Goal: Task Accomplishment & Management: Use online tool/utility

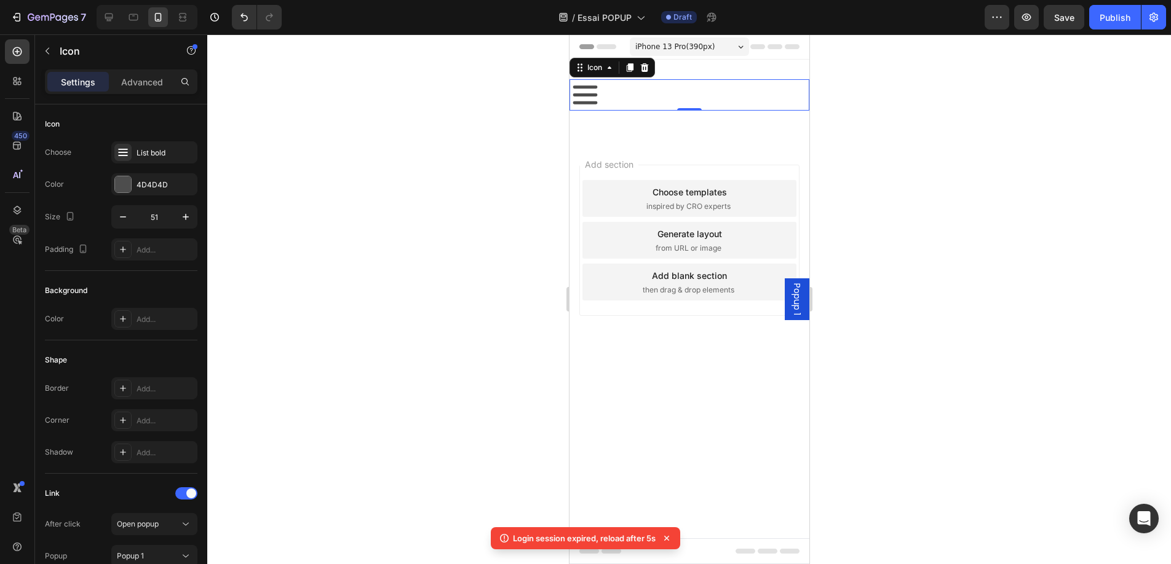
scroll to position [105, 0]
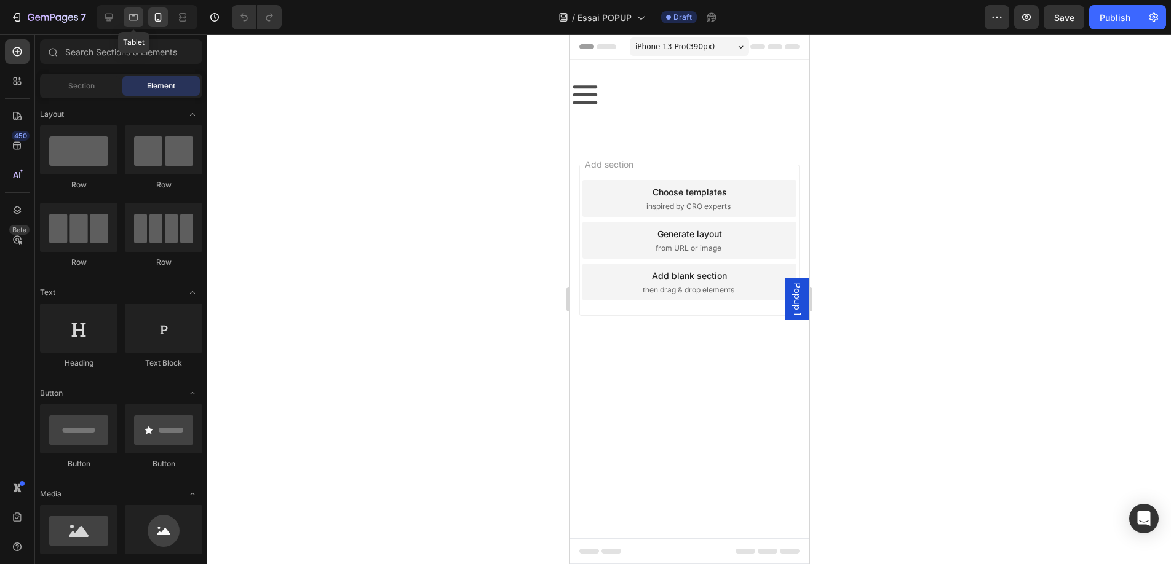
click at [130, 18] on icon at bounding box center [133, 17] width 12 height 12
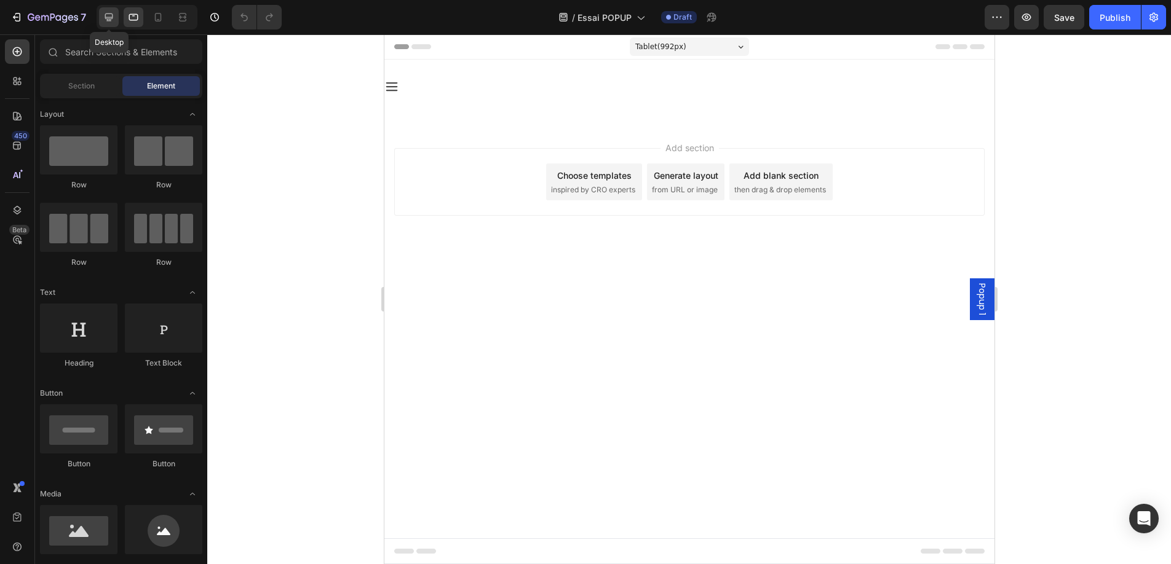
click at [103, 15] on icon at bounding box center [109, 17] width 12 height 12
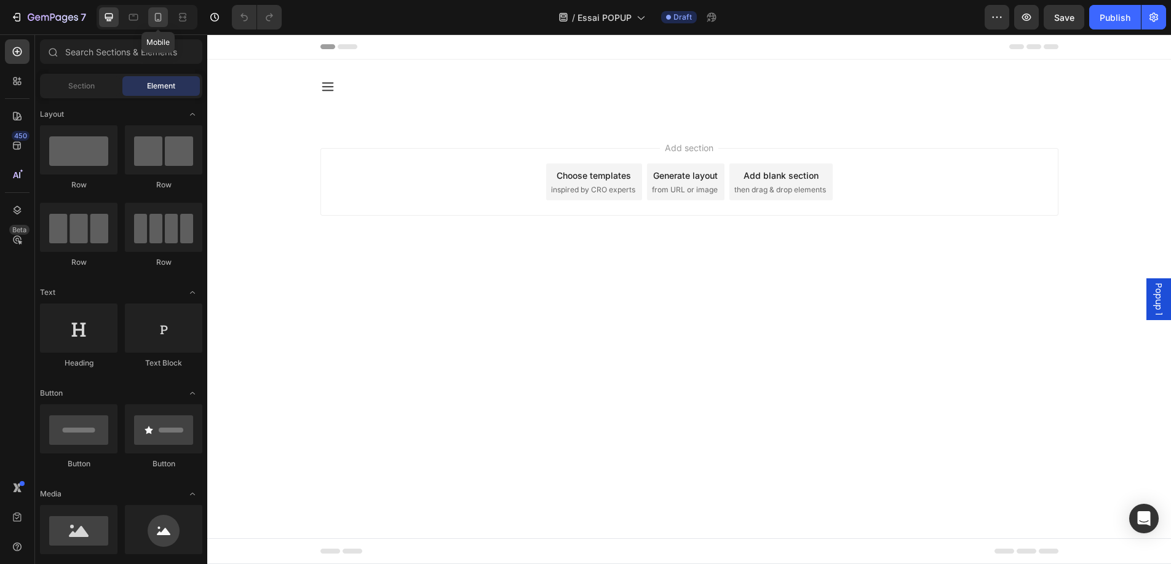
click at [156, 15] on icon at bounding box center [158, 17] width 12 height 12
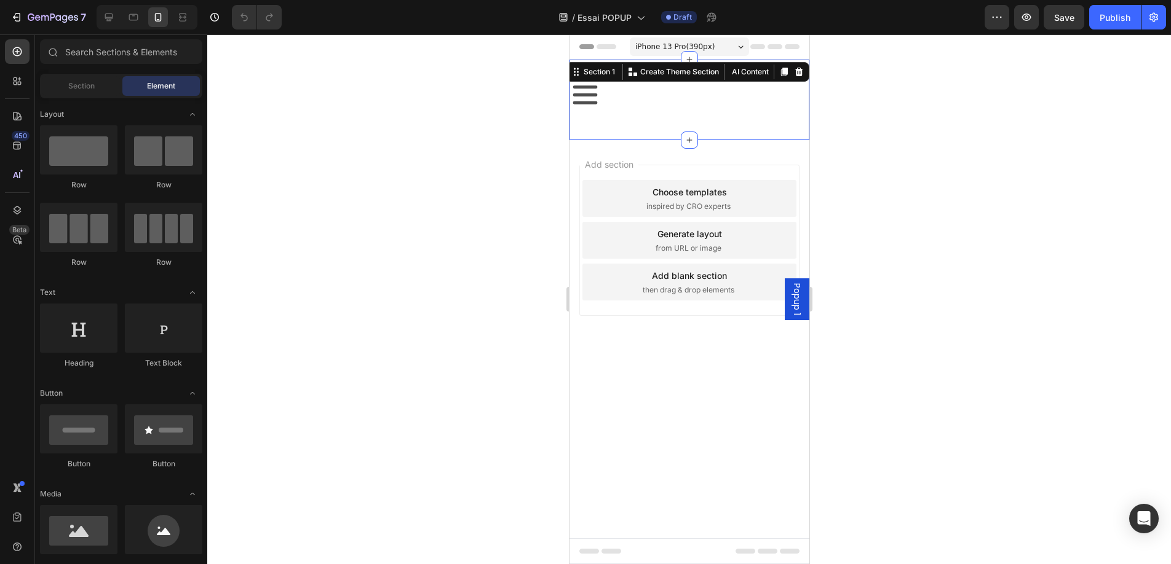
click at [632, 73] on div "Icon Row Section 1 Create Theme Section AI Content Write with GemAI What would …" at bounding box center [689, 100] width 240 height 81
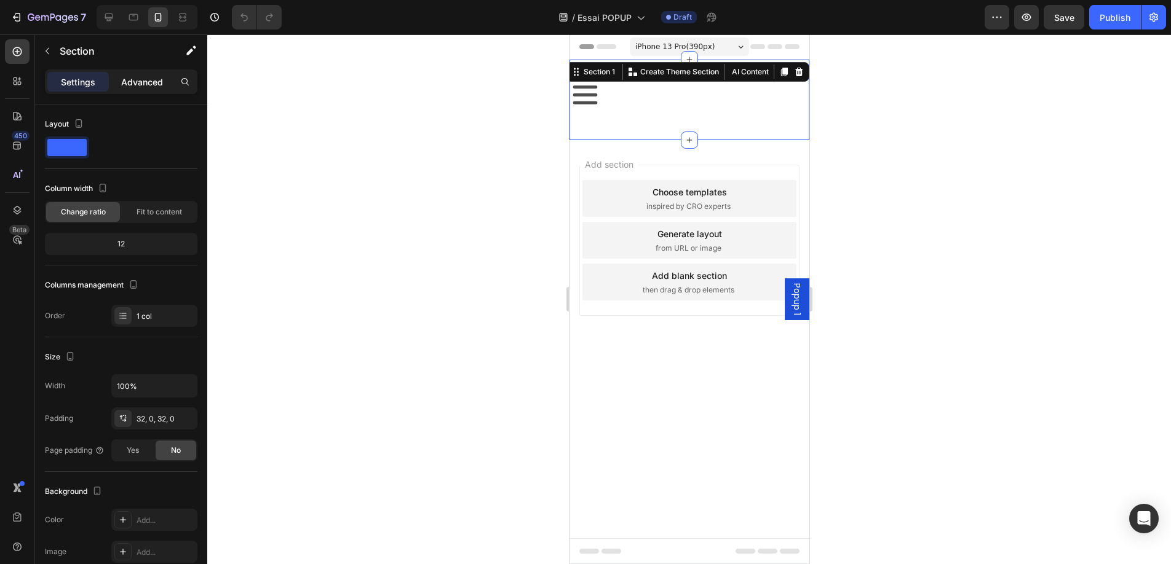
click at [152, 79] on p "Advanced" at bounding box center [142, 82] width 42 height 13
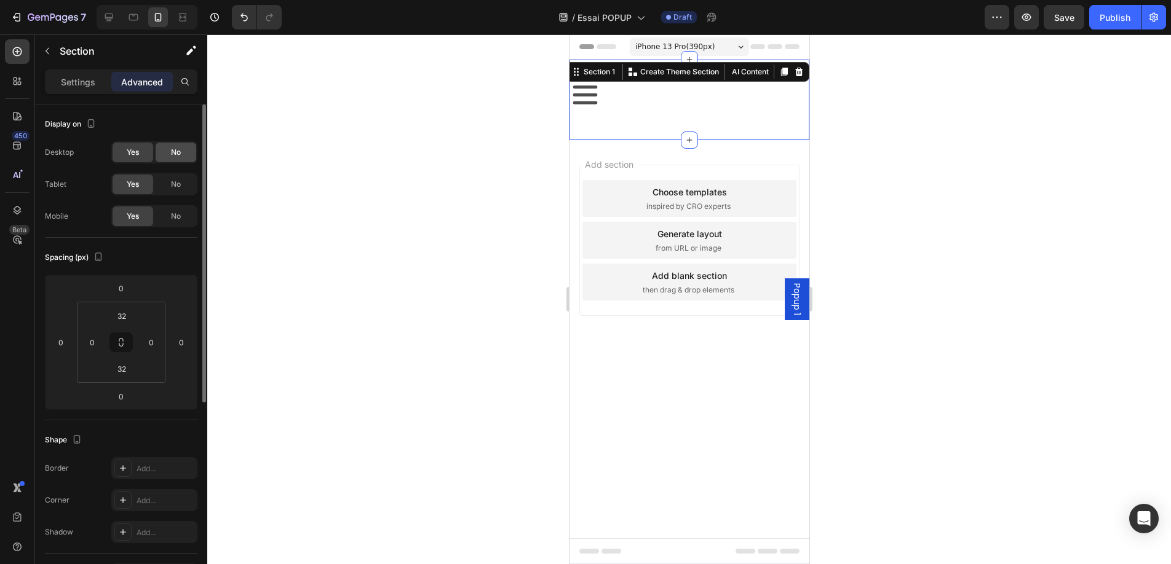
click at [172, 153] on span "No" at bounding box center [176, 152] width 10 height 11
click at [172, 181] on span "No" at bounding box center [176, 184] width 10 height 11
click at [105, 14] on icon at bounding box center [109, 17] width 12 height 12
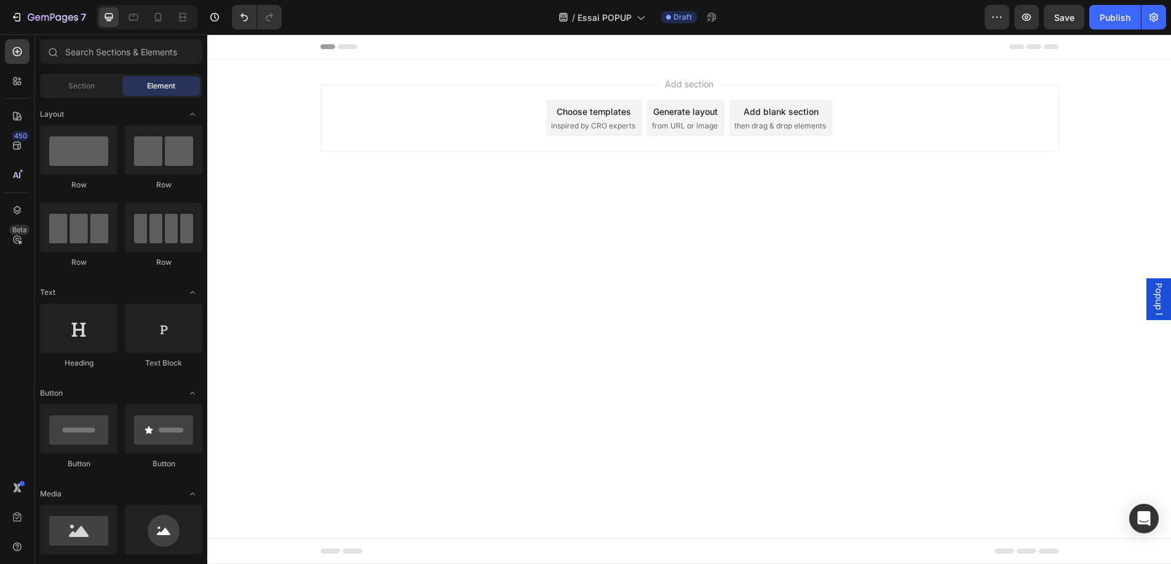
click at [377, 75] on div "Add section Choose templates inspired by CRO experts Generate layout from URL o…" at bounding box center [688, 135] width 963 height 151
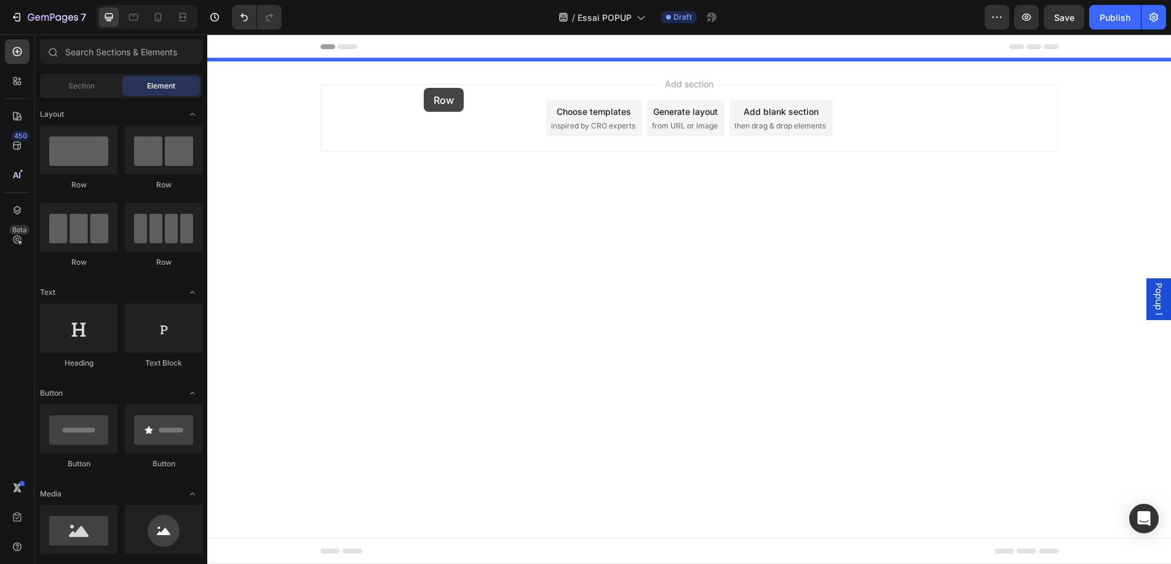
drag, startPoint x: 271, startPoint y: 193, endPoint x: 424, endPoint y: 88, distance: 185.7
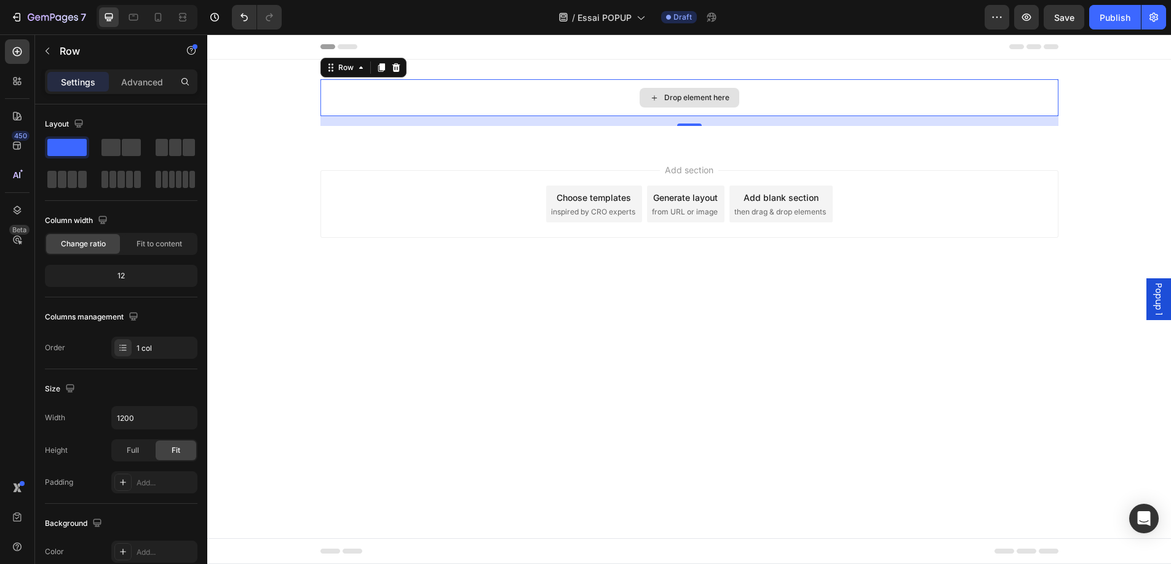
drag, startPoint x: 379, startPoint y: 183, endPoint x: 437, endPoint y: 95, distance: 105.7
drag, startPoint x: 375, startPoint y: 178, endPoint x: 439, endPoint y: 81, distance: 116.8
click at [457, 89] on div "Drop element here" at bounding box center [689, 97] width 738 height 37
click at [178, 149] on span at bounding box center [175, 147] width 12 height 17
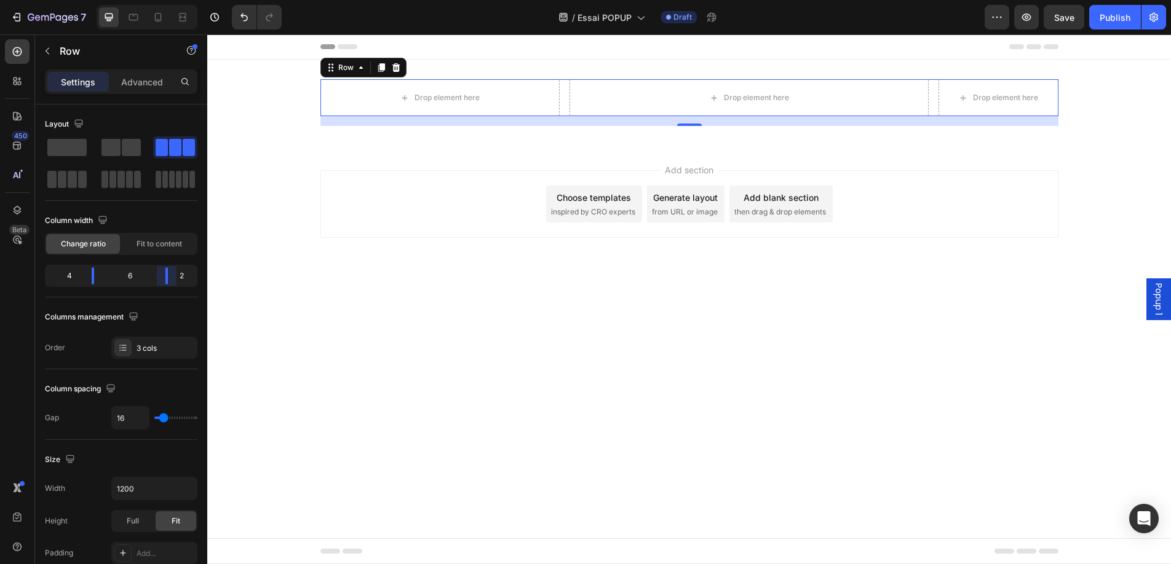
drag, startPoint x: 149, startPoint y: 278, endPoint x: 178, endPoint y: 279, distance: 28.9
click at [178, 0] on body "7 Version history / Essai POPUP Draft Preview Save Publish 450 Beta Sections(18…" at bounding box center [585, 0] width 1171 height 0
drag, startPoint x: 90, startPoint y: 275, endPoint x: 74, endPoint y: 276, distance: 16.6
click at [74, 0] on body "7 Version history / Essai POPUP Draft Preview Save Publish 450 Beta Sections(18…" at bounding box center [585, 0] width 1171 height 0
click at [13, 77] on icon at bounding box center [17, 81] width 12 height 12
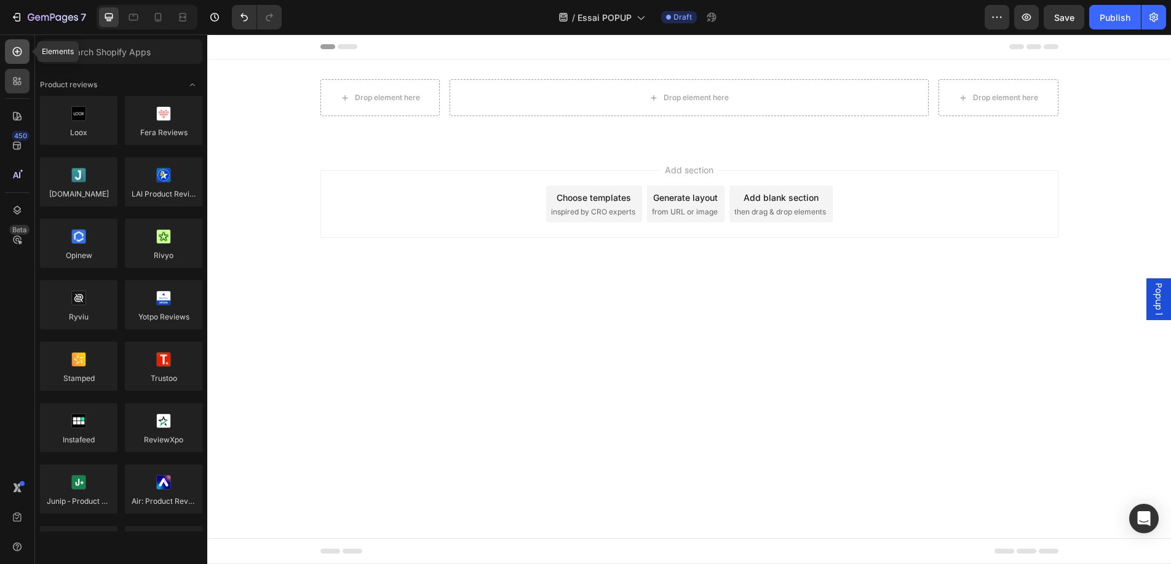
click at [18, 58] on div at bounding box center [17, 51] width 25 height 25
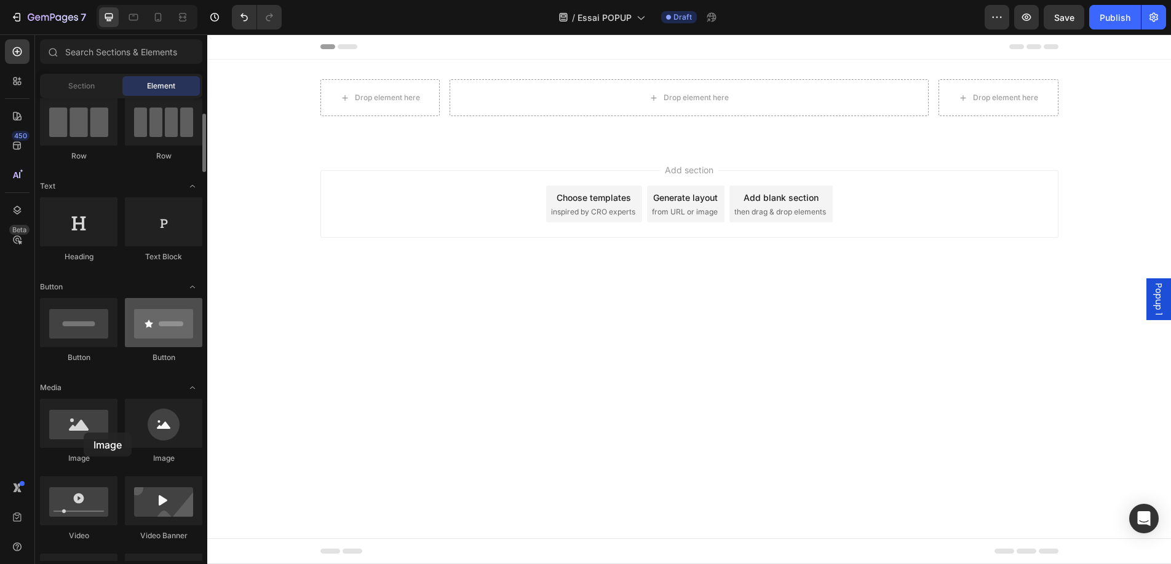
scroll to position [108, 0]
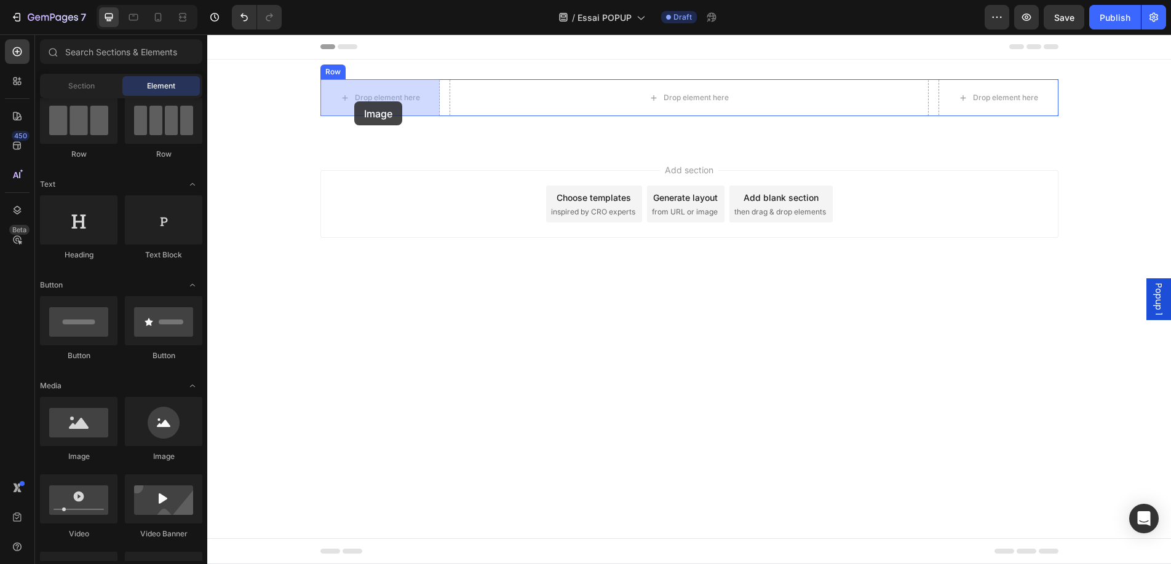
drag, startPoint x: 291, startPoint y: 468, endPoint x: 354, endPoint y: 101, distance: 371.9
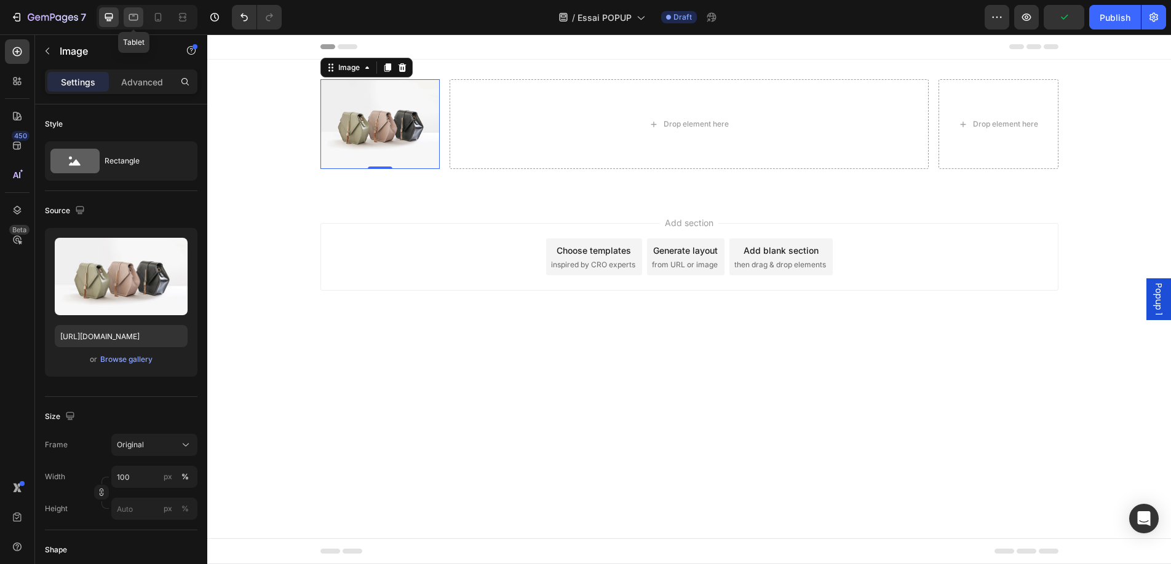
click at [136, 18] on icon at bounding box center [133, 17] width 12 height 12
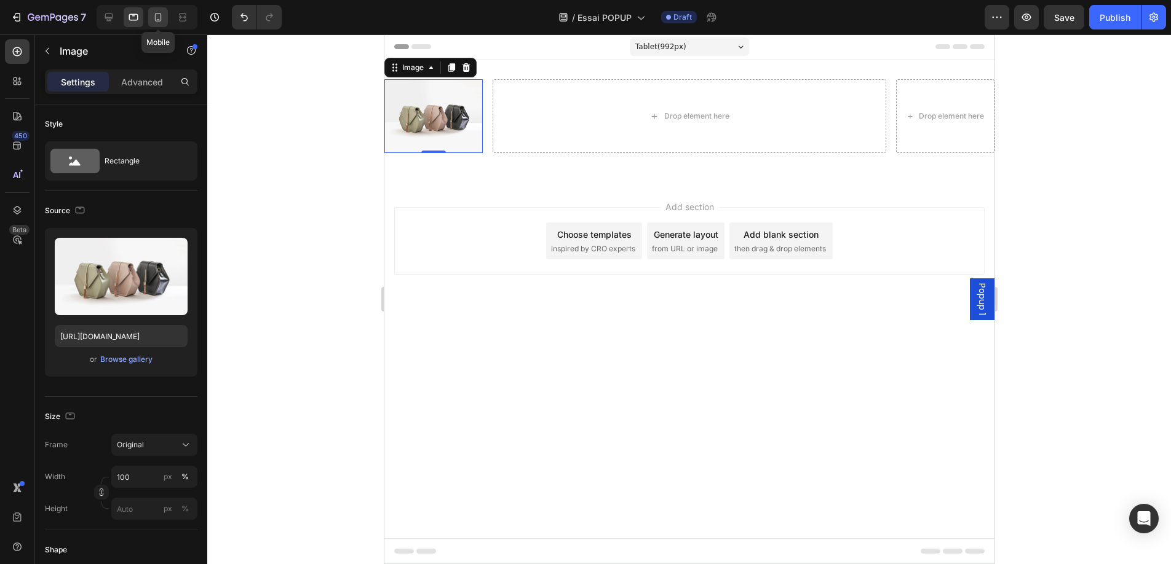
click at [160, 20] on icon at bounding box center [158, 17] width 12 height 12
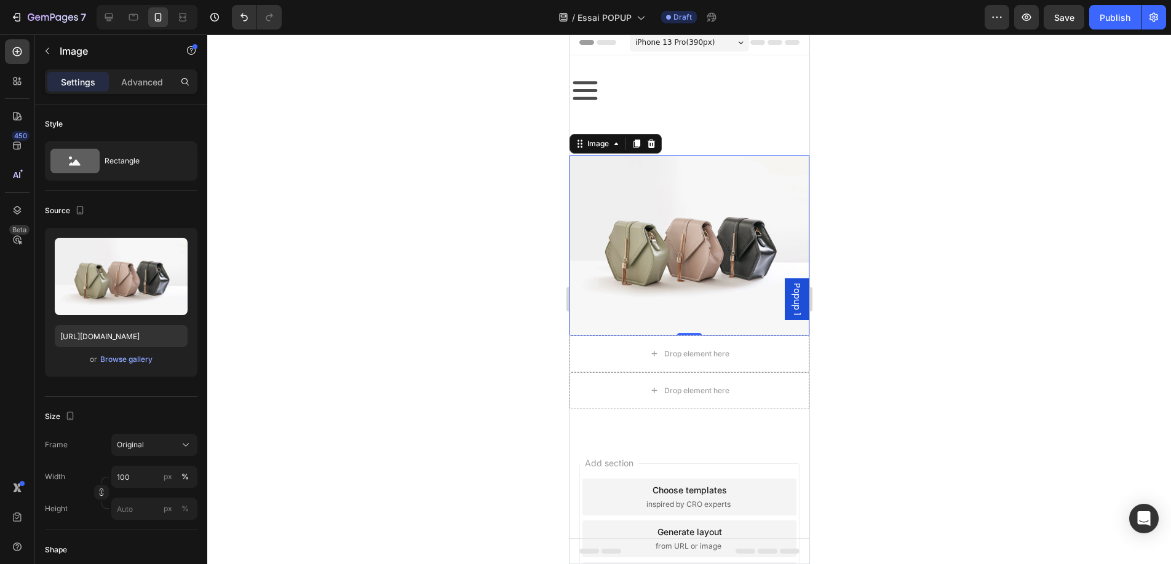
scroll to position [6, 0]
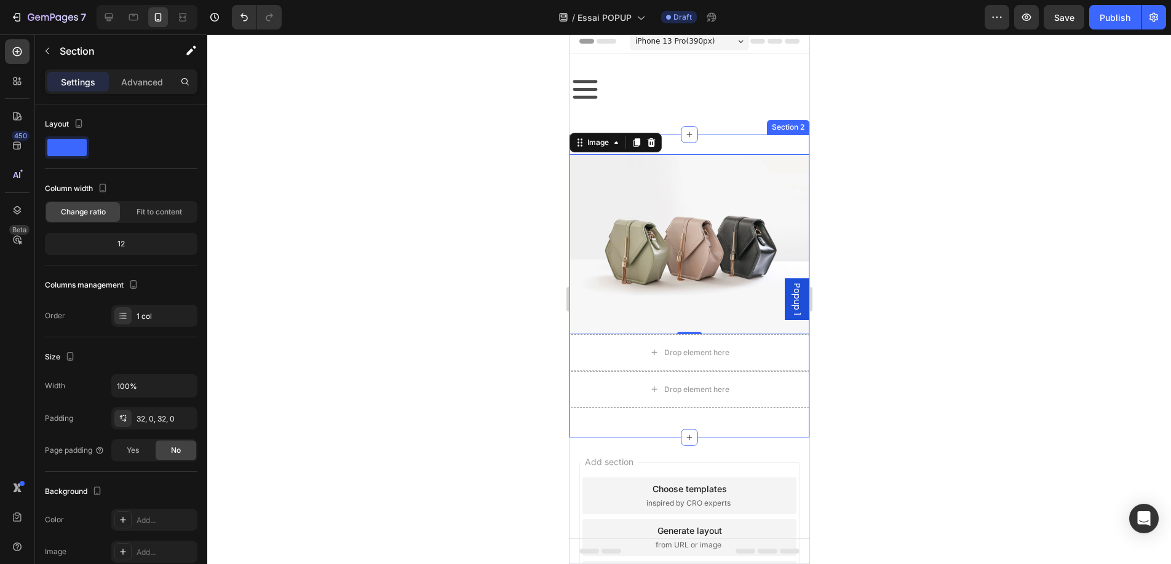
click at [740, 411] on div "Image 0 Drop element here Drop element here Row Section 2" at bounding box center [689, 286] width 240 height 303
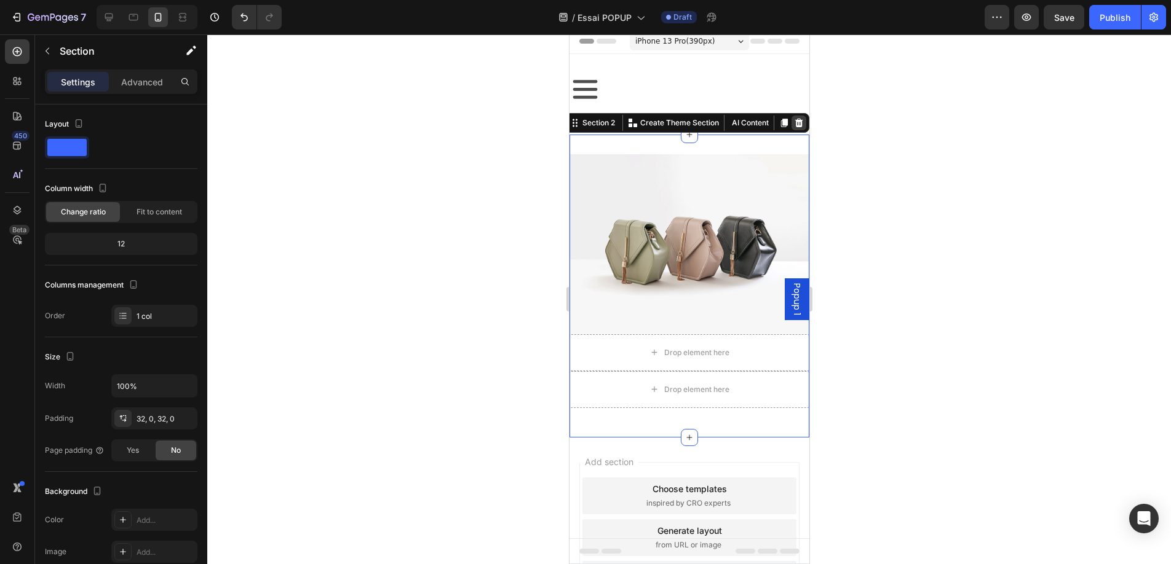
click at [794, 122] on icon at bounding box center [798, 123] width 8 height 9
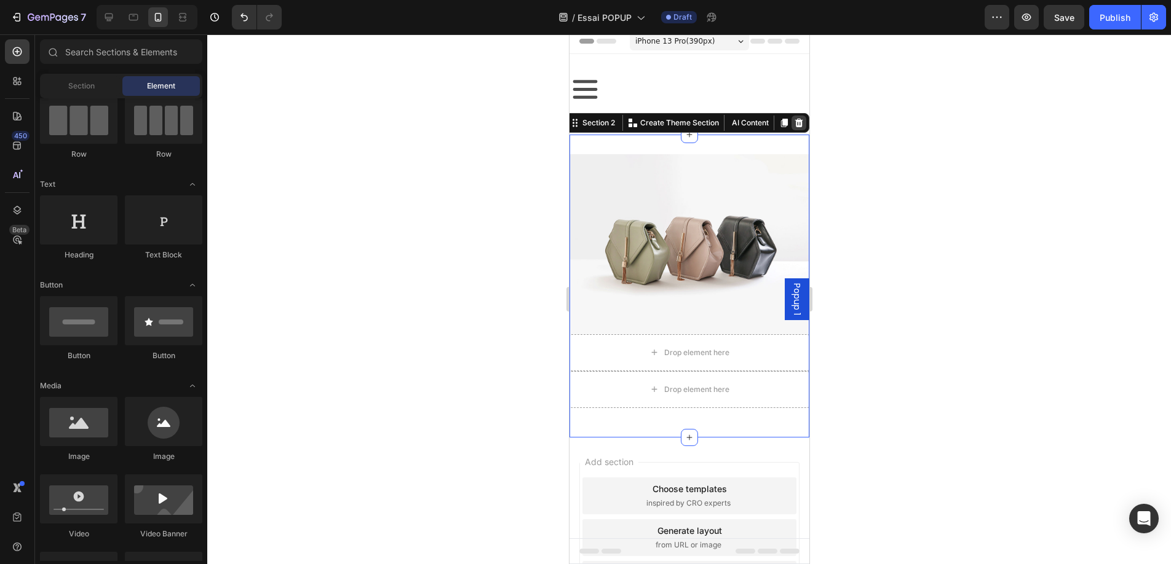
scroll to position [0, 0]
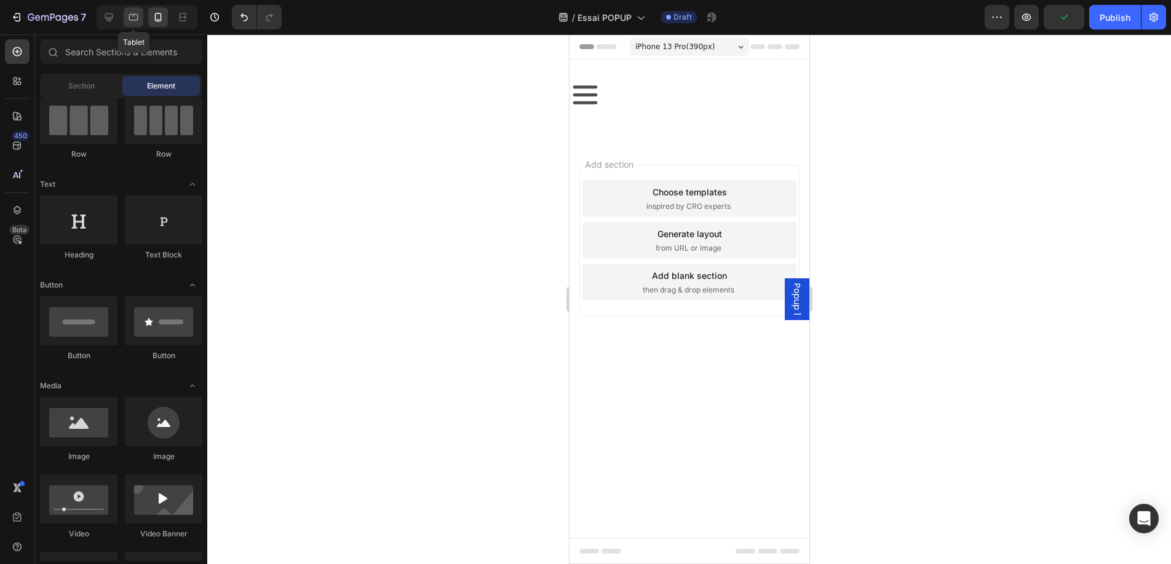
click at [131, 16] on icon at bounding box center [133, 17] width 12 height 12
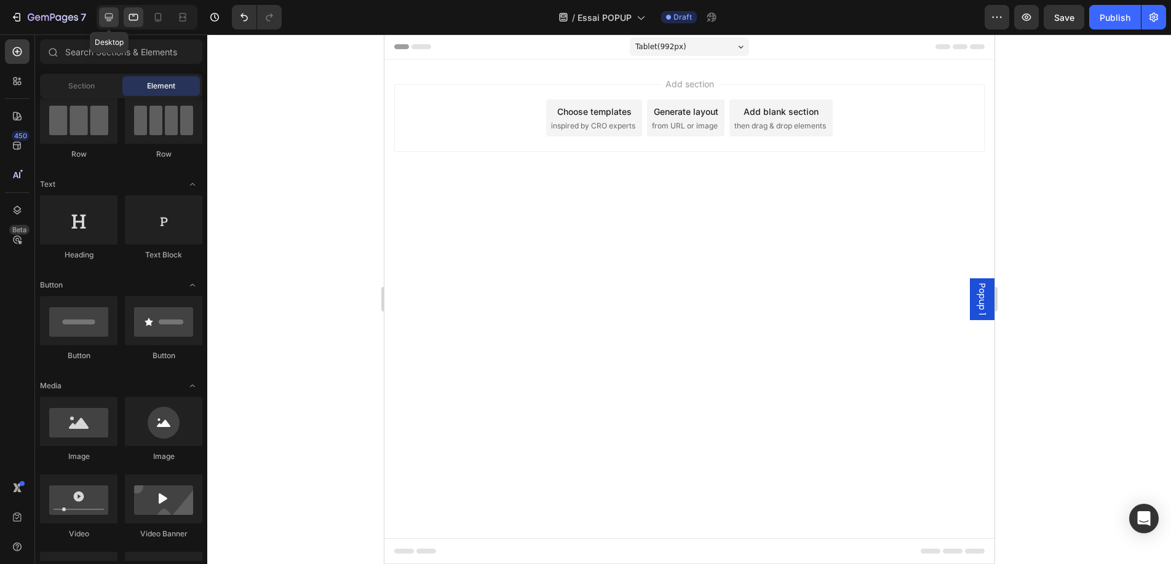
click at [106, 15] on icon at bounding box center [109, 17] width 12 height 12
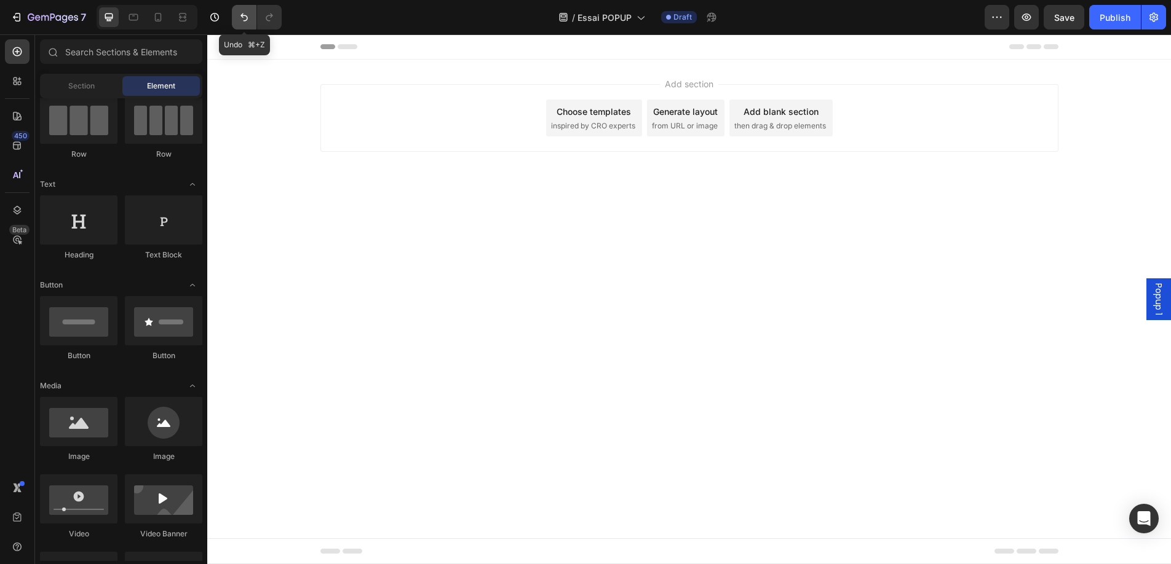
click at [239, 14] on icon "Undo/Redo" at bounding box center [244, 17] width 12 height 12
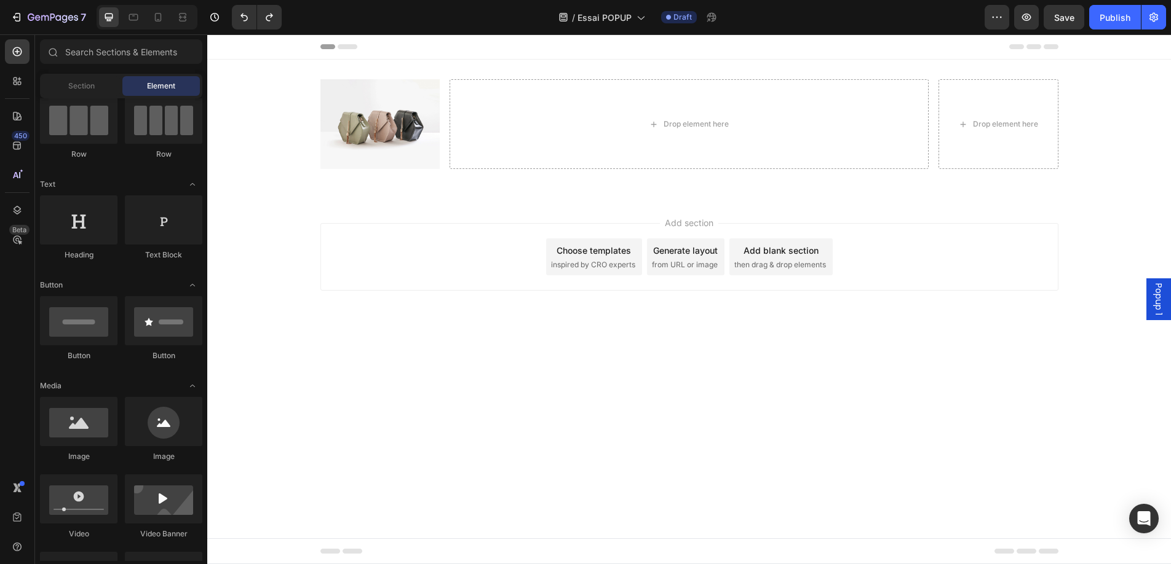
click at [160, 85] on span "Element" at bounding box center [161, 86] width 28 height 11
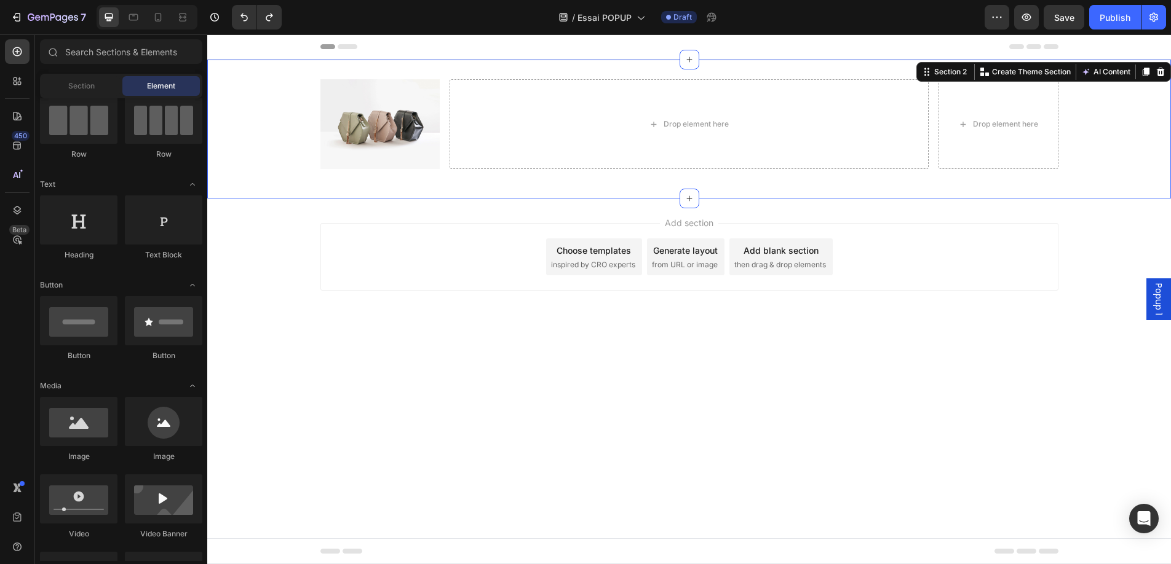
click at [368, 73] on div "Image Drop element here Drop element here Row Section 2 Create Theme Section AI…" at bounding box center [688, 129] width 963 height 139
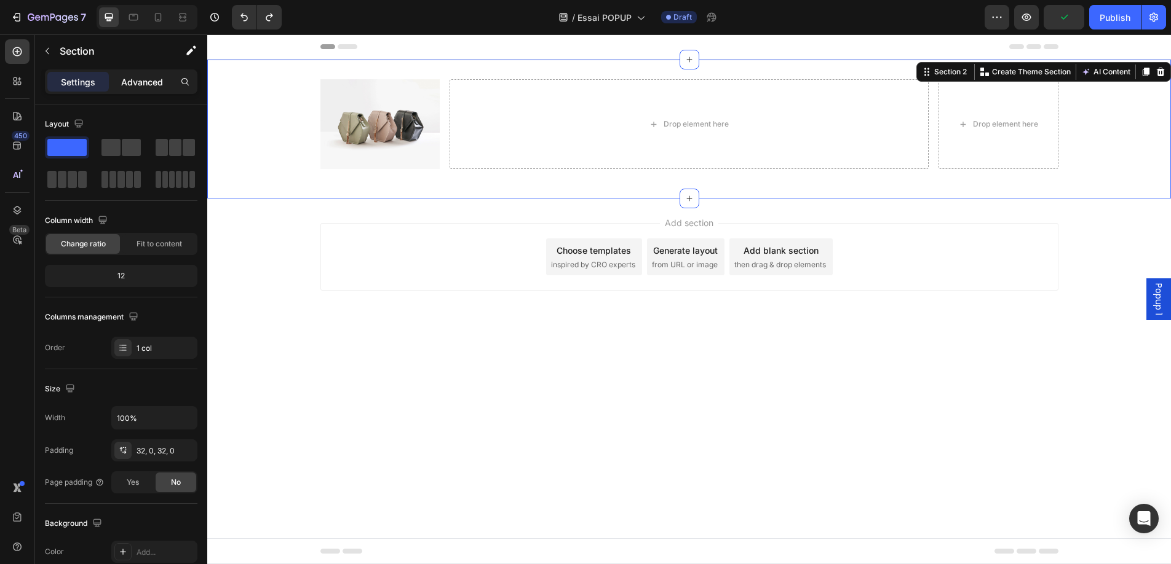
click at [165, 89] on div "Advanced" at bounding box center [141, 82] width 61 height 20
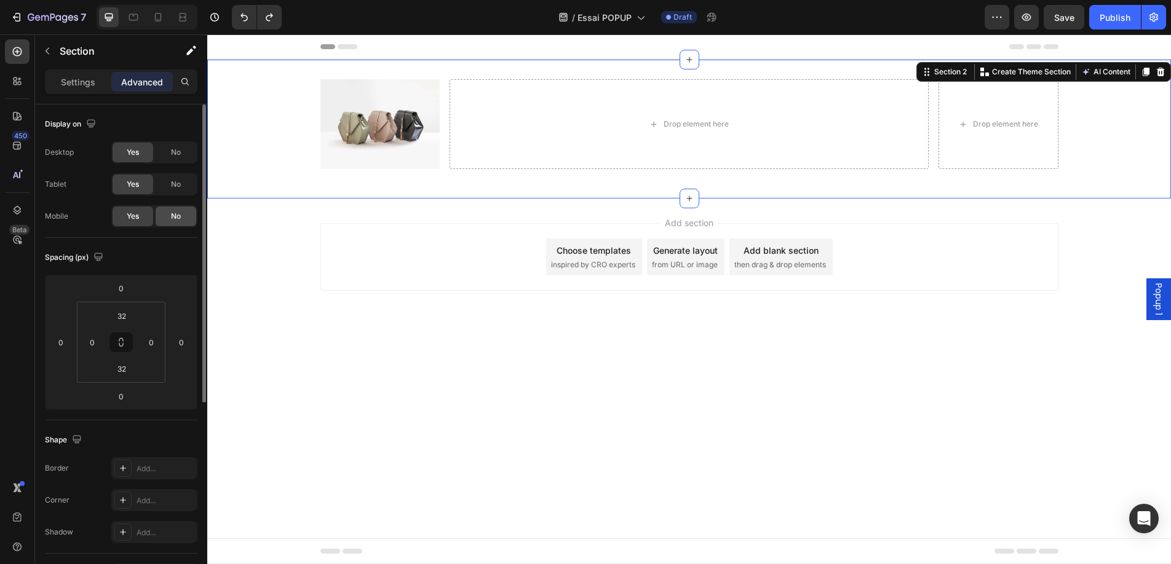
click at [173, 217] on span "No" at bounding box center [176, 216] width 10 height 11
click at [154, 18] on icon at bounding box center [158, 17] width 12 height 12
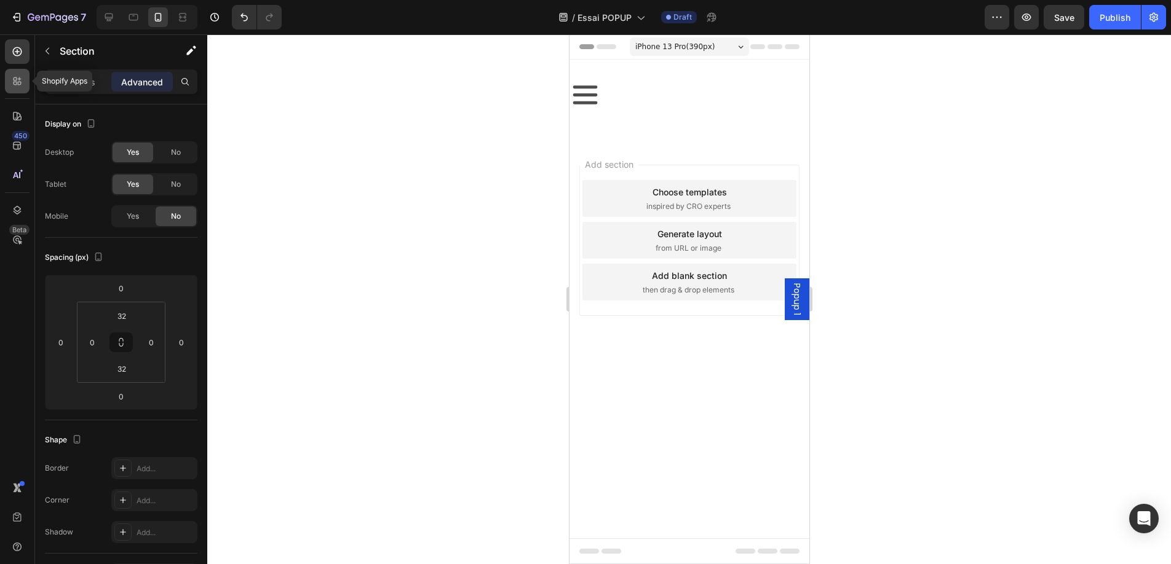
click at [18, 81] on icon at bounding box center [17, 81] width 12 height 12
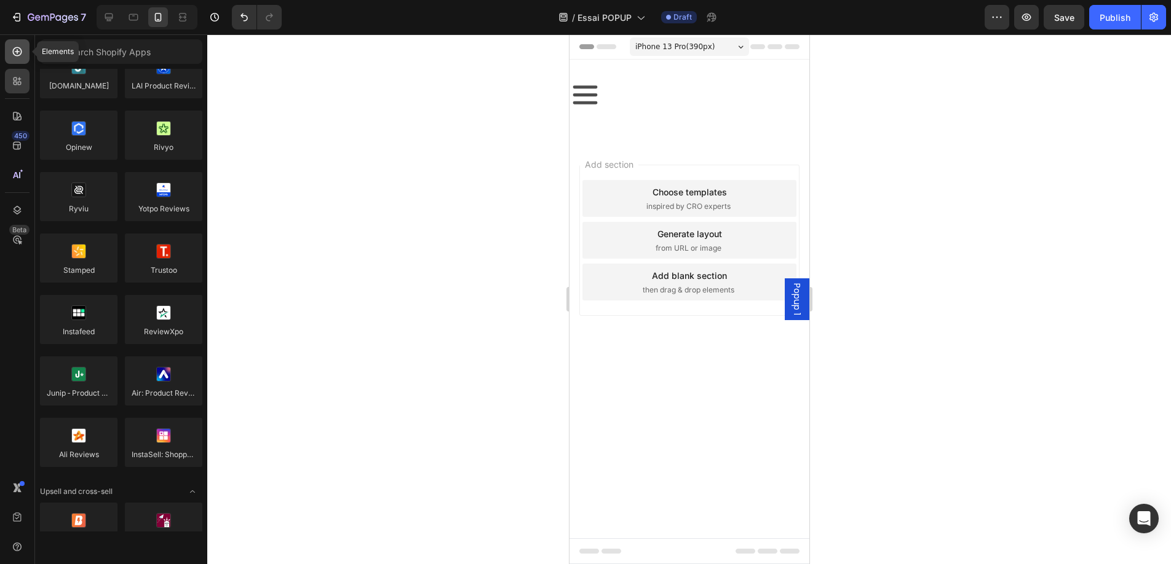
click at [19, 53] on icon at bounding box center [17, 51] width 12 height 12
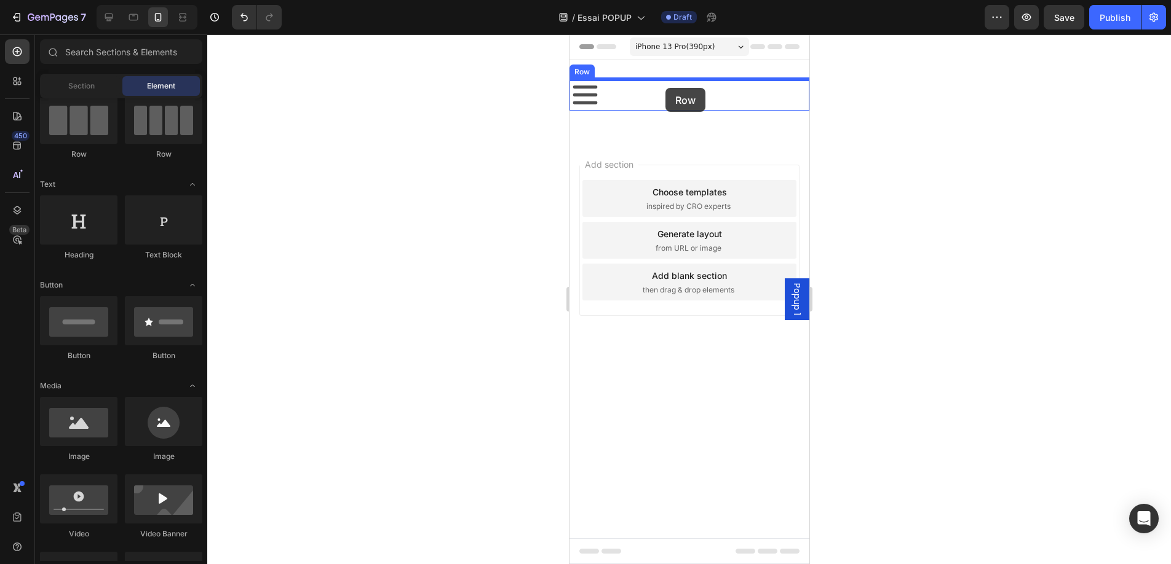
drag, startPoint x: 644, startPoint y: 159, endPoint x: 665, endPoint y: 88, distance: 74.3
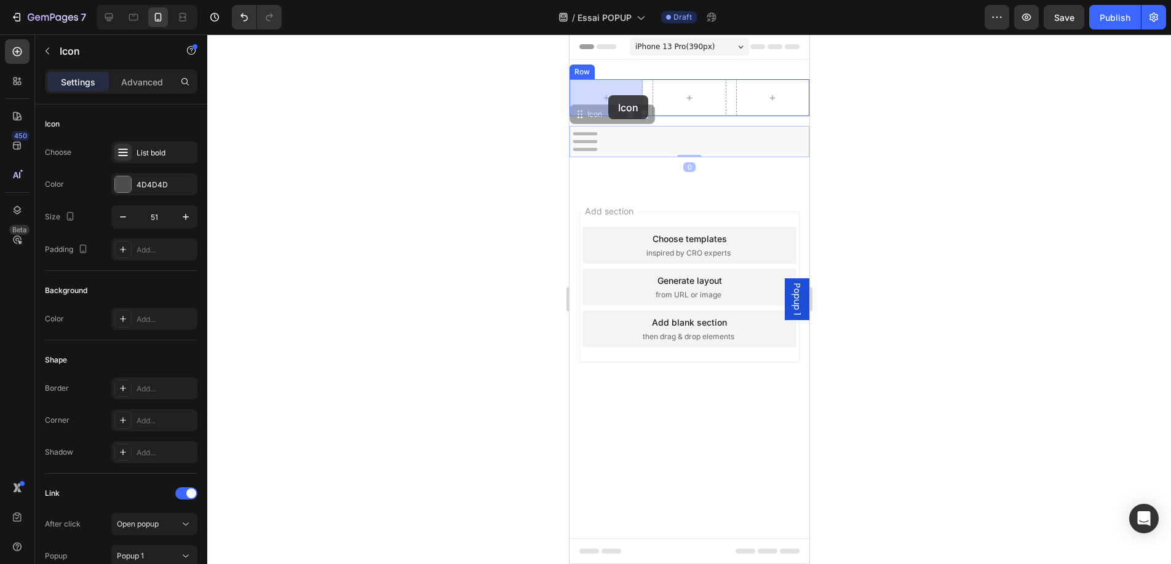
drag, startPoint x: 588, startPoint y: 141, endPoint x: 607, endPoint y: 95, distance: 49.9
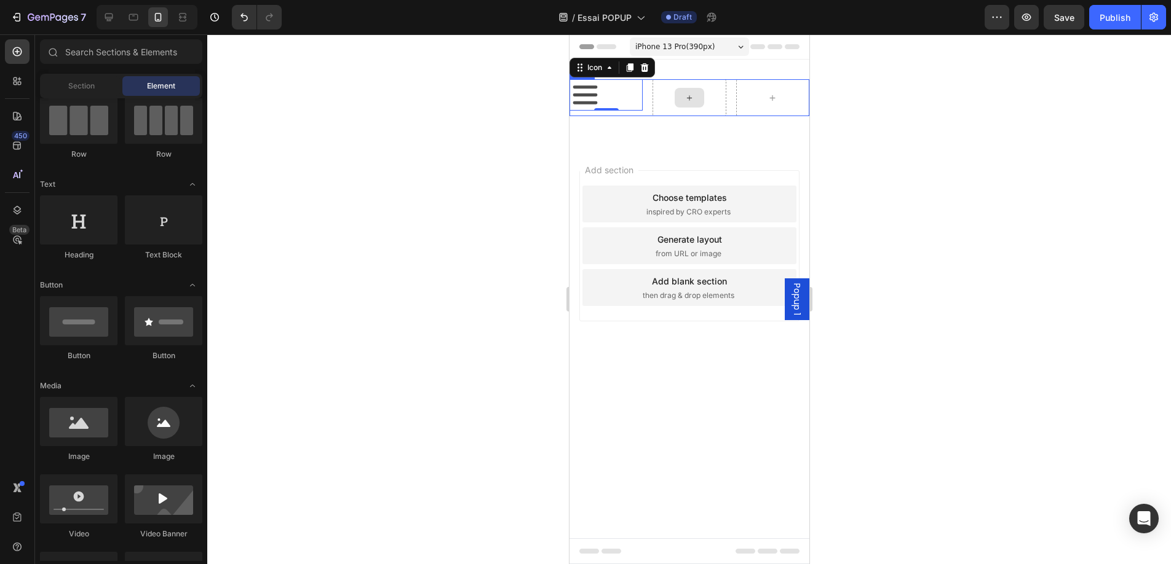
click at [687, 95] on icon at bounding box center [689, 98] width 10 height 10
drag, startPoint x: 642, startPoint y: 469, endPoint x: 665, endPoint y: 99, distance: 370.2
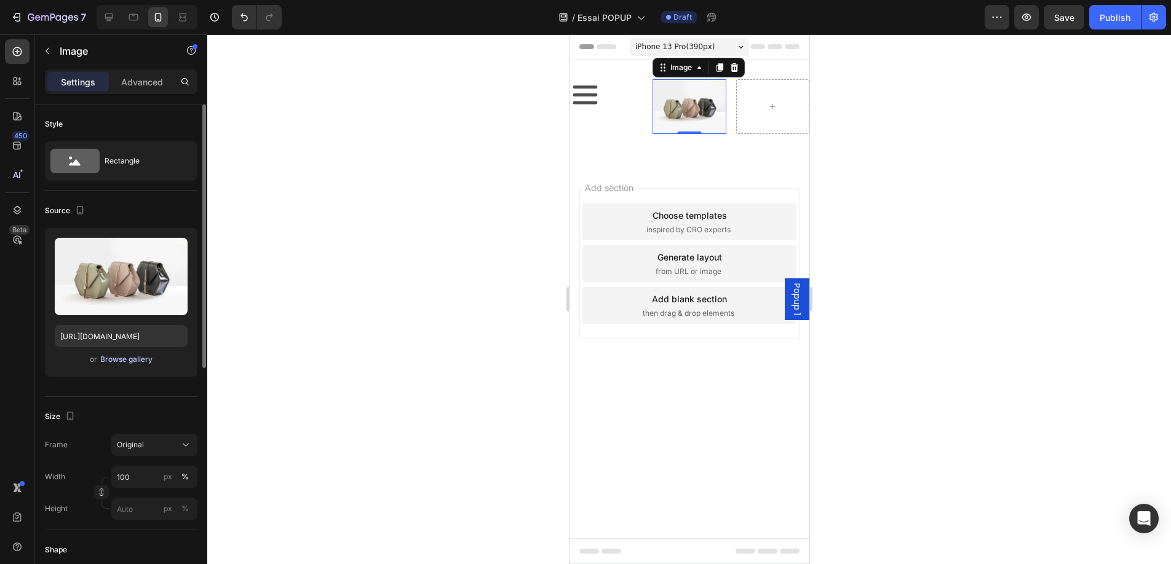
click at [112, 361] on div "Browse gallery" at bounding box center [126, 359] width 52 height 11
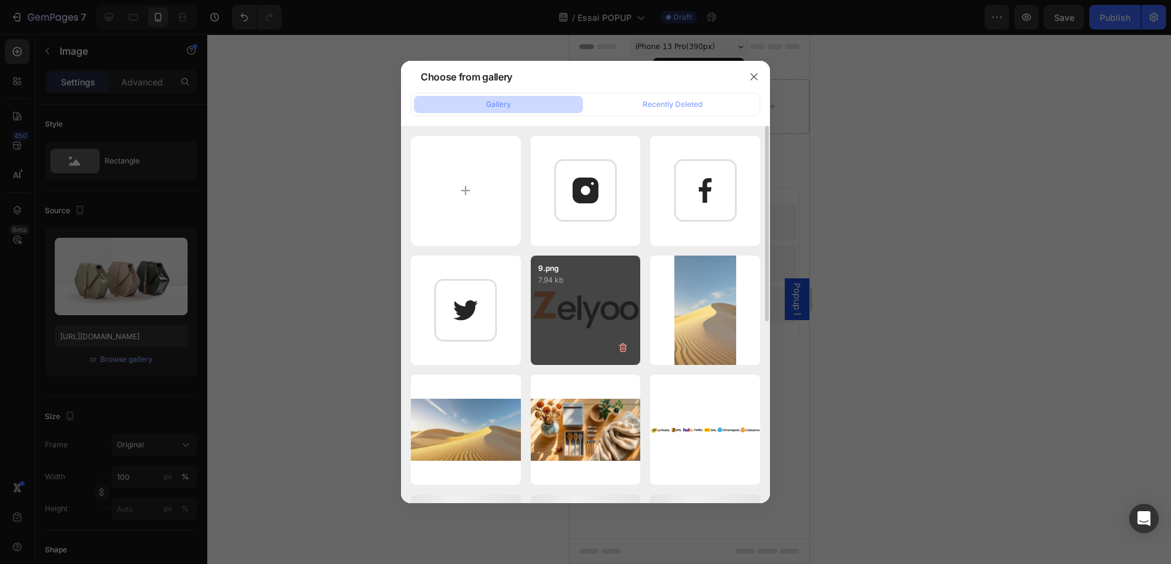
click at [596, 303] on div "9.png 7.94 kb" at bounding box center [586, 311] width 110 height 110
type input "https://cdn.shopify.com/s/files/1/0941/6366/5227/files/gempages_570240670187390…"
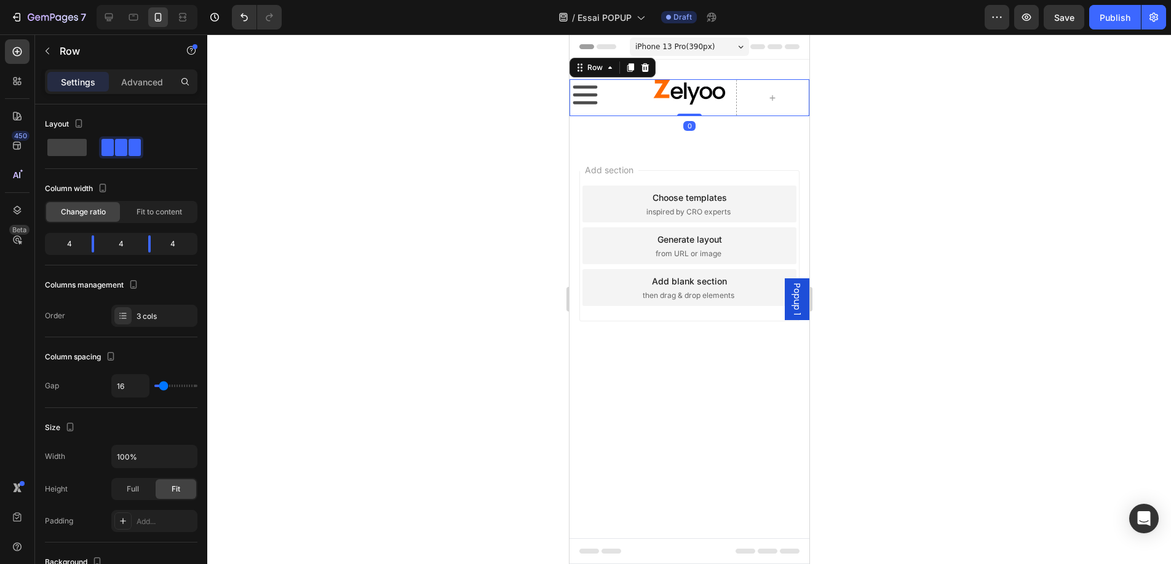
click at [644, 80] on div "Icon Image Row 0" at bounding box center [689, 97] width 240 height 37
drag, startPoint x: 90, startPoint y: 243, endPoint x: 77, endPoint y: 243, distance: 12.9
click at [77, 0] on body "7 Version history / Essai POPUP Draft Preview Publish 450 Beta Sections(18) Ele…" at bounding box center [585, 0] width 1171 height 0
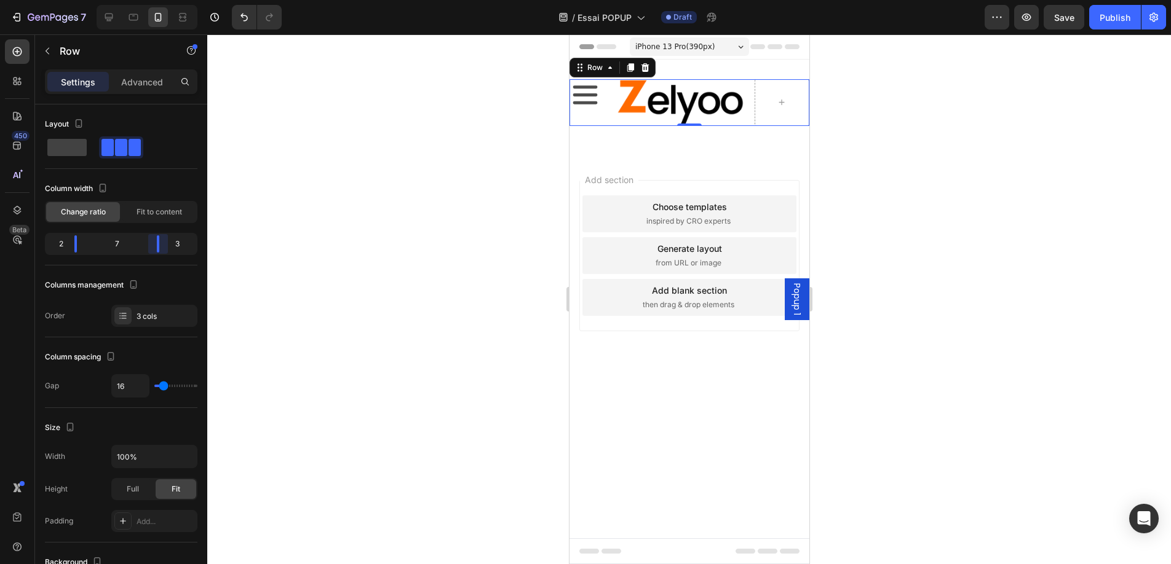
drag, startPoint x: 148, startPoint y: 242, endPoint x: 164, endPoint y: 242, distance: 16.0
click at [164, 0] on body "7 Version history / Essai POPUP Draft Preview Save Publish 450 Beta Sections(18…" at bounding box center [585, 0] width 1171 height 0
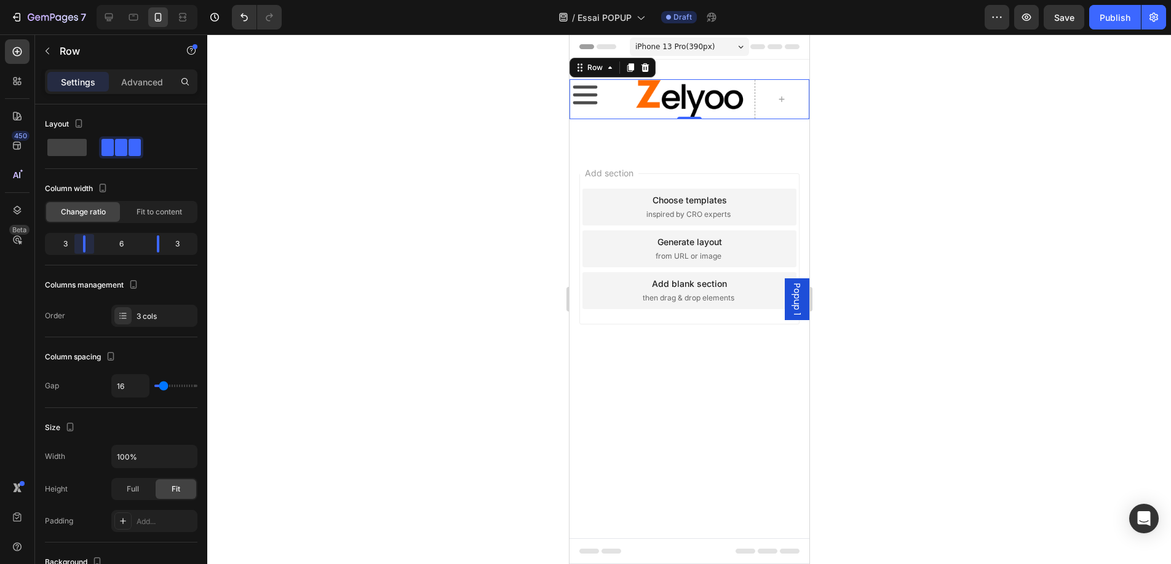
drag, startPoint x: 74, startPoint y: 244, endPoint x: 83, endPoint y: 243, distance: 8.6
click at [83, 0] on body "7 Version history / Essai POPUP Draft Preview Save Publish 450 Beta Sections(18…" at bounding box center [585, 0] width 1171 height 0
click at [1114, 15] on div "Publish" at bounding box center [1114, 17] width 31 height 13
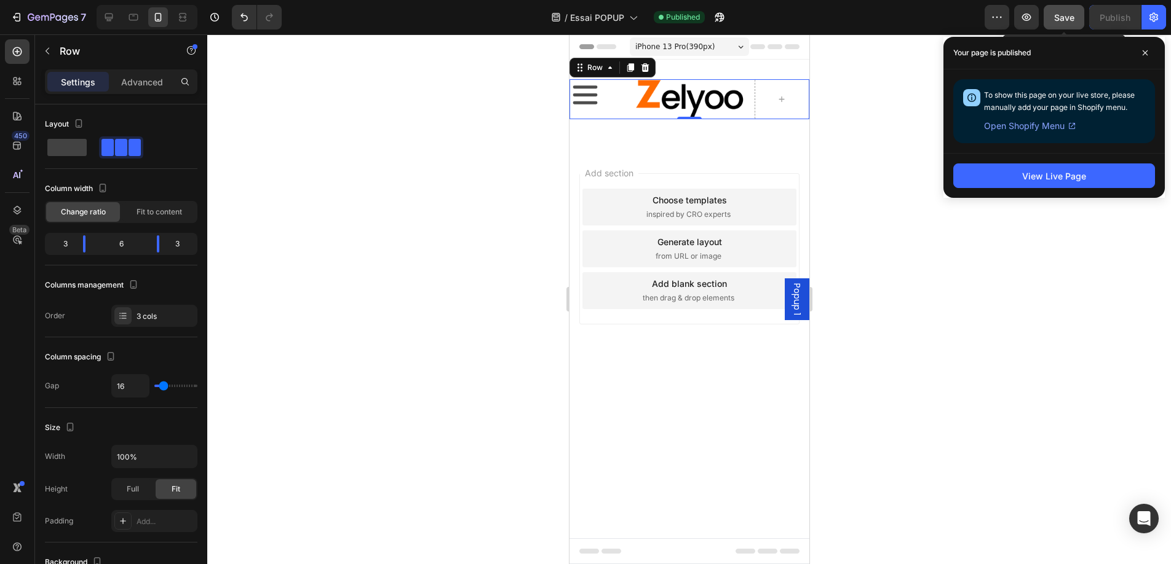
click at [1059, 15] on span "Save" at bounding box center [1064, 17] width 20 height 10
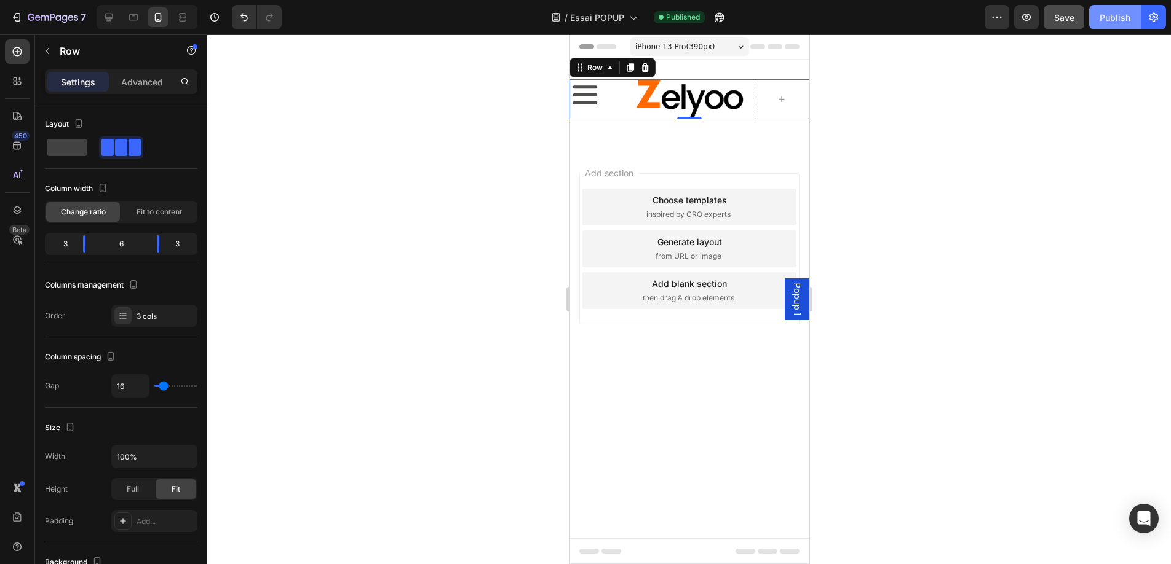
click at [1120, 17] on div "Publish" at bounding box center [1114, 17] width 31 height 13
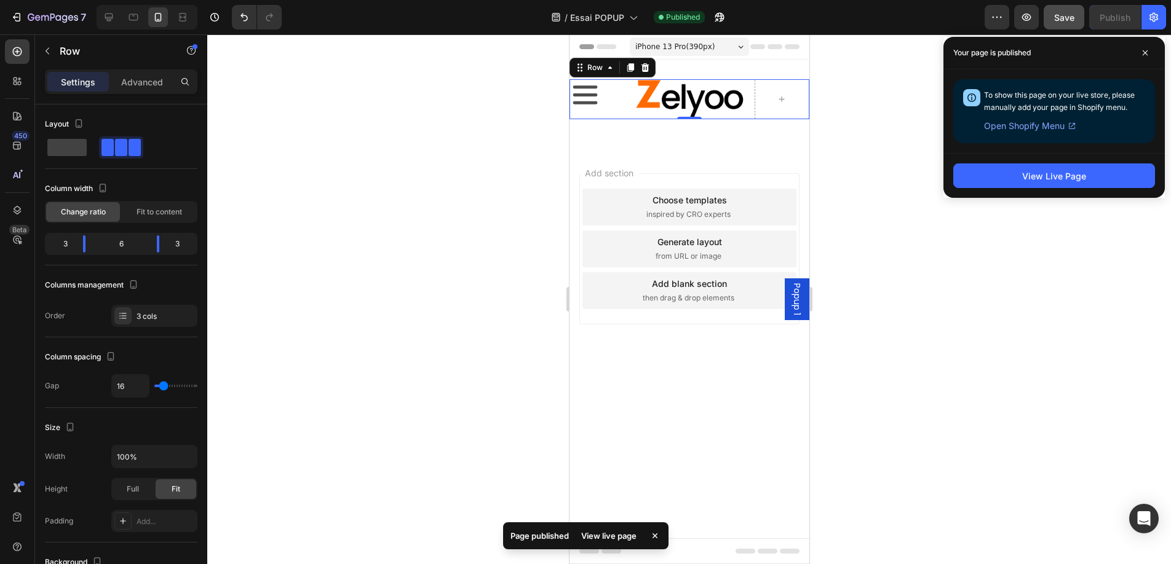
click at [1050, 125] on span "Open Shopify Menu" at bounding box center [1024, 126] width 81 height 15
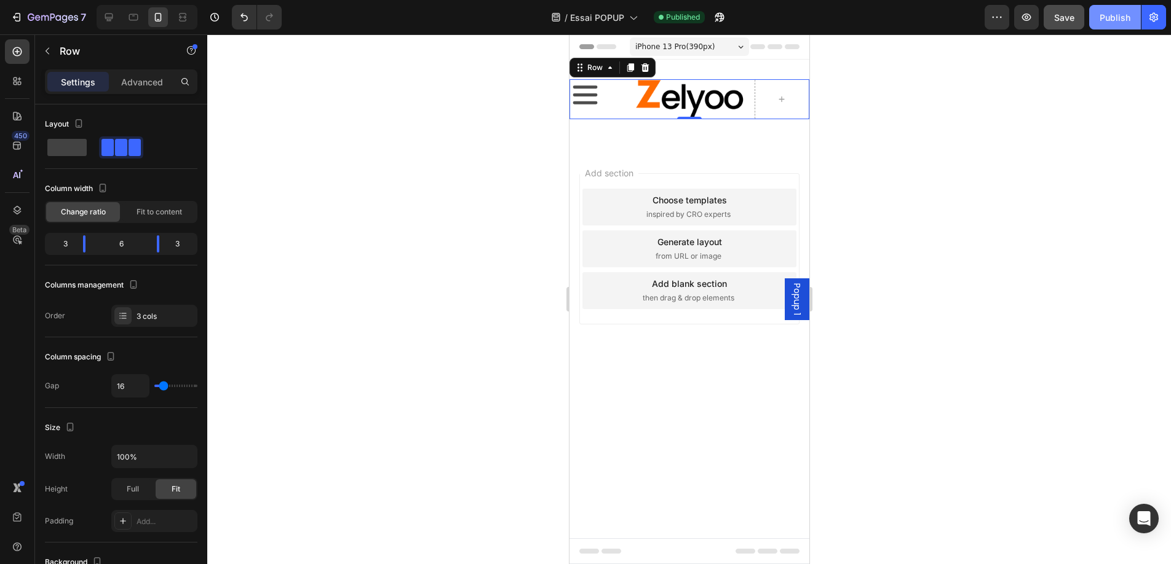
click at [1113, 21] on div "Publish" at bounding box center [1114, 17] width 31 height 13
click at [21, 15] on icon "button" at bounding box center [16, 17] width 12 height 12
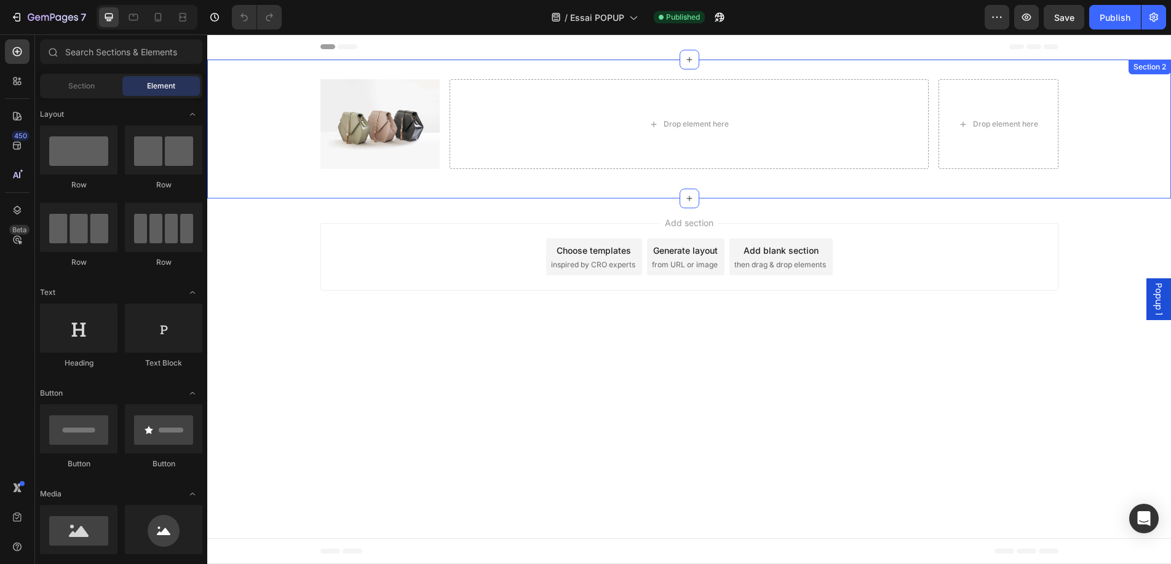
click at [296, 68] on div "Image Drop element here Drop element here Row Section 2" at bounding box center [688, 129] width 963 height 139
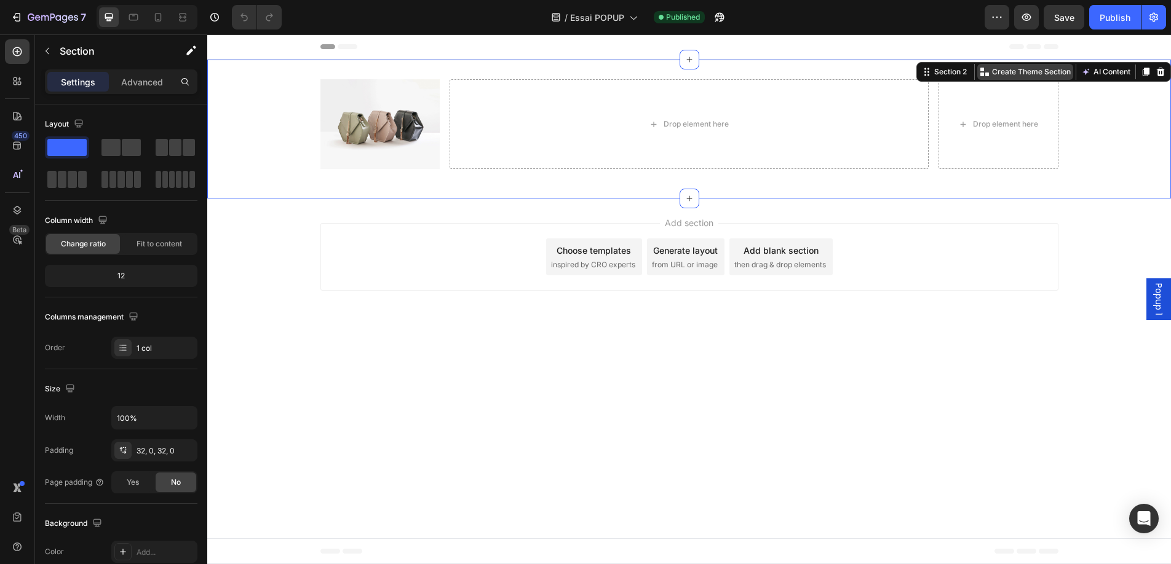
click at [1027, 71] on p "Create Theme Section" at bounding box center [1031, 71] width 79 height 11
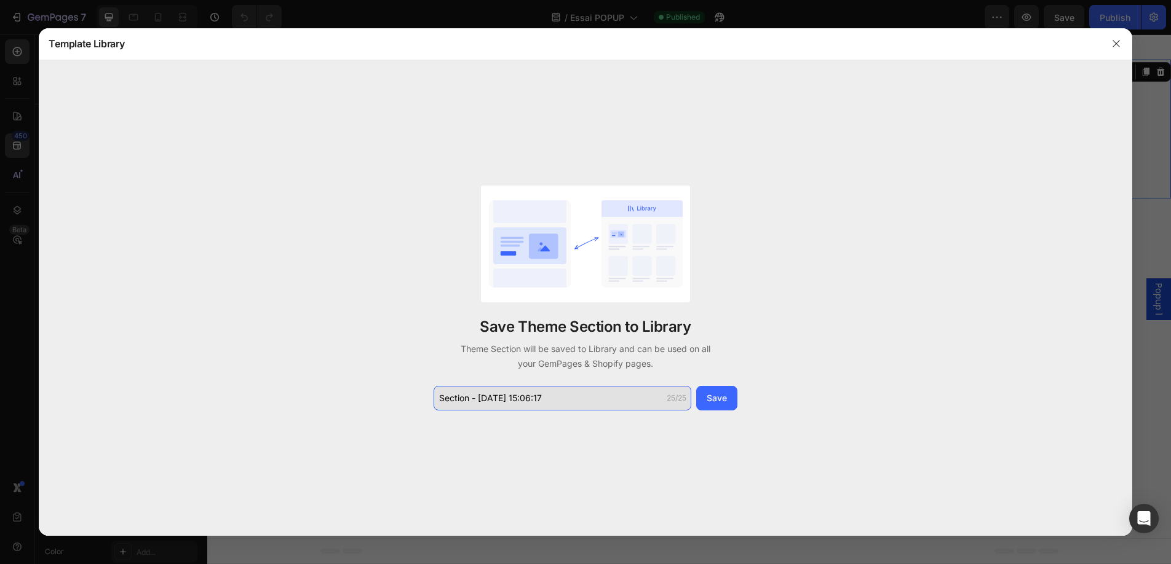
click at [571, 398] on input "Section - Aug 28 15:06:17" at bounding box center [562, 398] width 258 height 25
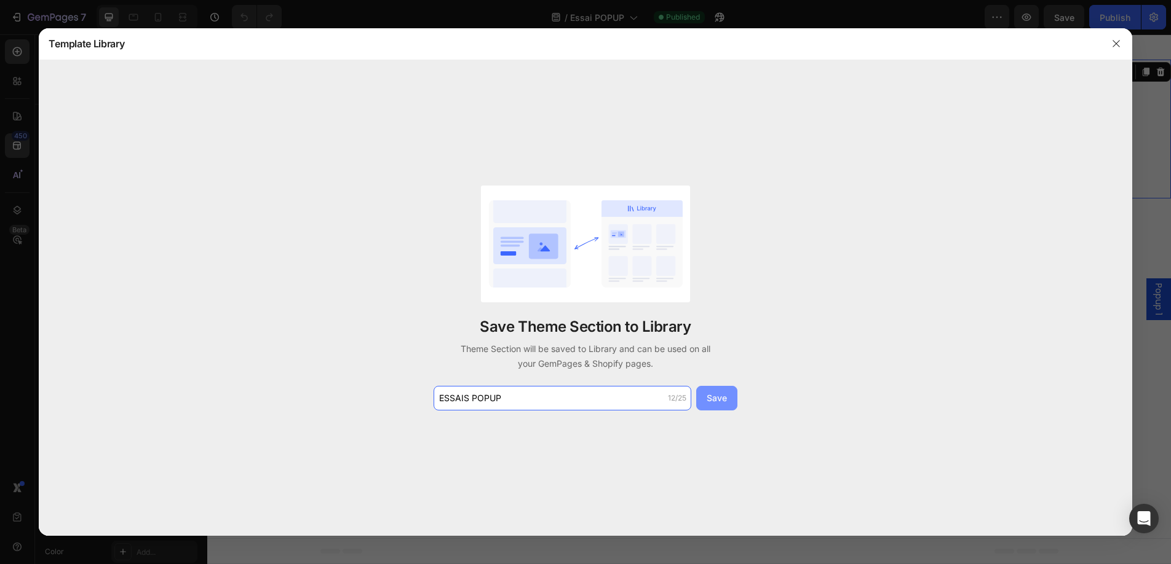
type input "ESSAIS POPUP"
click at [721, 398] on div "Save" at bounding box center [716, 398] width 20 height 13
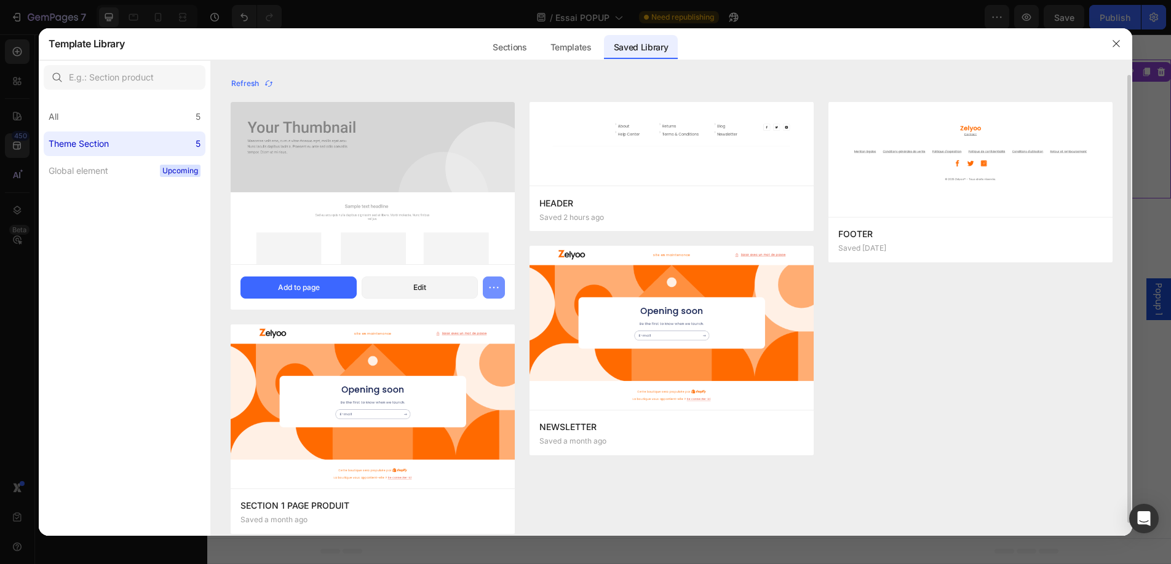
click at [497, 287] on icon "button" at bounding box center [498, 287] width 2 height 1
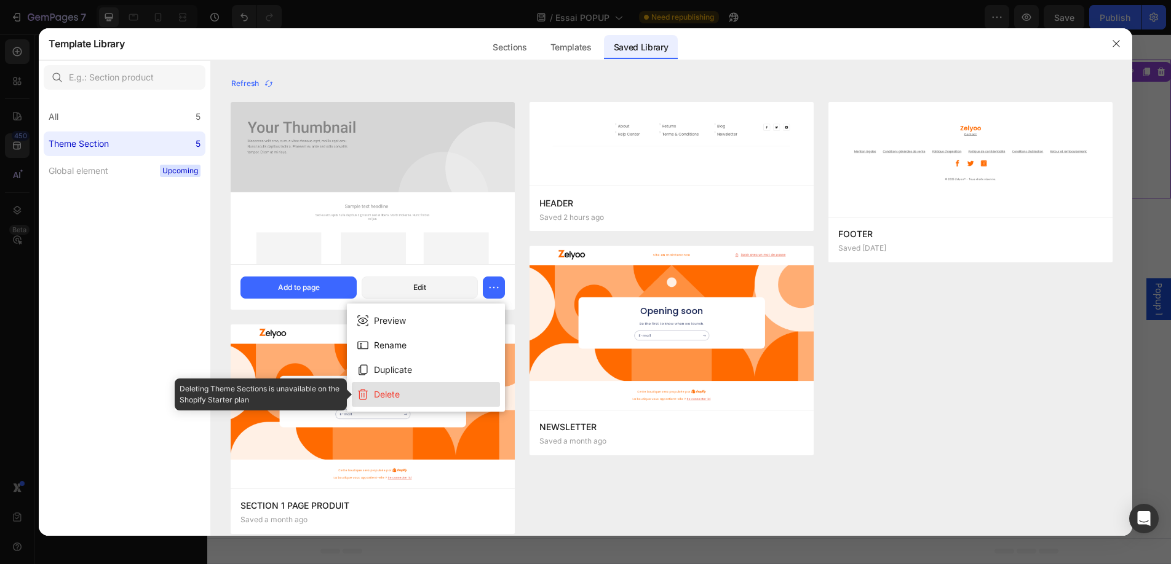
click at [400, 401] on div "Delete" at bounding box center [387, 394] width 26 height 15
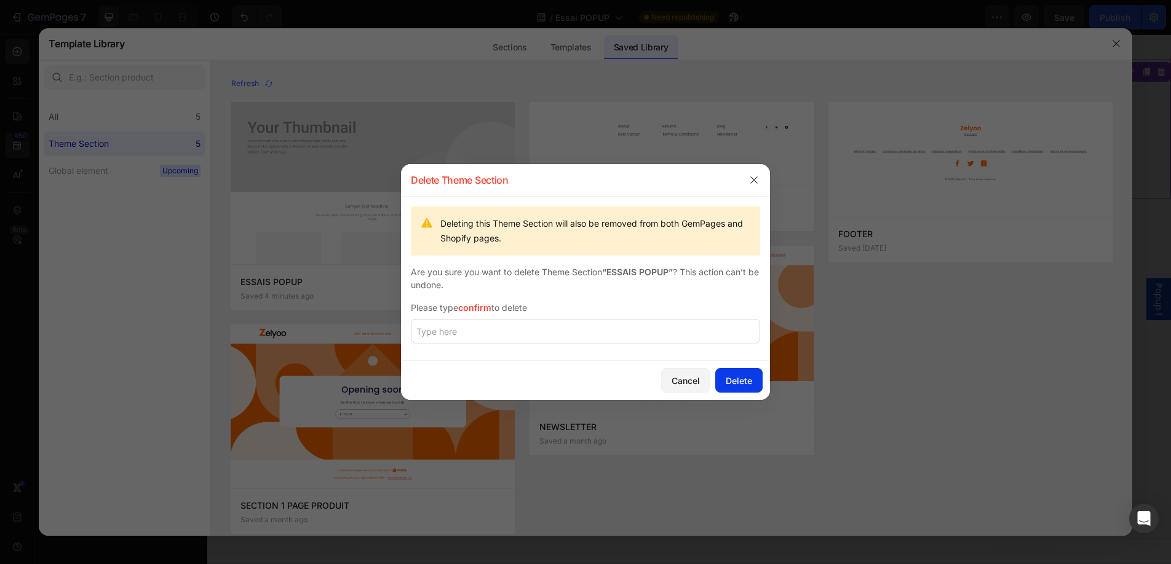
click at [739, 381] on div "Delete" at bounding box center [739, 380] width 26 height 13
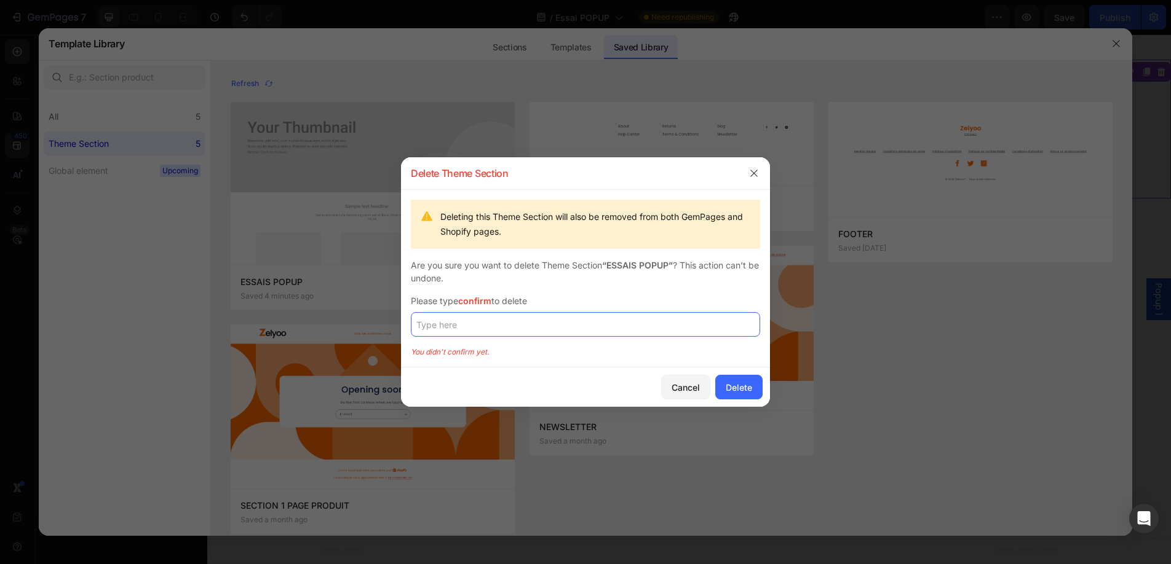
click at [491, 326] on input "text" at bounding box center [585, 324] width 349 height 25
type input "confirm"
click at [741, 389] on div "Delete" at bounding box center [739, 387] width 26 height 13
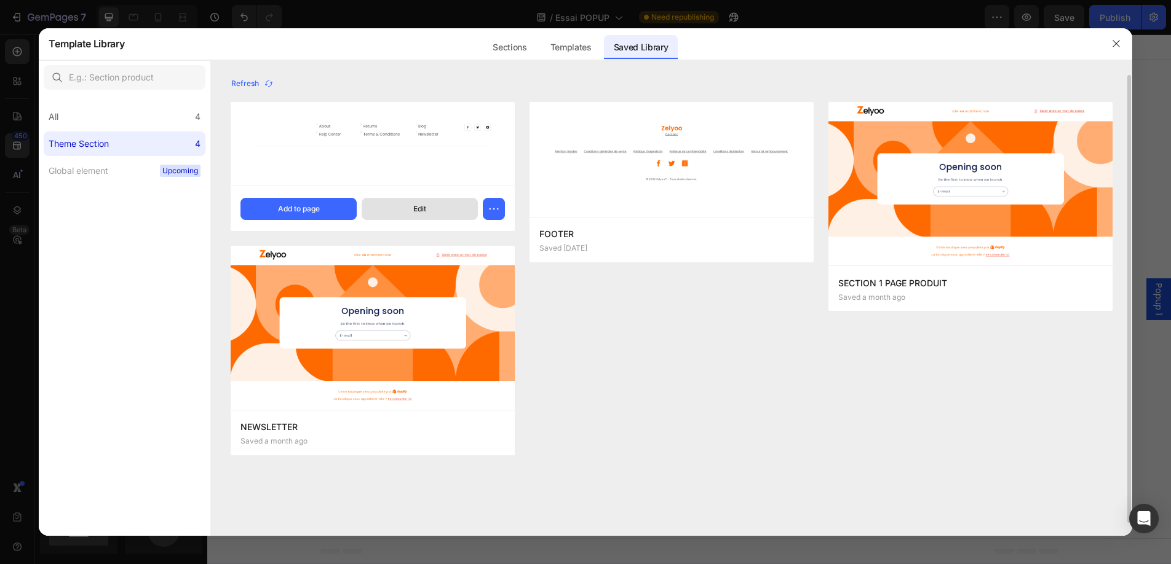
click at [412, 208] on button "Edit" at bounding box center [420, 209] width 116 height 22
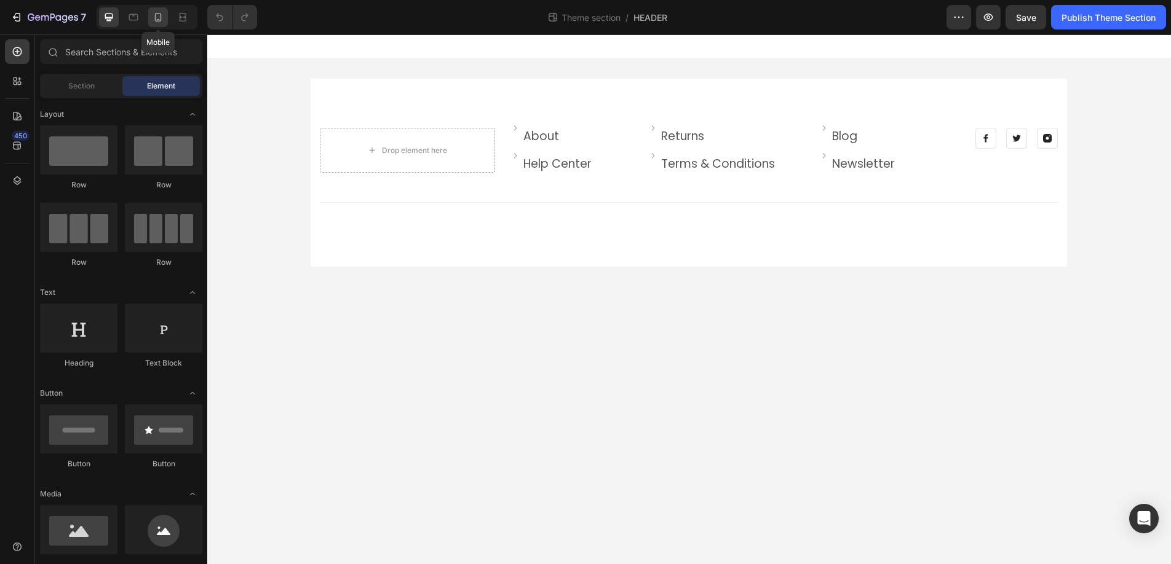
click at [157, 15] on icon at bounding box center [158, 17] width 12 height 12
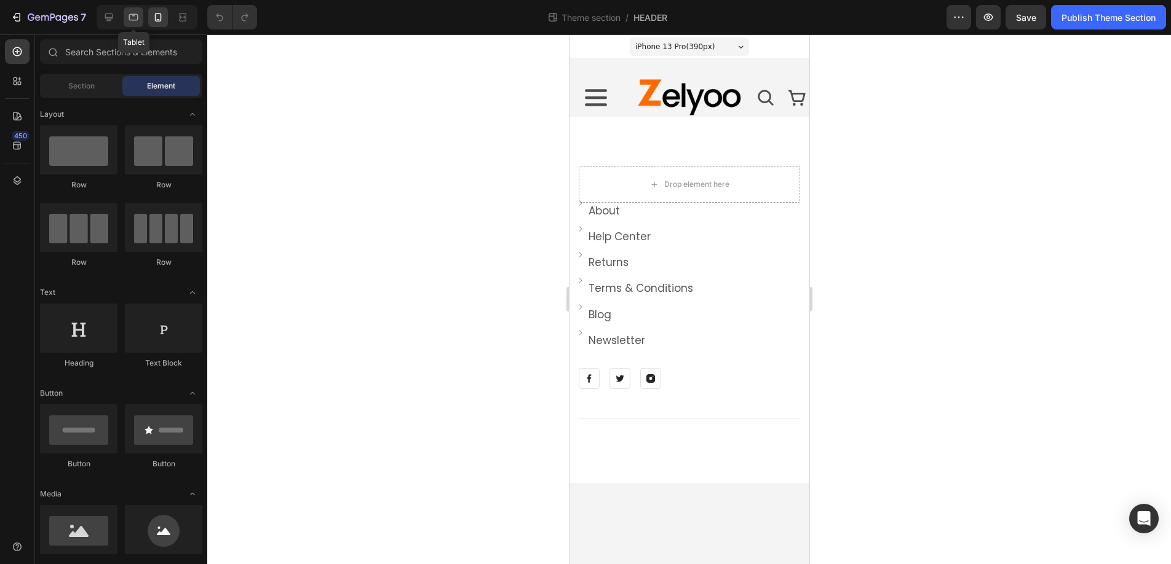
click at [133, 18] on icon at bounding box center [133, 17] width 12 height 12
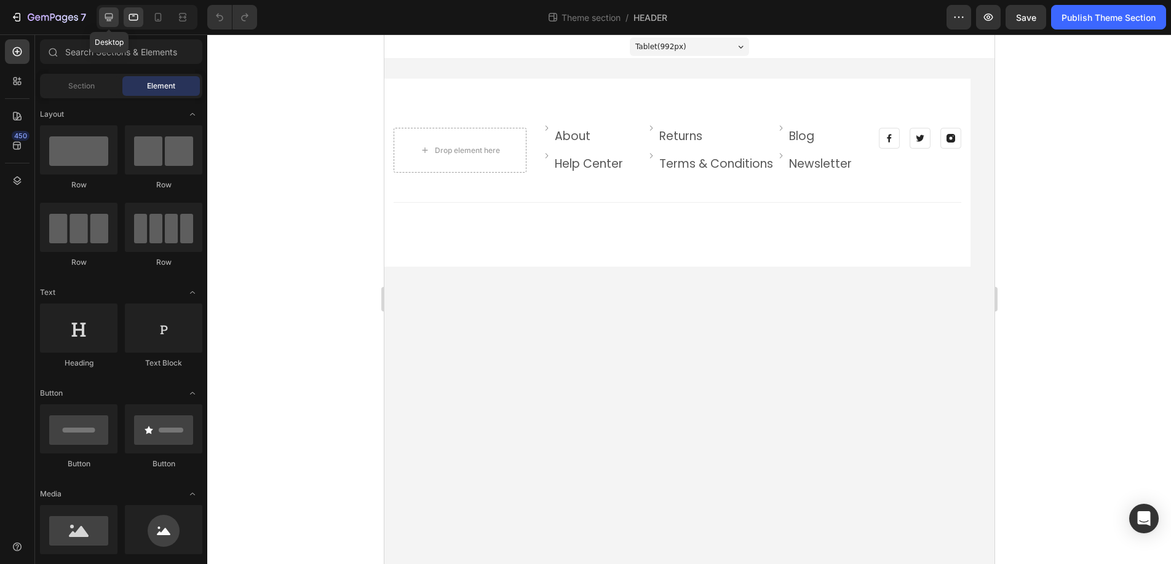
click at [105, 17] on icon at bounding box center [109, 18] width 8 height 8
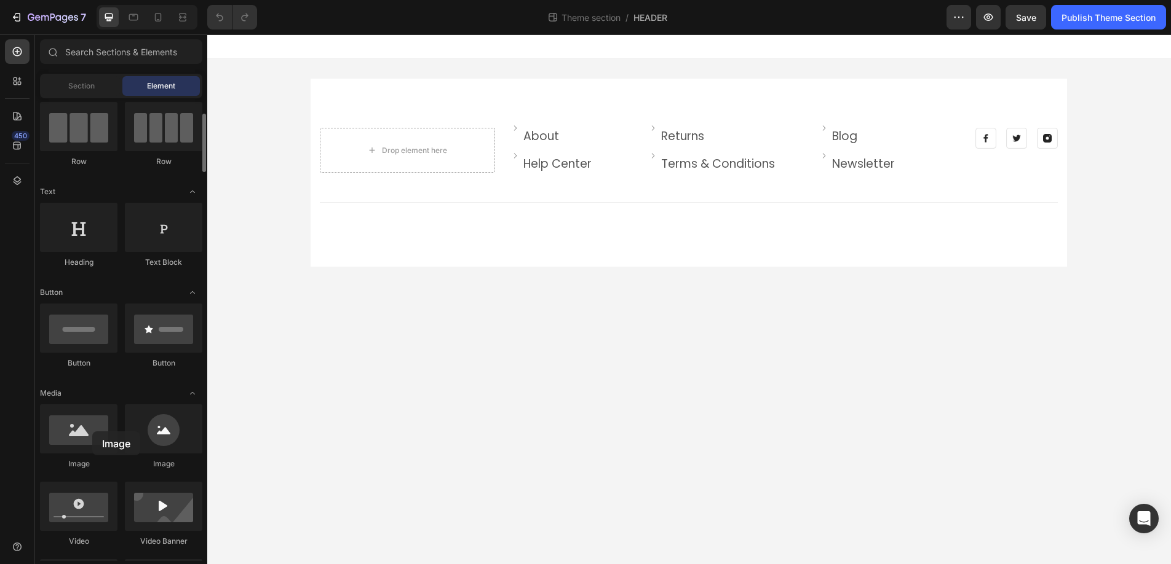
scroll to position [103, 0]
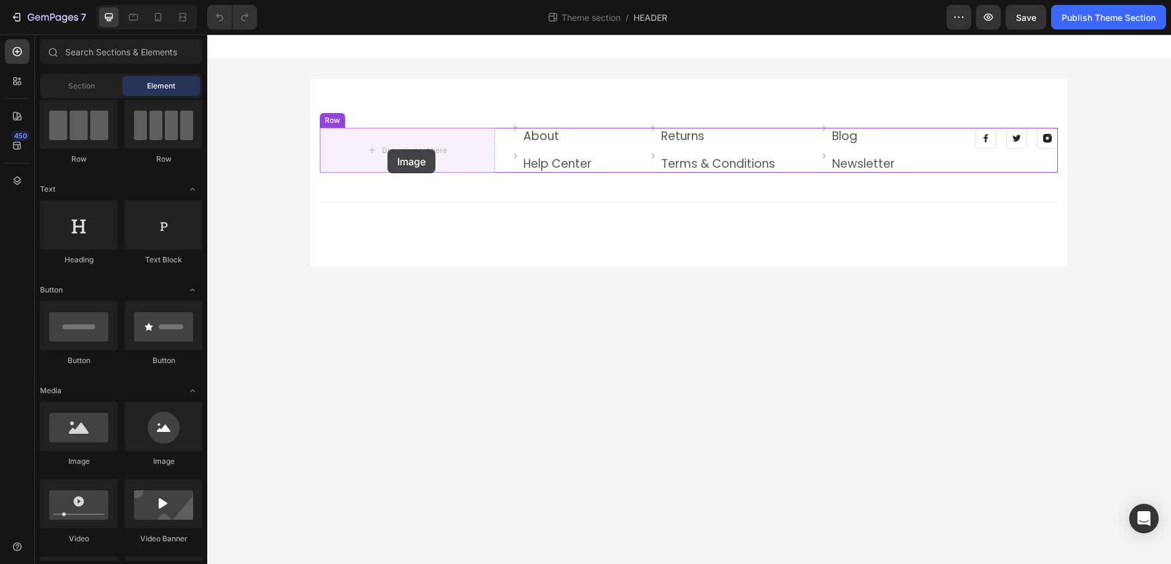
drag, startPoint x: 296, startPoint y: 468, endPoint x: 387, endPoint y: 149, distance: 331.2
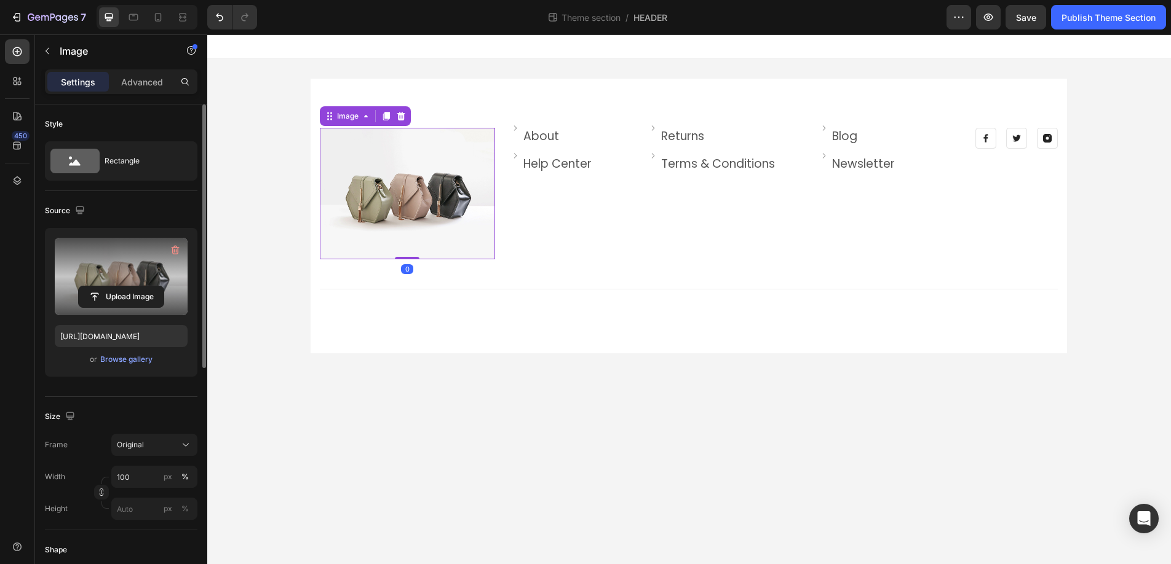
click at [107, 276] on label at bounding box center [121, 276] width 133 height 77
click at [107, 287] on input "file" at bounding box center [121, 297] width 85 height 21
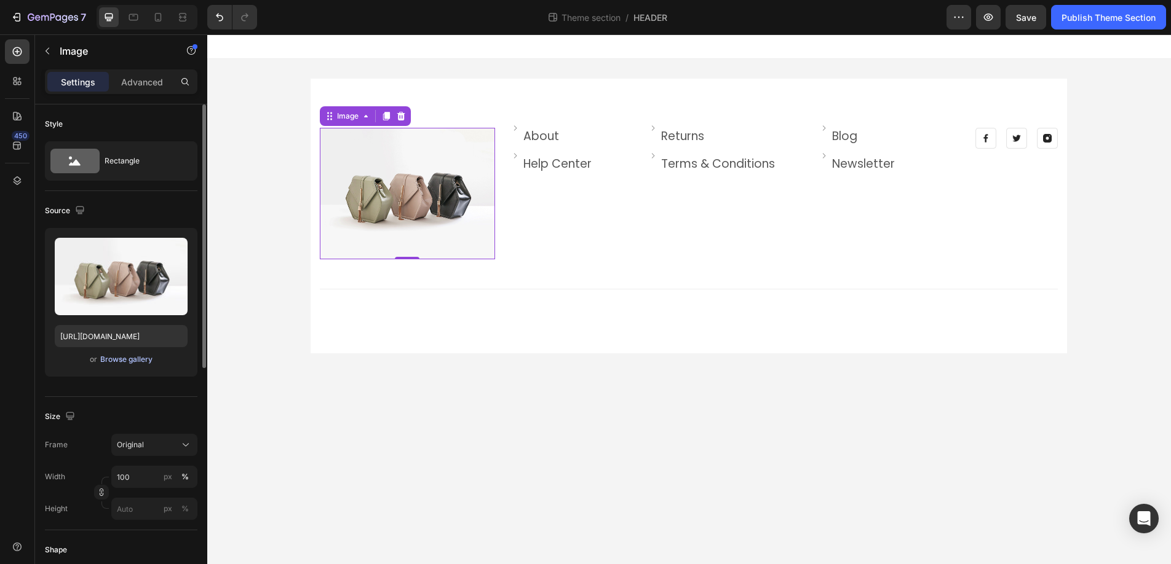
click at [125, 362] on div "Browse gallery" at bounding box center [126, 359] width 52 height 11
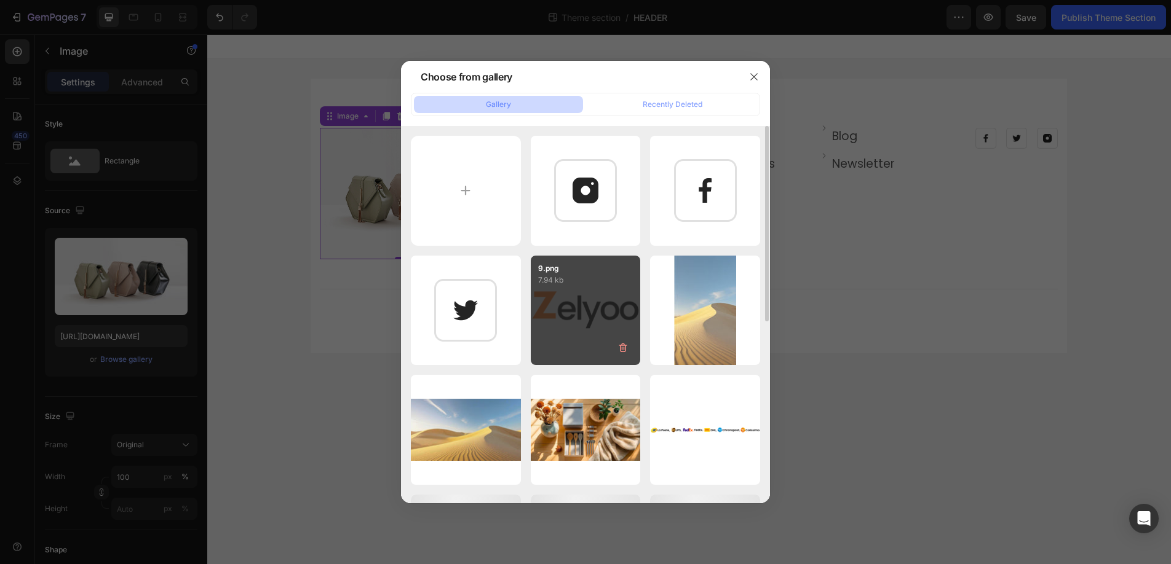
click at [561, 296] on div "9.png 7.94 kb" at bounding box center [586, 311] width 110 height 110
type input "[URL][DOMAIN_NAME]"
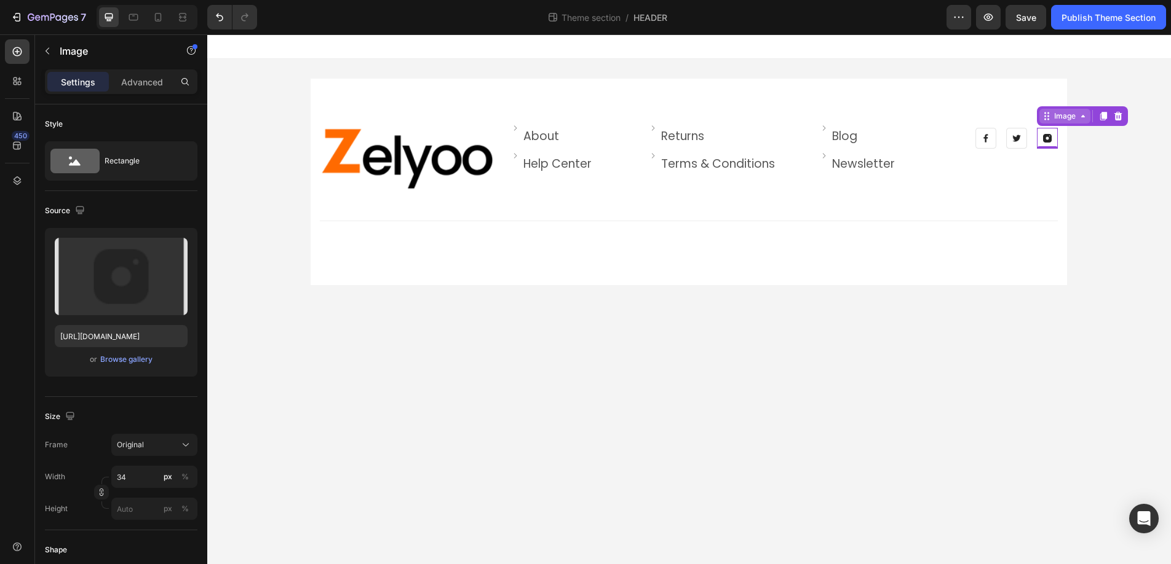
click at [1052, 125] on div "Image" at bounding box center [1082, 116] width 91 height 20
click at [986, 136] on img at bounding box center [985, 138] width 21 height 21
click at [1054, 116] on icon at bounding box center [1056, 116] width 10 height 10
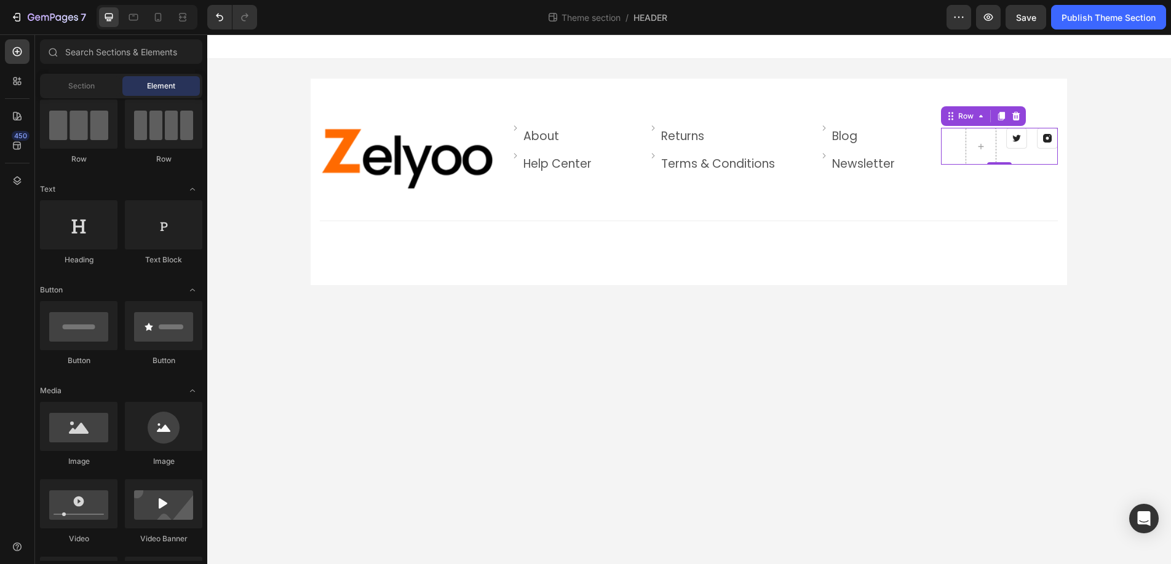
click at [959, 132] on div "Image Image Row 0" at bounding box center [999, 146] width 117 height 37
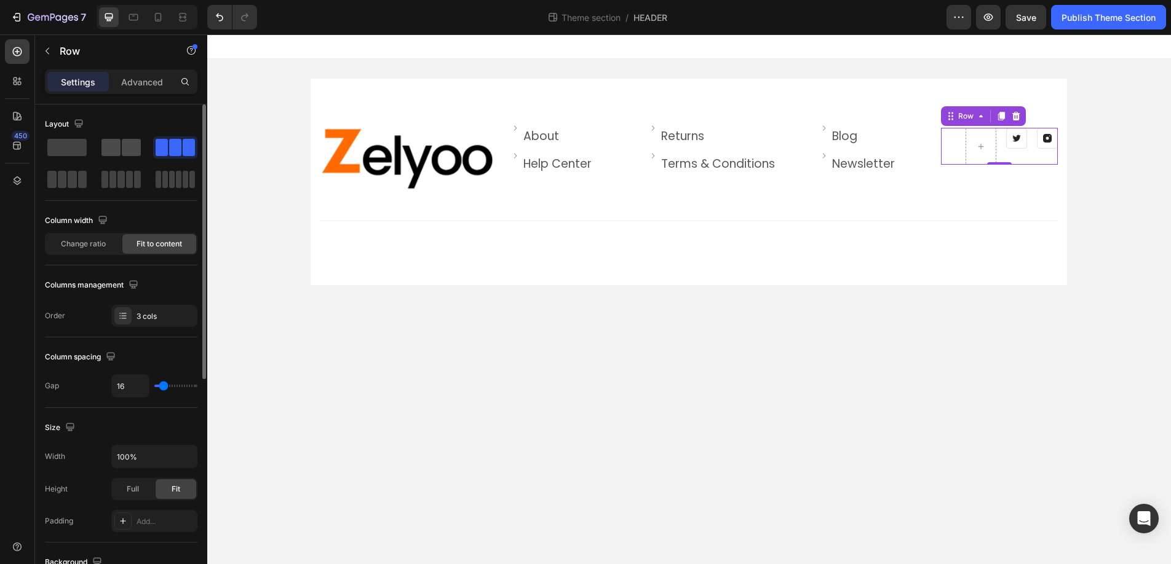
click at [122, 141] on span at bounding box center [131, 147] width 19 height 17
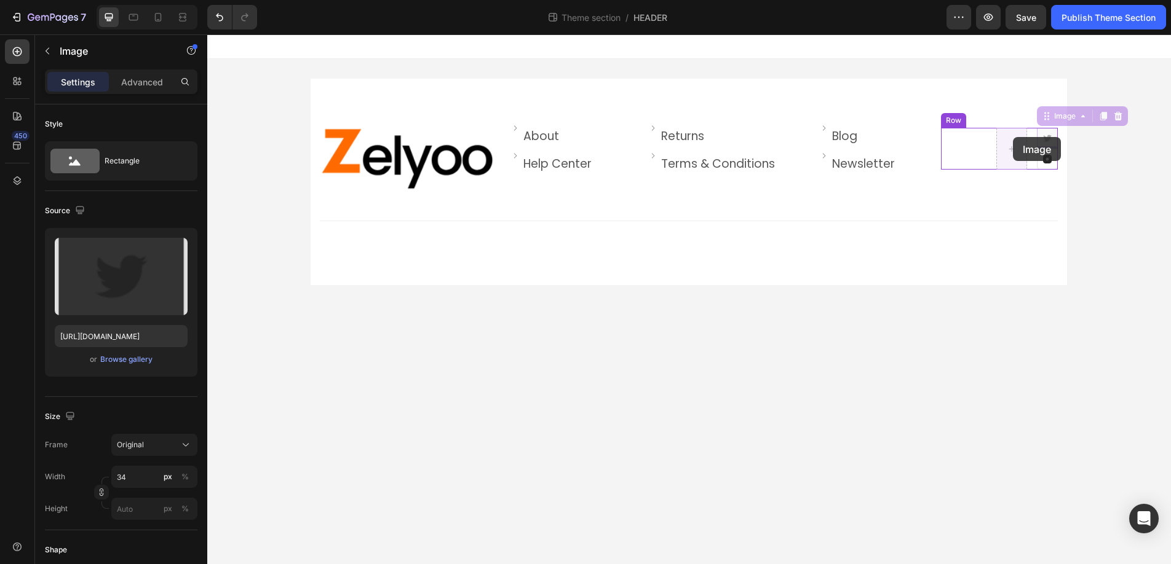
drag, startPoint x: 1041, startPoint y: 133, endPoint x: 1018, endPoint y: 136, distance: 23.6
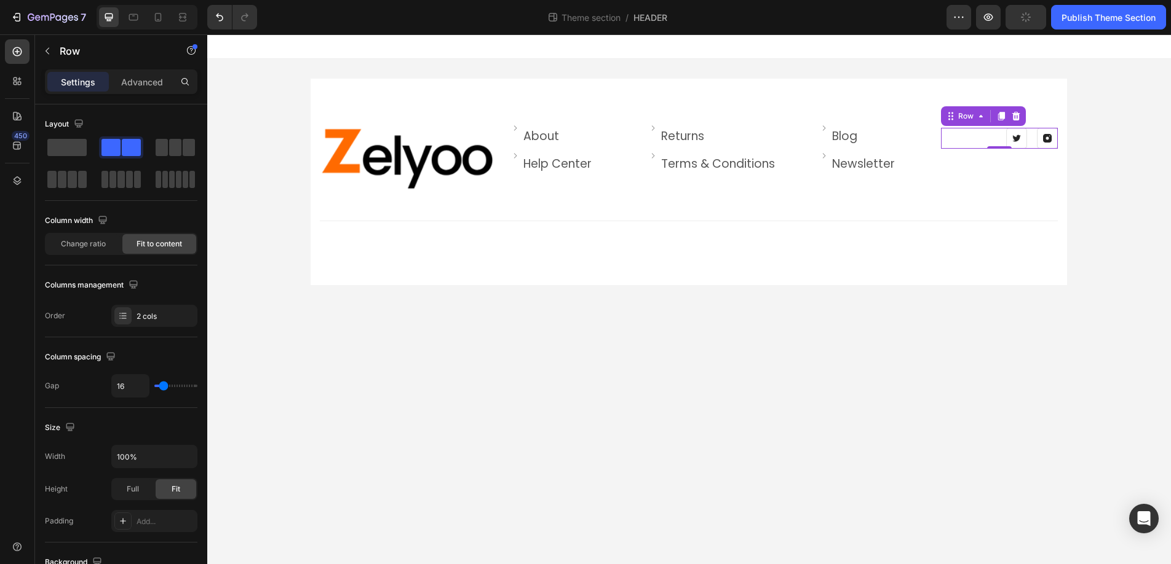
click at [983, 136] on div "Image Image Row 0" at bounding box center [999, 138] width 117 height 21
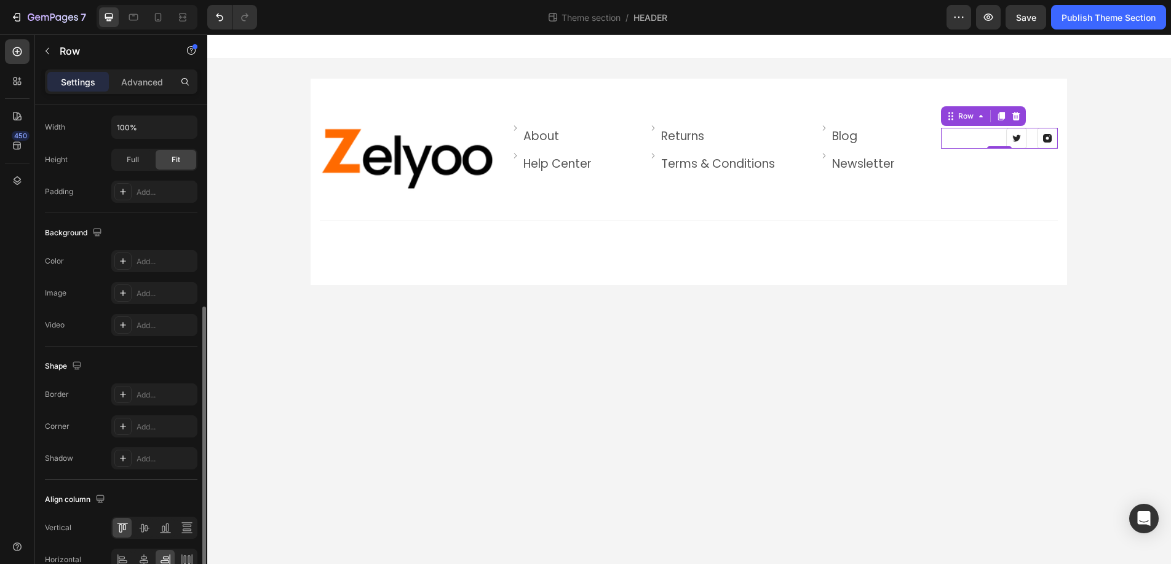
scroll to position [395, 0]
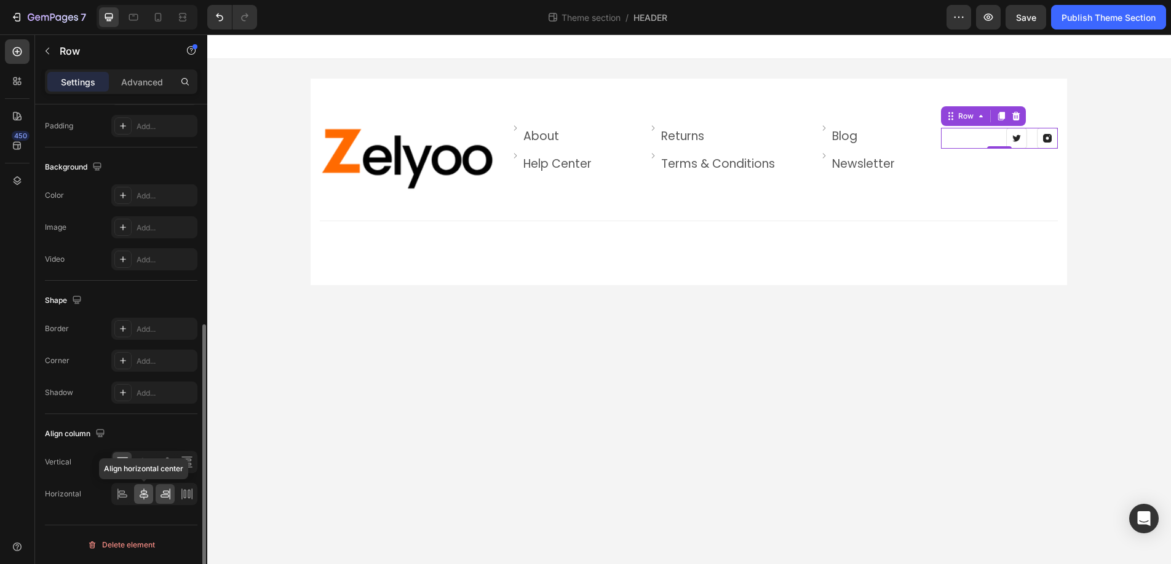
click at [143, 491] on icon at bounding box center [144, 494] width 9 height 11
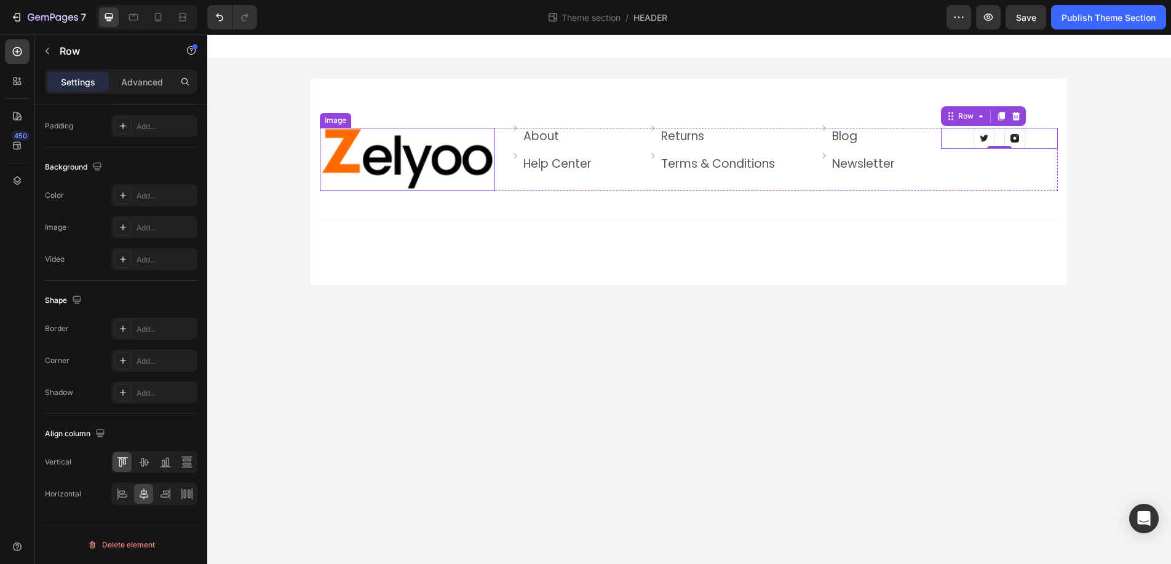
click at [441, 157] on img at bounding box center [407, 159] width 175 height 63
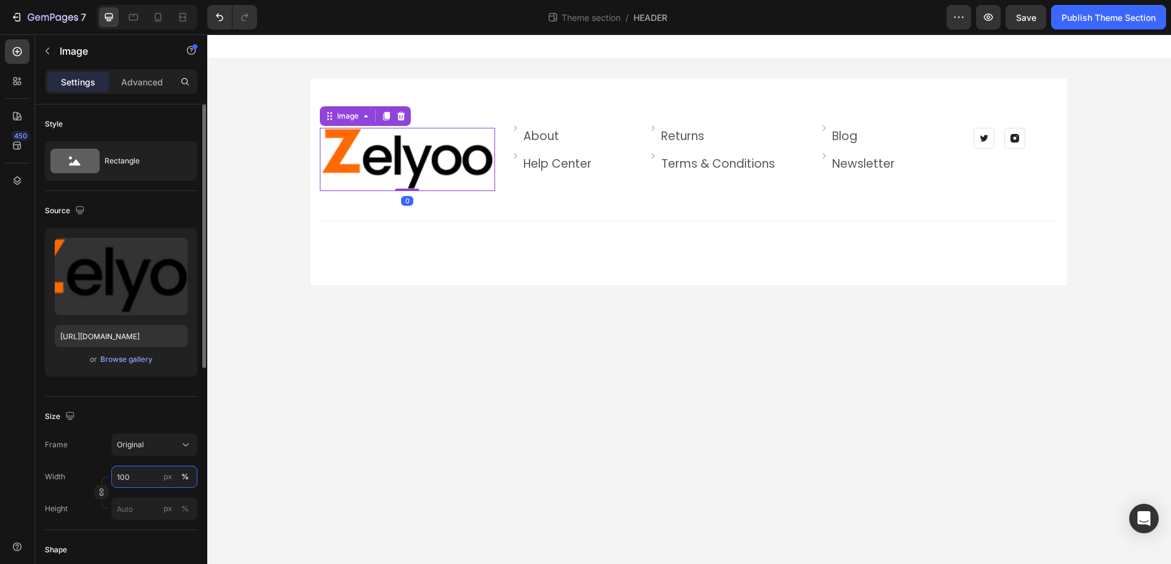
click at [133, 474] on input "100" at bounding box center [154, 477] width 86 height 22
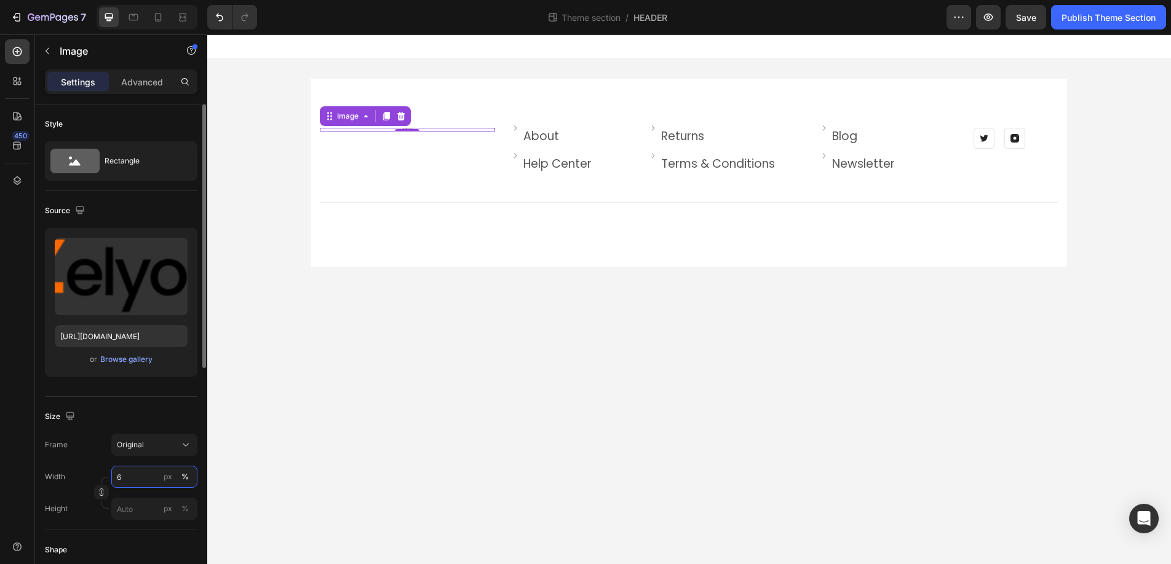
type input "60"
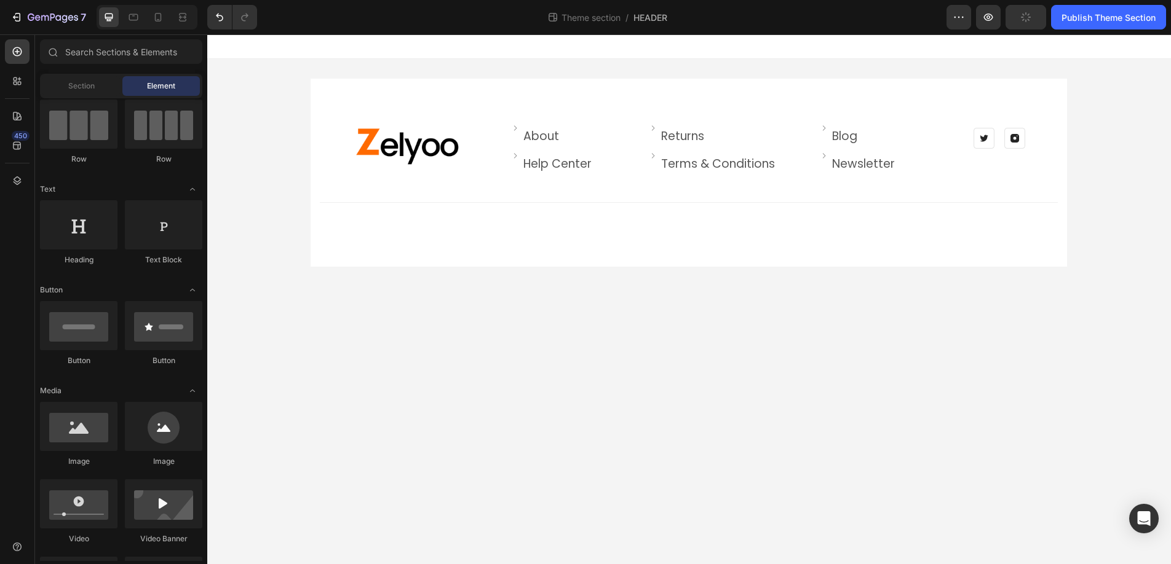
click at [322, 461] on body "Icon Image Icon Icon Row Row Image Image About Text block Row Image Help Center…" at bounding box center [688, 299] width 963 height 530
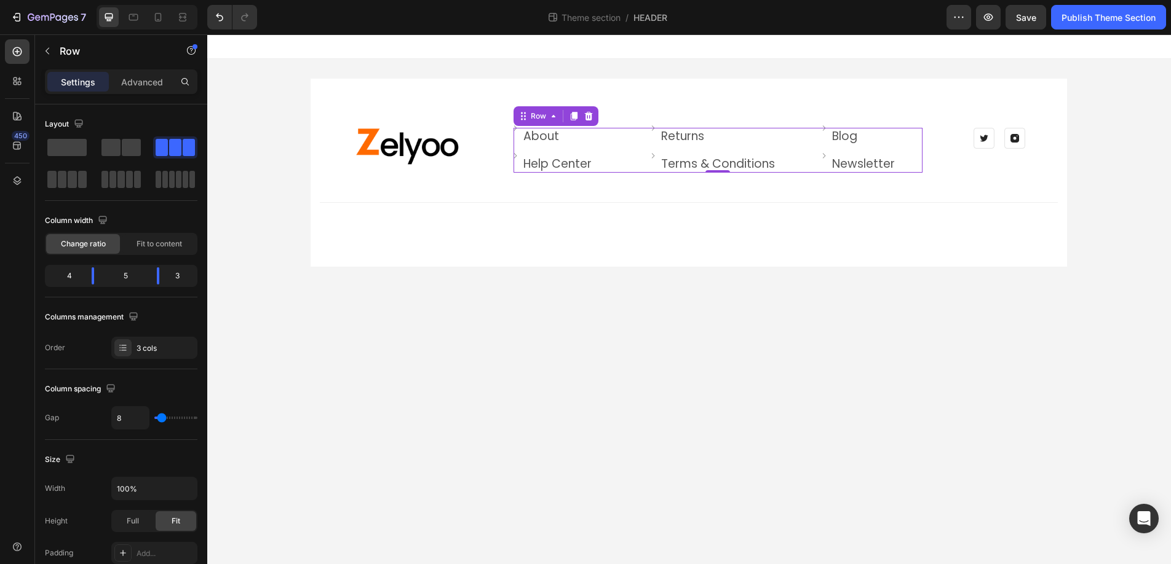
click at [625, 147] on div "Image About Text block Row Image Help Center Text block Row" at bounding box center [579, 150] width 133 height 45
click at [164, 173] on span at bounding box center [165, 179] width 6 height 17
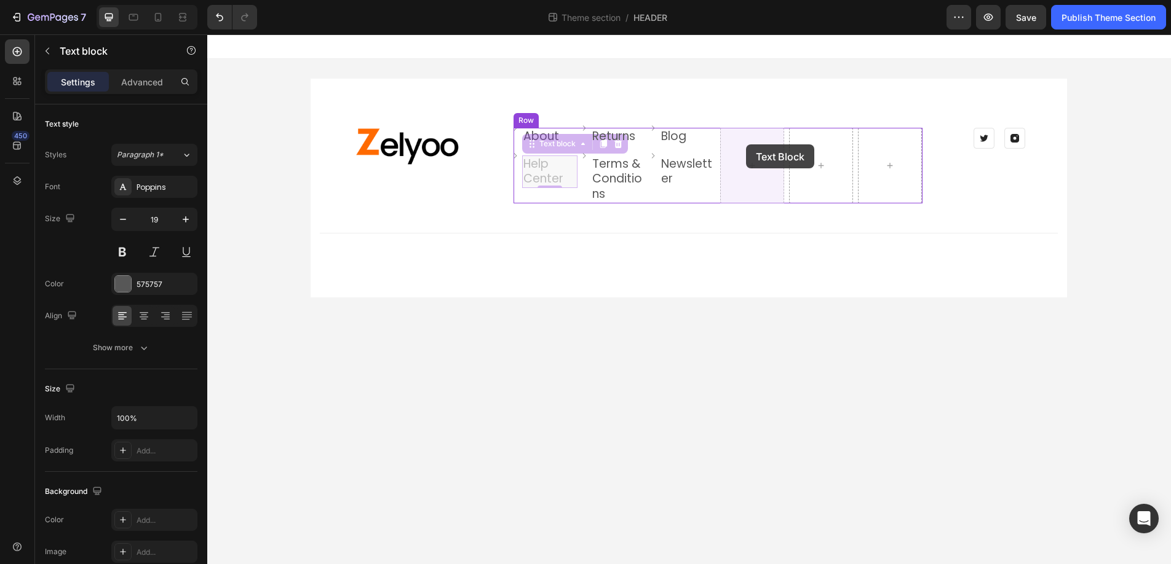
drag, startPoint x: 539, startPoint y: 172, endPoint x: 738, endPoint y: 145, distance: 201.6
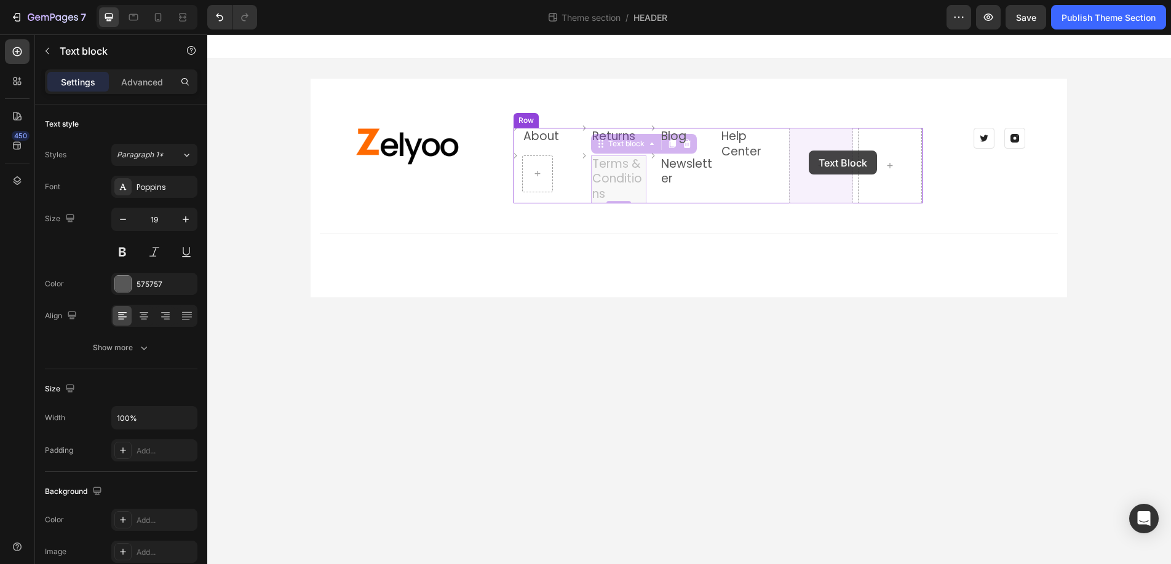
drag, startPoint x: 602, startPoint y: 173, endPoint x: 791, endPoint y: 152, distance: 189.8
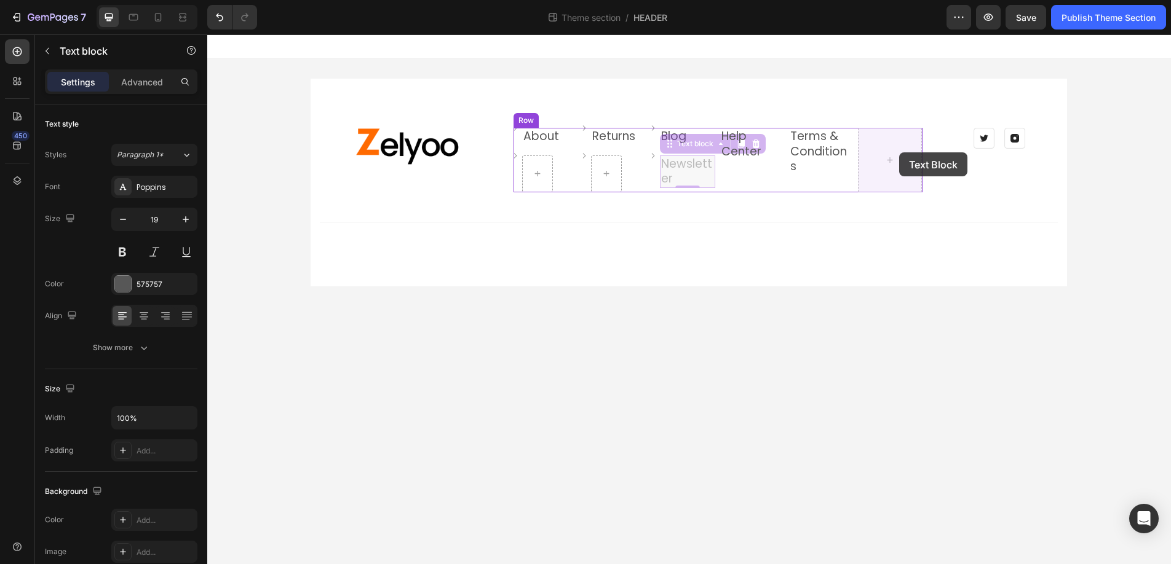
drag, startPoint x: 672, startPoint y: 167, endPoint x: 899, endPoint y: 152, distance: 227.4
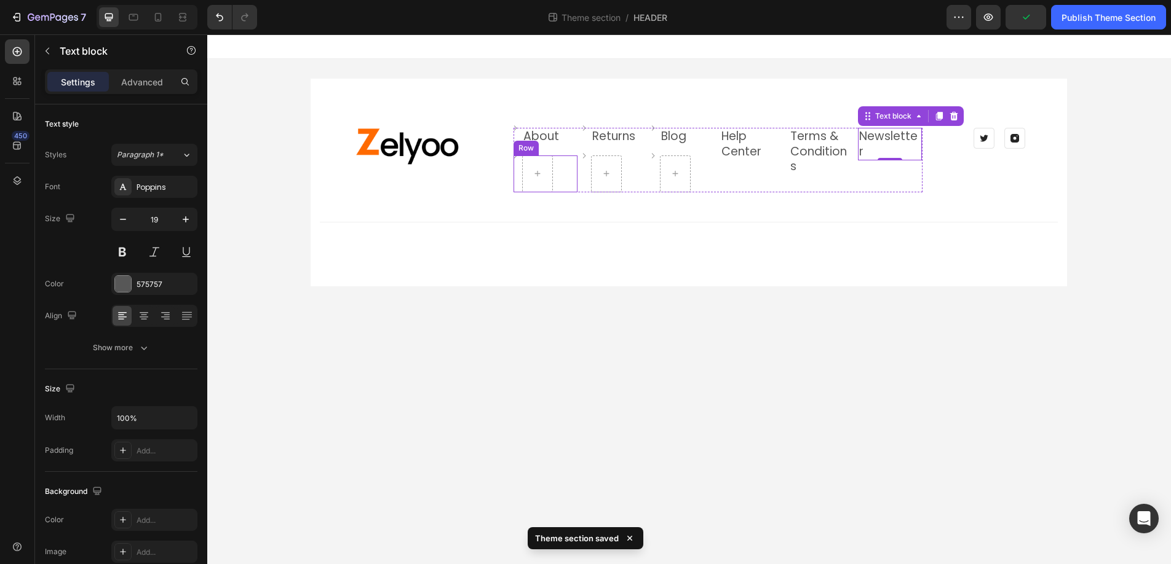
click at [528, 153] on div "Row" at bounding box center [525, 148] width 25 height 15
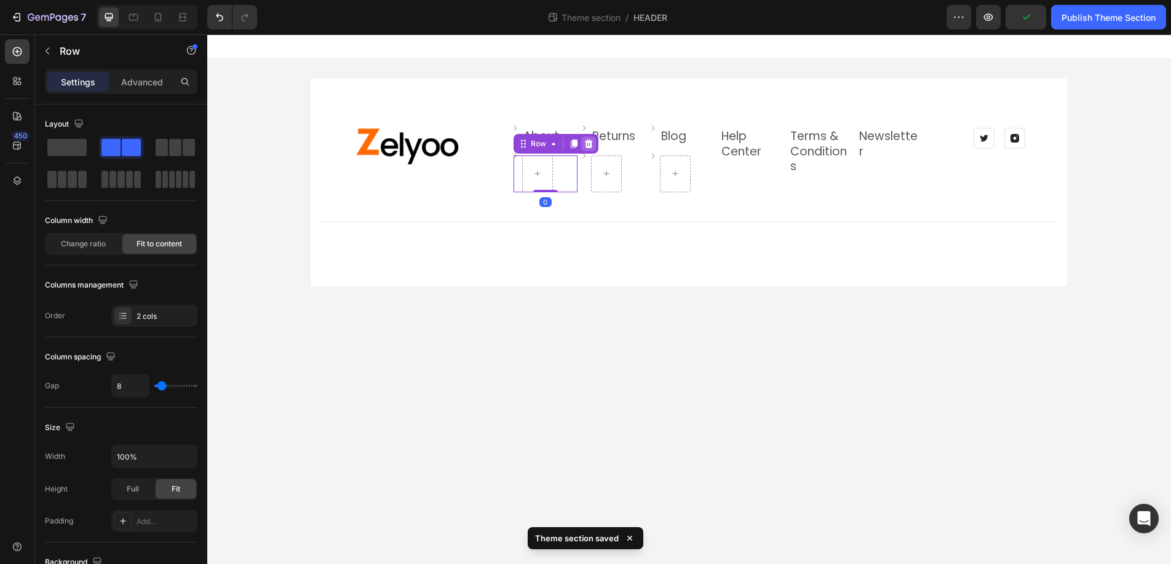
click at [589, 147] on icon at bounding box center [588, 144] width 8 height 9
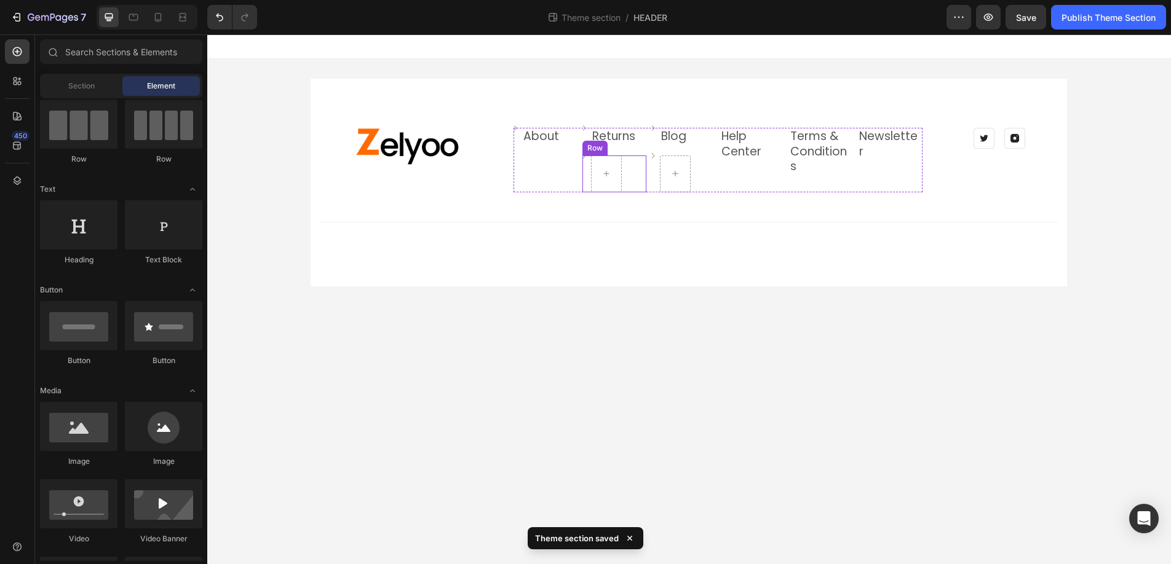
click at [598, 148] on div "Row" at bounding box center [595, 148] width 20 height 11
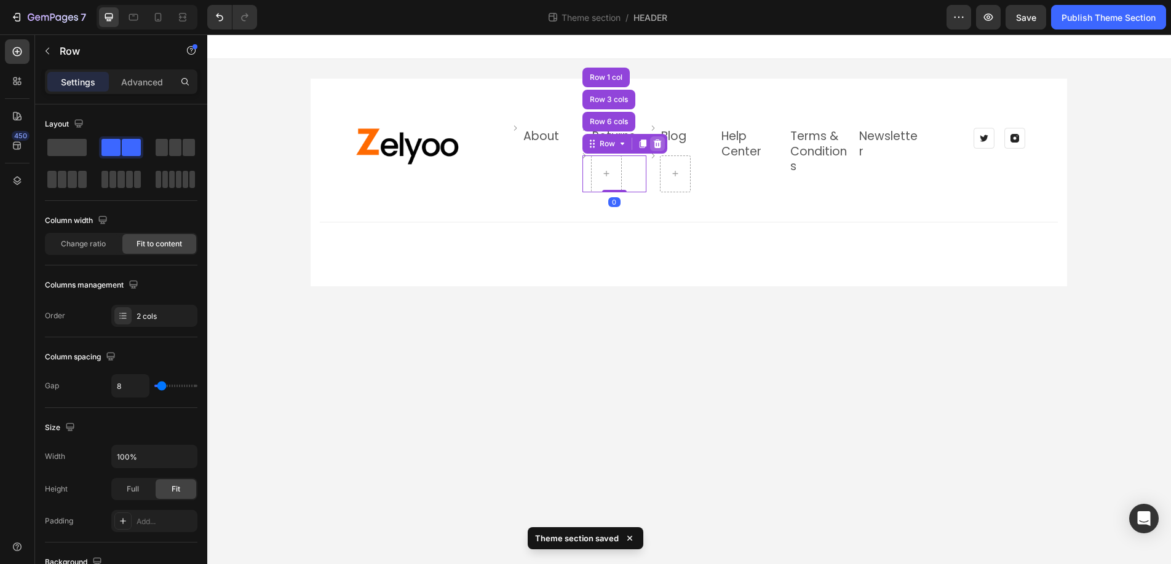
click at [658, 146] on icon at bounding box center [657, 144] width 8 height 9
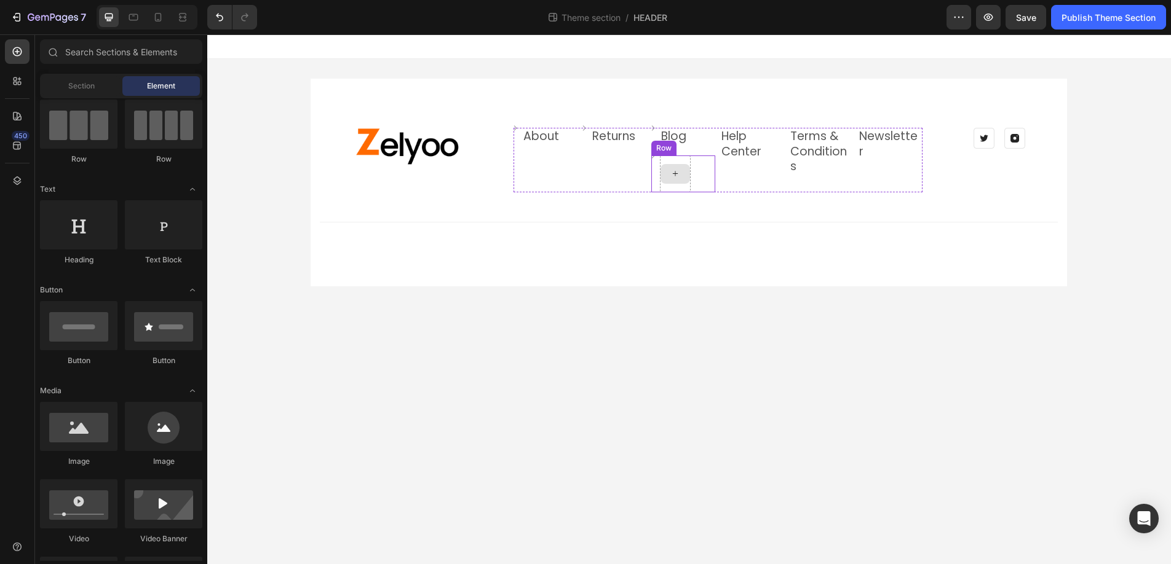
click at [668, 168] on div at bounding box center [675, 174] width 30 height 20
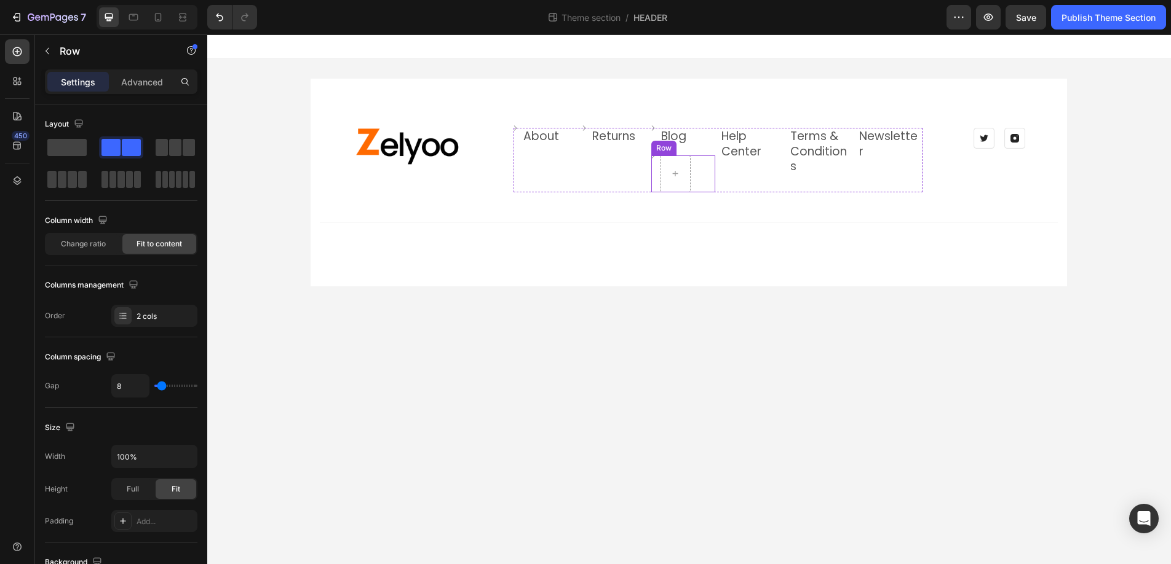
click at [665, 147] on div "Row" at bounding box center [664, 148] width 20 height 11
click at [727, 143] on icon at bounding box center [726, 144] width 8 height 9
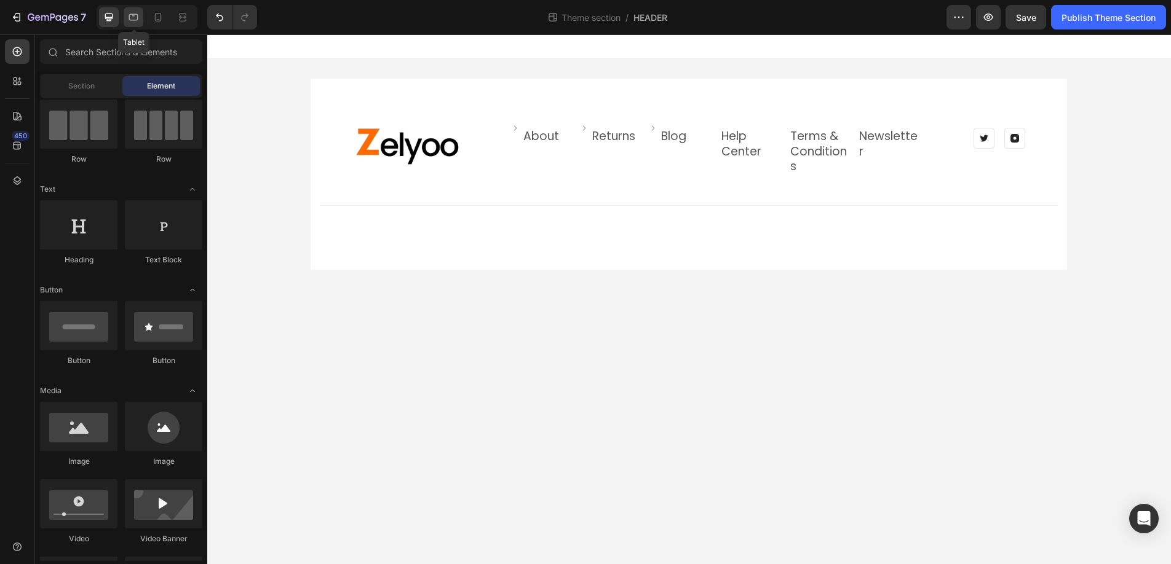
click at [137, 18] on icon at bounding box center [133, 17] width 12 height 12
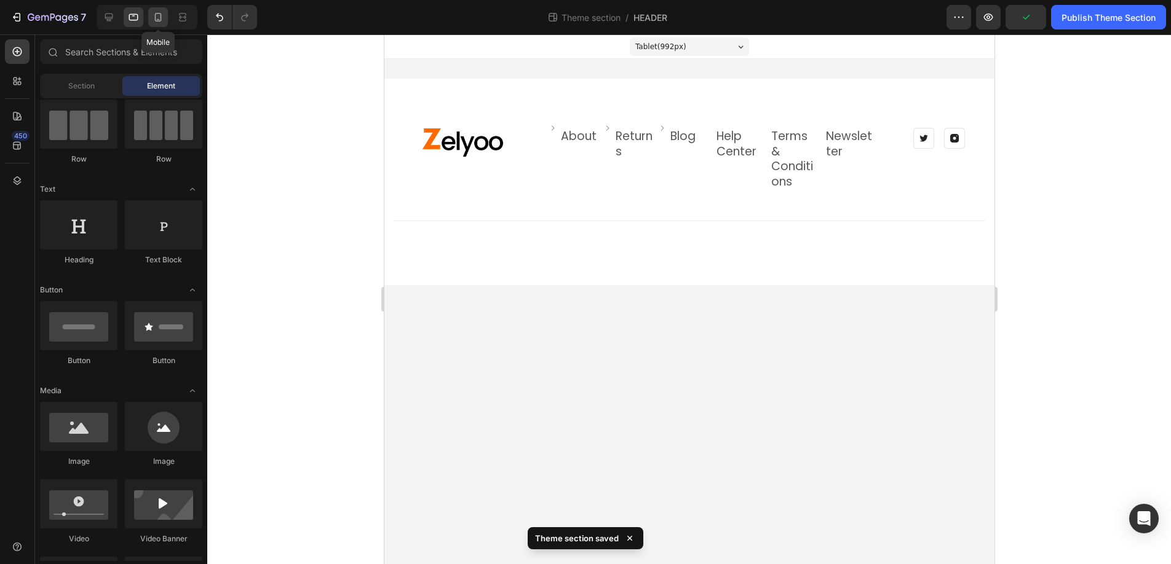
click at [163, 17] on icon at bounding box center [158, 17] width 12 height 12
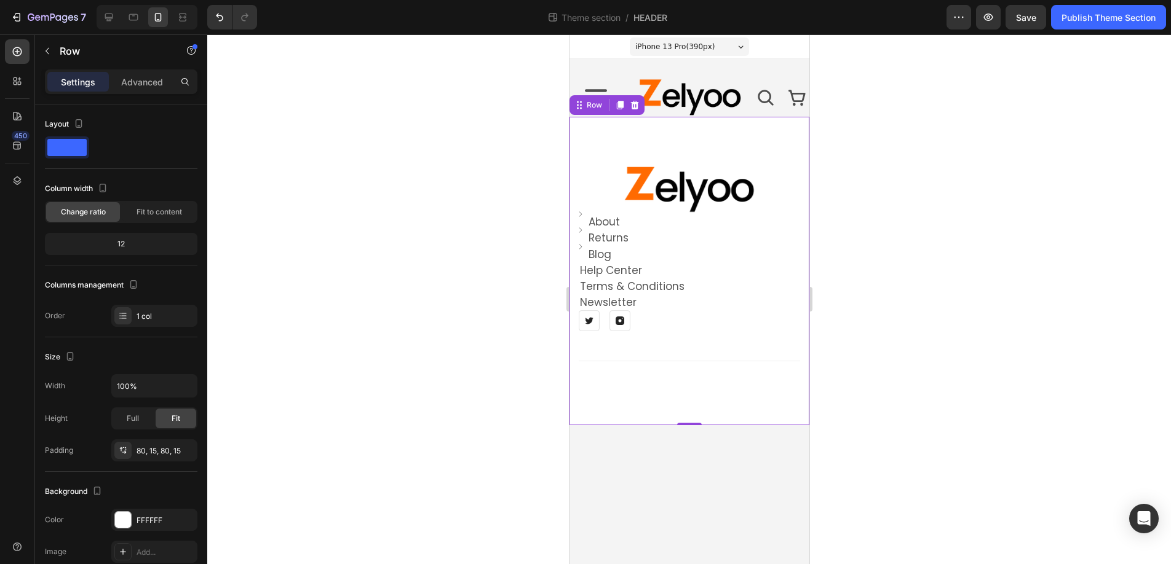
click at [620, 144] on div "Image Image About Text block Row Image Returns Text block Row Image Blog Text b…" at bounding box center [689, 271] width 240 height 309
click at [156, 84] on p "Advanced" at bounding box center [142, 82] width 42 height 13
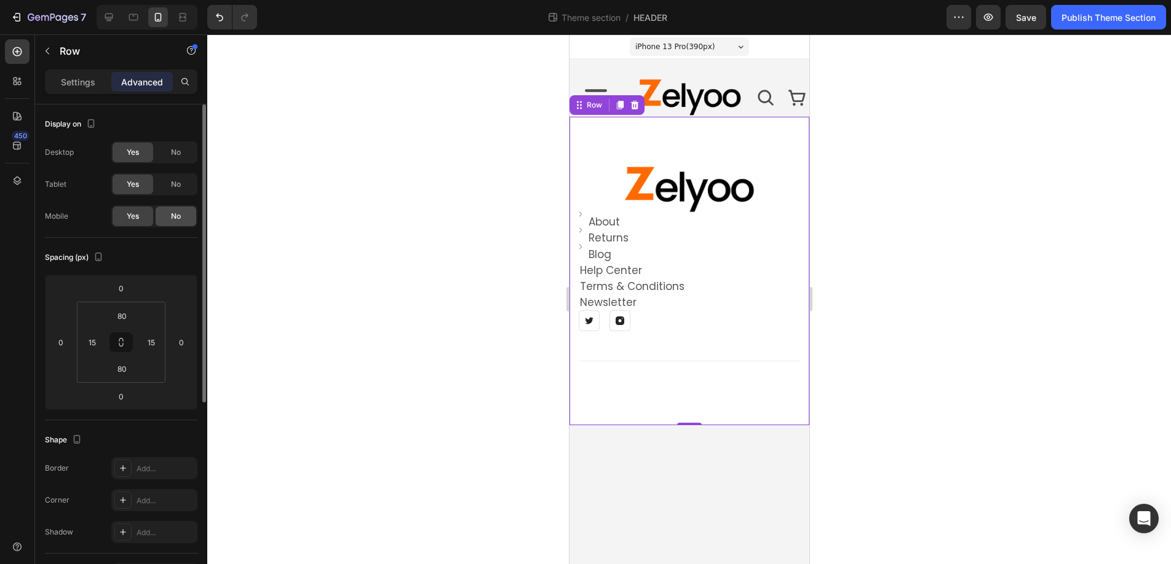
click at [186, 223] on div "No" at bounding box center [176, 217] width 41 height 20
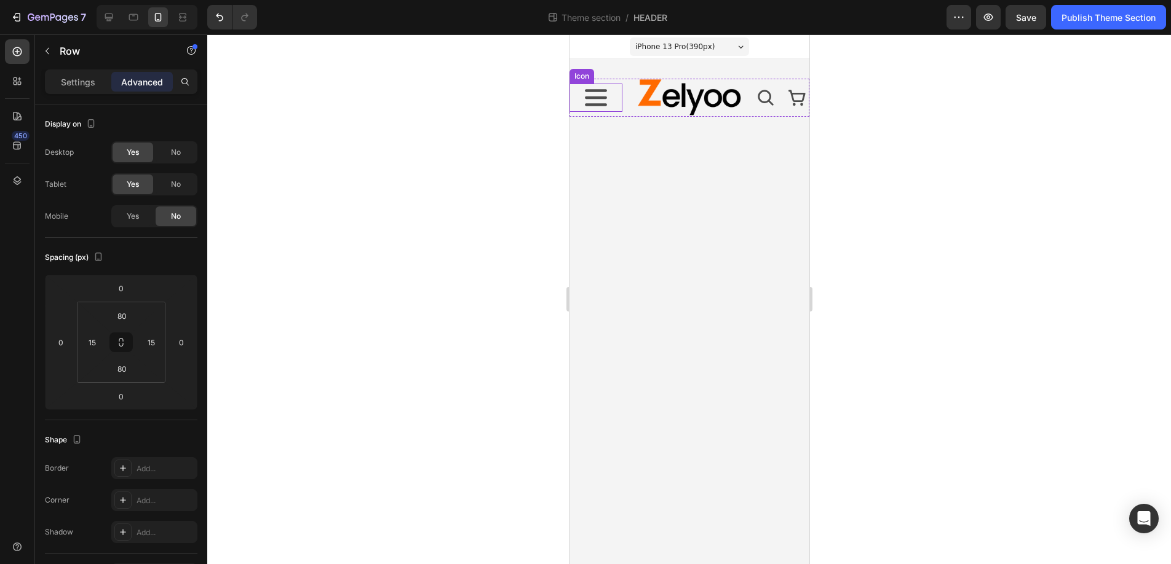
click at [588, 98] on icon at bounding box center [595, 97] width 22 height 17
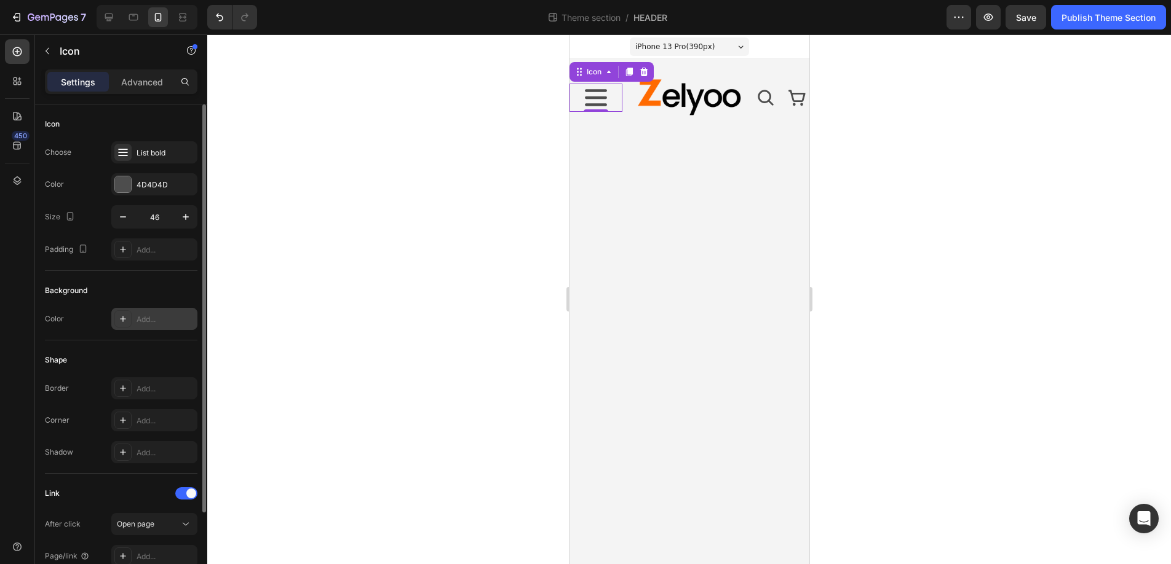
scroll to position [105, 0]
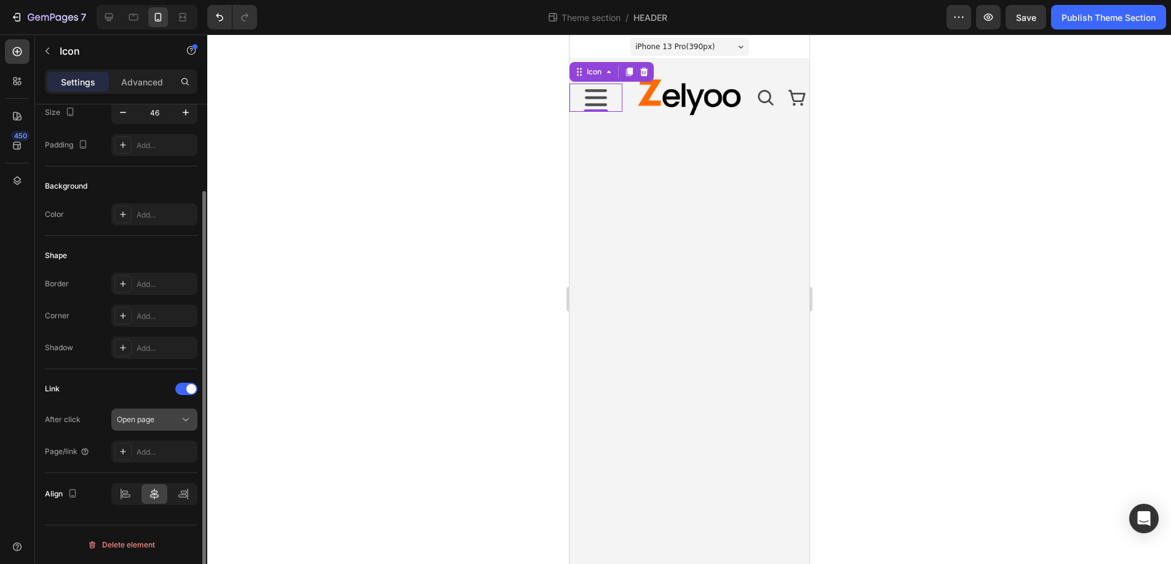
click at [154, 419] on span "Open page" at bounding box center [136, 419] width 38 height 9
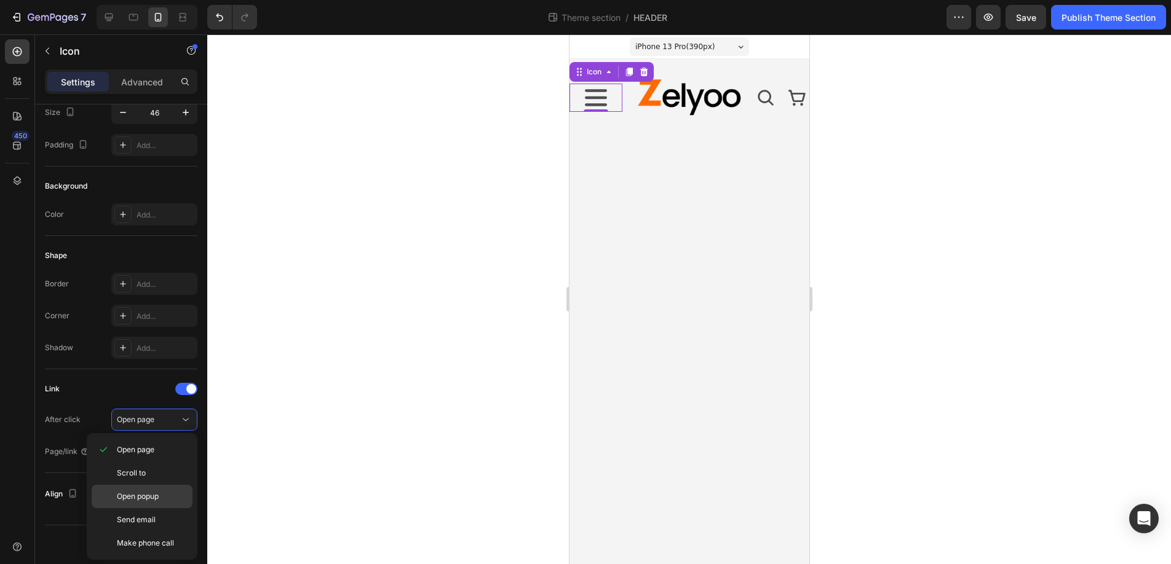
click at [144, 495] on span "Open popup" at bounding box center [138, 496] width 42 height 11
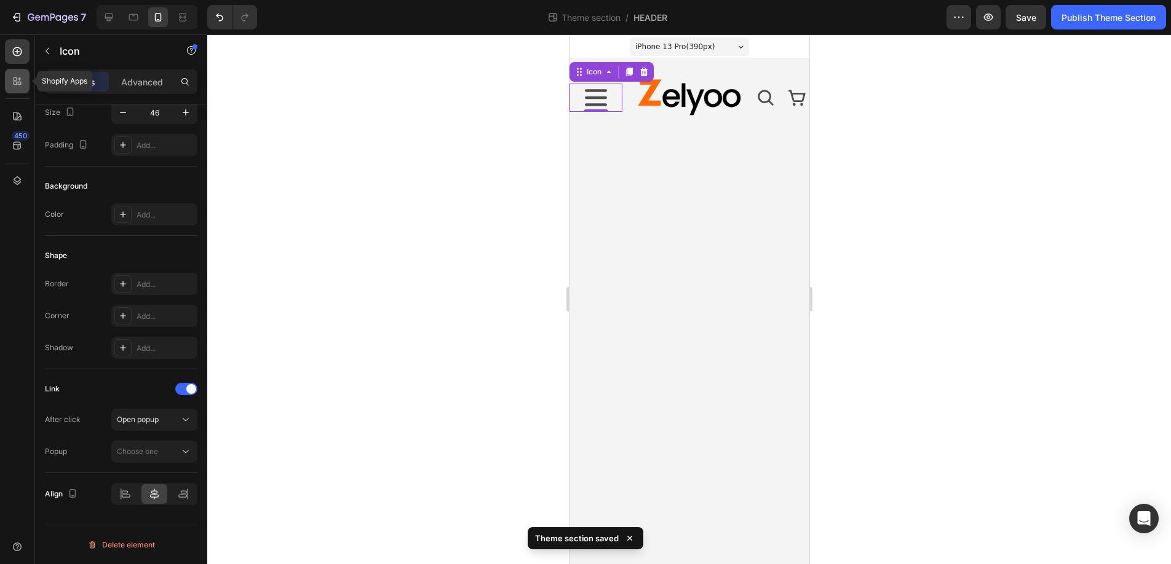
click at [17, 79] on icon at bounding box center [16, 79] width 4 height 4
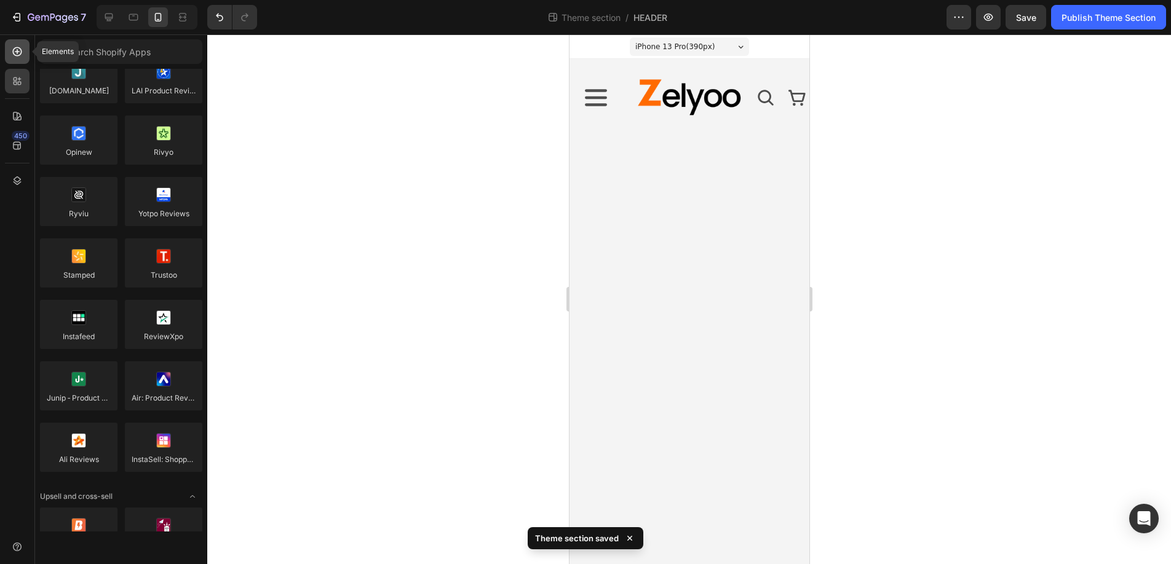
click at [19, 54] on icon at bounding box center [17, 51] width 9 height 9
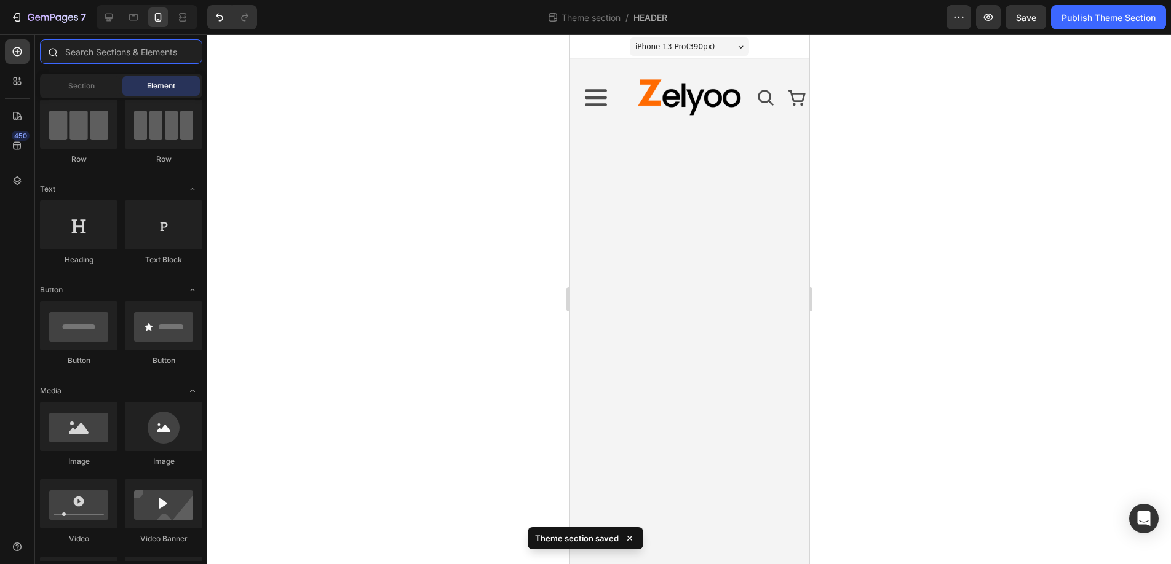
click at [93, 49] on input "text" at bounding box center [121, 51] width 162 height 25
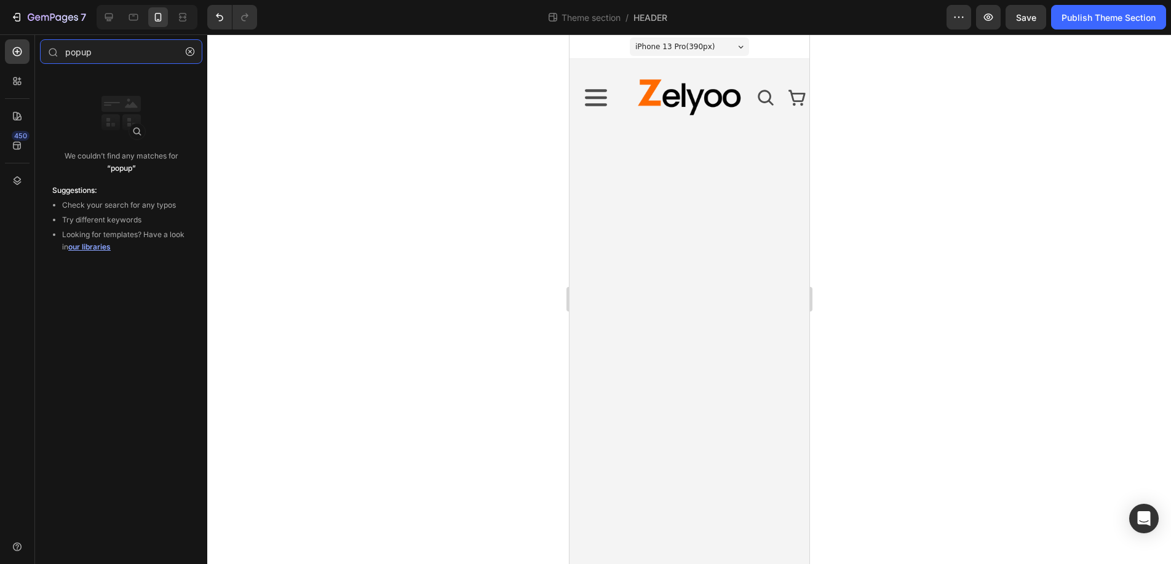
type input "popup"
click at [85, 248] on span "our libraries" at bounding box center [89, 246] width 42 height 9
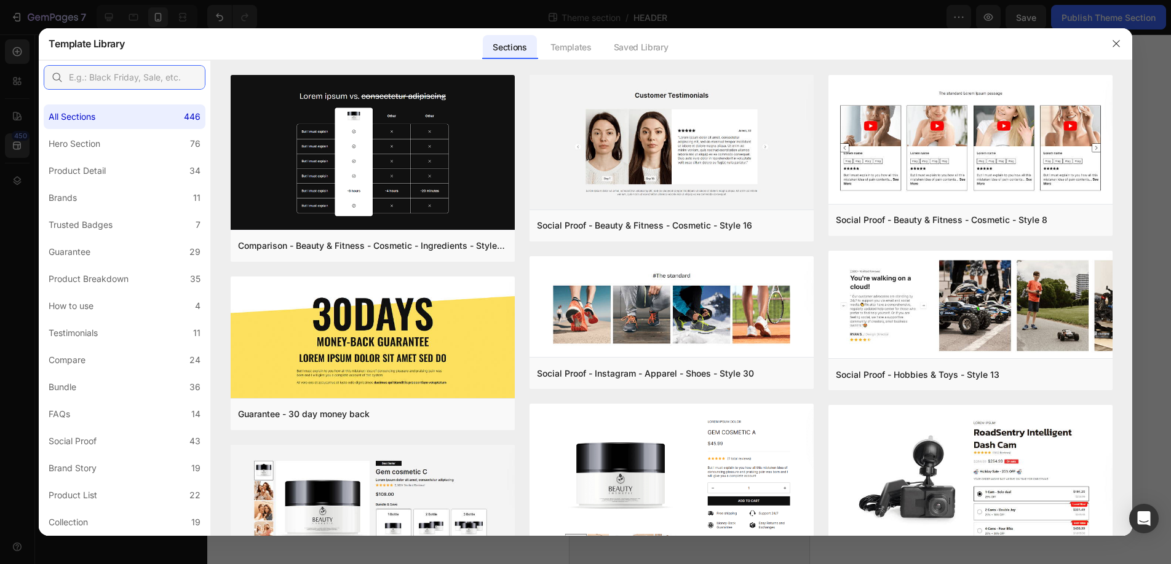
click at [101, 79] on input "text" at bounding box center [125, 77] width 162 height 25
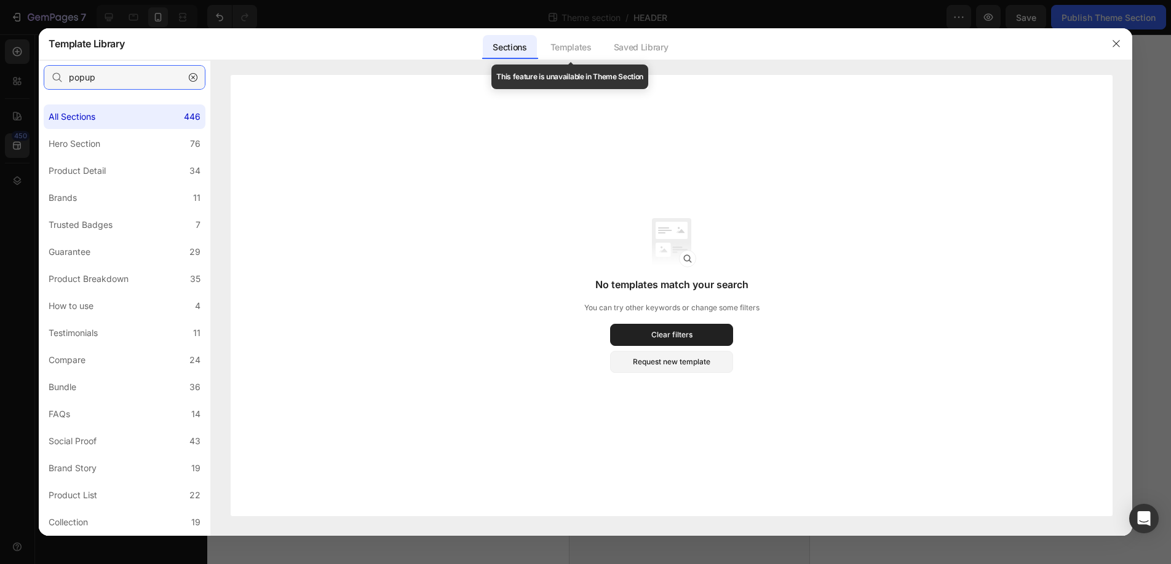
type input "popup"
click at [571, 47] on div "Templates" at bounding box center [570, 47] width 61 height 25
click at [674, 49] on div "Saved Library" at bounding box center [641, 47] width 74 height 25
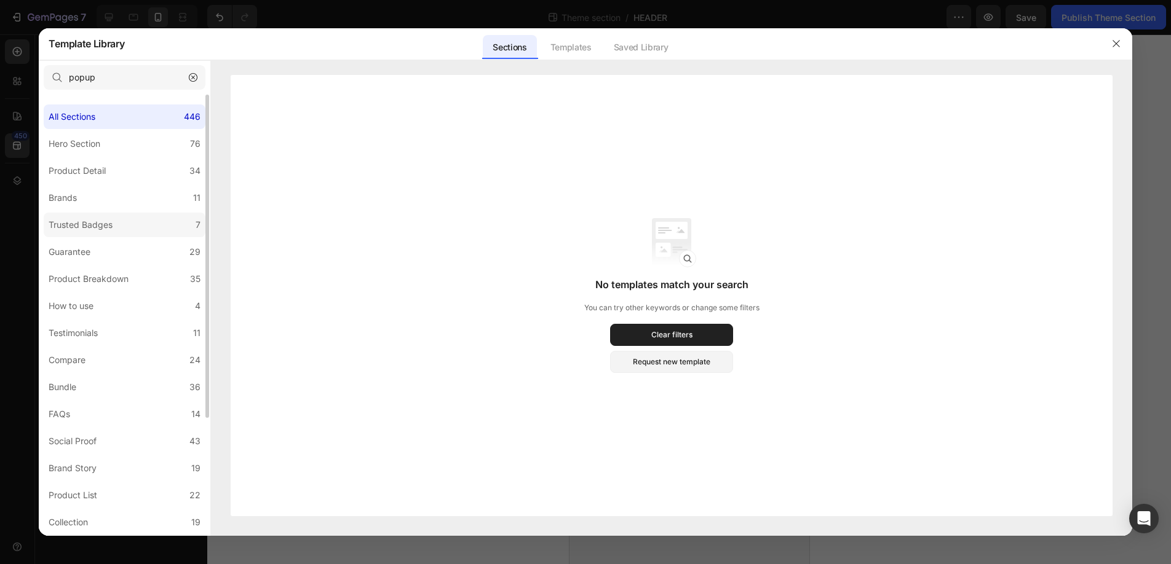
click at [68, 227] on div "Trusted Badges" at bounding box center [81, 225] width 64 height 15
click at [191, 77] on icon "button" at bounding box center [193, 77] width 9 height 9
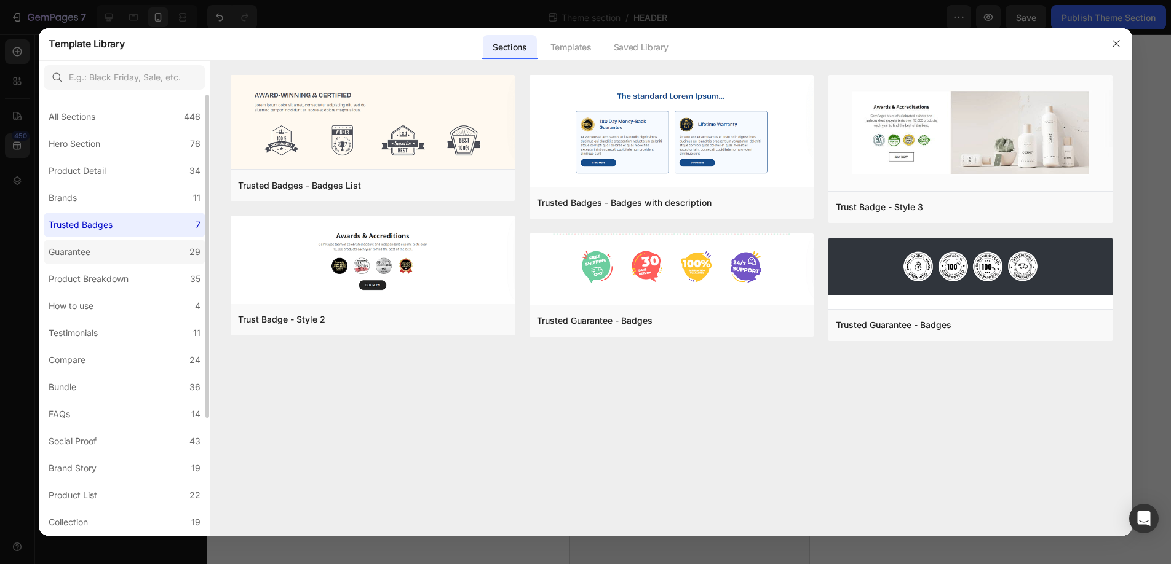
click at [81, 250] on div "Guarantee" at bounding box center [70, 252] width 42 height 15
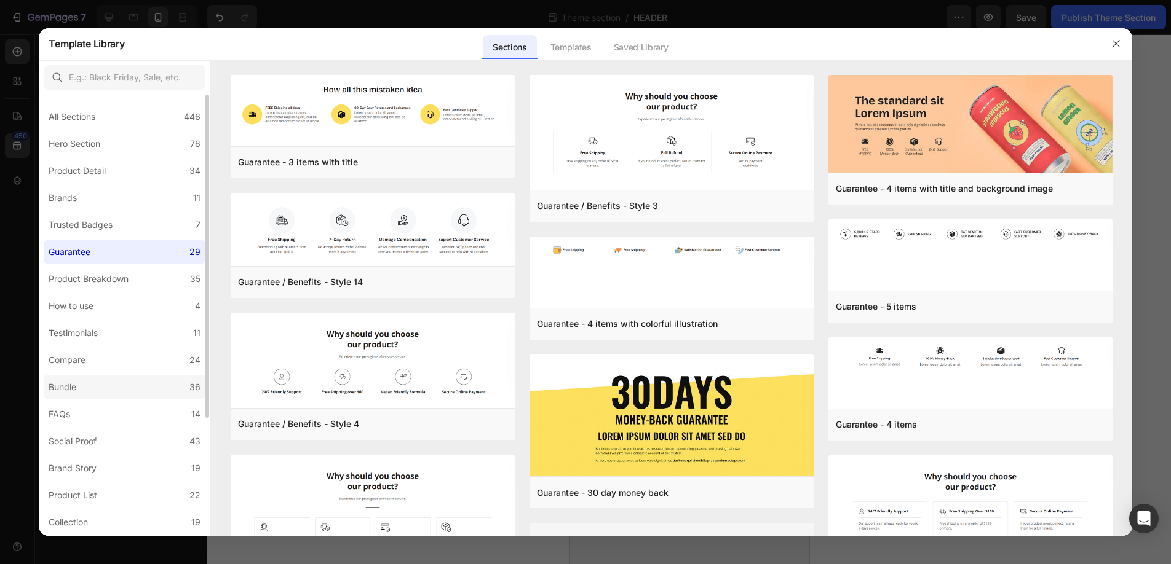
click at [84, 385] on label "Bundle 36" at bounding box center [125, 387] width 162 height 25
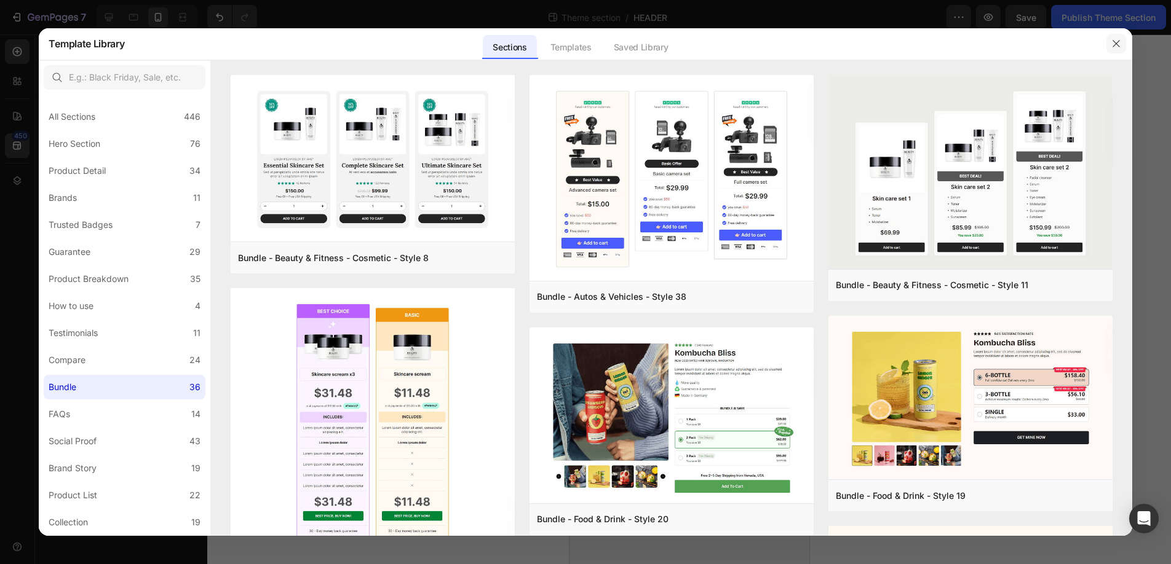
click at [1113, 45] on icon "button" at bounding box center [1116, 44] width 10 height 10
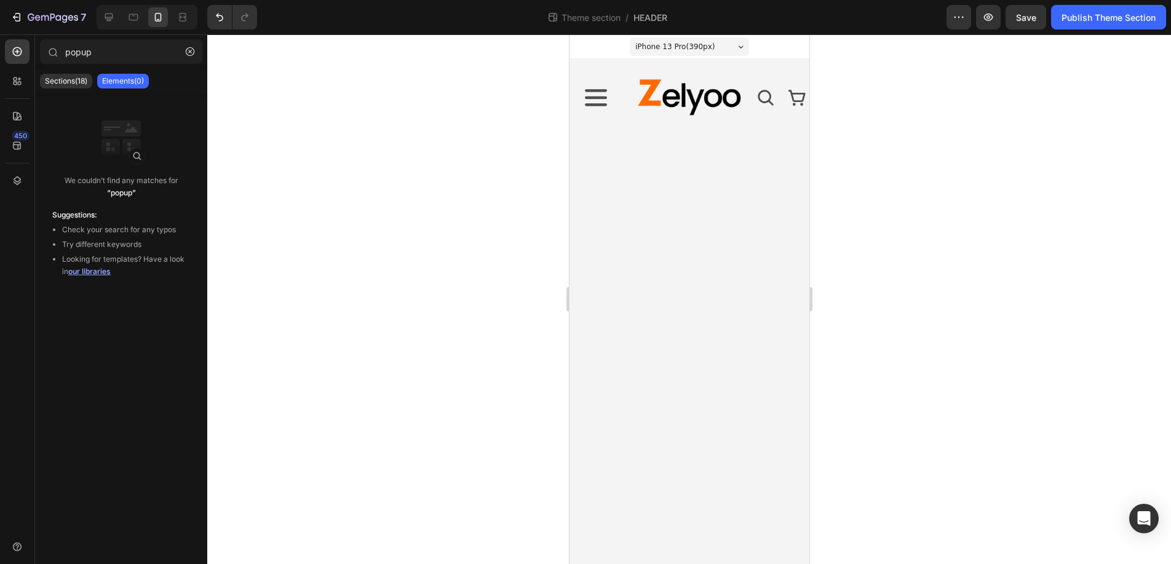
click at [649, 227] on body "iPhone 13 Pro ( 390 px) iPhone 13 Mini iPhone 13 Pro iPhone 11 Pro Max iPhone 1…" at bounding box center [689, 299] width 240 height 530
click at [591, 100] on icon at bounding box center [595, 98] width 28 height 28
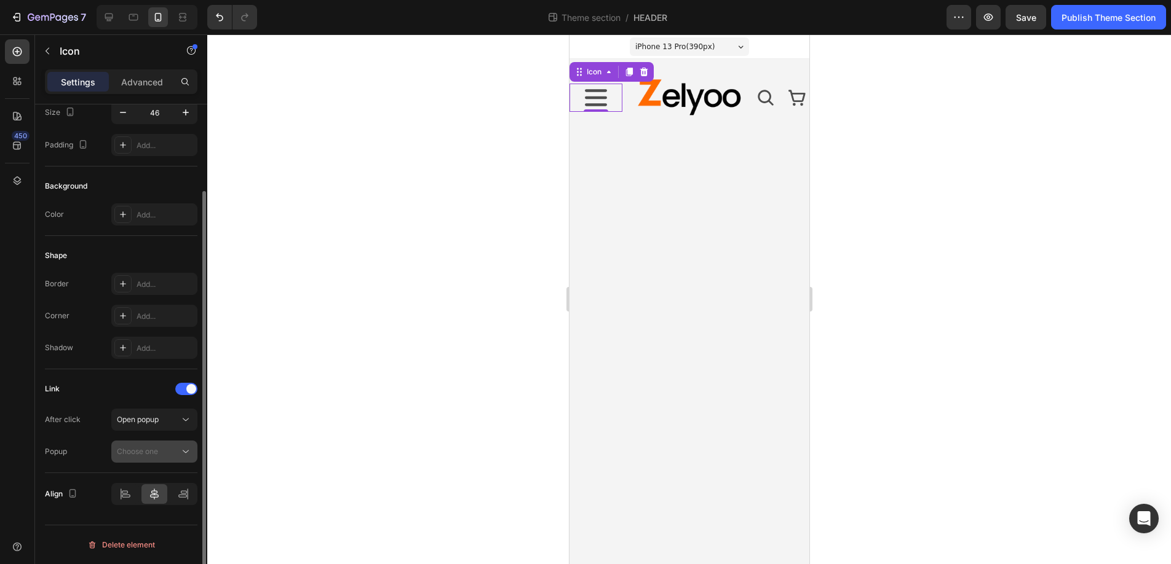
click at [187, 451] on icon at bounding box center [186, 452] width 6 height 3
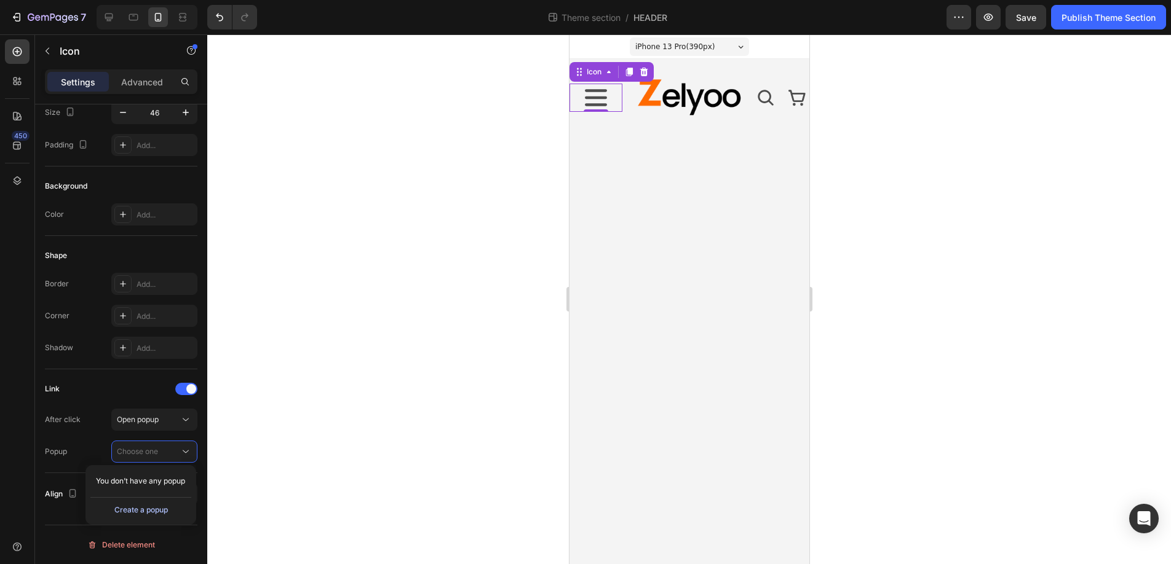
click at [133, 511] on div "Create a popup" at bounding box center [140, 510] width 53 height 11
click at [793, 299] on span "Popup 1" at bounding box center [796, 299] width 12 height 32
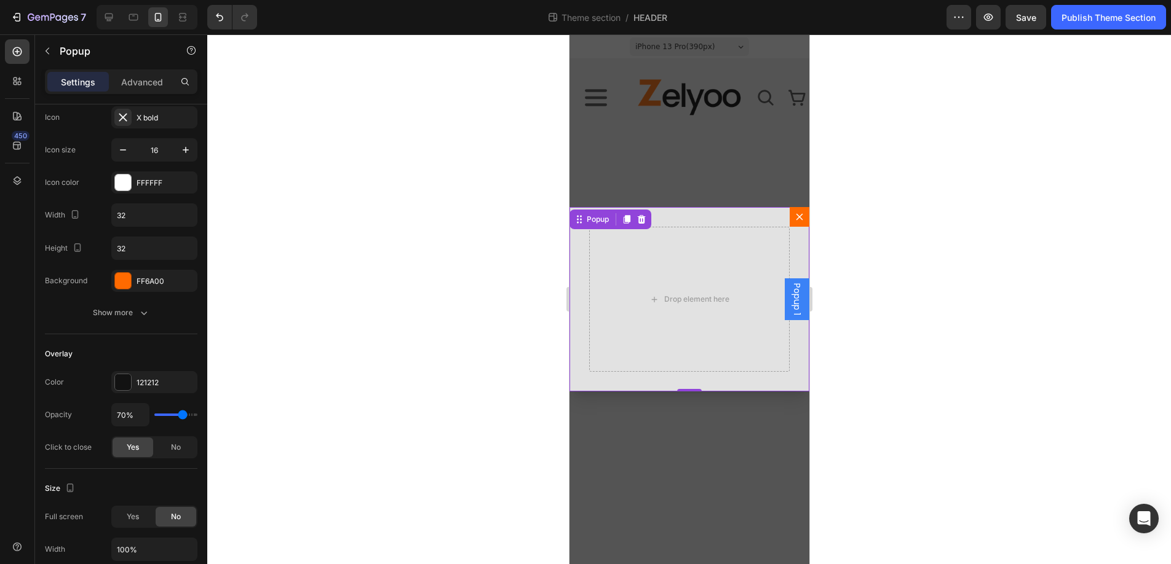
scroll to position [0, 0]
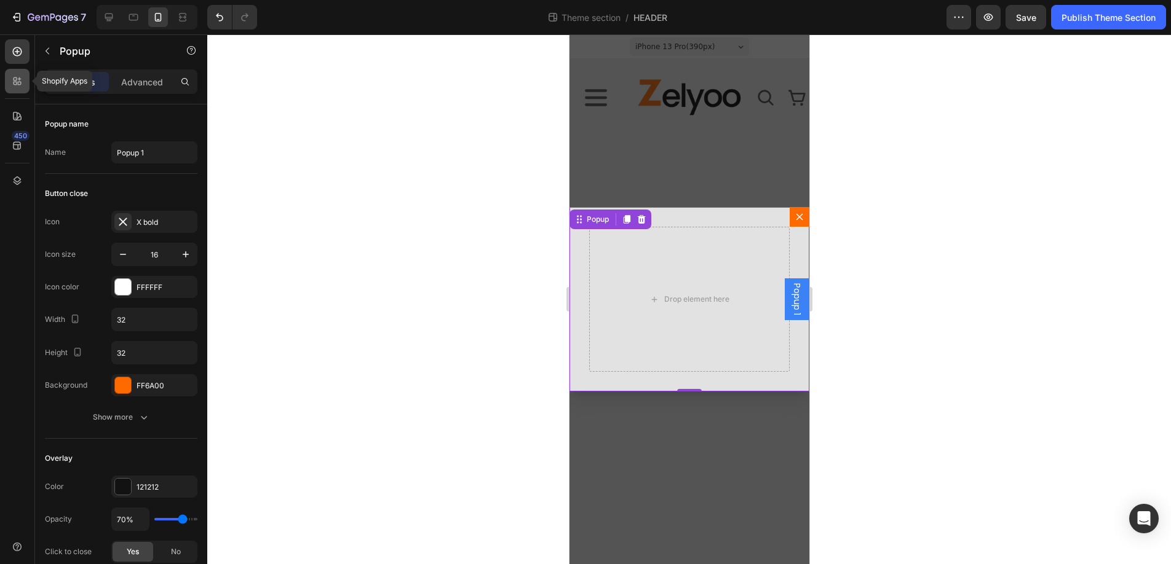
click at [20, 84] on icon at bounding box center [20, 84] width 4 height 4
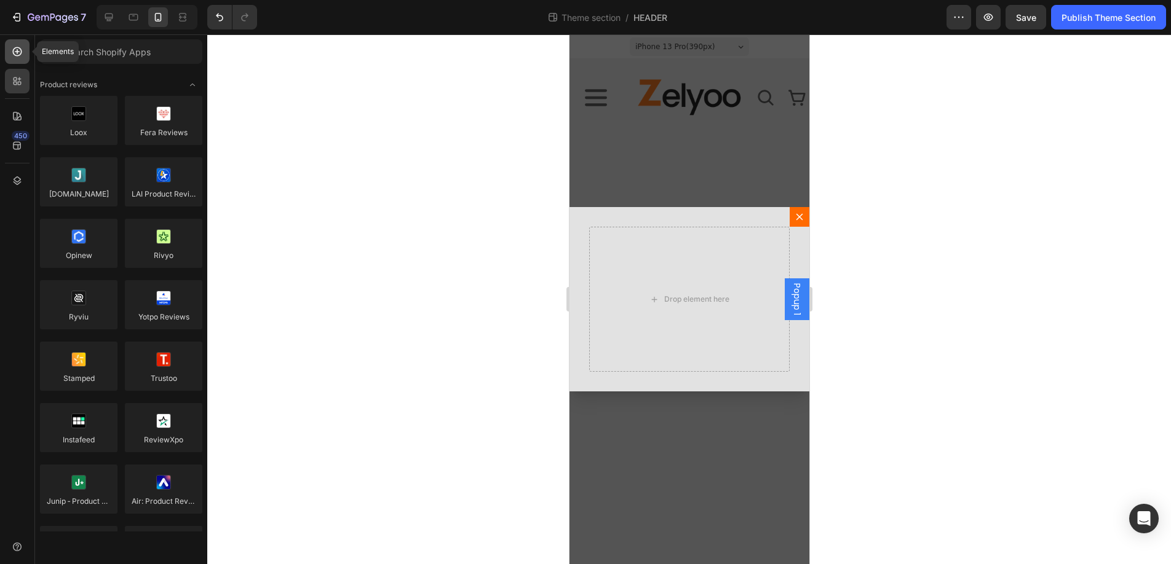
click at [17, 50] on icon at bounding box center [17, 51] width 5 height 5
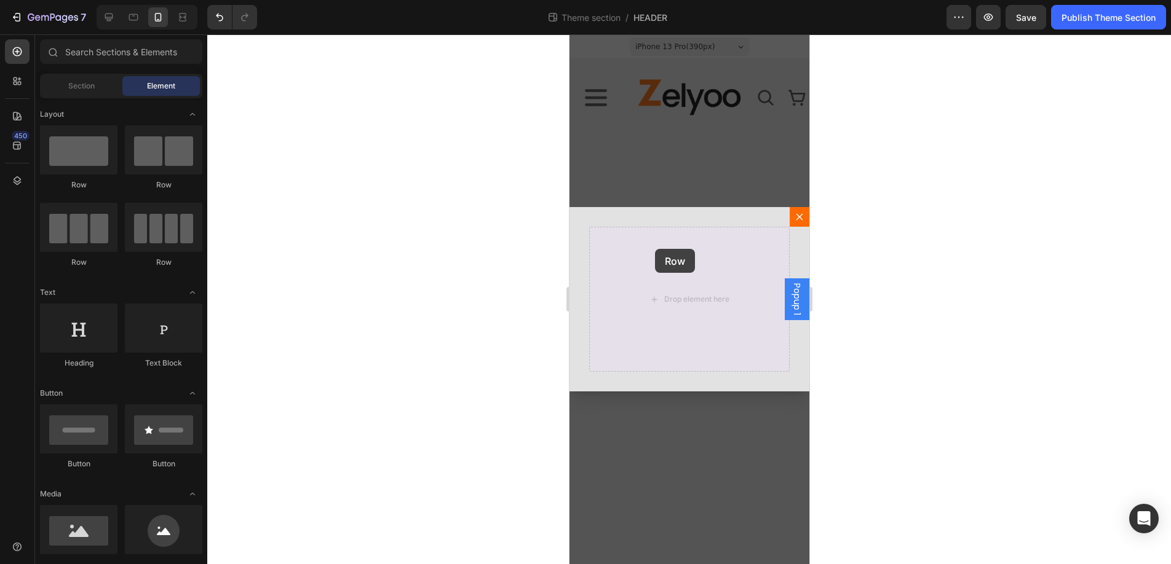
drag, startPoint x: 646, startPoint y: 184, endPoint x: 654, endPoint y: 249, distance: 65.1
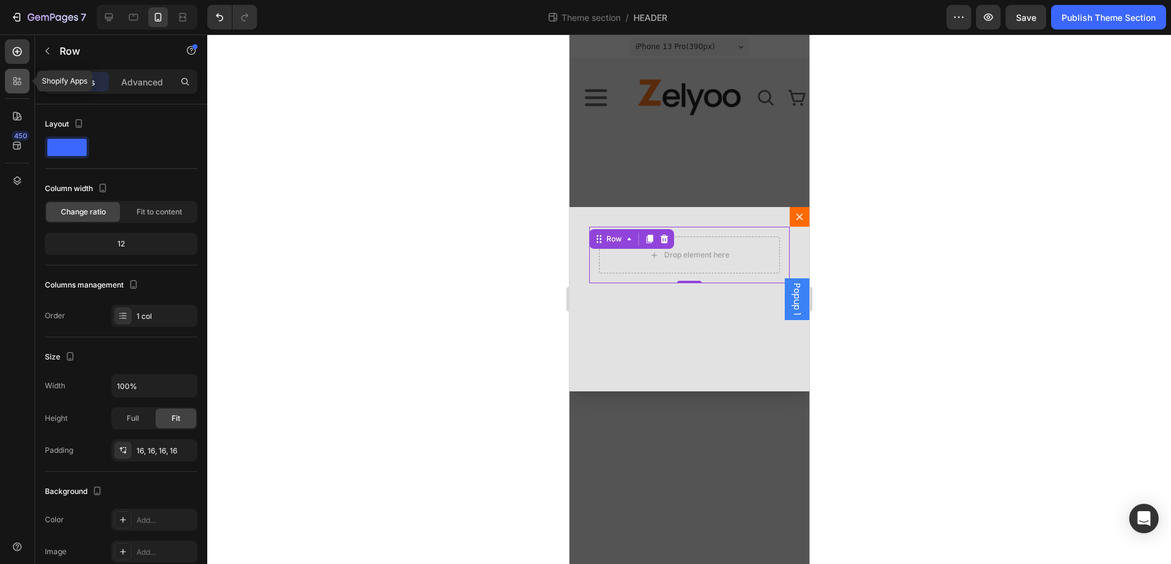
click at [15, 80] on icon at bounding box center [16, 79] width 4 height 4
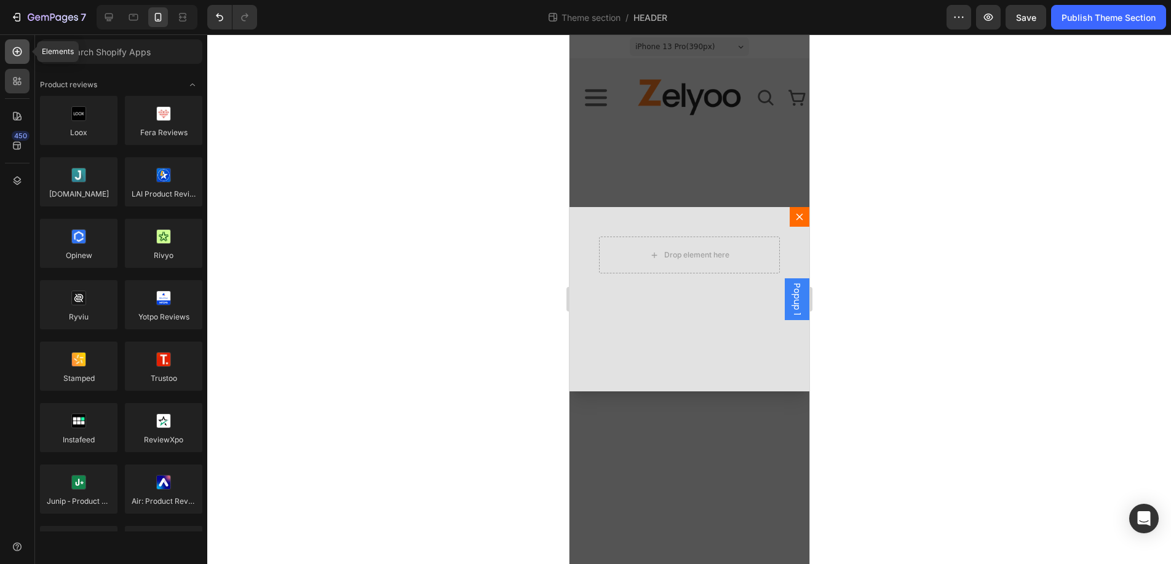
click at [14, 50] on icon at bounding box center [17, 51] width 9 height 9
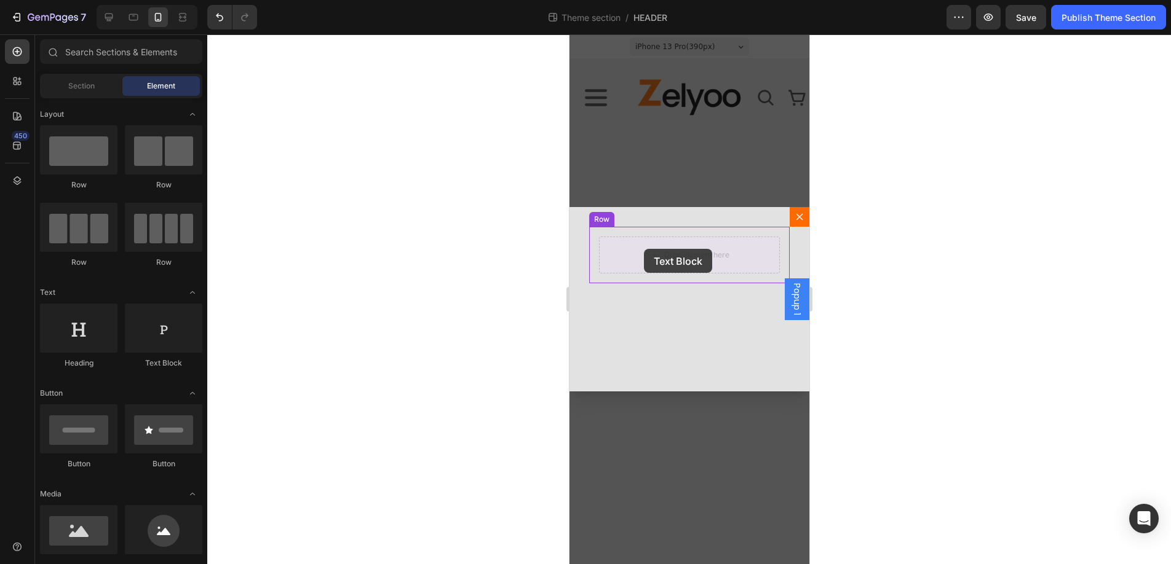
drag, startPoint x: 724, startPoint y: 374, endPoint x: 643, endPoint y: 249, distance: 148.9
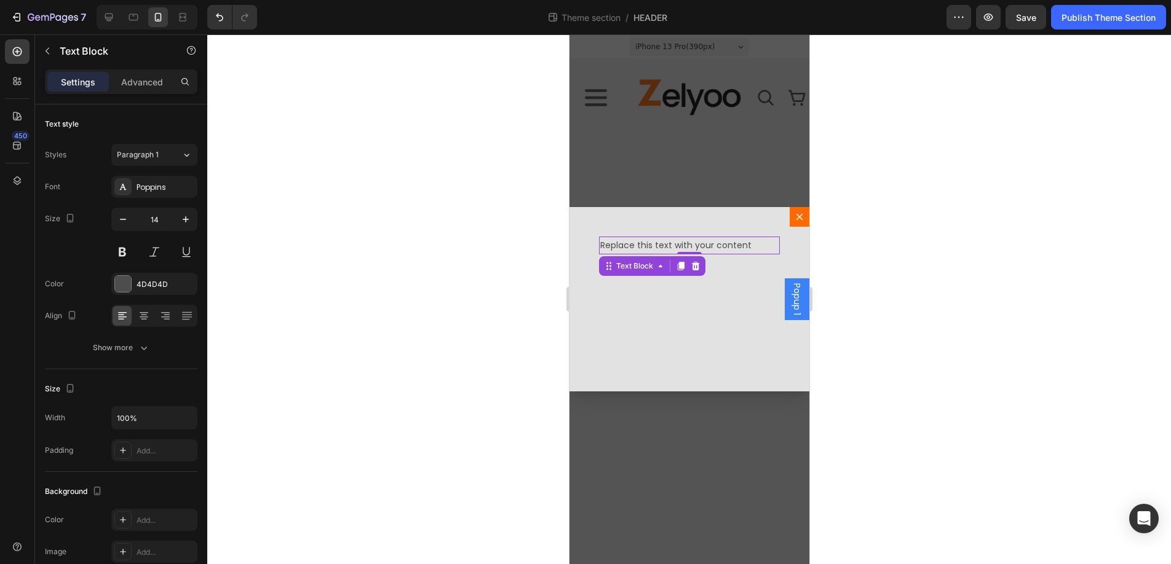
click at [744, 244] on div "Replace this text with your content" at bounding box center [688, 246] width 181 height 18
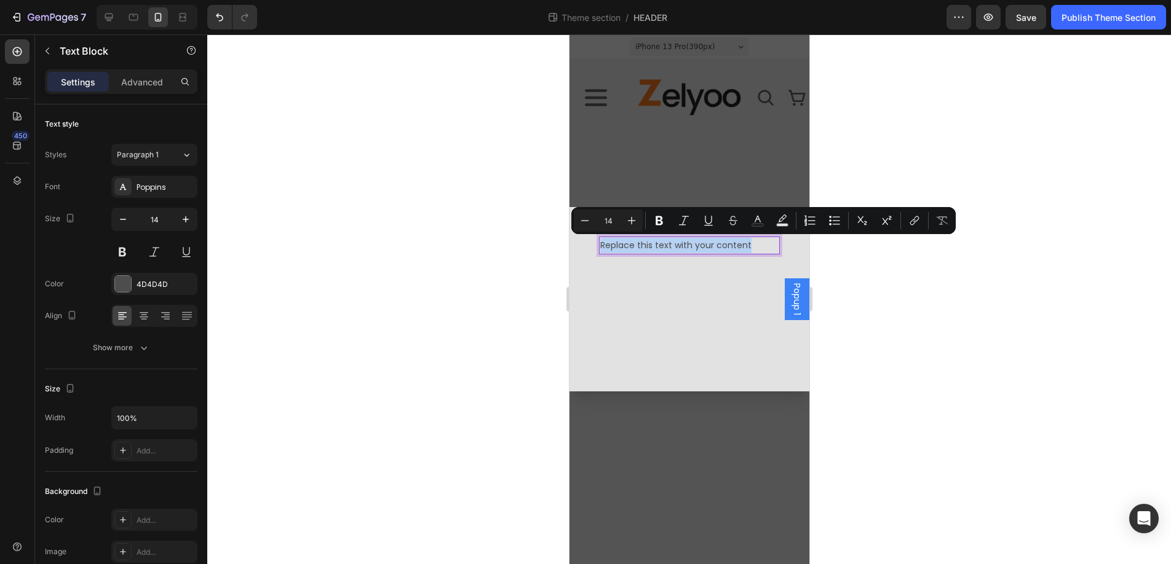
drag, startPoint x: 753, startPoint y: 246, endPoint x: 600, endPoint y: 251, distance: 153.2
click at [600, 251] on p "Replace this text with your content" at bounding box center [688, 245] width 178 height 15
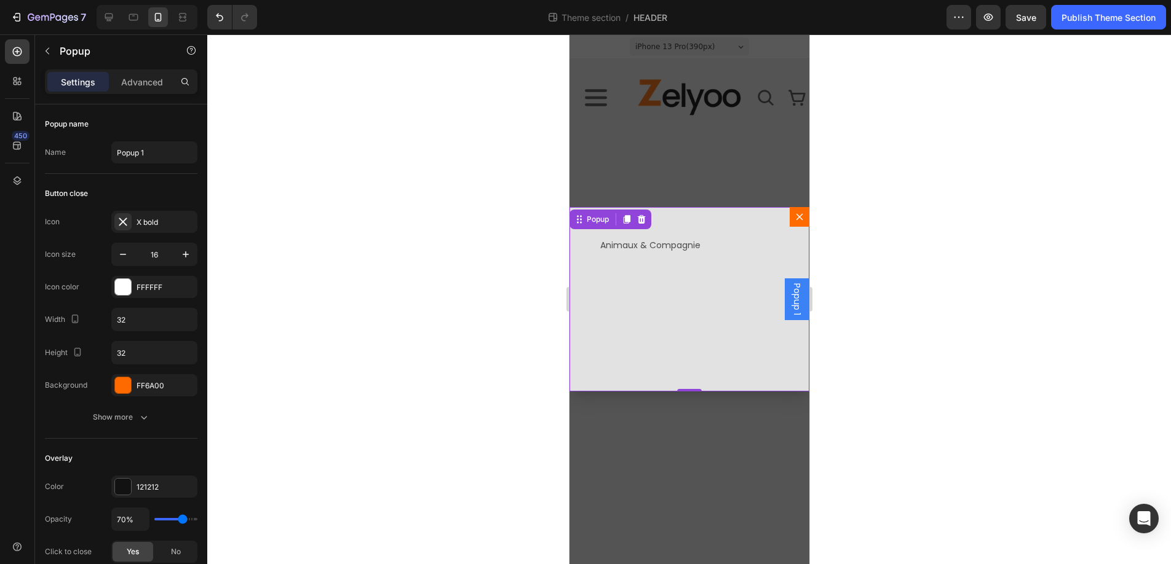
click at [673, 285] on div "Animaux & Compagnie Text Block Row" at bounding box center [689, 299] width 240 height 184
click at [649, 243] on p "Animaux & Compagnie" at bounding box center [688, 245] width 178 height 15
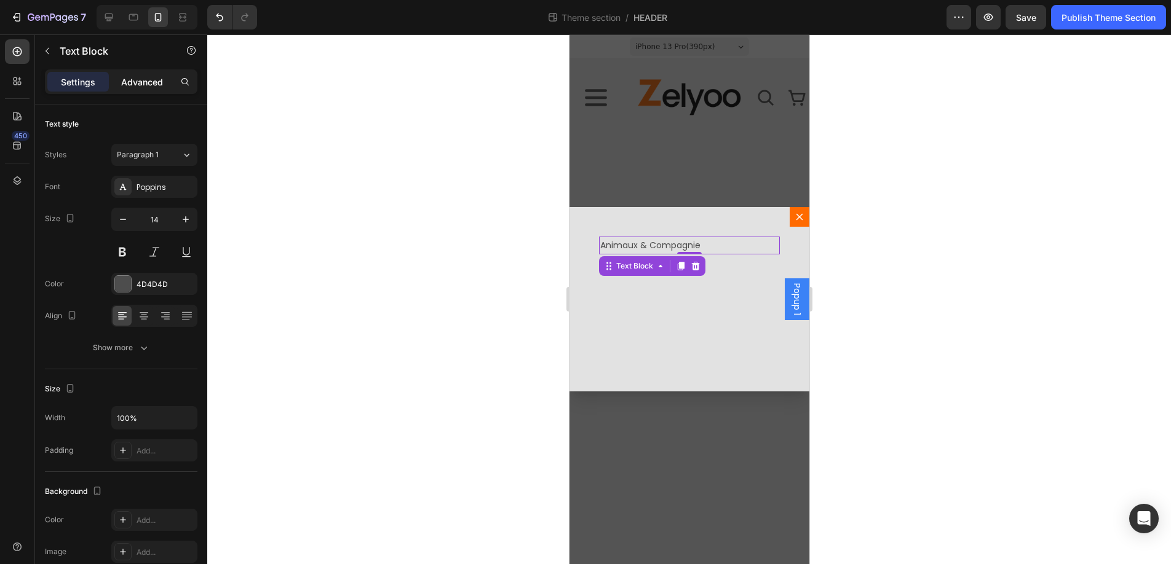
click at [142, 82] on p "Advanced" at bounding box center [142, 82] width 42 height 13
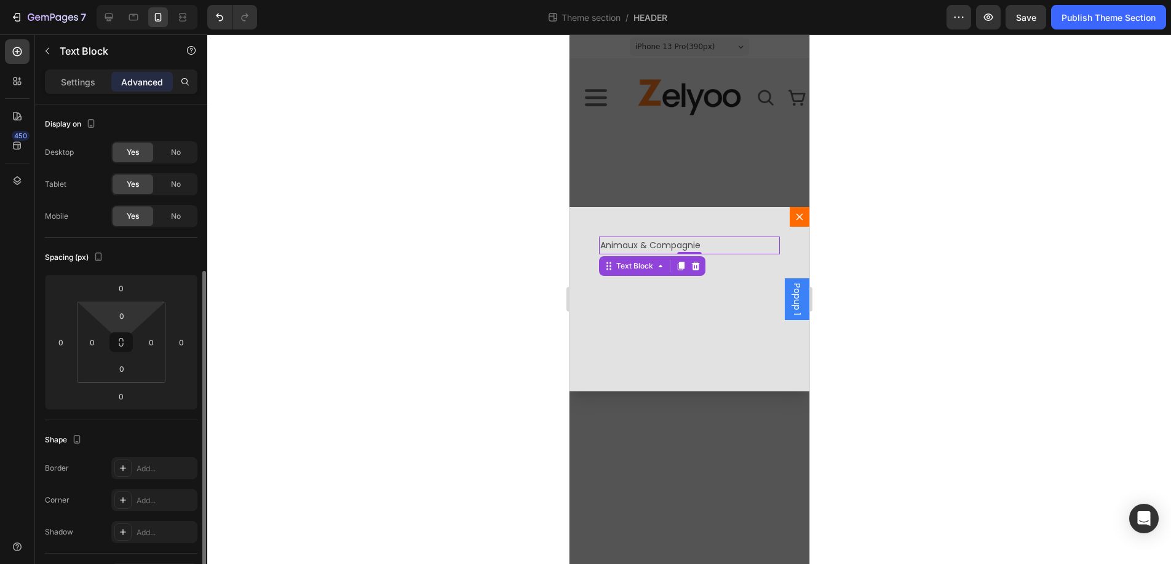
scroll to position [325, 0]
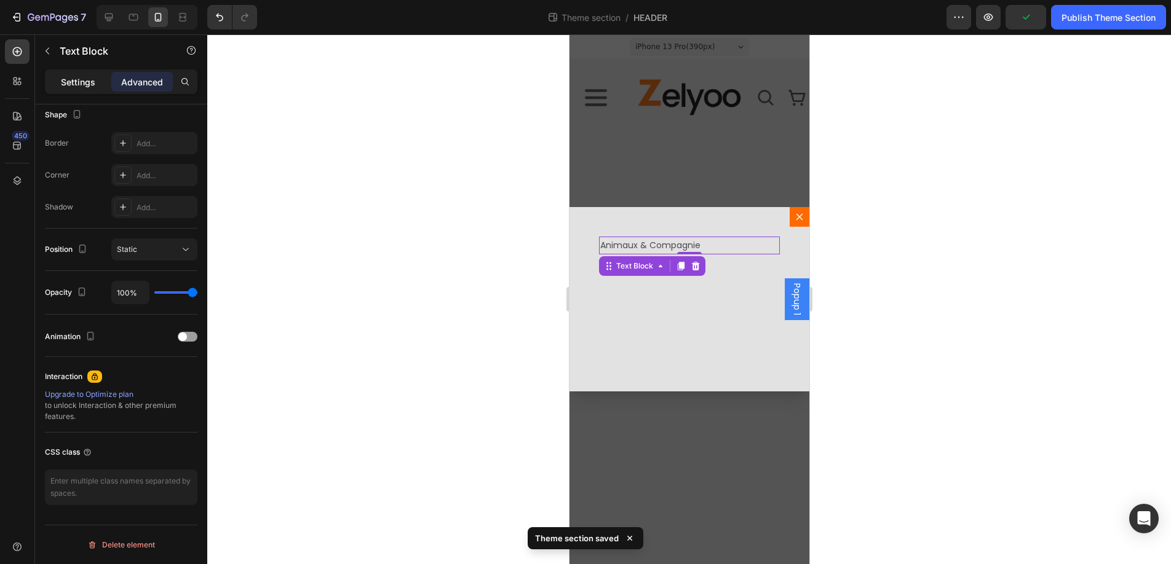
click at [60, 85] on div "Settings" at bounding box center [77, 82] width 61 height 20
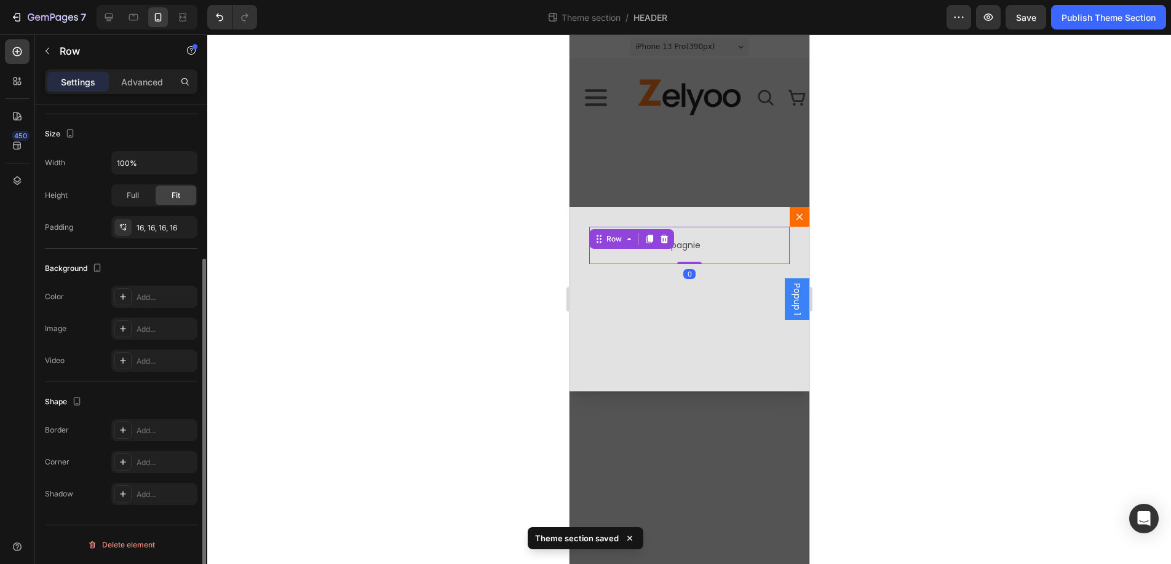
click at [671, 232] on div "Animaux & Compagnie Text Block Row 0" at bounding box center [688, 246] width 200 height 38
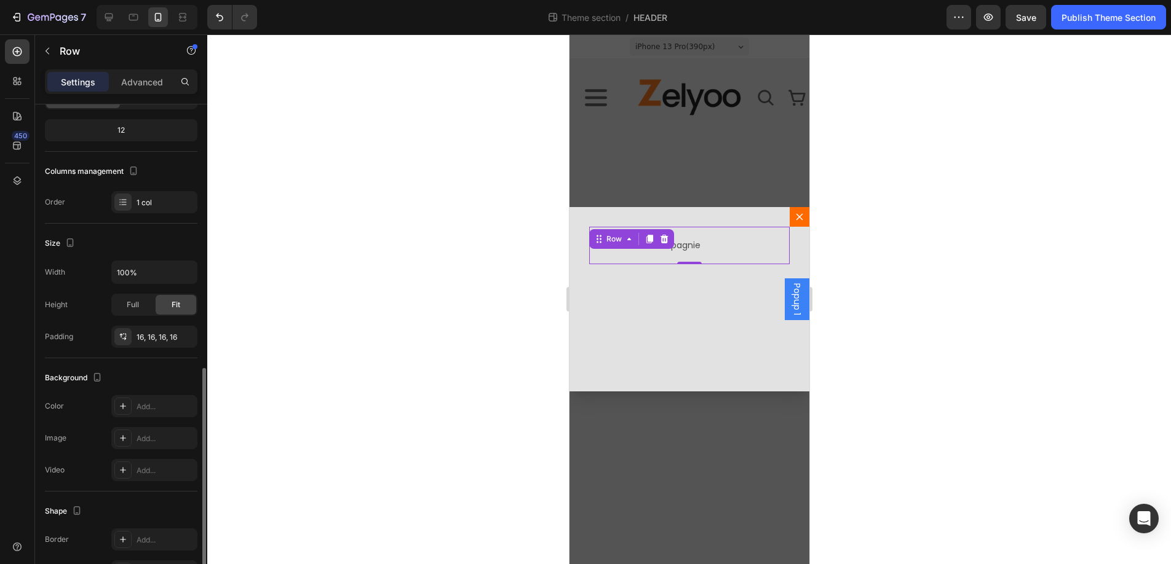
scroll to position [223, 0]
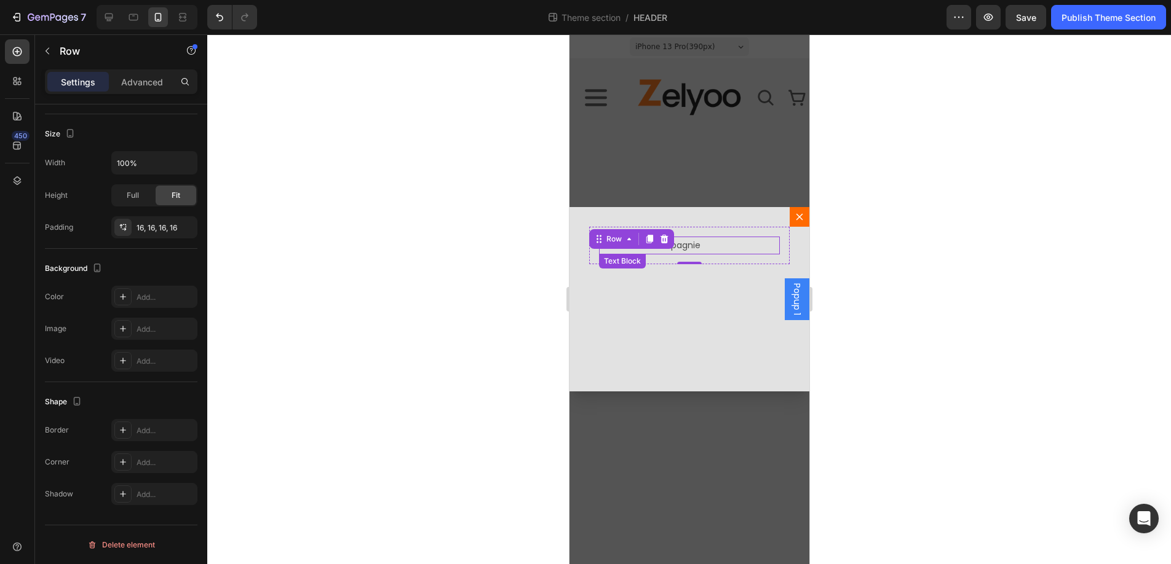
click at [703, 244] on p "Animaux & Compagnie" at bounding box center [688, 245] width 178 height 15
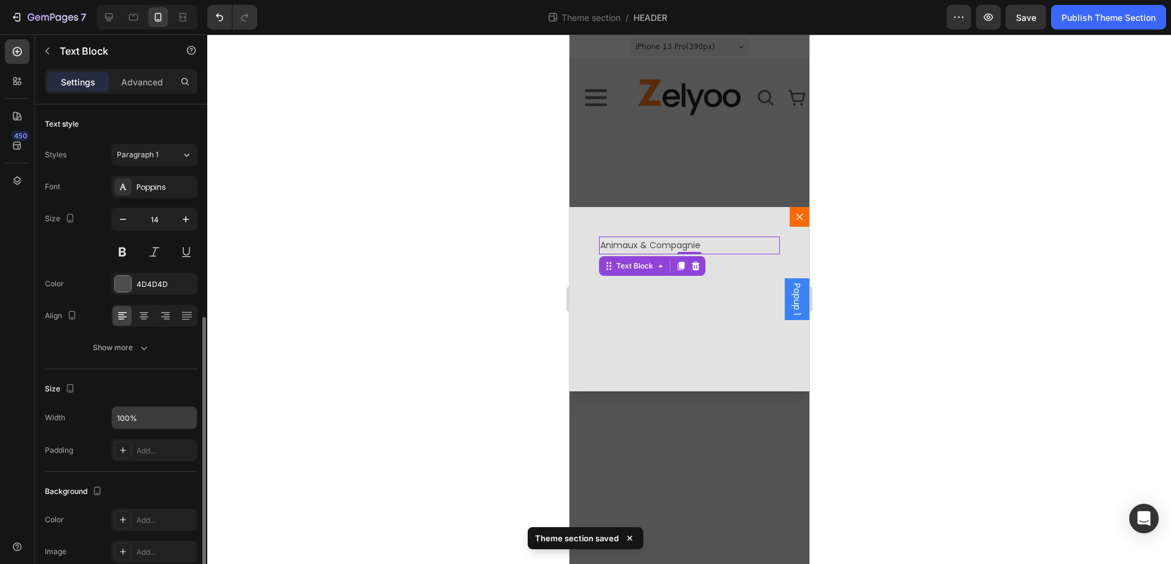
scroll to position [234, 0]
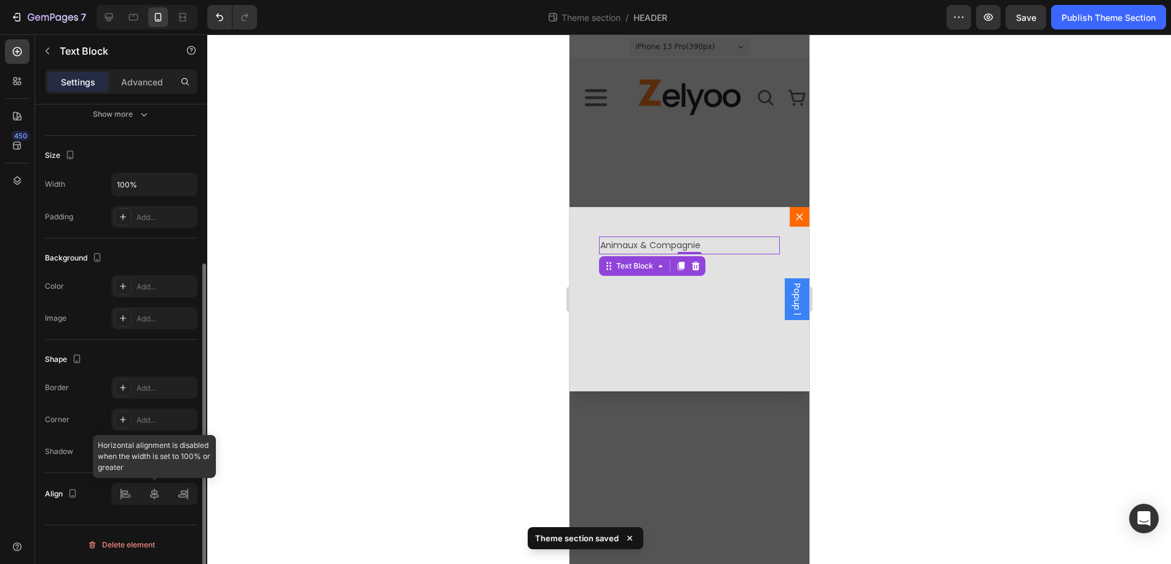
click at [128, 492] on div at bounding box center [154, 494] width 86 height 22
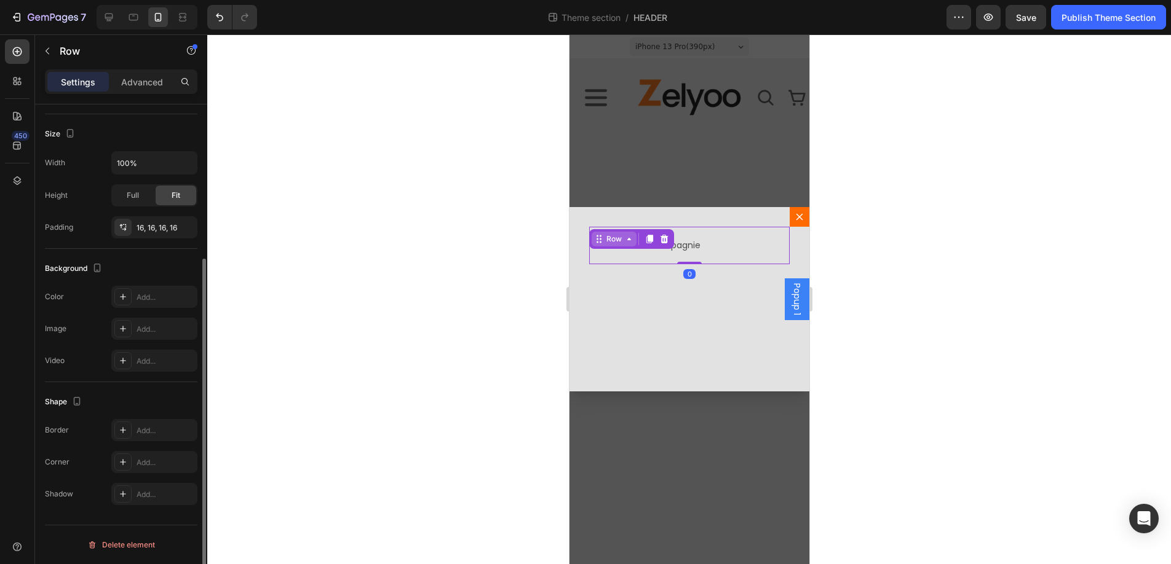
click at [590, 229] on div "Animaux & Compagnie Text Block Row 0" at bounding box center [688, 246] width 200 height 38
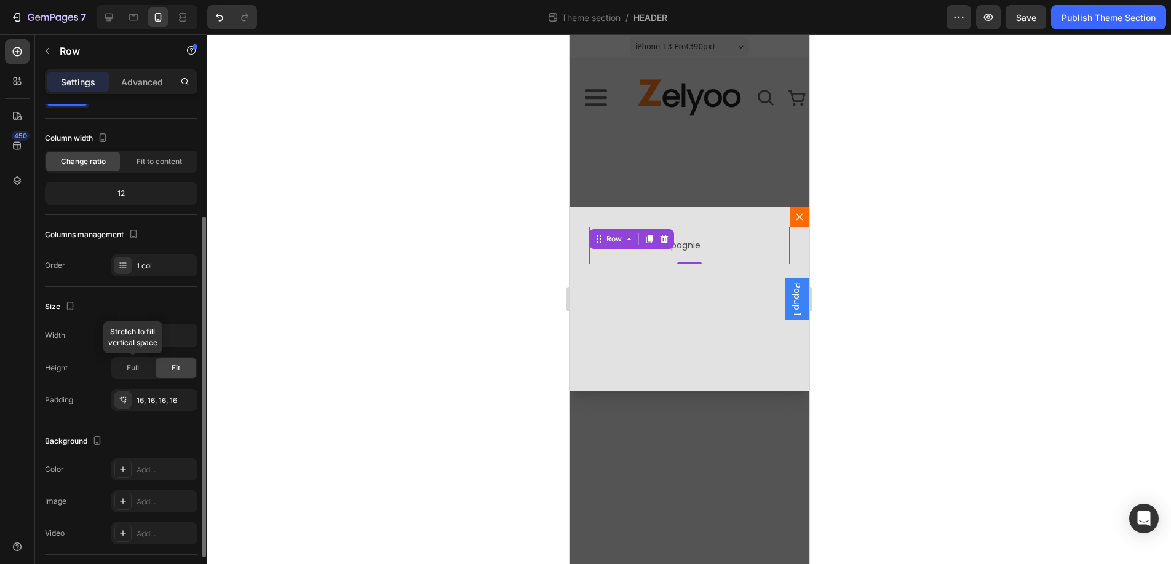
scroll to position [0, 0]
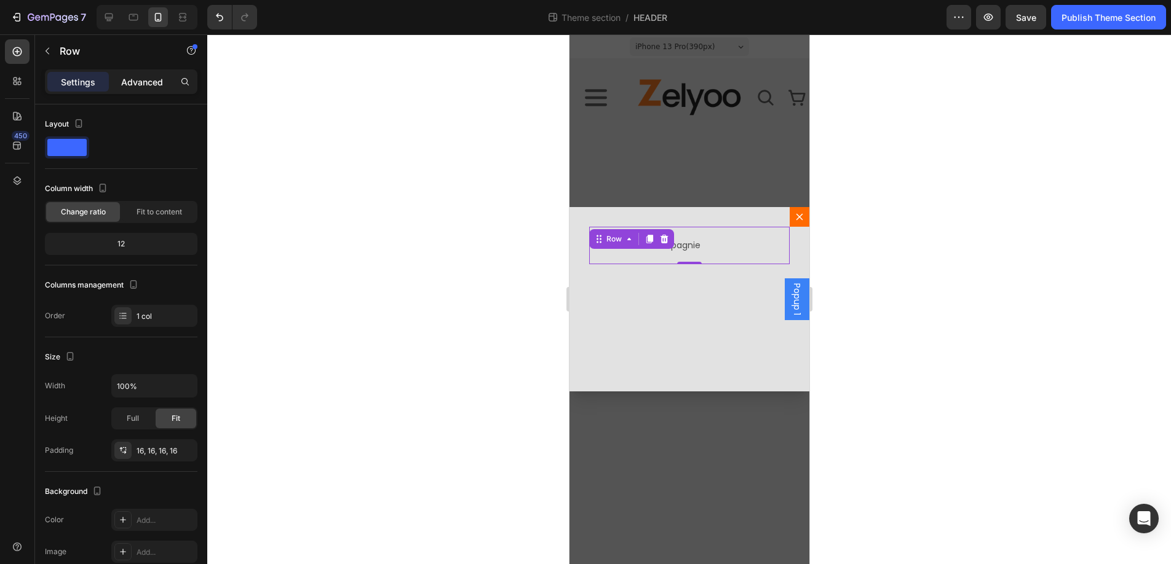
click at [148, 80] on p "Advanced" at bounding box center [142, 82] width 42 height 13
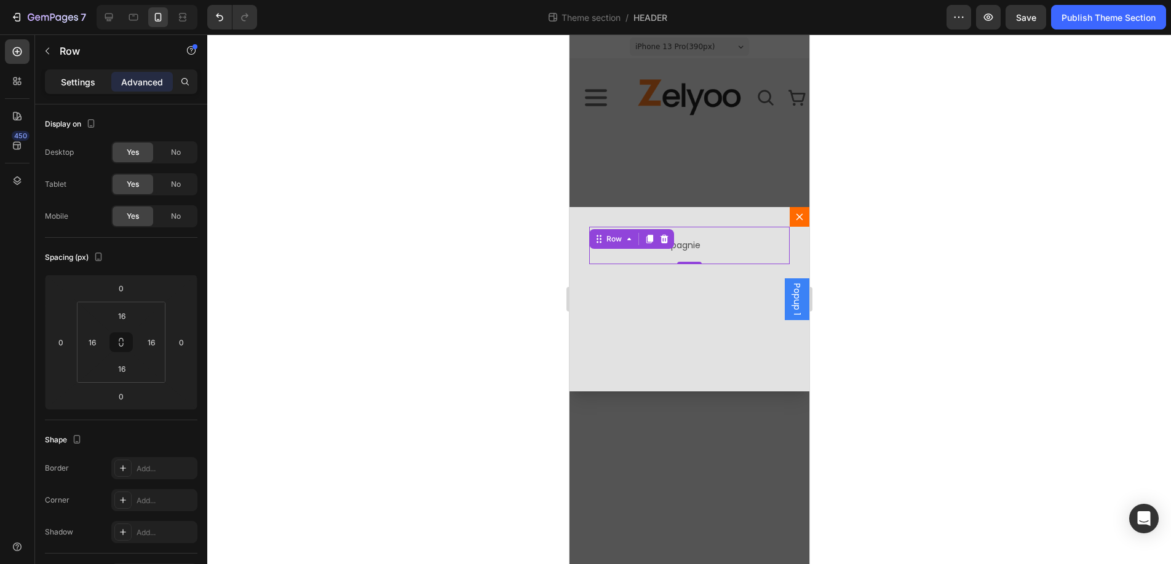
click at [84, 81] on p "Settings" at bounding box center [78, 82] width 34 height 13
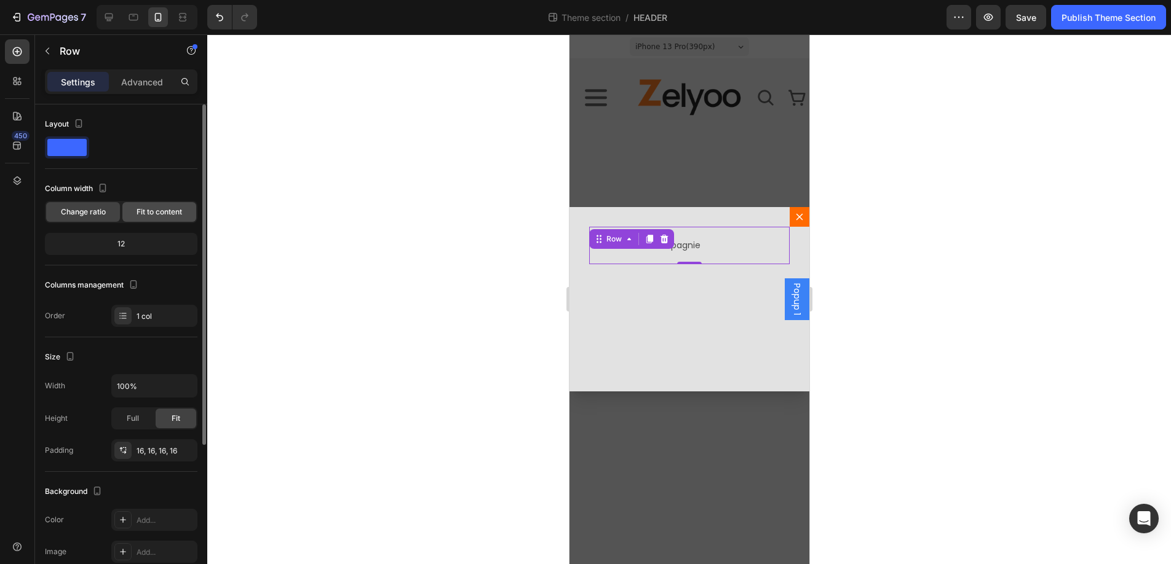
click at [159, 212] on span "Fit to content" at bounding box center [158, 212] width 45 height 11
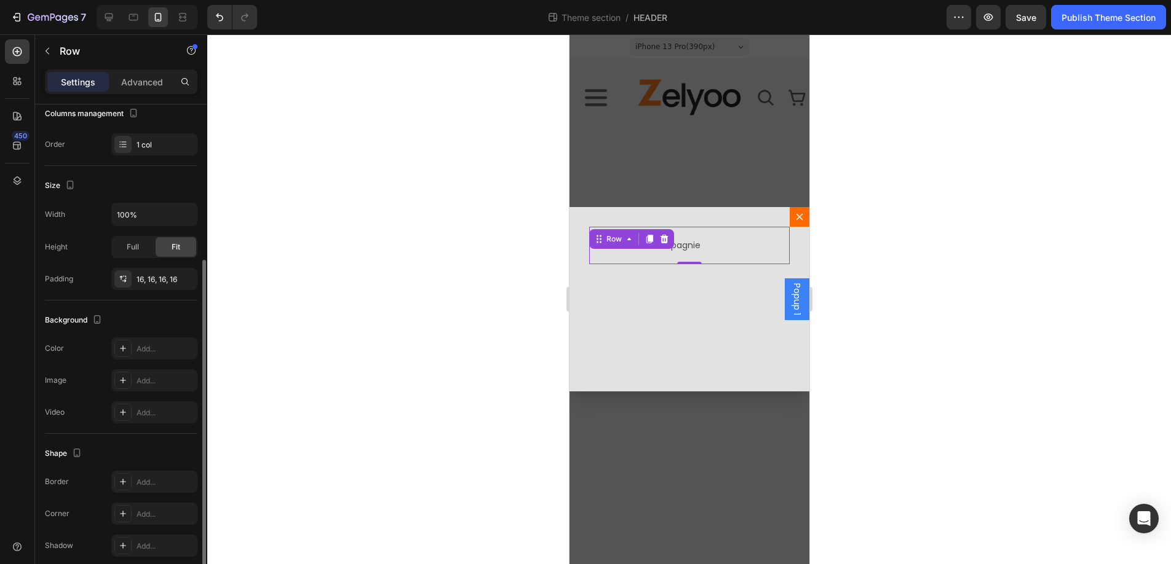
scroll to position [50, 0]
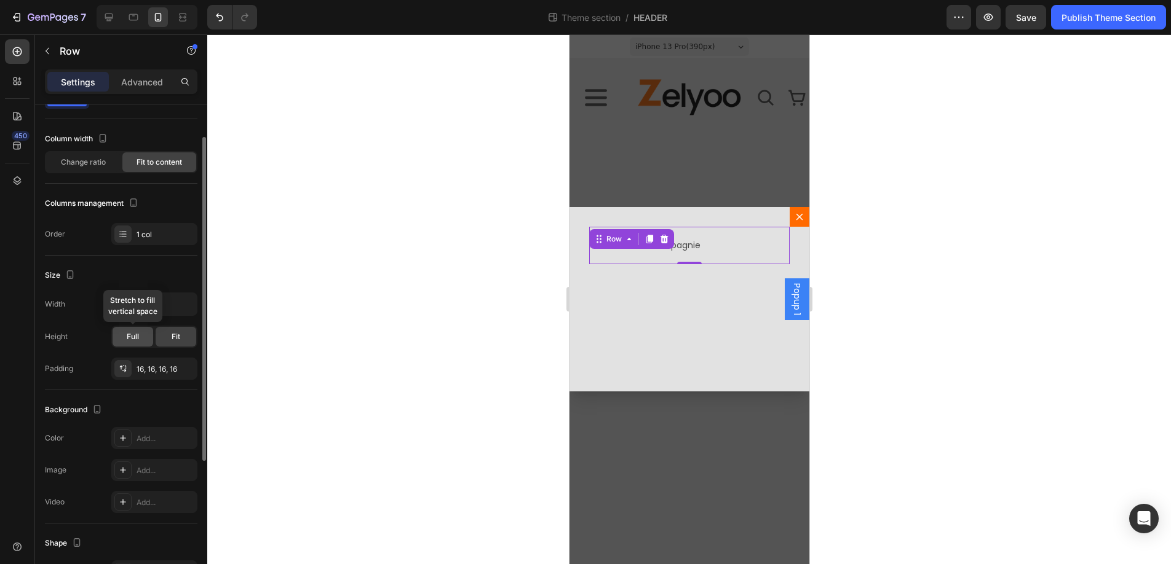
click at [134, 336] on span "Full" at bounding box center [133, 336] width 12 height 11
click at [186, 335] on div "Fit" at bounding box center [176, 337] width 41 height 20
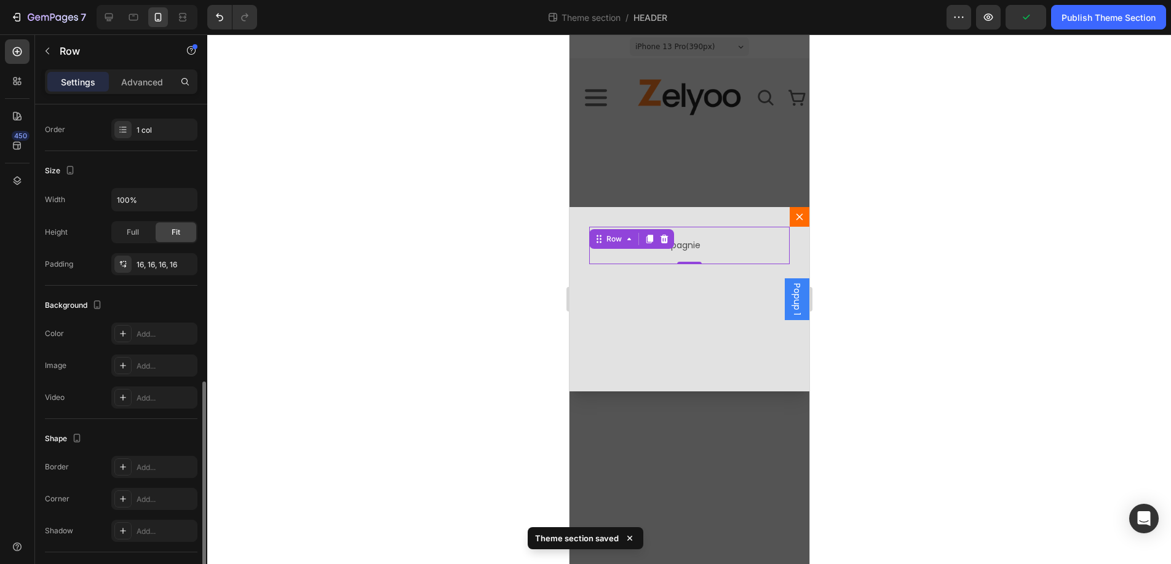
scroll to position [261, 0]
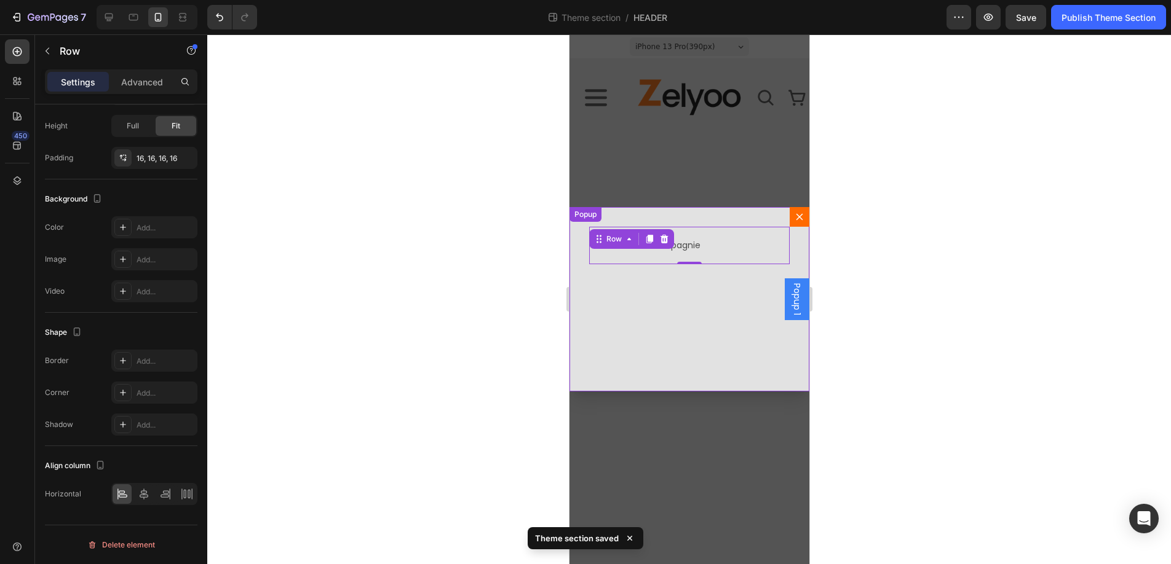
click at [639, 317] on div "Animaux & Compagnie Text Block Row 0" at bounding box center [689, 299] width 240 height 184
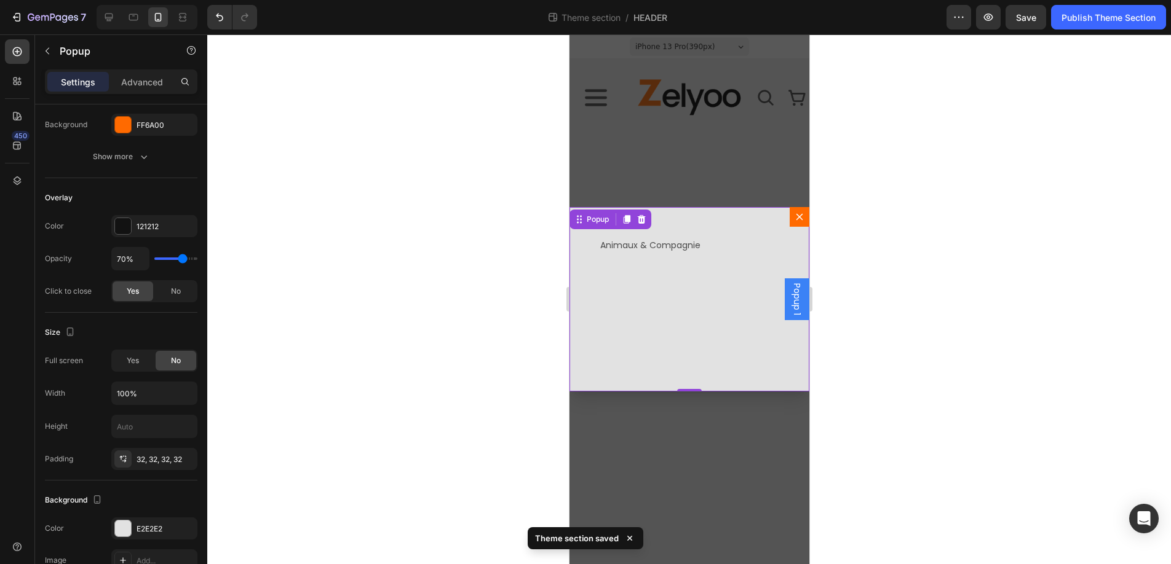
scroll to position [0, 0]
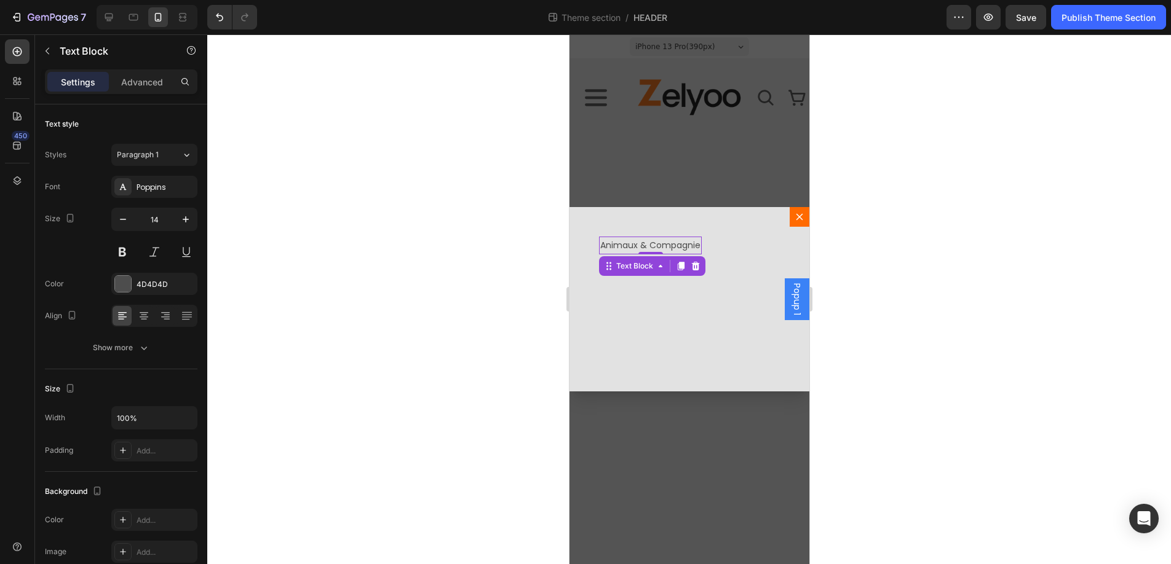
click at [643, 247] on p "Animaux & Compagnie" at bounding box center [649, 245] width 100 height 15
click at [678, 266] on icon "Dialog body" at bounding box center [680, 266] width 7 height 9
click at [677, 266] on p "Animaux & Compagnie" at bounding box center [649, 263] width 100 height 15
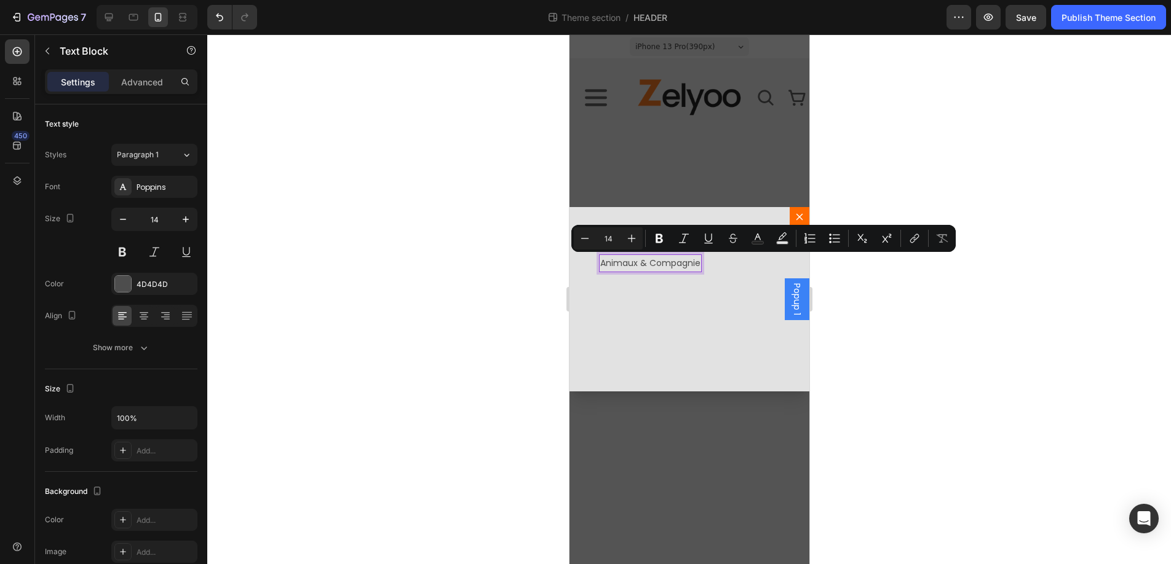
click at [635, 259] on p "Animaux & Compagnie" at bounding box center [649, 263] width 100 height 15
drag, startPoint x: 599, startPoint y: 264, endPoint x: 700, endPoint y: 266, distance: 101.5
click at [700, 266] on div "Animaux & Compagnie" at bounding box center [649, 264] width 103 height 18
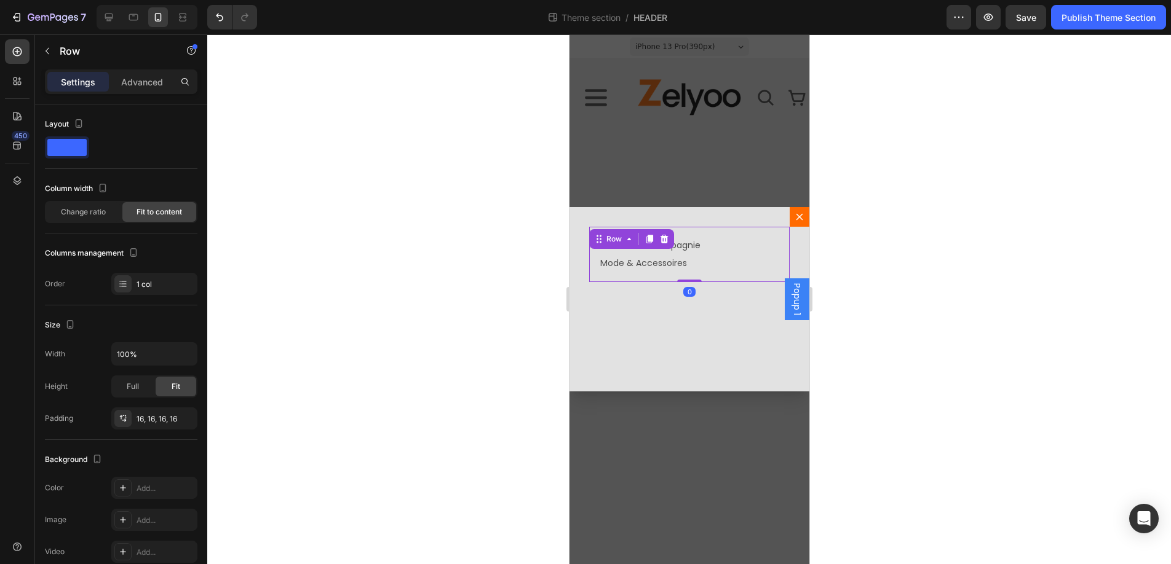
click at [737, 272] on div "Animaux & Compagnie Text Block Mode & Accessoires Text Block Row 0" at bounding box center [688, 254] width 200 height 55
click at [654, 264] on p "Mode & Accessoires" at bounding box center [649, 263] width 100 height 15
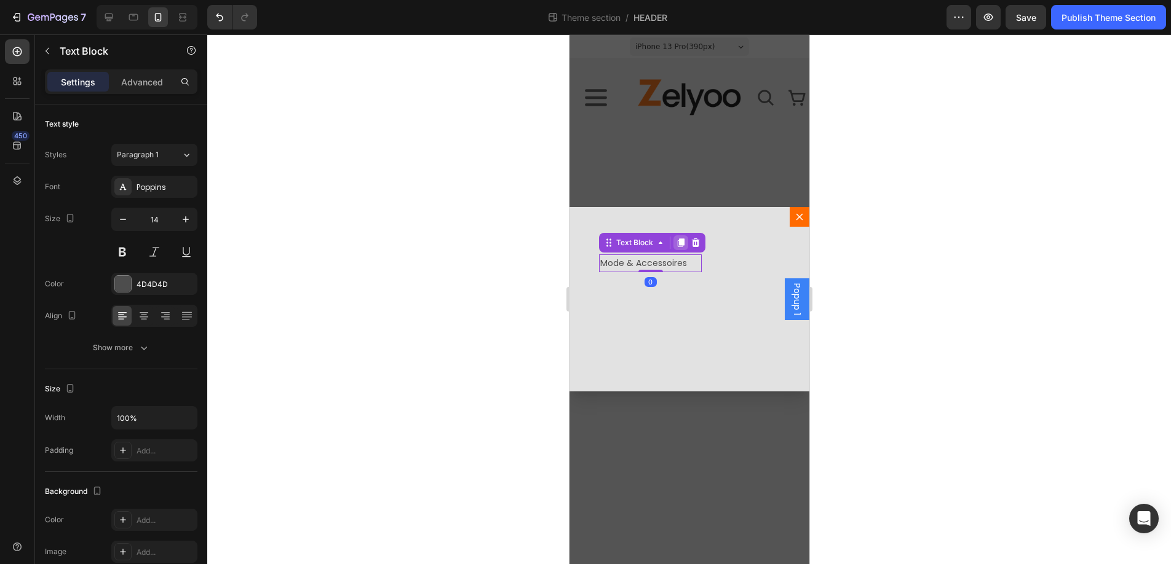
click at [682, 240] on icon "Dialog body" at bounding box center [680, 243] width 7 height 9
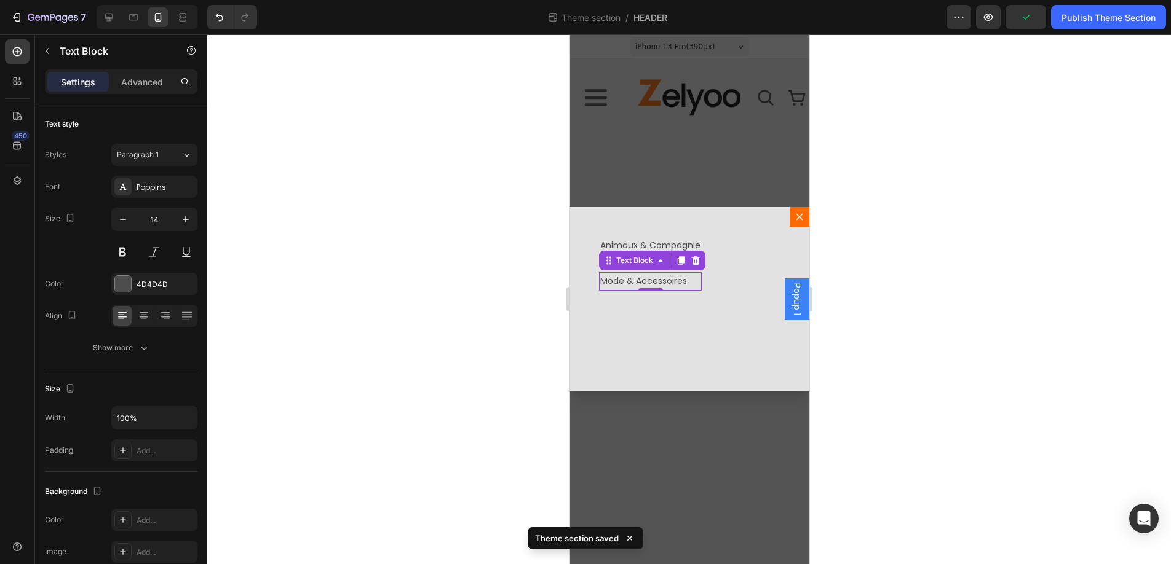
click at [689, 282] on p "Mode & Accessoires" at bounding box center [649, 281] width 100 height 15
drag, startPoint x: 668, startPoint y: 281, endPoint x: 620, endPoint y: 281, distance: 48.0
click at [620, 281] on body "Popup 1 iPhone 13 Pro ( 390 px) iPhone 13 Mini iPhone 13 Pro iPhone 11 Pro Max …" at bounding box center [689, 299] width 240 height 530
click at [599, 282] on p "Mode & Accessoires" at bounding box center [649, 281] width 100 height 15
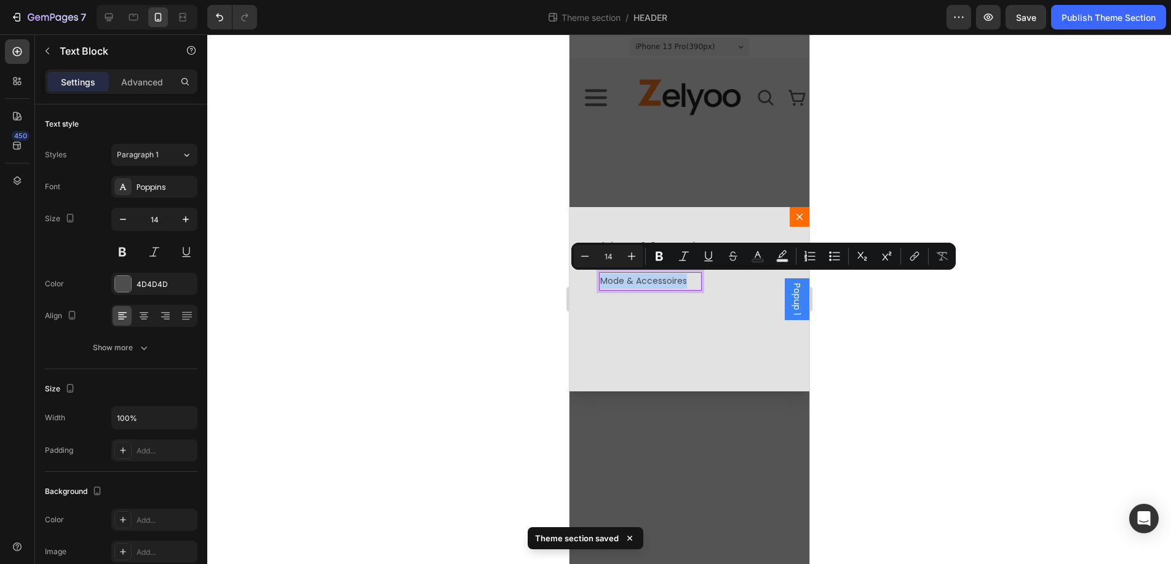
drag, startPoint x: 599, startPoint y: 282, endPoint x: 686, endPoint y: 282, distance: 86.7
click at [686, 282] on body "Popup 1 iPhone 13 Pro ( 390 px) iPhone 13 Mini iPhone 13 Pro iPhone 11 Pro Max …" at bounding box center [689, 299] width 240 height 530
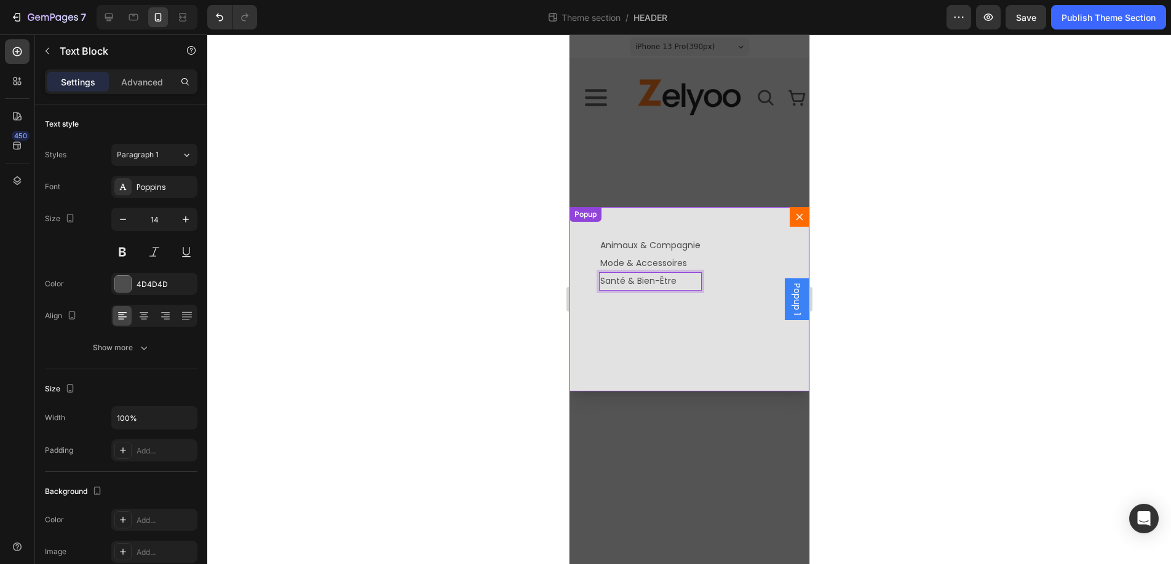
click at [681, 306] on div "Animaux & Compagnie Text Block Mode & Accessoires Text Block Santé & Bien-Être …" at bounding box center [689, 299] width 240 height 184
click at [653, 282] on p "Santé & Bien-Être" at bounding box center [649, 281] width 100 height 15
click at [681, 260] on icon "Dialog body" at bounding box center [680, 261] width 7 height 9
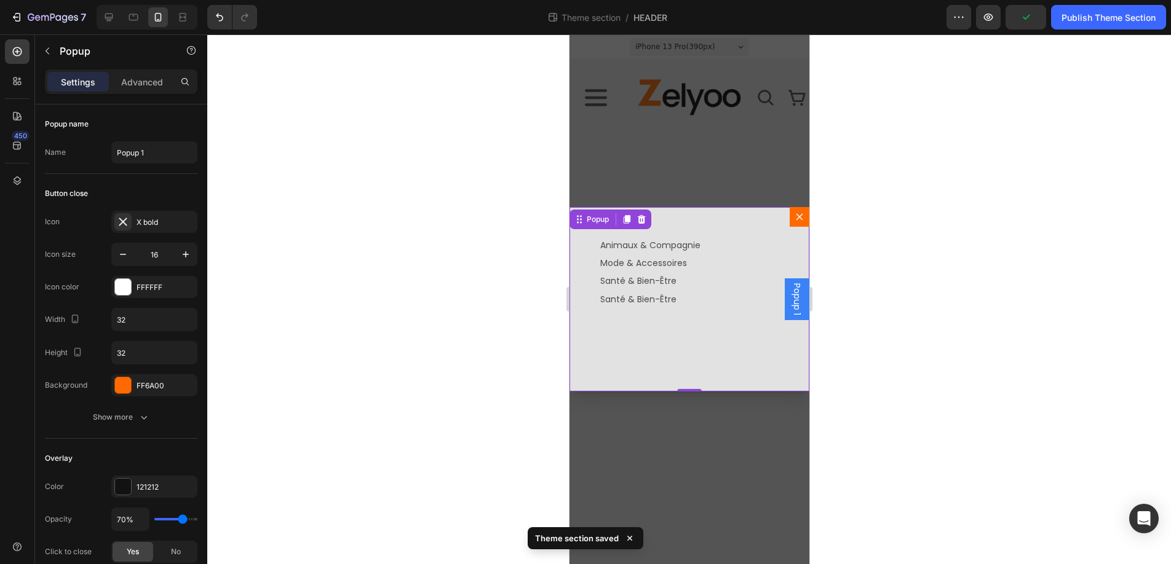
click at [684, 323] on div "Animaux & Compagnie Text Block Mode & Accessoires Text Block Santé & Bien-Être …" at bounding box center [689, 299] width 240 height 184
click at [662, 302] on p "Santé & Bien-Être" at bounding box center [649, 299] width 100 height 15
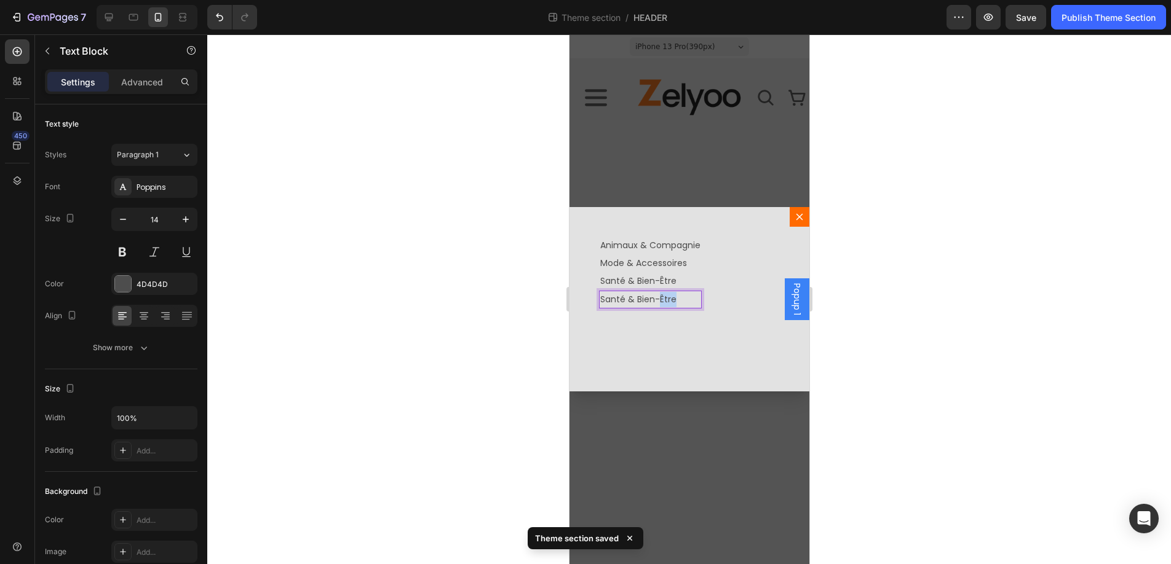
click at [662, 302] on p "Santé & Bien-Être" at bounding box center [649, 299] width 100 height 15
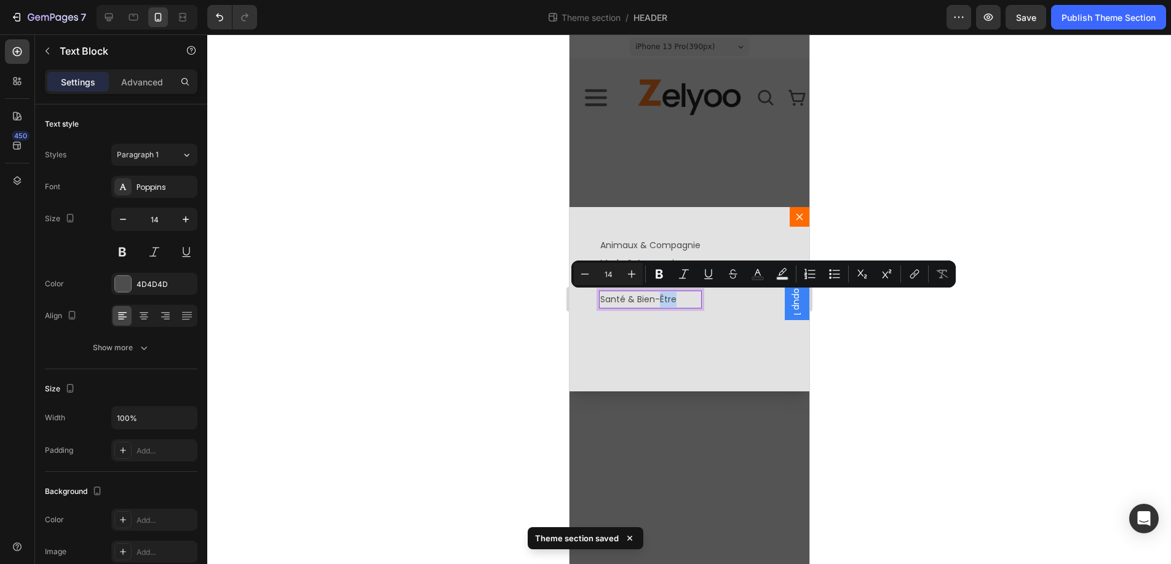
click at [675, 299] on p "Santé & Bien-Être" at bounding box center [649, 299] width 100 height 15
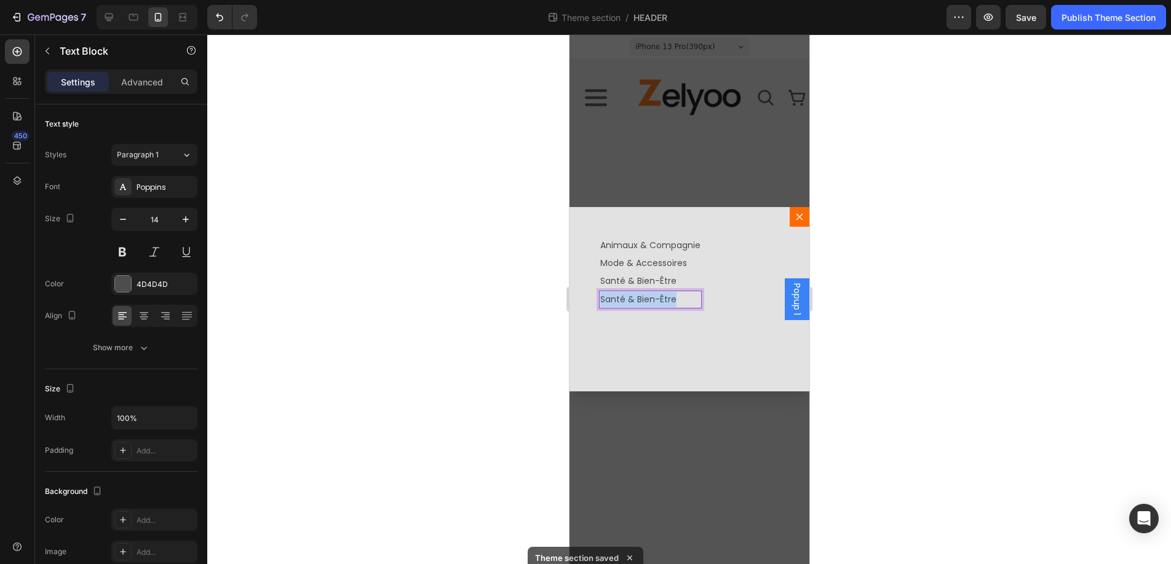
drag, startPoint x: 676, startPoint y: 299, endPoint x: 600, endPoint y: 302, distance: 75.7
click at [600, 302] on p "Santé & Bien-Être" at bounding box center [649, 299] width 100 height 15
click at [633, 342] on div "Animaux & Compagnie Text Block Mode & Accessoires Text Block Santé & Bien-Être …" at bounding box center [689, 299] width 240 height 184
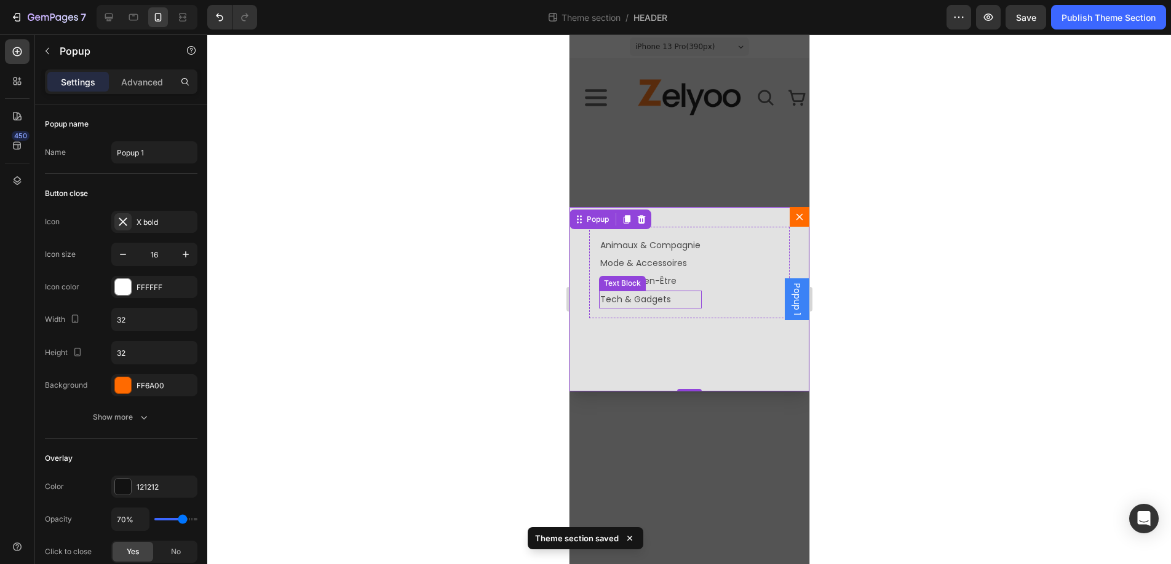
click at [657, 302] on p "Tech & Gadgets" at bounding box center [649, 299] width 100 height 15
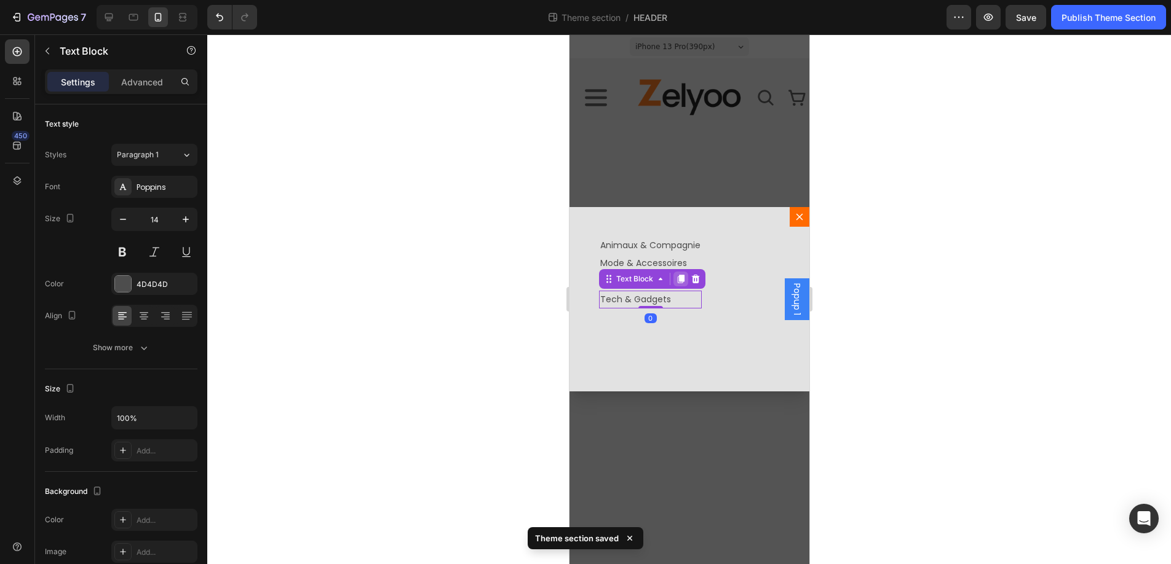
click at [679, 279] on icon "Dialog body" at bounding box center [680, 279] width 7 height 9
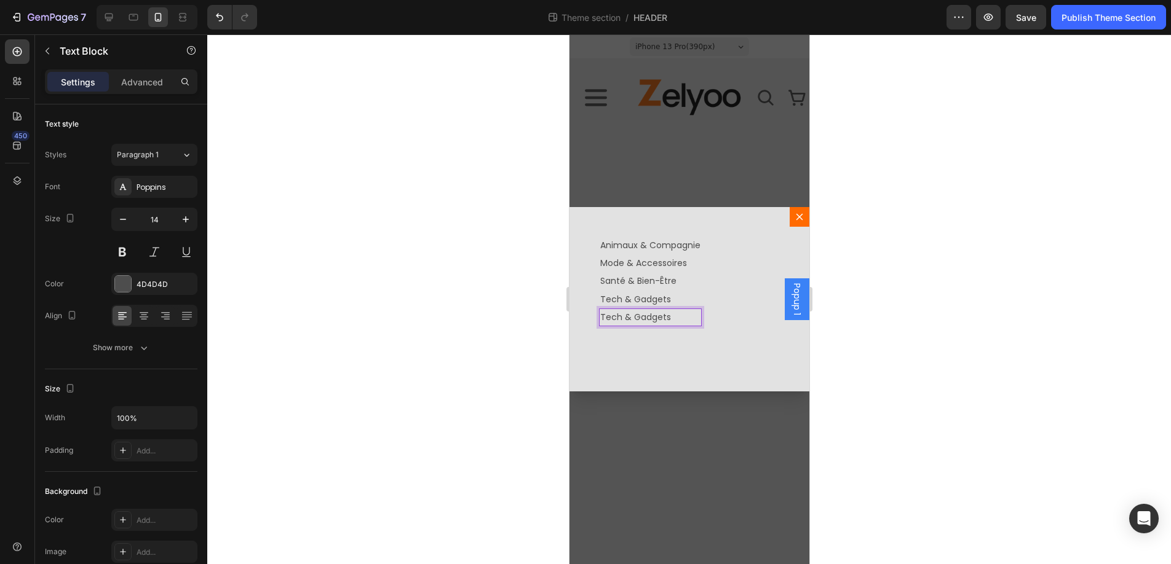
click at [676, 320] on p "Tech & Gadgets" at bounding box center [649, 317] width 100 height 15
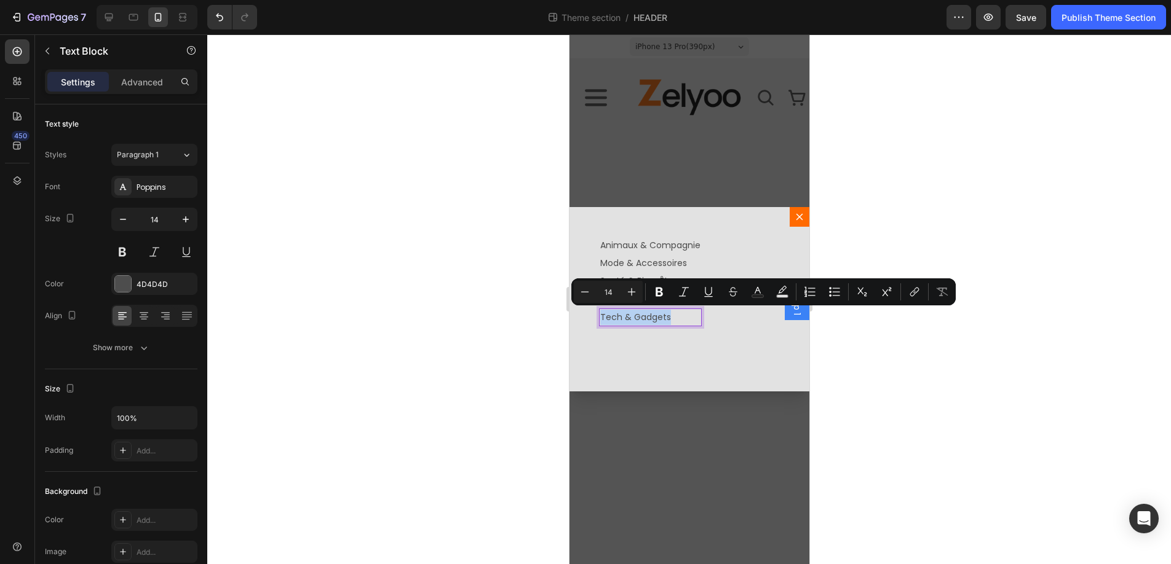
drag, startPoint x: 670, startPoint y: 317, endPoint x: 601, endPoint y: 322, distance: 69.0
click at [601, 322] on p "Tech & Gadgets" at bounding box center [649, 317] width 100 height 15
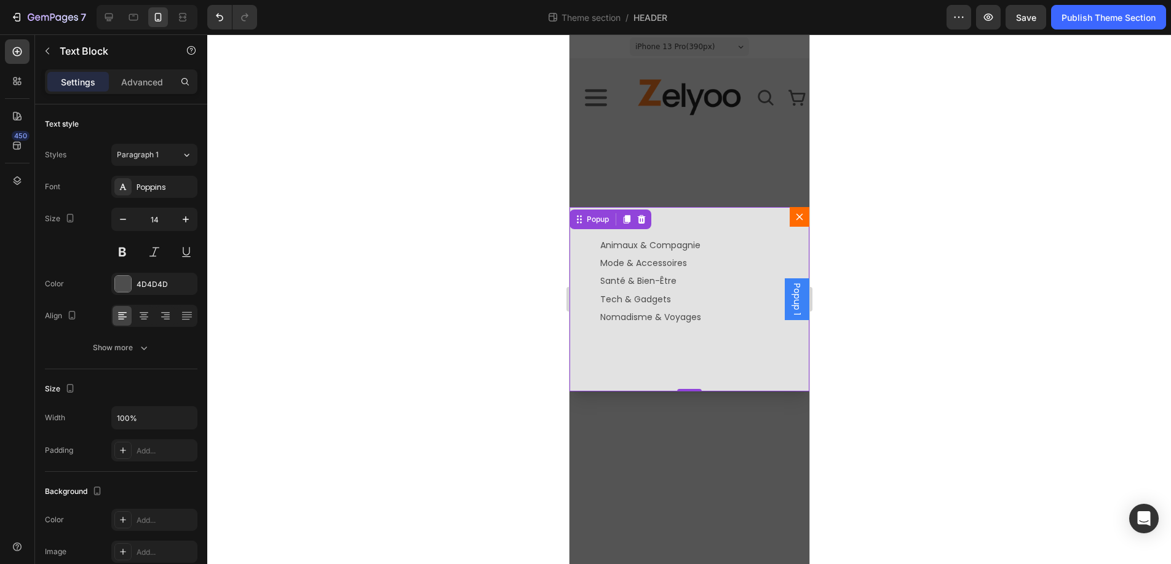
click at [676, 346] on div "Animaux & Compagnie Text Block Mode & Accessoires Text Block Santé & Bien-Être …" at bounding box center [689, 299] width 240 height 184
click at [676, 319] on p "Nomadisme & Voyages" at bounding box center [649, 317] width 101 height 15
click at [684, 294] on icon "Dialog body" at bounding box center [680, 297] width 10 height 10
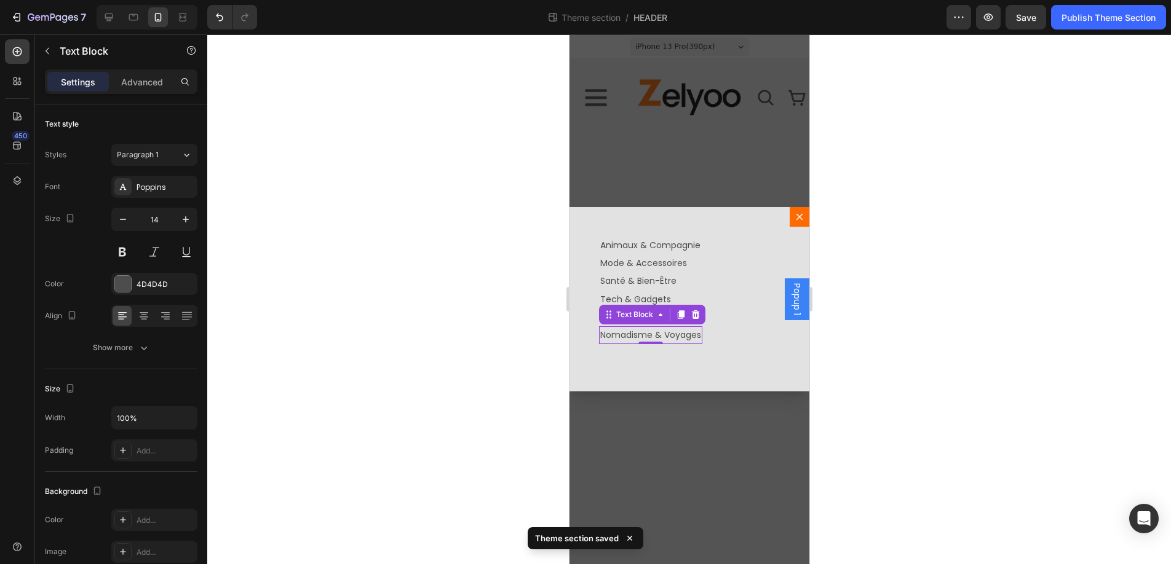
click at [683, 334] on p "Nomadisme & Voyages" at bounding box center [649, 335] width 101 height 15
click at [569, 34] on lt-div at bounding box center [569, 34] width 0 height 0
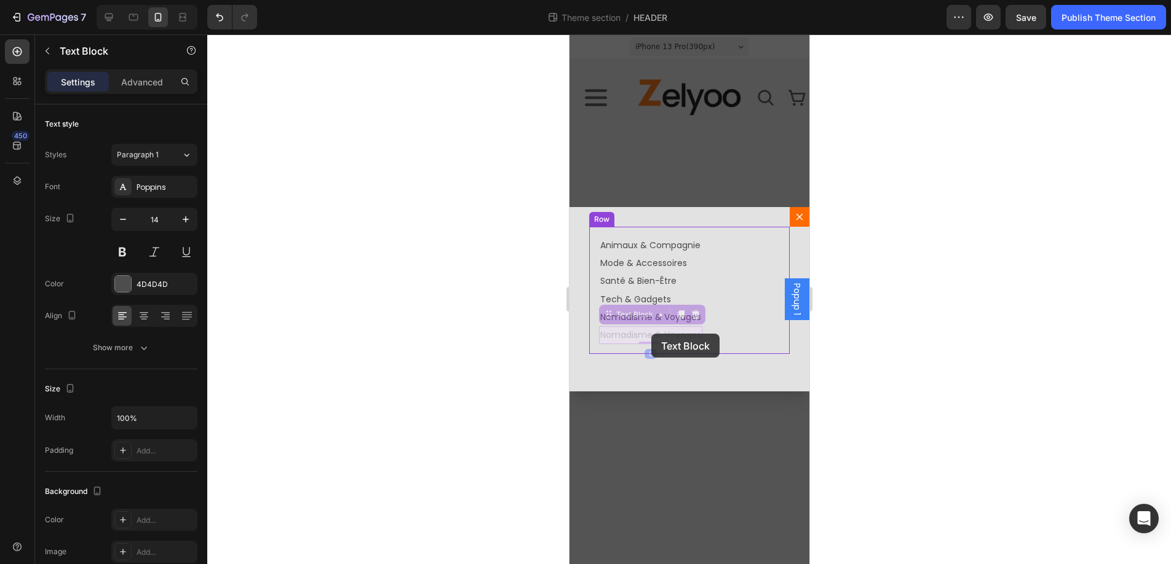
drag, startPoint x: 699, startPoint y: 334, endPoint x: 651, endPoint y: 334, distance: 48.6
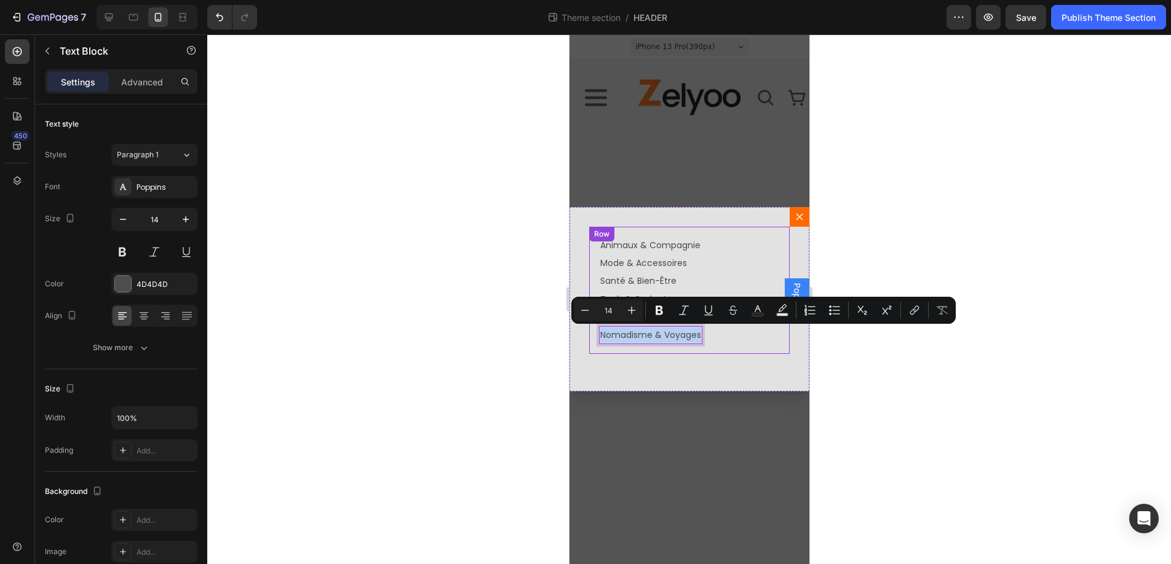
drag, startPoint x: 601, startPoint y: 336, endPoint x: 705, endPoint y: 334, distance: 103.9
click at [705, 334] on div "Animaux & Compagnie Text Block Mode & Accessoires Text Block Santé & Bien-Être …" at bounding box center [688, 290] width 200 height 127
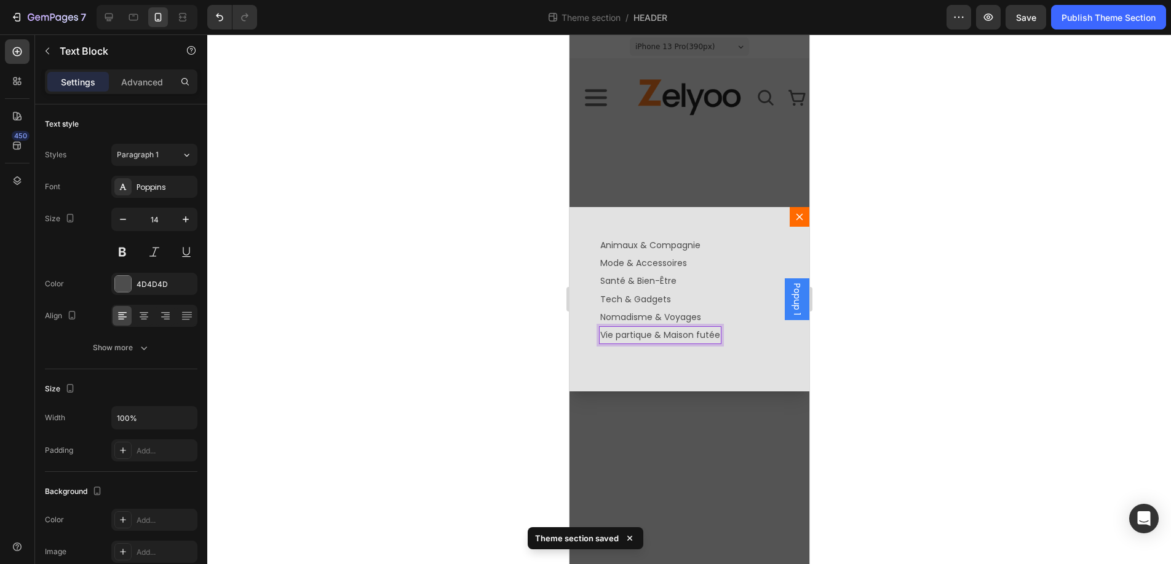
click at [624, 338] on p "Vie partique & Maison futée" at bounding box center [659, 335] width 120 height 15
click at [569, 34] on lt-span "pratique" at bounding box center [569, 34] width 0 height 0
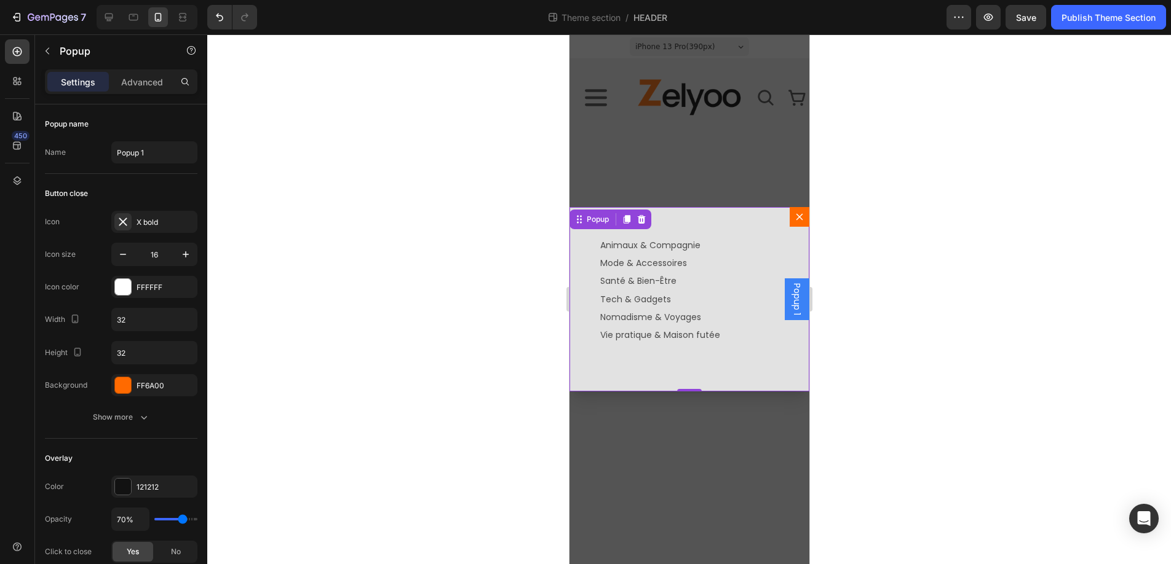
click at [658, 357] on div "Animaux & Compagnie Text Block Mode & Accessoires Text Block Santé & Bien-Être …" at bounding box center [689, 299] width 240 height 184
click at [678, 338] on p "Vie pratique & Maison futée" at bounding box center [659, 335] width 120 height 15
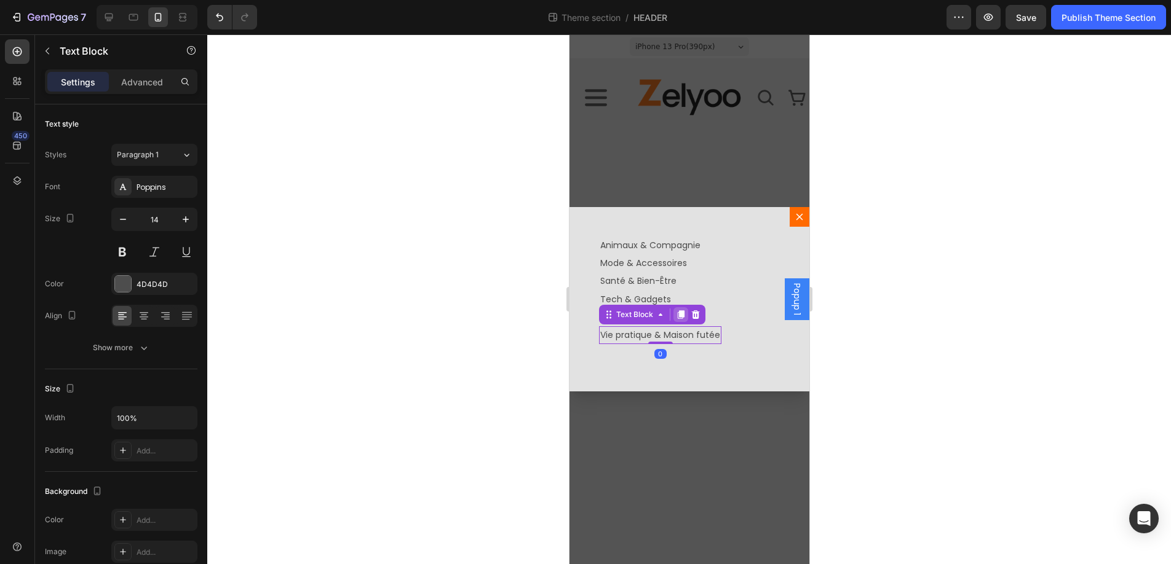
click at [681, 314] on icon "Dialog body" at bounding box center [680, 314] width 7 height 9
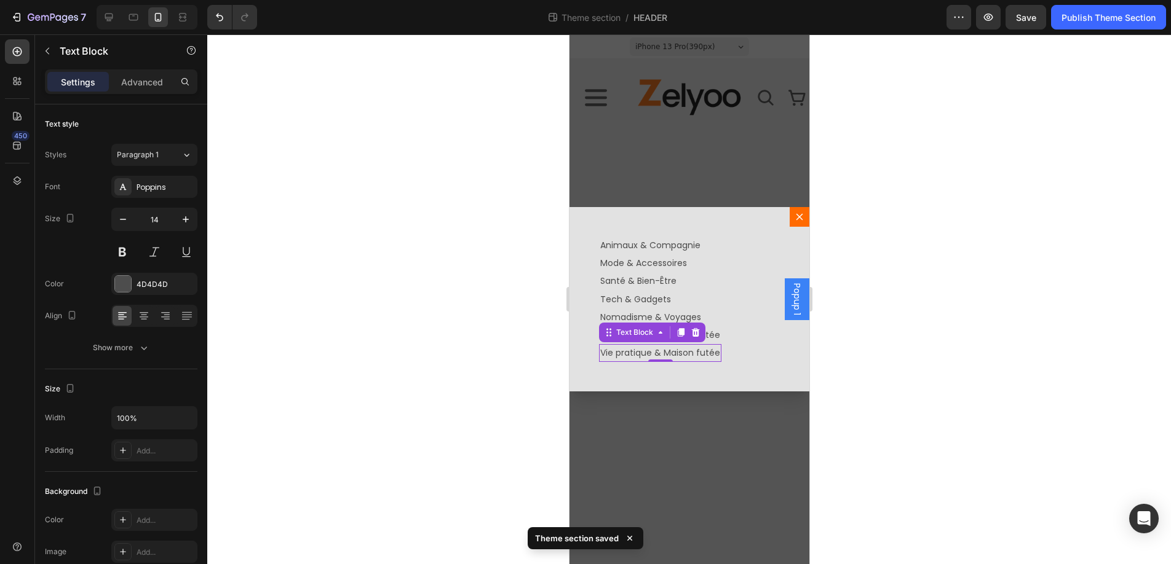
click at [682, 350] on p "Vie pratique & Maison futée" at bounding box center [659, 353] width 120 height 15
click at [602, 354] on p "Vie pratique & Maison futée" at bounding box center [659, 353] width 120 height 15
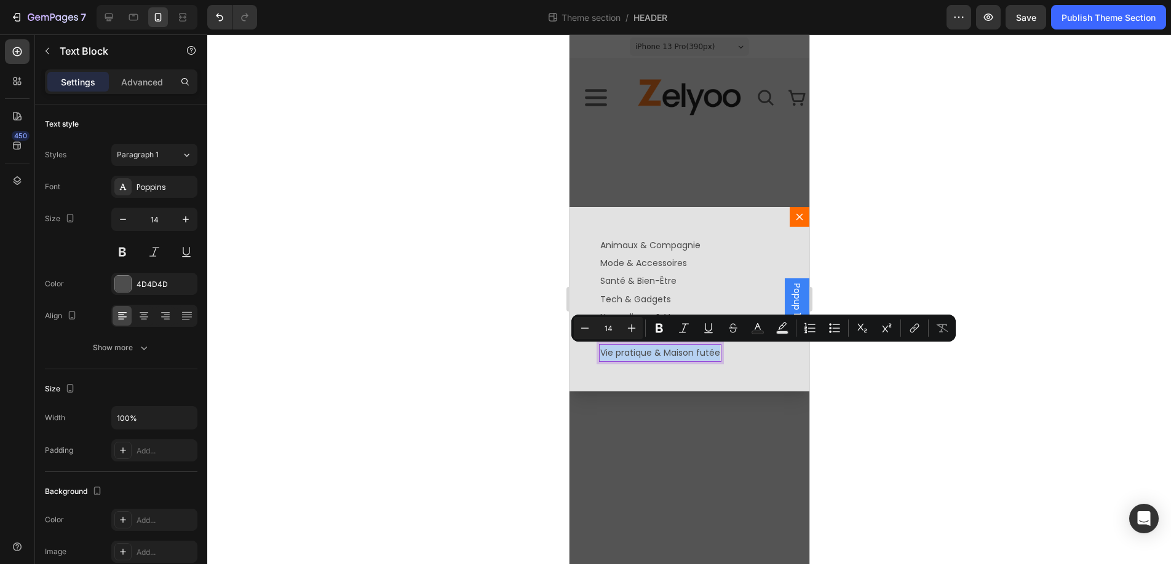
drag, startPoint x: 602, startPoint y: 354, endPoint x: 708, endPoint y: 353, distance: 106.4
click at [708, 353] on body "Popup 1 iPhone 13 Pro ( 390 px) iPhone 13 Mini iPhone 13 Pro iPhone 11 Pro Max …" at bounding box center [689, 299] width 240 height 530
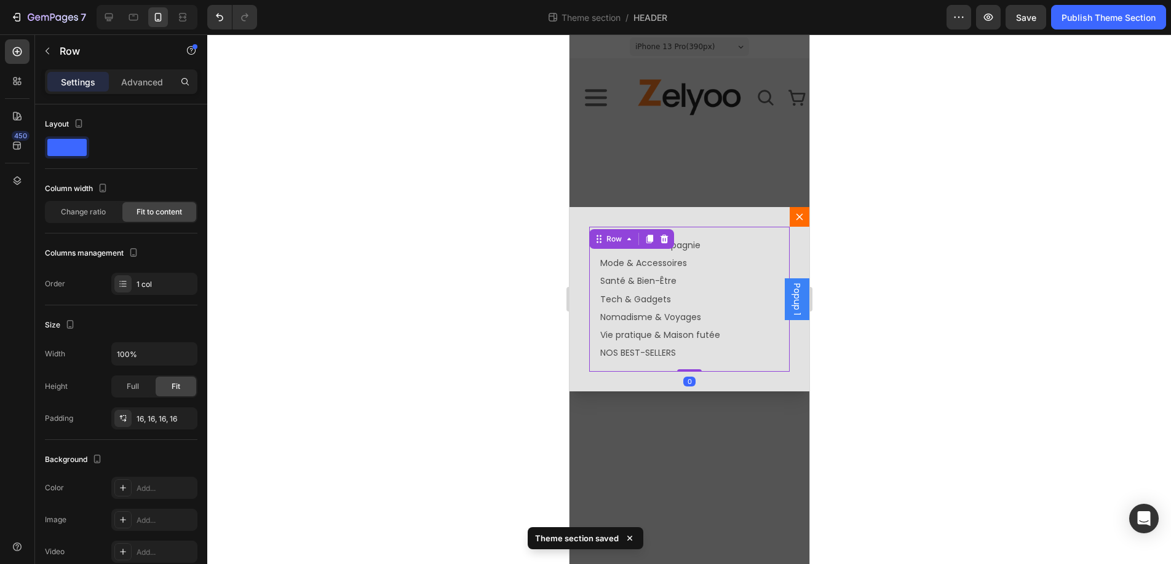
click at [760, 366] on div "Animaux & Compagnie Text Block Mode & Accessoires Text Block Santé & Bien-Être …" at bounding box center [688, 299] width 200 height 145
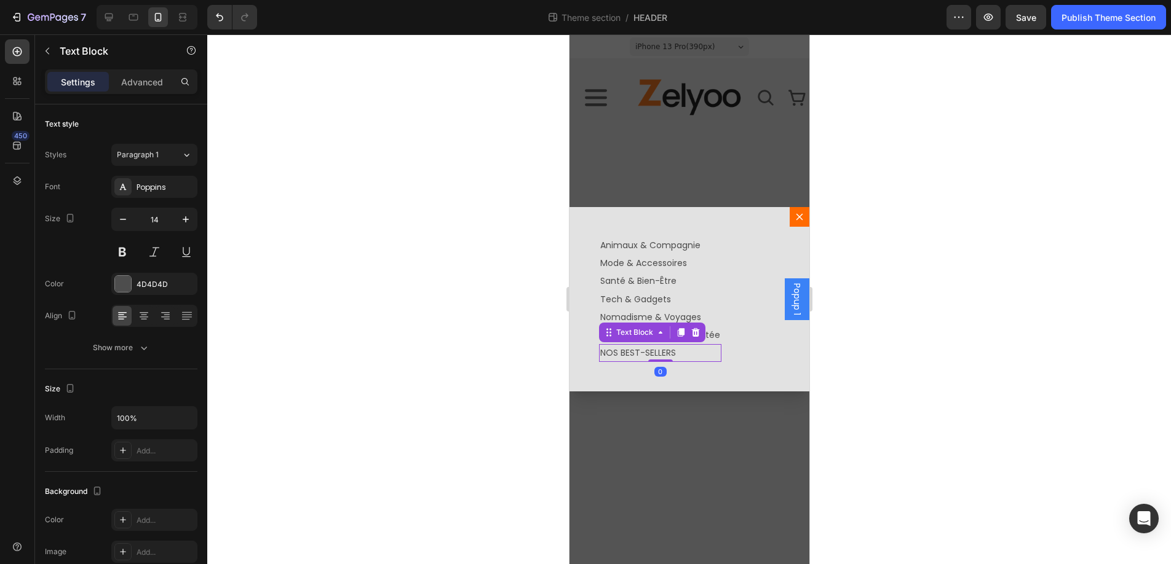
click at [688, 352] on p "NOS BEST-SELLERS" at bounding box center [659, 353] width 120 height 15
click at [681, 333] on icon "Dialog body" at bounding box center [680, 332] width 7 height 9
click at [673, 369] on p "NOS BEST-SELLERS" at bounding box center [659, 370] width 120 height 15
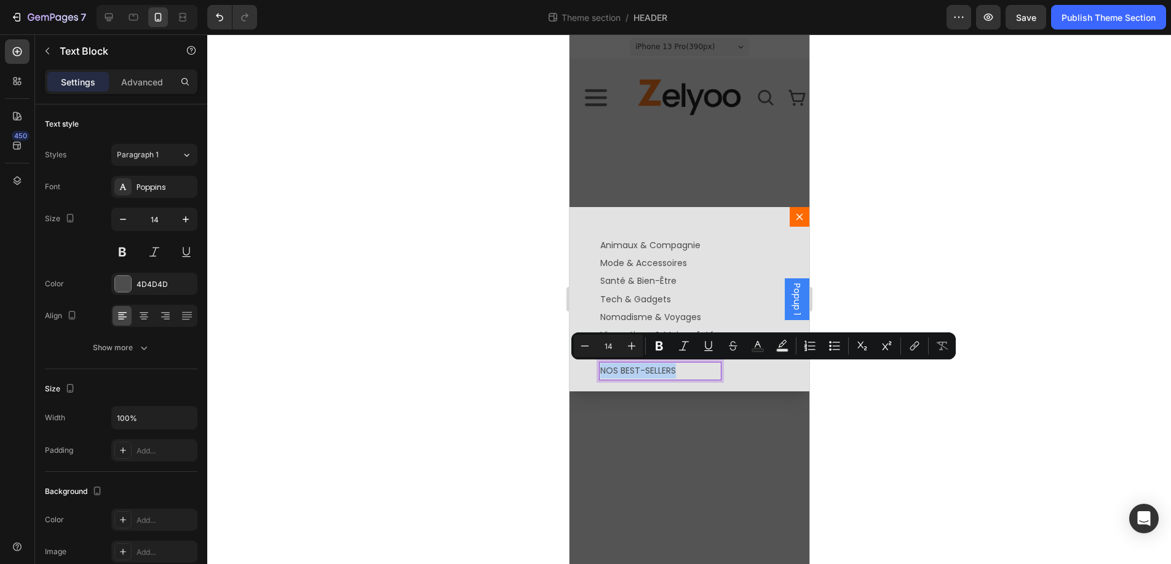
drag, startPoint x: 685, startPoint y: 369, endPoint x: 601, endPoint y: 373, distance: 84.3
click at [601, 372] on p "NOS BEST-SELLERS" at bounding box center [659, 370] width 120 height 15
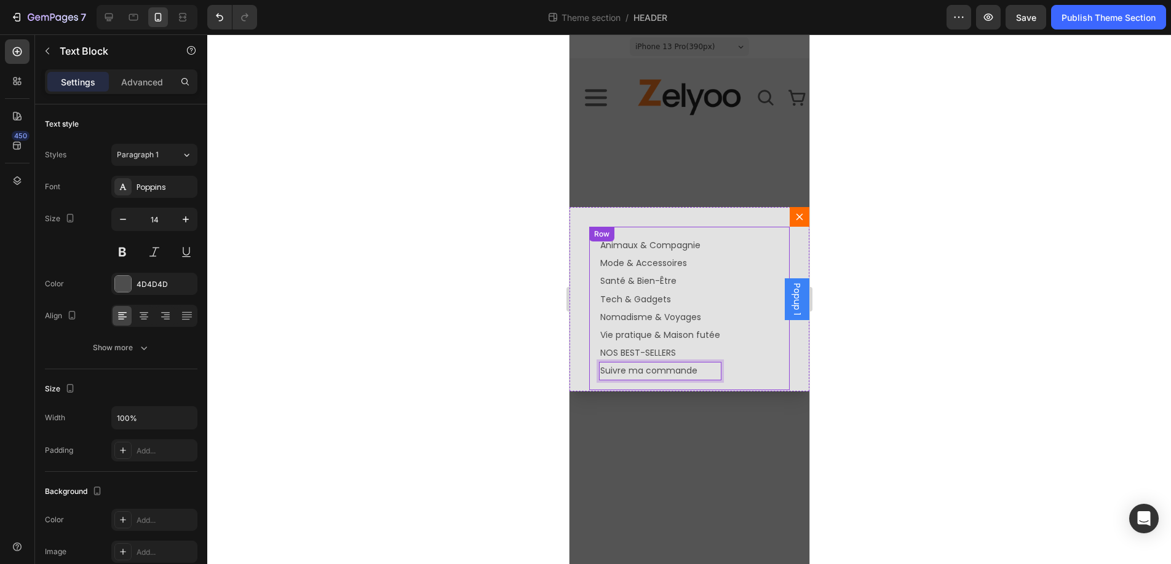
click at [756, 365] on div "Animaux & Compagnie Text Block Mode & Accessoires Text Block Santé & Bien-Être …" at bounding box center [688, 309] width 200 height 164
click at [702, 371] on p "Suivre ma commande" at bounding box center [659, 370] width 120 height 15
click at [678, 350] on icon "Dialog body" at bounding box center [680, 351] width 7 height 9
click at [686, 385] on p "Suivre ma commande" at bounding box center [659, 389] width 120 height 15
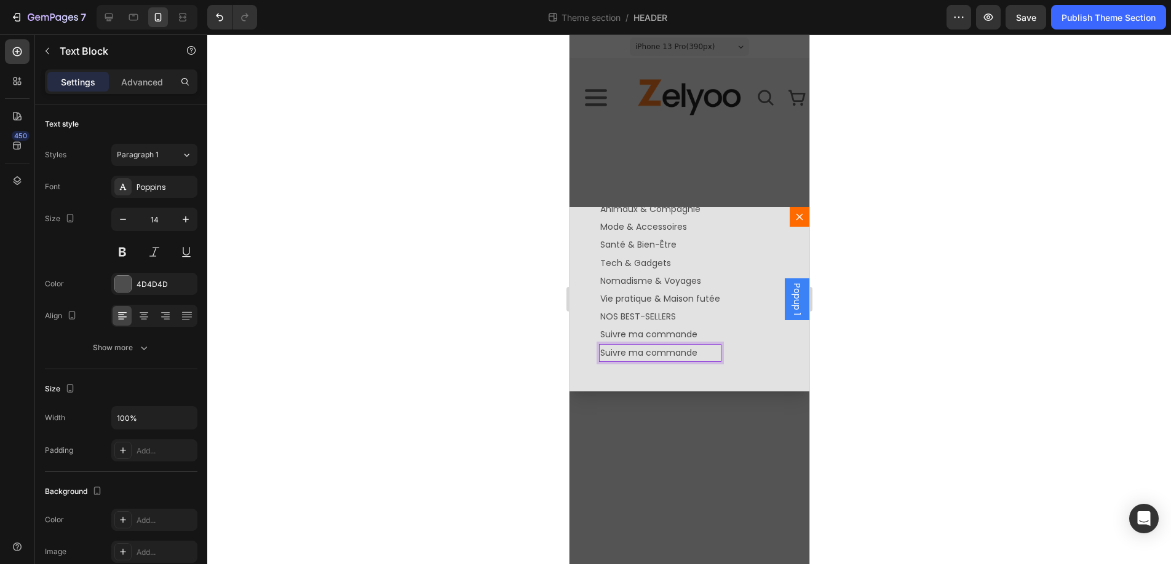
click at [696, 351] on p "Suivre ma commande" at bounding box center [659, 353] width 120 height 15
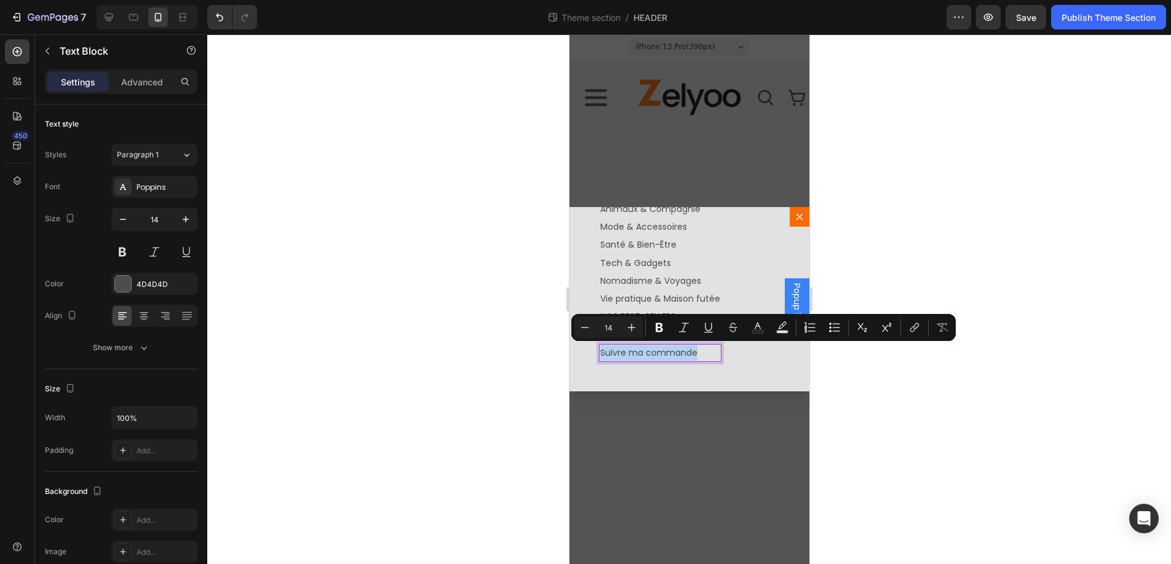
drag, startPoint x: 662, startPoint y: 352, endPoint x: 601, endPoint y: 354, distance: 61.5
click at [601, 354] on p "Suivre ma commande" at bounding box center [659, 353] width 120 height 15
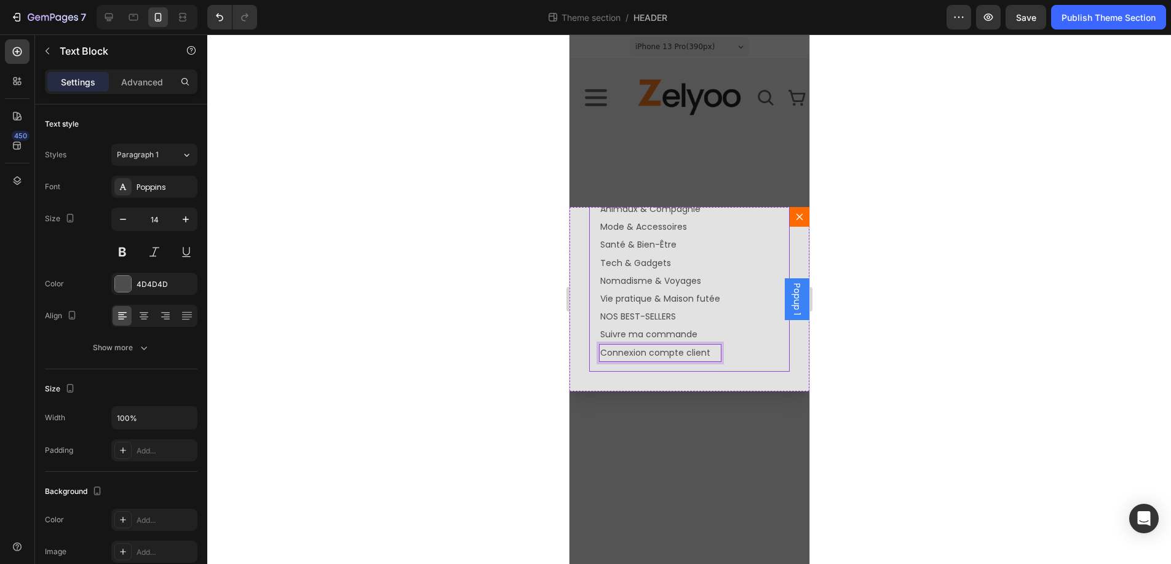
click at [761, 355] on div "Animaux & Compagnie Text Block Mode & Accessoires Text Block Santé & Bien-Être …" at bounding box center [688, 281] width 200 height 181
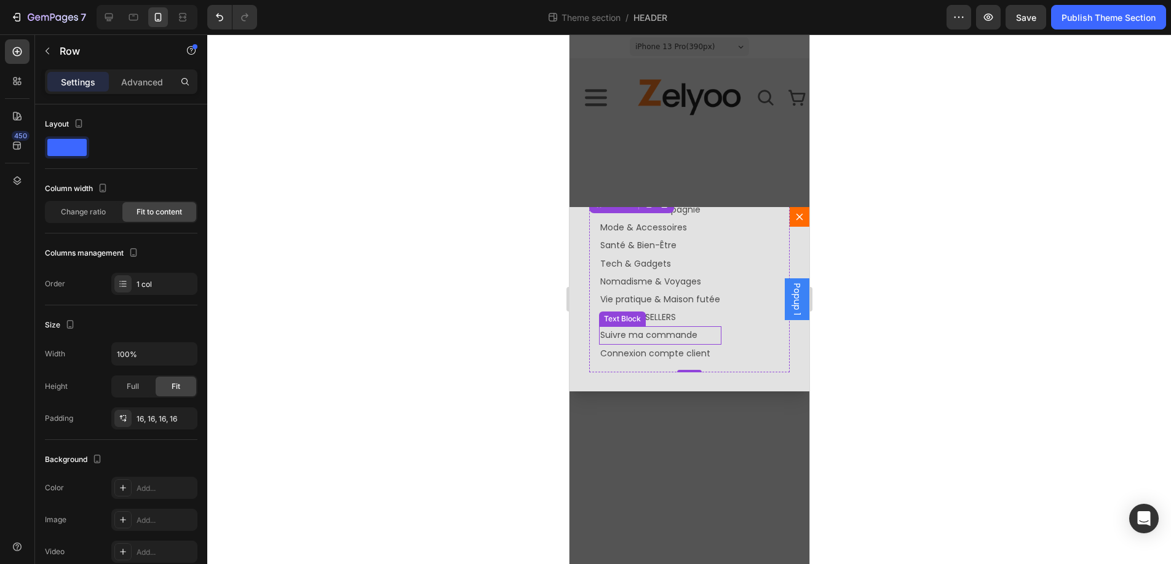
scroll to position [0, 0]
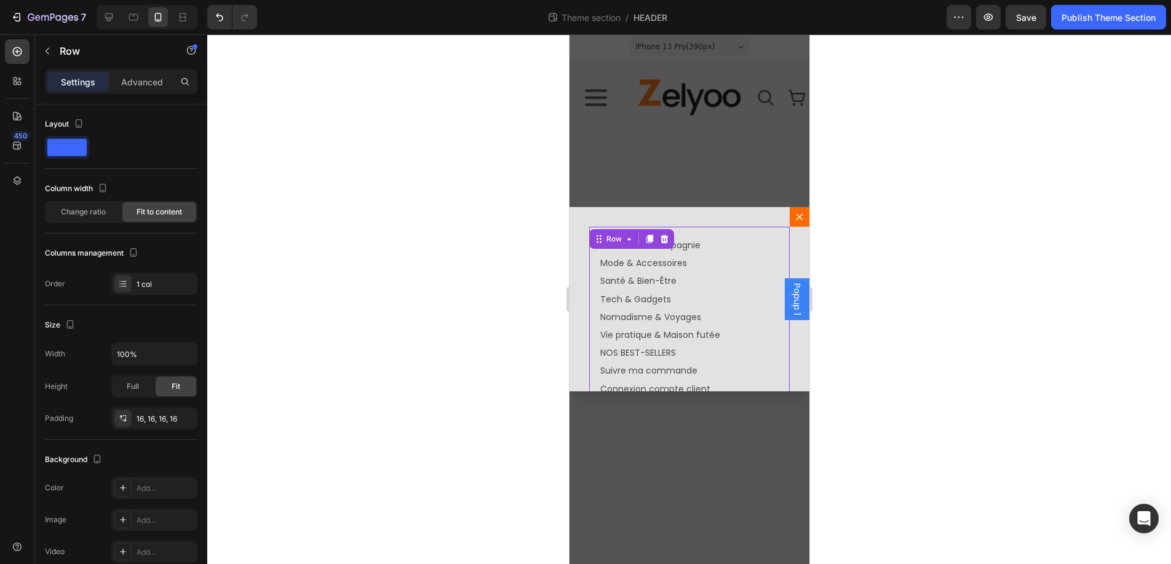
click at [713, 153] on div "Backdrop" at bounding box center [689, 299] width 240 height 530
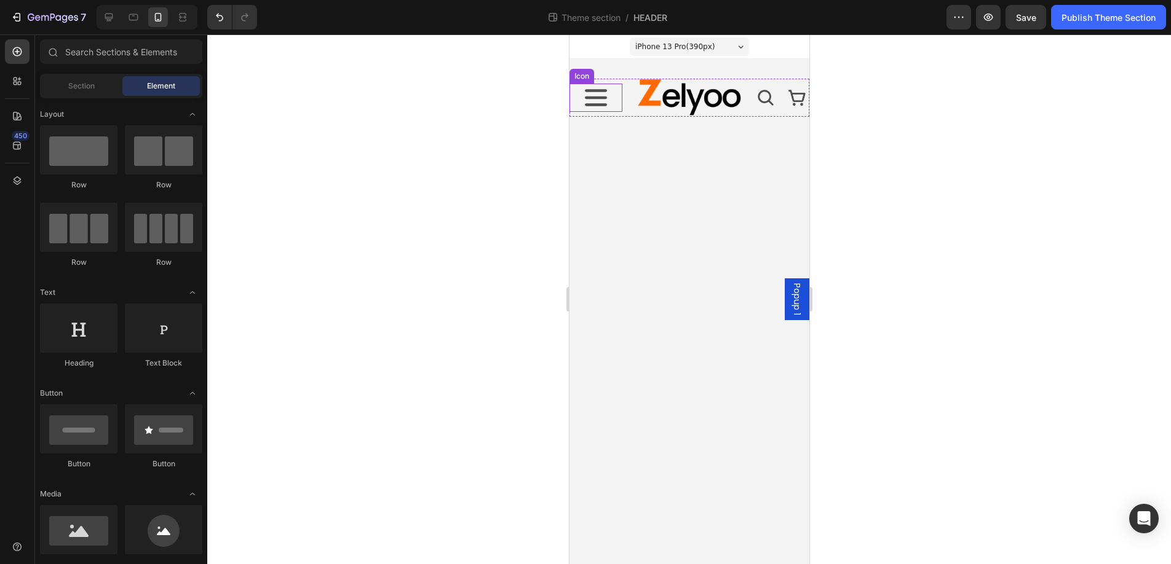
click at [600, 103] on icon at bounding box center [595, 98] width 28 height 28
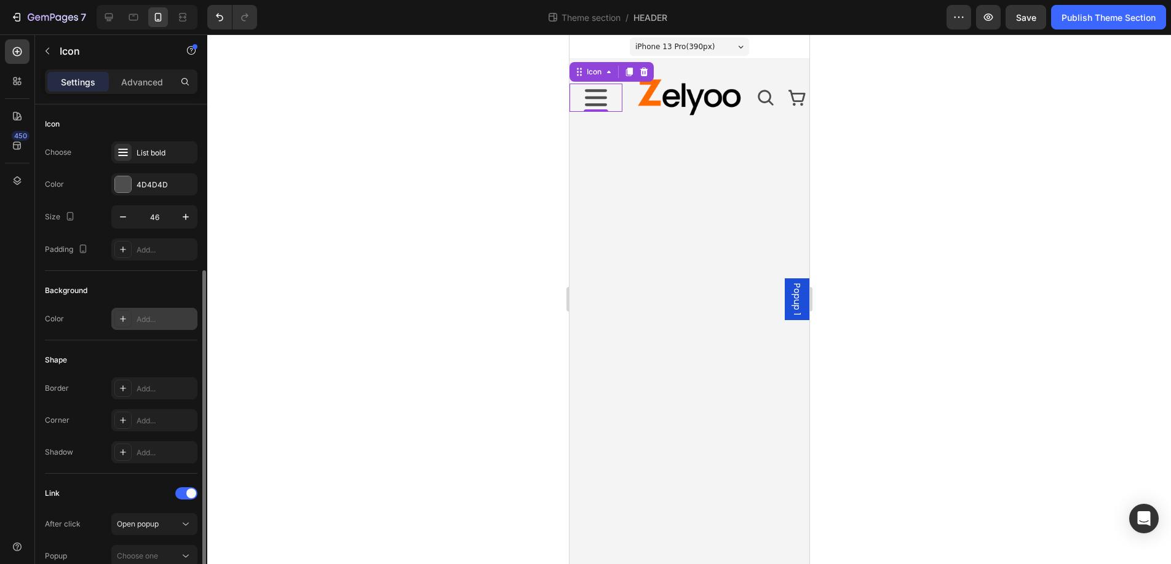
scroll to position [105, 0]
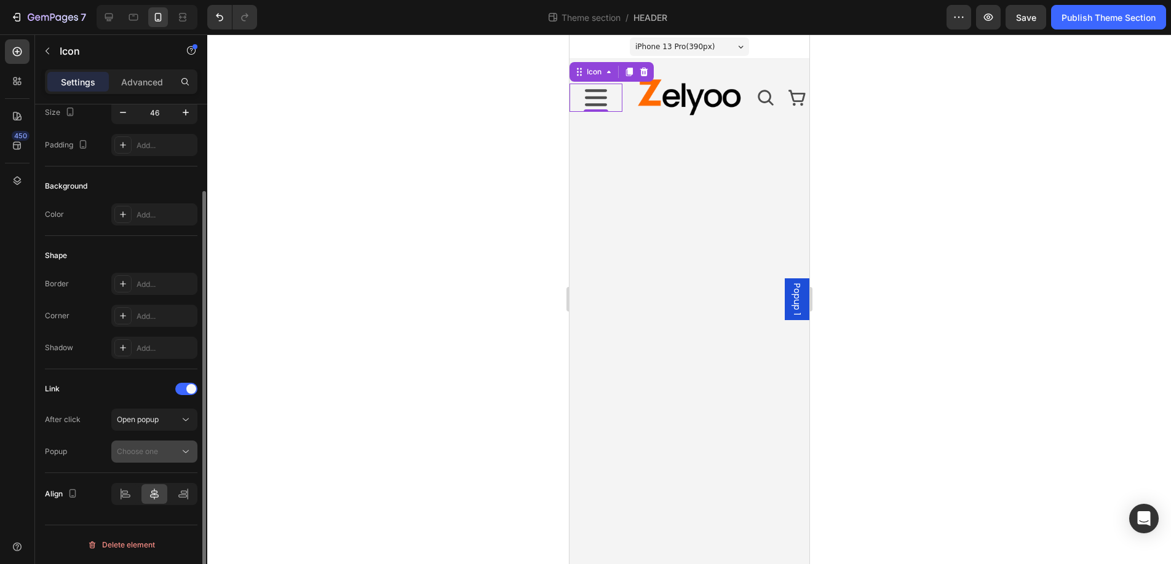
click at [146, 453] on span "Choose one" at bounding box center [137, 451] width 41 height 9
click at [138, 477] on span "Popup 1" at bounding box center [130, 482] width 27 height 11
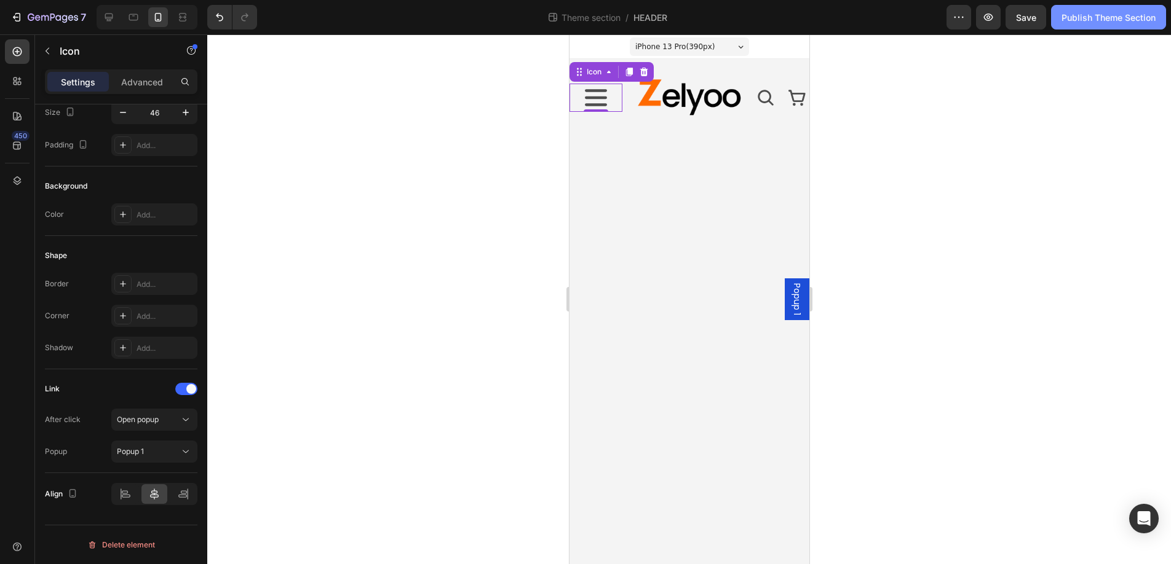
click at [1104, 19] on div "Publish Theme Section" at bounding box center [1108, 17] width 94 height 13
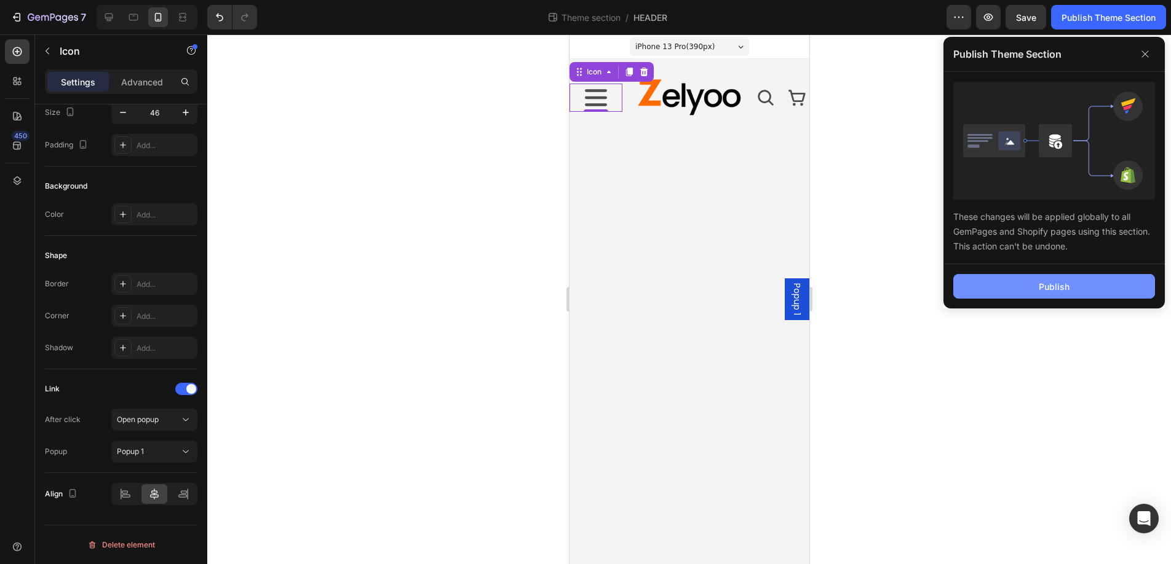
click at [1054, 290] on div "Publish" at bounding box center [1053, 286] width 31 height 13
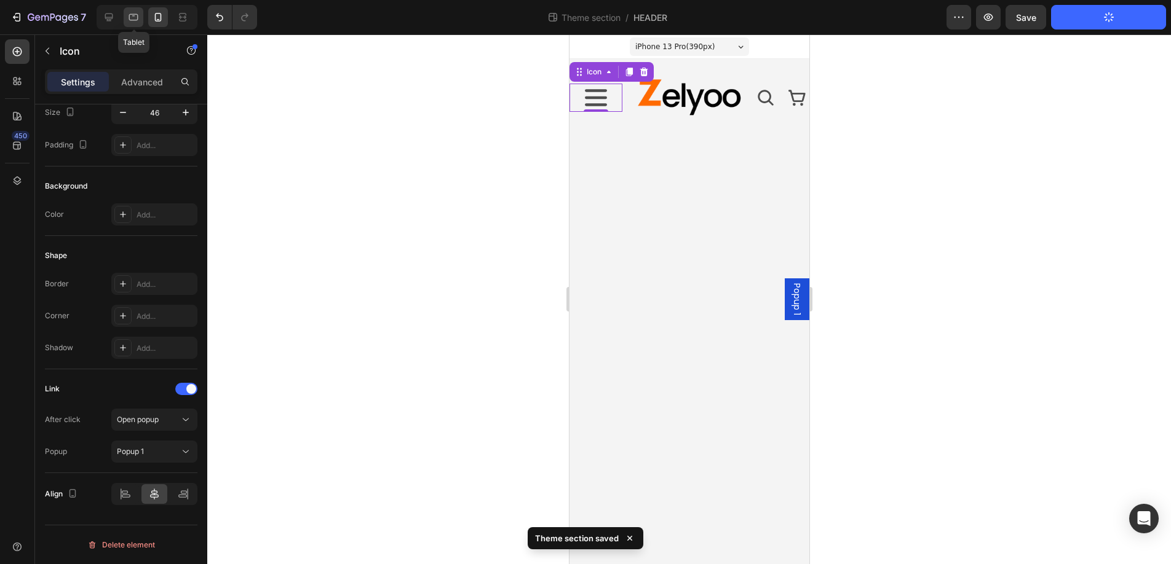
click at [136, 18] on icon at bounding box center [133, 17] width 12 height 12
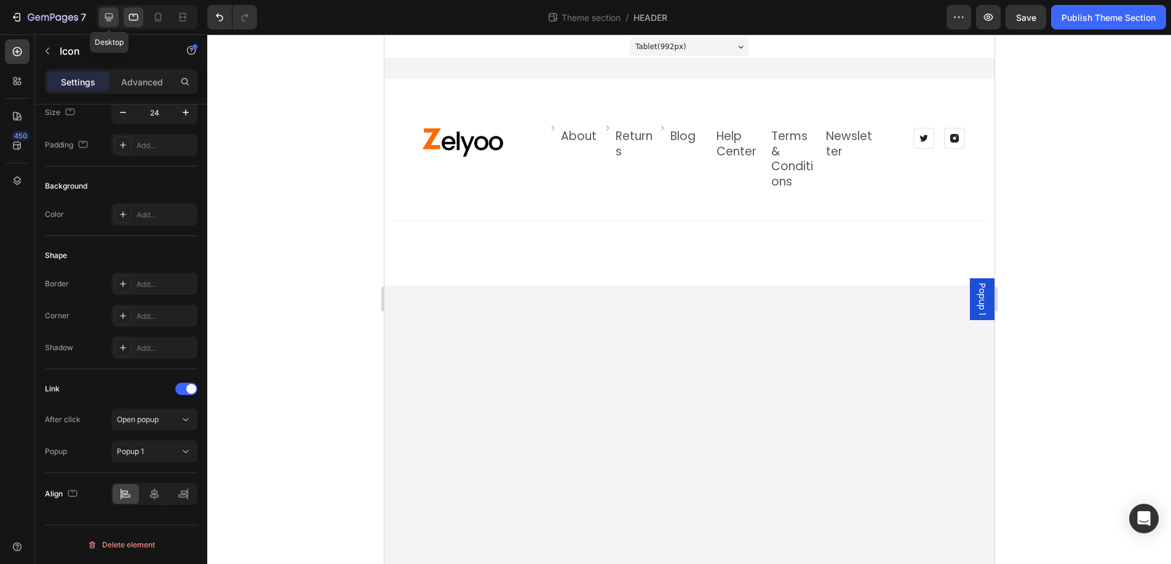
click at [112, 18] on icon at bounding box center [109, 17] width 12 height 12
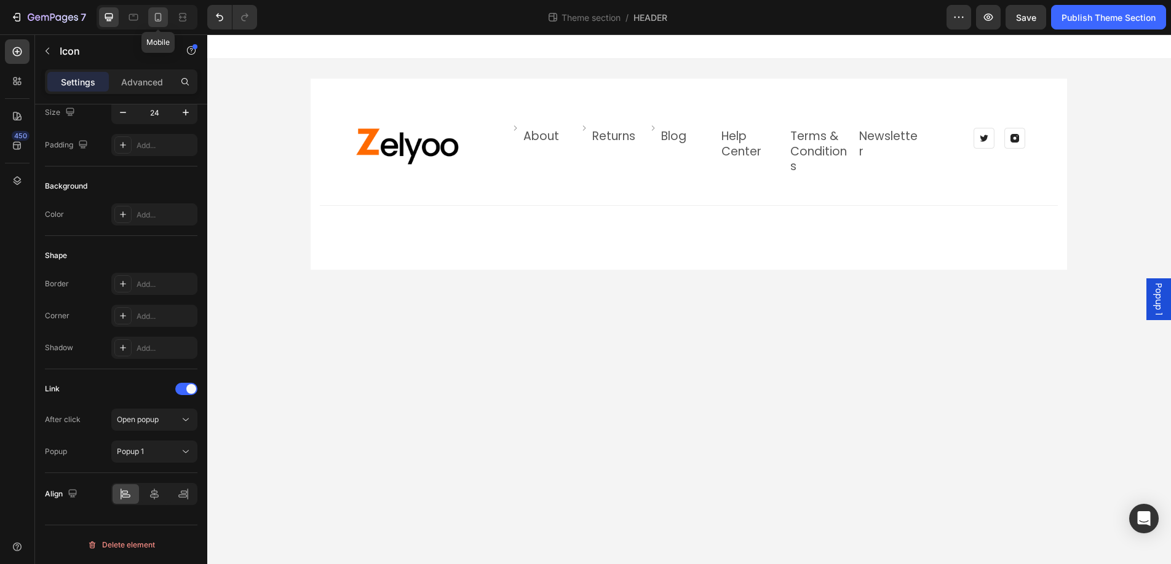
click at [160, 17] on icon at bounding box center [158, 17] width 12 height 12
type input "46"
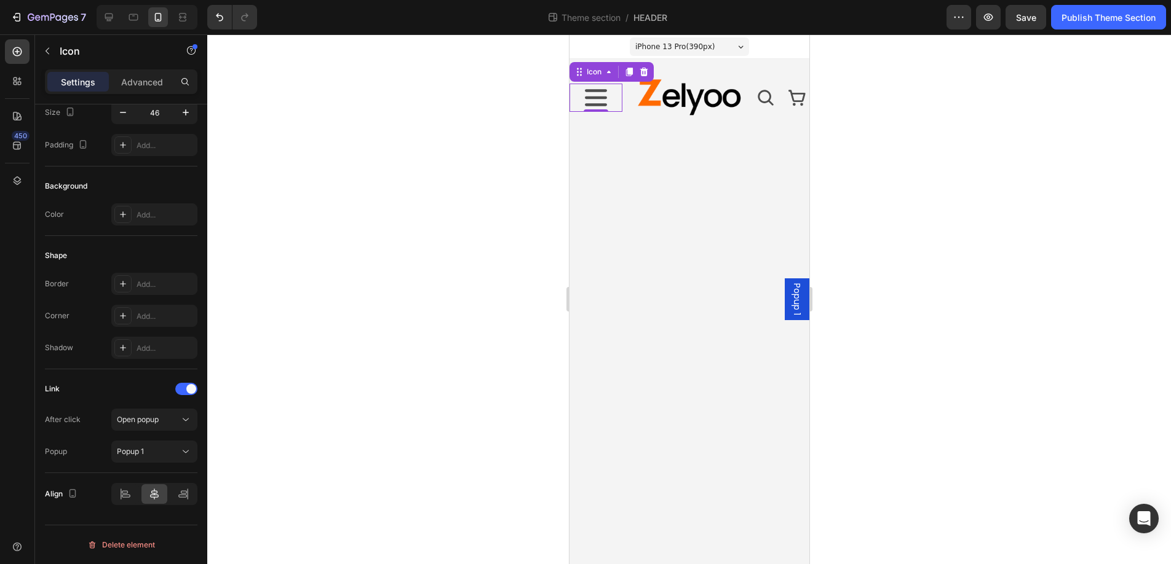
click at [598, 100] on icon at bounding box center [595, 98] width 28 height 28
click at [797, 300] on span "Popup 1" at bounding box center [796, 299] width 12 height 32
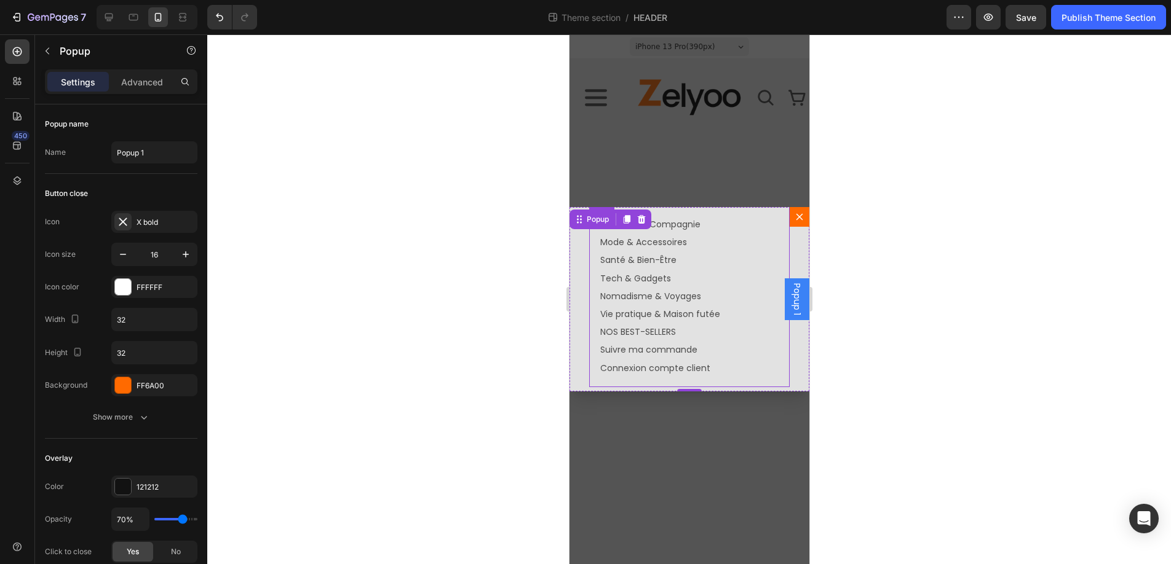
scroll to position [20, 0]
click at [603, 165] on div "Backdrop" at bounding box center [689, 299] width 240 height 530
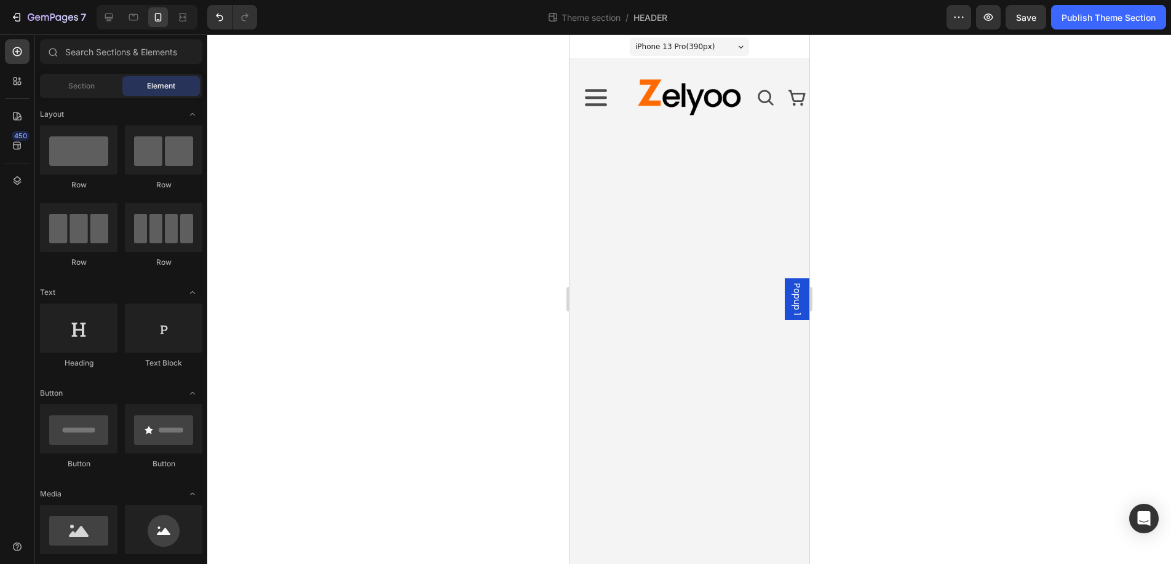
click at [797, 290] on span "Popup 1" at bounding box center [796, 299] width 12 height 32
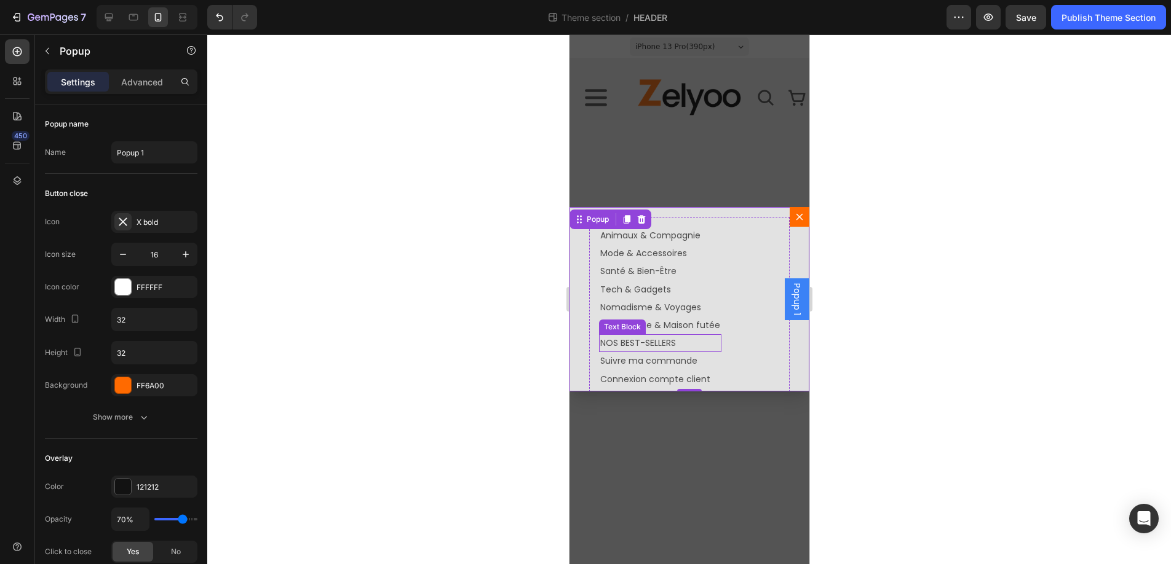
scroll to position [9, 0]
click at [454, 90] on div at bounding box center [688, 299] width 963 height 530
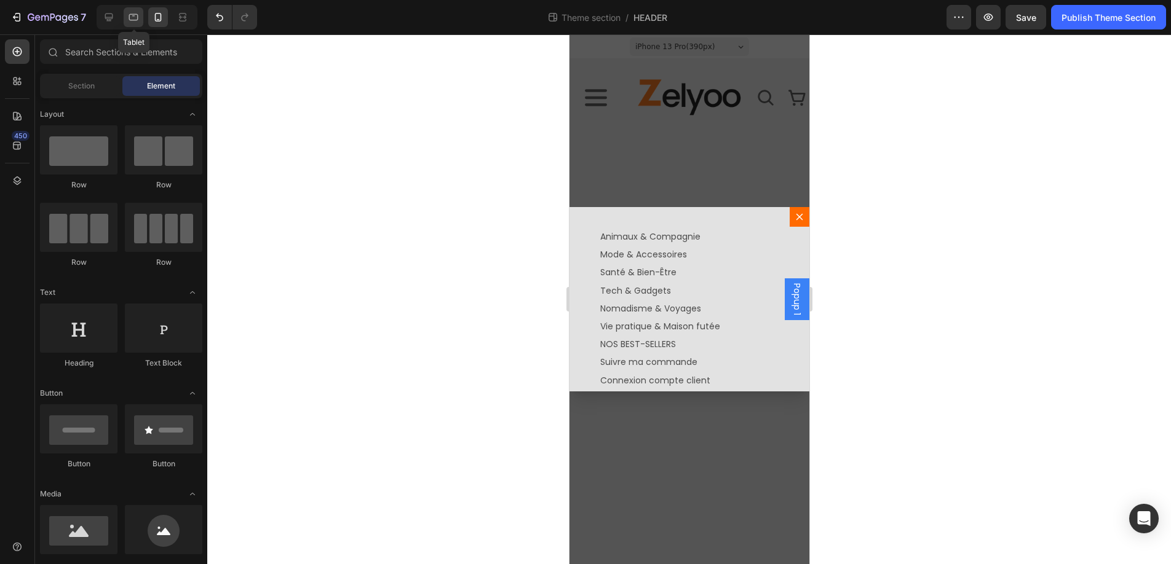
click at [135, 18] on icon at bounding box center [133, 17] width 12 height 12
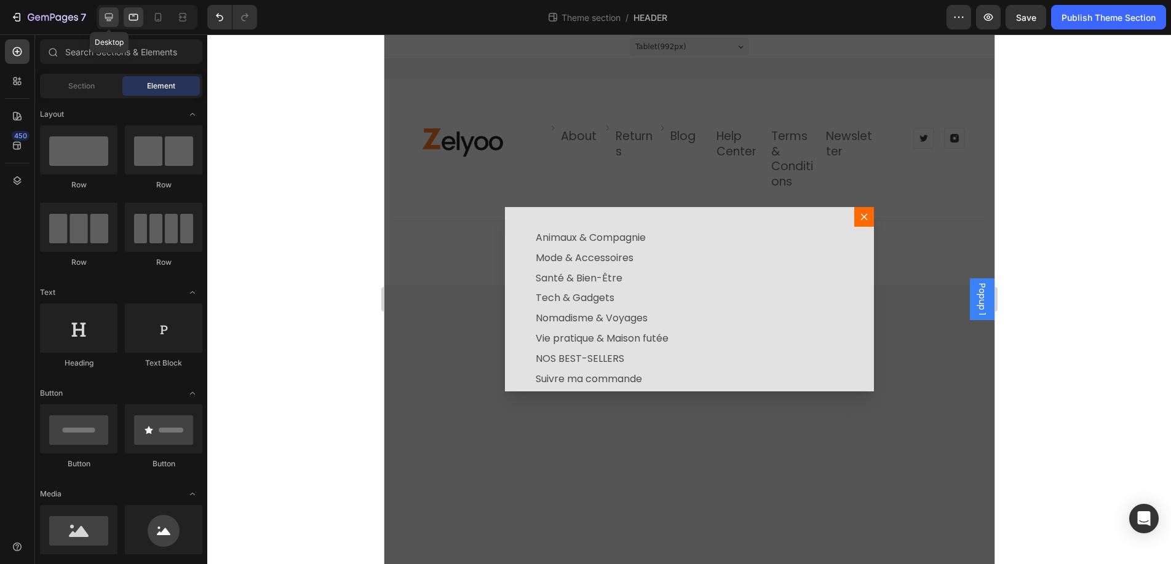
click at [107, 16] on icon at bounding box center [109, 17] width 12 height 12
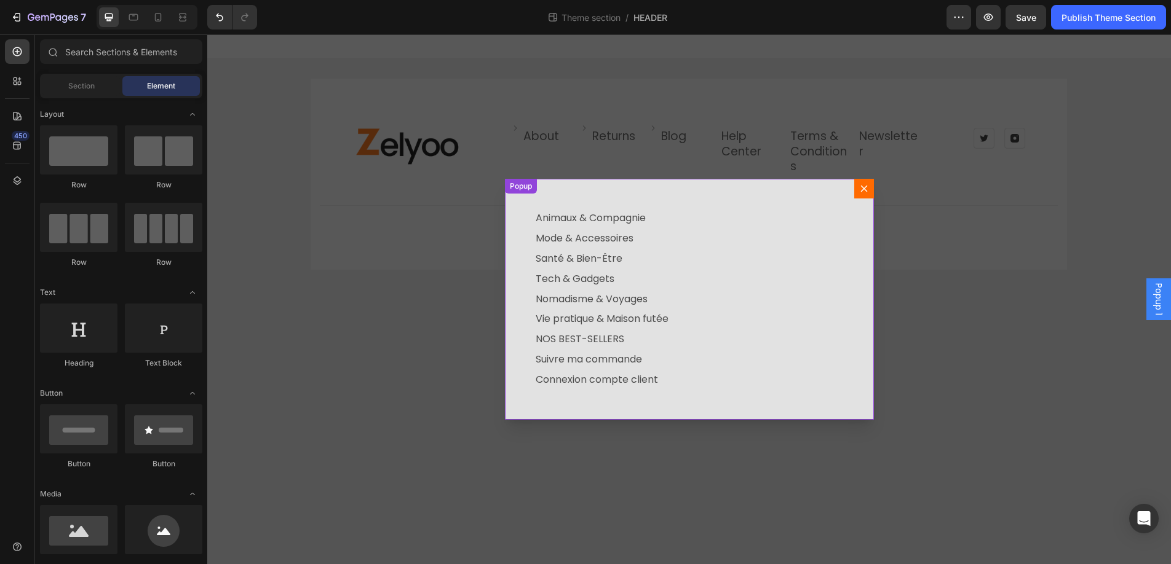
click at [863, 191] on icon "Dialog content" at bounding box center [864, 189] width 10 height 10
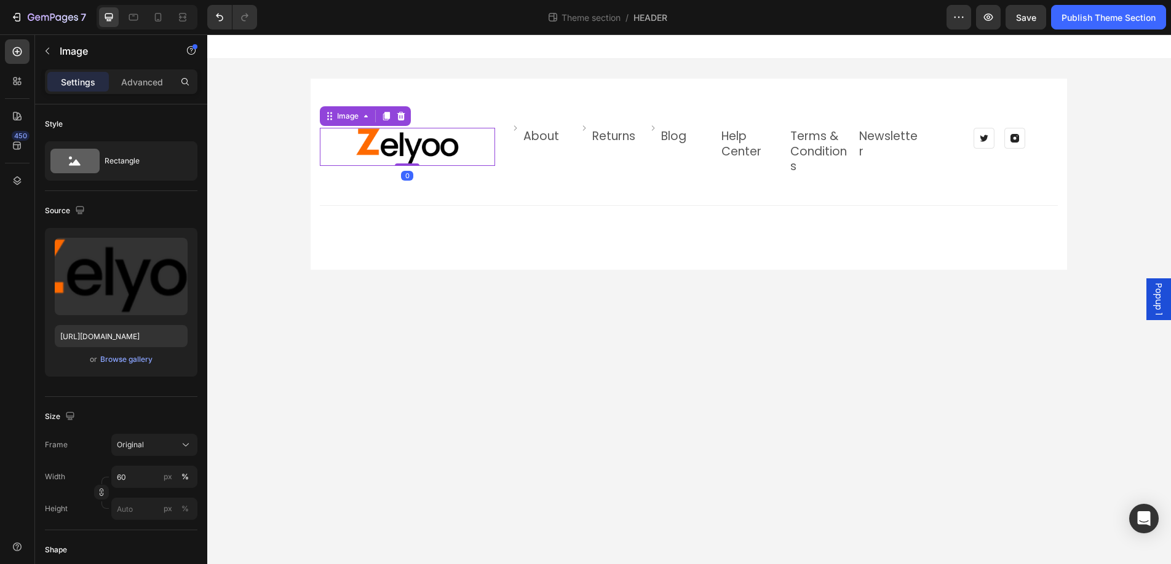
click at [410, 153] on img at bounding box center [407, 147] width 105 height 38
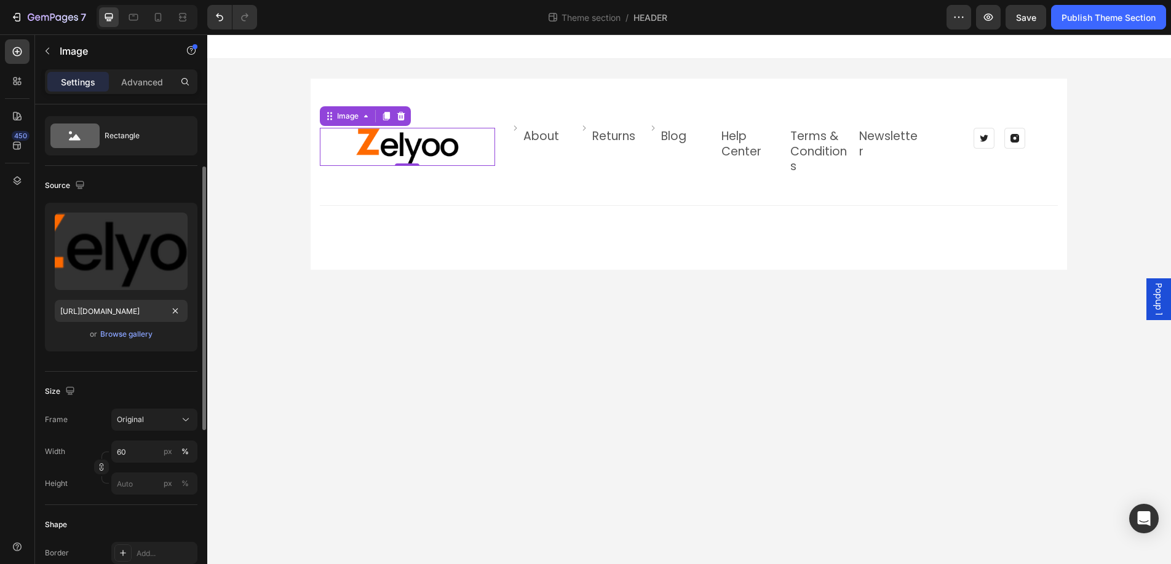
scroll to position [7, 0]
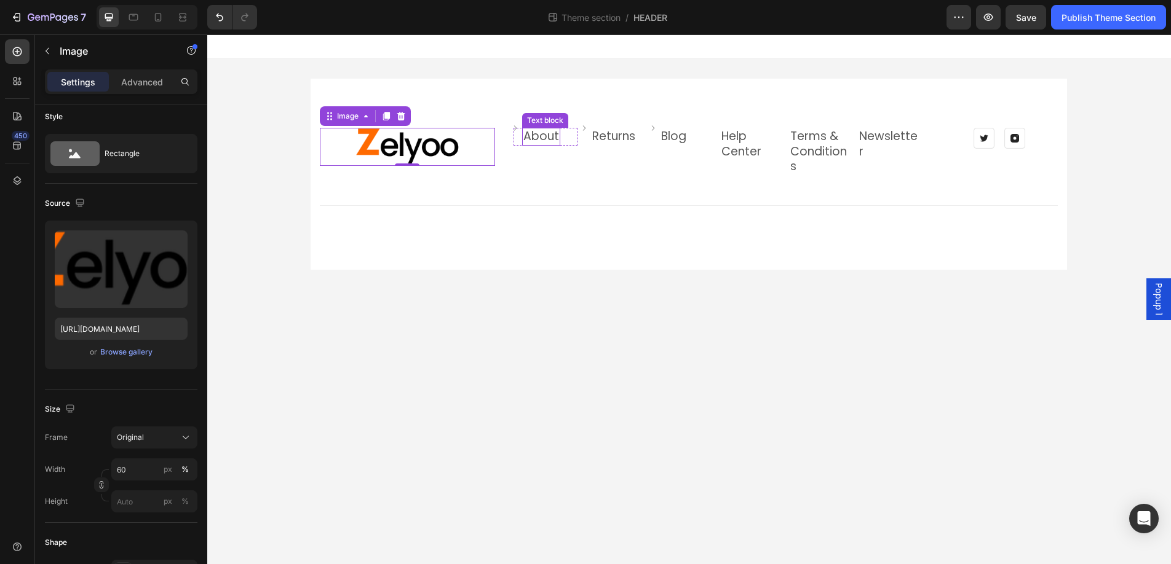
click at [540, 141] on div "About Text block" at bounding box center [541, 137] width 38 height 18
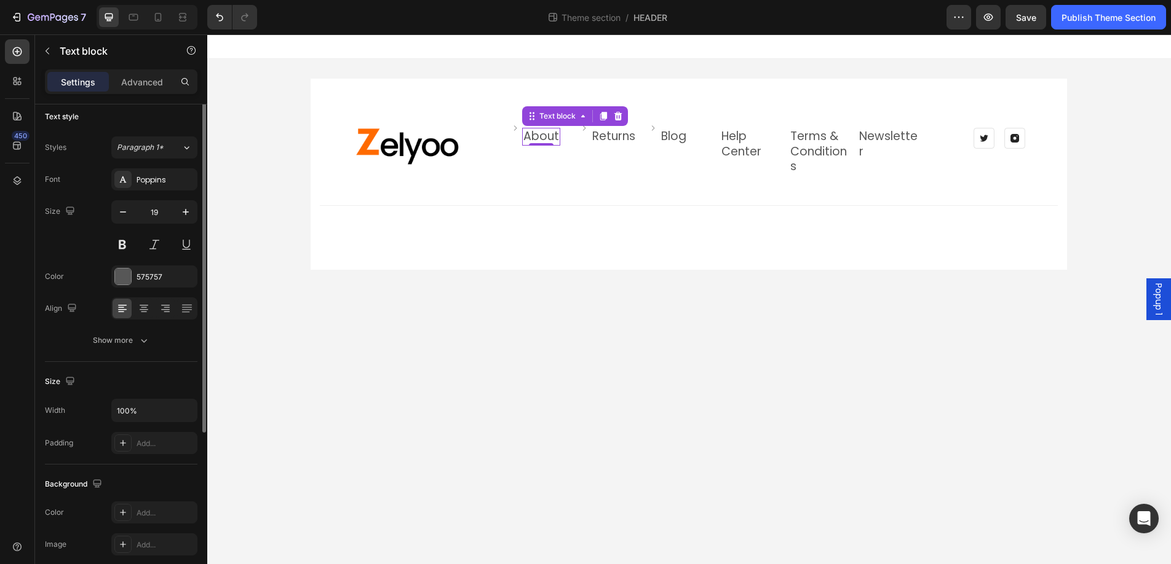
scroll to position [0, 0]
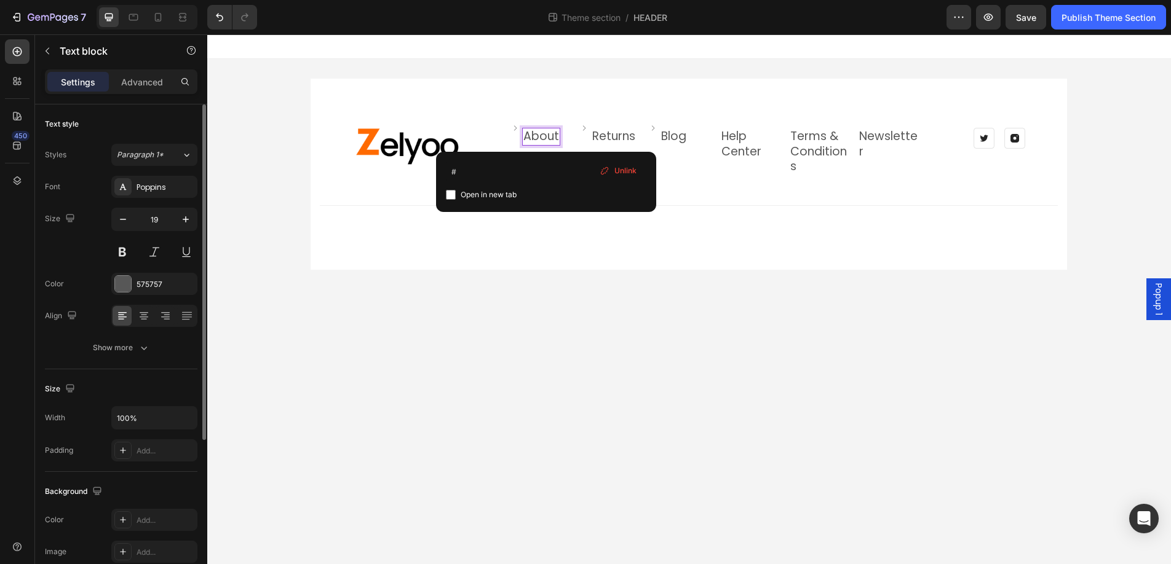
click at [547, 139] on link "About" at bounding box center [541, 136] width 36 height 17
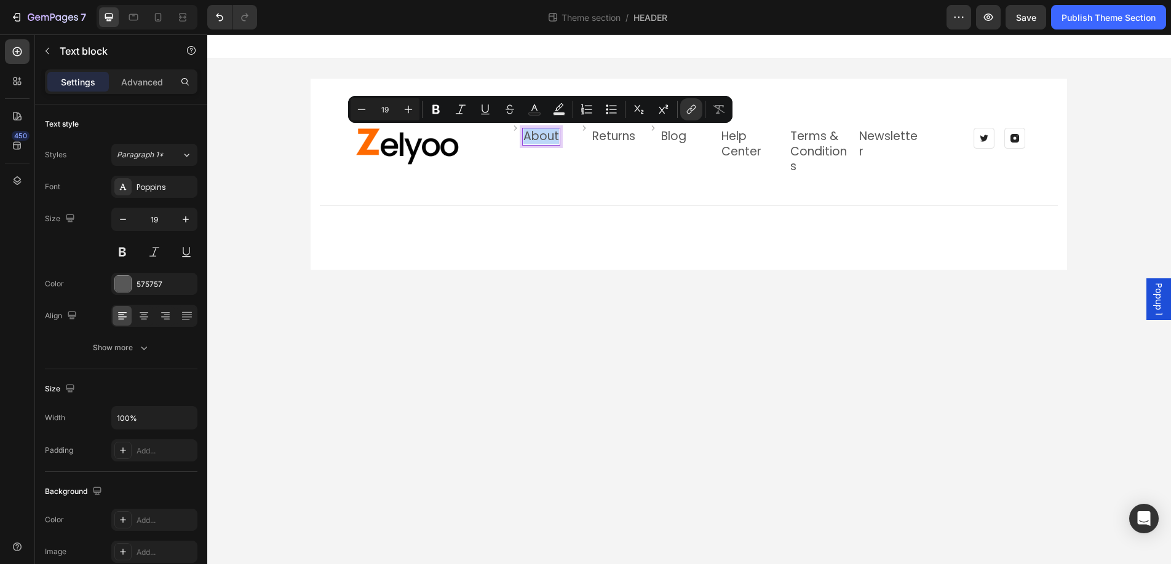
drag, startPoint x: 557, startPoint y: 136, endPoint x: 524, endPoint y: 136, distance: 32.6
click at [524, 136] on link "About" at bounding box center [541, 136] width 36 height 17
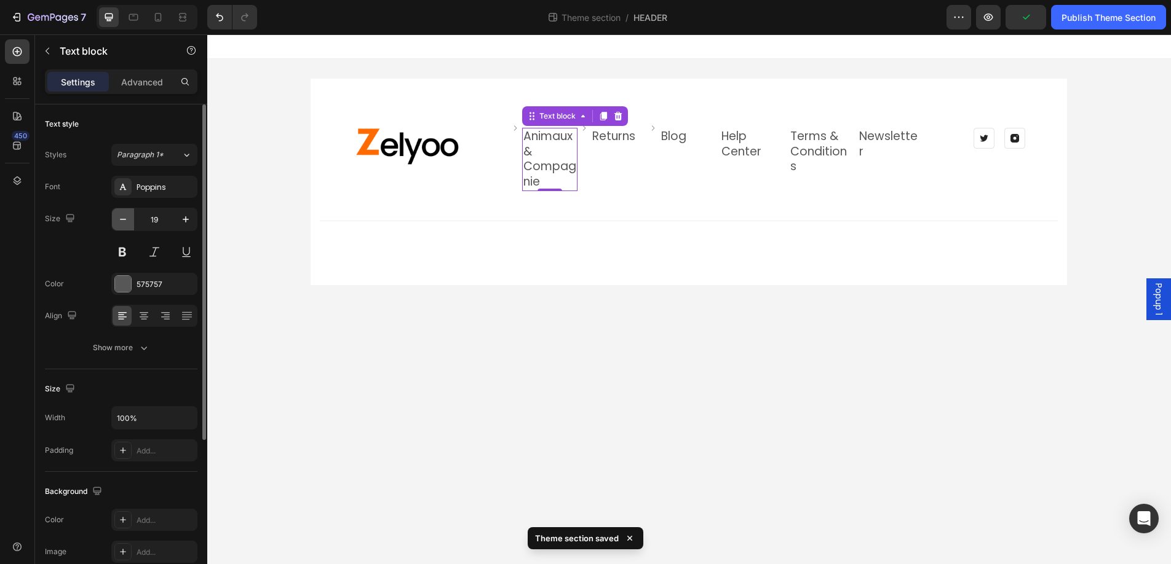
click at [119, 221] on icon "button" at bounding box center [123, 219] width 12 height 12
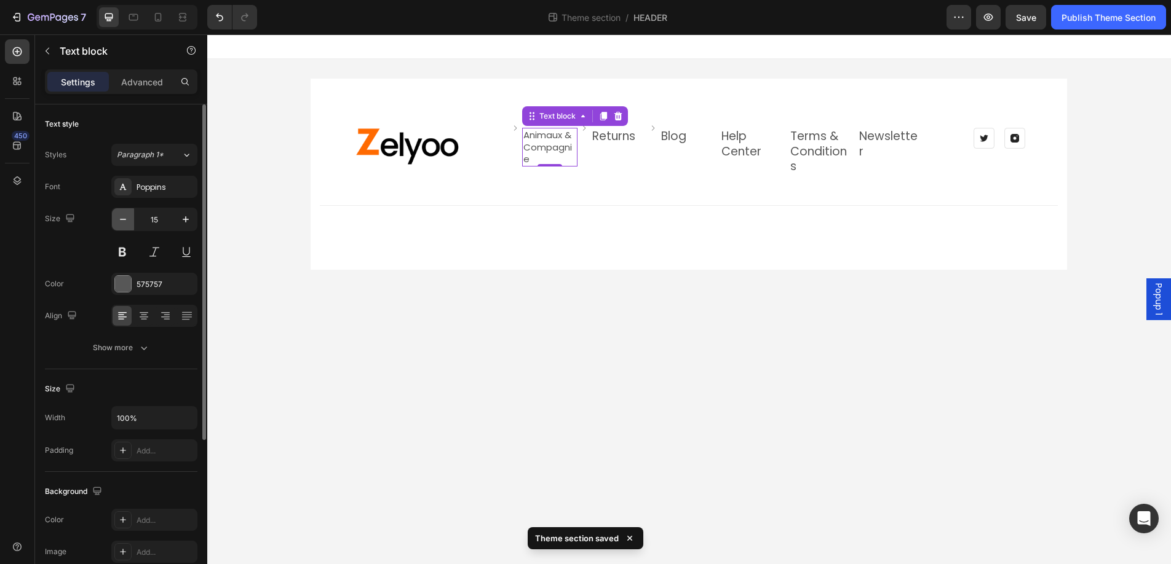
type input "14"
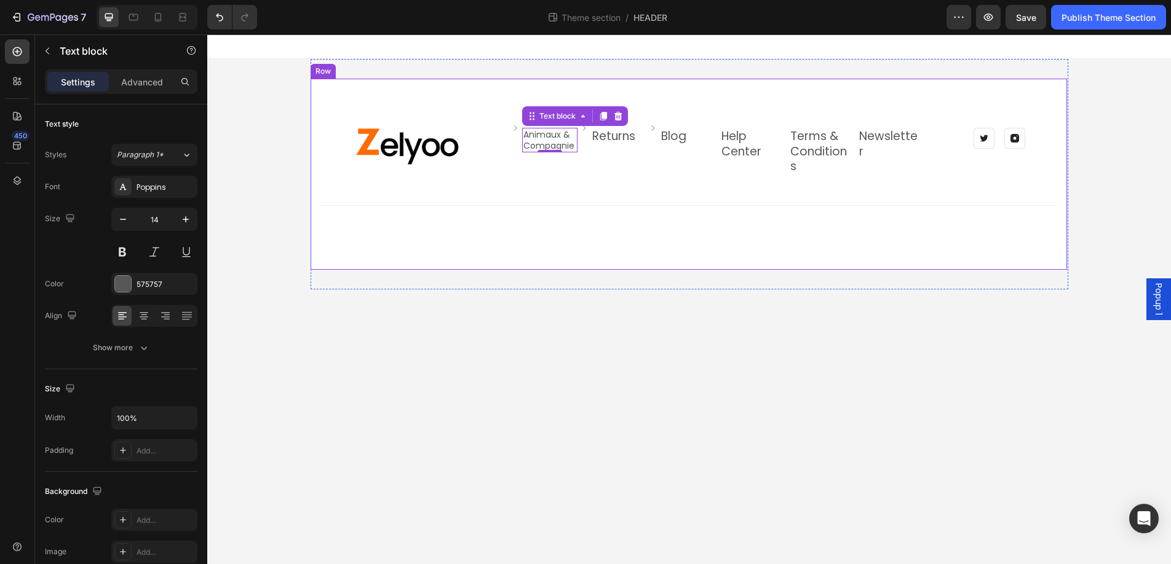
click at [620, 178] on div "Image Image Animaux & Compagnie Text block 0 Row Image Returns Text block Row I…" at bounding box center [689, 174] width 738 height 93
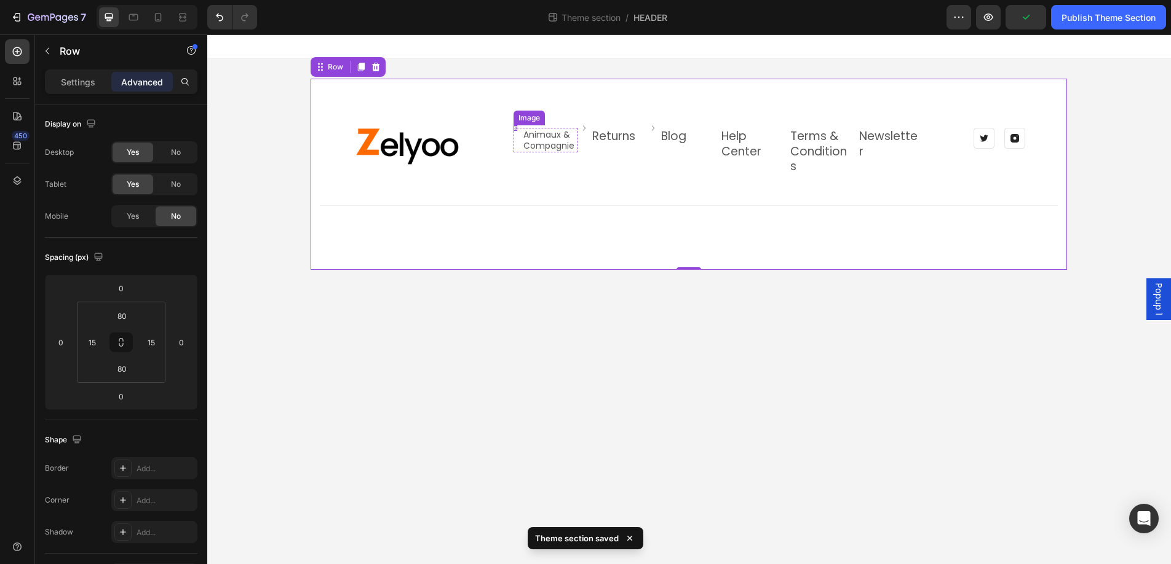
click at [515, 127] on div "Image" at bounding box center [515, 128] width 4 height 6
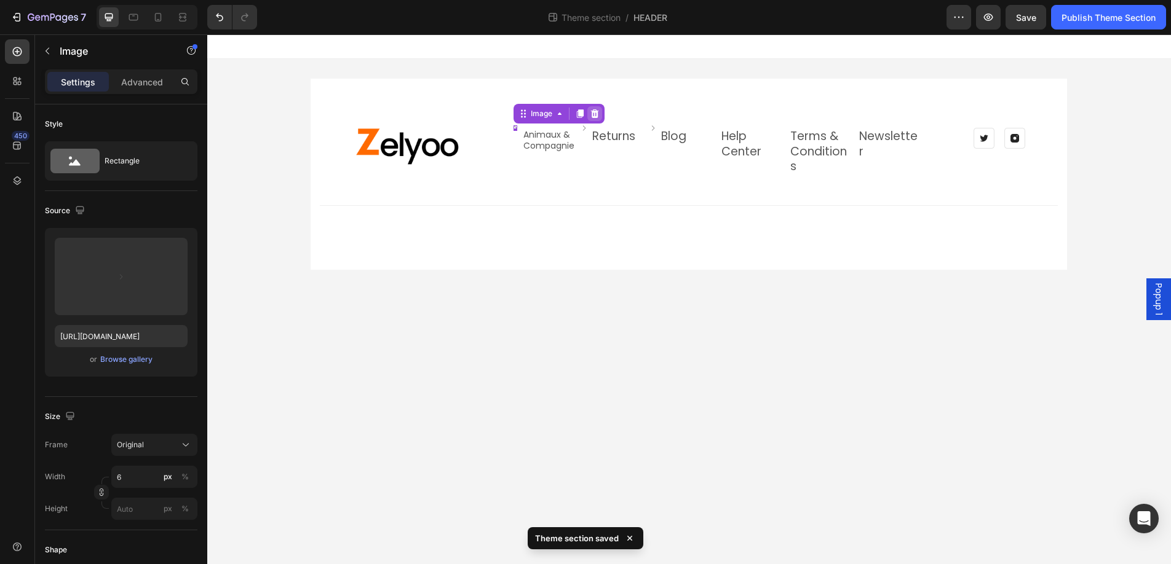
click at [591, 114] on icon at bounding box center [594, 113] width 8 height 9
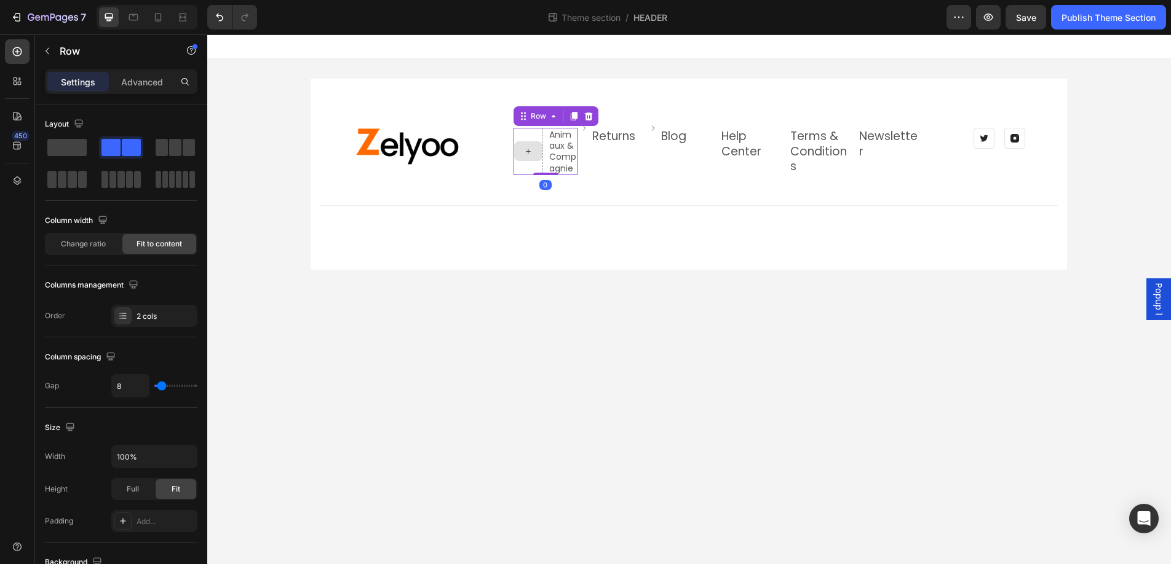
click at [528, 135] on div at bounding box center [528, 151] width 30 height 47
click at [60, 143] on span at bounding box center [66, 147] width 39 height 17
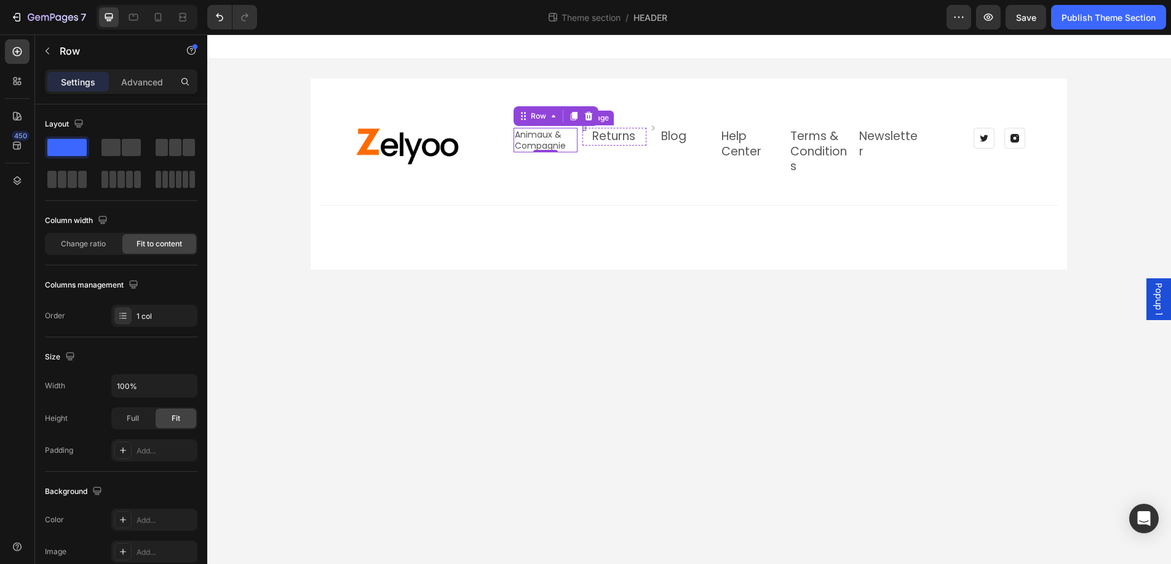
click at [583, 129] on div "Image" at bounding box center [584, 128] width 4 height 6
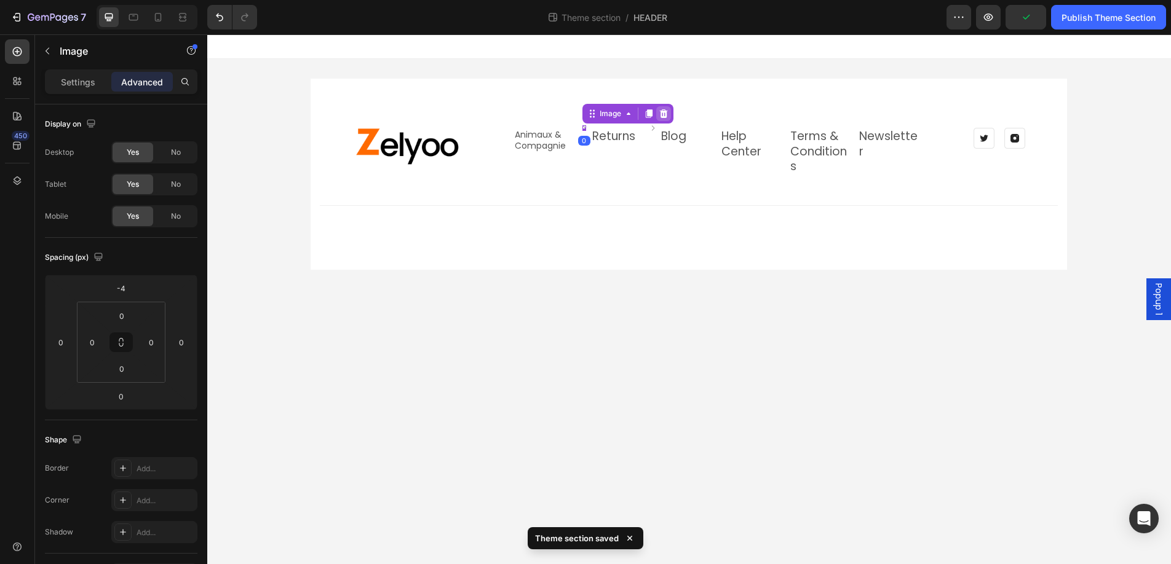
click at [662, 113] on icon at bounding box center [663, 114] width 10 height 10
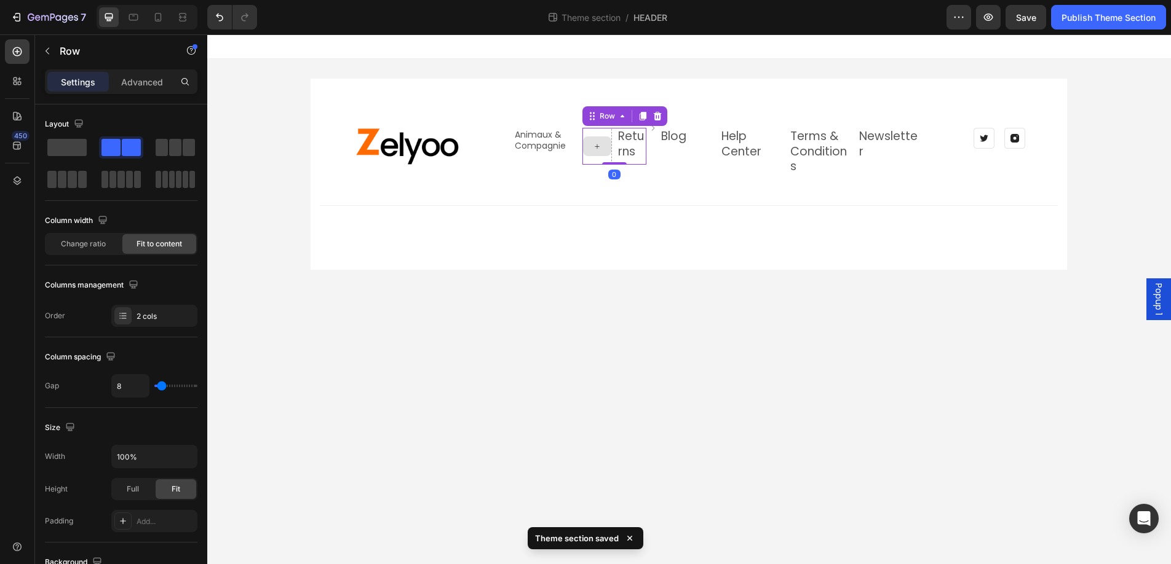
click at [611, 143] on div at bounding box center [597, 146] width 30 height 37
click at [65, 144] on span at bounding box center [66, 147] width 39 height 17
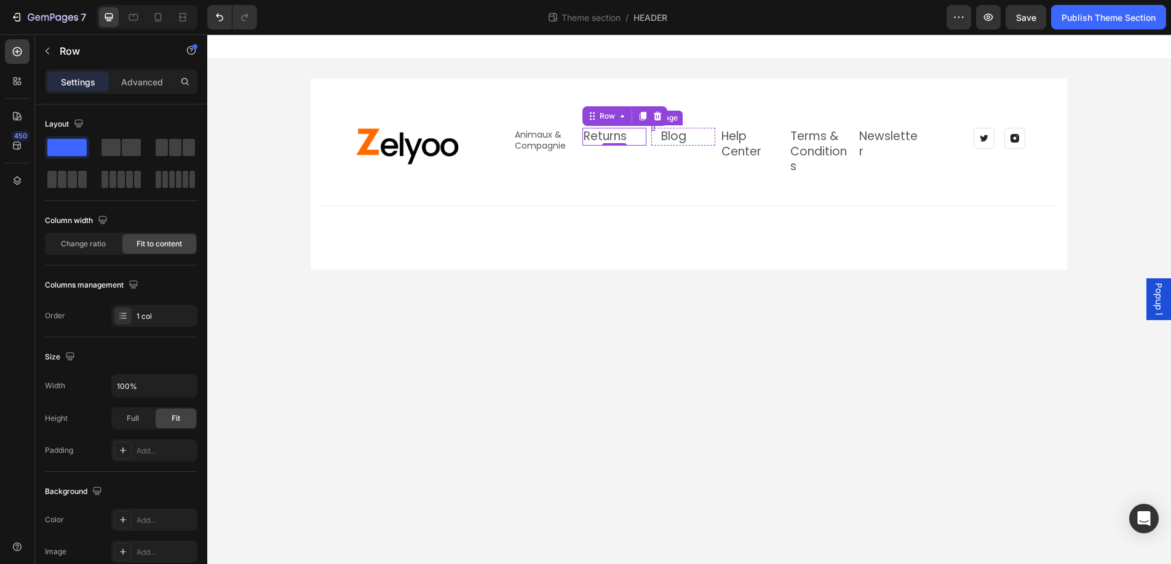
click at [652, 126] on div "Image" at bounding box center [653, 128] width 4 height 6
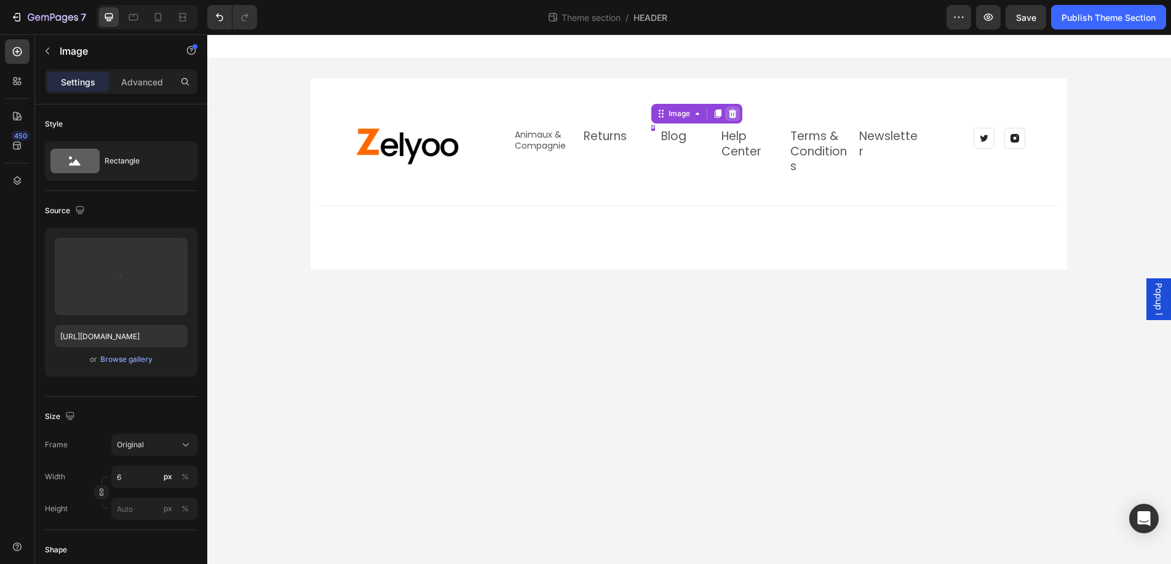
click at [734, 113] on icon at bounding box center [732, 113] width 8 height 9
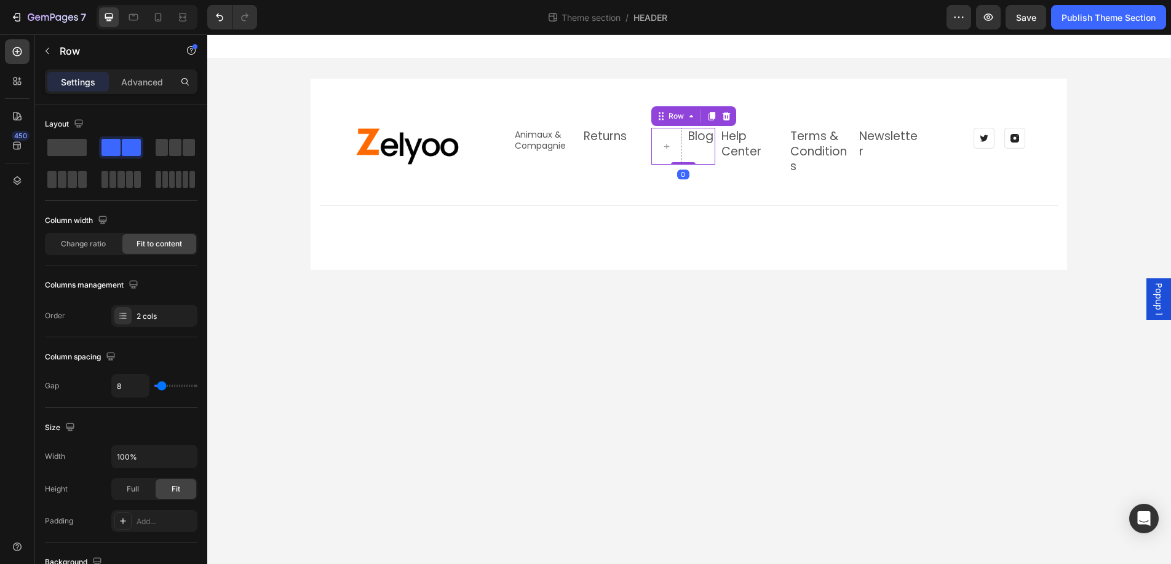
click at [690, 156] on div "Blog Text block" at bounding box center [701, 146] width 28 height 37
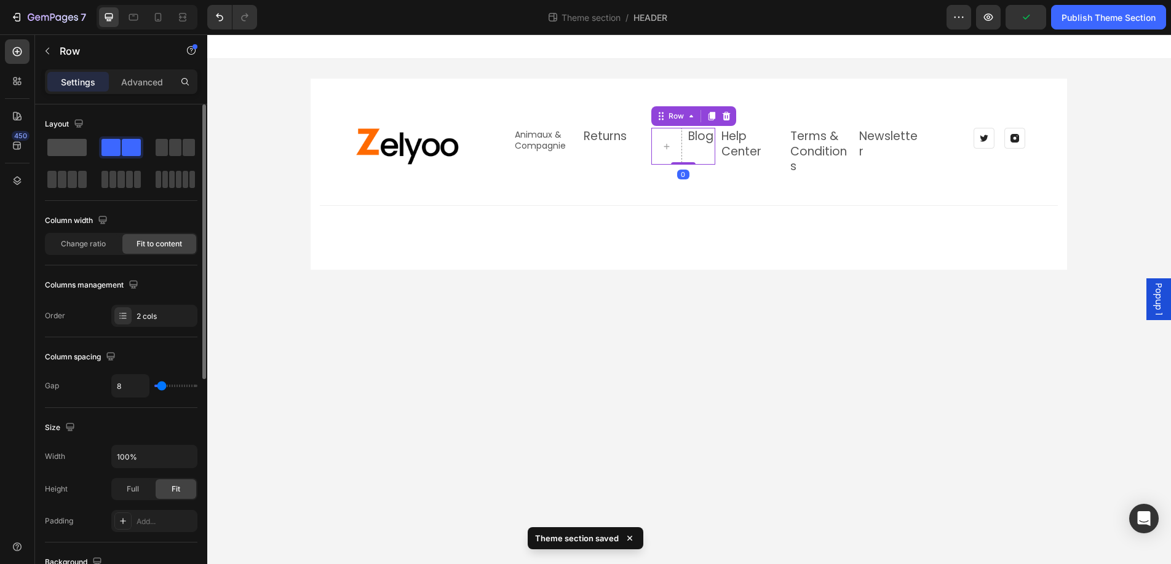
click at [57, 147] on span at bounding box center [66, 147] width 39 height 17
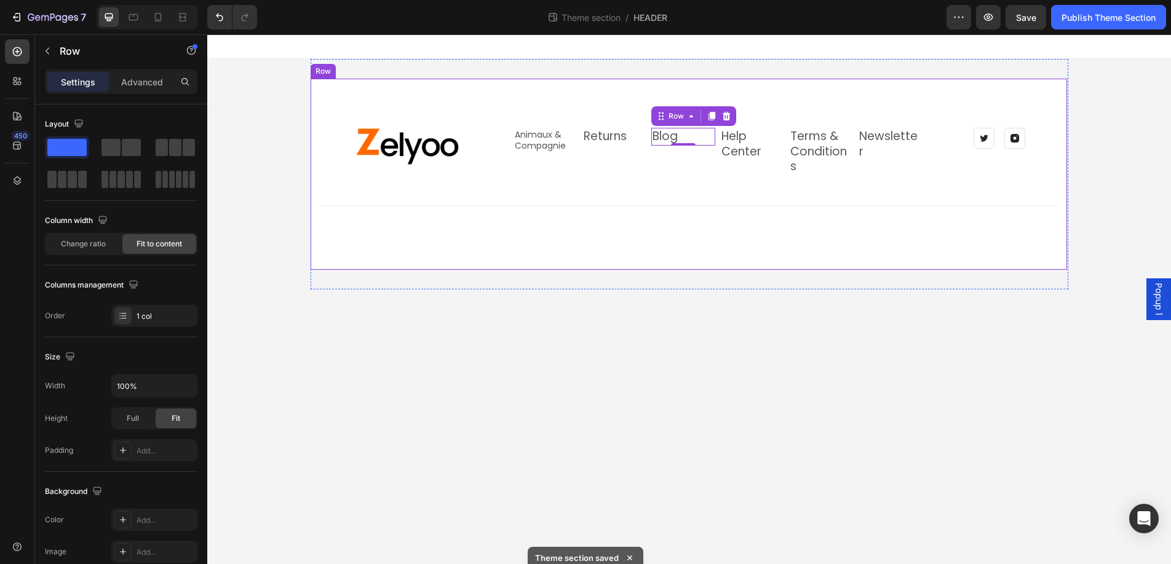
click at [788, 105] on div "Image Animaux & Compagnie Text block Row Returns Text block Row Blog Text block…" at bounding box center [688, 174] width 756 height 191
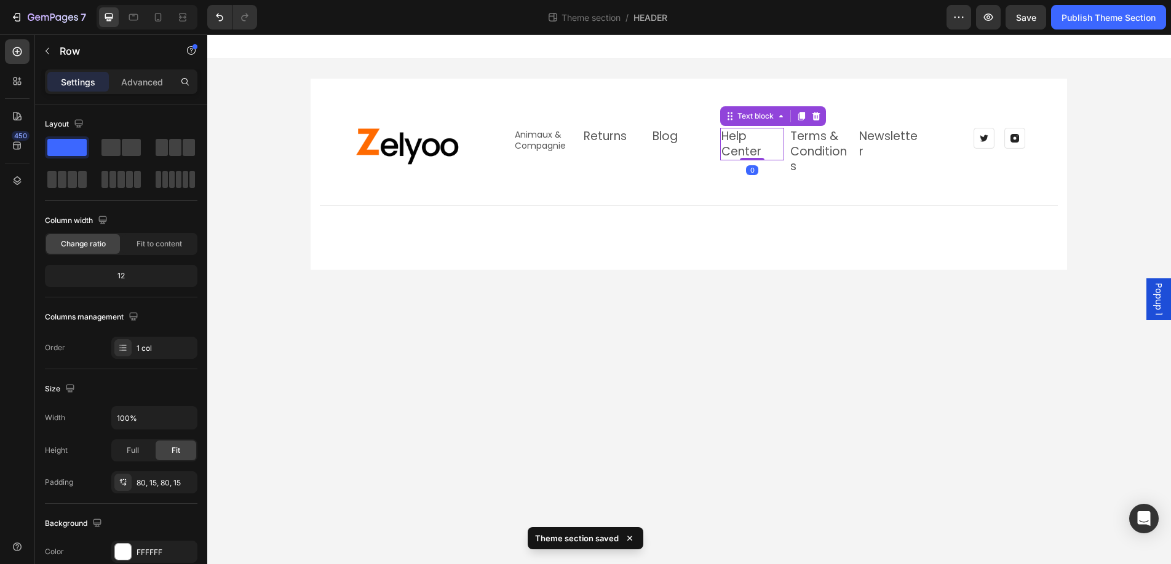
click at [742, 140] on link "Help Center" at bounding box center [741, 144] width 40 height 32
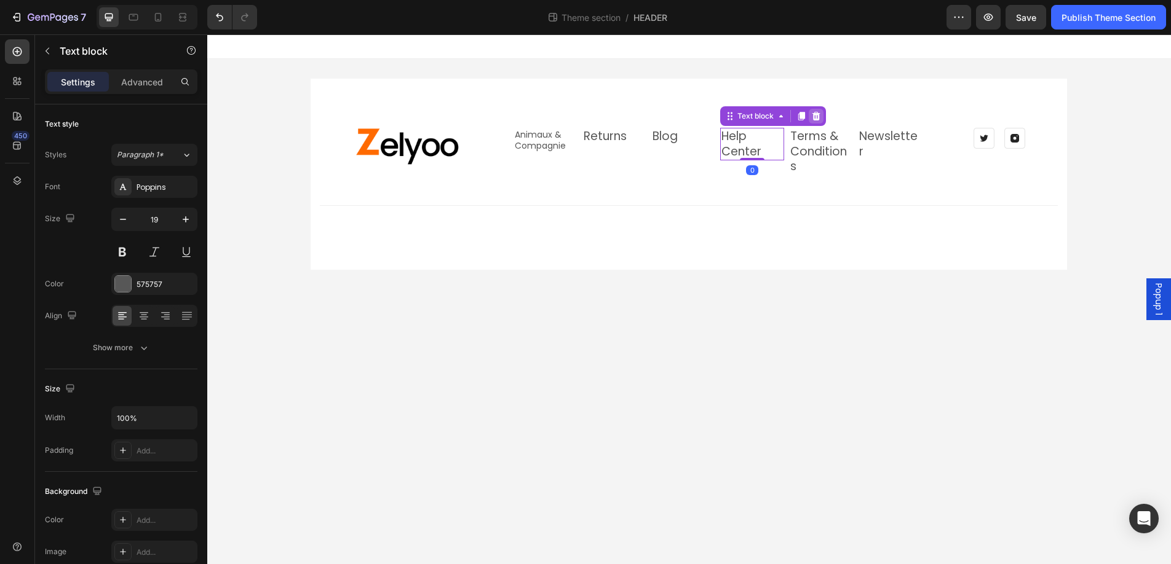
click at [817, 115] on icon at bounding box center [816, 116] width 8 height 9
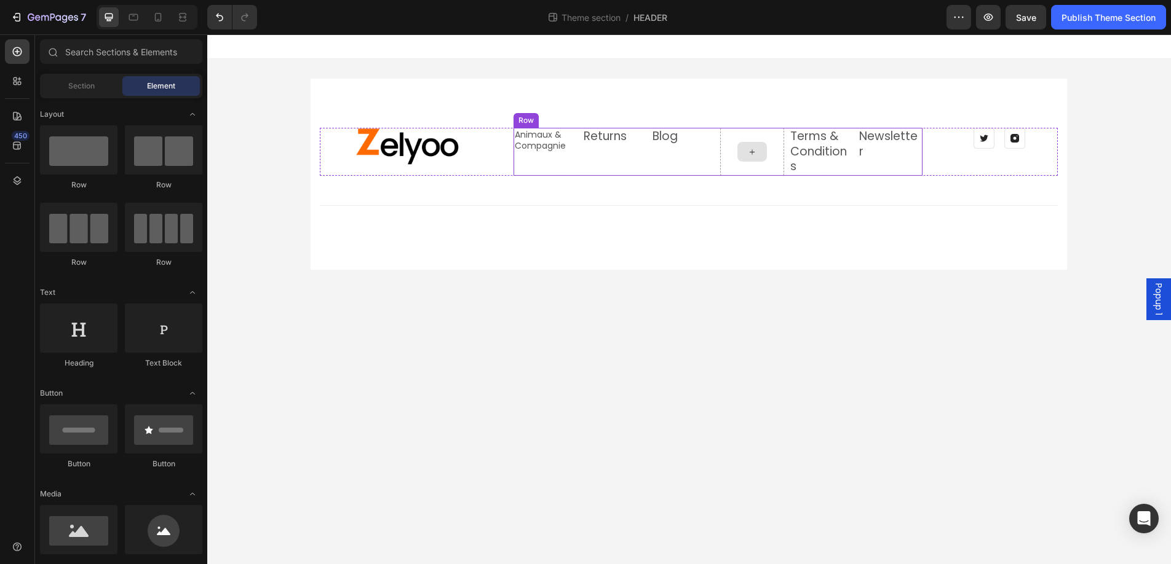
click at [729, 141] on div at bounding box center [752, 152] width 64 height 48
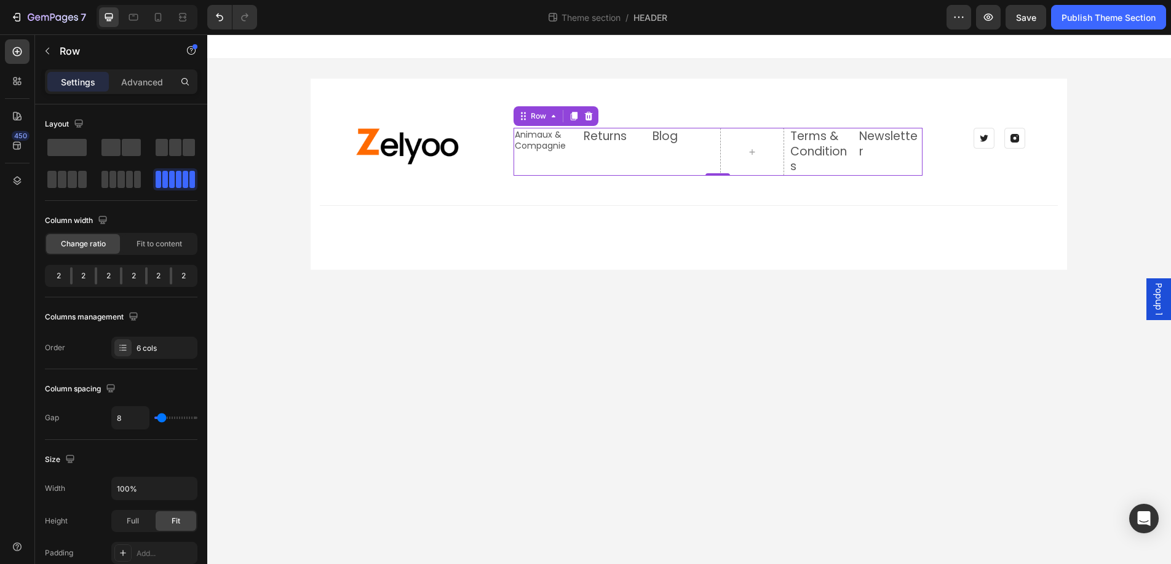
click at [539, 160] on div "Animaux & Compagnie Text block Row" at bounding box center [545, 152] width 64 height 48
click at [702, 149] on div "Blog Text block Row" at bounding box center [683, 152] width 64 height 48
click at [573, 149] on p "Animaux & Compagnie" at bounding box center [545, 140] width 61 height 22
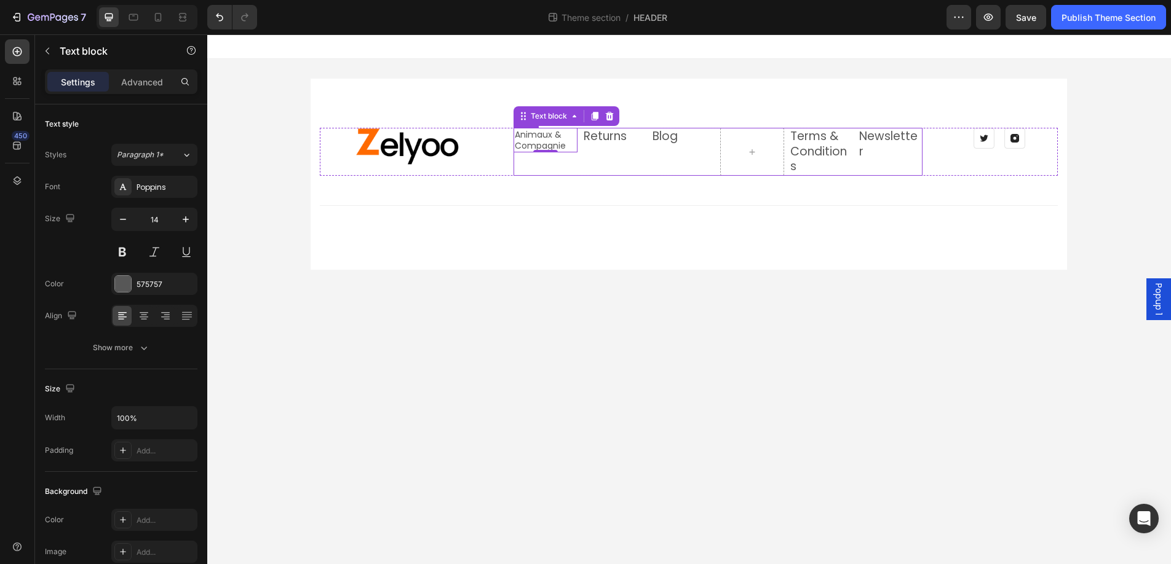
click at [571, 155] on div "Animaux & Compagnie Text block 0 Row" at bounding box center [545, 152] width 64 height 48
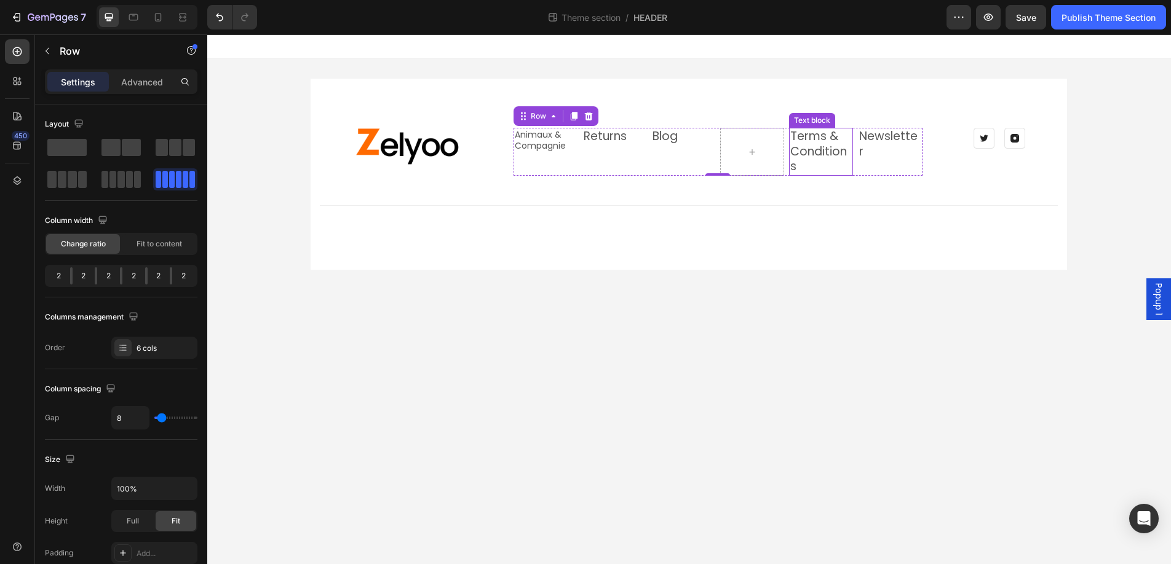
click at [810, 152] on link "Terms & Conditions" at bounding box center [818, 151] width 57 height 47
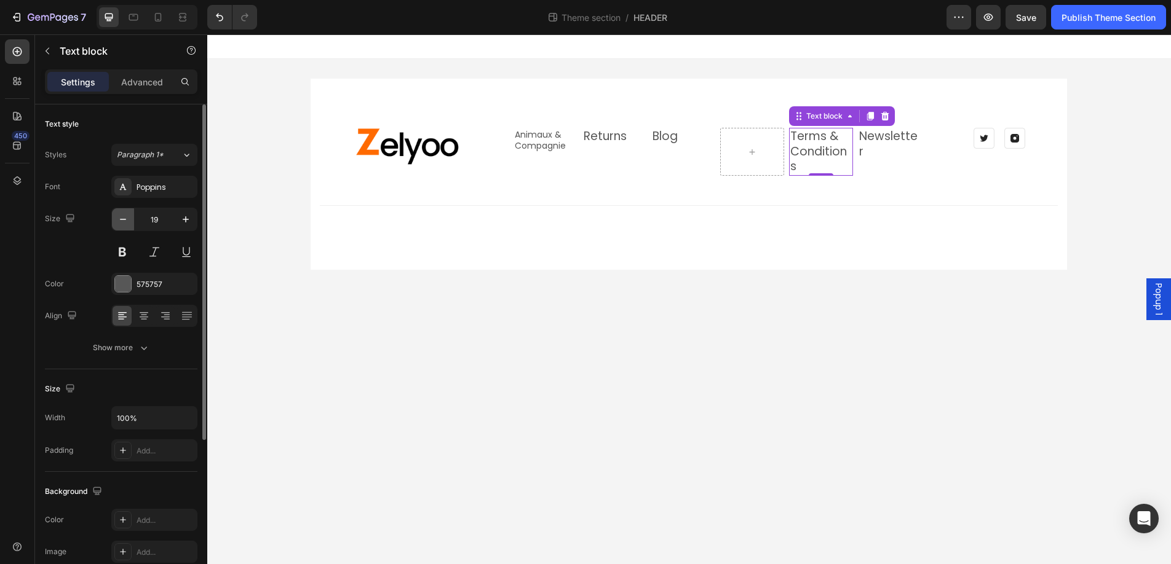
click at [122, 217] on icon "button" at bounding box center [123, 219] width 12 height 12
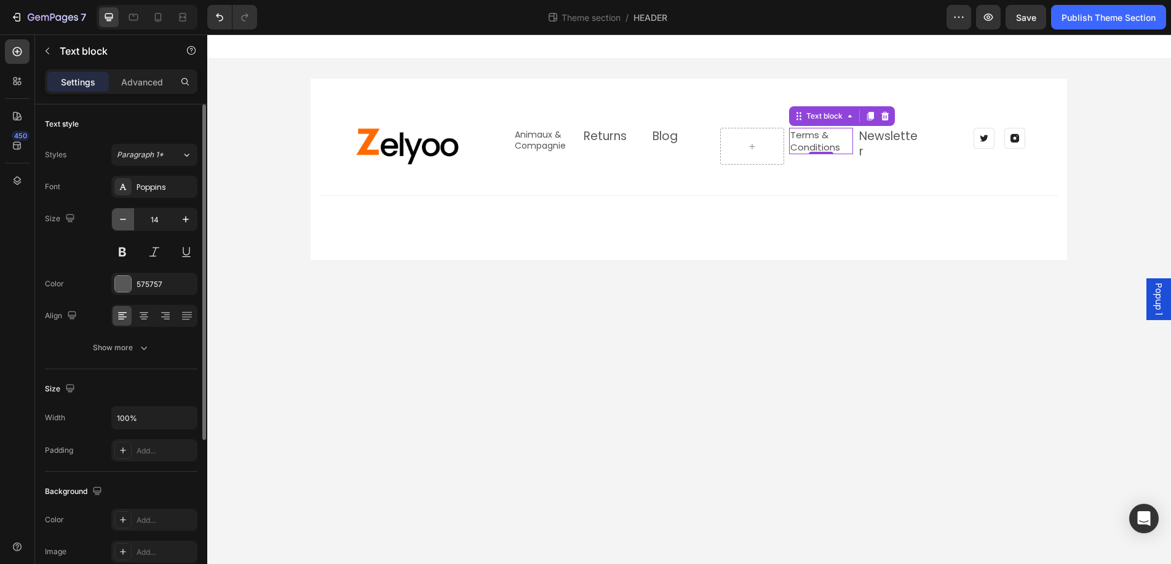
click at [122, 217] on icon "button" at bounding box center [123, 219] width 12 height 12
type input "12"
click at [889, 139] on link "Newsletter" at bounding box center [888, 144] width 58 height 32
click at [121, 216] on icon "button" at bounding box center [123, 219] width 12 height 12
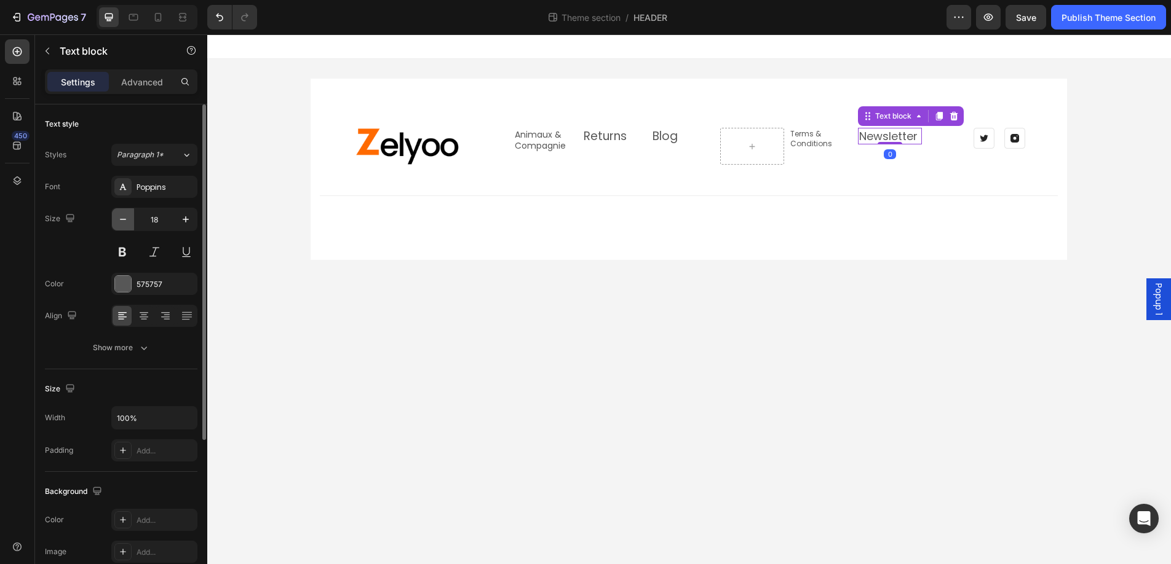
click at [121, 216] on icon "button" at bounding box center [123, 219] width 12 height 12
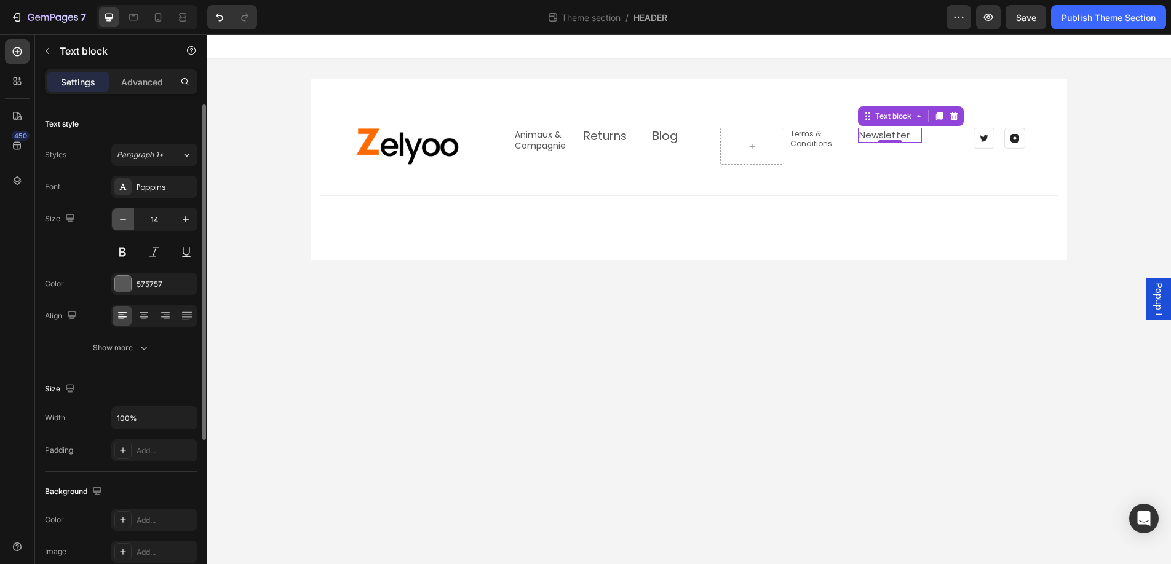
click at [121, 216] on icon "button" at bounding box center [123, 219] width 12 height 12
click at [188, 222] on icon "button" at bounding box center [186, 219] width 12 height 12
type input "14"
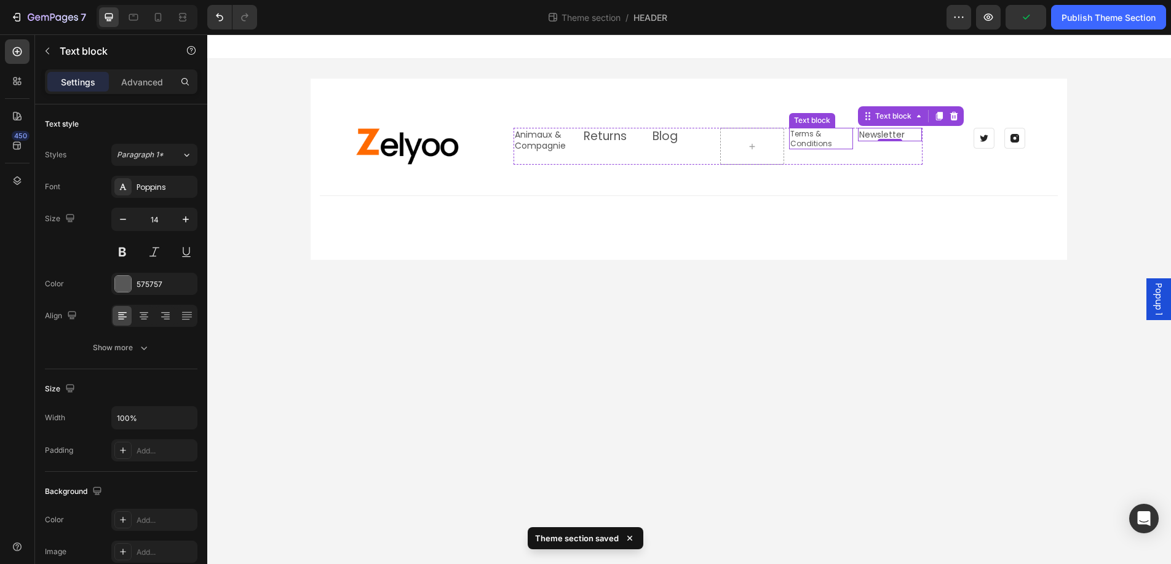
click at [813, 141] on link "Terms & Conditions" at bounding box center [811, 139] width 42 height 20
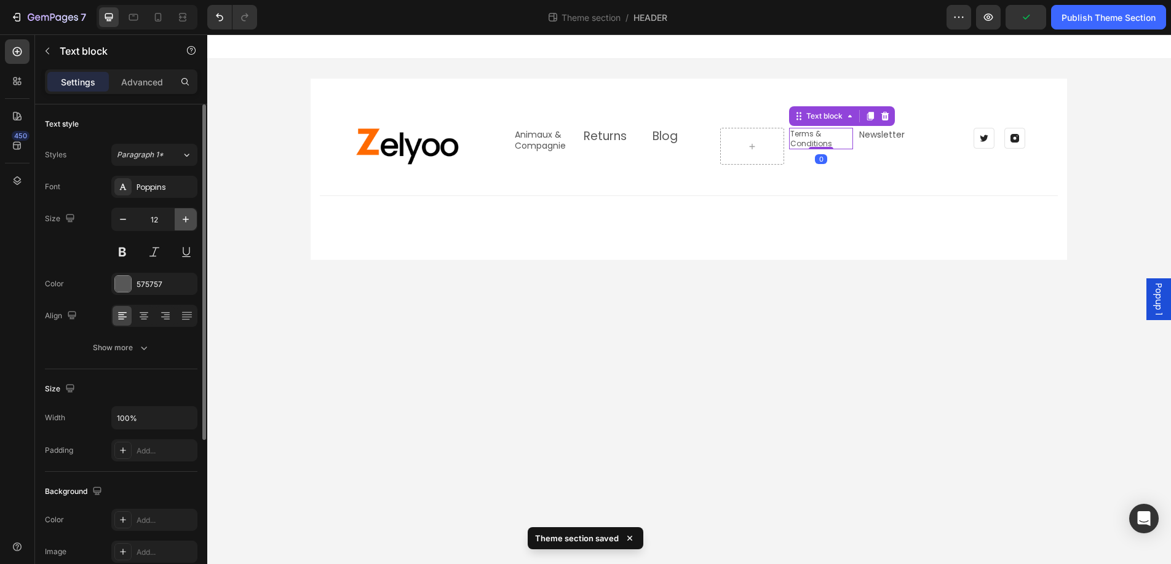
click at [186, 219] on icon "button" at bounding box center [186, 219] width 6 height 6
type input "14"
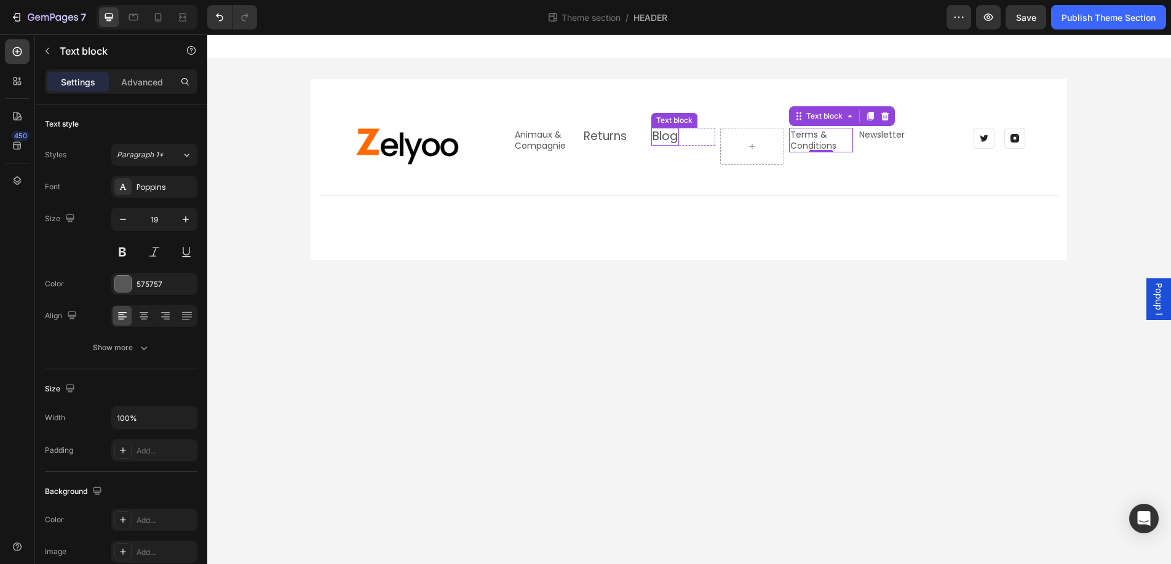
click at [668, 137] on link "Blog" at bounding box center [664, 136] width 25 height 17
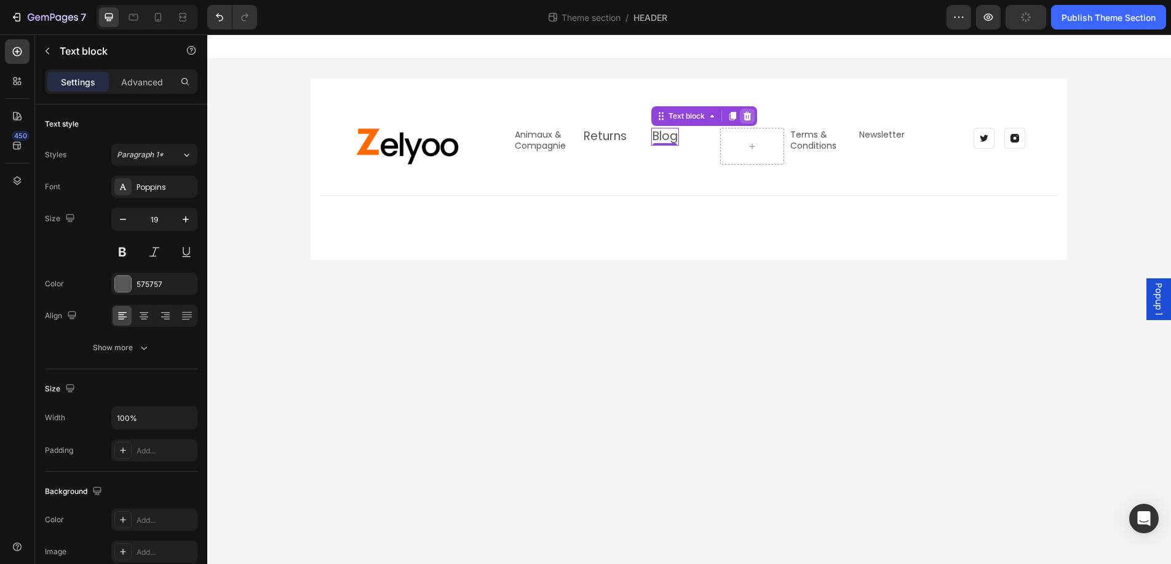
click at [746, 114] on icon at bounding box center [747, 116] width 8 height 9
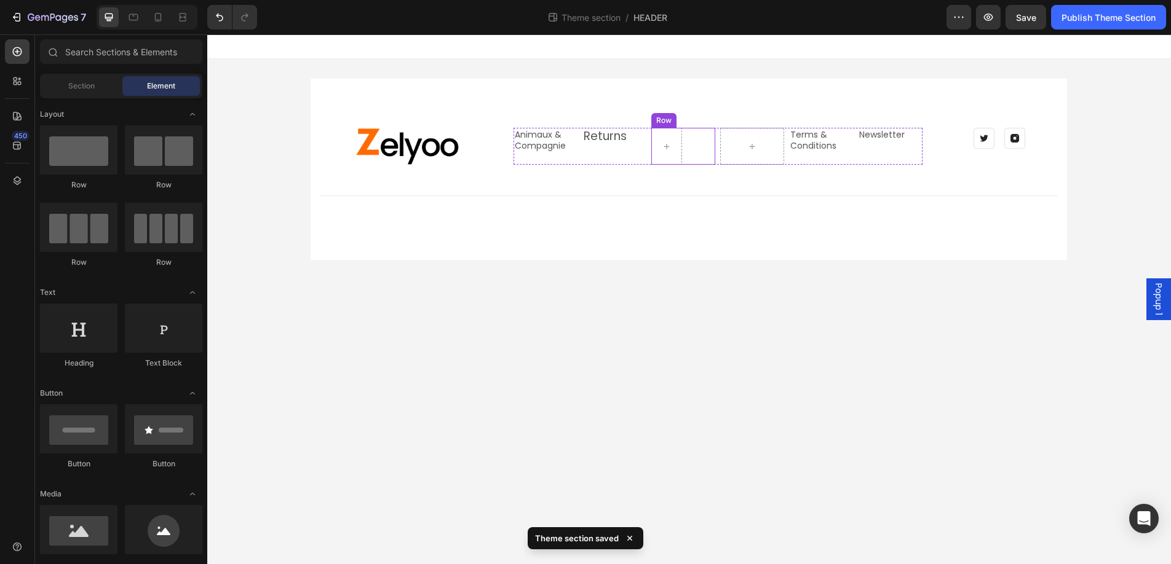
click at [701, 141] on div "Row" at bounding box center [683, 146] width 64 height 37
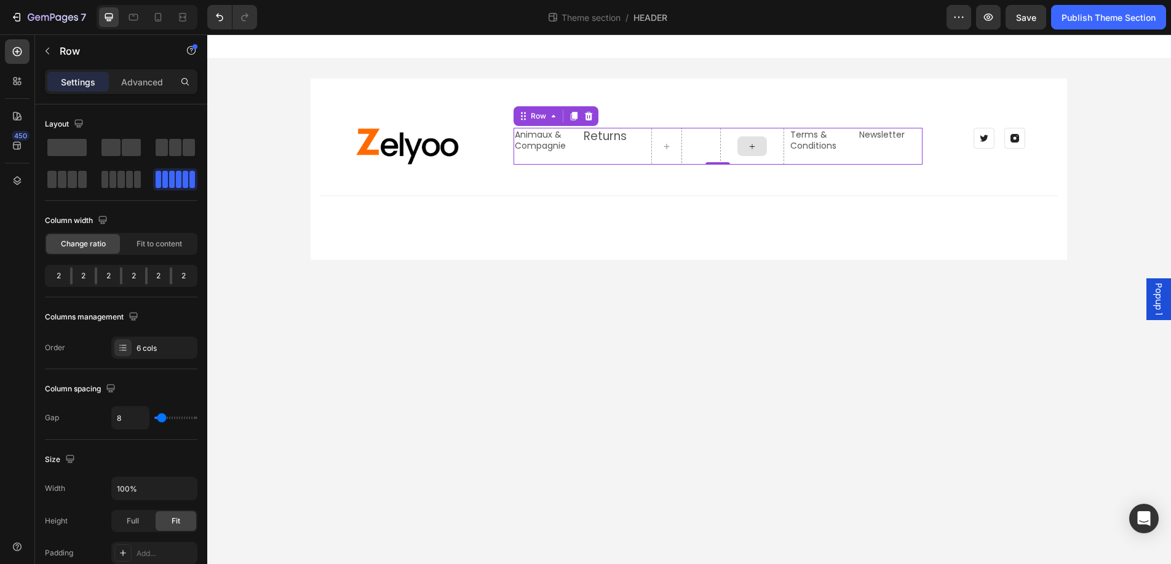
click at [769, 147] on div at bounding box center [752, 146] width 64 height 37
click at [588, 114] on icon at bounding box center [588, 116] width 8 height 9
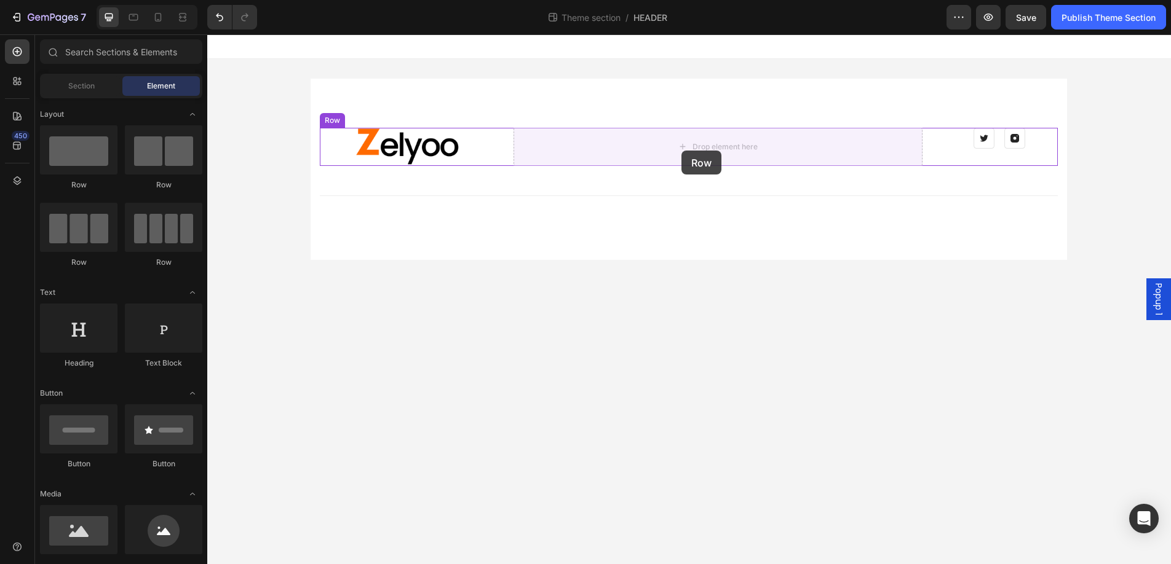
drag, startPoint x: 370, startPoint y: 277, endPoint x: 681, endPoint y: 151, distance: 336.2
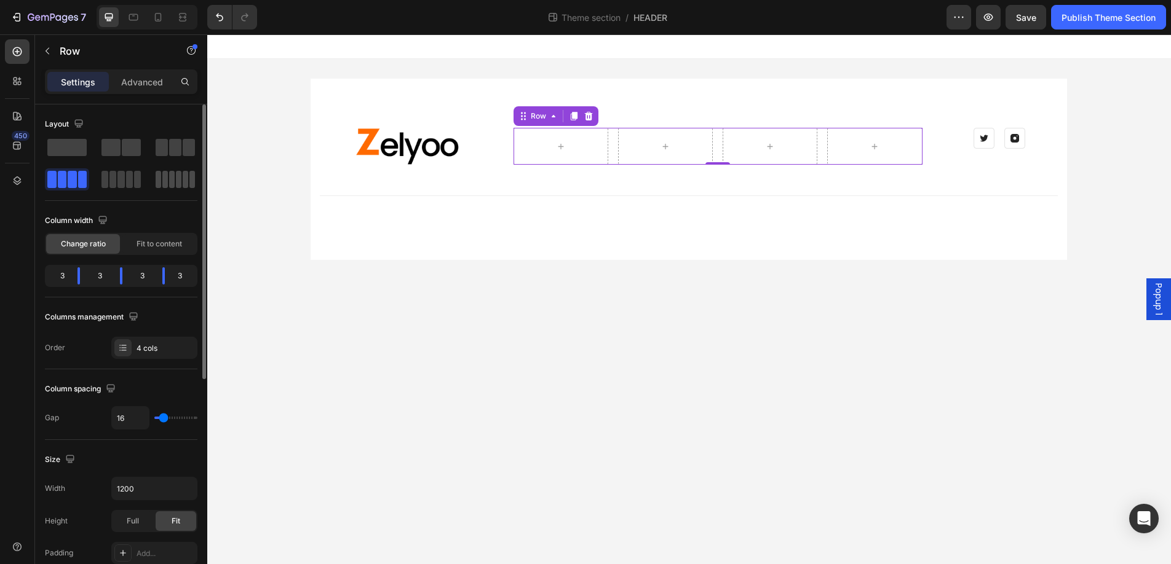
click at [167, 178] on span at bounding box center [165, 179] width 6 height 17
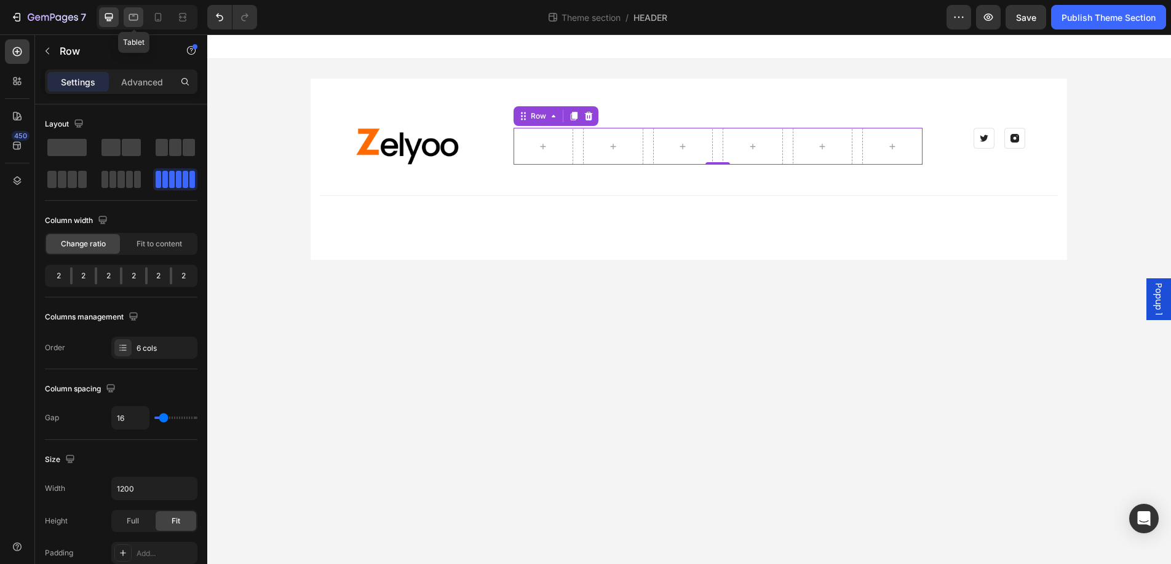
click at [140, 18] on div at bounding box center [134, 17] width 20 height 20
type input "100%"
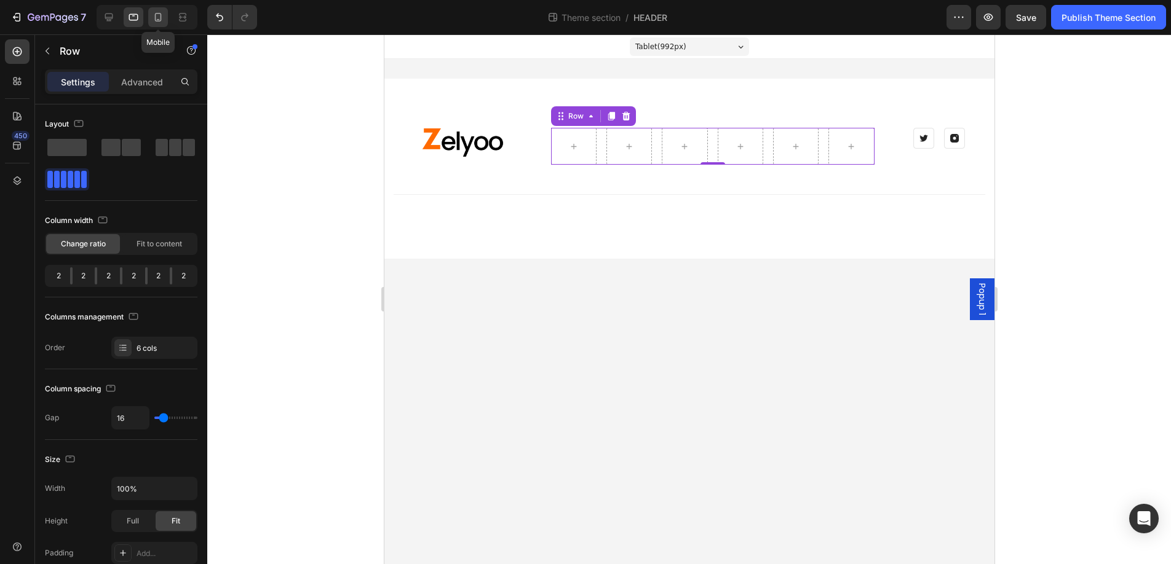
click at [157, 17] on icon at bounding box center [158, 17] width 12 height 12
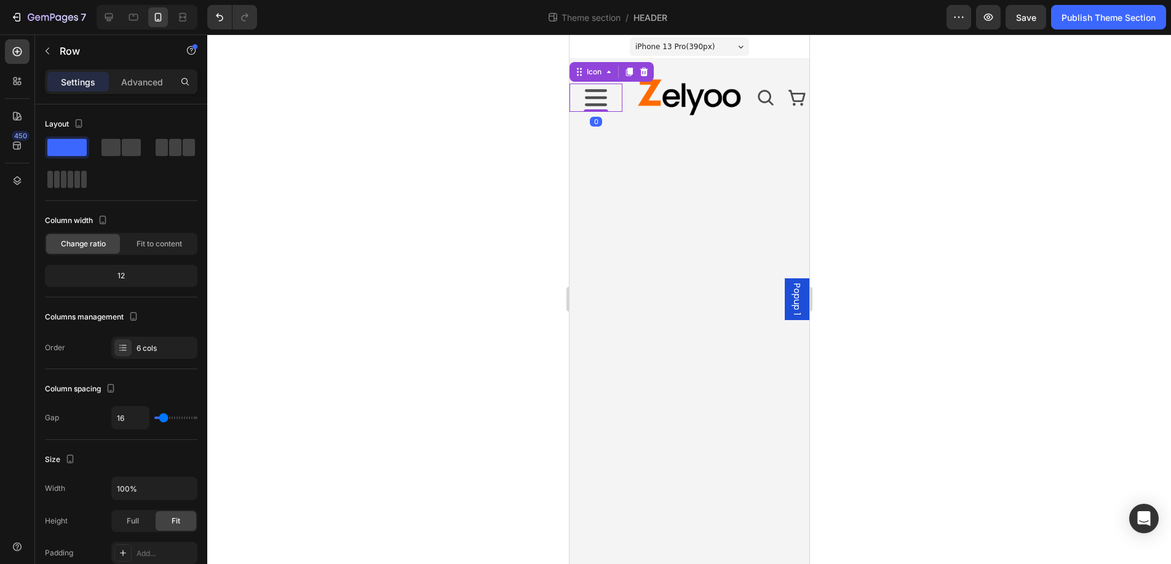
click at [596, 101] on icon at bounding box center [595, 98] width 28 height 28
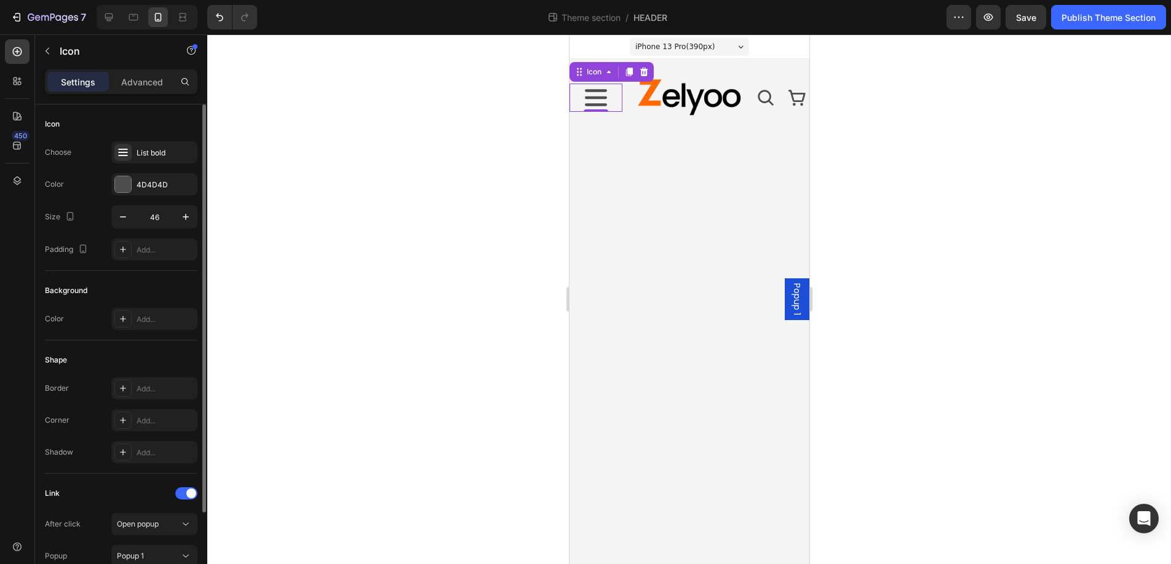
scroll to position [105, 0]
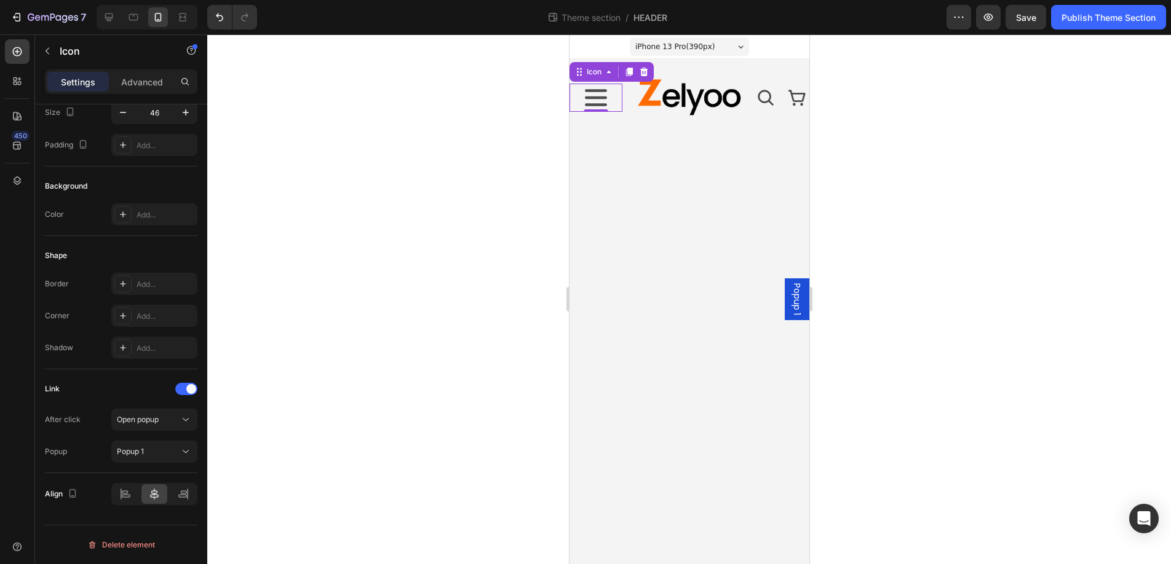
click at [795, 300] on span "Popup 1" at bounding box center [796, 299] width 12 height 32
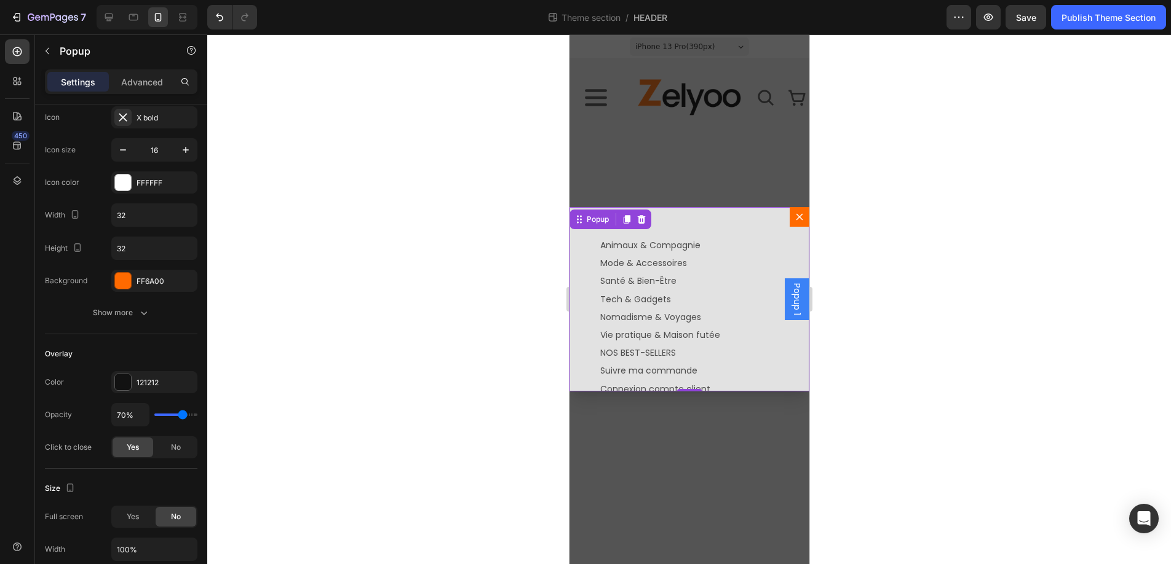
scroll to position [0, 0]
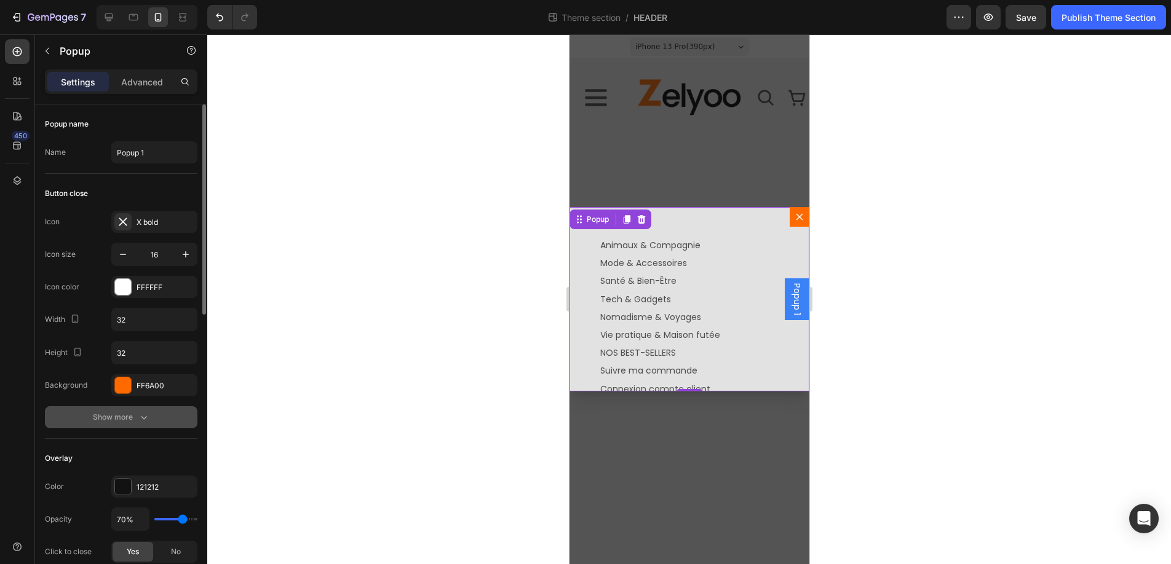
click at [133, 415] on div "Show more" at bounding box center [121, 417] width 57 height 12
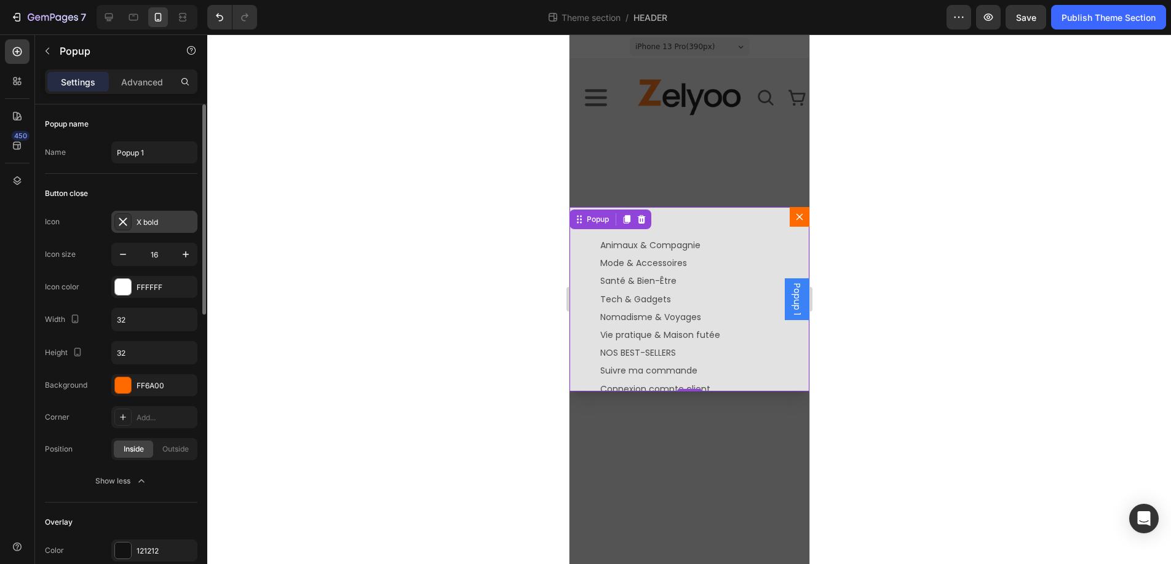
click at [121, 223] on icon at bounding box center [123, 222] width 8 height 8
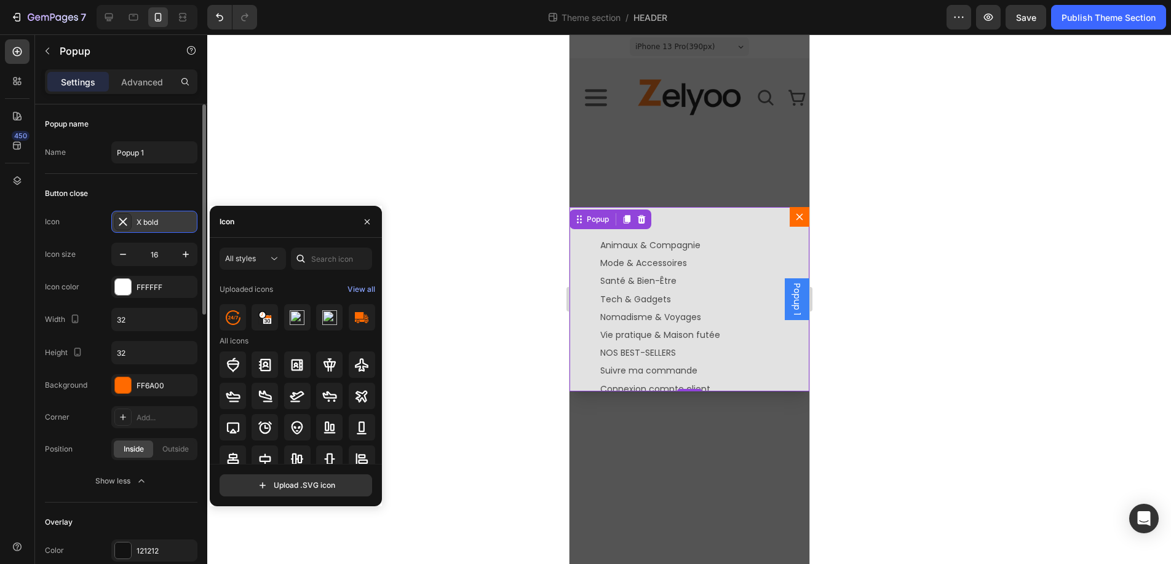
click at [121, 223] on icon at bounding box center [123, 222] width 8 height 8
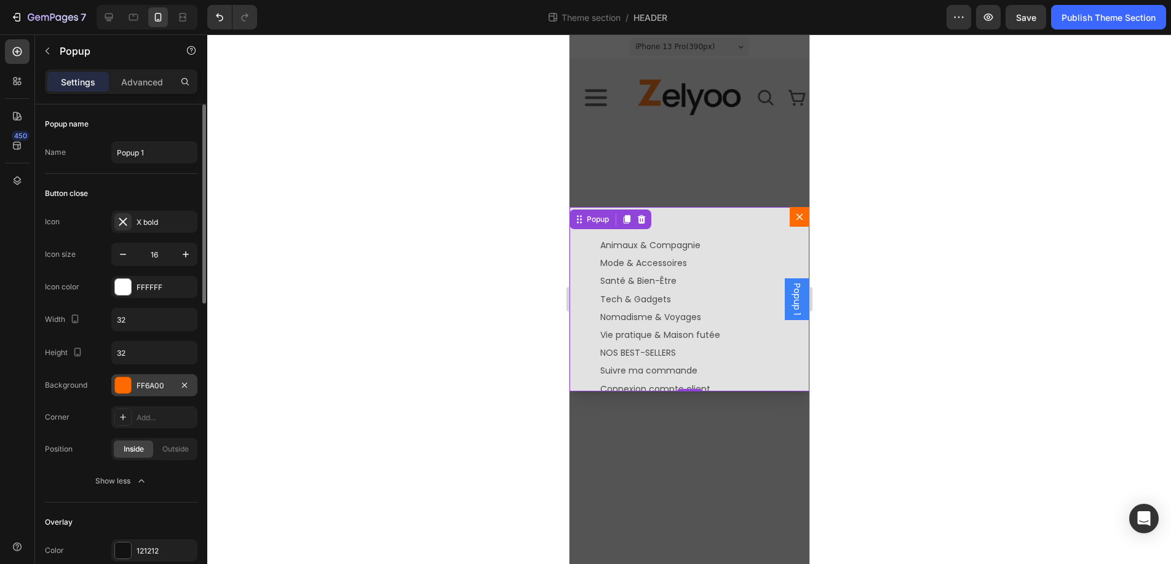
click at [124, 389] on div at bounding box center [123, 386] width 16 height 16
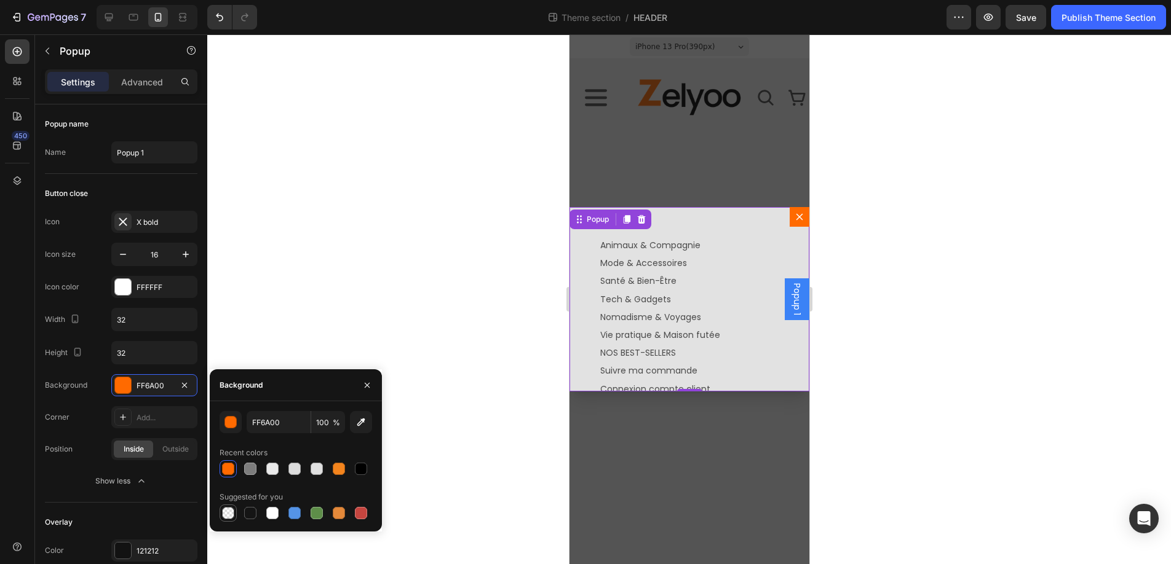
click at [229, 515] on div at bounding box center [228, 513] width 12 height 12
type input "000000"
type input "0"
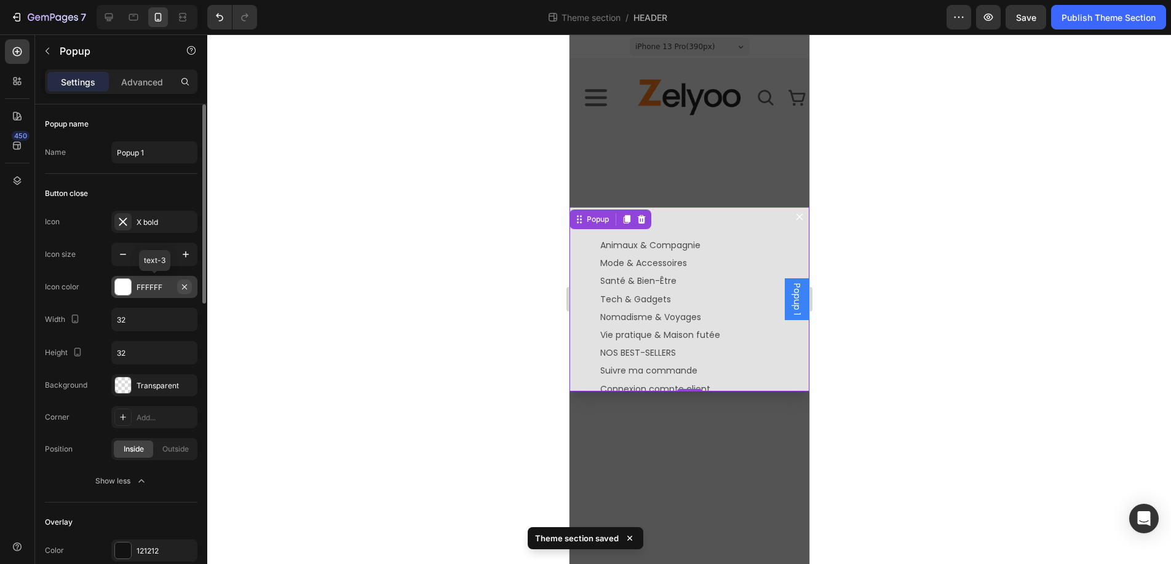
click at [184, 288] on icon "button" at bounding box center [185, 287] width 10 height 10
click at [690, 214] on div "Animaux & Compagnie Text Block Mode & Accessoires Text Block Santé & Bien-Être …" at bounding box center [689, 299] width 240 height 184
click at [600, 218] on div "Popup" at bounding box center [596, 219] width 27 height 11
click at [133, 80] on p "Advanced" at bounding box center [142, 82] width 42 height 13
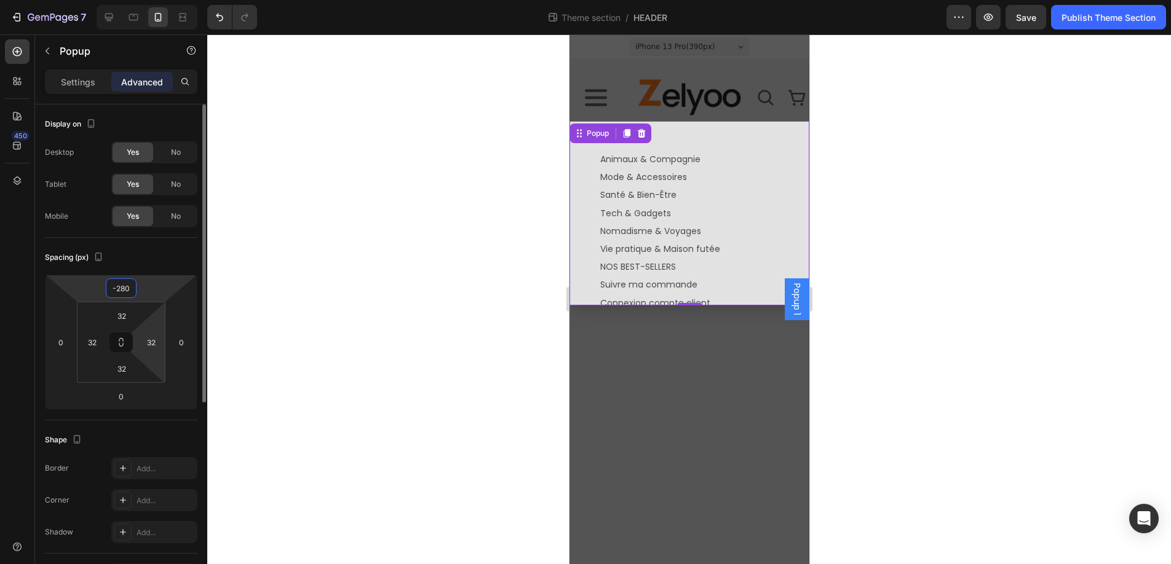
drag, startPoint x: 141, startPoint y: 285, endPoint x: 158, endPoint y: 370, distance: 87.2
click at [157, 5] on html "7 Theme section / HEADER Preview Save Publish Theme Section 450 Sections(30) El…" at bounding box center [585, 2] width 1171 height 5
type input "-278"
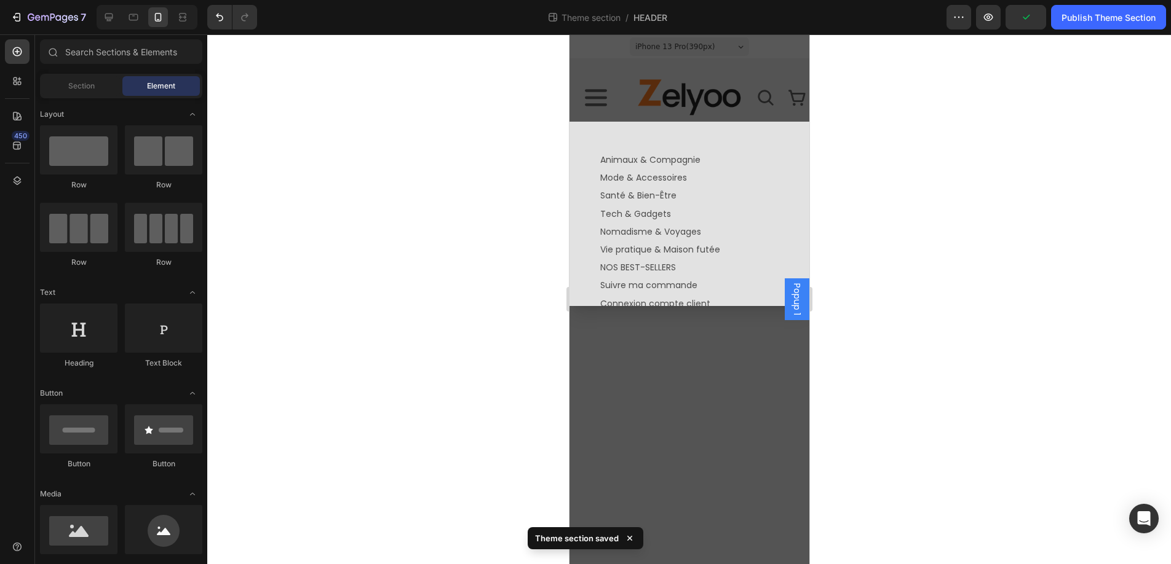
click at [617, 338] on div "Backdrop" at bounding box center [689, 299] width 240 height 530
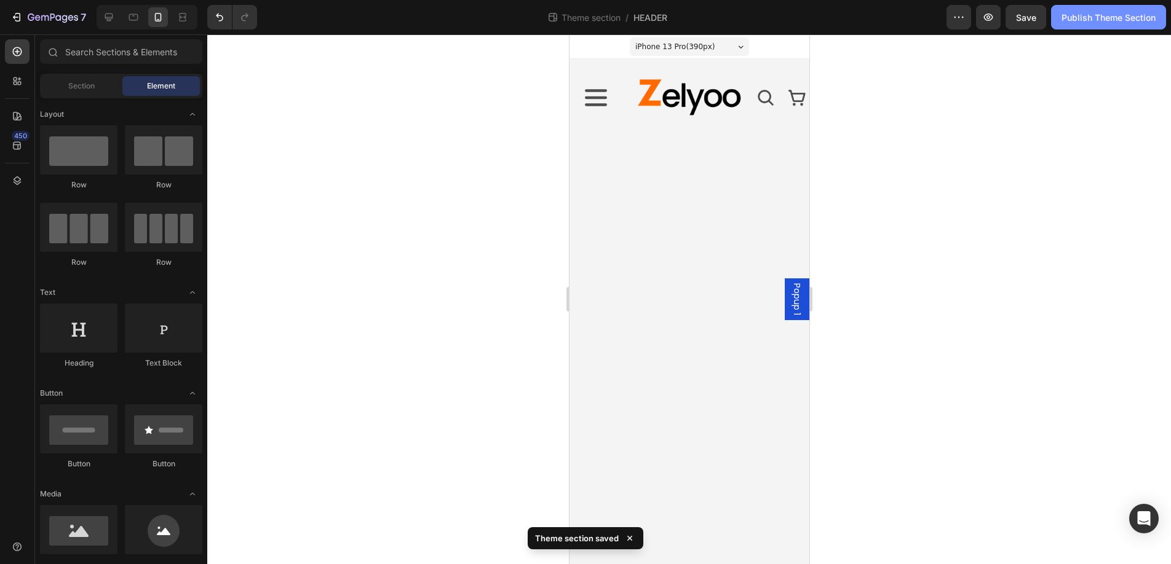
click at [1122, 13] on div "Publish Theme Section" at bounding box center [1108, 17] width 94 height 13
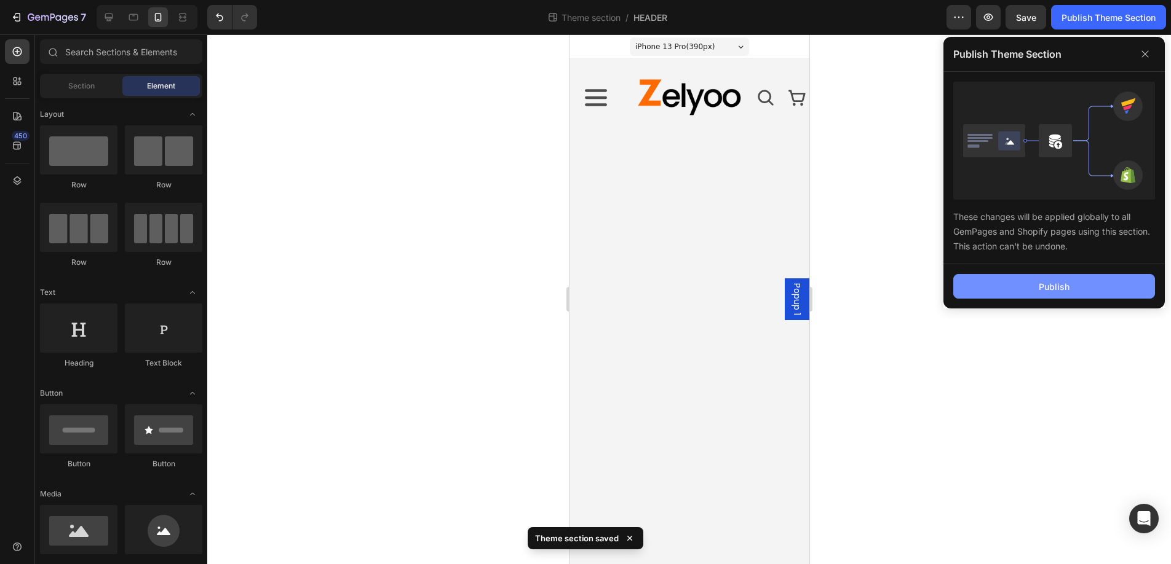
click at [1054, 285] on div "Publish" at bounding box center [1053, 286] width 31 height 13
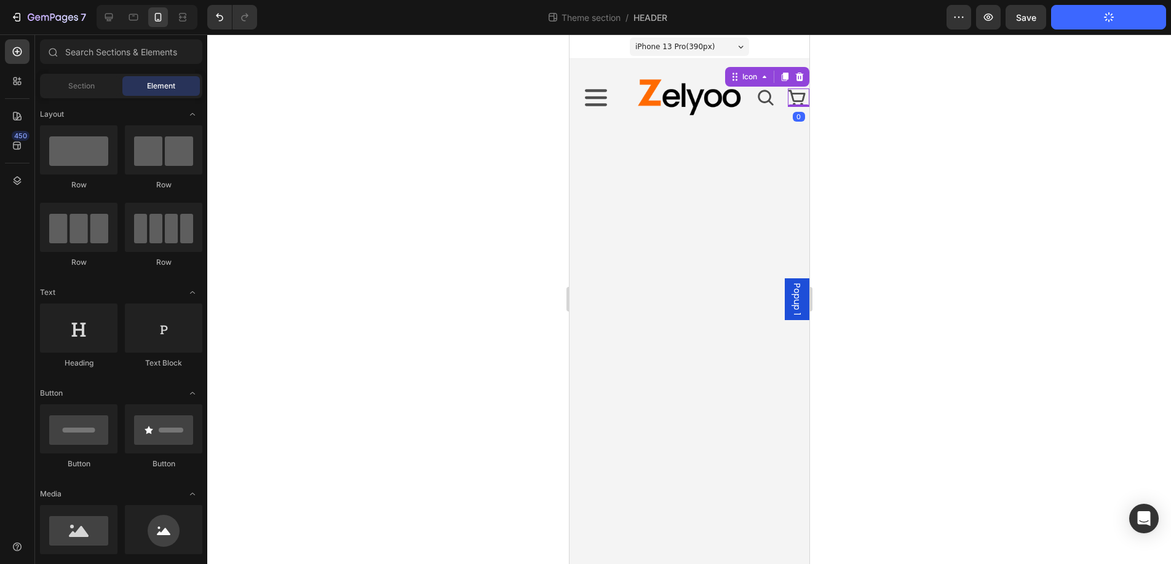
click at [797, 95] on icon at bounding box center [796, 98] width 18 height 18
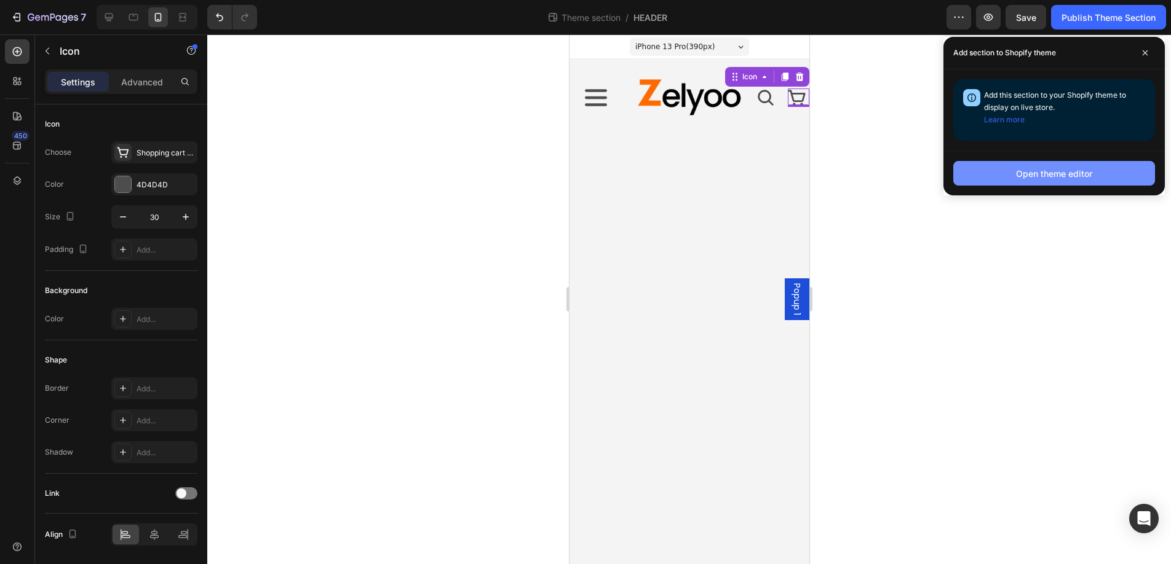
click at [1042, 169] on div "Open theme editor" at bounding box center [1054, 173] width 76 height 13
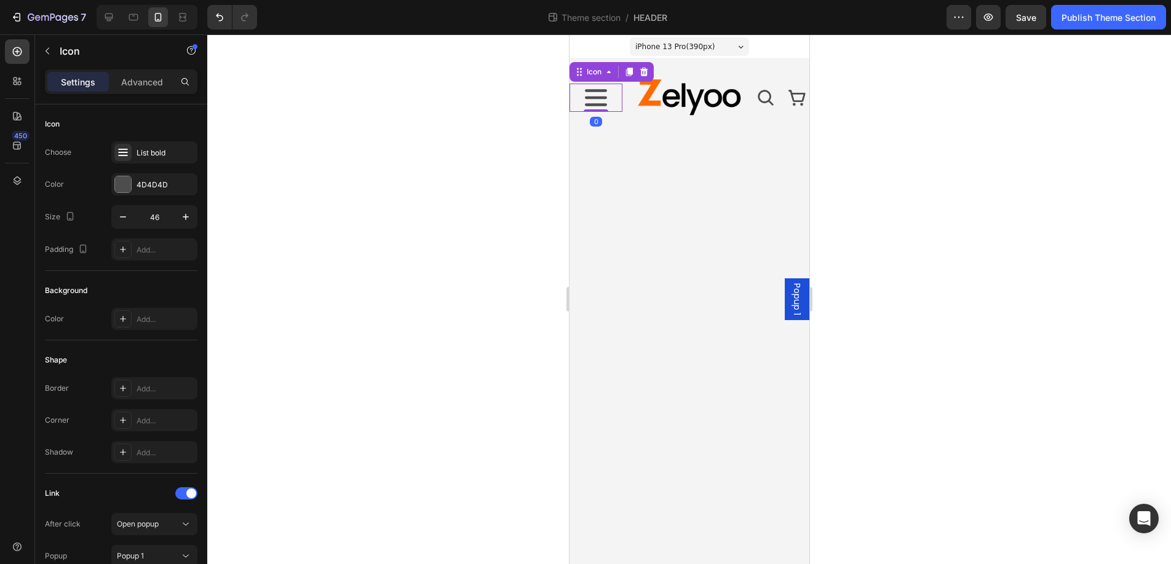
click at [598, 100] on icon at bounding box center [595, 98] width 28 height 28
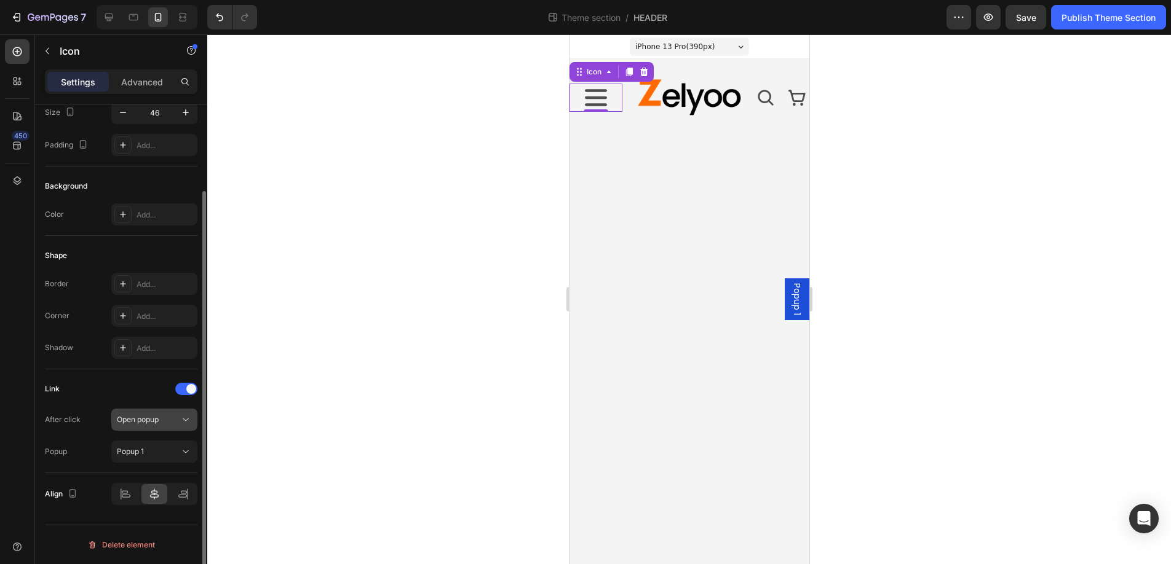
click at [186, 418] on icon at bounding box center [186, 420] width 12 height 12
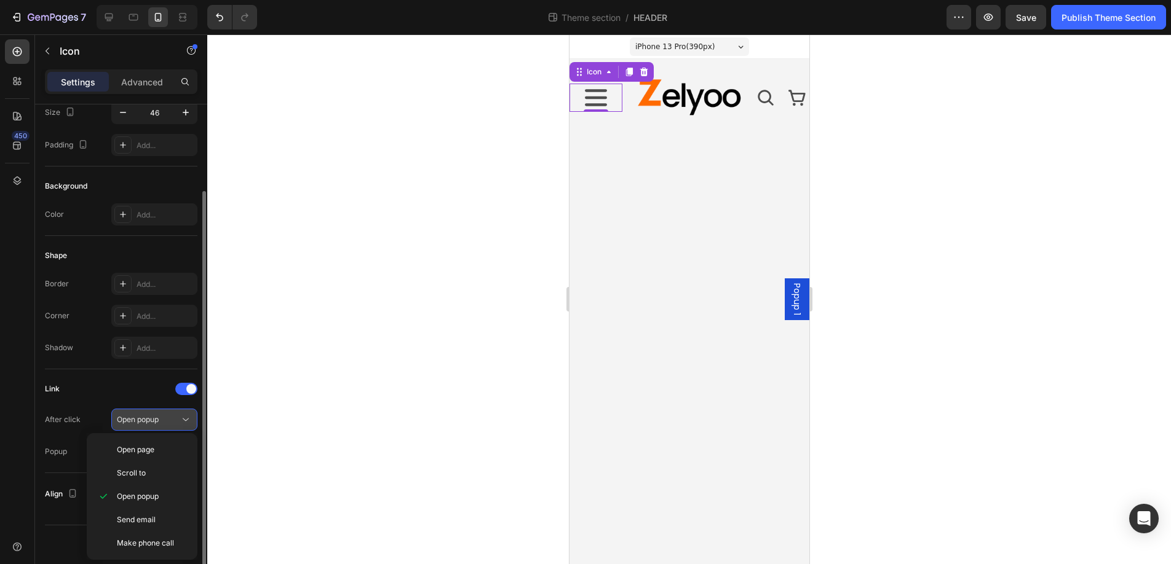
click at [186, 418] on icon at bounding box center [186, 420] width 12 height 12
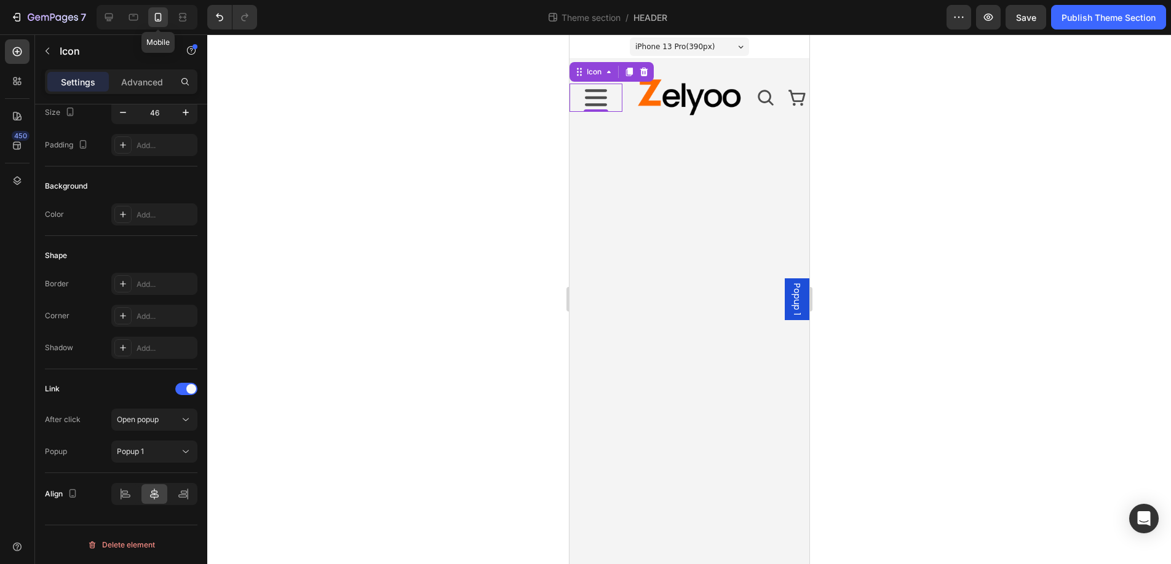
click at [154, 17] on icon at bounding box center [158, 17] width 12 height 12
click at [598, 93] on icon at bounding box center [595, 98] width 28 height 28
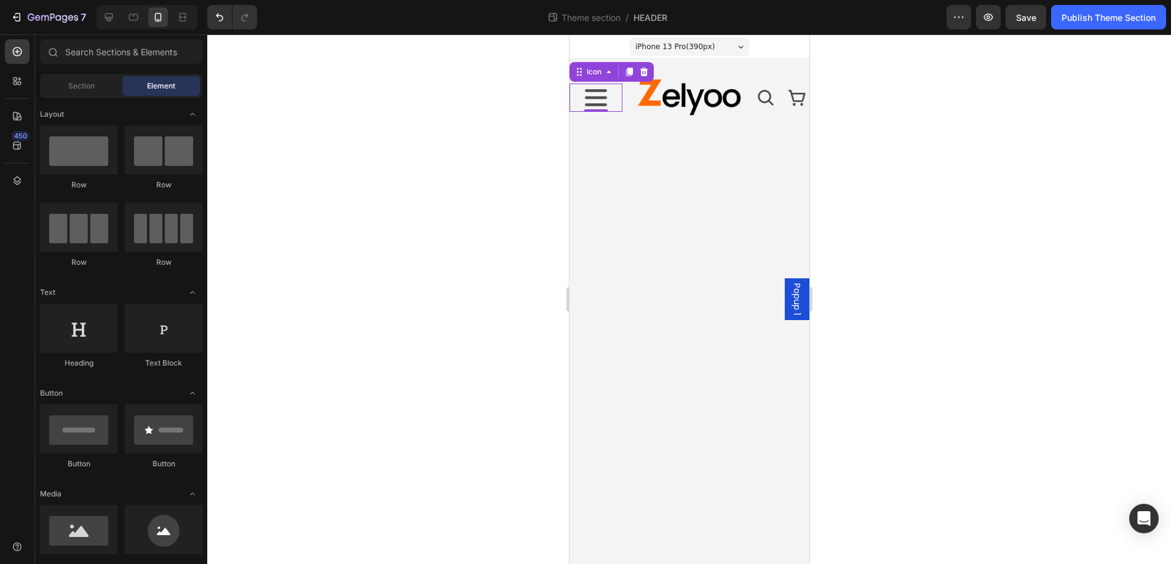
click at [590, 158] on body "Popup 1 iPhone 13 Pro ( 390 px) iPhone 13 Mini iPhone 13 Pro iPhone 11 Pro Max …" at bounding box center [689, 299] width 240 height 530
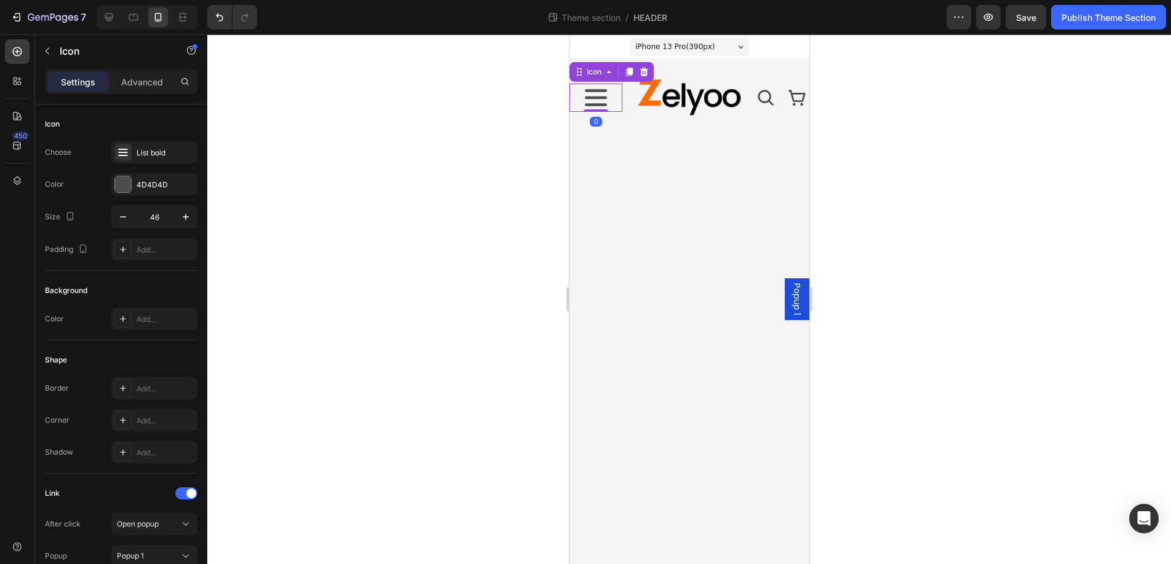
click at [600, 99] on icon at bounding box center [595, 98] width 28 height 28
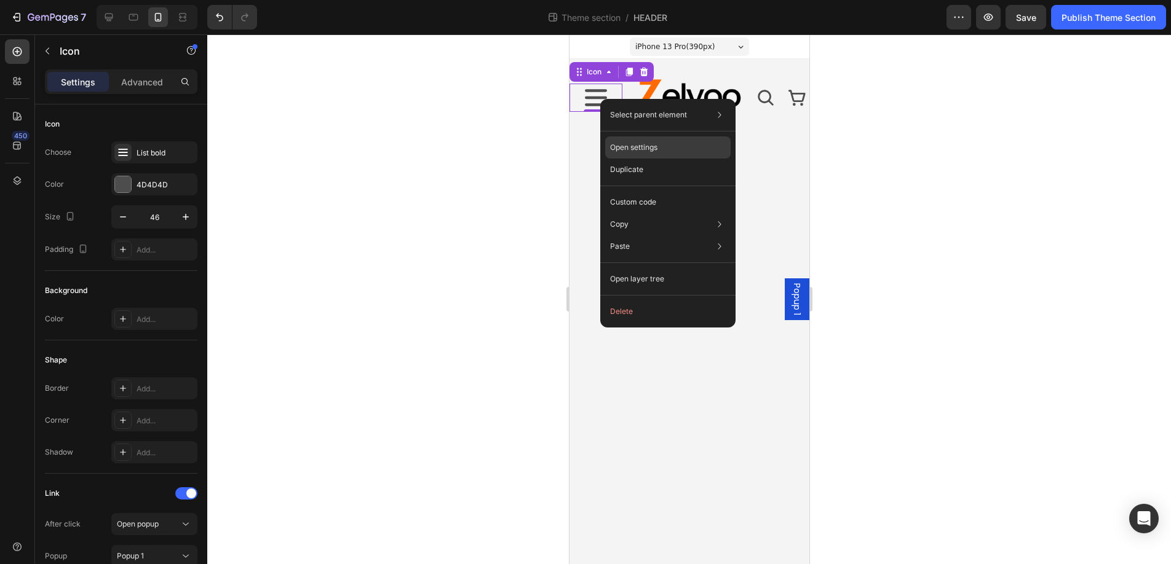
click at [627, 148] on p "Open settings" at bounding box center [633, 147] width 47 height 11
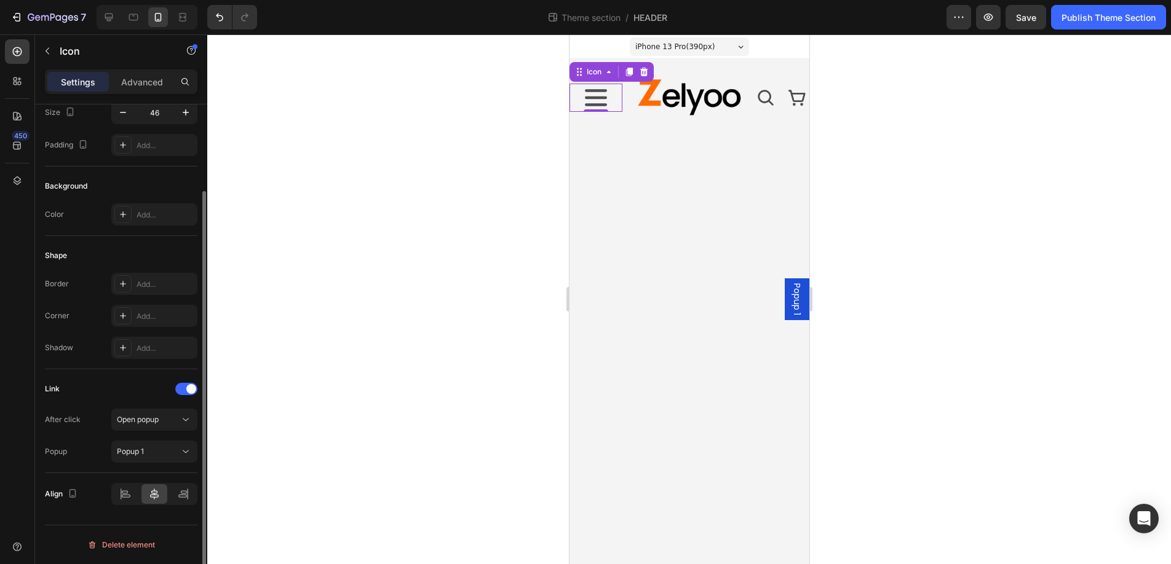
scroll to position [0, 0]
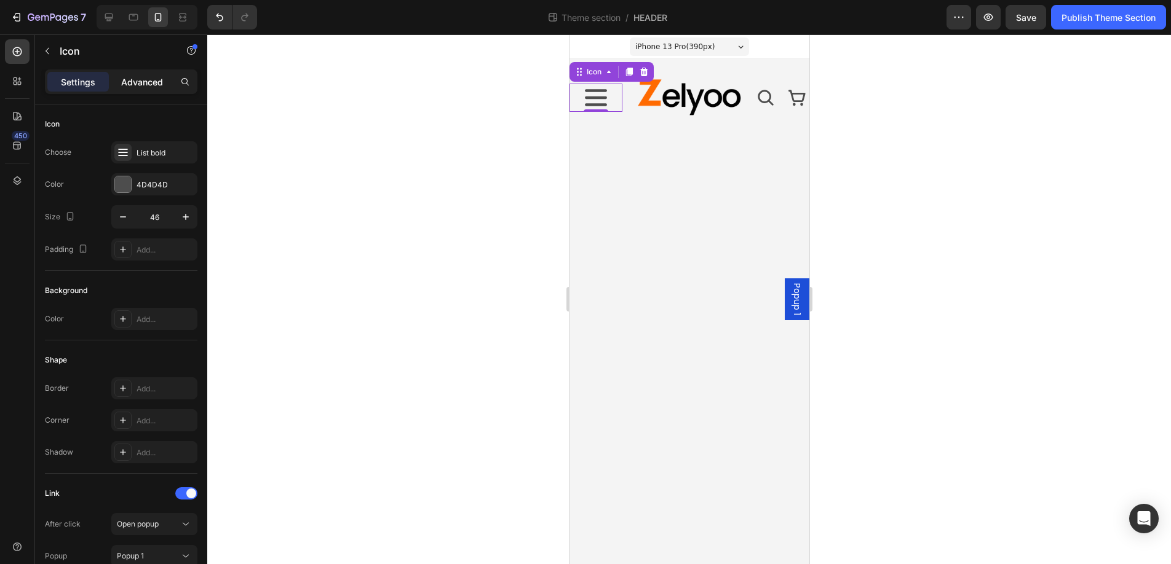
click at [143, 81] on p "Advanced" at bounding box center [142, 82] width 42 height 13
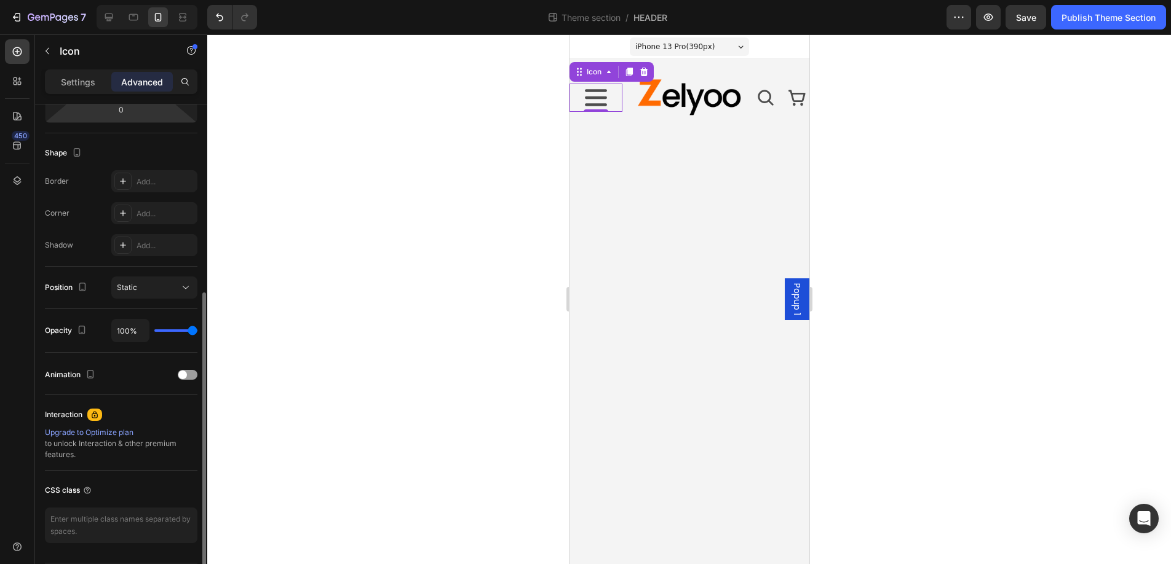
scroll to position [325, 0]
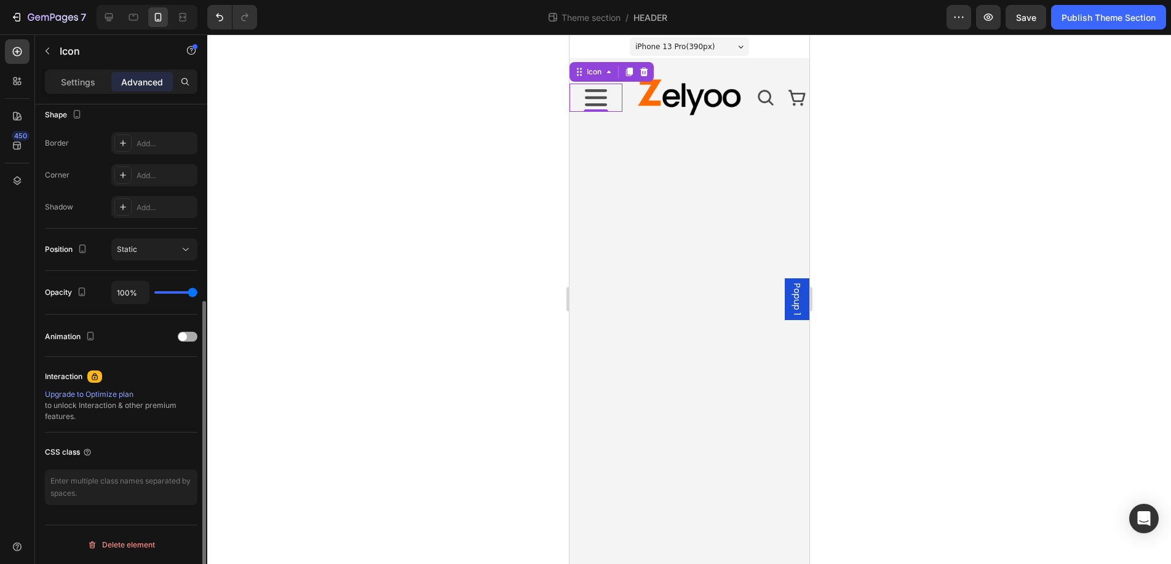
click at [188, 336] on div at bounding box center [188, 337] width 20 height 10
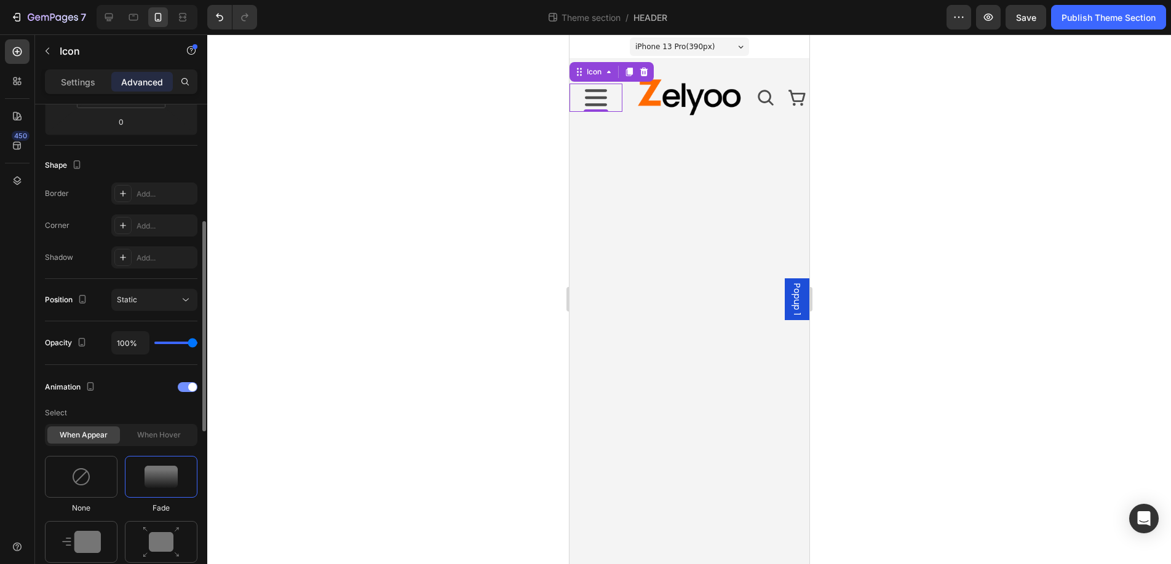
scroll to position [278, 0]
click at [183, 386] on div at bounding box center [188, 384] width 20 height 10
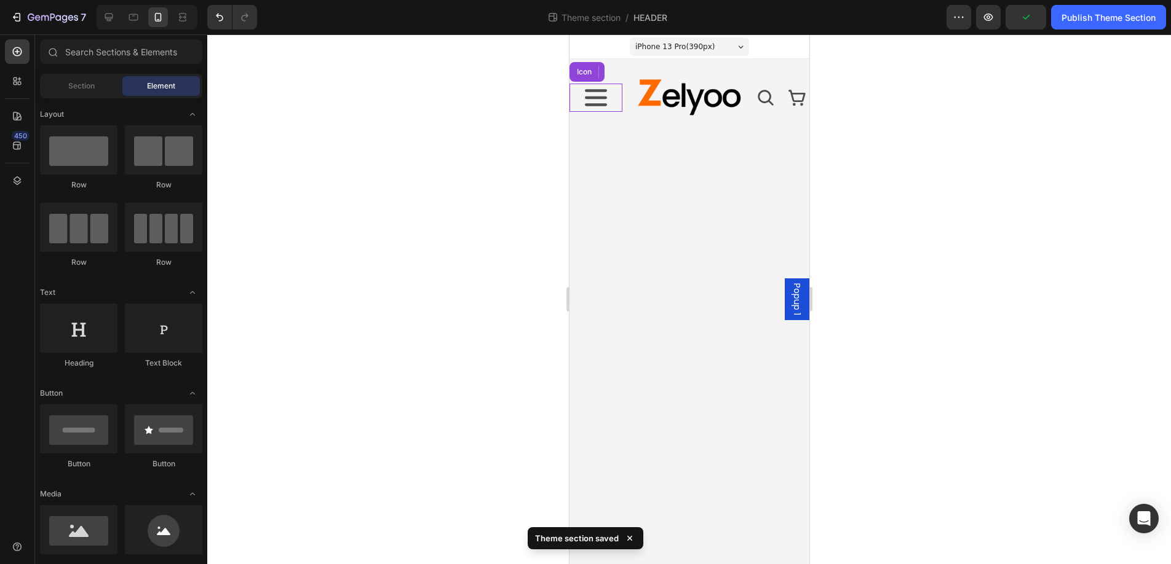
click at [734, 196] on body "Popup 1 iPhone 13 Pro ( 390 px) iPhone 13 Mini iPhone 13 Pro iPhone 11 Pro Max …" at bounding box center [689, 299] width 240 height 530
click at [794, 298] on span "Popup 1" at bounding box center [796, 299] width 12 height 32
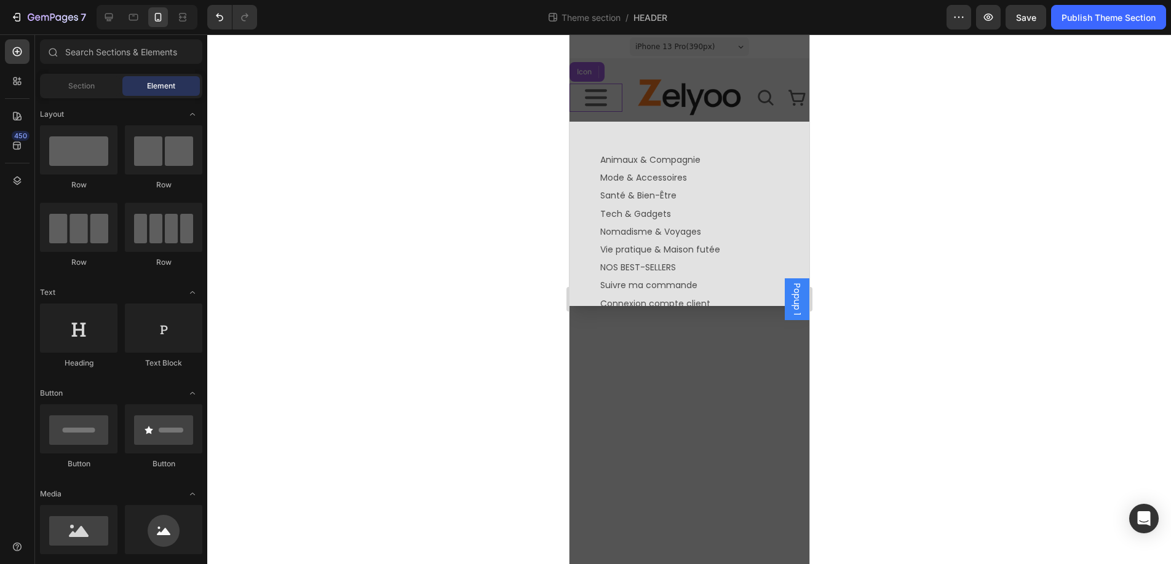
click at [658, 93] on div "Backdrop" at bounding box center [689, 299] width 240 height 530
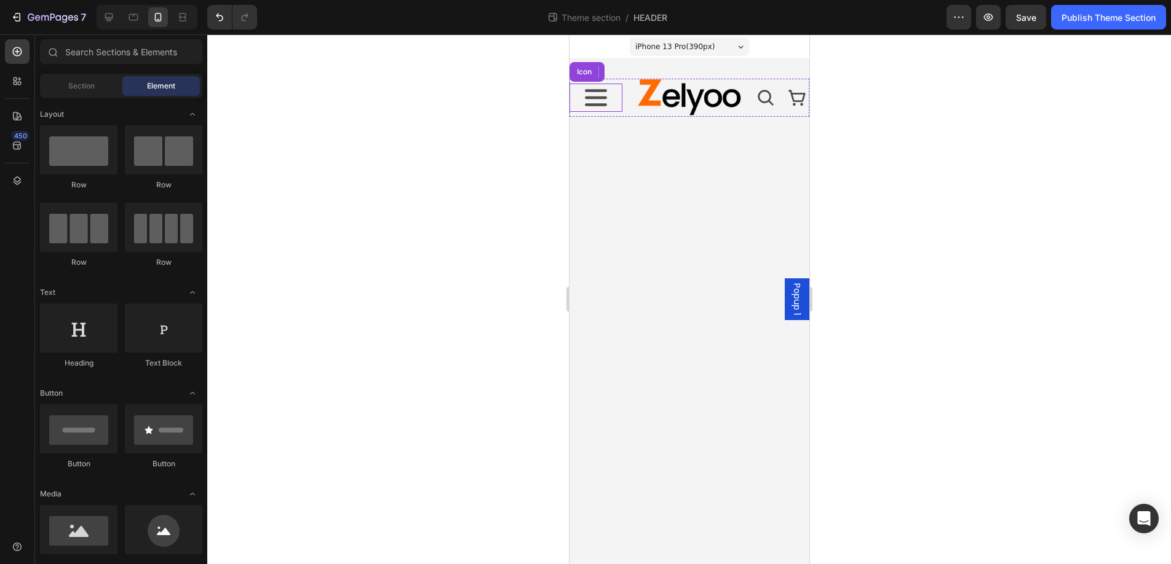
click at [587, 101] on icon at bounding box center [595, 98] width 28 height 28
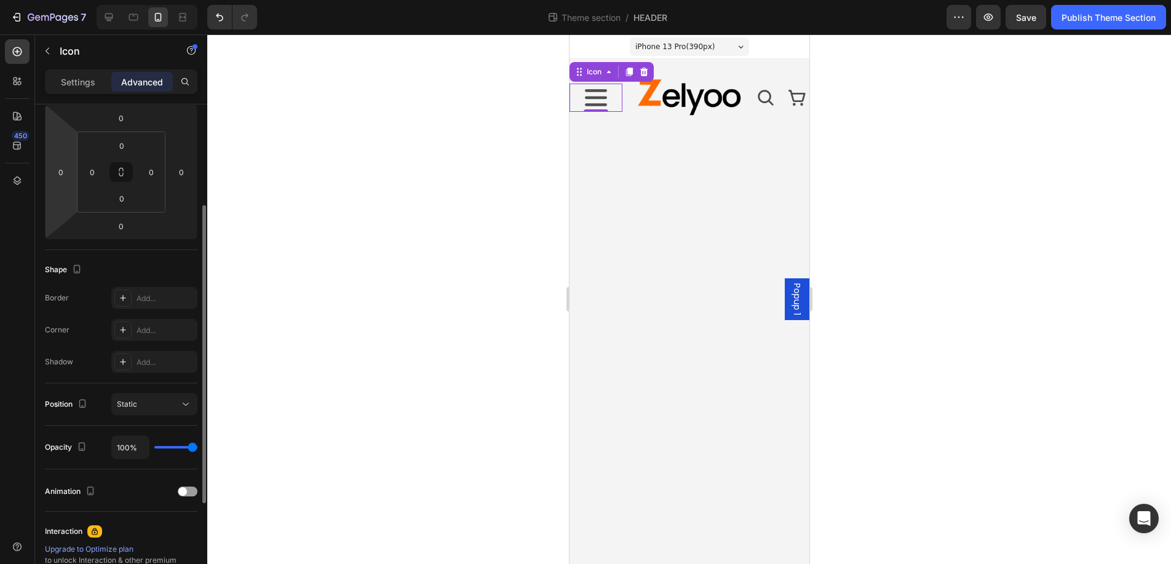
scroll to position [169, 0]
click at [62, 76] on p "Settings" at bounding box center [78, 82] width 34 height 13
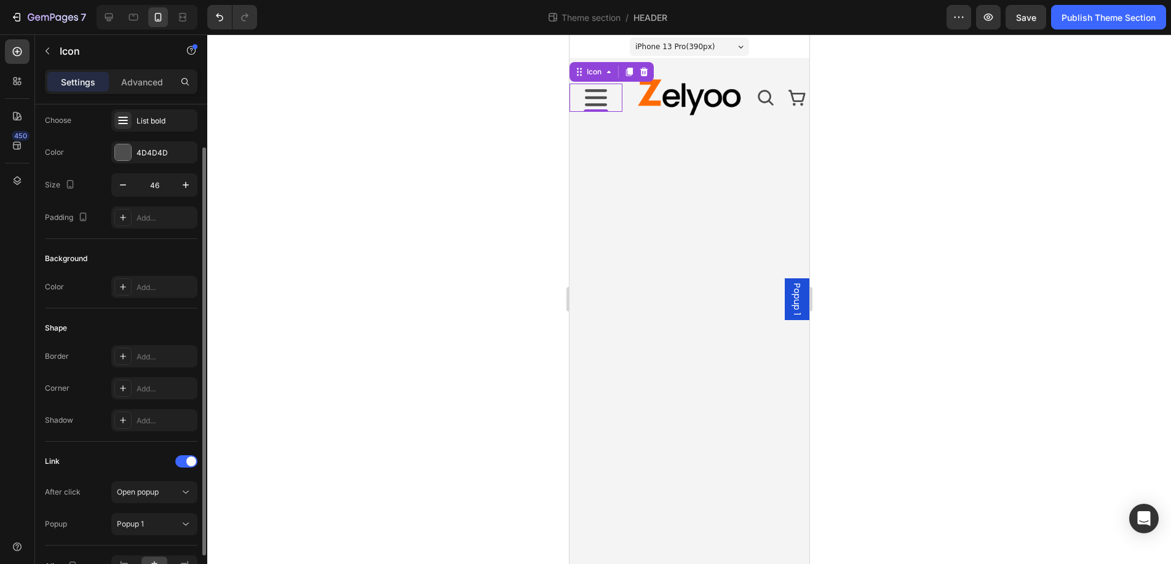
scroll to position [29, 0]
click at [144, 219] on div "Add..." at bounding box center [165, 221] width 58 height 11
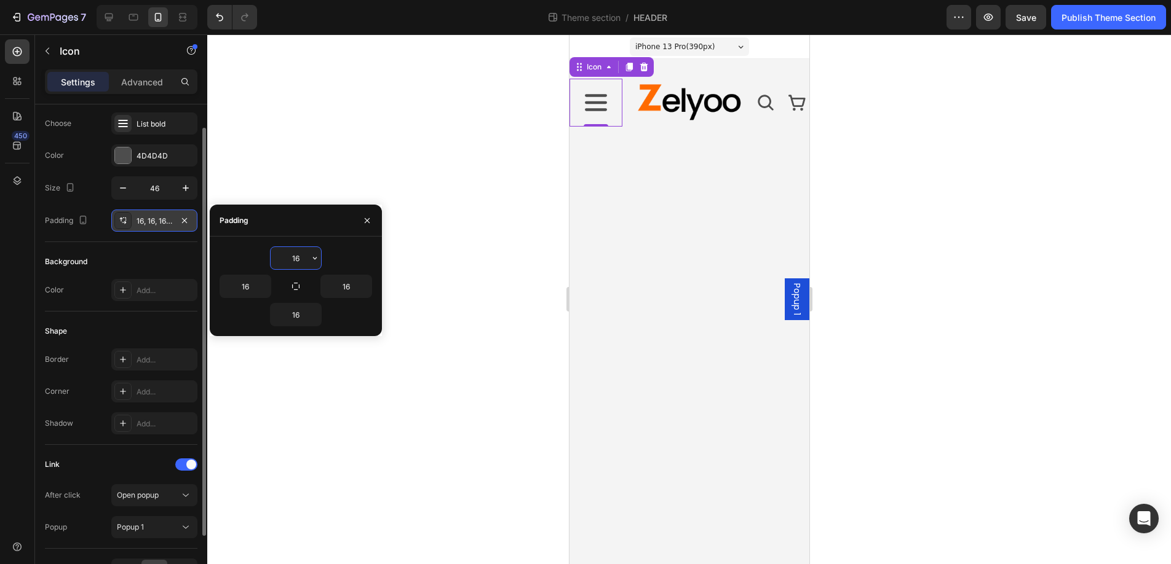
click at [145, 265] on div "Background" at bounding box center [121, 262] width 152 height 20
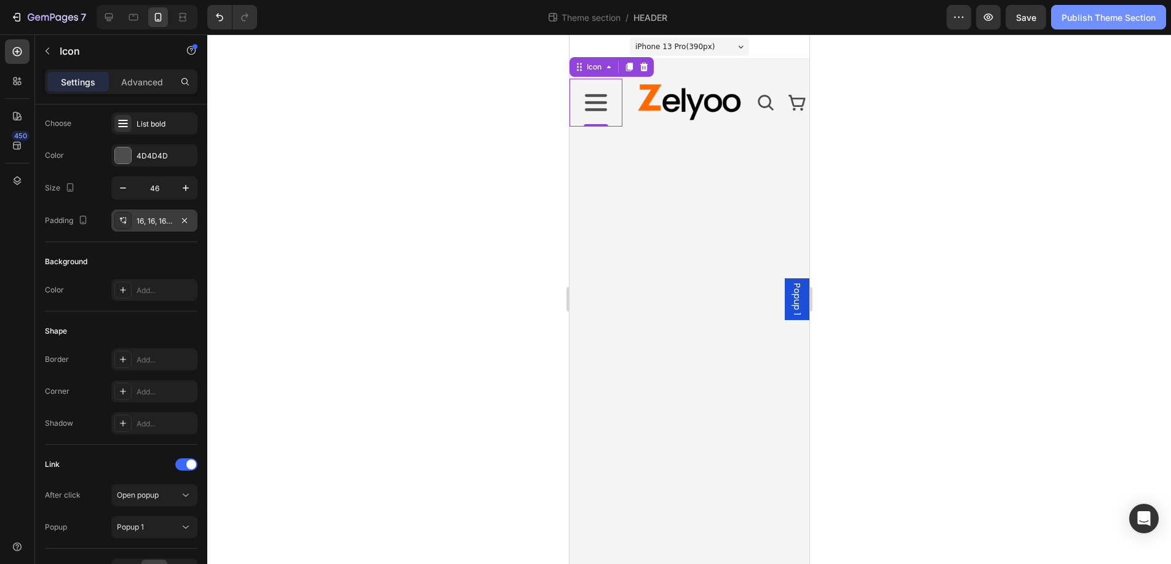
click at [1115, 19] on div "Publish Theme Section" at bounding box center [1108, 17] width 94 height 13
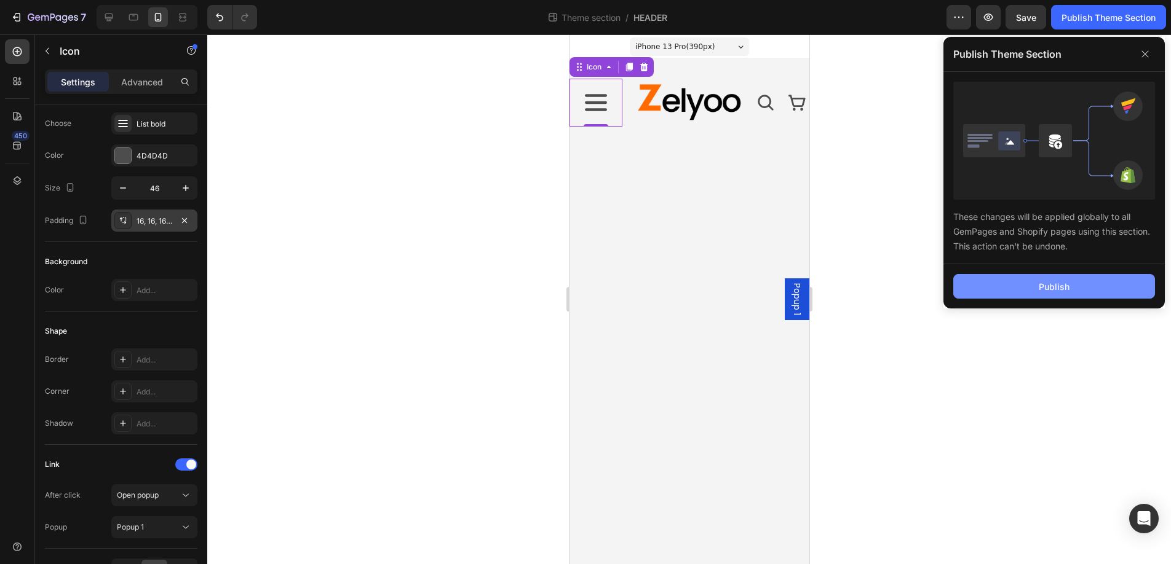
click at [1050, 292] on div "Publish" at bounding box center [1053, 286] width 31 height 13
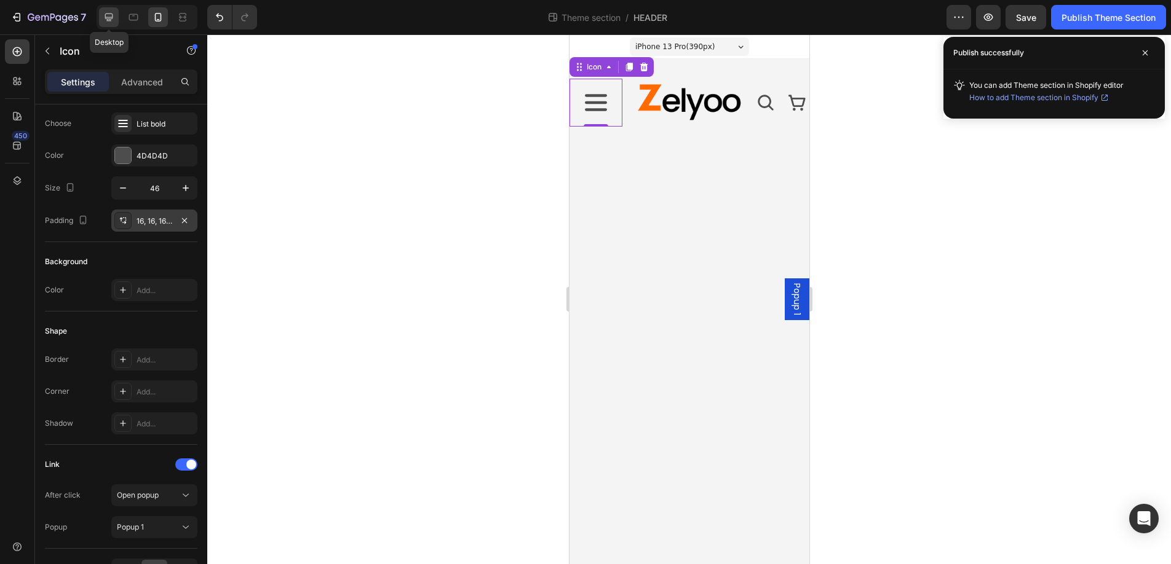
click at [105, 12] on icon at bounding box center [109, 17] width 12 height 12
type input "24"
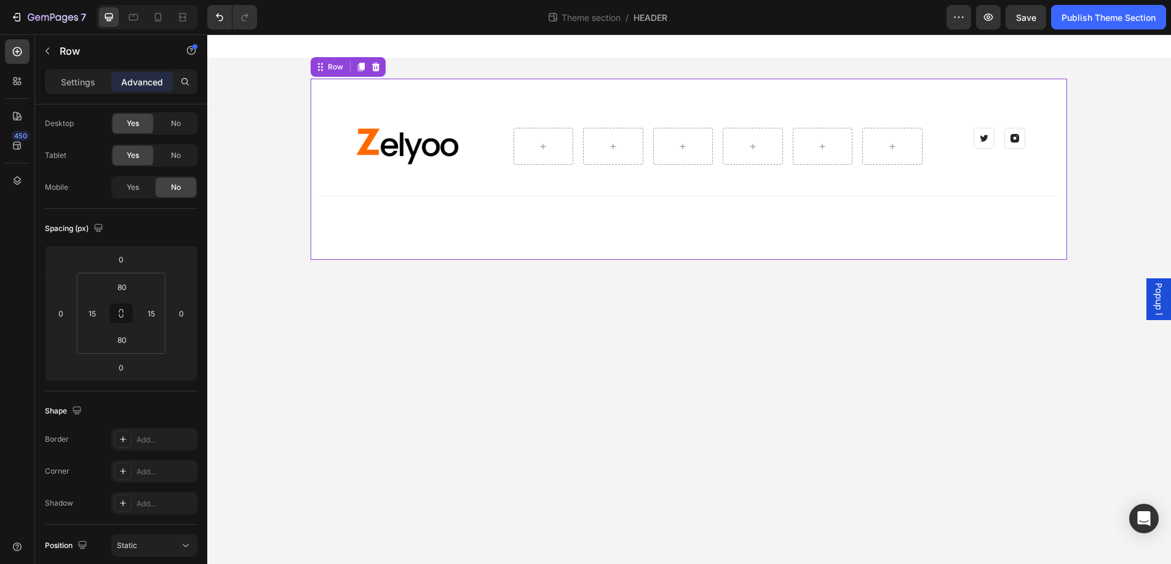
click at [389, 232] on div "Image Row Image Image Row Row Title Line Row Row 0" at bounding box center [688, 169] width 756 height 181
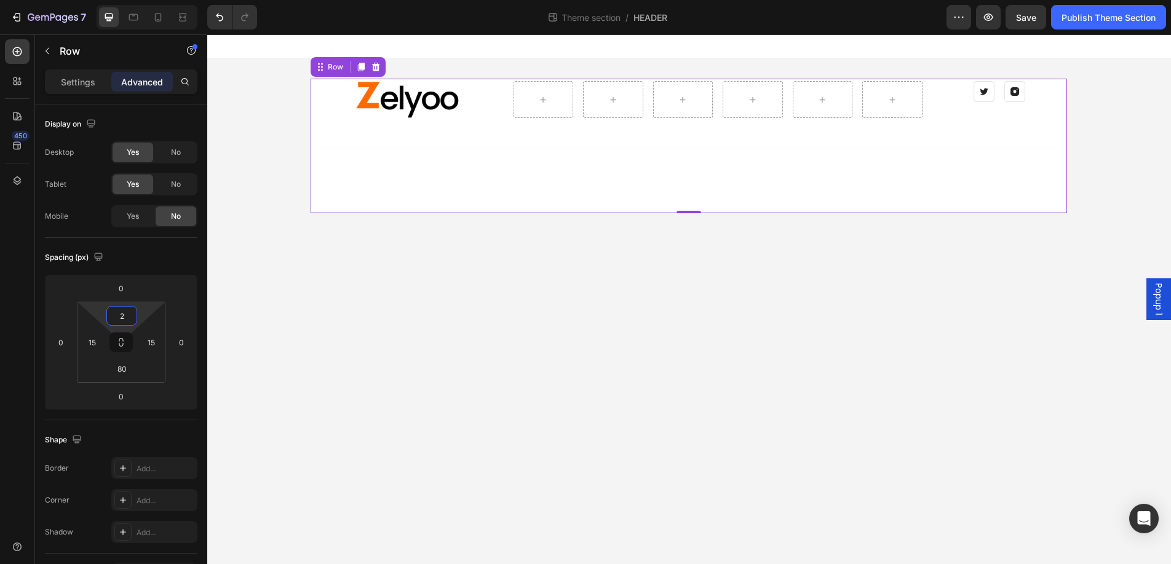
type input "0"
drag, startPoint x: 137, startPoint y: 307, endPoint x: 138, endPoint y: 323, distance: 16.0
click at [138, 5] on html "7 Theme section / HEADER Preview Save Publish Theme Section 450 Sections(30) El…" at bounding box center [585, 2] width 1171 height 5
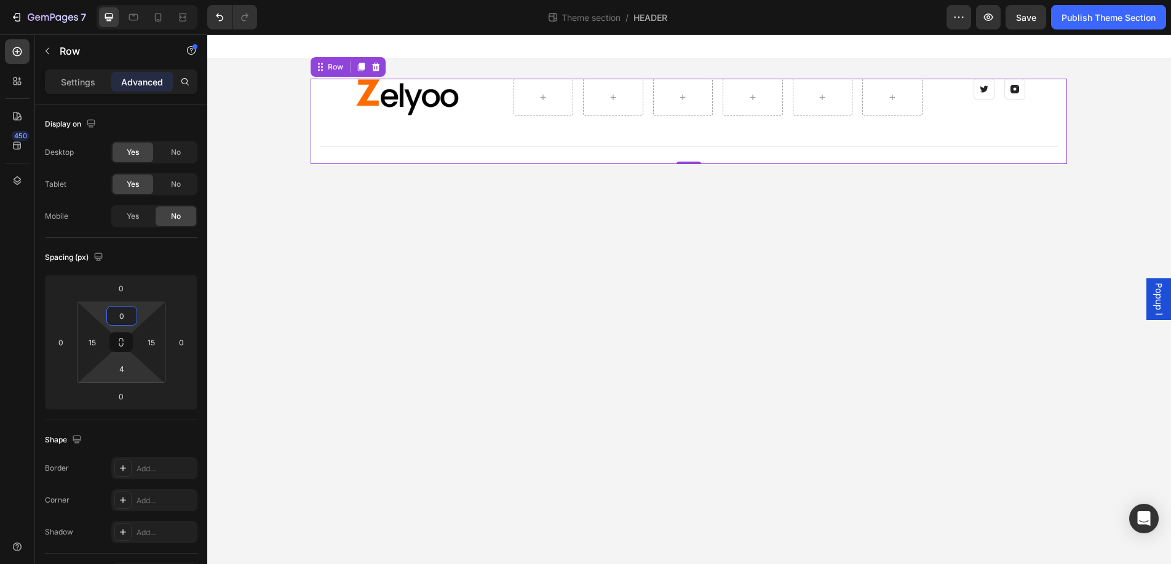
type input "0"
drag, startPoint x: 139, startPoint y: 374, endPoint x: 138, endPoint y: 384, distance: 9.9
click at [138, 5] on html "7 Theme section / HEADER Preview Save Publish Theme Section 450 Sections(30) El…" at bounding box center [585, 2] width 1171 height 5
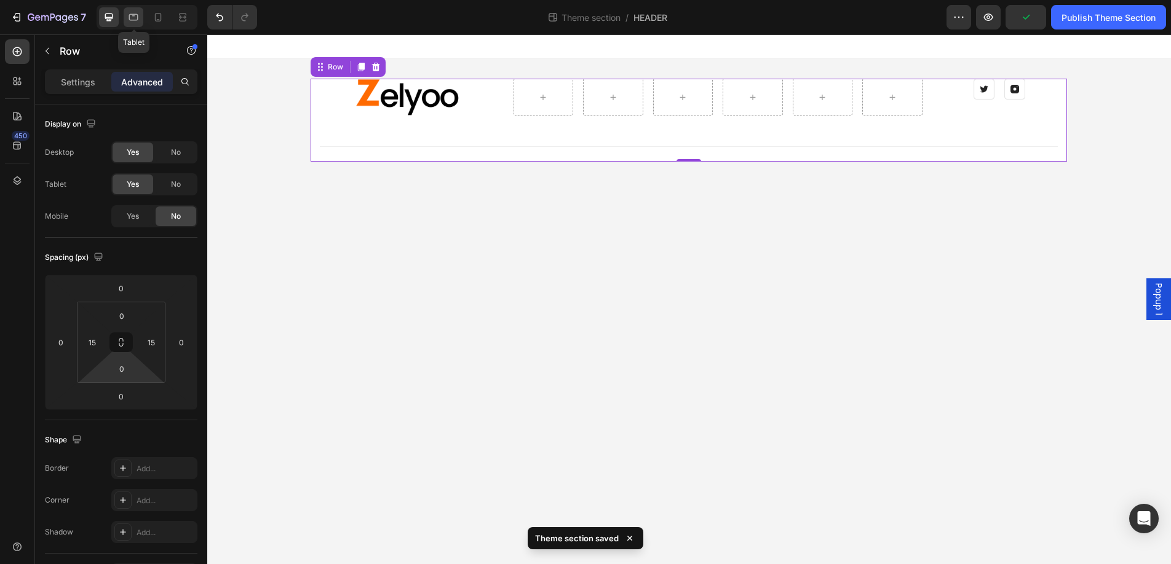
click at [135, 14] on icon at bounding box center [133, 17] width 9 height 7
type input "80"
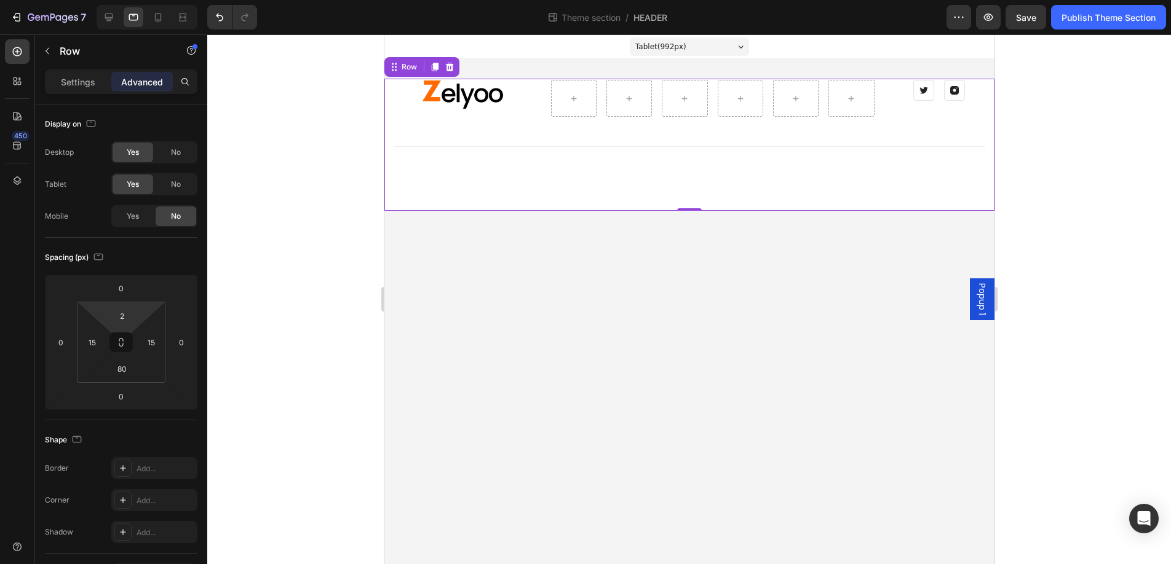
type input "0"
click at [136, 5] on html "7 Theme section / HEADER Preview Save Publish Theme Section 450 Sections(30) El…" at bounding box center [585, 2] width 1171 height 5
click at [137, 374] on div "0 15 80 15" at bounding box center [121, 342] width 89 height 81
type input "0"
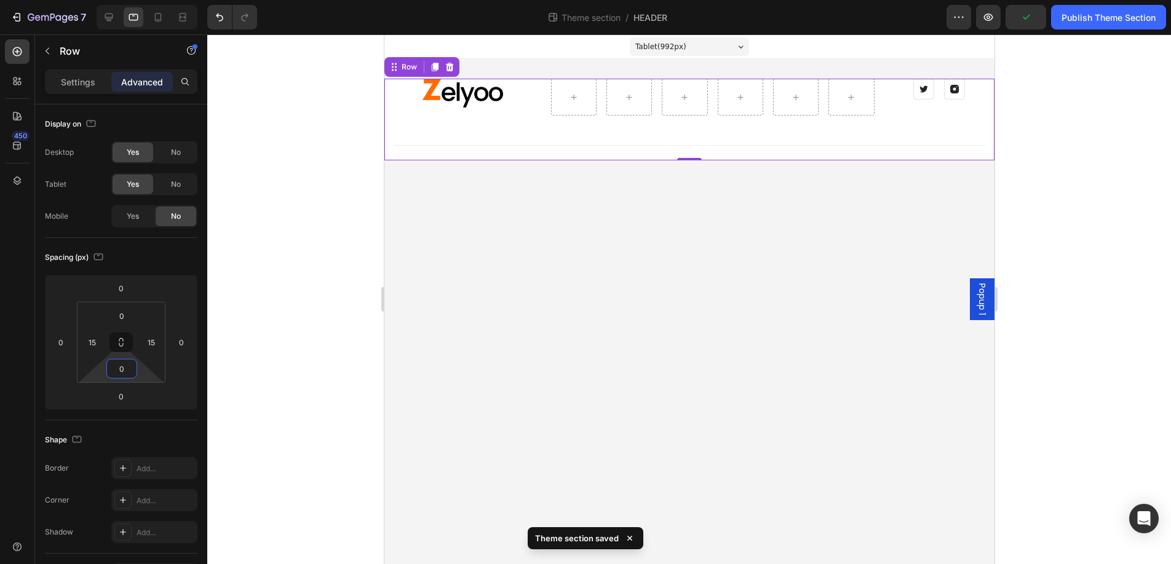
drag, startPoint x: 138, startPoint y: 367, endPoint x: 137, endPoint y: 376, distance: 9.2
click at [137, 5] on html "7 Theme section / HEADER Preview Publish Theme Section 450 Sections(30) Element…" at bounding box center [585, 2] width 1171 height 5
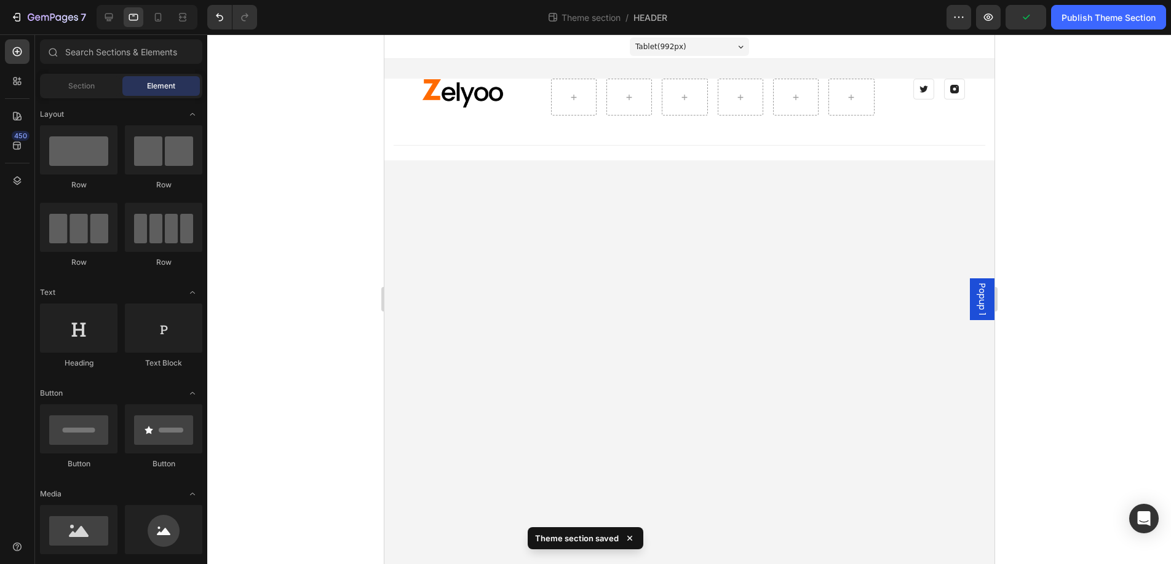
click at [638, 250] on body "Popup 1 Tablet ( 992 px) iPhone 13 Mini iPhone 13 Pro iPhone 11 Pro Max iPhone …" at bounding box center [689, 299] width 610 height 530
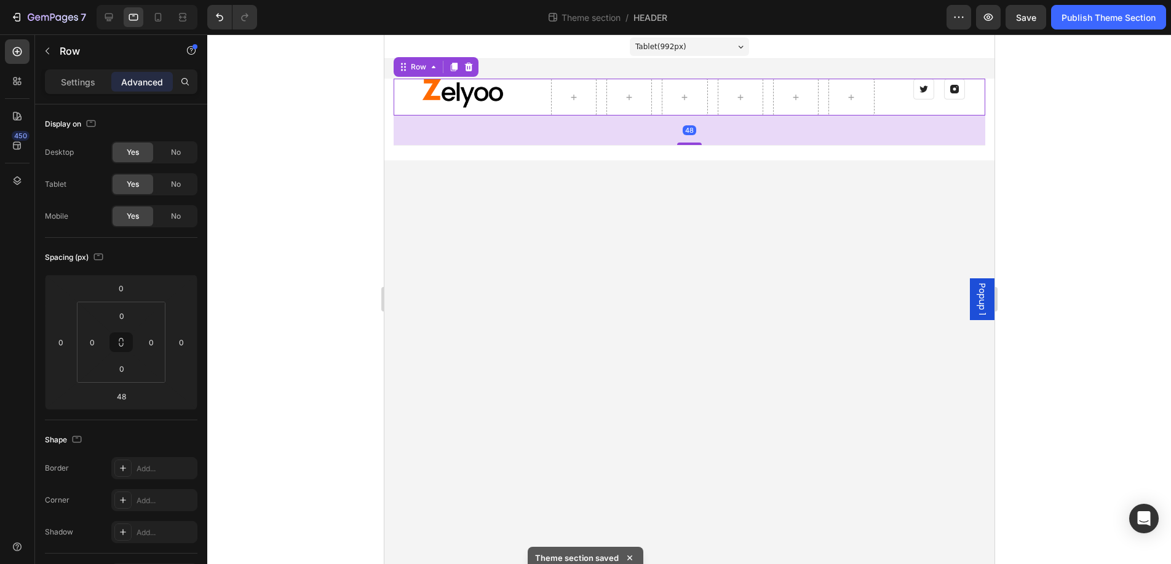
click at [498, 113] on div "Image" at bounding box center [462, 97] width 139 height 37
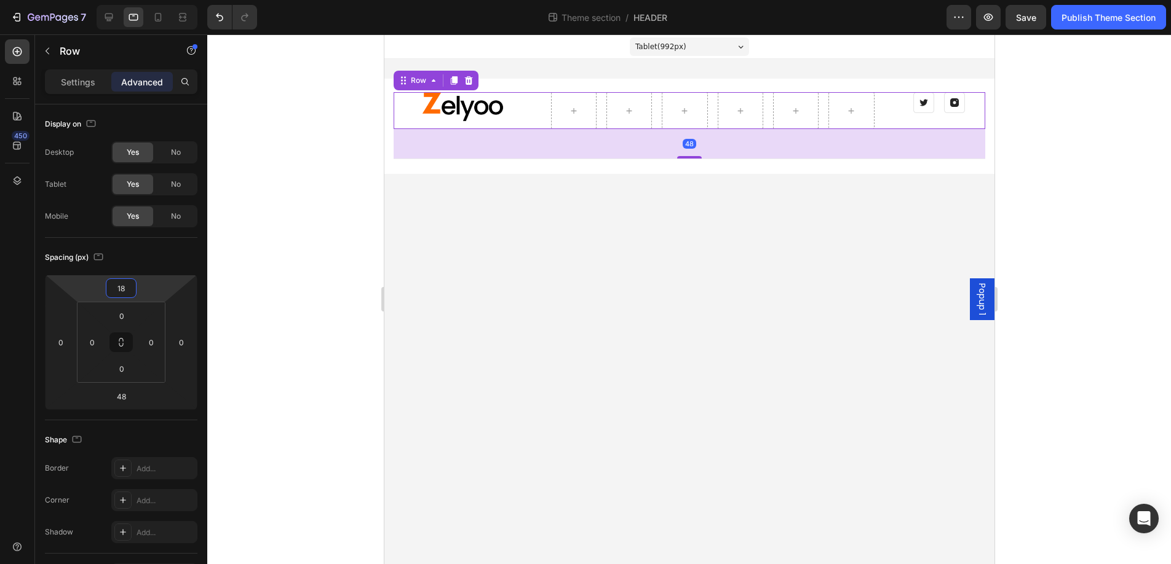
type input "16"
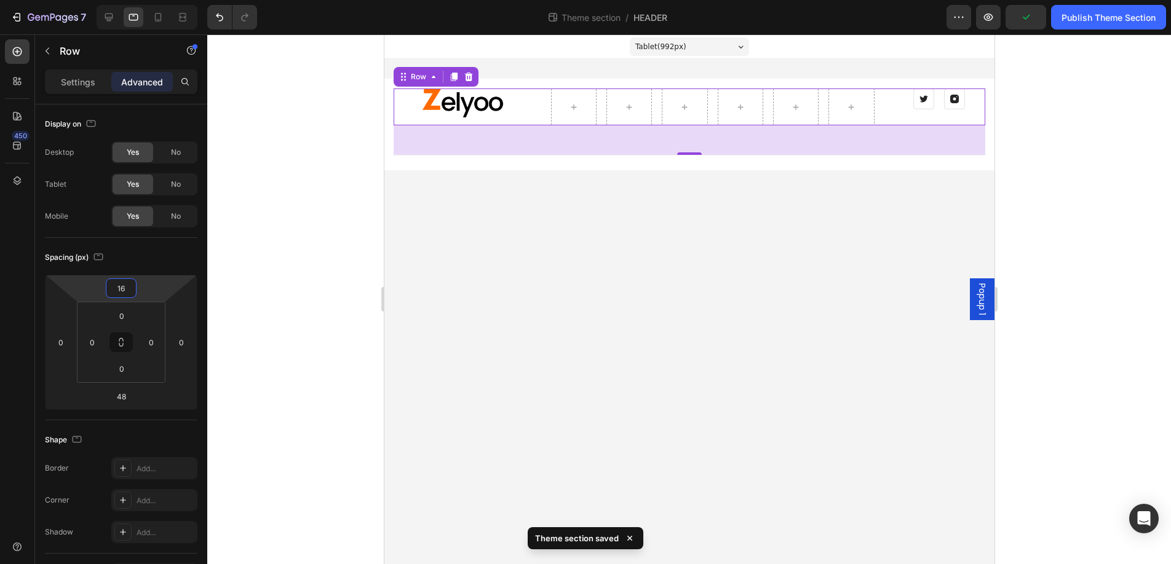
click at [140, 5] on html "7 Theme section / HEADER Preview Publish Theme Section 450 Sections(30) Element…" at bounding box center [585, 2] width 1171 height 5
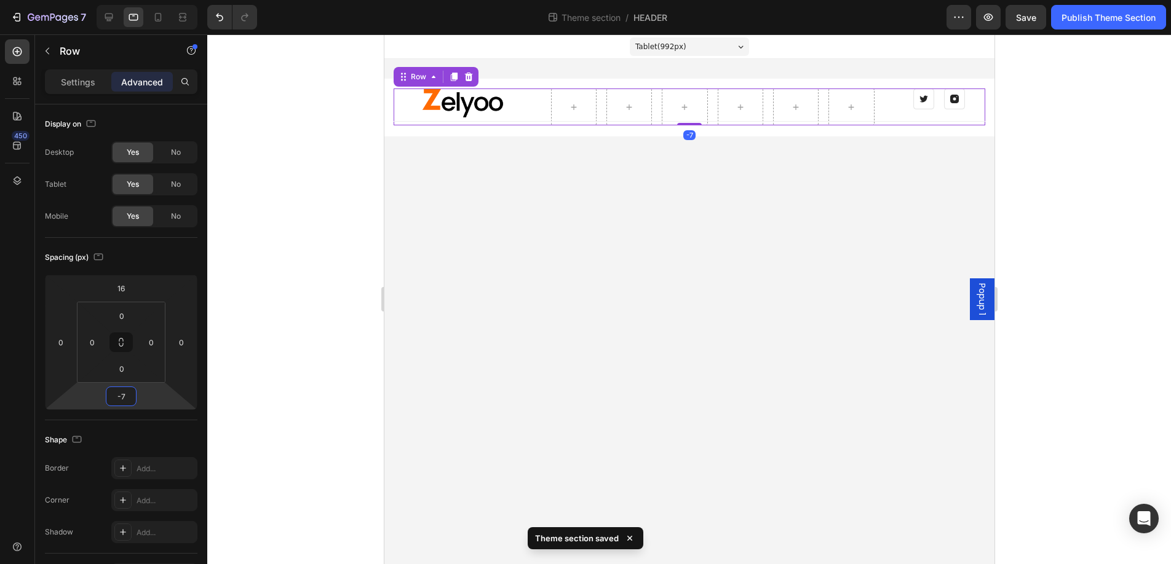
click at [138, 5] on html "7 Theme section / HEADER Preview Save Publish Theme Section 450 Sections(30) El…" at bounding box center [585, 2] width 1171 height 5
type input "1"
click at [147, 5] on html "7 Theme section / HEADER Preview Save Publish Theme Section 450 Sections(30) El…" at bounding box center [585, 2] width 1171 height 5
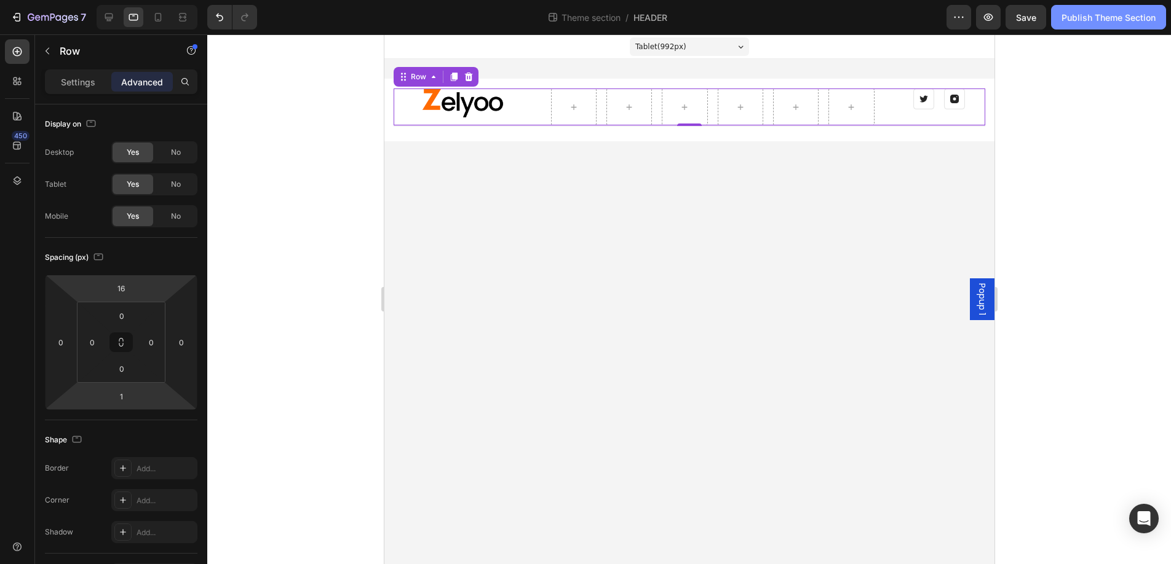
click at [1120, 16] on div "Publish Theme Section" at bounding box center [1108, 17] width 94 height 13
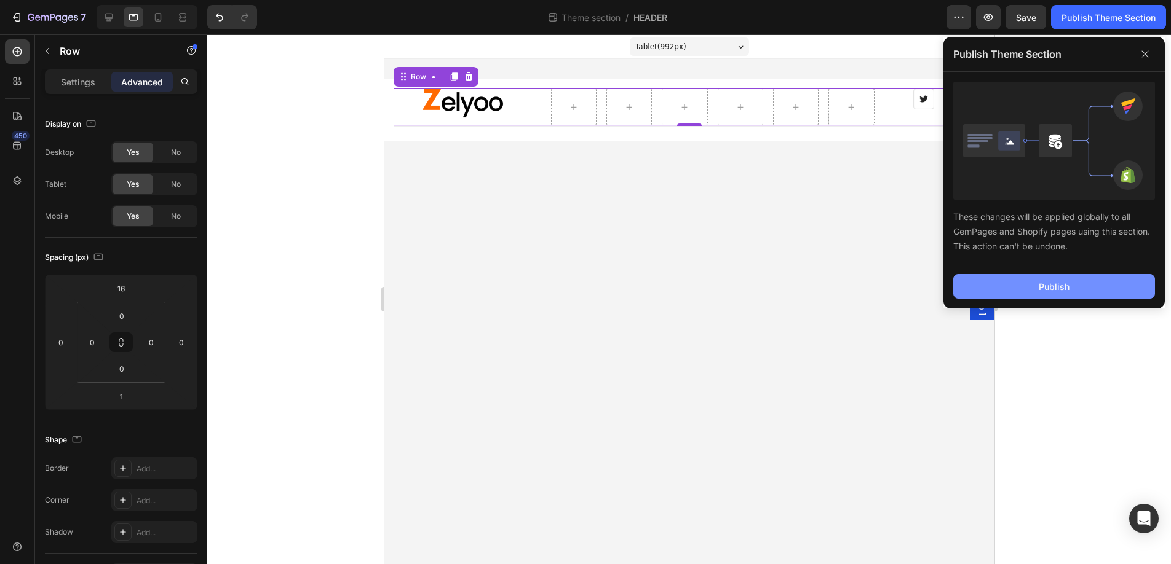
click at [1053, 286] on div "Publish" at bounding box center [1053, 286] width 31 height 13
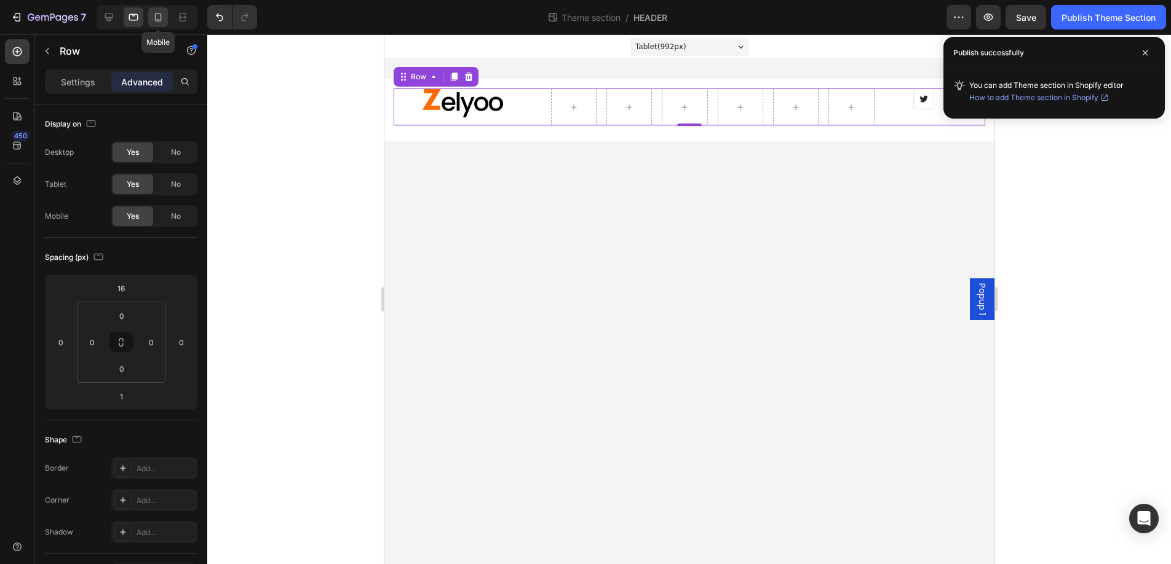
click at [160, 17] on icon at bounding box center [158, 17] width 12 height 12
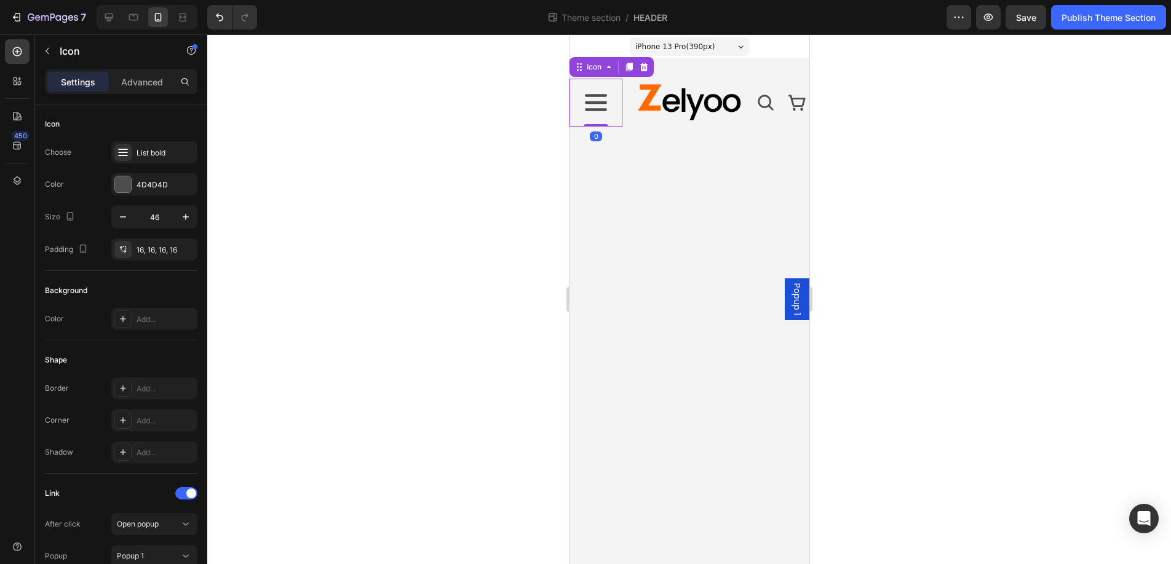
click at [590, 100] on icon at bounding box center [595, 103] width 28 height 28
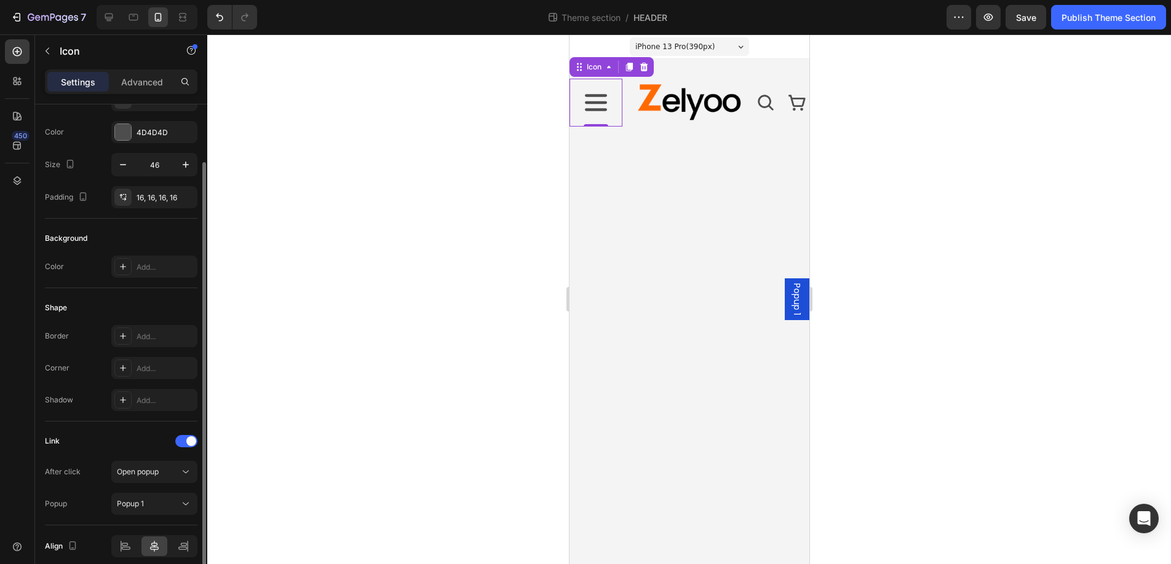
scroll to position [105, 0]
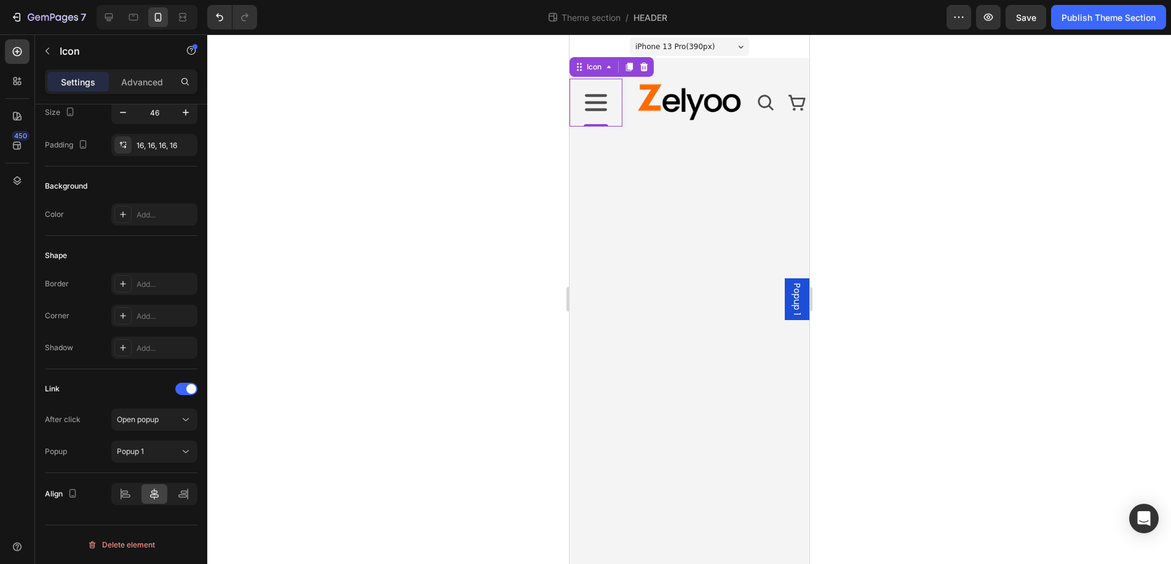
click at [597, 112] on icon at bounding box center [595, 103] width 28 height 28
click at [959, 16] on icon "button" at bounding box center [958, 17] width 12 height 12
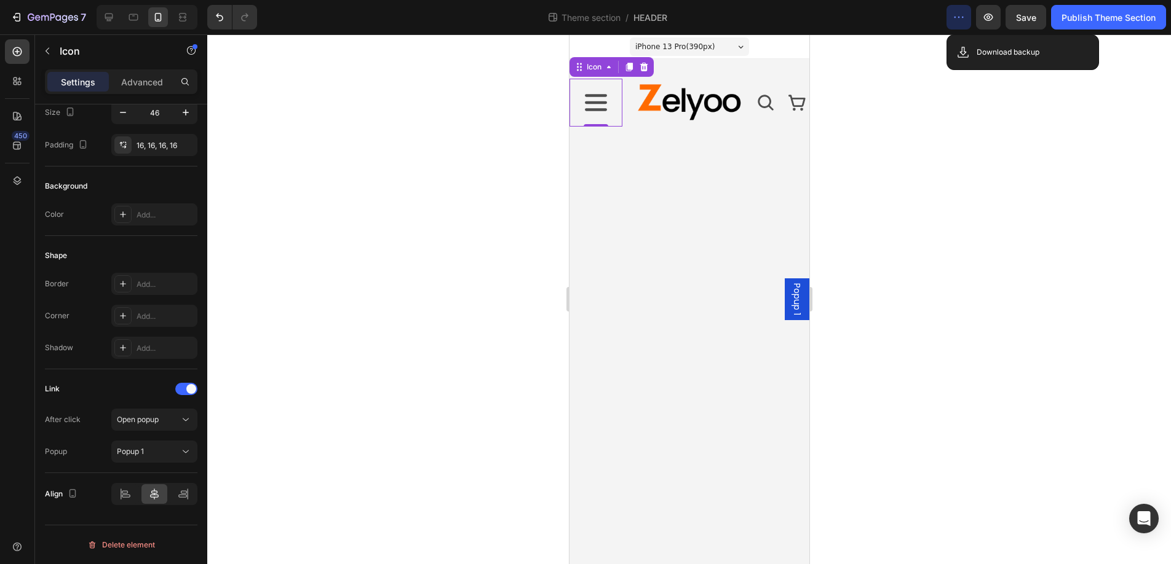
click at [959, 16] on icon "button" at bounding box center [958, 17] width 12 height 12
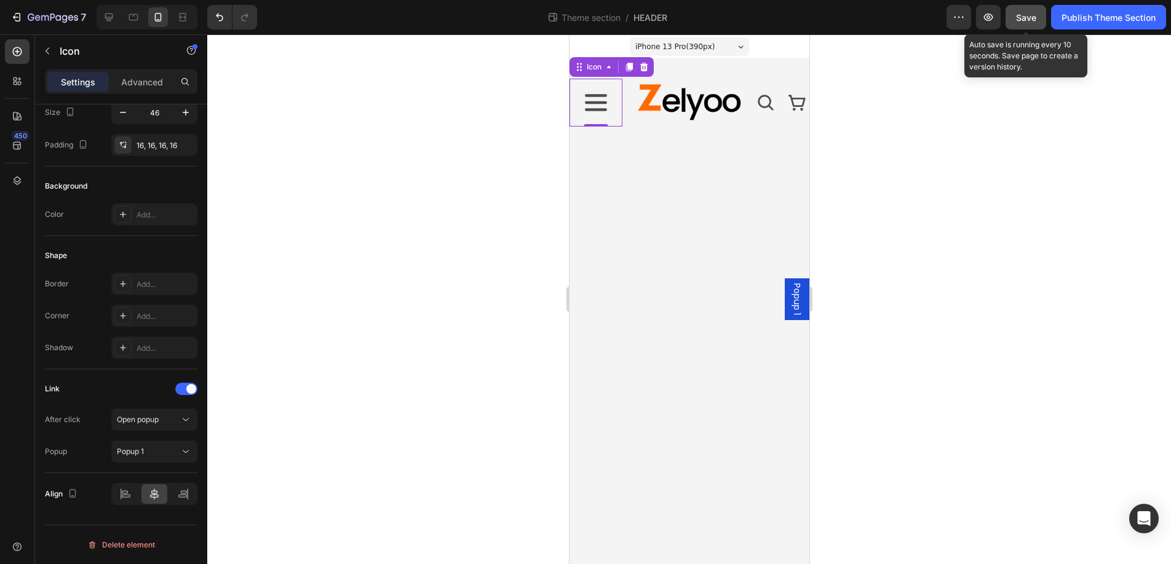
click at [1028, 15] on span "Save" at bounding box center [1026, 17] width 20 height 10
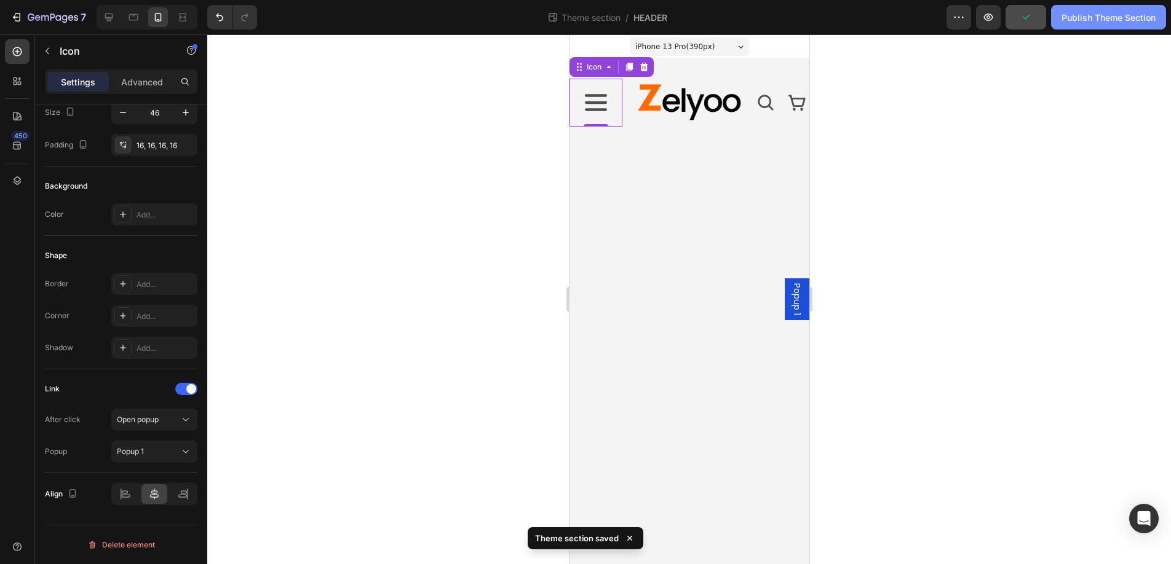
click at [1107, 17] on div "Publish Theme Section" at bounding box center [1108, 17] width 94 height 13
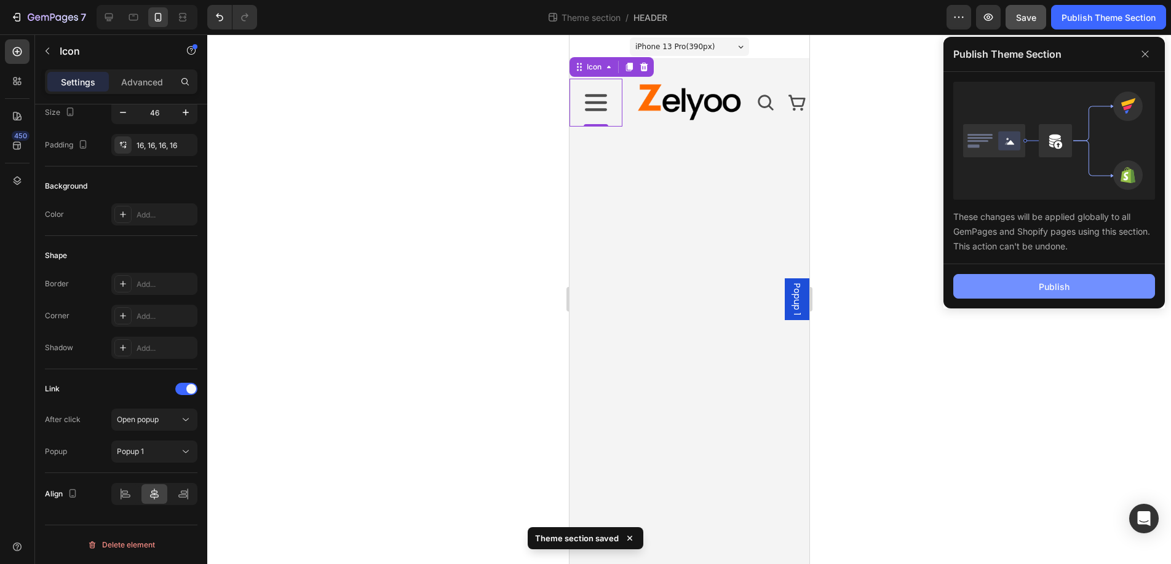
click at [1033, 280] on button "Publish" at bounding box center [1054, 286] width 202 height 25
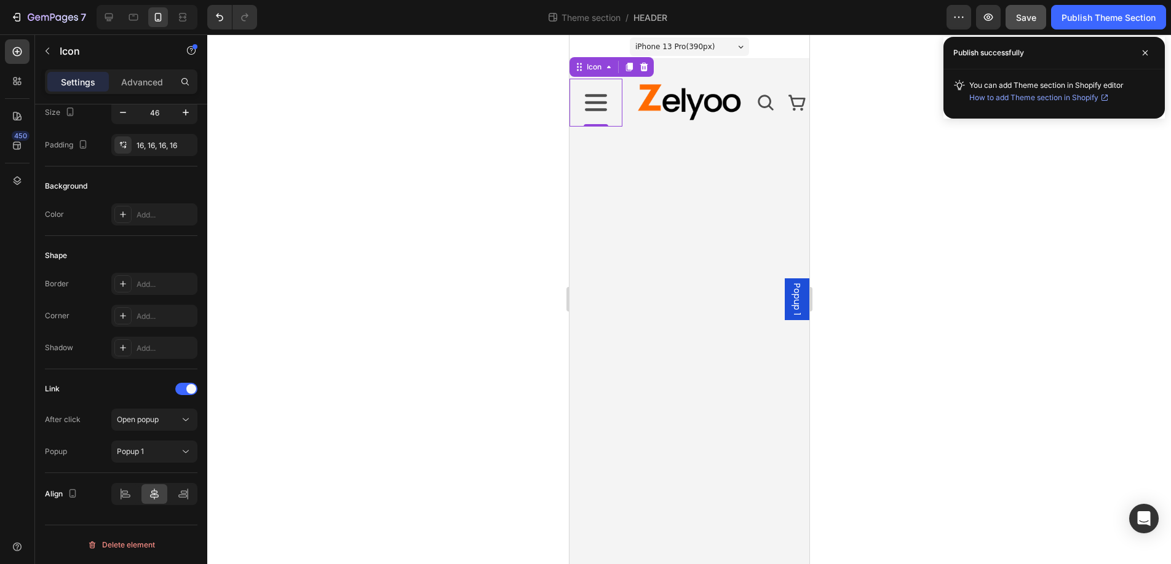
click at [1091, 97] on span "How to add Theme section in Shopify" at bounding box center [1033, 98] width 129 height 12
click at [679, 107] on img at bounding box center [689, 103] width 106 height 38
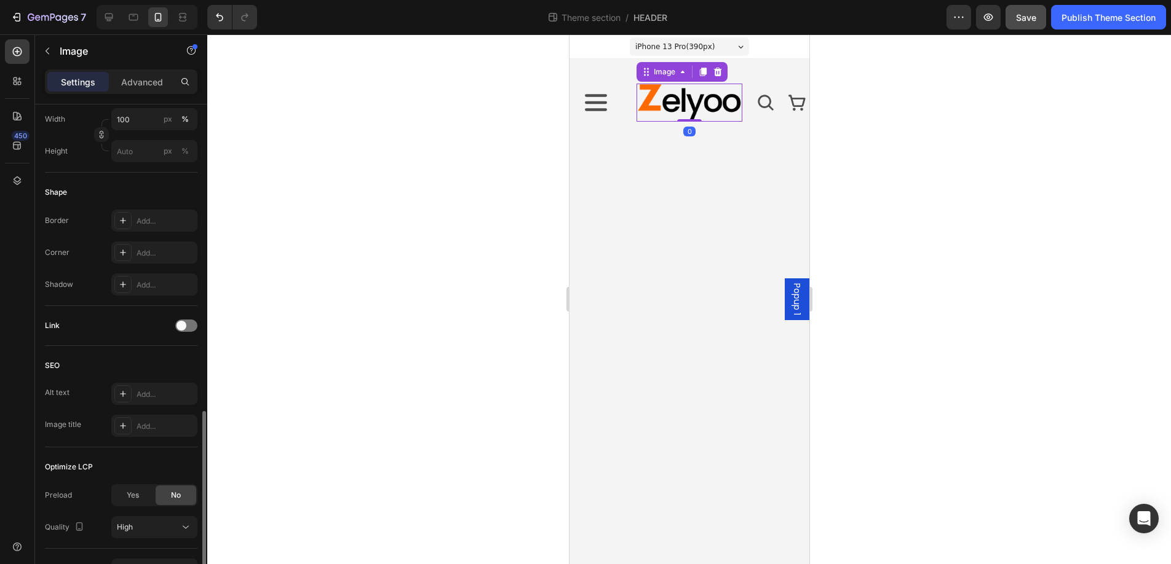
scroll to position [433, 0]
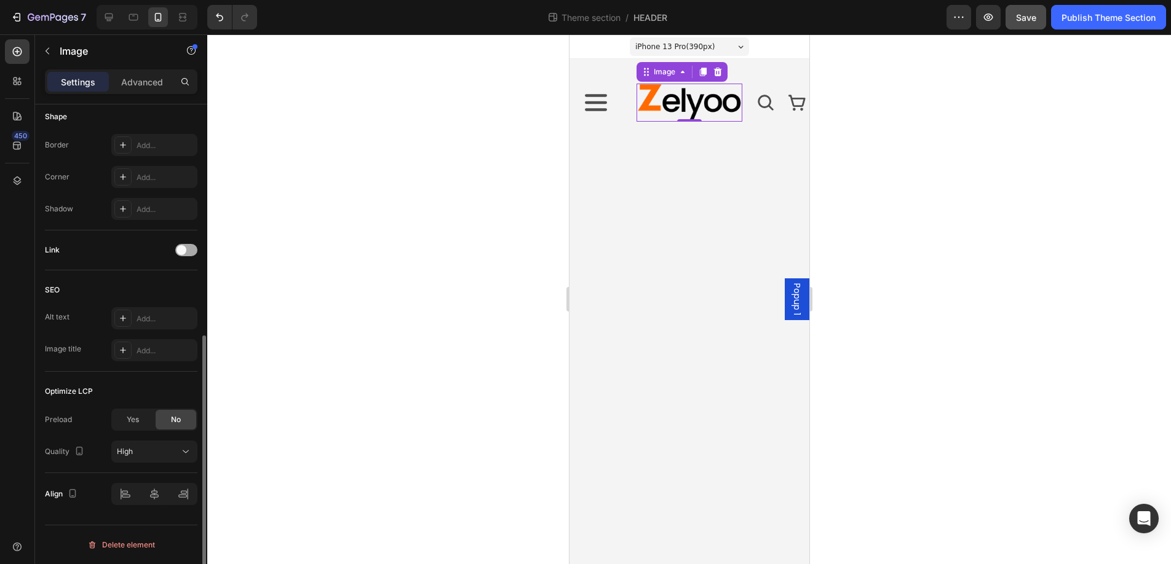
click at [190, 250] on div at bounding box center [186, 250] width 22 height 12
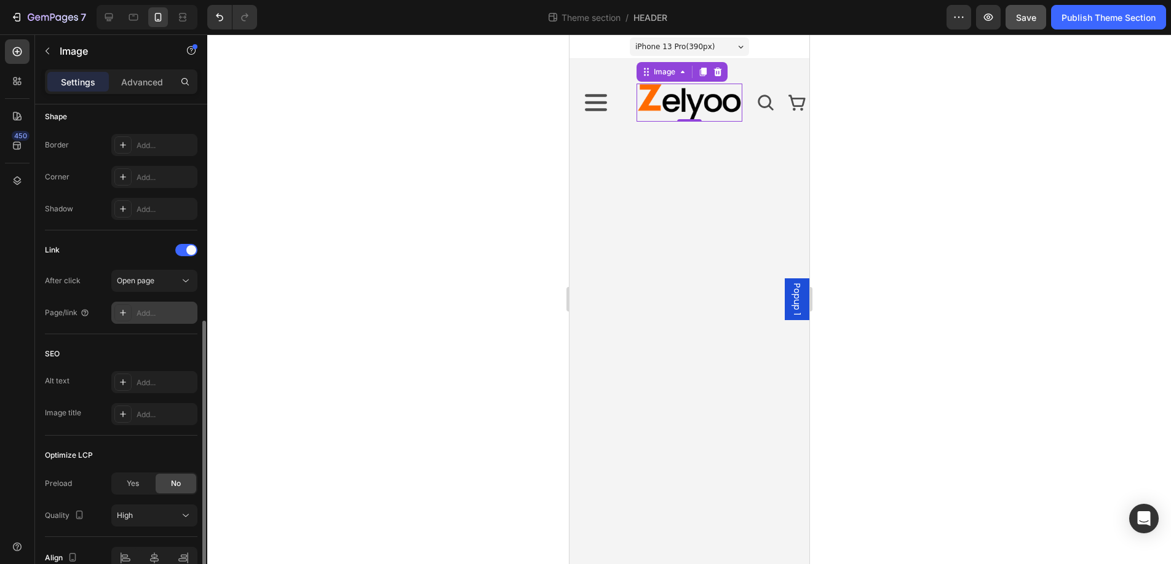
click at [146, 311] on div "Add..." at bounding box center [165, 313] width 58 height 11
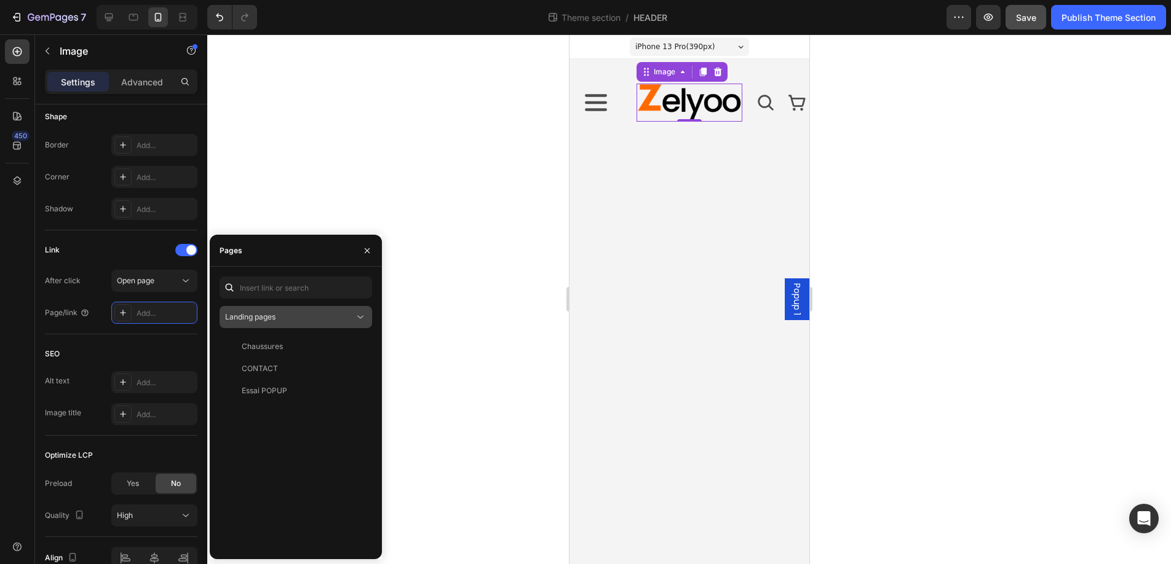
click at [256, 313] on span "Landing pages" at bounding box center [250, 316] width 50 height 9
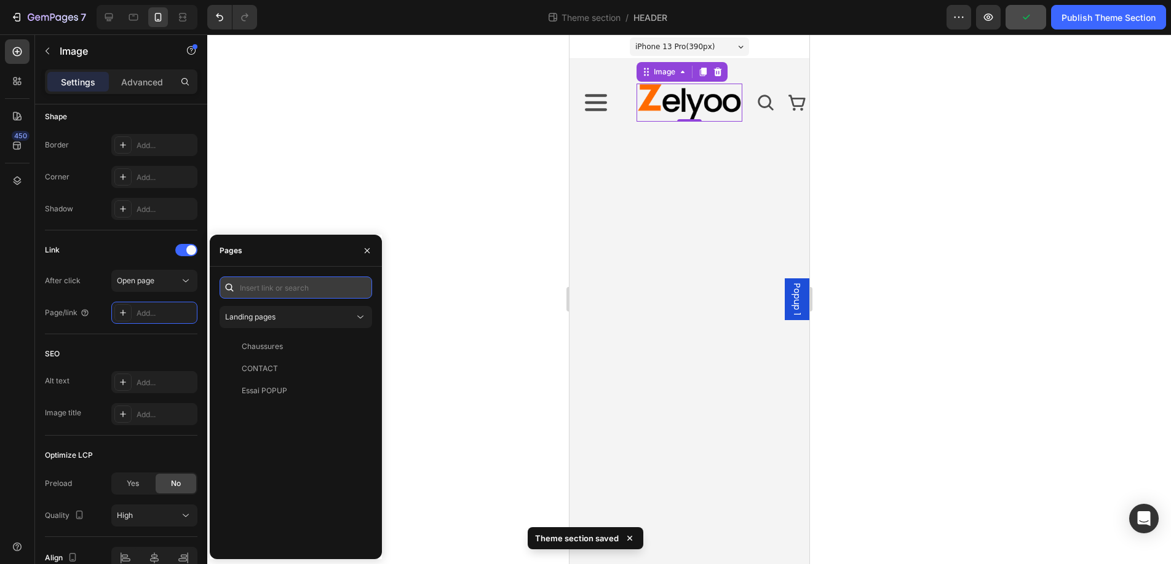
click at [267, 290] on input "text" at bounding box center [295, 288] width 152 height 22
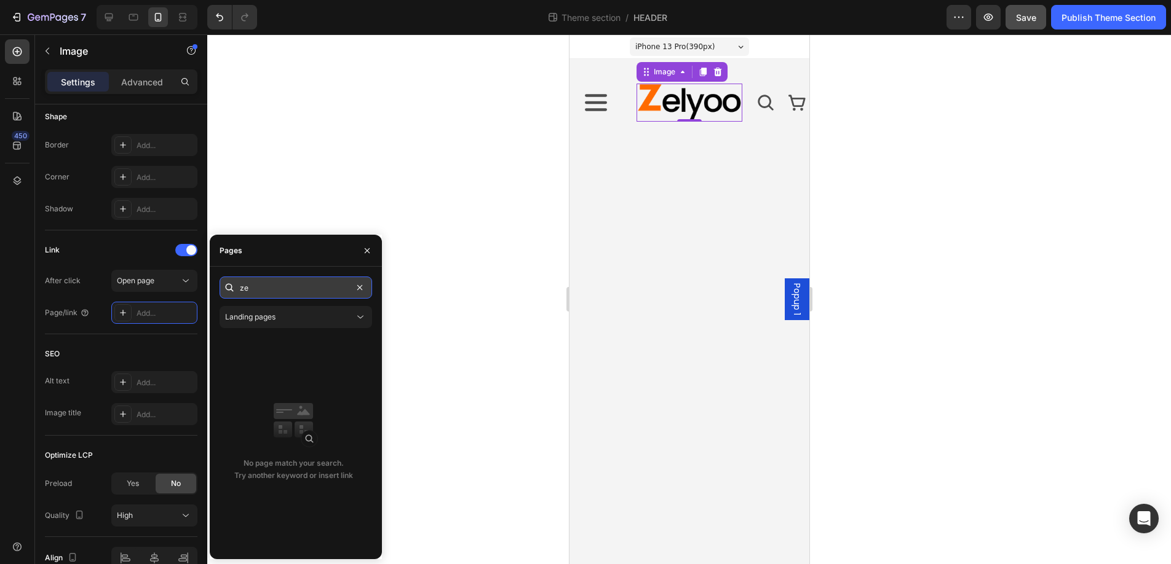
type input "z"
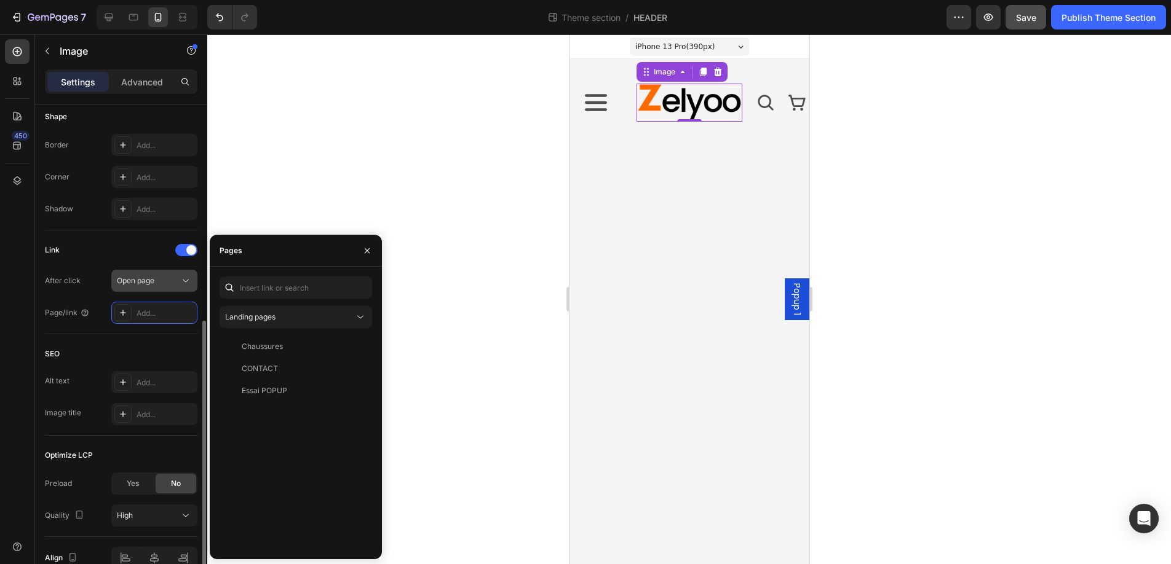
click at [169, 283] on div "Open page" at bounding box center [148, 280] width 63 height 11
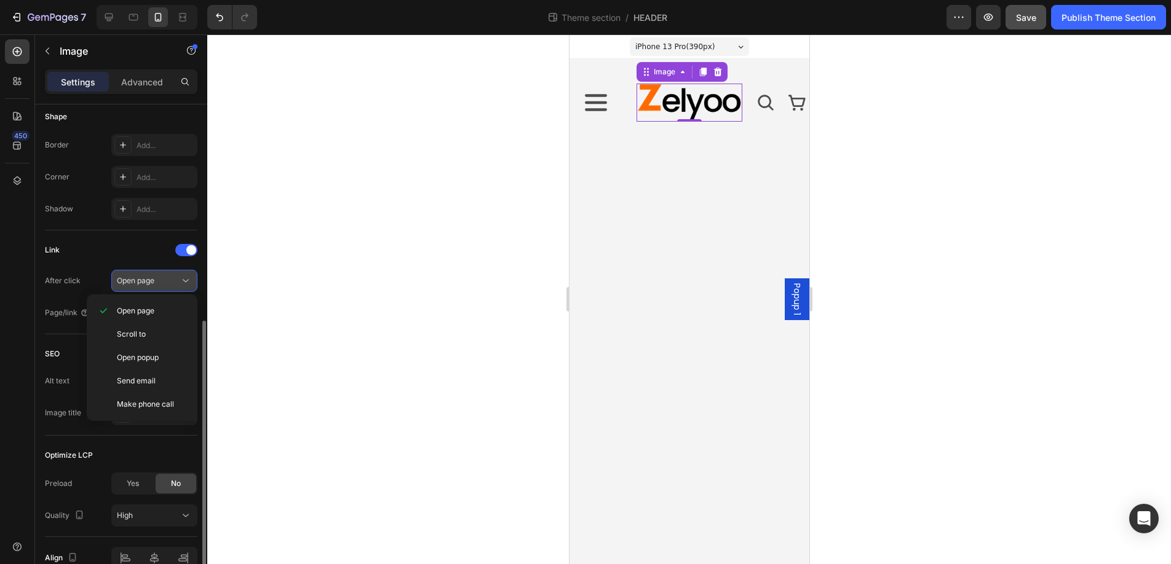
click at [169, 283] on div "Open page" at bounding box center [148, 280] width 63 height 11
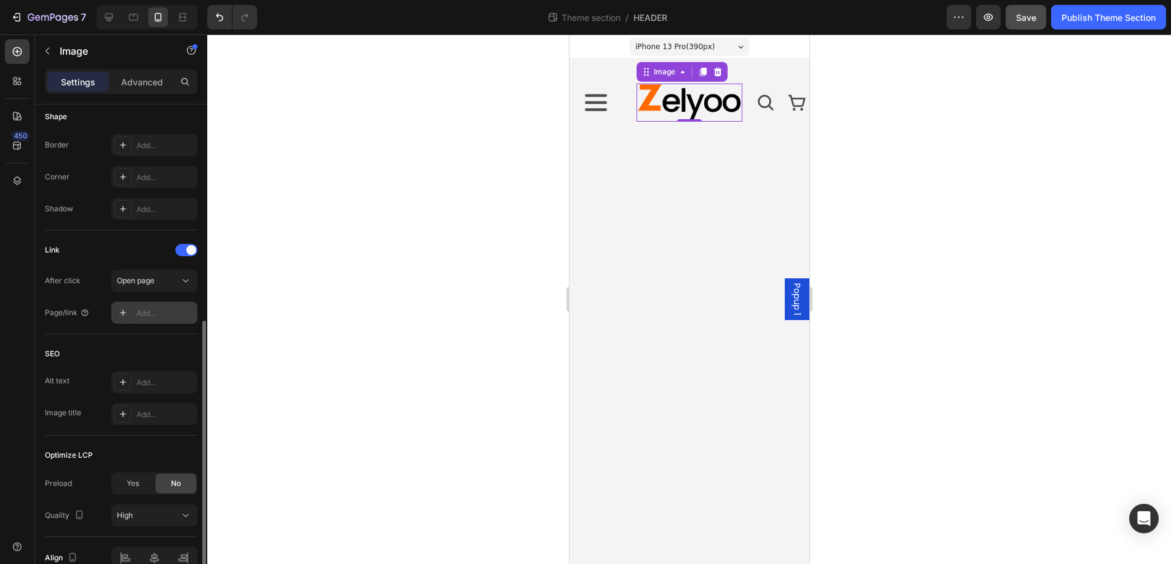
click at [117, 315] on div at bounding box center [122, 312] width 17 height 17
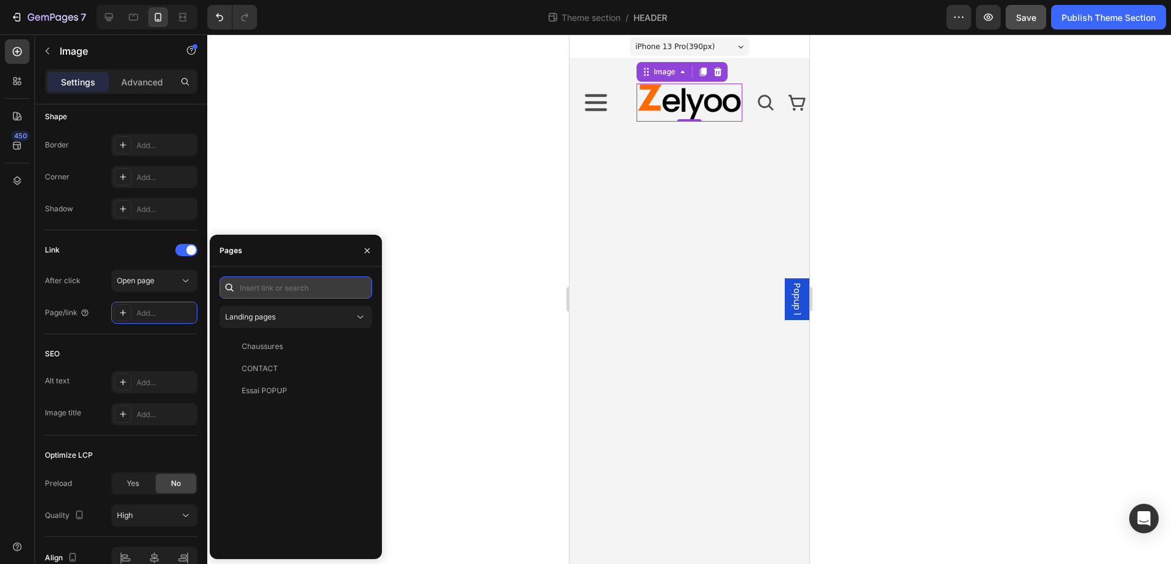
click at [256, 290] on input "text" at bounding box center [295, 288] width 152 height 22
paste input "https://zelyoo.com/"
type input "https://zelyoo.com/"
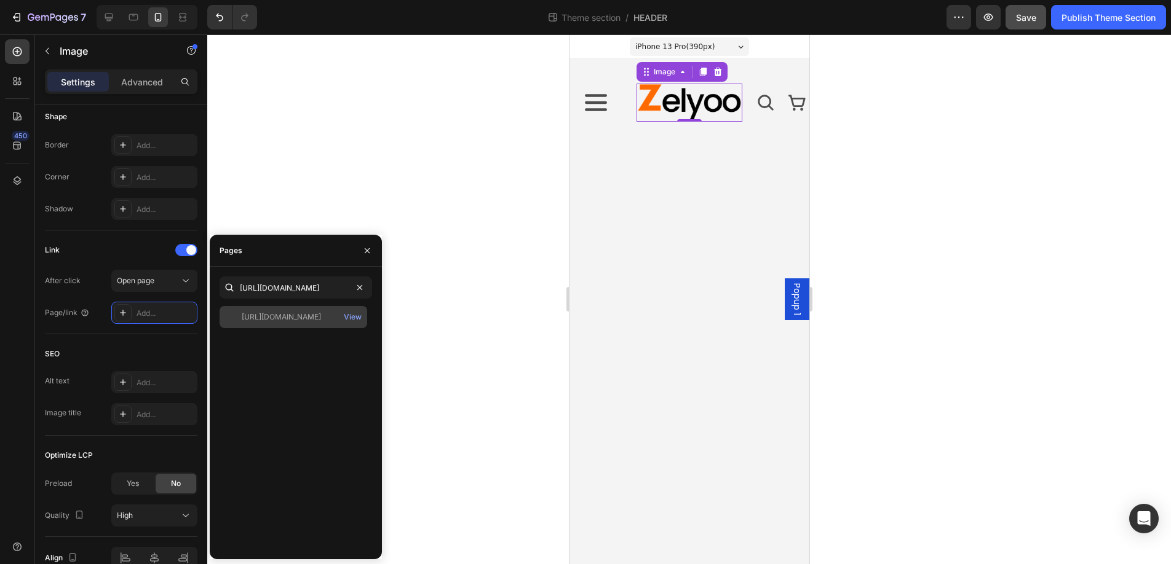
click at [296, 319] on div "https://zelyoo.com/" at bounding box center [281, 317] width 79 height 11
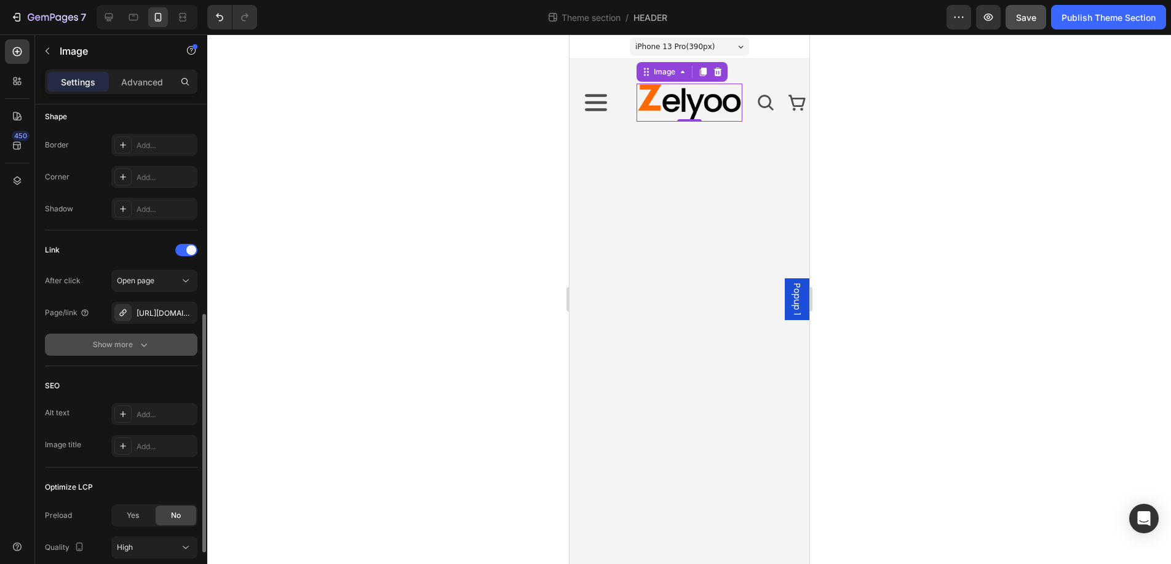
click at [132, 342] on div "Show more" at bounding box center [121, 345] width 57 height 12
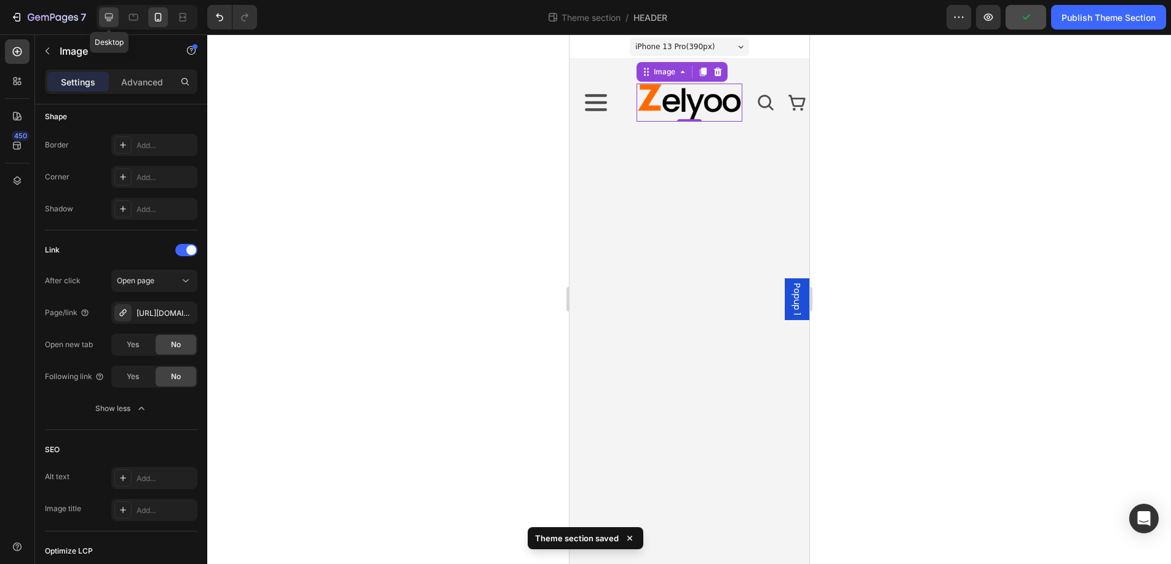
click at [112, 18] on icon at bounding box center [109, 18] width 8 height 8
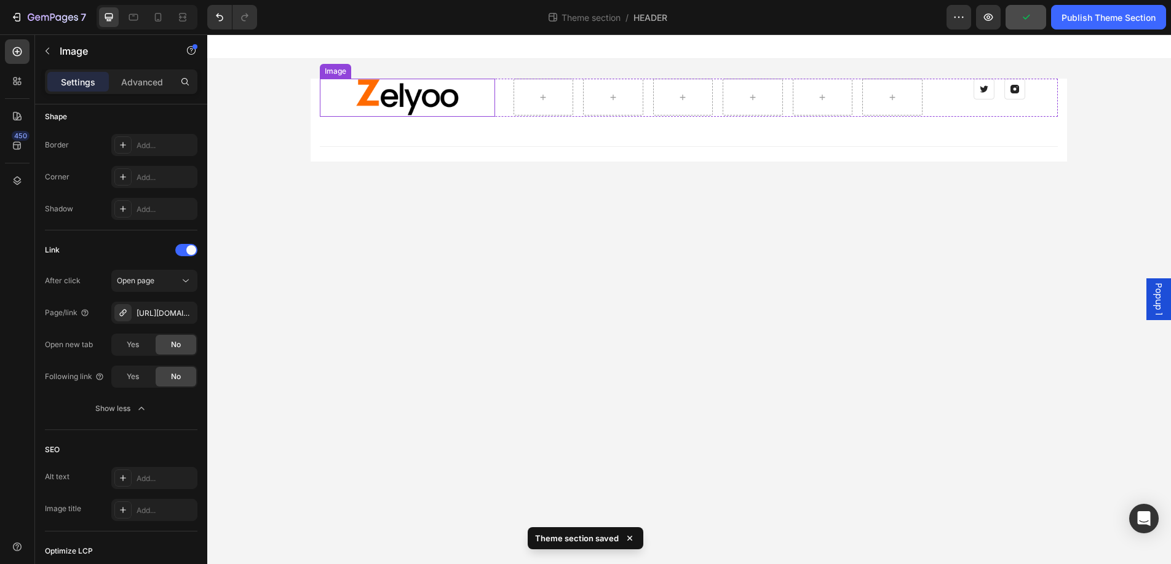
click at [394, 98] on img at bounding box center [407, 98] width 105 height 38
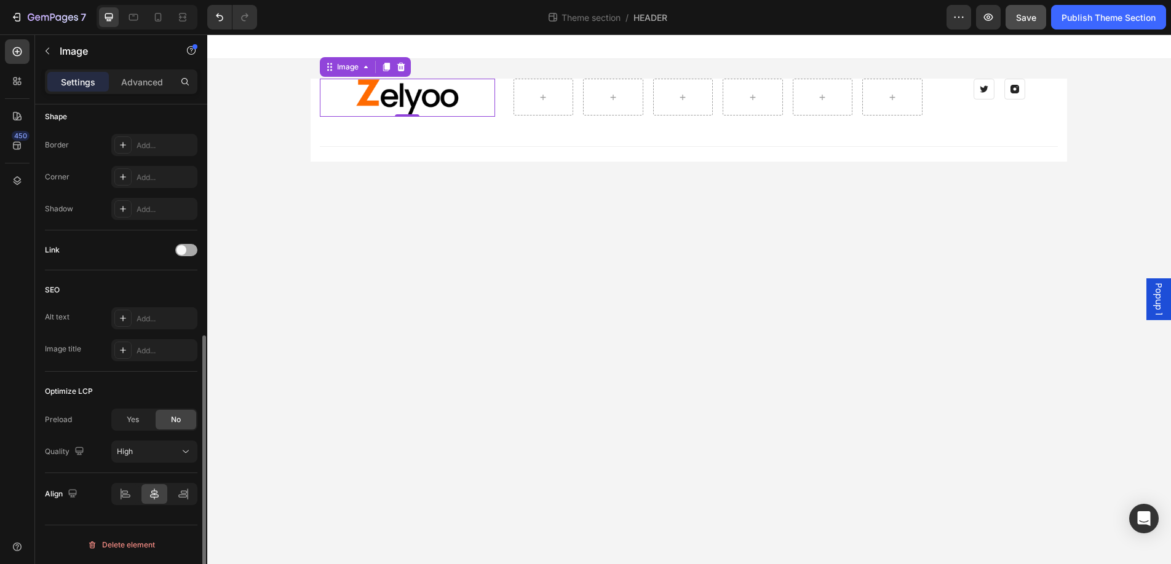
click at [190, 251] on div at bounding box center [186, 250] width 22 height 12
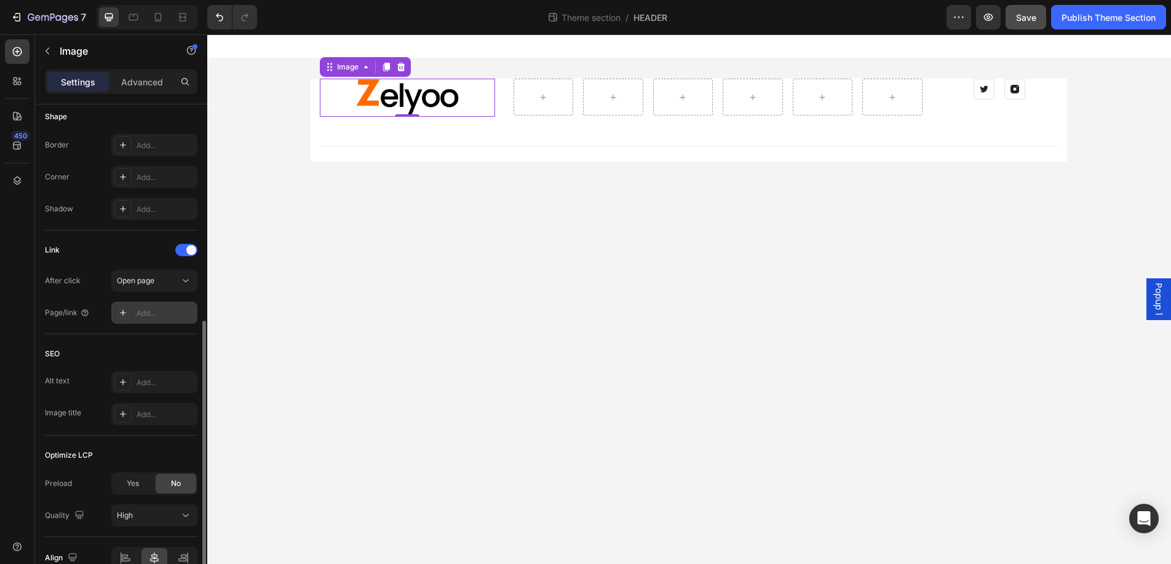
click at [152, 315] on div "Add..." at bounding box center [165, 313] width 58 height 11
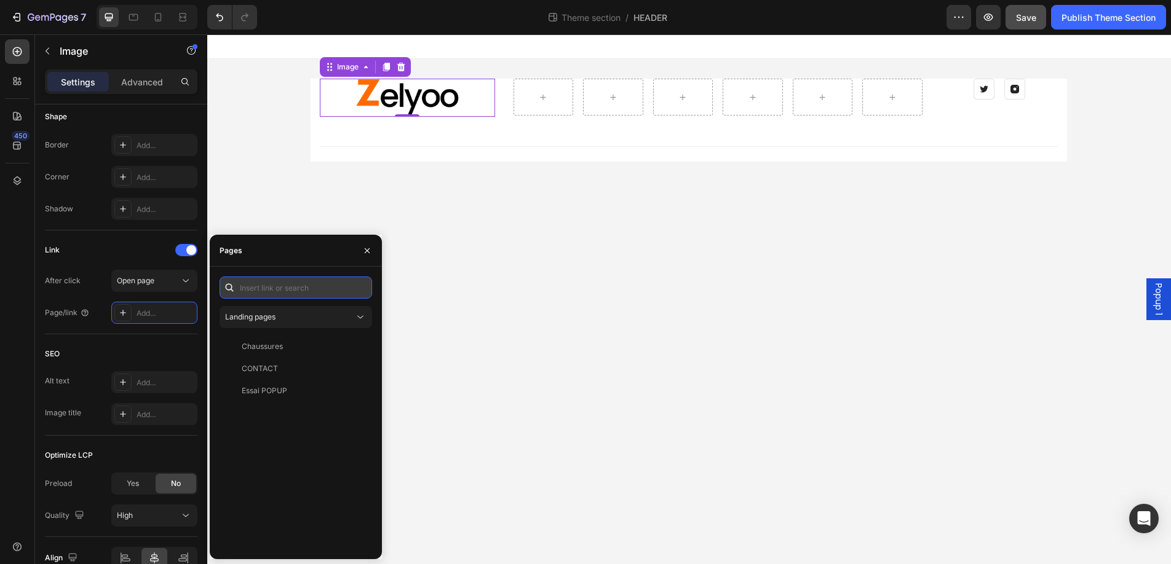
click at [264, 290] on input "text" at bounding box center [295, 288] width 152 height 22
paste input "https://zelyoo.com/"
type input "https://zelyoo.com/"
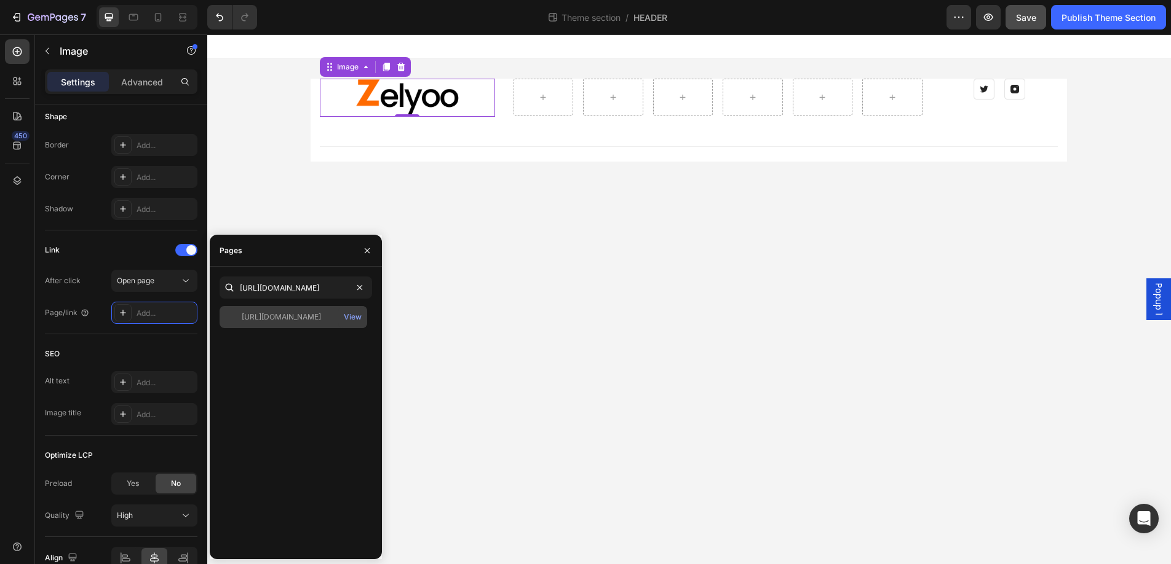
click at [294, 318] on div "https://zelyoo.com/" at bounding box center [281, 317] width 79 height 11
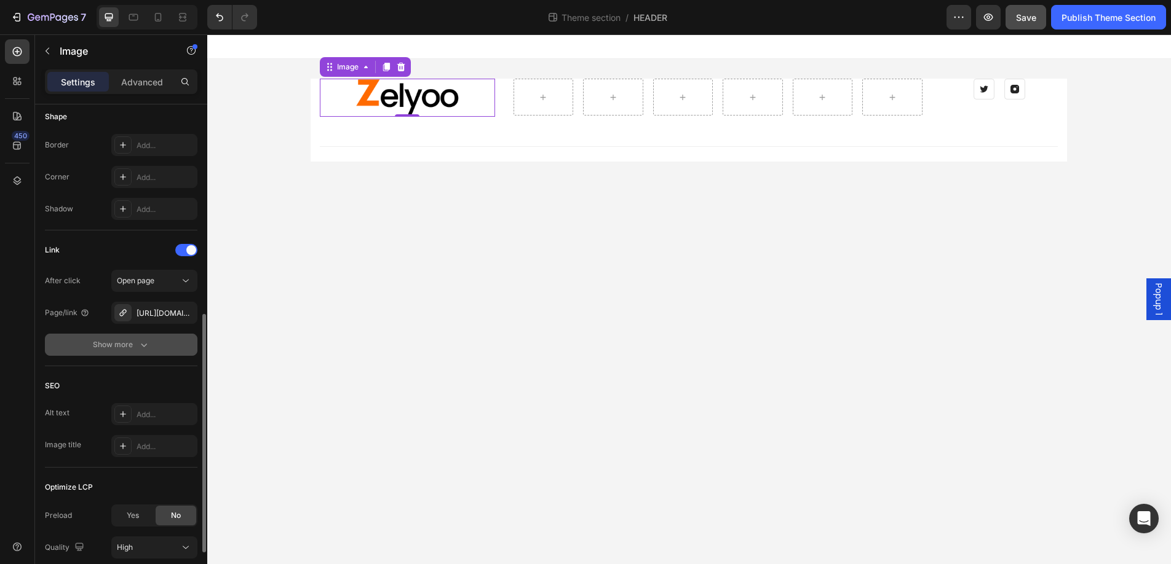
click at [153, 343] on button "Show more" at bounding box center [121, 345] width 152 height 22
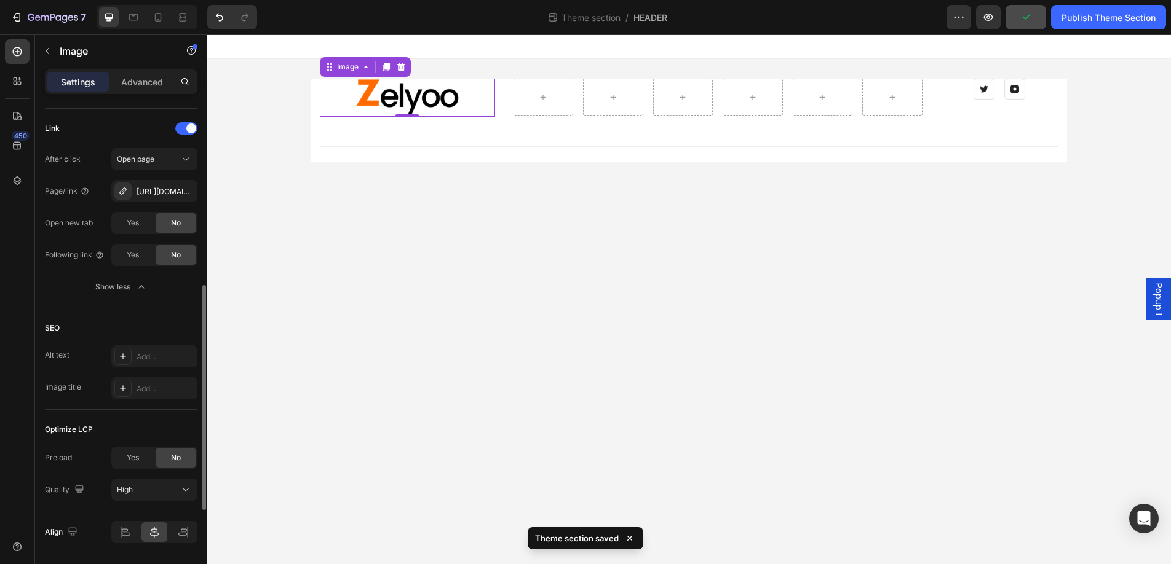
scroll to position [593, 0]
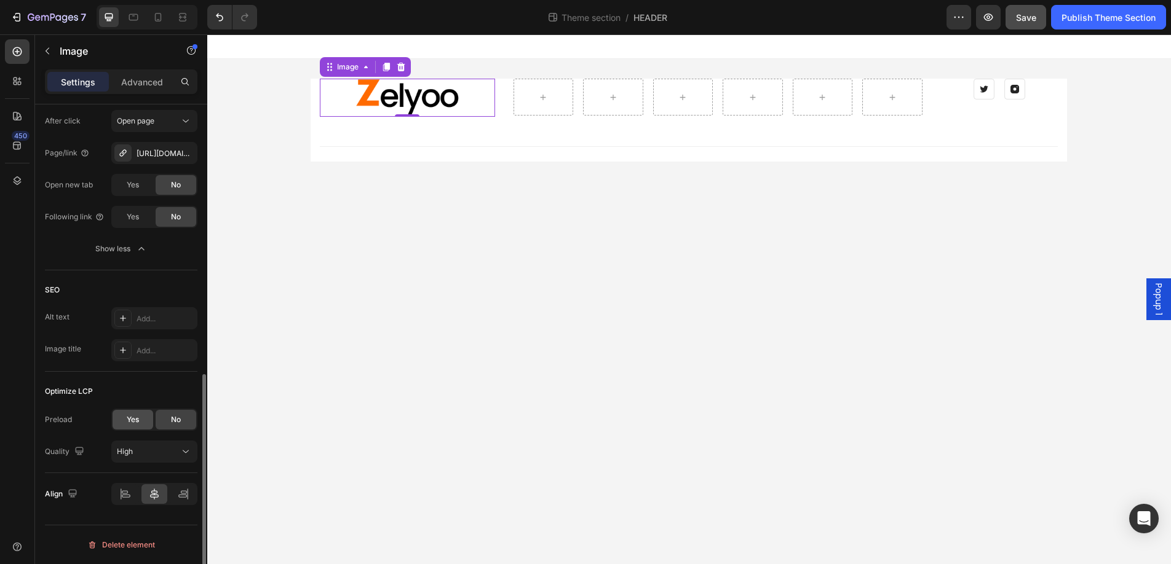
click at [132, 420] on span "Yes" at bounding box center [133, 419] width 12 height 11
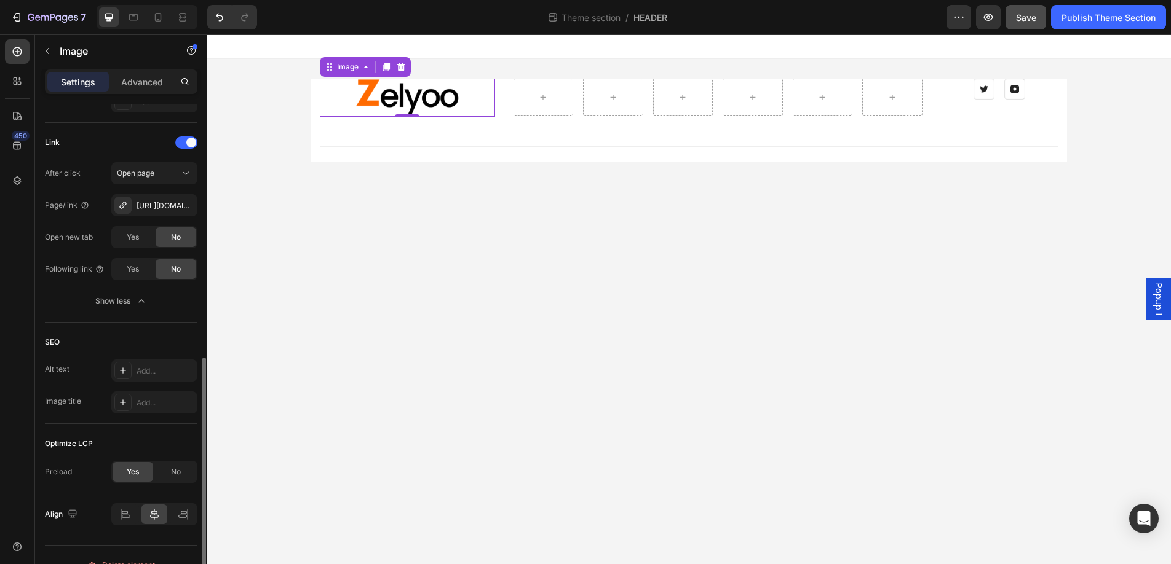
scroll to position [561, 0]
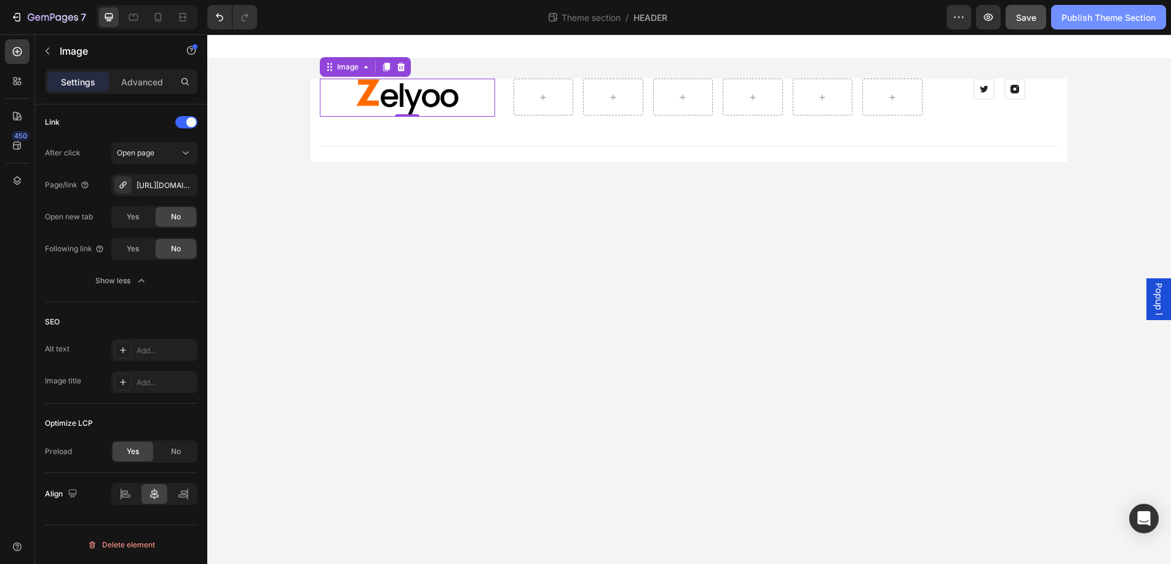
click at [1115, 20] on div "Publish Theme Section" at bounding box center [1108, 17] width 94 height 13
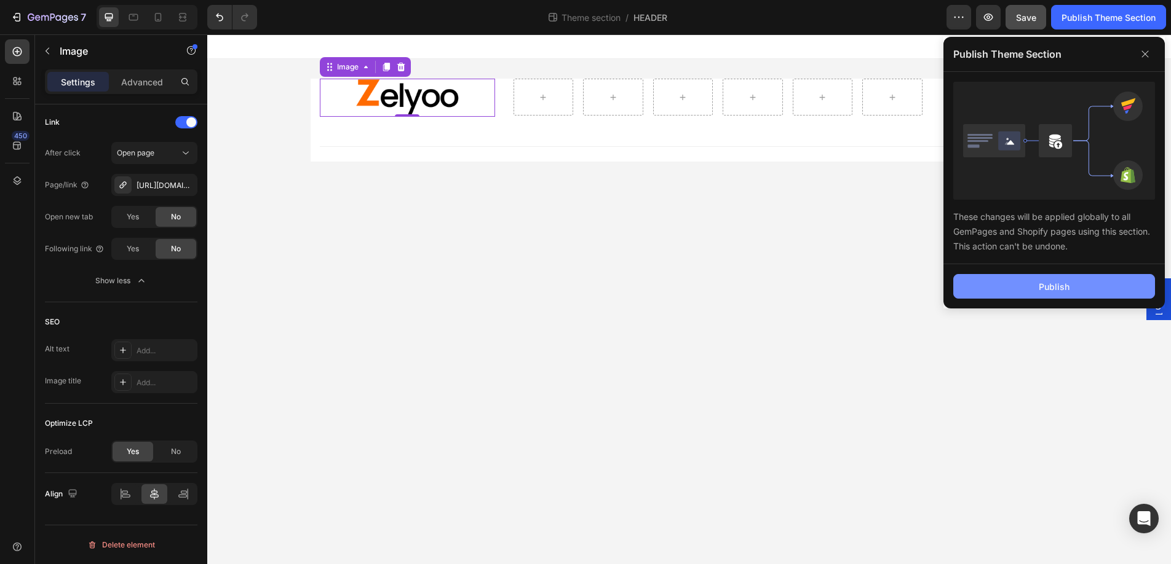
click at [1046, 282] on div "Publish" at bounding box center [1053, 286] width 31 height 13
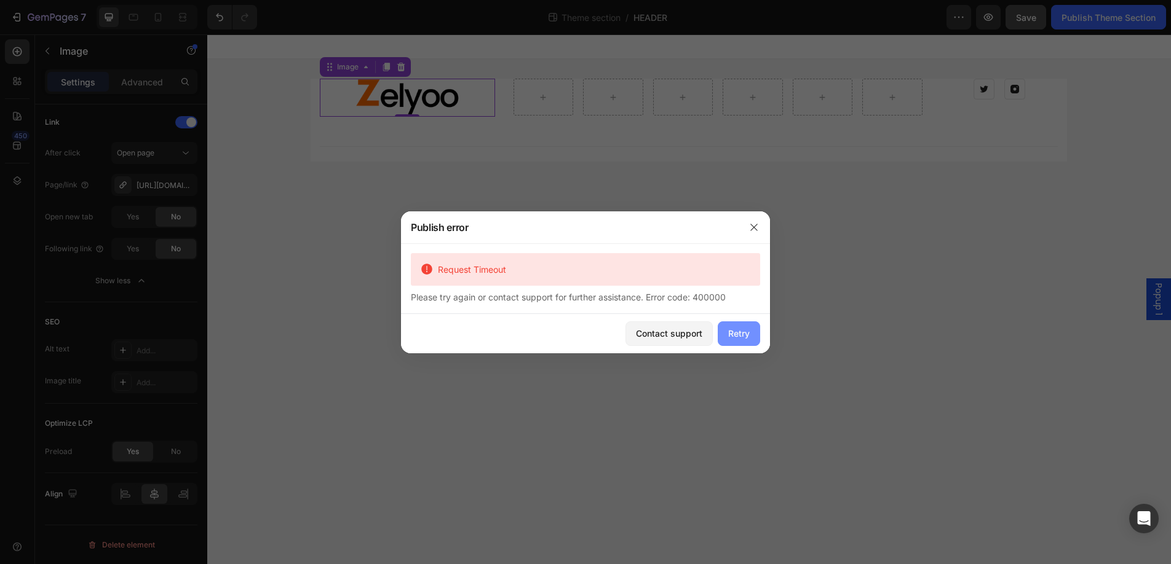
click at [745, 334] on div "Retry" at bounding box center [739, 333] width 22 height 13
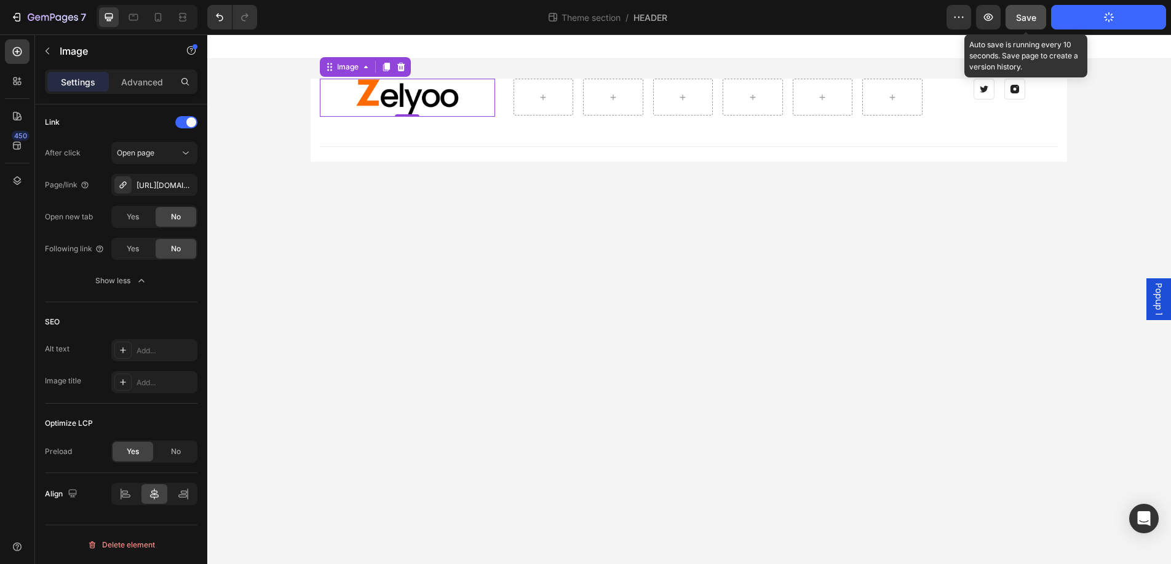
click at [1029, 20] on span "Save" at bounding box center [1026, 17] width 20 height 10
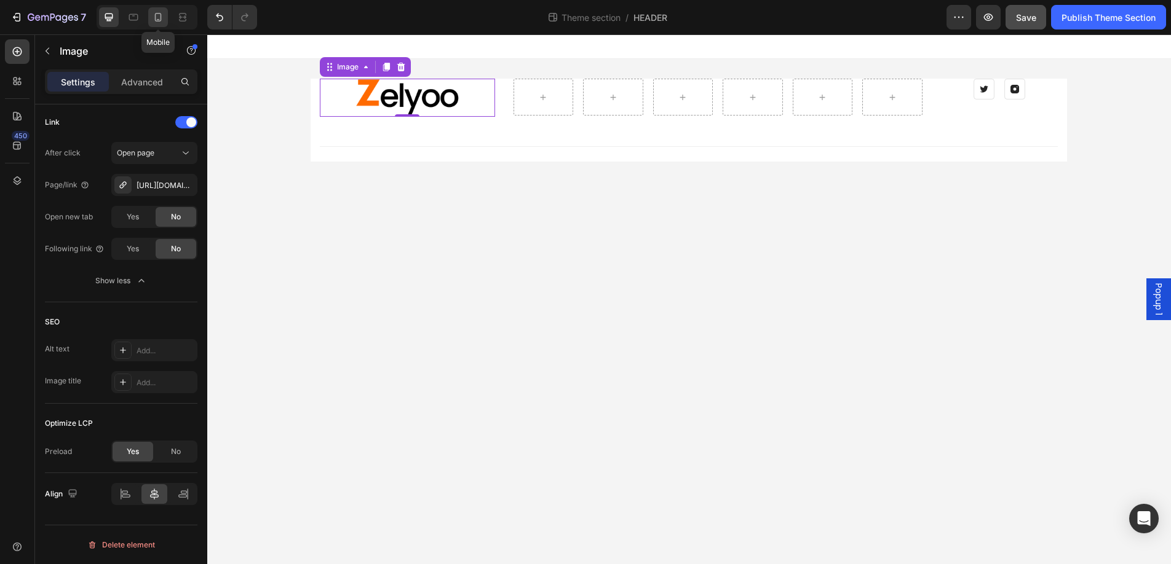
click at [153, 17] on icon at bounding box center [158, 17] width 12 height 12
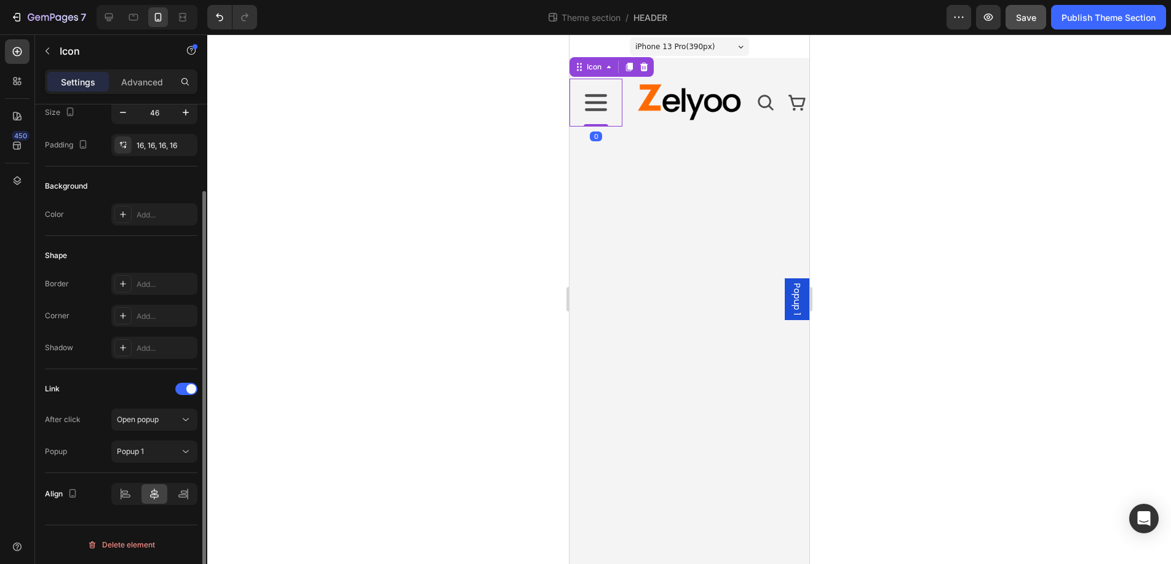
click at [598, 102] on icon at bounding box center [595, 102] width 22 height 17
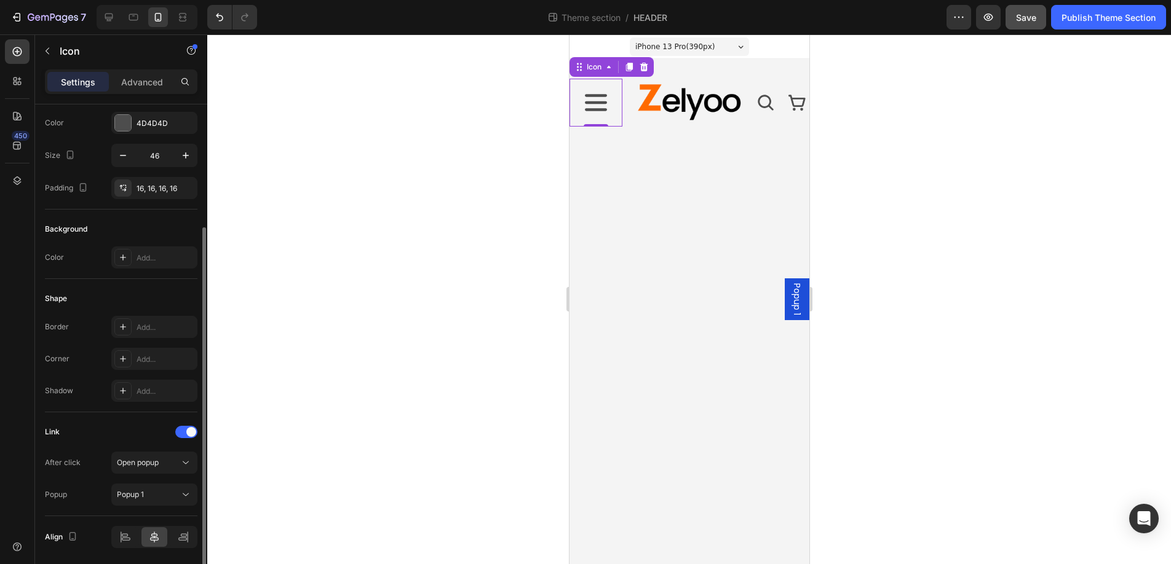
scroll to position [105, 0]
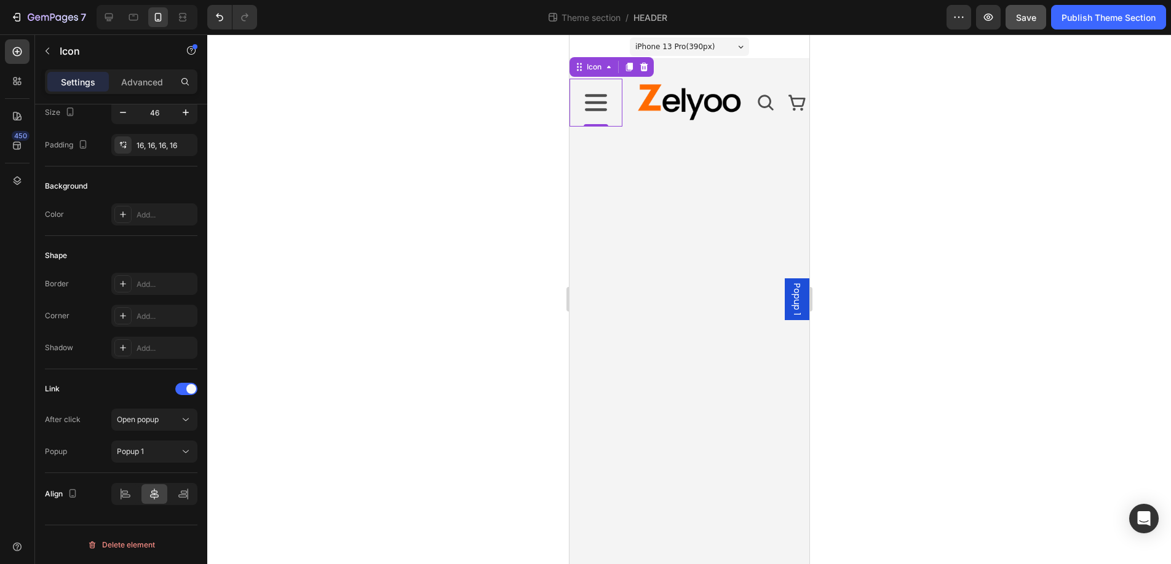
click at [790, 301] on span "Popup 1" at bounding box center [796, 299] width 12 height 32
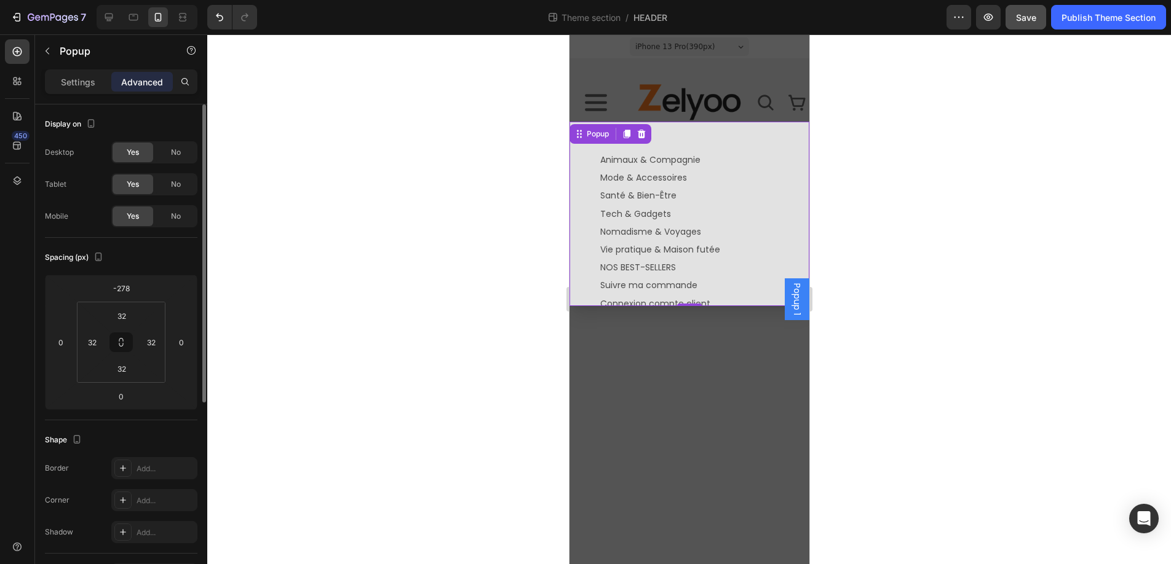
scroll to position [230, 0]
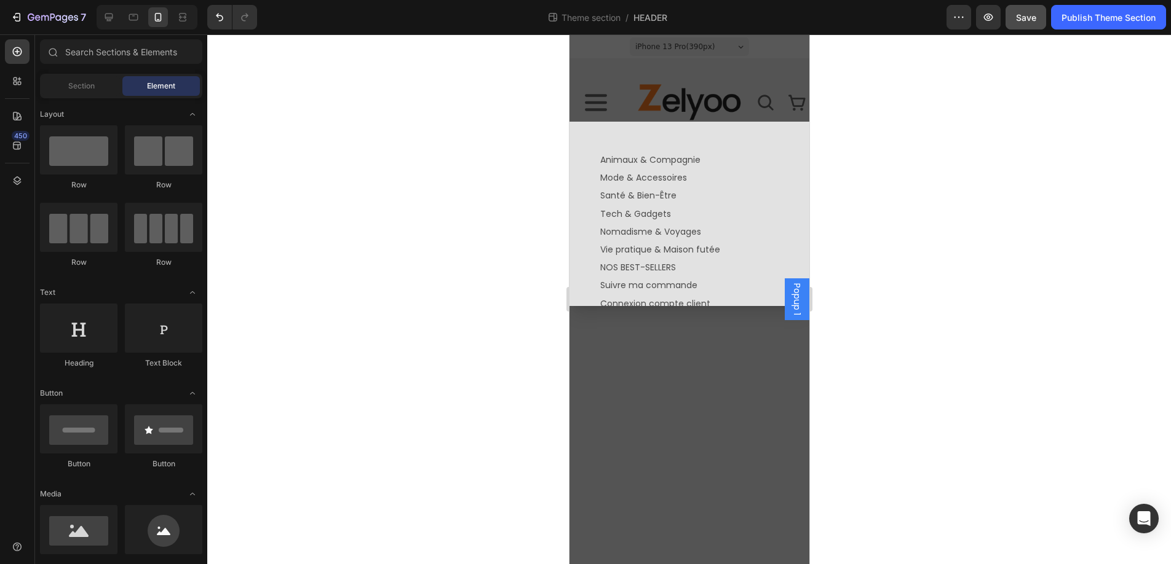
click at [607, 91] on div "Backdrop" at bounding box center [689, 299] width 240 height 530
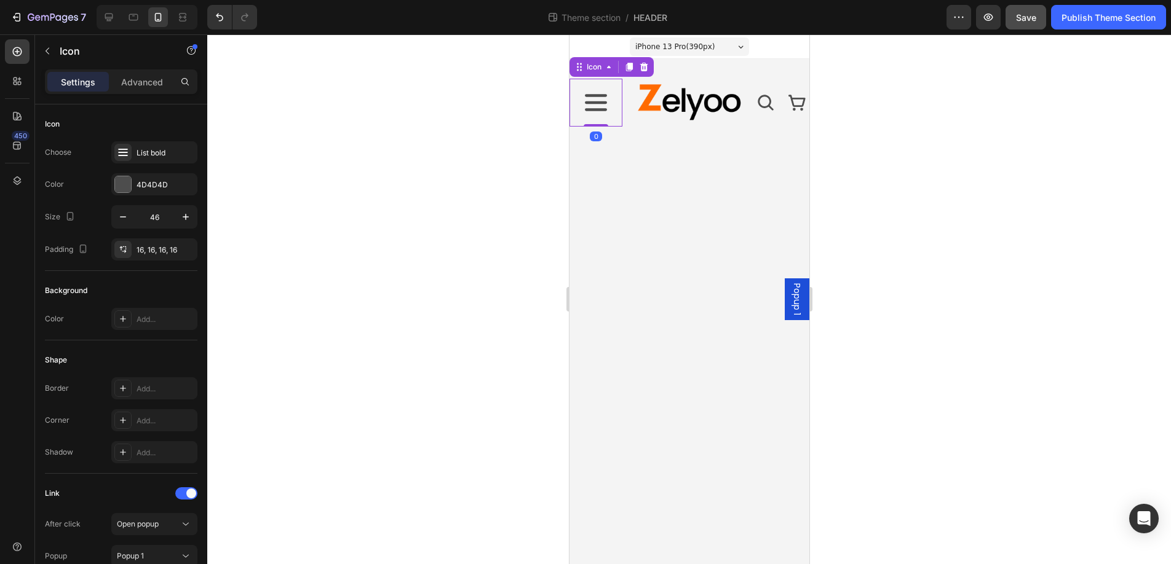
click at [595, 102] on icon at bounding box center [595, 102] width 22 height 17
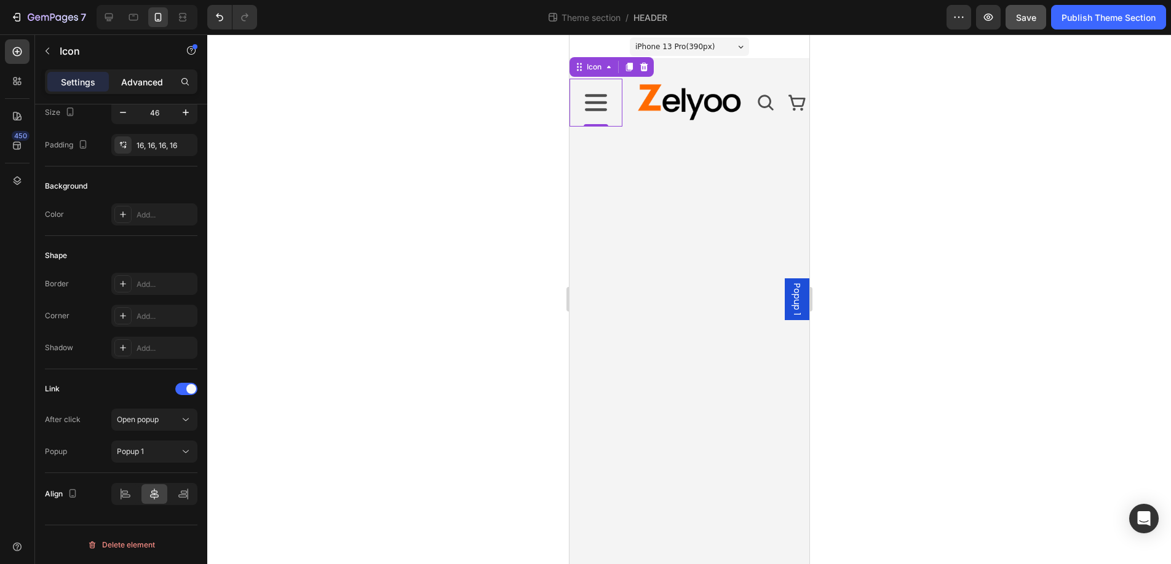
click at [156, 86] on p "Advanced" at bounding box center [142, 82] width 42 height 13
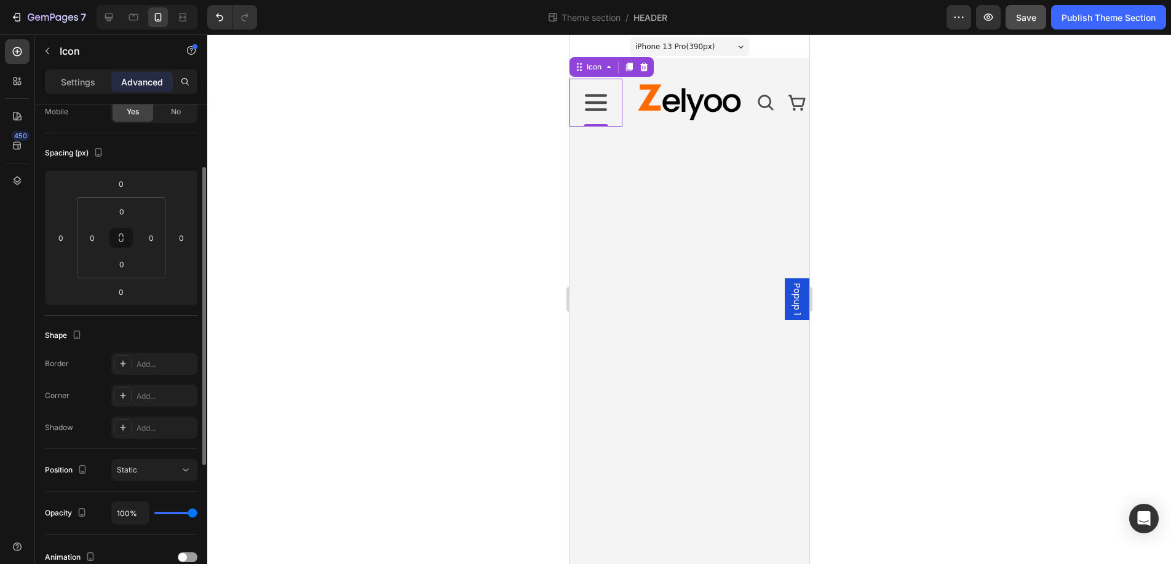
scroll to position [325, 0]
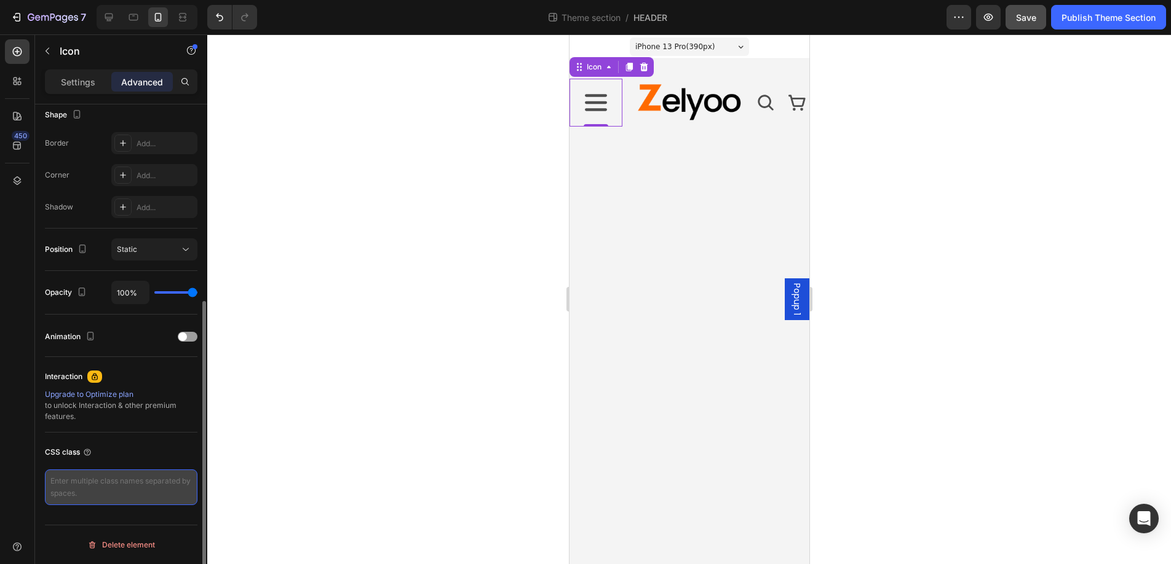
click at [76, 489] on textarea at bounding box center [121, 488] width 152 height 36
paste textarea "z-ham"
type textarea "z-ham"
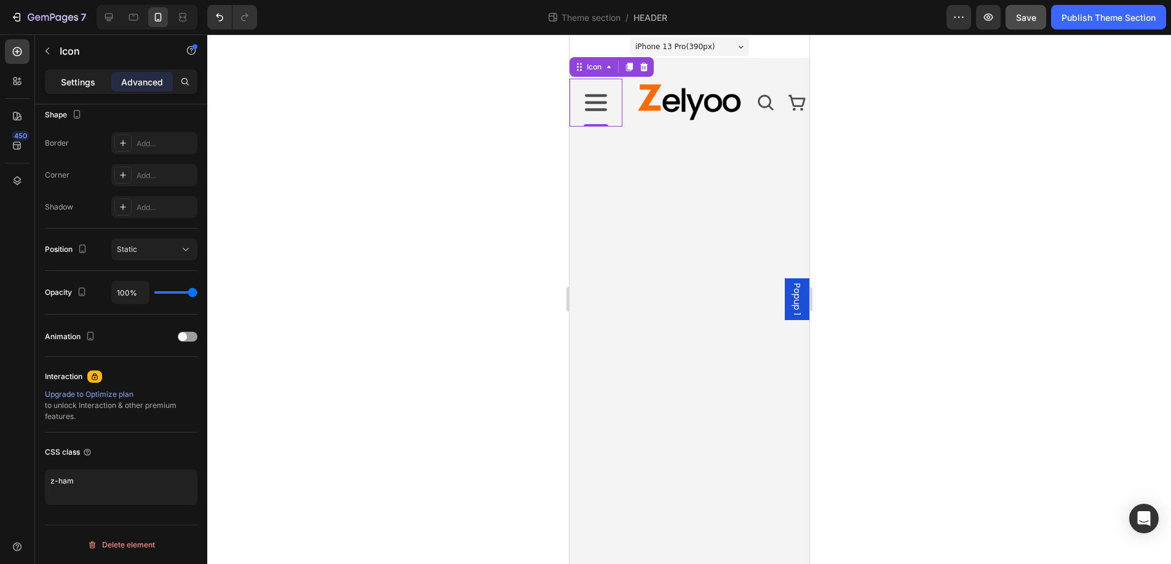
click at [70, 84] on p "Settings" at bounding box center [78, 82] width 34 height 13
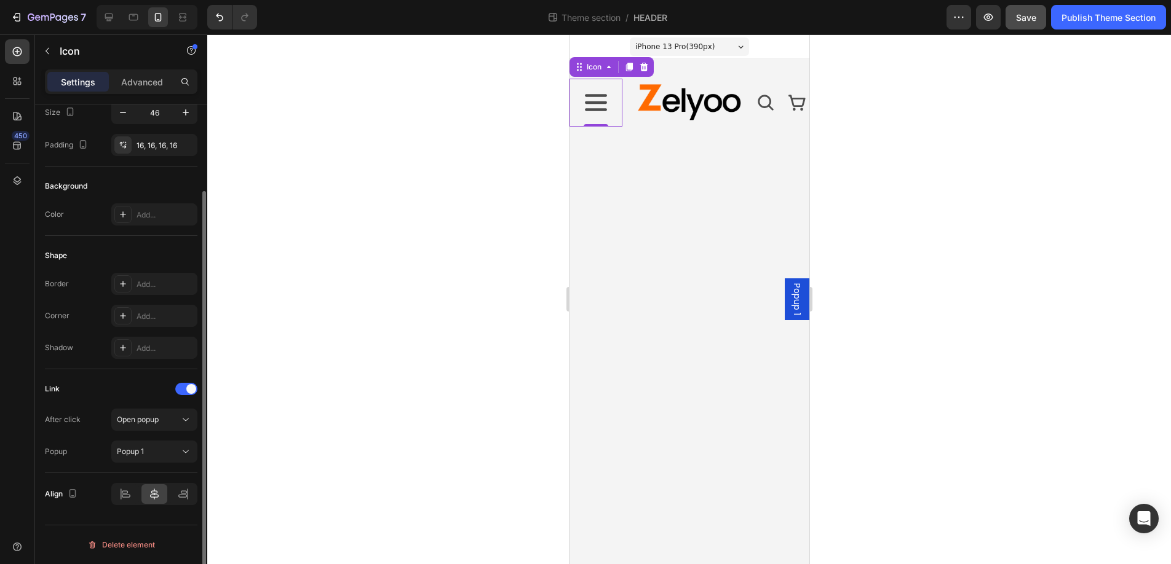
scroll to position [105, 0]
click at [169, 419] on div "Open popup" at bounding box center [148, 419] width 63 height 11
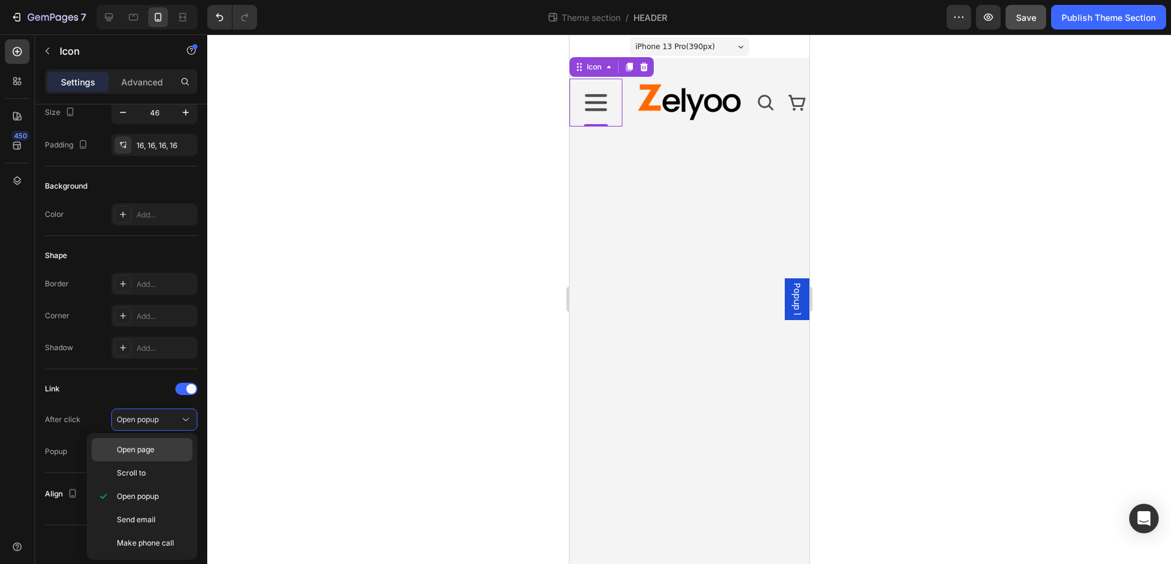
click at [146, 462] on div "Open page" at bounding box center [142, 473] width 101 height 23
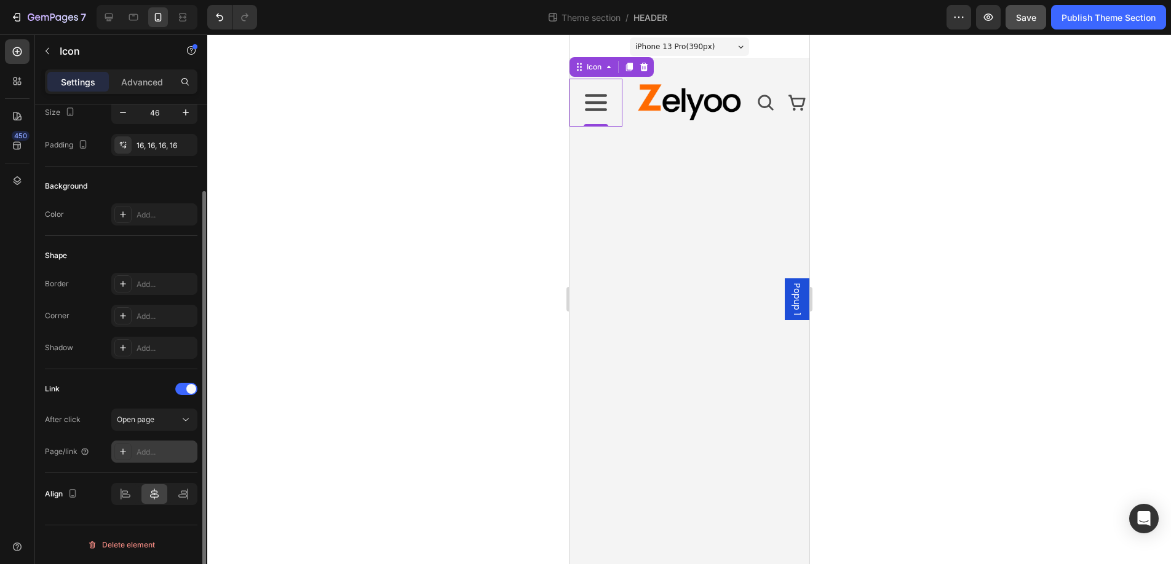
click at [158, 451] on div "Add..." at bounding box center [165, 452] width 58 height 11
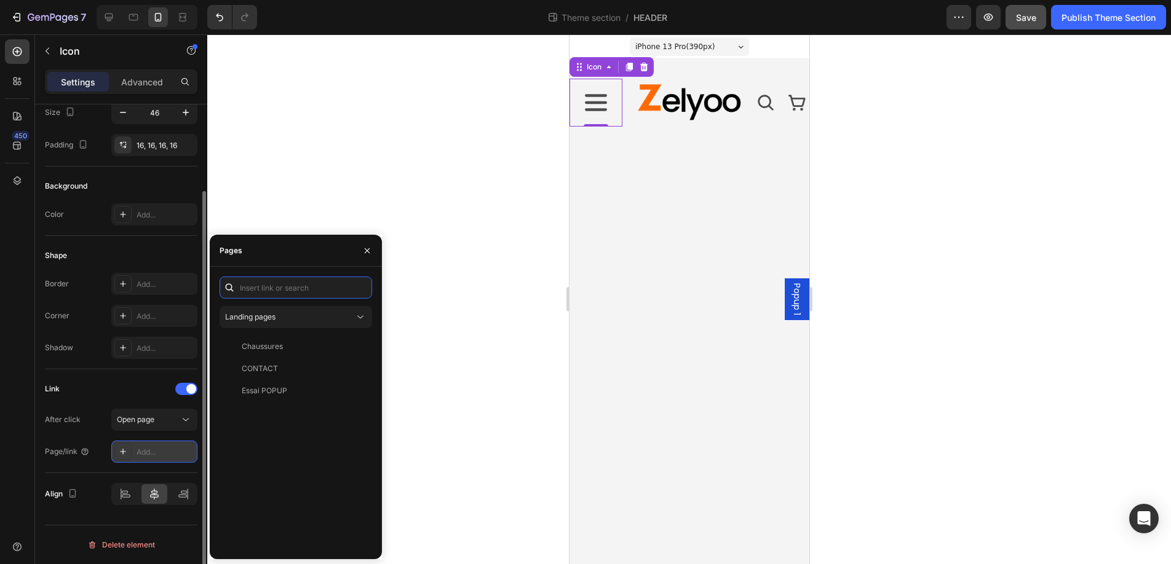
click at [272, 296] on input "text" at bounding box center [295, 288] width 152 height 22
paste input "#"
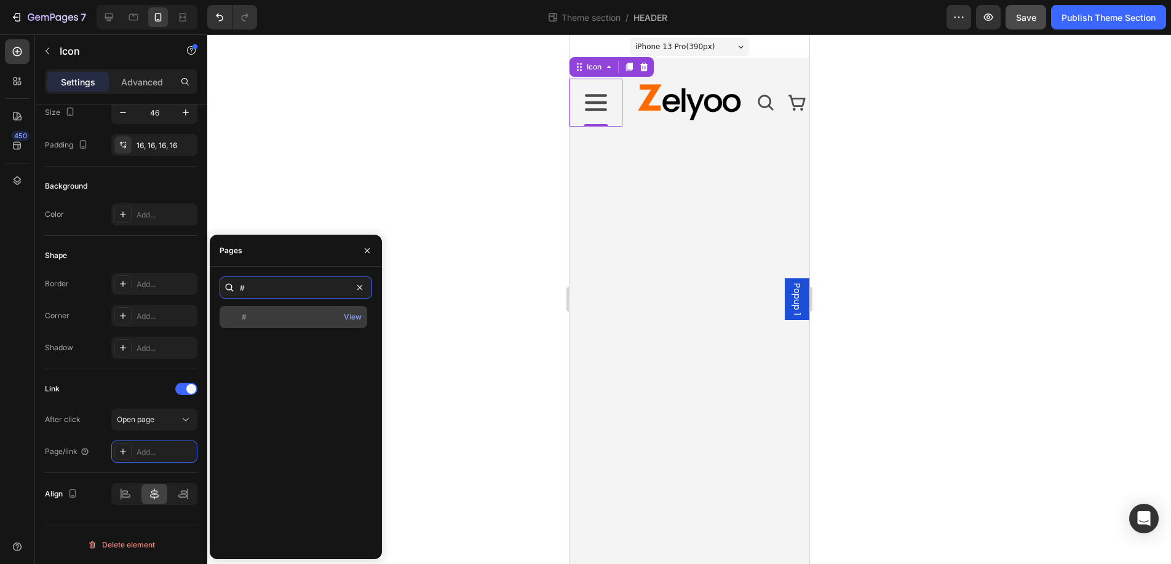
type input "#"
click at [253, 320] on div "#" at bounding box center [293, 317] width 138 height 11
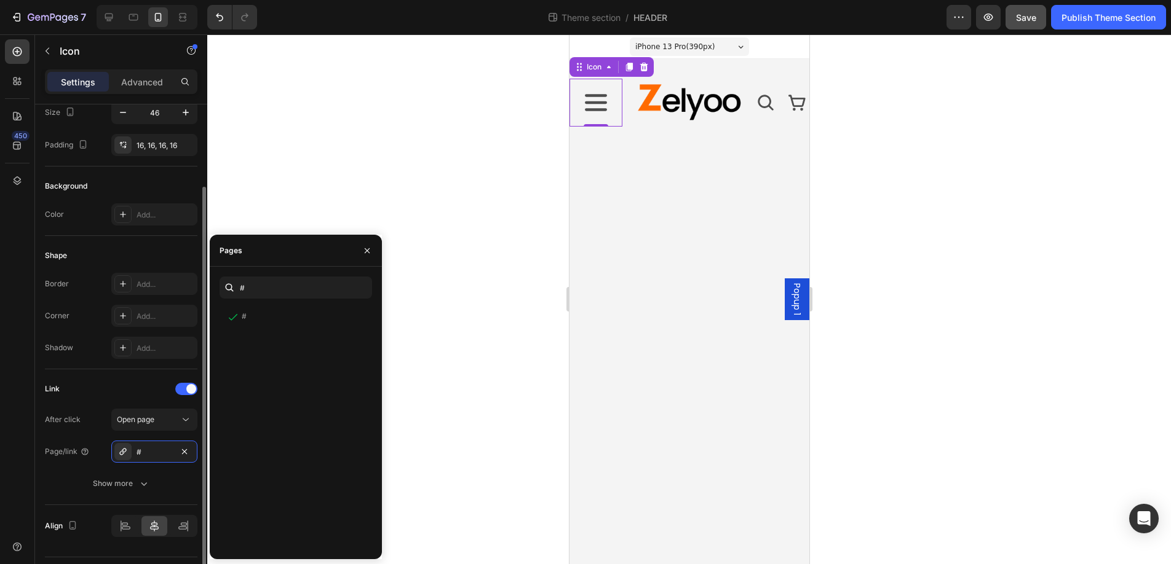
click at [136, 390] on div "Link" at bounding box center [121, 389] width 152 height 20
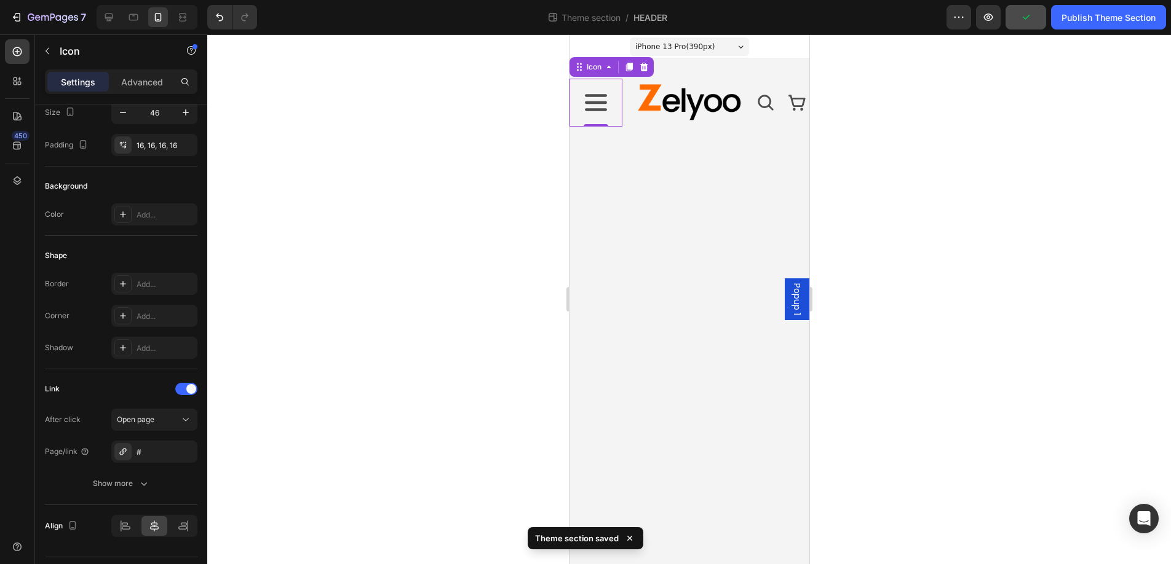
click at [794, 295] on span "Popup 1" at bounding box center [796, 299] width 12 height 32
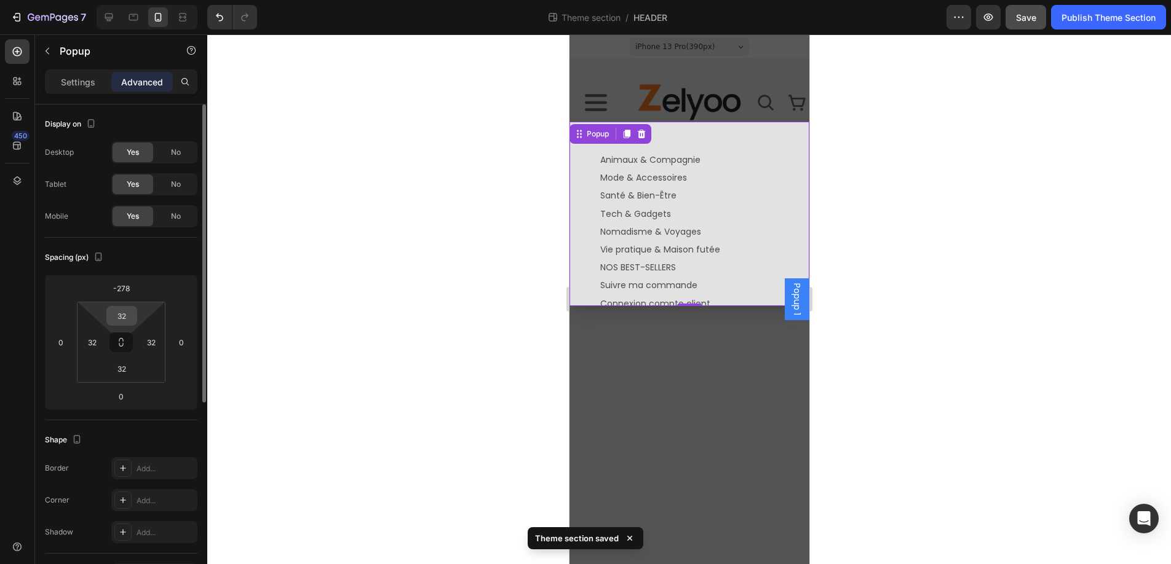
scroll to position [325, 0]
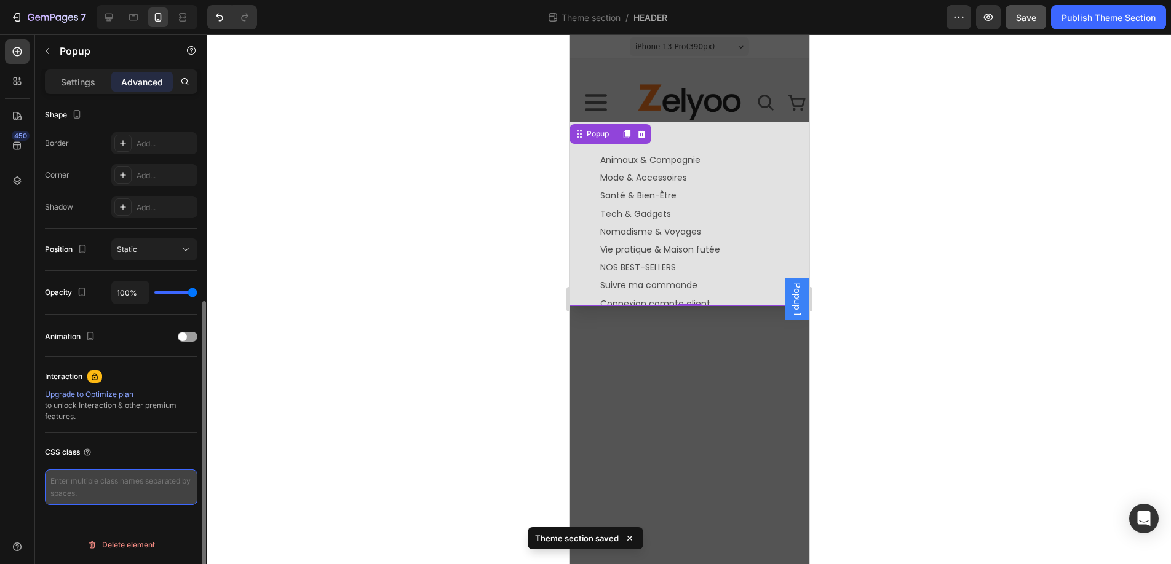
click at [74, 484] on textarea at bounding box center [121, 488] width 152 height 36
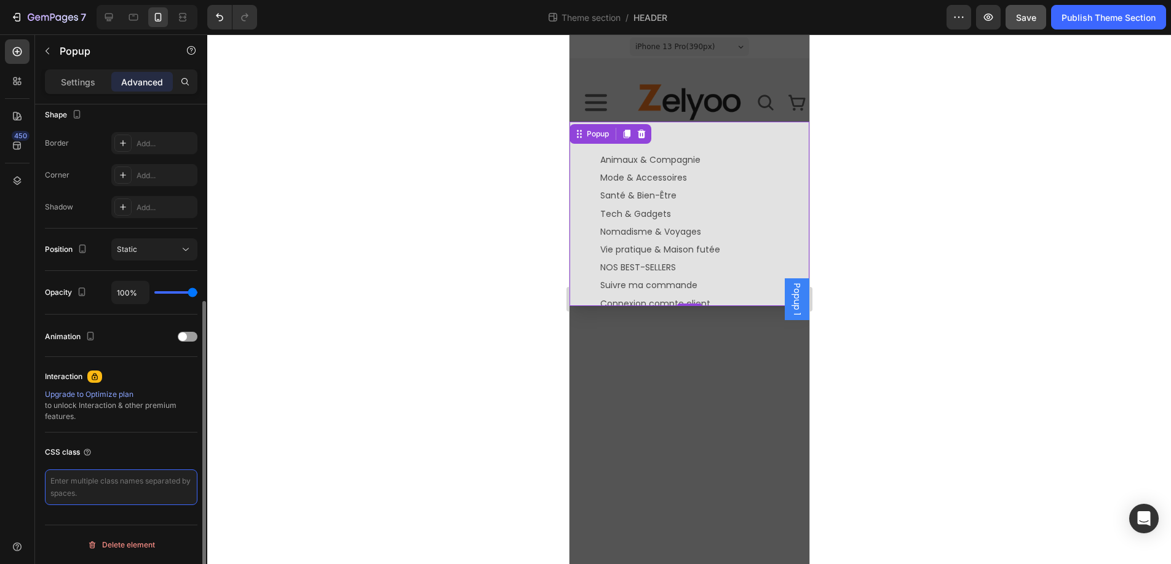
paste textarea "z-drawer"
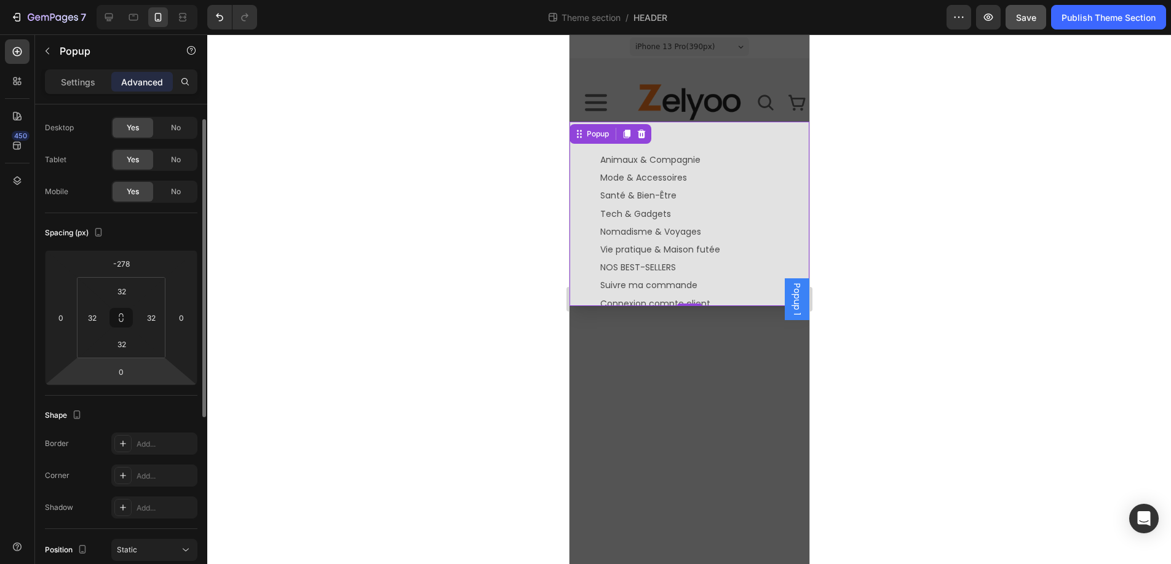
scroll to position [0, 0]
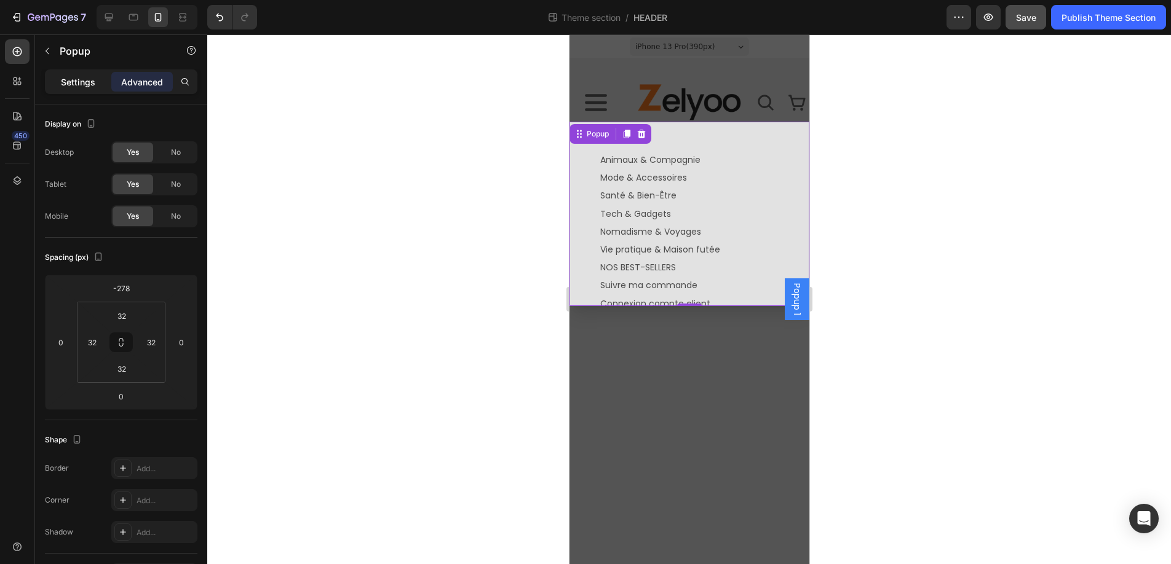
type textarea "z-drawer"
click at [72, 82] on p "Settings" at bounding box center [78, 82] width 34 height 13
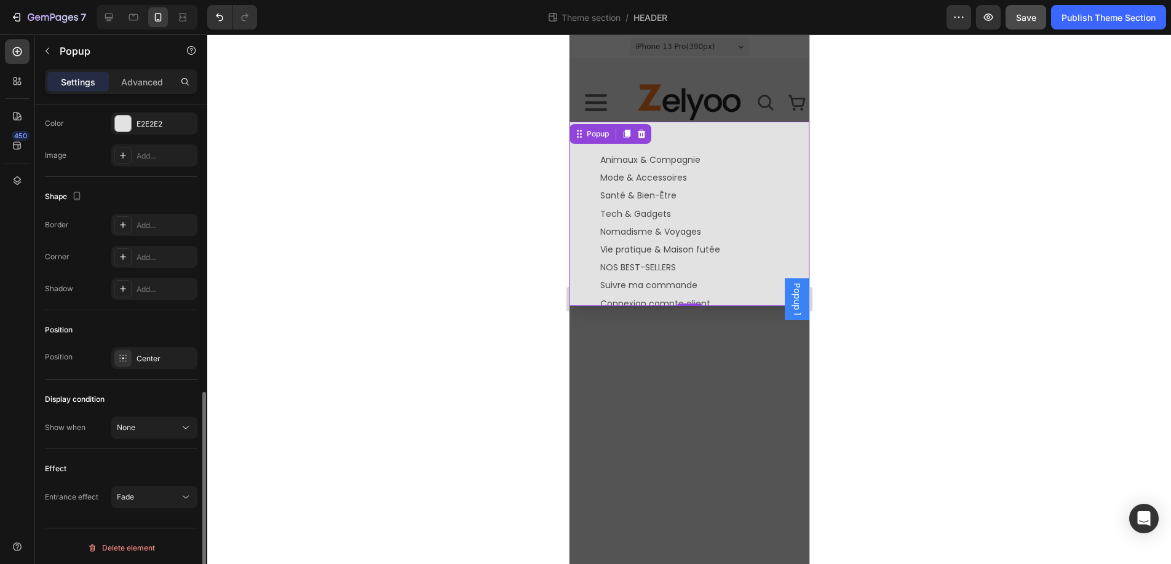
scroll to position [669, 0]
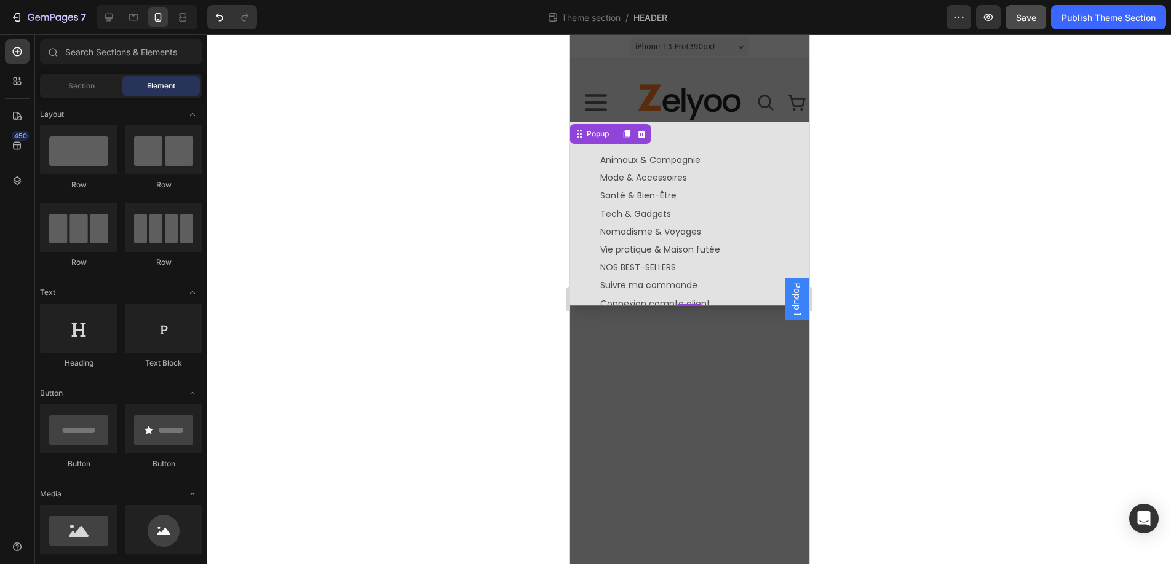
click at [656, 82] on div "Backdrop" at bounding box center [689, 299] width 240 height 530
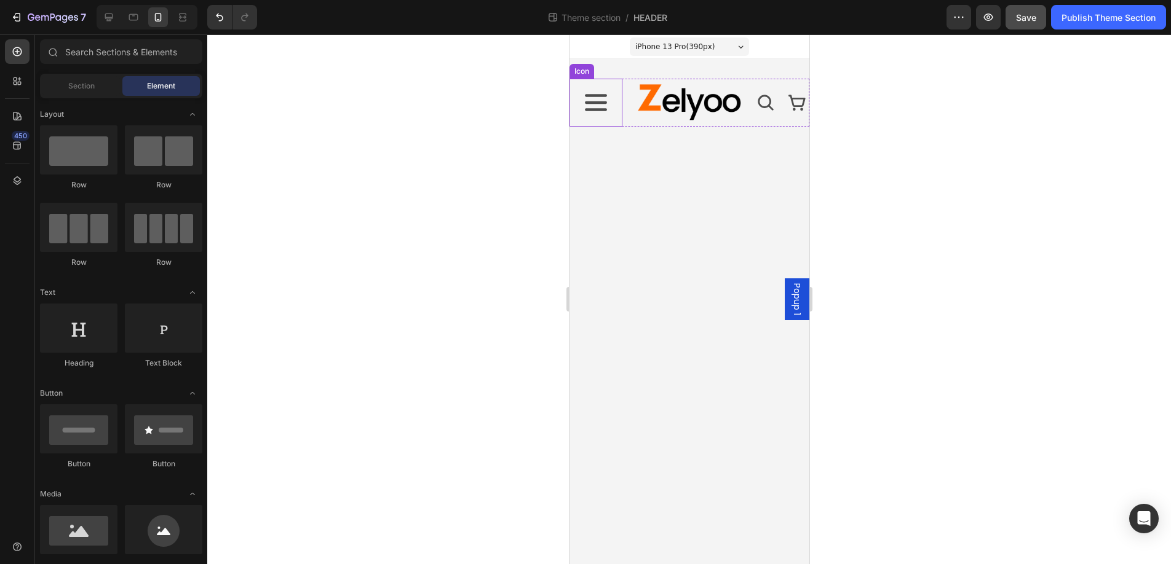
click at [596, 102] on icon at bounding box center [595, 102] width 22 height 17
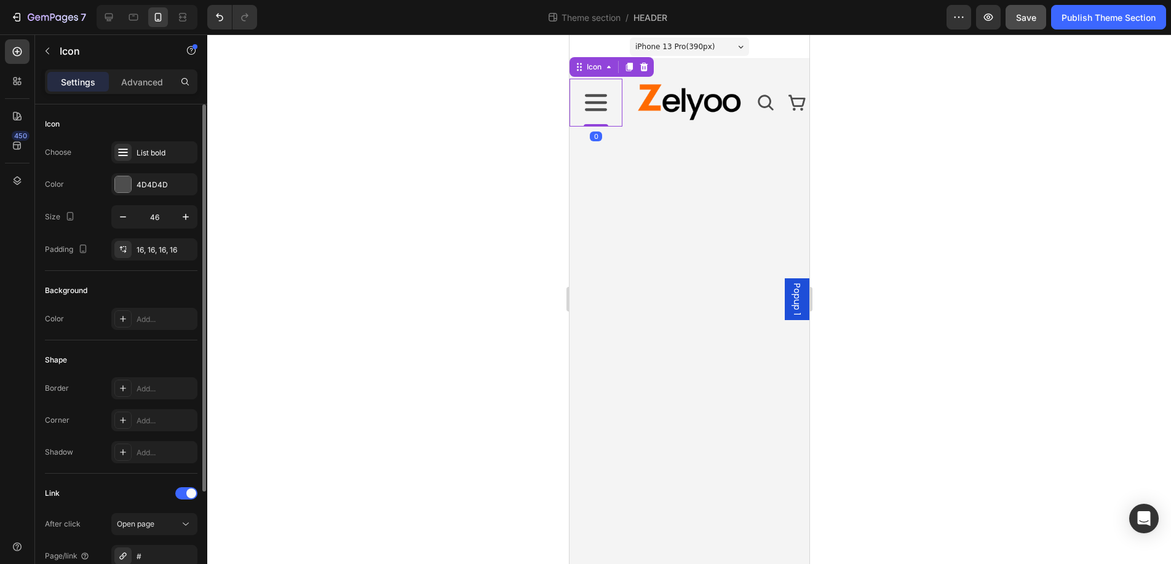
scroll to position [136, 0]
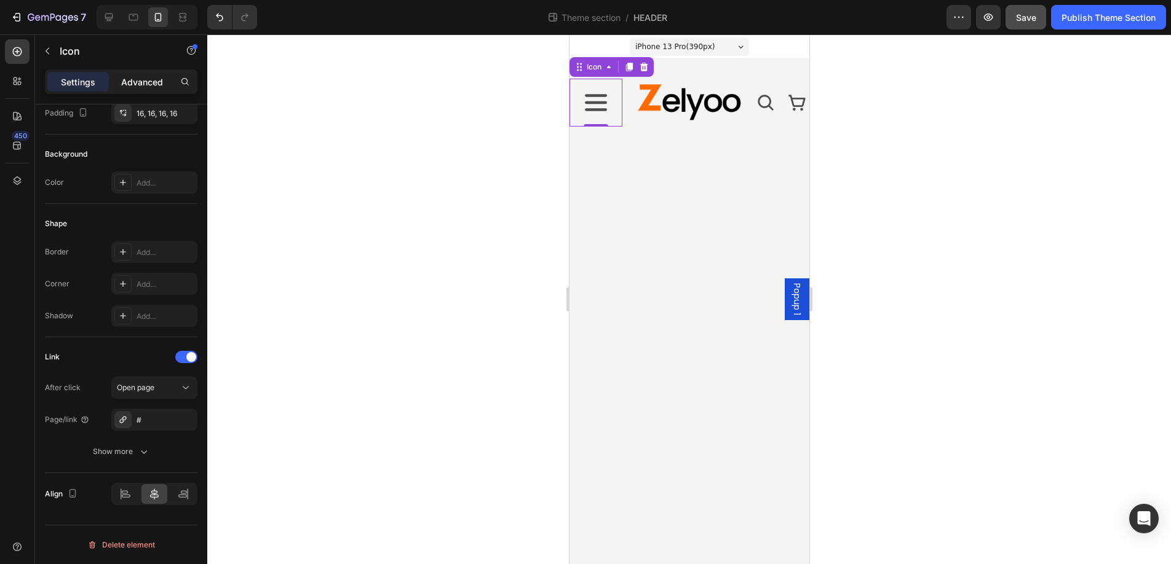
click at [144, 79] on p "Advanced" at bounding box center [142, 82] width 42 height 13
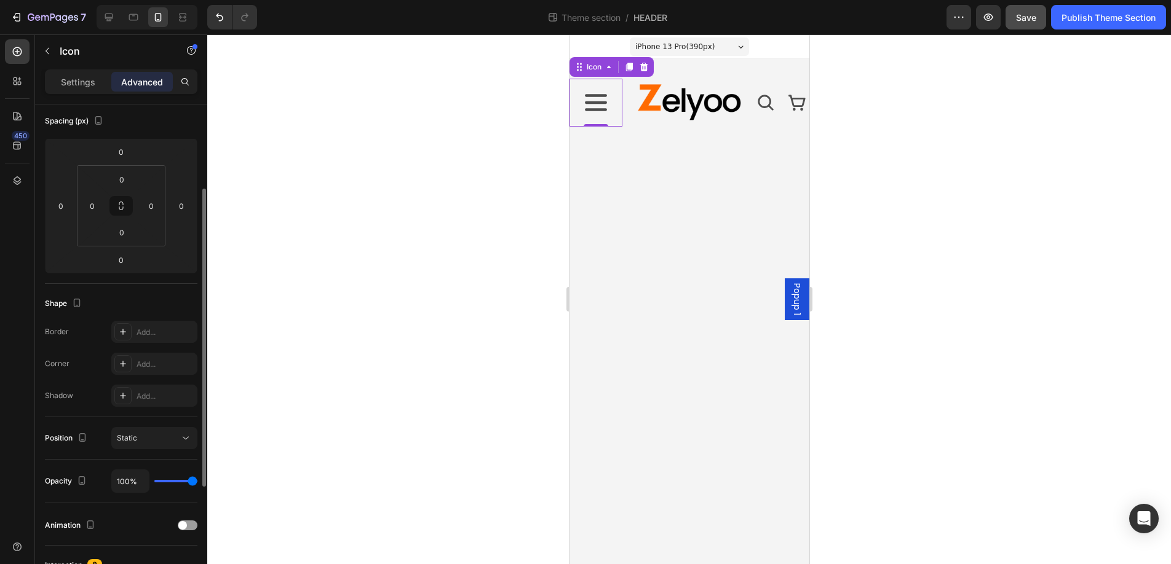
scroll to position [325, 0]
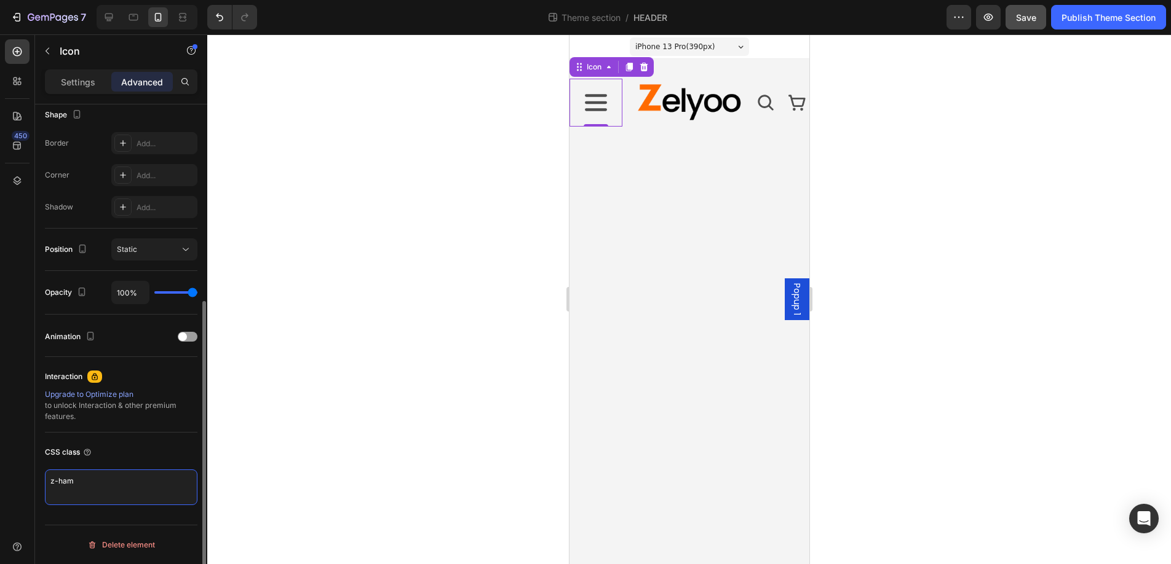
drag, startPoint x: 108, startPoint y: 480, endPoint x: 36, endPoint y: 480, distance: 71.9
click at [36, 480] on div "Display on Desktop Yes No Tablet Yes No Mobile Yes No Spacing (px) 0 0 0 0 0 0 …" at bounding box center [121, 189] width 172 height 820
click at [274, 380] on div at bounding box center [688, 299] width 963 height 530
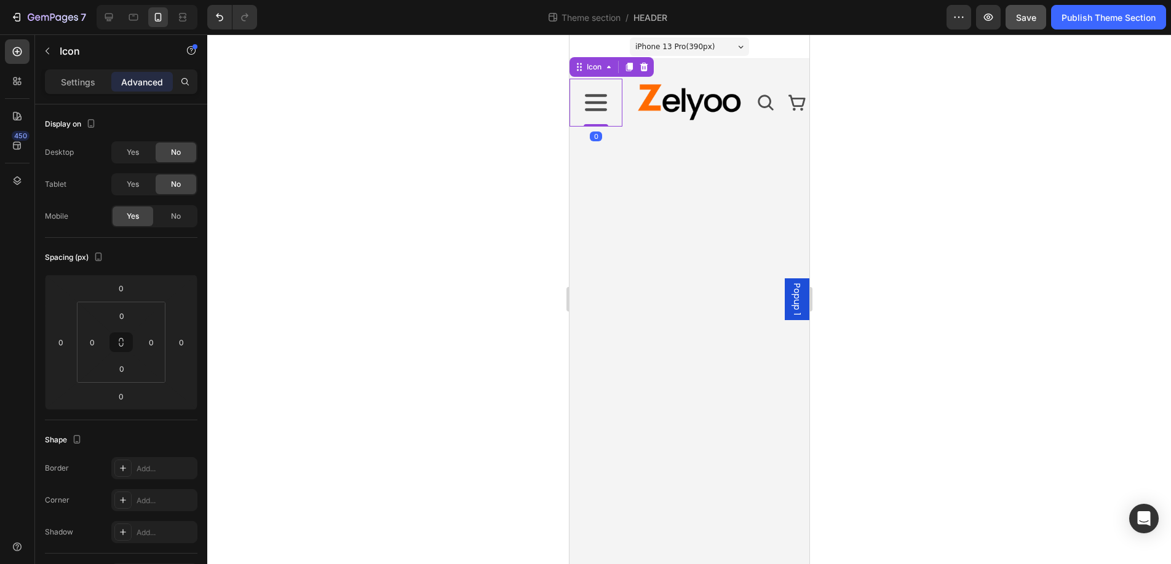
click at [599, 100] on icon at bounding box center [595, 103] width 28 height 28
click at [646, 65] on icon at bounding box center [643, 67] width 8 height 9
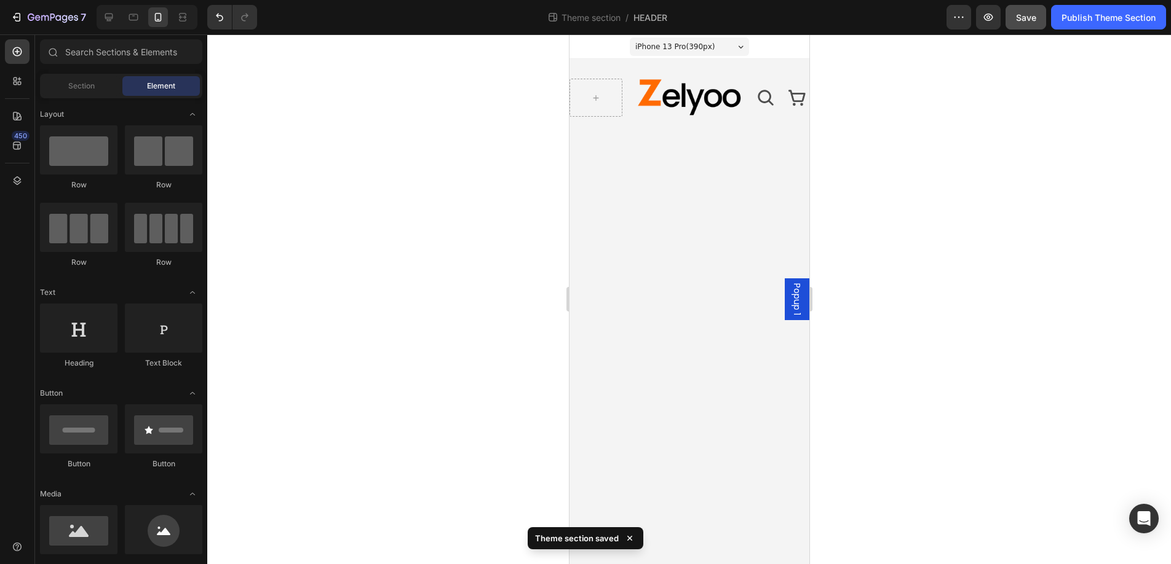
click at [795, 303] on span "Popup 1" at bounding box center [796, 299] width 12 height 32
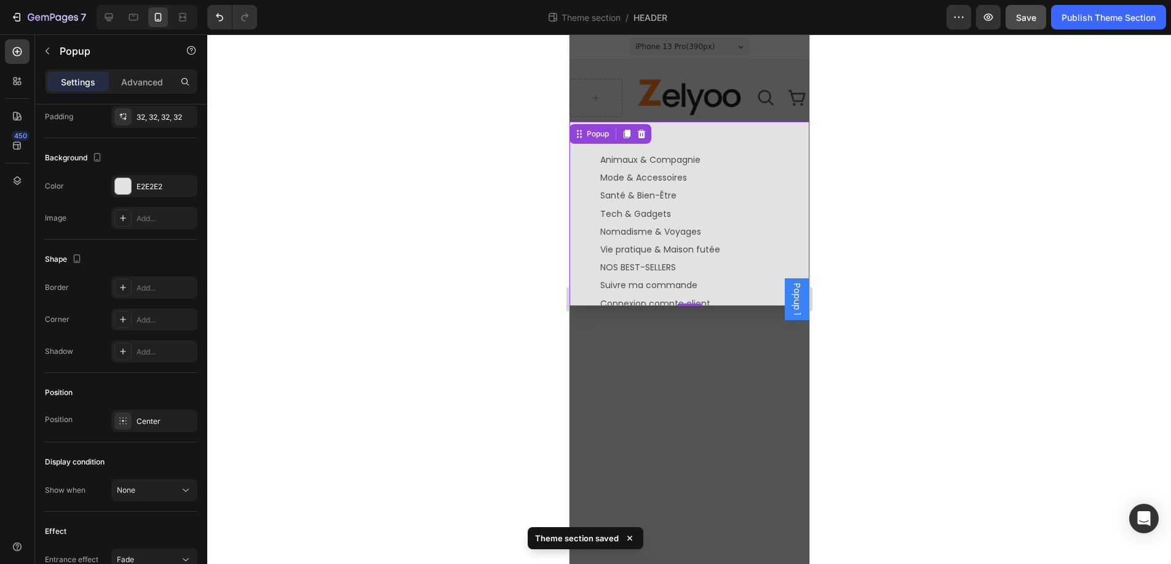
scroll to position [669, 0]
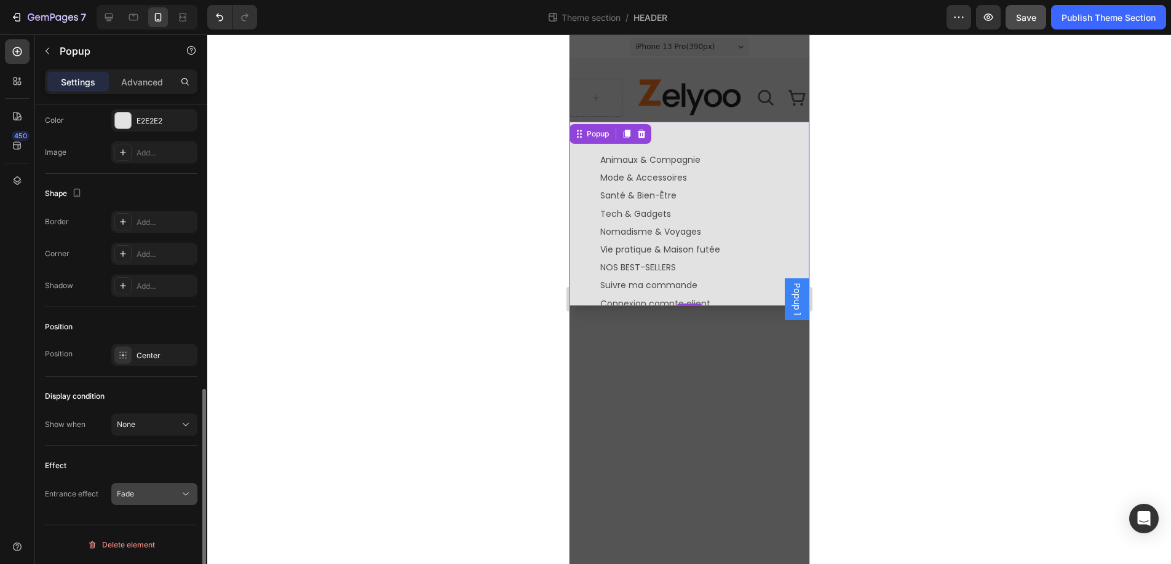
click at [154, 493] on div "Fade" at bounding box center [148, 494] width 63 height 11
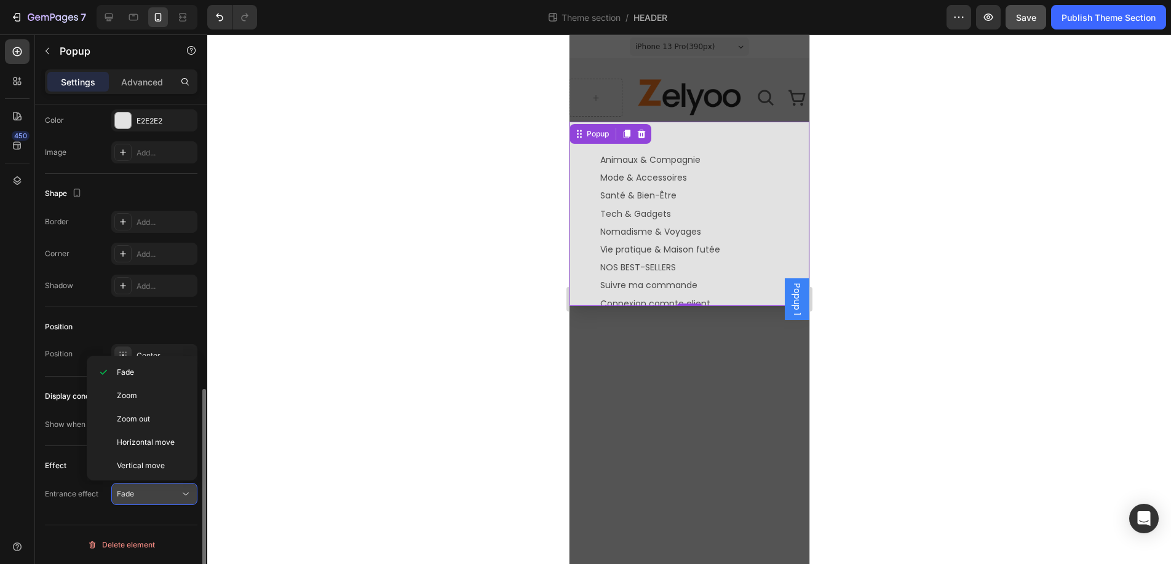
click at [154, 493] on div "Fade" at bounding box center [148, 494] width 63 height 11
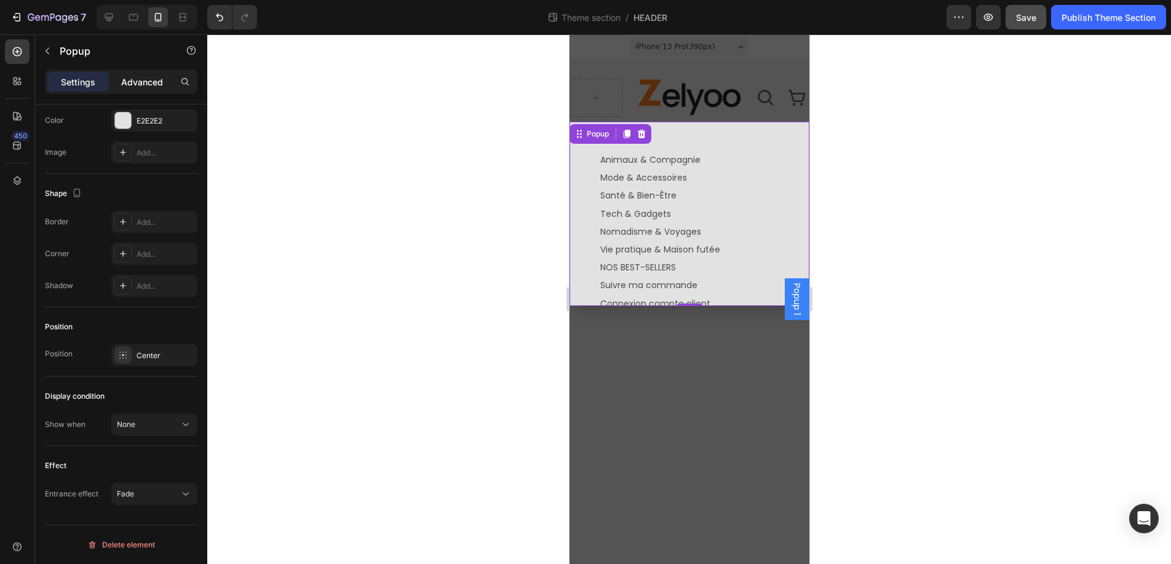
click at [149, 86] on p "Advanced" at bounding box center [142, 82] width 42 height 13
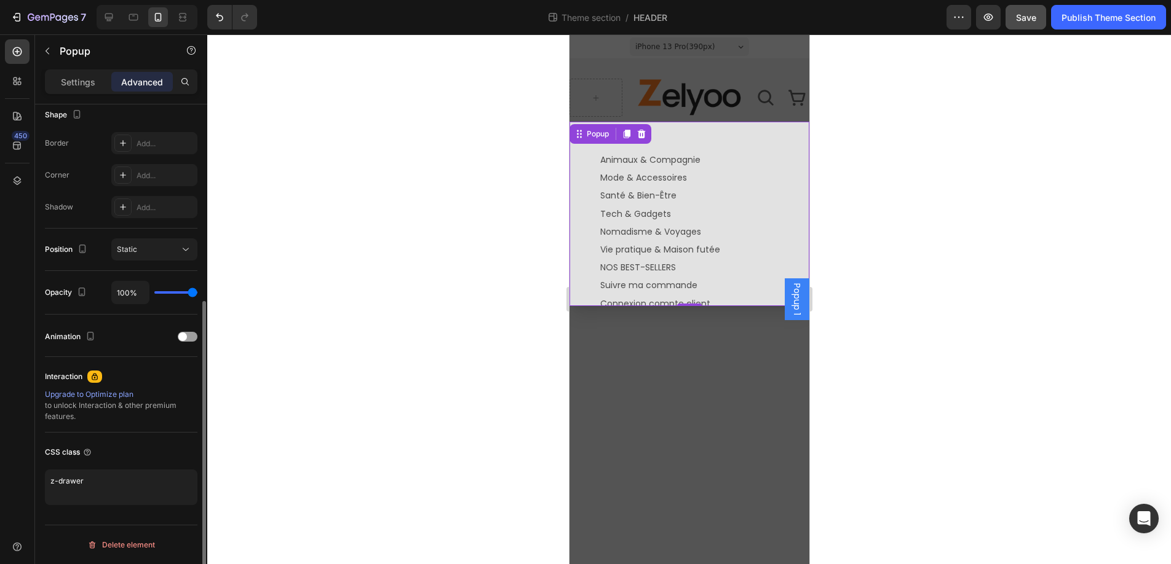
scroll to position [325, 0]
drag, startPoint x: 115, startPoint y: 483, endPoint x: 4, endPoint y: 475, distance: 111.0
click at [4, 475] on div "450 Sections(30) Elements(81) Section Element Hero Section Product Detail Brand…" at bounding box center [103, 299] width 207 height 530
click at [122, 441] on div "CSS class" at bounding box center [121, 474] width 152 height 82
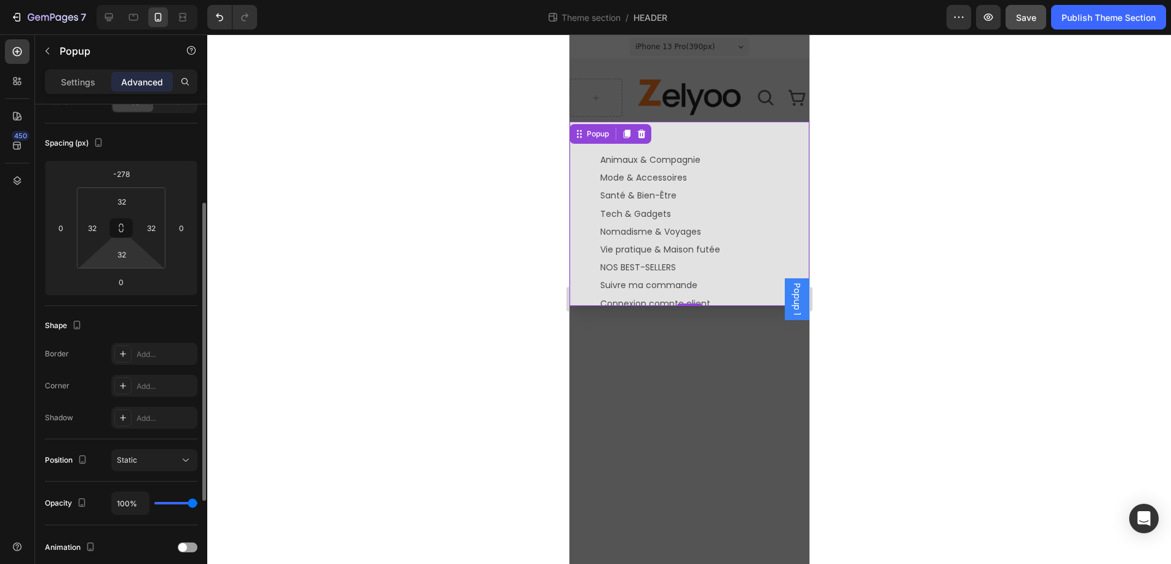
scroll to position [0, 0]
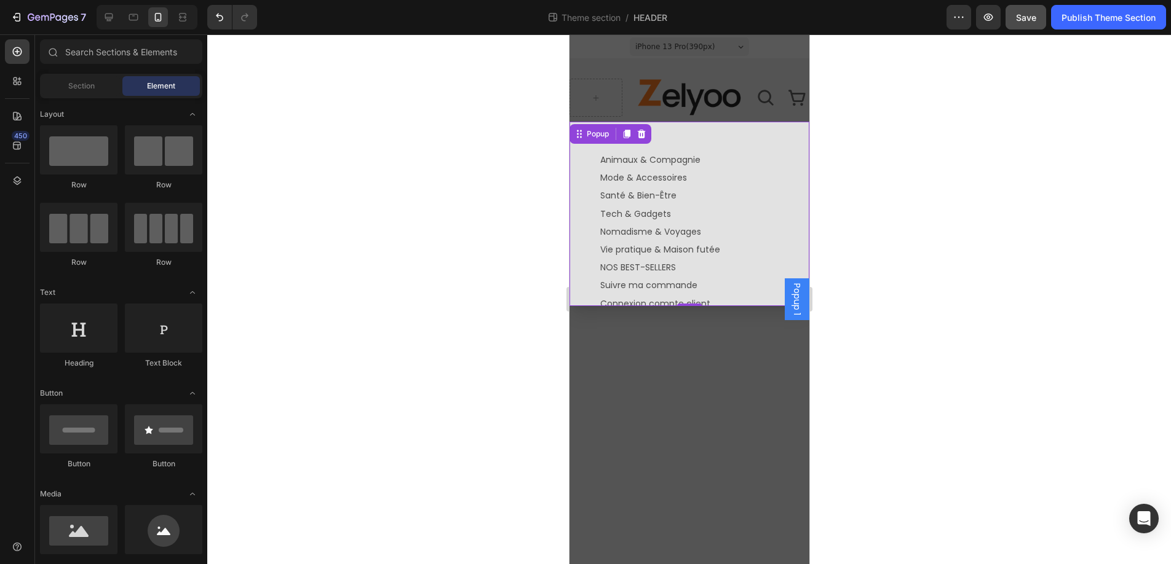
click at [595, 398] on div "Backdrop" at bounding box center [689, 299] width 240 height 530
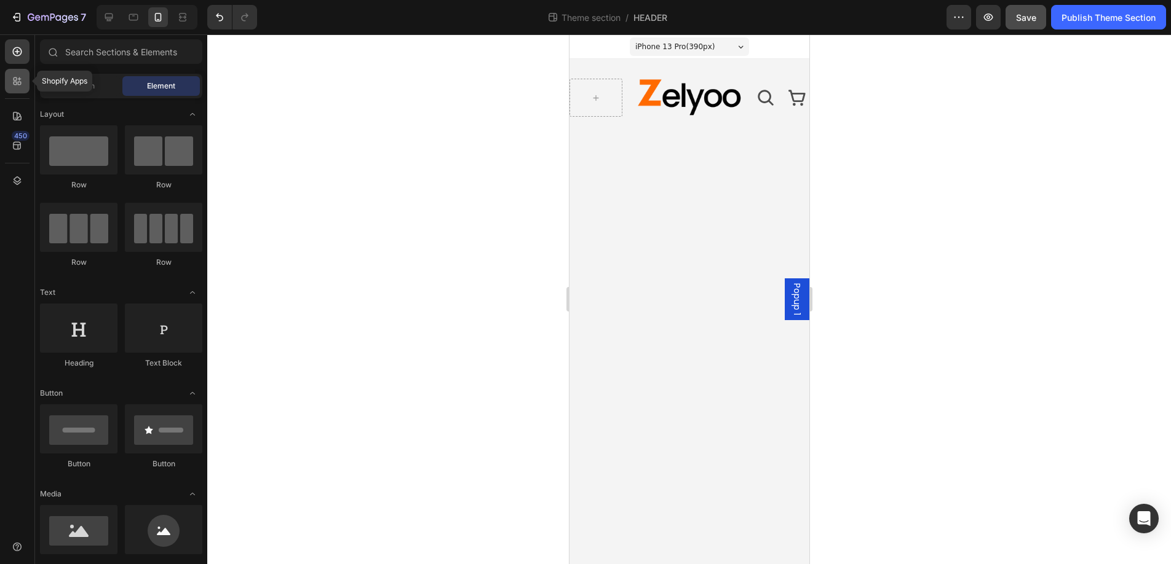
click at [15, 81] on icon at bounding box center [17, 81] width 12 height 12
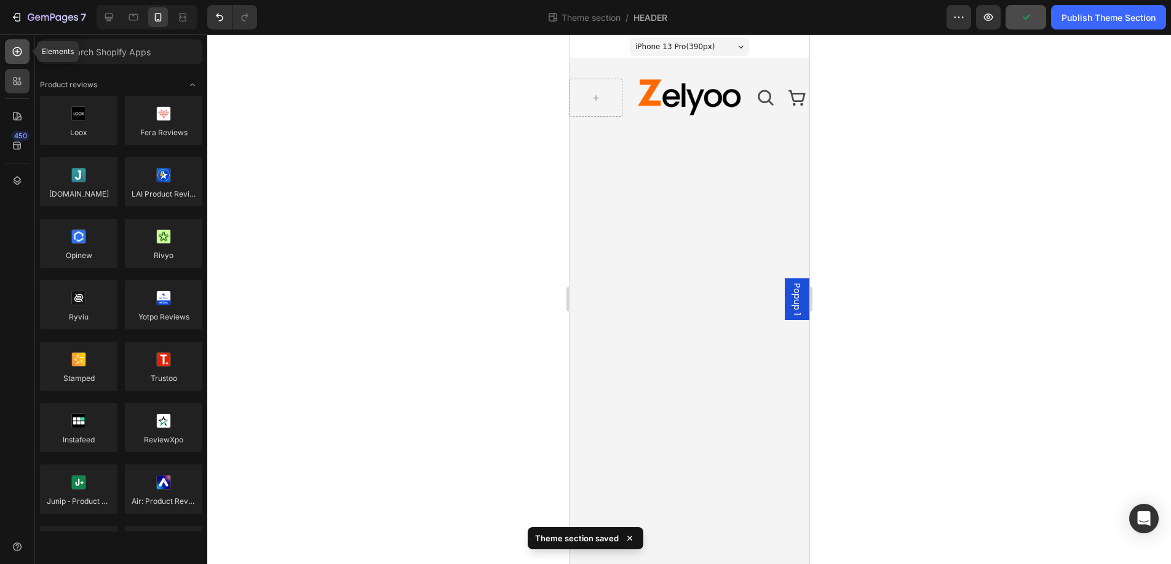
click at [18, 56] on icon at bounding box center [17, 51] width 12 height 12
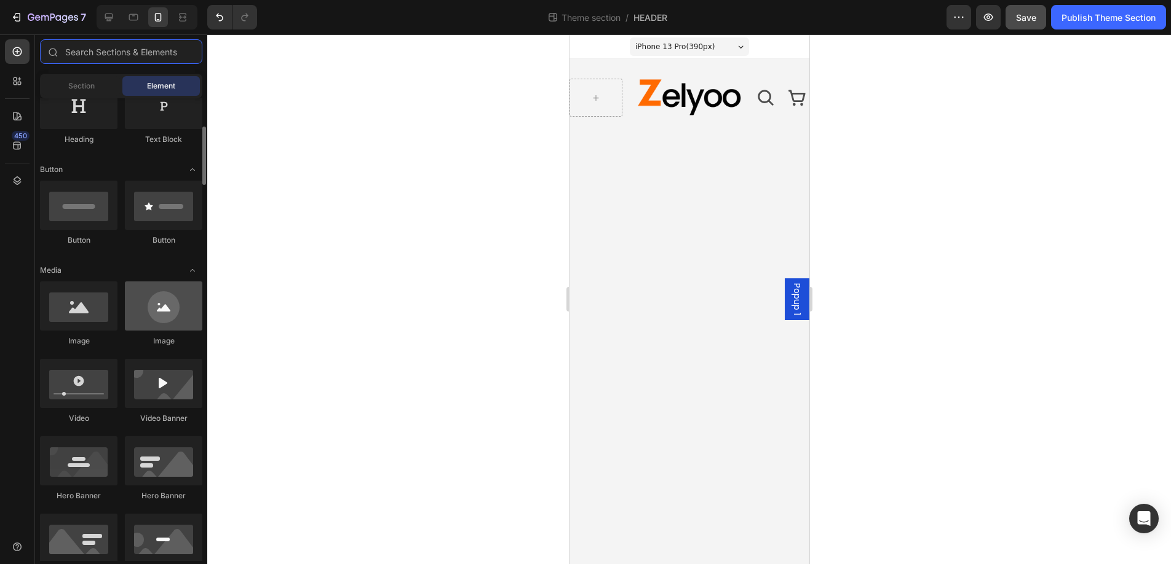
scroll to position [222, 0]
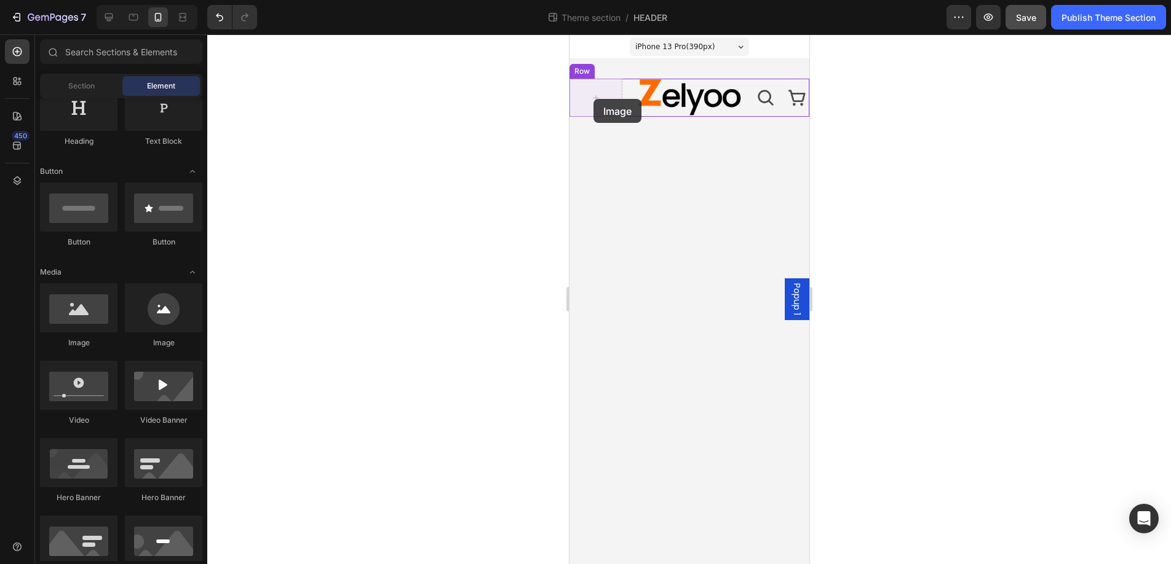
drag, startPoint x: 734, startPoint y: 345, endPoint x: 593, endPoint y: 99, distance: 283.4
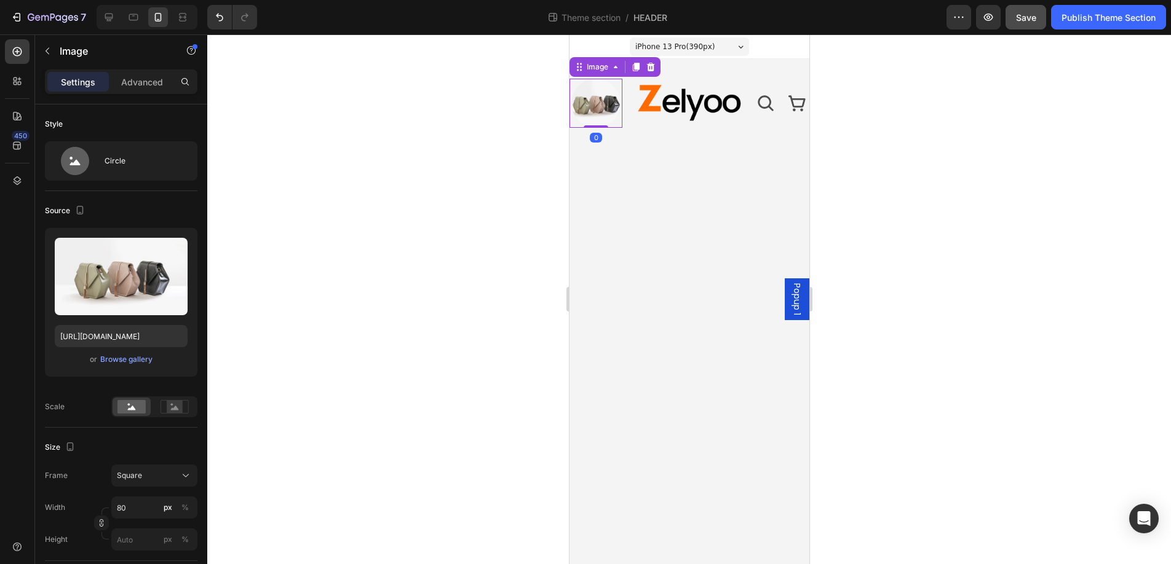
click at [593, 99] on img at bounding box center [595, 103] width 49 height 49
click at [116, 358] on div "Browse gallery" at bounding box center [126, 359] width 52 height 11
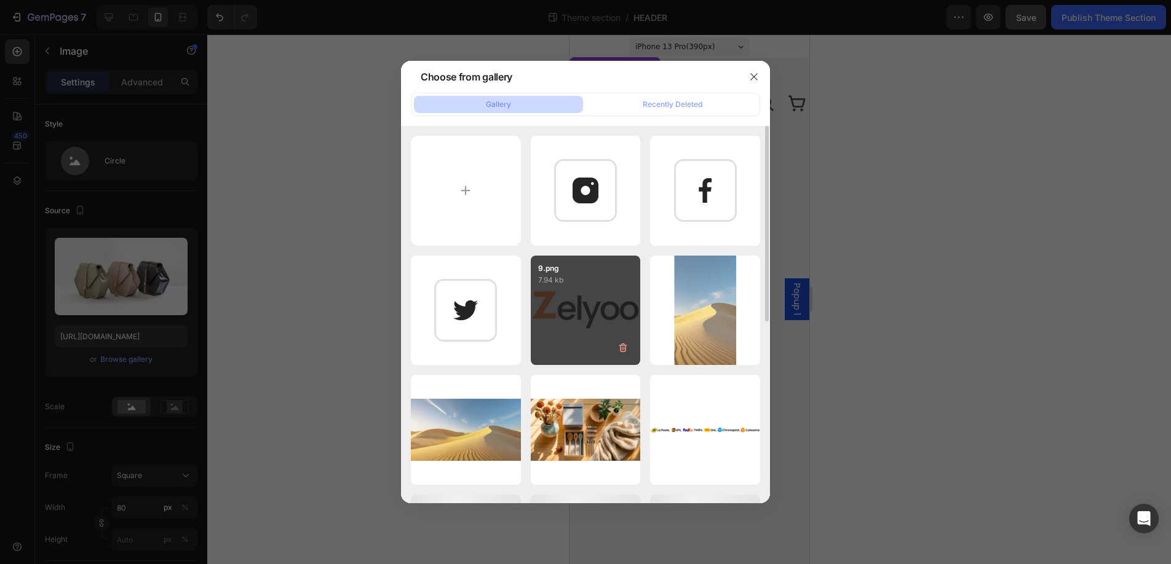
click at [588, 298] on div "9.png 7.94 kb" at bounding box center [586, 311] width 110 height 110
type input "https://cdn.shopify.com/s/files/1/0941/6366/5227/files/gempages_570240670187390…"
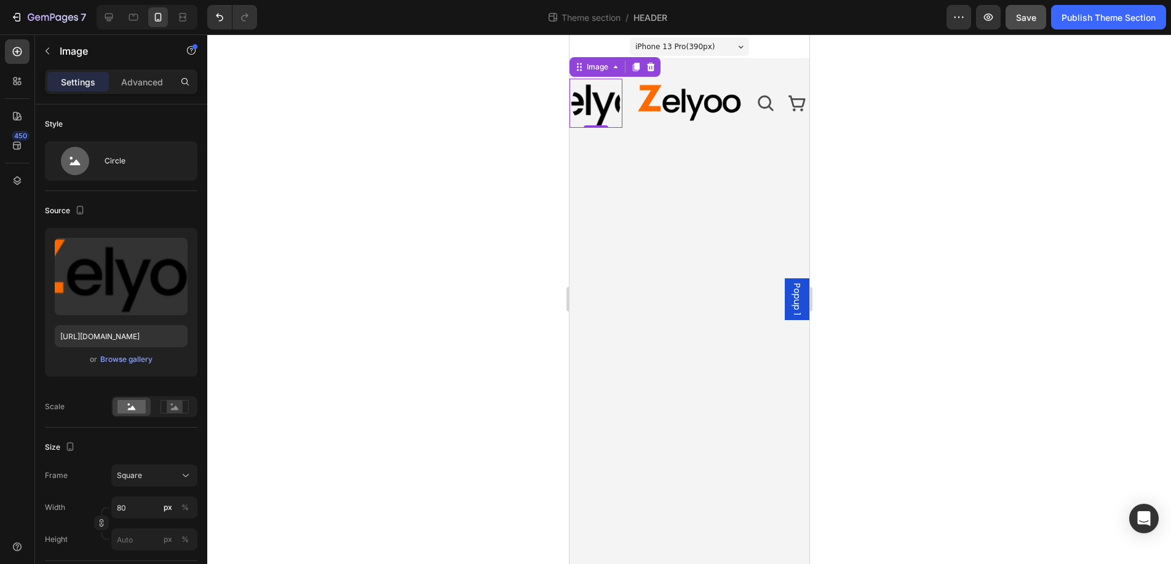
click at [585, 109] on img at bounding box center [595, 103] width 49 height 49
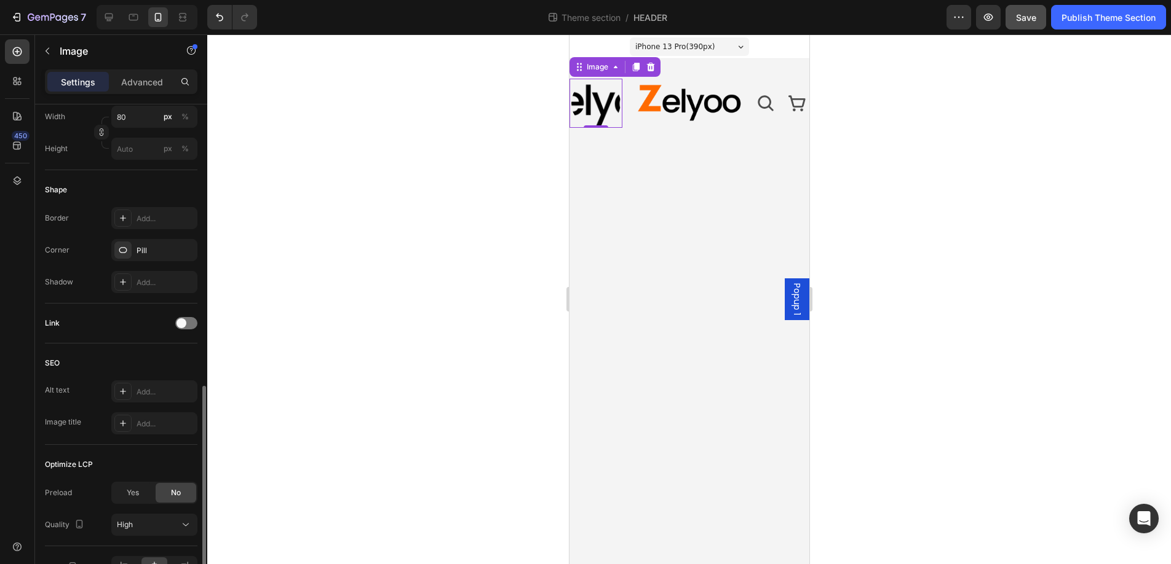
scroll to position [464, 0]
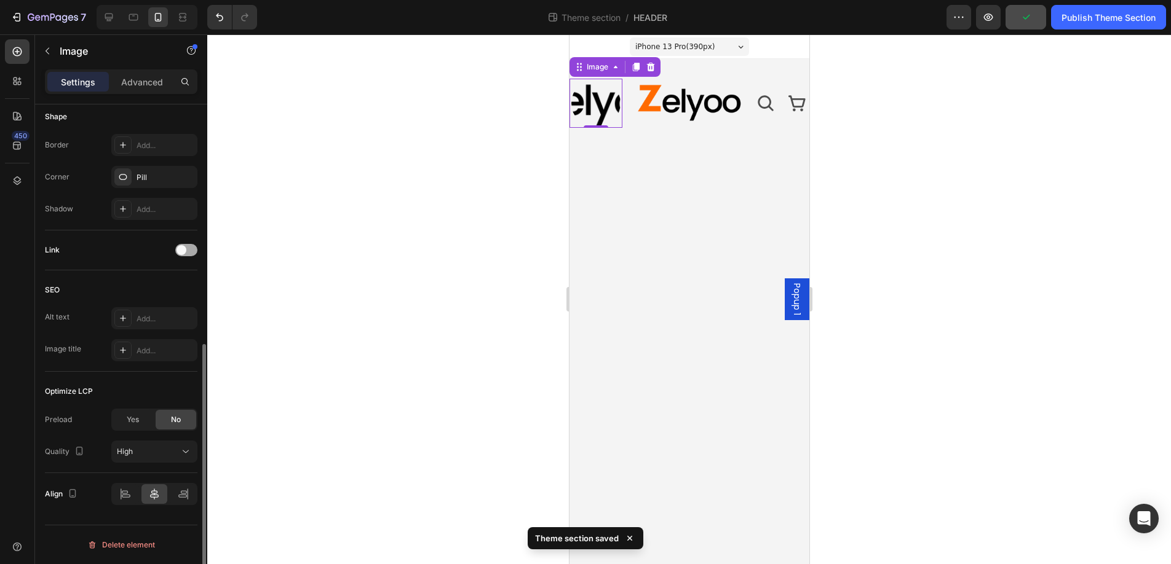
click at [190, 248] on div at bounding box center [186, 250] width 22 height 12
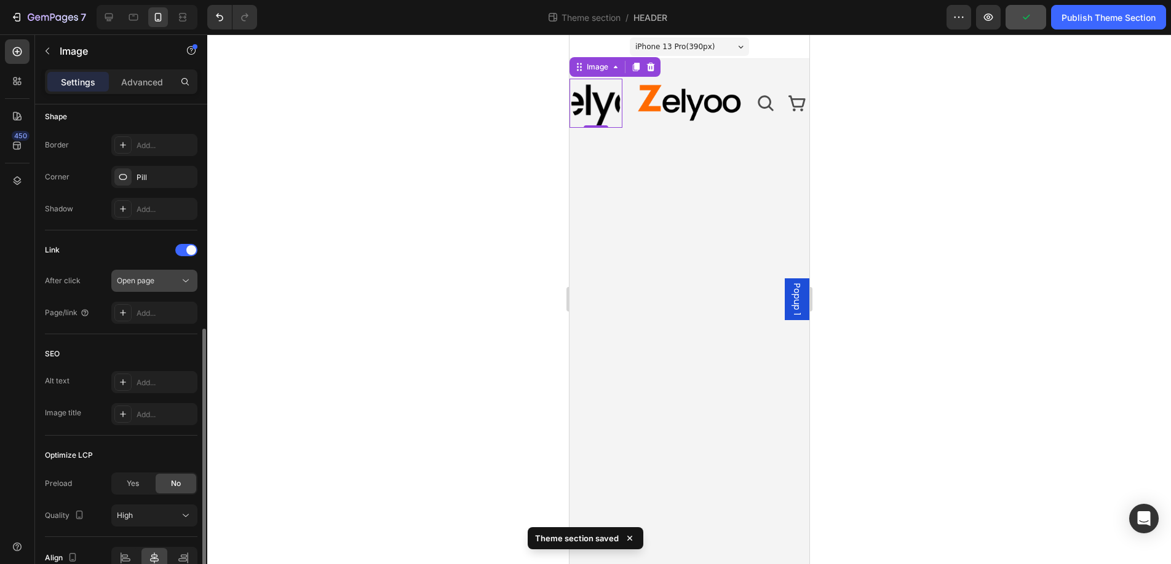
click at [175, 282] on div "Open page" at bounding box center [148, 280] width 63 height 11
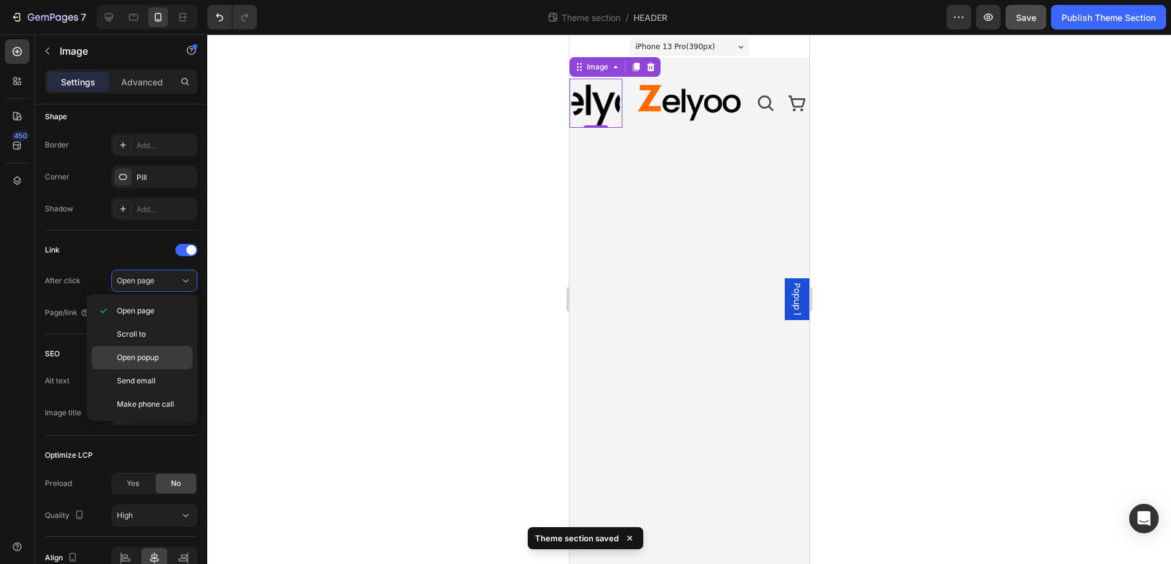
click at [140, 355] on span "Open popup" at bounding box center [138, 357] width 42 height 11
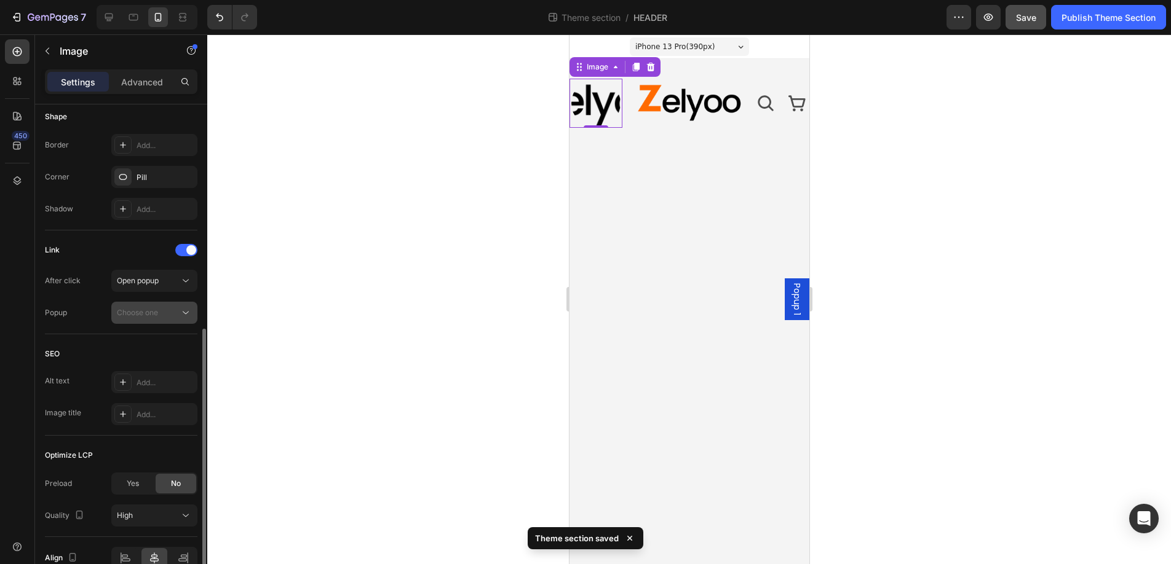
click at [174, 307] on div "Choose one" at bounding box center [148, 312] width 63 height 11
click at [0, 0] on div "Popup 1" at bounding box center [0, 0] width 0 height 0
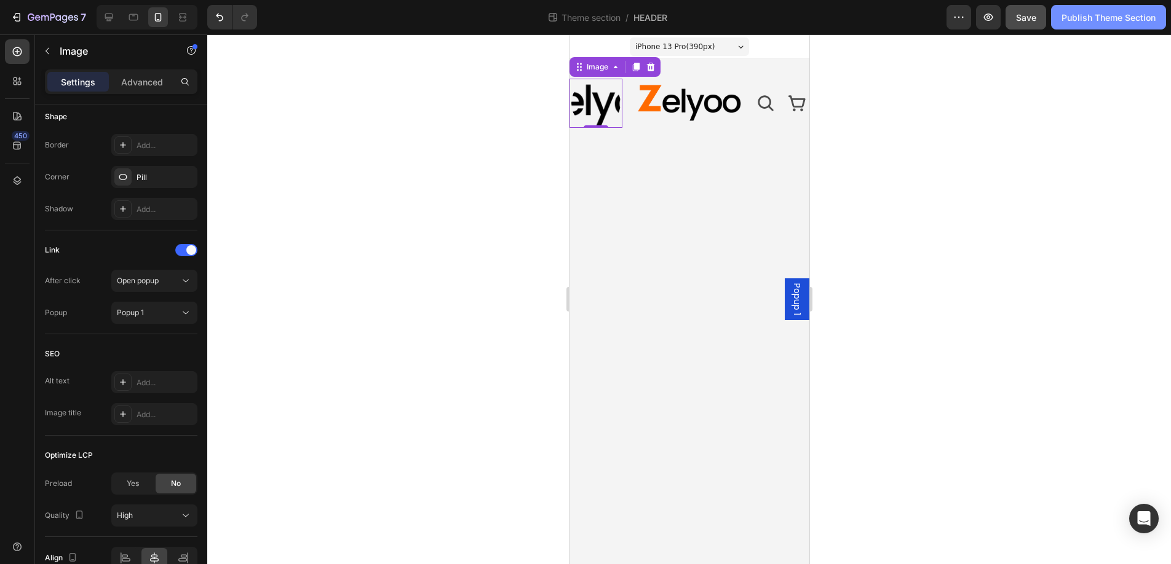
click at [1113, 17] on div "Publish Theme Section" at bounding box center [1108, 17] width 94 height 13
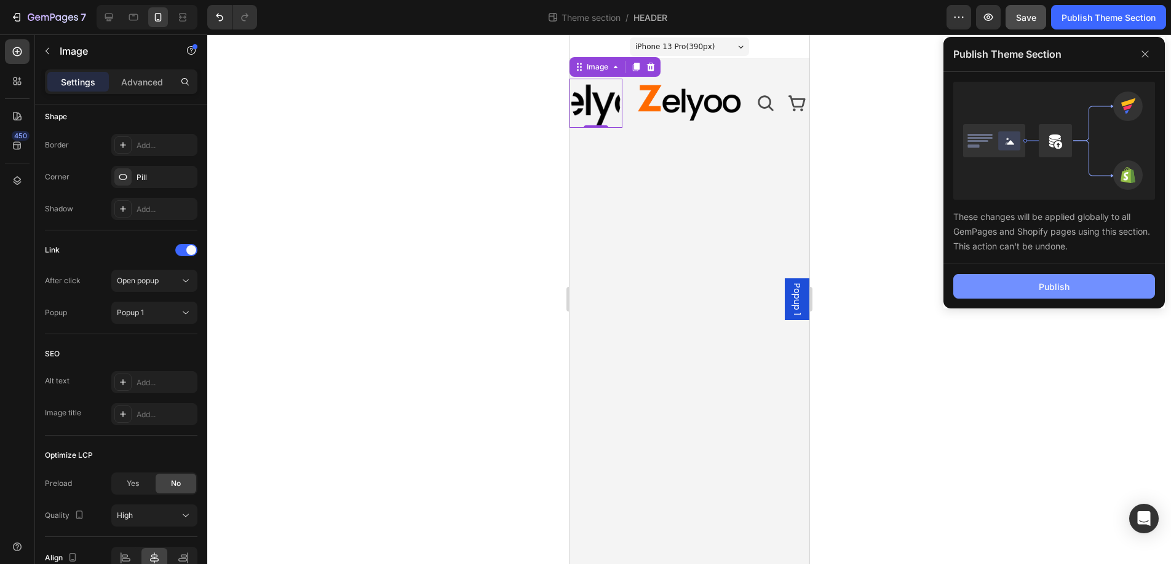
click at [1059, 274] on button "Publish" at bounding box center [1054, 286] width 202 height 25
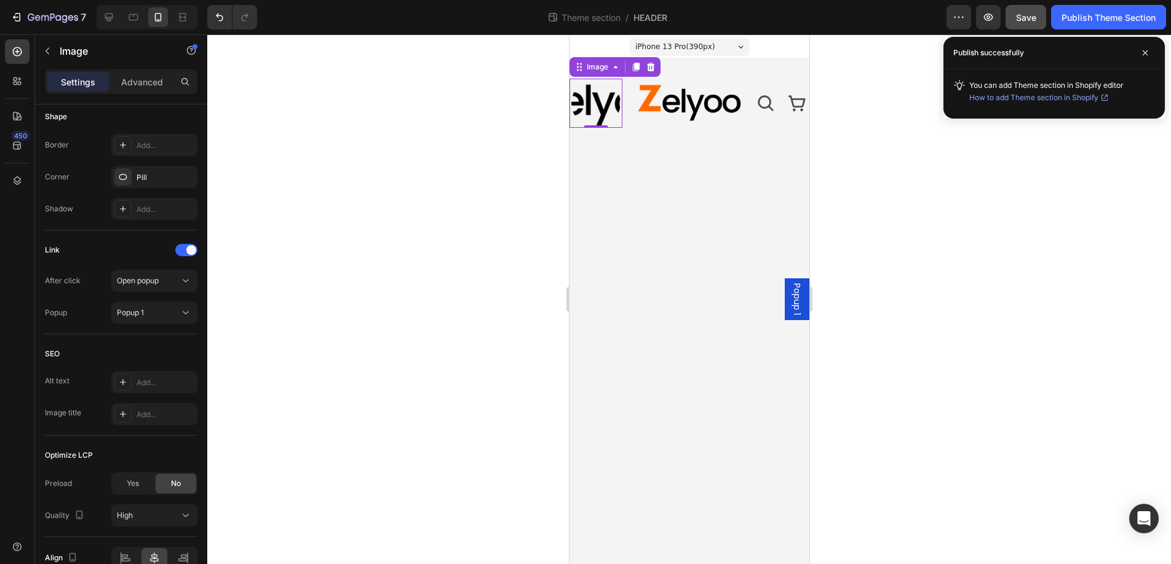
click at [796, 291] on span "Popup 1" at bounding box center [796, 299] width 12 height 32
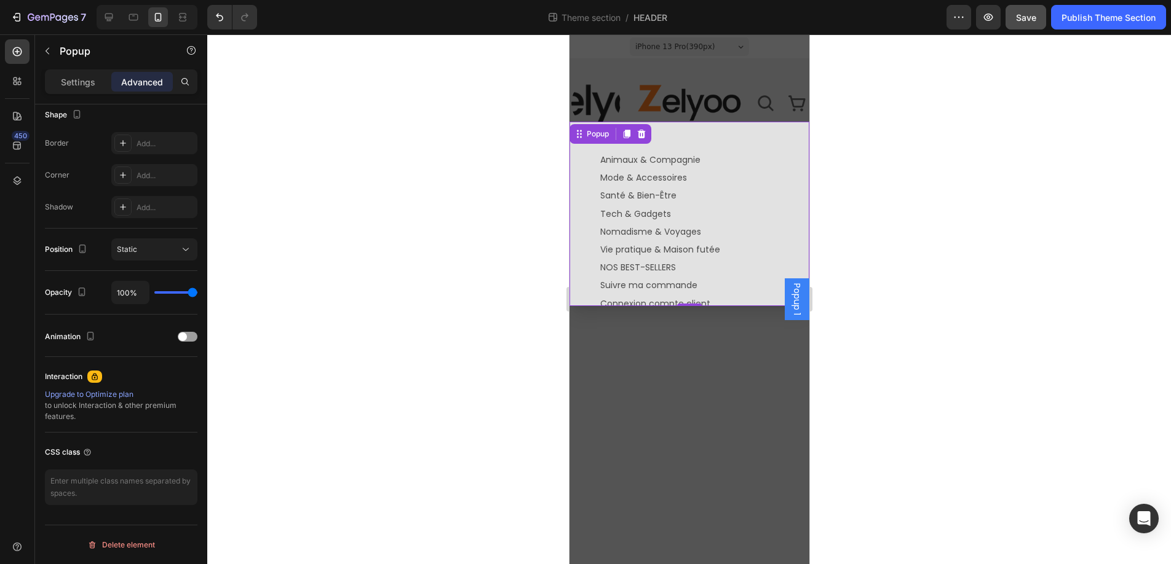
scroll to position [0, 0]
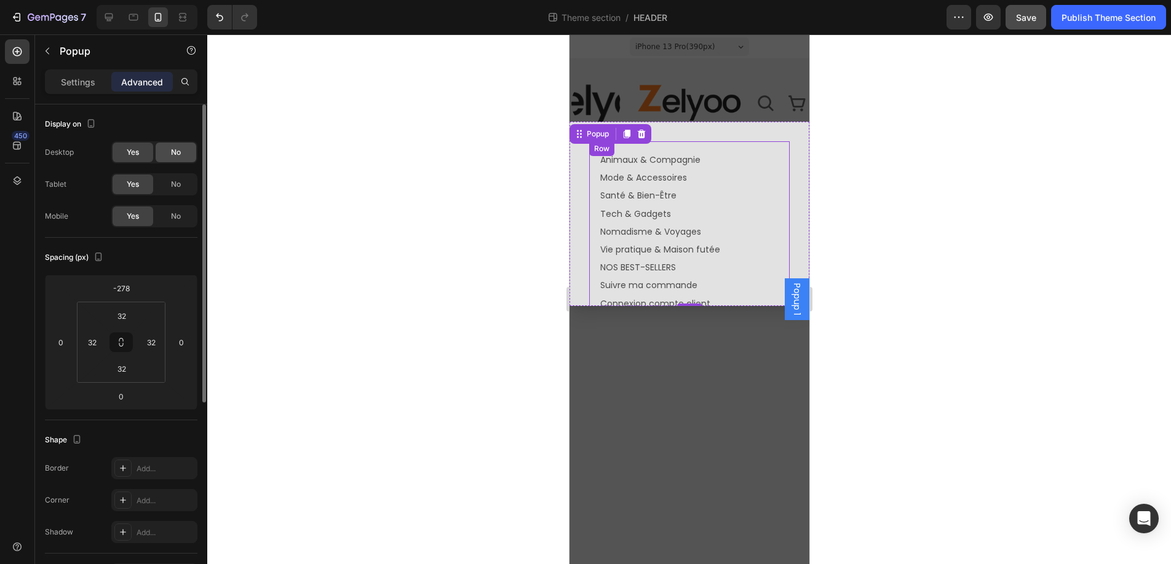
click at [177, 150] on span "No" at bounding box center [176, 152] width 10 height 11
click at [175, 183] on span "No" at bounding box center [176, 184] width 10 height 11
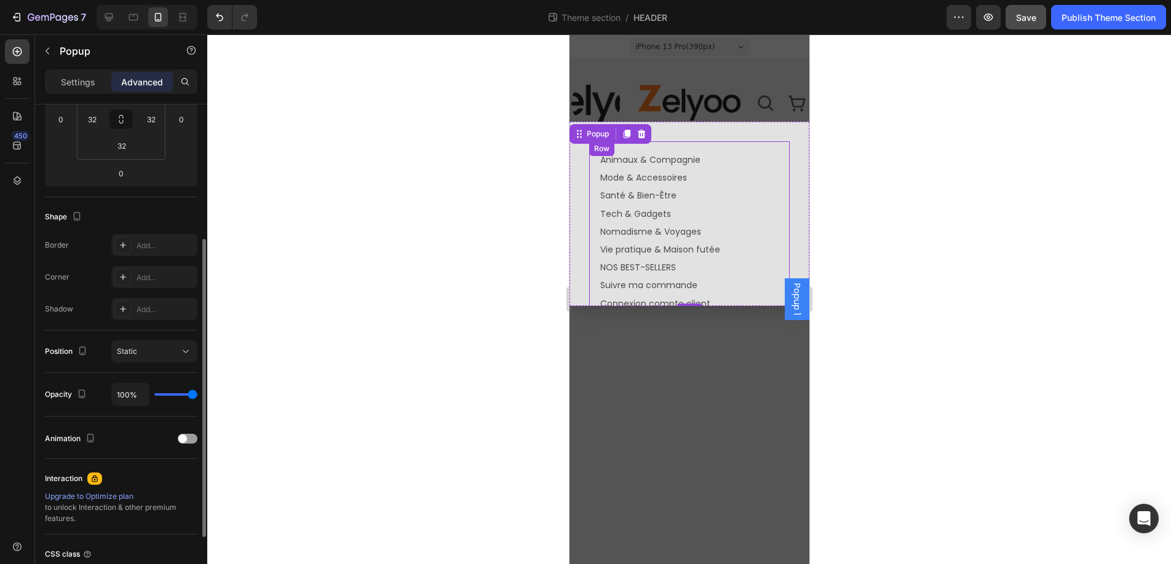
scroll to position [266, 0]
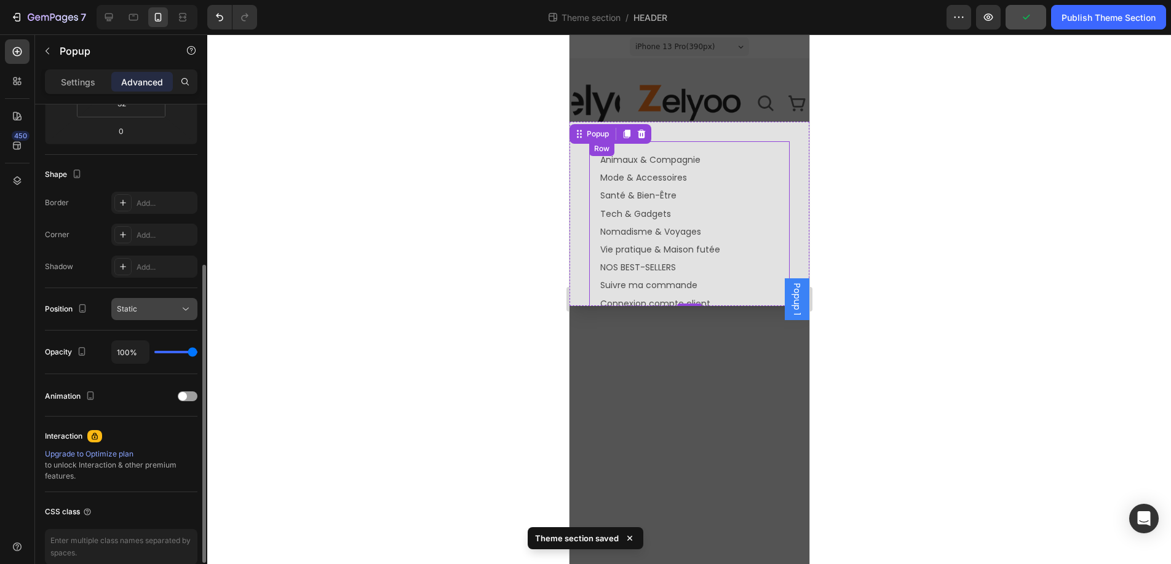
click at [159, 307] on div "Static" at bounding box center [148, 309] width 63 height 11
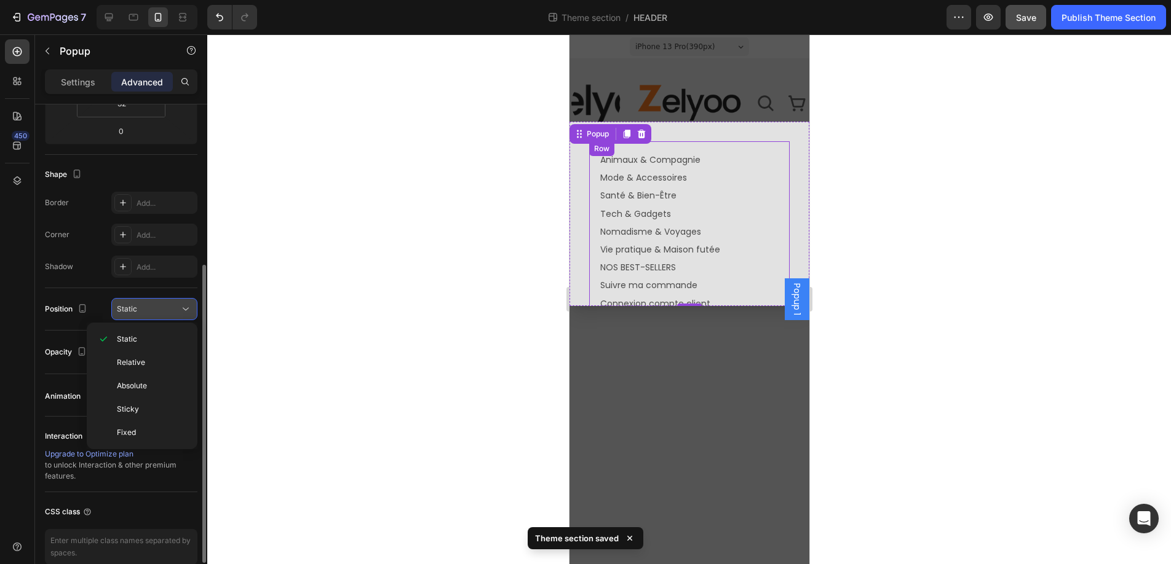
click at [159, 307] on div "Static" at bounding box center [148, 309] width 63 height 11
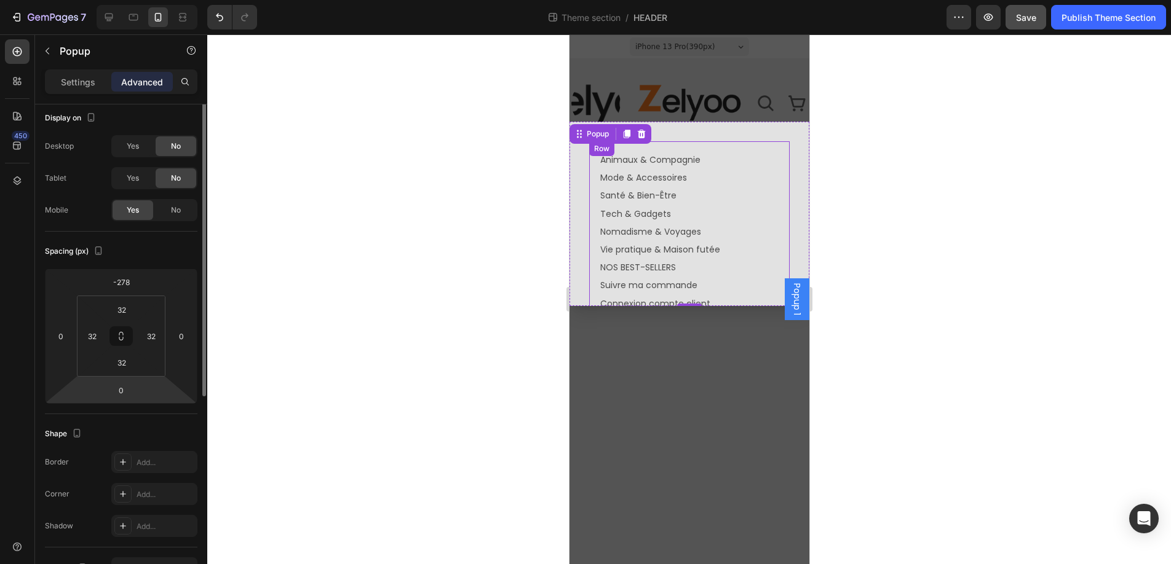
scroll to position [0, 0]
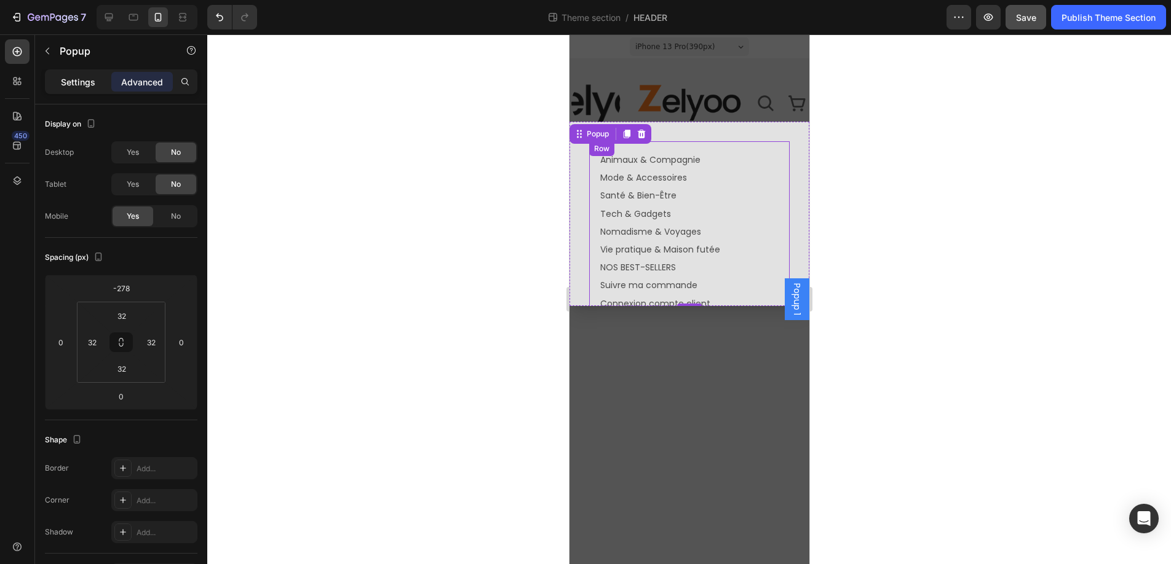
click at [82, 79] on p "Settings" at bounding box center [78, 82] width 34 height 13
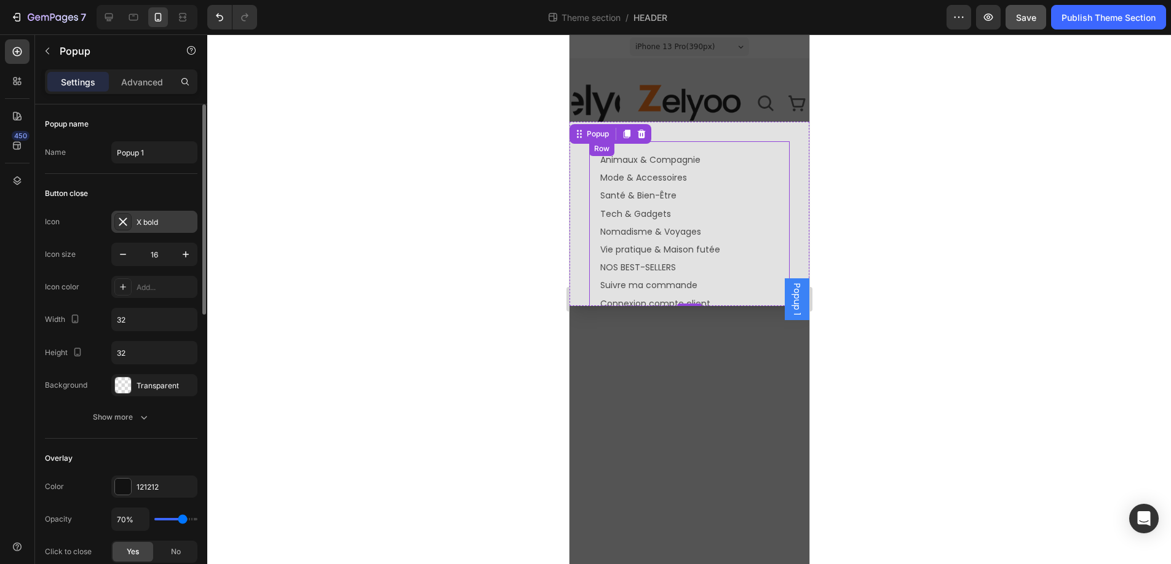
click at [125, 218] on icon at bounding box center [123, 222] width 8 height 8
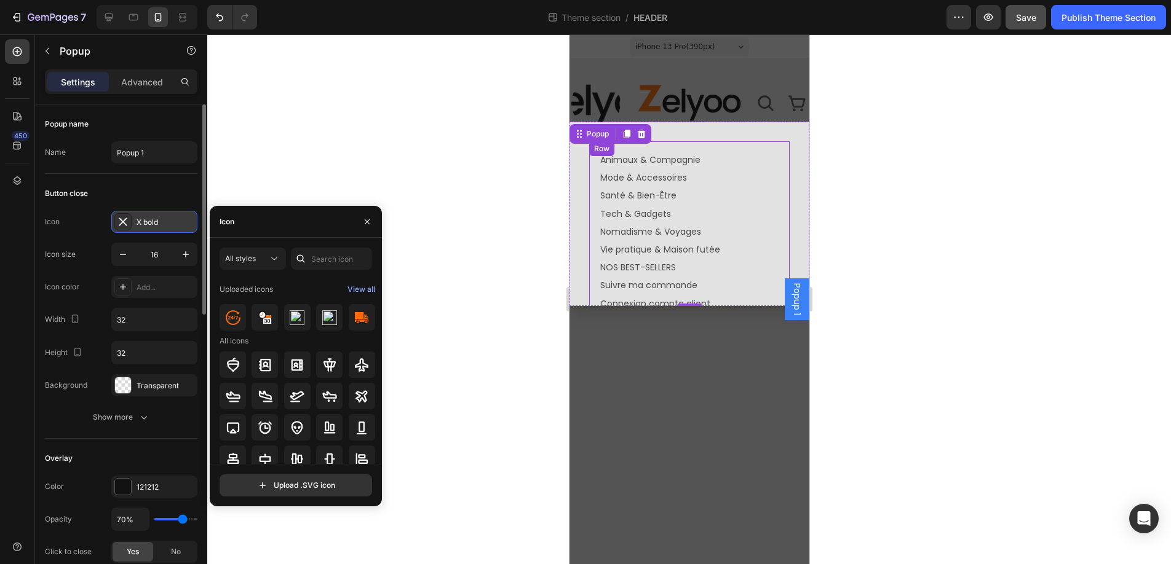
click at [140, 222] on div "X bold" at bounding box center [165, 222] width 58 height 11
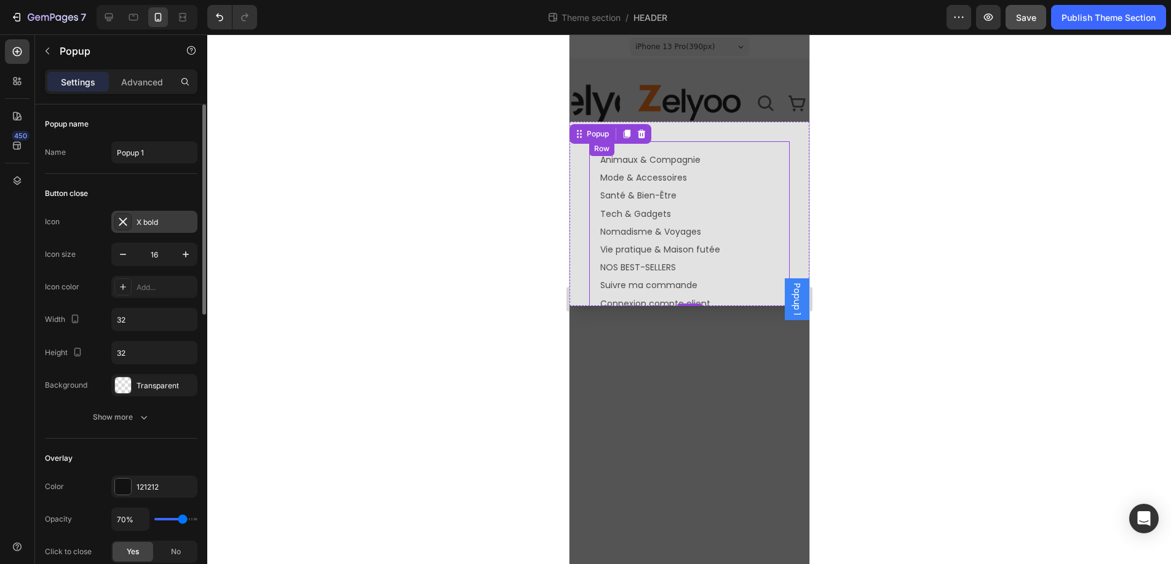
click at [140, 222] on div "X bold" at bounding box center [165, 222] width 58 height 11
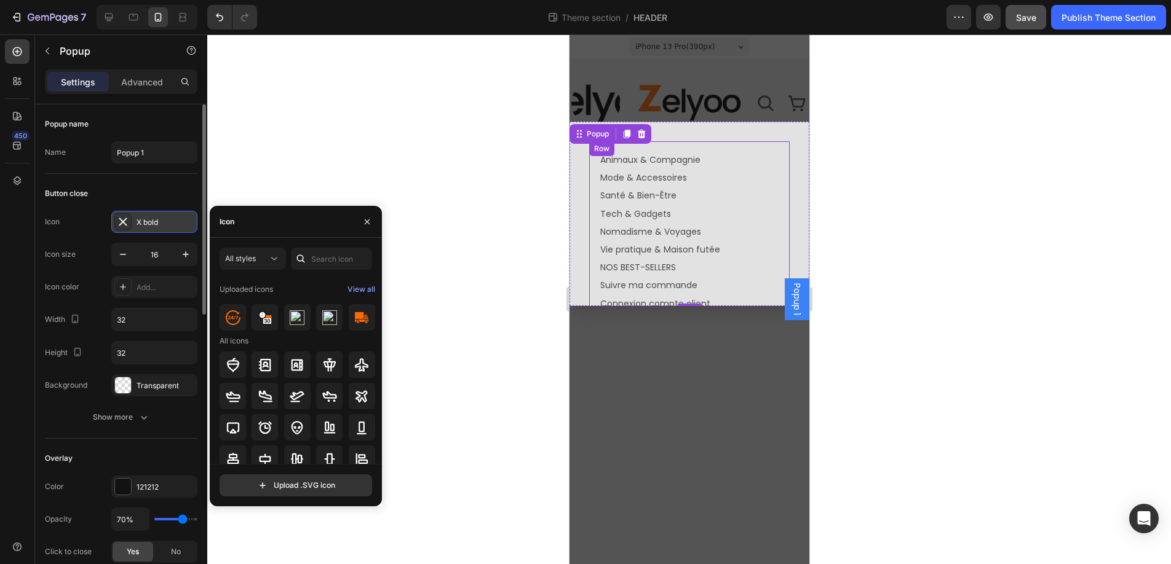
click at [140, 222] on div "X bold" at bounding box center [165, 222] width 58 height 11
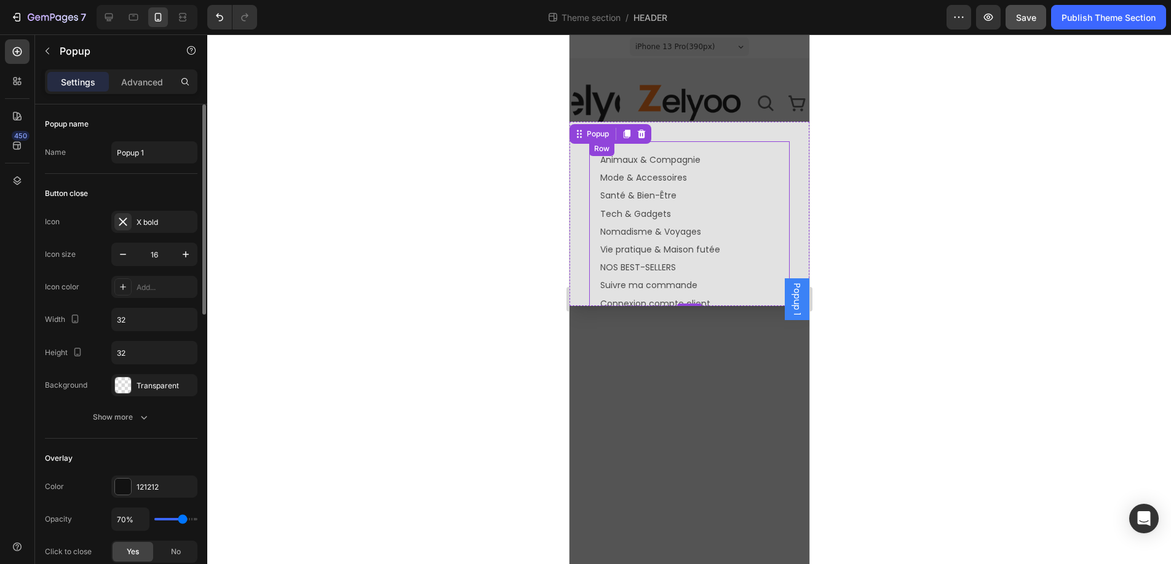
click at [147, 200] on div "Button close" at bounding box center [121, 194] width 152 height 20
click at [123, 418] on div "Show more" at bounding box center [121, 417] width 57 height 12
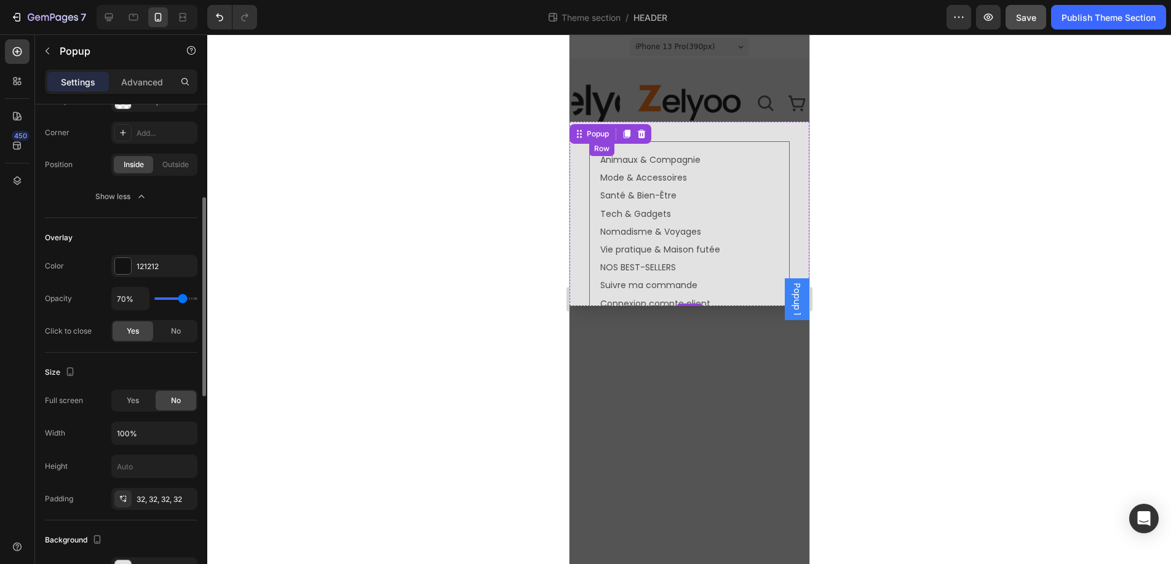
scroll to position [291, 0]
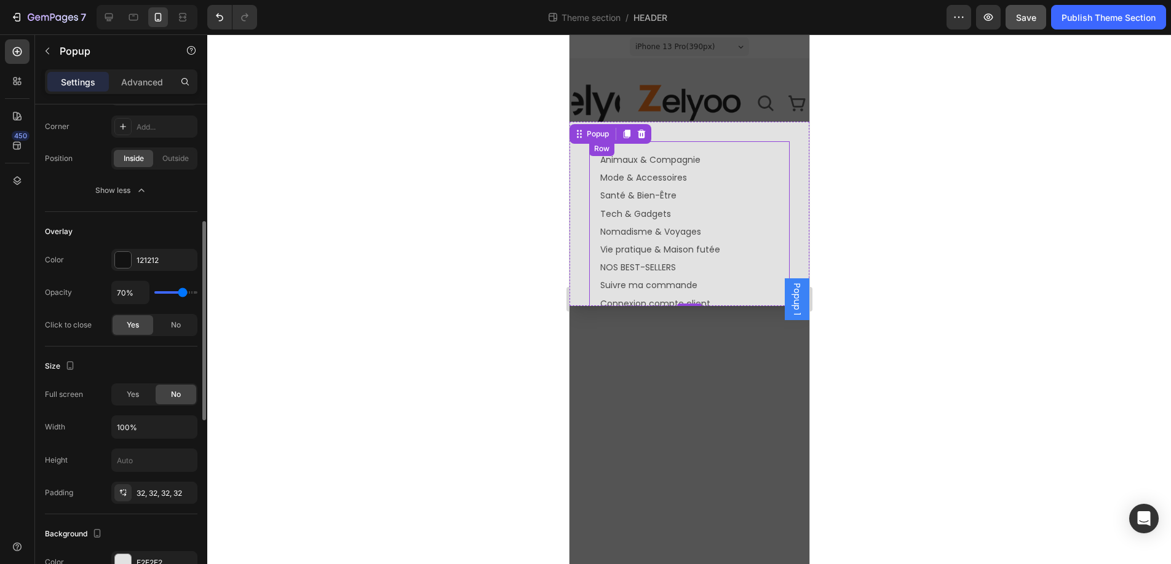
type input "69%"
type input "69"
type input "71%"
type input "71"
type input "75%"
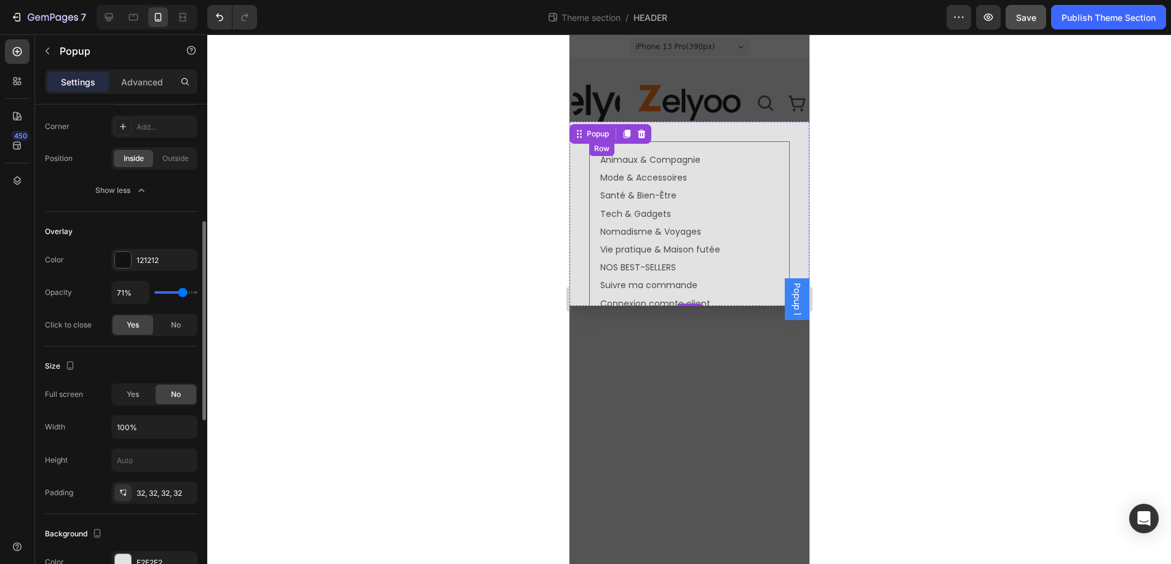
type input "75"
type input "79%"
type input "79"
type input "82%"
type input "82"
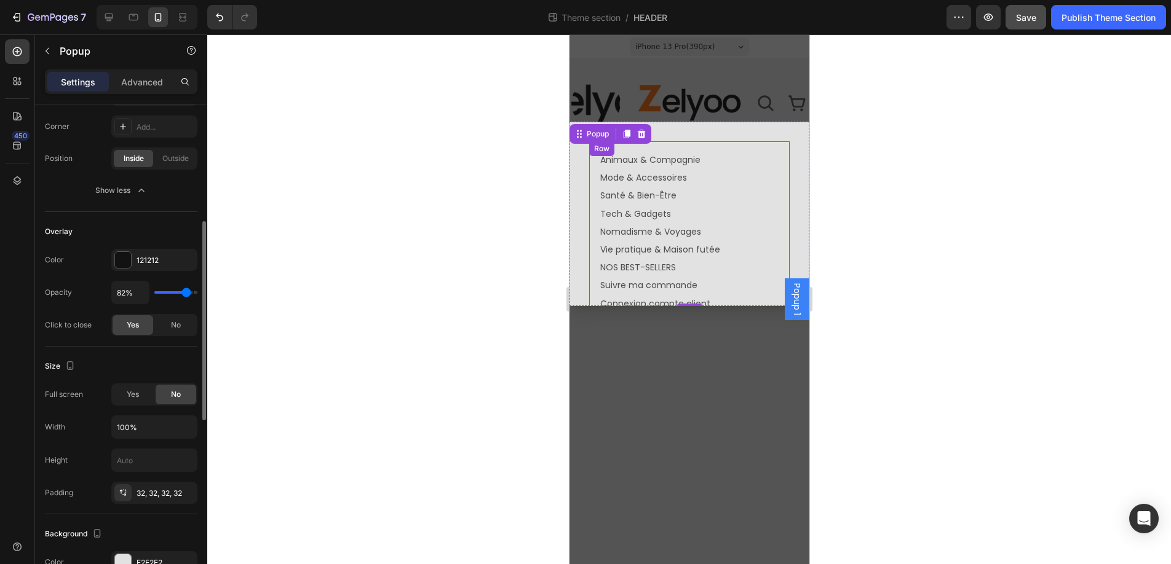
type input "85%"
type input "85"
type input "87%"
type input "87"
type input "91%"
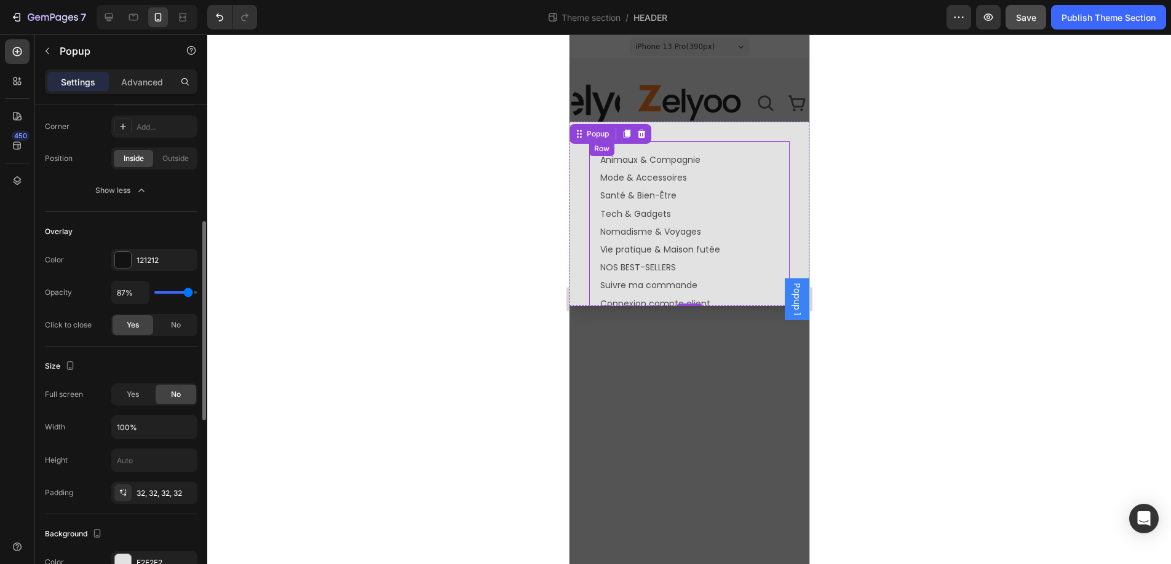
type input "91"
type input "93%"
type input "93"
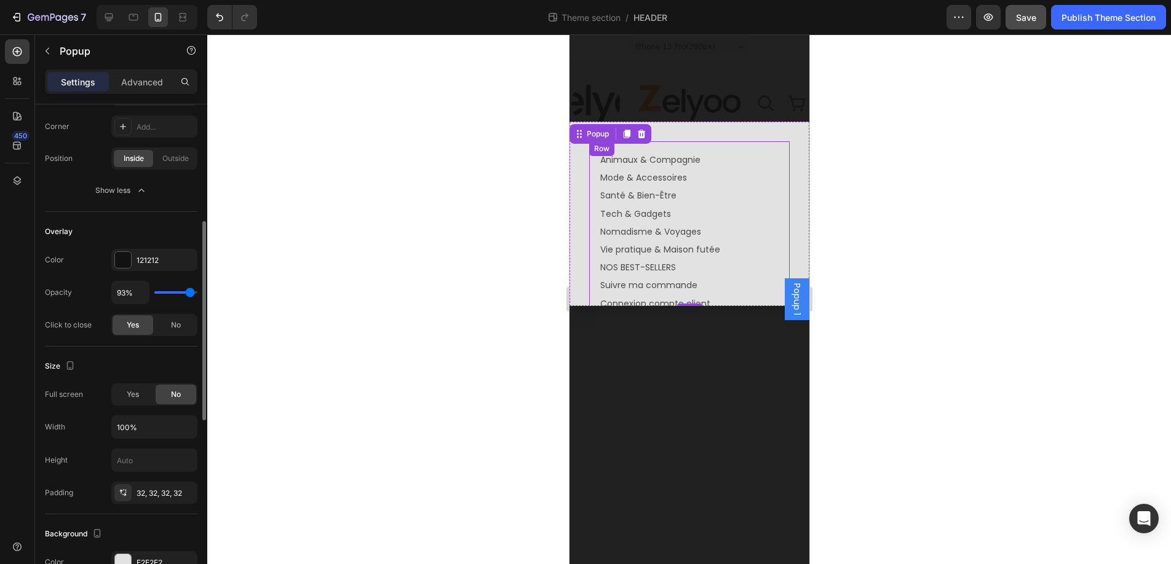
type input "95%"
type input "95"
type input "98%"
type input "98"
type input "100%"
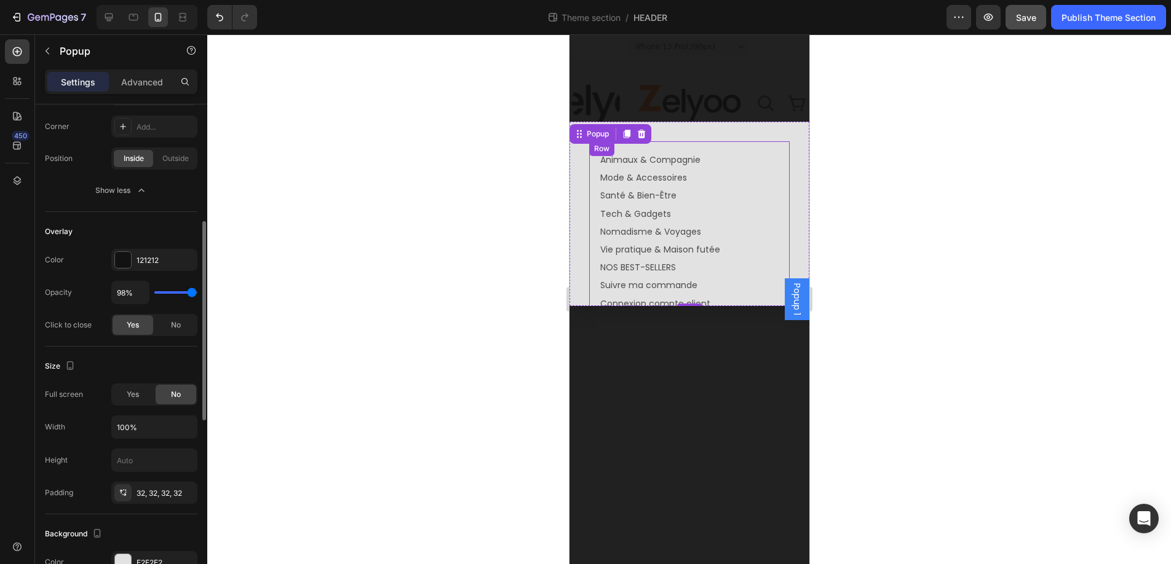
type input "100"
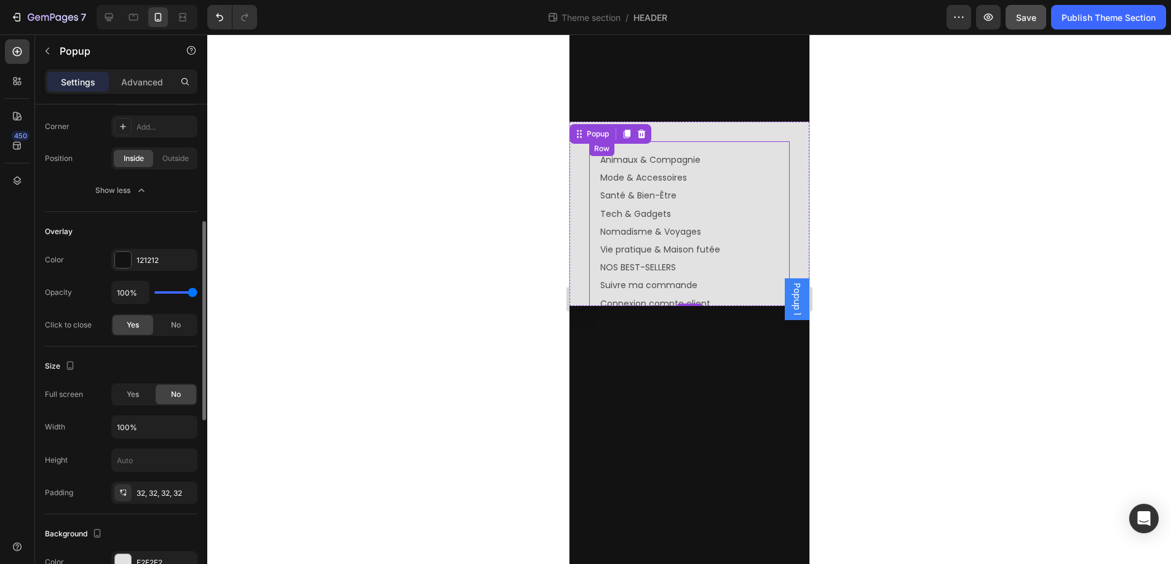
type input "93%"
type input "93"
type input "90%"
type input "90"
type input "88%"
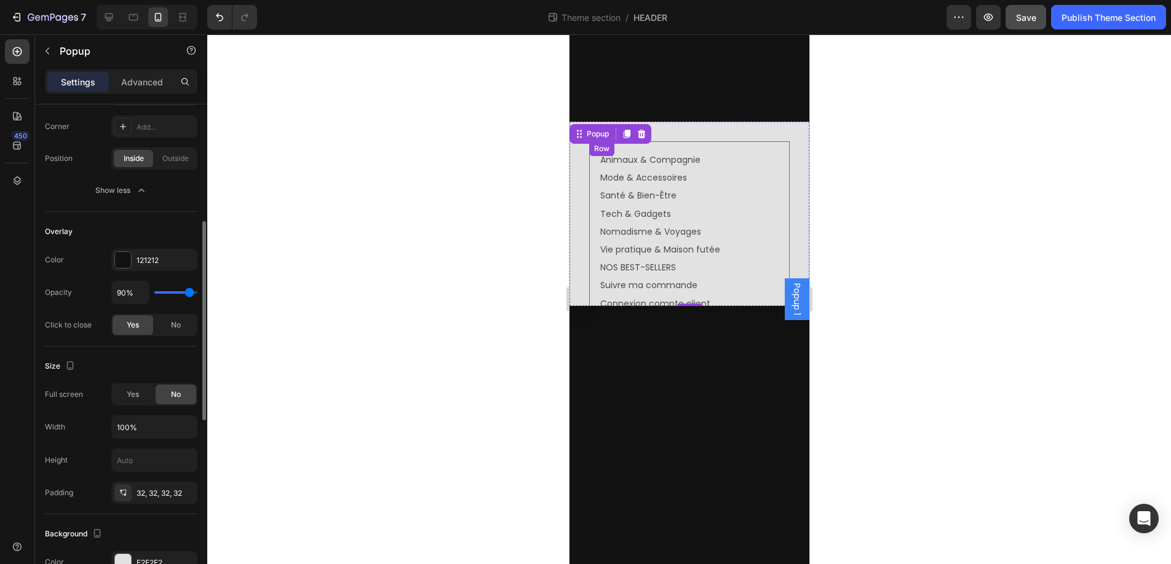
type input "88"
type input "84%"
type input "84"
type input "83%"
type input "83"
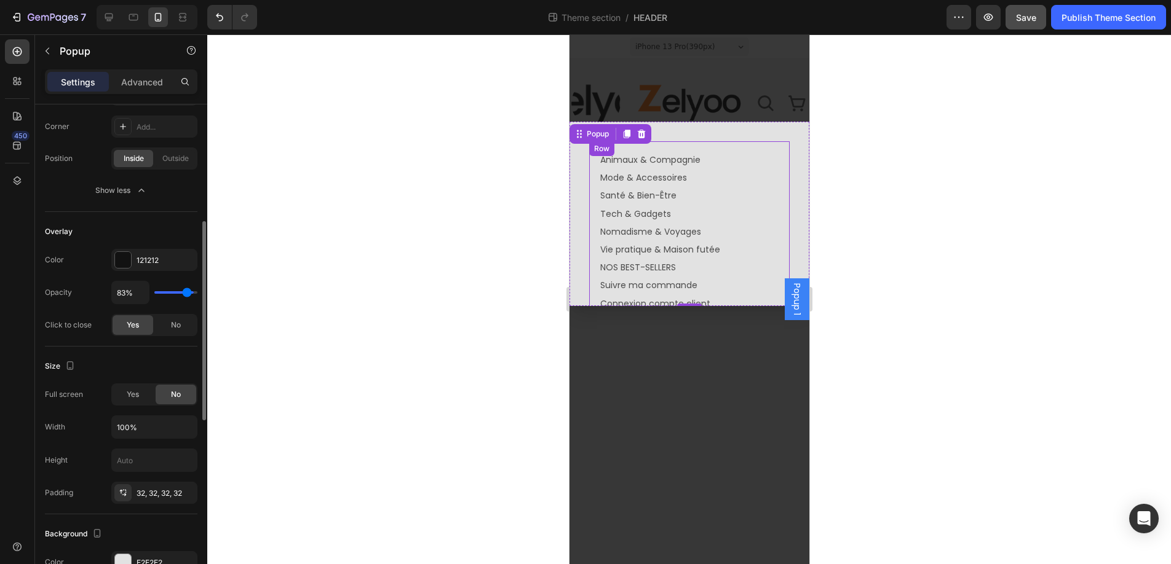
type input "81%"
type input "81"
type input "80%"
type input "80"
type input "79%"
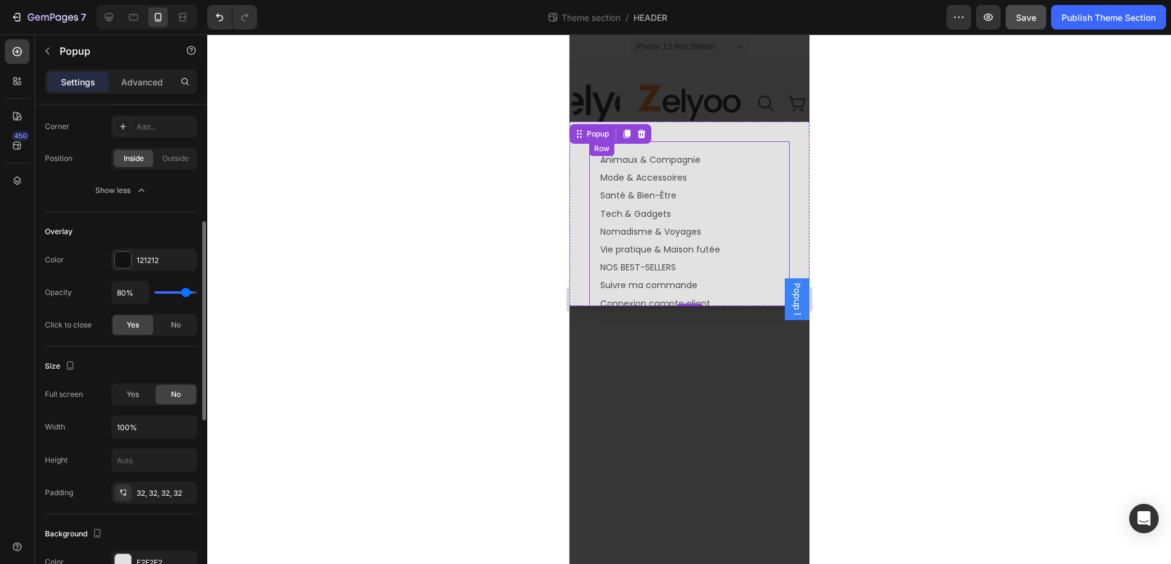
type input "79"
type input "78%"
type input "78"
type input "77%"
type input "77"
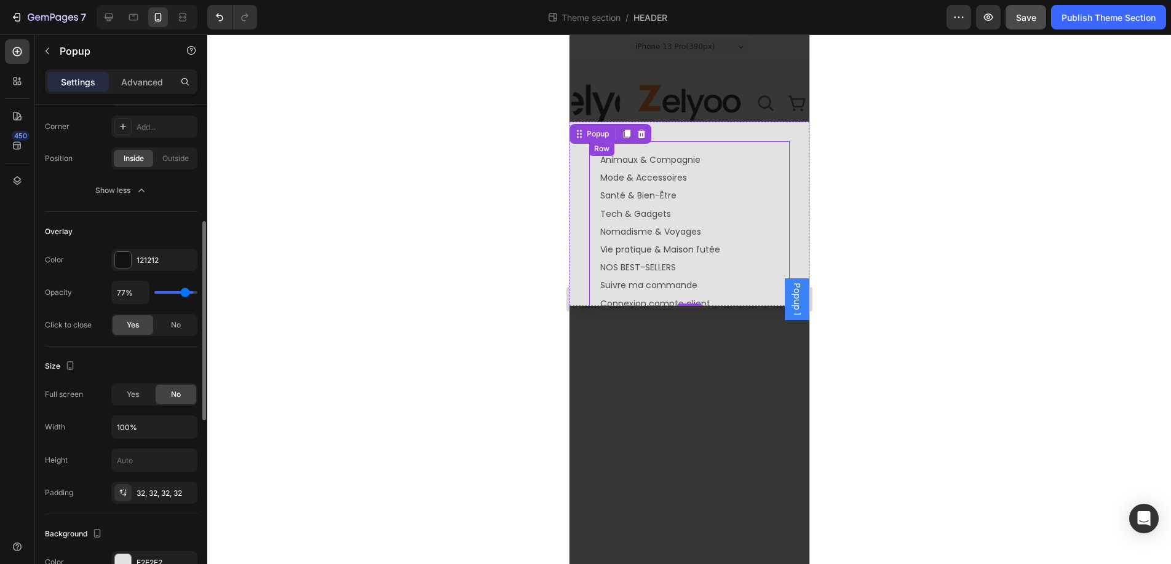
type input "76%"
type input "76"
type input "75%"
type input "75"
type input "74%"
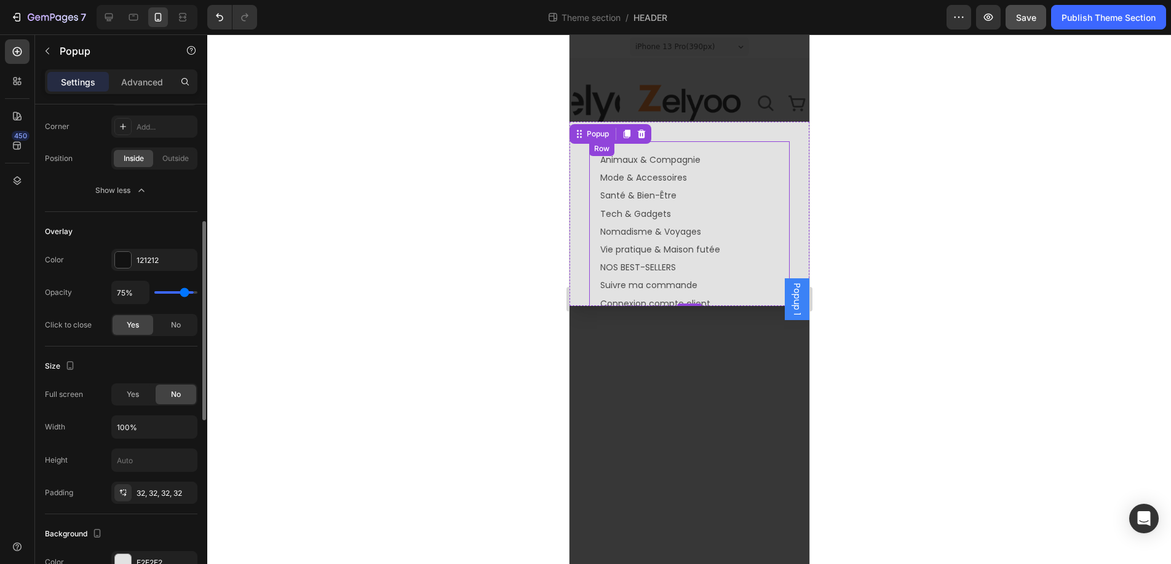
type input "74"
type input "73%"
type input "73"
type input "72%"
type input "72"
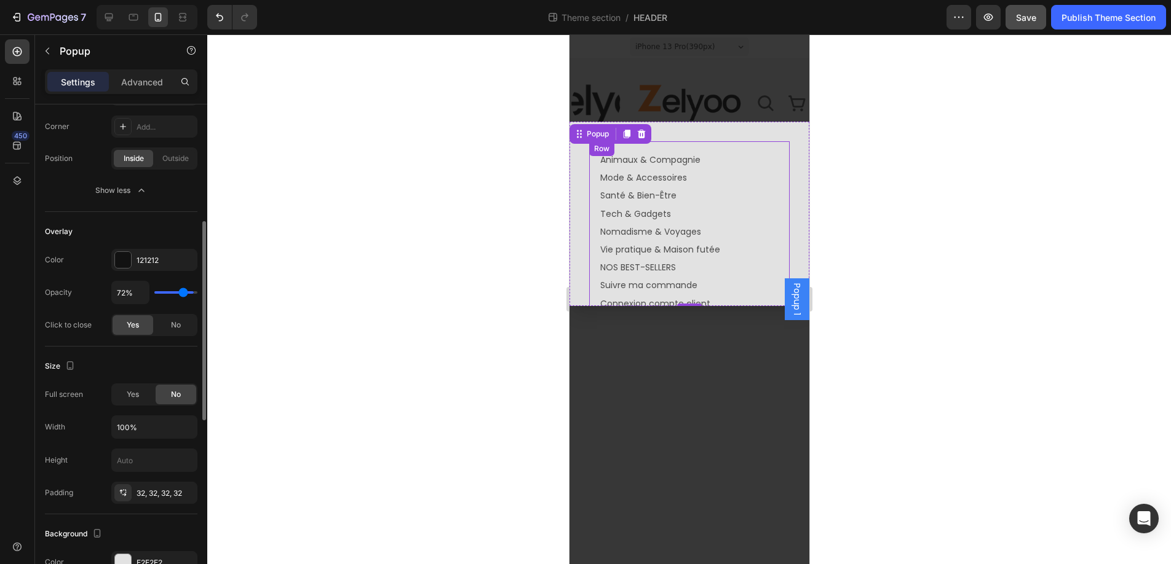
type input "70%"
type input "70"
type input "69%"
type input "69"
type input "68%"
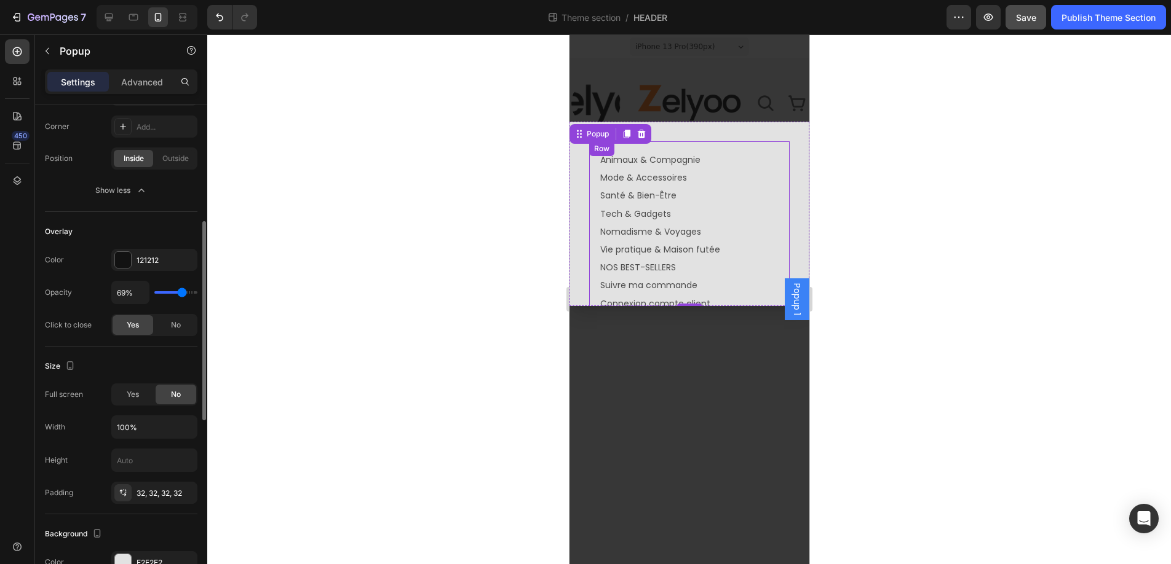
type input "68"
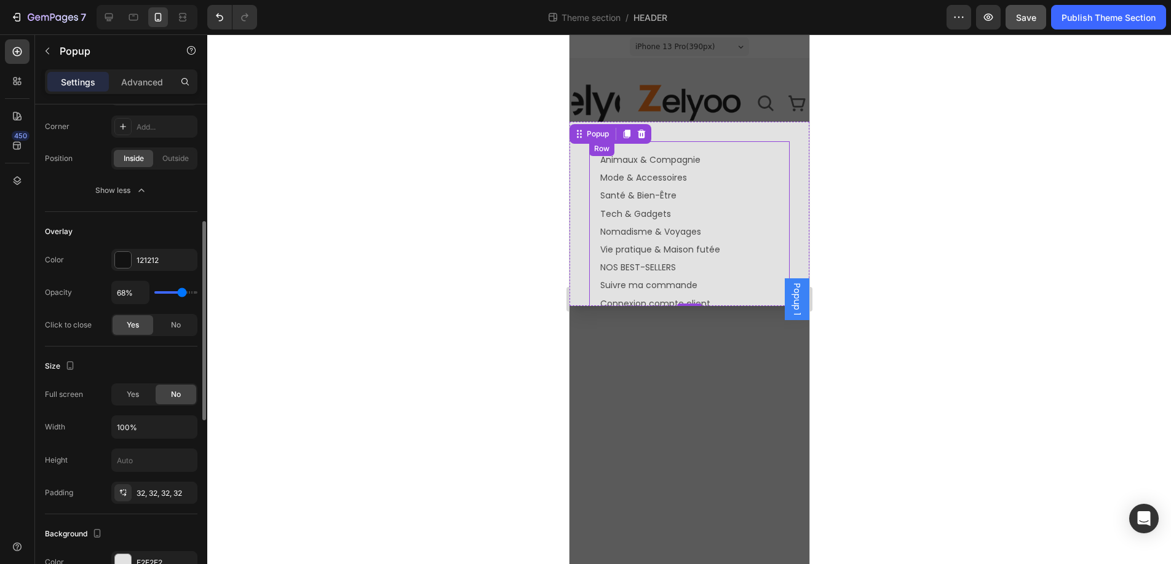
type input "67%"
type input "67"
type input "66%"
type input "66"
type input "65%"
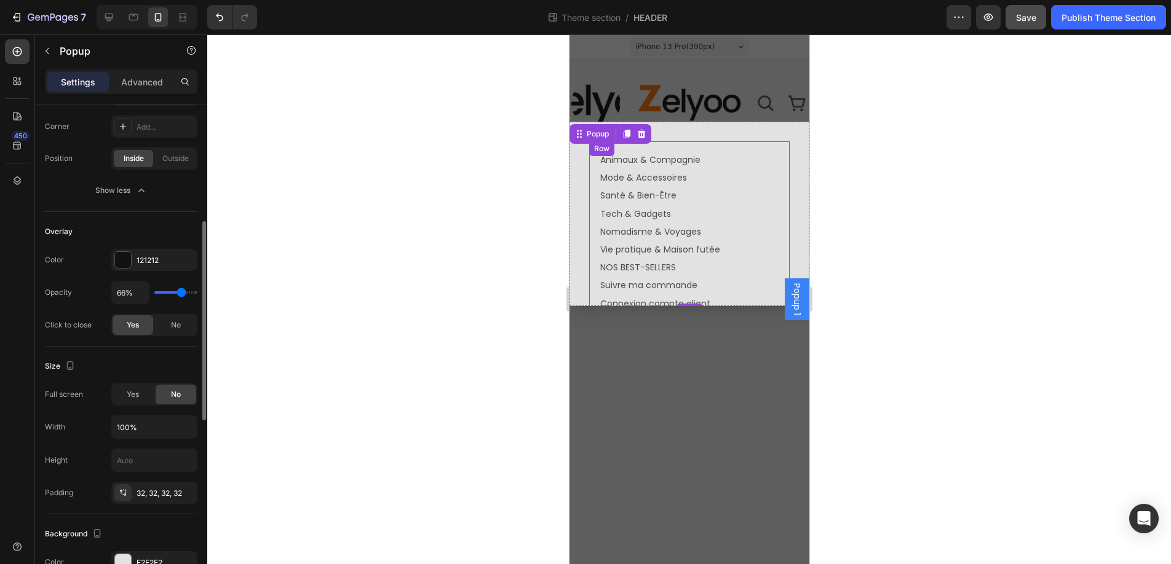
type input "65"
type input "64%"
type input "64"
type input "63%"
type input "63"
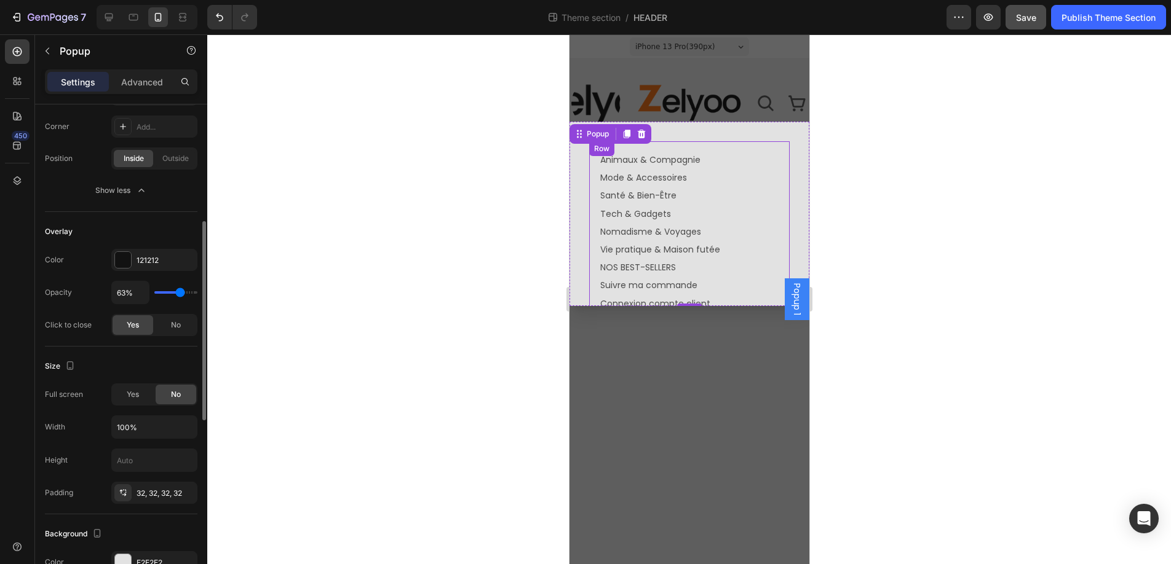
type input "62%"
type input "62"
type input "61%"
type input "61"
type input "60%"
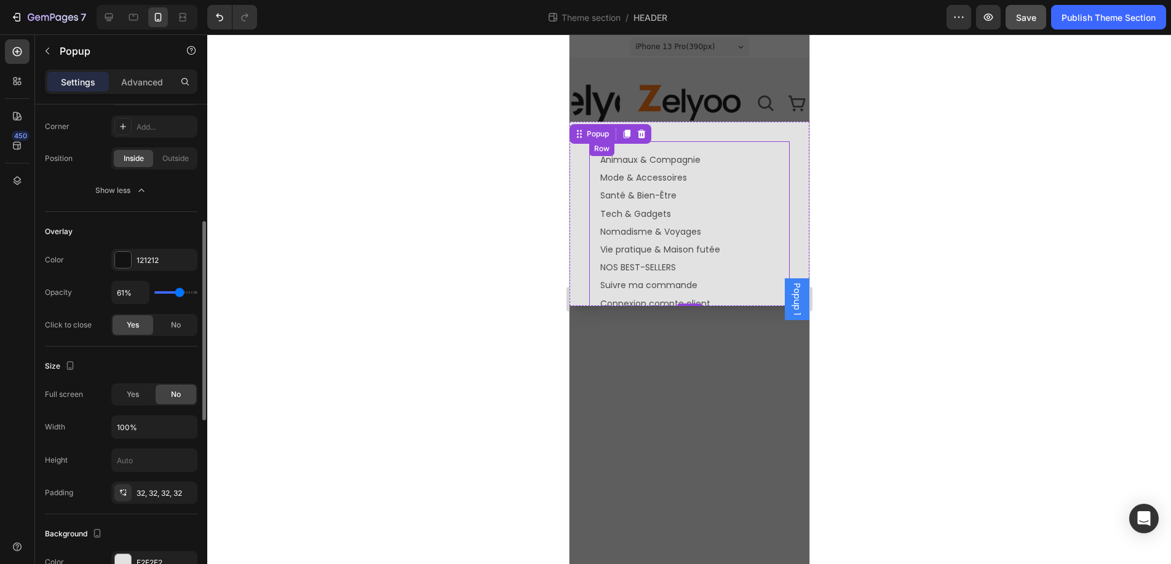
type input "60"
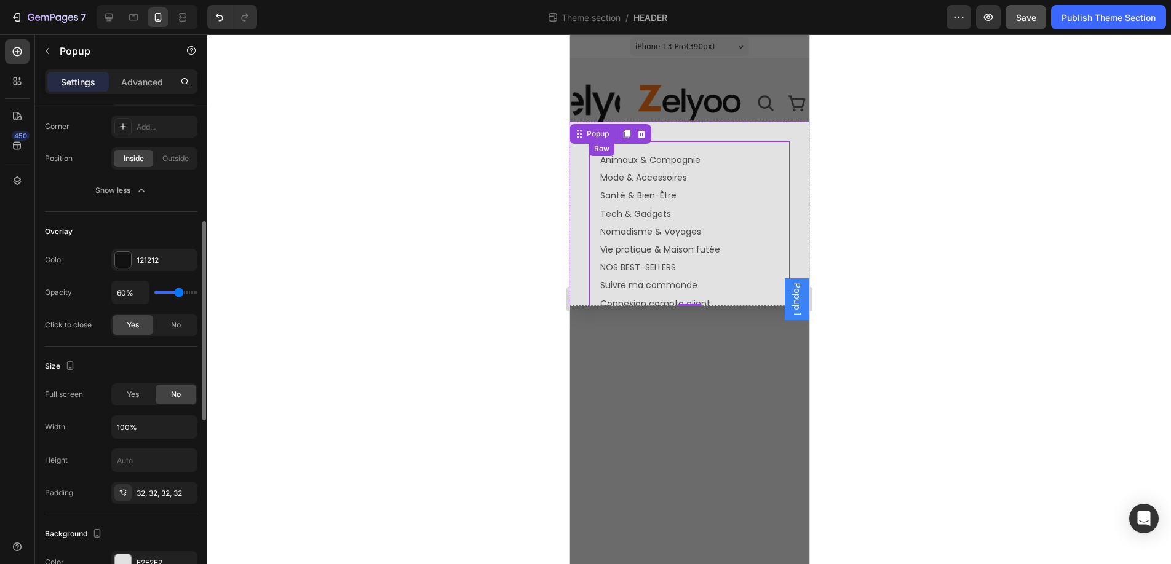
type input "59%"
type input "59"
type input "58%"
type input "58"
type input "57%"
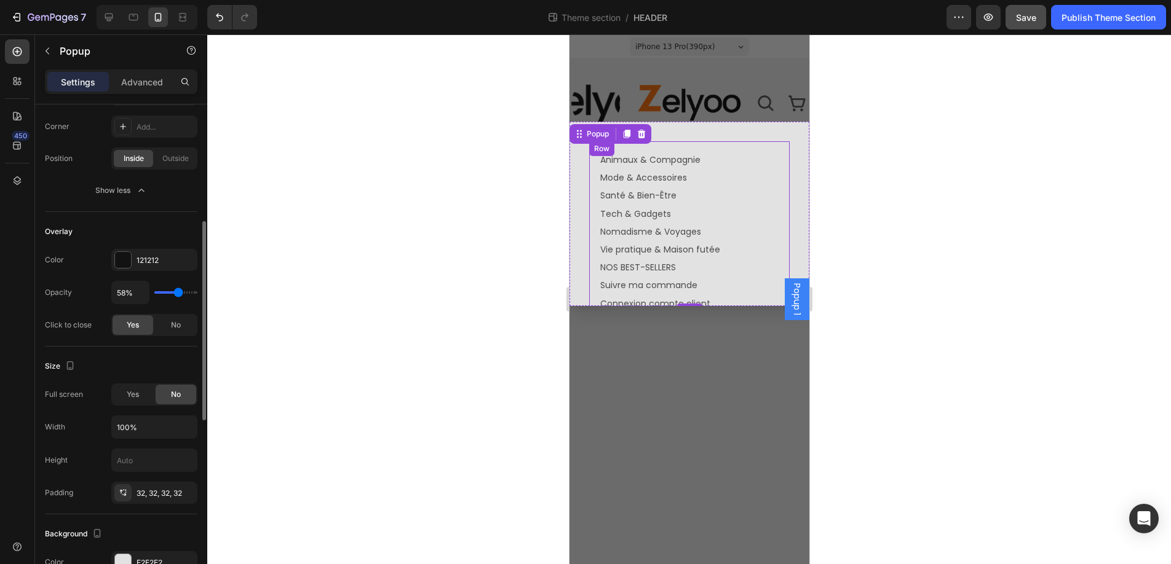
type input "57"
type input "56%"
type input "56"
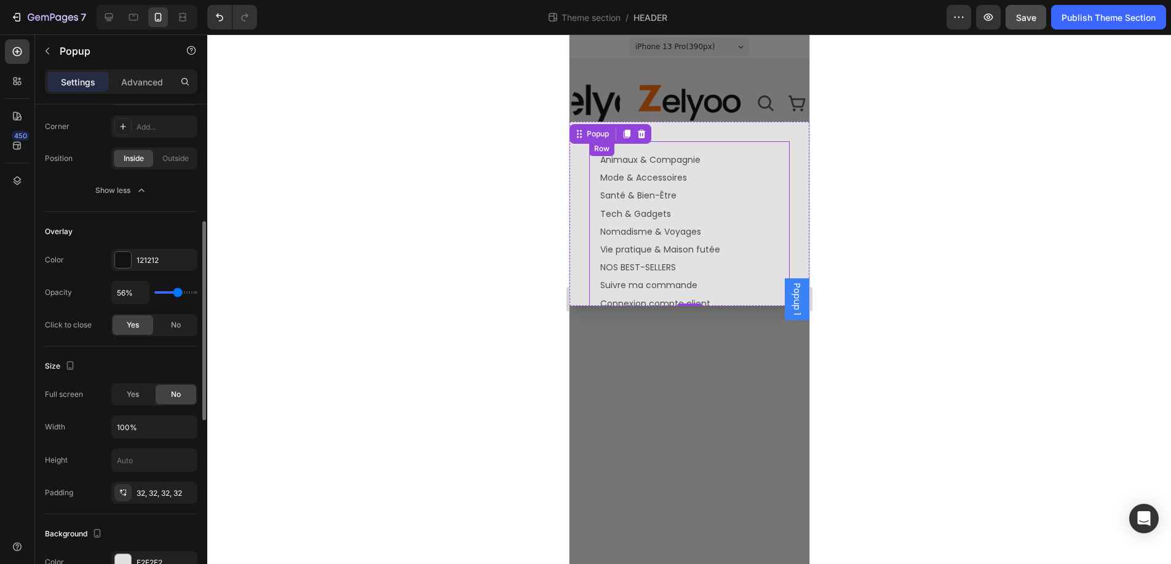
type input "55%"
type input "55"
type input "54%"
type input "54"
type input "52%"
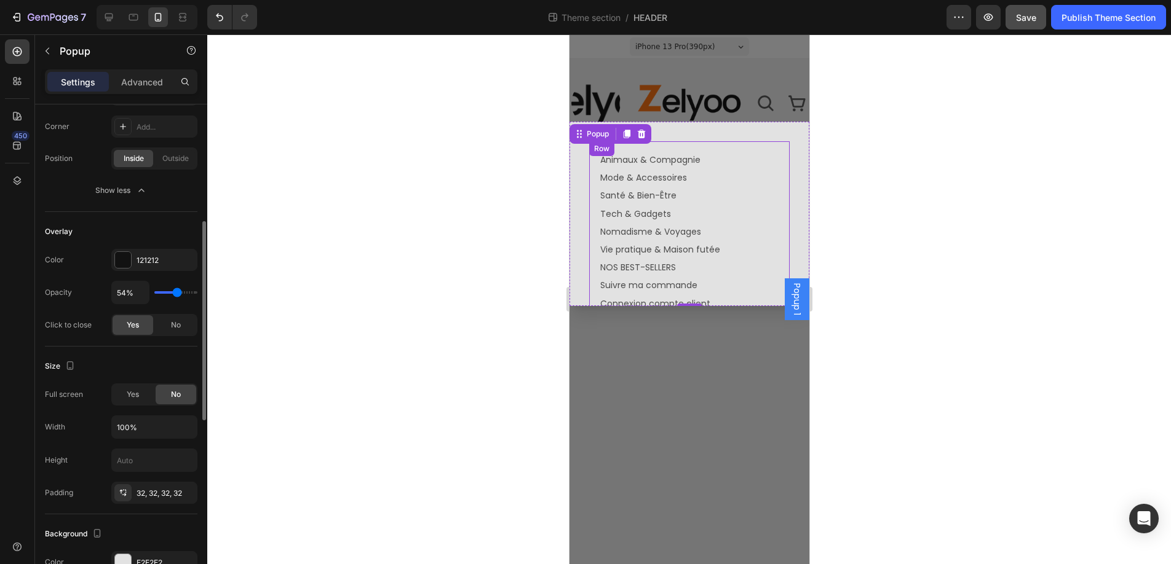
type input "52"
type input "50%"
type input "50"
type input "48%"
type input "48"
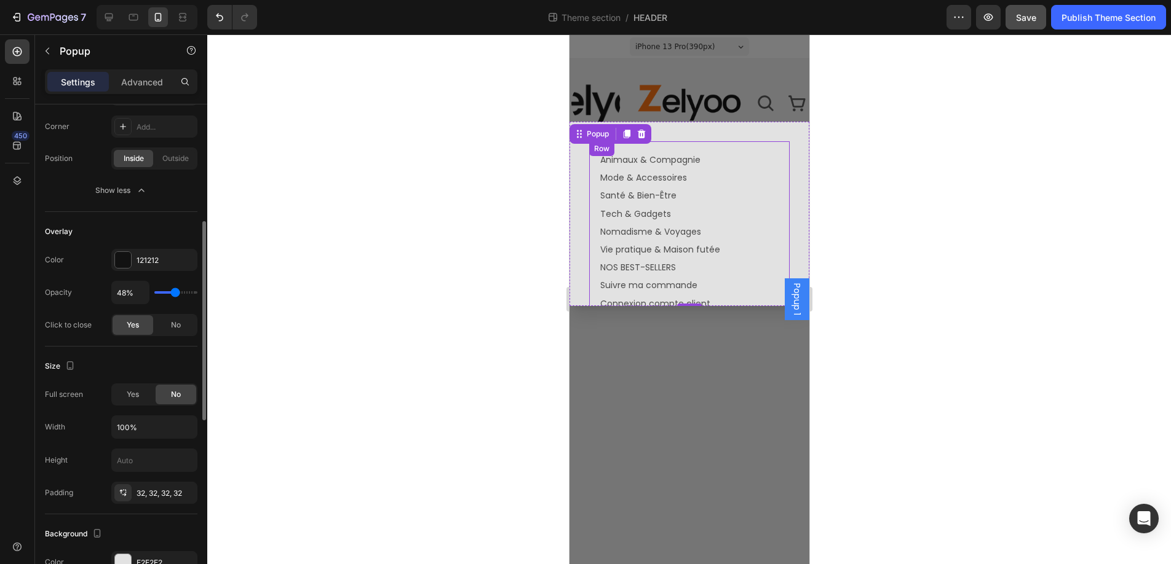
type input "47%"
type input "47"
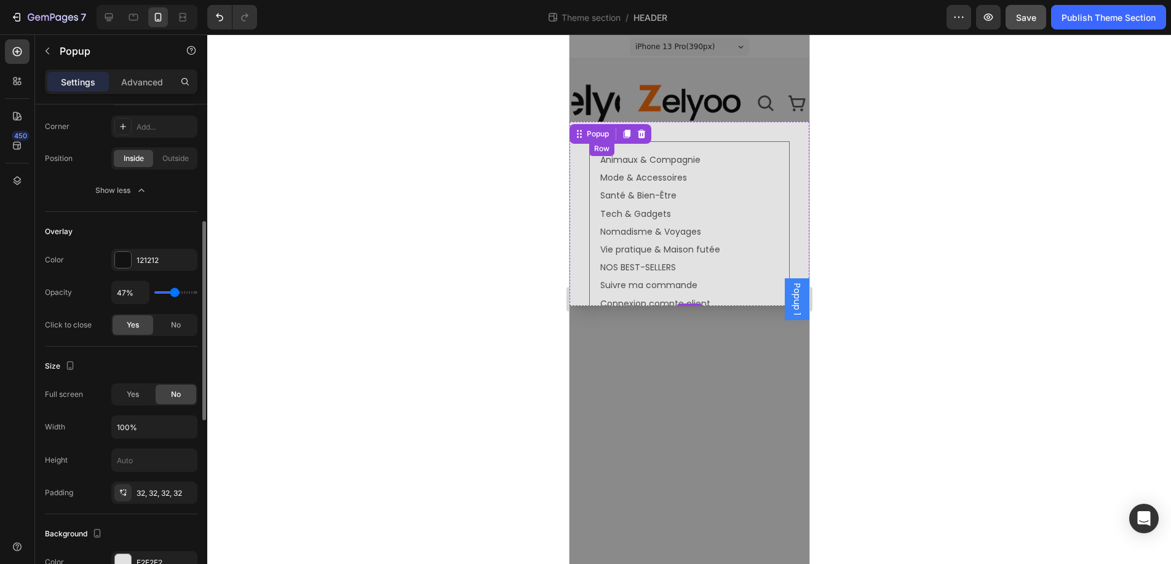
type input "46%"
type input "46"
type input "45%"
type input "45"
type input "44%"
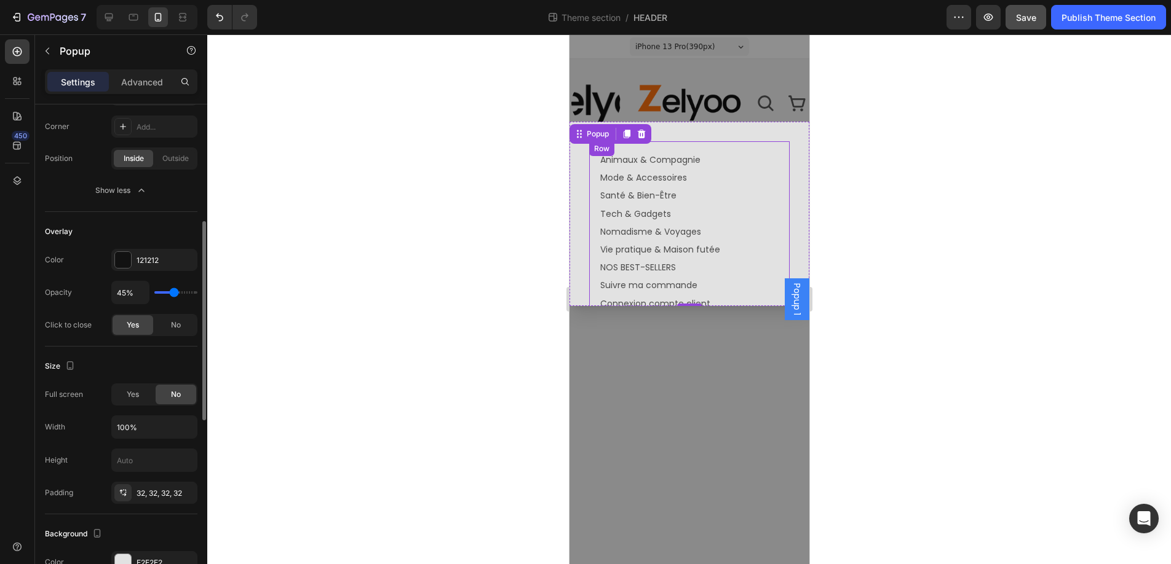
type input "44"
type input "42%"
type input "42"
type input "40%"
type input "40"
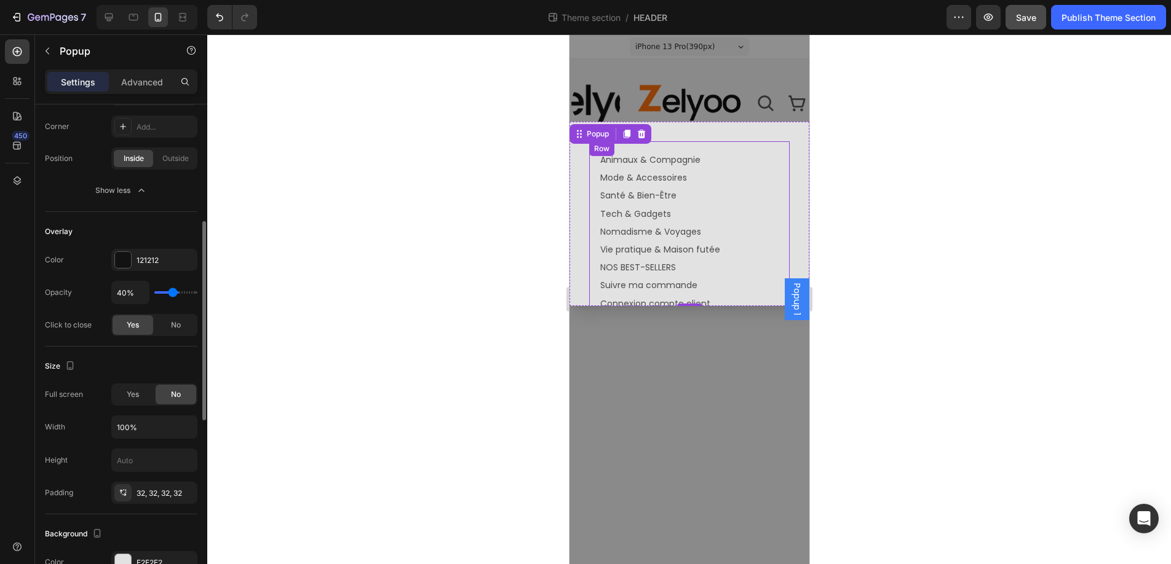
type input "36%"
type input "36"
type input "34%"
type input "34"
type input "32%"
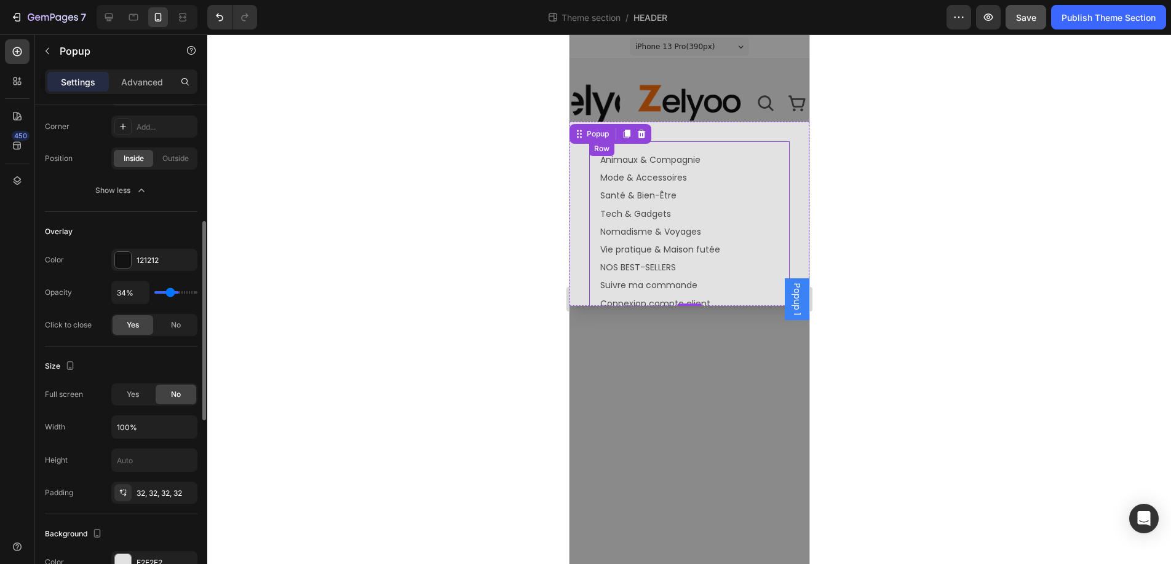
type input "32"
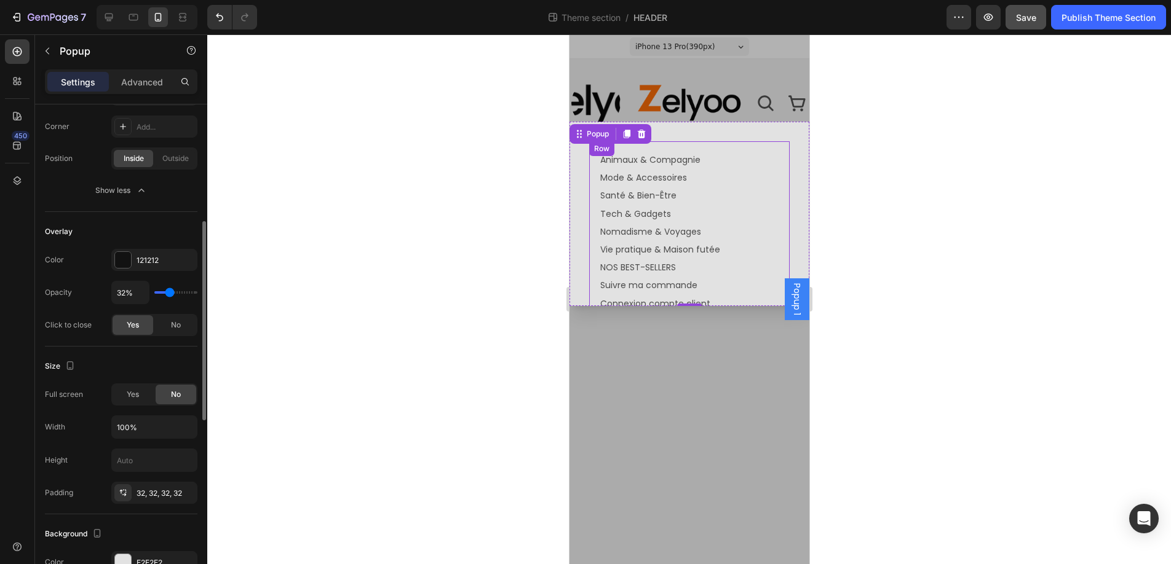
type input "31%"
type input "31"
type input "21%"
type input "21"
type input "16%"
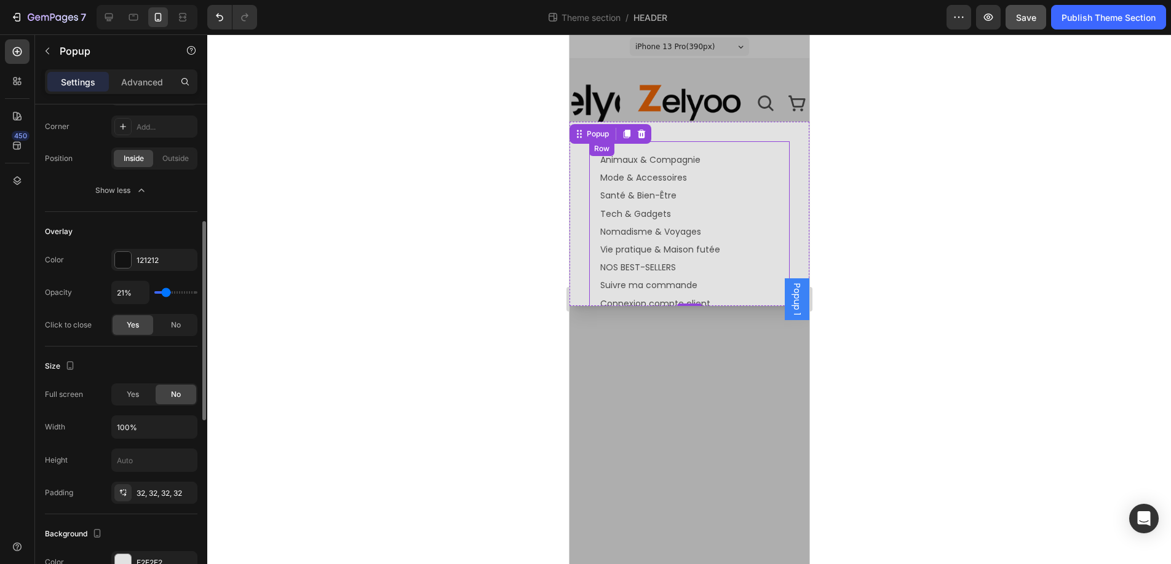
type input "16"
type input "15%"
type input "15"
type input "14%"
type input "14"
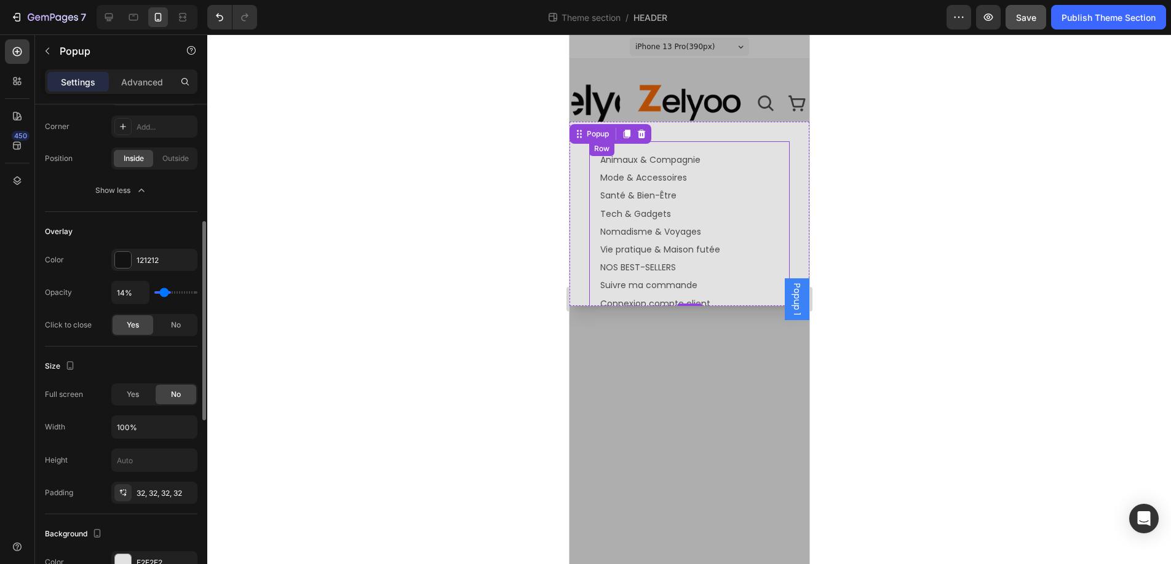
type input "11%"
type input "11"
type input "6%"
type input "6"
type input "0%"
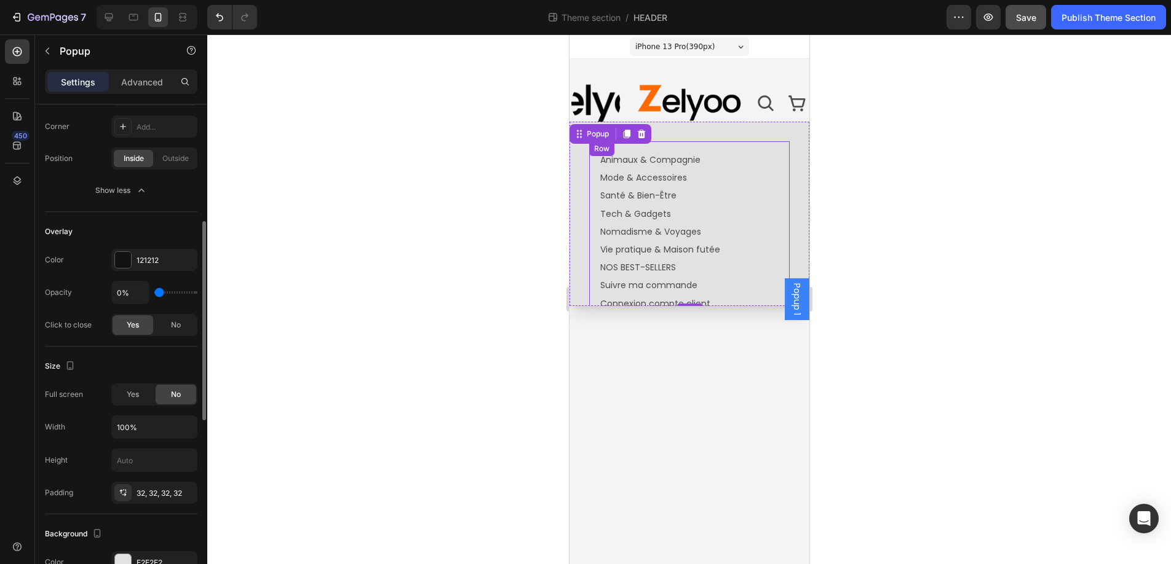
drag, startPoint x: 181, startPoint y: 291, endPoint x: 138, endPoint y: 291, distance: 43.7
type input "0"
click at [154, 291] on input "range" at bounding box center [175, 292] width 43 height 2
click at [175, 327] on span "No" at bounding box center [176, 325] width 10 height 11
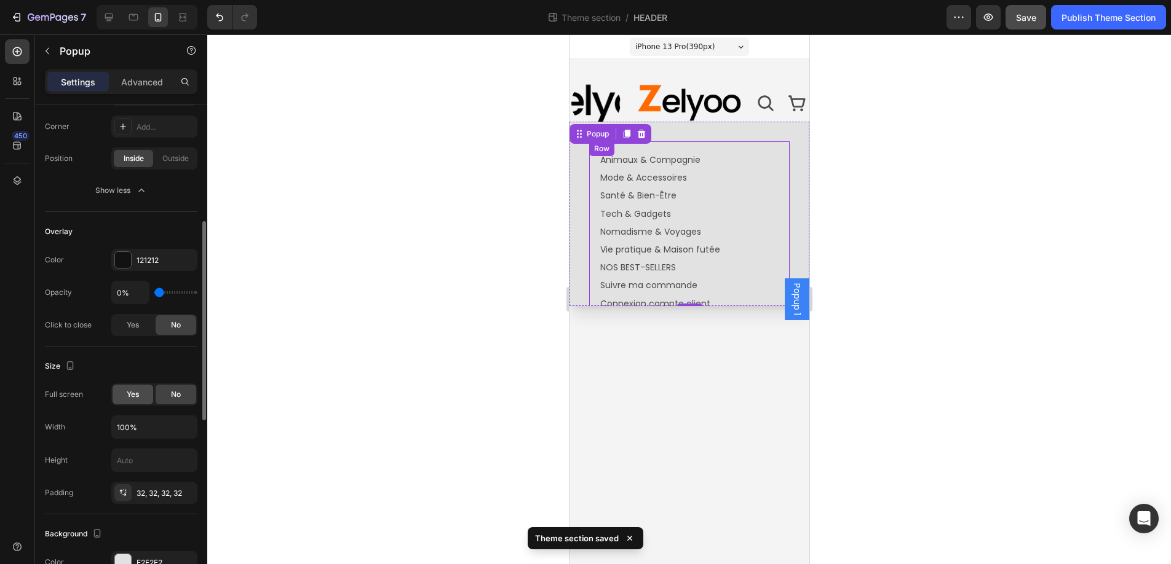
click at [136, 395] on span "Yes" at bounding box center [133, 394] width 12 height 11
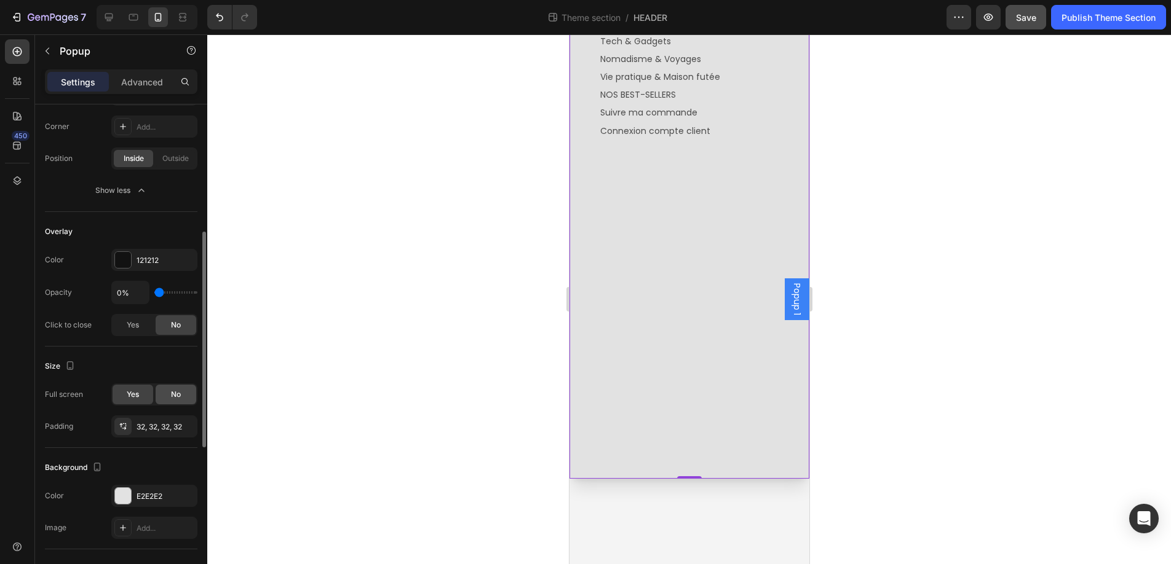
click at [177, 390] on span "No" at bounding box center [176, 394] width 10 height 11
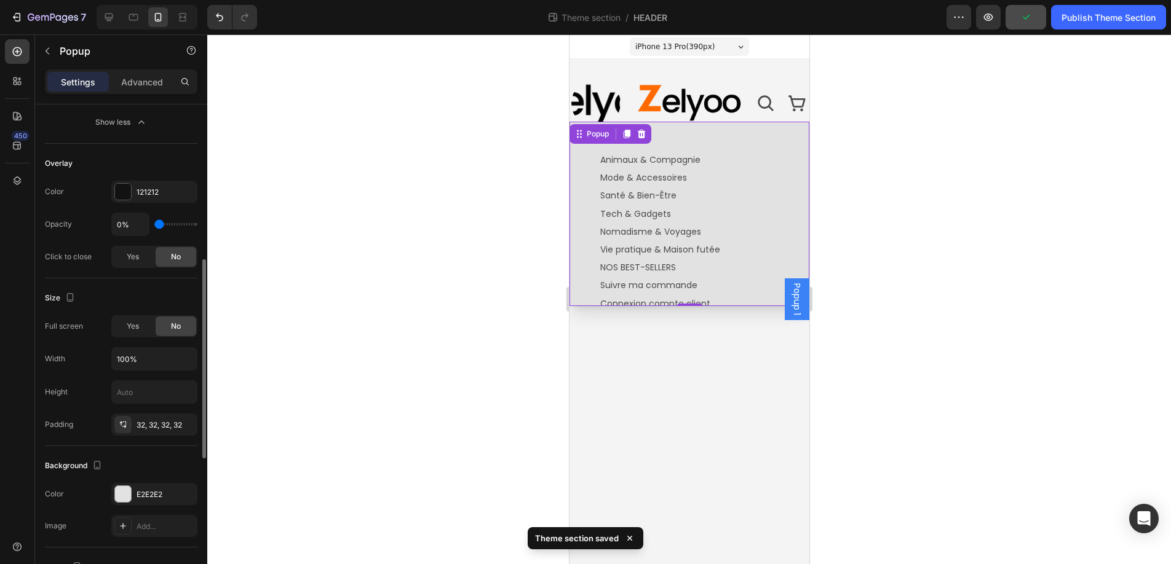
scroll to position [419, 0]
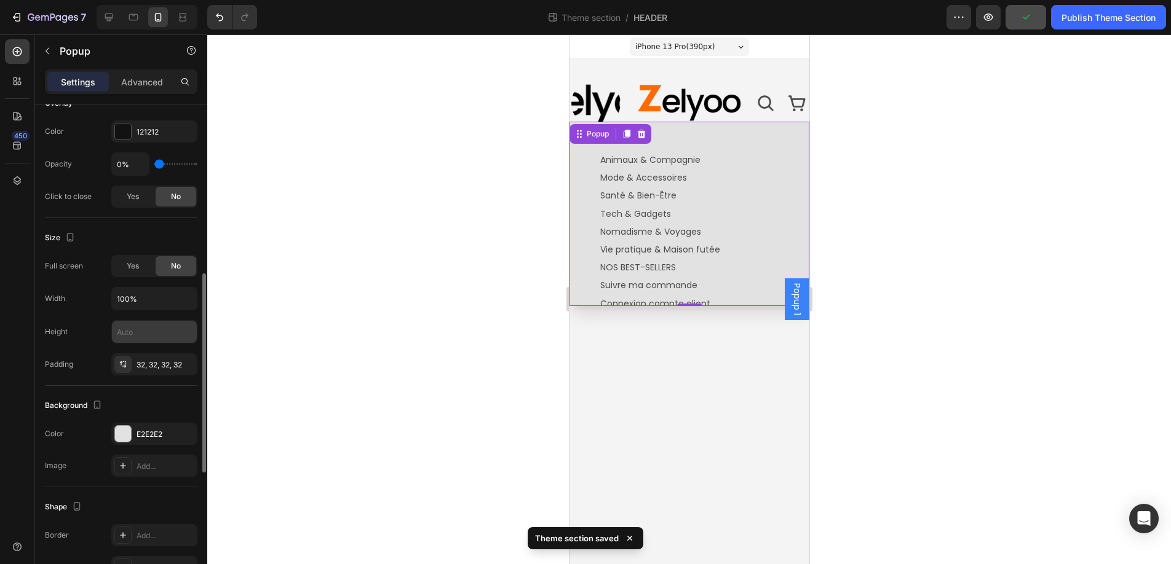
click at [140, 331] on input "text" at bounding box center [154, 332] width 85 height 22
type input "60"
click at [84, 349] on div "Full screen Yes No Width 100% Height 60 Padding 32, 32, 32, 32" at bounding box center [121, 315] width 152 height 121
click at [133, 336] on input "60" at bounding box center [154, 332] width 85 height 22
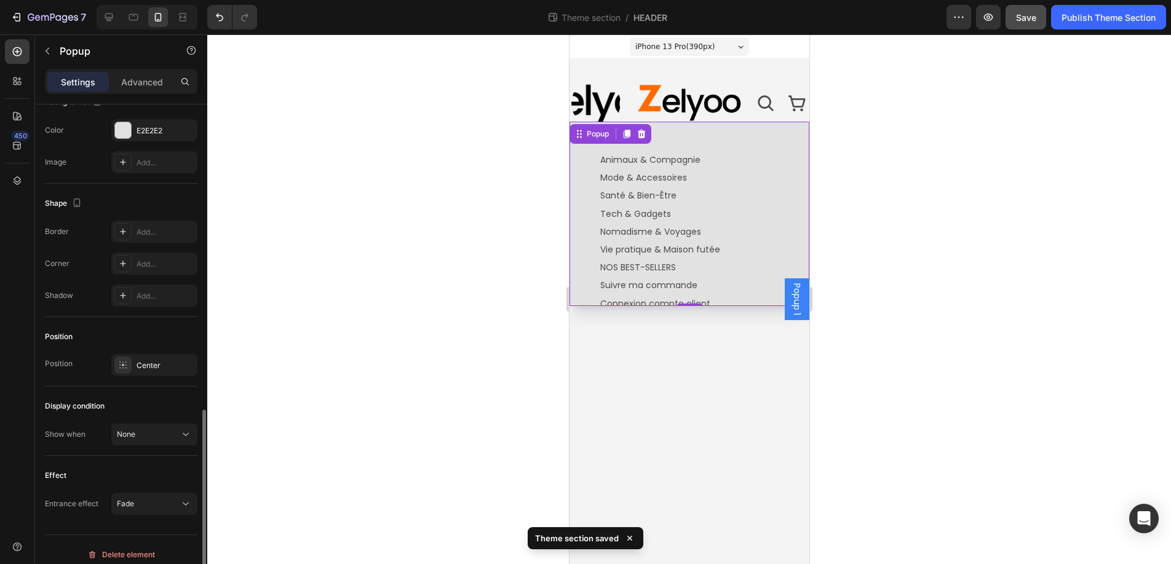
scroll to position [733, 0]
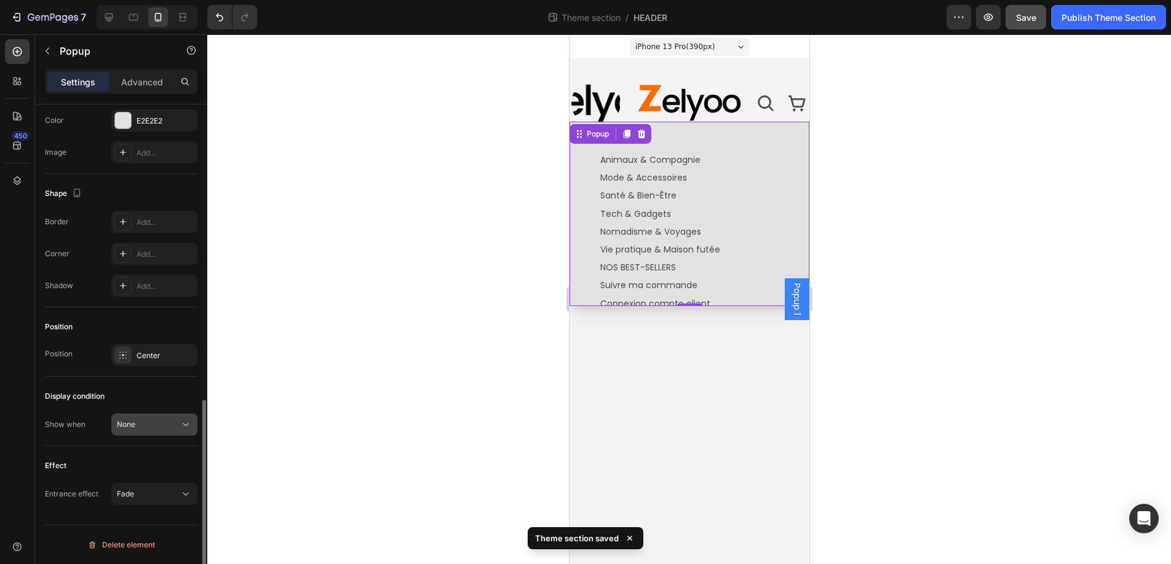
click at [140, 428] on div "None" at bounding box center [148, 424] width 63 height 11
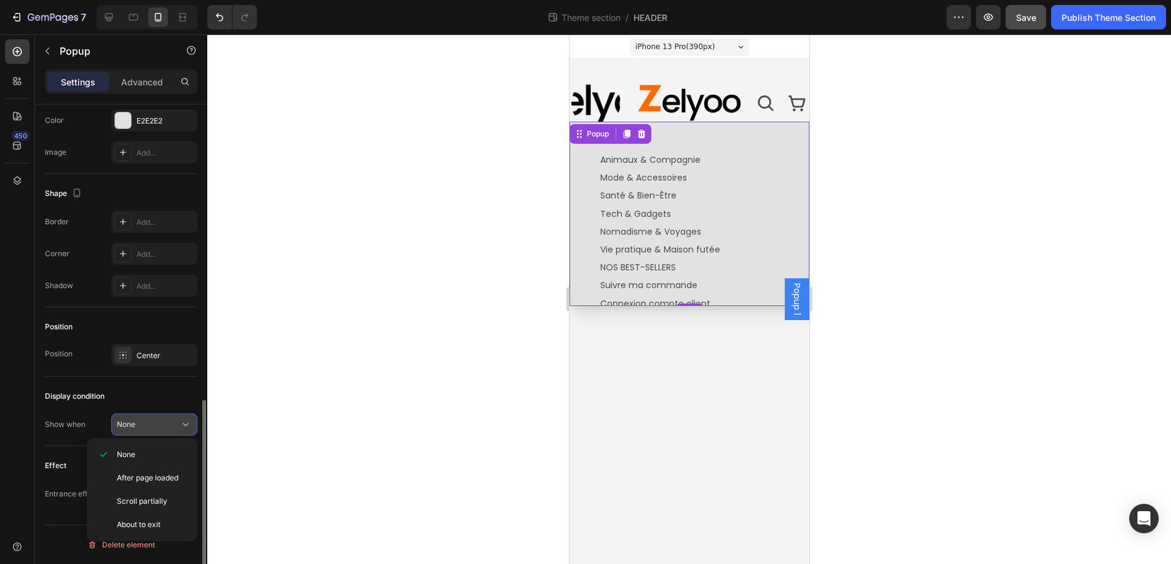
click at [140, 428] on div "None" at bounding box center [148, 424] width 63 height 11
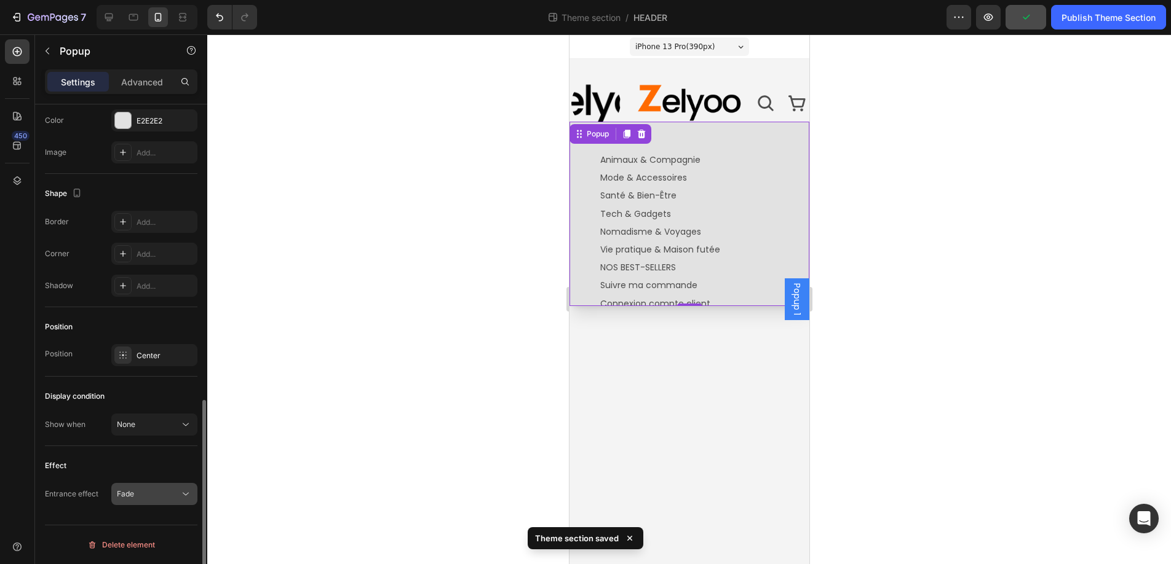
click at [147, 493] on div "Fade" at bounding box center [148, 494] width 63 height 11
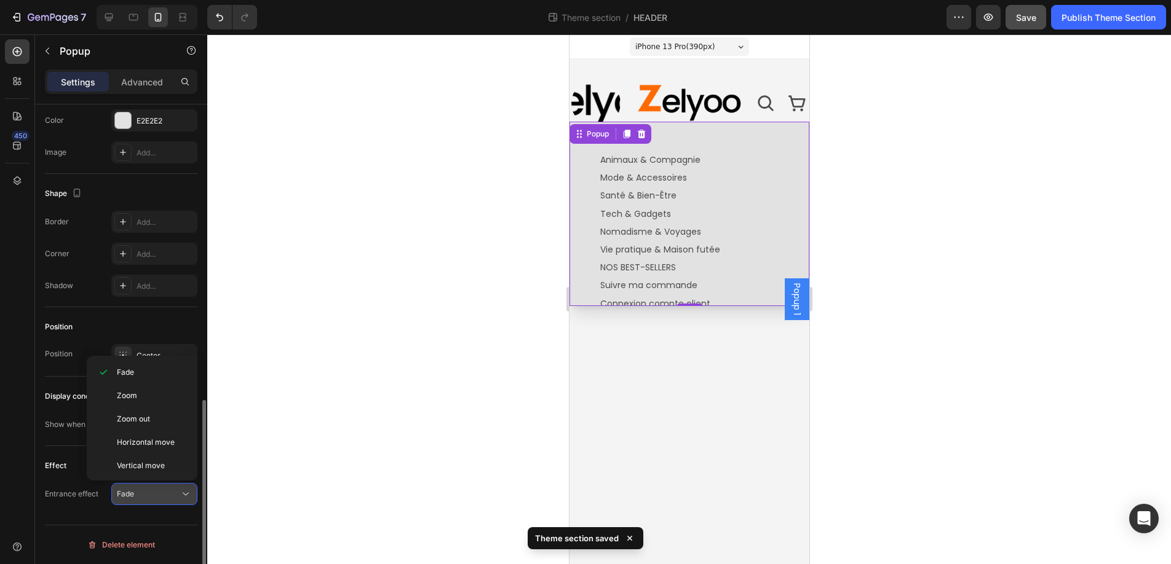
click at [147, 493] on div "Fade" at bounding box center [148, 494] width 63 height 11
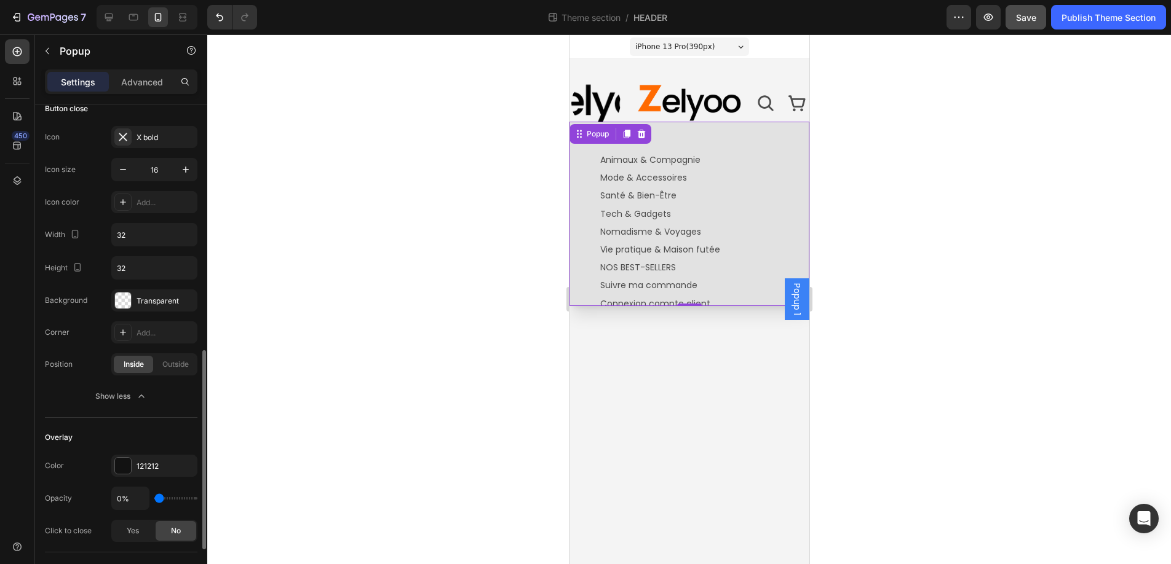
scroll to position [0, 0]
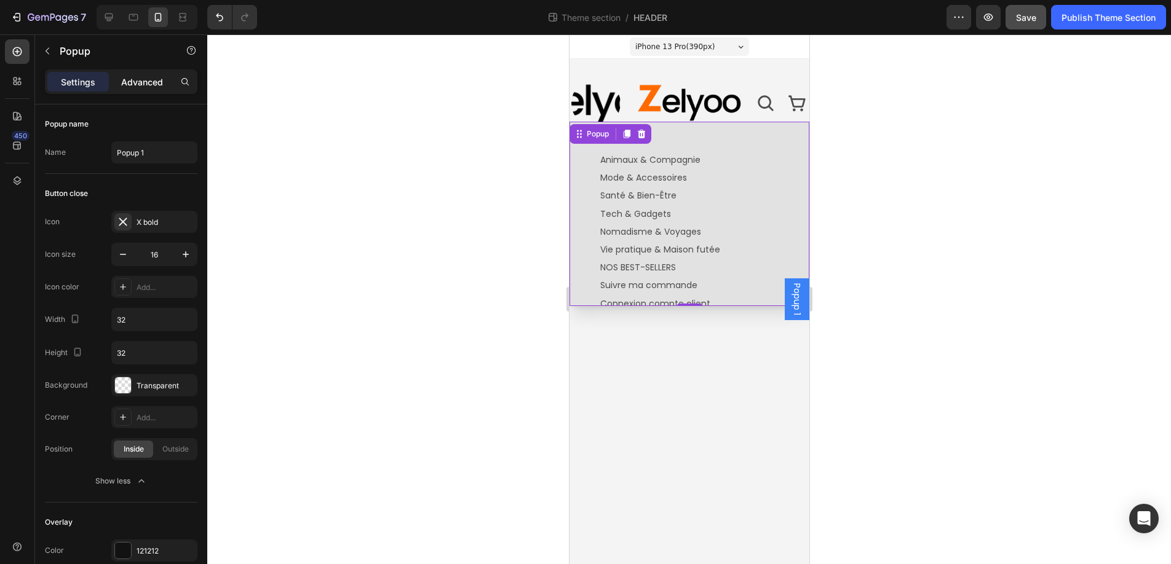
click at [138, 73] on div "Advanced" at bounding box center [141, 82] width 61 height 20
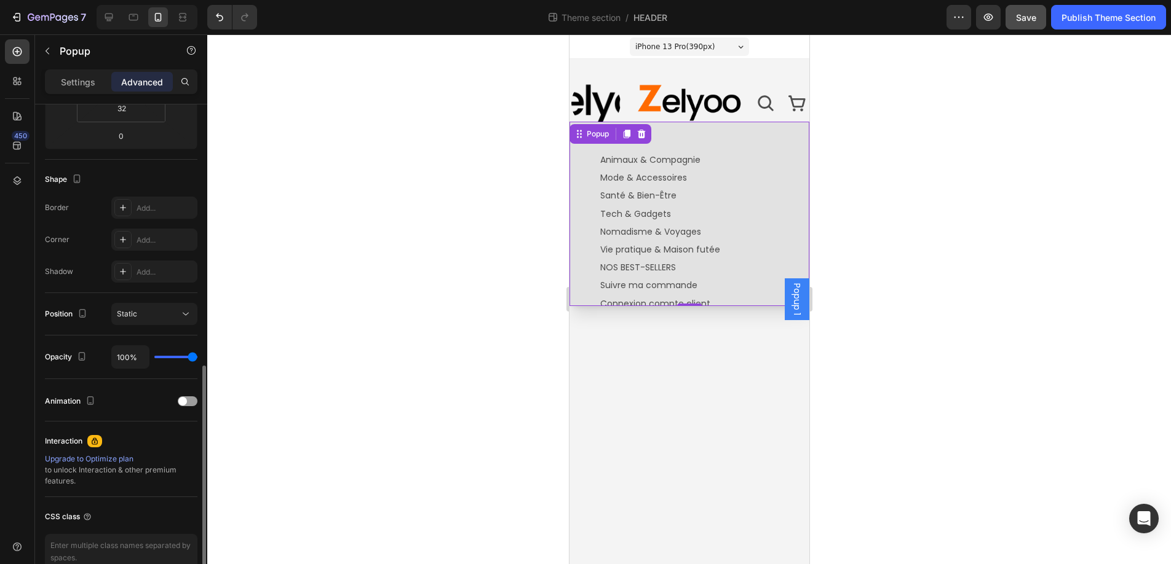
scroll to position [325, 0]
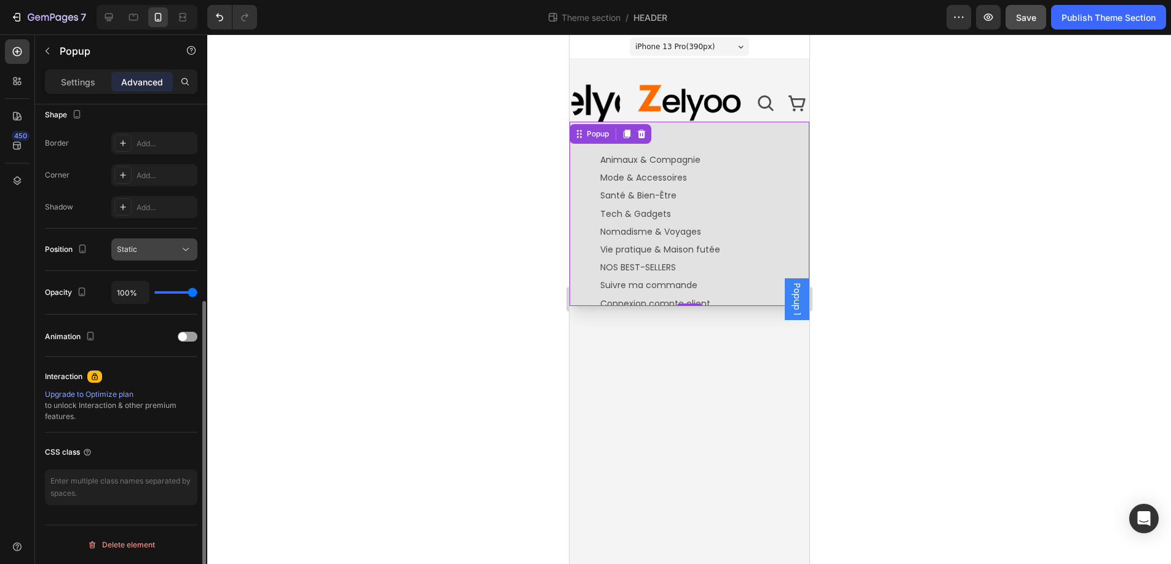
click at [188, 250] on icon at bounding box center [186, 249] width 12 height 12
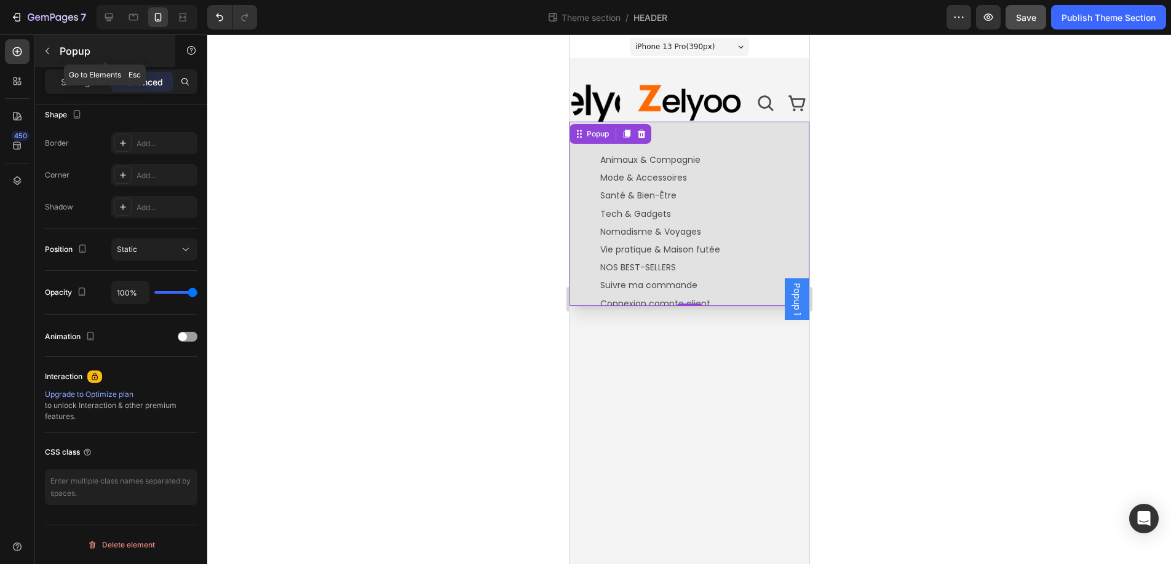
click at [52, 50] on icon "button" at bounding box center [47, 51] width 10 height 10
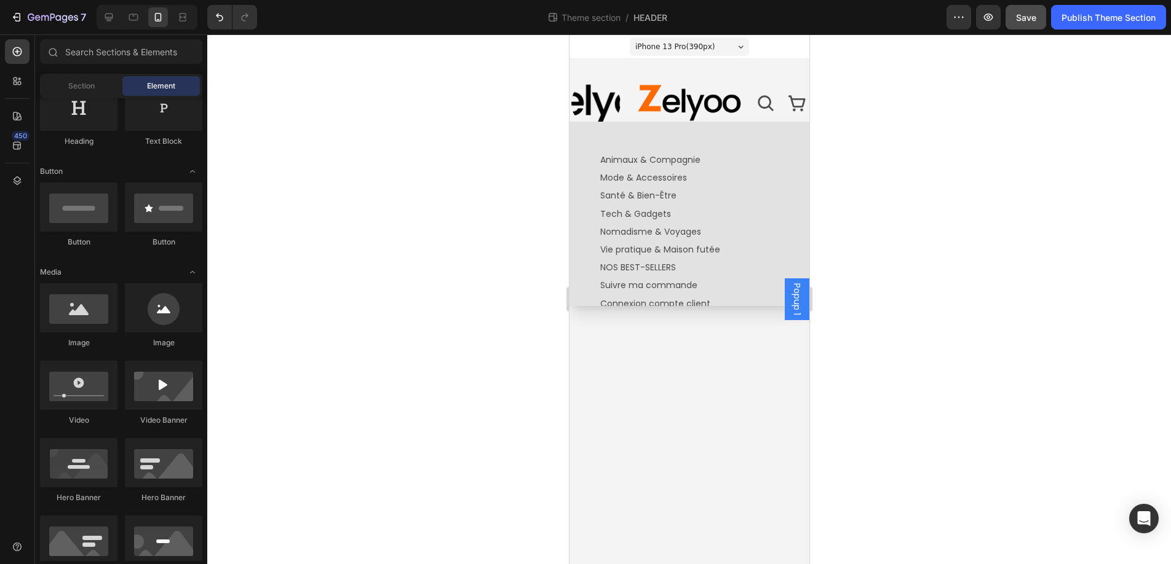
click at [602, 103] on div "Backdrop" at bounding box center [689, 299] width 240 height 530
click at [588, 98] on div "Backdrop" at bounding box center [689, 299] width 240 height 530
click at [613, 101] on div "Backdrop" at bounding box center [689, 299] width 240 height 530
click at [797, 303] on span "Popup 1" at bounding box center [796, 299] width 12 height 32
click at [587, 104] on div "Backdrop" at bounding box center [689, 299] width 240 height 530
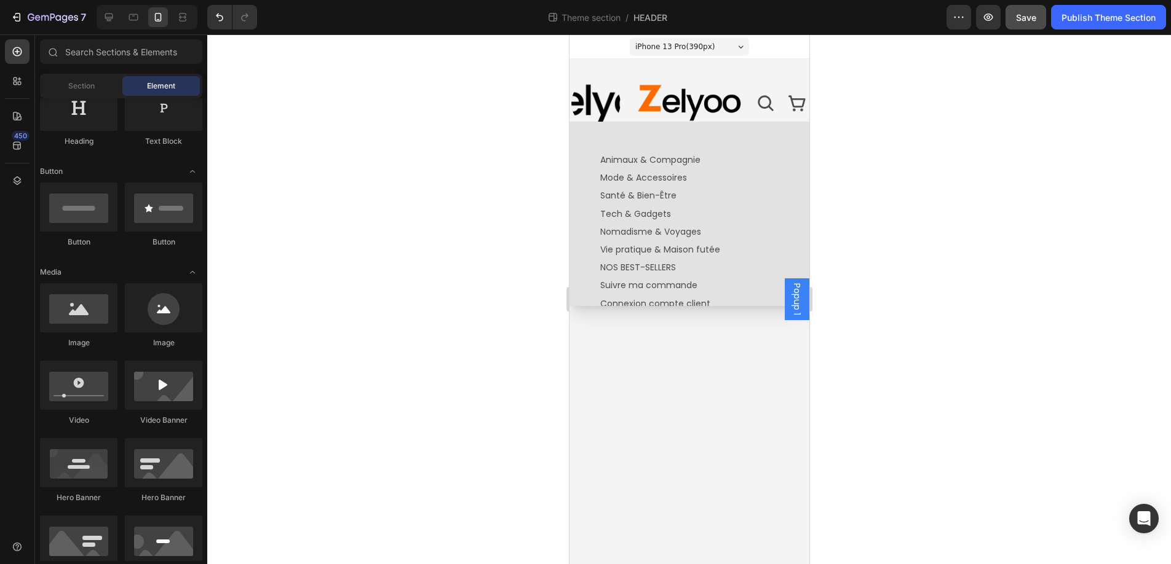
click at [587, 104] on div "Backdrop" at bounding box center [689, 299] width 240 height 530
click at [684, 394] on div "Backdrop" at bounding box center [689, 299] width 240 height 530
click at [746, 133] on div "Animaux & Compagnie Text Block Mode & Accessoires Text Block Santé & Bien-Être …" at bounding box center [689, 214] width 240 height 184
click at [596, 101] on div "Backdrop" at bounding box center [689, 299] width 240 height 530
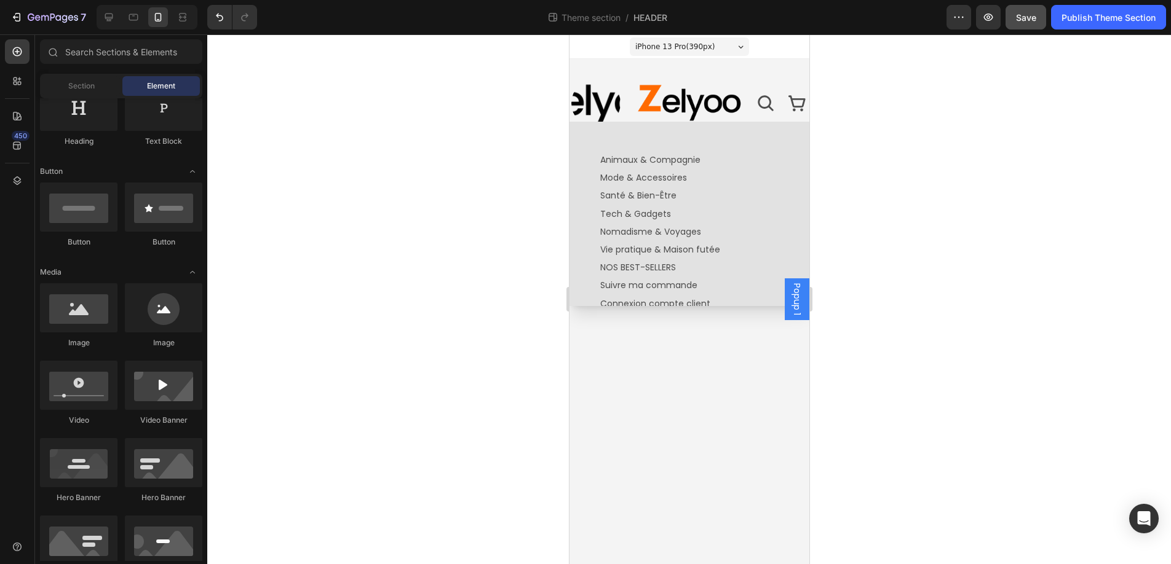
click at [596, 101] on div "Backdrop" at bounding box center [689, 299] width 240 height 530
click at [659, 103] on div "Backdrop" at bounding box center [689, 299] width 240 height 530
click at [574, 100] on div "Backdrop" at bounding box center [689, 299] width 240 height 530
click at [676, 64] on div "Backdrop" at bounding box center [689, 299] width 240 height 530
click at [600, 97] on div "Backdrop" at bounding box center [689, 299] width 240 height 530
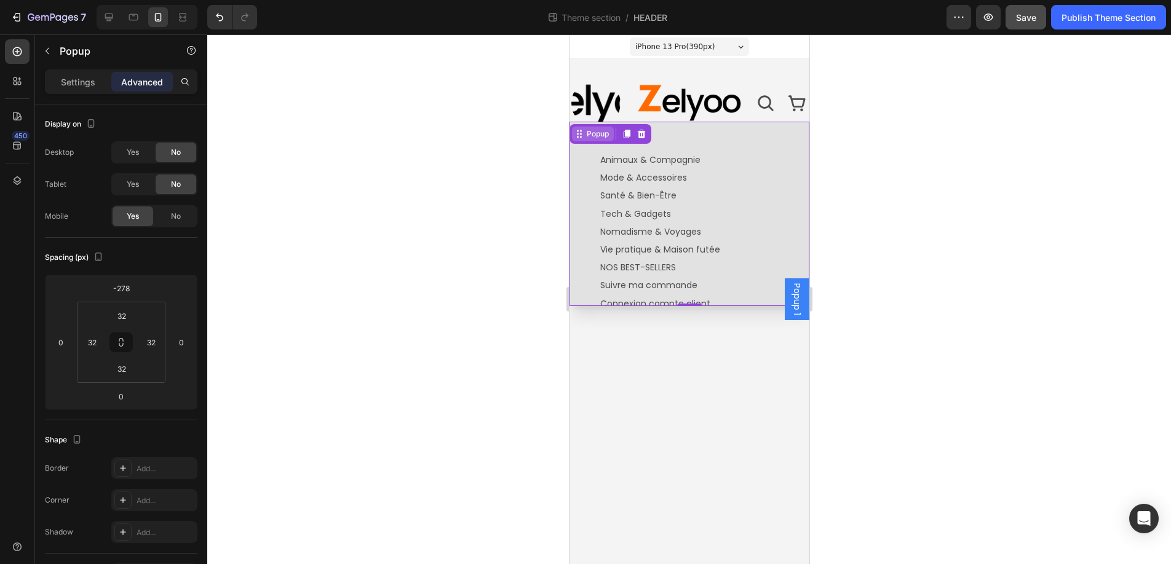
click at [605, 132] on div "Animaux & Compagnie Text Block Mode & Accessoires Text Block Santé & Bien-Être …" at bounding box center [689, 214] width 240 height 184
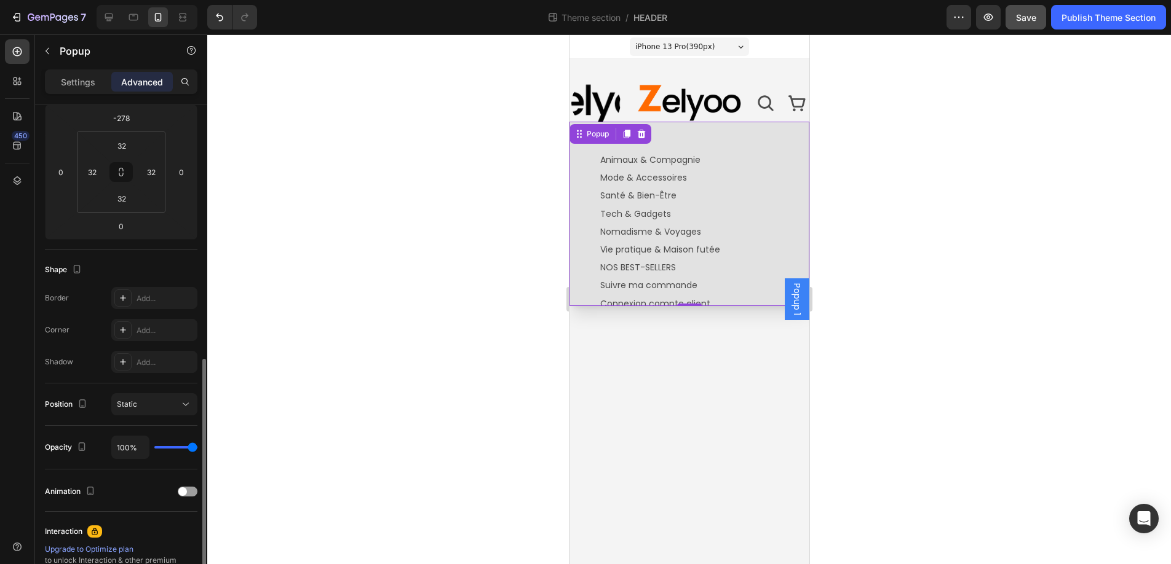
scroll to position [303, 0]
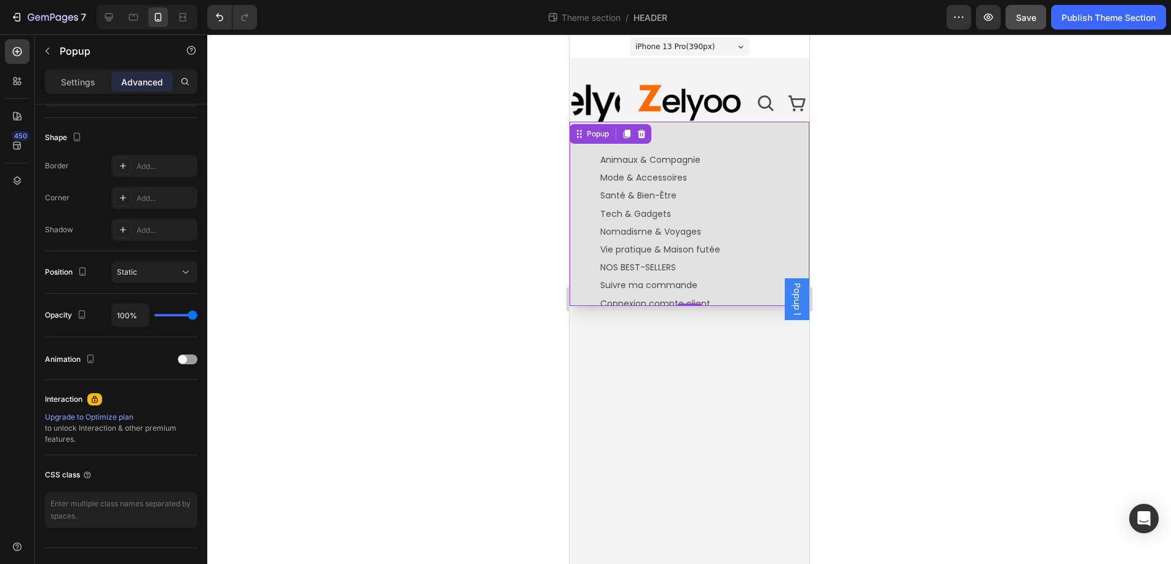
click at [456, 172] on div at bounding box center [688, 299] width 963 height 530
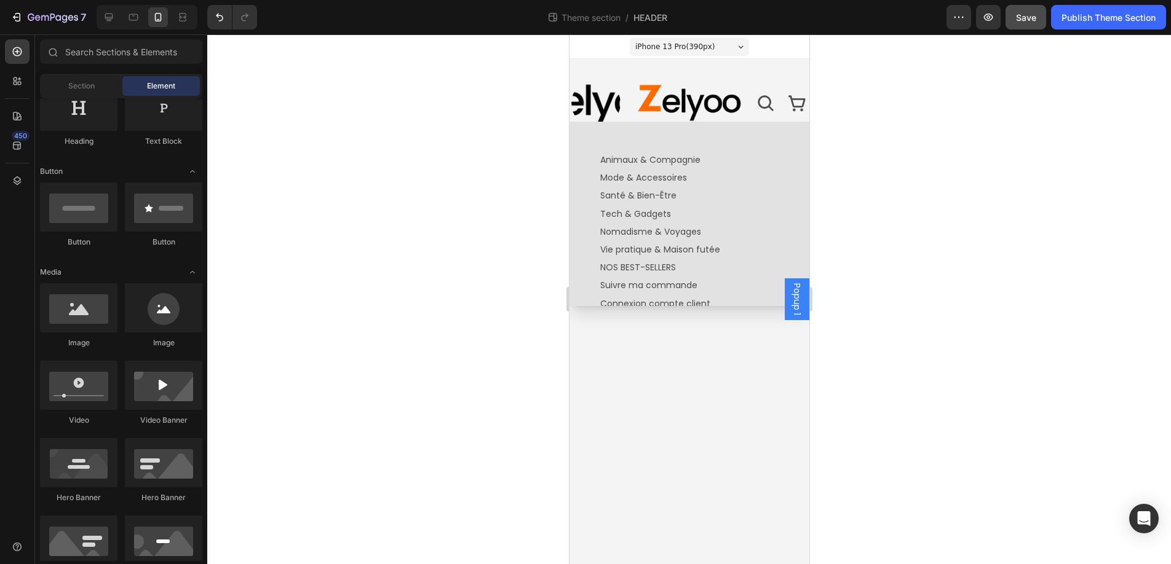
click at [793, 296] on span "Popup 1" at bounding box center [796, 299] width 12 height 32
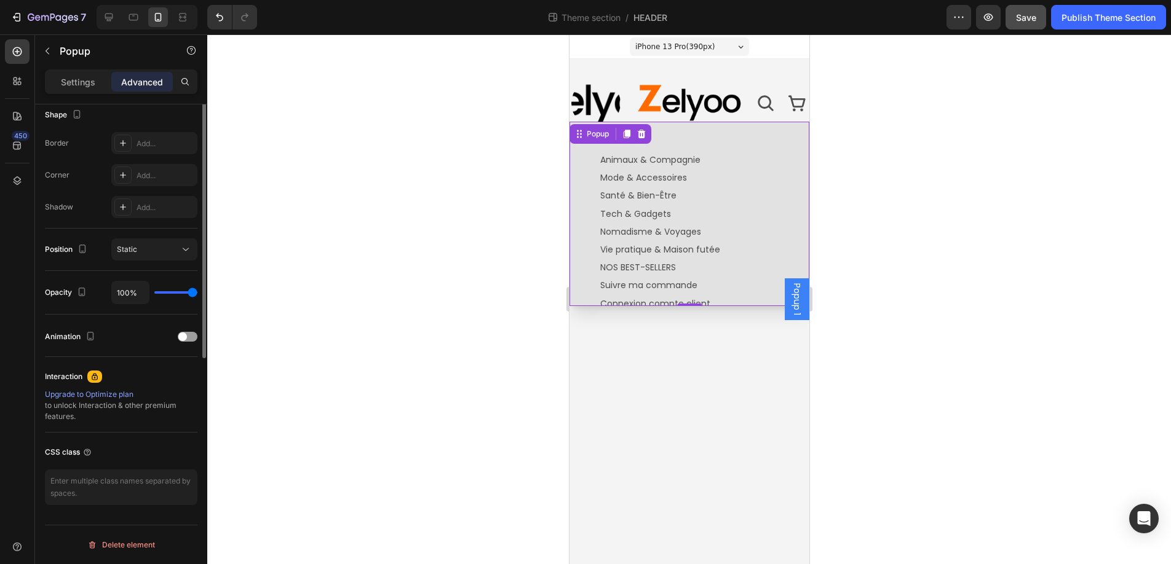
scroll to position [0, 0]
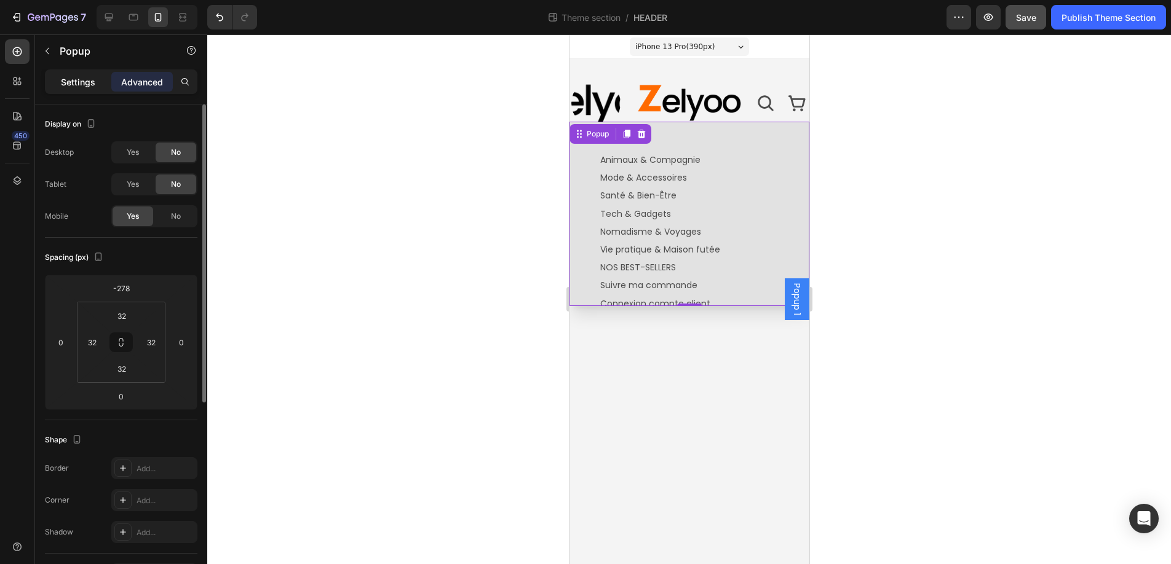
click at [63, 78] on p "Settings" at bounding box center [78, 82] width 34 height 13
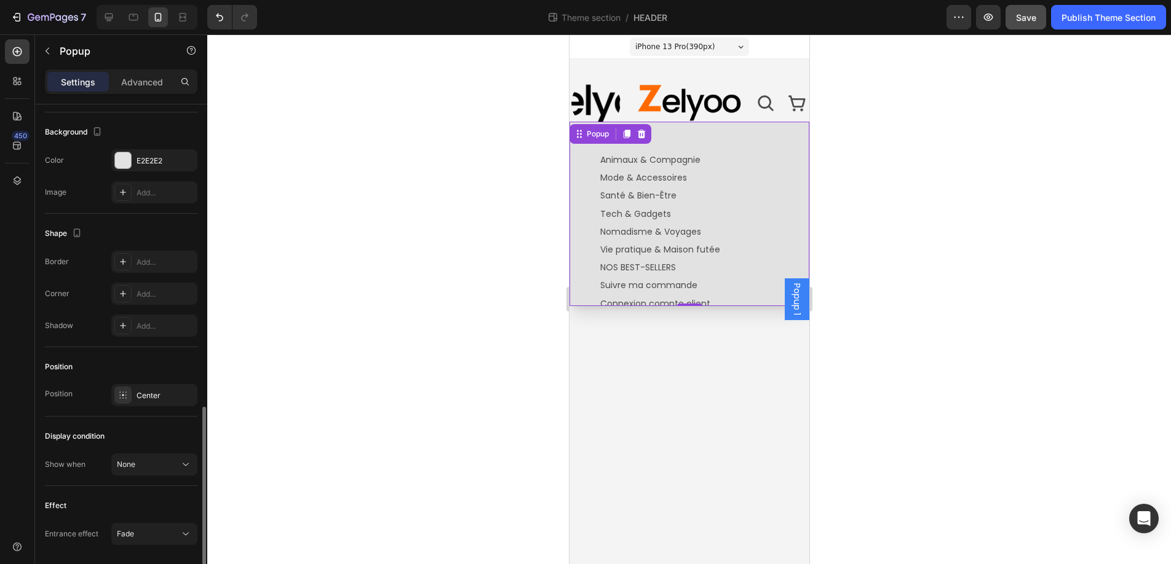
scroll to position [669, 0]
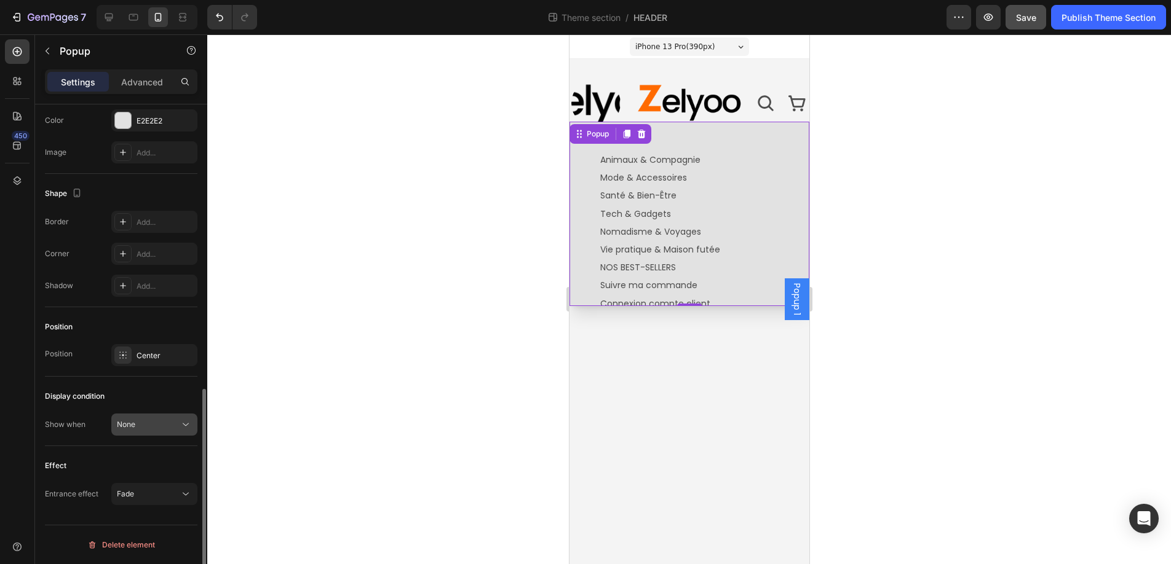
click at [173, 429] on div "None" at bounding box center [148, 424] width 63 height 11
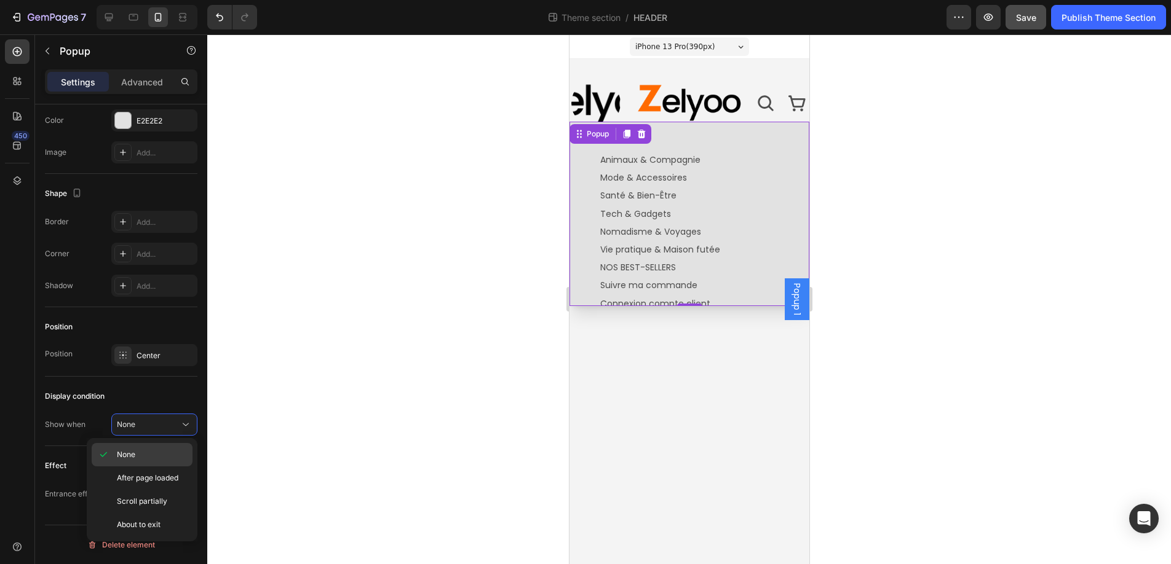
click at [144, 451] on p "None" at bounding box center [152, 454] width 70 height 11
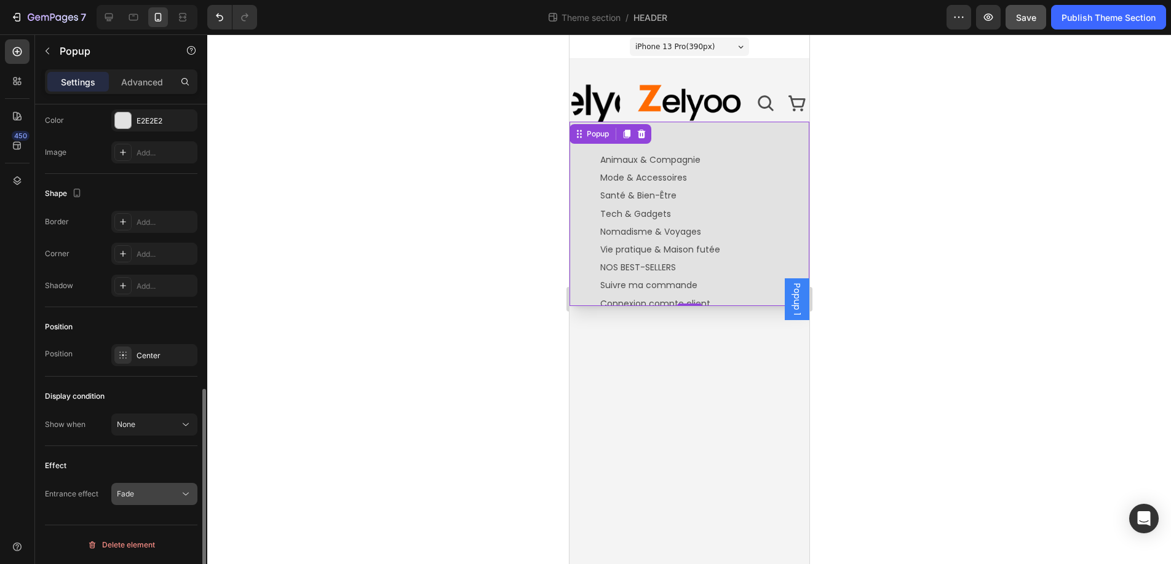
click at [183, 494] on icon at bounding box center [186, 494] width 12 height 12
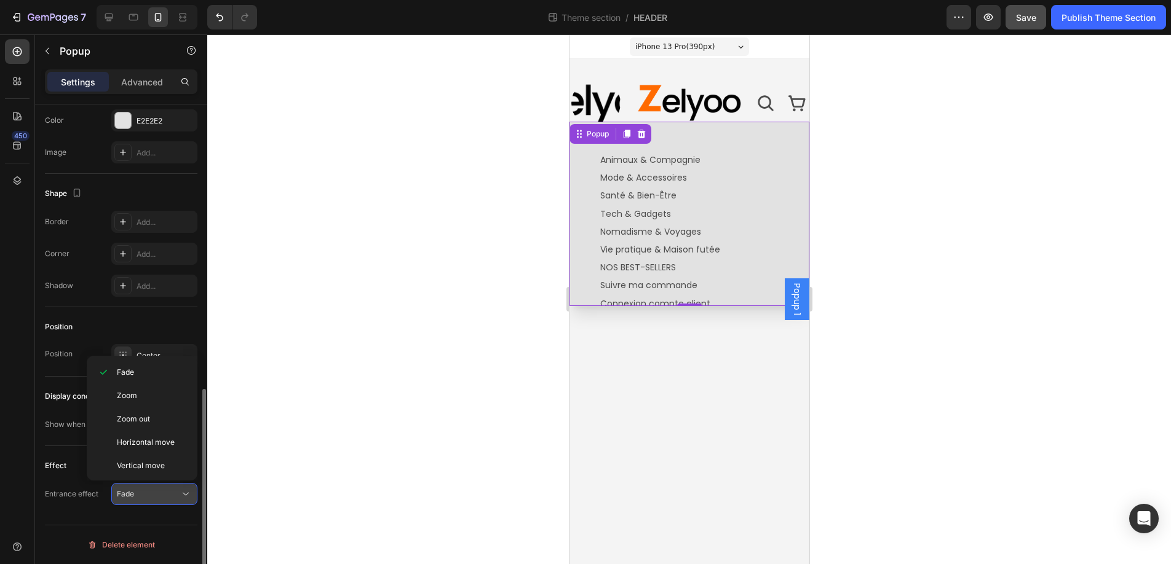
click at [183, 494] on icon at bounding box center [186, 494] width 12 height 12
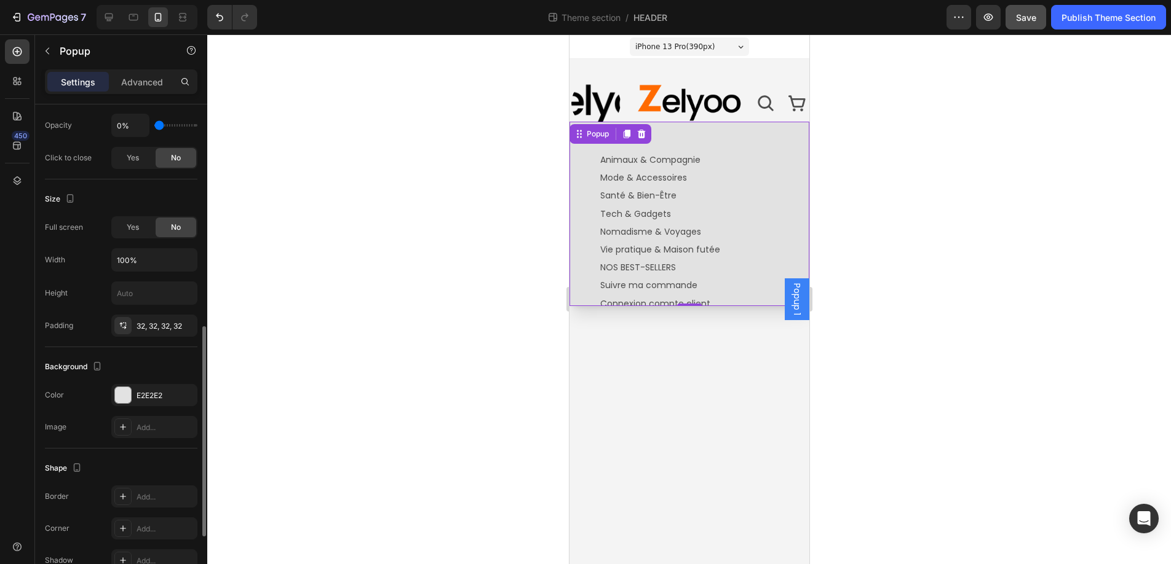
scroll to position [382, 0]
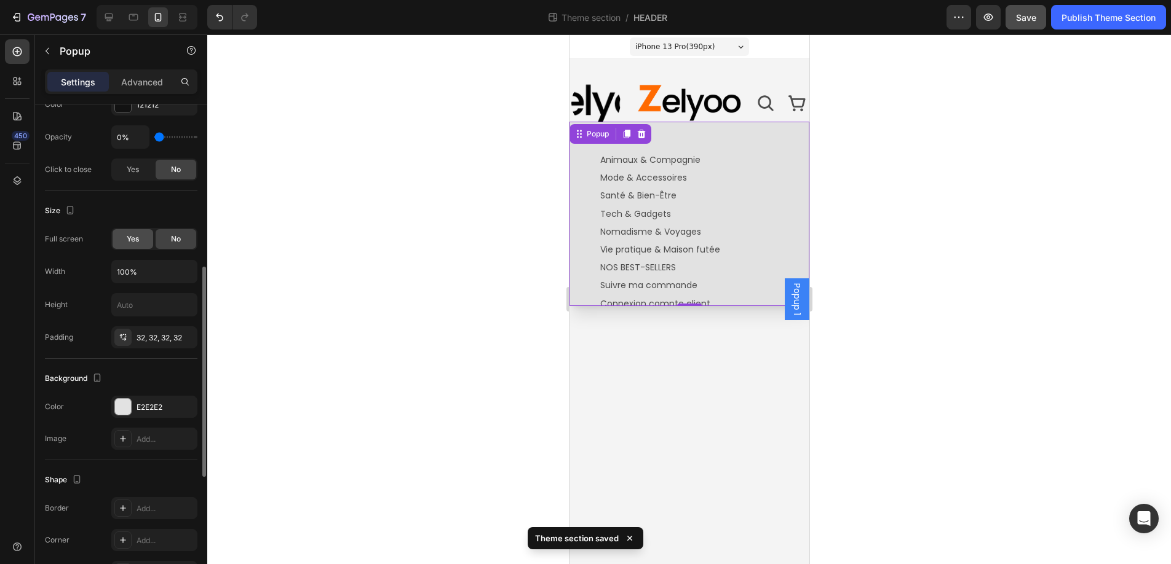
click at [134, 235] on span "Yes" at bounding box center [133, 239] width 12 height 11
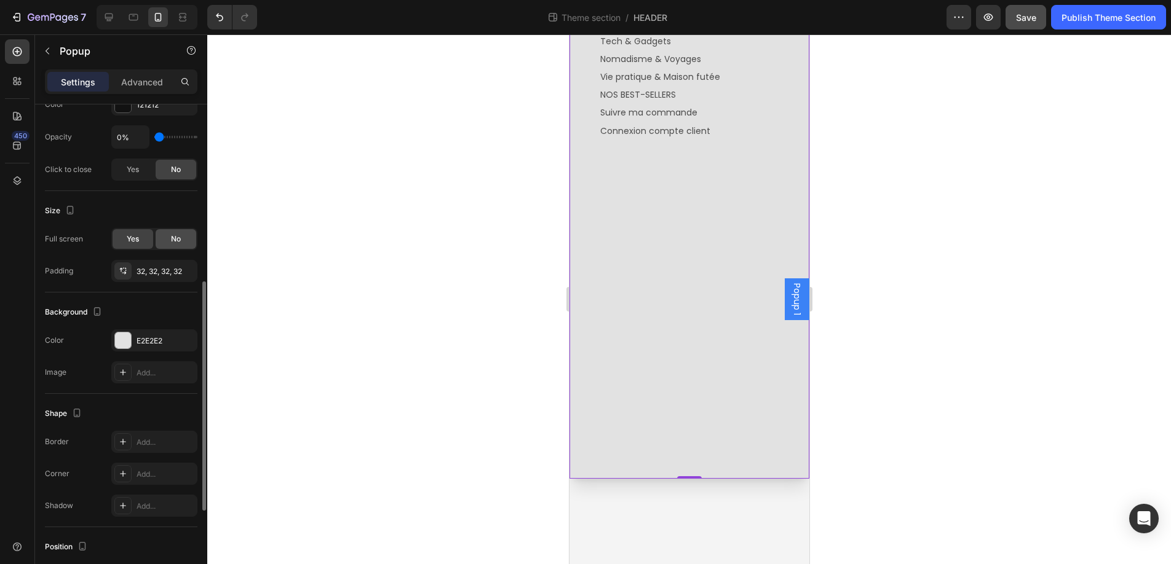
click at [180, 240] on span "No" at bounding box center [176, 239] width 10 height 11
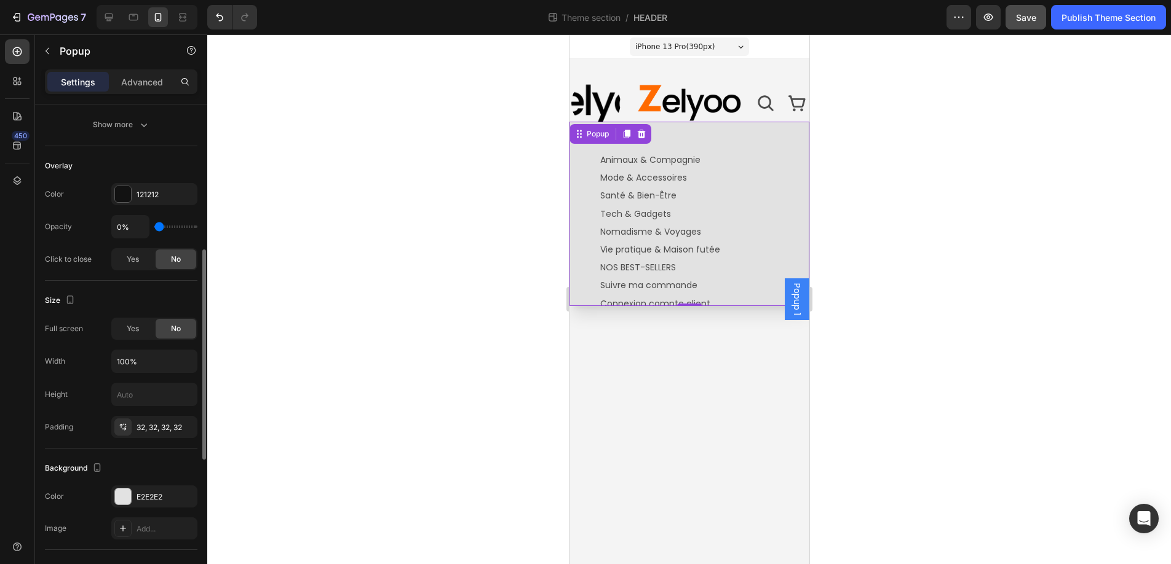
scroll to position [249, 0]
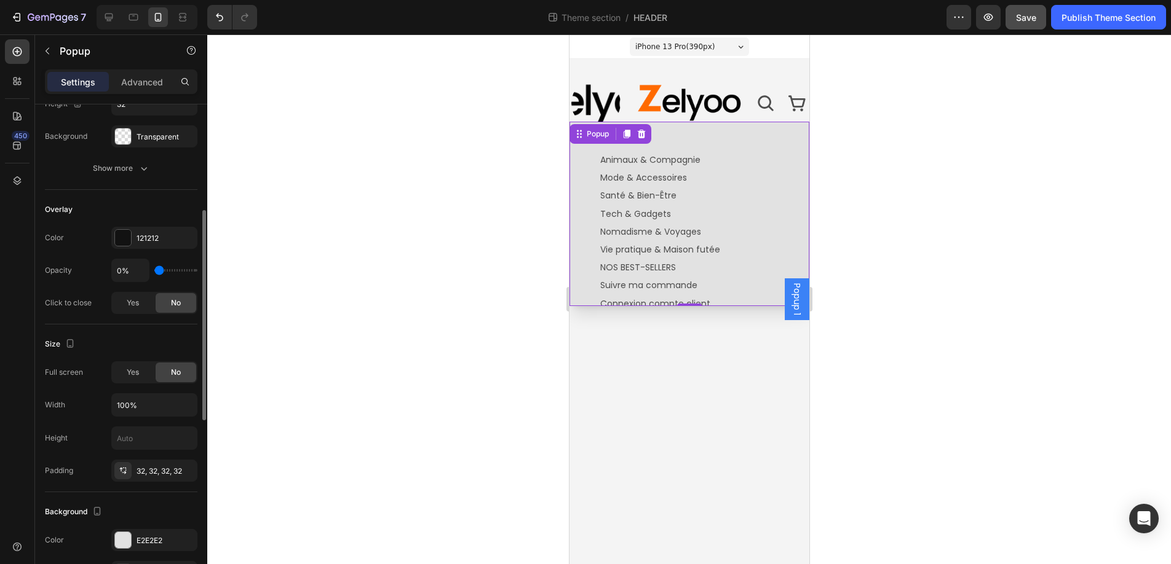
type input "9%"
type input "9"
type input "15%"
type input "15"
type input "22%"
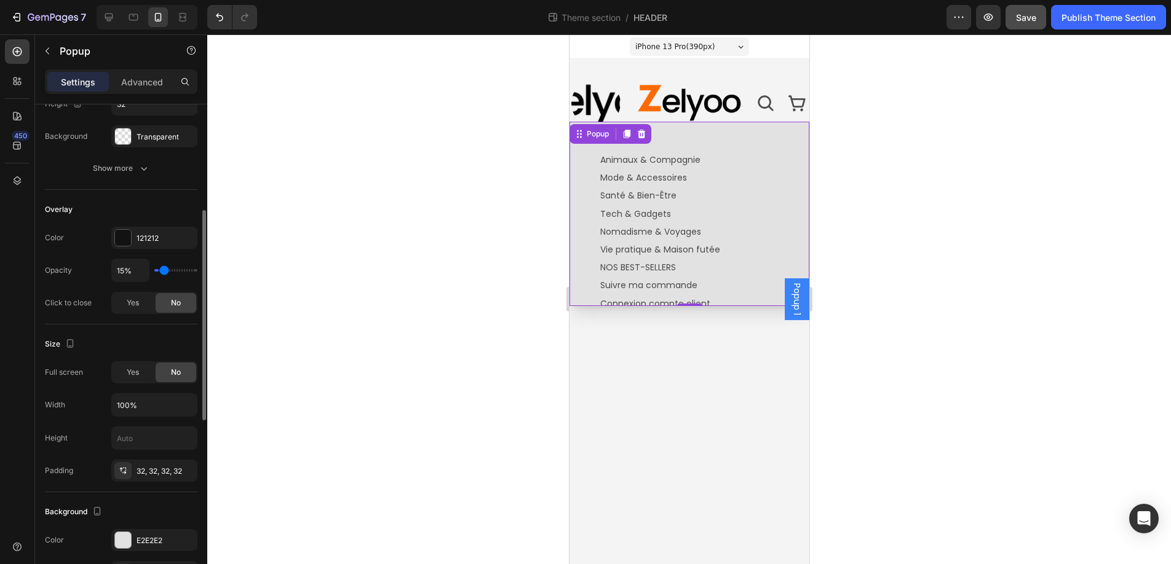
type input "22"
type input "27%"
type input "27"
type input "30%"
type input "30"
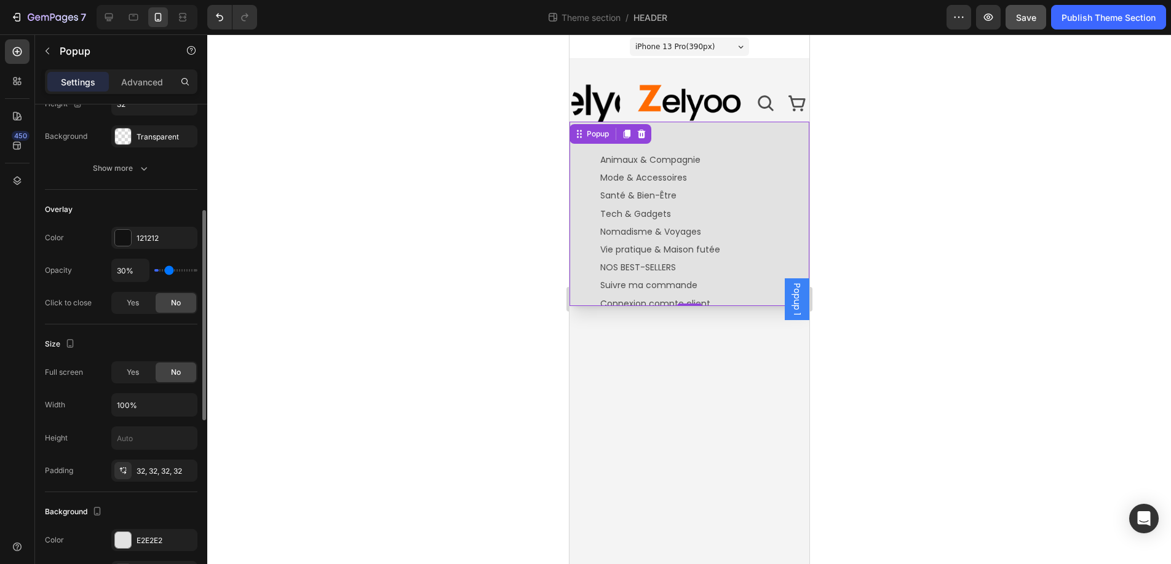
type input "32%"
type input "32"
type input "33%"
type input "33"
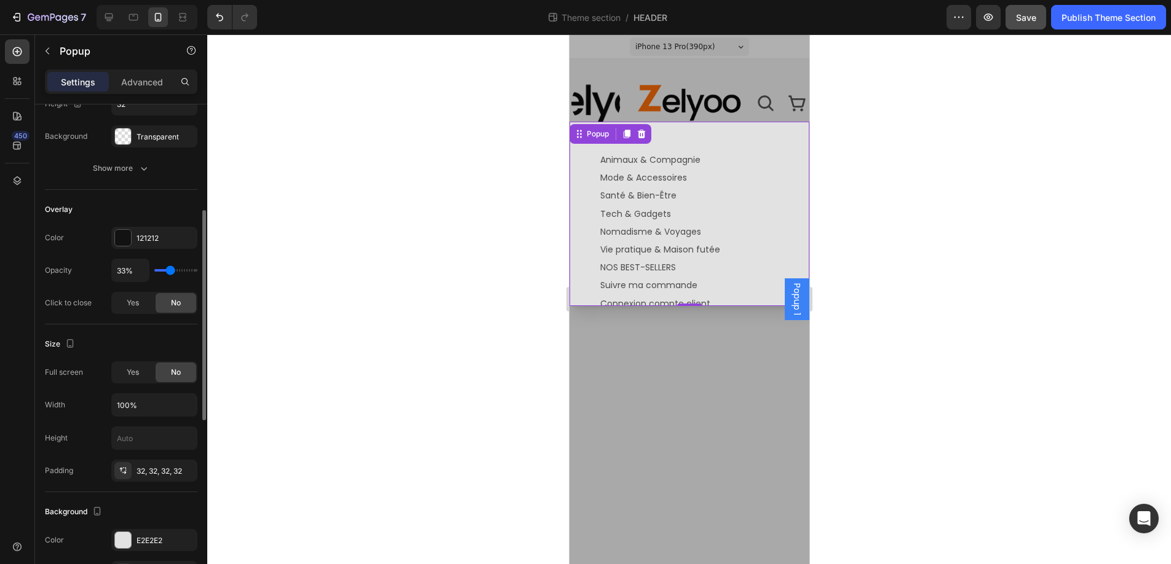
type input "37%"
type input "37"
type input "40%"
type input "40"
type input "45%"
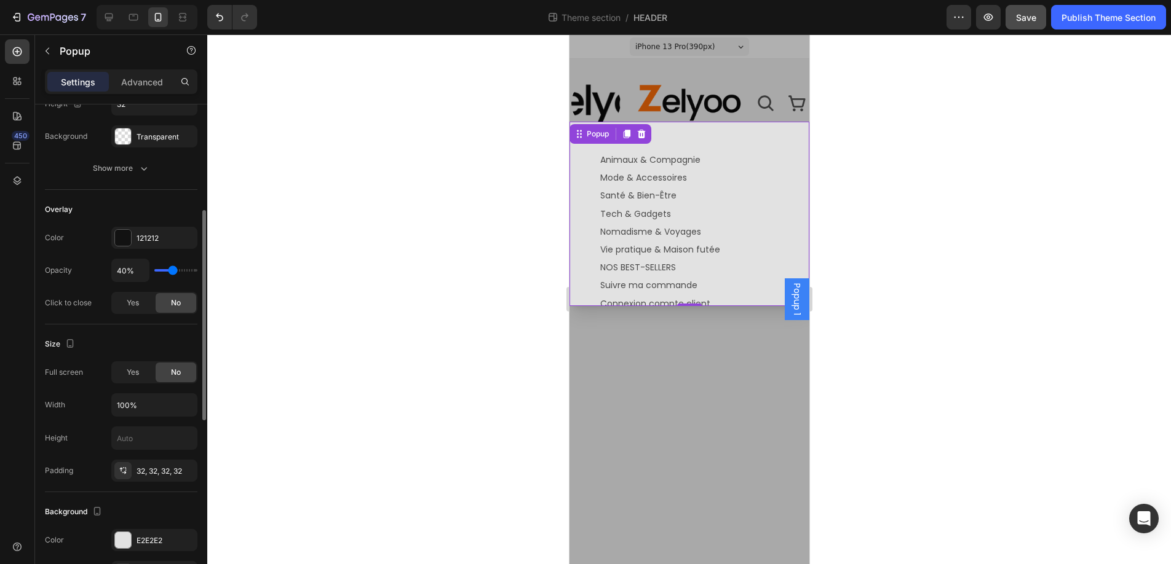
type input "45"
type input "51%"
type input "51"
type input "55%"
type input "55"
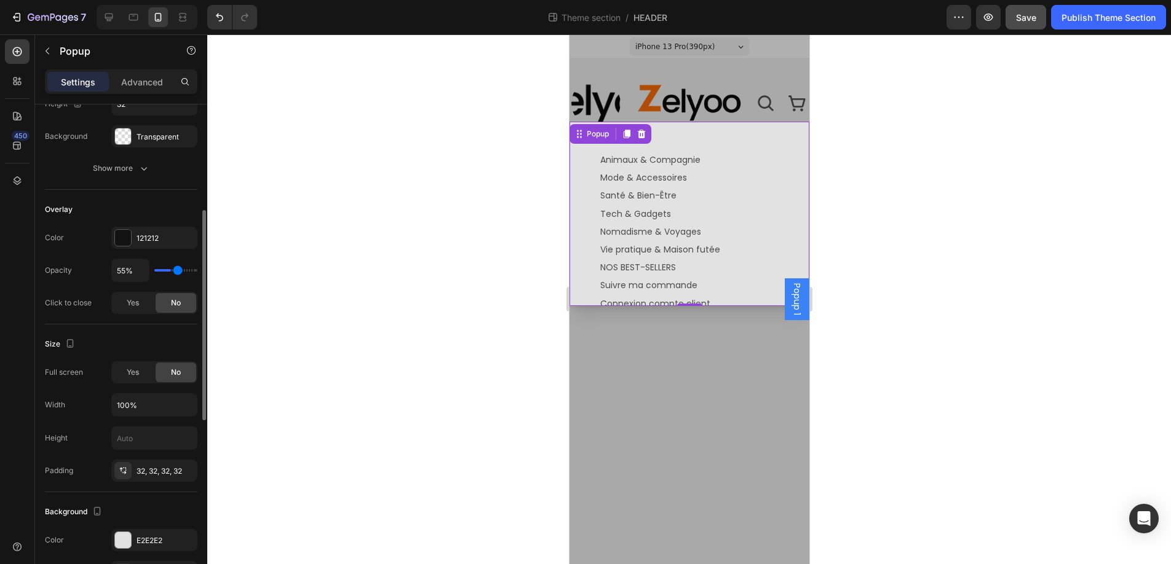
type input "58%"
type input "58"
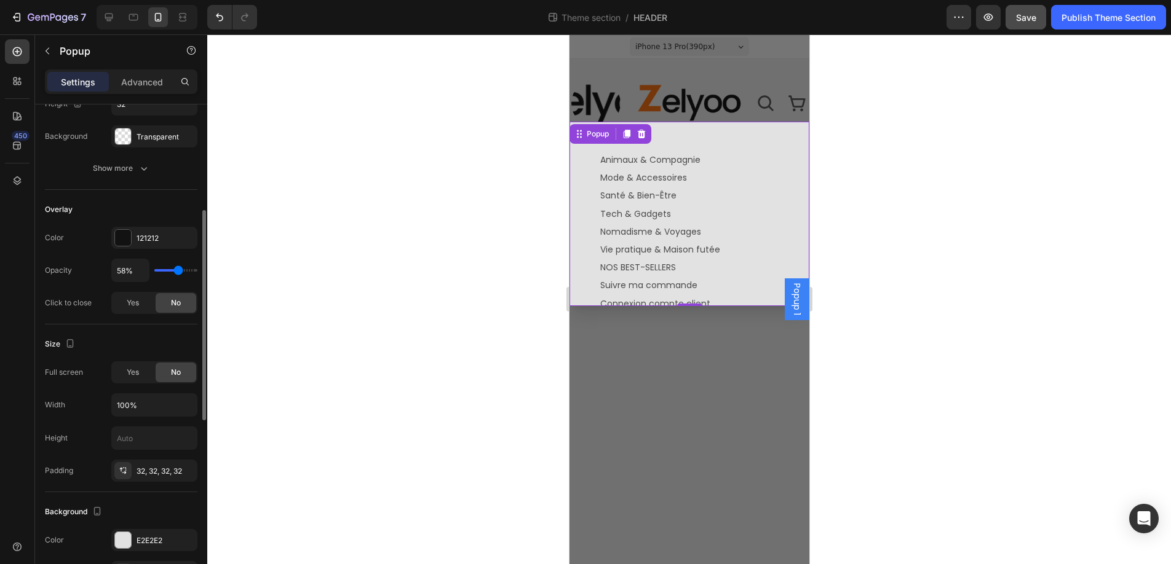
type input "55%"
type input "55"
type input "54%"
type input "54"
type input "52%"
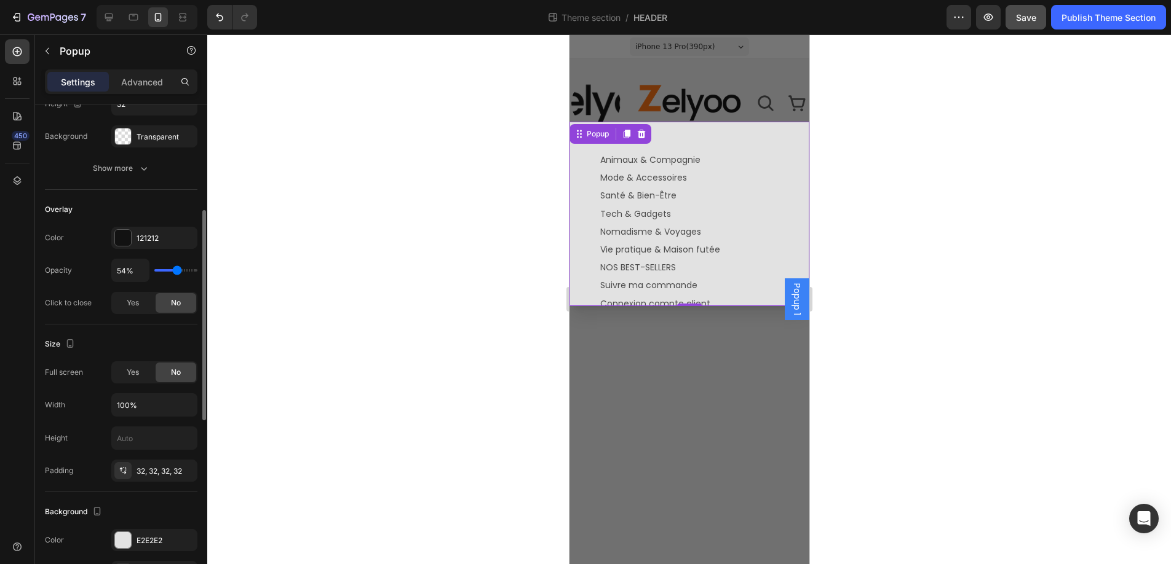
type input "52"
type input "50%"
type input "50"
type input "49%"
type input "49"
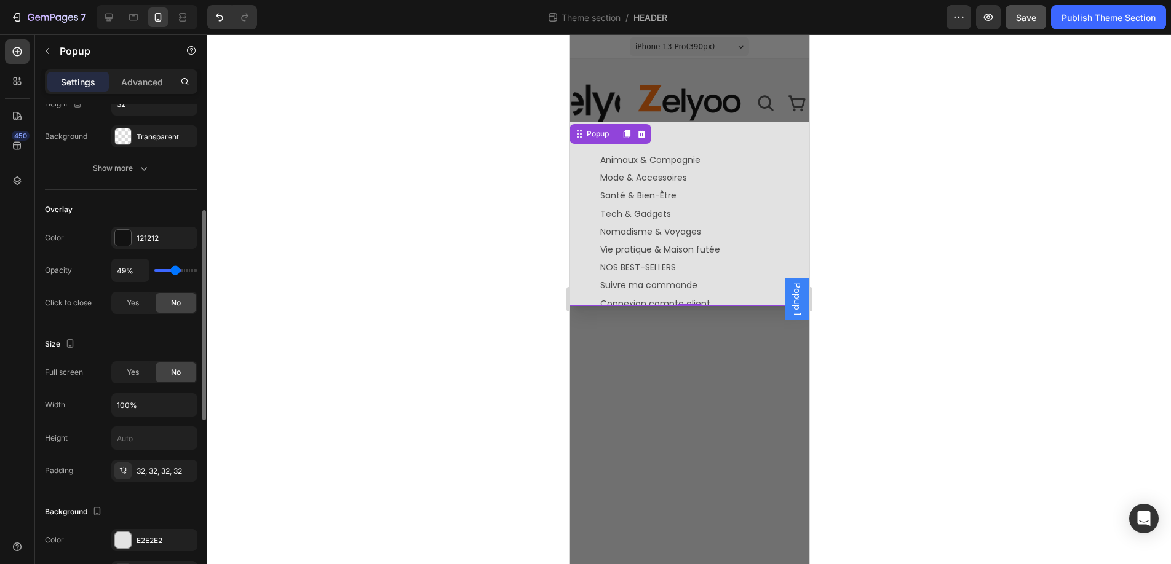
type input "46%"
type input "46"
type input "43%"
type input "43"
type input "40%"
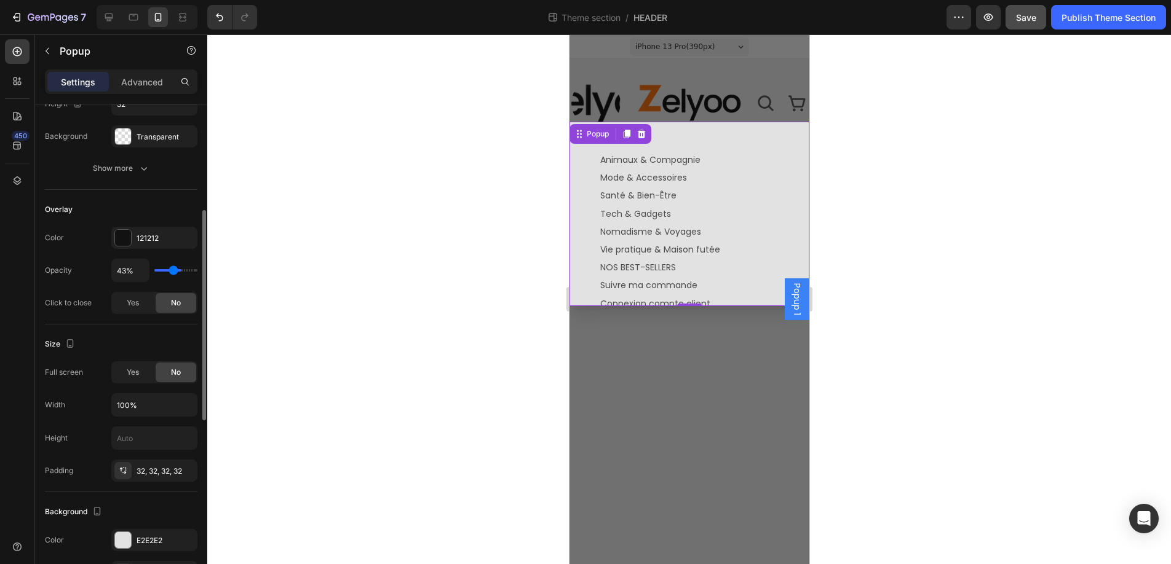
type input "40"
type input "39%"
type input "39"
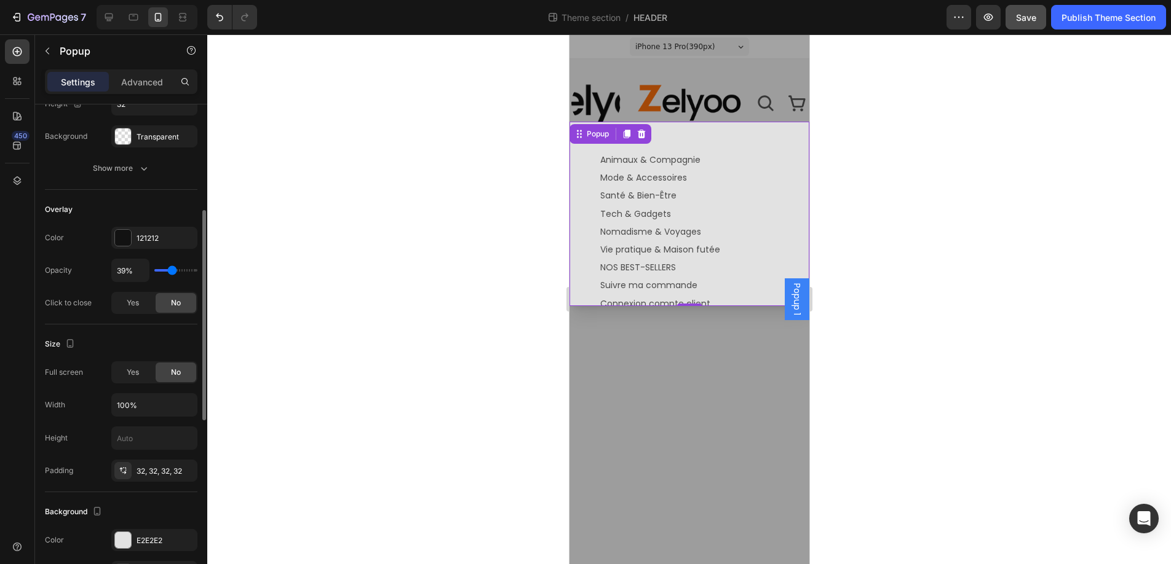
type input "38%"
type input "38"
type input "39%"
type input "39"
type input "40%"
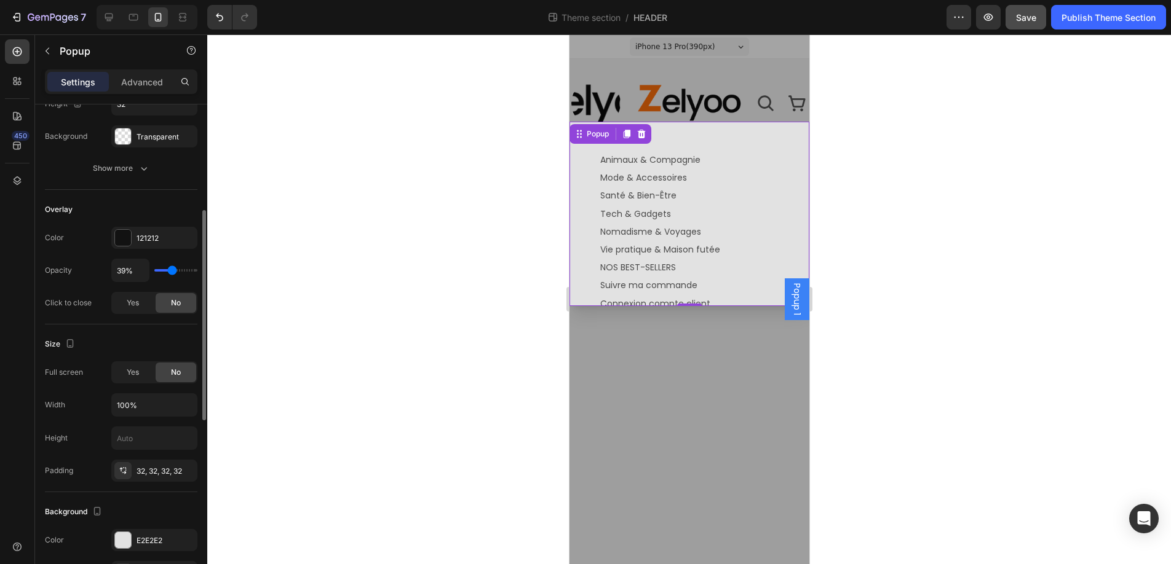
type input "40"
type input "41%"
type input "41"
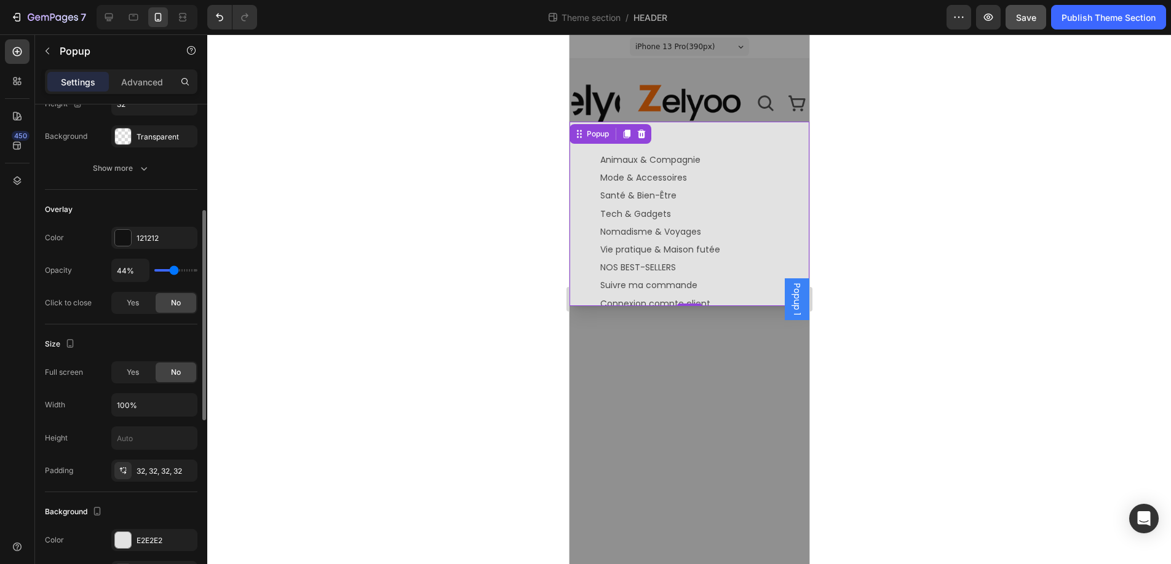
drag, startPoint x: 160, startPoint y: 271, endPoint x: 173, endPoint y: 274, distance: 13.3
click at [173, 272] on input "range" at bounding box center [175, 270] width 43 height 2
click at [141, 164] on icon "button" at bounding box center [144, 168] width 12 height 12
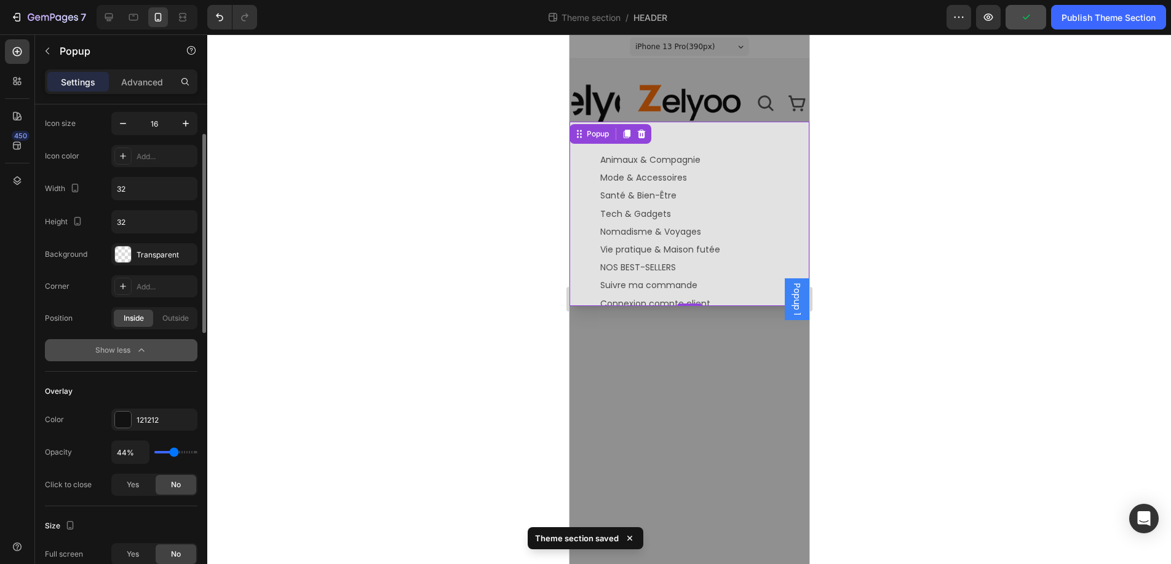
scroll to position [114, 0]
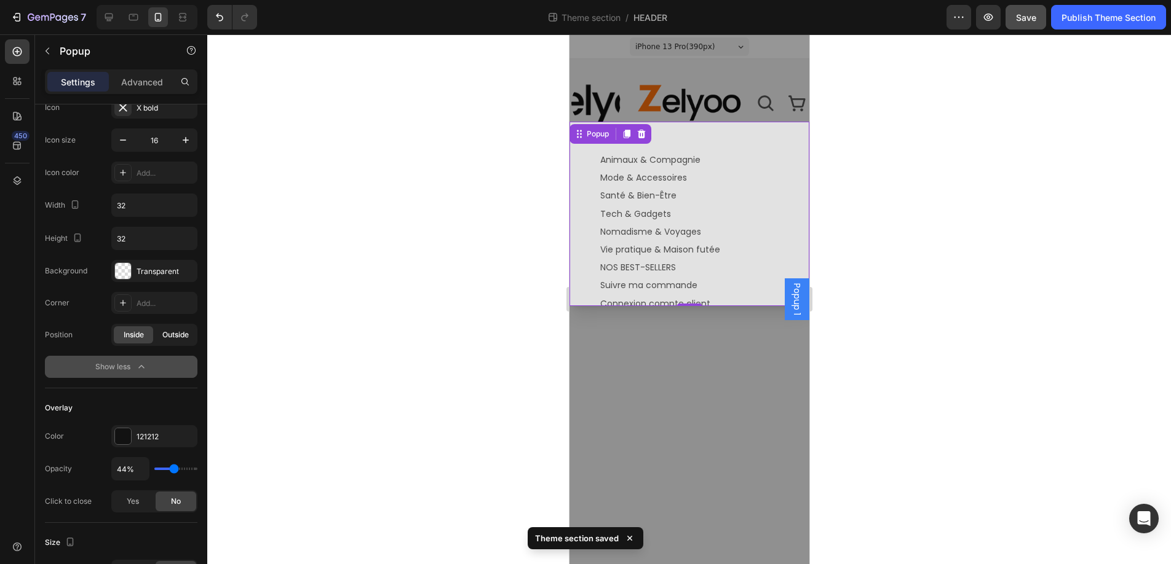
click at [181, 338] on span "Outside" at bounding box center [175, 335] width 26 height 11
click at [135, 335] on span "Inside" at bounding box center [134, 335] width 20 height 11
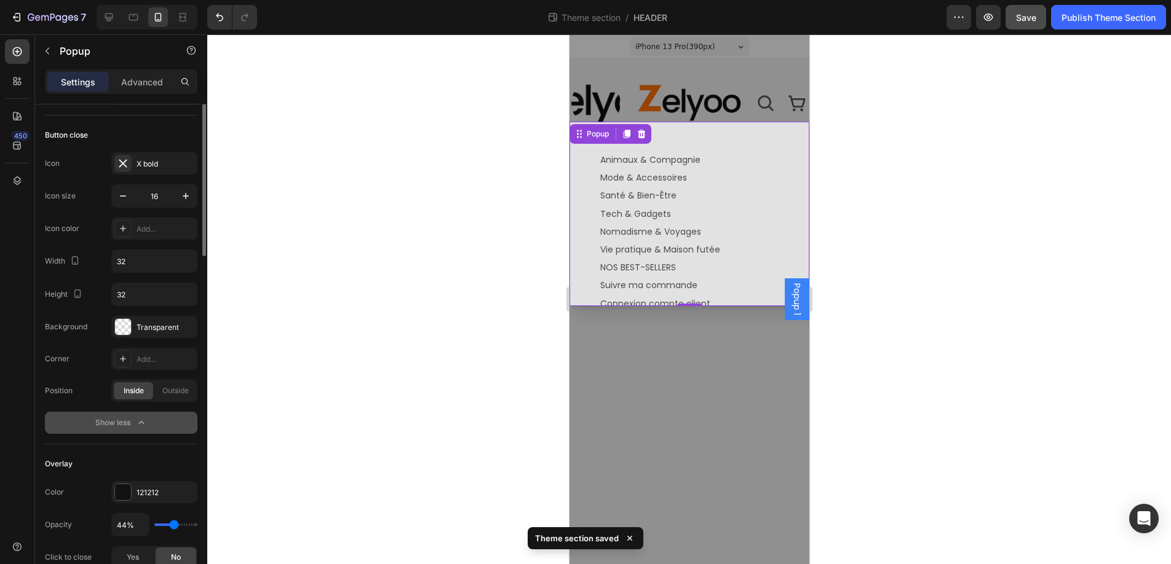
scroll to position [0, 0]
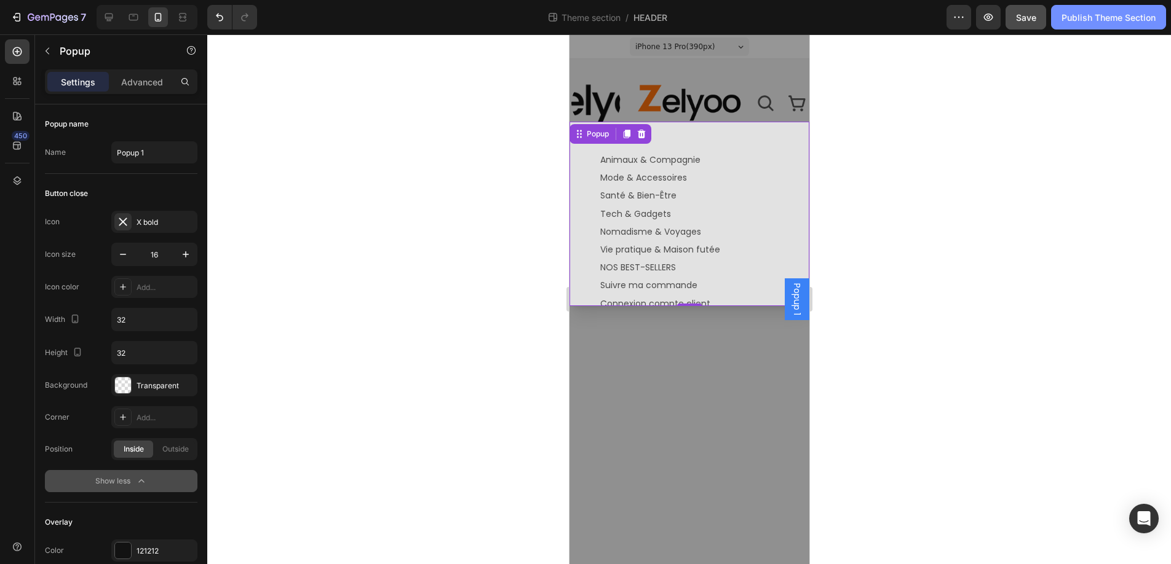
click at [1121, 14] on div "Publish Theme Section" at bounding box center [1108, 17] width 94 height 13
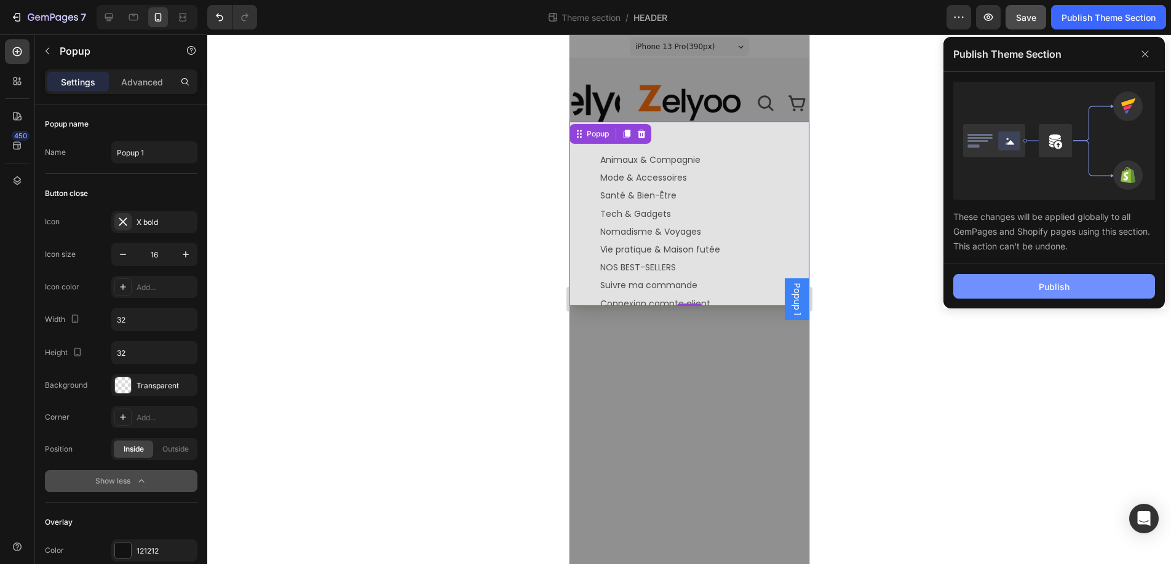
click at [1017, 286] on button "Publish" at bounding box center [1054, 286] width 202 height 25
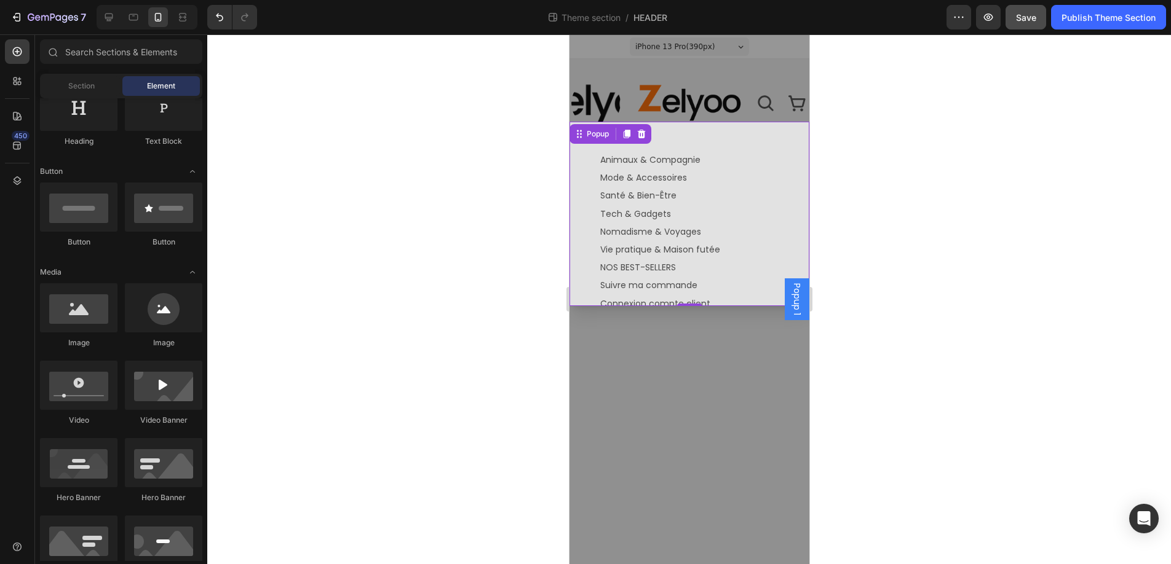
click at [707, 411] on div "Backdrop" at bounding box center [689, 299] width 240 height 530
click at [701, 407] on div "Backdrop" at bounding box center [689, 299] width 240 height 530
click at [696, 88] on div "Backdrop" at bounding box center [689, 299] width 240 height 530
click at [668, 98] on div "Backdrop" at bounding box center [689, 299] width 240 height 530
click at [722, 132] on div "Animaux & Compagnie Text Block Mode & Accessoires Text Block Santé & Bien-Être …" at bounding box center [689, 214] width 240 height 184
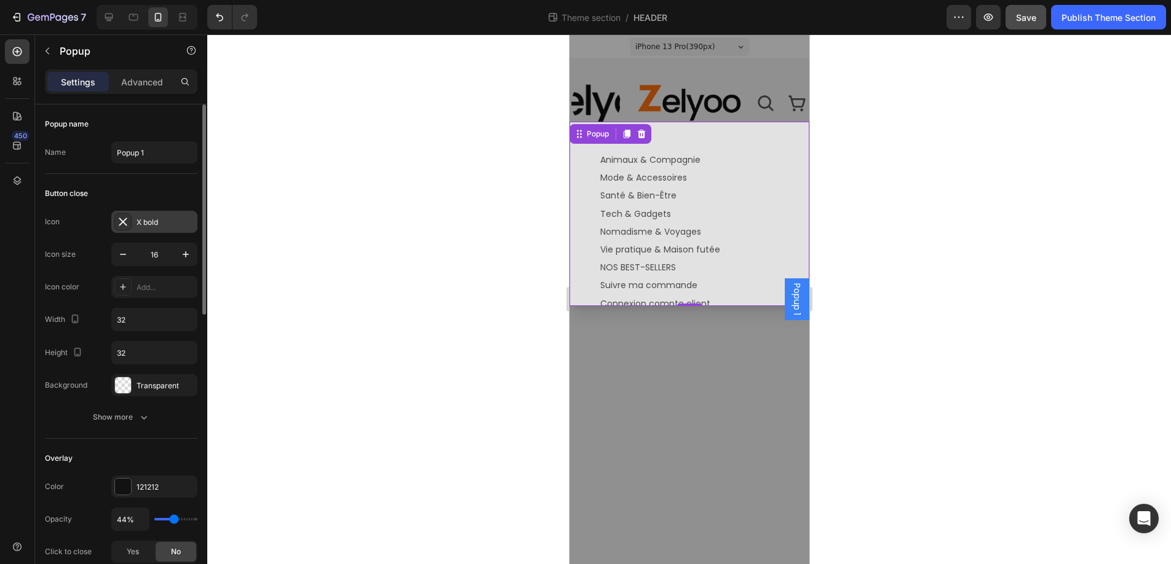
click at [121, 223] on icon at bounding box center [123, 222] width 8 height 8
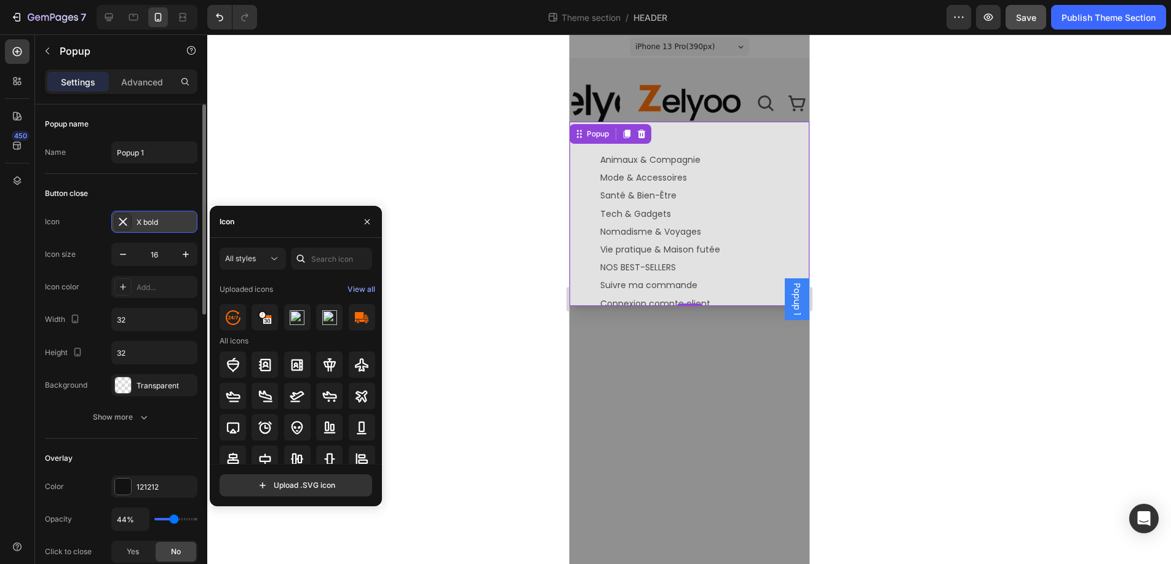
click at [121, 223] on icon at bounding box center [123, 222] width 8 height 8
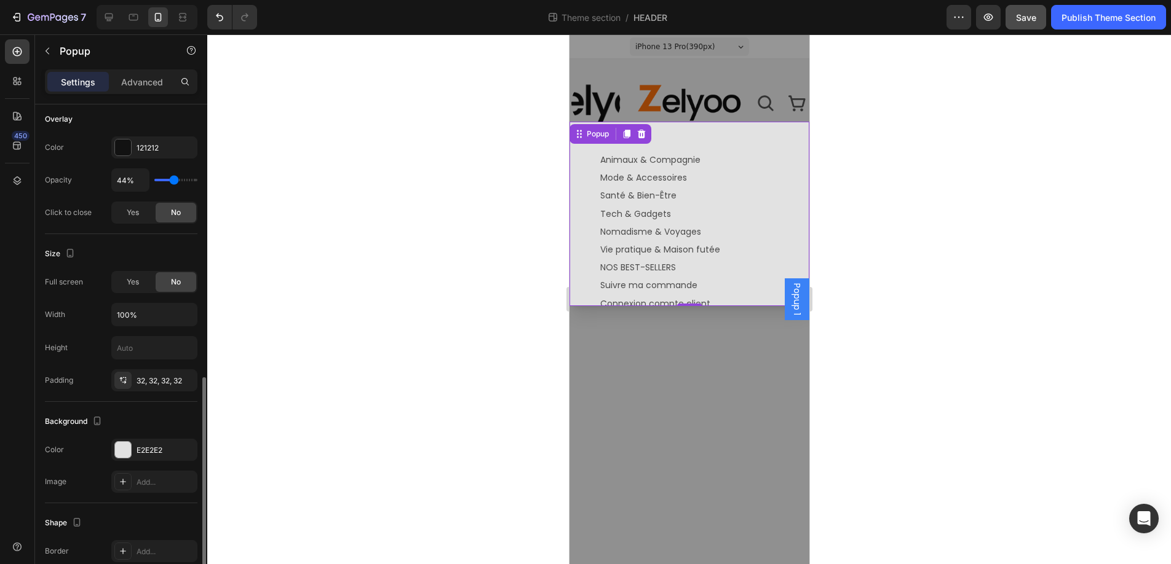
scroll to position [430, 0]
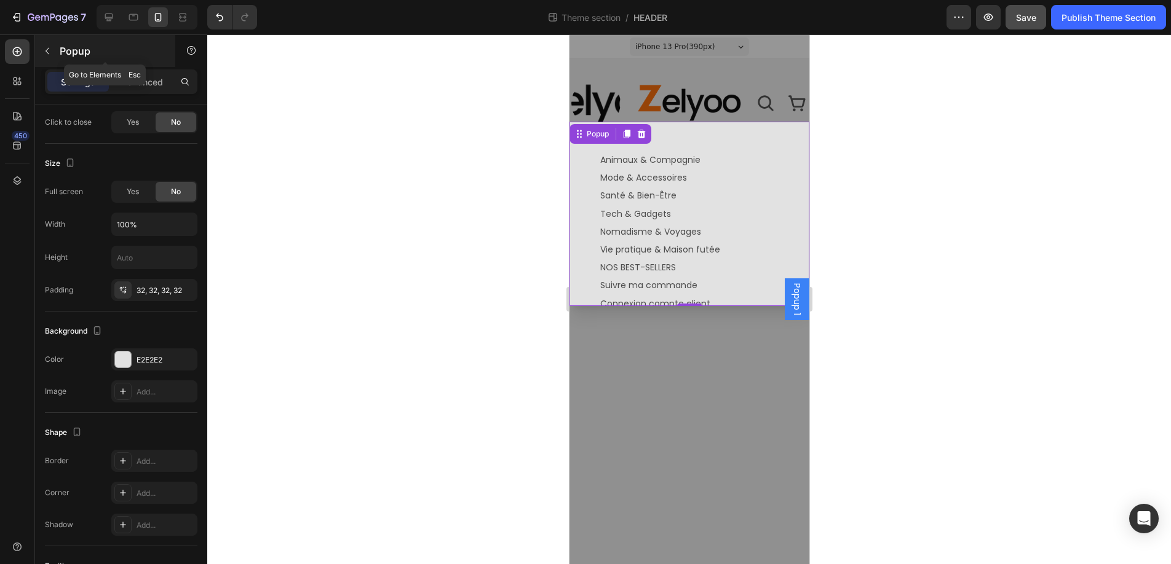
click at [50, 50] on icon "button" at bounding box center [47, 51] width 10 height 10
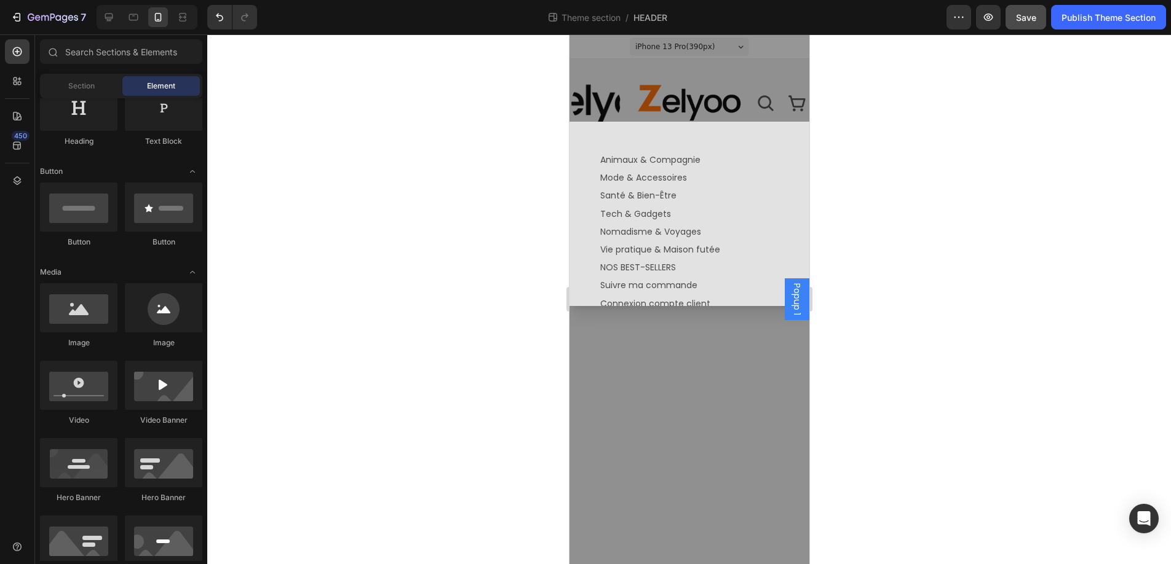
drag, startPoint x: 643, startPoint y: 96, endPoint x: 603, endPoint y: 96, distance: 40.6
click at [643, 96] on div "Backdrop" at bounding box center [689, 299] width 240 height 530
click at [19, 17] on icon "button" at bounding box center [18, 17] width 6 height 9
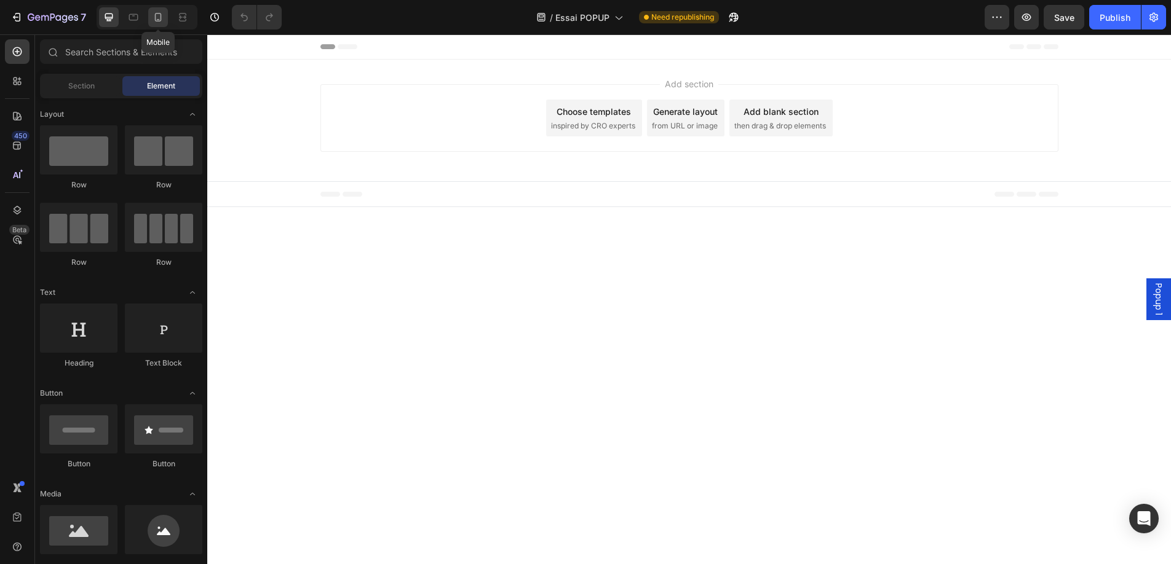
click at [155, 16] on icon at bounding box center [158, 17] width 7 height 9
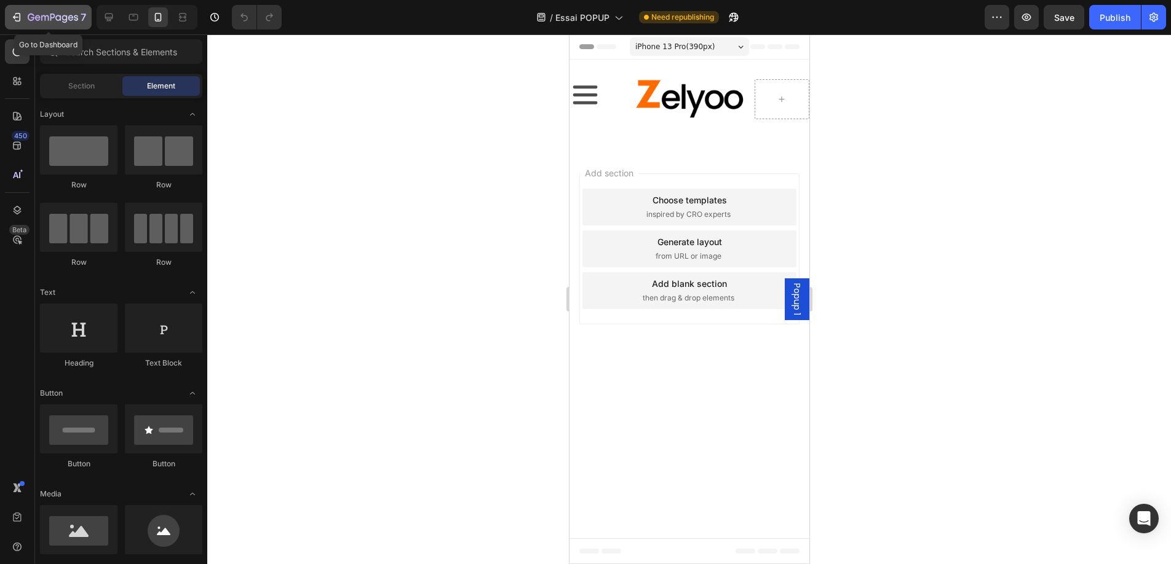
click at [20, 17] on icon "button" at bounding box center [16, 17] width 12 height 12
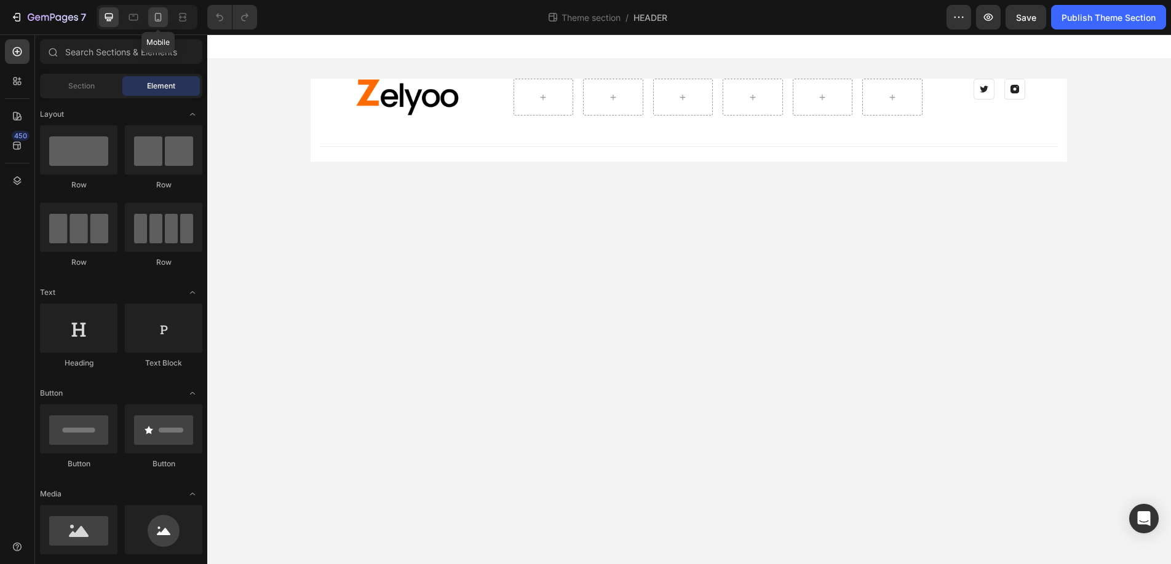
click at [158, 19] on icon at bounding box center [158, 17] width 7 height 9
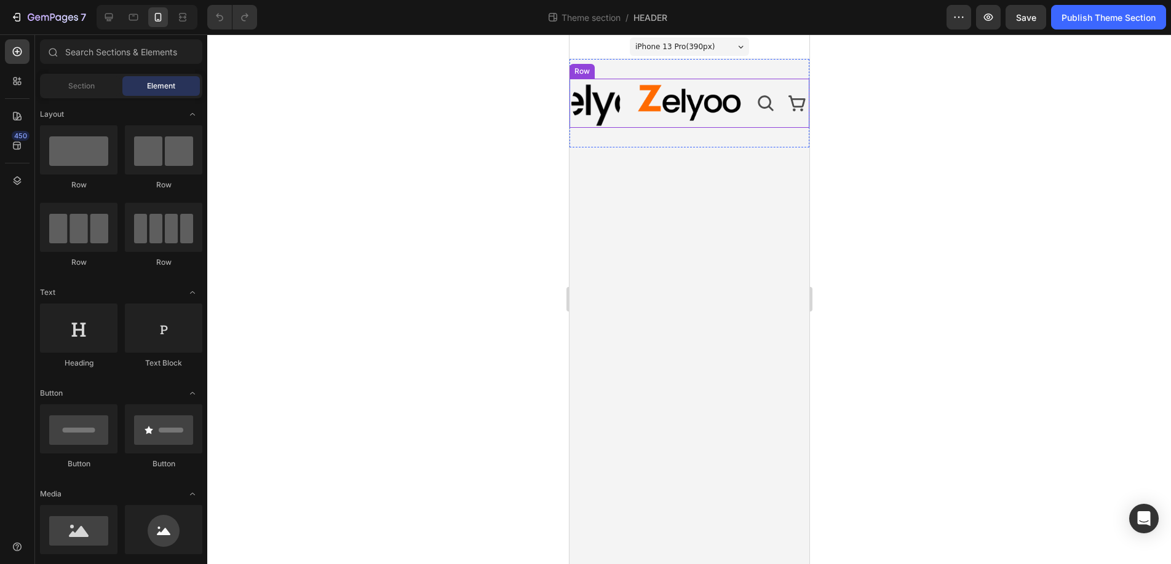
click at [628, 116] on div "Image Image Icon Icon Row Row" at bounding box center [689, 103] width 240 height 49
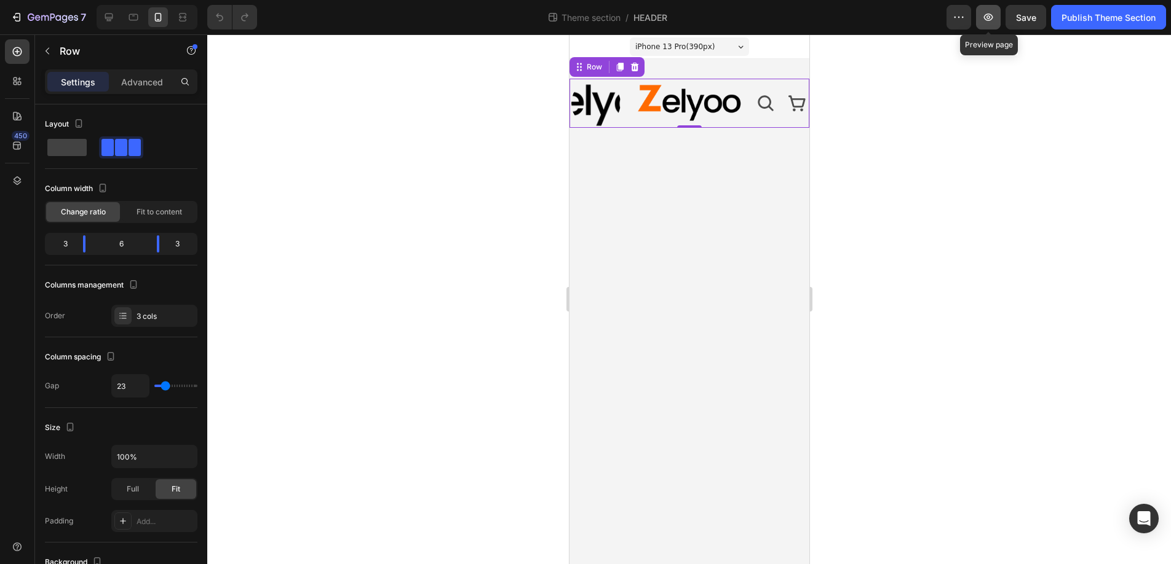
click at [985, 20] on icon "button" at bounding box center [988, 17] width 12 height 12
click at [135, 14] on icon at bounding box center [133, 17] width 9 height 7
type input "16"
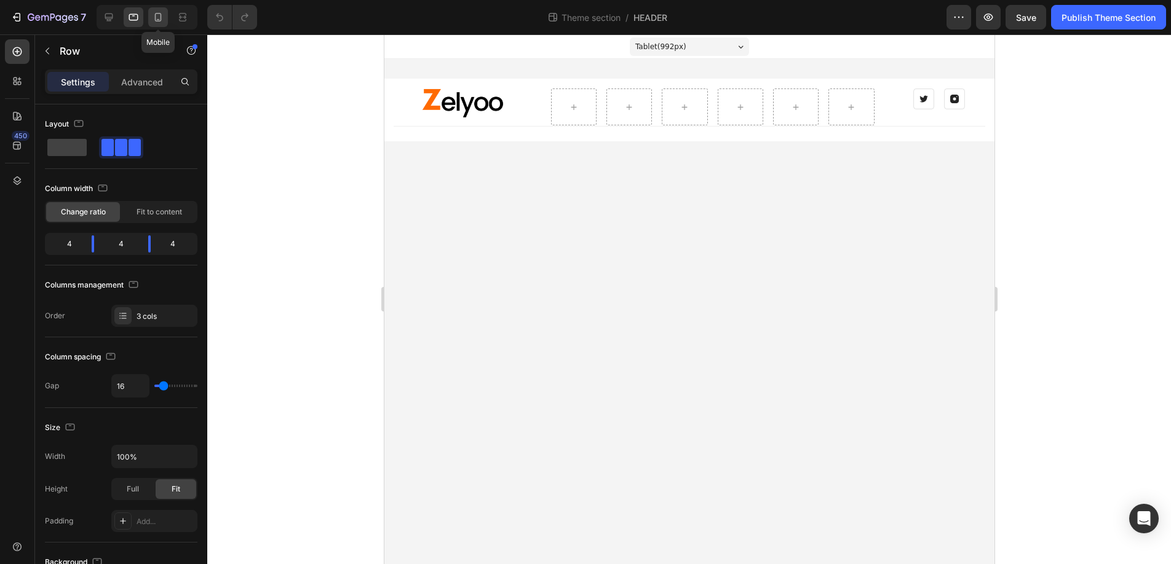
click at [159, 16] on icon at bounding box center [158, 17] width 12 height 12
type input "23"
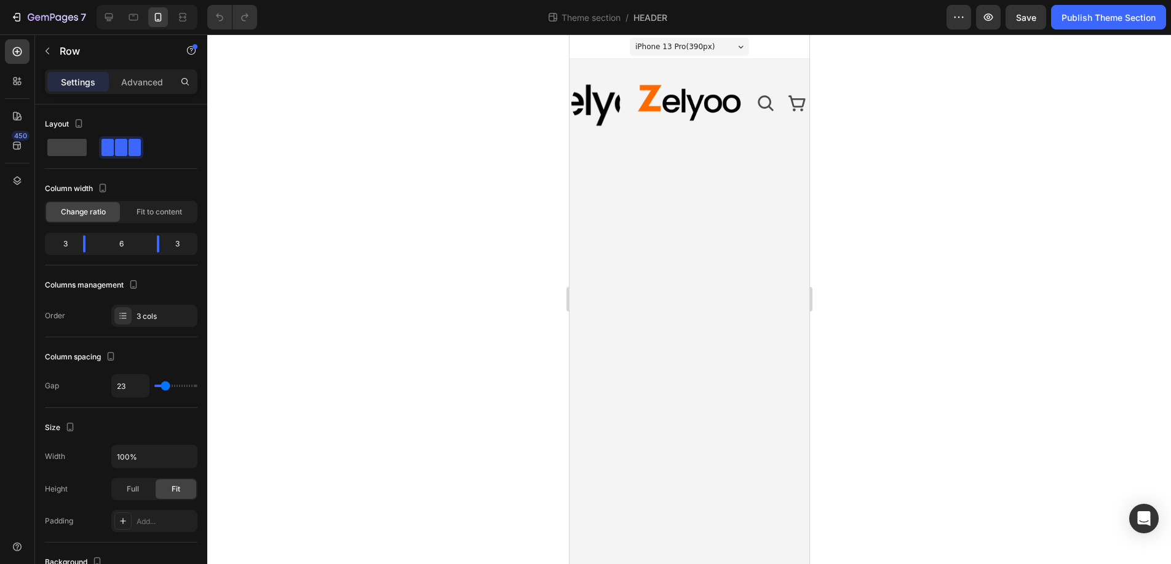
click at [738, 220] on body "iPhone 13 Pro ( 390 px) iPhone 13 Mini iPhone 13 Pro iPhone 11 Pro Max iPhone 1…" at bounding box center [689, 299] width 240 height 530
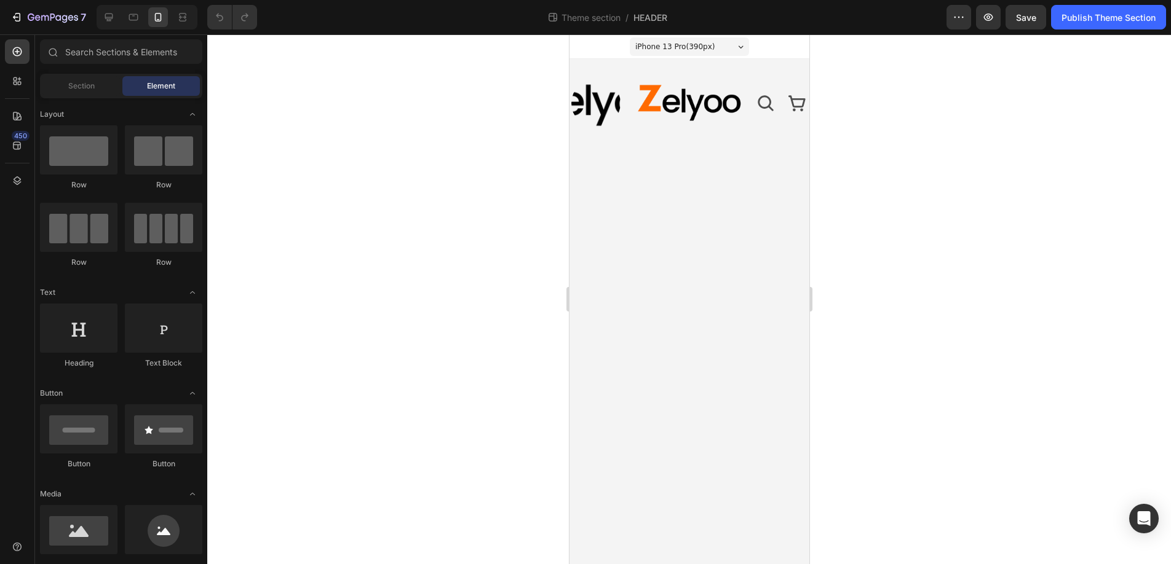
click at [807, 319] on body "iPhone 13 Pro ( 390 px) iPhone 13 Mini iPhone 13 Pro iPhone 11 Pro Max iPhone 1…" at bounding box center [689, 299] width 240 height 530
click at [137, 52] on input "text" at bounding box center [121, 51] width 162 height 25
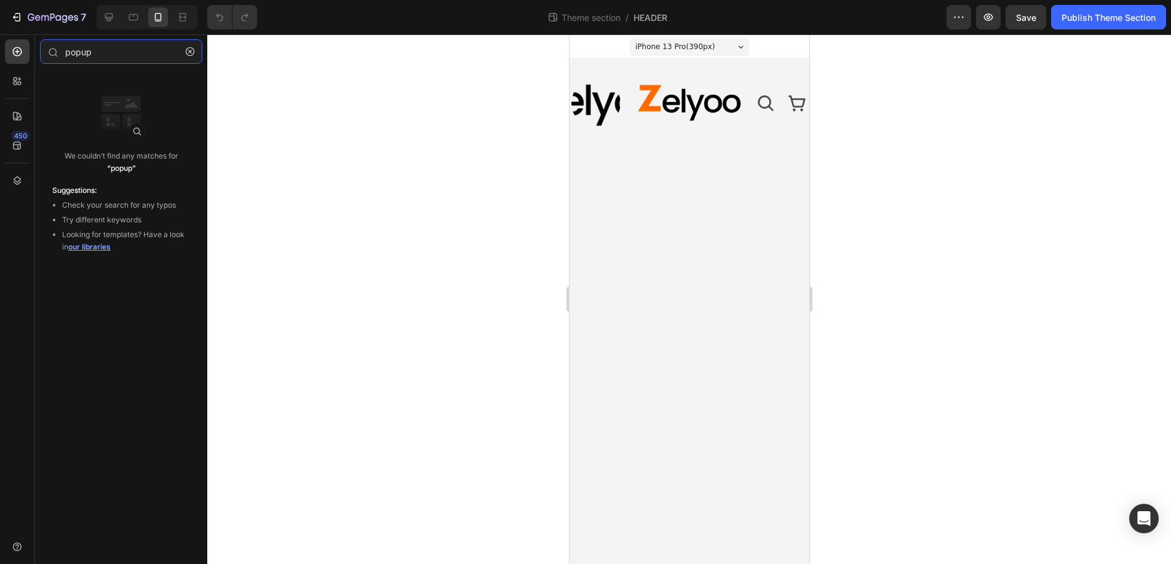
type input "popup"
click at [92, 250] on span "our libraries" at bounding box center [89, 246] width 42 height 9
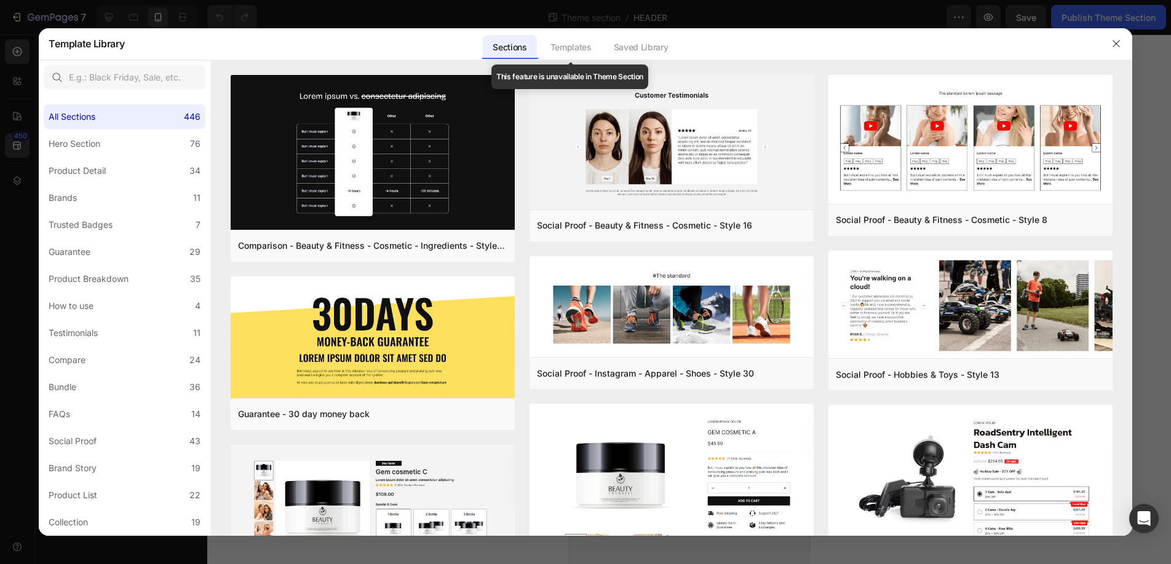
click at [583, 40] on div "Templates" at bounding box center [570, 47] width 61 height 25
click at [571, 50] on div "Templates" at bounding box center [570, 47] width 61 height 25
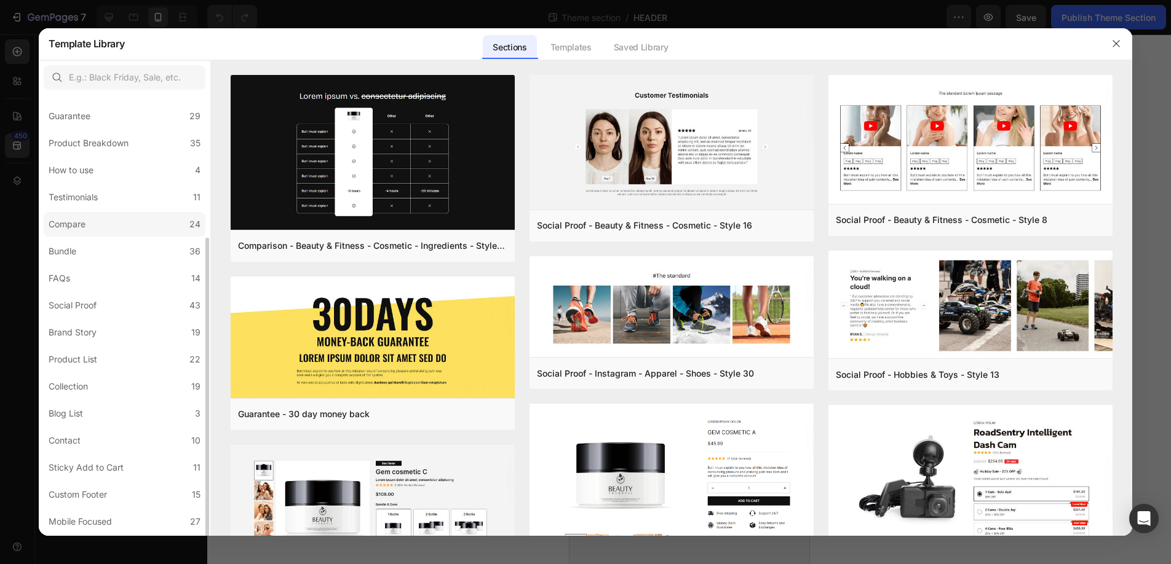
scroll to position [161, 0]
click at [61, 435] on div "Sticky Add to Cart" at bounding box center [86, 442] width 75 height 15
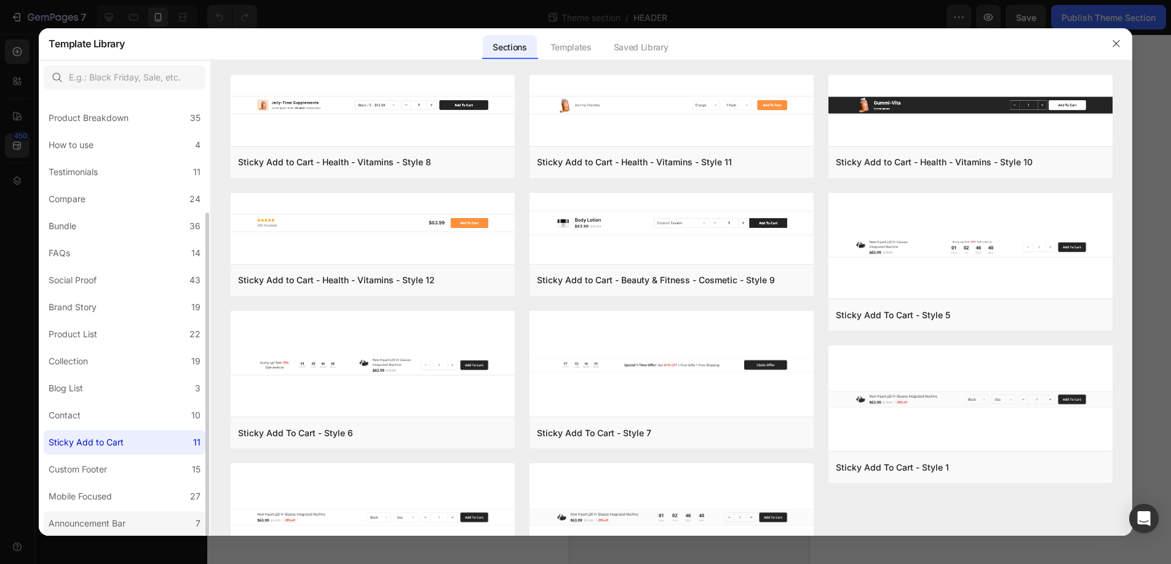
click at [90, 520] on div "Announcement Bar" at bounding box center [87, 523] width 77 height 15
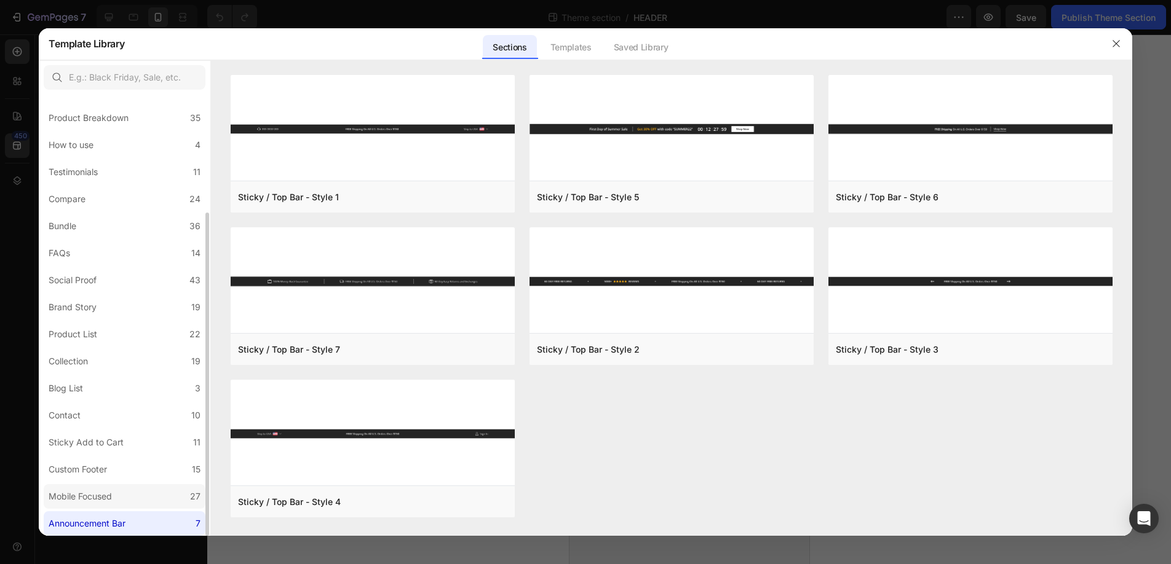
click at [84, 503] on div "Mobile Focused" at bounding box center [80, 496] width 63 height 15
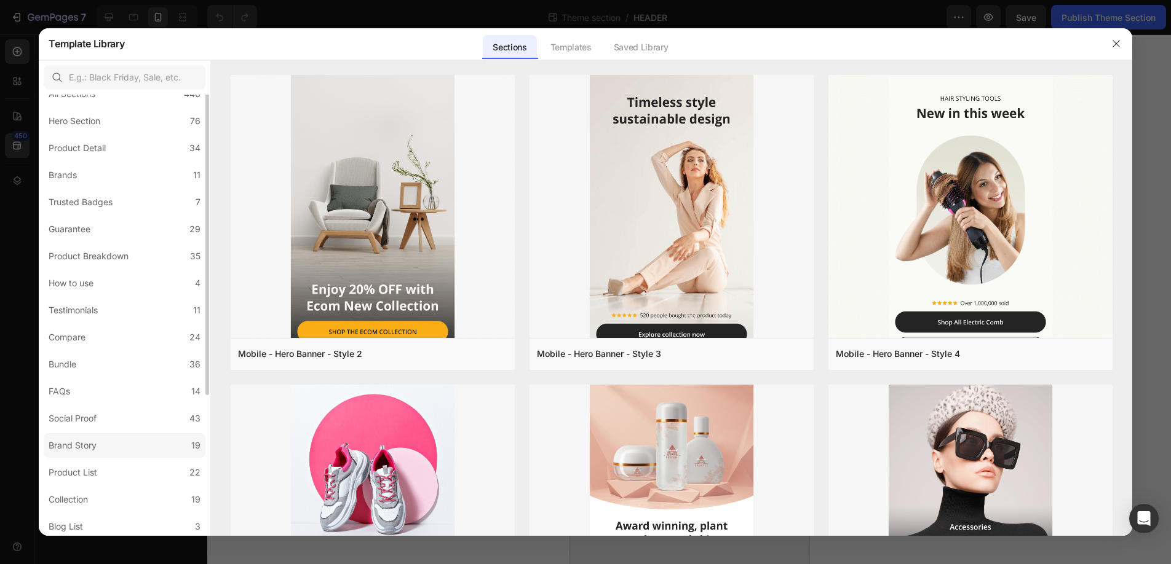
scroll to position [0, 0]
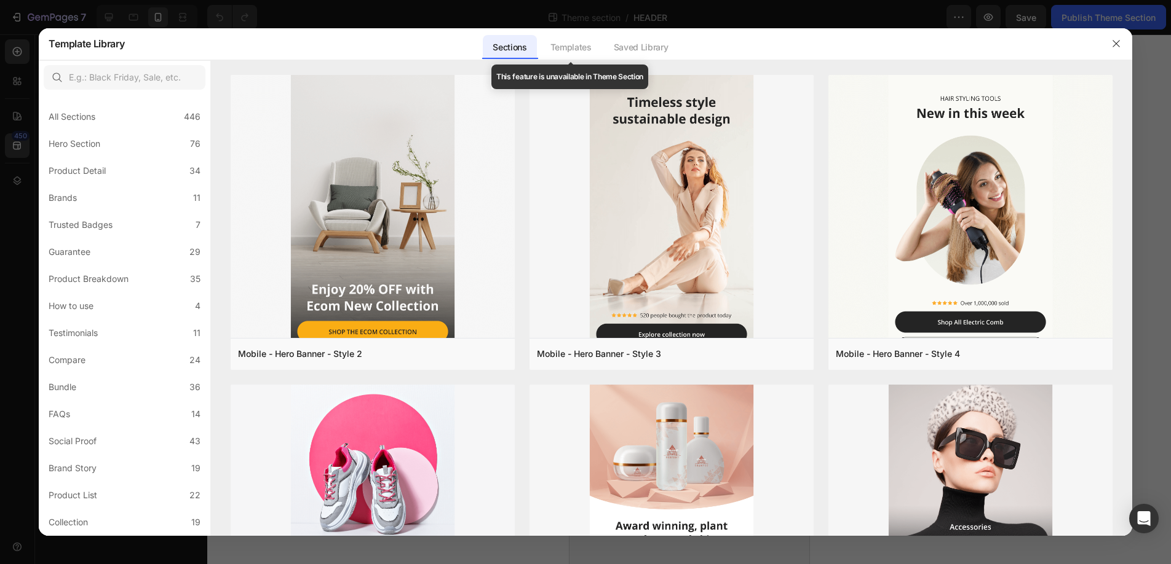
click at [560, 45] on div "Templates" at bounding box center [570, 47] width 61 height 25
click at [632, 45] on div "Saved Library" at bounding box center [641, 47] width 74 height 25
click at [1114, 44] on icon "button" at bounding box center [1116, 44] width 10 height 10
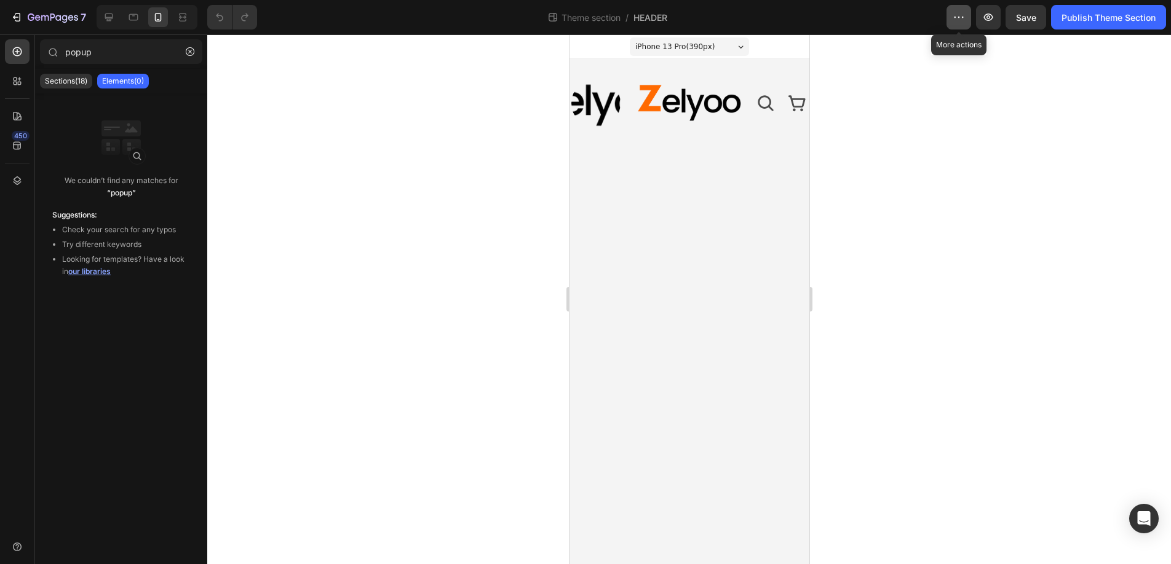
click at [954, 16] on icon "button" at bounding box center [958, 17] width 12 height 12
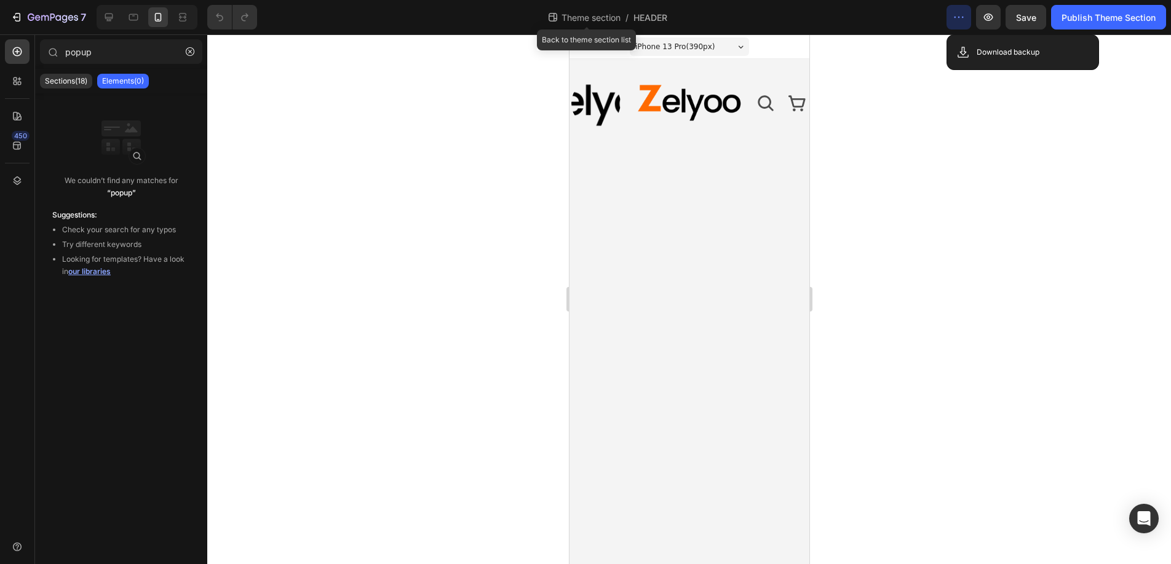
click at [597, 19] on span "Theme section" at bounding box center [591, 17] width 64 height 13
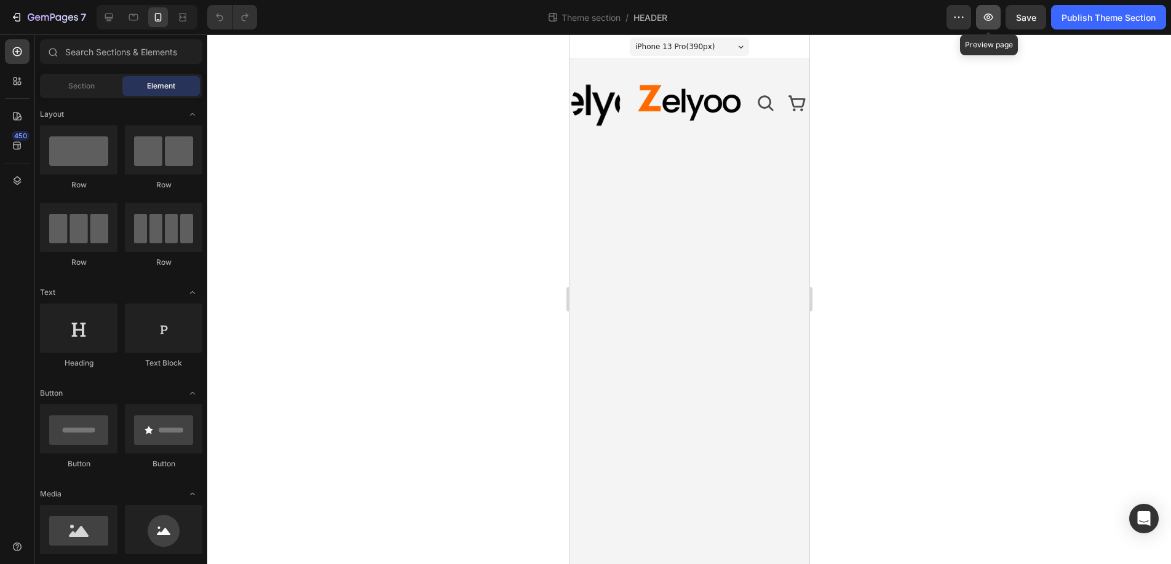
click at [986, 18] on icon "button" at bounding box center [988, 17] width 9 height 7
click at [664, 71] on div "Image Image Icon Icon Row Row Image Row Image Image Row Row Title Line Row Row" at bounding box center [689, 103] width 240 height 89
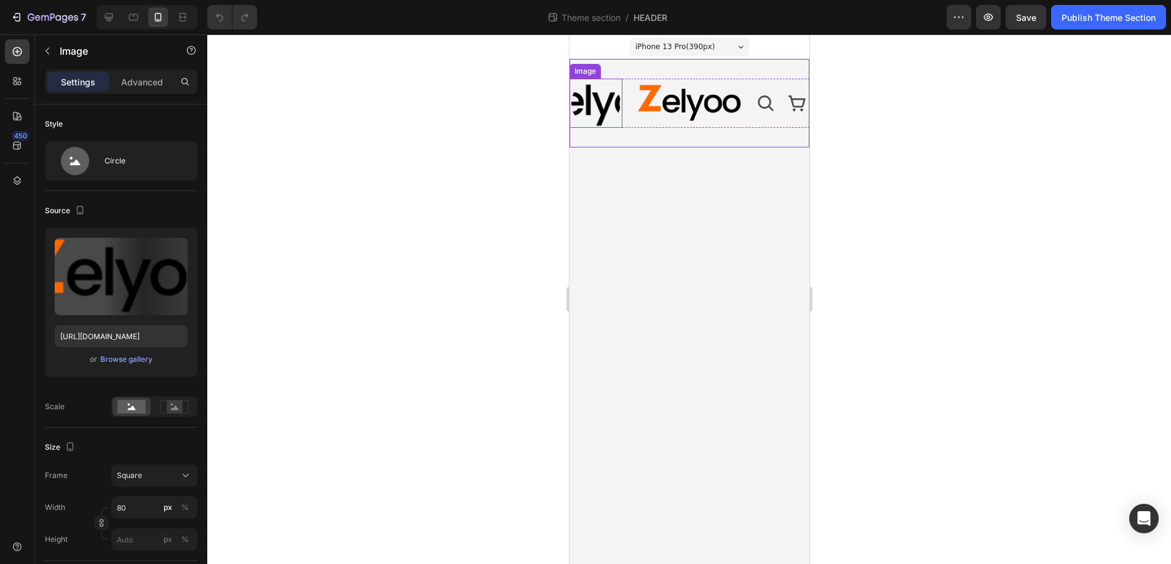
click at [596, 106] on img at bounding box center [595, 103] width 49 height 49
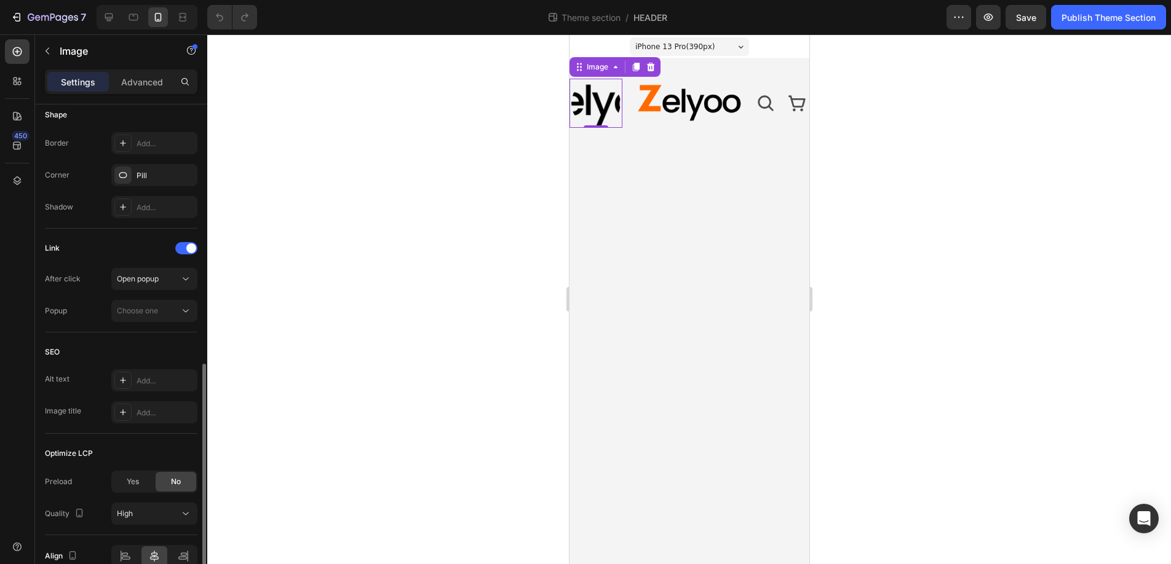
scroll to position [528, 0]
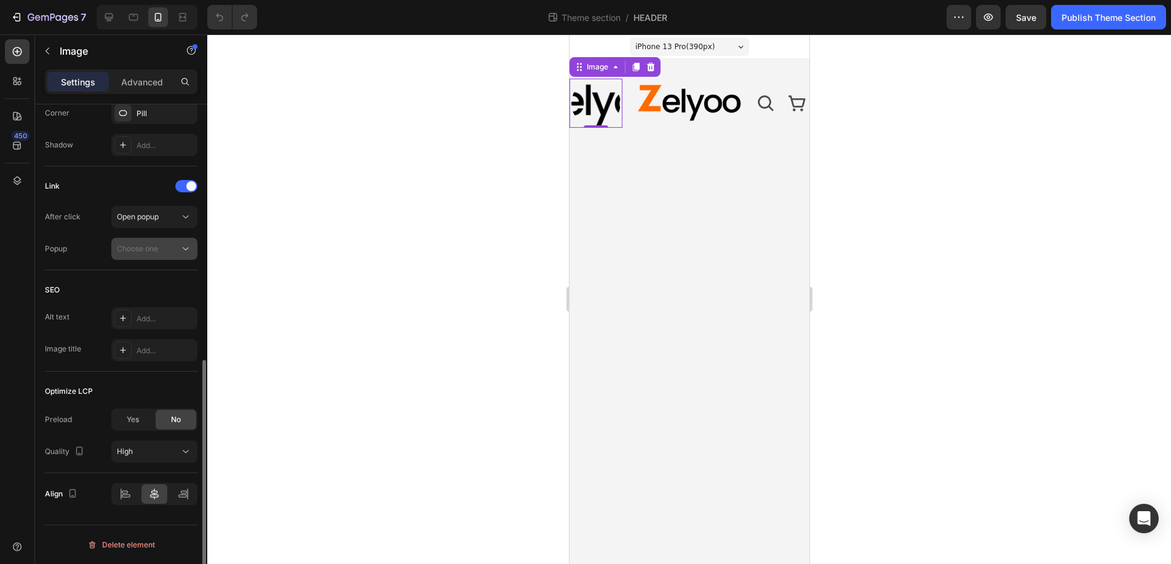
click at [169, 249] on div "Choose one" at bounding box center [148, 248] width 63 height 11
click at [145, 308] on div "Create a popup" at bounding box center [140, 307] width 53 height 11
click at [798, 300] on span "Popup 1" at bounding box center [796, 299] width 12 height 32
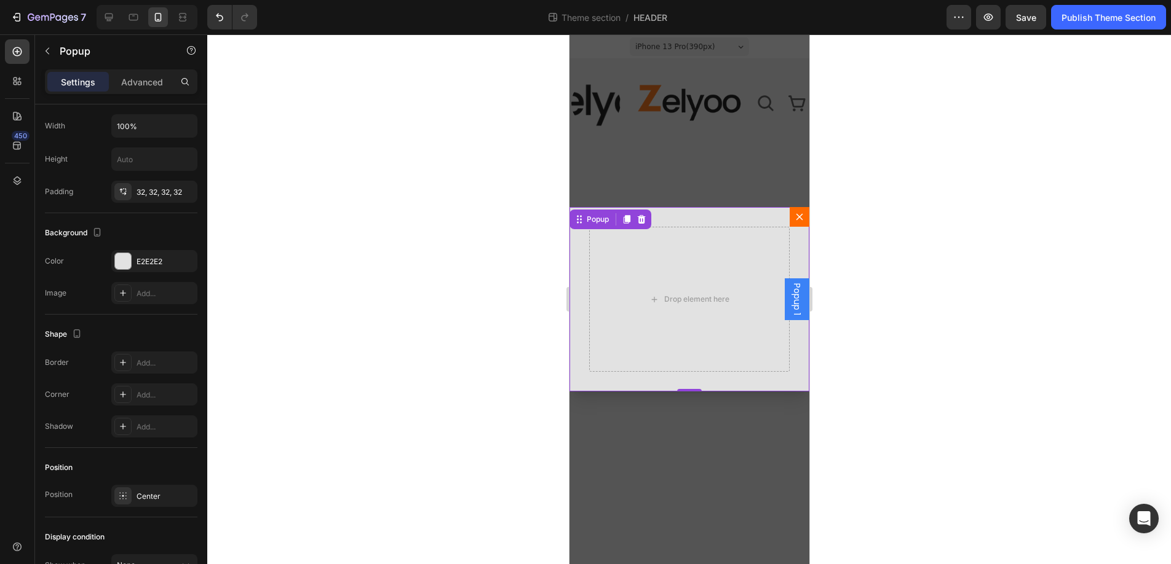
scroll to position [0, 0]
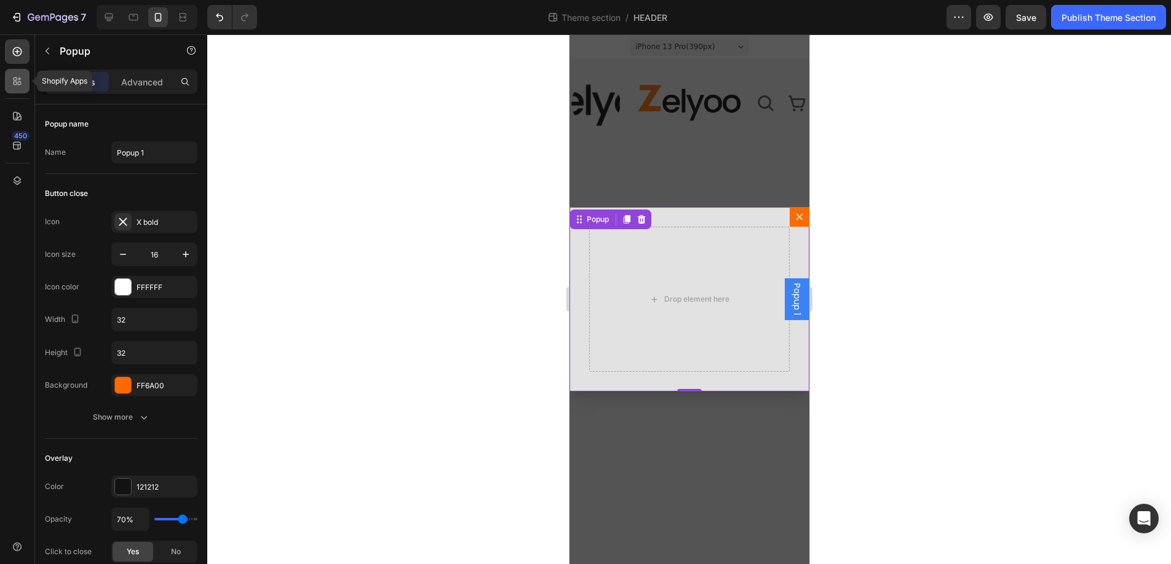
click at [18, 81] on icon at bounding box center [17, 81] width 12 height 12
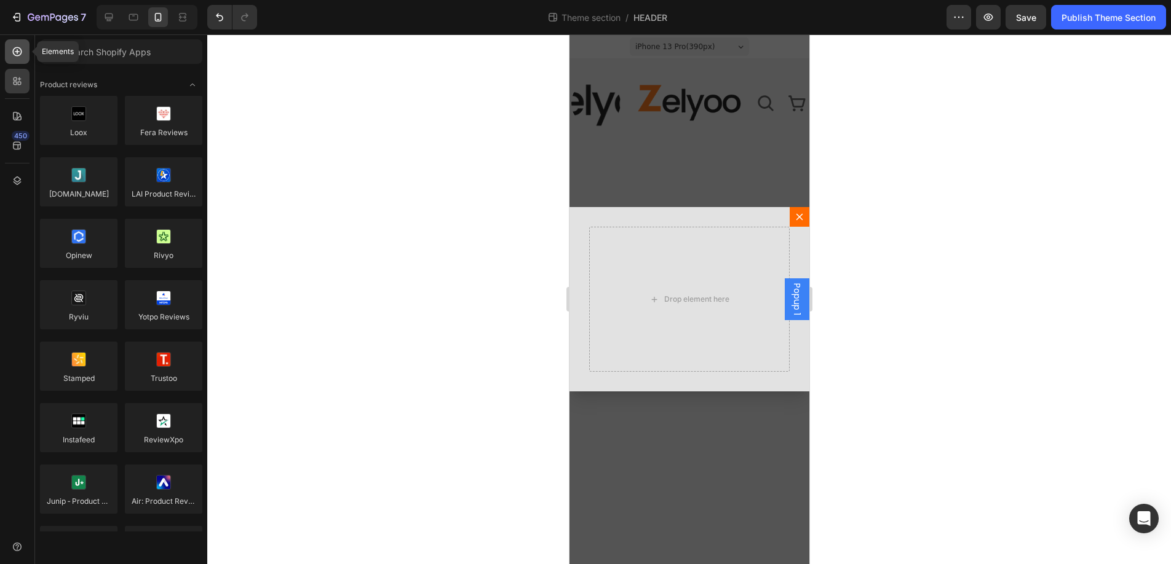
click at [22, 50] on icon at bounding box center [17, 51] width 9 height 9
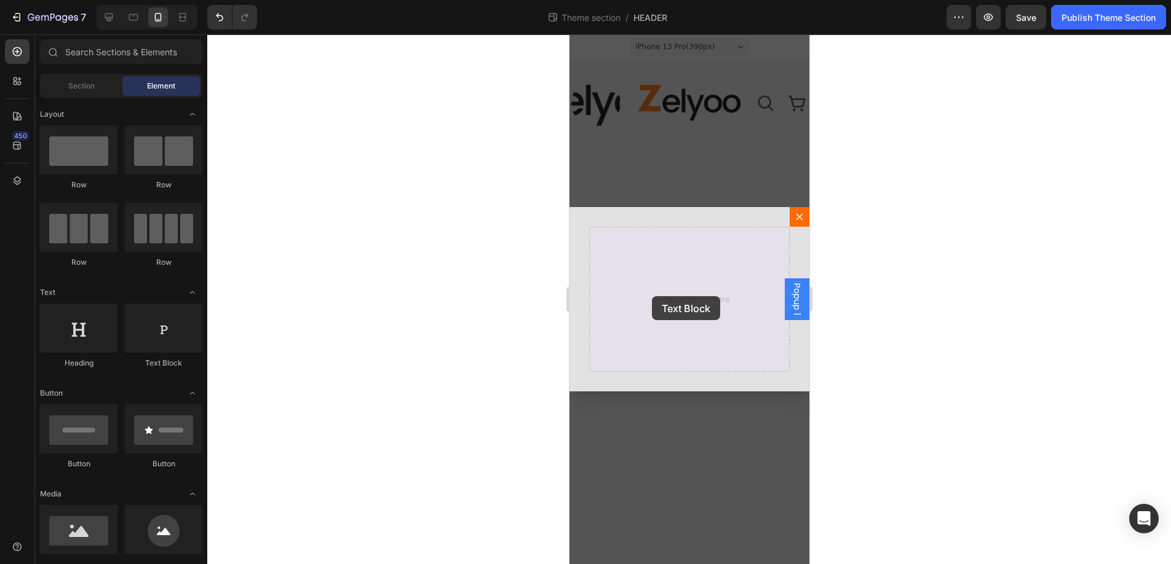
drag, startPoint x: 730, startPoint y: 379, endPoint x: 652, endPoint y: 296, distance: 113.5
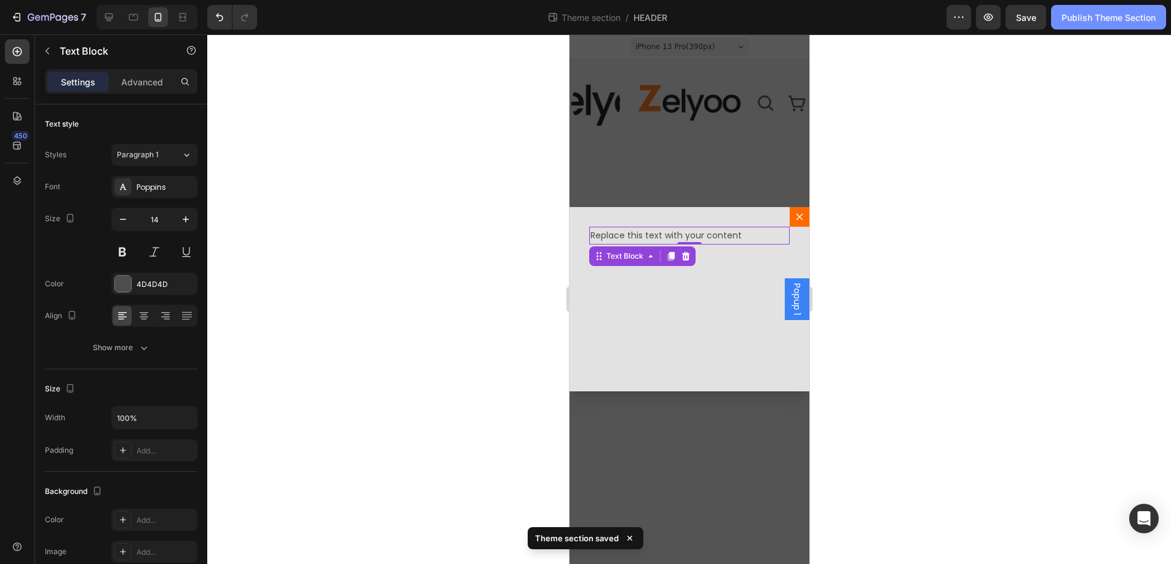
click at [1096, 11] on div "Publish Theme Section" at bounding box center [1108, 17] width 94 height 13
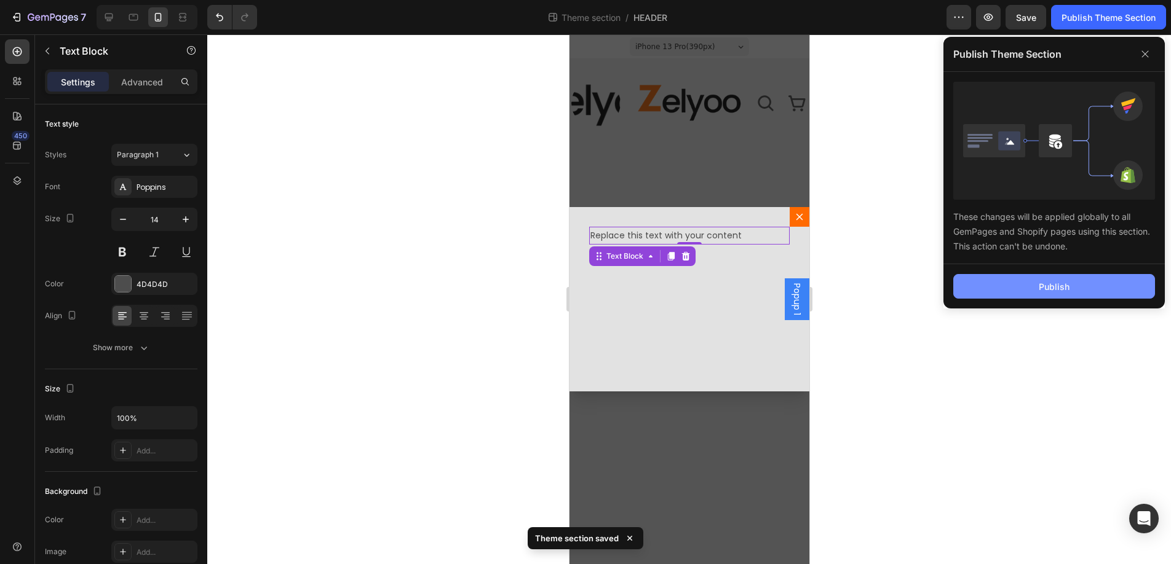
click at [1024, 289] on button "Publish" at bounding box center [1054, 286] width 202 height 25
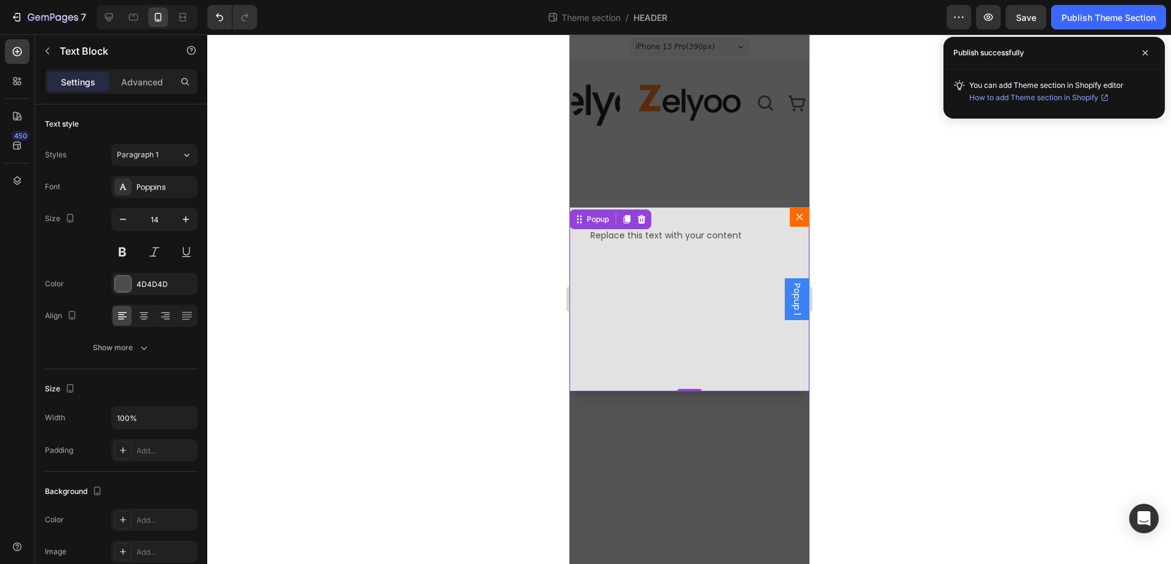
click at [731, 266] on div "Replace this text with your content Text Block" at bounding box center [689, 299] width 240 height 184
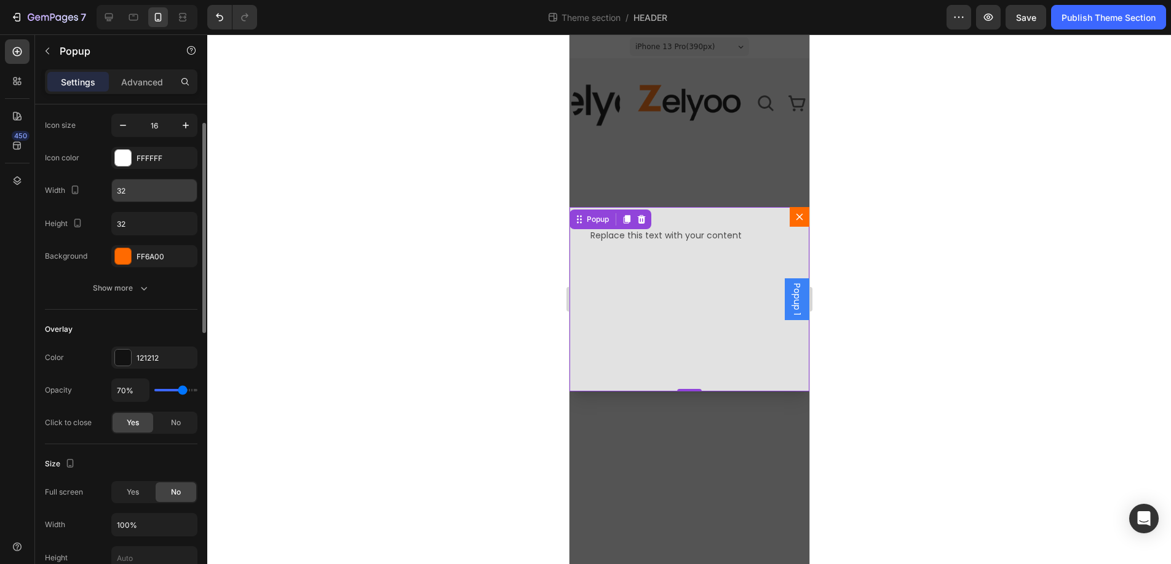
scroll to position [154, 0]
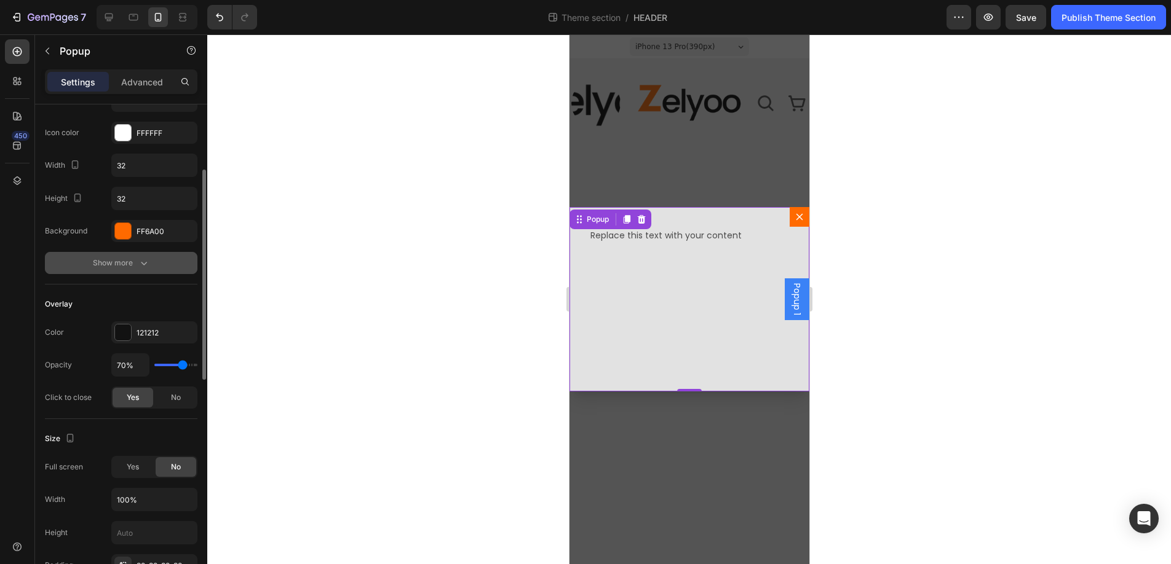
click at [148, 265] on icon "button" at bounding box center [144, 263] width 12 height 12
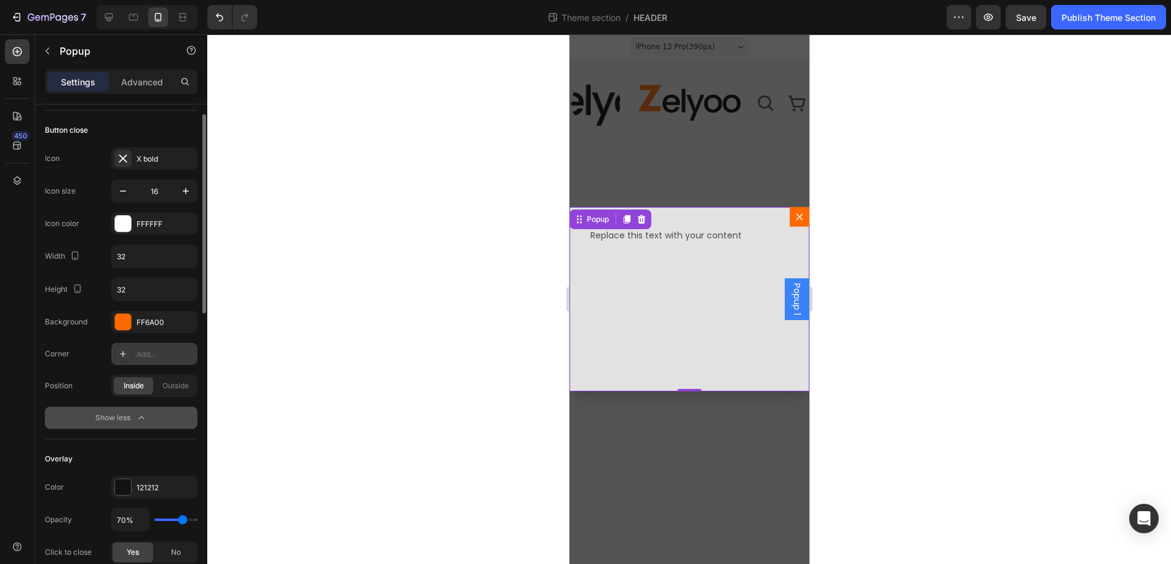
scroll to position [36, 0]
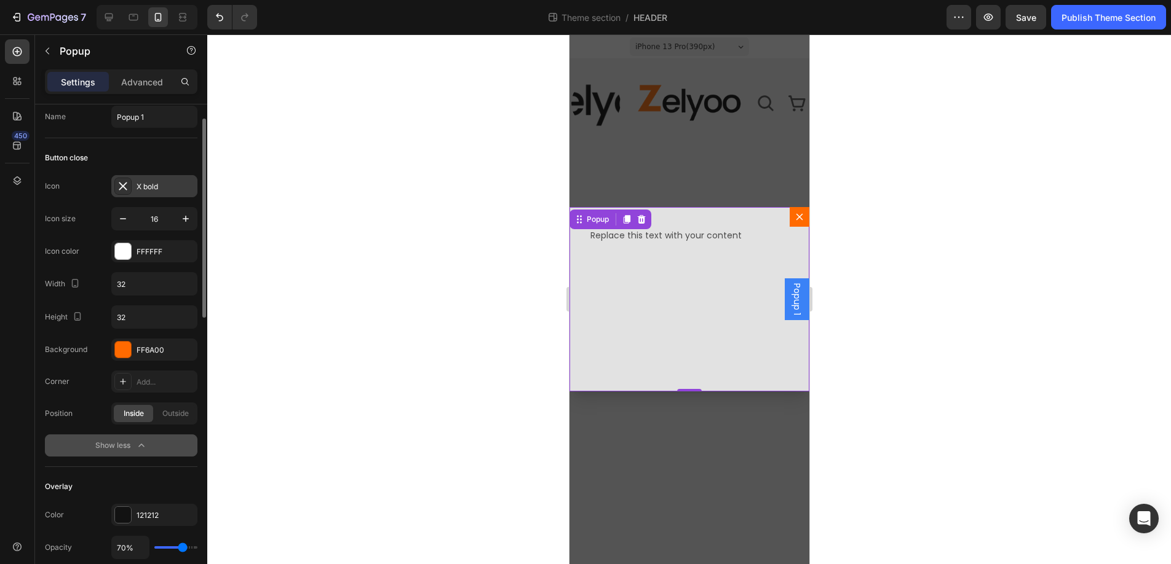
click at [118, 184] on icon at bounding box center [123, 186] width 12 height 12
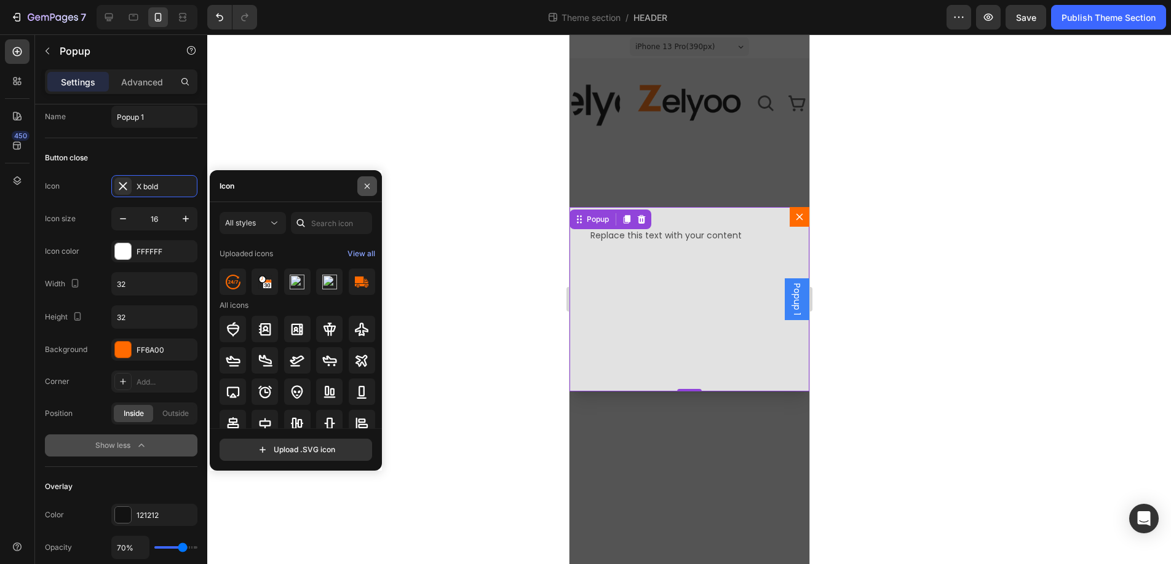
click at [368, 186] on icon "button" at bounding box center [367, 186] width 10 height 10
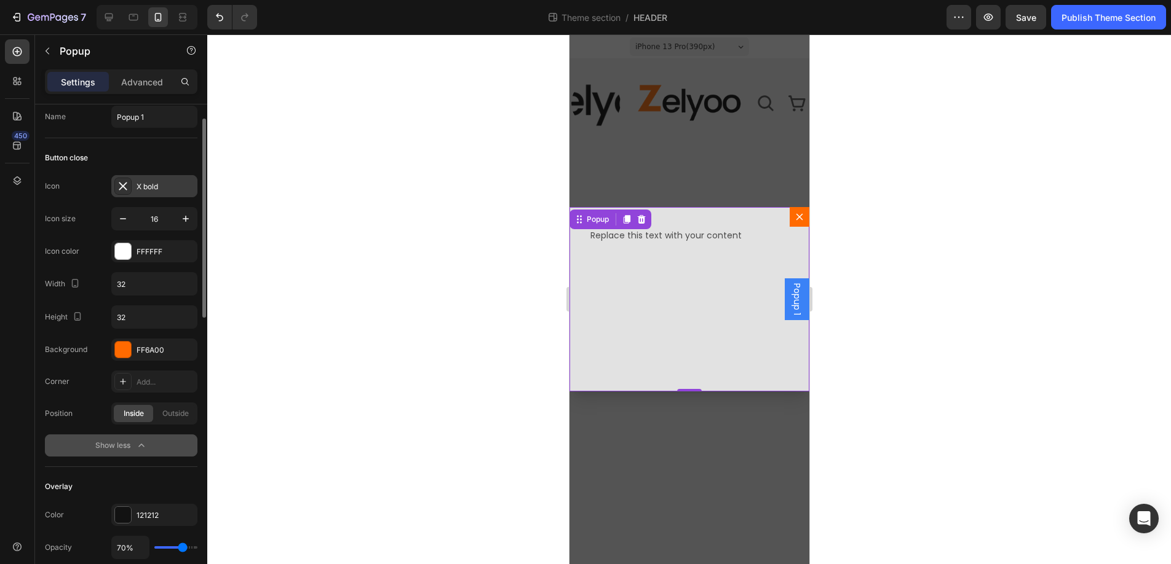
click at [144, 185] on div "X bold" at bounding box center [165, 186] width 58 height 11
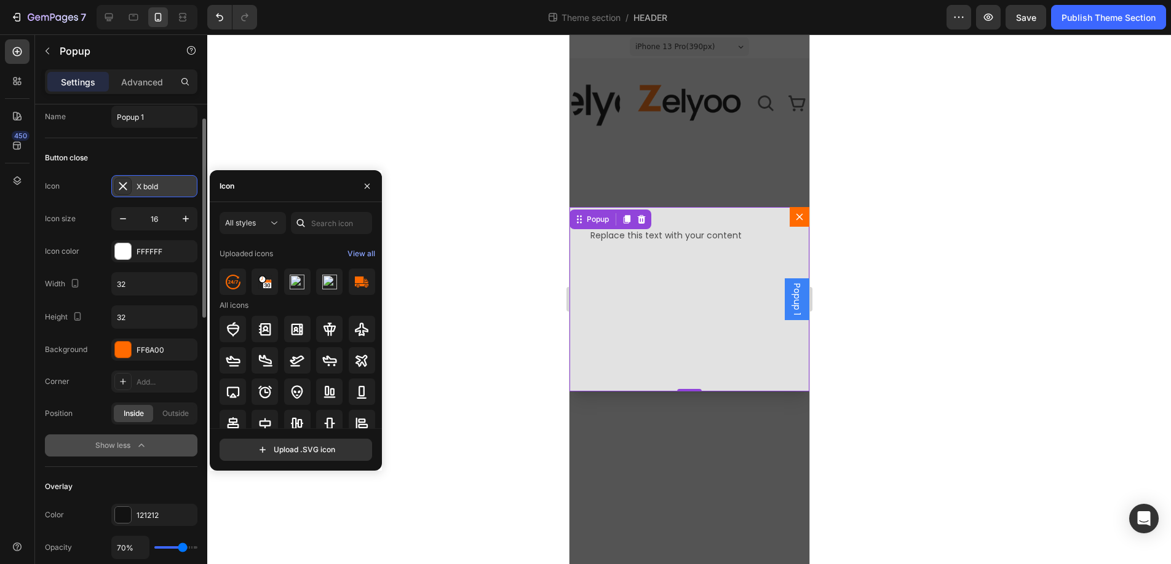
click at [122, 185] on icon at bounding box center [123, 186] width 8 height 8
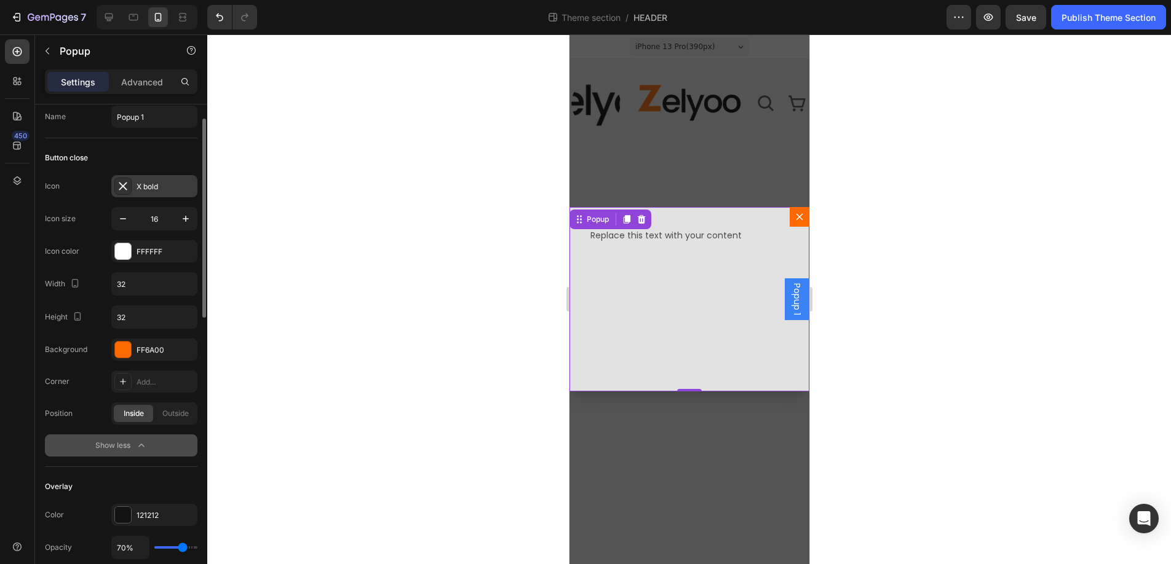
click at [122, 185] on icon at bounding box center [123, 186] width 8 height 8
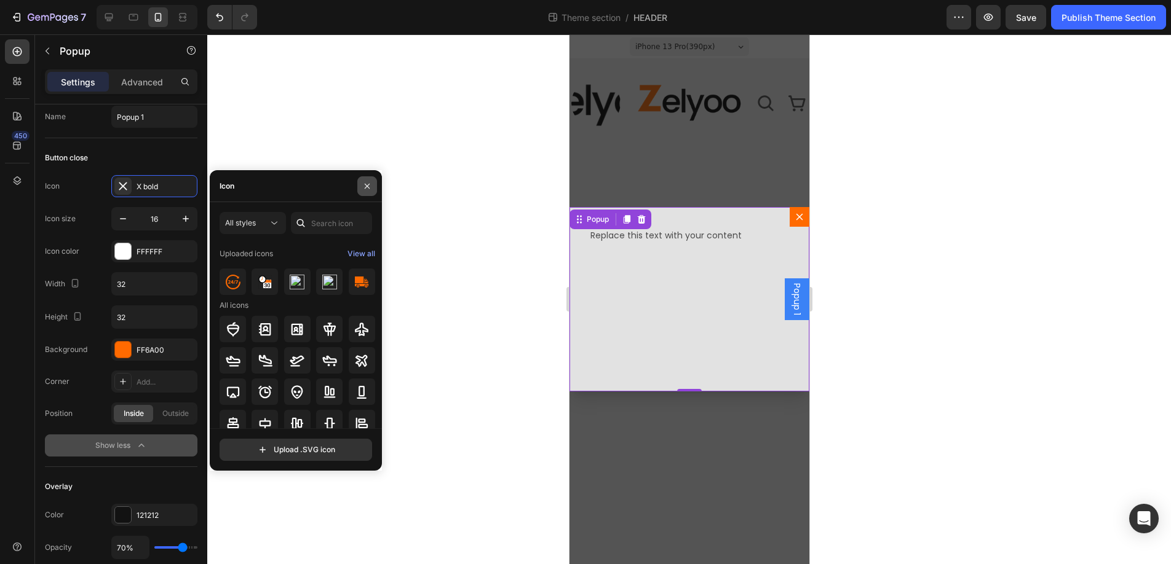
click at [368, 184] on icon "button" at bounding box center [367, 185] width 5 height 5
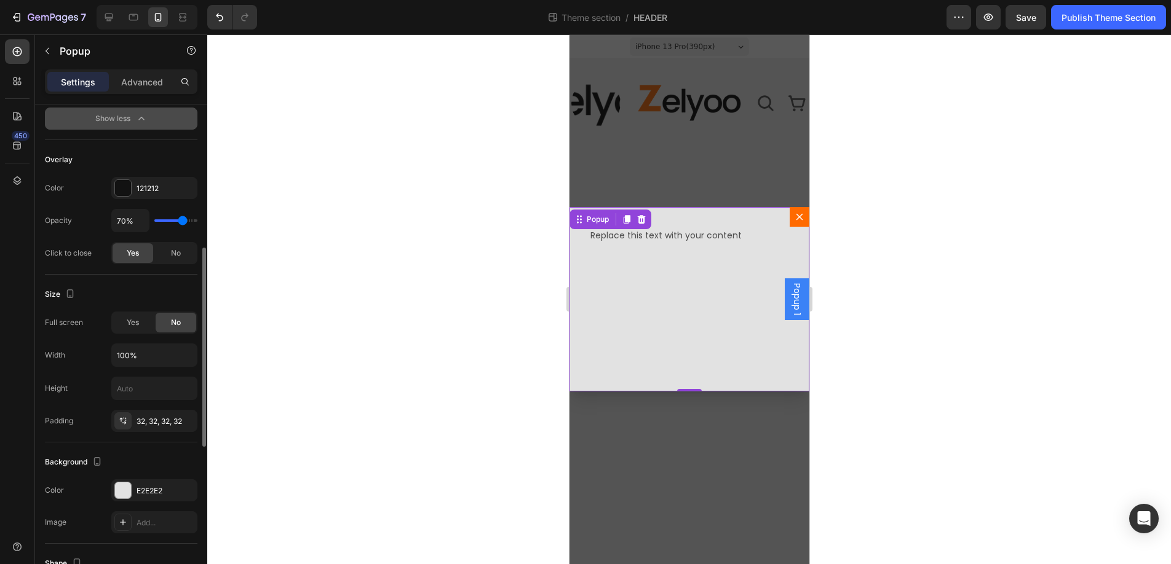
scroll to position [364, 0]
click at [181, 250] on div "No" at bounding box center [176, 252] width 41 height 20
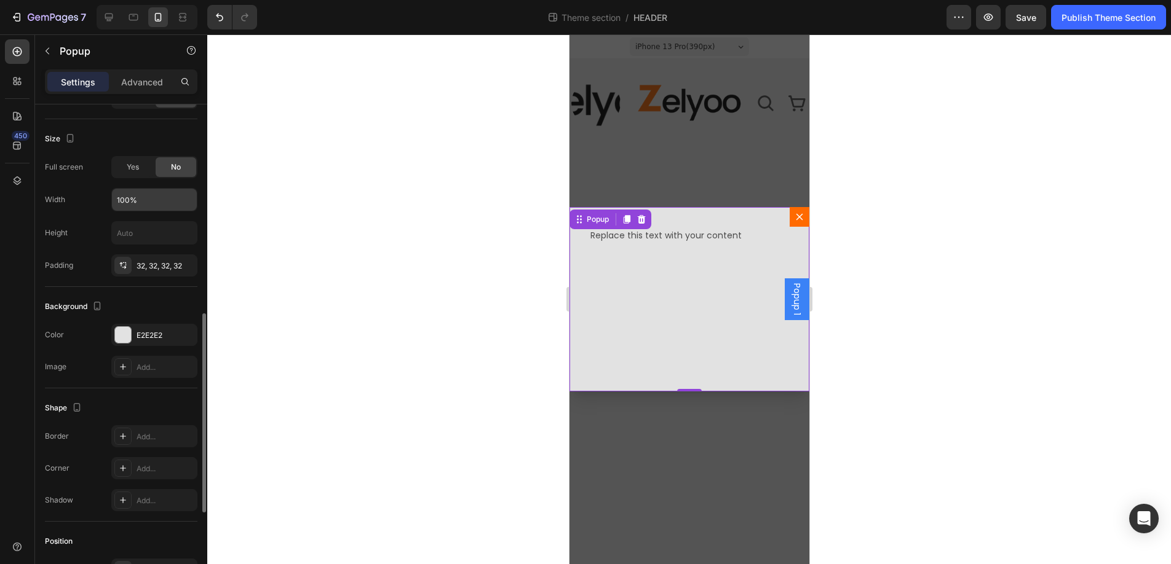
scroll to position [733, 0]
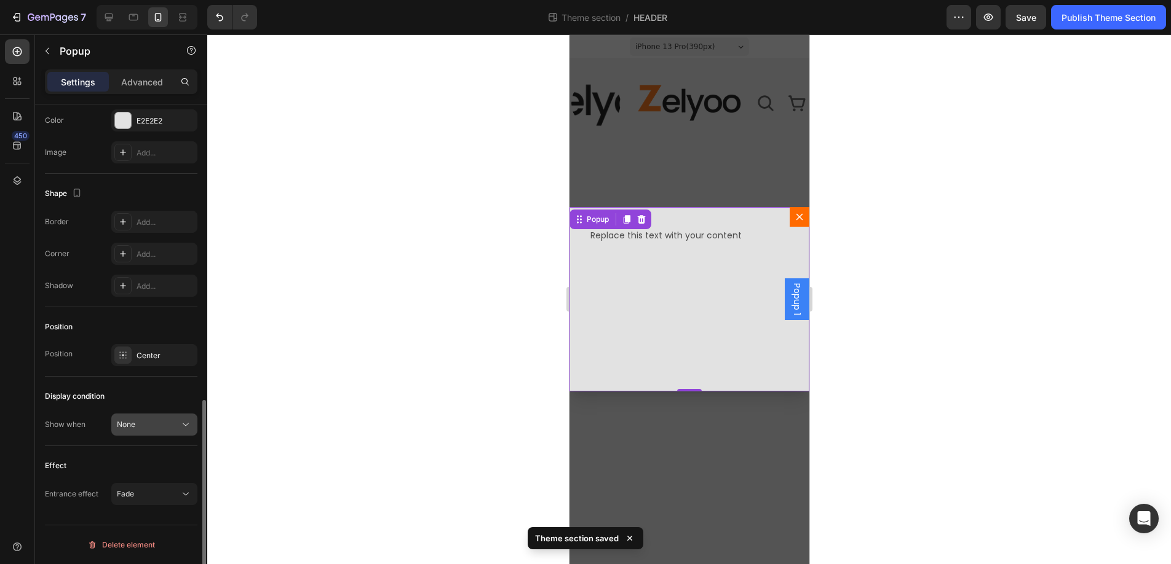
click at [158, 425] on div "None" at bounding box center [148, 424] width 63 height 11
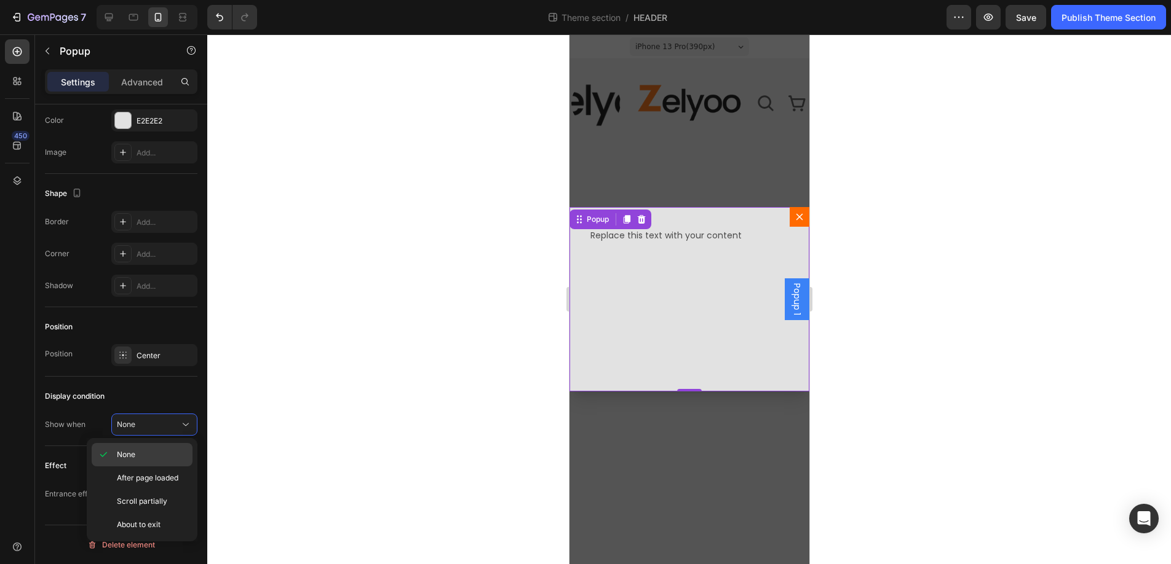
click at [136, 467] on div "None" at bounding box center [142, 478] width 101 height 23
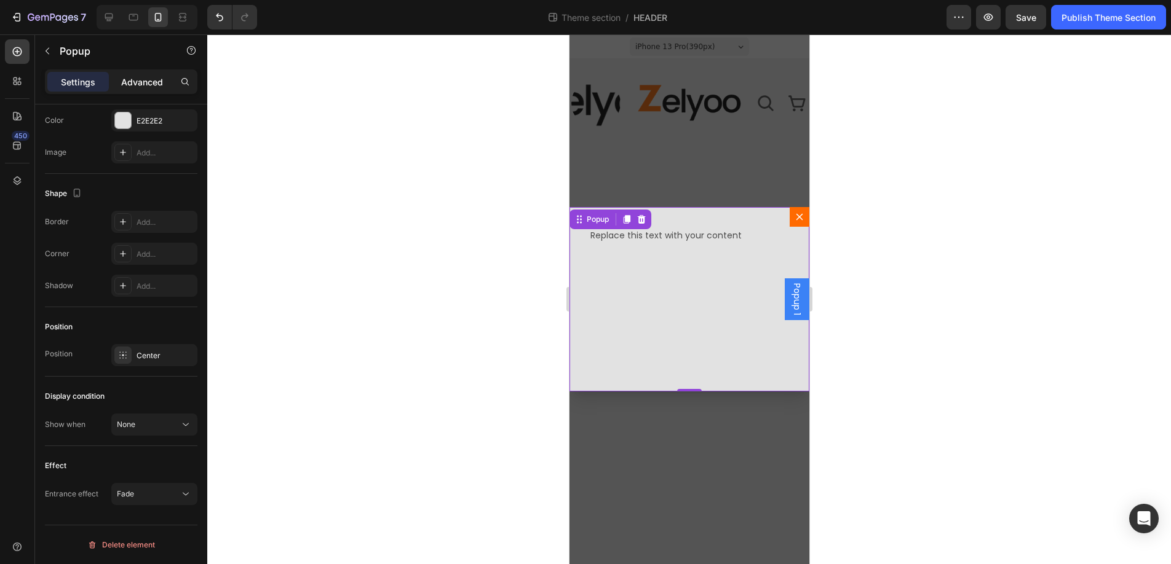
click at [159, 82] on p "Advanced" at bounding box center [142, 82] width 42 height 13
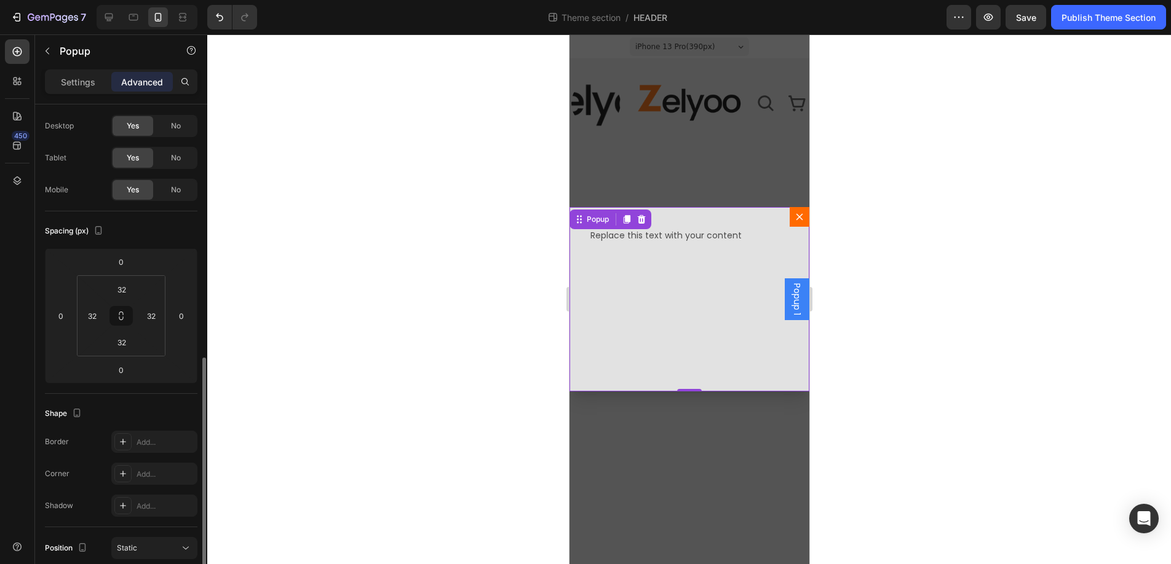
scroll to position [0, 0]
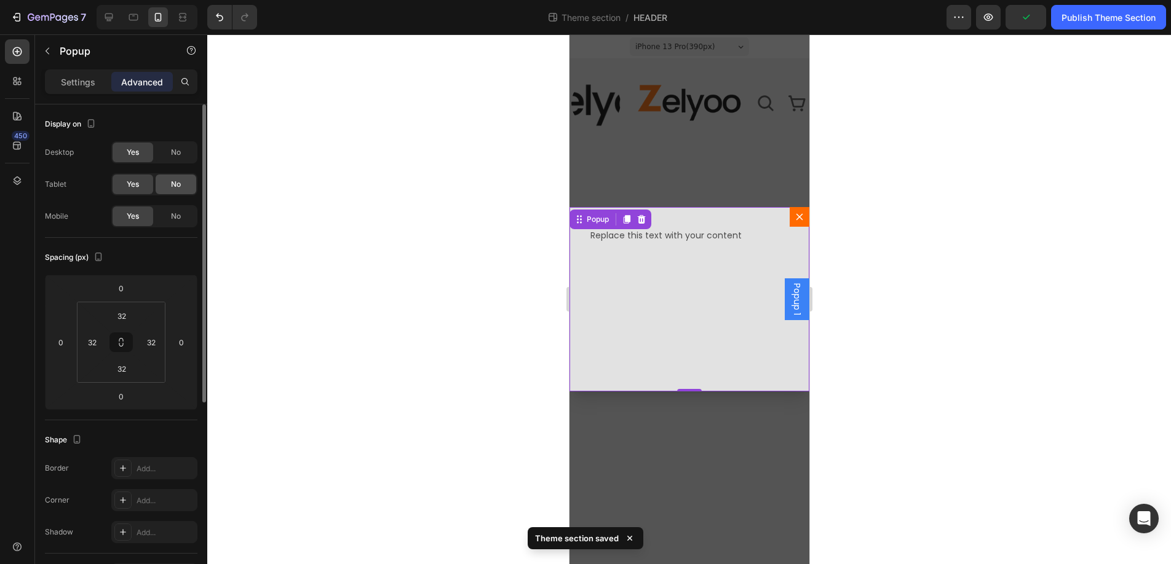
click at [175, 186] on span "No" at bounding box center [176, 184] width 10 height 11
click at [173, 148] on span "No" at bounding box center [176, 152] width 10 height 11
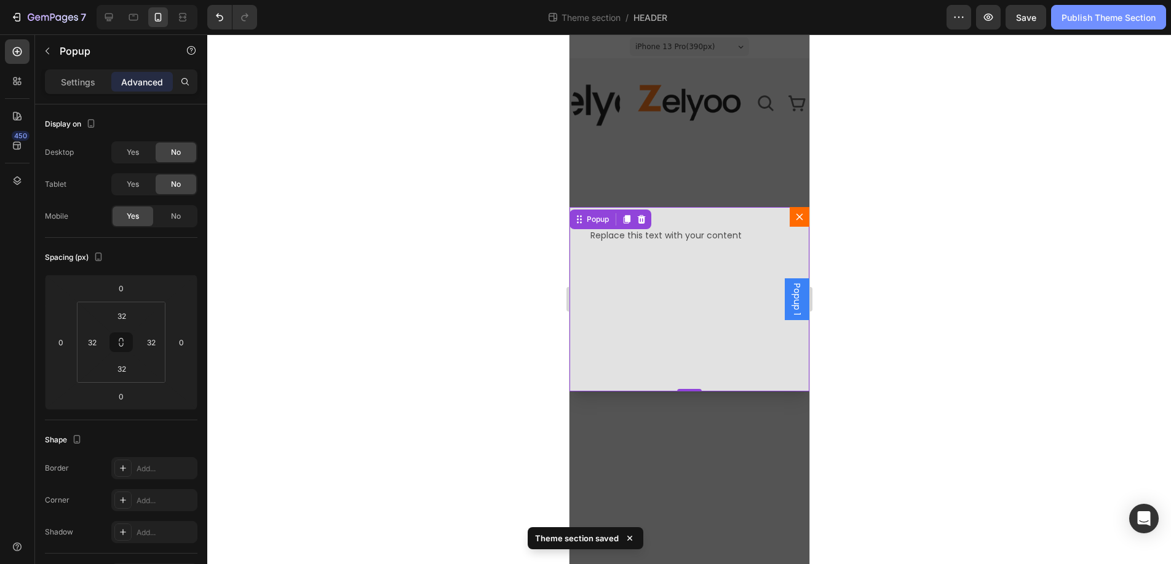
click at [1110, 22] on div "Publish Theme Section" at bounding box center [1108, 17] width 94 height 13
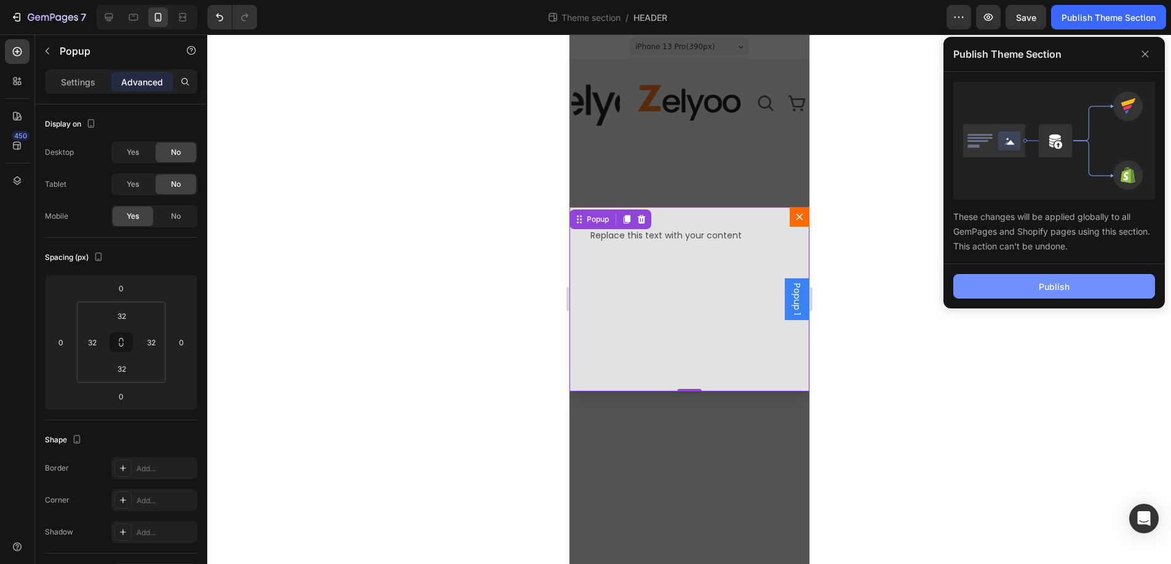
click at [1048, 282] on div "Publish" at bounding box center [1053, 286] width 31 height 13
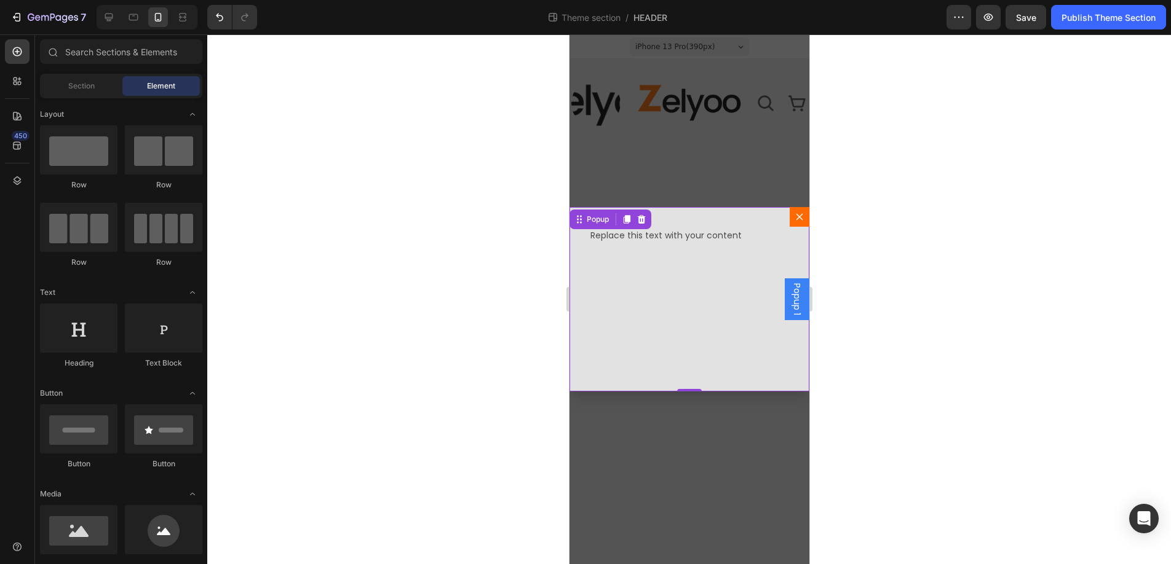
click at [602, 93] on div "Backdrop" at bounding box center [689, 299] width 240 height 530
click at [600, 106] on div "Backdrop" at bounding box center [689, 299] width 240 height 530
click at [599, 102] on div "Backdrop" at bounding box center [689, 299] width 240 height 530
click at [713, 183] on div "Backdrop" at bounding box center [689, 299] width 240 height 530
click at [662, 109] on div "Backdrop" at bounding box center [689, 299] width 240 height 530
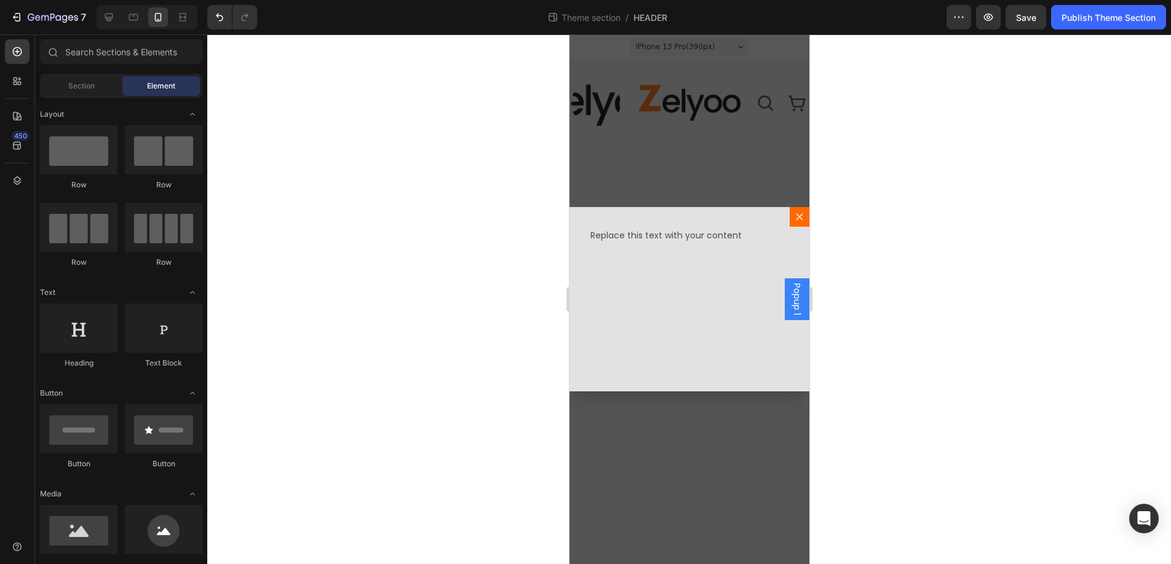
click at [786, 297] on div "Popup 1" at bounding box center [796, 300] width 25 height 42
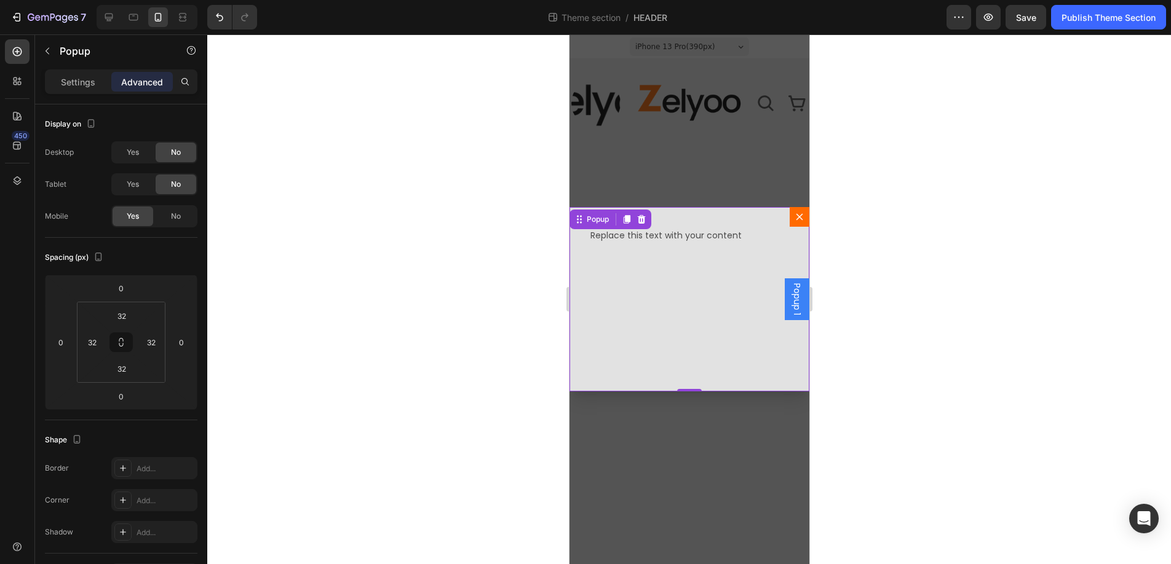
click at [672, 94] on div "Backdrop" at bounding box center [689, 299] width 240 height 530
click at [795, 216] on icon "Dialog content" at bounding box center [799, 217] width 10 height 10
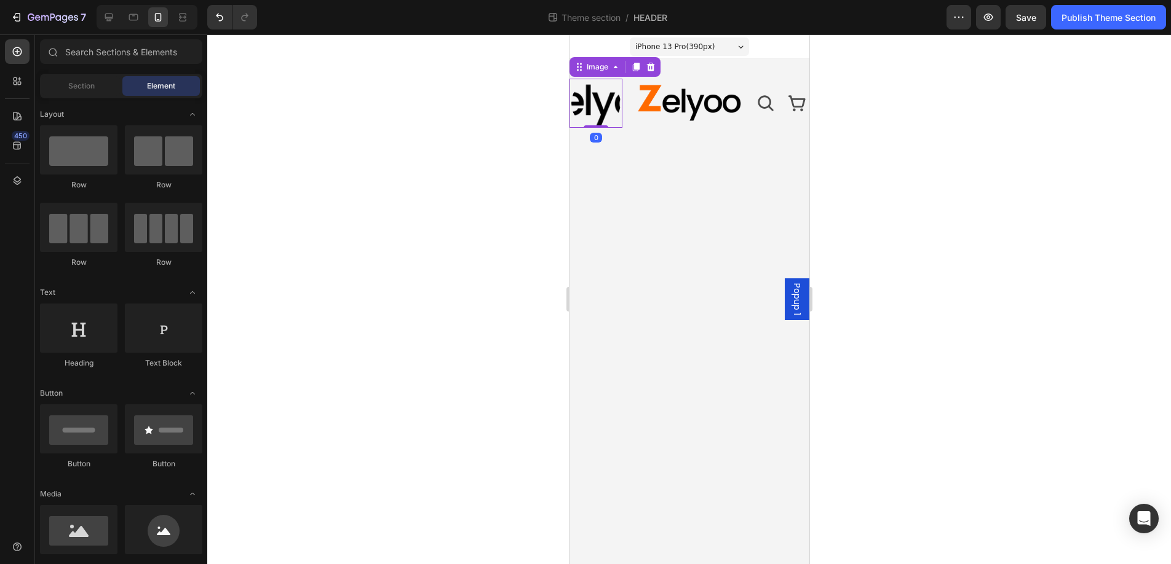
click at [612, 100] on img at bounding box center [595, 103] width 49 height 49
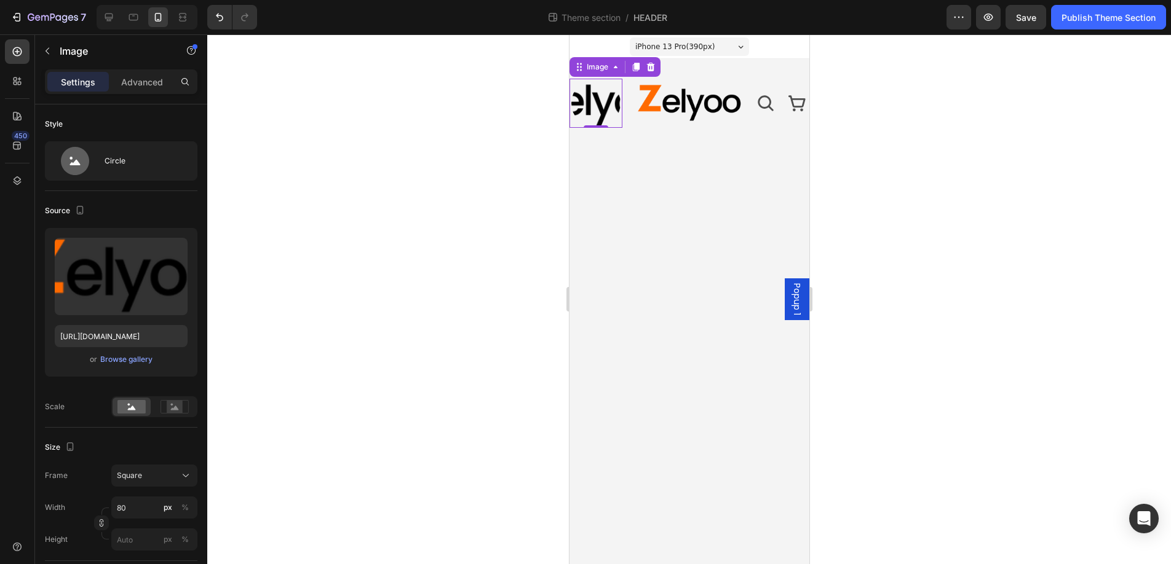
click at [582, 101] on img at bounding box center [595, 103] width 49 height 49
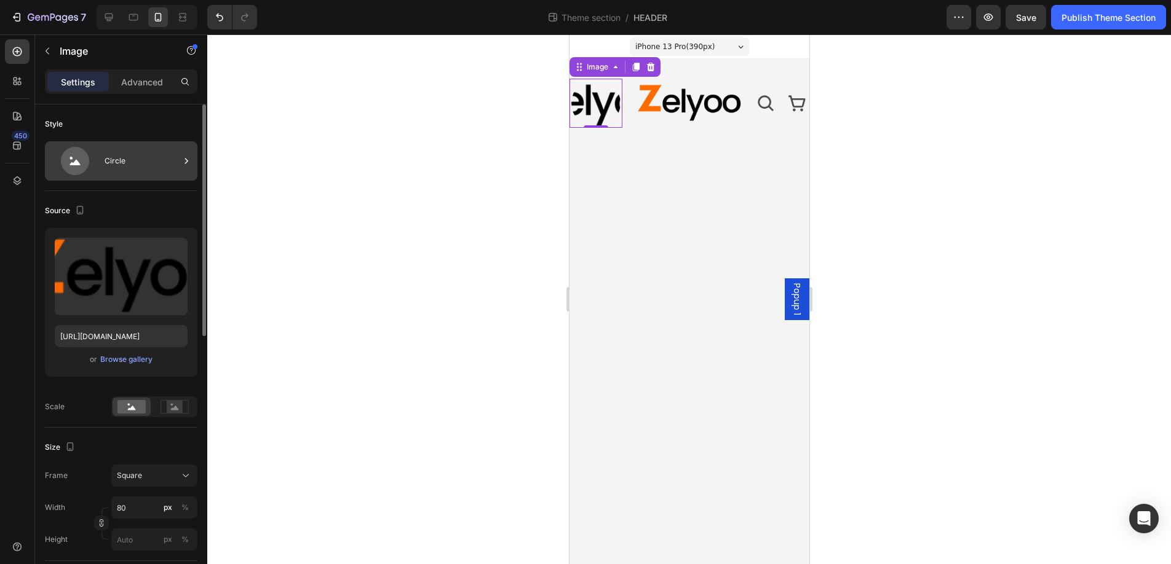
click at [124, 165] on div "Circle" at bounding box center [142, 161] width 75 height 28
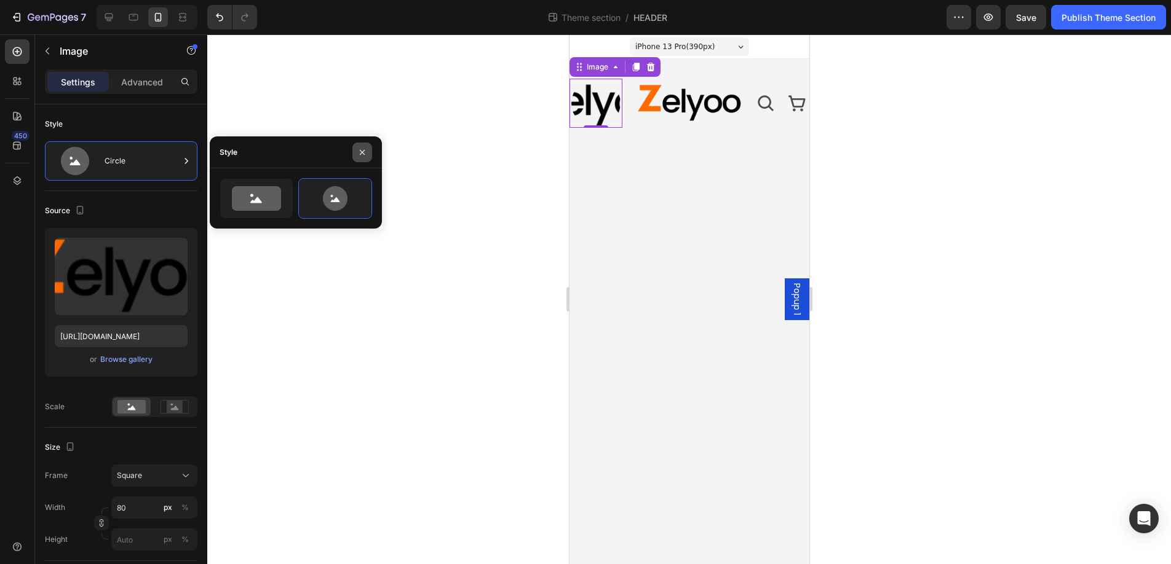
click at [362, 153] on icon "button" at bounding box center [362, 153] width 10 height 10
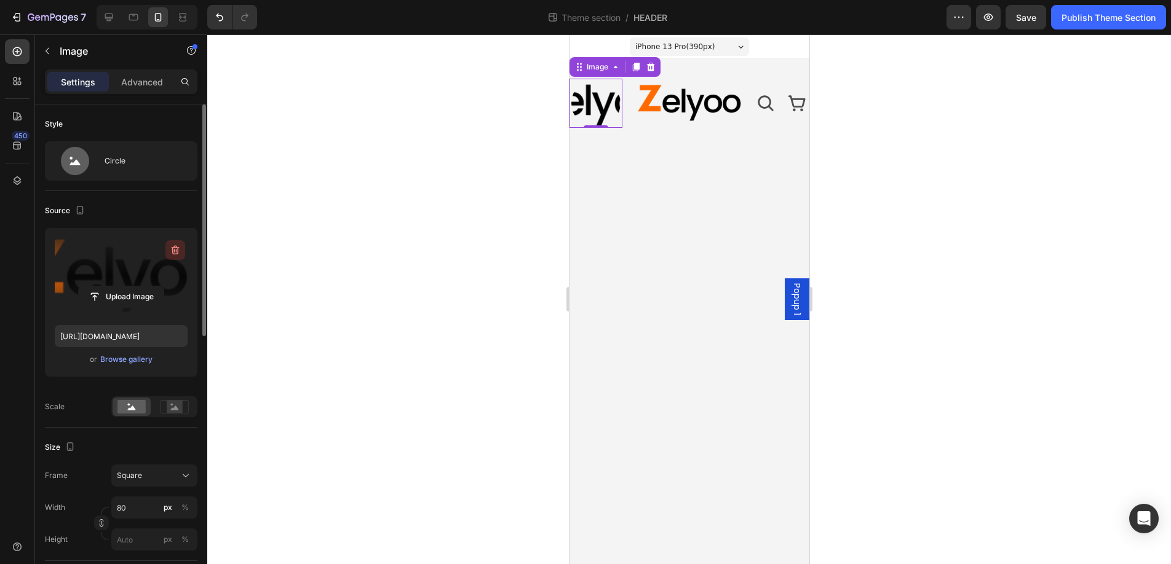
click at [172, 249] on icon "button" at bounding box center [175, 250] width 12 height 12
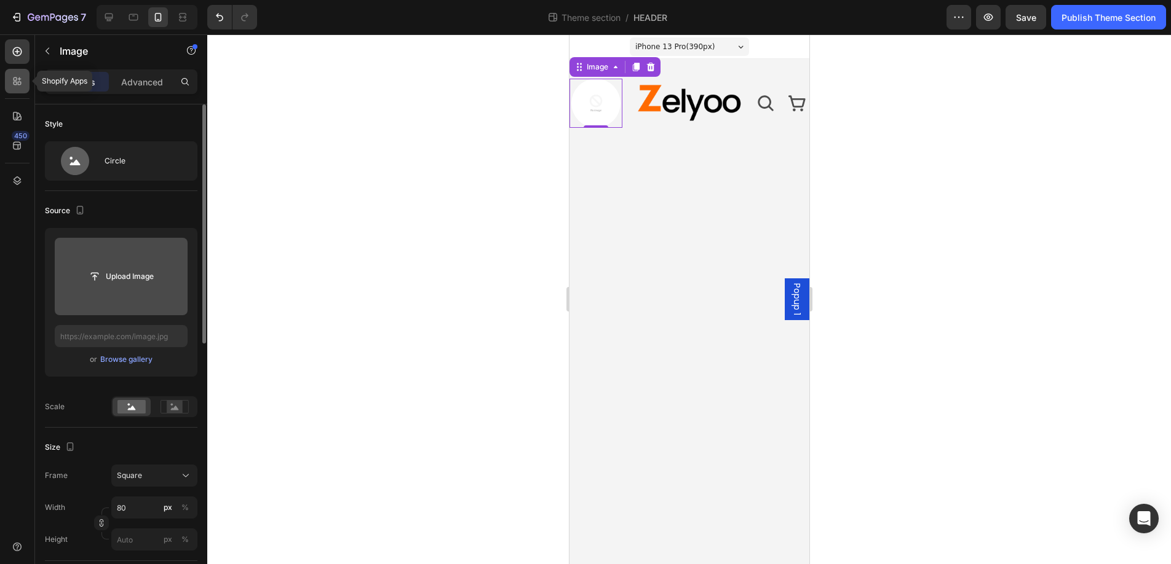
click at [17, 77] on icon at bounding box center [17, 81] width 12 height 12
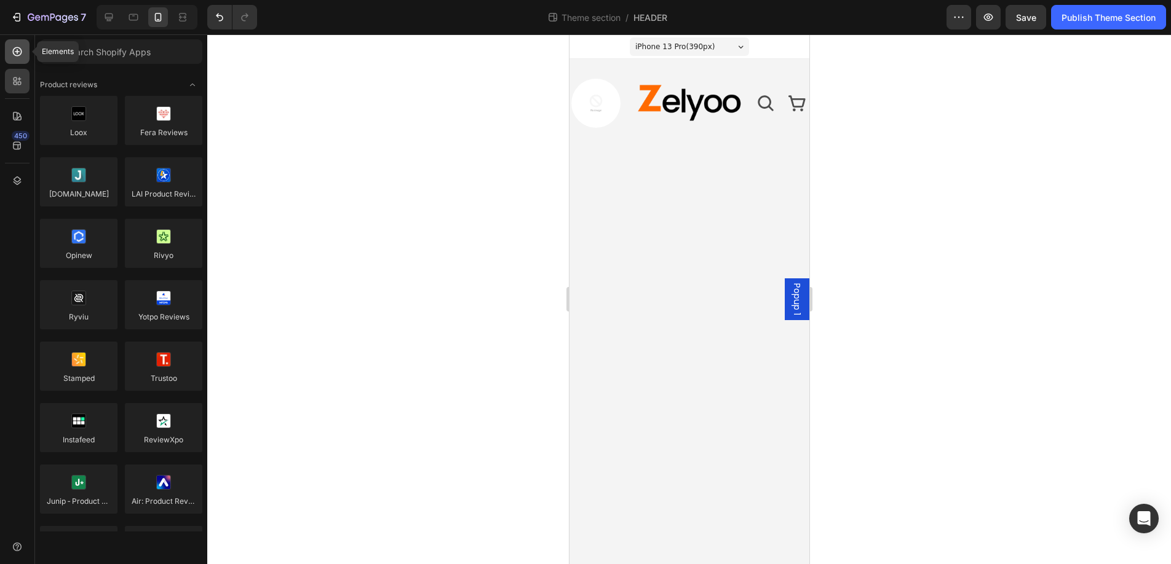
click at [19, 52] on icon at bounding box center [17, 51] width 12 height 12
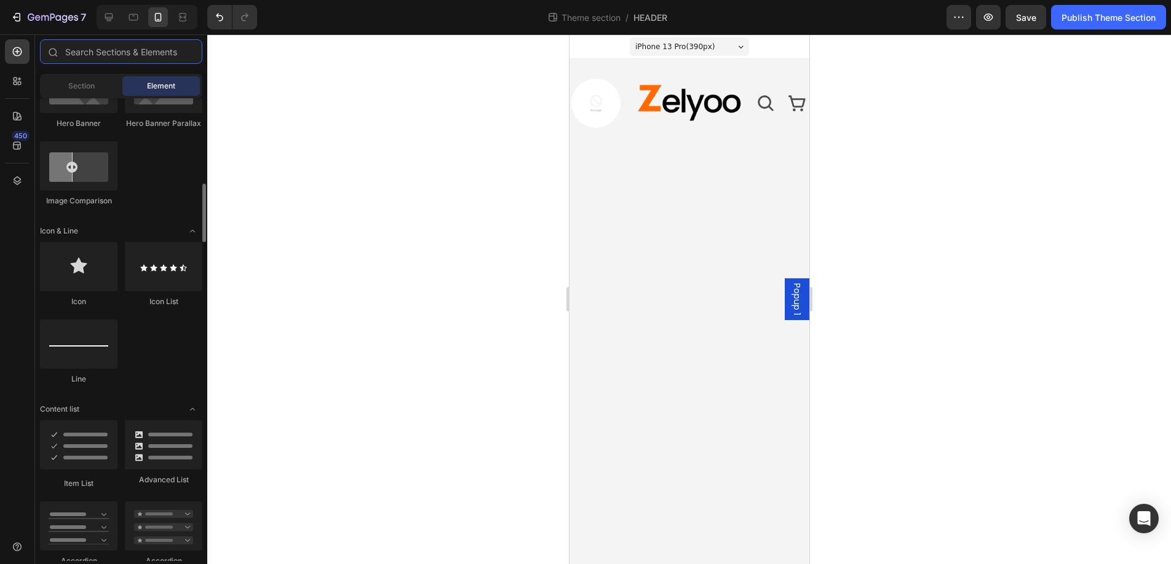
scroll to position [674, 0]
click at [72, 270] on div at bounding box center [78, 266] width 77 height 49
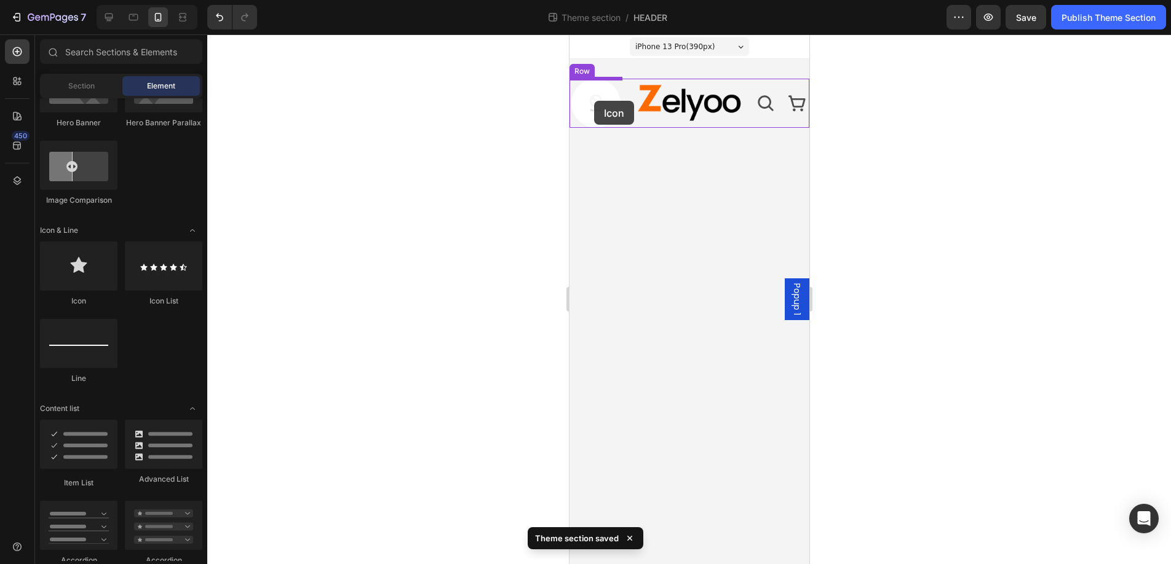
drag, startPoint x: 641, startPoint y: 304, endPoint x: 593, endPoint y: 101, distance: 208.9
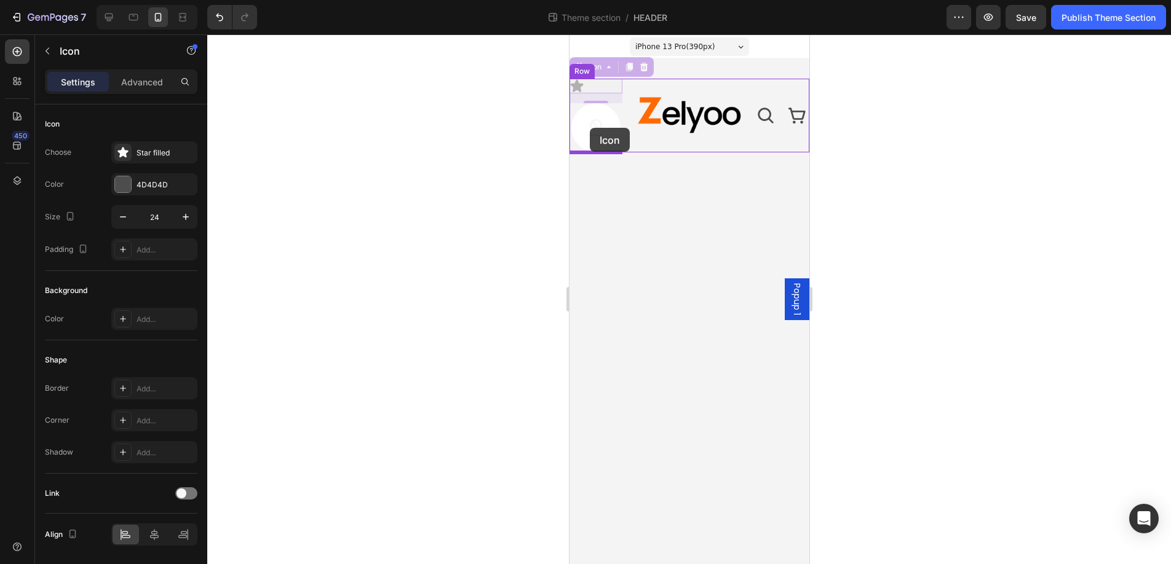
drag, startPoint x: 577, startPoint y: 81, endPoint x: 589, endPoint y: 128, distance: 48.2
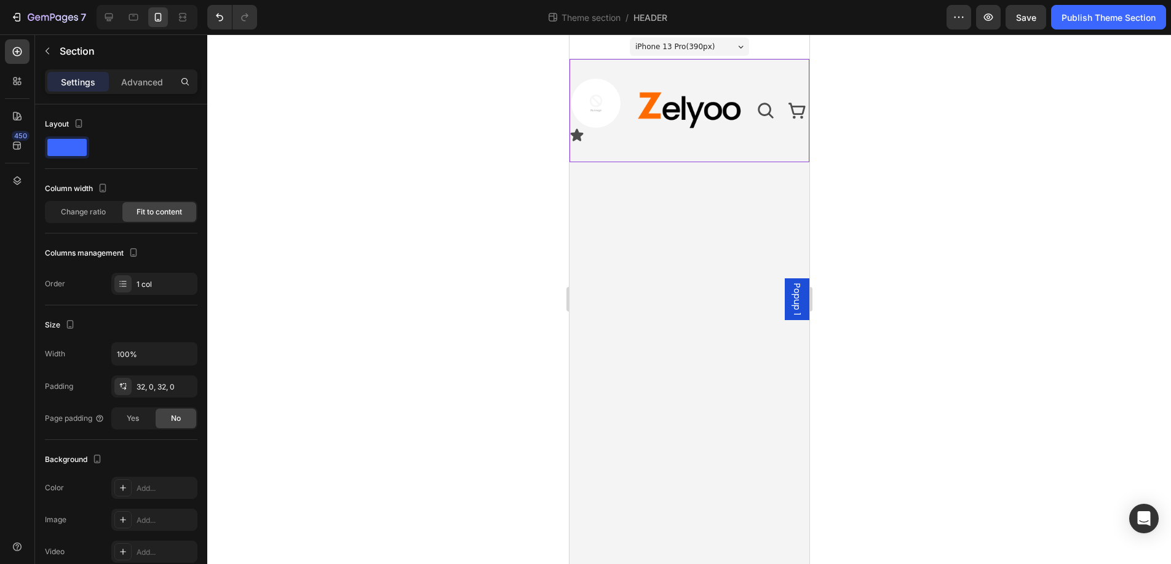
click at [660, 157] on div "Image Icon Image Icon Icon Row Row Image Row Image Image Row Row Title Line Row…" at bounding box center [689, 110] width 240 height 103
click at [590, 100] on img at bounding box center [595, 103] width 49 height 49
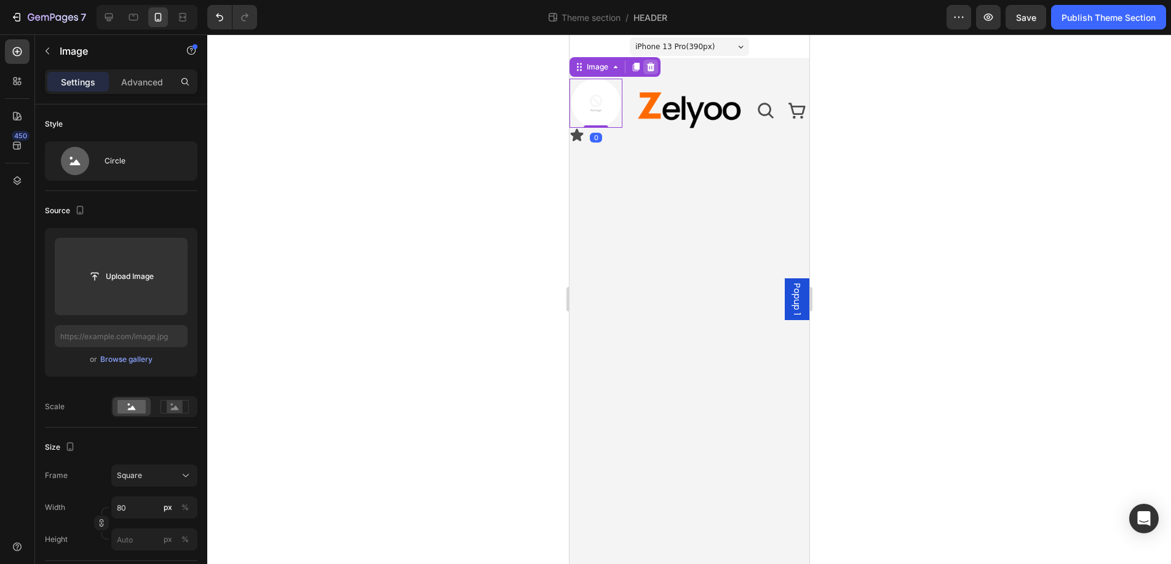
click at [654, 65] on icon at bounding box center [650, 67] width 10 height 10
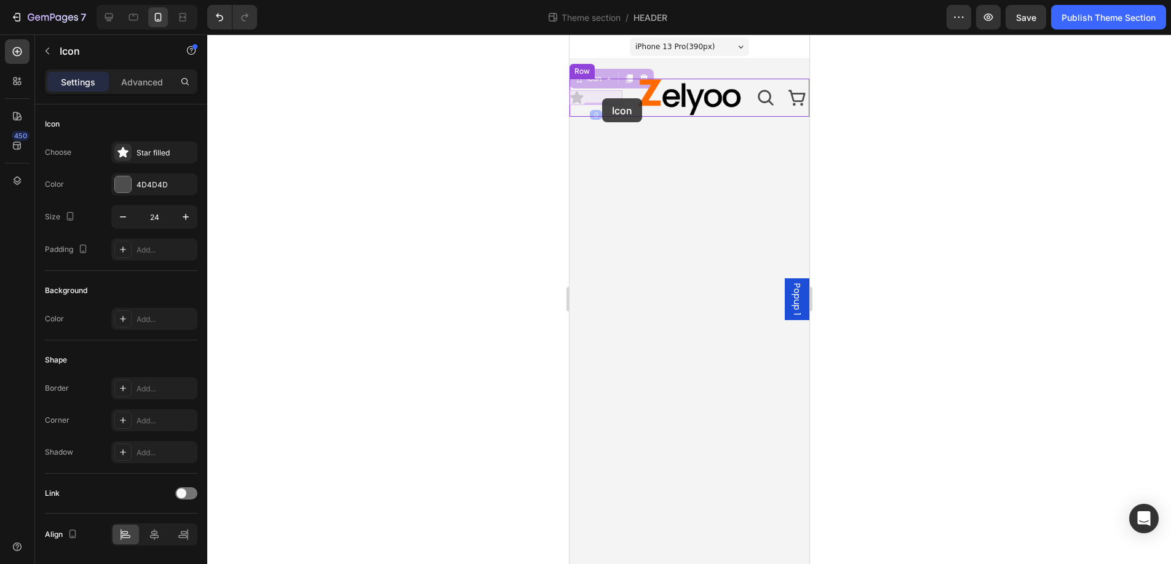
drag, startPoint x: 577, startPoint y: 98, endPoint x: 601, endPoint y: 98, distance: 24.6
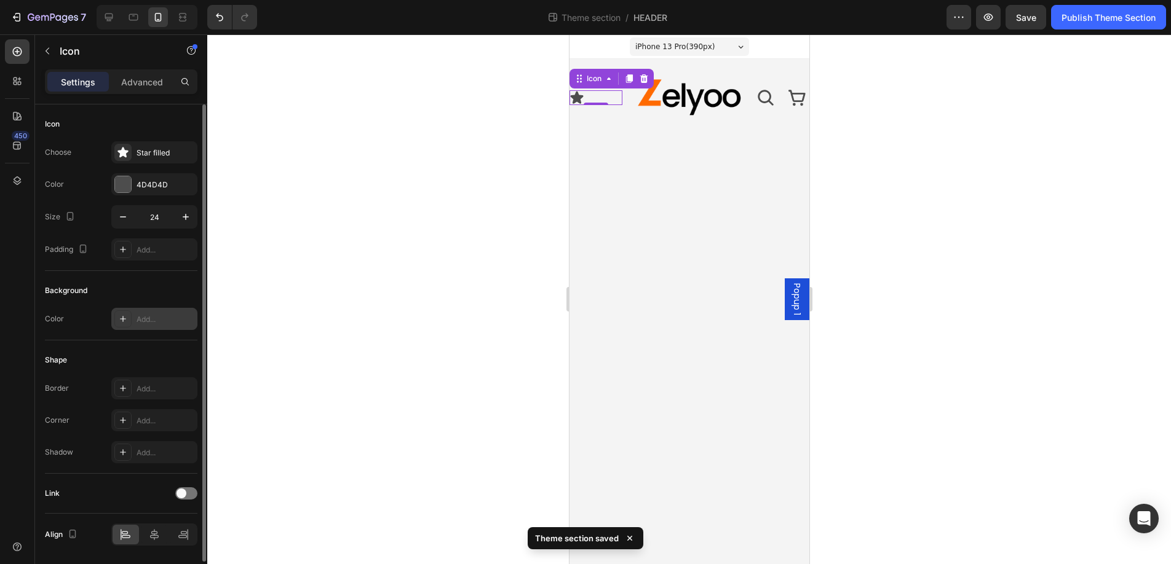
scroll to position [41, 0]
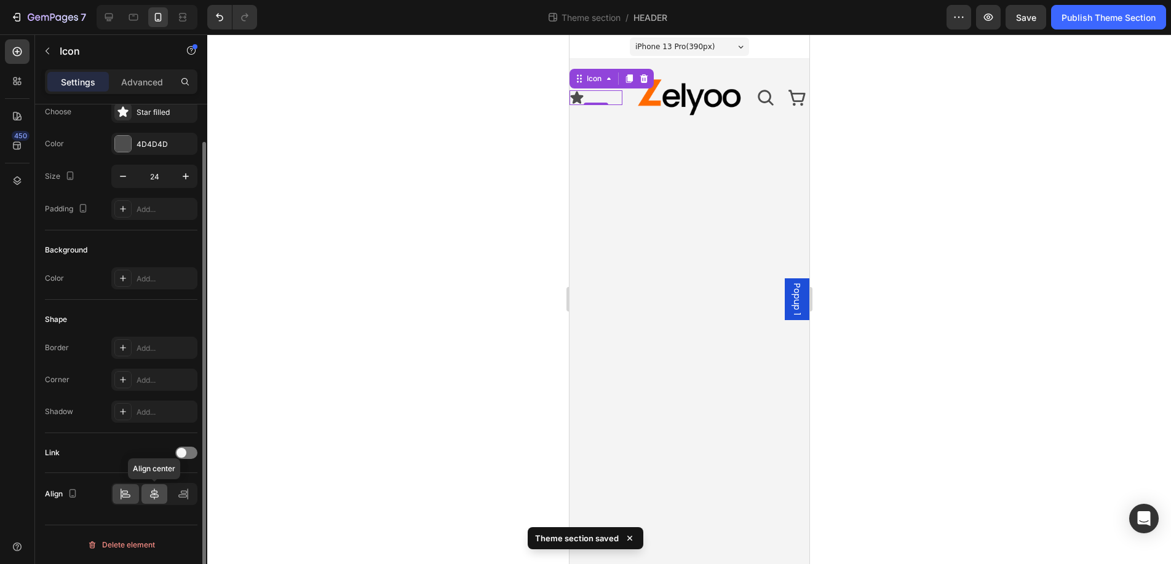
click at [156, 494] on icon at bounding box center [154, 494] width 9 height 11
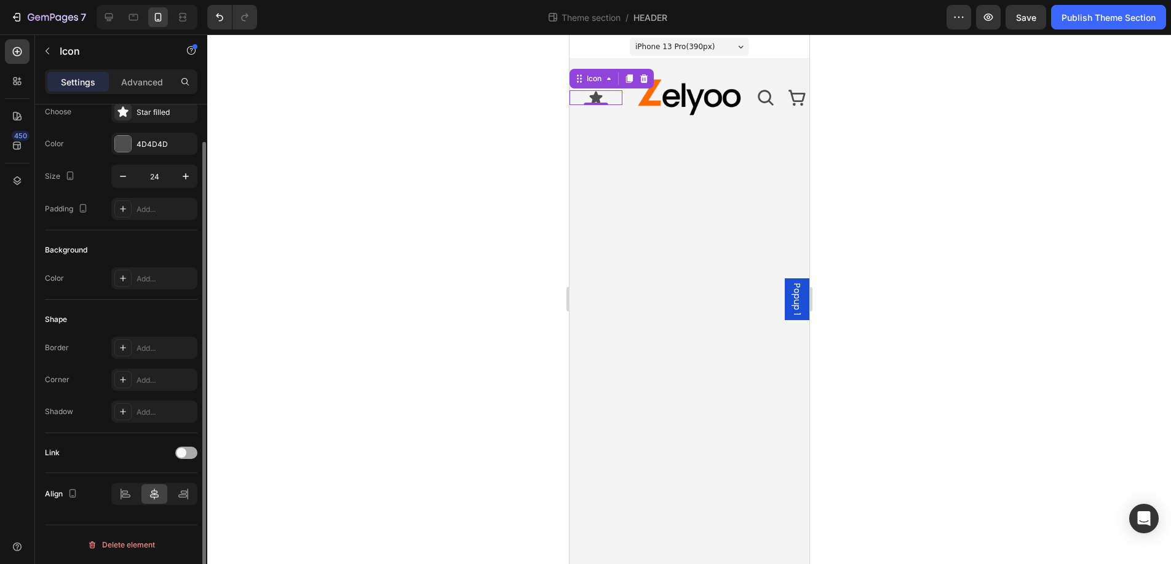
click at [186, 451] on div at bounding box center [186, 453] width 22 height 12
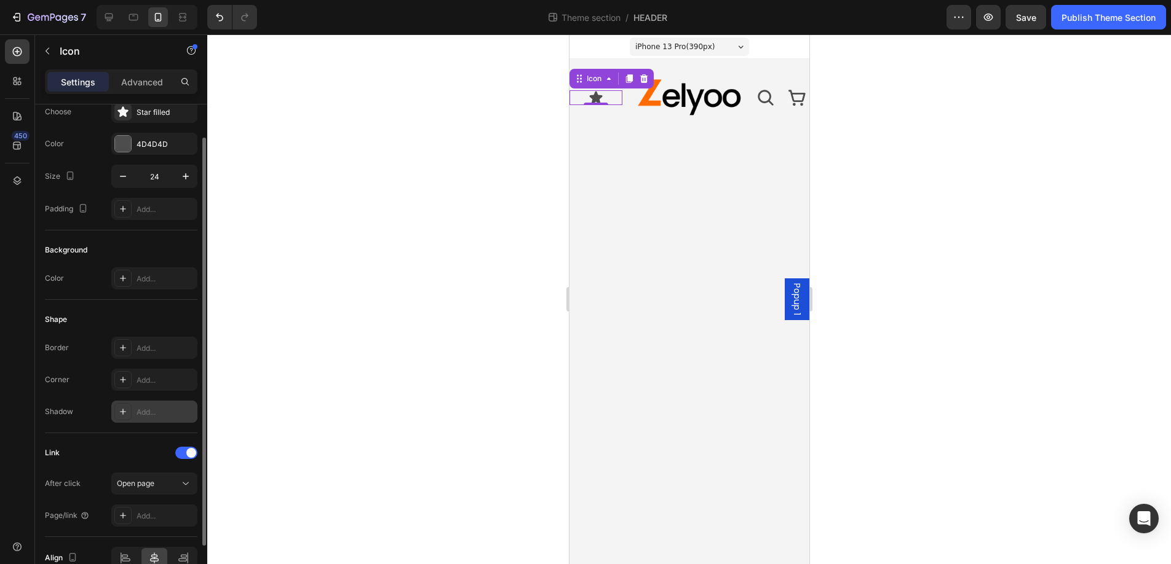
scroll to position [105, 0]
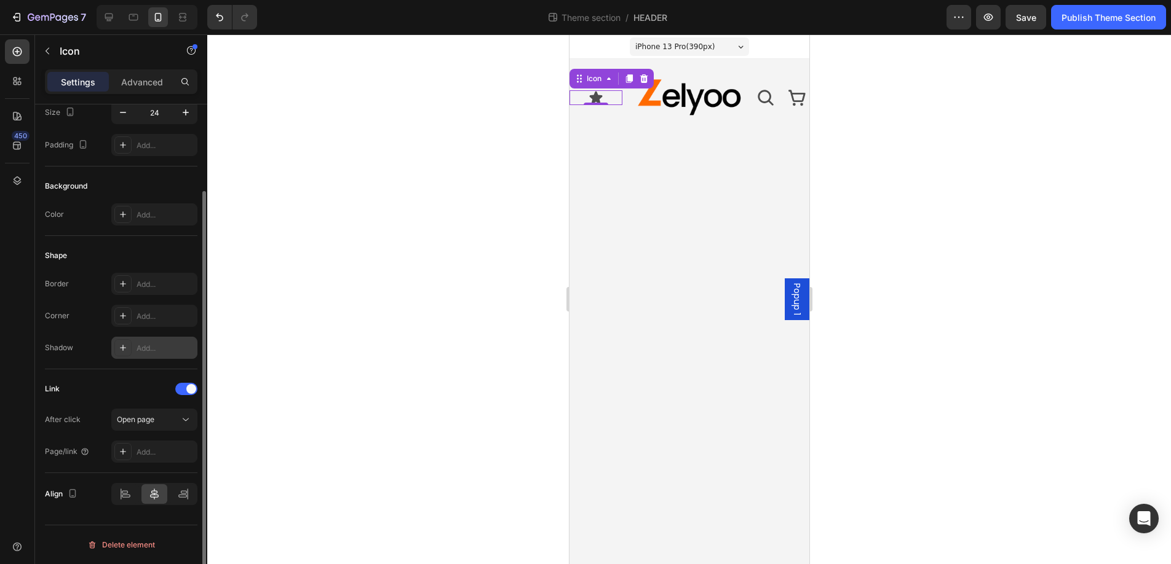
click at [142, 419] on span "Open page" at bounding box center [136, 419] width 38 height 9
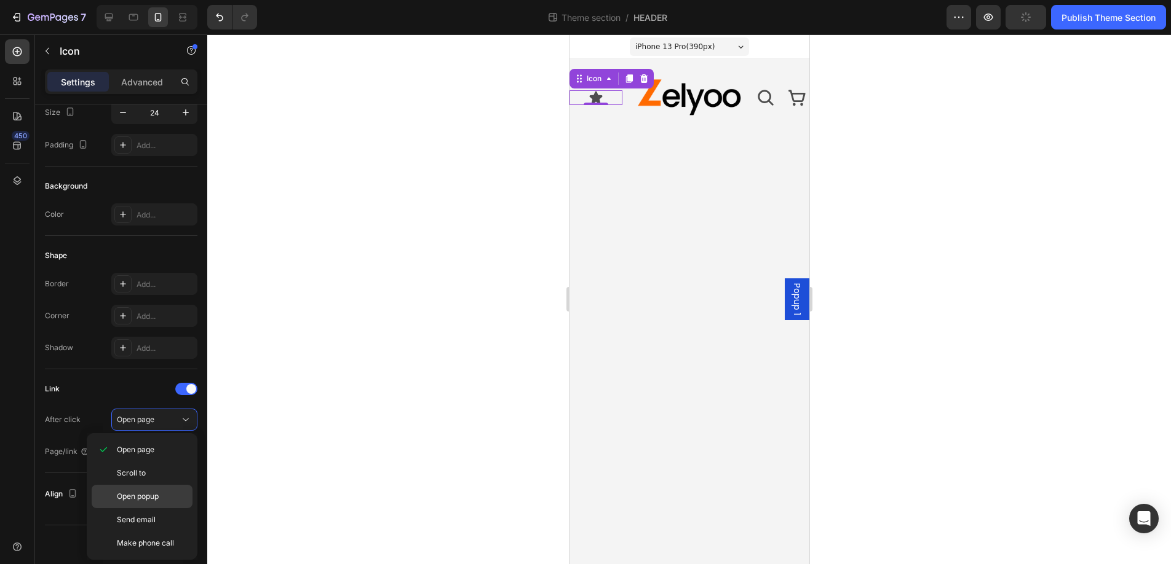
click at [130, 492] on span "Open popup" at bounding box center [138, 496] width 42 height 11
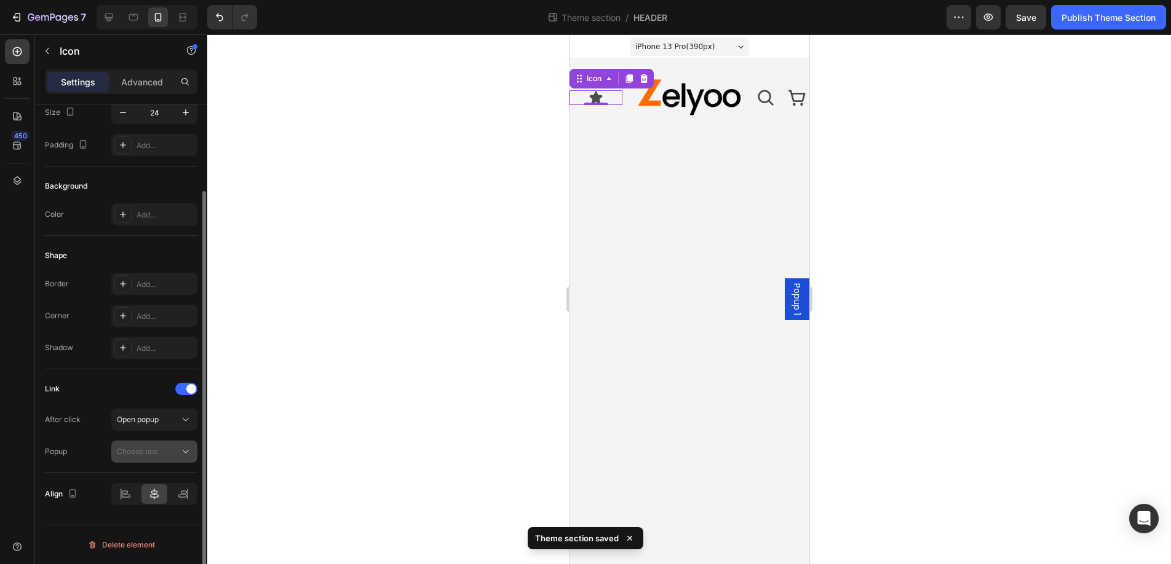
click at [169, 454] on div "Choose one" at bounding box center [148, 451] width 63 height 11
click at [127, 481] on span "Popup 1" at bounding box center [130, 482] width 27 height 11
click at [123, 492] on icon at bounding box center [125, 494] width 12 height 12
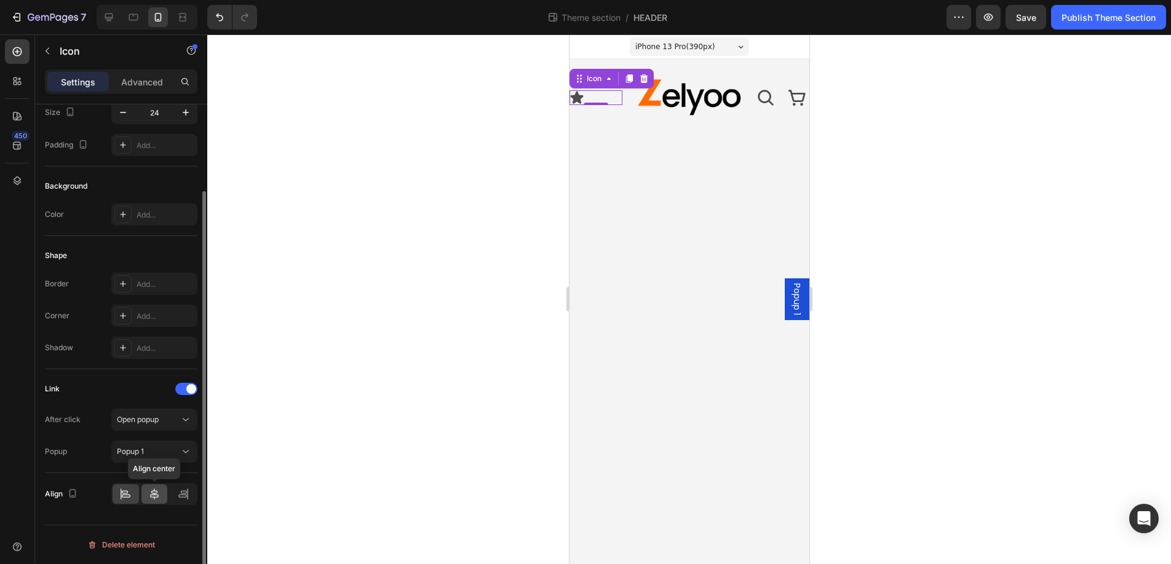
click at [159, 493] on icon at bounding box center [154, 494] width 12 height 12
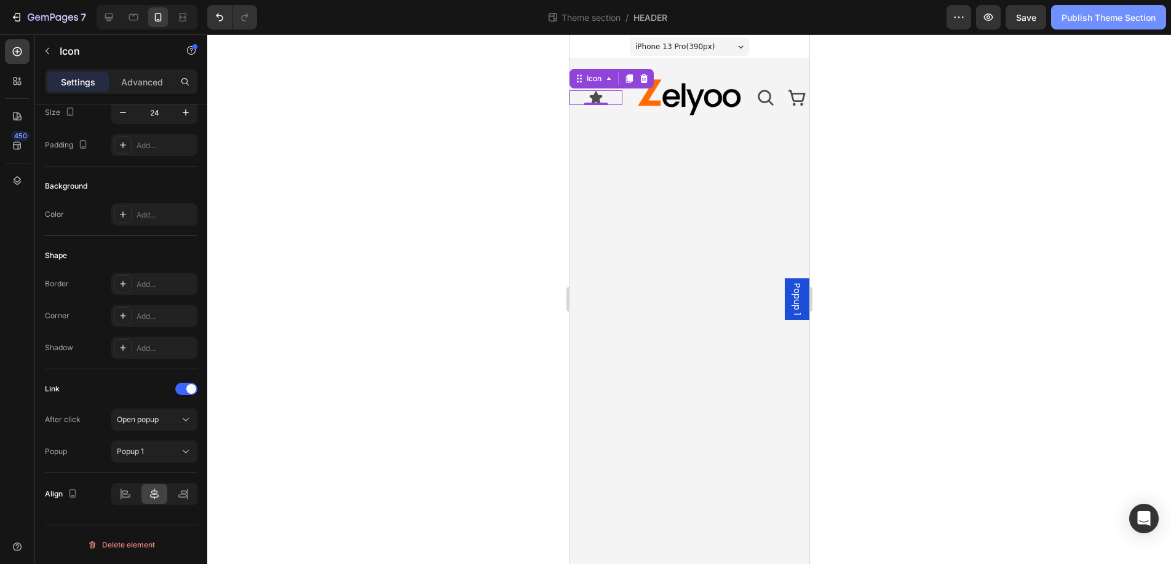
click at [1102, 14] on div "Publish Theme Section" at bounding box center [1108, 17] width 94 height 13
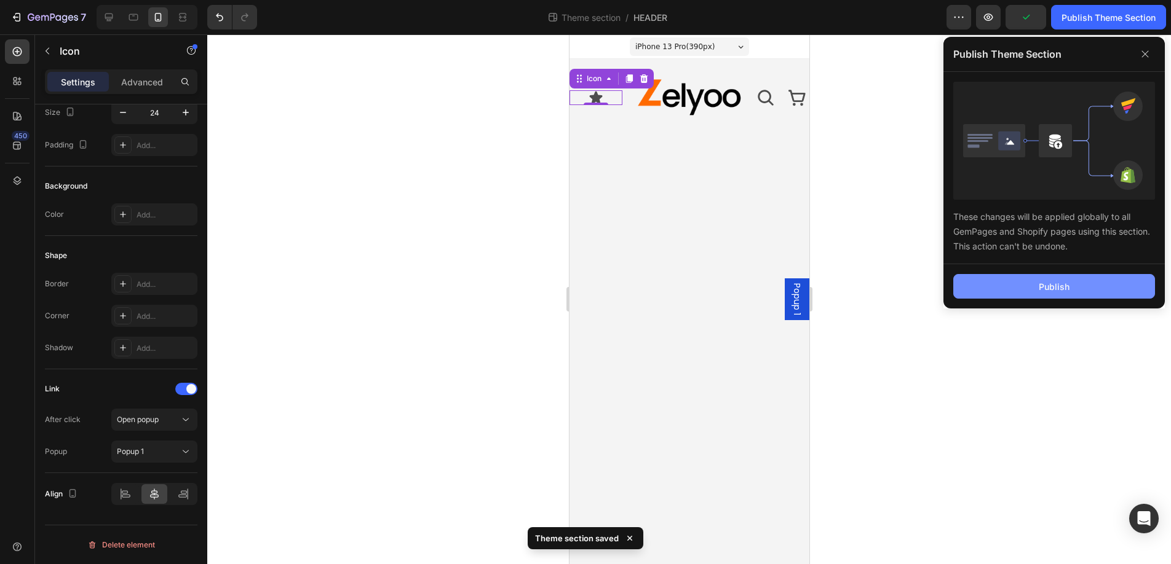
click at [1026, 292] on button "Publish" at bounding box center [1054, 286] width 202 height 25
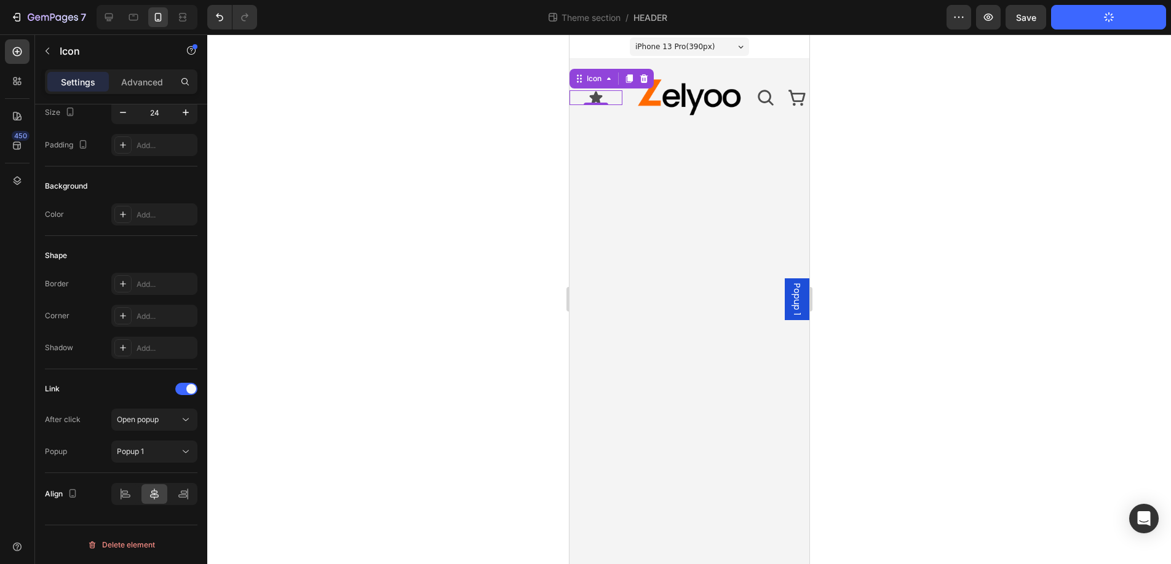
click at [796, 298] on span "Popup 1" at bounding box center [796, 299] width 12 height 32
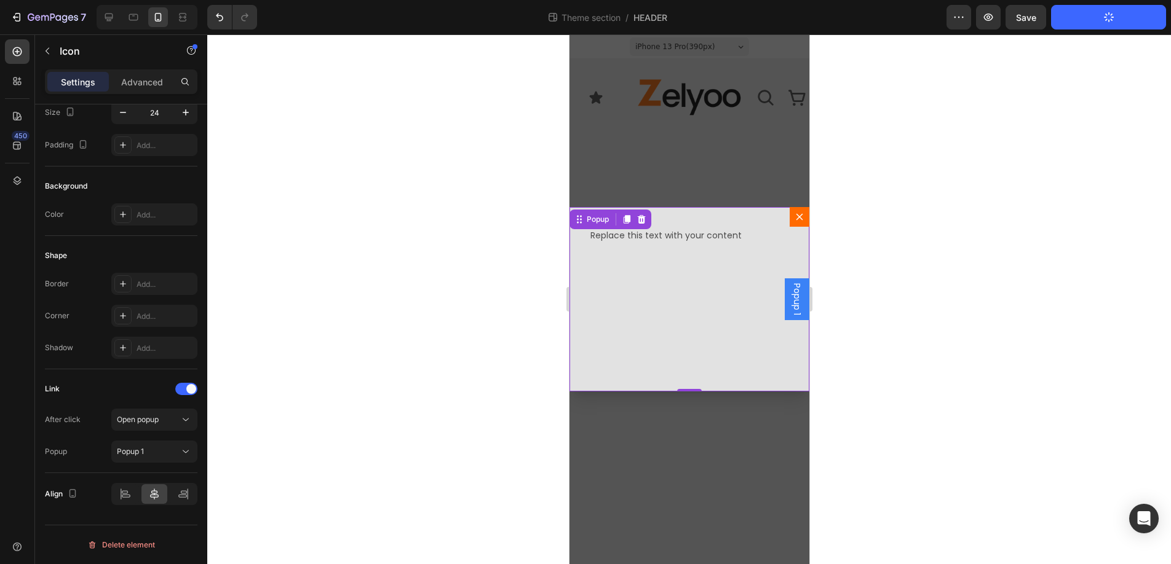
scroll to position [0, 0]
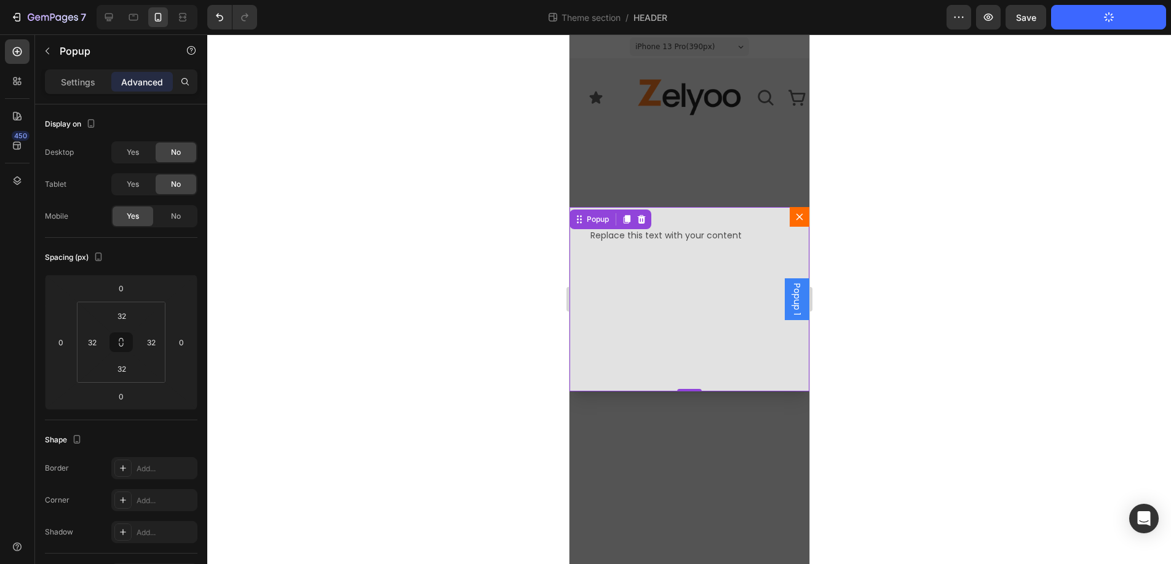
click at [803, 215] on icon "Dialog content" at bounding box center [799, 217] width 10 height 10
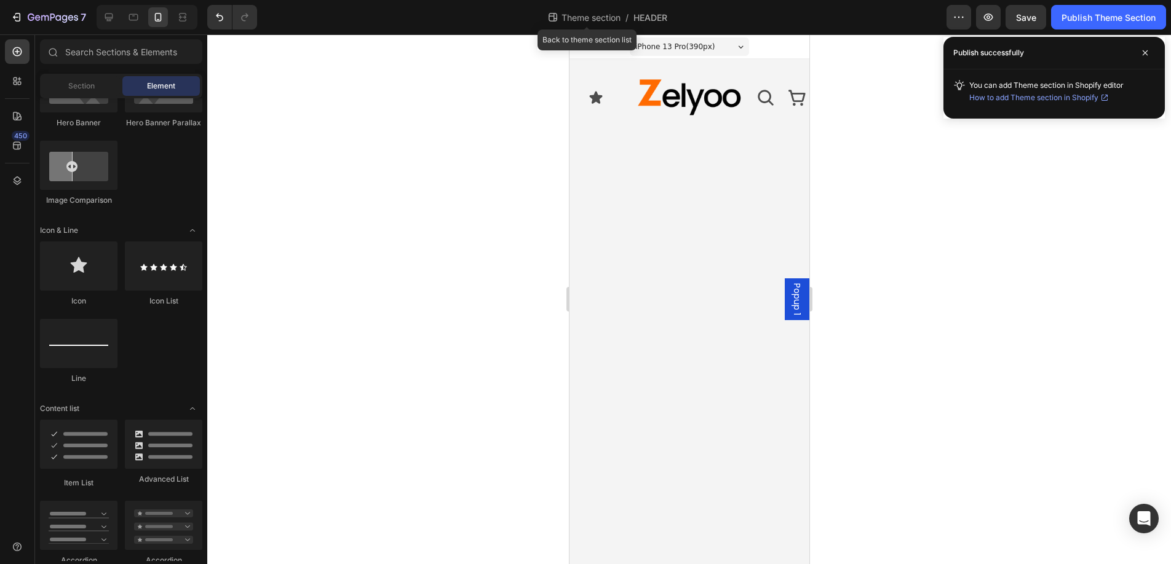
click at [589, 18] on span "Theme section" at bounding box center [591, 17] width 64 height 13
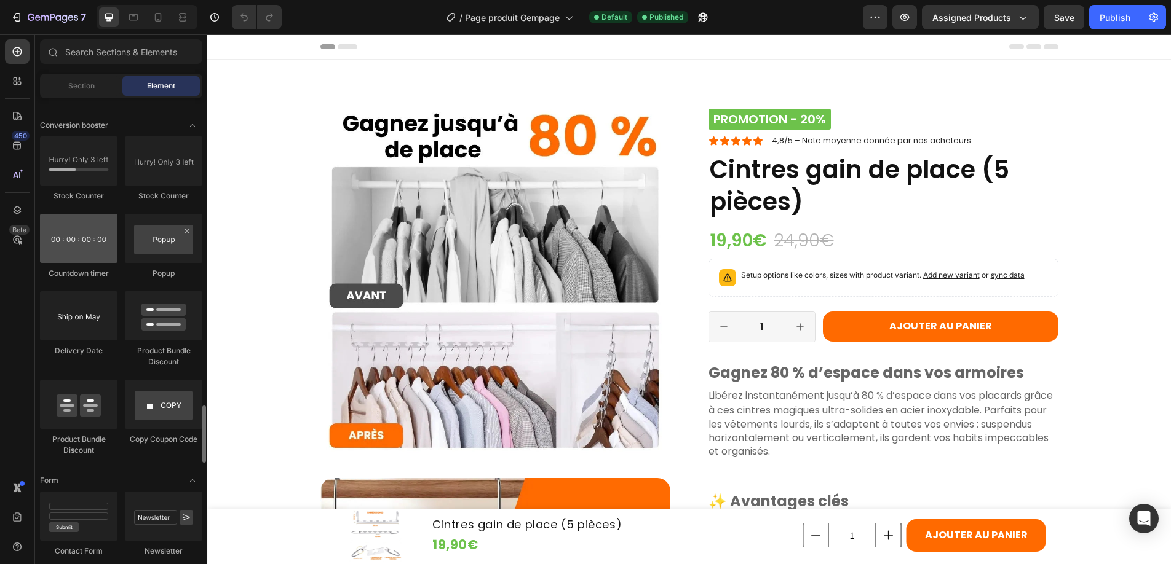
scroll to position [2513, 0]
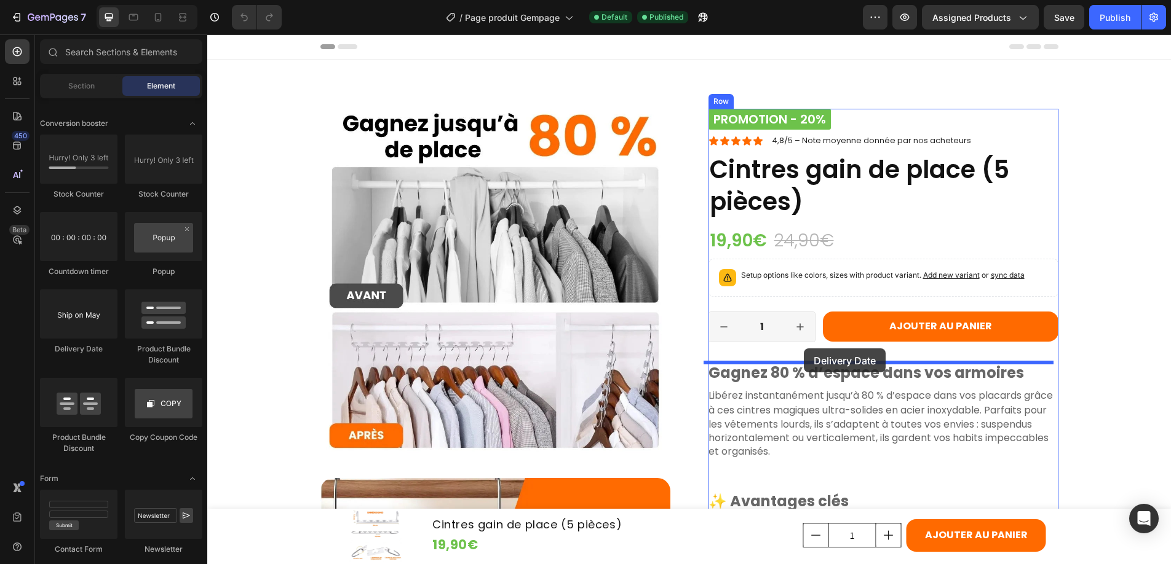
drag, startPoint x: 275, startPoint y: 362, endPoint x: 804, endPoint y: 349, distance: 528.9
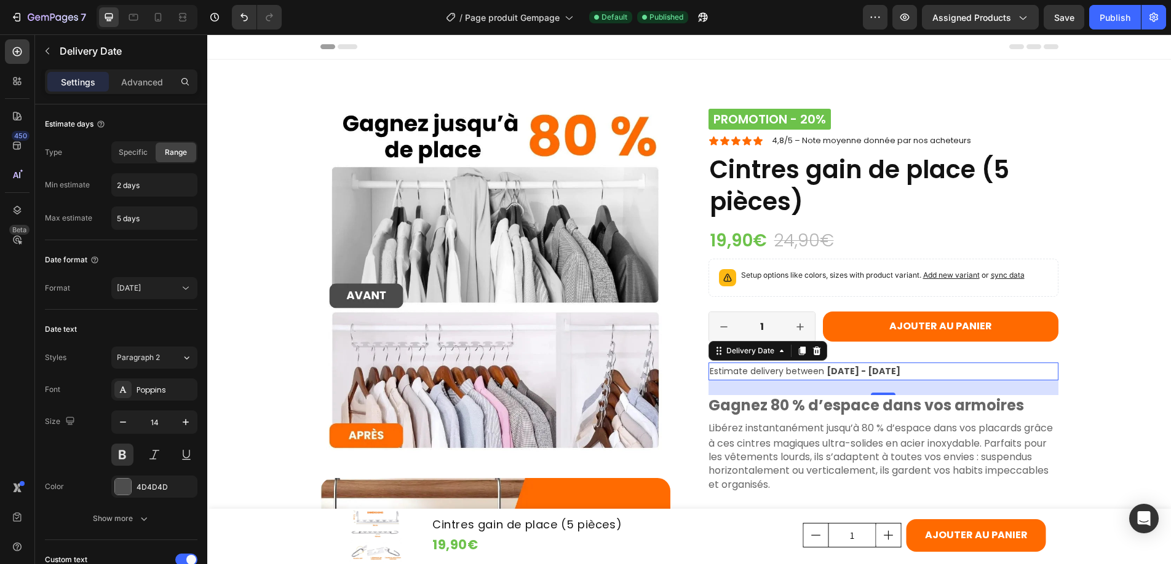
click at [879, 368] on span "[DATE] - [DATE]" at bounding box center [863, 371] width 74 height 12
click at [880, 371] on span "[DATE] - [DATE]" at bounding box center [863, 371] width 74 height 12
click at [772, 370] on span "Estimate delivery between" at bounding box center [767, 371] width 114 height 12
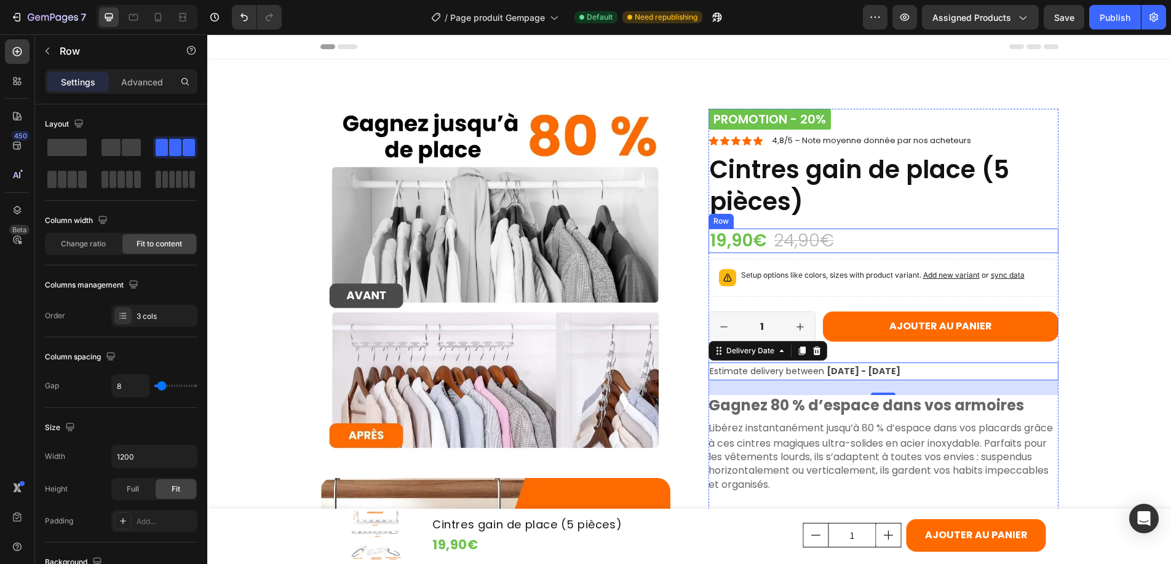
click at [1042, 229] on div "19,90€ Product Price Product Price 24,90€ Product Price Product Price - 20% Pro…" at bounding box center [883, 241] width 350 height 25
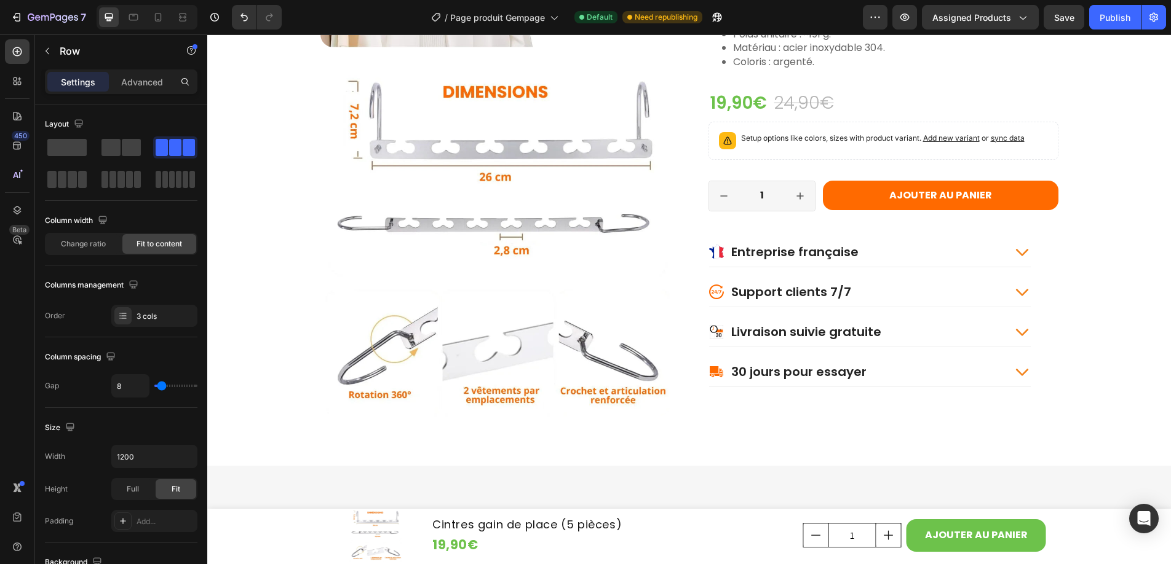
scroll to position [1561, 0]
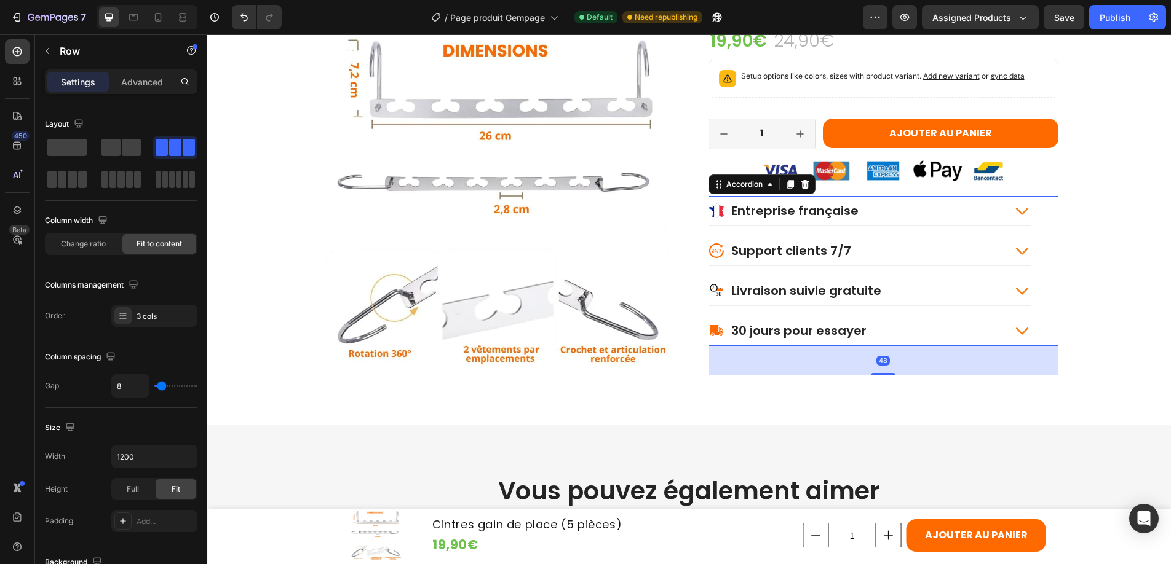
click at [1021, 291] on icon at bounding box center [1021, 290] width 17 height 17
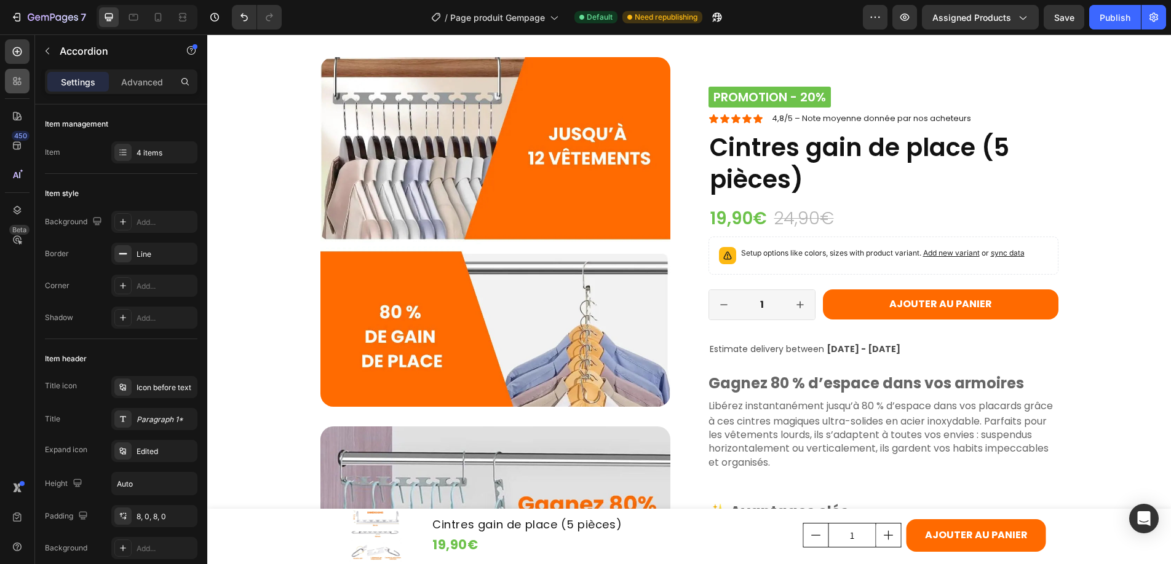
scroll to position [416, 0]
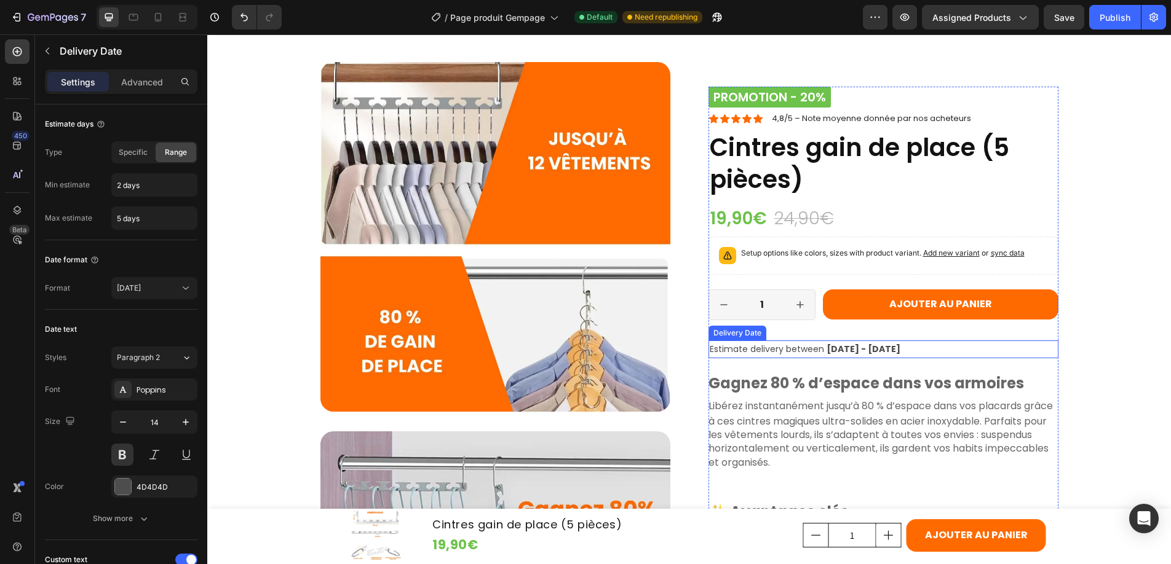
click at [757, 350] on span "Estimate delivery between" at bounding box center [767, 349] width 114 height 12
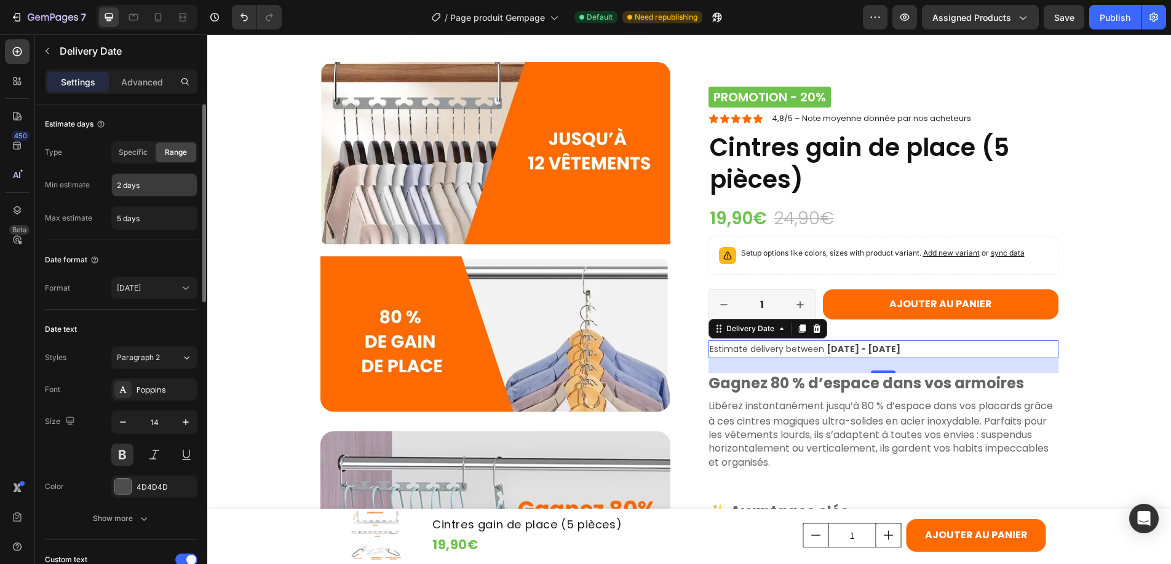
click at [154, 184] on input "2 days" at bounding box center [154, 185] width 85 height 22
type input "7 days"
click at [119, 218] on input "5 days" at bounding box center [154, 218] width 85 height 22
type input "12 days"
click at [154, 252] on div "Date format" at bounding box center [121, 260] width 152 height 20
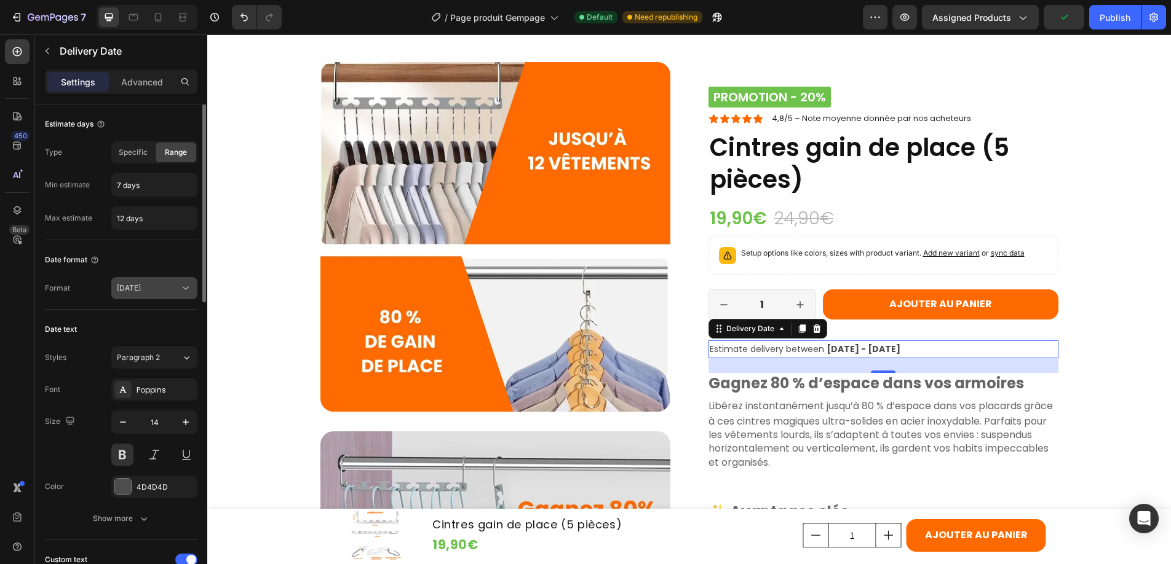
click at [171, 285] on div "[DATE]" at bounding box center [148, 288] width 63 height 11
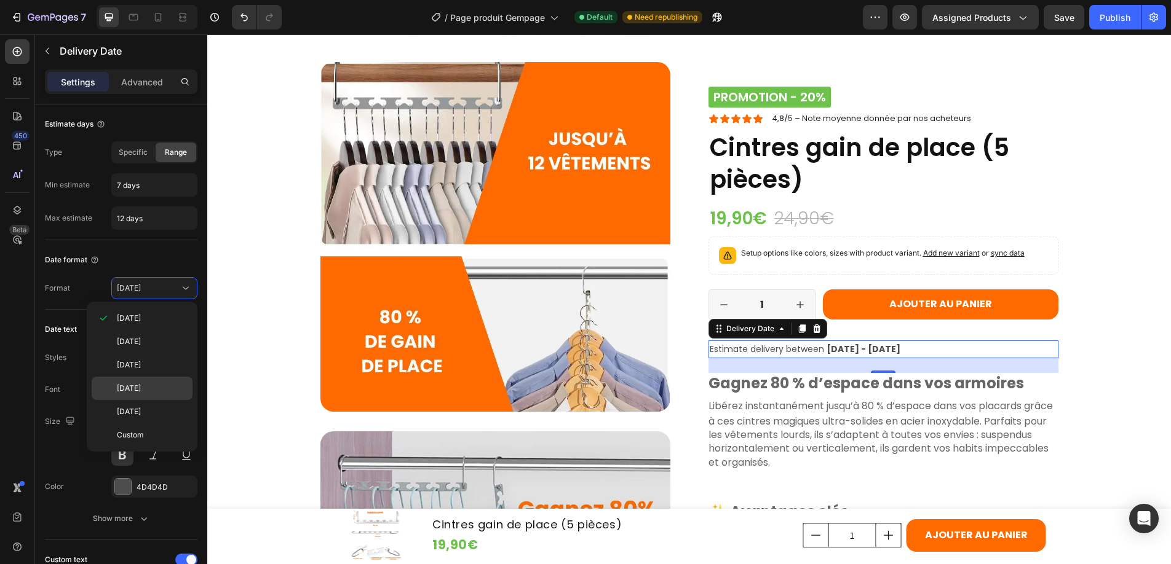
click at [130, 384] on span "[DATE]" at bounding box center [129, 388] width 24 height 11
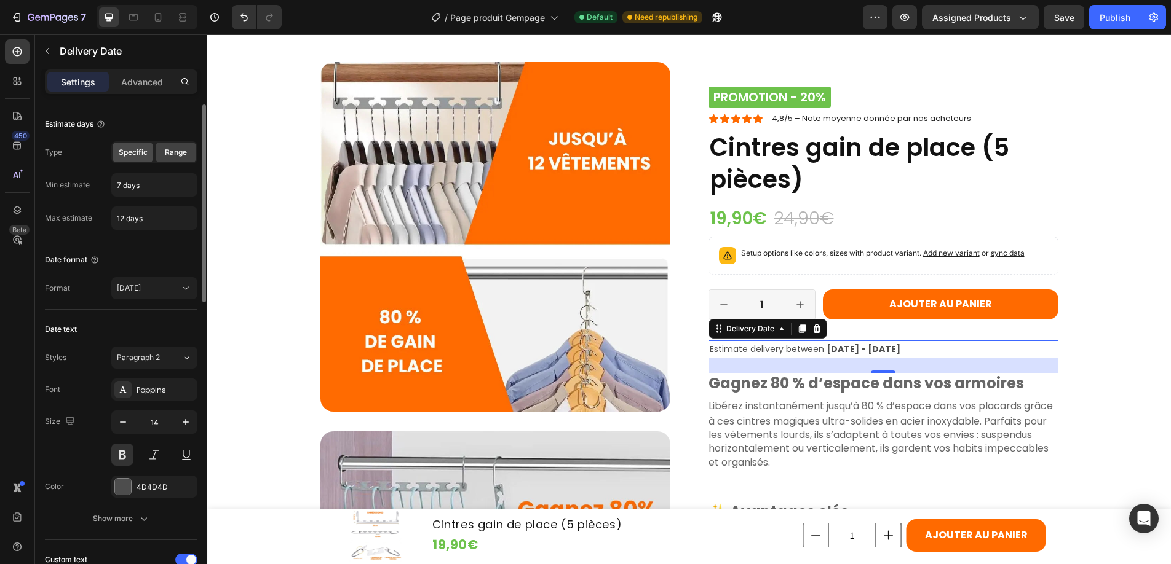
click at [129, 148] on span "Specific" at bounding box center [133, 152] width 29 height 11
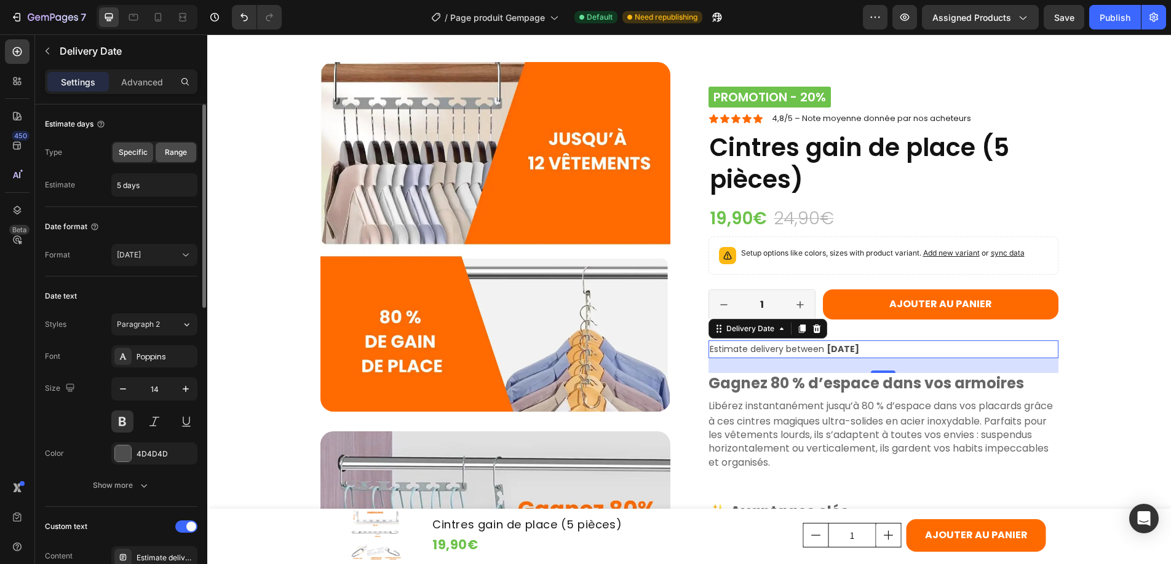
click at [174, 149] on span "Range" at bounding box center [176, 152] width 22 height 11
type input "7 days"
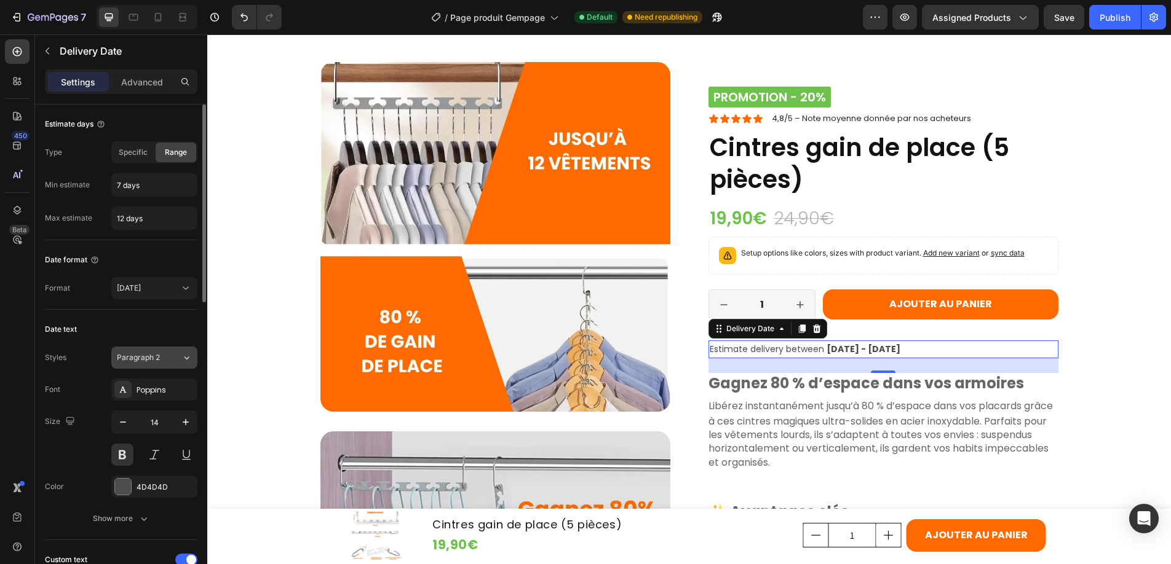
click at [167, 355] on div "Paragraph 2" at bounding box center [149, 357] width 65 height 11
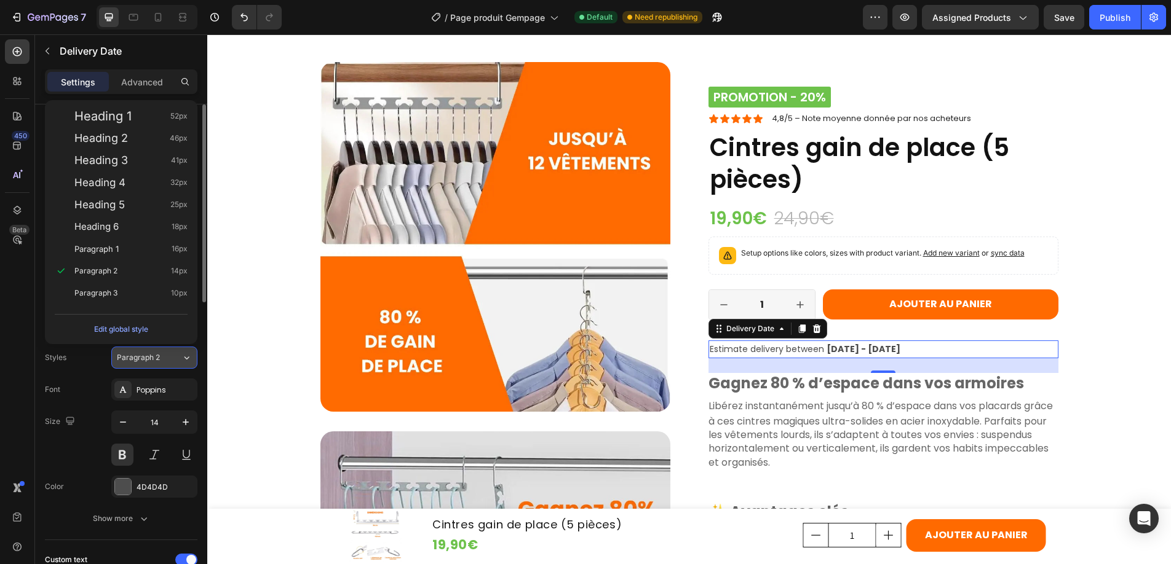
click at [167, 355] on div "Paragraph 2" at bounding box center [149, 357] width 65 height 11
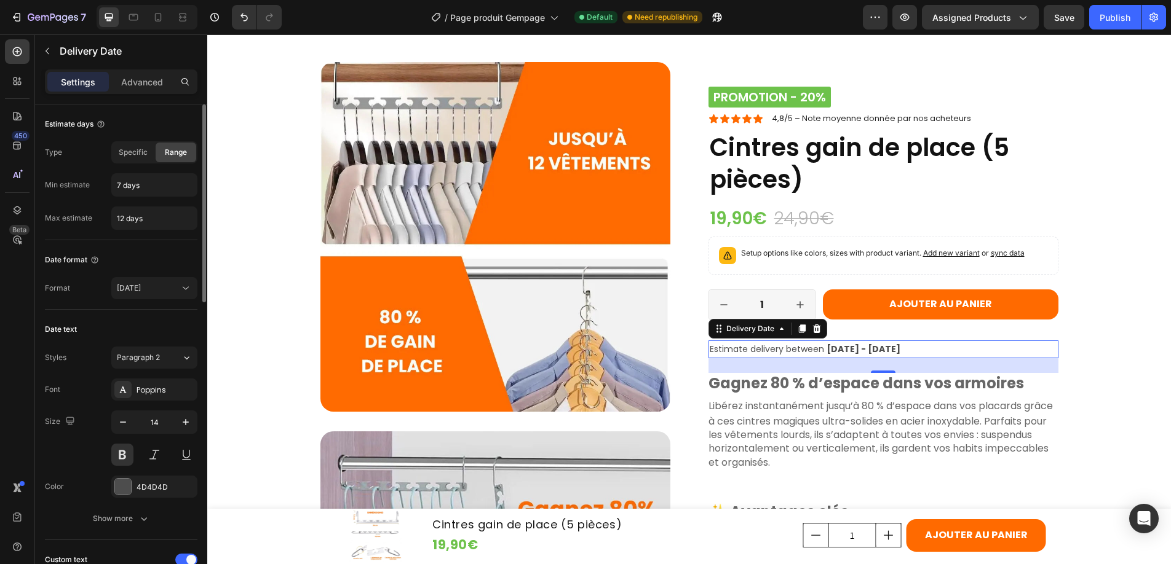
click at [98, 312] on div "Date text Styles Paragraph 2 Font Poppins Size 14 Color 4D4D4D Show more" at bounding box center [121, 425] width 152 height 231
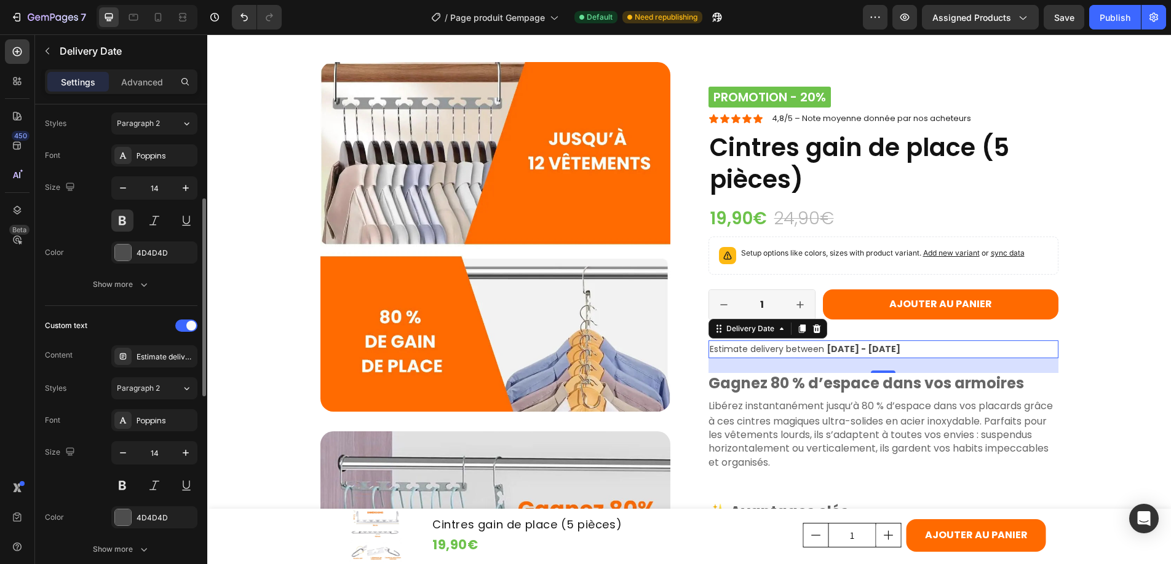
scroll to position [307, 0]
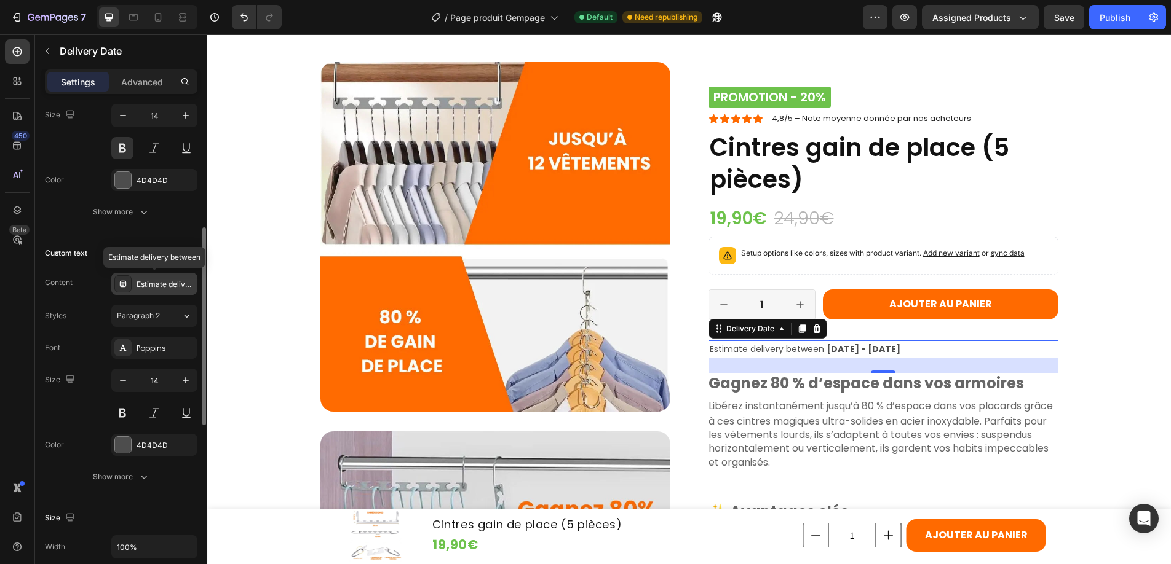
click at [154, 286] on div "Estimate delivery between" at bounding box center [165, 284] width 58 height 11
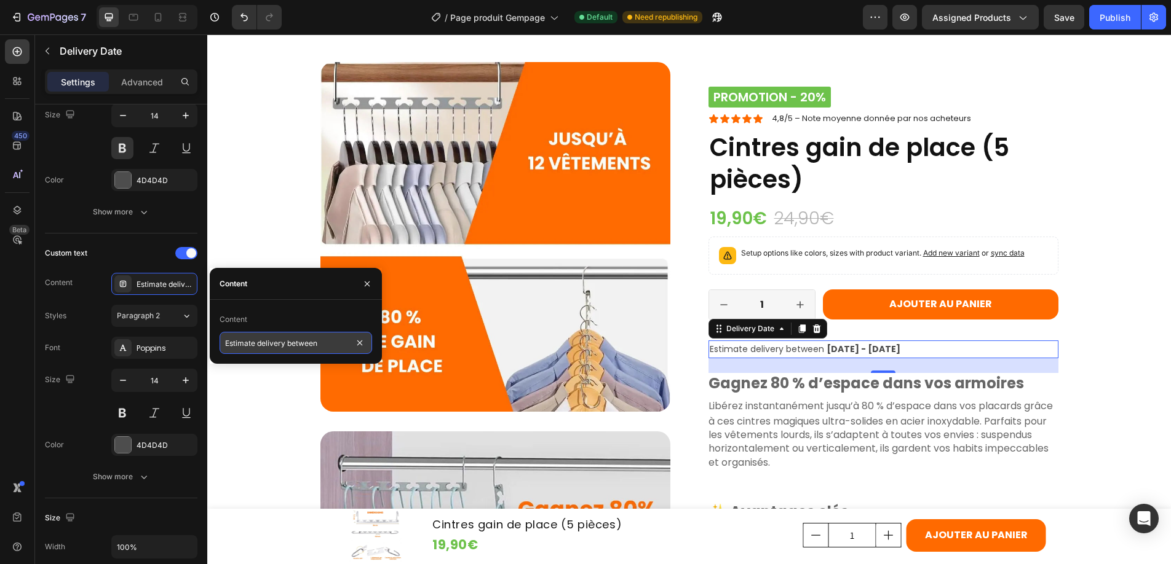
click at [326, 342] on input "Estimate delivery between" at bounding box center [295, 343] width 152 height 22
paste input "Livraison prévue entre"
type input "Livraison prévue entre"
click at [125, 449] on div at bounding box center [123, 445] width 16 height 16
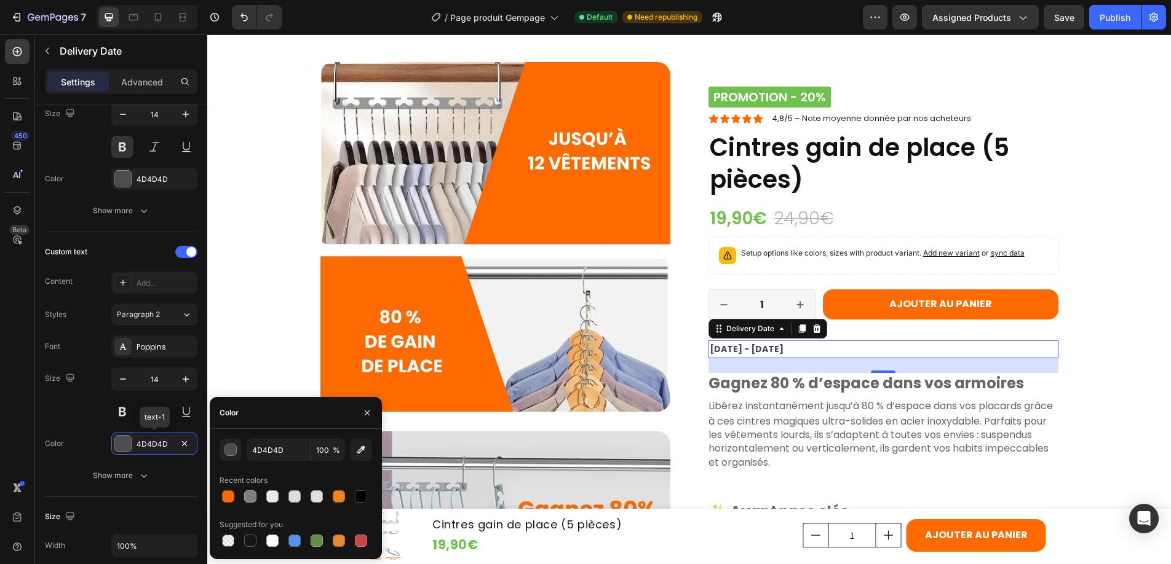
click at [251, 542] on div at bounding box center [250, 541] width 12 height 12
type input "151515"
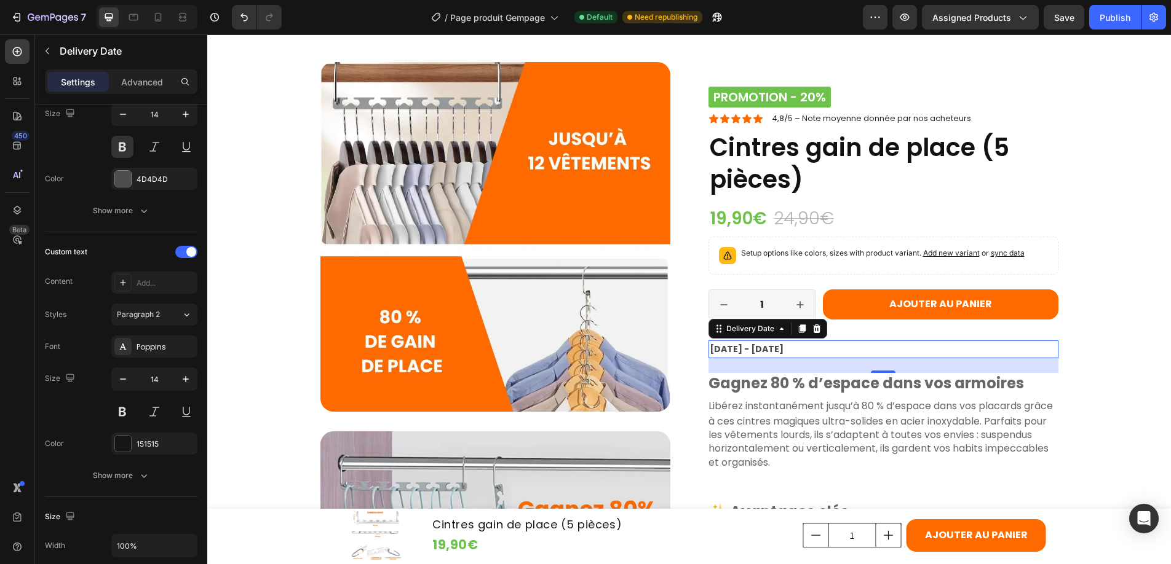
click at [140, 279] on div "Add..." at bounding box center [165, 283] width 58 height 11
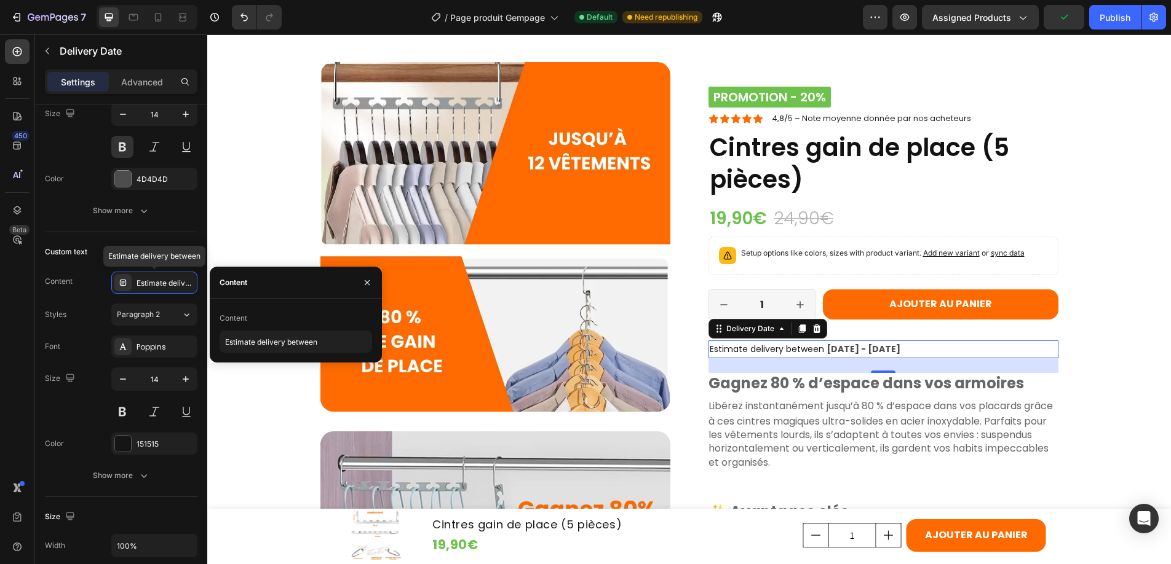
click at [235, 317] on div "Content" at bounding box center [233, 318] width 28 height 11
click at [249, 344] on input "Estimate delivery between" at bounding box center [295, 342] width 152 height 22
paste input "Livraison prévue entre"
type input "Livraison prévue entre le"
click at [127, 233] on div "Custom text Content Livraison prévue entre Styles Paragraph 2 Font Poppins Size…" at bounding box center [121, 364] width 152 height 265
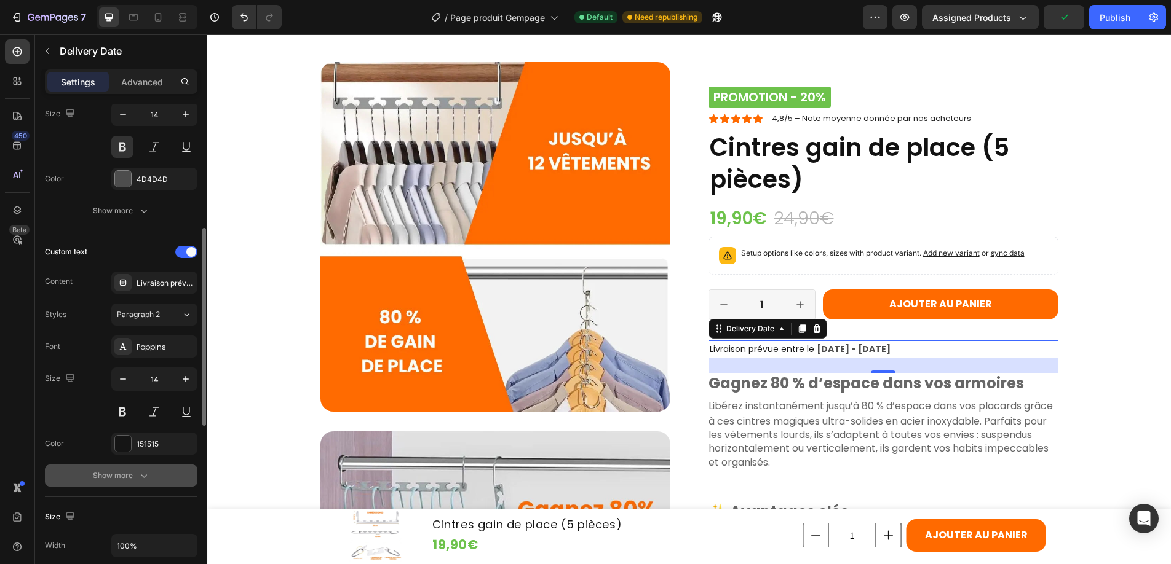
click at [143, 476] on icon "button" at bounding box center [144, 477] width 6 height 4
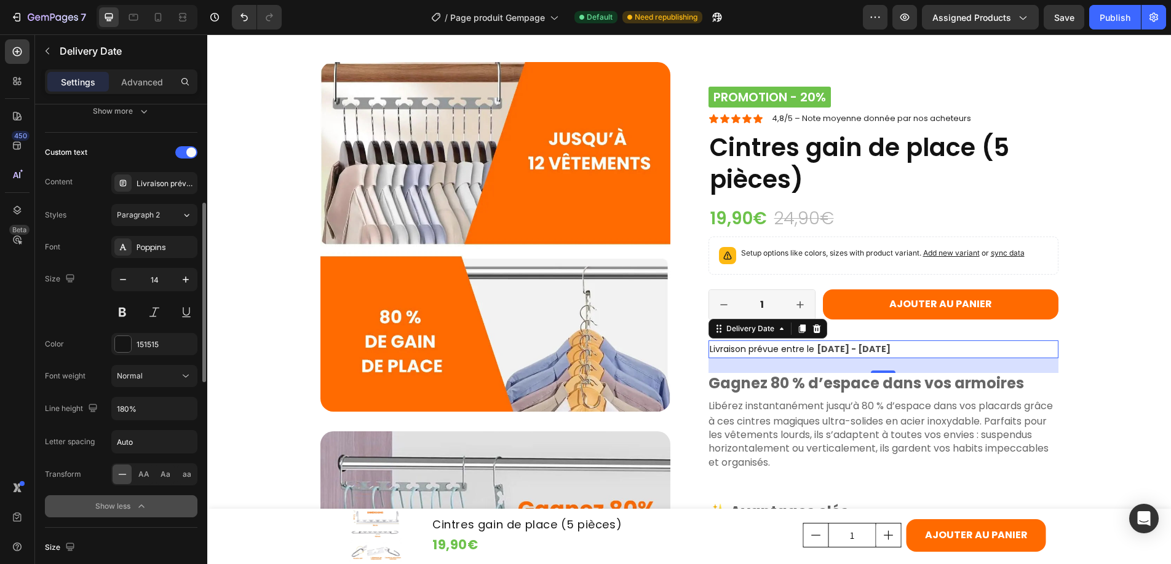
scroll to position [520, 0]
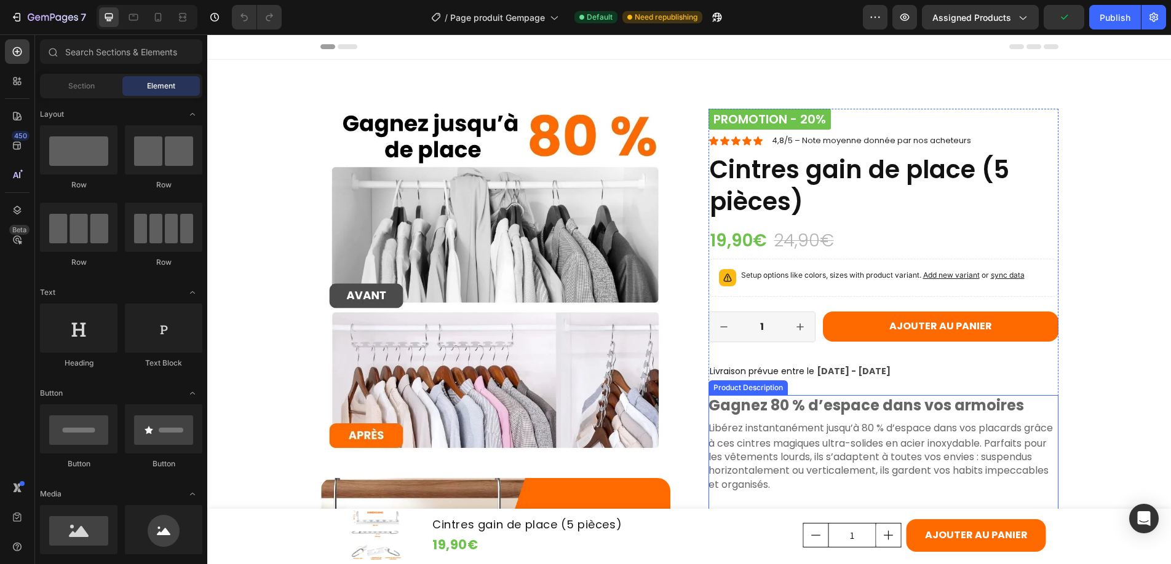
click at [764, 430] on p "Libérez instantanément jusqu’à 80 % d’espace dans vos placards grâce à ces cint…" at bounding box center [880, 456] width 344 height 71
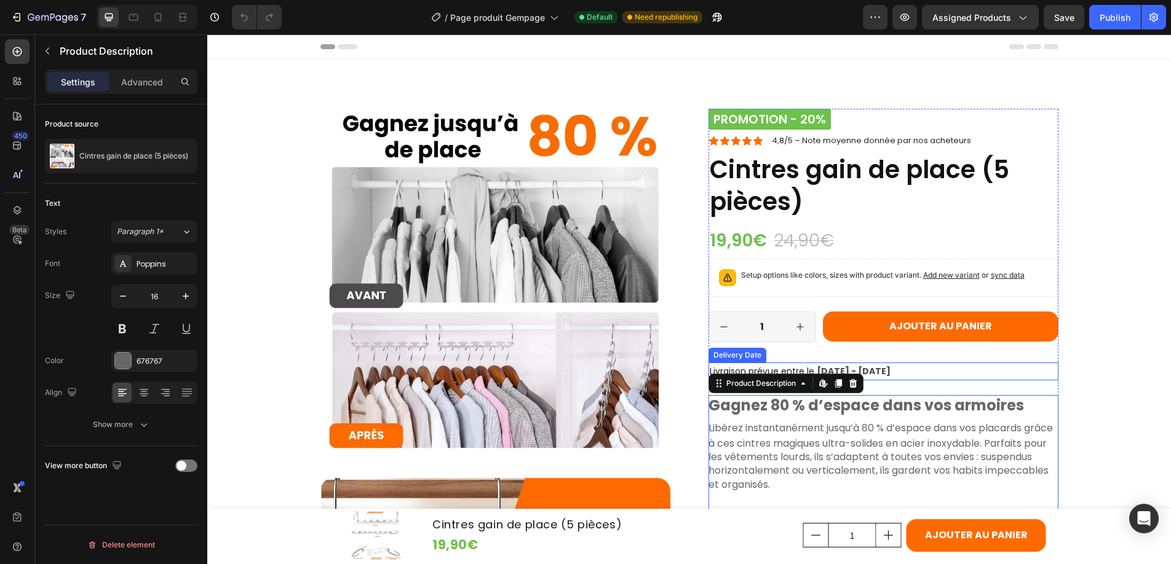
click at [883, 373] on span "[DATE] - [DATE]" at bounding box center [854, 371] width 74 height 12
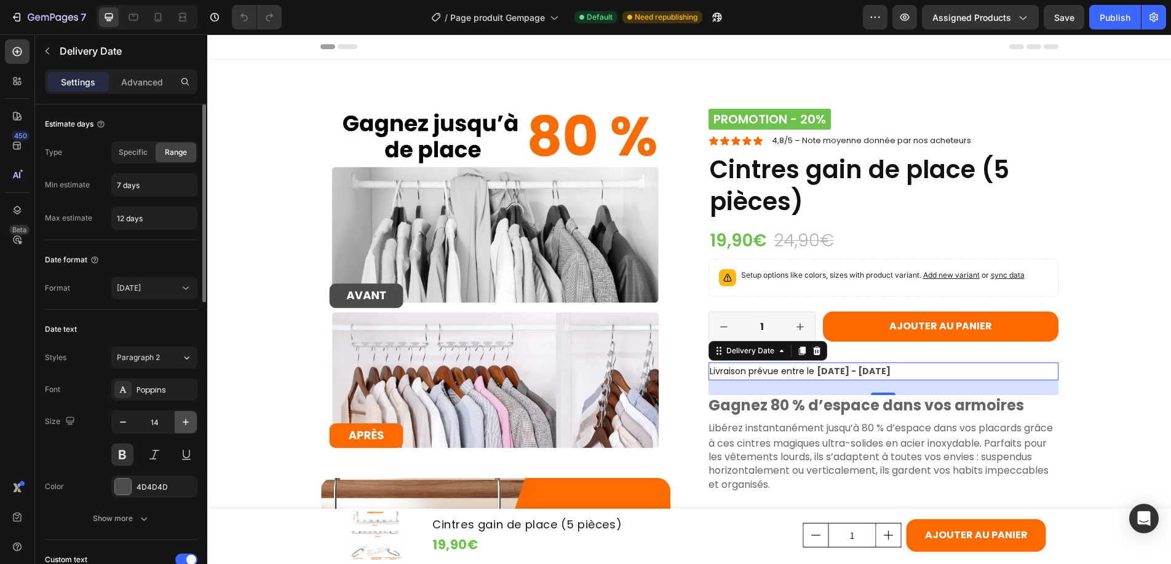
click at [187, 424] on icon "button" at bounding box center [186, 422] width 12 height 12
type input "16"
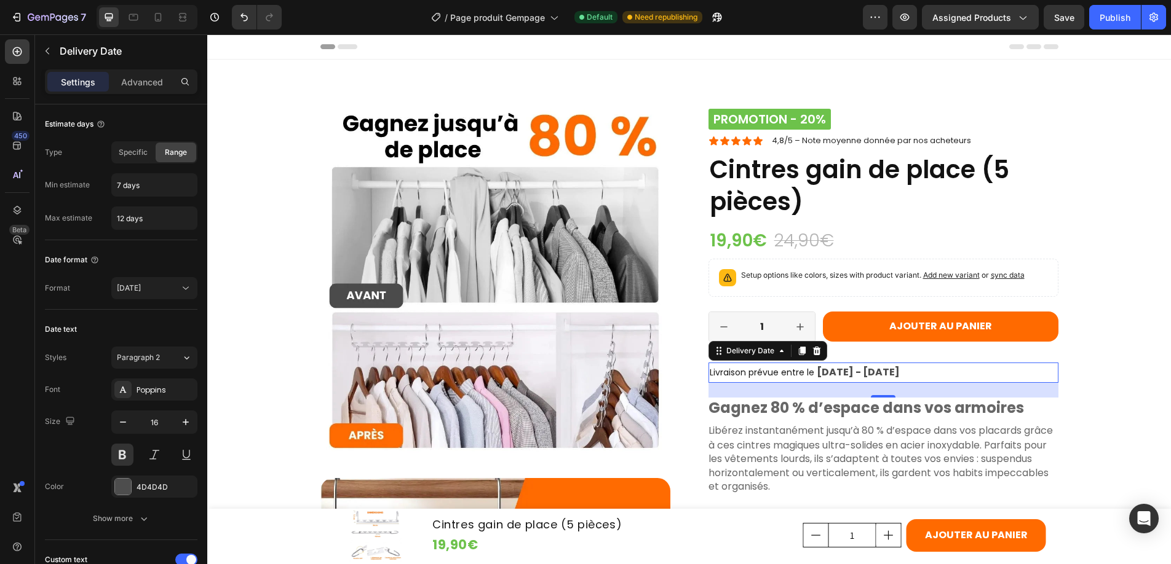
click at [754, 372] on span "Livraison prévue entre le" at bounding box center [762, 372] width 105 height 12
click at [772, 372] on span "Livraison prévue entre le" at bounding box center [762, 372] width 105 height 12
click at [802, 371] on span "Livraison prévue entre le" at bounding box center [762, 372] width 105 height 12
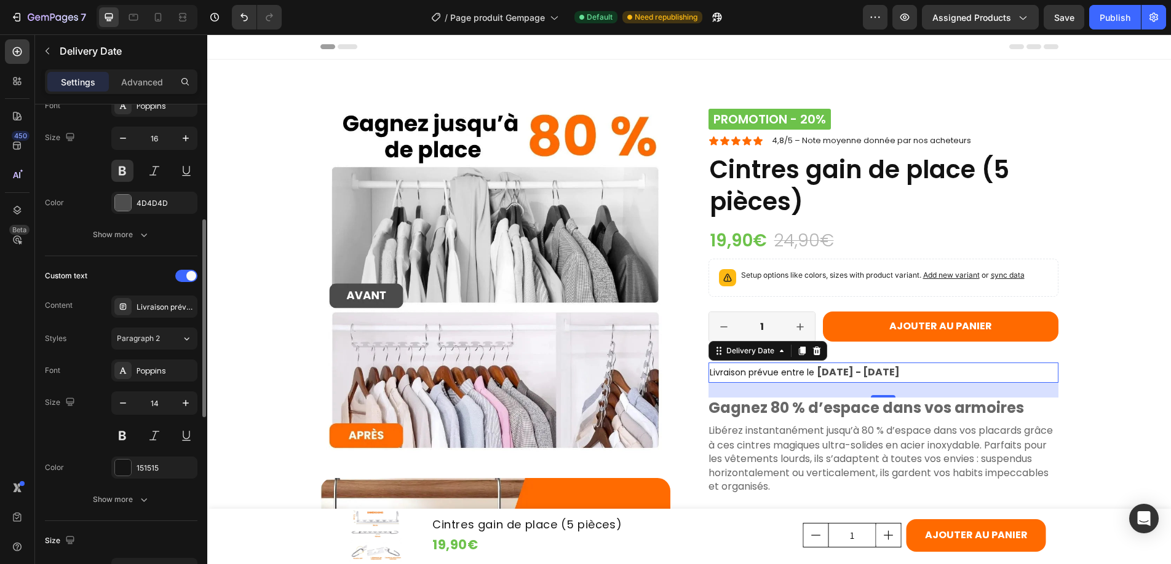
scroll to position [287, 0]
click at [183, 401] on icon "button" at bounding box center [186, 401] width 6 height 6
type input "16"
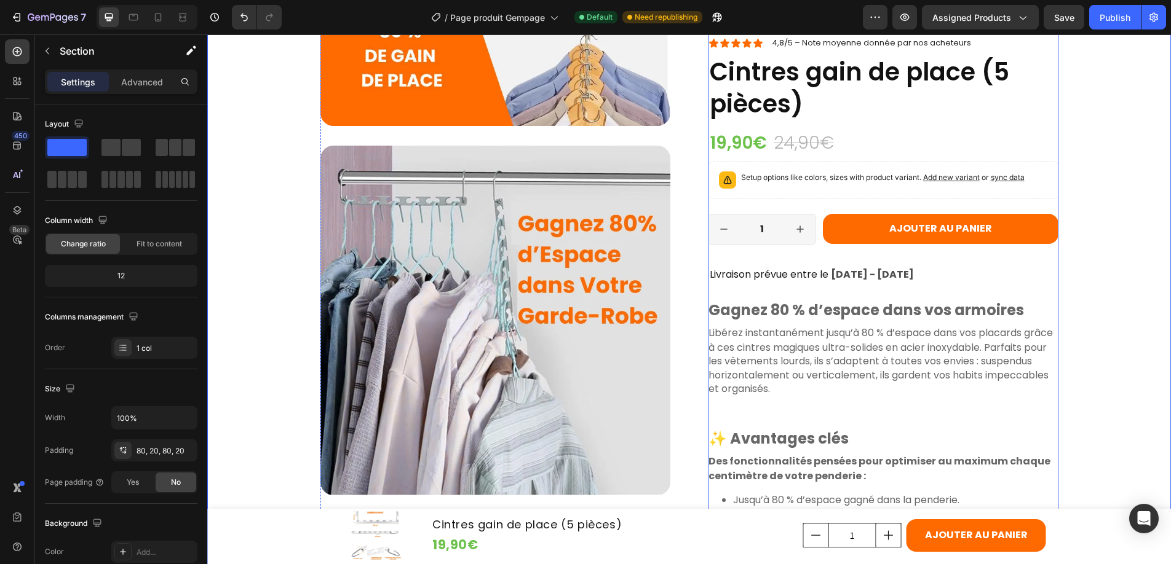
scroll to position [673, 0]
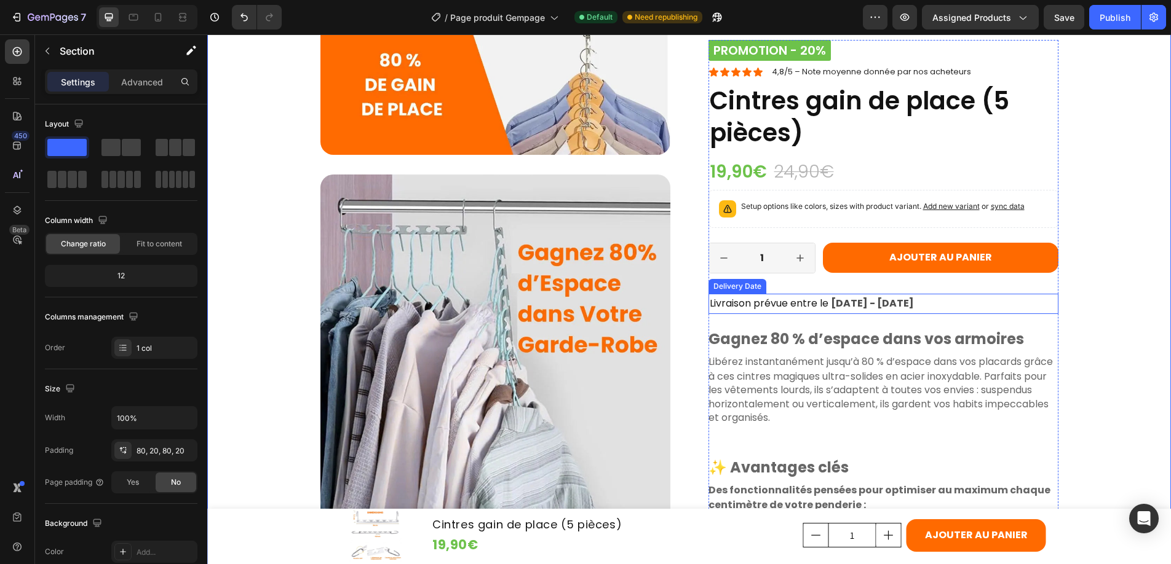
click at [730, 282] on div "Delivery Date" at bounding box center [737, 286] width 53 height 11
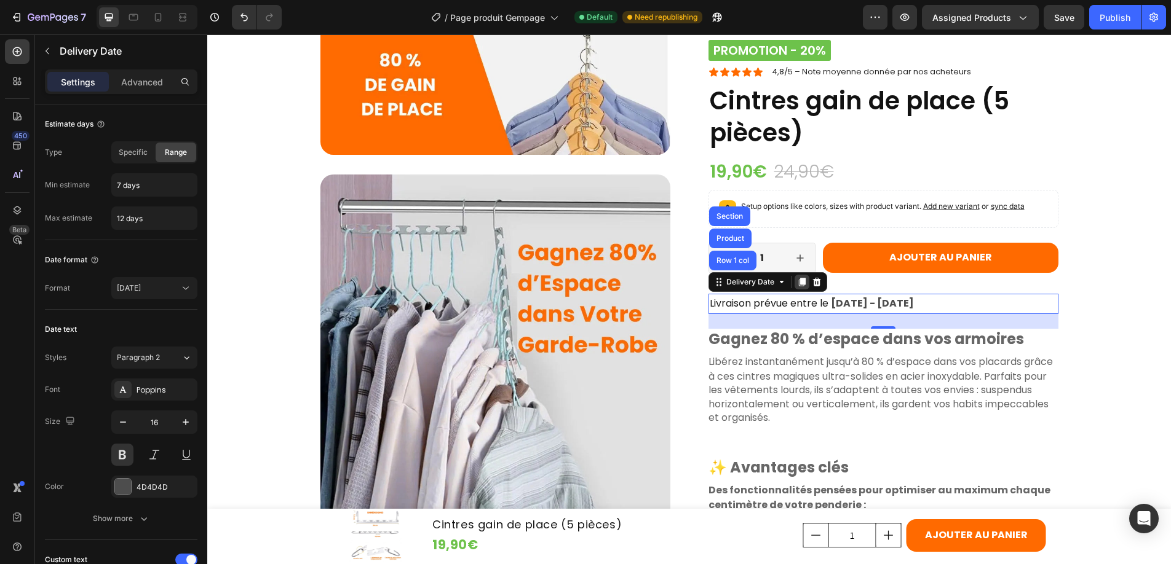
click at [798, 278] on icon at bounding box center [801, 282] width 7 height 9
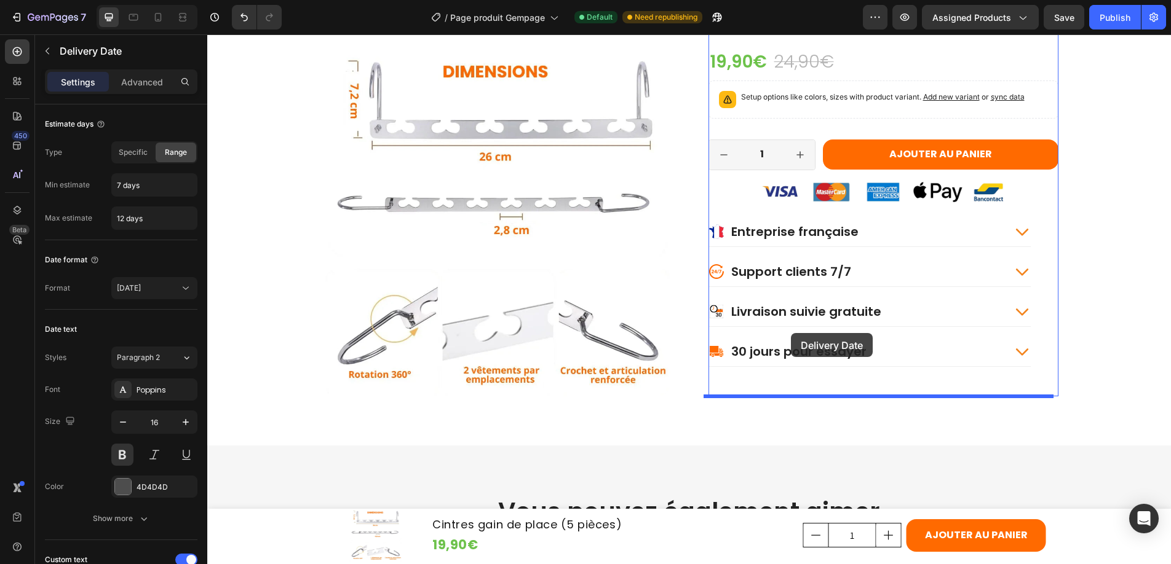
scroll to position [1542, 0]
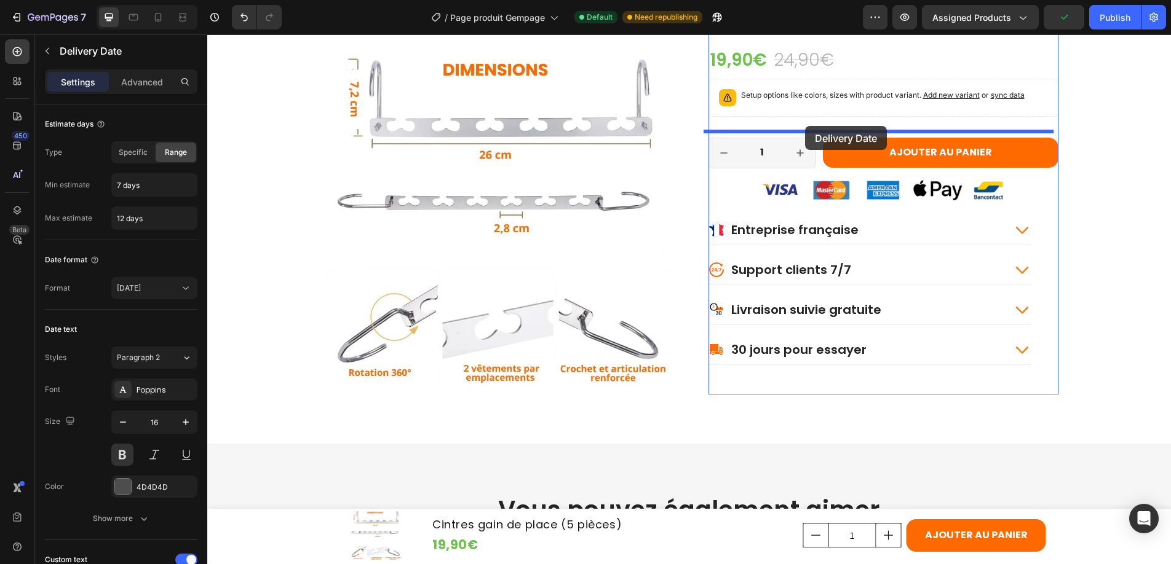
drag, startPoint x: 716, startPoint y: 276, endPoint x: 805, endPoint y: 126, distance: 174.5
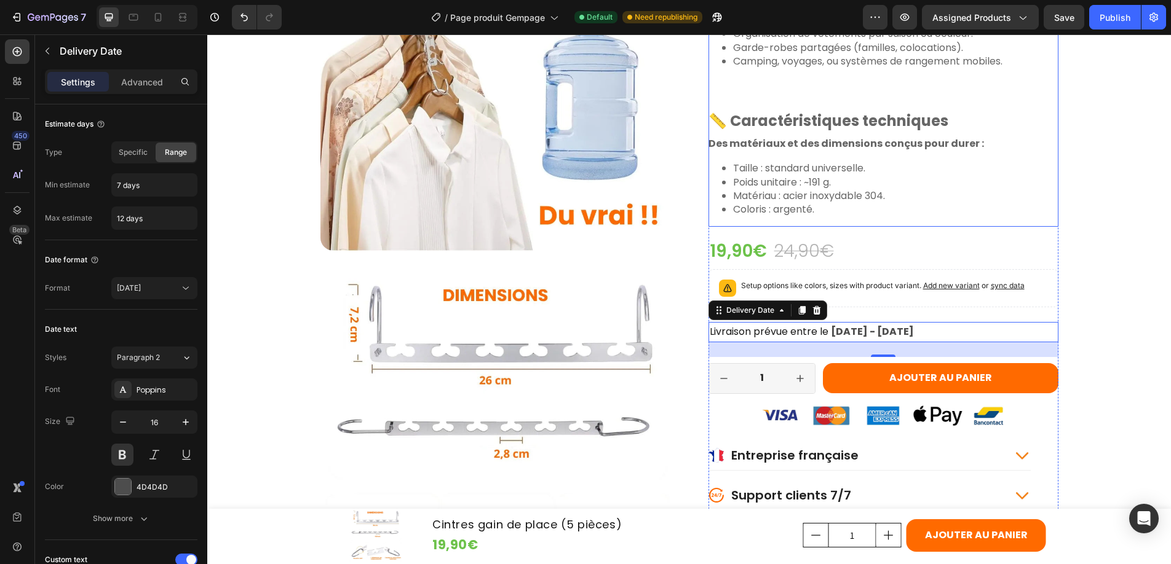
scroll to position [1339, 0]
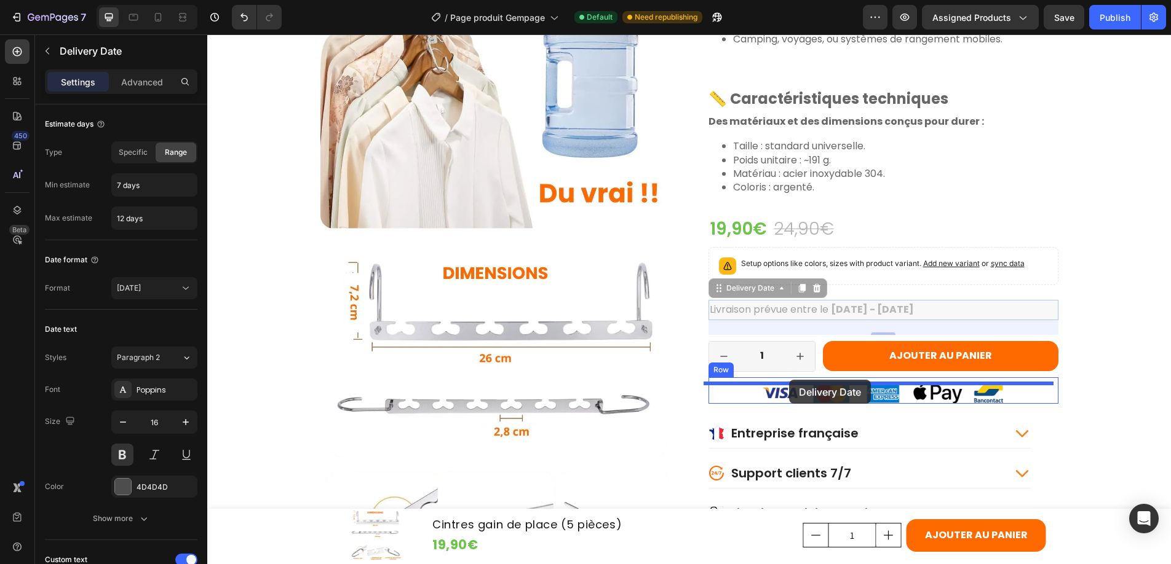
drag, startPoint x: 712, startPoint y: 290, endPoint x: 789, endPoint y: 381, distance: 118.6
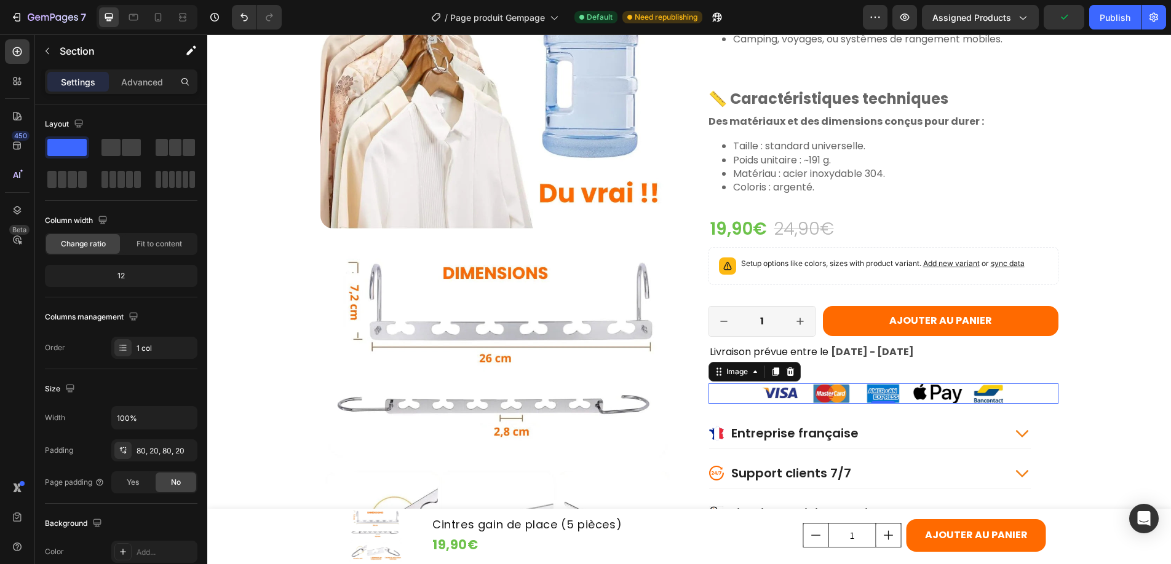
click at [850, 384] on img at bounding box center [883, 394] width 245 height 20
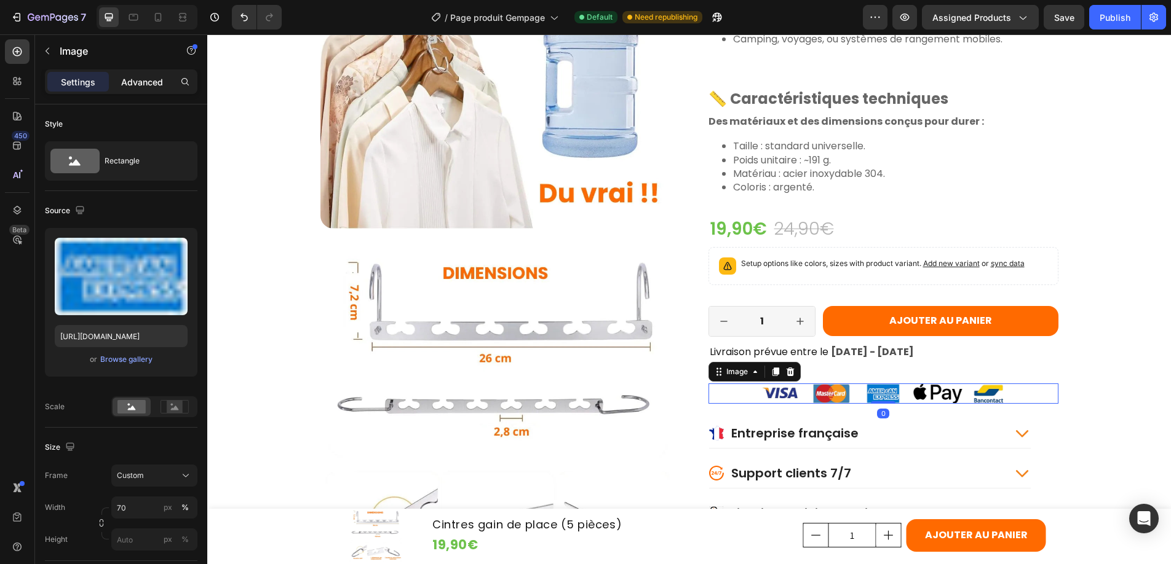
click at [144, 76] on p "Advanced" at bounding box center [142, 82] width 42 height 13
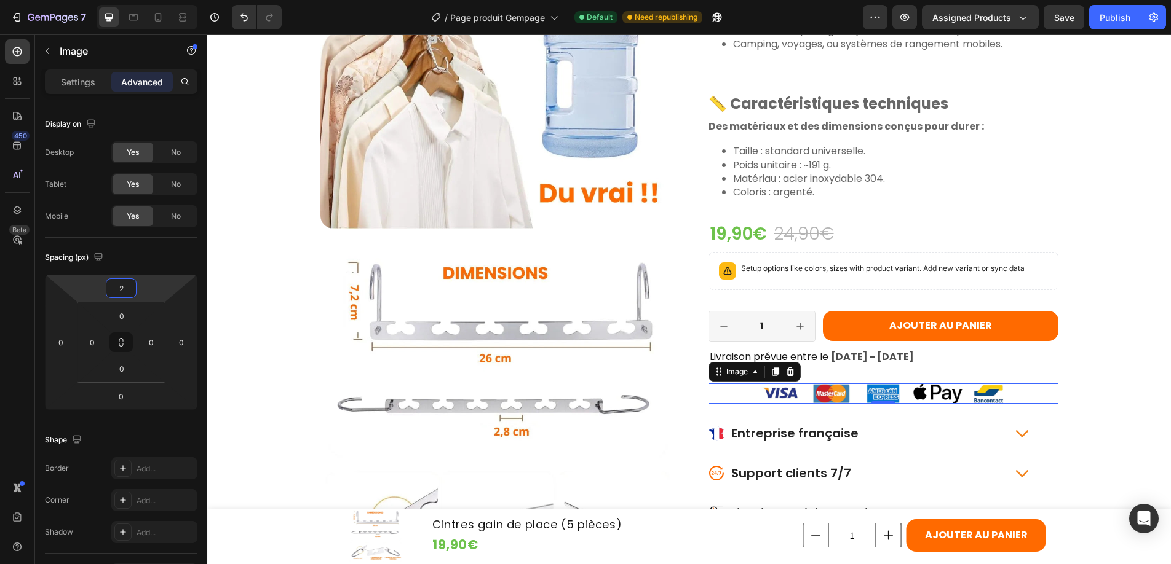
type input "0"
click at [149, 5] on html "7 Version history / Page produit Gempage Default Need republishing Preview Assi…" at bounding box center [585, 2] width 1171 height 5
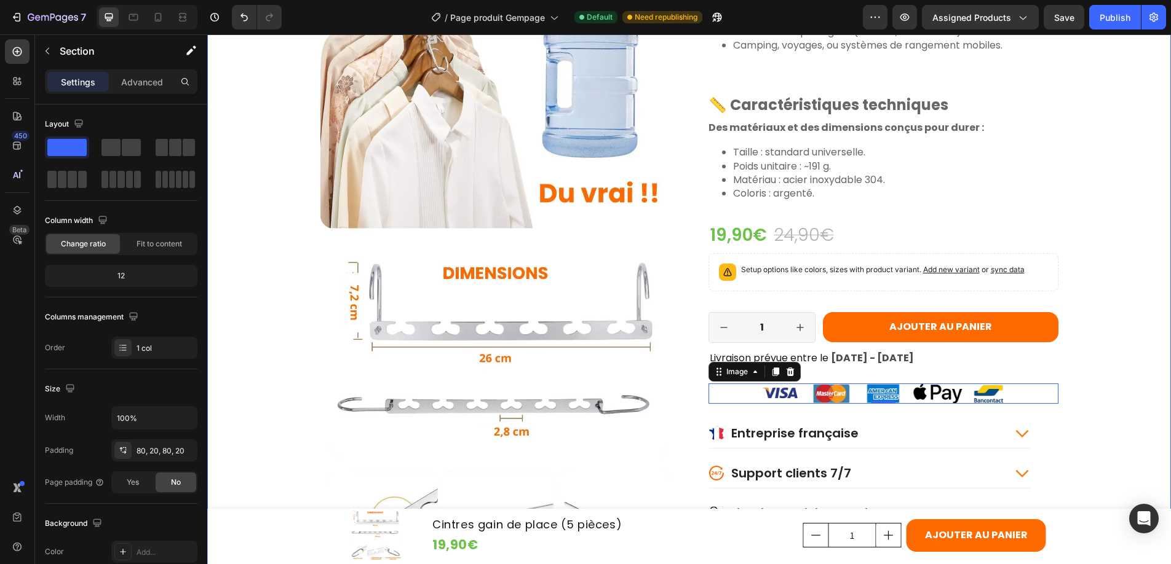
click at [809, 360] on span "Livraison prévue entre le" at bounding box center [769, 358] width 119 height 14
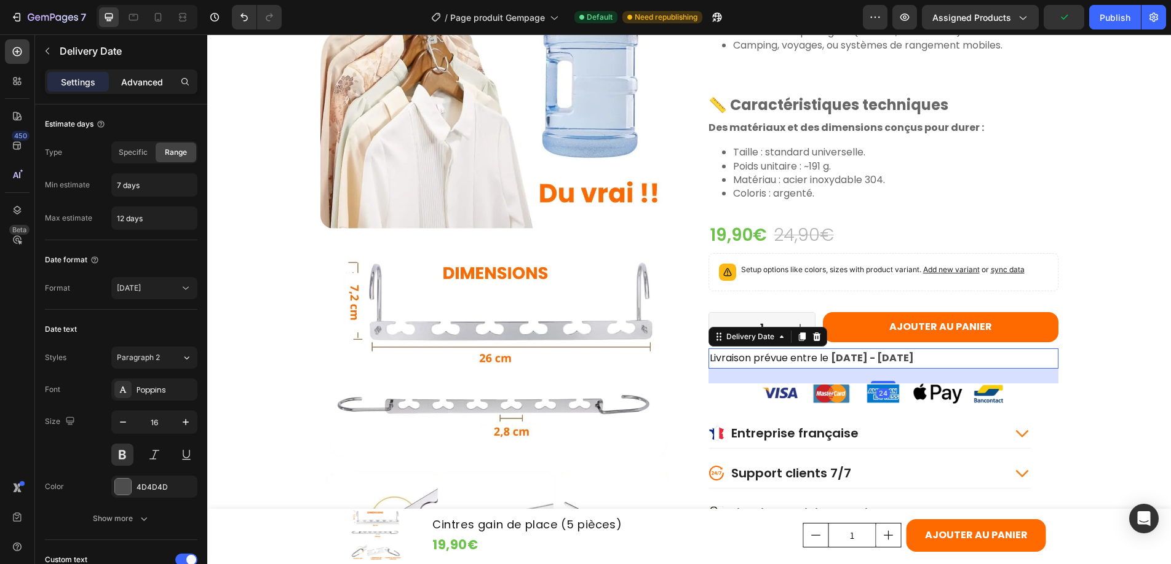
click at [144, 84] on p "Advanced" at bounding box center [142, 82] width 42 height 13
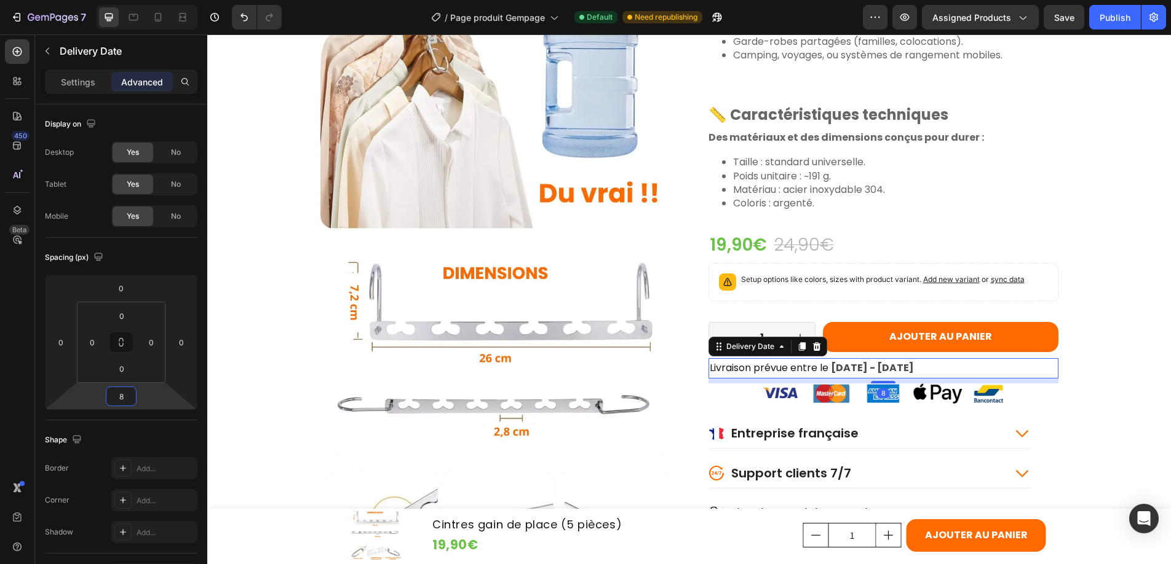
type input "10"
click at [136, 5] on html "7 Version history / Page produit Gempage Default Need republishing Preview Assi…" at bounding box center [585, 2] width 1171 height 5
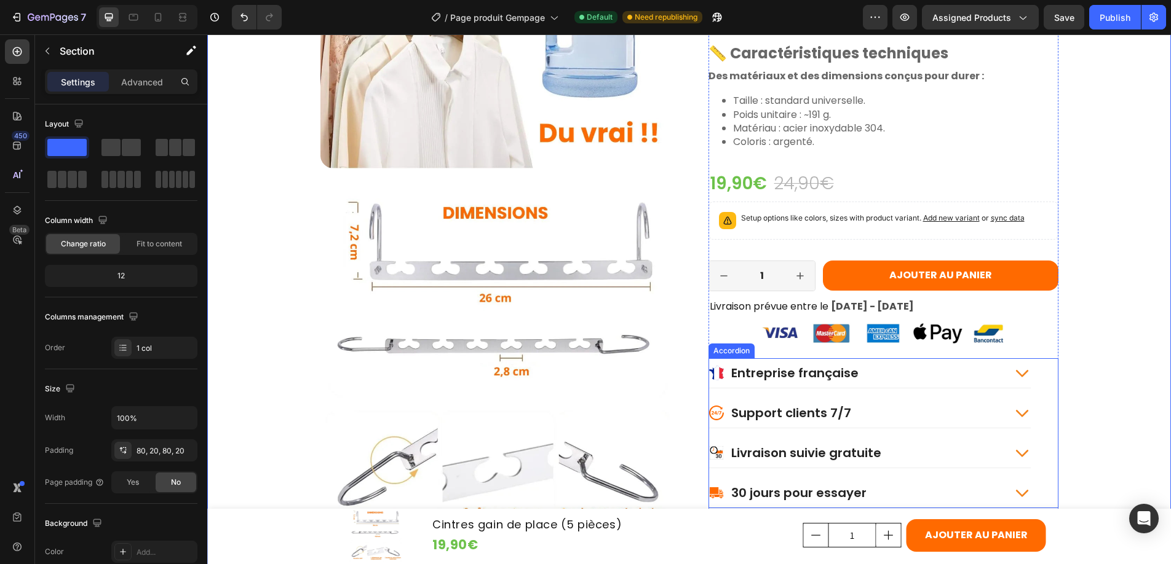
scroll to position [1538, 0]
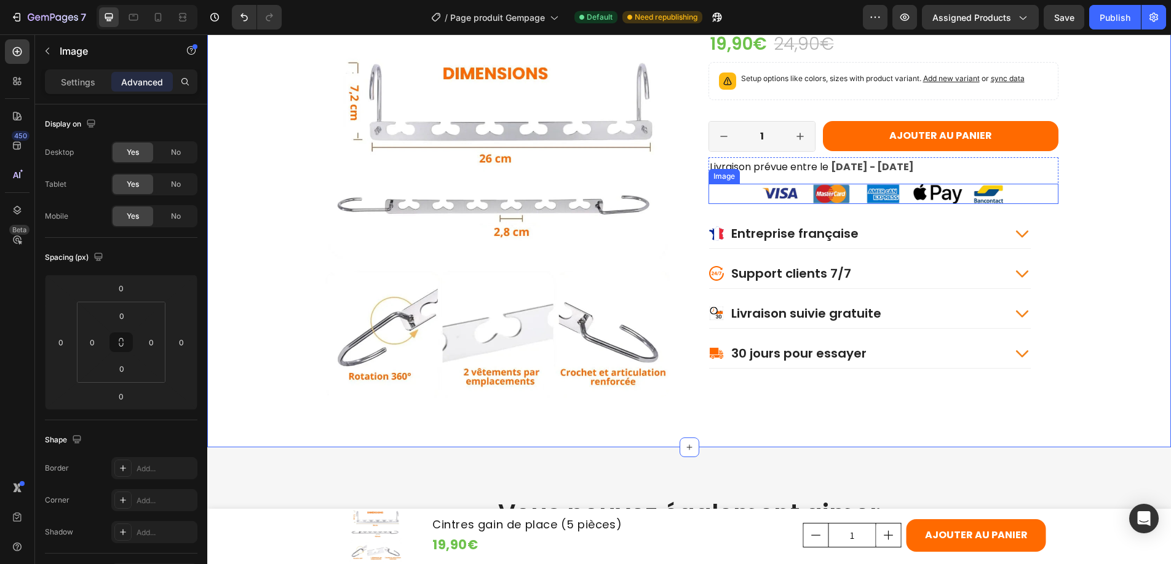
click at [821, 191] on img at bounding box center [883, 194] width 245 height 20
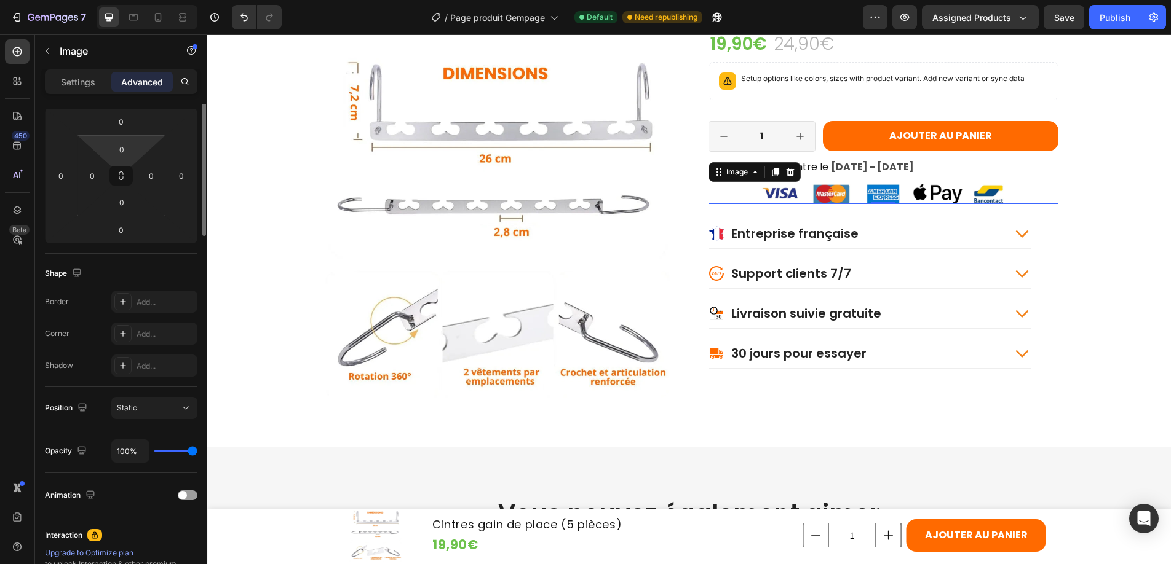
scroll to position [0, 0]
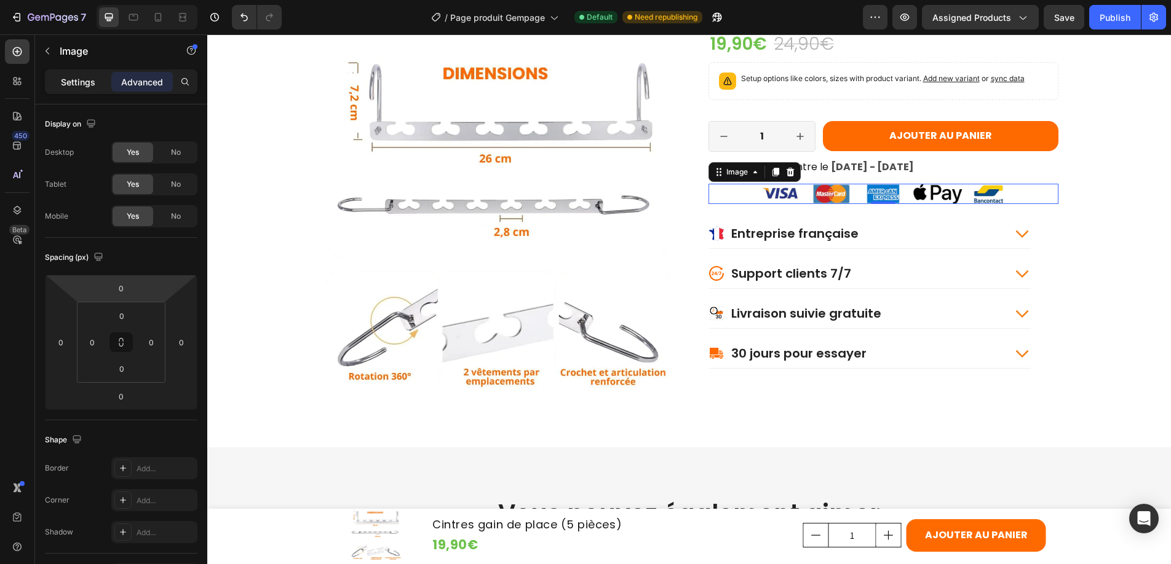
click at [70, 77] on p "Settings" at bounding box center [78, 82] width 34 height 13
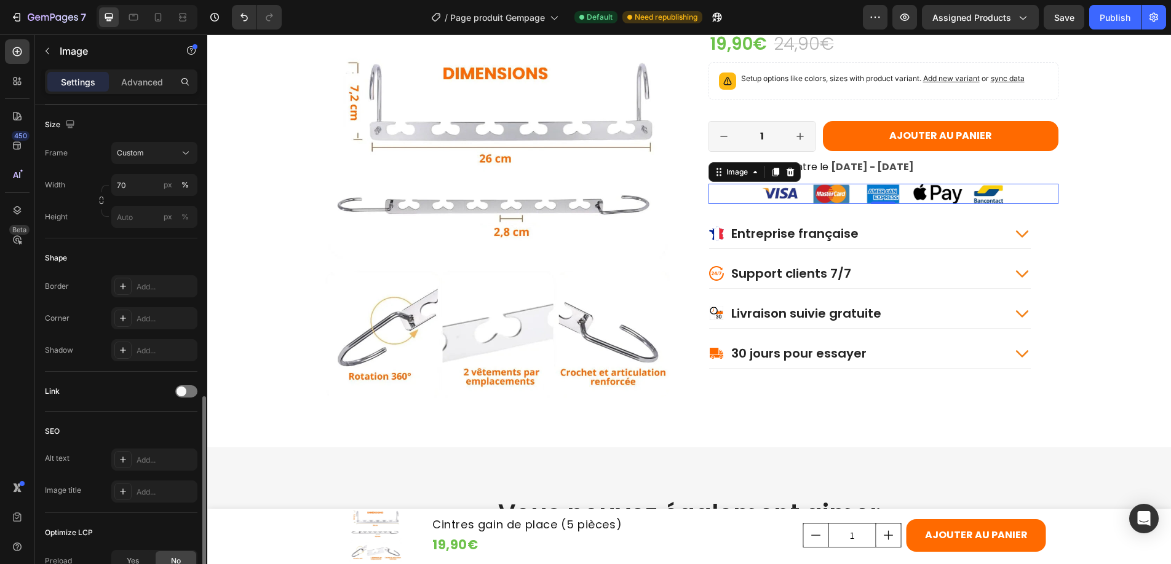
scroll to position [464, 0]
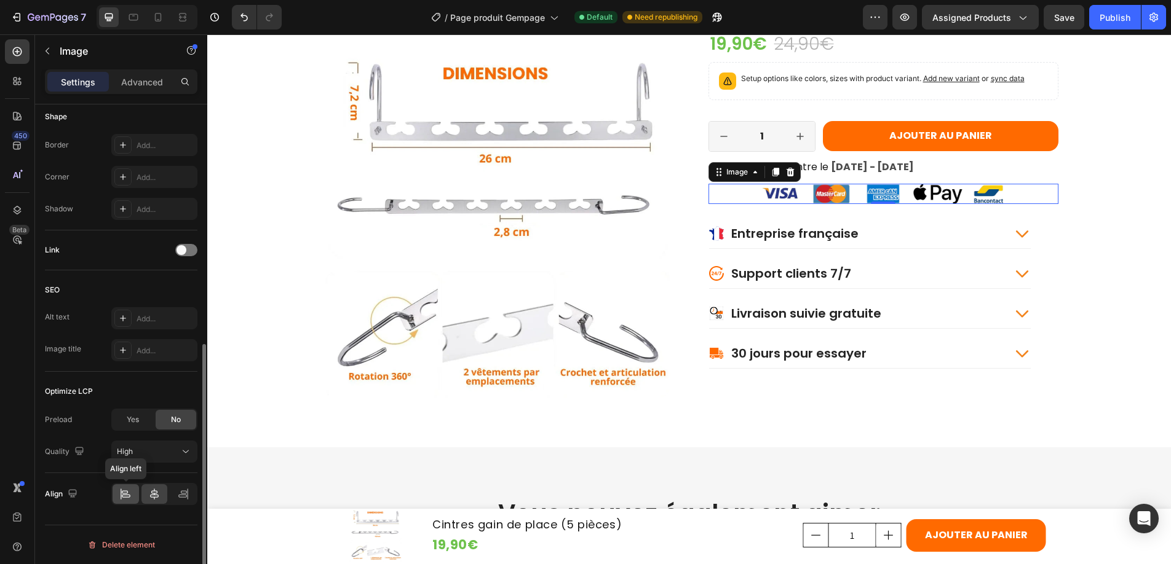
click at [123, 492] on icon at bounding box center [125, 494] width 12 height 12
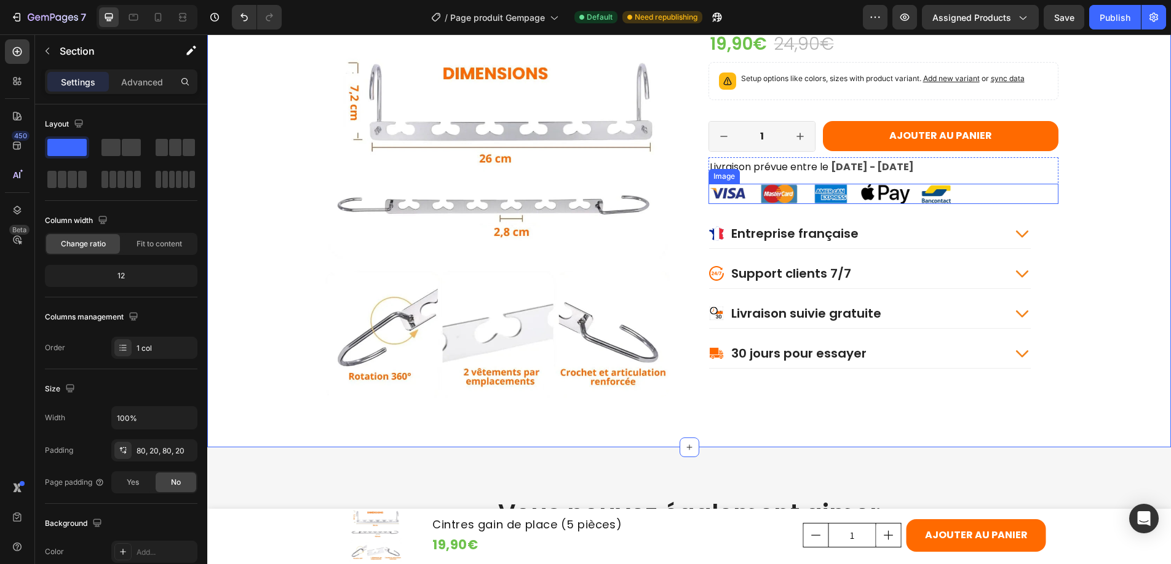
click at [764, 195] on img at bounding box center [830, 194] width 245 height 20
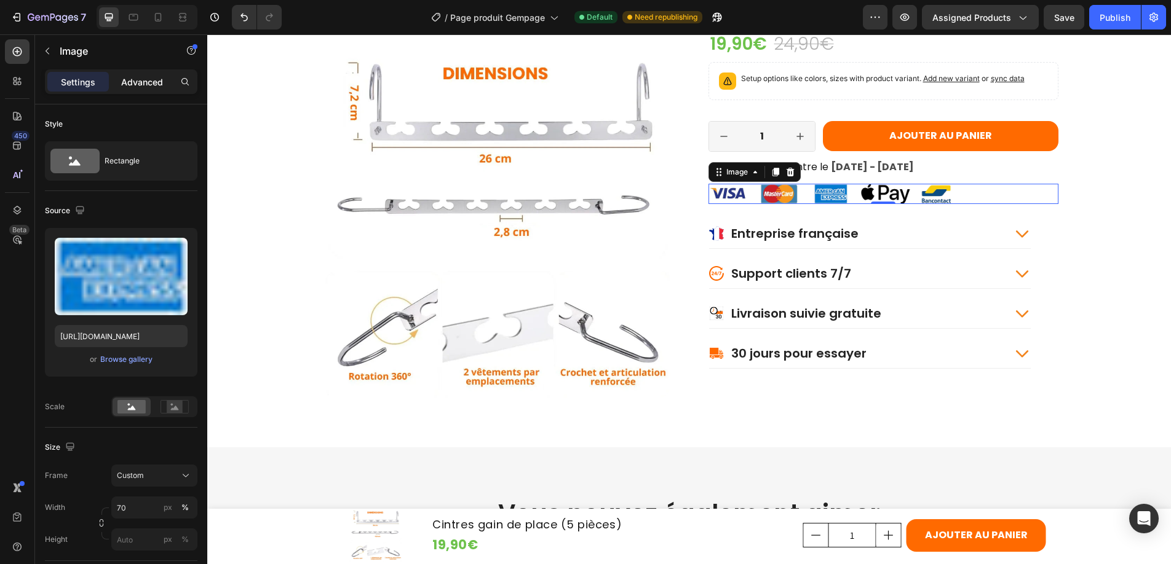
click at [143, 82] on p "Advanced" at bounding box center [142, 82] width 42 height 13
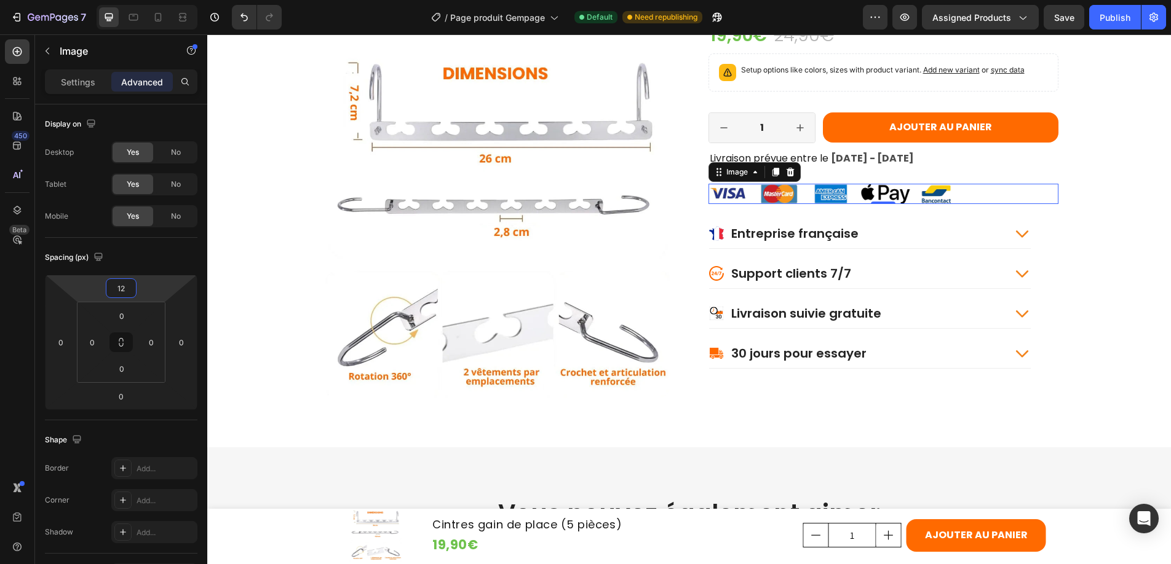
type input "10"
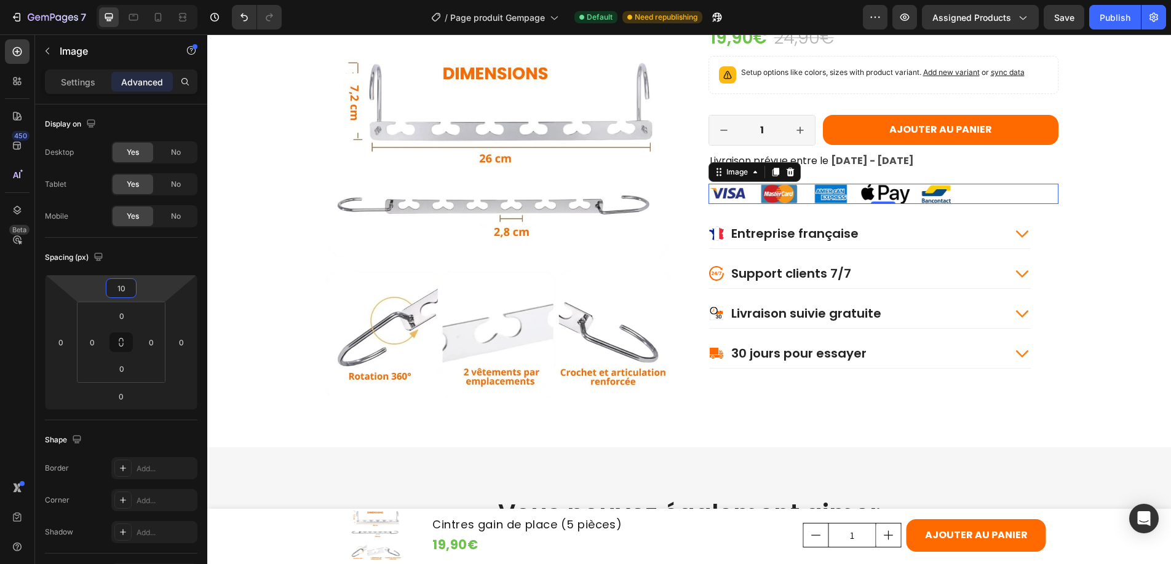
click at [140, 5] on html "7 Version history / Page produit Gempage Default Need republishing Preview Assi…" at bounding box center [585, 2] width 1171 height 5
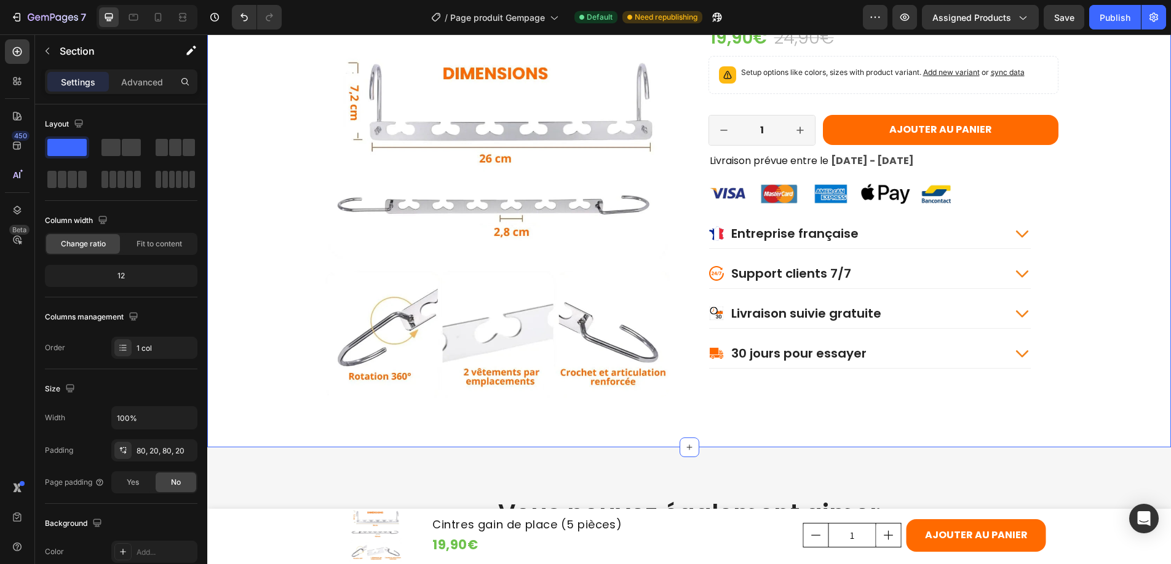
click at [756, 160] on span "Livraison prévue entre le" at bounding box center [769, 161] width 119 height 14
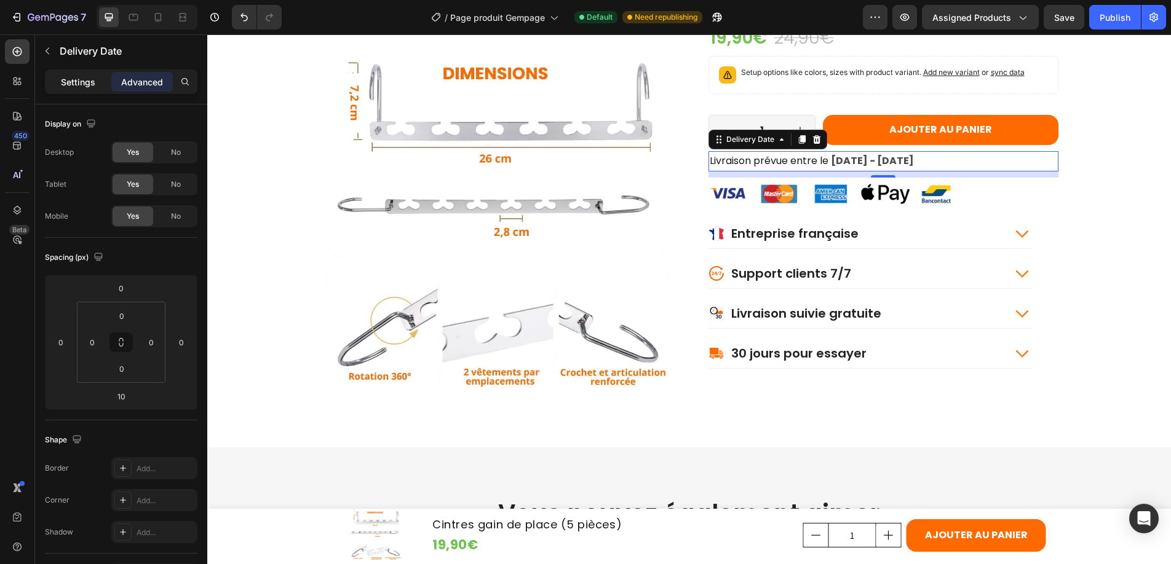
click at [70, 81] on p "Settings" at bounding box center [78, 82] width 34 height 13
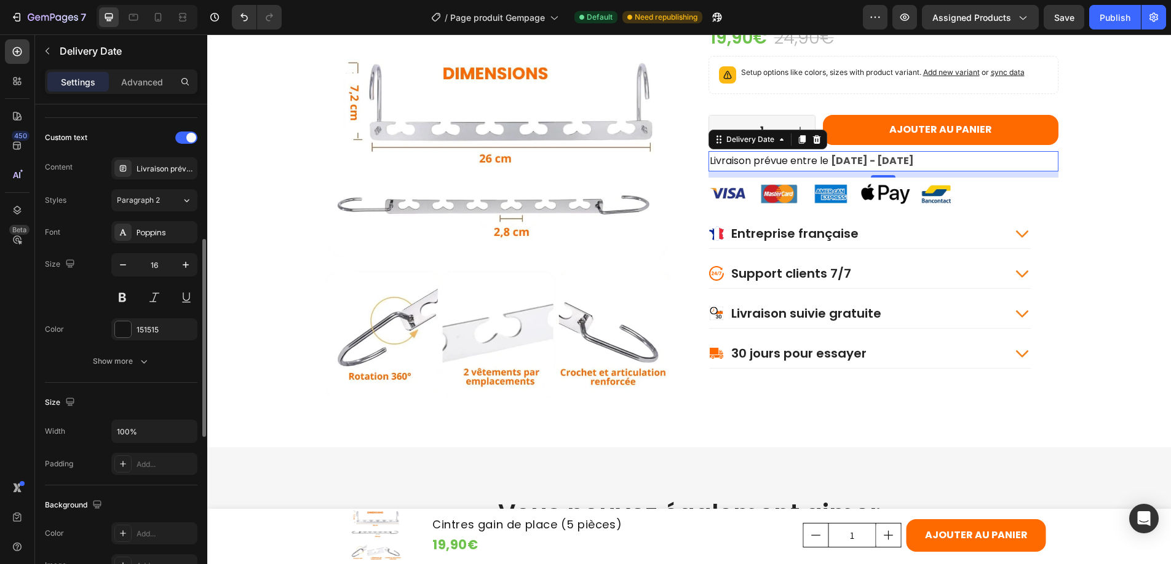
scroll to position [427, 0]
click at [122, 322] on div at bounding box center [123, 325] width 16 height 16
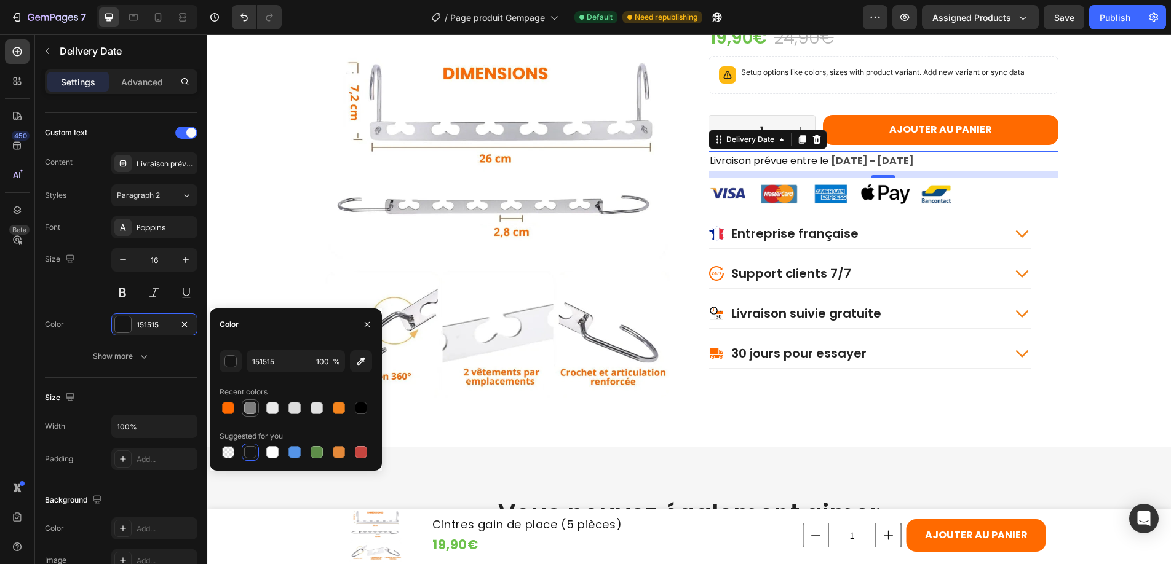
click at [248, 405] on div at bounding box center [250, 408] width 12 height 12
click at [169, 322] on div "7D7D7D" at bounding box center [154, 325] width 36 height 11
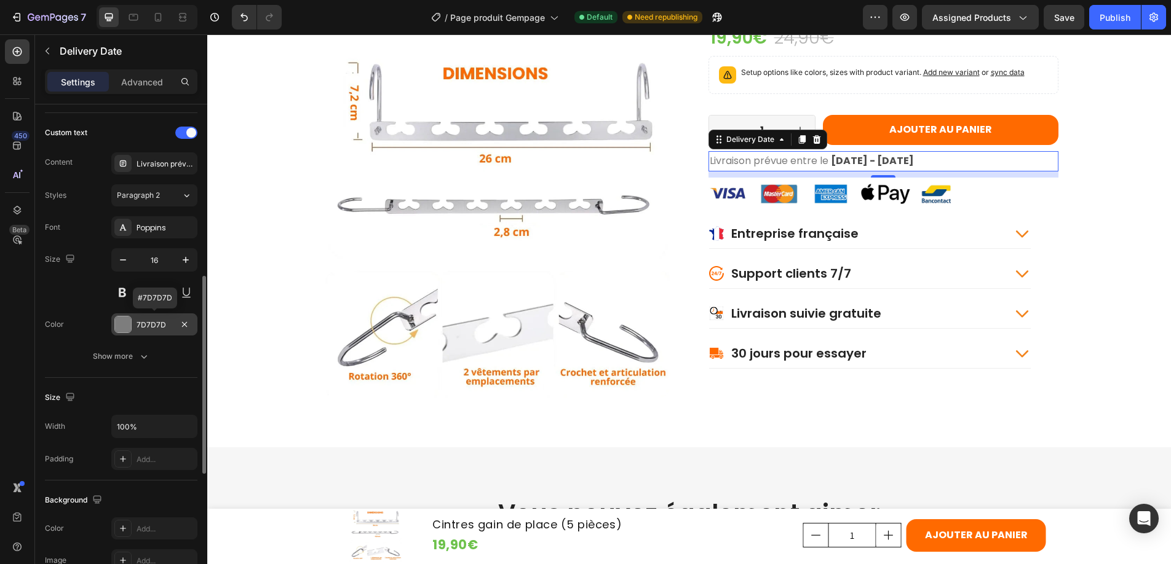
click at [167, 323] on div "7D7D7D" at bounding box center [154, 325] width 36 height 11
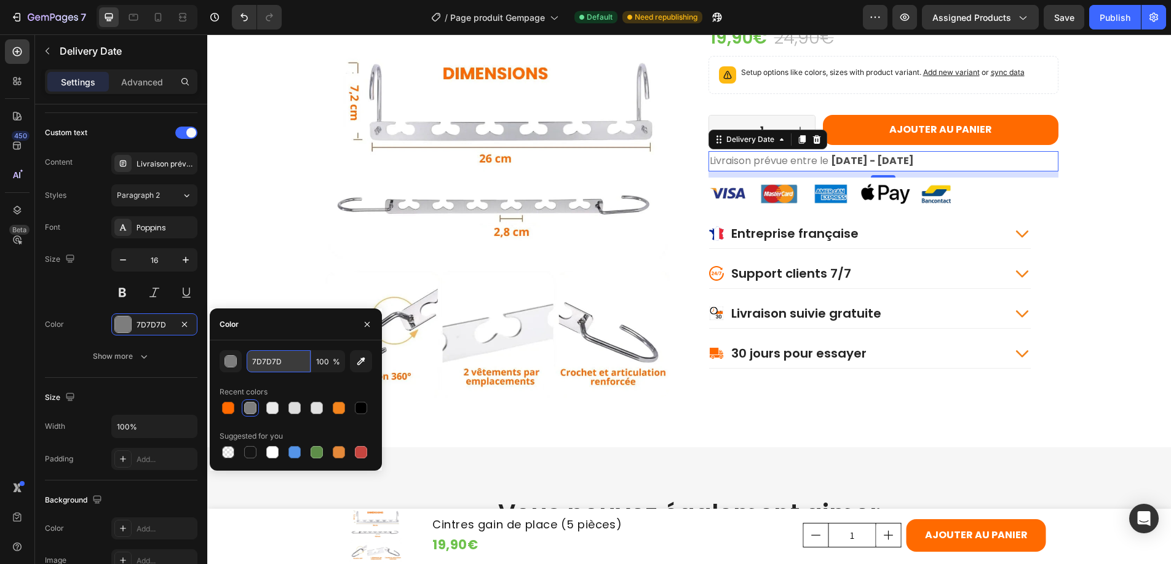
click at [283, 359] on input "7D7D7D" at bounding box center [279, 361] width 64 height 22
click at [234, 365] on div "button" at bounding box center [231, 362] width 12 height 12
type input "666666"
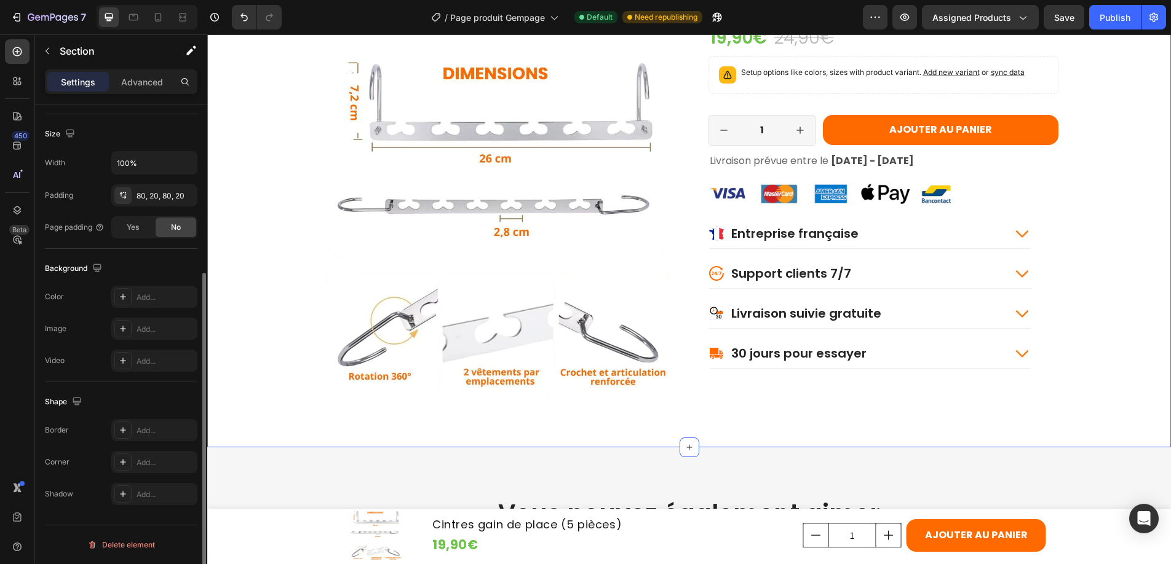
scroll to position [0, 0]
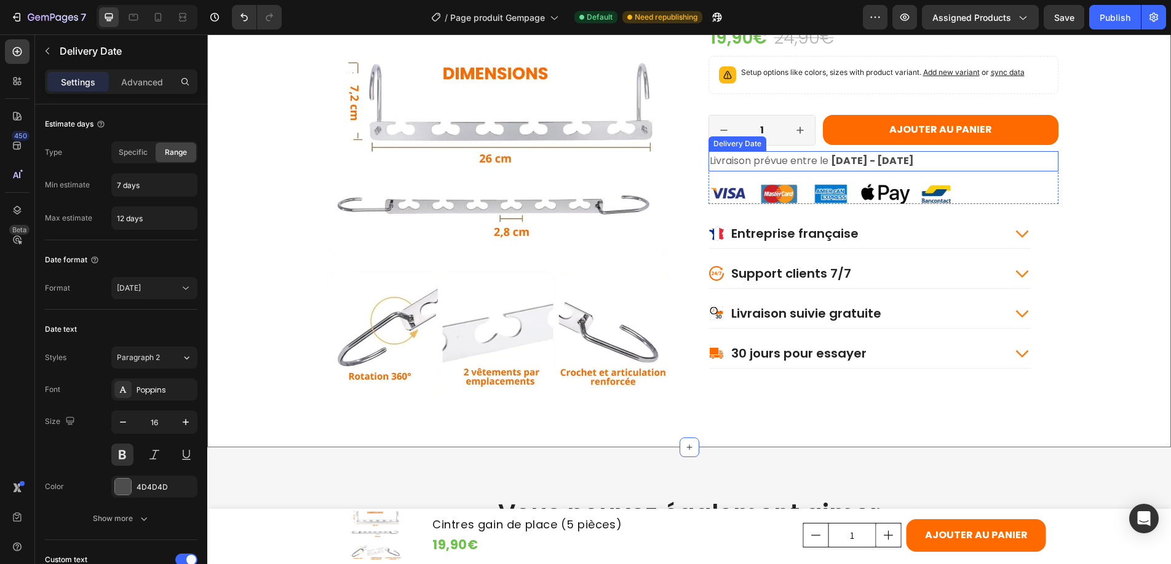
click at [762, 160] on span "Livraison prévue entre le" at bounding box center [769, 161] width 119 height 14
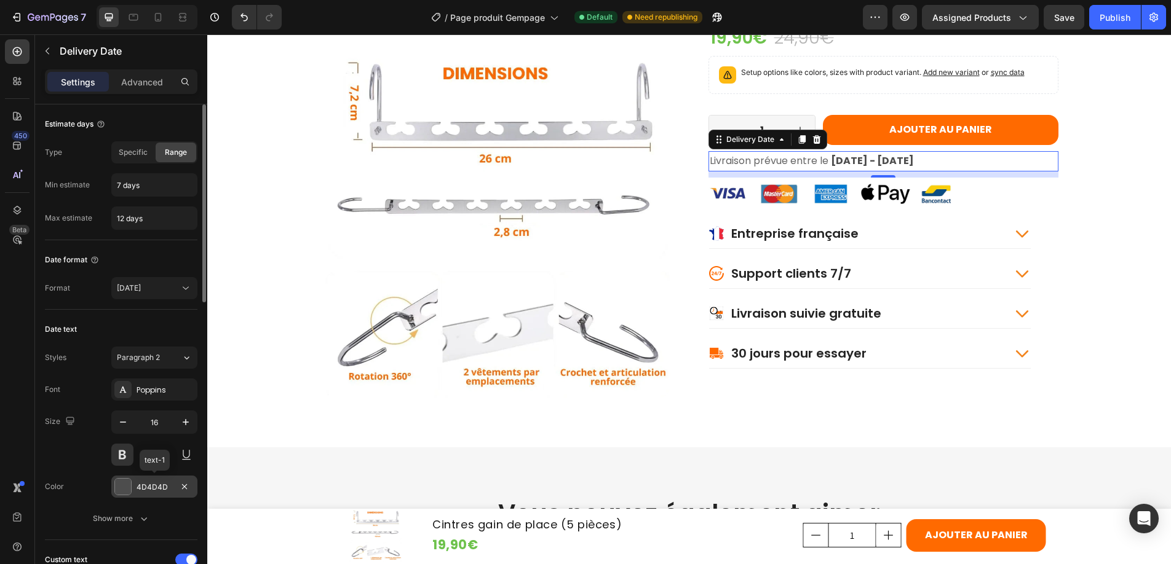
click at [151, 490] on div "4D4D4D" at bounding box center [154, 487] width 36 height 11
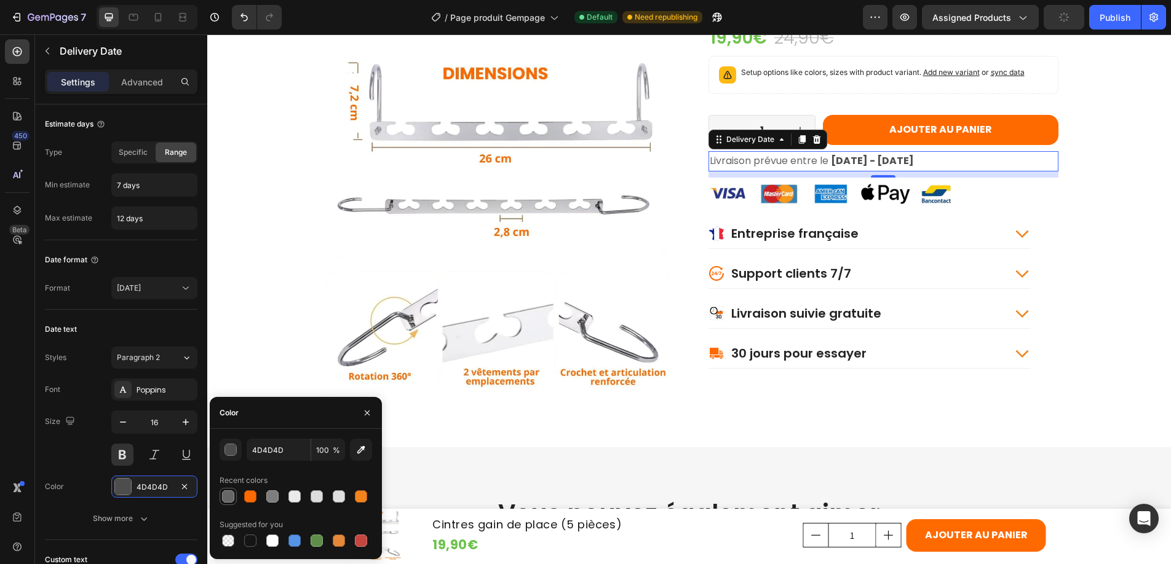
click at [226, 497] on div at bounding box center [228, 497] width 12 height 12
type input "666666"
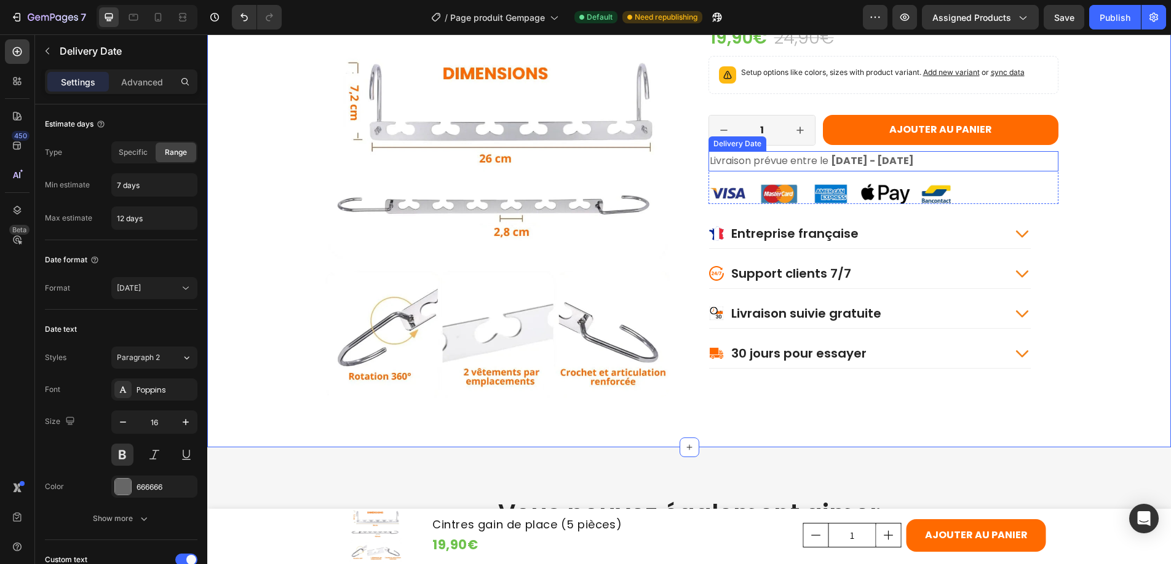
click at [756, 157] on span "Livraison prévue entre le" at bounding box center [769, 161] width 119 height 14
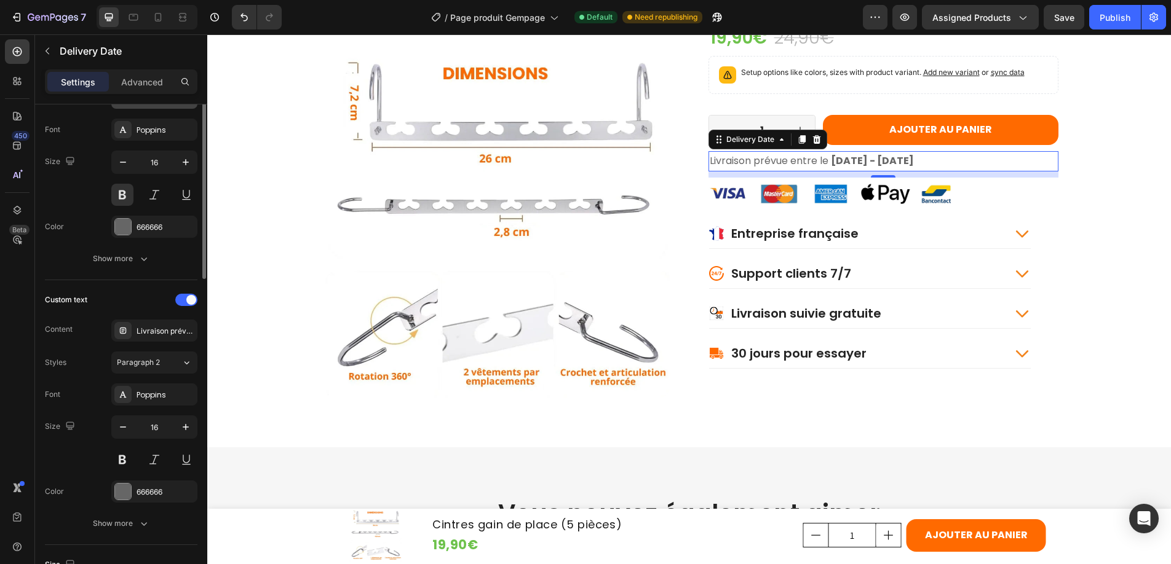
scroll to position [283, 0]
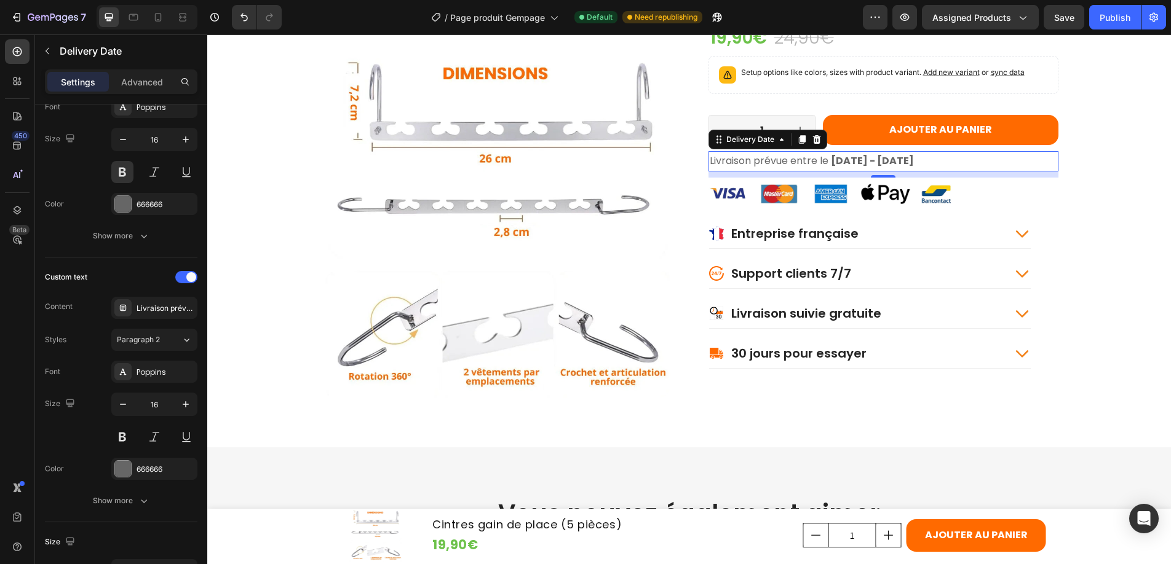
click at [776, 160] on span "Livraison prévue entre le" at bounding box center [769, 161] width 119 height 14
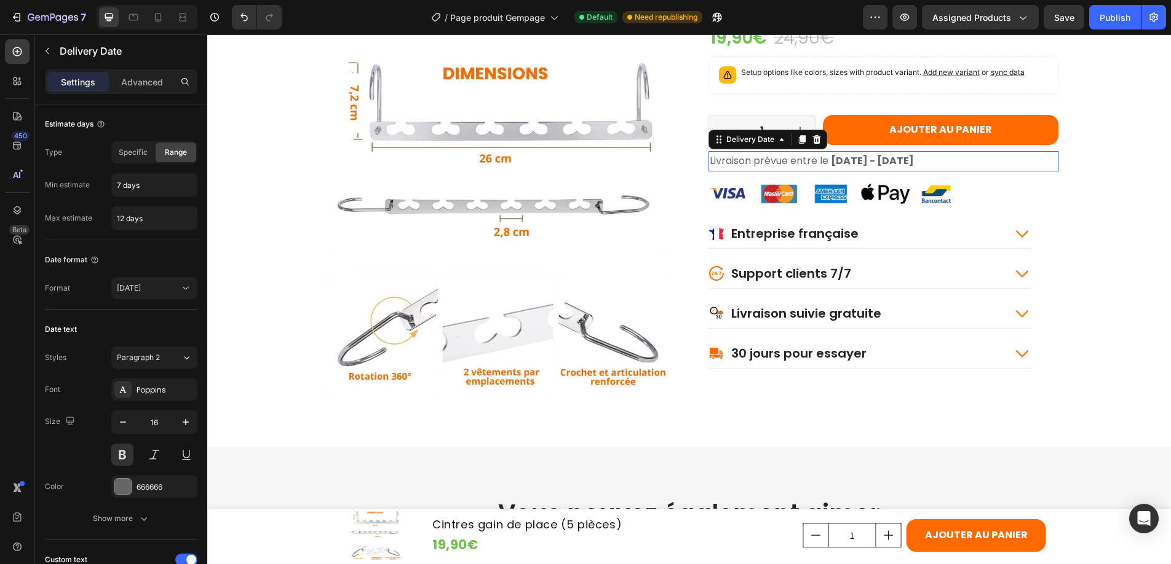
click at [808, 162] on span "Livraison prévue entre le" at bounding box center [769, 161] width 119 height 14
click at [148, 85] on p "Advanced" at bounding box center [142, 82] width 42 height 13
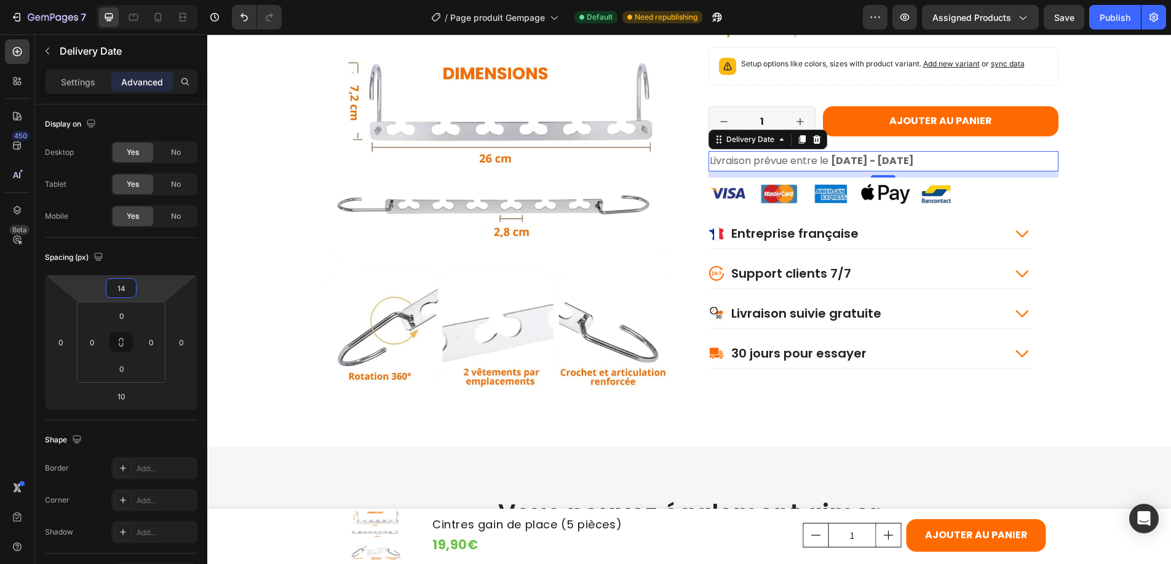
type input "12"
click at [140, 5] on html "7 Version history / Page produit Gempage Default Need republishing Preview Assi…" at bounding box center [585, 2] width 1171 height 5
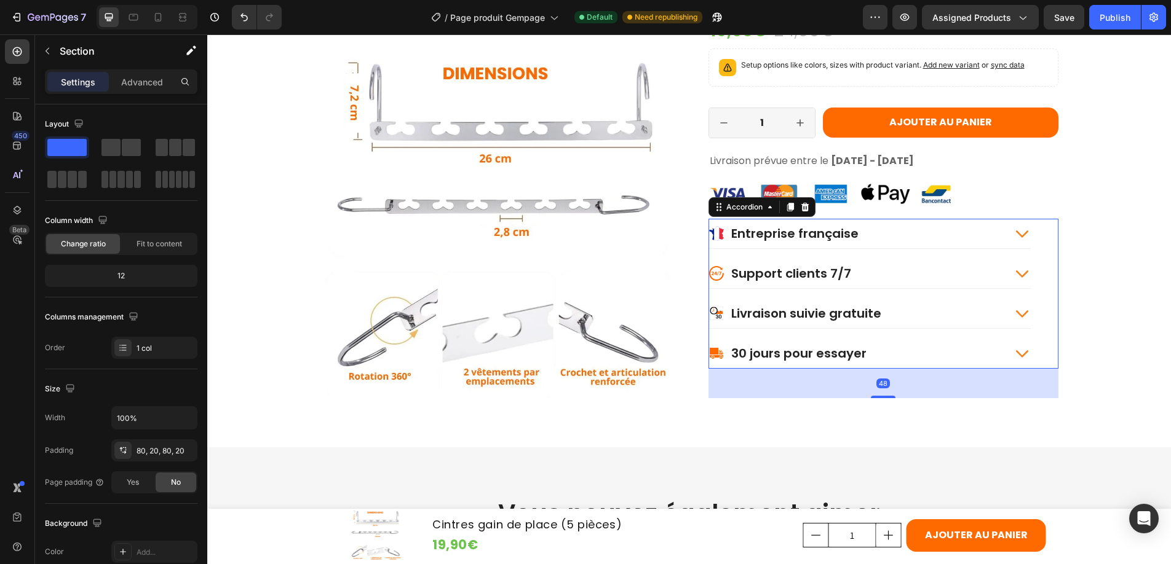
click at [761, 236] on p "Entreprise française" at bounding box center [794, 234] width 127 height 16
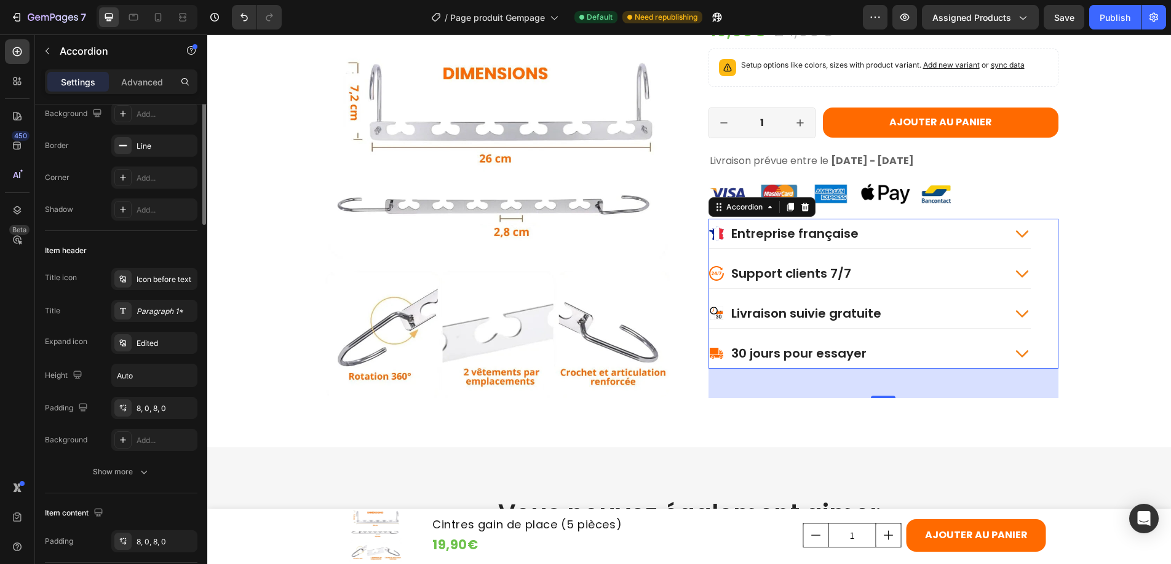
scroll to position [130, 0]
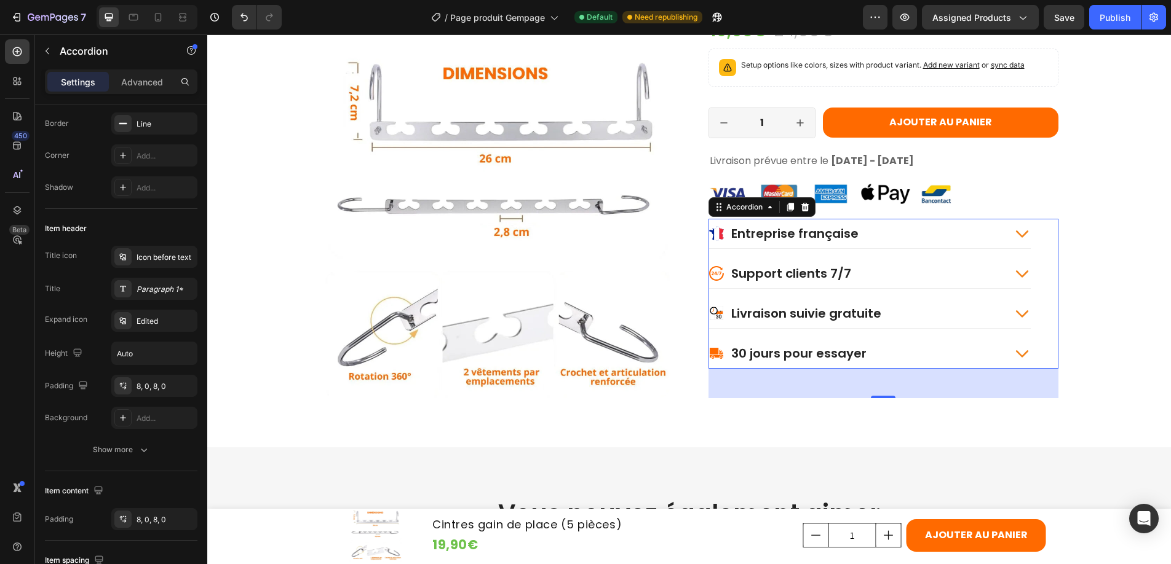
click at [775, 236] on p "Entreprise française" at bounding box center [794, 234] width 127 height 16
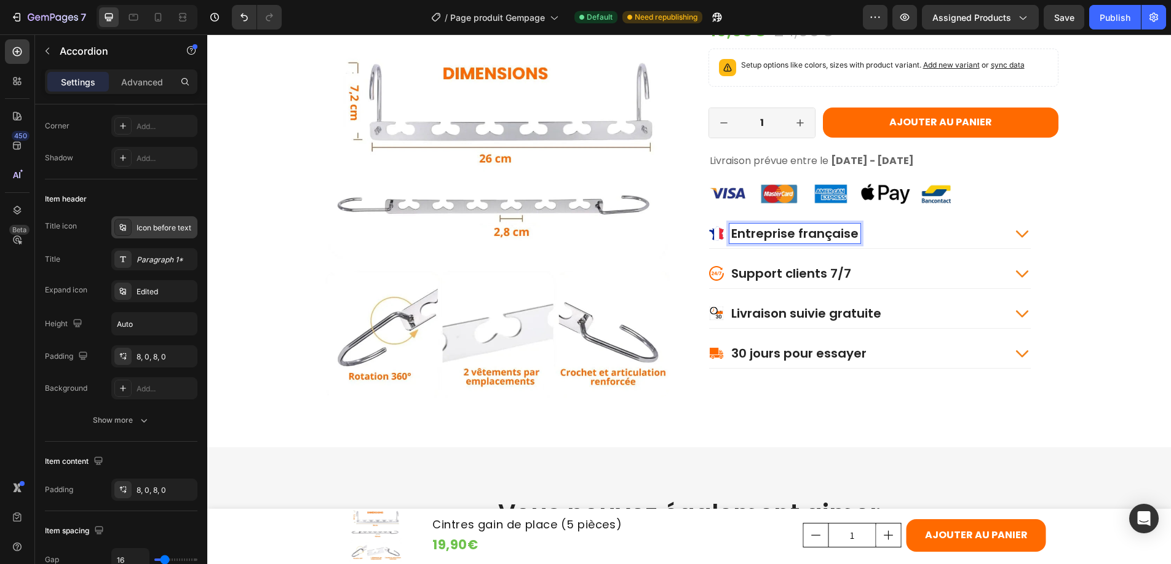
scroll to position [0, 0]
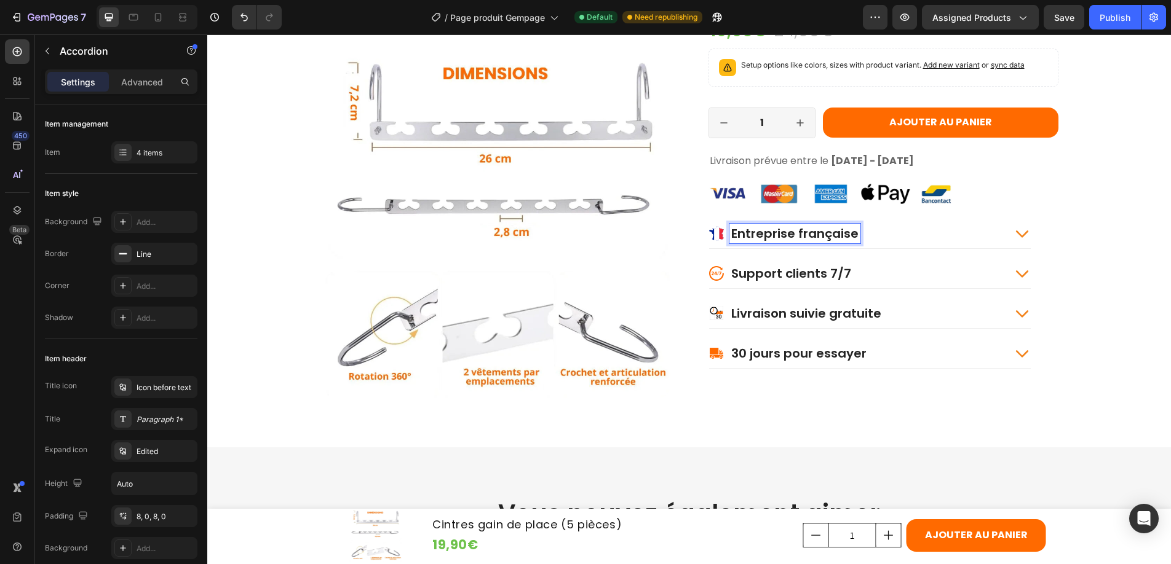
click at [718, 233] on icon at bounding box center [716, 233] width 15 height 15
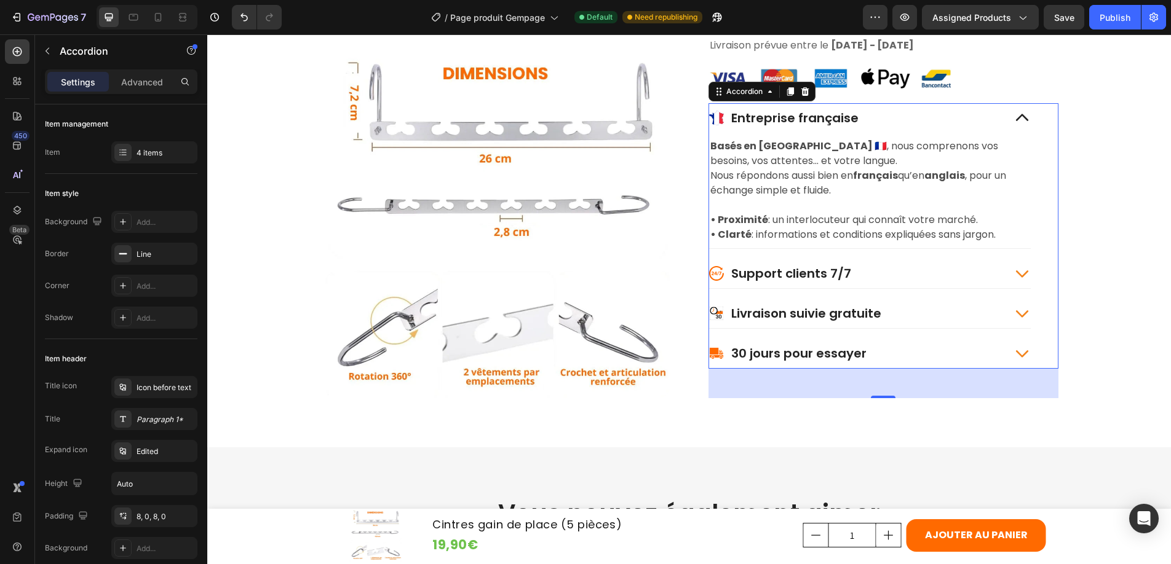
click at [754, 116] on p "Entreprise française" at bounding box center [794, 118] width 127 height 16
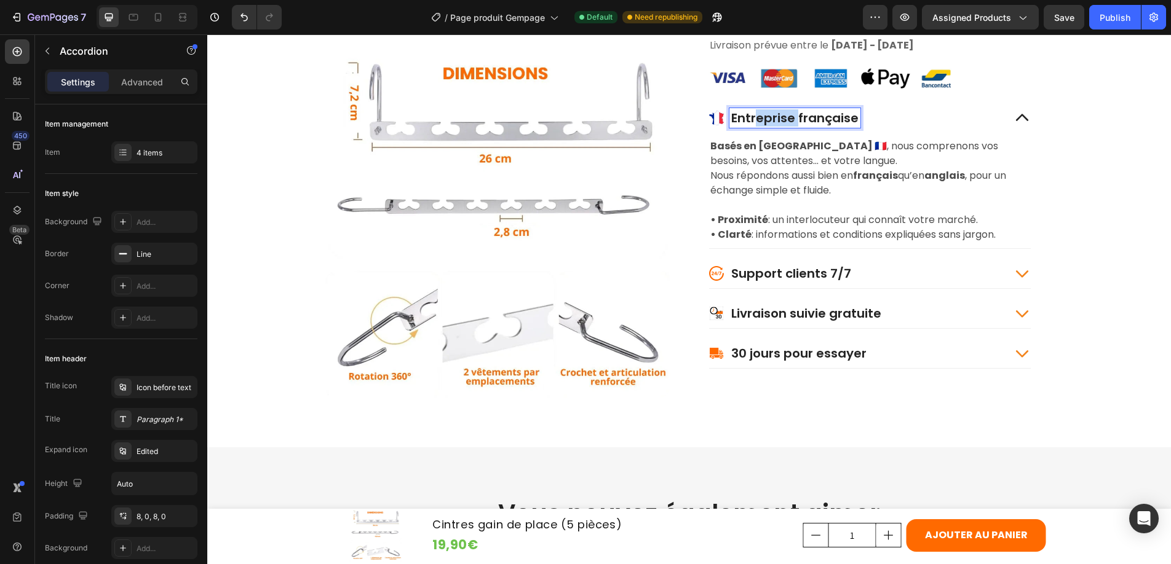
drag, startPoint x: 750, startPoint y: 117, endPoint x: 792, endPoint y: 118, distance: 41.8
click at [792, 118] on p "Entreprise française" at bounding box center [794, 118] width 127 height 16
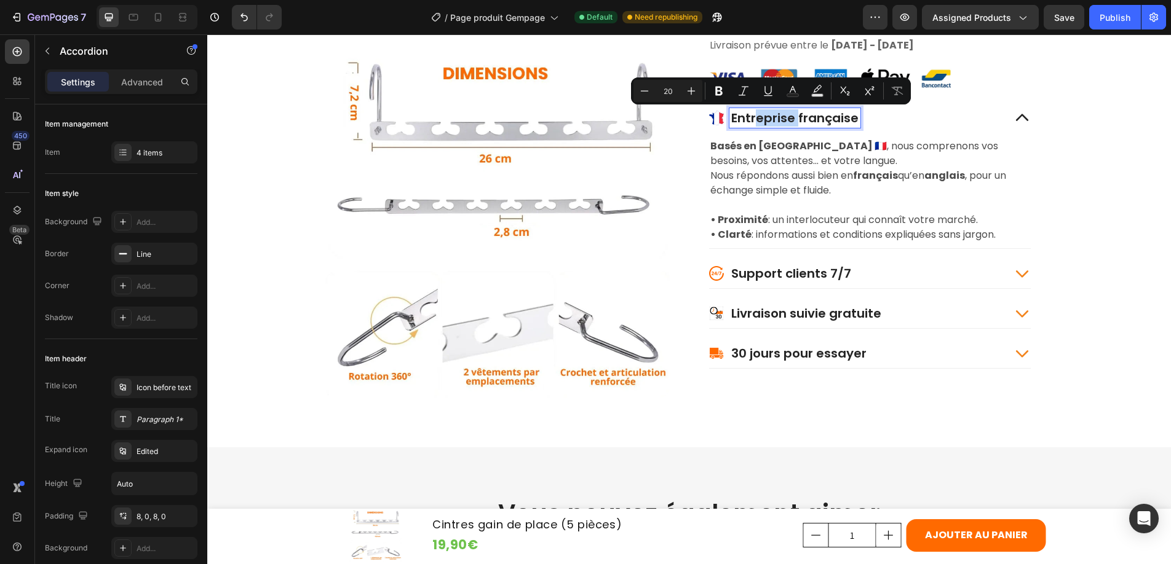
click at [719, 116] on icon at bounding box center [721, 118] width 4 height 12
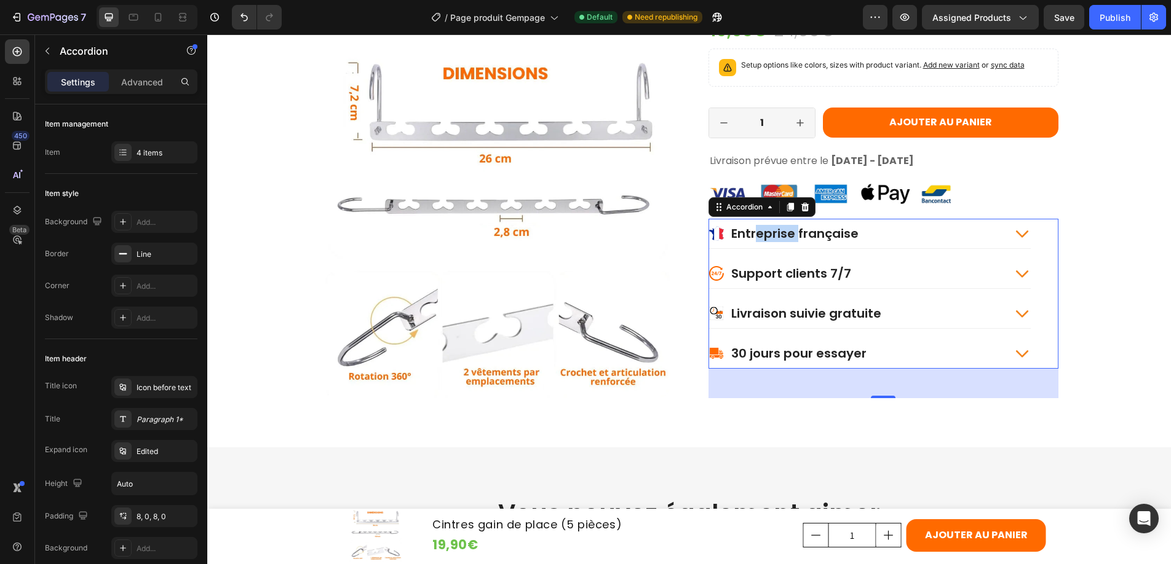
click at [719, 233] on icon at bounding box center [721, 233] width 4 height 12
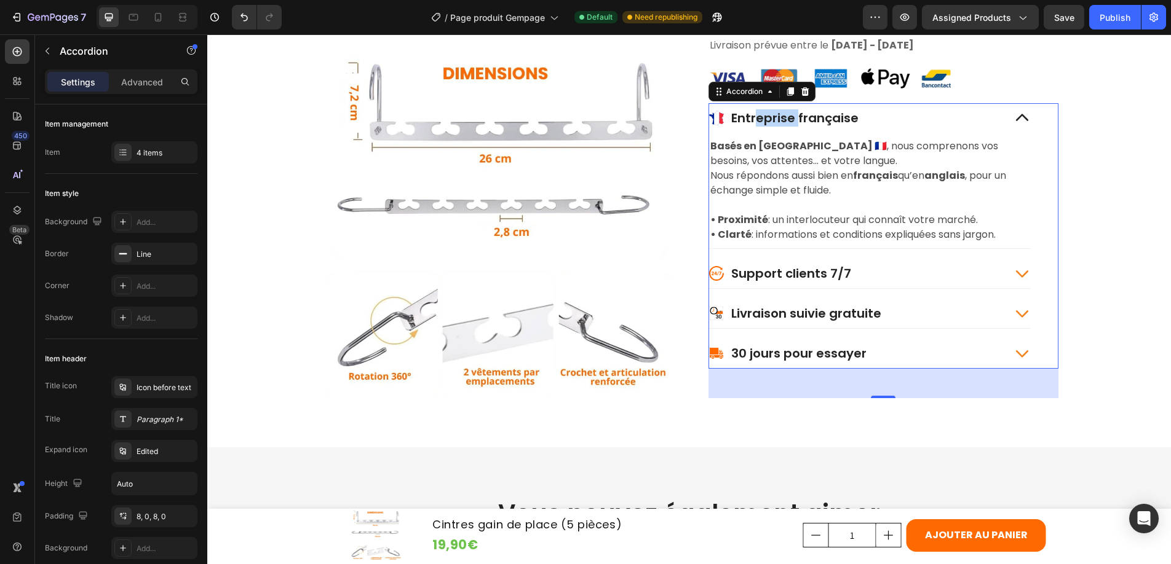
click at [723, 116] on div "Entreprise française" at bounding box center [856, 118] width 295 height 20
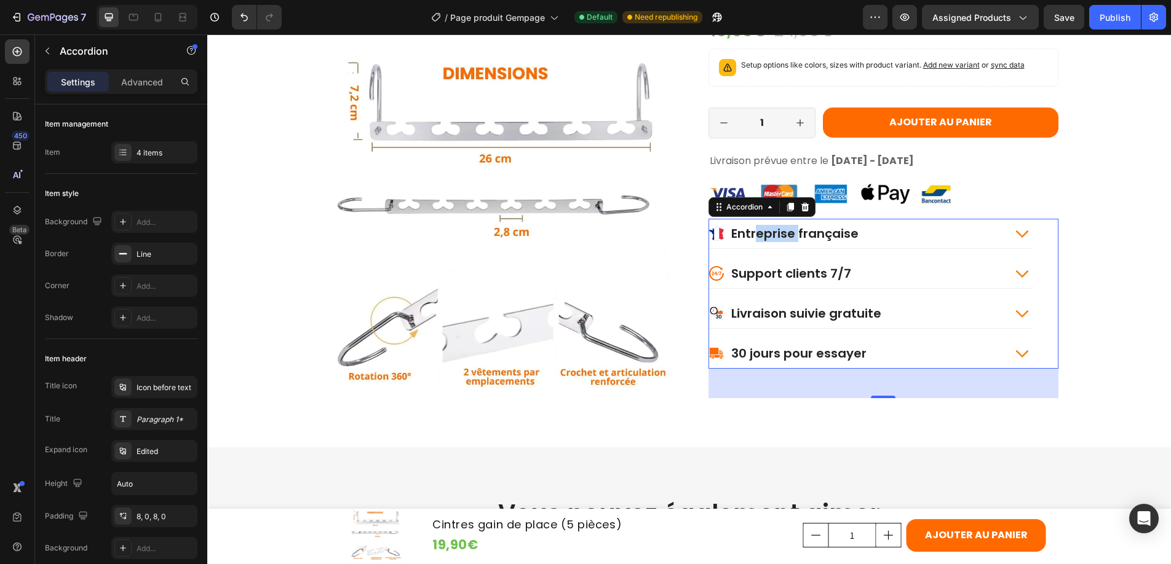
click at [714, 232] on icon at bounding box center [716, 233] width 5 height 15
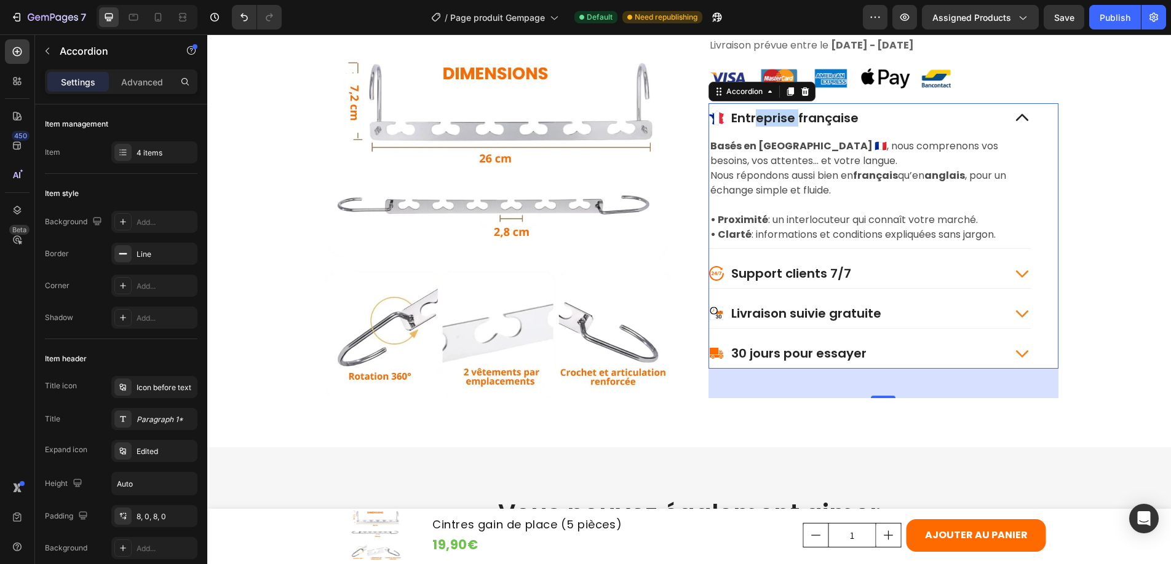
click at [719, 117] on icon at bounding box center [721, 118] width 4 height 12
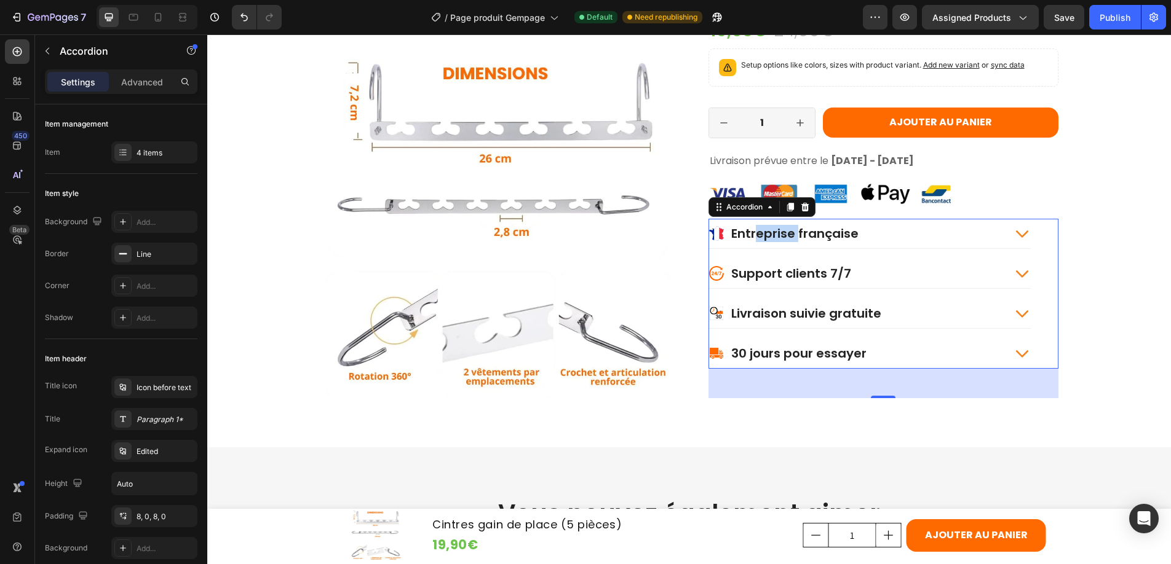
click at [714, 151] on div "Livraison prévue entre le 04/09/2025 - 09/09/2025 Delivery Date" at bounding box center [883, 161] width 350 height 20
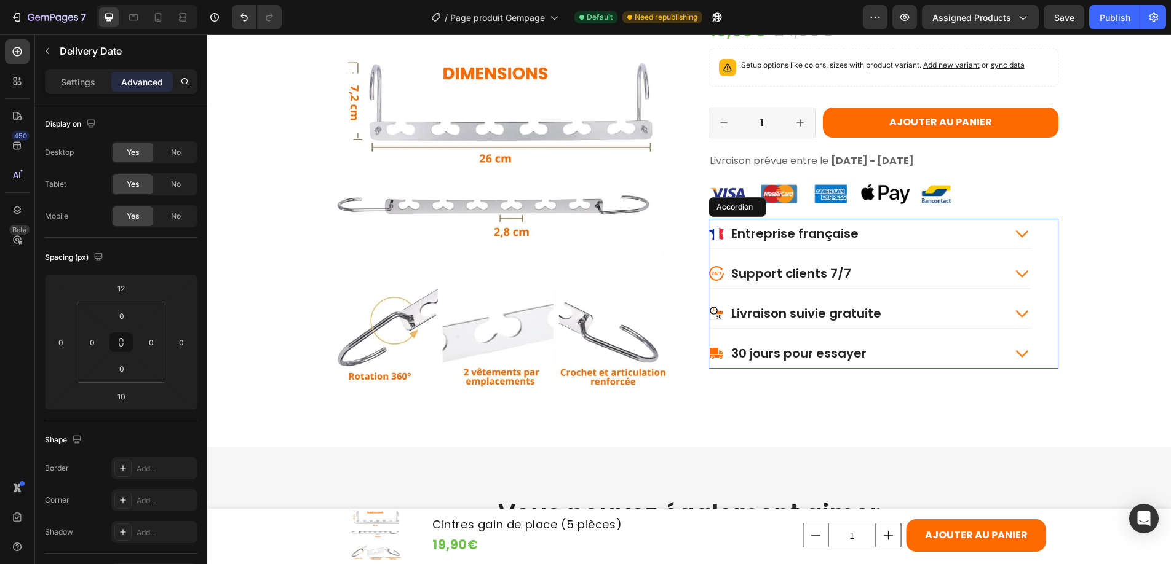
click at [714, 228] on icon at bounding box center [716, 233] width 5 height 15
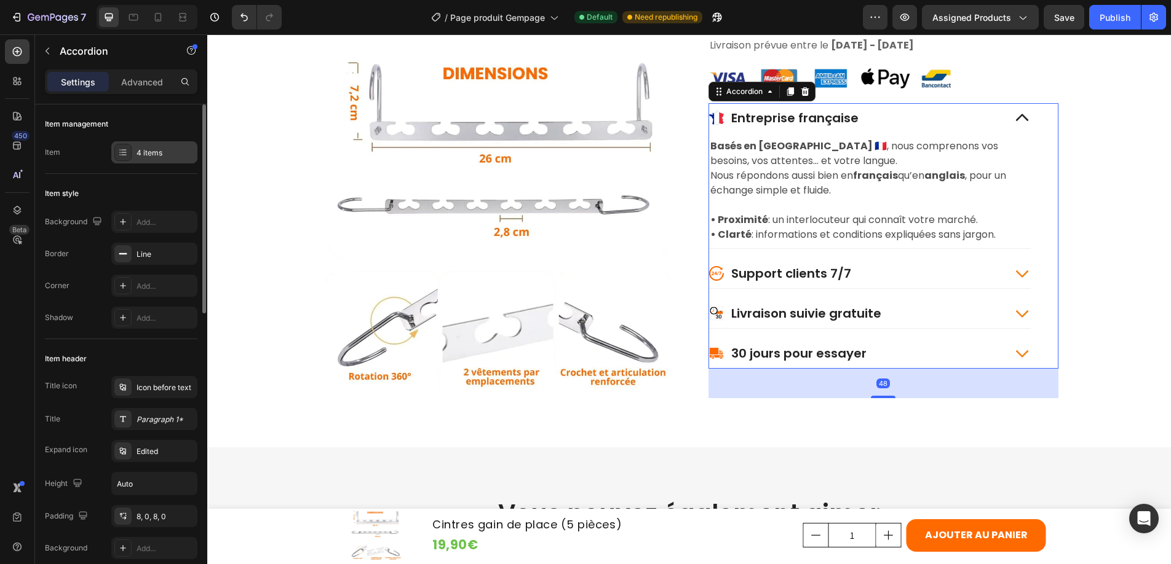
click at [119, 148] on icon at bounding box center [123, 153] width 10 height 10
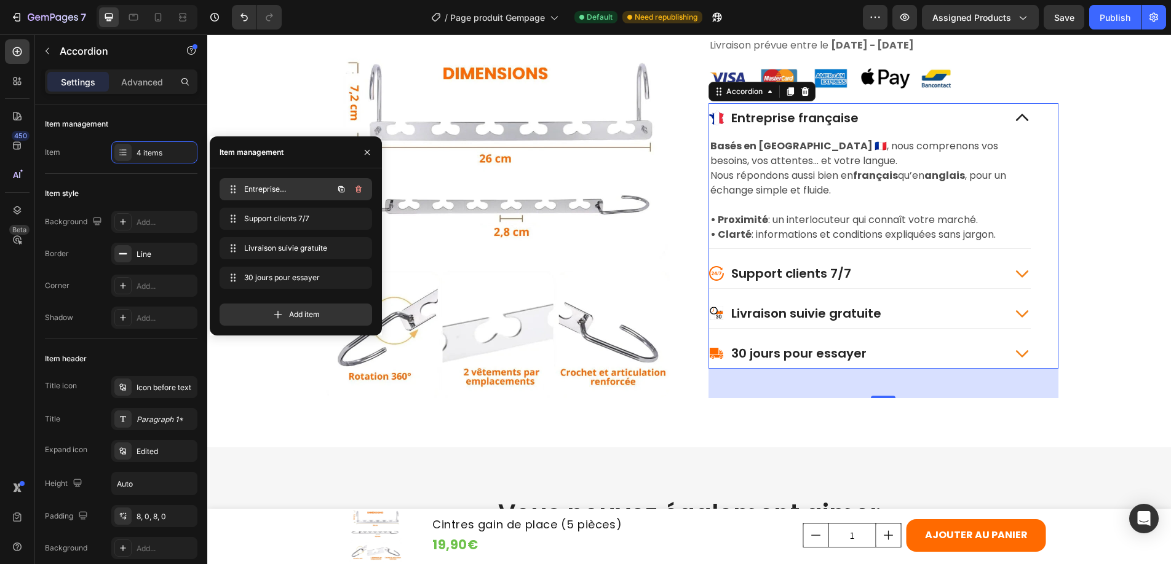
click at [262, 188] on span "Entreprise française" at bounding box center [278, 189] width 69 height 11
click at [146, 389] on div "Icon before text" at bounding box center [165, 387] width 58 height 11
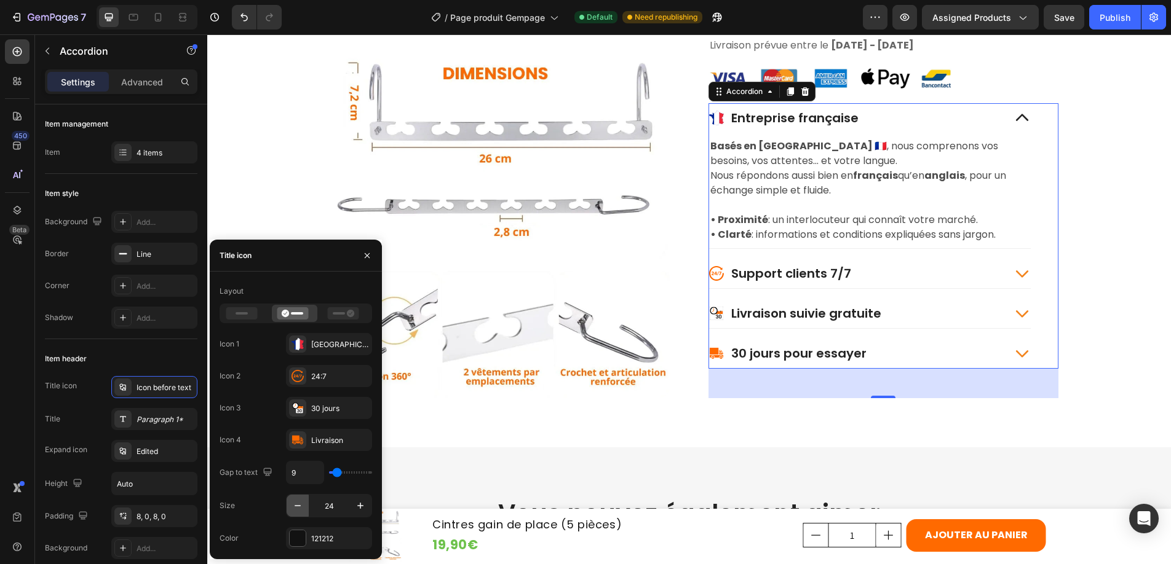
click at [297, 502] on icon "button" at bounding box center [297, 506] width 12 height 12
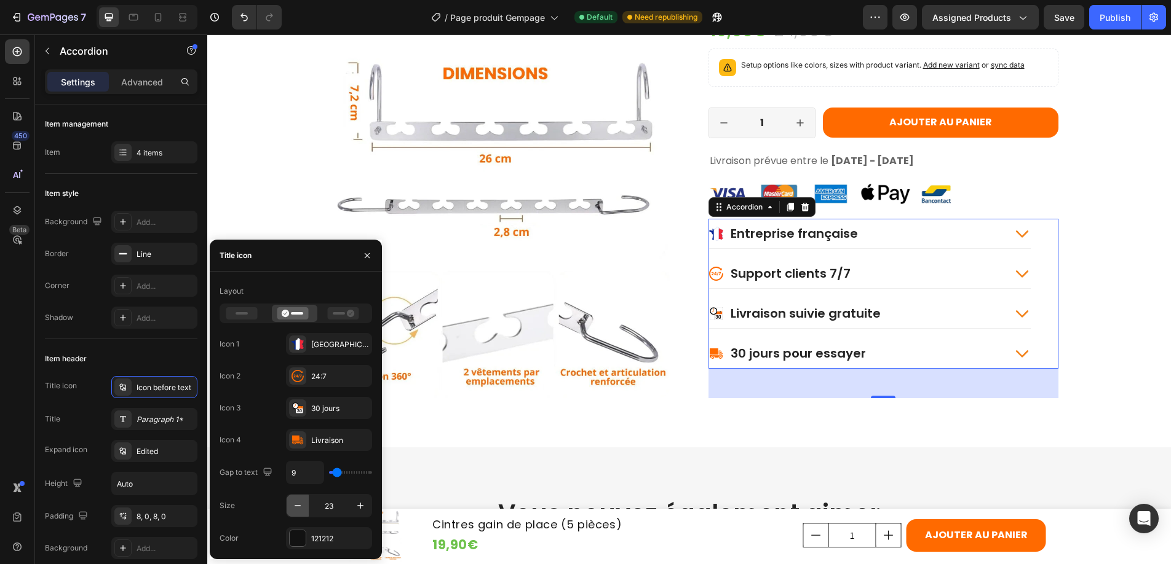
click at [297, 502] on icon "button" at bounding box center [297, 506] width 12 height 12
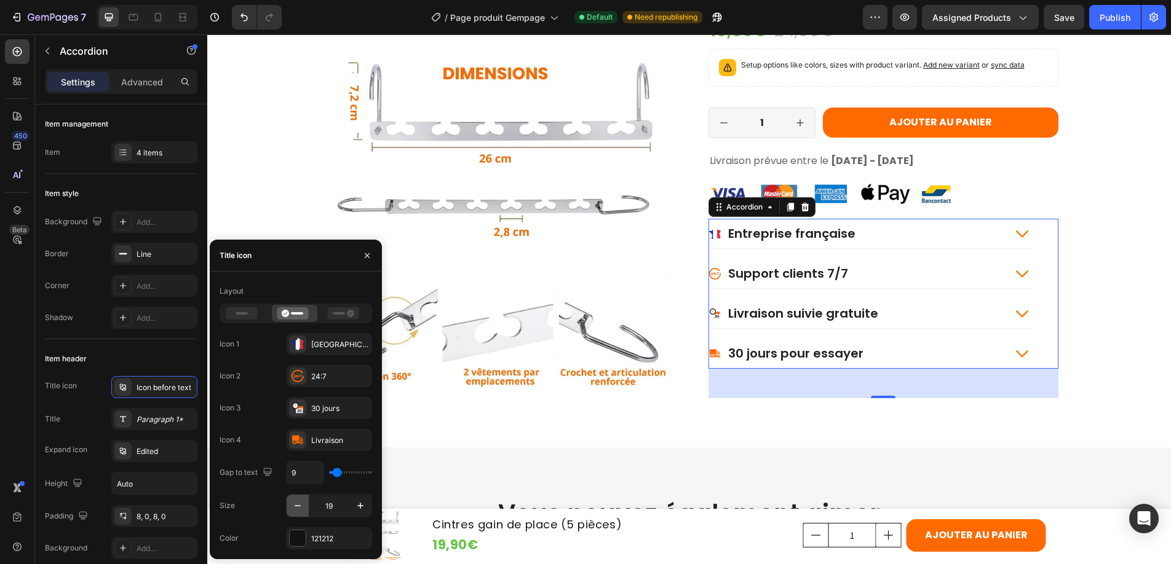
type input "18"
type input "10"
type input "9"
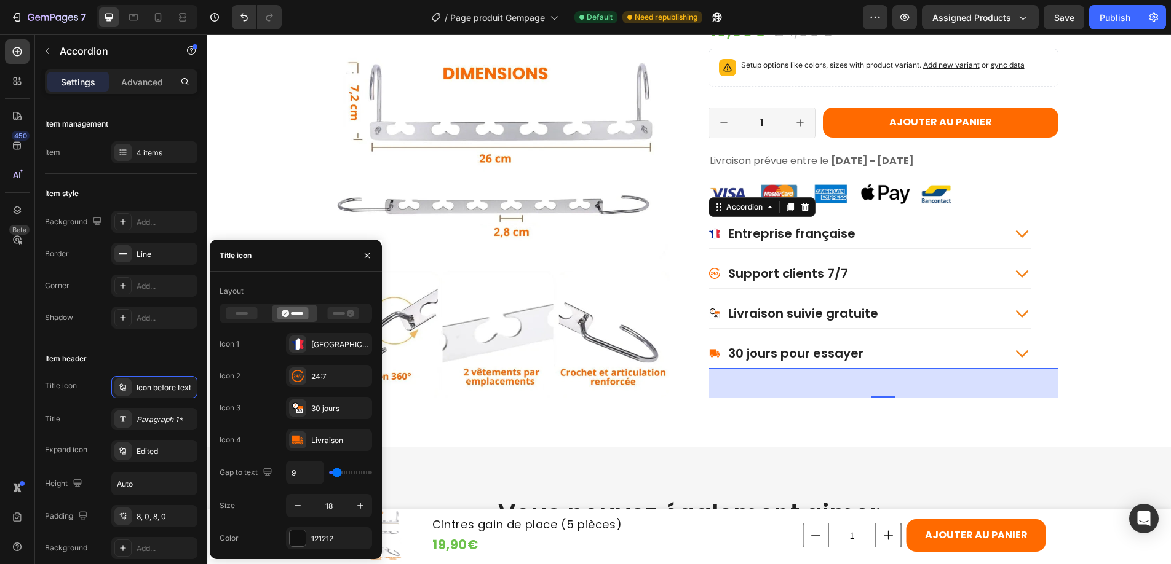
type input "8"
type input "7"
type input "6"
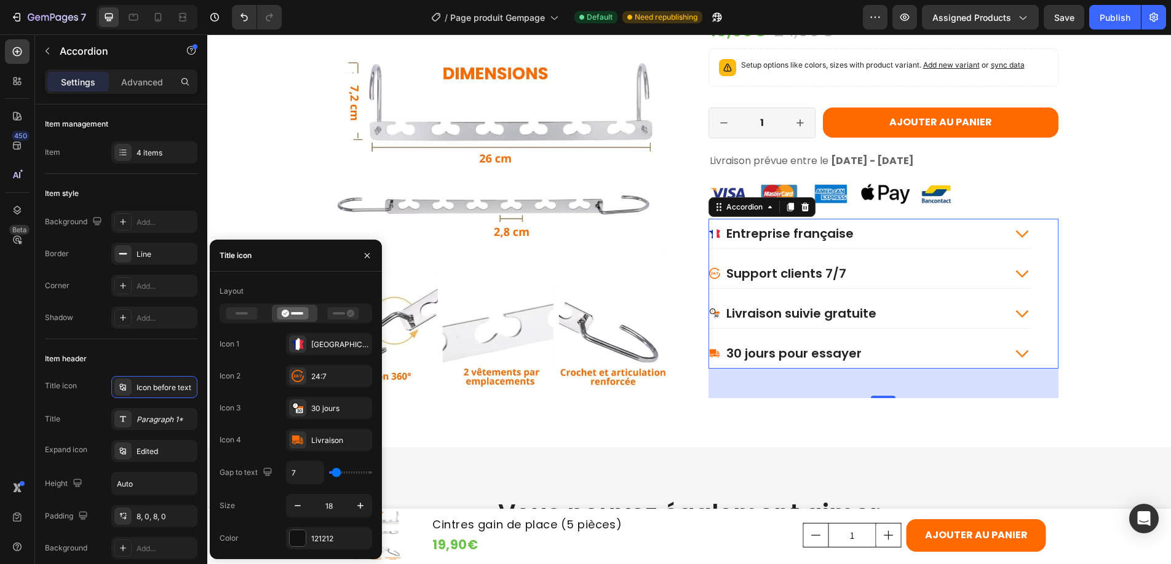
type input "6"
type input "5"
click at [335, 474] on input "range" at bounding box center [350, 473] width 43 height 2
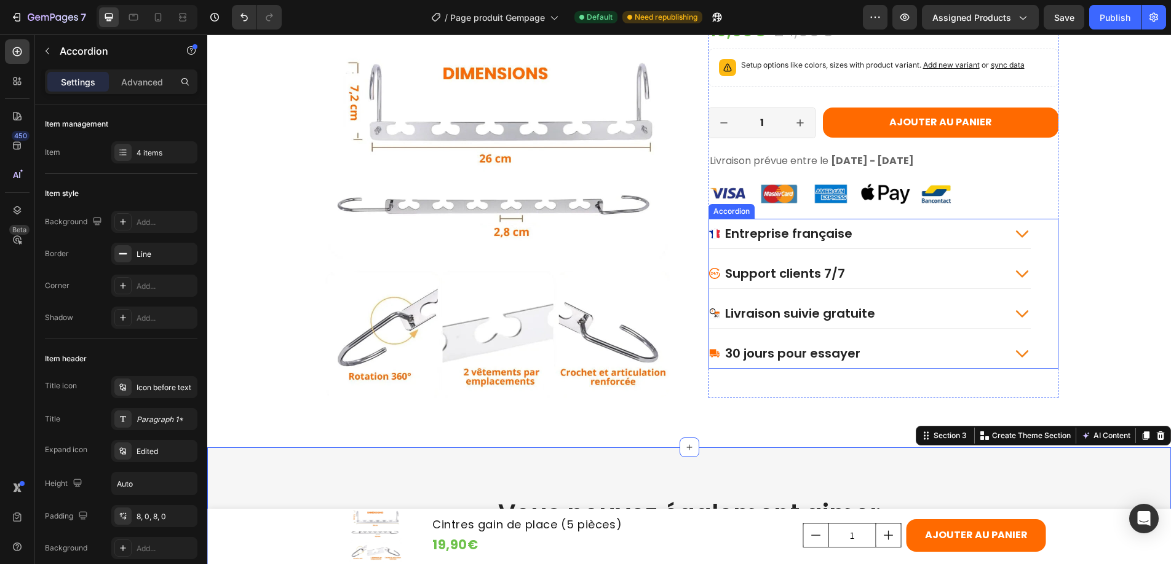
click at [745, 246] on div "Entreprise française" at bounding box center [870, 234] width 322 height 30
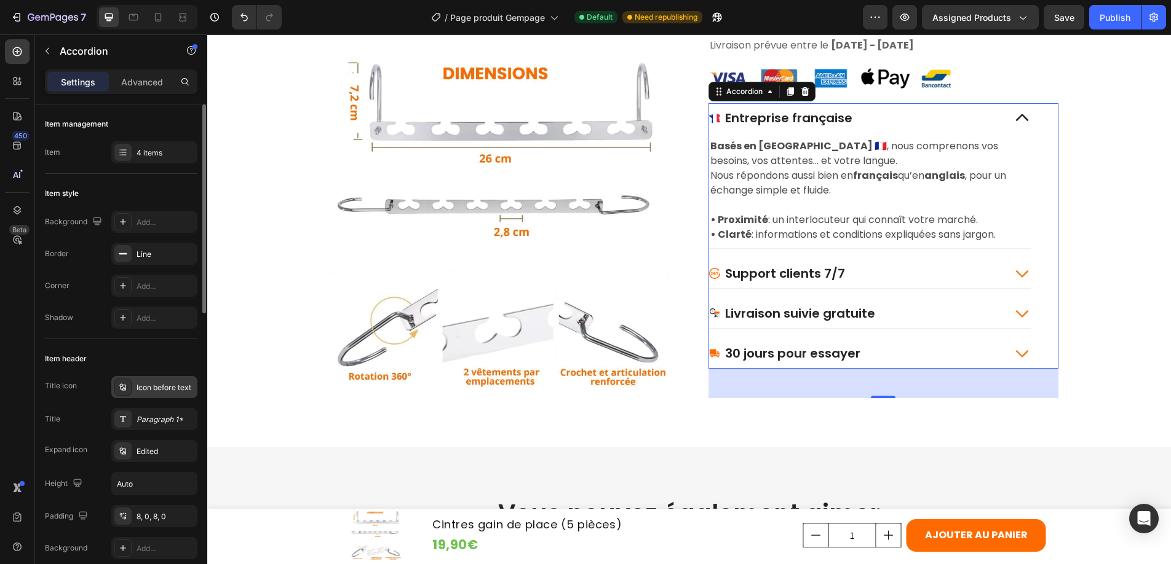
click at [125, 384] on icon at bounding box center [123, 387] width 10 height 10
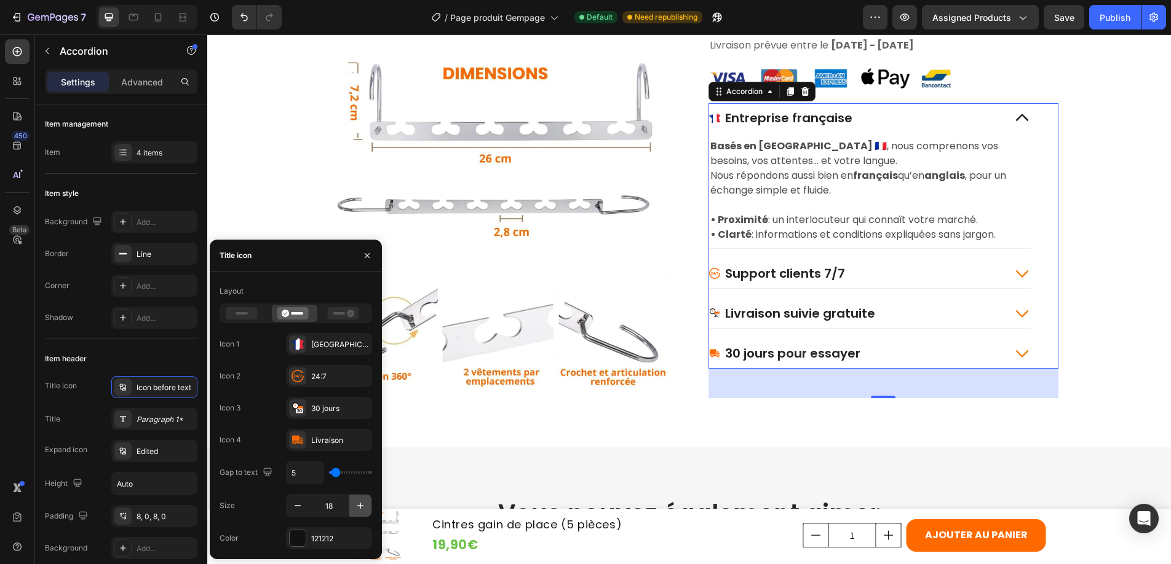
click at [361, 505] on icon "button" at bounding box center [360, 506] width 12 height 12
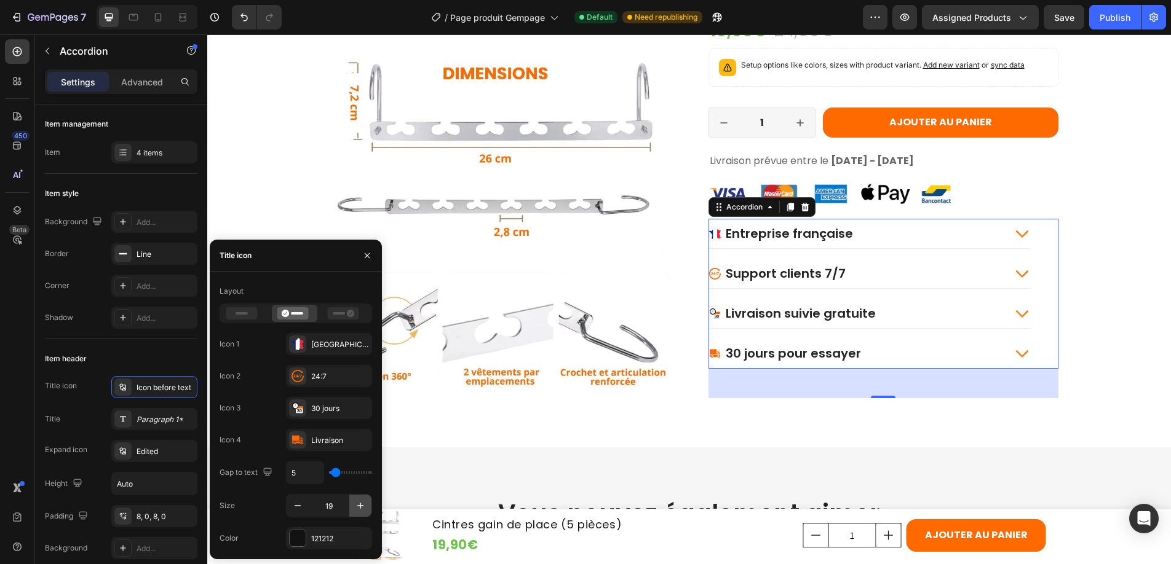
click at [361, 505] on icon "button" at bounding box center [360, 506] width 12 height 12
type input "20"
click at [346, 344] on div "France" at bounding box center [340, 344] width 58 height 11
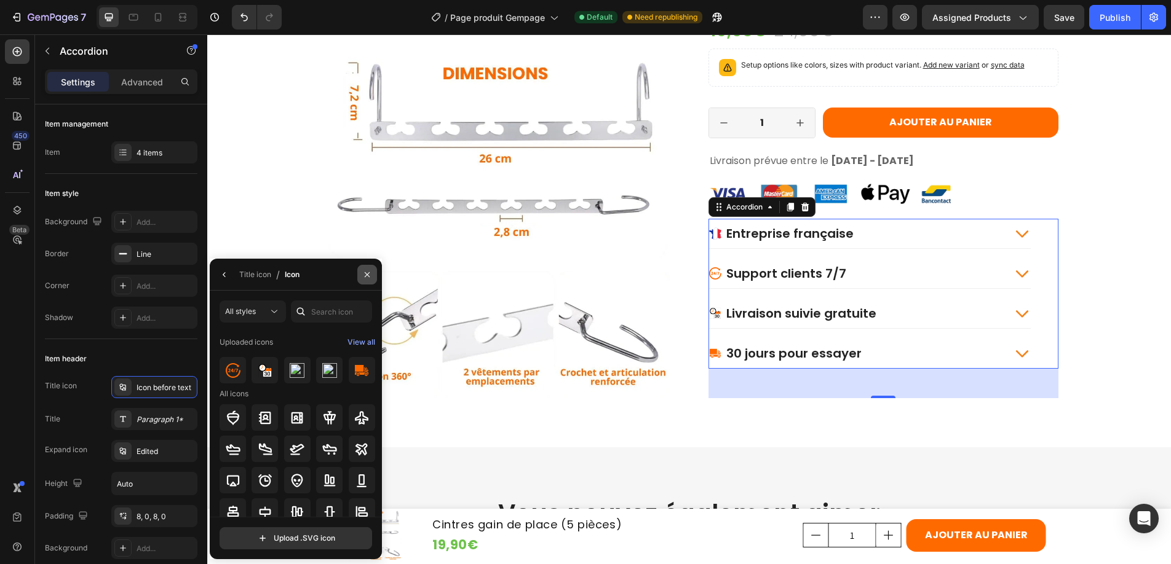
click at [367, 271] on icon "button" at bounding box center [367, 275] width 10 height 10
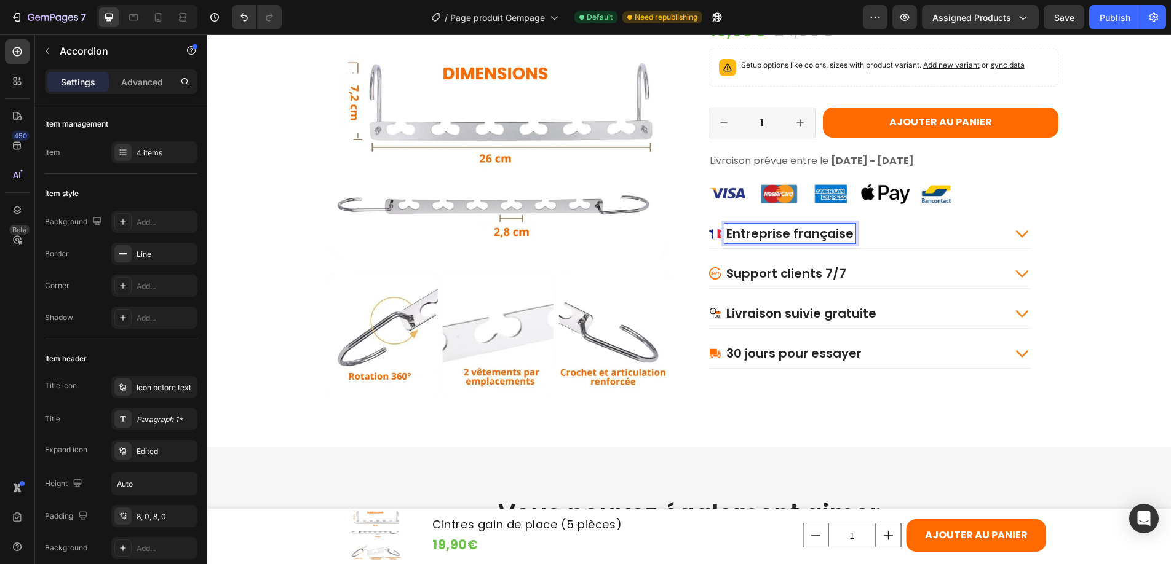
click at [786, 232] on p "Entreprise française" at bounding box center [789, 234] width 127 height 16
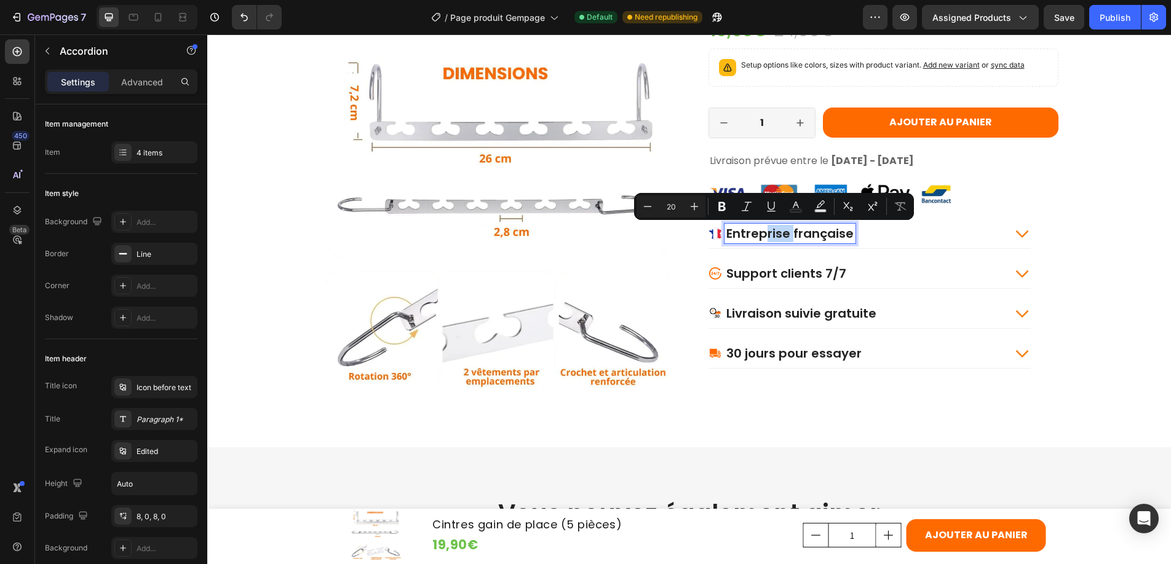
drag, startPoint x: 786, startPoint y: 232, endPoint x: 764, endPoint y: 232, distance: 22.7
click at [764, 232] on p "Entreprise française" at bounding box center [789, 234] width 127 height 16
click at [892, 242] on div "Entreprise française" at bounding box center [856, 234] width 295 height 20
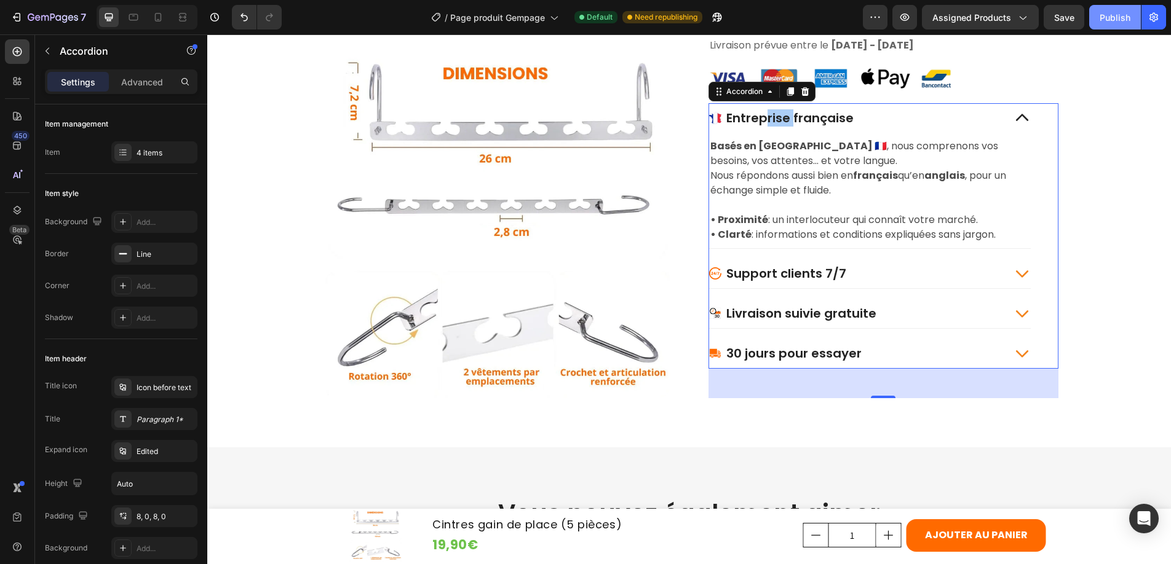
click at [1118, 14] on div "Publish" at bounding box center [1114, 17] width 31 height 13
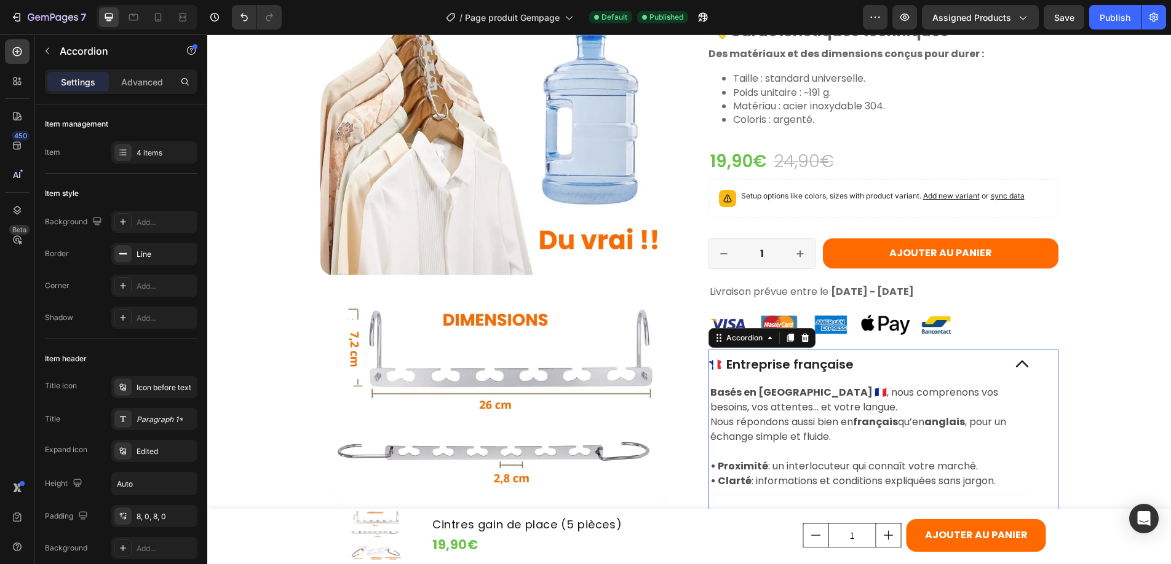
scroll to position [1244, 0]
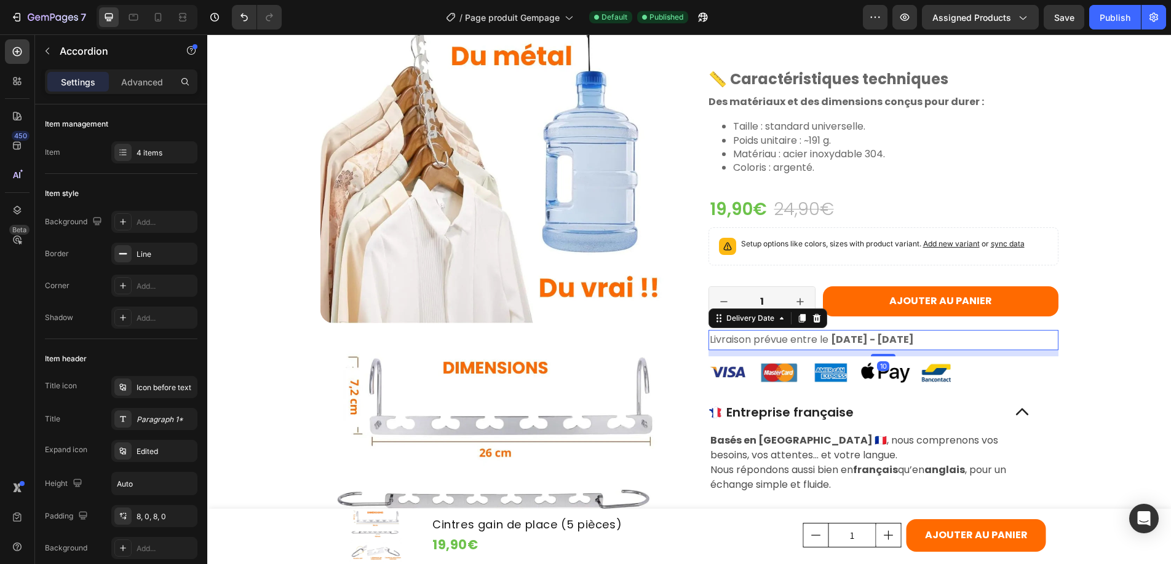
click at [785, 339] on span "Livraison prévue entre le" at bounding box center [769, 340] width 119 height 14
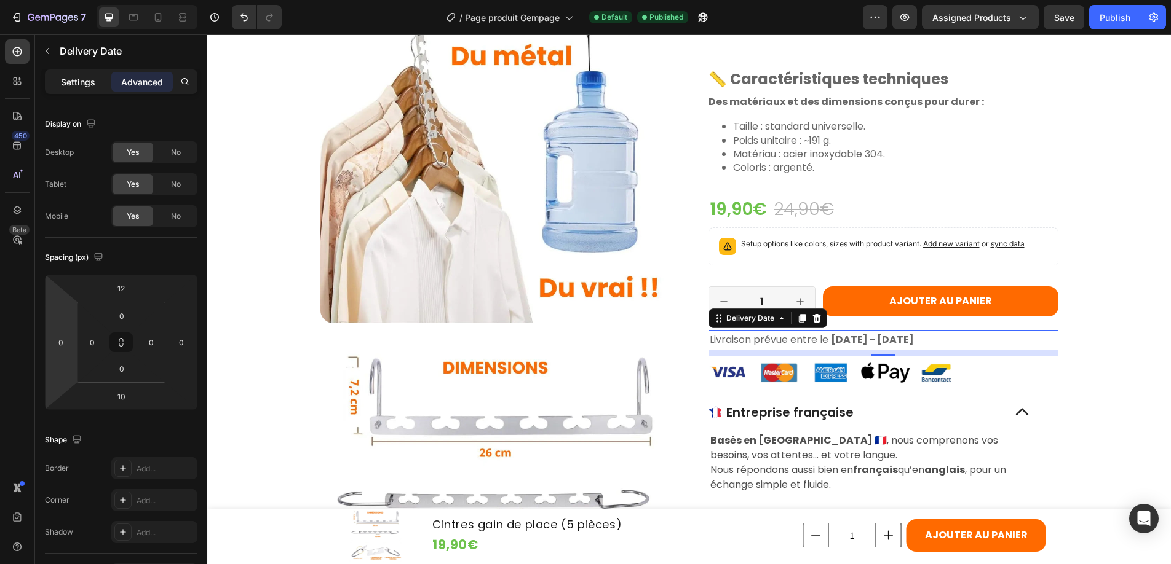
click at [77, 85] on p "Settings" at bounding box center [78, 82] width 34 height 13
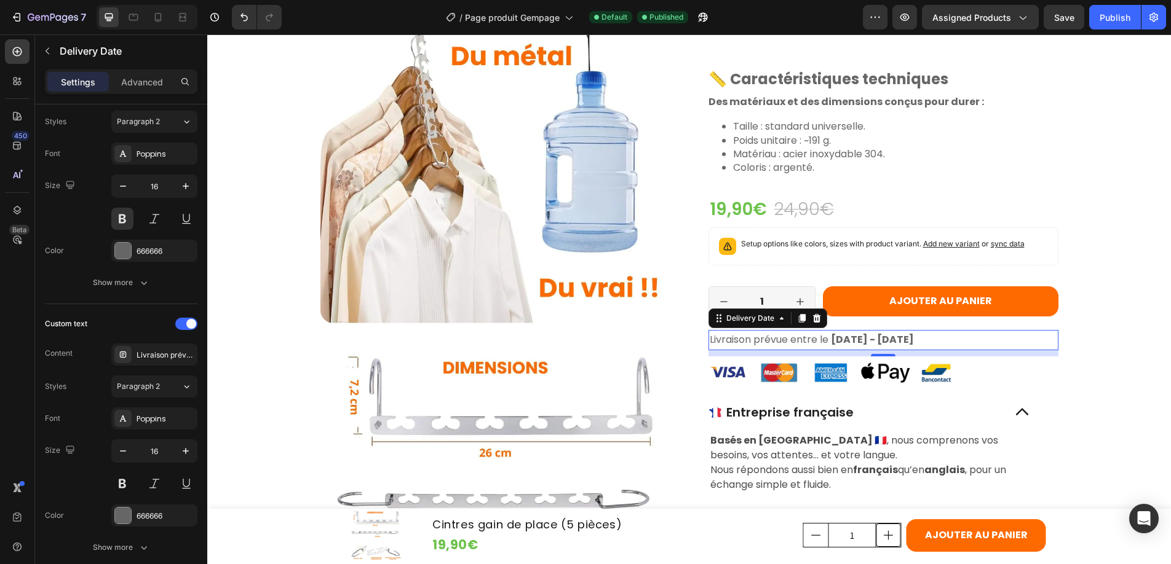
scroll to position [1415, 0]
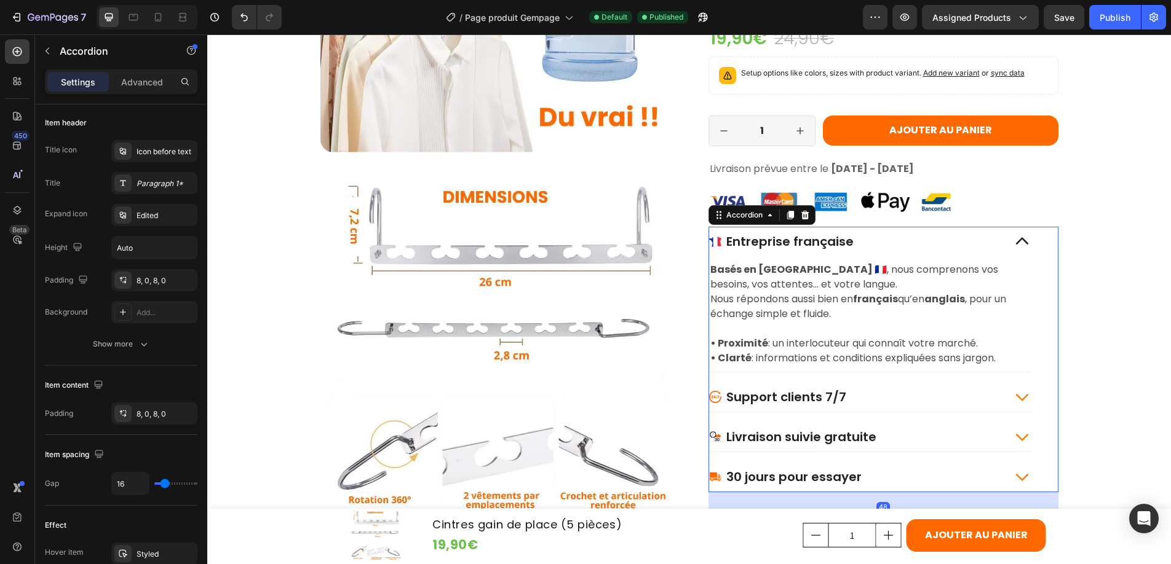
click at [1019, 239] on icon at bounding box center [1021, 241] width 17 height 17
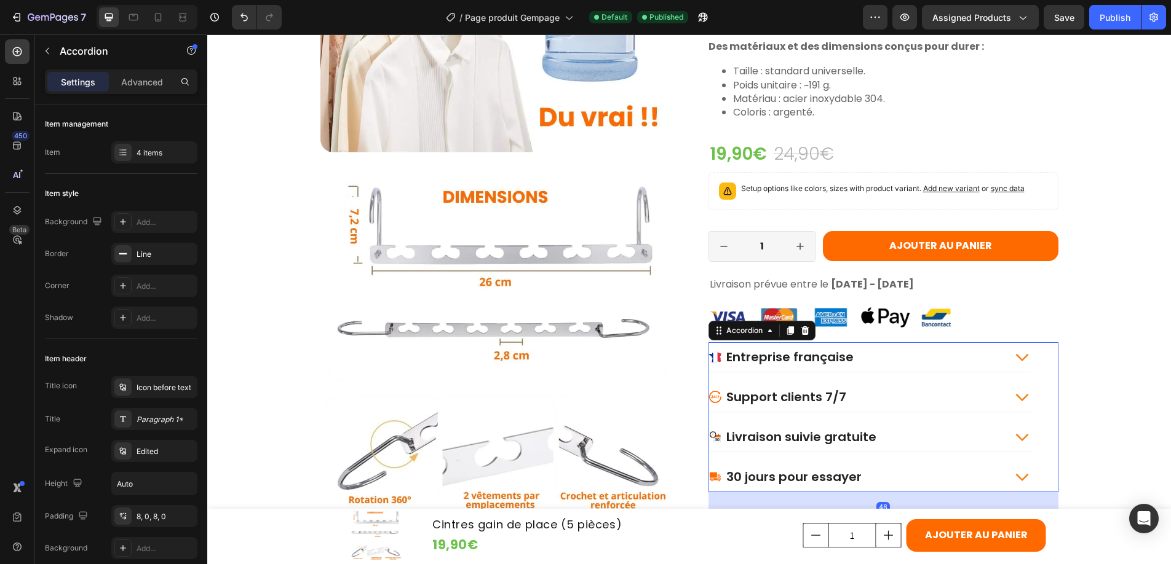
click at [893, 395] on div "Support clients 7/7" at bounding box center [856, 397] width 295 height 20
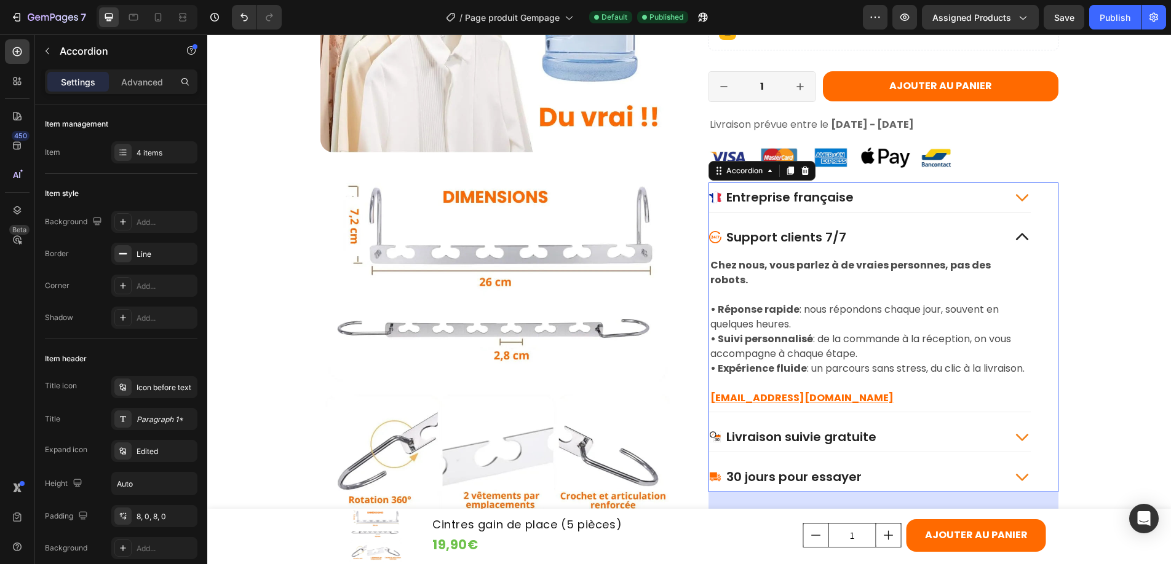
click at [1016, 237] on icon at bounding box center [1021, 237] width 17 height 17
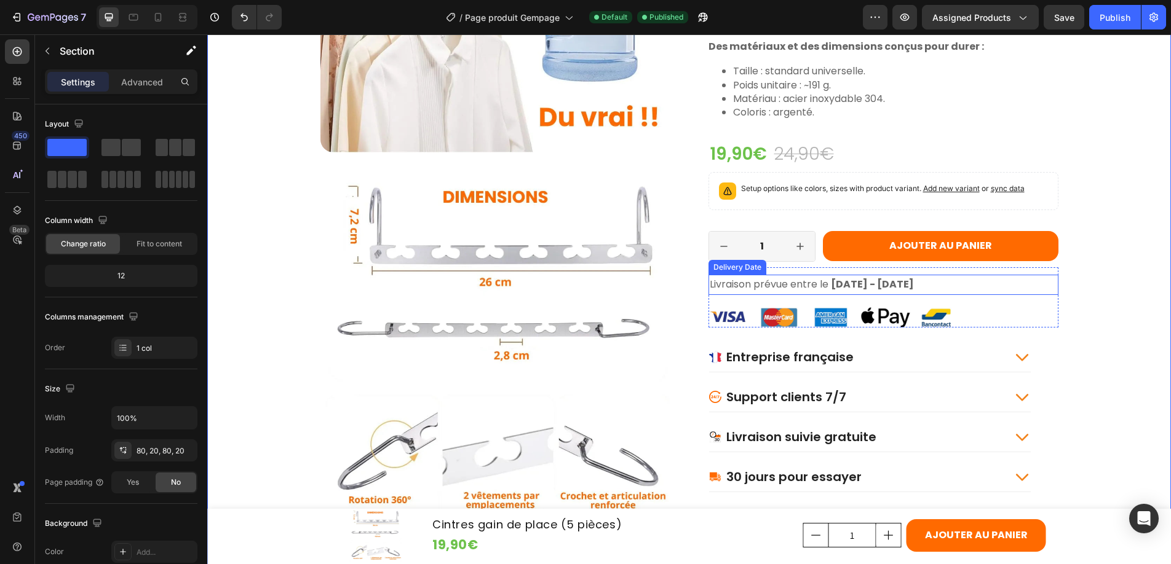
click at [710, 283] on span "Livraison prévue entre le" at bounding box center [769, 284] width 119 height 14
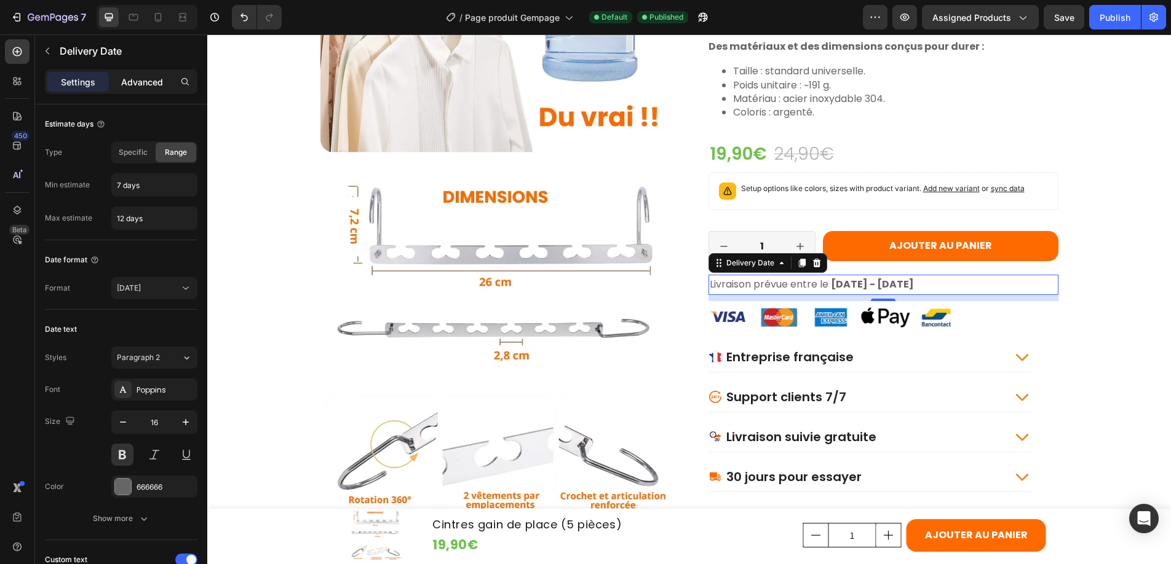
click at [136, 81] on p "Advanced" at bounding box center [142, 82] width 42 height 13
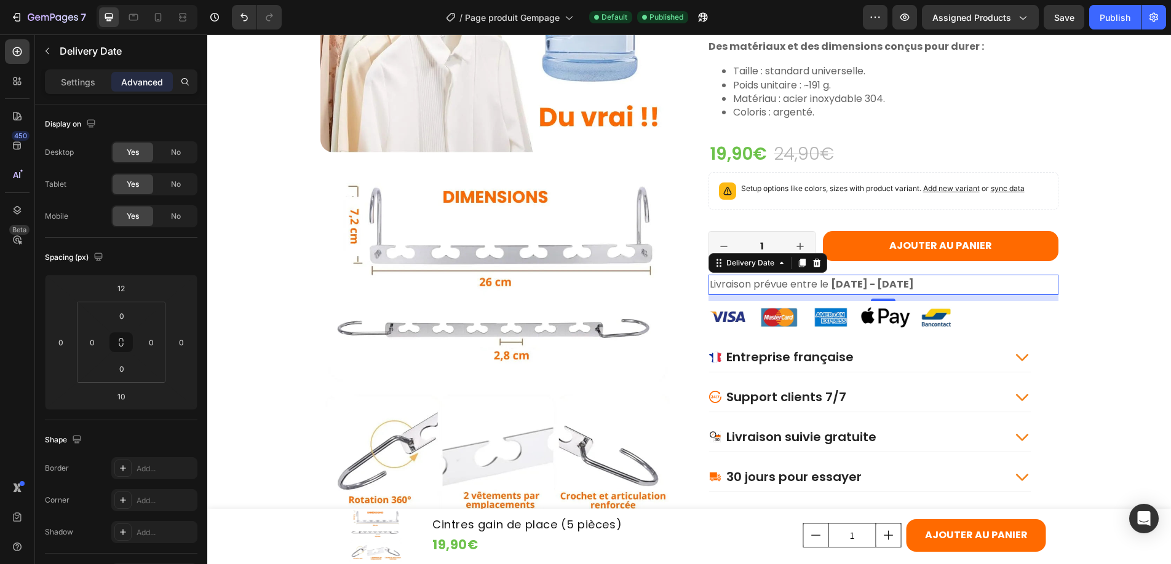
click at [710, 282] on span "Livraison prévue entre le" at bounding box center [769, 284] width 119 height 14
click at [710, 282] on span "Livraison prévue entre le" at bounding box center [769, 285] width 119 height 14
click at [710, 283] on span "Livraison prévue entre le" at bounding box center [769, 285] width 119 height 14
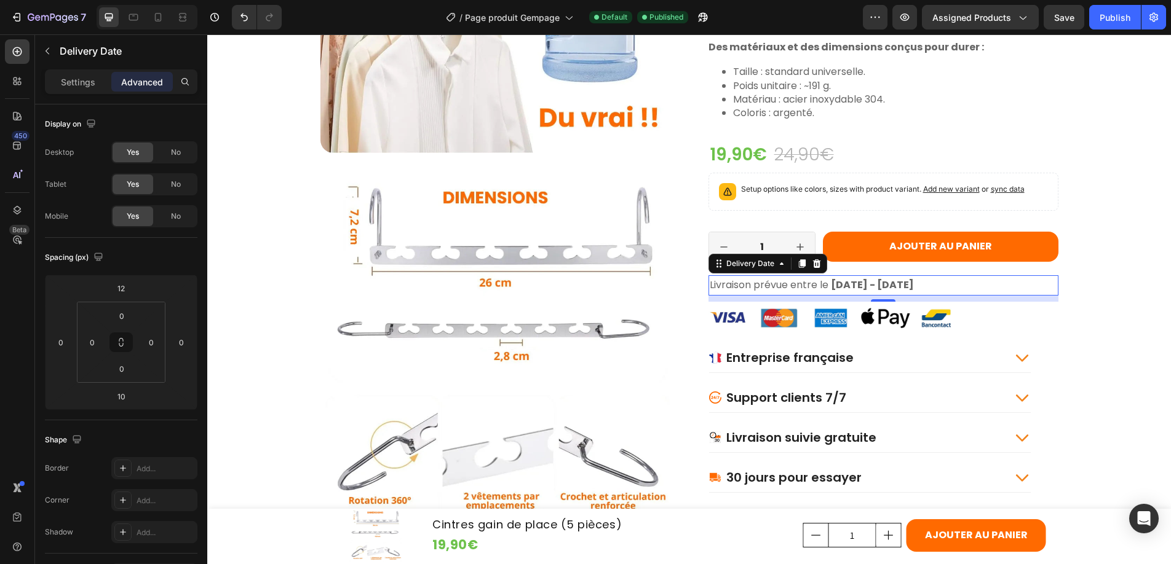
click at [710, 283] on span "Livraison prévue entre le" at bounding box center [769, 285] width 119 height 14
click at [727, 283] on span "Livraison prévue entre le" at bounding box center [769, 285] width 119 height 14
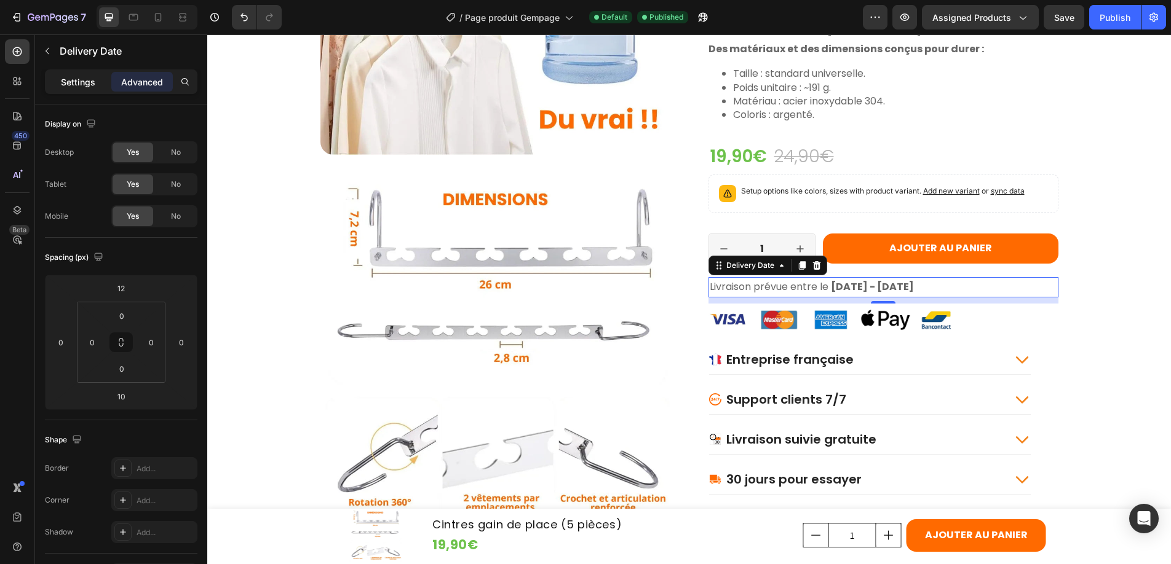
click at [76, 83] on p "Settings" at bounding box center [78, 82] width 34 height 13
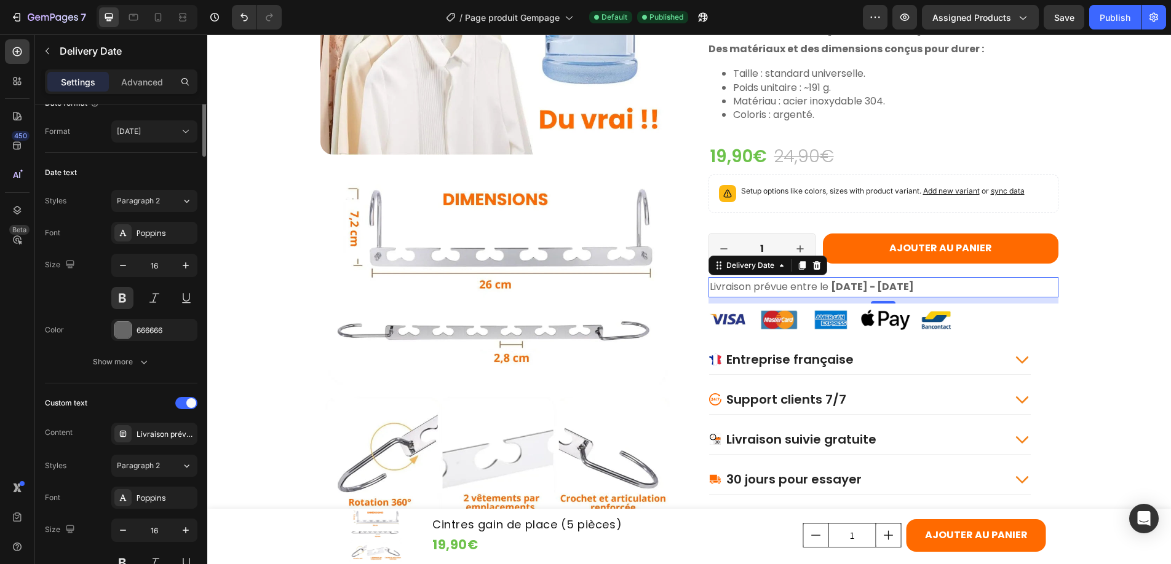
scroll to position [236, 0]
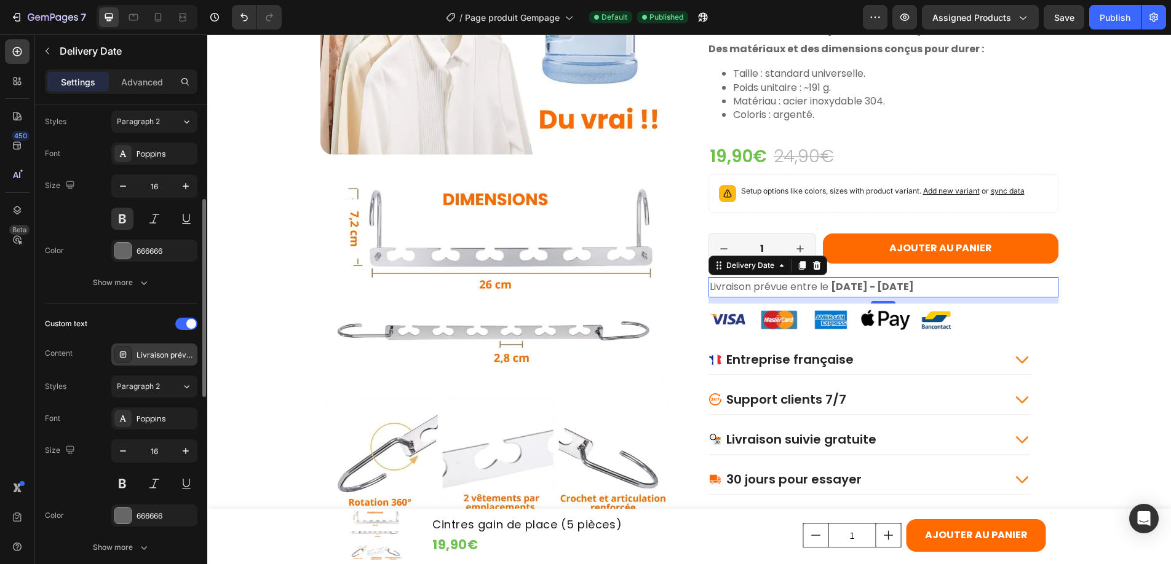
click at [125, 357] on icon at bounding box center [123, 355] width 10 height 10
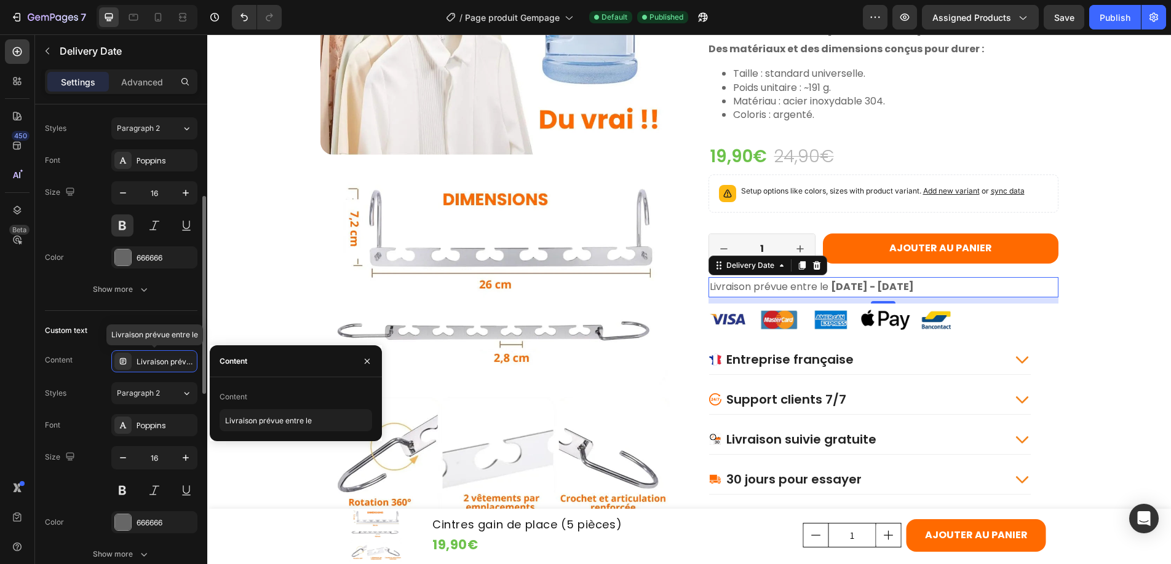
scroll to position [226, 0]
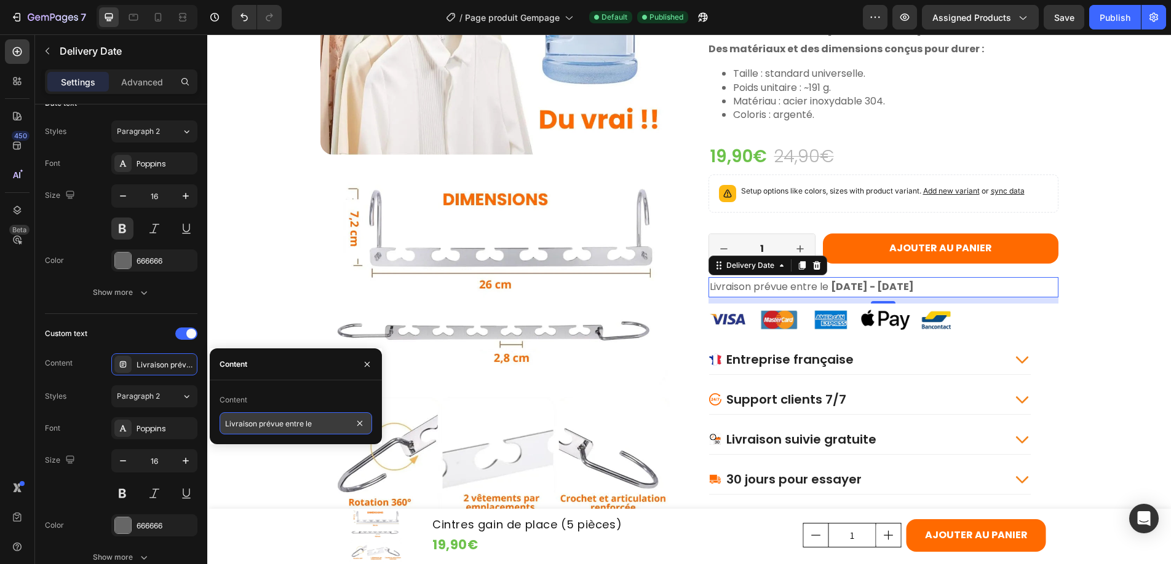
click at [224, 422] on input "Livraison prévue entre le" at bounding box center [295, 424] width 152 height 22
click at [223, 422] on input "Livraison prévue entre le" at bounding box center [295, 424] width 152 height 22
click at [221, 422] on input "Livraison prévue entre le" at bounding box center [295, 424] width 152 height 22
paste input "📦"
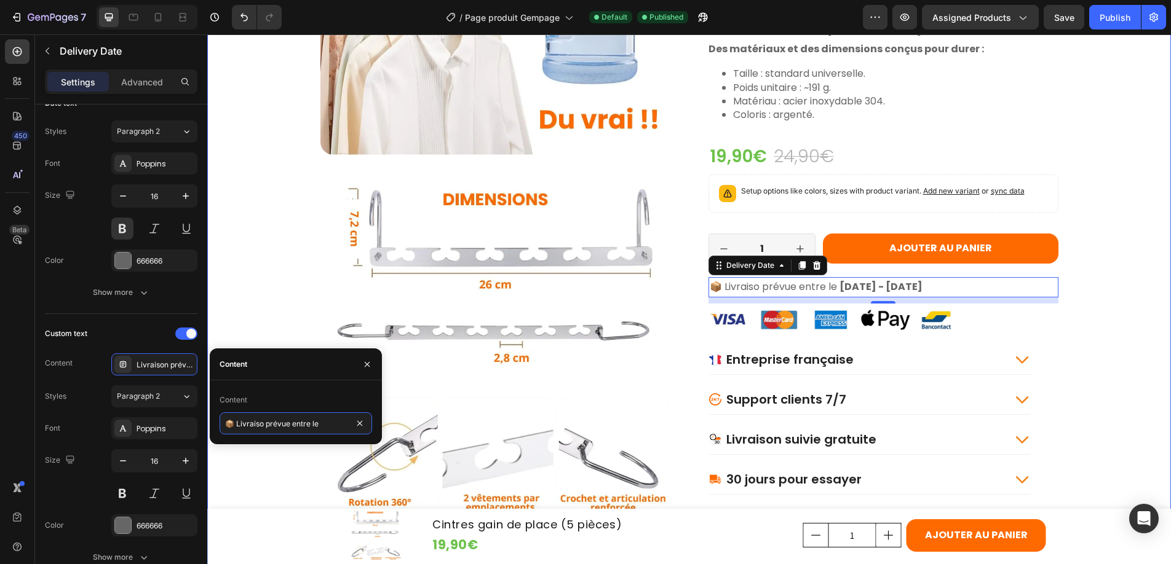
type input "📦 Livraison prévue entre le"
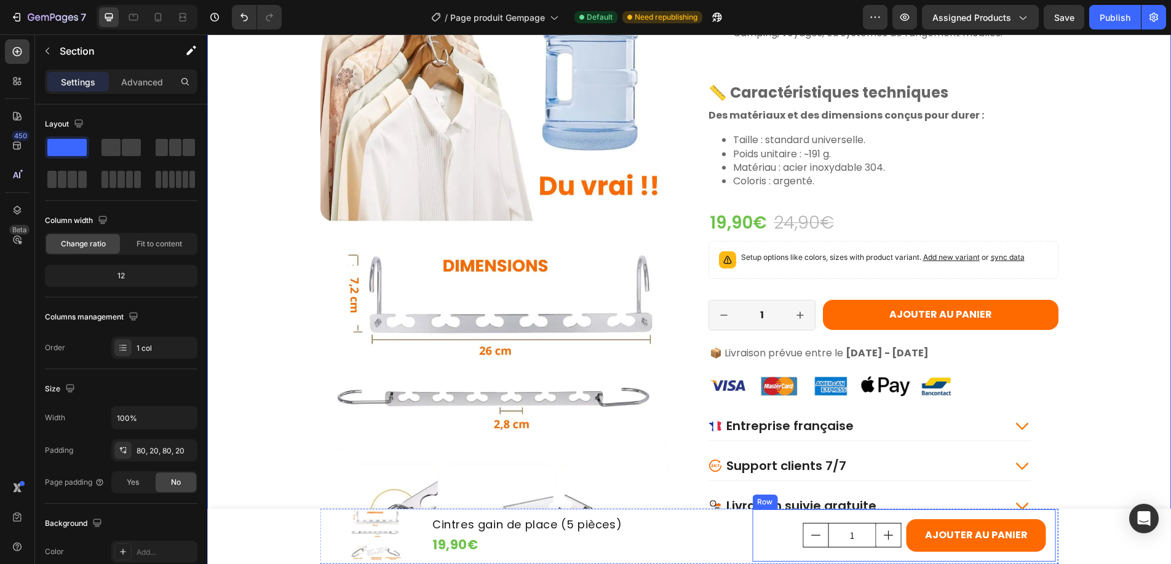
scroll to position [1267, 0]
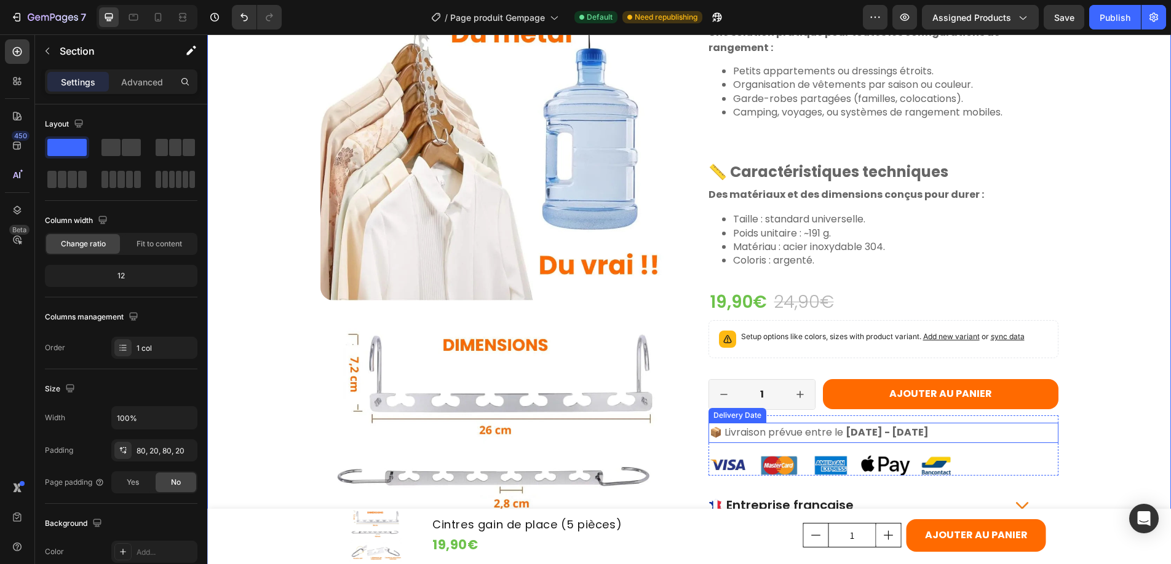
click at [710, 431] on span "📦 Livraison prévue entre le" at bounding box center [776, 432] width 133 height 14
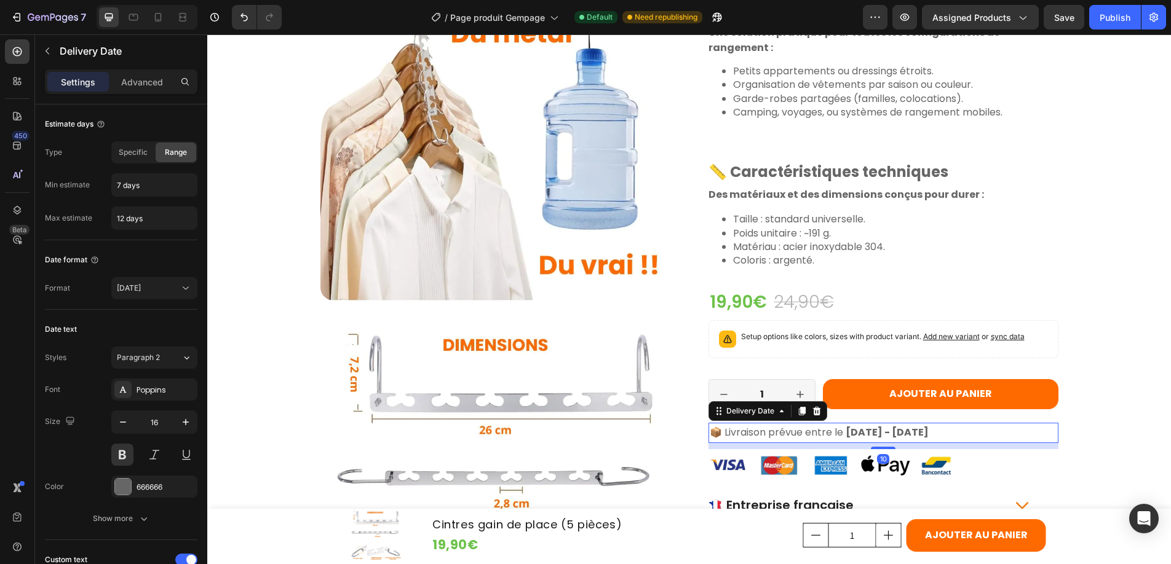
click at [710, 431] on span "📦 Livraison prévue entre le" at bounding box center [776, 432] width 133 height 14
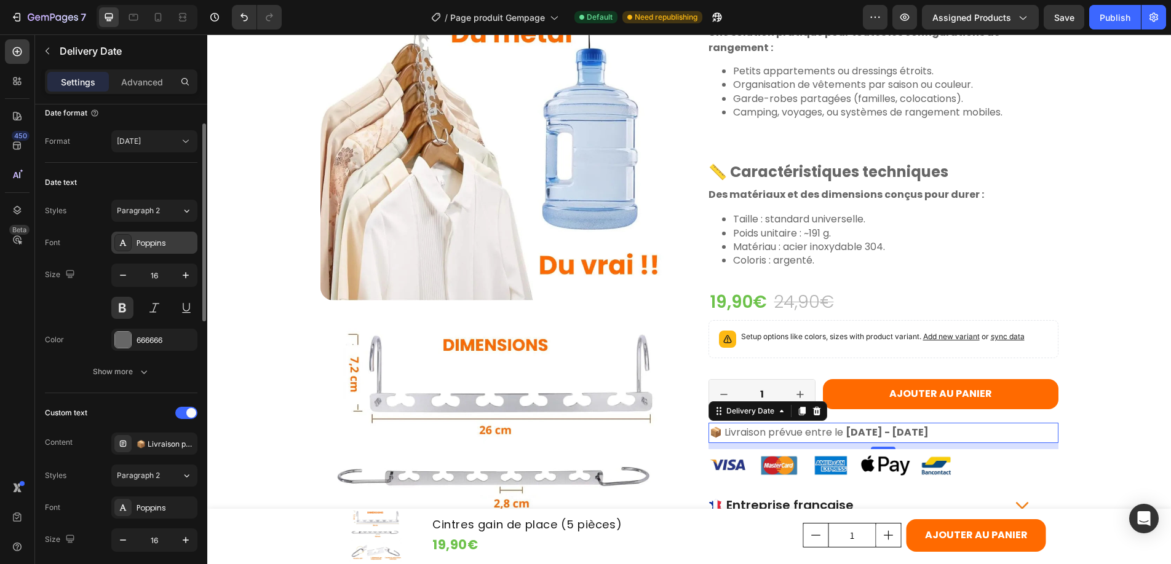
scroll to position [292, 0]
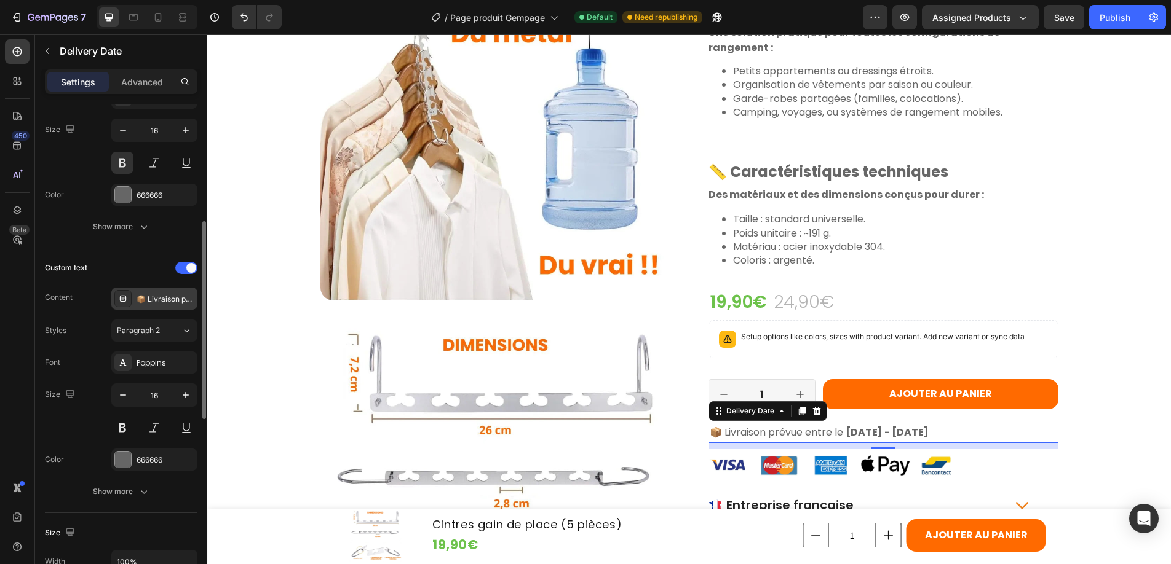
click at [122, 298] on icon at bounding box center [123, 297] width 4 height 1
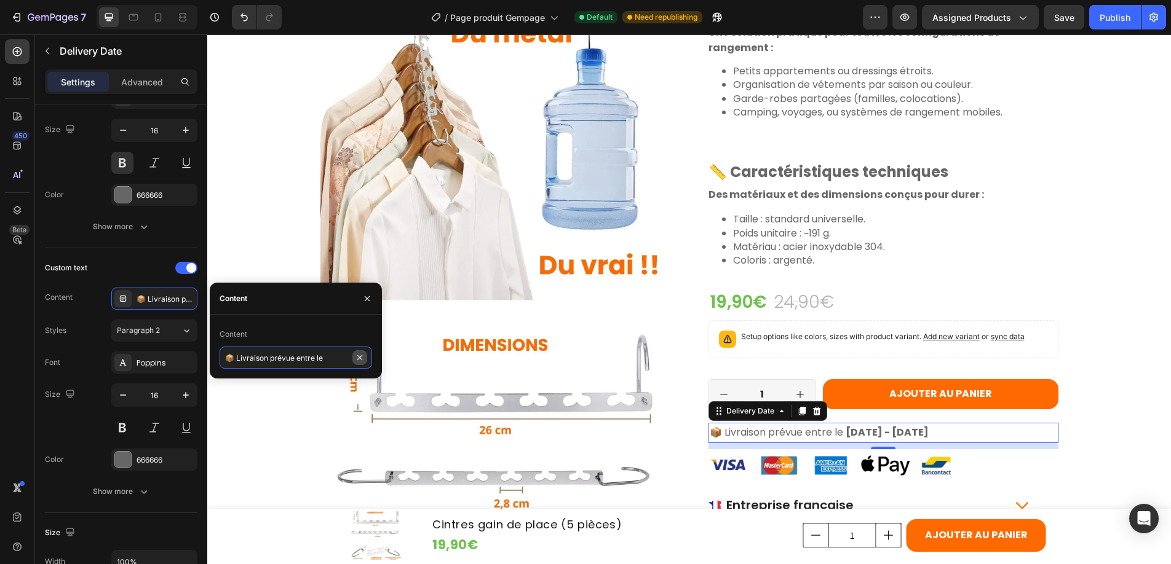
drag, startPoint x: 220, startPoint y: 357, endPoint x: 354, endPoint y: 362, distance: 133.5
click at [354, 362] on div "📦 Livraison prévue entre le" at bounding box center [295, 358] width 152 height 22
click at [816, 263] on p "Coloris : argenté." at bounding box center [895, 261] width 325 height 14
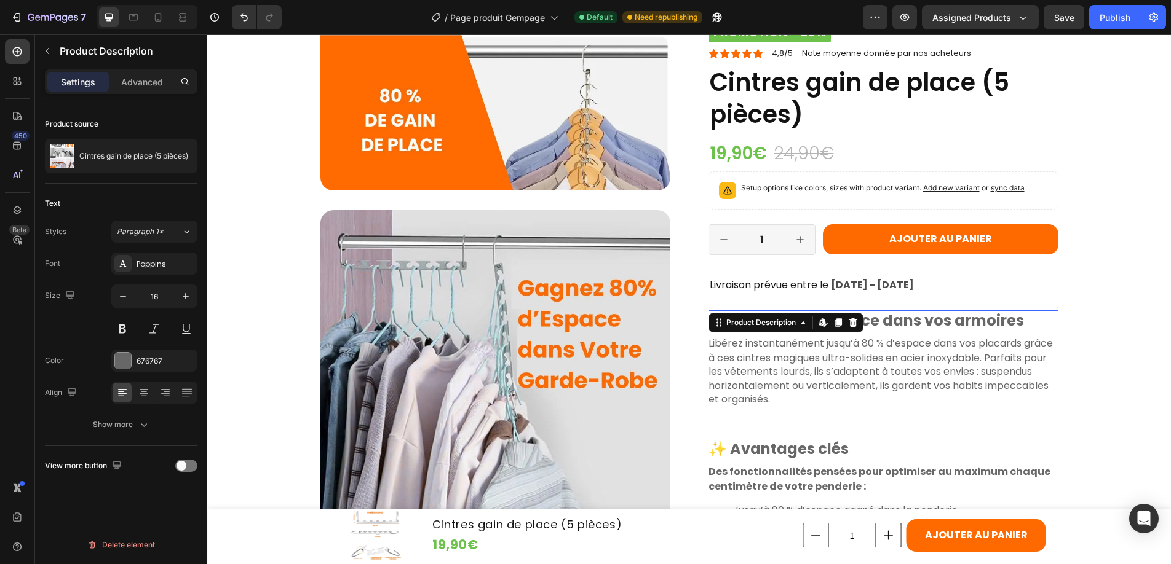
scroll to position [631, 0]
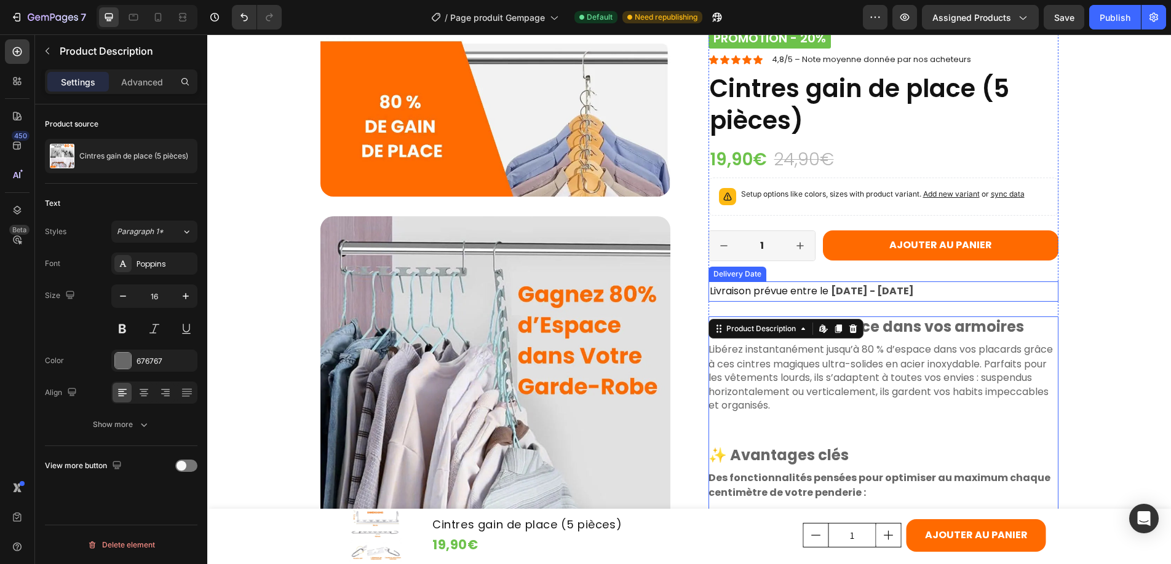
click at [734, 298] on span "Livraison prévue entre le" at bounding box center [769, 291] width 119 height 14
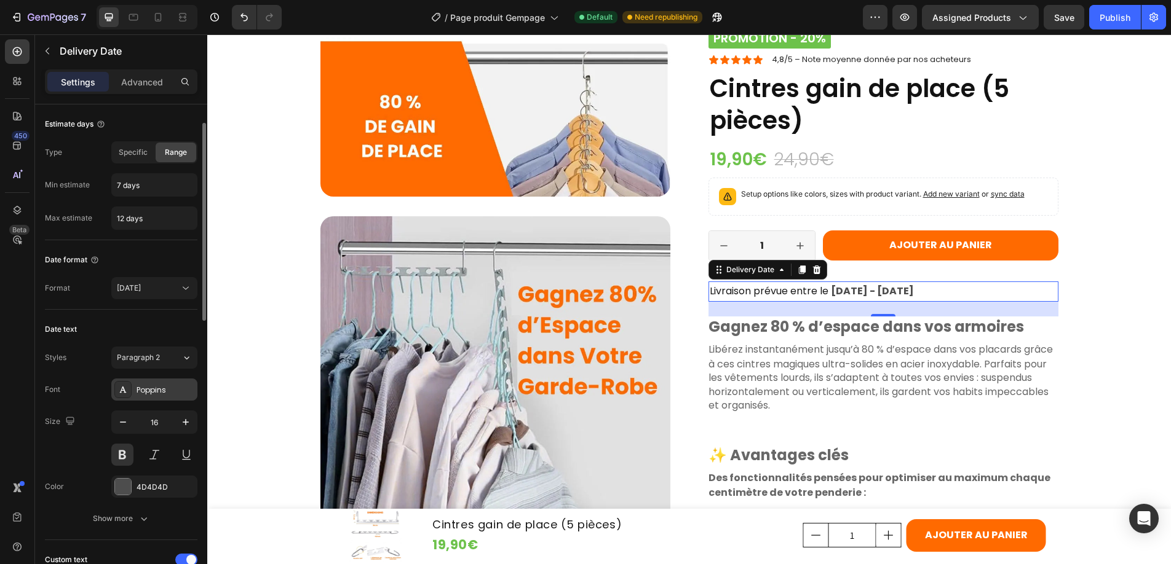
scroll to position [235, 0]
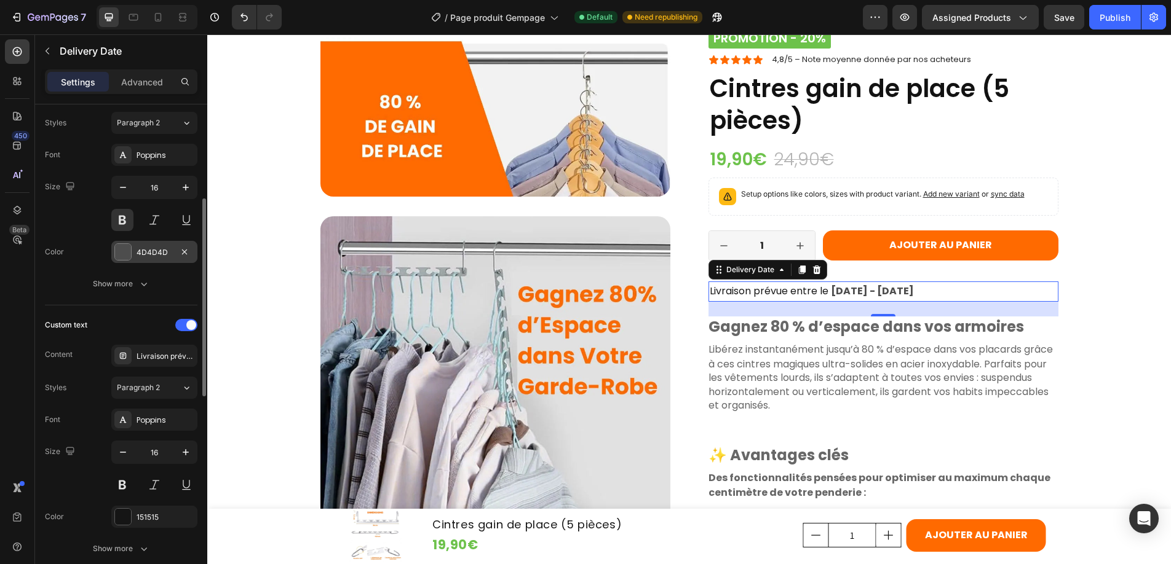
click at [165, 250] on div "4D4D4D" at bounding box center [154, 252] width 36 height 11
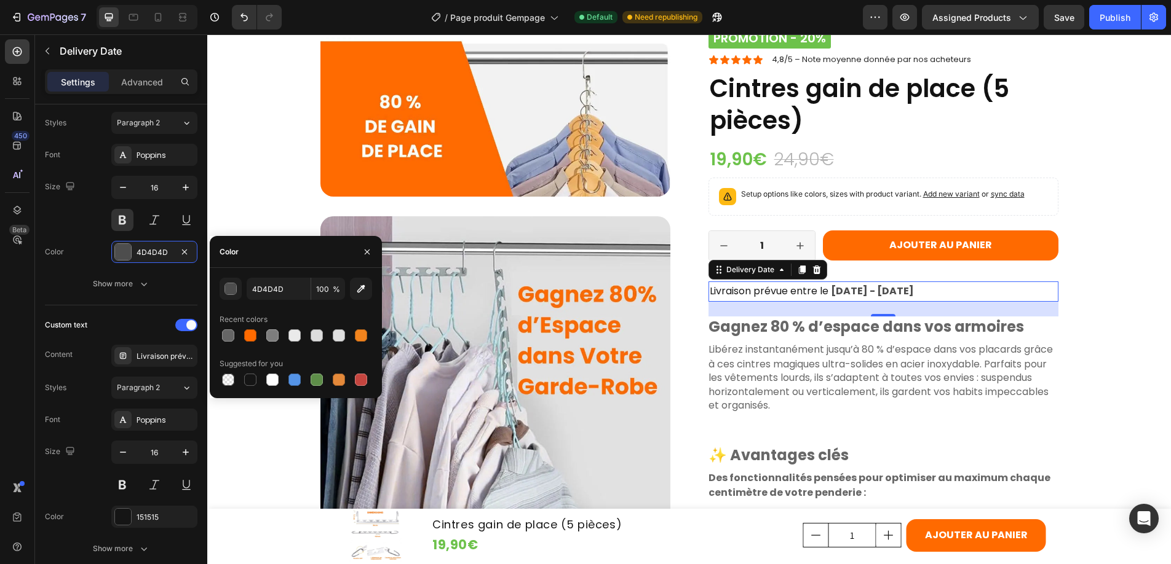
click at [239, 333] on div at bounding box center [295, 335] width 152 height 17
click at [221, 337] on div at bounding box center [228, 335] width 15 height 15
type input "666666"
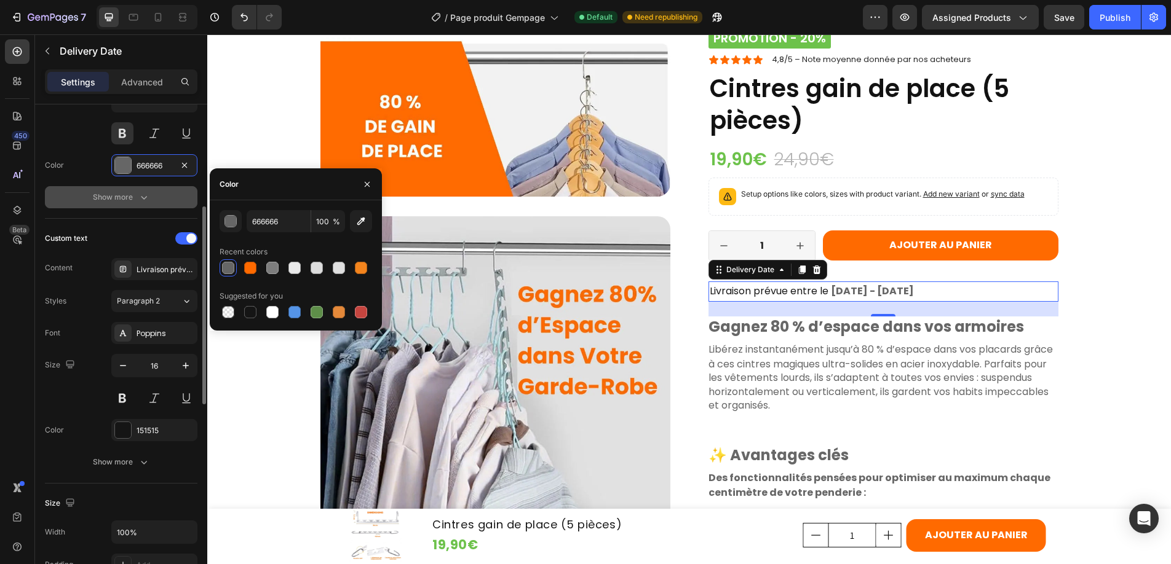
scroll to position [358, 0]
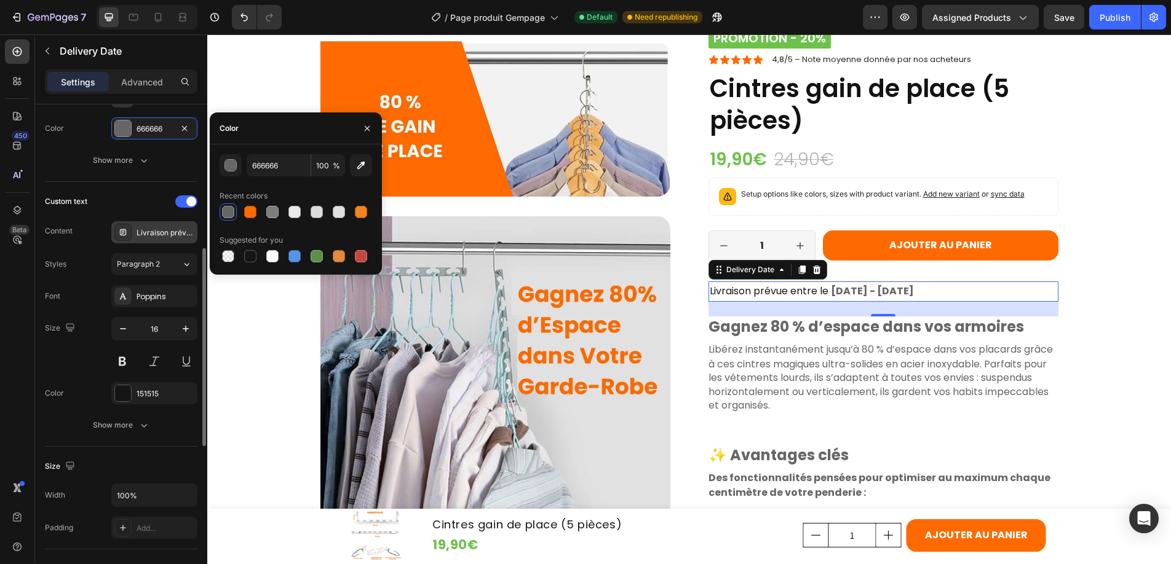
click at [122, 232] on icon at bounding box center [123, 232] width 10 height 10
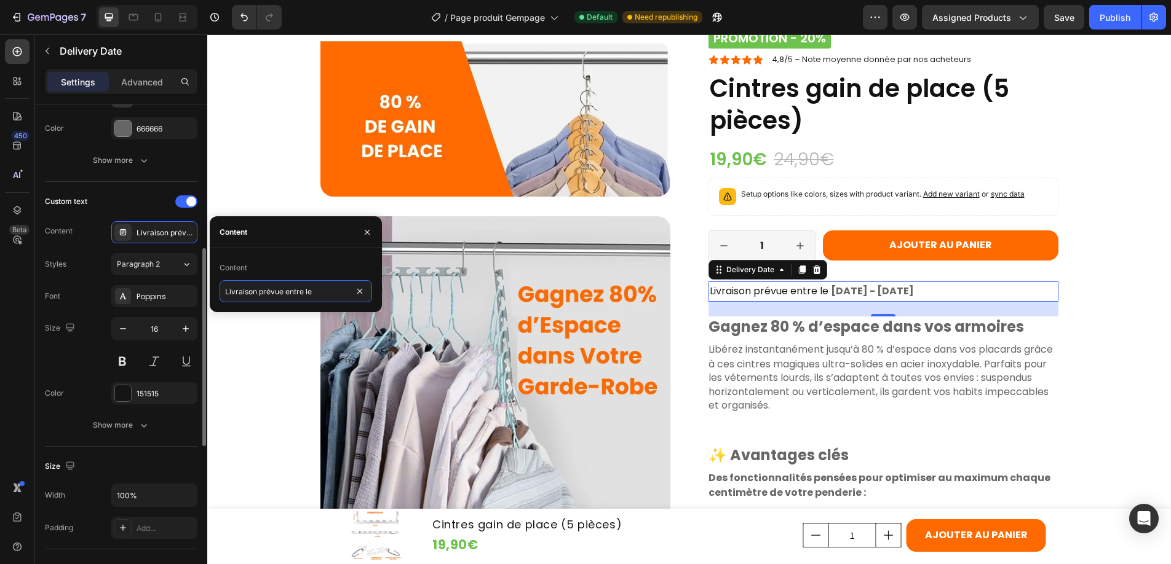
drag, startPoint x: 334, startPoint y: 291, endPoint x: 197, endPoint y: 287, distance: 137.2
click at [197, 287] on div "450 Beta Sections(18) Elements(84) Section Element Hero Section Product Detail …" at bounding box center [103, 299] width 207 height 530
drag, startPoint x: 322, startPoint y: 294, endPoint x: 226, endPoint y: 288, distance: 96.7
click at [226, 288] on input "Livraison prévue entre le" at bounding box center [295, 291] width 152 height 22
paste input "📦"
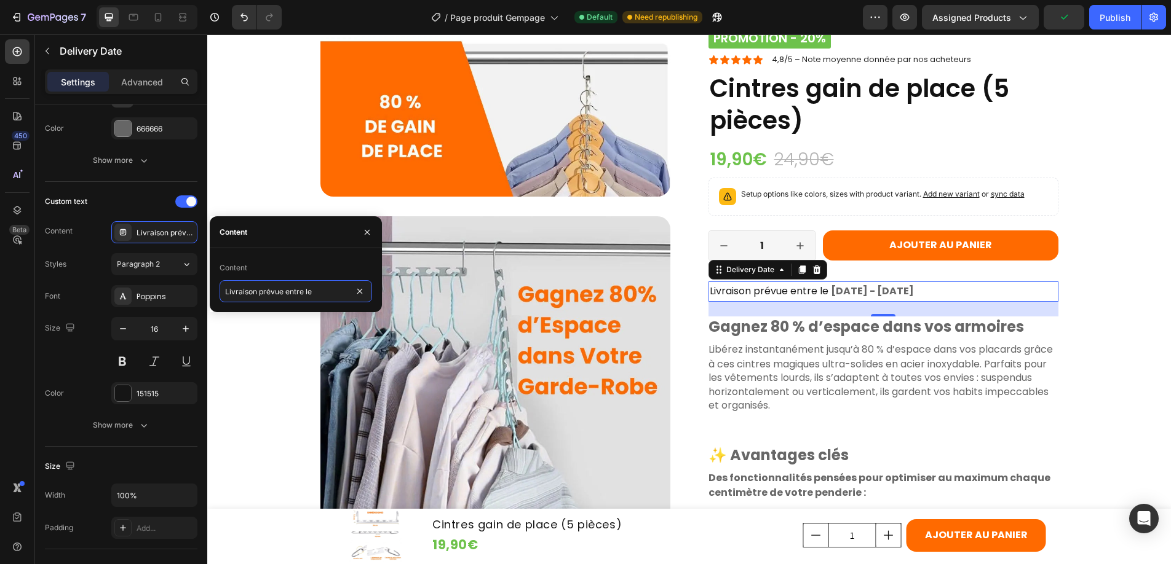
type input "📦 Livraison prévue entre le"
click at [1141, 318] on div "Product Images PROMOTION - 20% Product Badge Icon Icon Icon Icon Icon Icon List…" at bounding box center [688, 391] width 939 height 1828
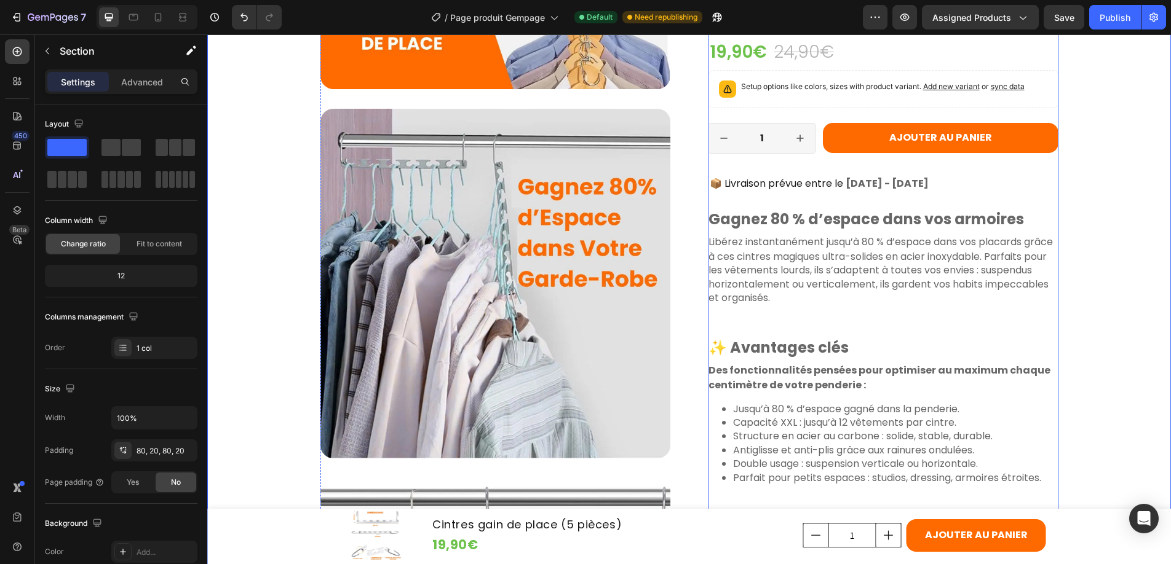
scroll to position [715, 0]
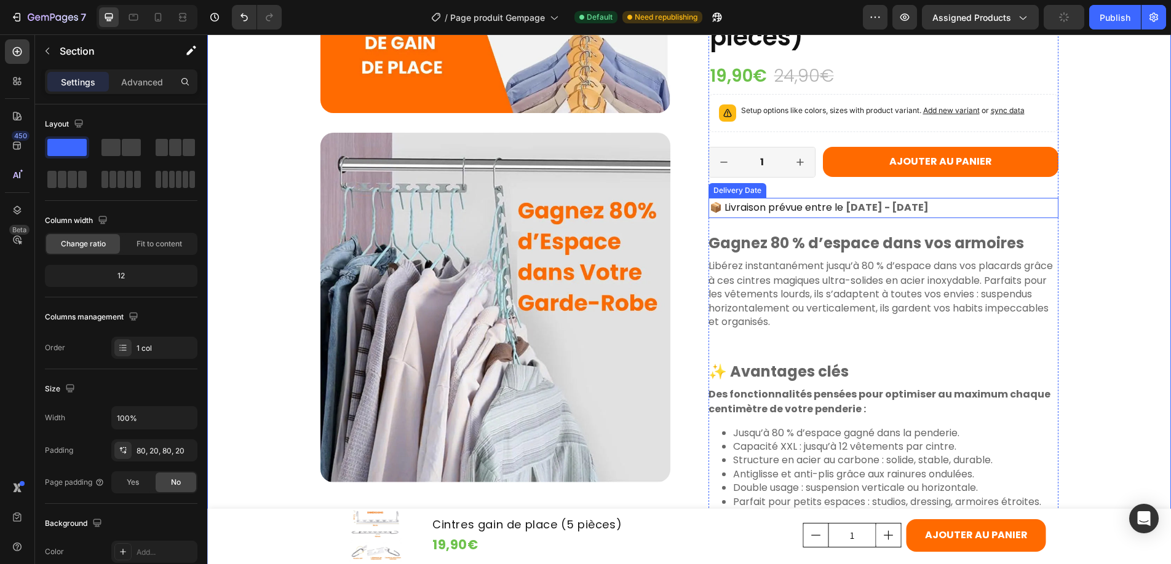
click at [815, 215] on span "📦 Livraison prévue entre le" at bounding box center [776, 207] width 133 height 14
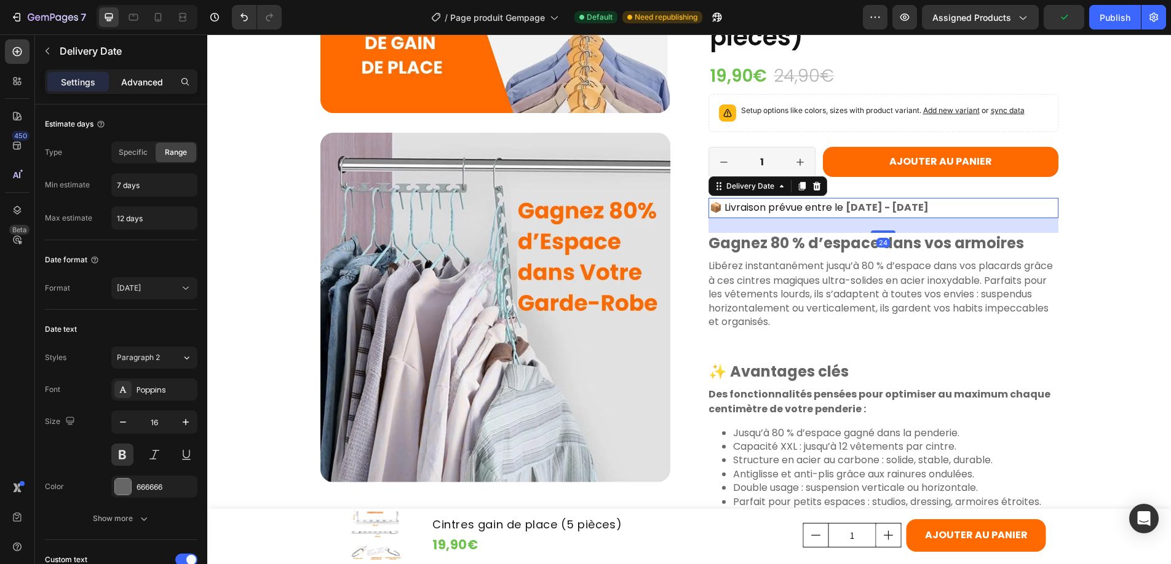
click at [146, 82] on p "Advanced" at bounding box center [142, 82] width 42 height 13
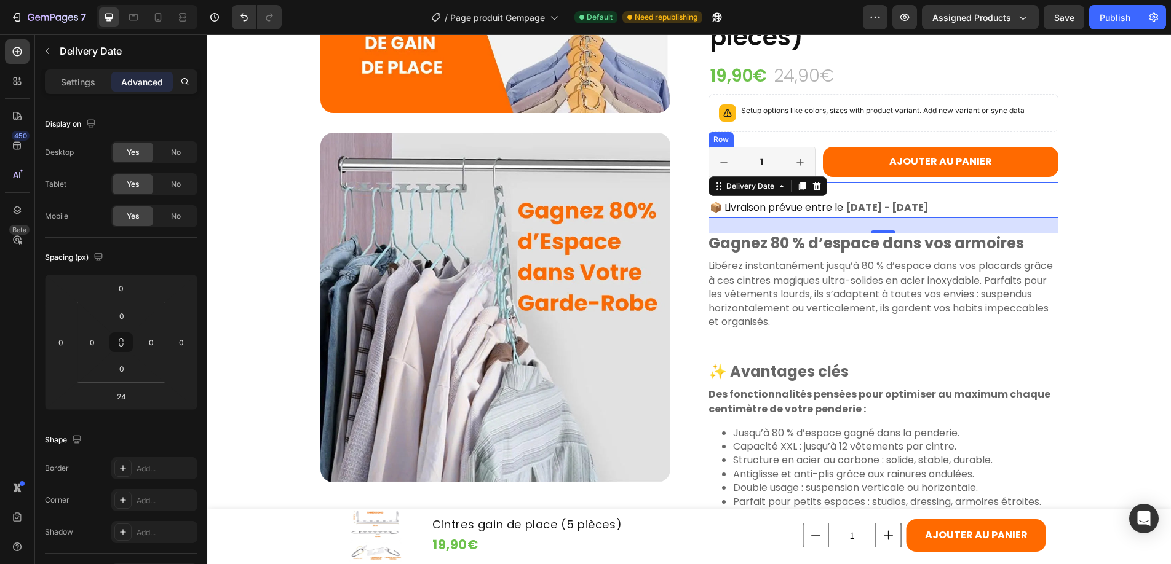
click at [906, 183] on div "Ajouter au panier Add to Cart" at bounding box center [940, 165] width 235 height 36
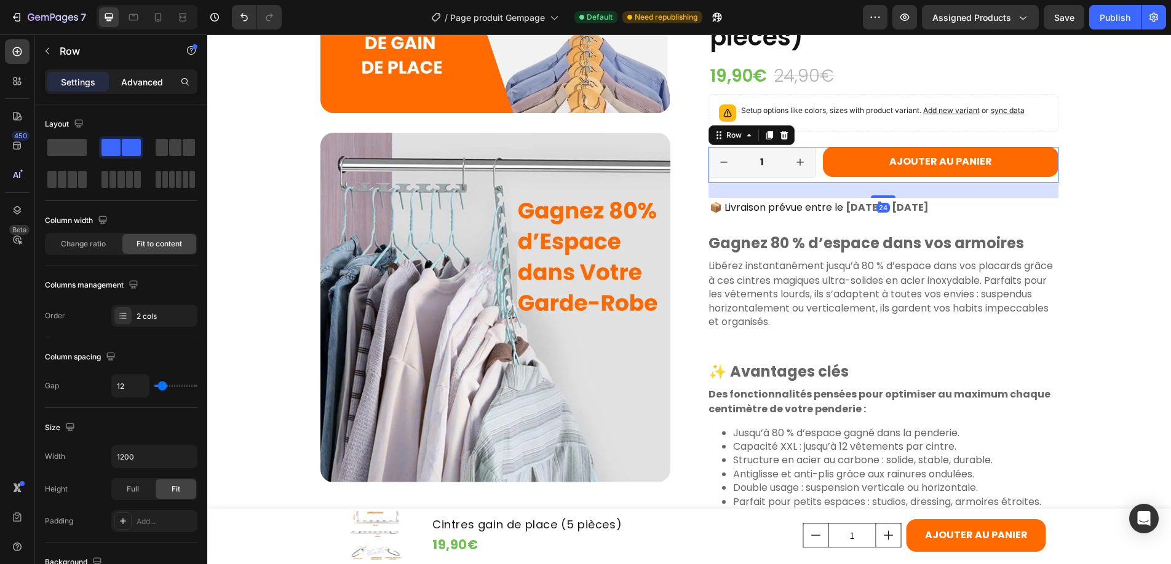
click at [139, 82] on p "Advanced" at bounding box center [142, 82] width 42 height 13
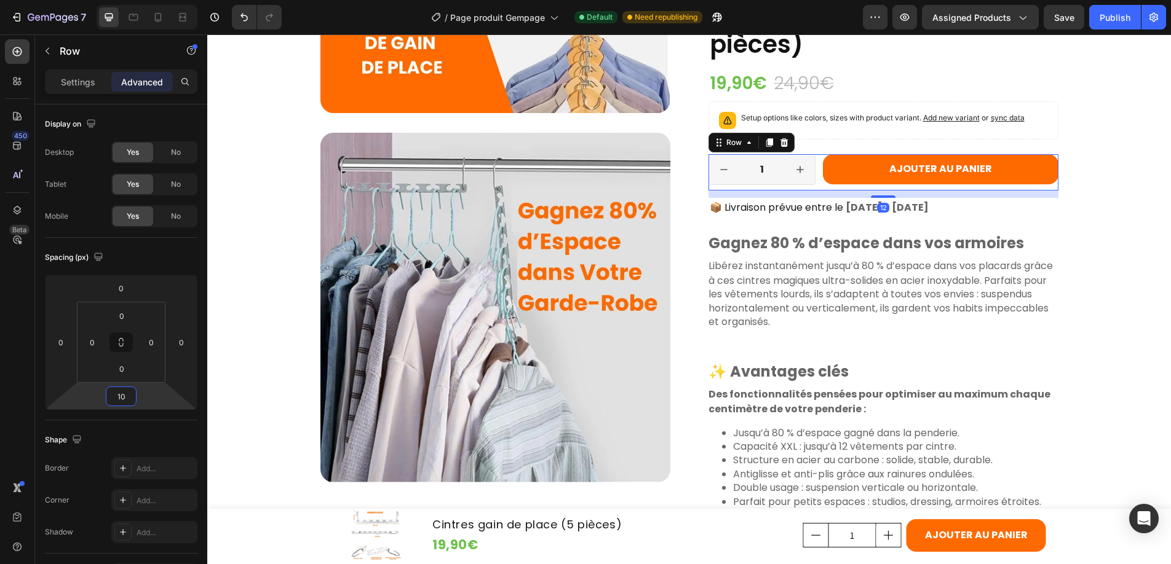
type input "8"
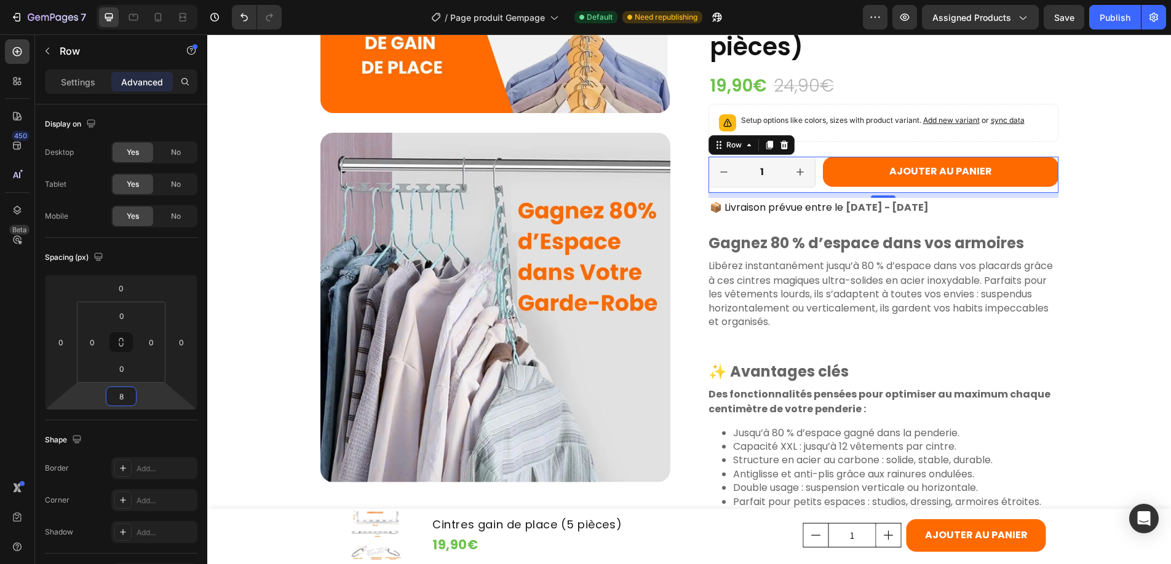
click at [136, 5] on html "7 Version history / Page produit Gempage Default Need republishing Preview Assi…" at bounding box center [585, 2] width 1171 height 5
click at [1103, 103] on div "Product Images PROMOTION - 20% Product Badge Icon Icon Icon Icon Icon Icon List…" at bounding box center [688, 308] width 939 height 1828
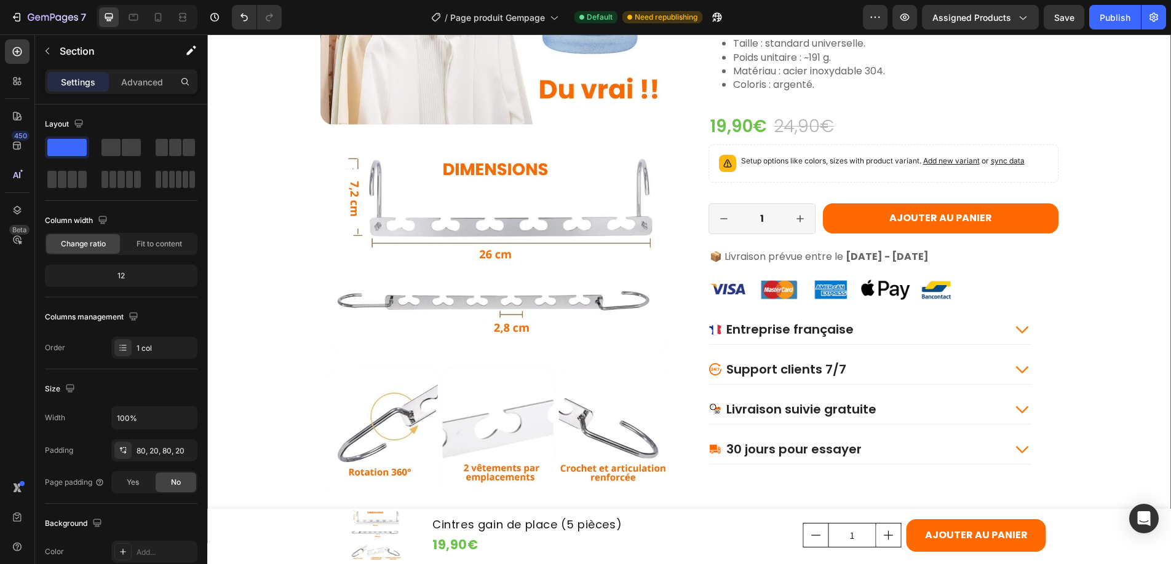
scroll to position [1433, 0]
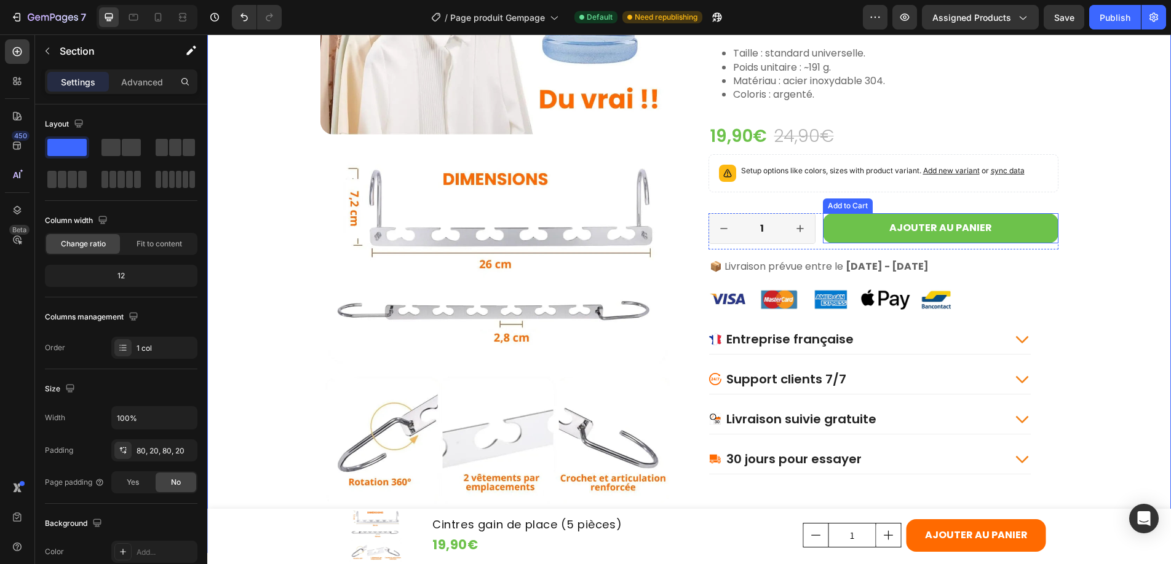
click at [858, 227] on button "Ajouter au panier" at bounding box center [940, 228] width 235 height 30
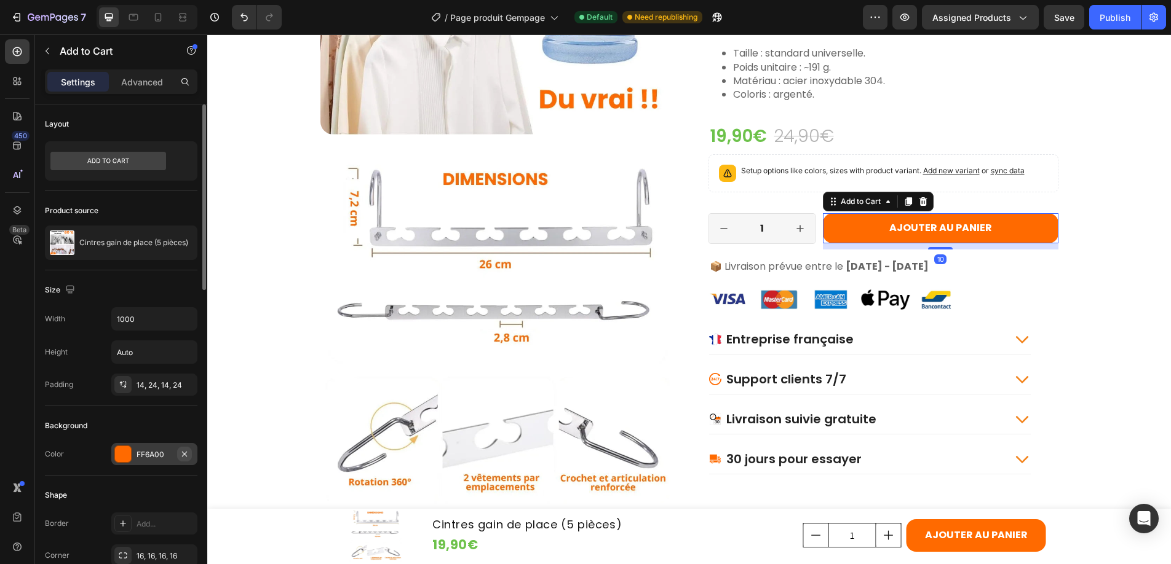
click at [177, 458] on button "button" at bounding box center [184, 454] width 15 height 15
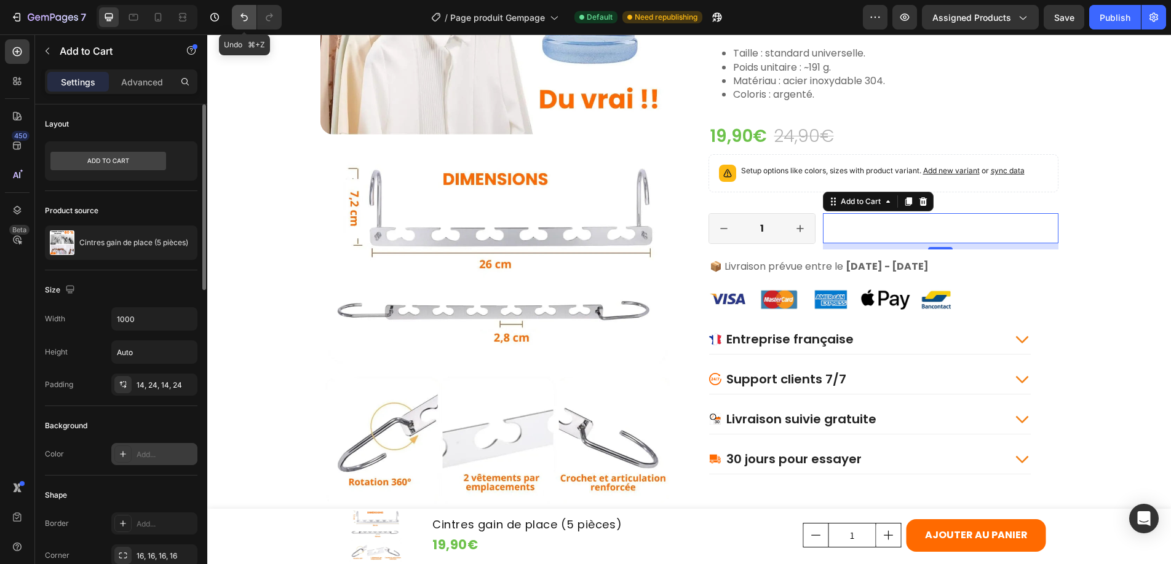
click at [242, 16] on icon "Undo/Redo" at bounding box center [243, 18] width 7 height 8
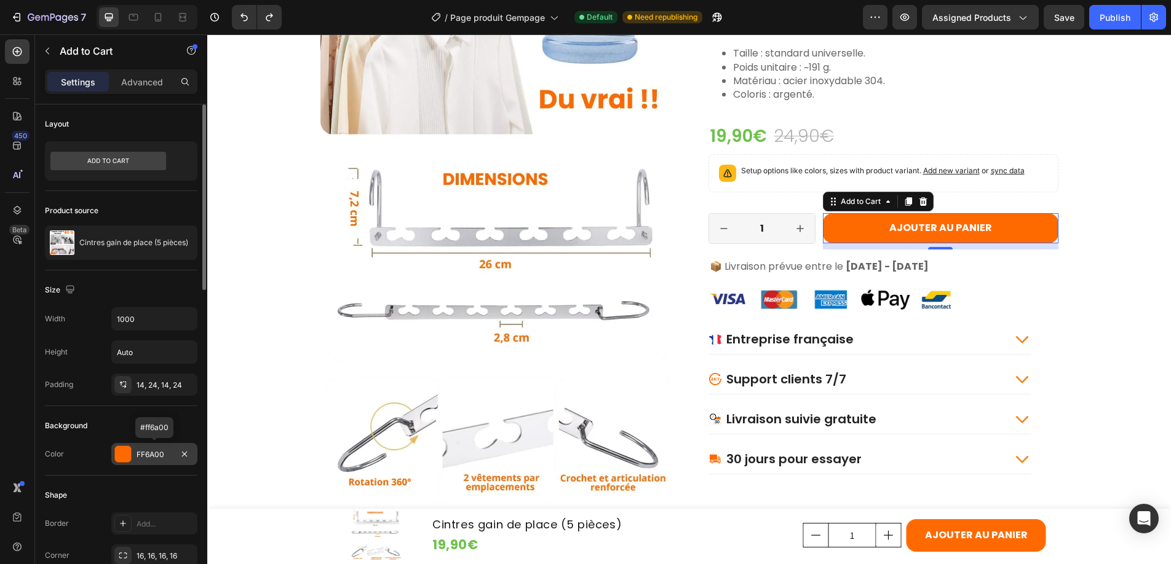
click at [148, 455] on div "FF6A00" at bounding box center [154, 454] width 36 height 11
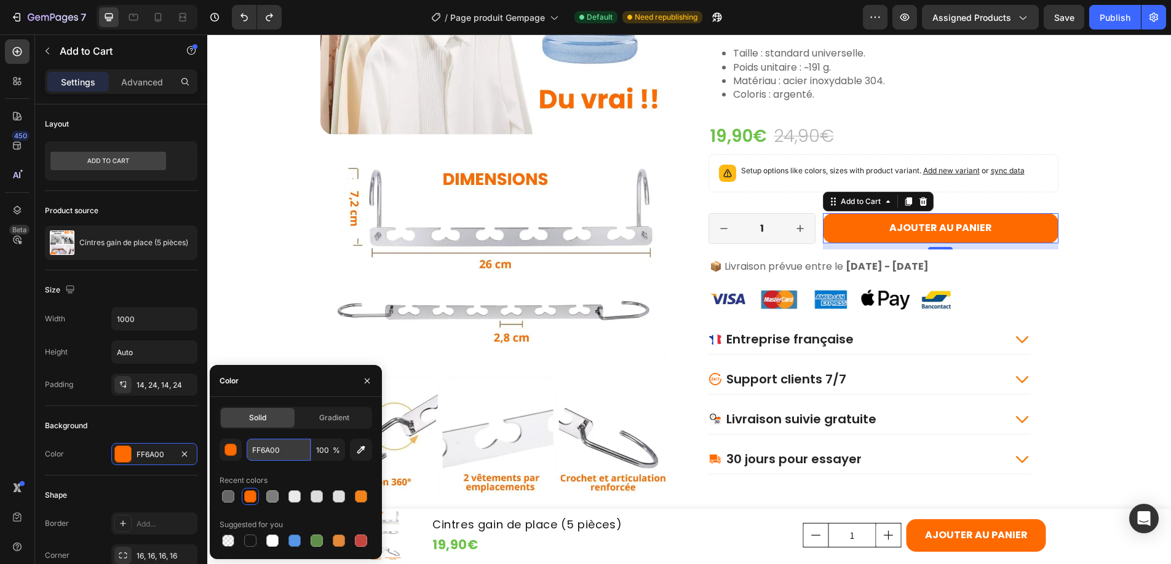
click at [272, 449] on input "FF6A00" at bounding box center [279, 450] width 64 height 22
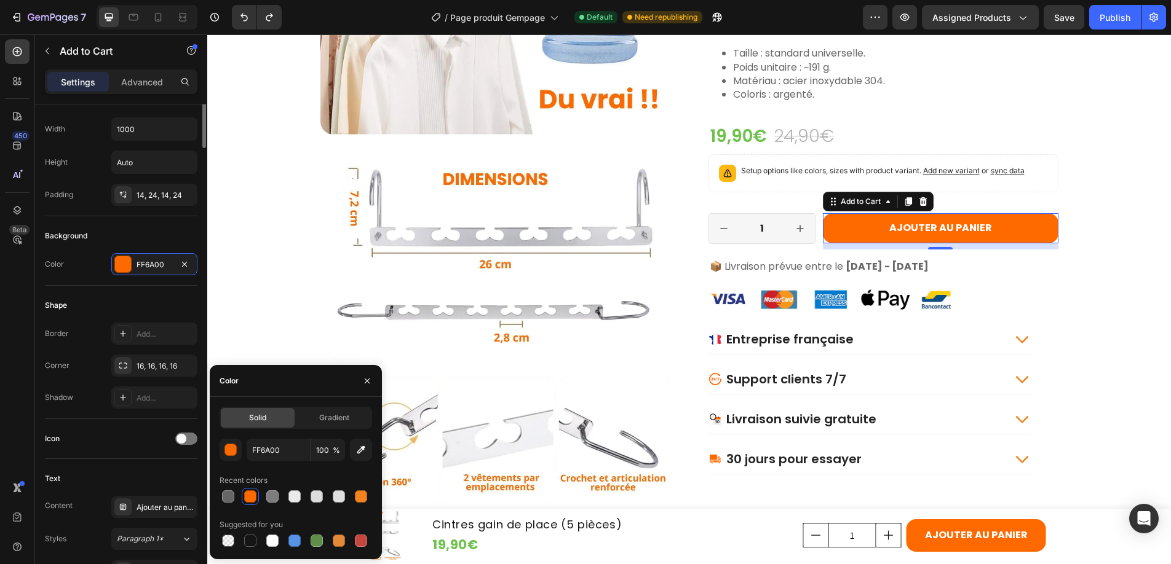
scroll to position [285, 0]
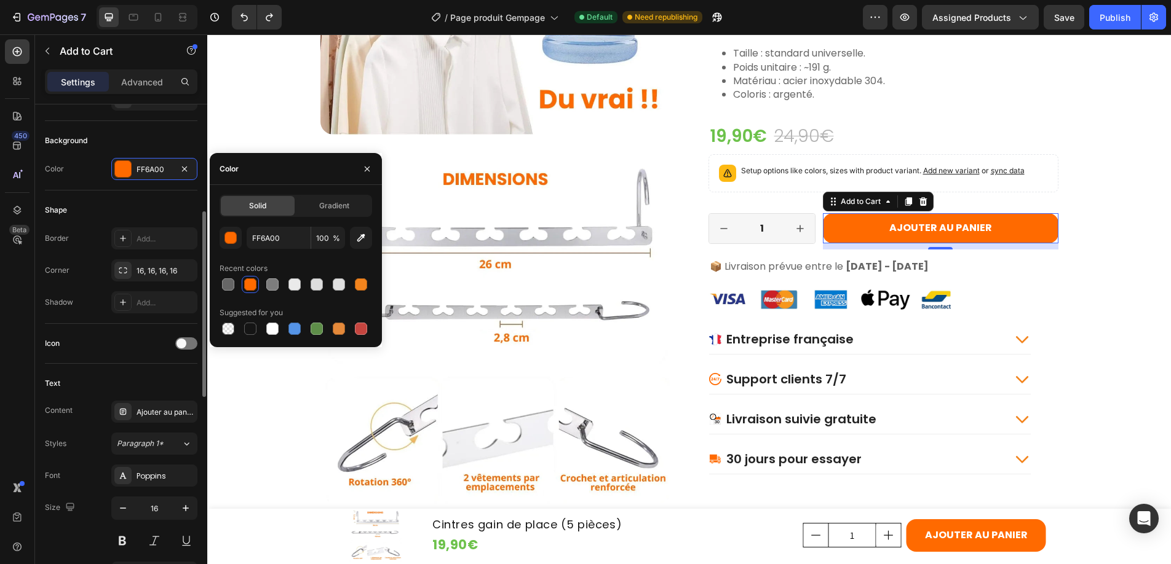
click at [106, 371] on div "Text Content Ajouter au panier Styles Paragraph 1* Font Poppins Size 16 Color F…" at bounding box center [121, 495] width 152 height 263
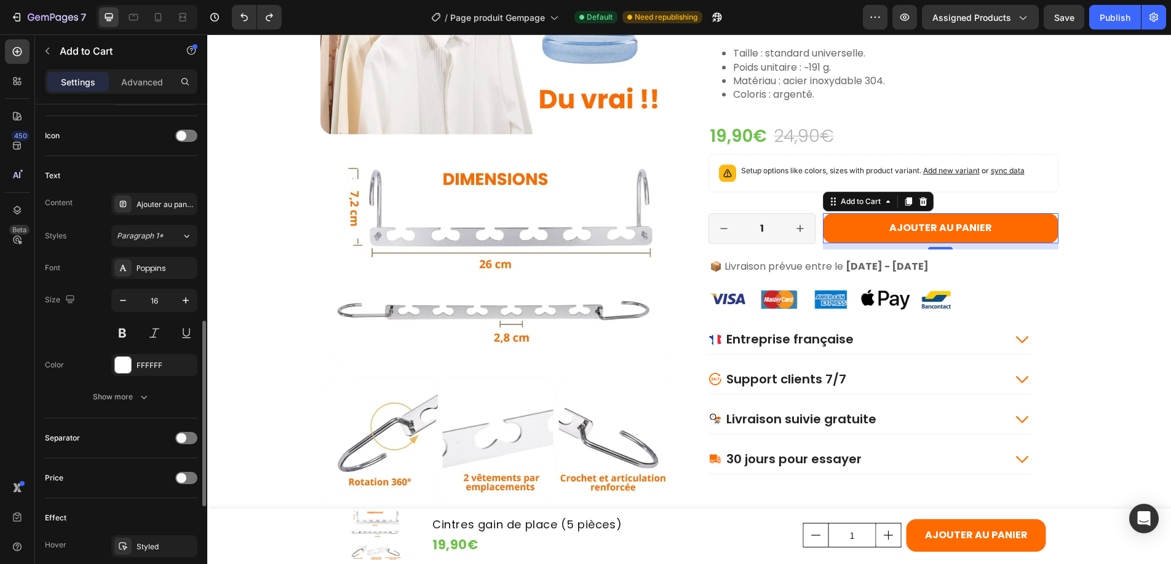
scroll to position [519, 0]
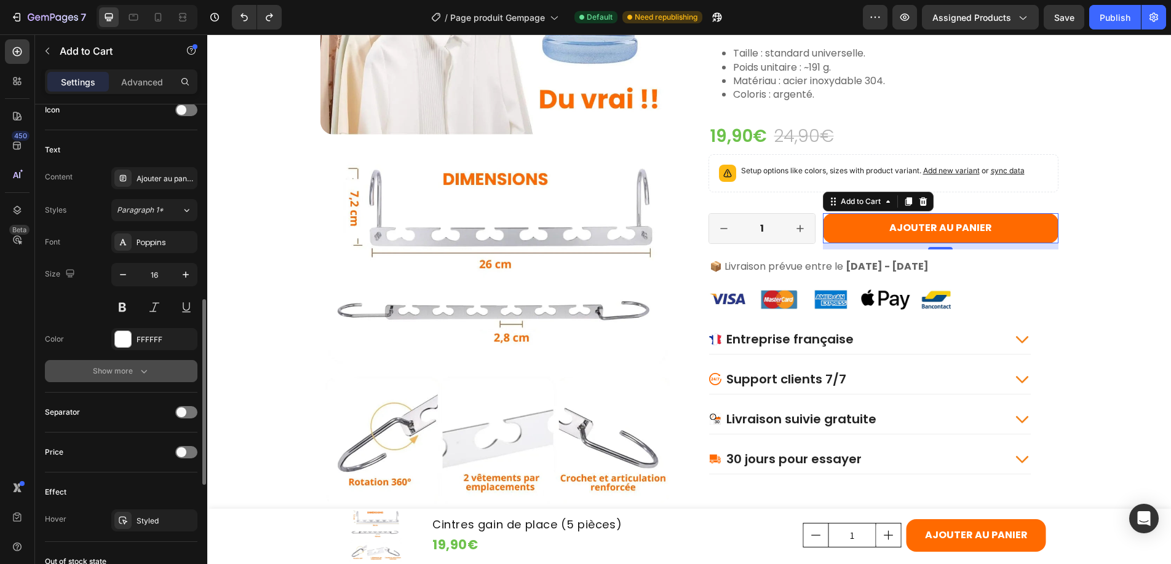
click at [86, 366] on button "Show more" at bounding box center [121, 371] width 152 height 22
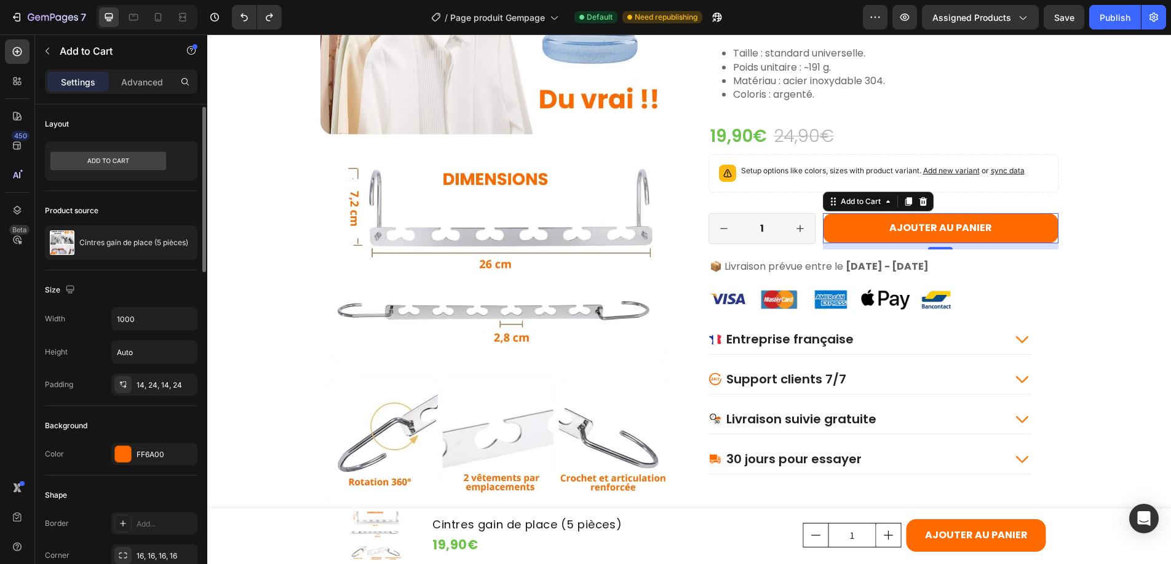
scroll to position [133, 0]
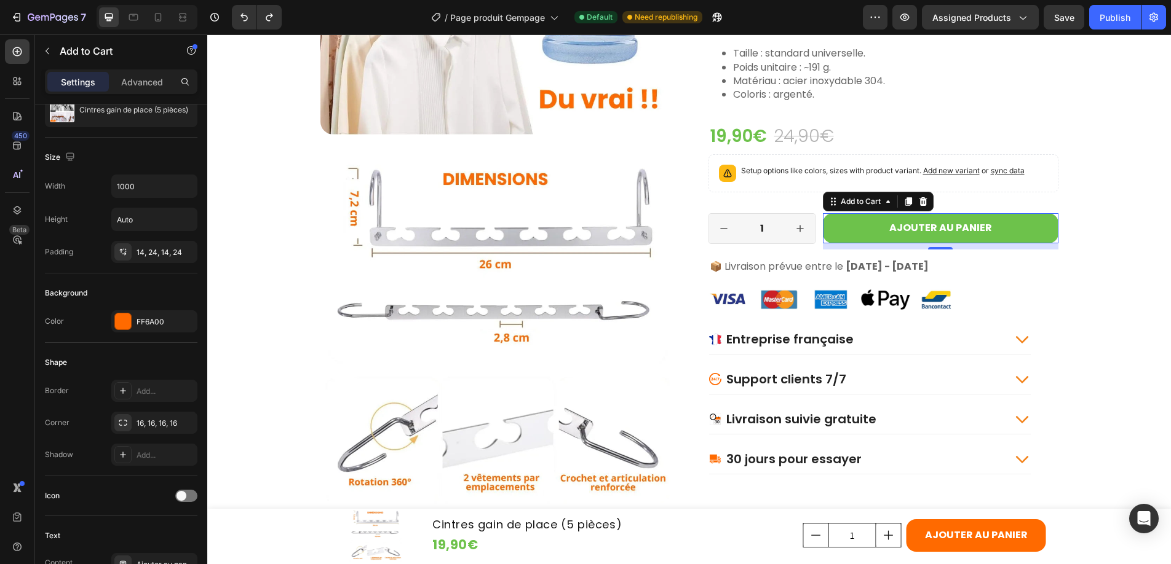
click at [857, 232] on button "Ajouter au panier" at bounding box center [940, 228] width 235 height 30
click at [130, 76] on p "Advanced" at bounding box center [142, 82] width 42 height 13
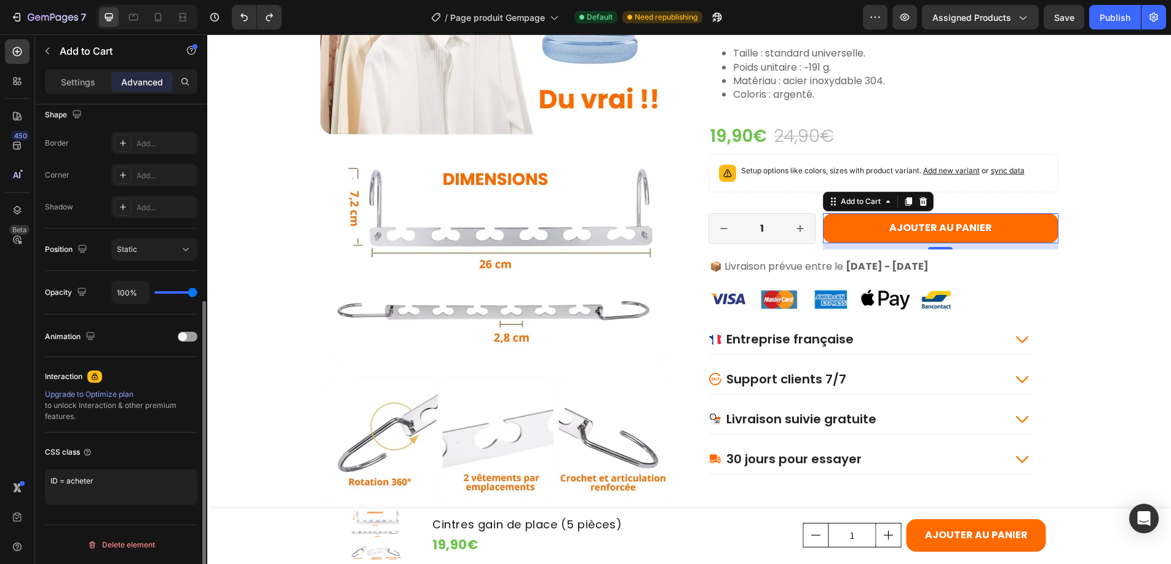
scroll to position [0, 0]
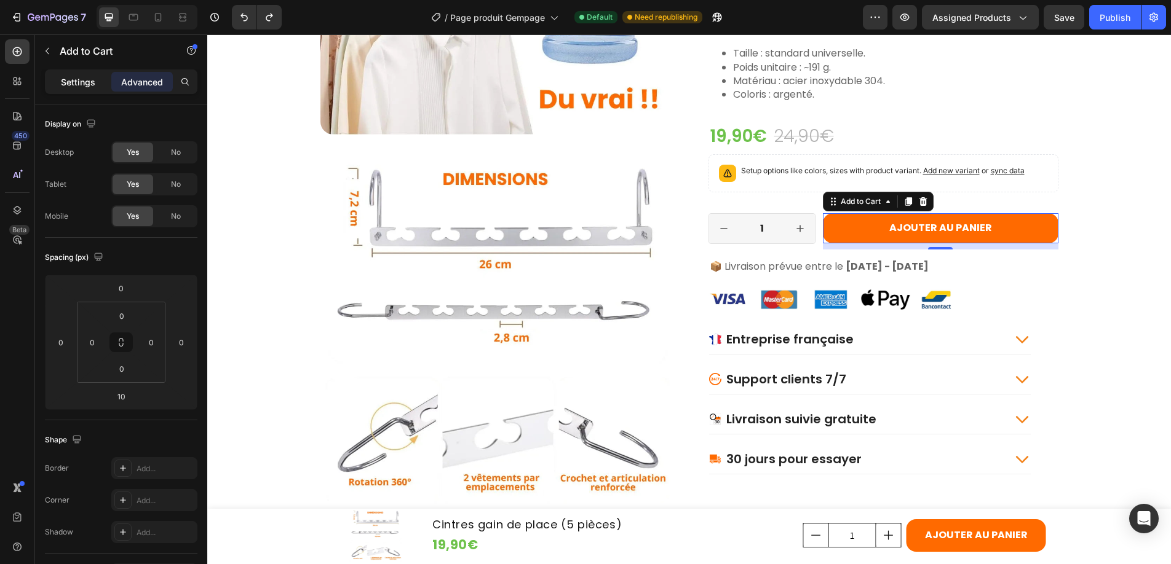
click at [60, 79] on div "Settings" at bounding box center [77, 82] width 61 height 20
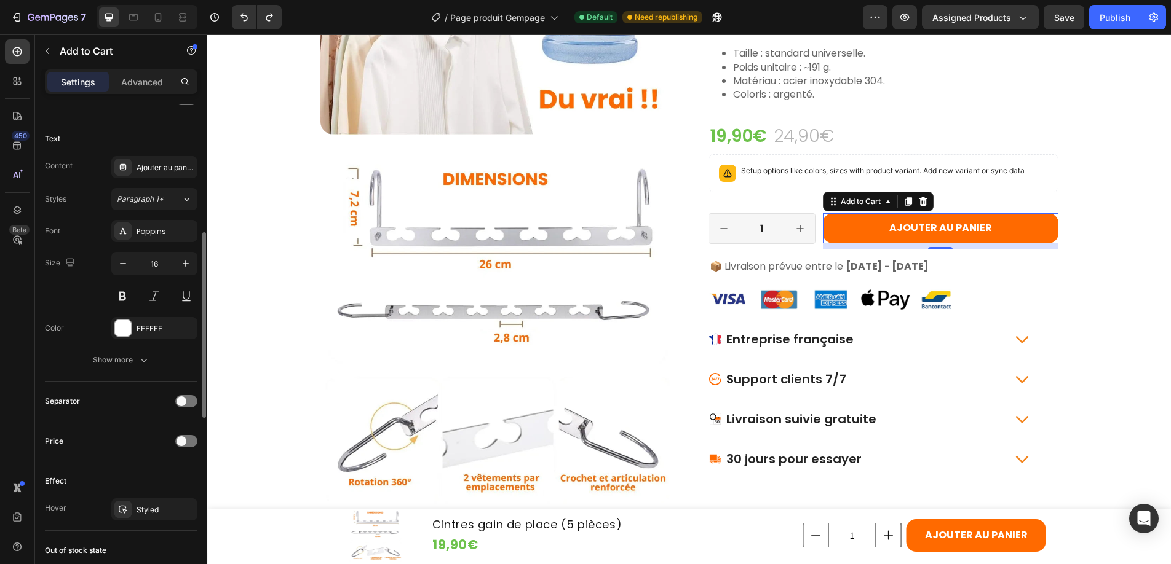
scroll to position [550, 0]
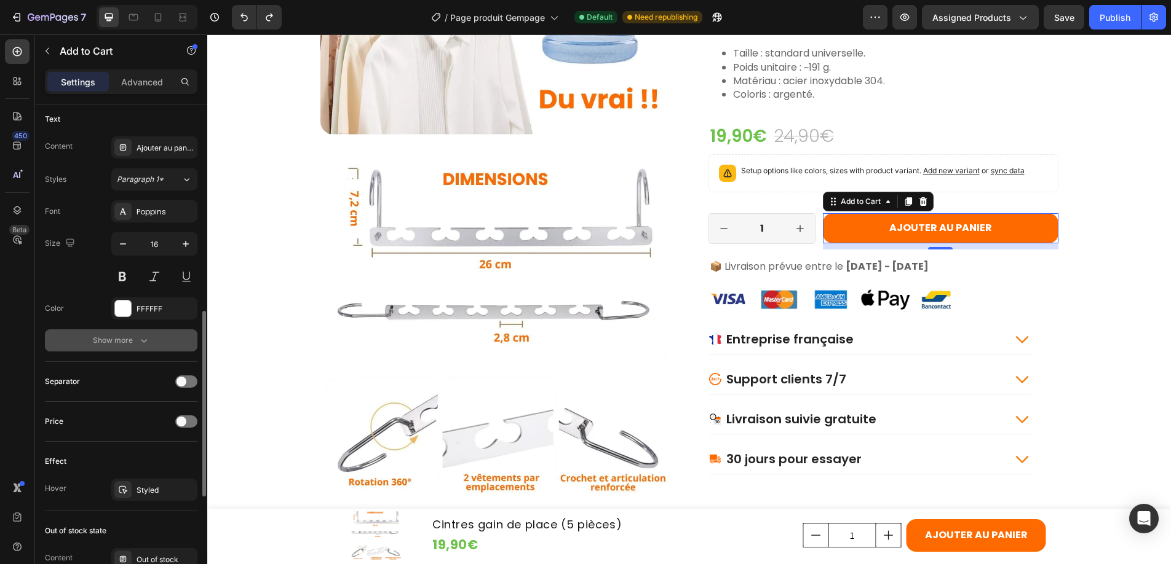
click at [138, 336] on icon "button" at bounding box center [144, 340] width 12 height 12
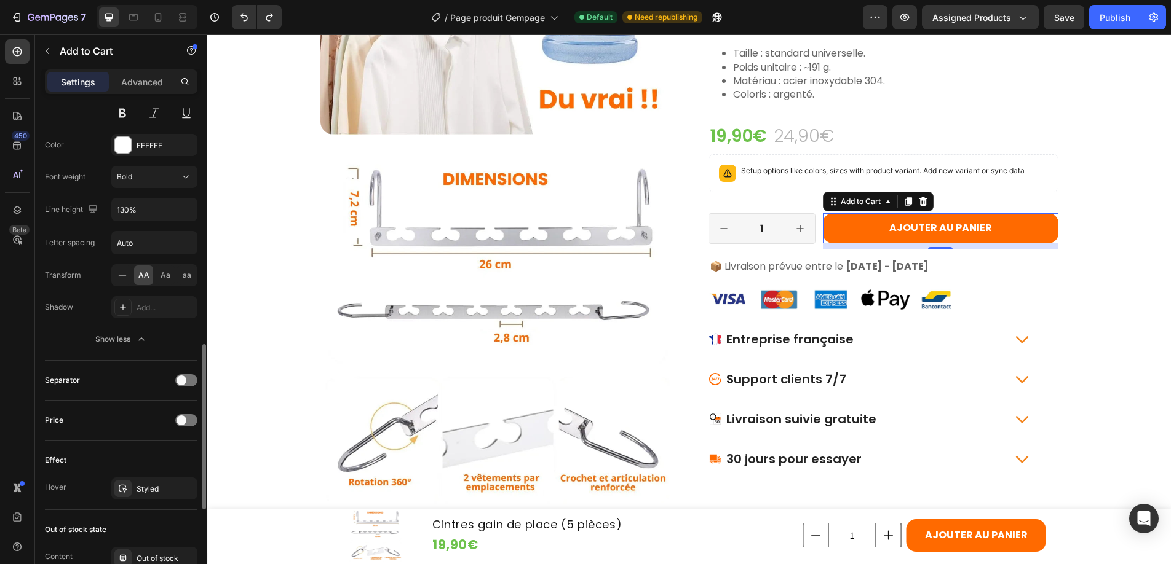
scroll to position [716, 0]
click at [100, 463] on div "Effect" at bounding box center [121, 459] width 152 height 20
click at [56, 486] on div "Hover" at bounding box center [56, 485] width 22 height 11
click at [147, 485] on div "Styled" at bounding box center [154, 486] width 36 height 11
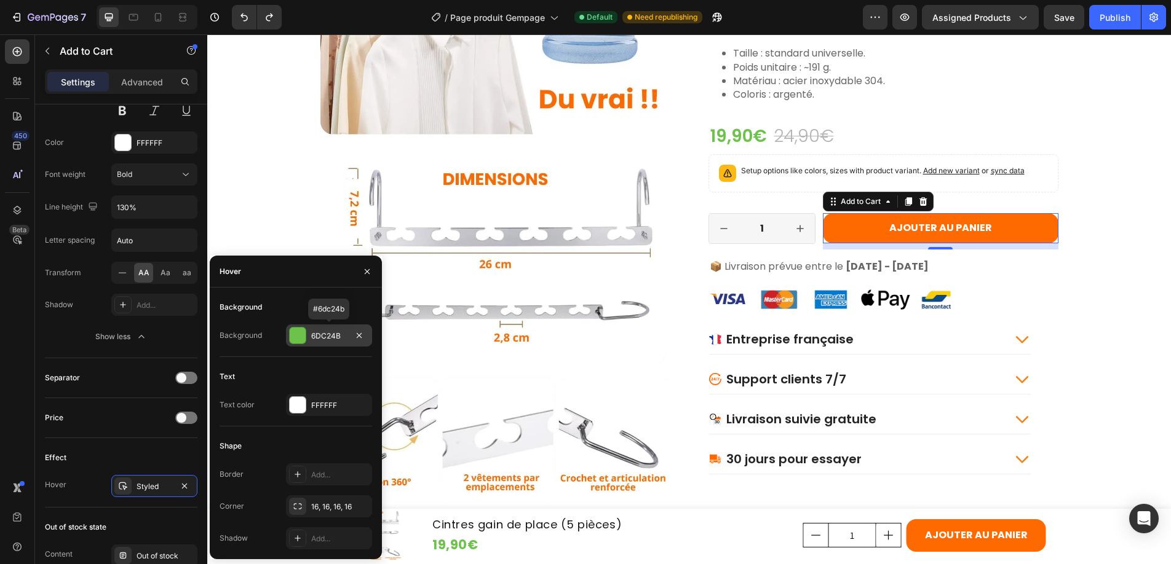
click at [331, 327] on div "6DC24B" at bounding box center [329, 336] width 86 height 22
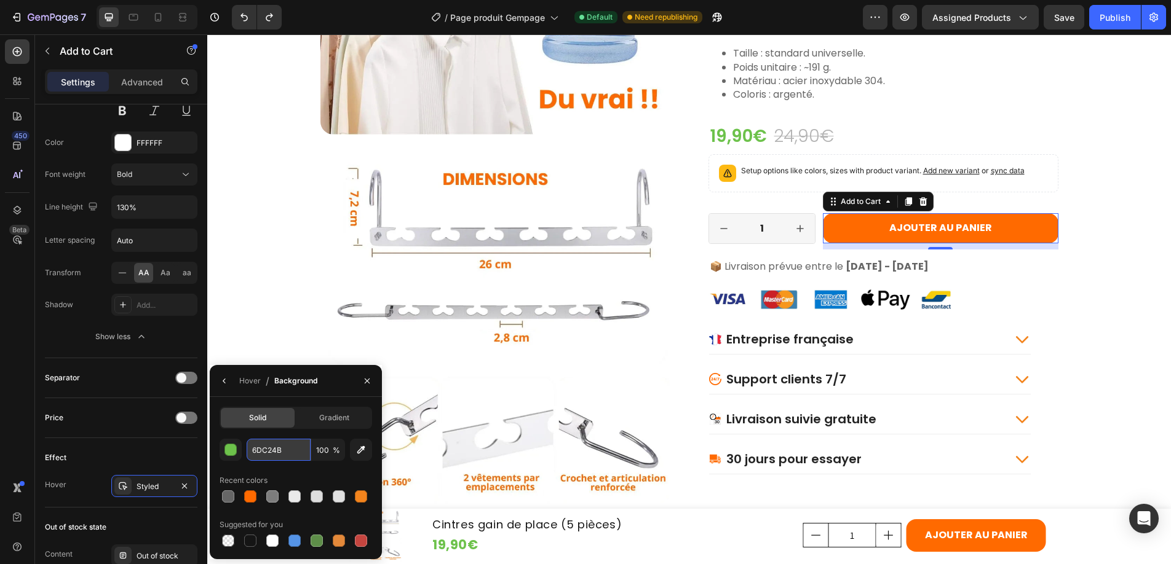
click at [288, 451] on input "6DC24B" at bounding box center [279, 450] width 64 height 22
click at [84, 433] on div "Price" at bounding box center [121, 418] width 152 height 40
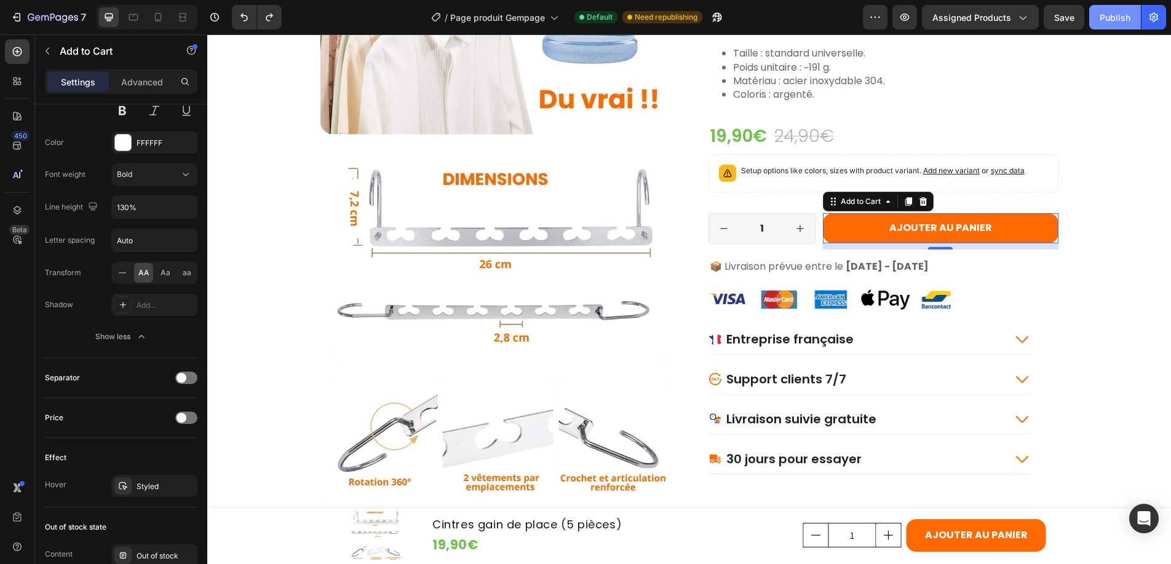
click at [1123, 16] on div "Publish" at bounding box center [1114, 17] width 31 height 13
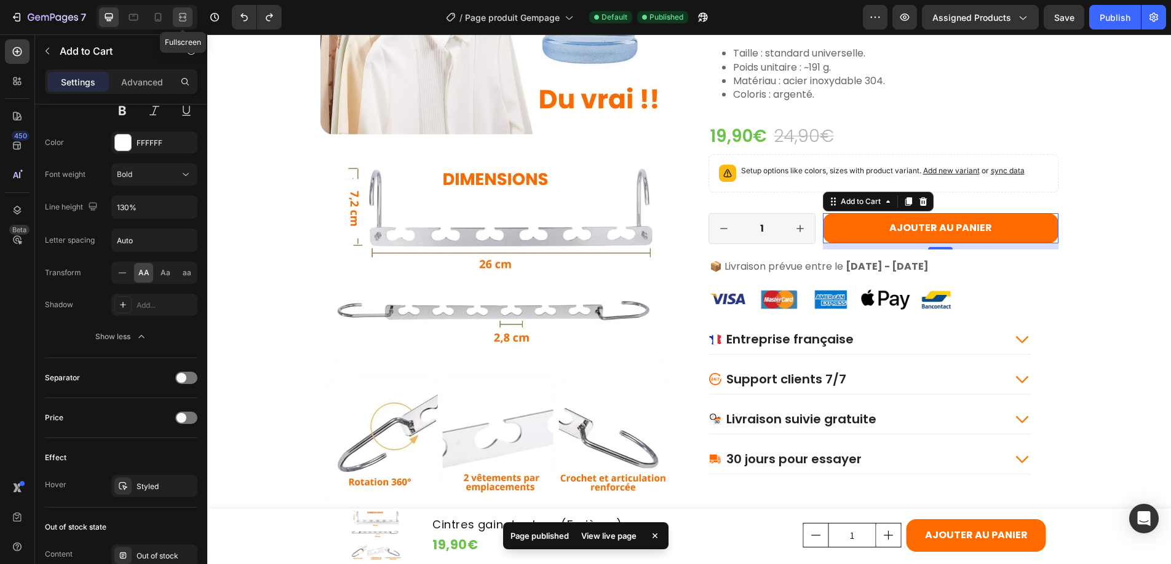
click at [185, 17] on icon at bounding box center [185, 16] width 4 height 3
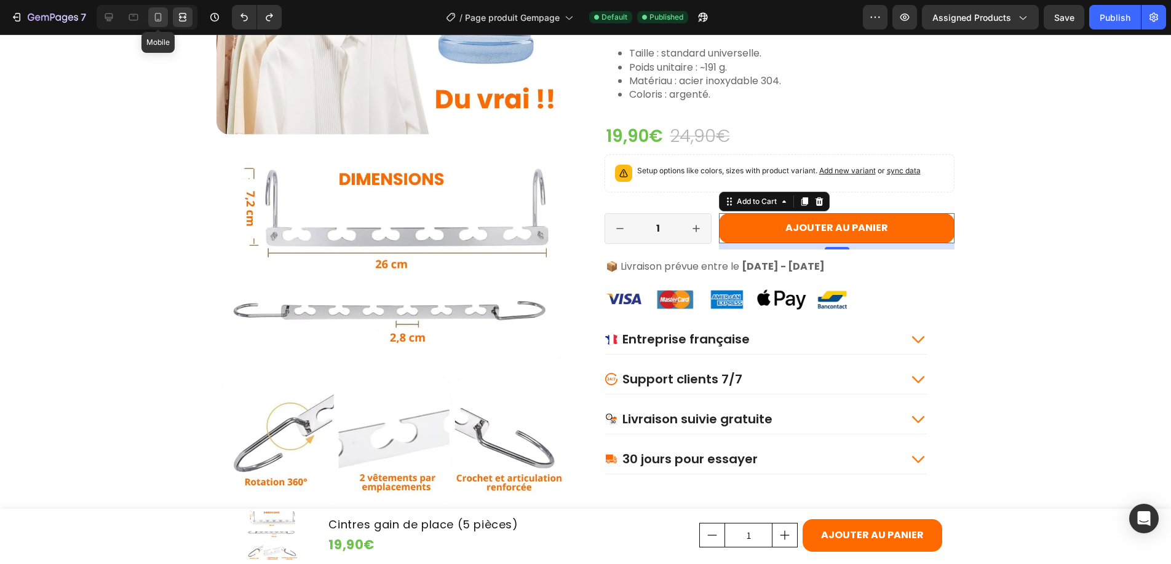
click at [155, 18] on icon at bounding box center [158, 17] width 7 height 9
type input "14"
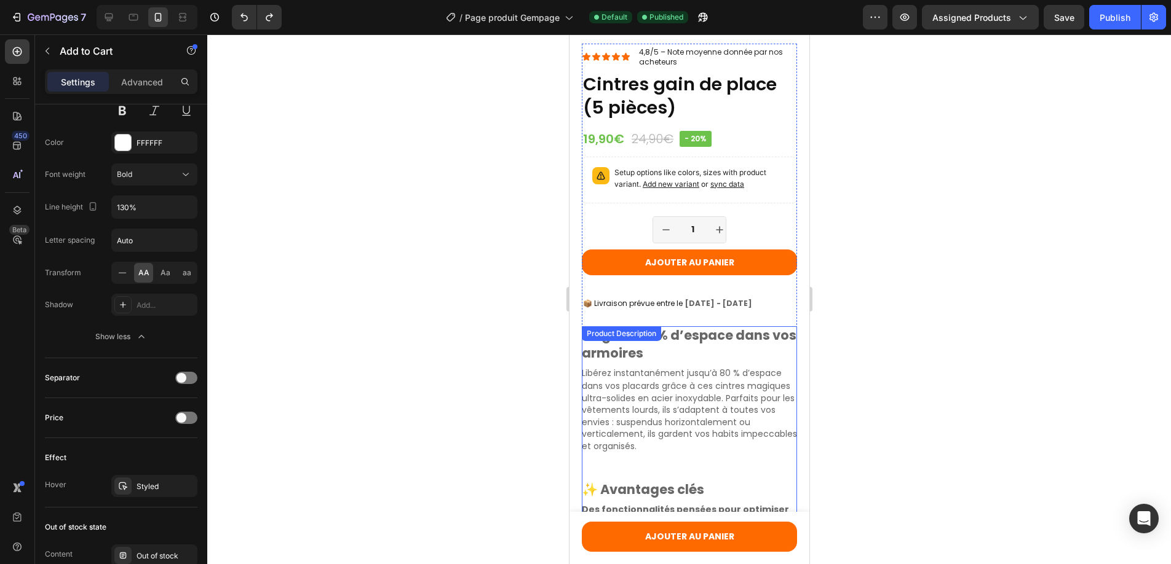
scroll to position [303, 0]
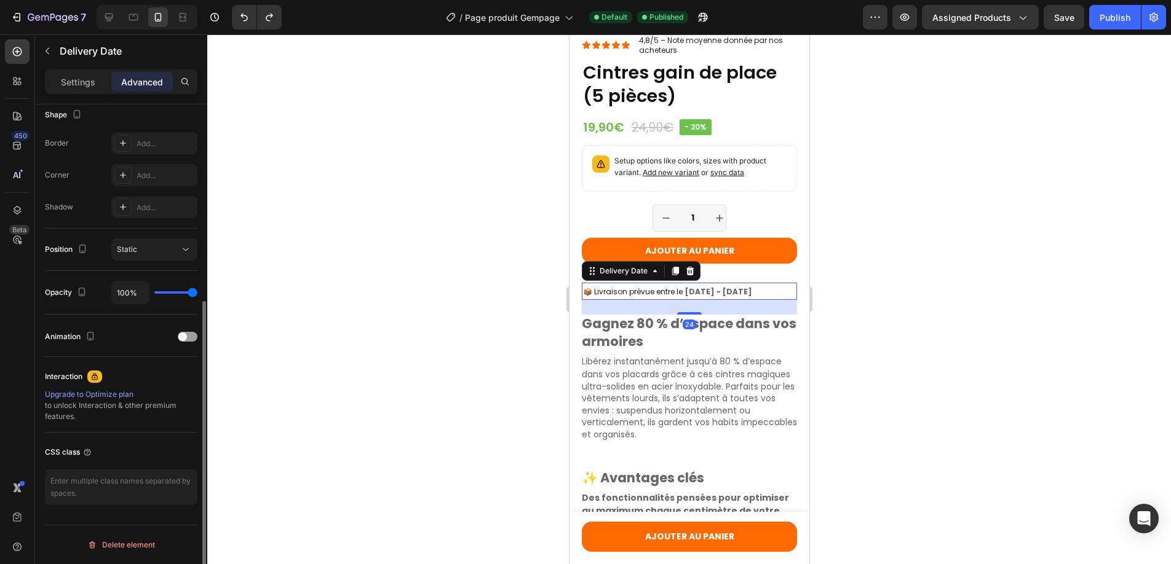
click at [680, 287] on span "📦 Livraison prévue entre le" at bounding box center [632, 292] width 100 height 10
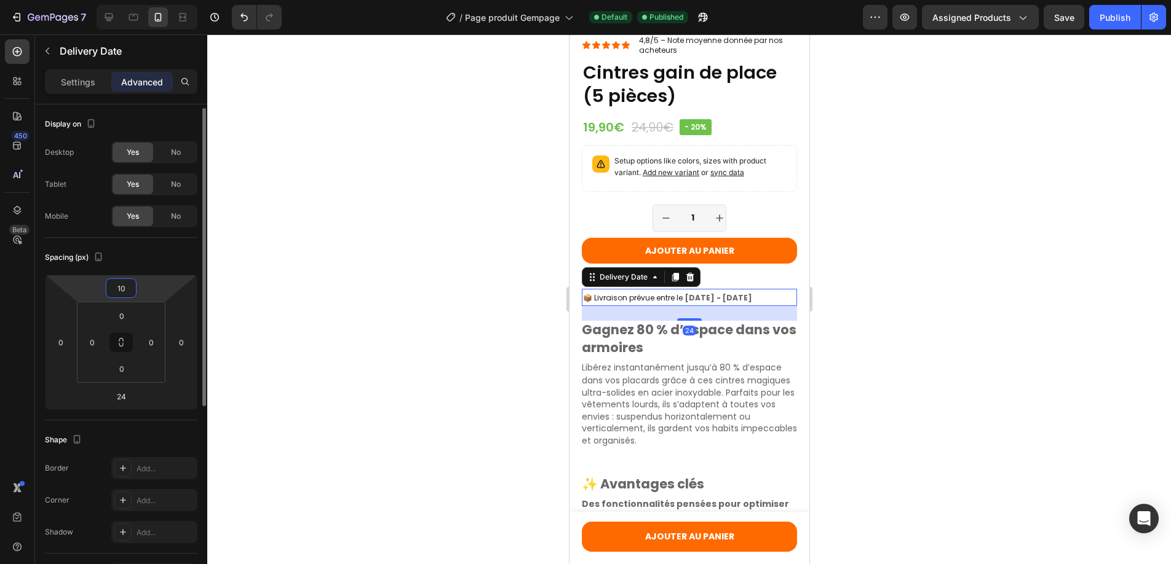
scroll to position [2, 0]
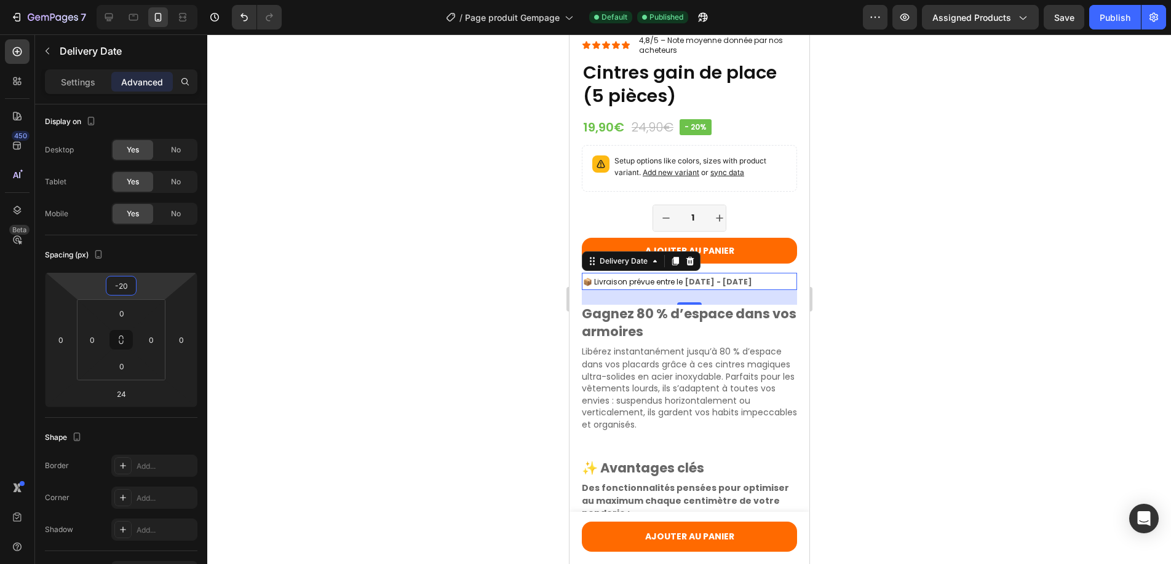
type input "-22"
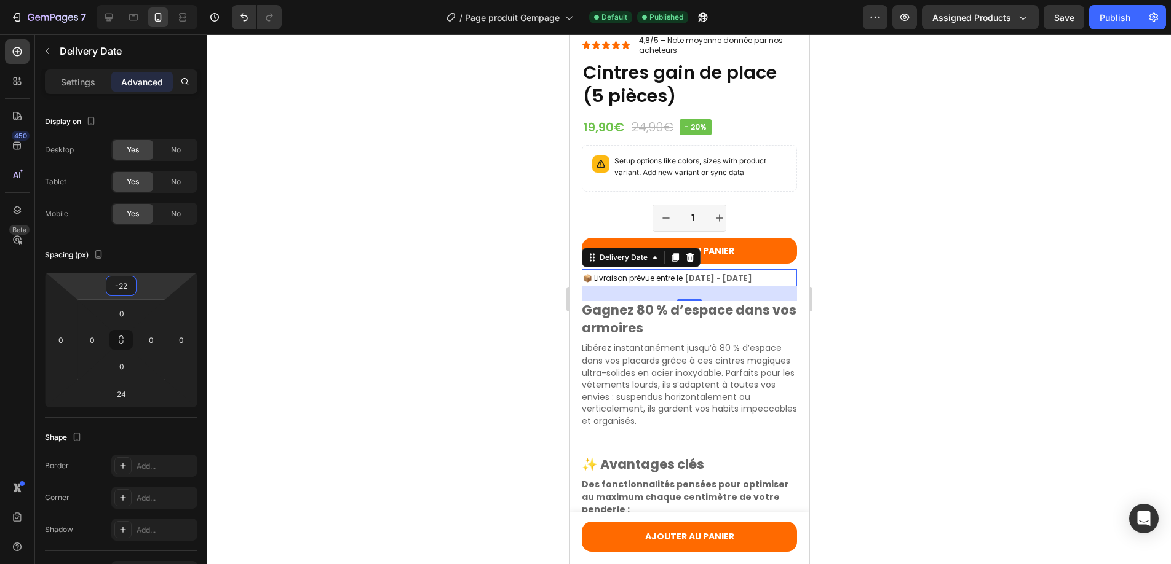
drag, startPoint x: 149, startPoint y: 295, endPoint x: 146, endPoint y: 302, distance: 7.7
click at [146, 5] on html "7 Version history / Page produit Gempage Default Published Preview Assigned Pro…" at bounding box center [585, 2] width 1171 height 5
click at [711, 342] on p "Libérez instantanément jusqu’à 80 % d’espace dans vos placards grâce à ces cint…" at bounding box center [688, 384] width 215 height 85
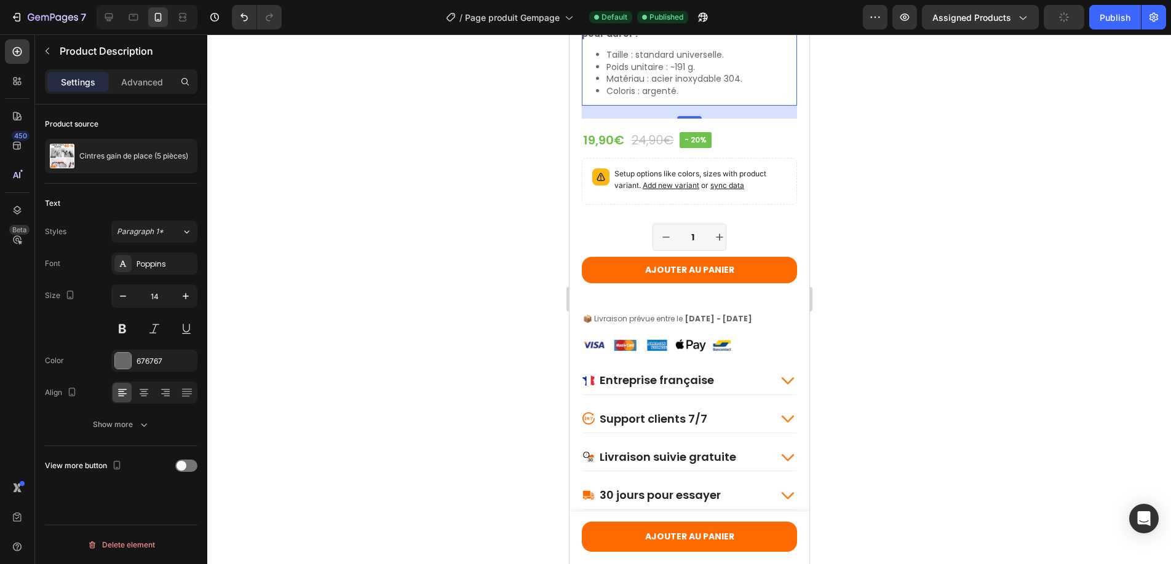
scroll to position [1219, 0]
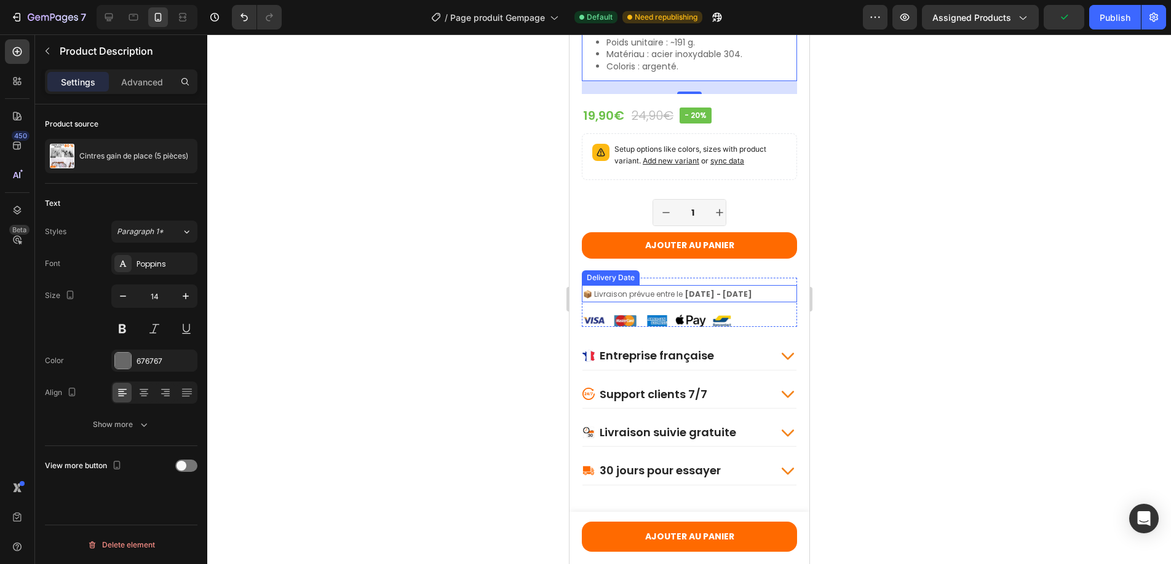
click at [647, 299] on span "📦 Livraison prévue entre le" at bounding box center [632, 294] width 100 height 10
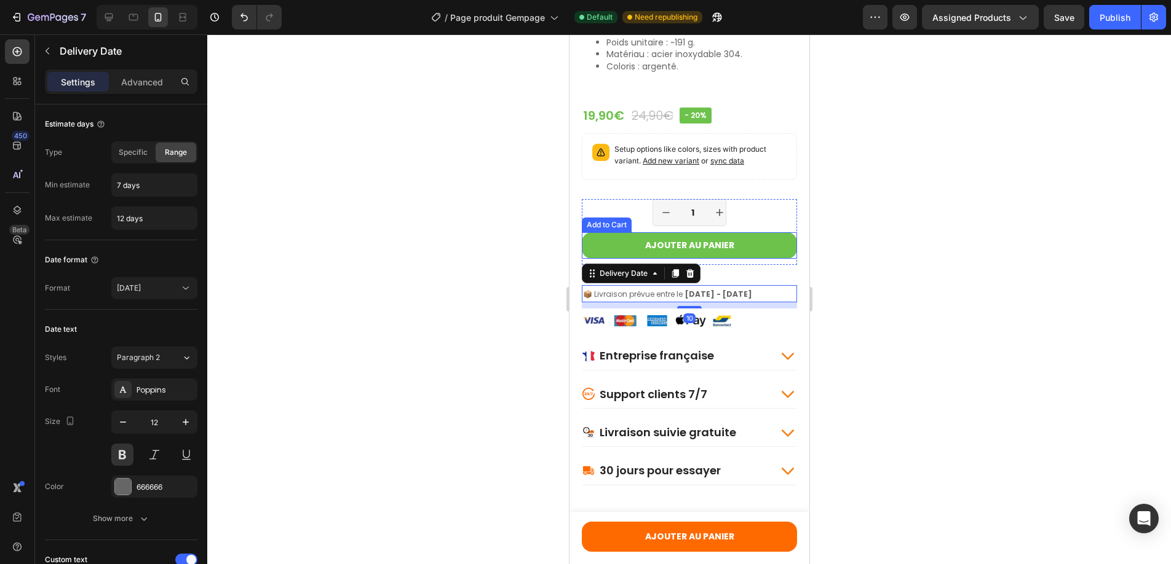
click at [708, 258] on button "Ajouter au panier" at bounding box center [688, 245] width 215 height 26
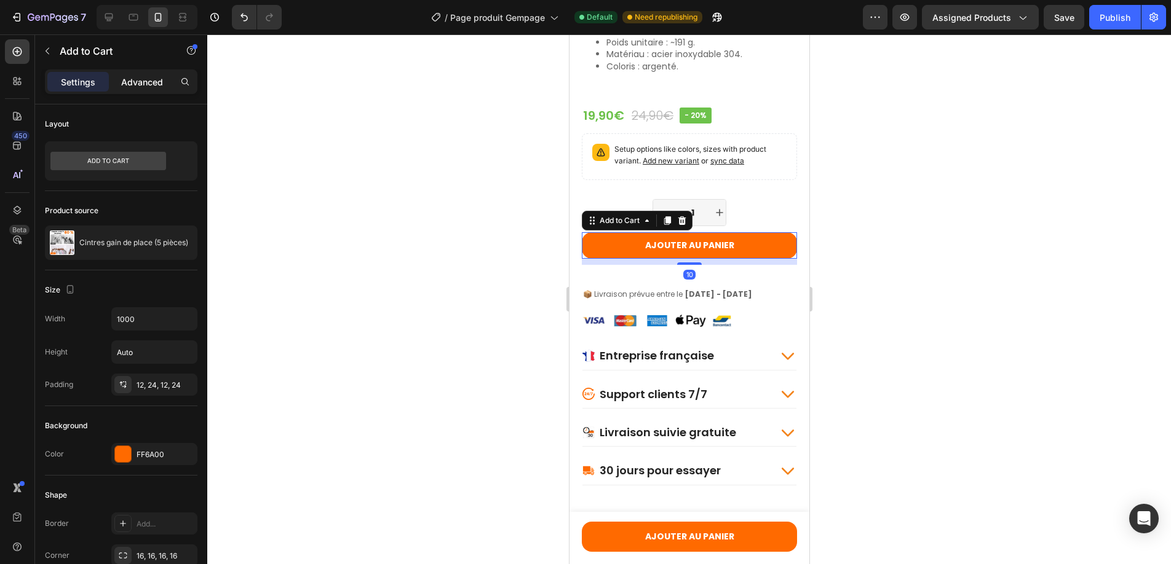
click at [139, 81] on p "Advanced" at bounding box center [142, 82] width 42 height 13
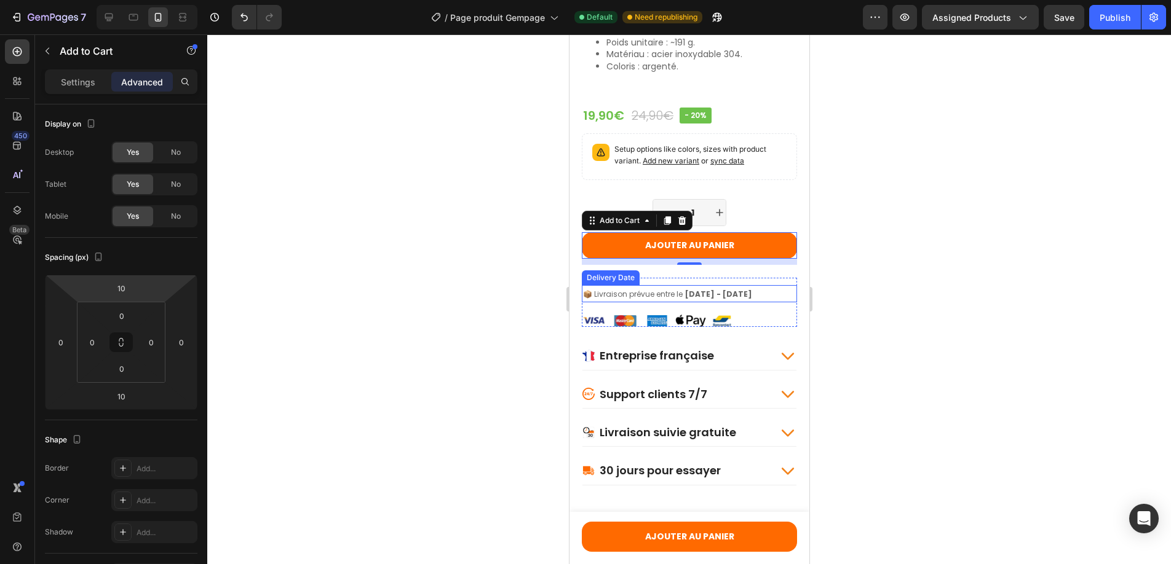
click at [643, 299] on span "📦 Livraison prévue entre le" at bounding box center [632, 294] width 100 height 10
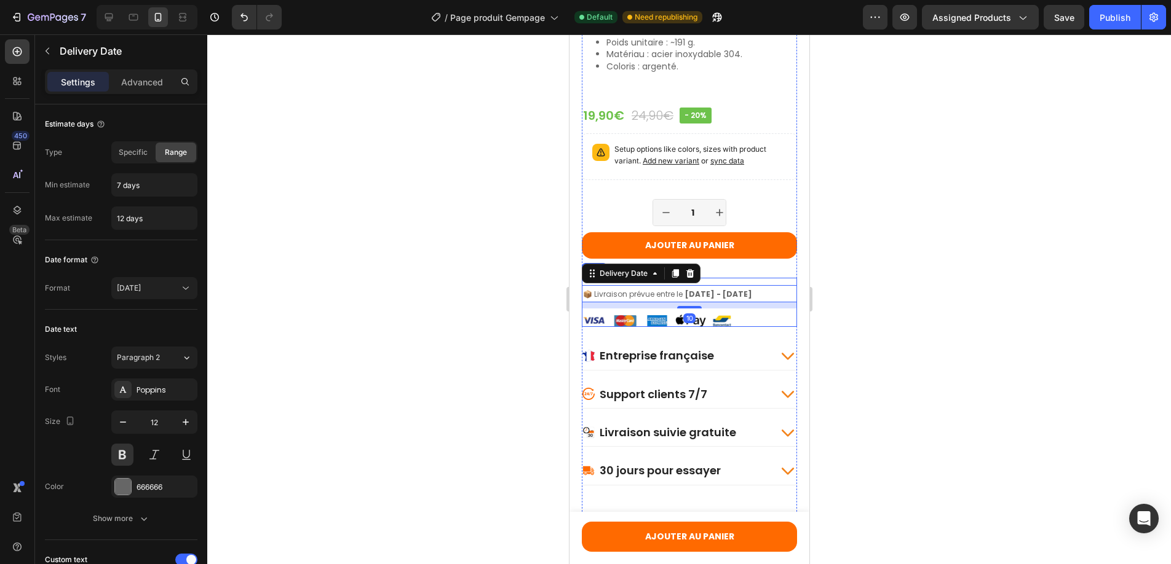
click at [726, 287] on div "📦 Livraison prévue entre le 04/09/2025 - 09/09/2025 Delivery Date 10 Image" at bounding box center [688, 303] width 215 height 50
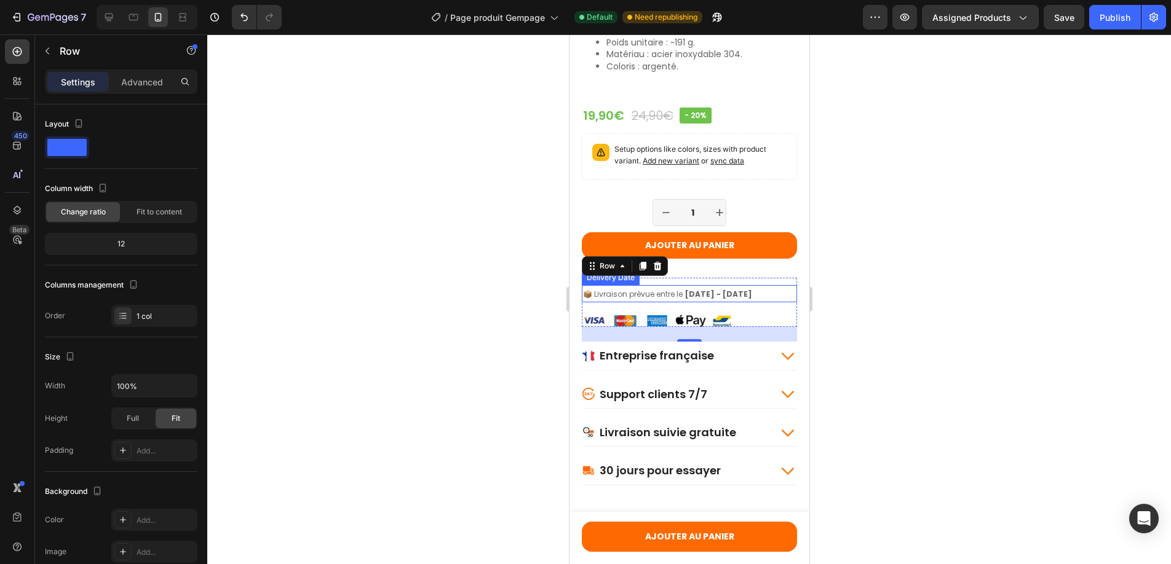
click at [674, 299] on span "📦 Livraison prévue entre le" at bounding box center [632, 294] width 100 height 10
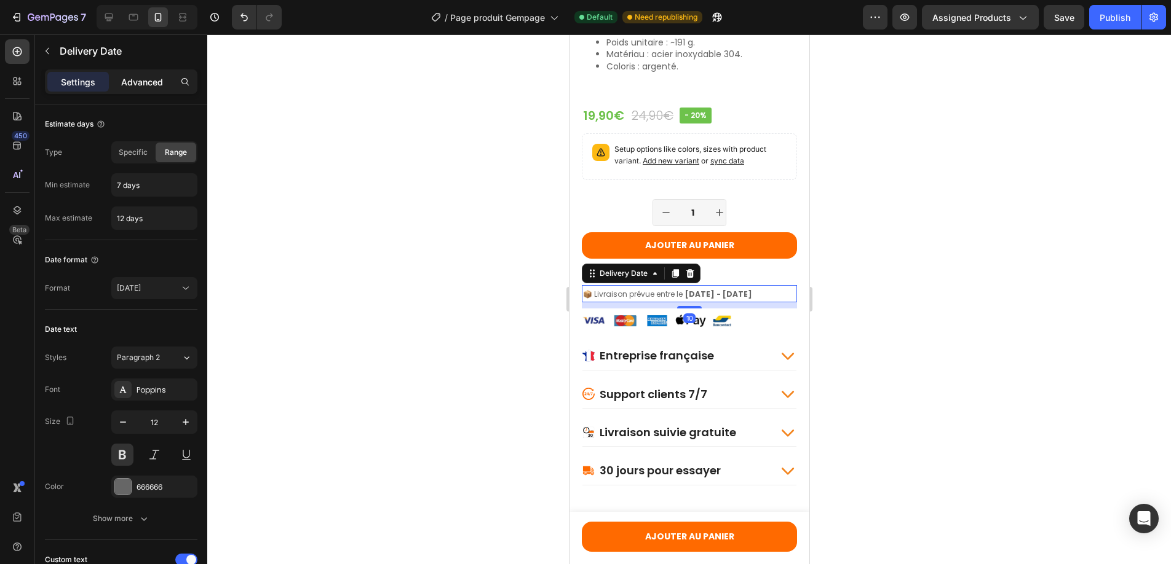
click at [149, 76] on p "Advanced" at bounding box center [142, 82] width 42 height 13
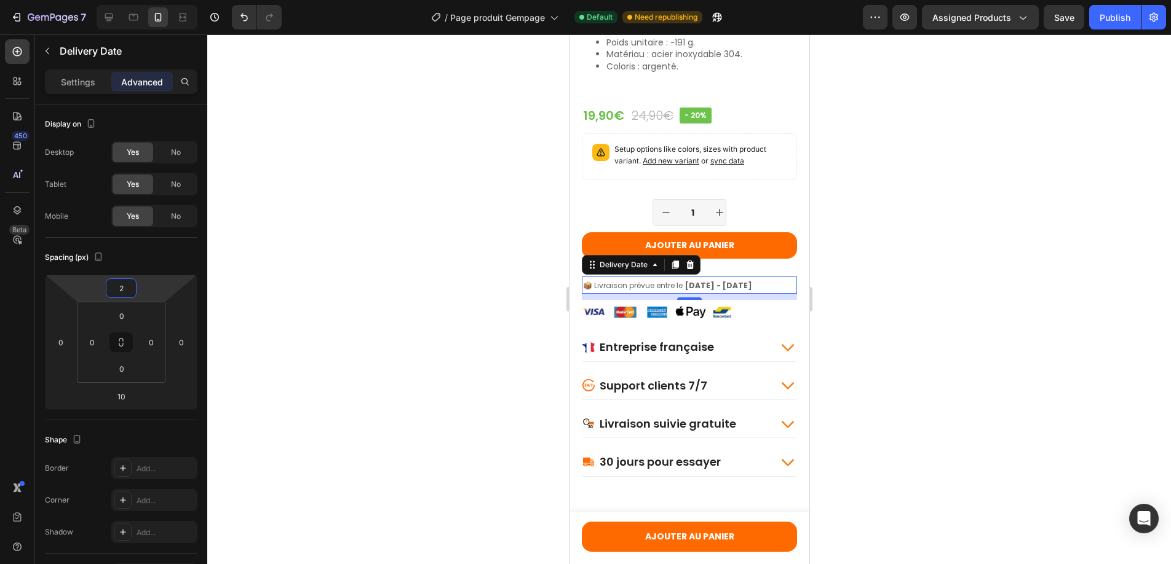
type input "4"
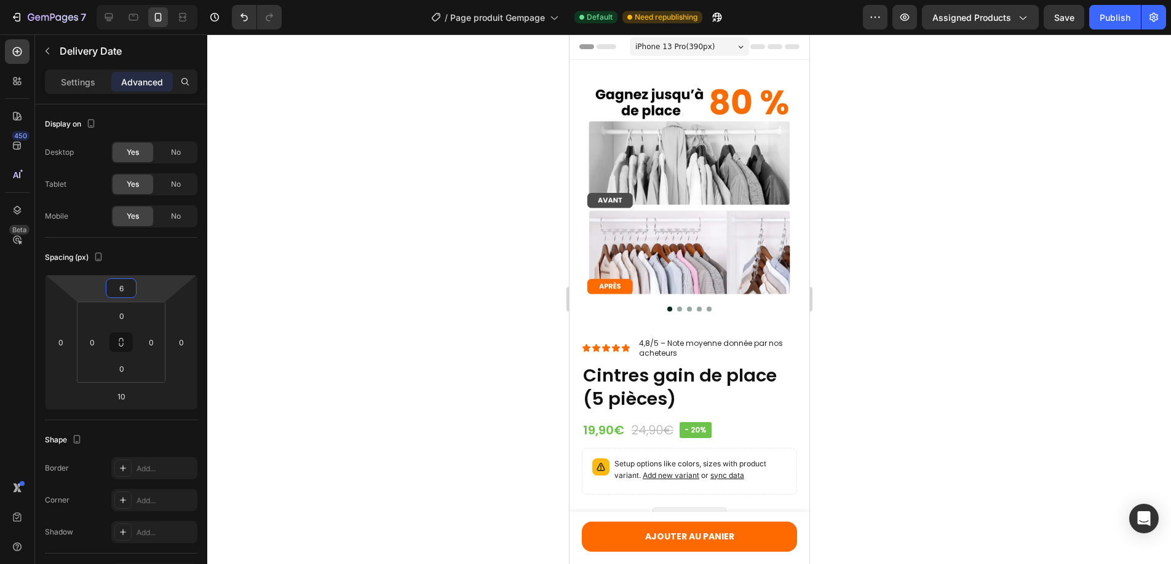
scroll to position [1219, 0]
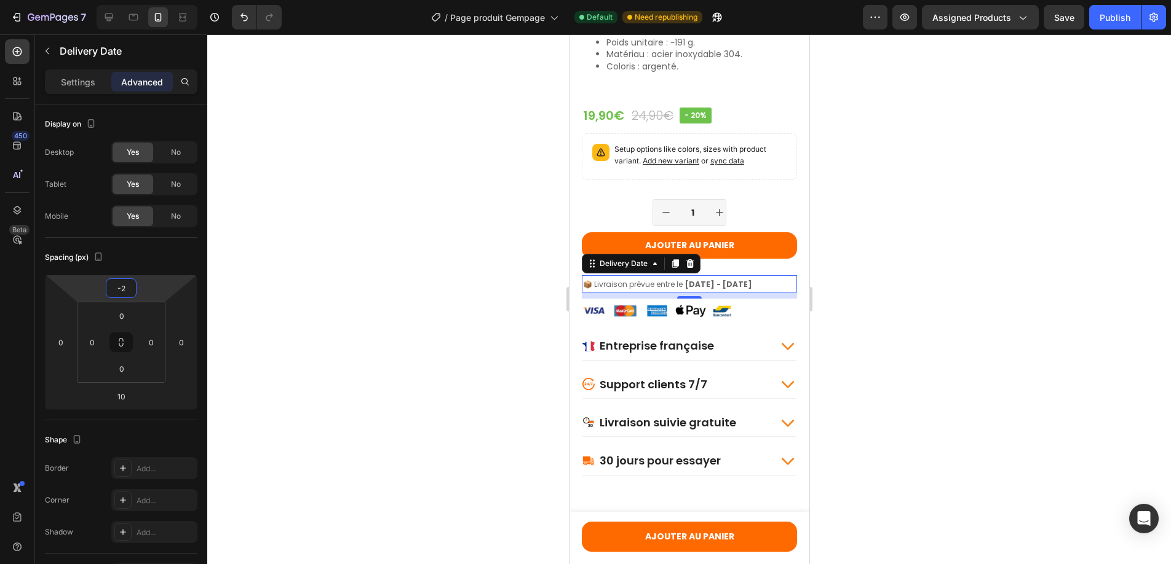
type input "0"
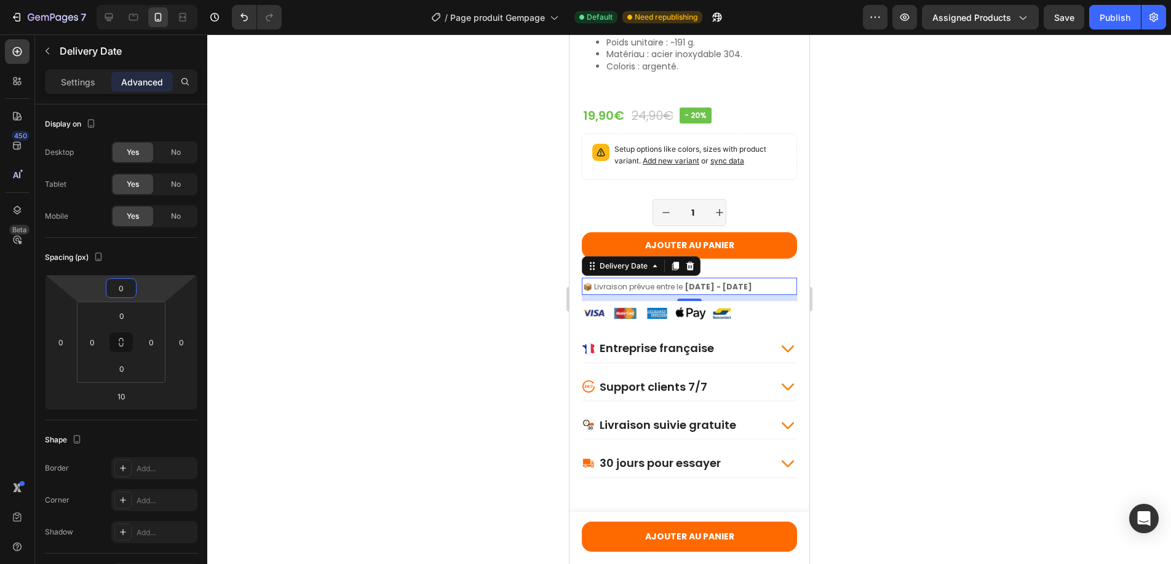
click at [144, 5] on html "7 Version history / Page produit Gempage Default Need republishing Preview Assi…" at bounding box center [585, 2] width 1171 height 5
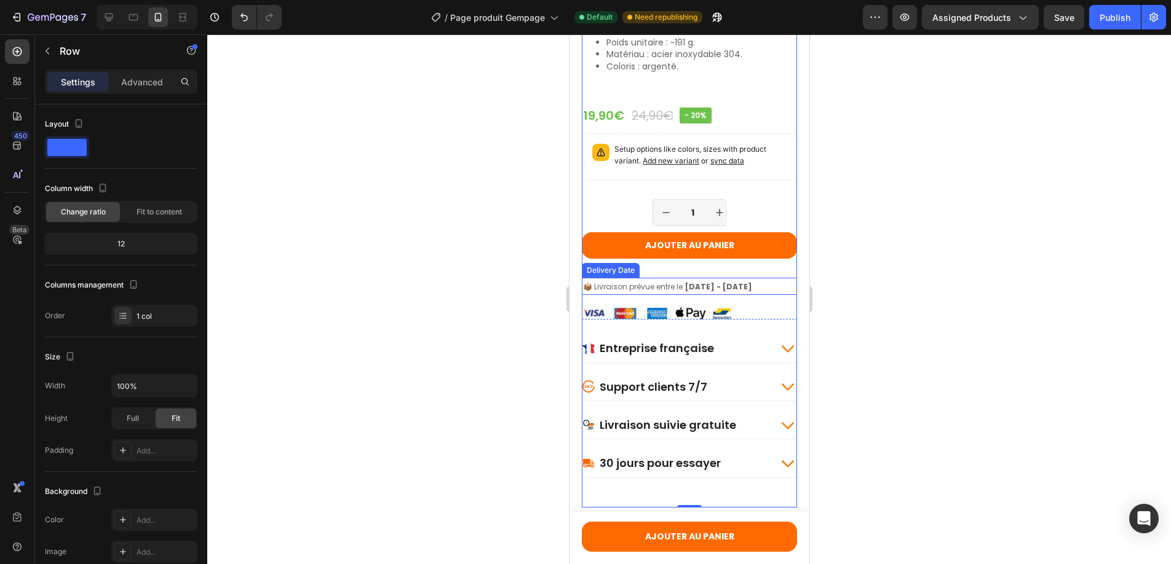
click at [718, 291] on span "[DATE] - [DATE]" at bounding box center [717, 287] width 67 height 10
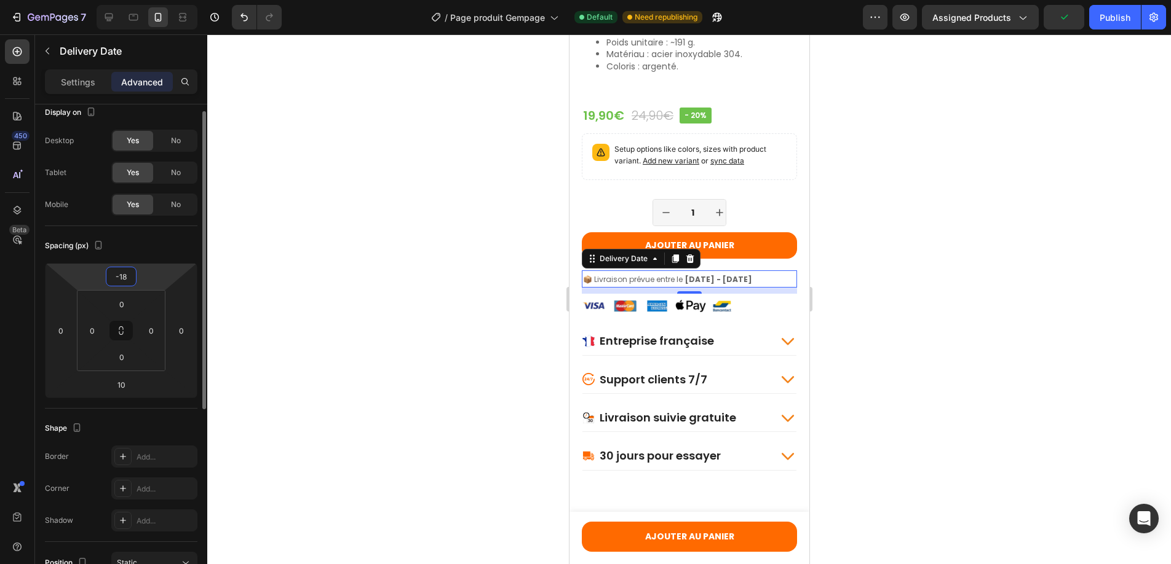
type input "-20"
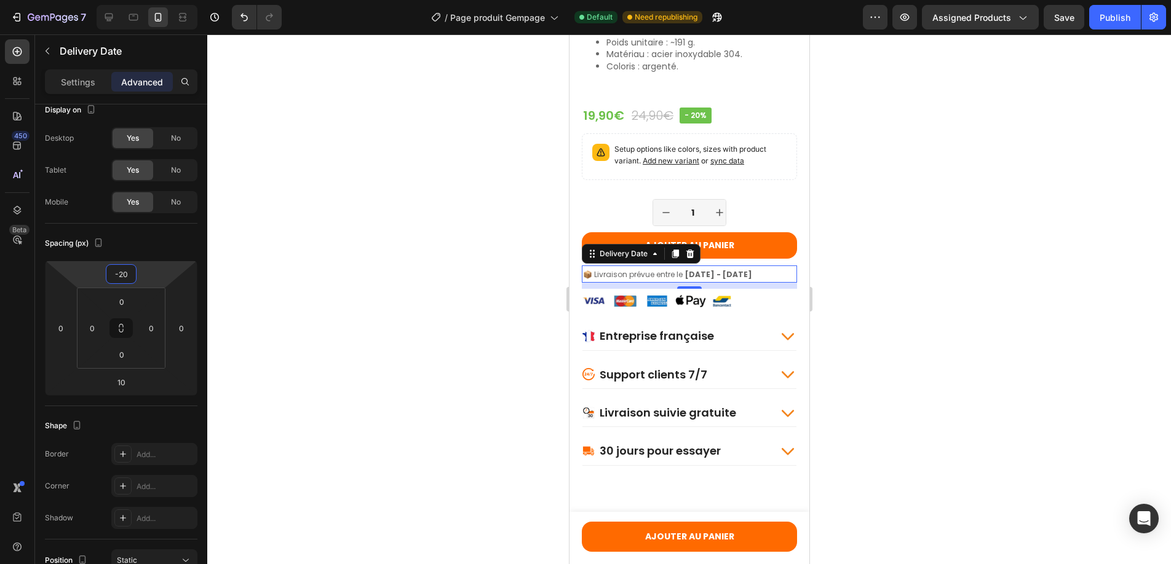
drag, startPoint x: 140, startPoint y: 286, endPoint x: 138, endPoint y: 292, distance: 6.4
click at [138, 5] on html "7 Version history / Page produit Gempage Default Need republishing Preview Assi…" at bounding box center [585, 2] width 1171 height 5
click at [291, 280] on div at bounding box center [688, 299] width 963 height 530
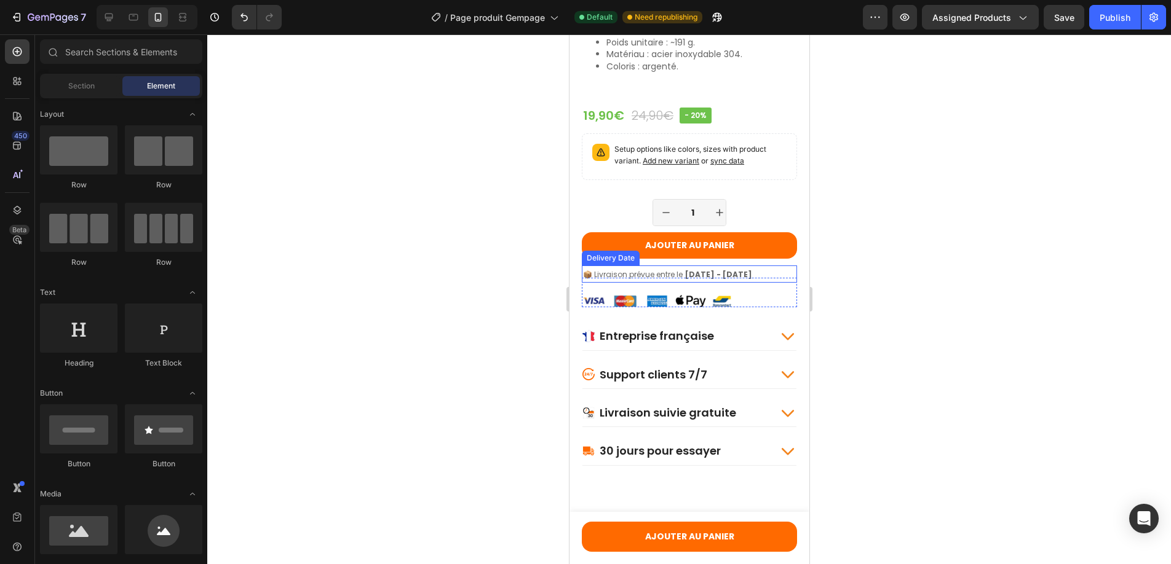
click at [604, 280] on span "📦 Livraison prévue entre le" at bounding box center [632, 274] width 100 height 10
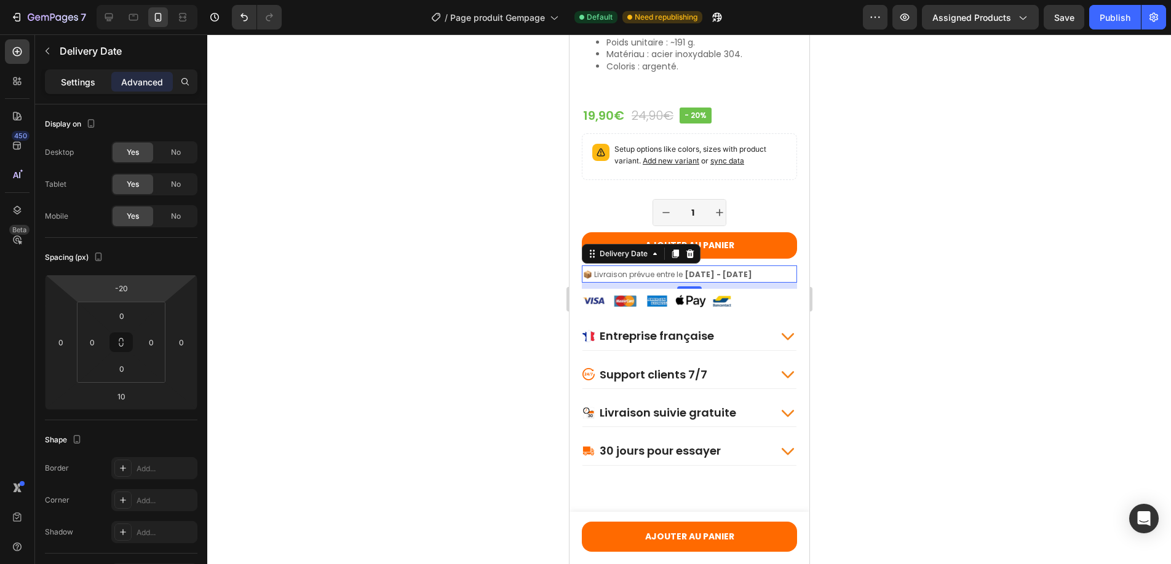
click at [78, 81] on p "Settings" at bounding box center [78, 82] width 34 height 13
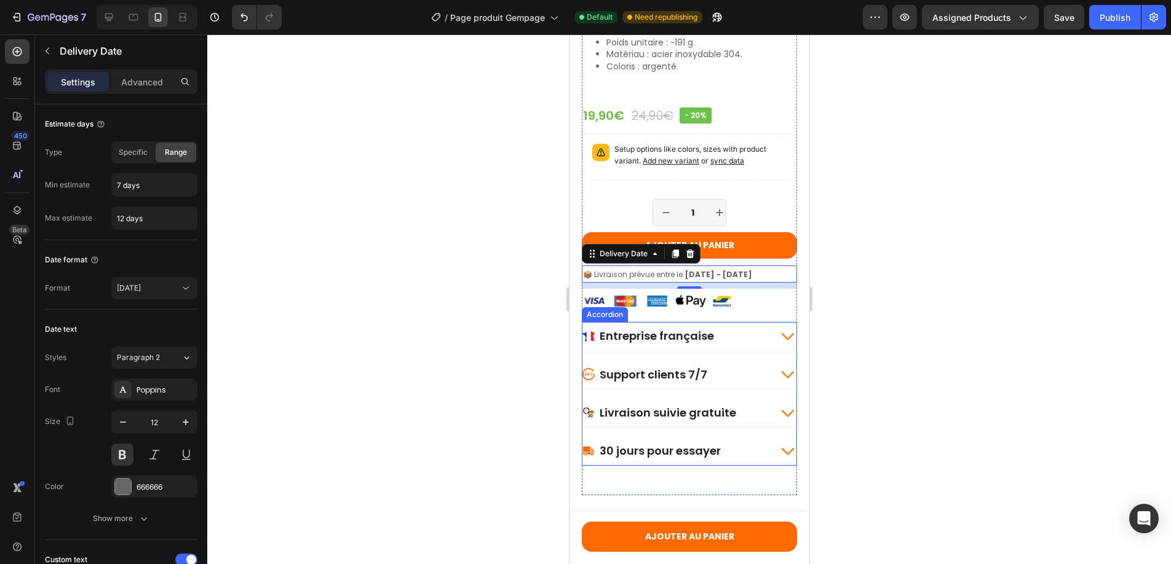
click at [657, 342] on p "Entreprise française" at bounding box center [656, 336] width 114 height 14
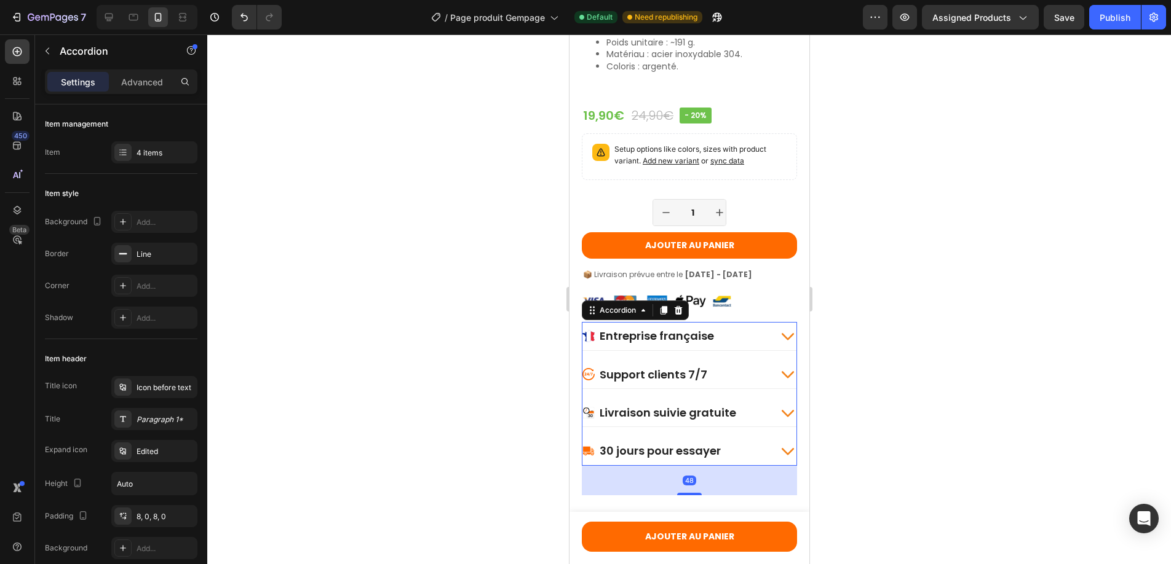
click at [778, 342] on icon at bounding box center [786, 336] width 17 height 17
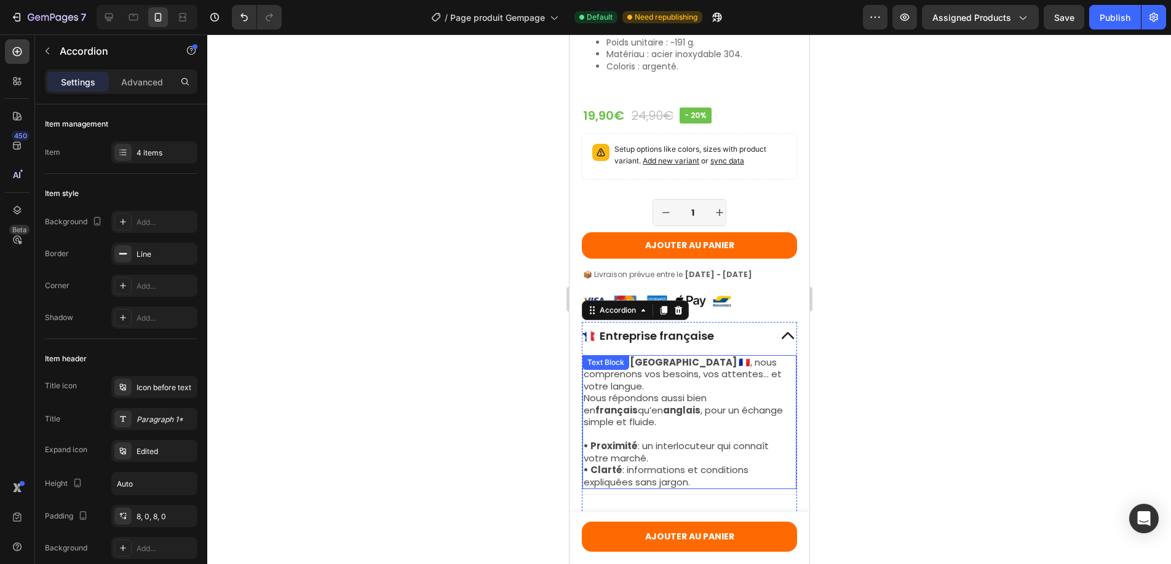
click at [685, 390] on p "Basés en [GEOGRAPHIC_DATA] 🇫🇷 , nous comprenons vos besoins, vos attentes… et v…" at bounding box center [689, 393] width 212 height 72
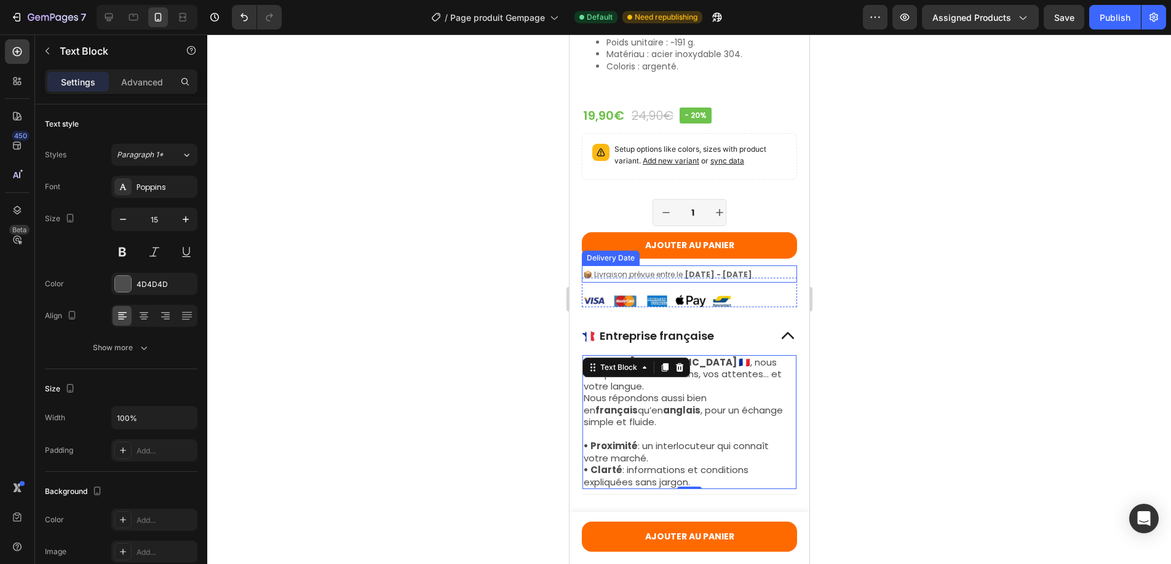
click at [690, 280] on span "[DATE] - [DATE]" at bounding box center [717, 274] width 67 height 10
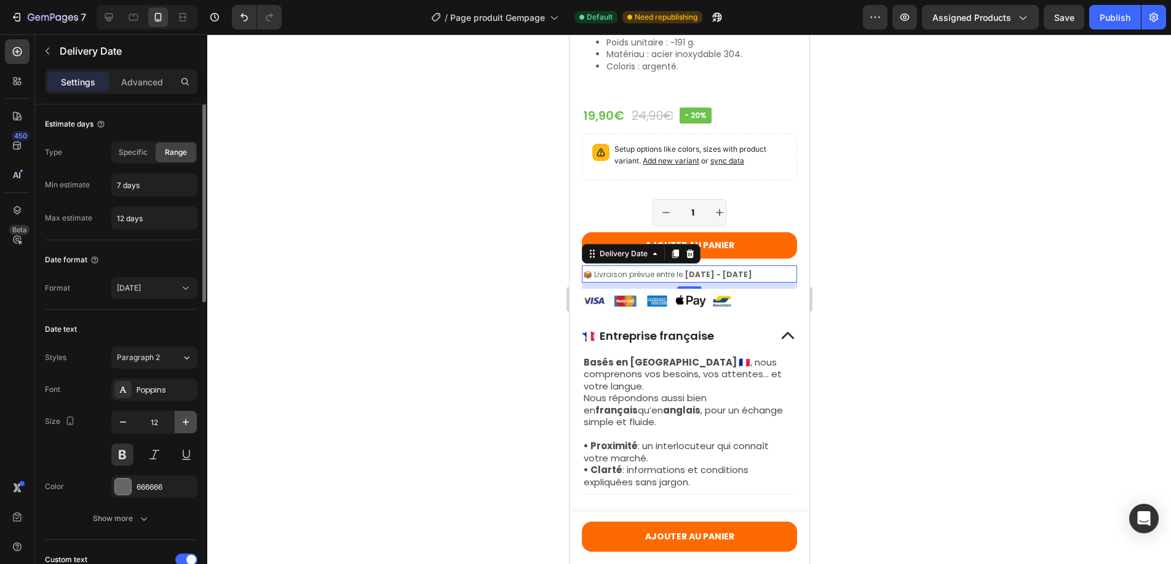
click at [188, 422] on icon "button" at bounding box center [186, 422] width 12 height 12
click at [122, 423] on icon "button" at bounding box center [123, 422] width 12 height 12
type input "12"
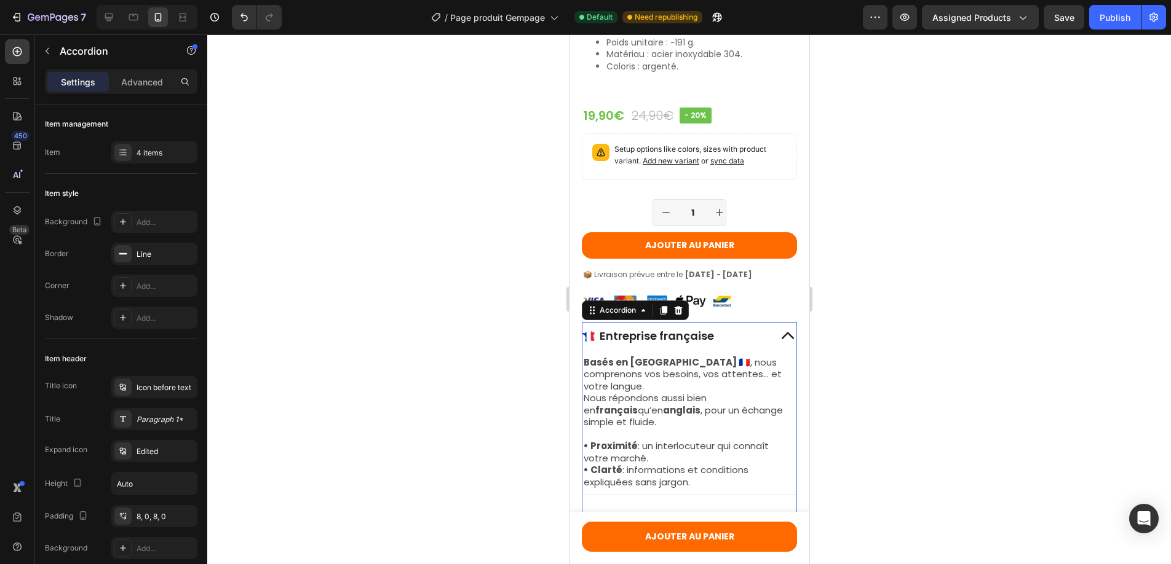
click at [778, 340] on icon at bounding box center [786, 336] width 17 height 17
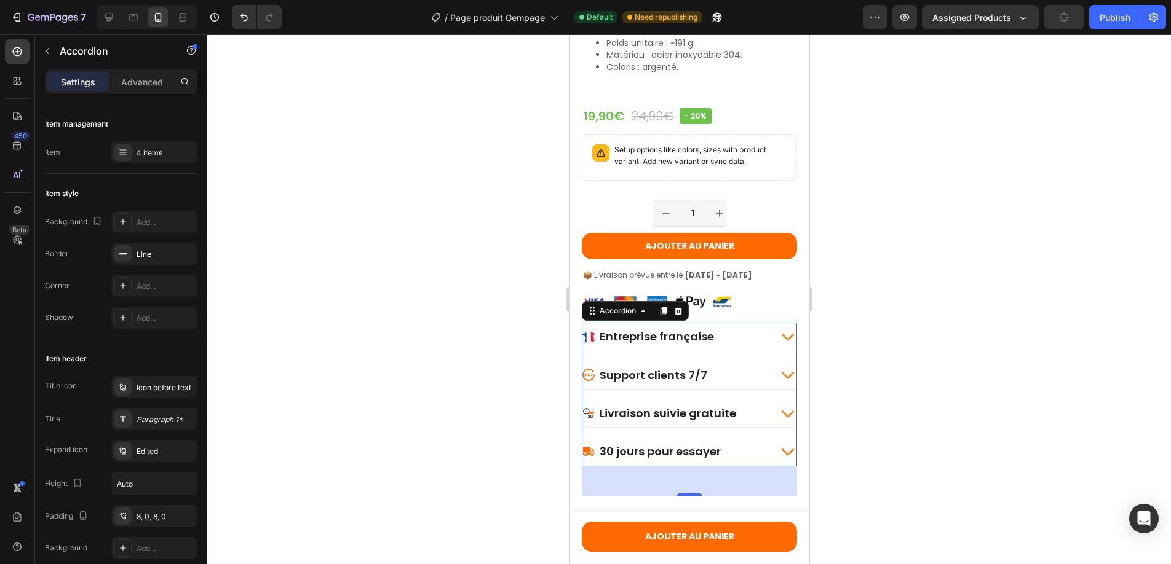
click at [778, 340] on icon at bounding box center [786, 336] width 17 height 17
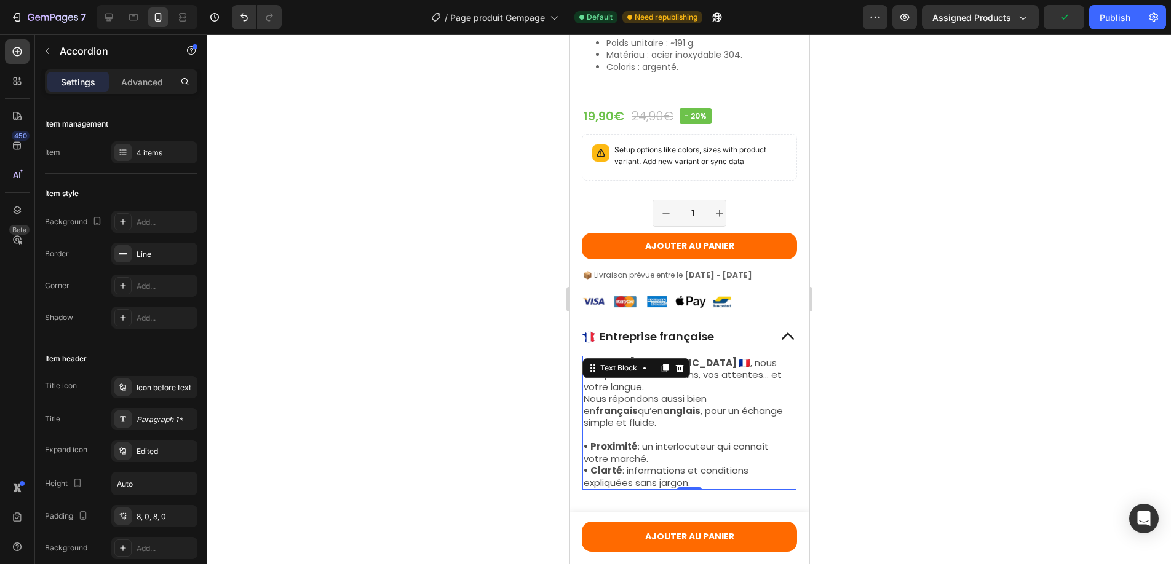
click at [678, 389] on p "Basés en [GEOGRAPHIC_DATA] 🇫🇷 , nous comprenons vos besoins, vos attentes… et v…" at bounding box center [689, 393] width 212 height 72
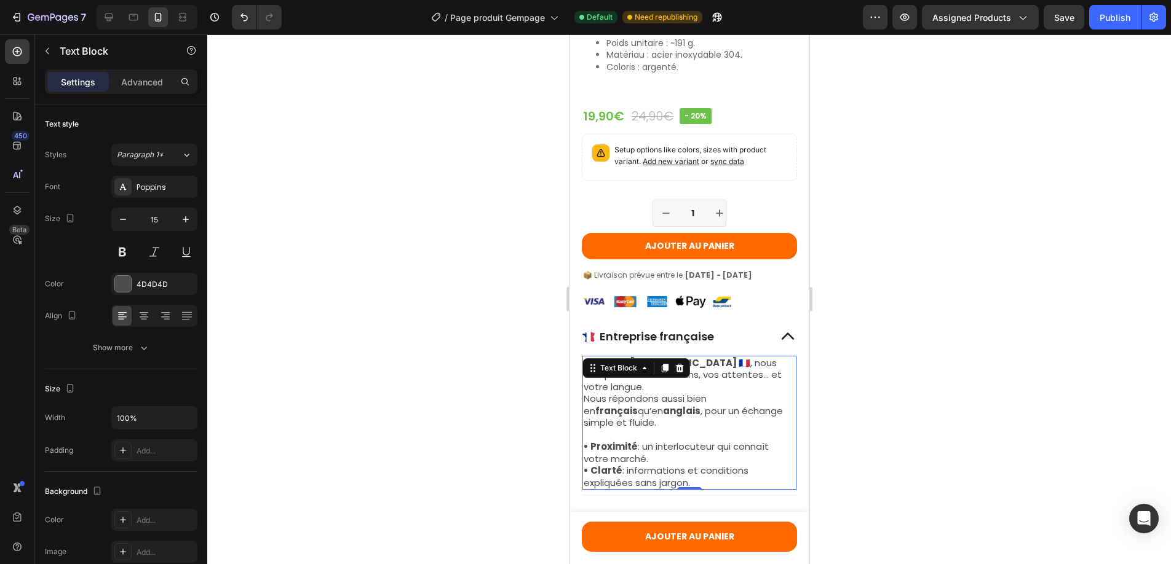
click at [919, 379] on div at bounding box center [688, 299] width 963 height 530
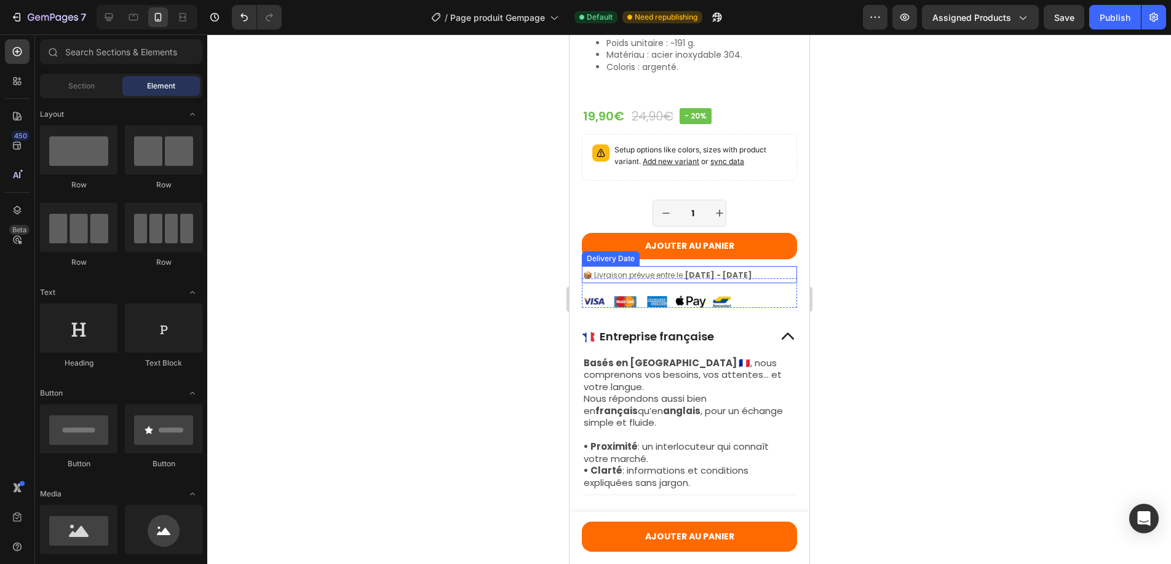
click at [663, 280] on span "📦 Livraison prévue entre le" at bounding box center [632, 275] width 100 height 10
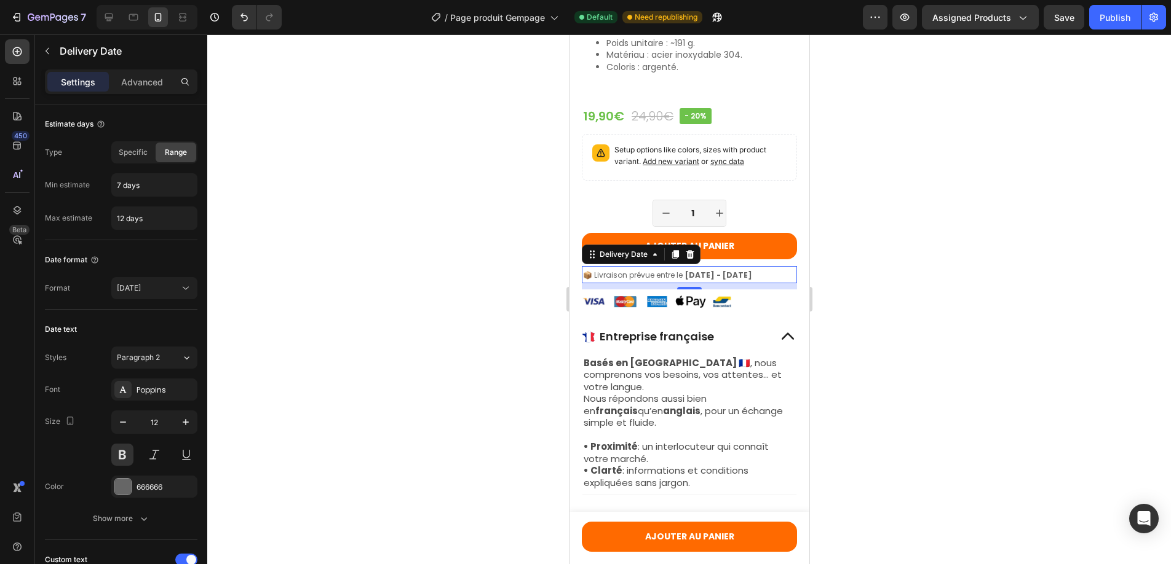
click at [751, 280] on span "[DATE] - [DATE]" at bounding box center [717, 275] width 67 height 10
click at [1116, 23] on button "Publish" at bounding box center [1115, 17] width 52 height 25
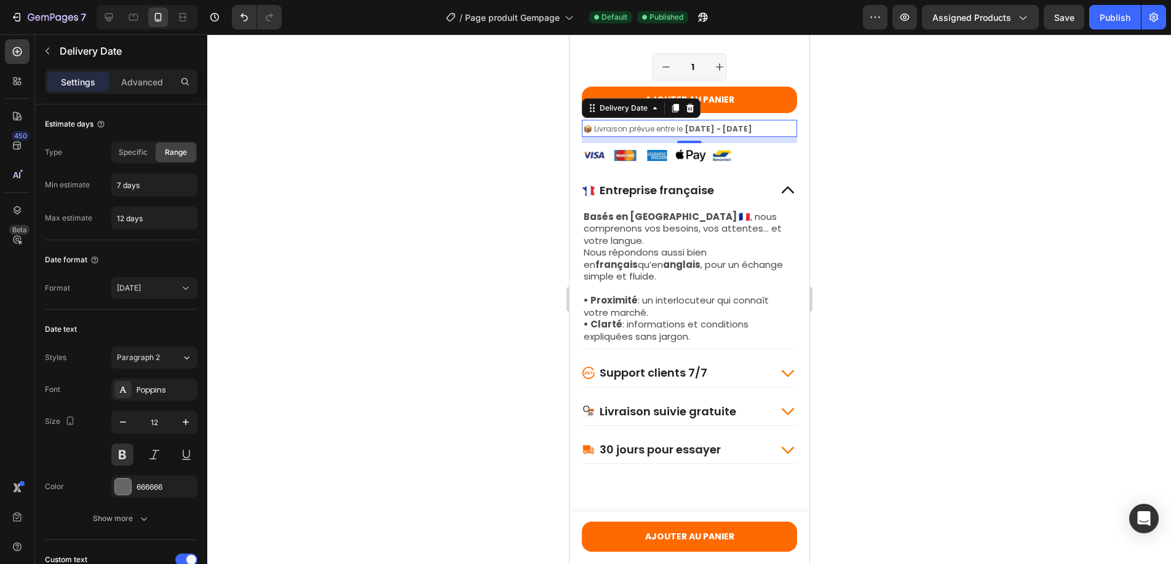
scroll to position [1086, 0]
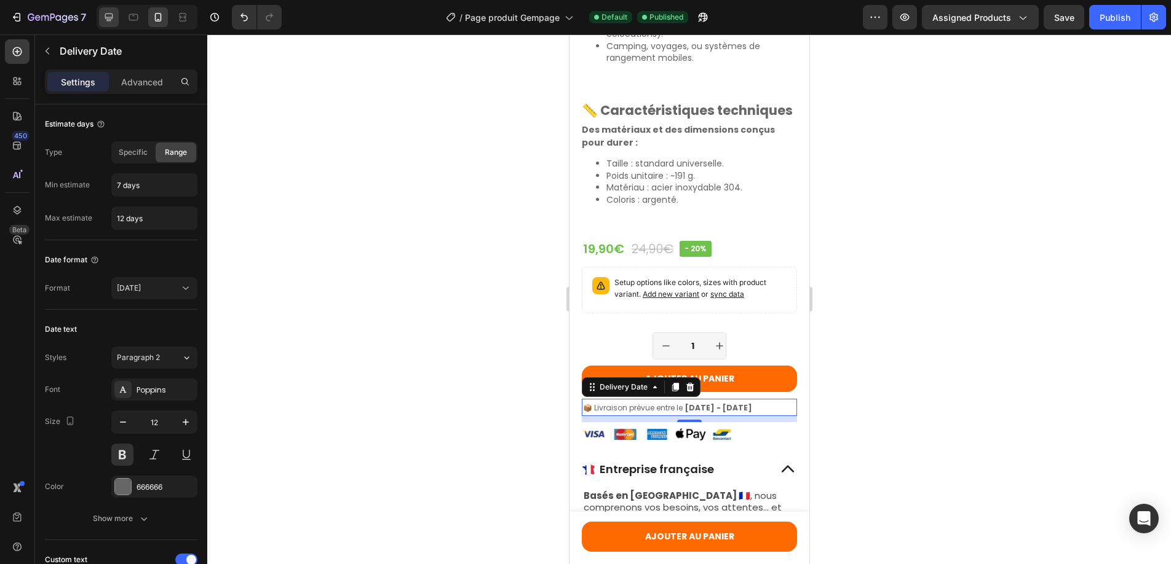
click at [110, 18] on icon at bounding box center [109, 18] width 8 height 8
type input "16"
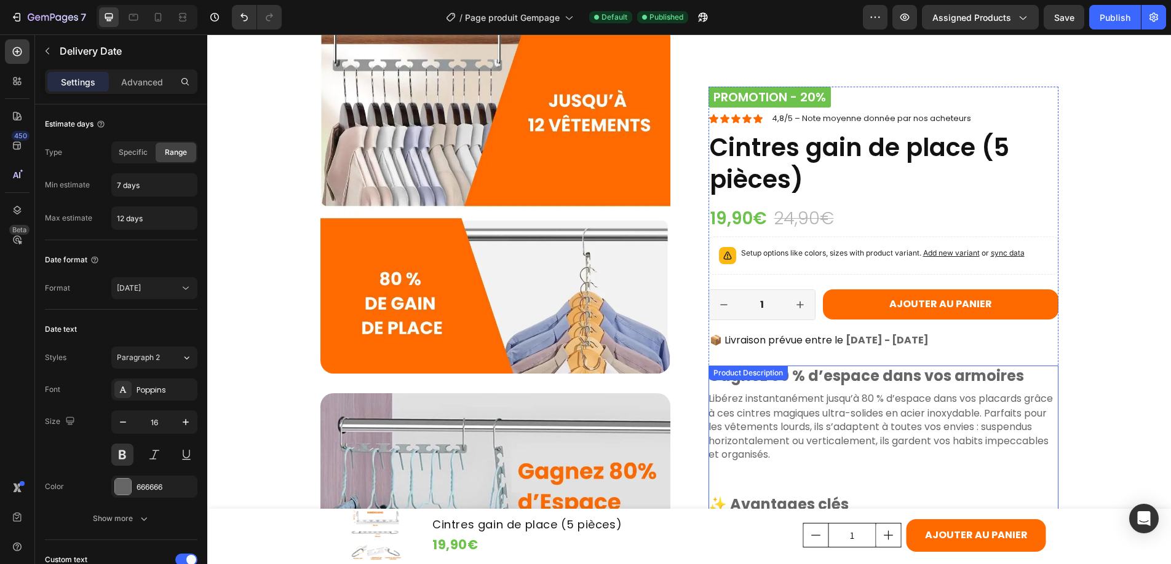
scroll to position [427, 0]
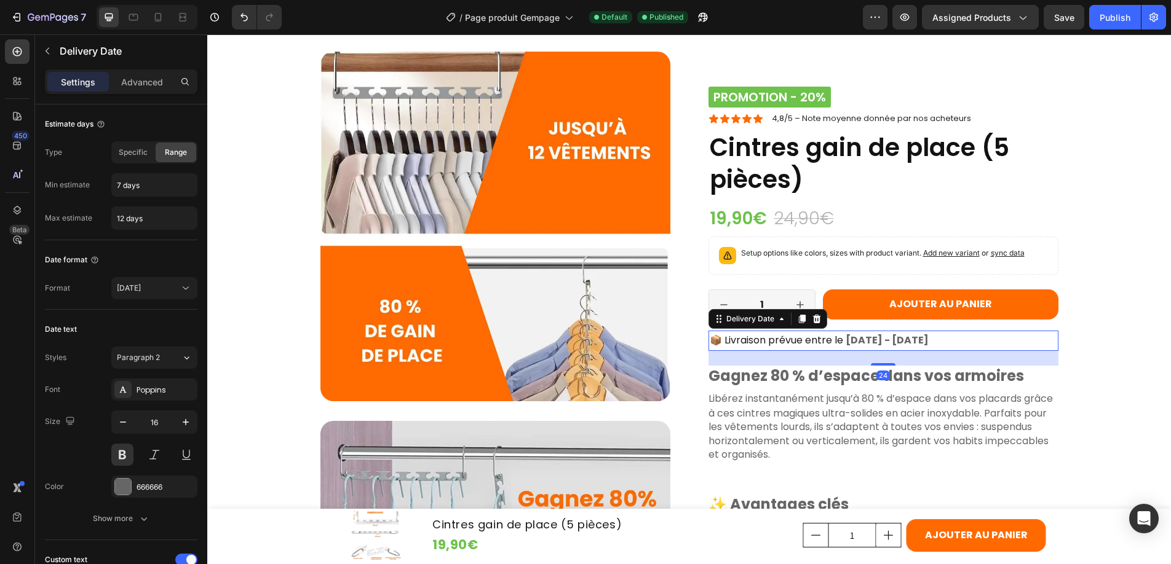
click at [773, 341] on span "📦 Livraison prévue entre le" at bounding box center [776, 340] width 133 height 14
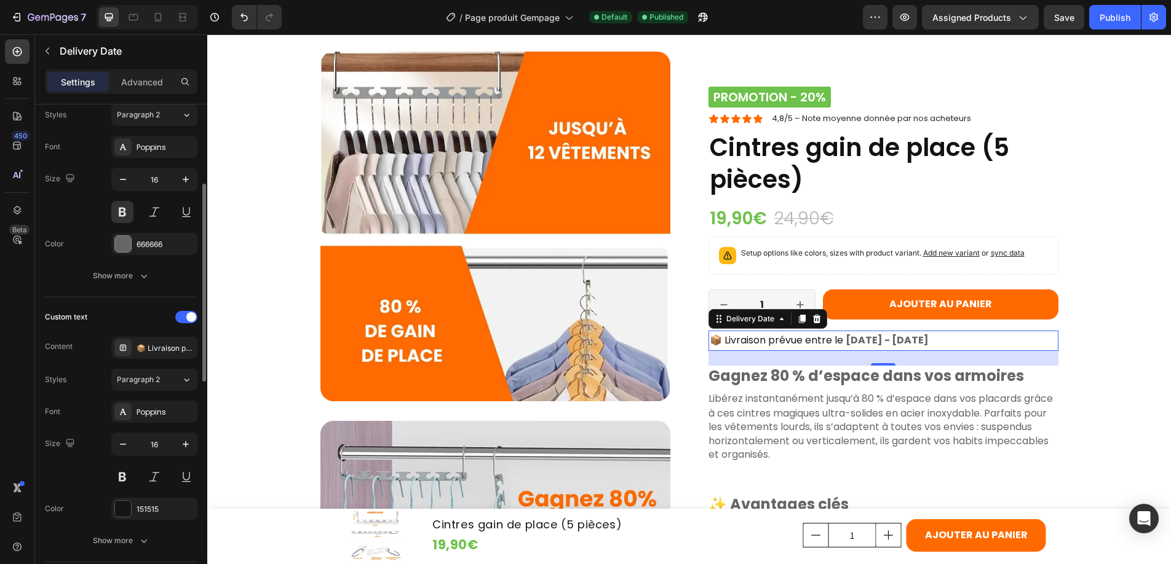
scroll to position [271, 0]
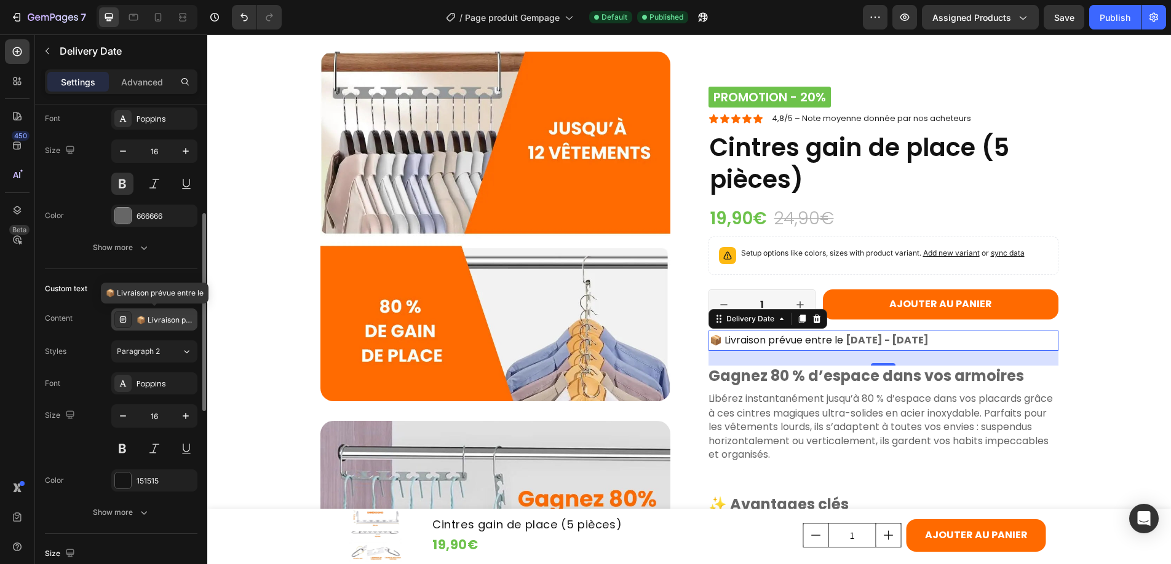
click at [161, 322] on div "📦 Livraison prévue entre le" at bounding box center [165, 320] width 58 height 11
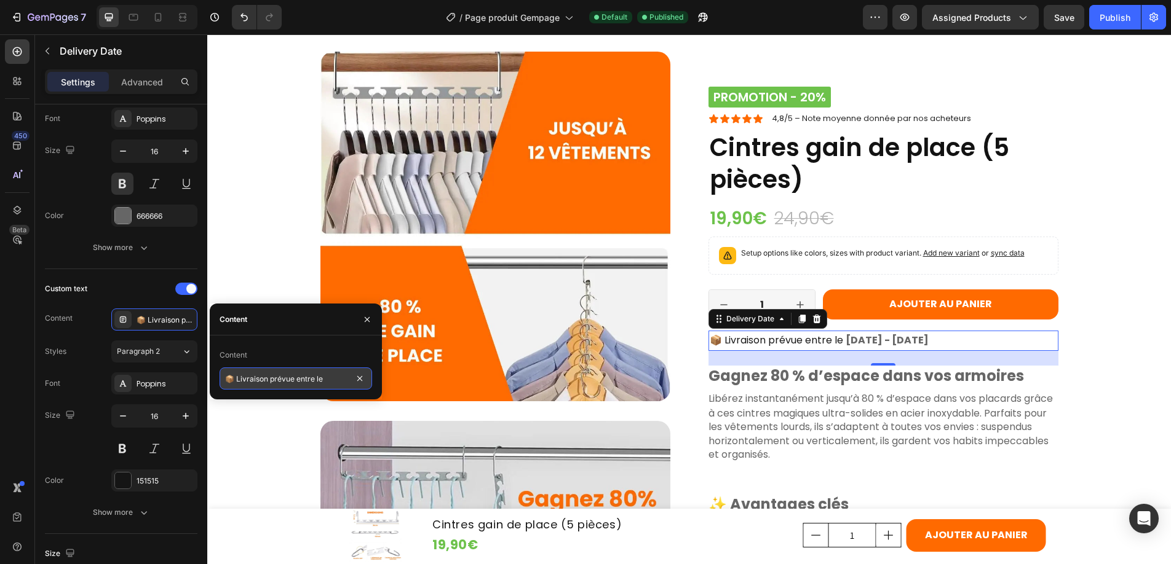
click at [325, 379] on input "📦 Livraison prévue entre le" at bounding box center [295, 379] width 152 height 22
click at [328, 379] on input "📦 Livraison prévue entre le" at bounding box center [295, 379] width 152 height 22
drag, startPoint x: 328, startPoint y: 379, endPoint x: 271, endPoint y: 382, distance: 57.3
click at [271, 382] on input "📦 Livraison prévue entre le" at bounding box center [295, 379] width 152 height 22
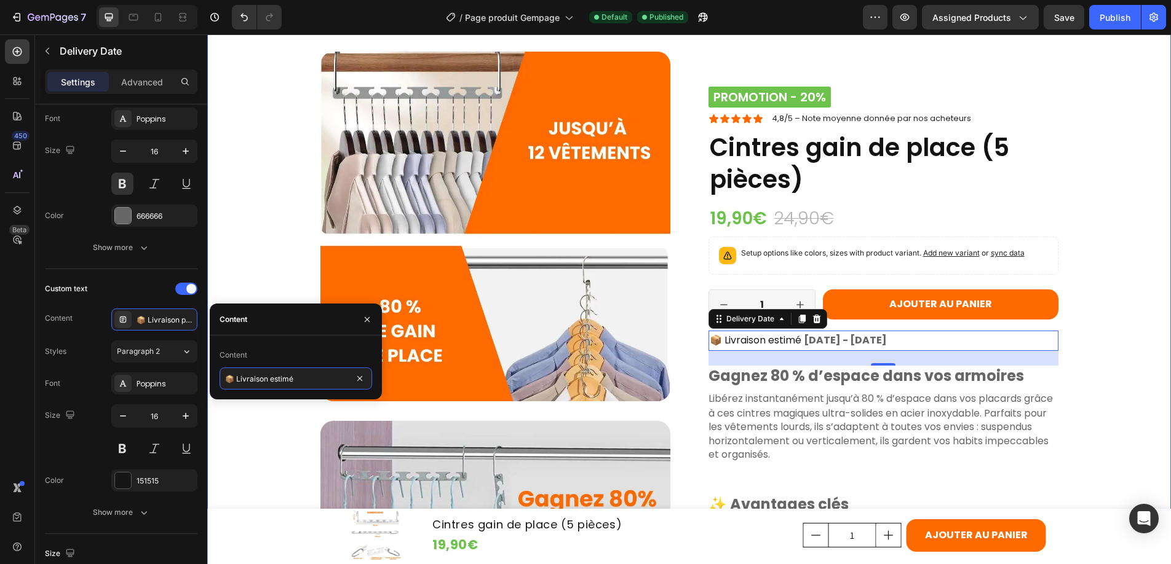
type input "📦 Livraison estimée"
click at [1129, 14] on div "Publish" at bounding box center [1114, 17] width 31 height 13
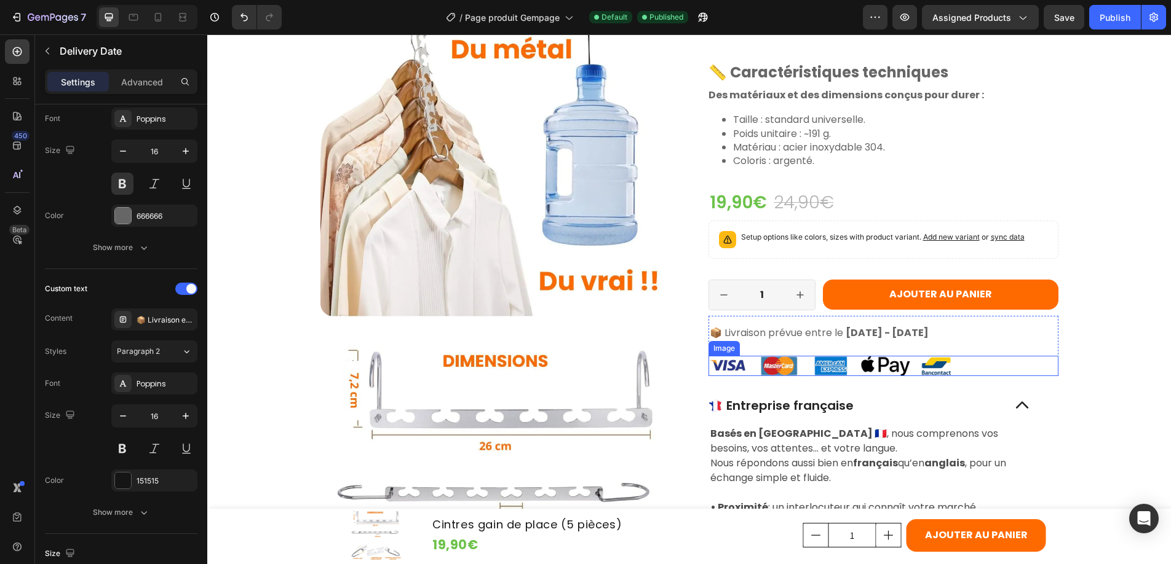
scroll to position [1251, 0]
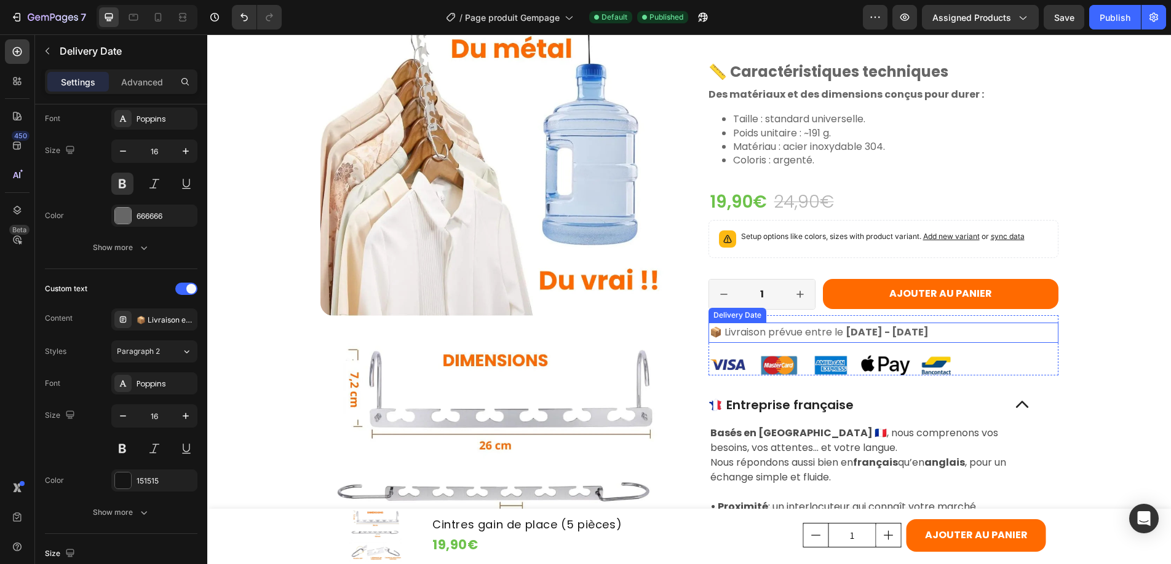
click at [767, 334] on span "📦 Livraison prévue entre le" at bounding box center [776, 332] width 133 height 14
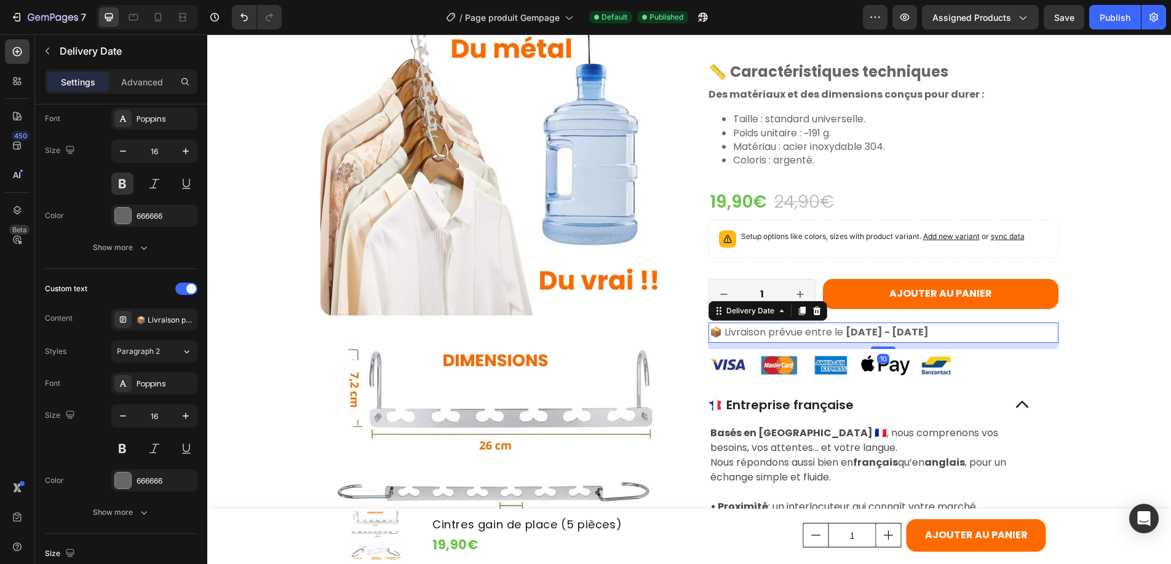
scroll to position [1252, 0]
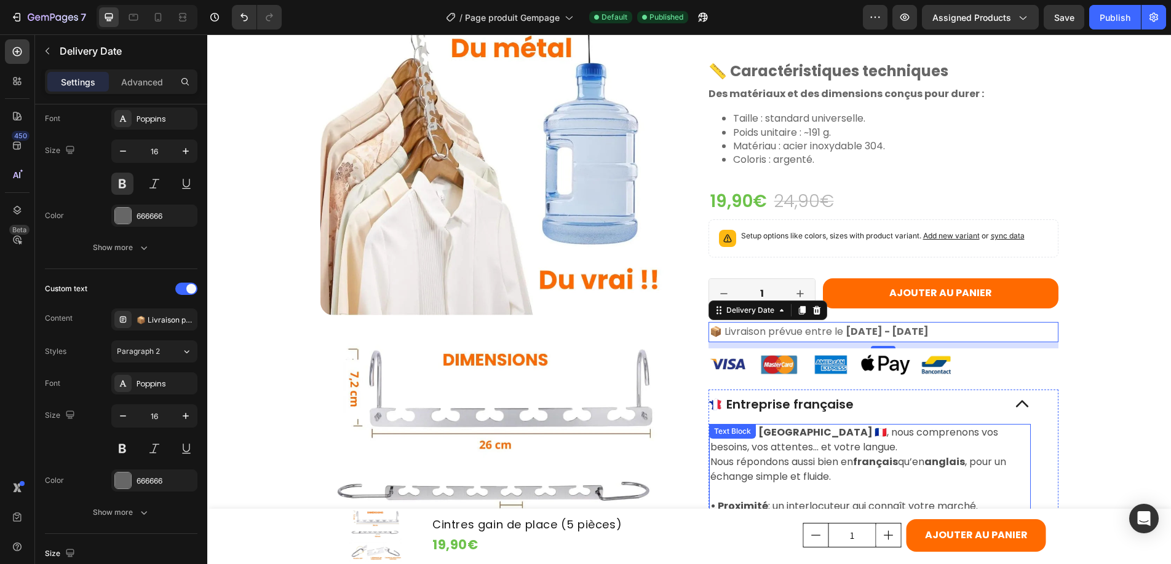
click at [769, 459] on p "Basés en [GEOGRAPHIC_DATA] 🇫🇷 , nous comprenons vos besoins, vos attentes… et v…" at bounding box center [869, 454] width 319 height 59
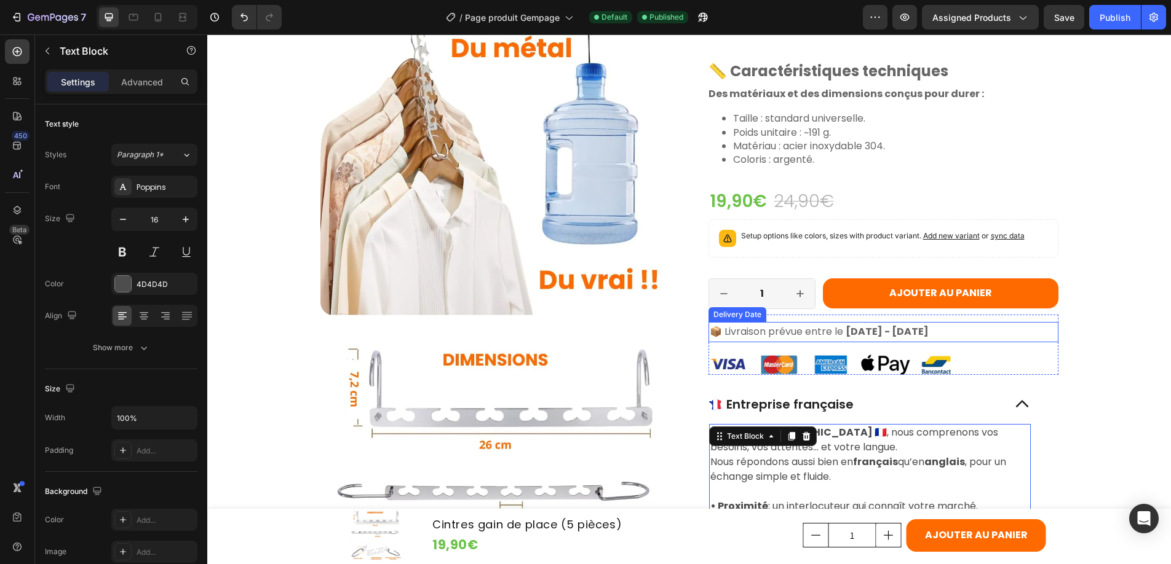
click at [774, 331] on span "📦 Livraison prévue entre le" at bounding box center [776, 332] width 133 height 14
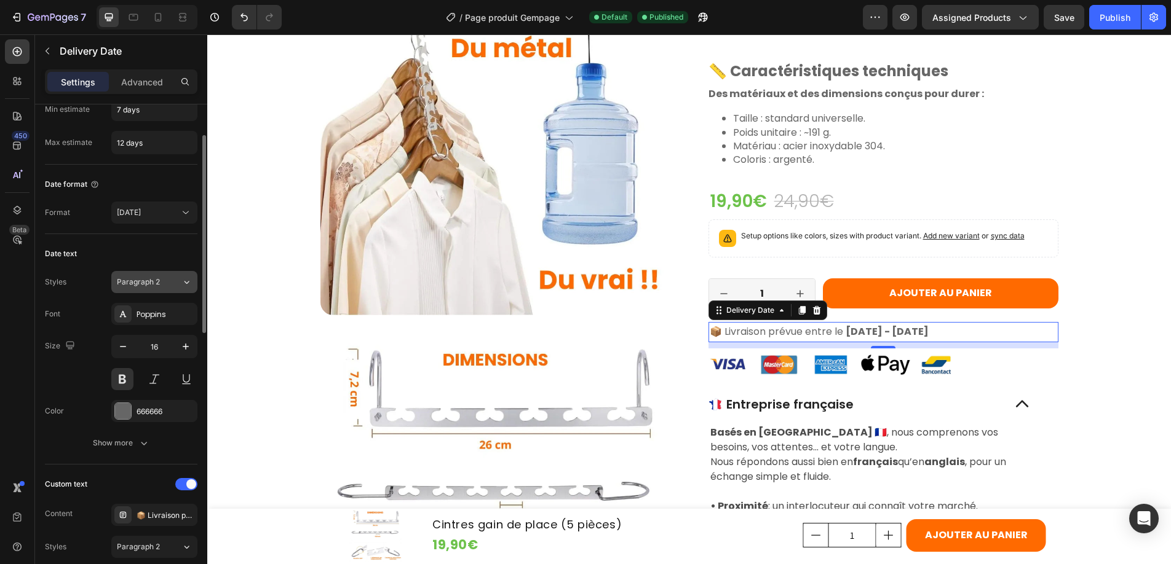
scroll to position [77, 0]
click at [124, 347] on icon "button" at bounding box center [123, 345] width 12 height 12
type input "14"
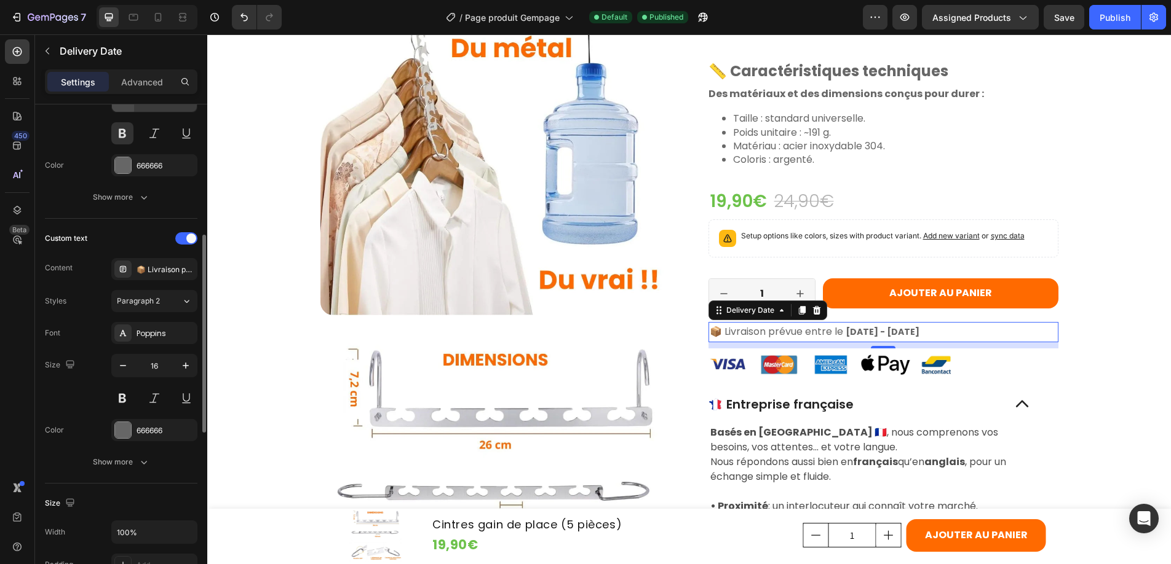
scroll to position [323, 0]
click at [122, 363] on icon "button" at bounding box center [123, 364] width 12 height 12
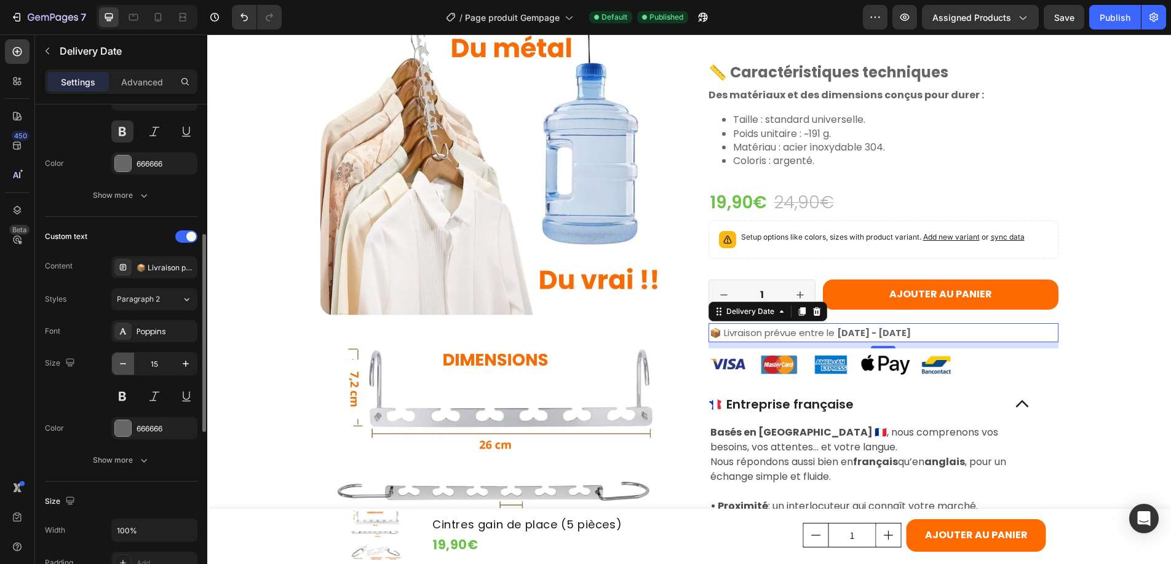
click at [122, 363] on icon "button" at bounding box center [123, 364] width 12 height 12
type input "14"
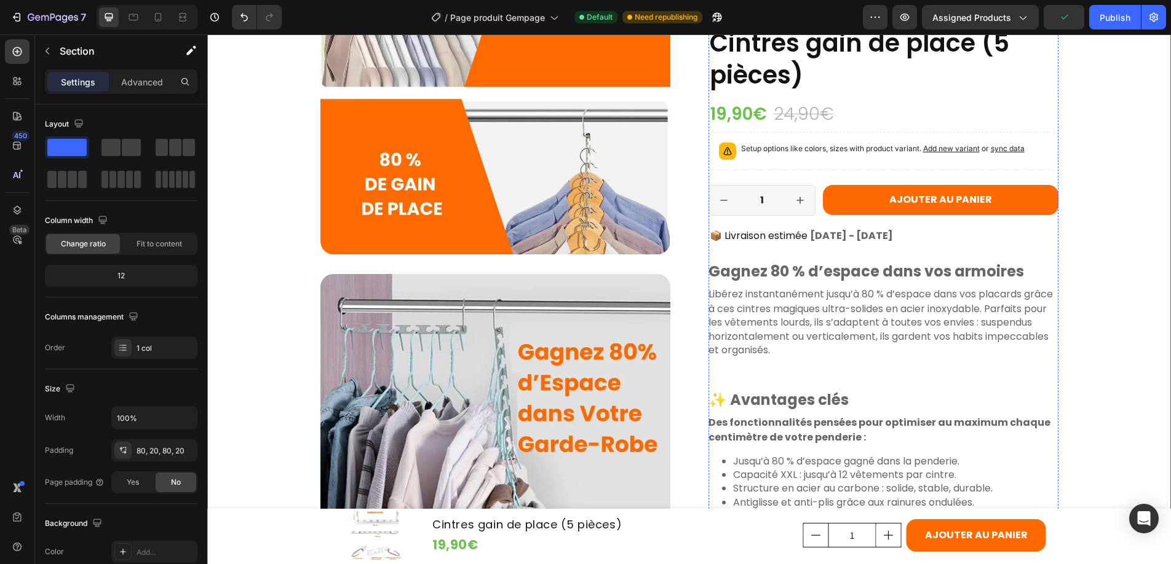
scroll to position [570, 0]
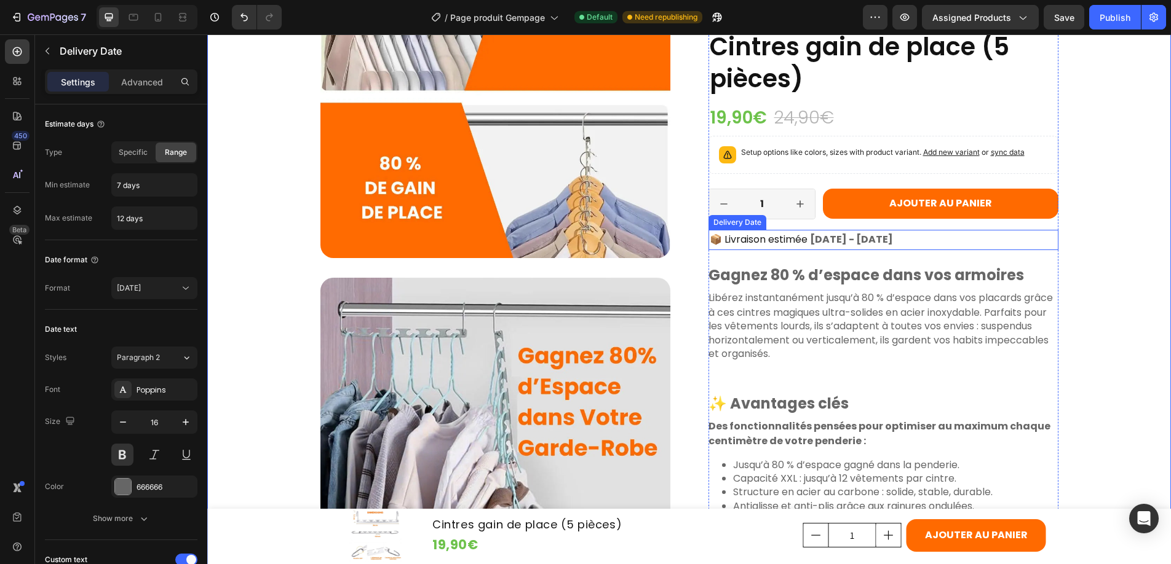
click at [764, 247] on span "📦 Livraison estimée" at bounding box center [759, 239] width 98 height 14
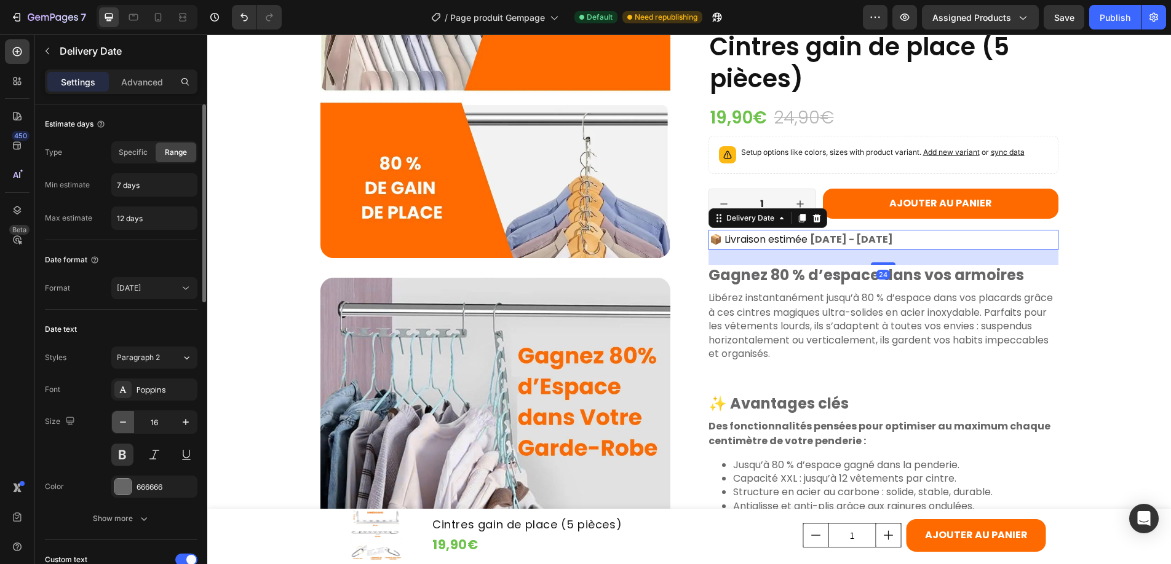
click at [125, 421] on icon "button" at bounding box center [123, 422] width 12 height 12
type input "14"
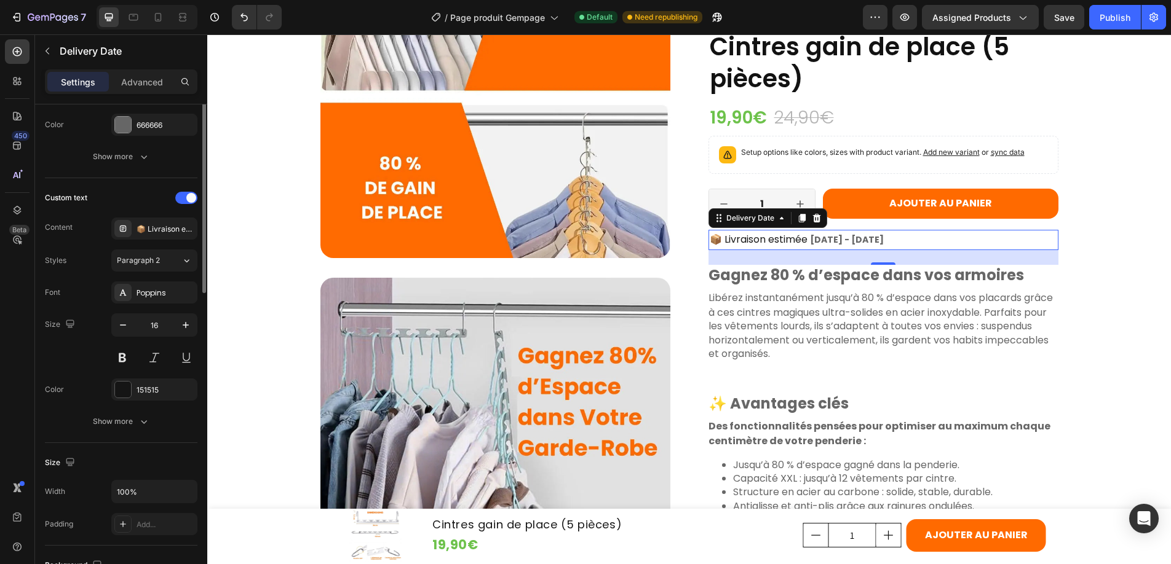
scroll to position [390, 0]
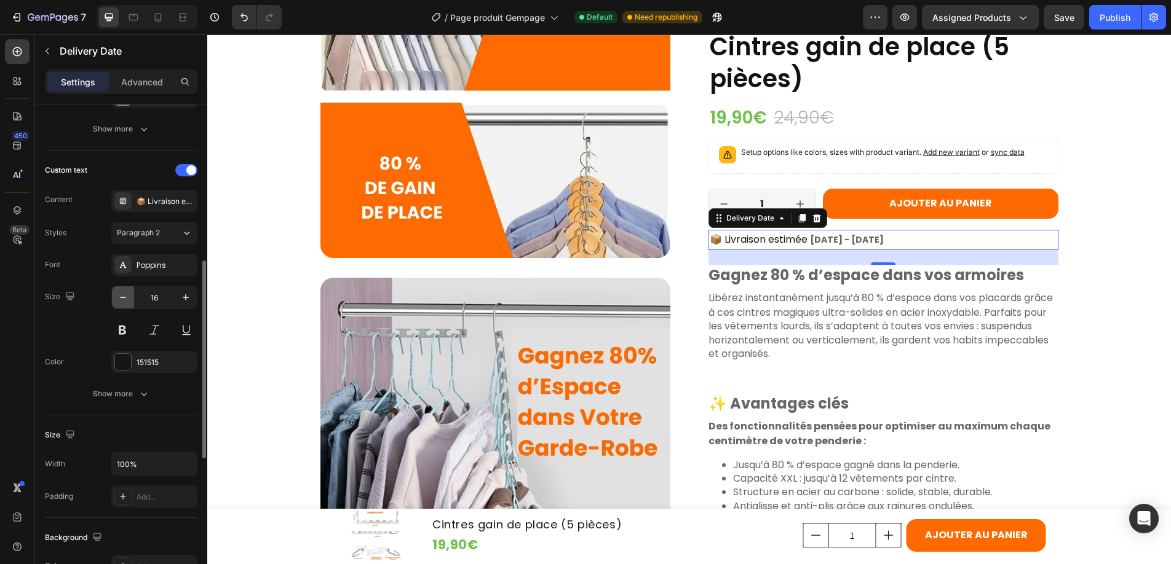
click at [121, 300] on icon "button" at bounding box center [123, 297] width 12 height 12
type input "14"
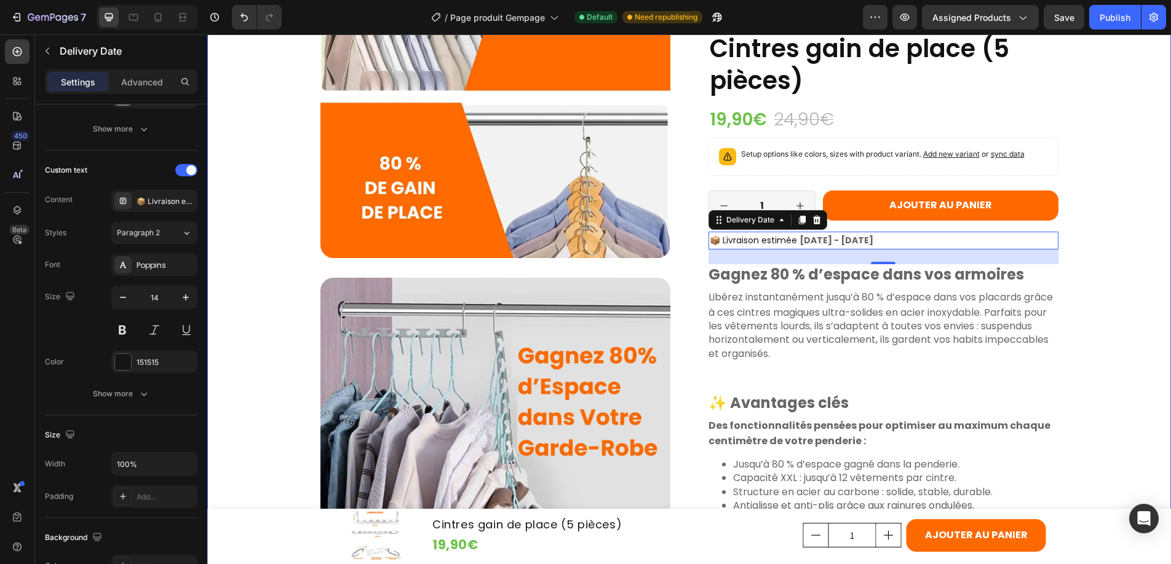
click at [1118, 285] on div "Product Images PROMOTION - 20% Product Badge Icon Icon Icon Icon Icon Icon List…" at bounding box center [688, 453] width 939 height 1828
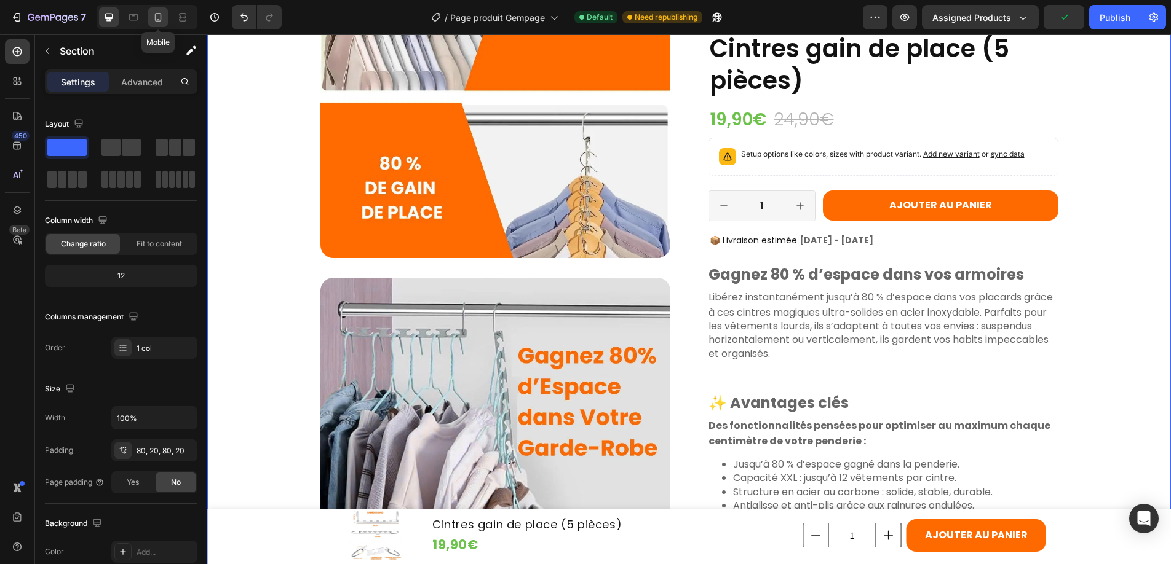
click at [152, 14] on icon at bounding box center [158, 17] width 12 height 12
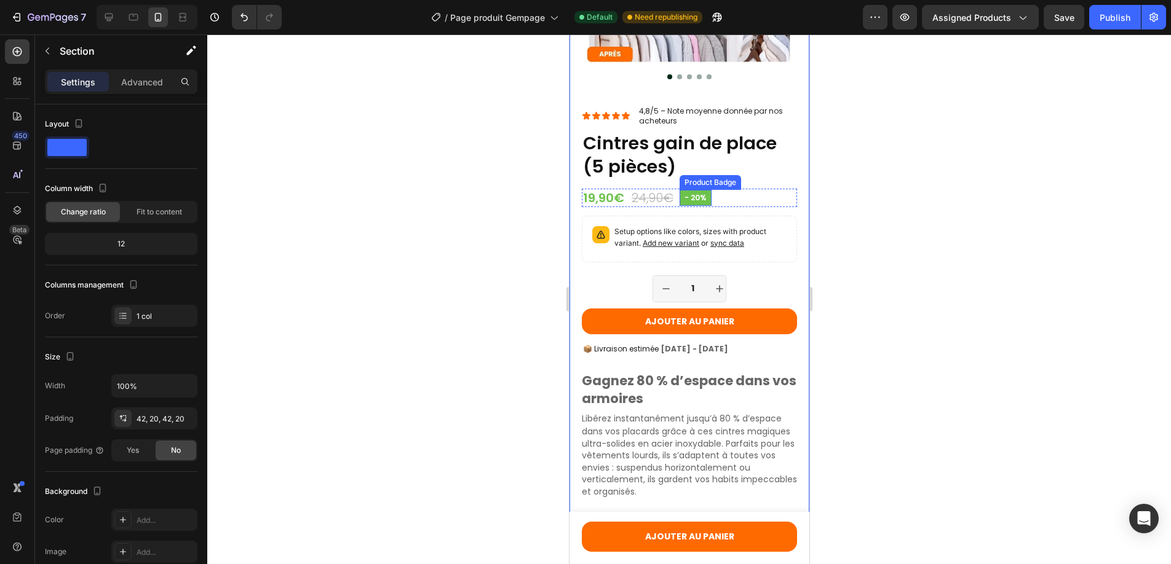
scroll to position [240, 0]
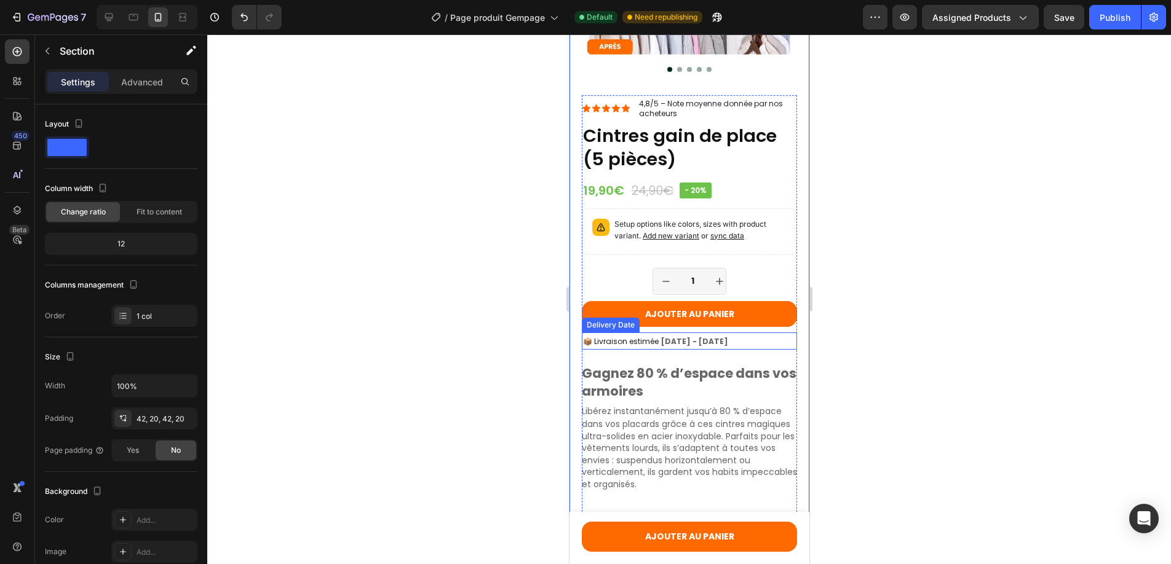
click at [638, 336] on span "📦 Livraison estimée" at bounding box center [620, 341] width 76 height 10
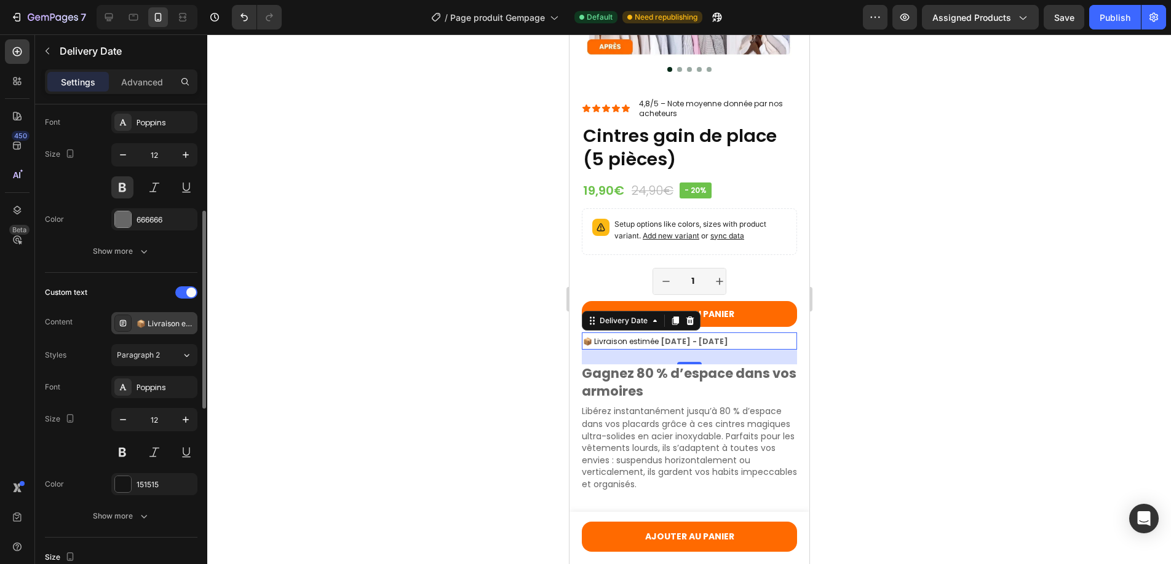
scroll to position [268, 0]
click at [188, 156] on icon "button" at bounding box center [186, 154] width 12 height 12
type input "13"
click at [183, 421] on icon "button" at bounding box center [186, 419] width 12 height 12
type input "13"
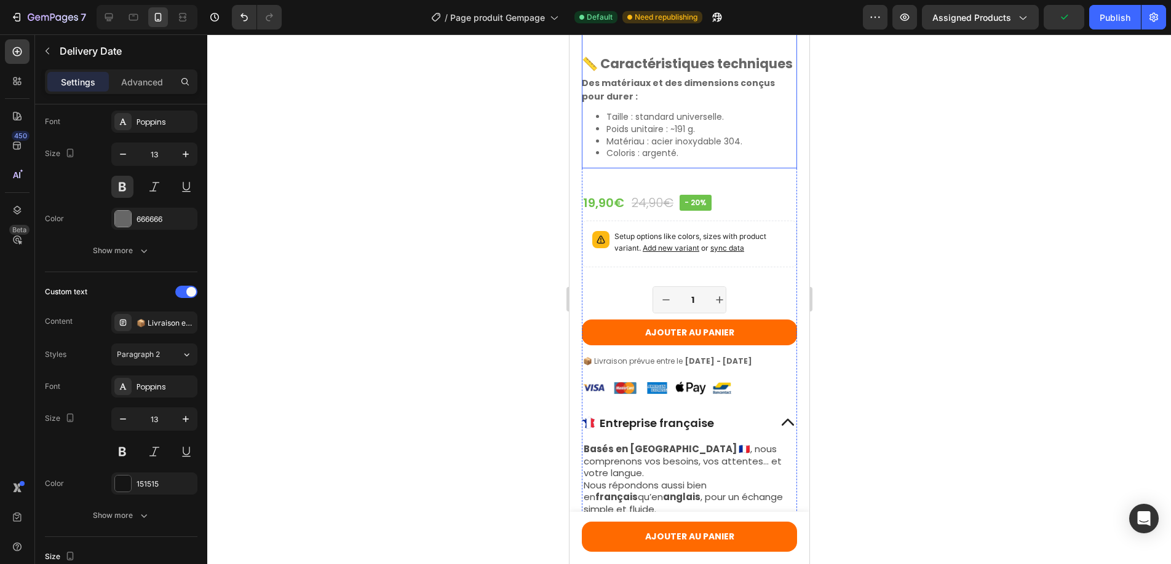
scroll to position [1209, 0]
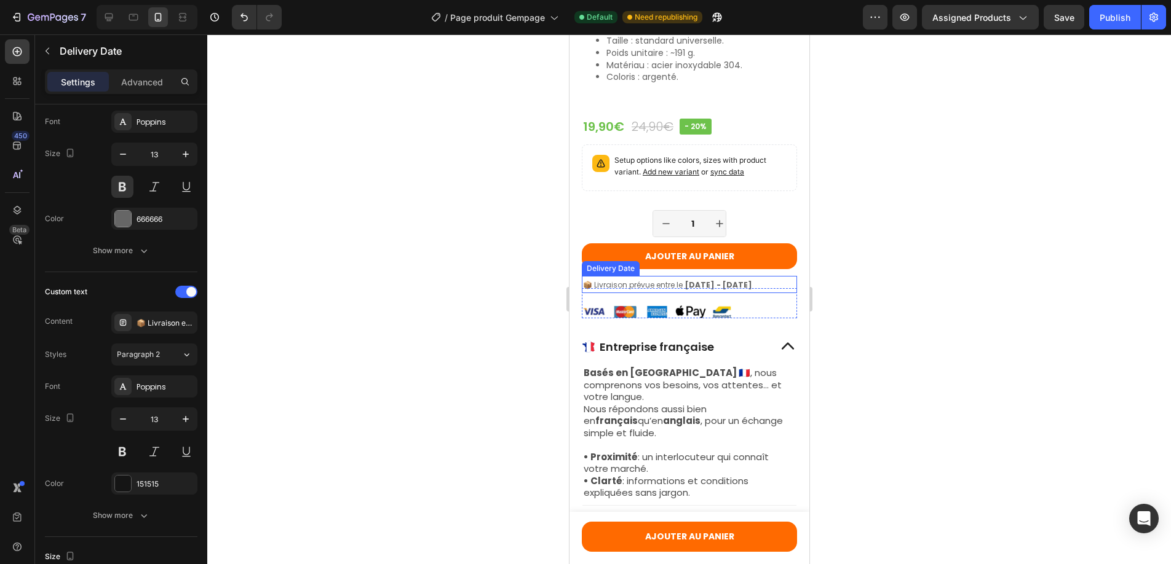
click at [676, 290] on span "📦 Livraison prévue entre le" at bounding box center [632, 285] width 100 height 10
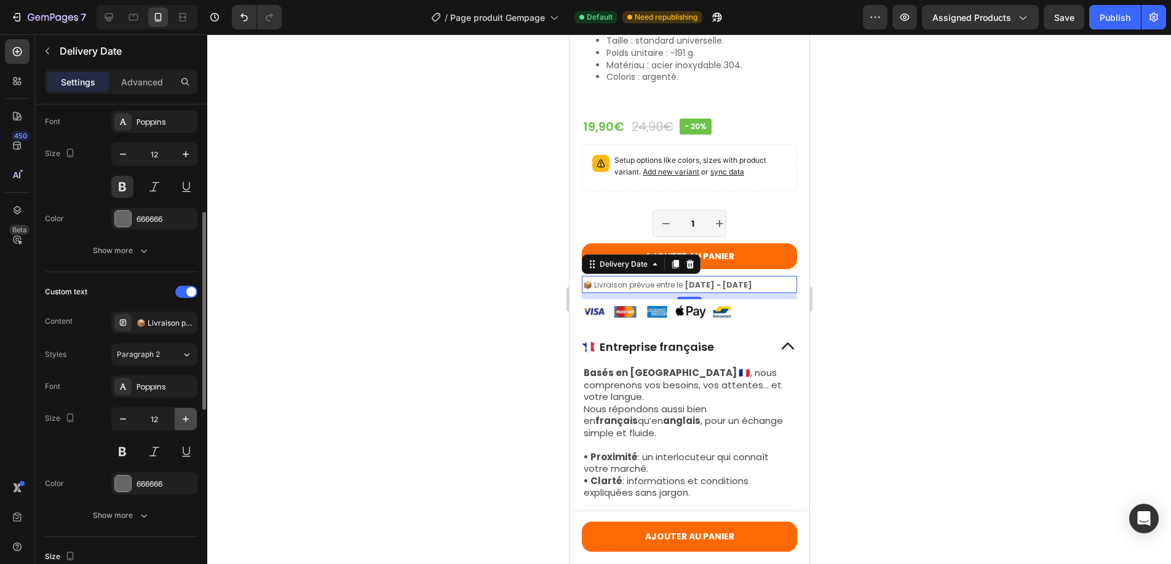
click at [183, 421] on icon "button" at bounding box center [186, 419] width 12 height 12
type input "13"
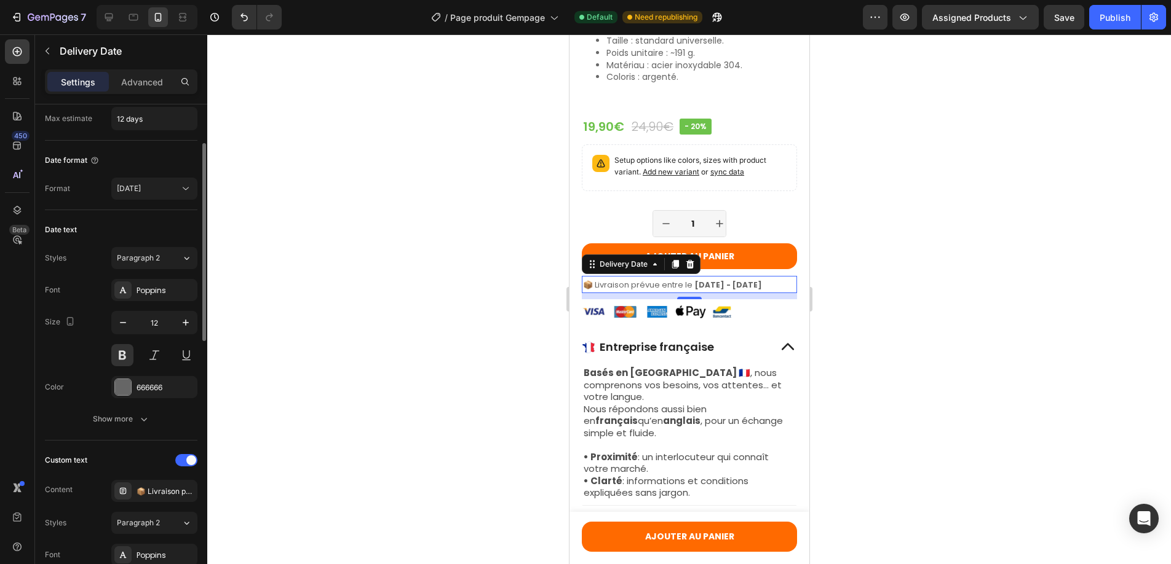
scroll to position [98, 0]
click at [185, 322] on icon "button" at bounding box center [186, 325] width 6 height 6
type input "13"
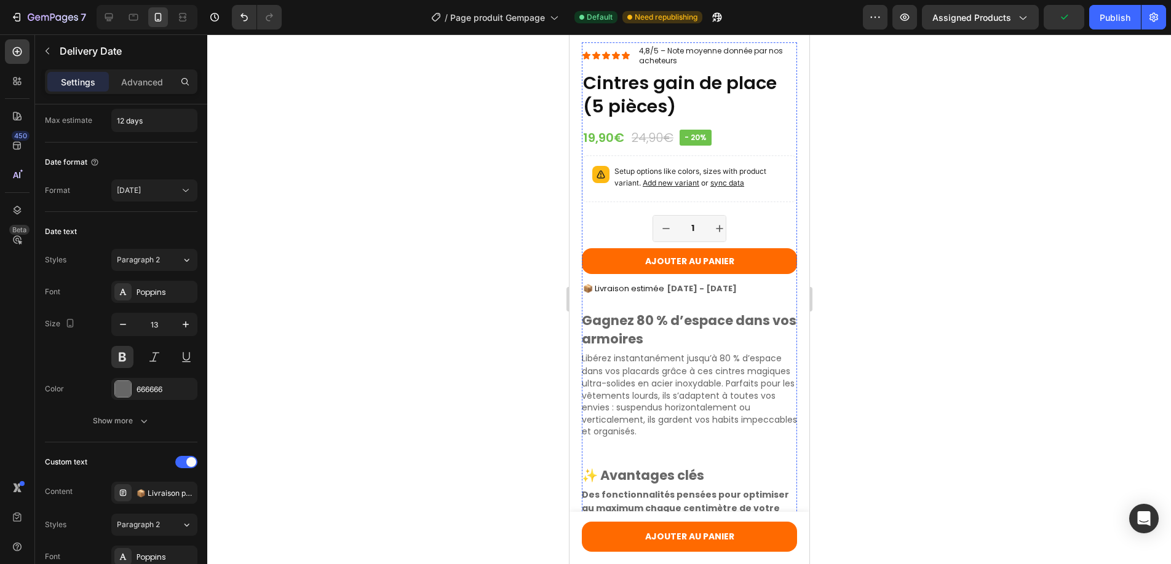
scroll to position [237, 0]
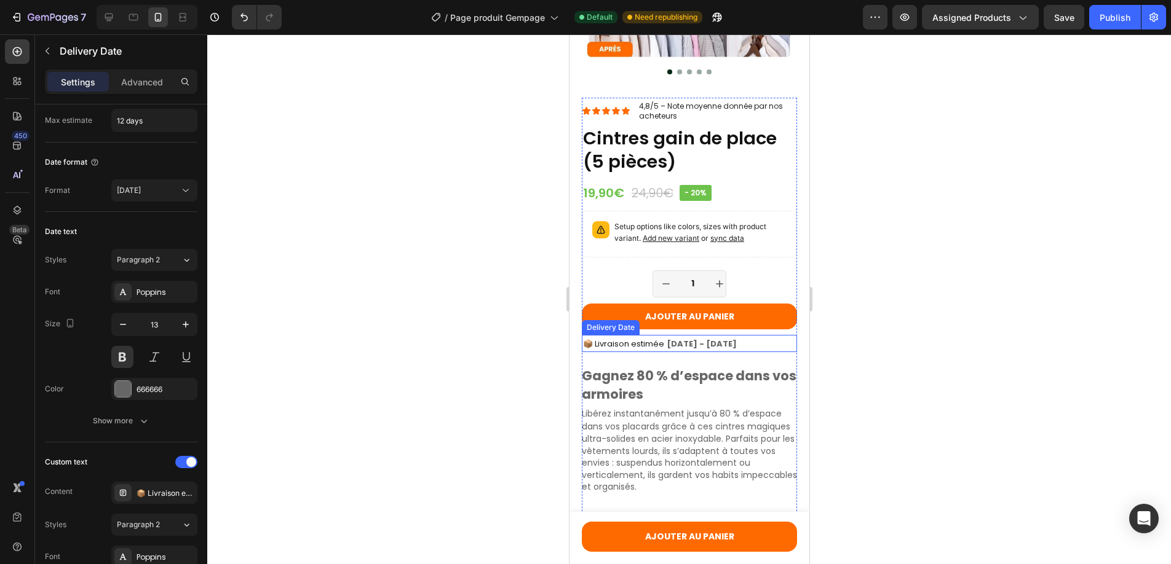
click at [660, 338] on span "📦 Livraison estimée" at bounding box center [622, 344] width 81 height 12
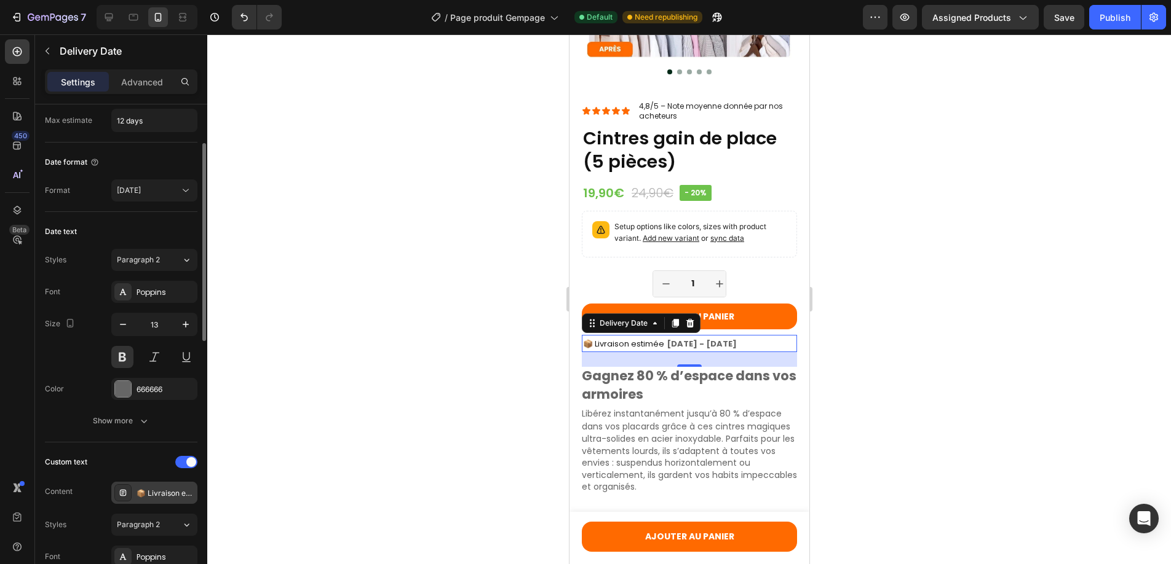
click at [160, 496] on div "📦 Livraison estimée" at bounding box center [165, 493] width 58 height 11
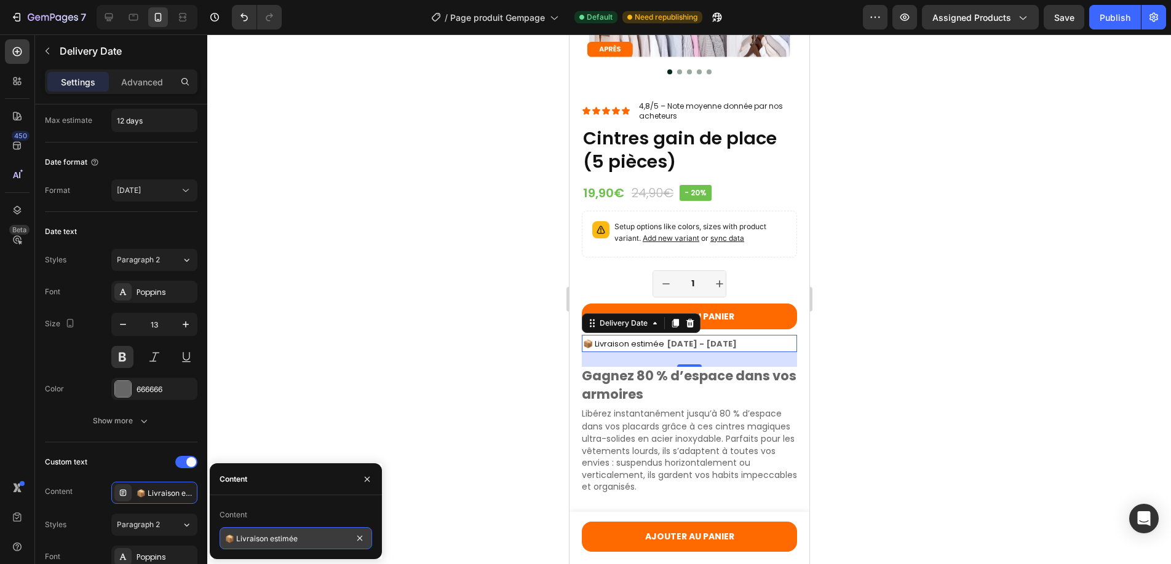
click at [309, 540] on input "📦 Livraison estimée" at bounding box center [295, 539] width 152 height 22
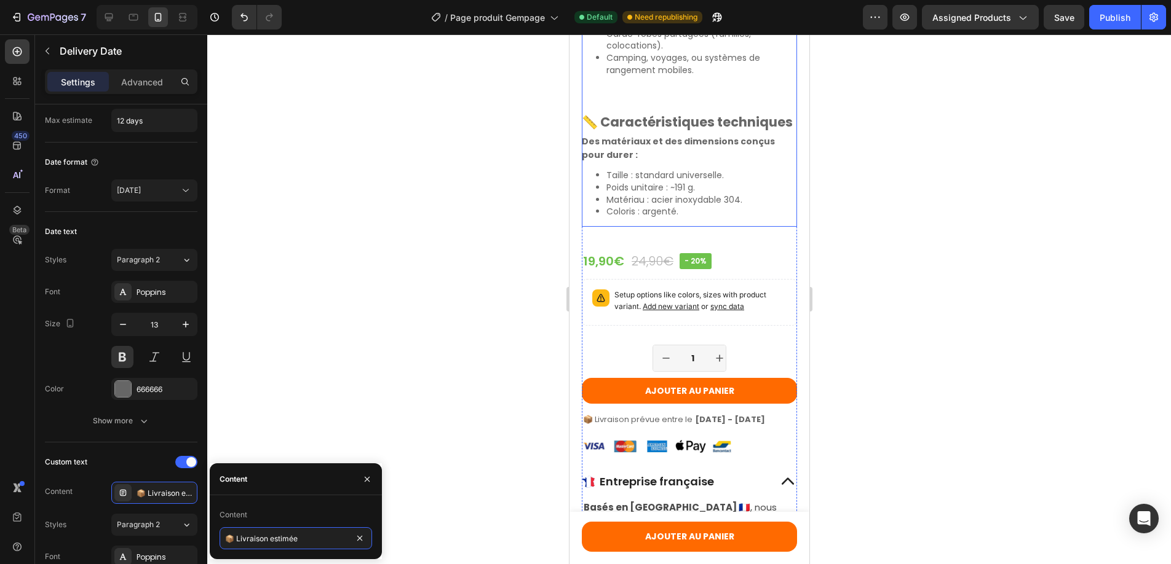
scroll to position [1115, 0]
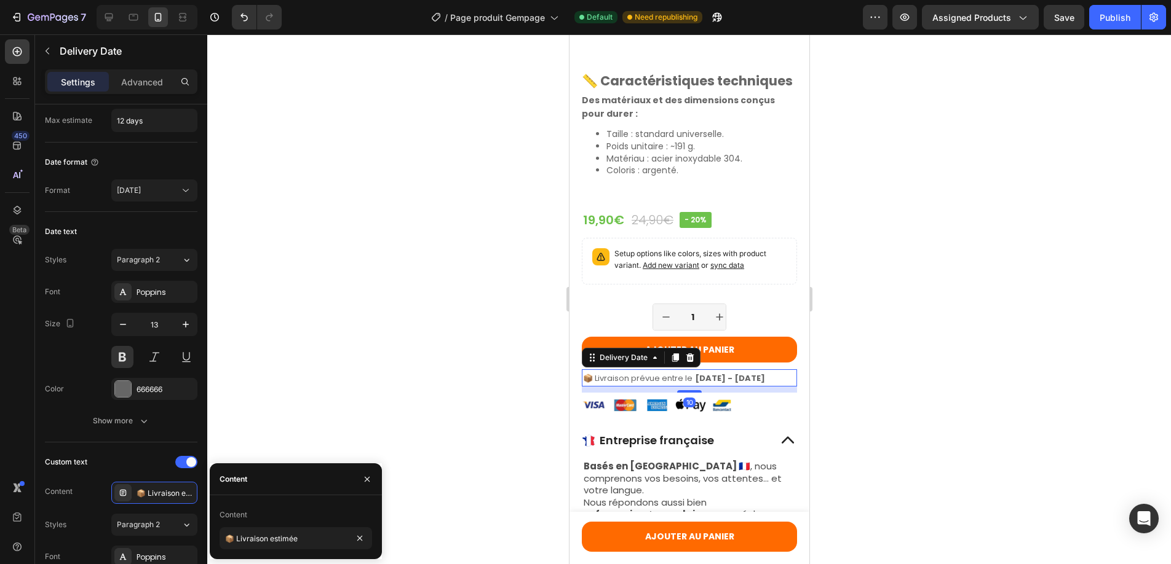
click at [667, 384] on span "📦 Livraison prévue entre le" at bounding box center [636, 379] width 109 height 12
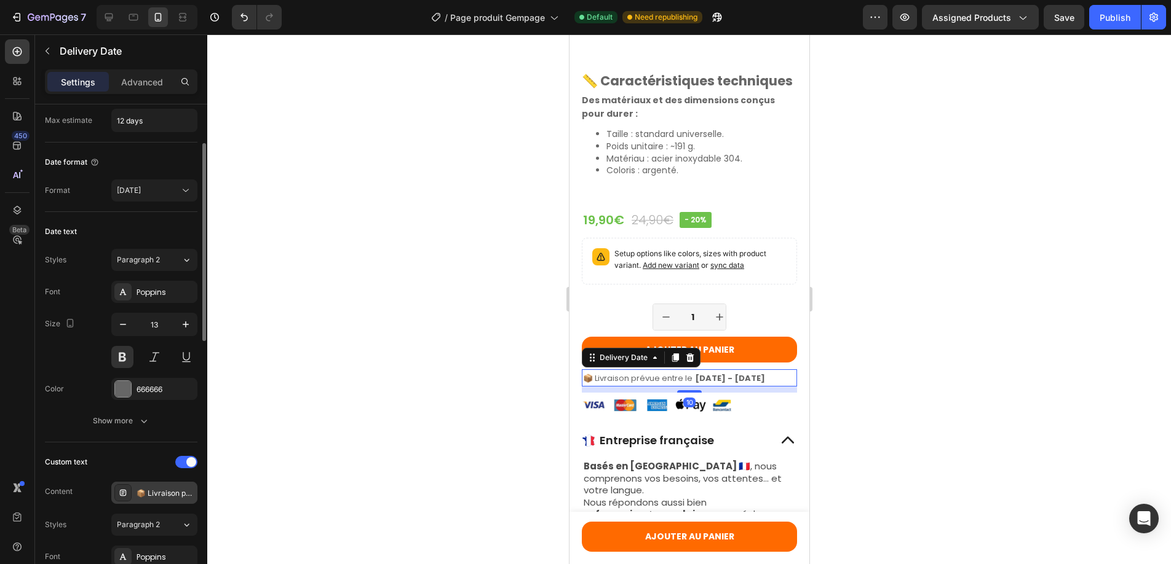
click at [160, 494] on div "📦 Livraison prévue entre le" at bounding box center [165, 493] width 58 height 11
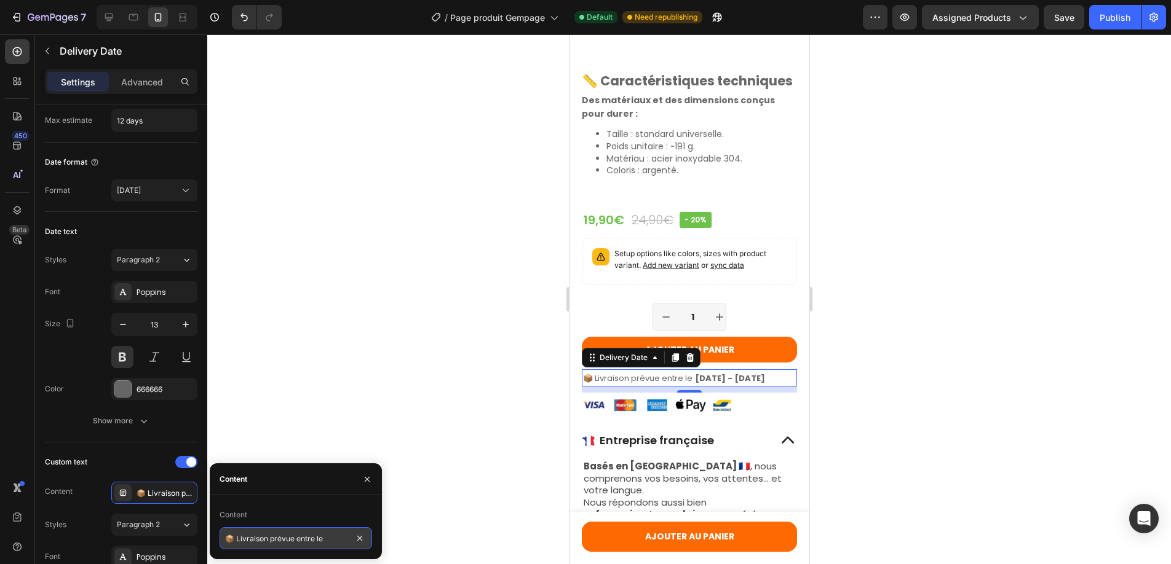
drag, startPoint x: 348, startPoint y: 541, endPoint x: 335, endPoint y: 540, distance: 12.9
click at [335, 540] on input "📦 Livraison prévue entre le" at bounding box center [295, 539] width 152 height 22
paste input "estimé"
type input "📦 Livraison estimée"
click at [1107, 17] on div "Publish" at bounding box center [1114, 17] width 31 height 13
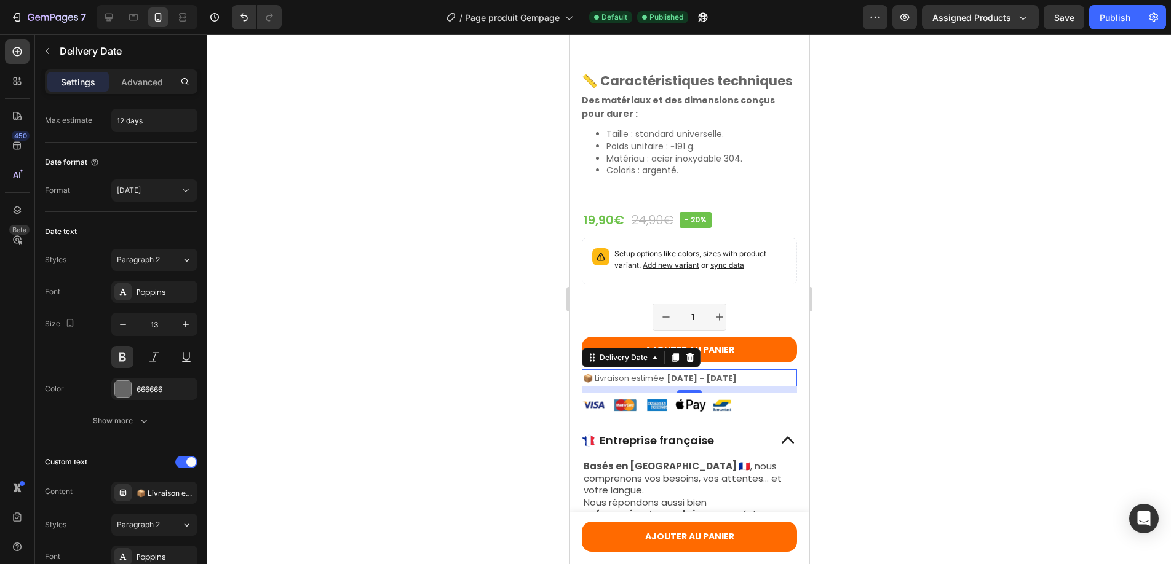
click at [630, 384] on span "📦 Livraison estimée" at bounding box center [622, 379] width 81 height 12
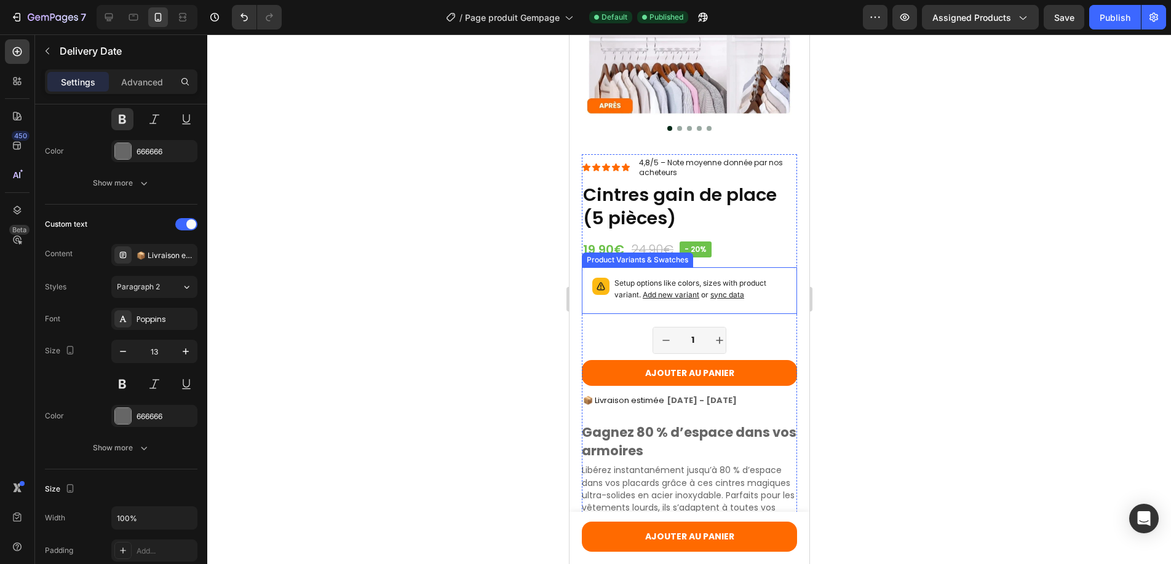
scroll to position [228, 0]
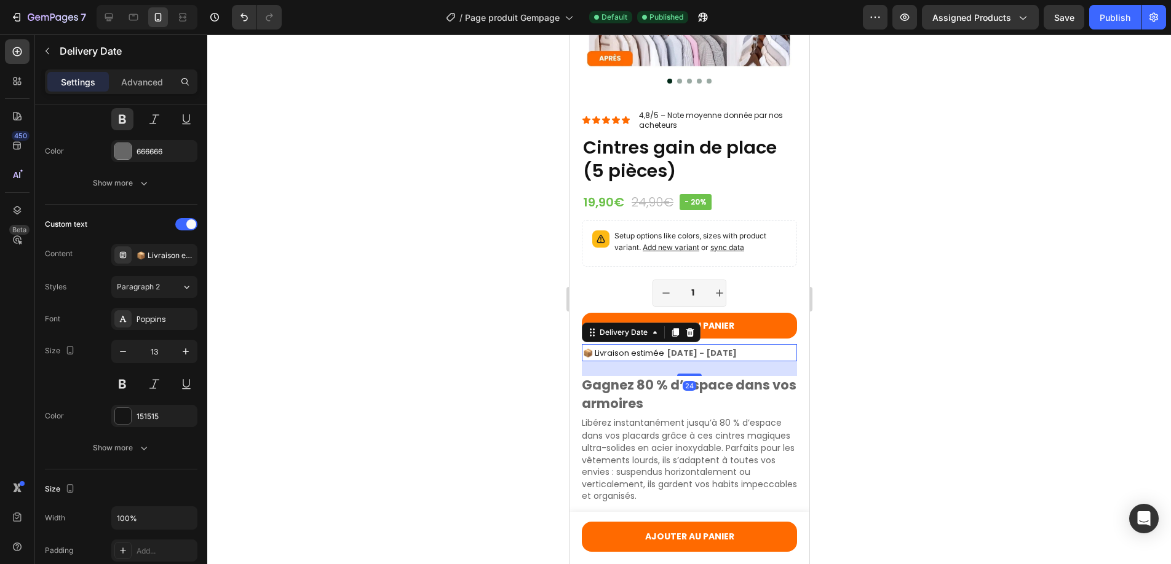
click at [647, 347] on span "📦 Livraison estimée" at bounding box center [622, 353] width 81 height 12
click at [150, 411] on div "151515" at bounding box center [154, 416] width 36 height 11
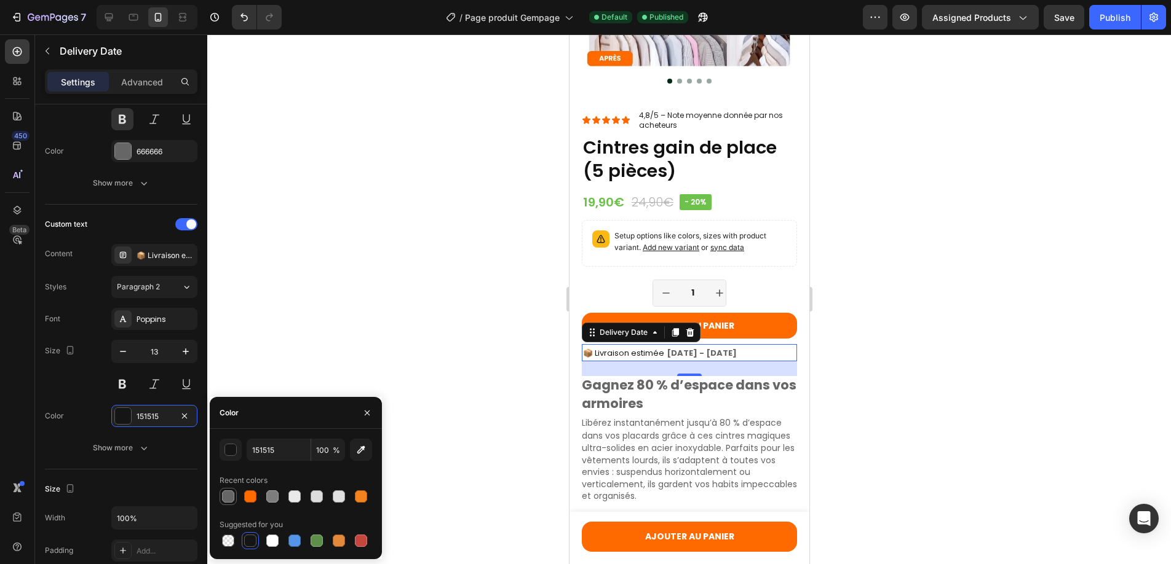
click at [229, 495] on div at bounding box center [228, 497] width 12 height 12
type input "666666"
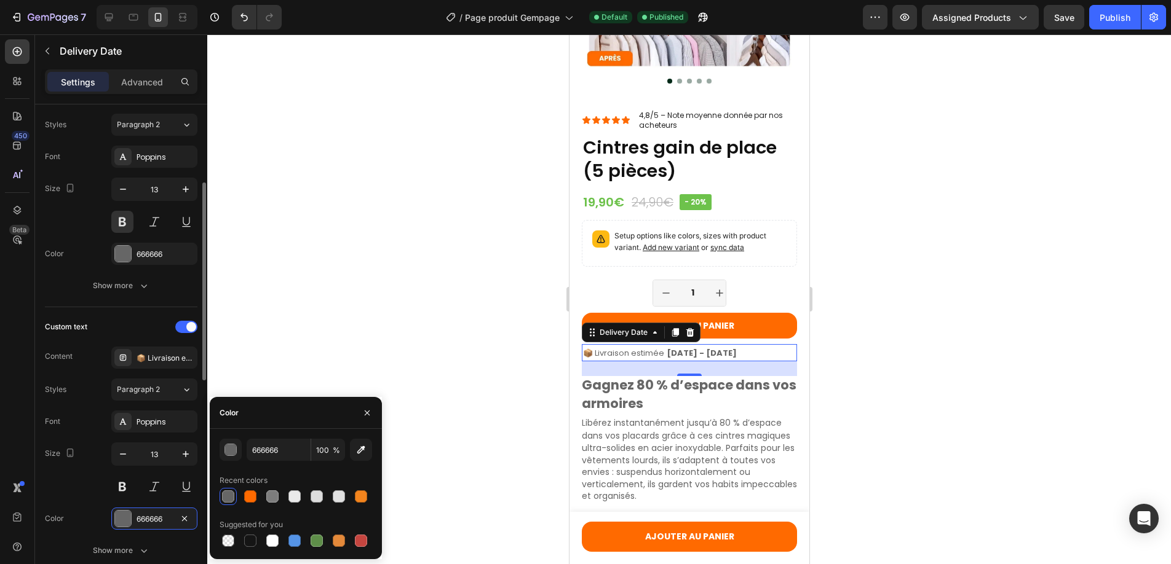
scroll to position [207, 0]
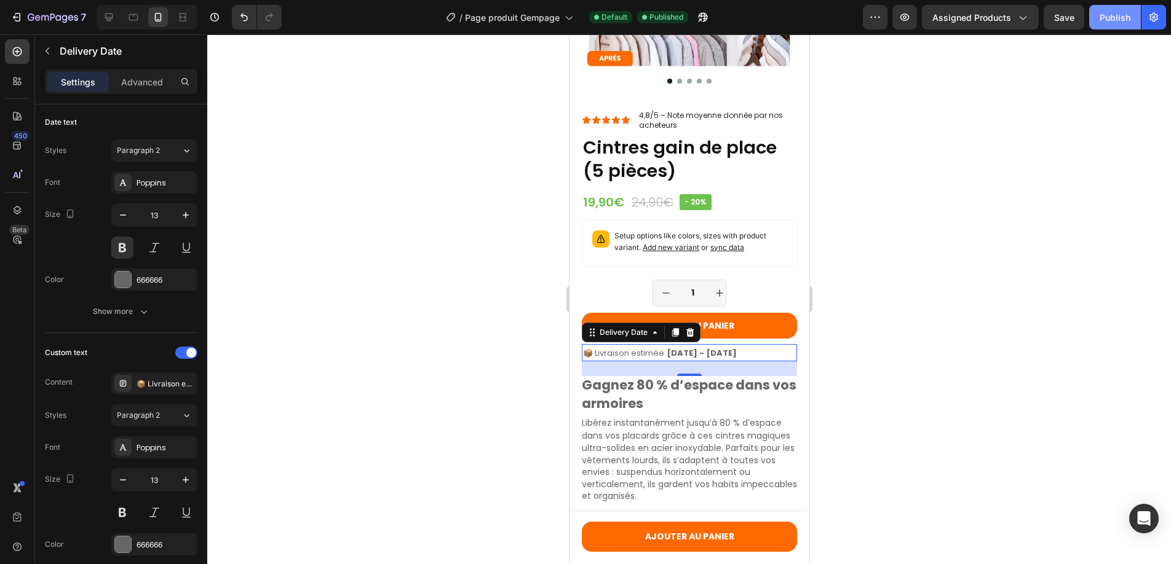
click at [1121, 16] on div "Publish" at bounding box center [1114, 17] width 31 height 13
click at [183, 213] on icon "button" at bounding box center [186, 215] width 12 height 12
type input "14"
click at [184, 480] on icon "button" at bounding box center [186, 480] width 12 height 12
type input "14"
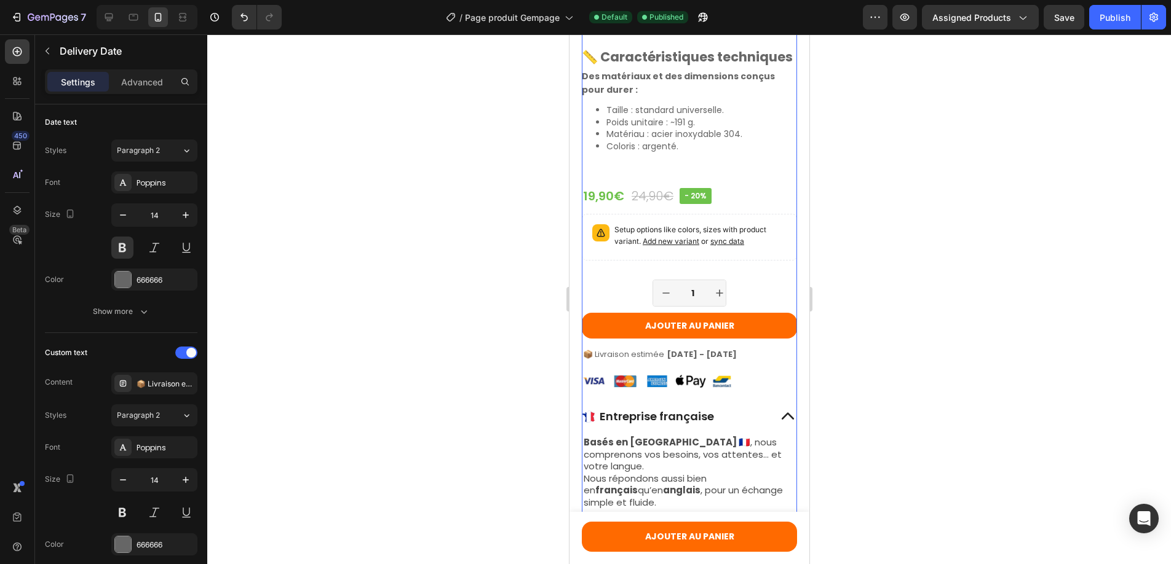
scroll to position [1218, 0]
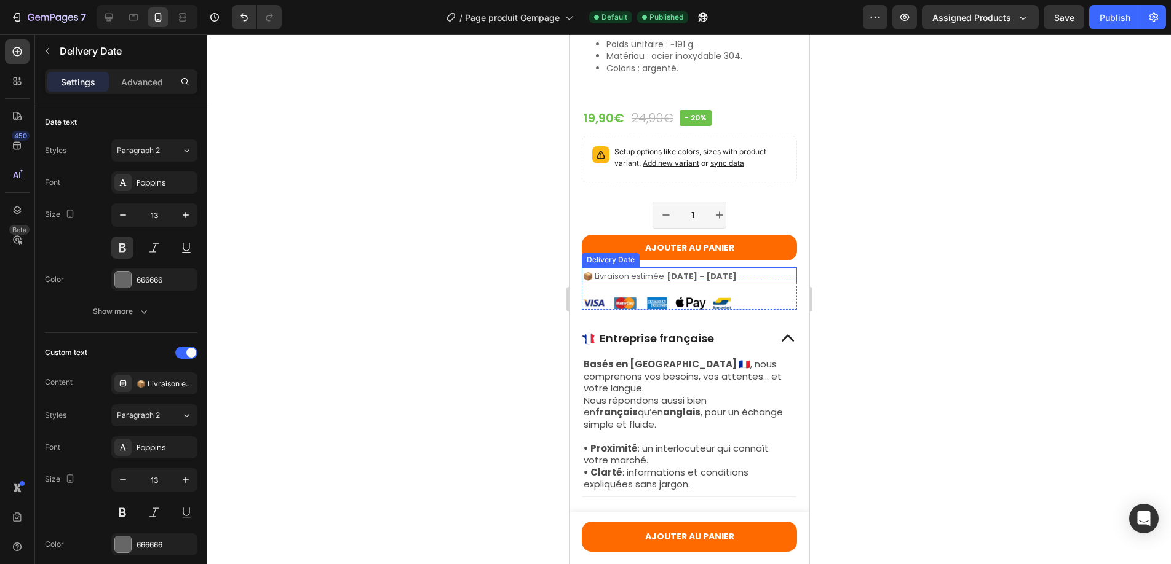
click at [663, 282] on span "📦 Livraison estimée" at bounding box center [622, 277] width 81 height 12
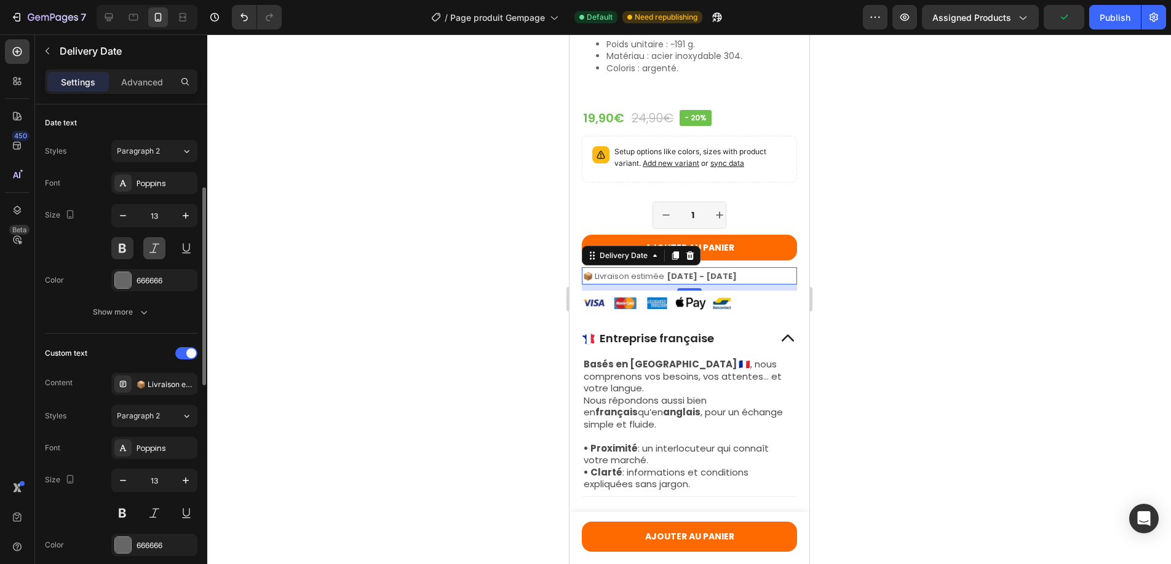
scroll to position [205, 0]
click at [183, 216] on icon "button" at bounding box center [186, 218] width 12 height 12
type input "14"
click at [184, 485] on icon "button" at bounding box center [186, 483] width 12 height 12
type input "14"
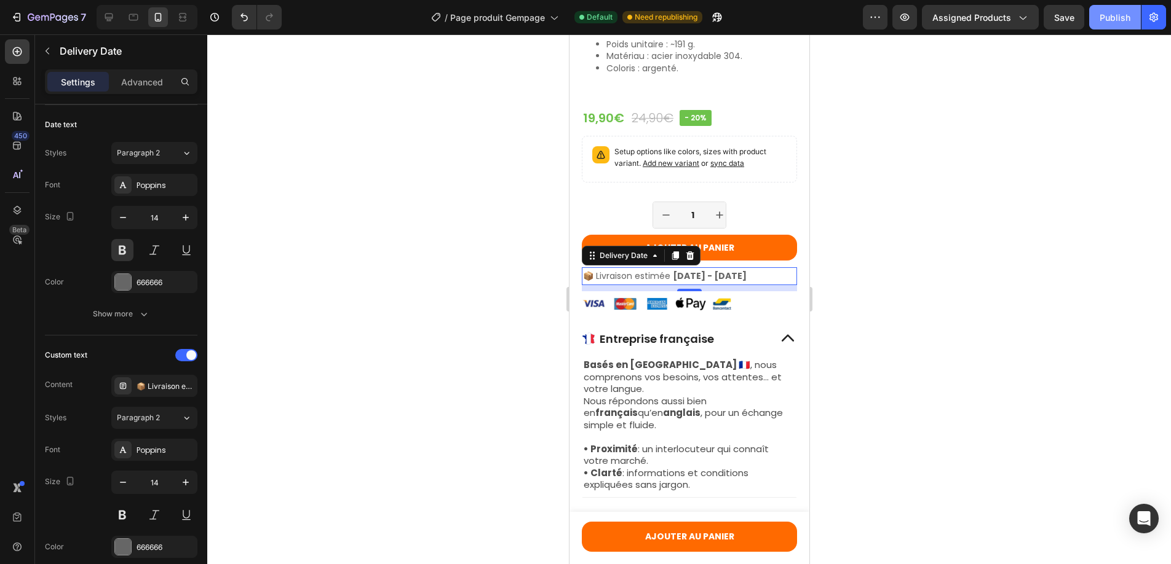
click at [1113, 15] on div "Publish" at bounding box center [1114, 17] width 31 height 13
click at [123, 219] on icon "button" at bounding box center [123, 218] width 12 height 12
type input "13"
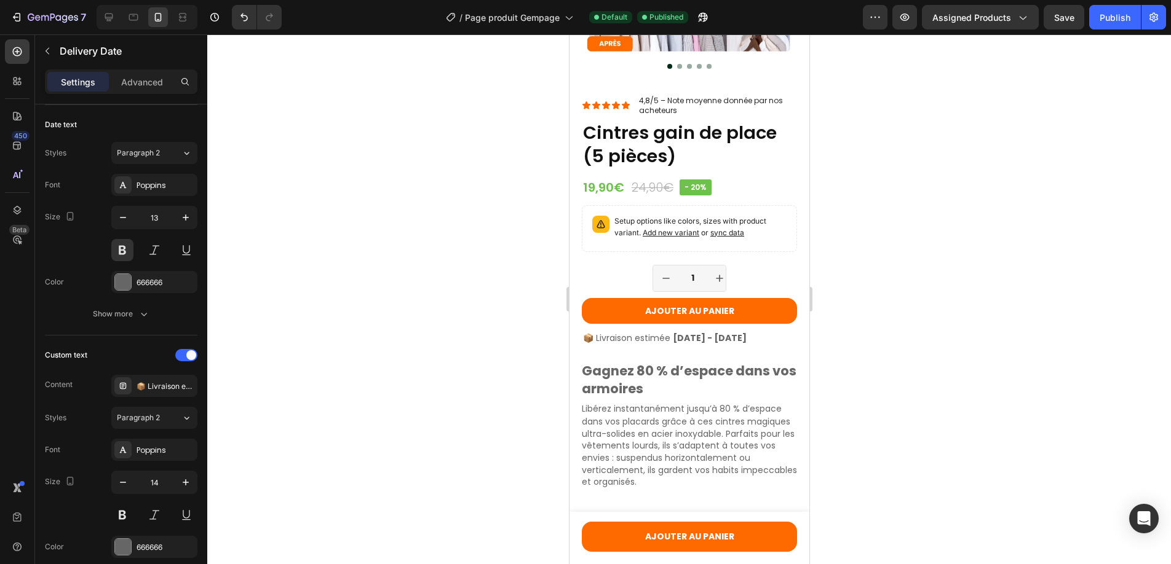
scroll to position [223, 0]
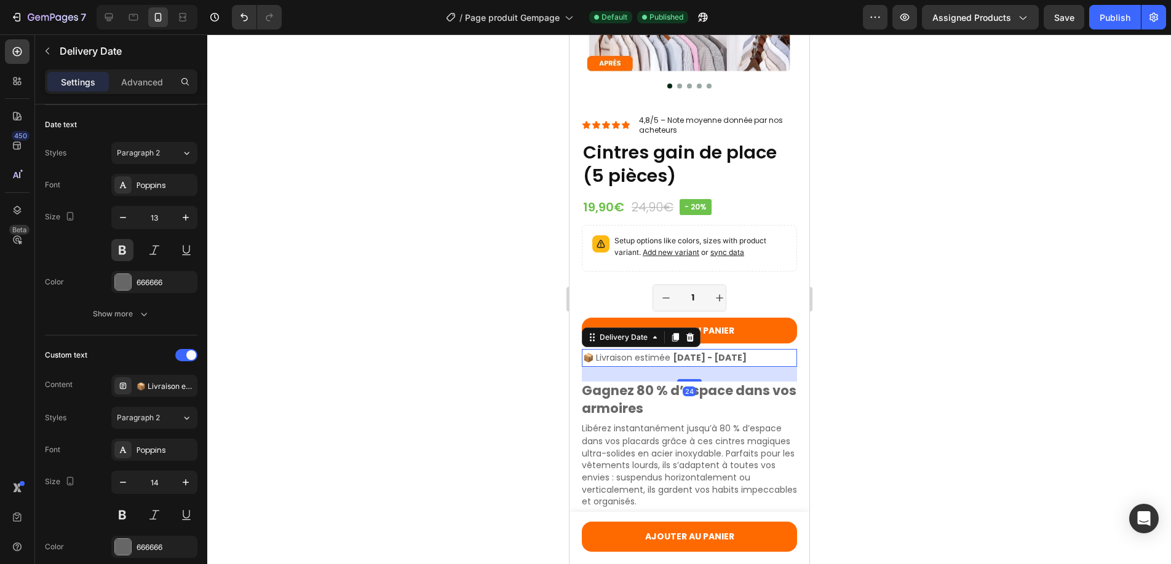
click at [672, 352] on span "[DATE] - [DATE]" at bounding box center [709, 358] width 74 height 12
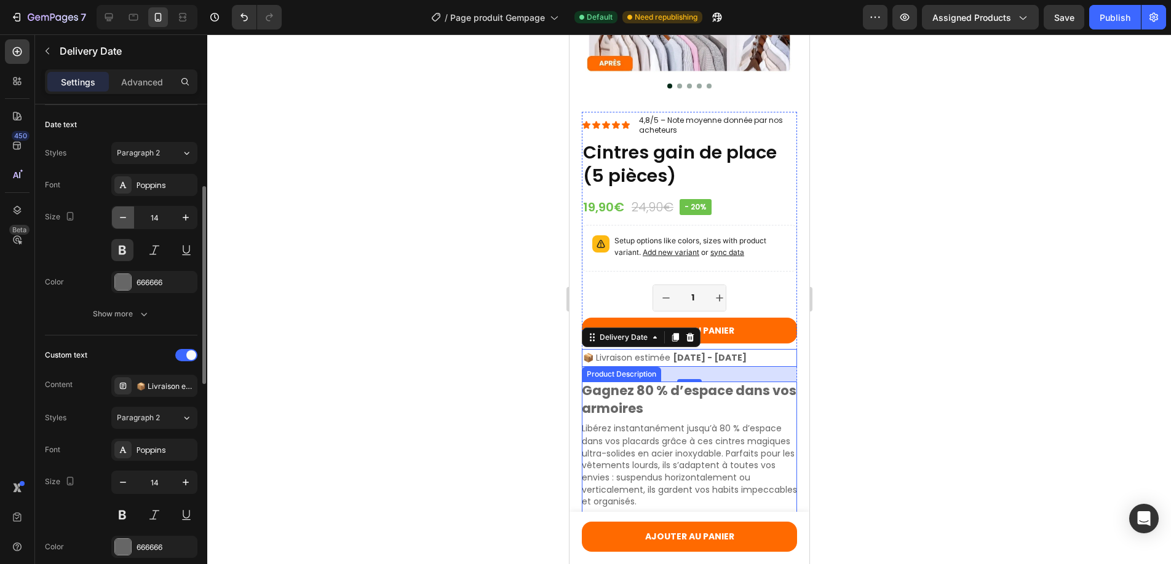
click at [125, 219] on icon "button" at bounding box center [123, 218] width 12 height 12
type input "13"
click at [1125, 15] on div "Publish" at bounding box center [1114, 17] width 31 height 13
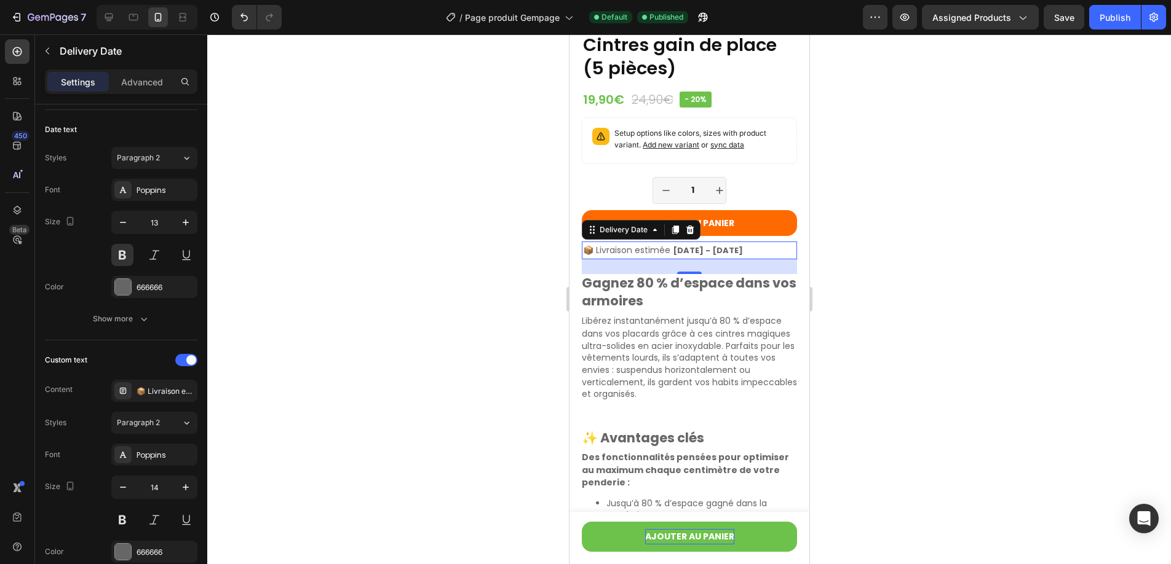
scroll to position [339, 0]
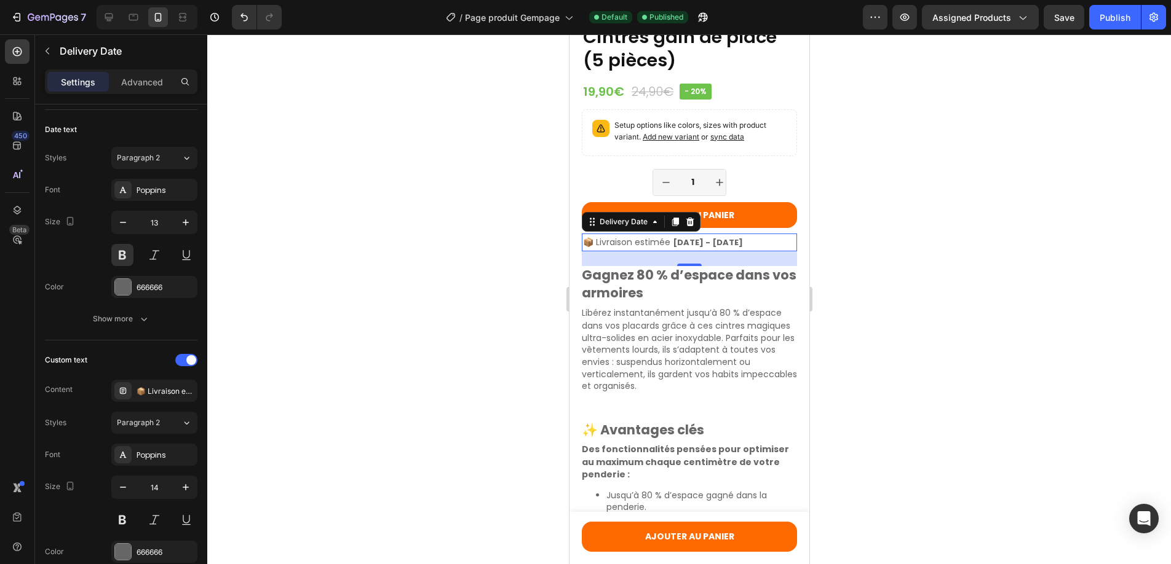
click at [901, 381] on div at bounding box center [688, 299] width 963 height 530
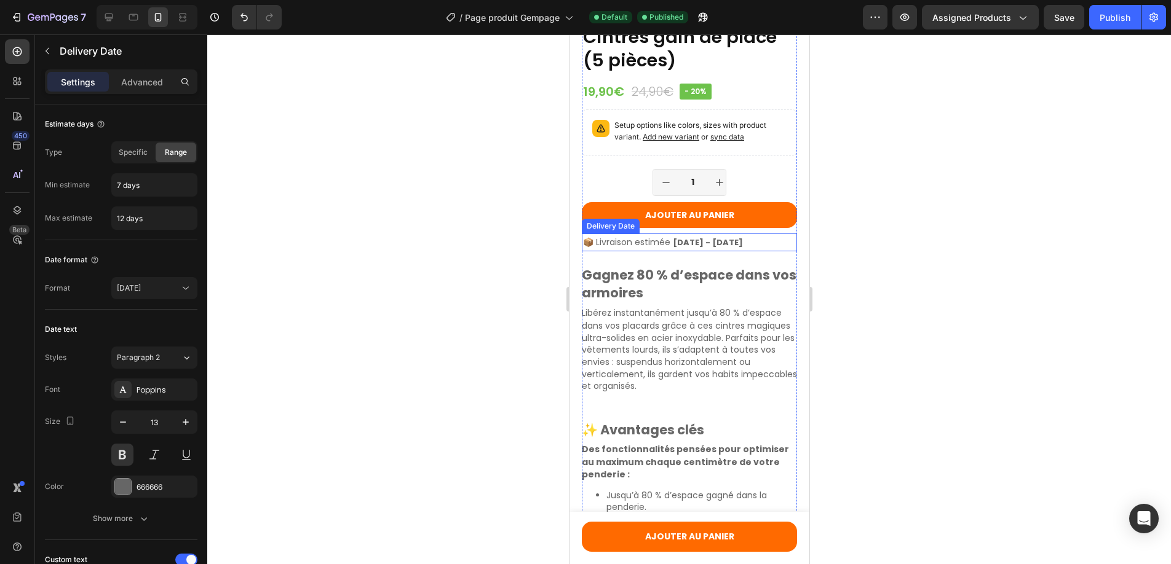
click at [713, 237] on span "[DATE] - [DATE]" at bounding box center [707, 243] width 70 height 12
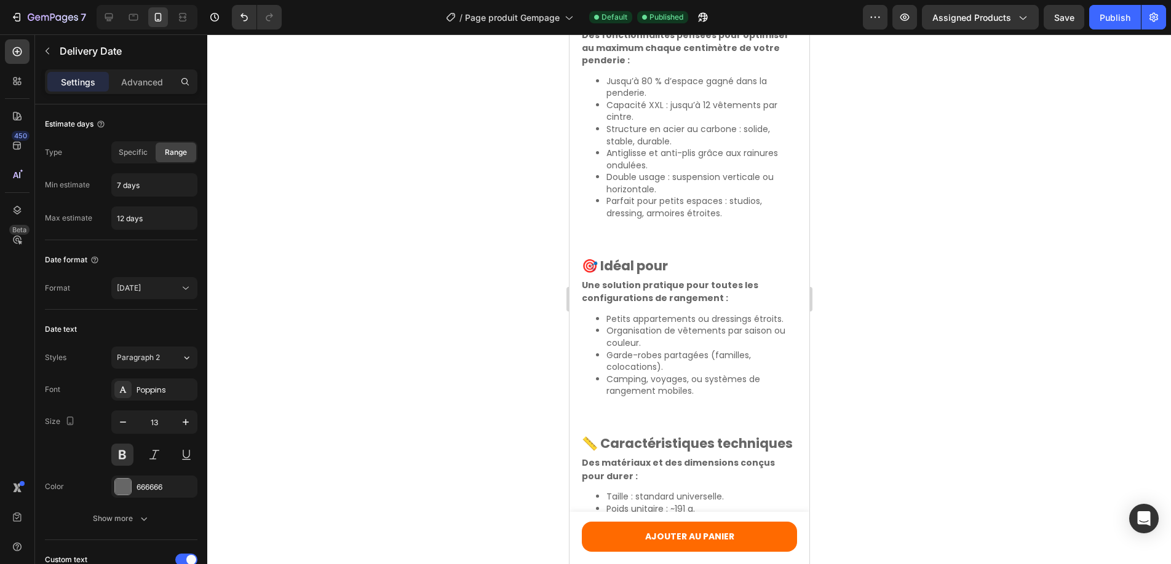
scroll to position [744, 0]
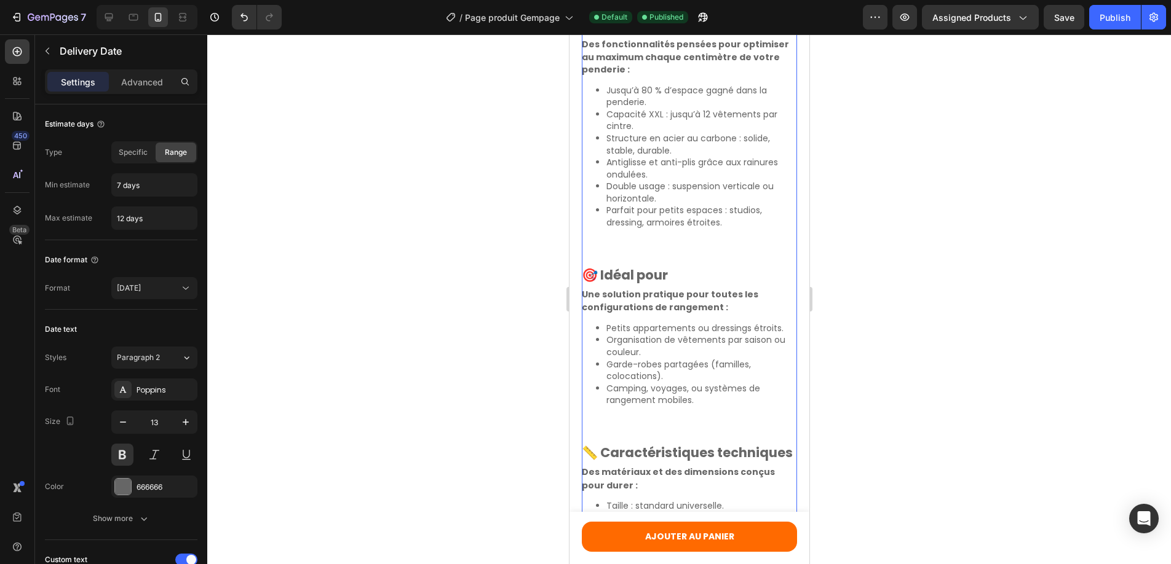
click at [692, 181] on p "Double usage : suspension verticale ou horizontale." at bounding box center [701, 193] width 191 height 24
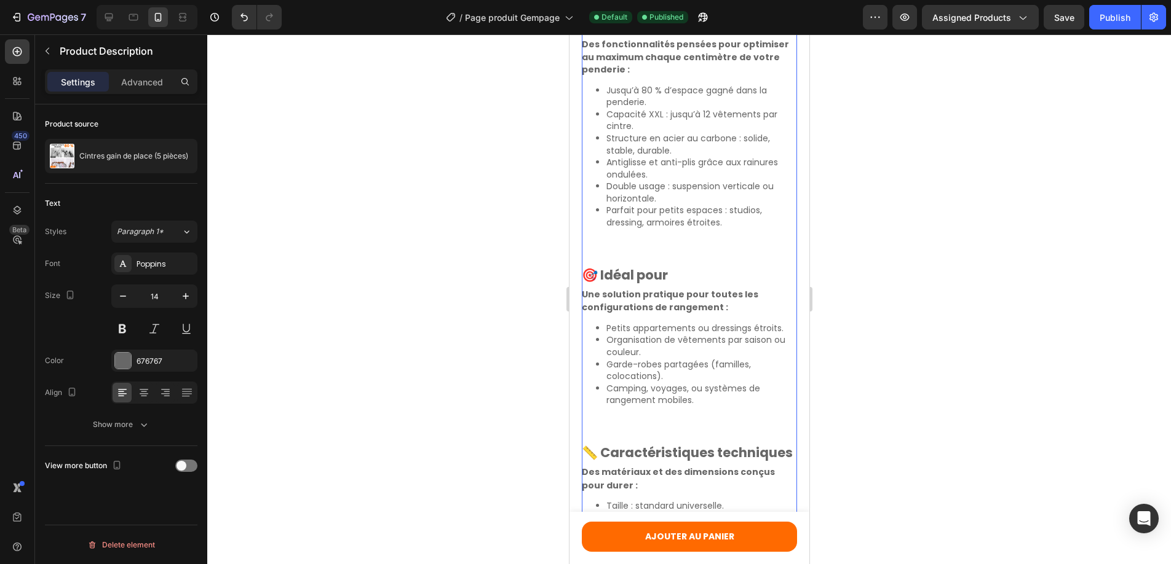
click at [692, 181] on p "Double usage : suspension verticale ou horizontale." at bounding box center [701, 193] width 191 height 24
click at [110, 18] on icon at bounding box center [109, 18] width 8 height 8
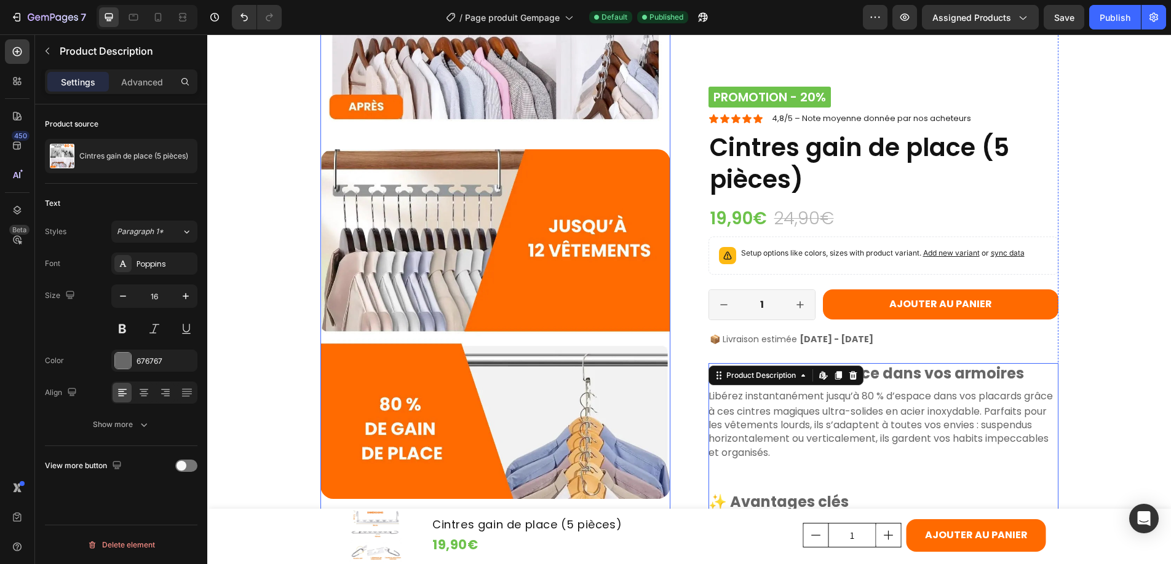
scroll to position [308, 0]
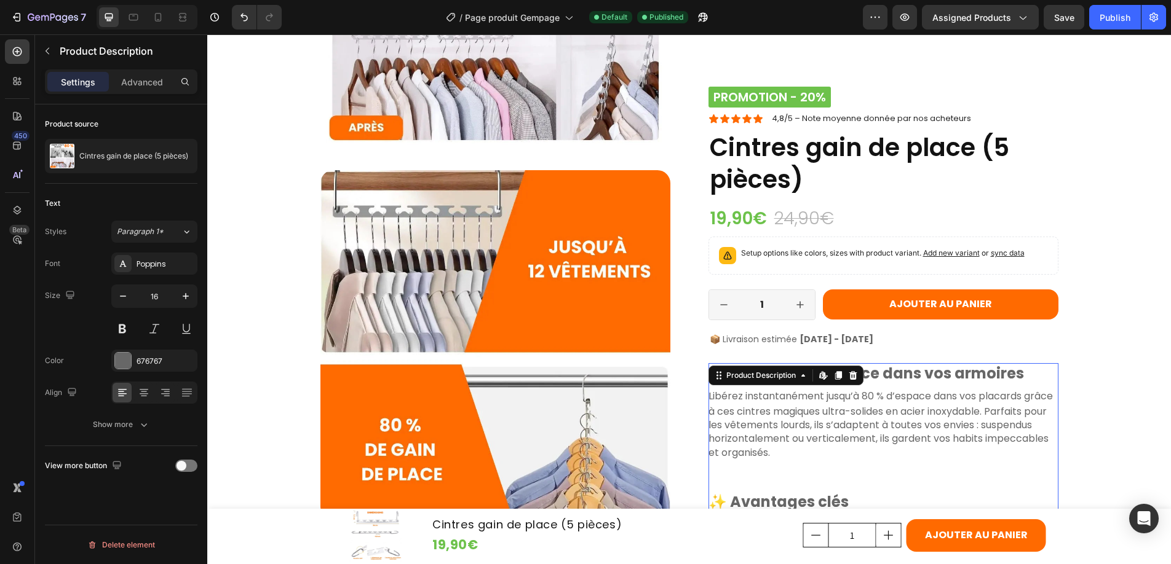
click at [797, 427] on p "Libérez instantanément jusqu’à 80 % d’espace dans vos placards grâce à ces cint…" at bounding box center [880, 424] width 344 height 71
click at [791, 419] on p "Libérez instantanément jusqu’à 80 % d’espace dans vos placards grâce à ces cint…" at bounding box center [880, 424] width 344 height 71
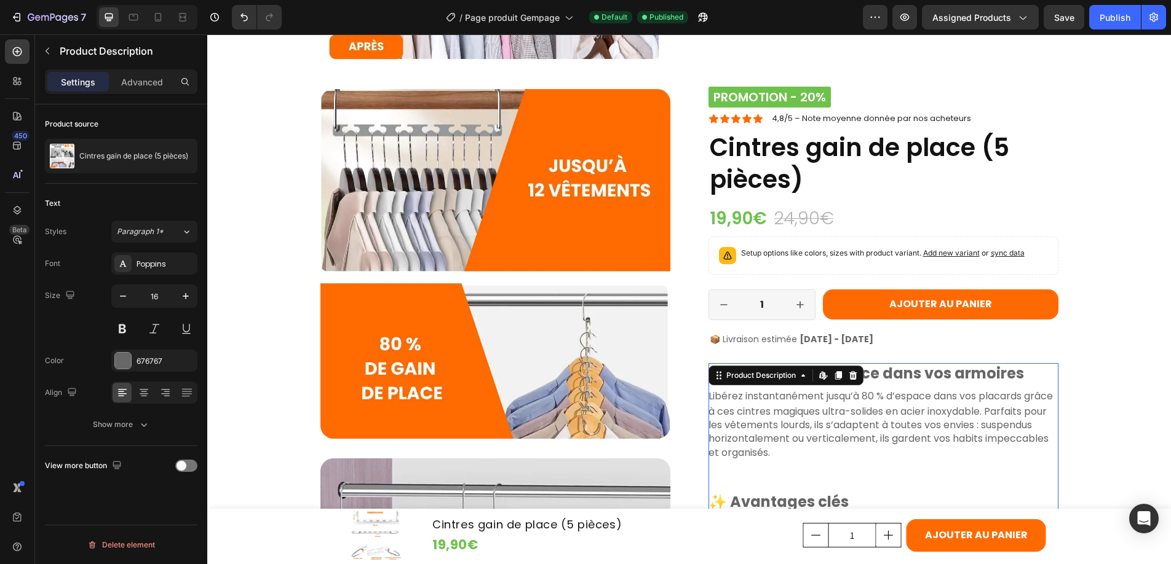
scroll to position [397, 0]
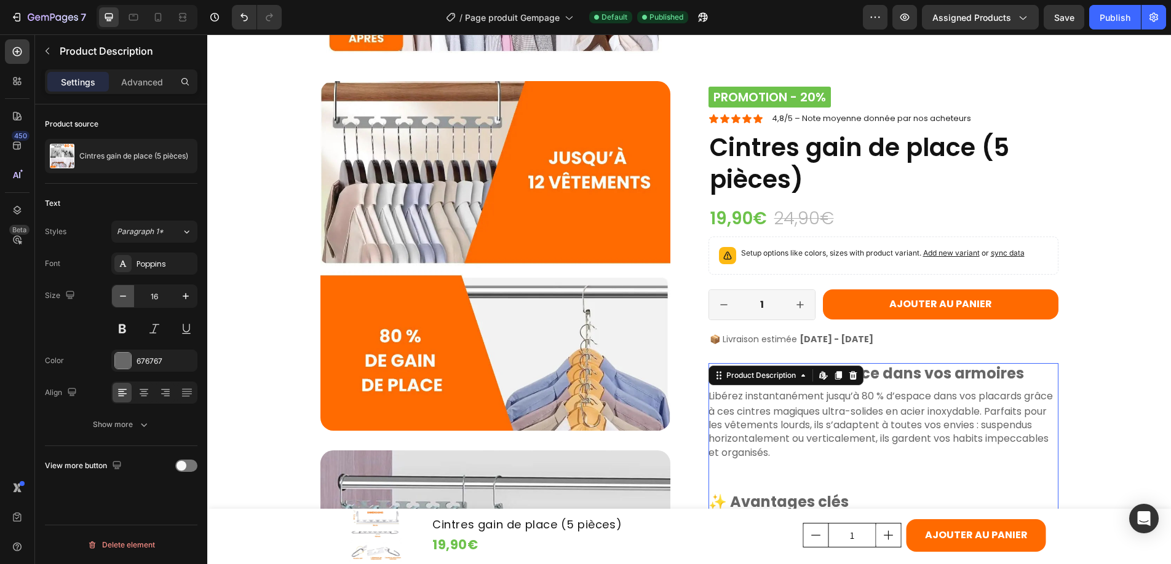
click at [124, 294] on icon "button" at bounding box center [123, 296] width 12 height 12
type input "15"
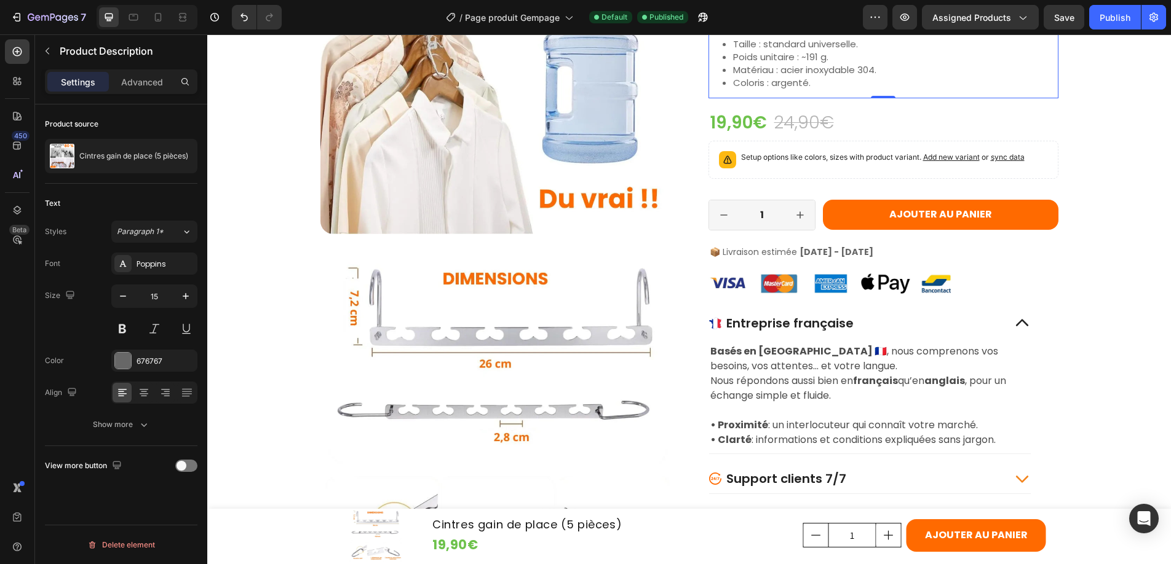
scroll to position [1375, 0]
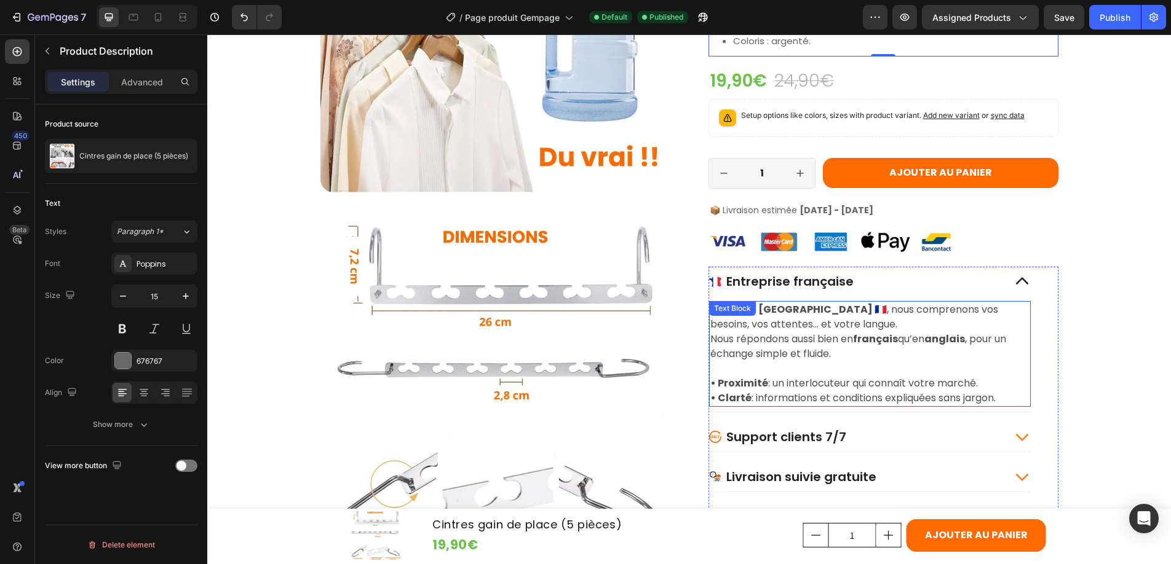
click at [771, 348] on p "Basés en [GEOGRAPHIC_DATA] 🇫🇷 , nous comprenons vos besoins, vos attentes… et v…" at bounding box center [869, 332] width 319 height 59
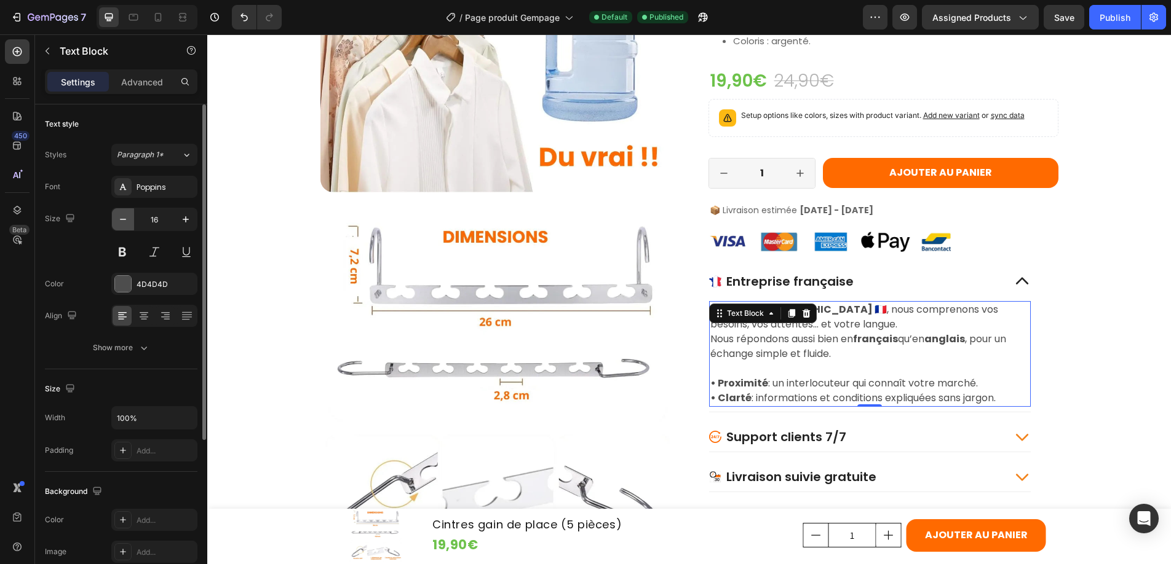
click at [125, 220] on icon "button" at bounding box center [123, 219] width 12 height 12
type input "15"
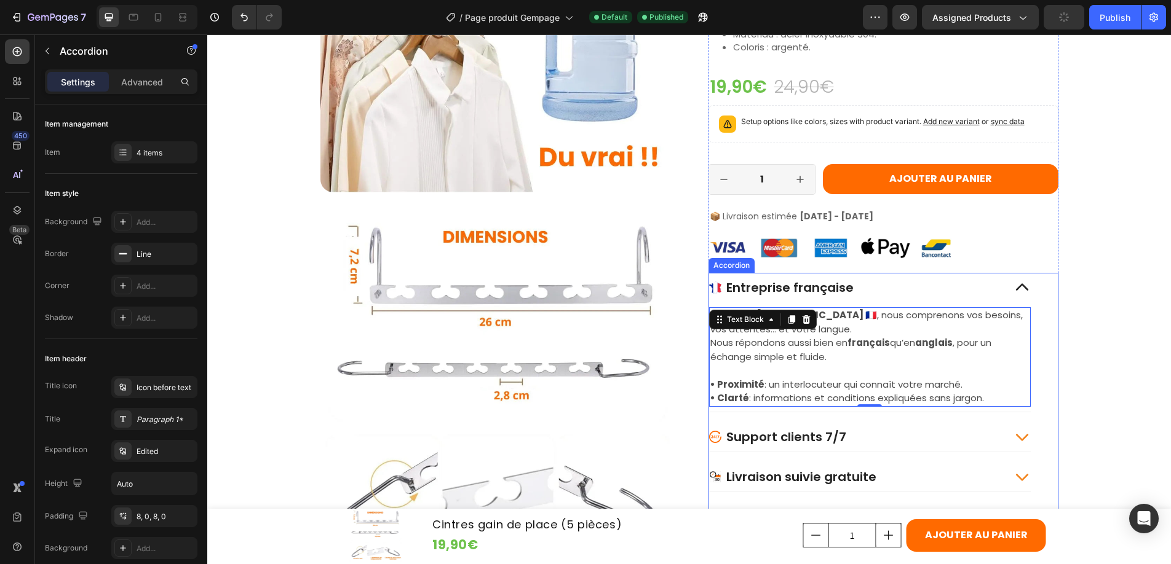
click at [762, 446] on div "Support clients 7/7" at bounding box center [786, 437] width 124 height 20
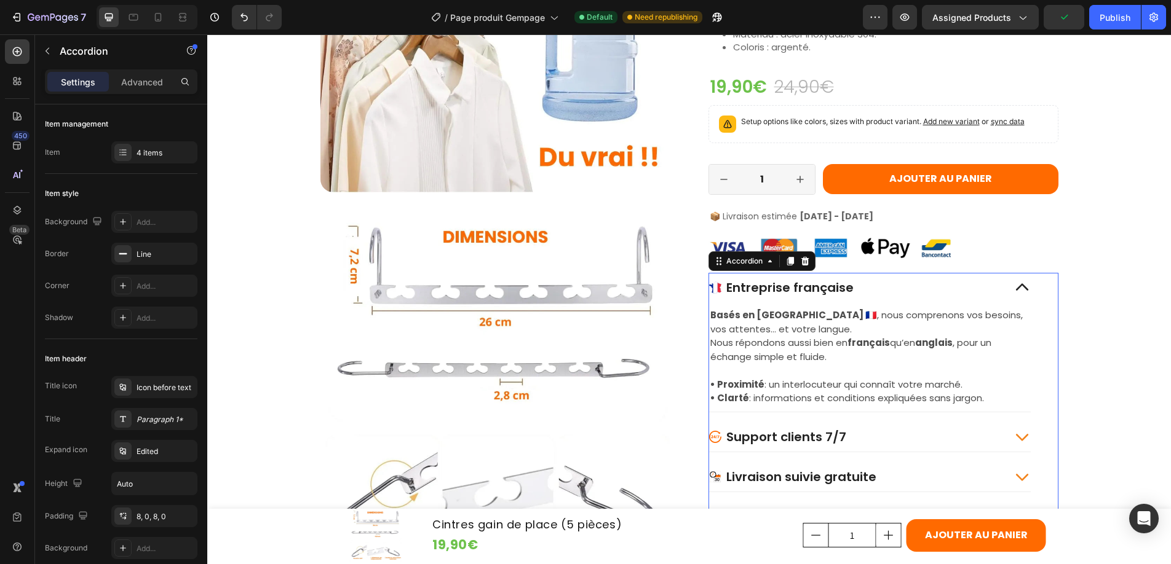
click at [1013, 438] on icon at bounding box center [1021, 437] width 17 height 17
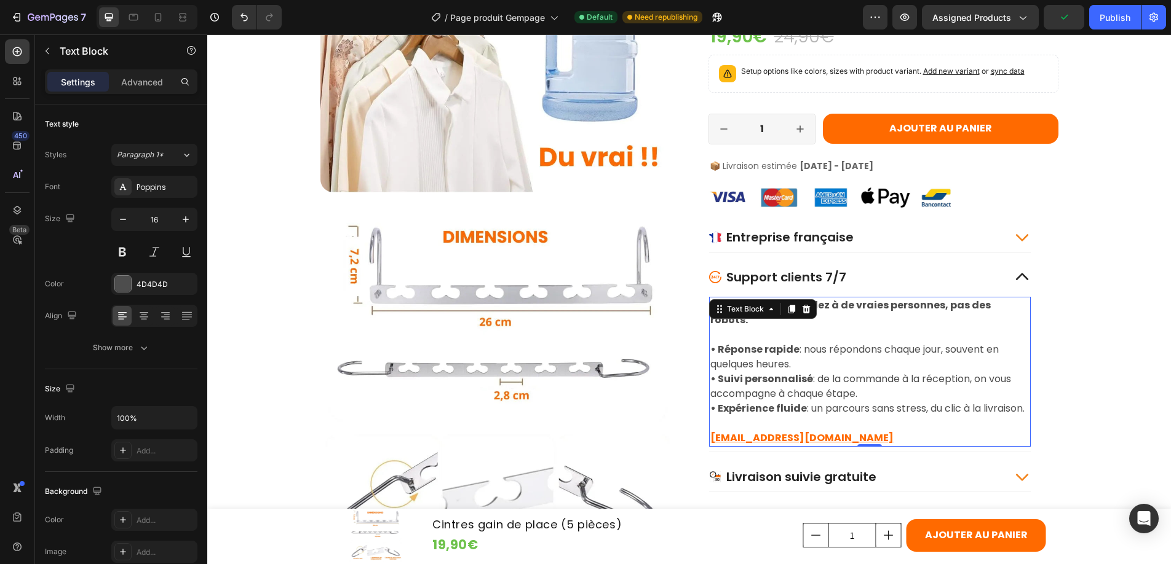
click at [740, 372] on strong "• Suivi personnalisé" at bounding box center [761, 379] width 103 height 14
click at [122, 219] on icon "button" at bounding box center [123, 219] width 6 height 1
type input "15"
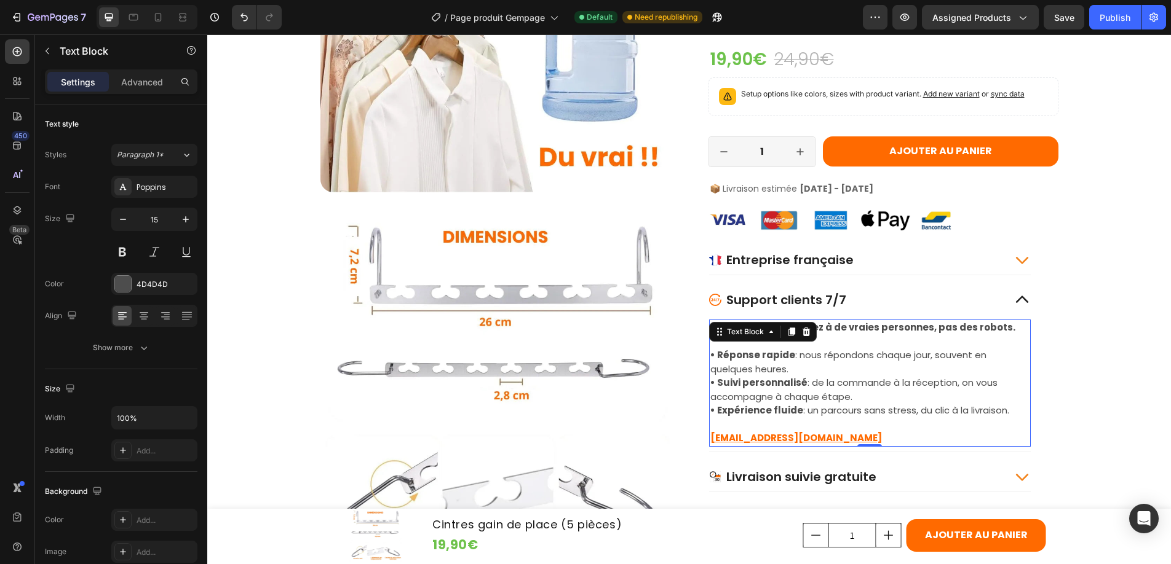
scroll to position [1691, 0]
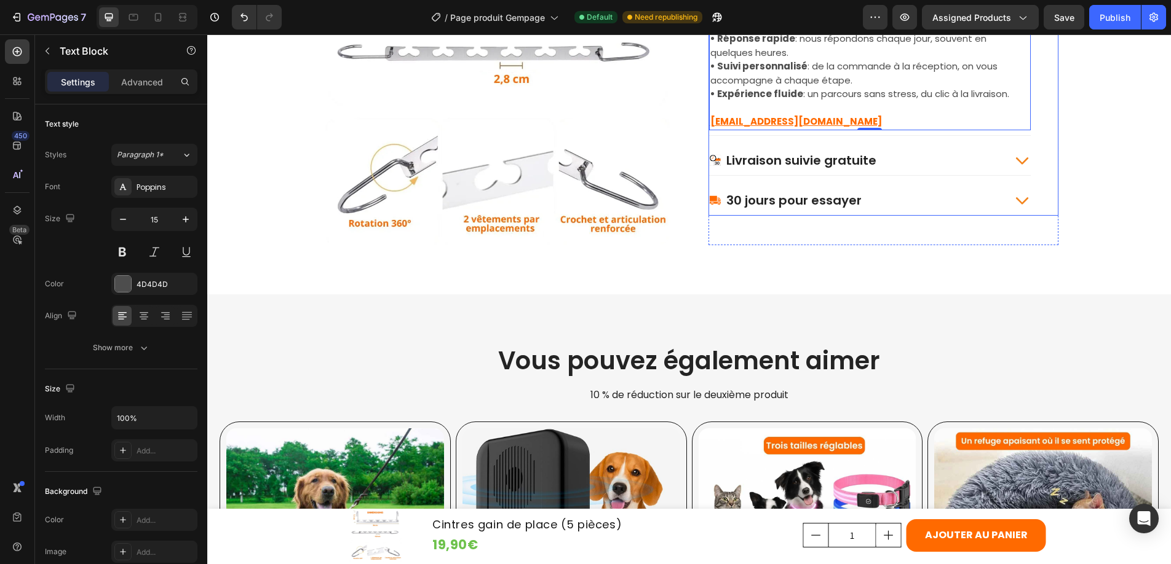
click at [1020, 161] on icon at bounding box center [1021, 160] width 17 height 17
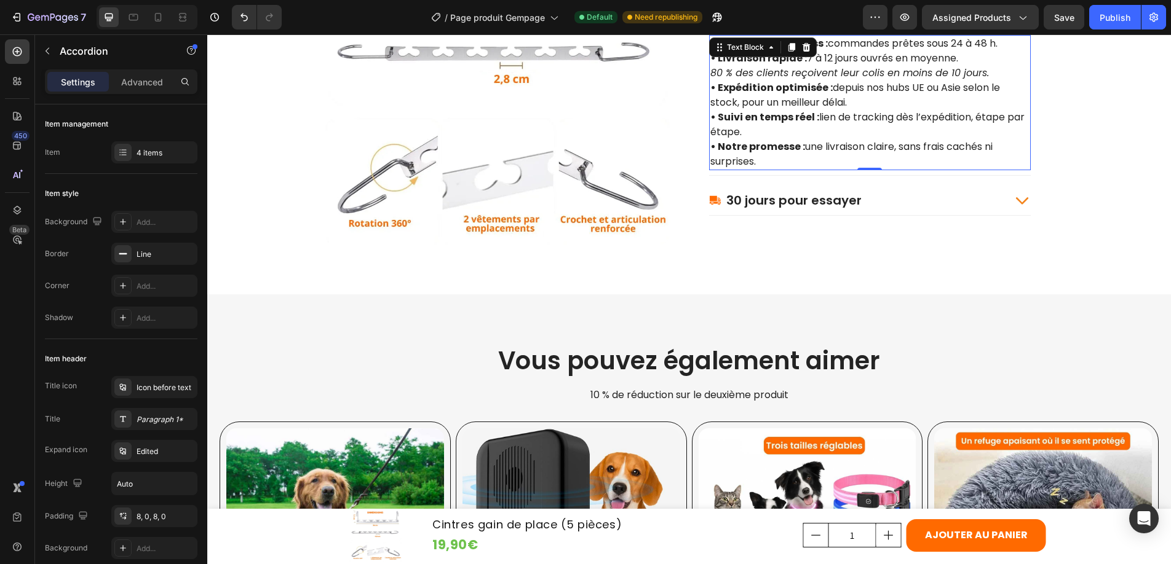
click at [782, 113] on strong "• Suivi en temps réel :" at bounding box center [764, 117] width 109 height 14
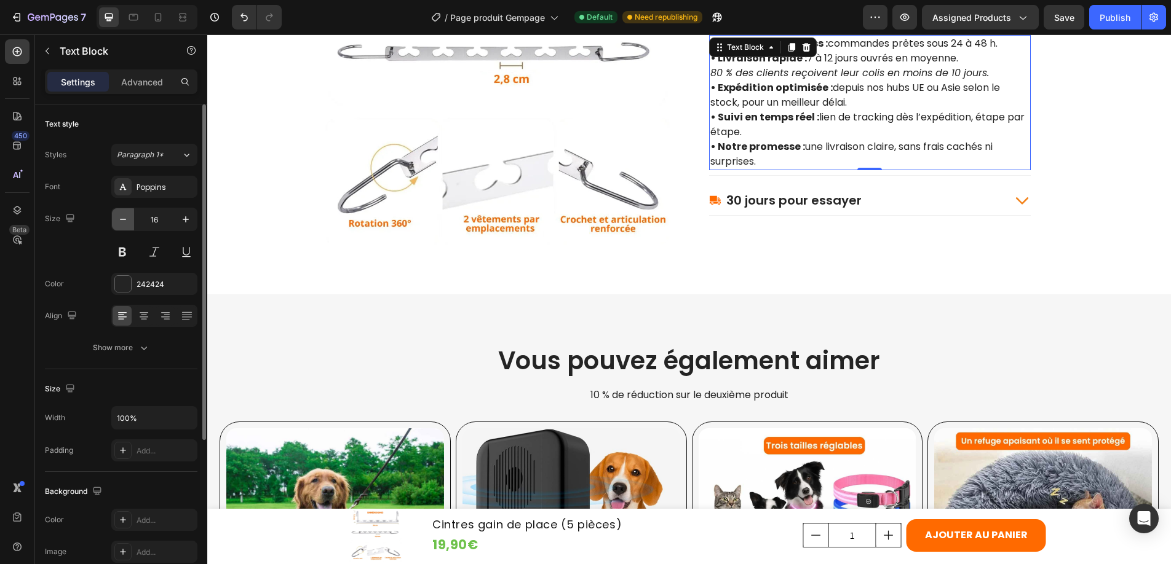
click at [122, 216] on icon "button" at bounding box center [123, 219] width 12 height 12
type input "15"
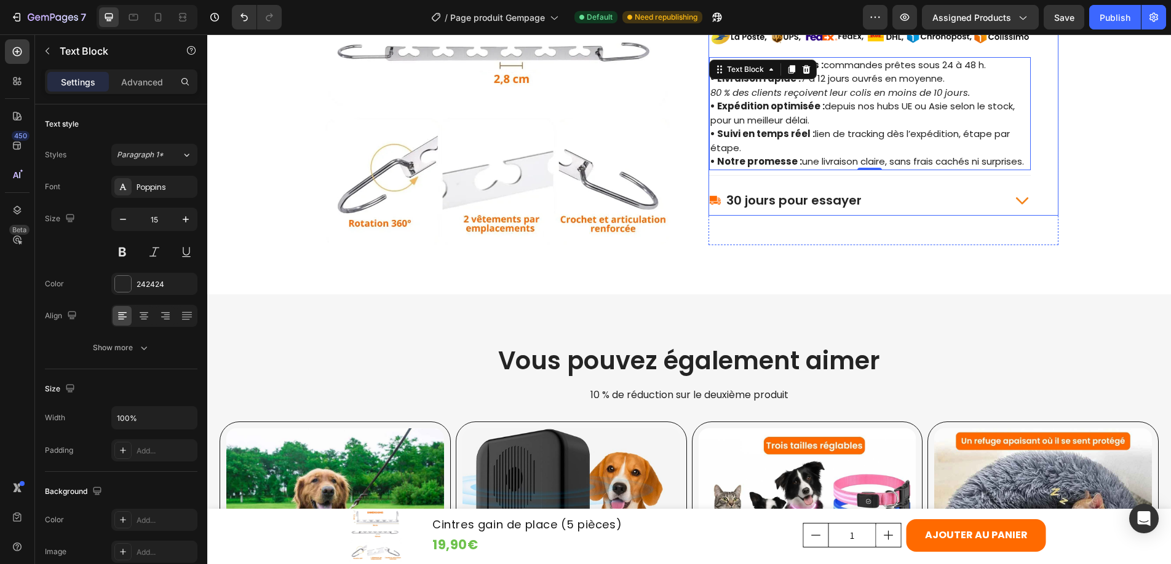
click at [1013, 201] on icon at bounding box center [1021, 200] width 17 height 17
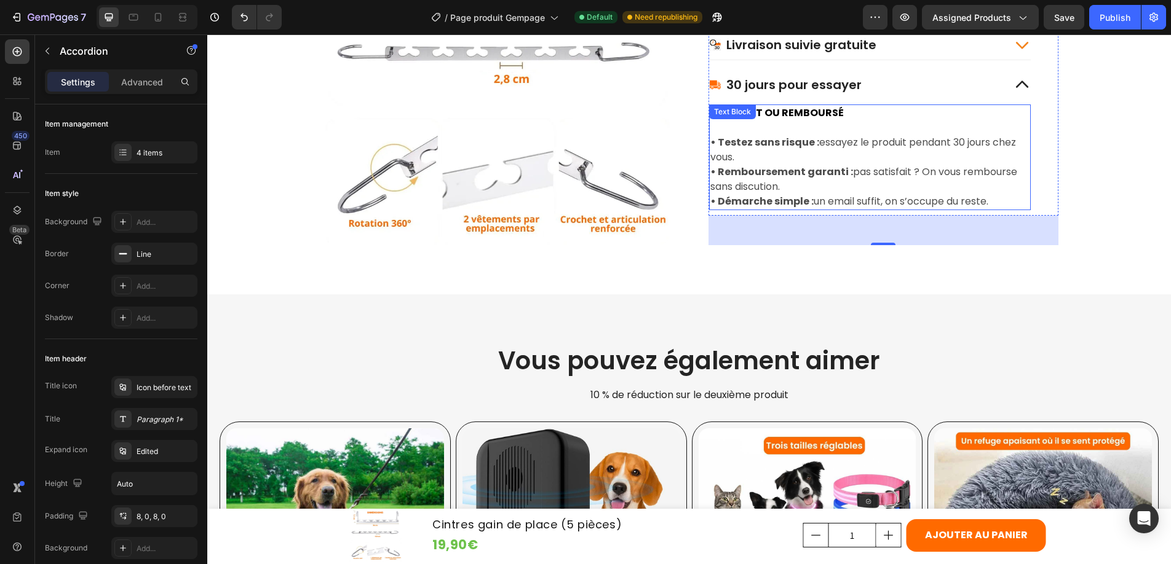
click at [745, 176] on strong "• Remboursement garanti :" at bounding box center [781, 172] width 143 height 14
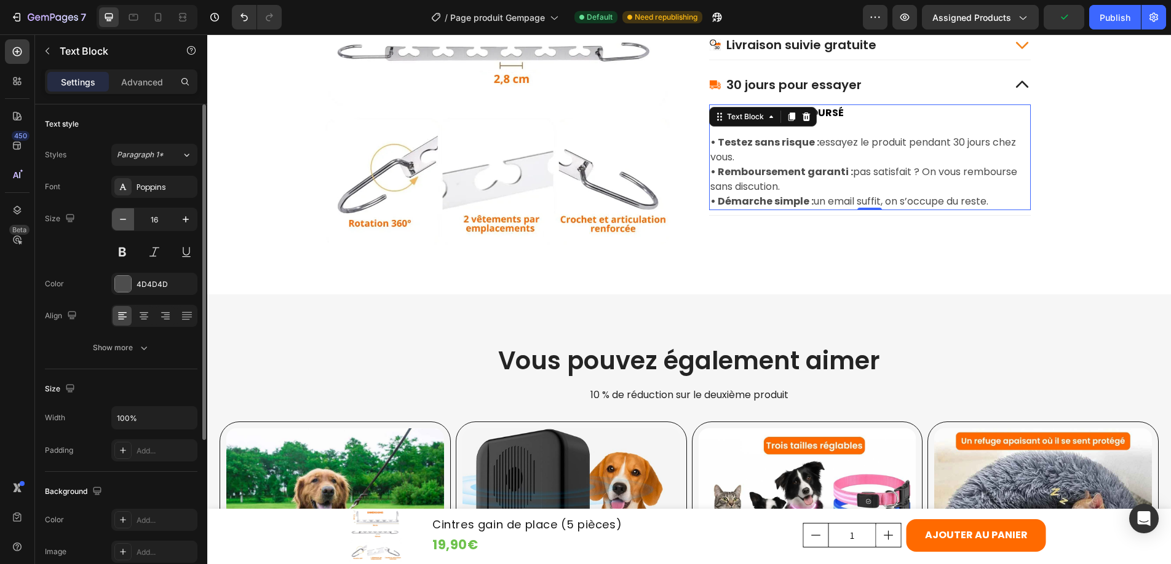
click at [124, 218] on icon "button" at bounding box center [123, 219] width 12 height 12
type input "15"
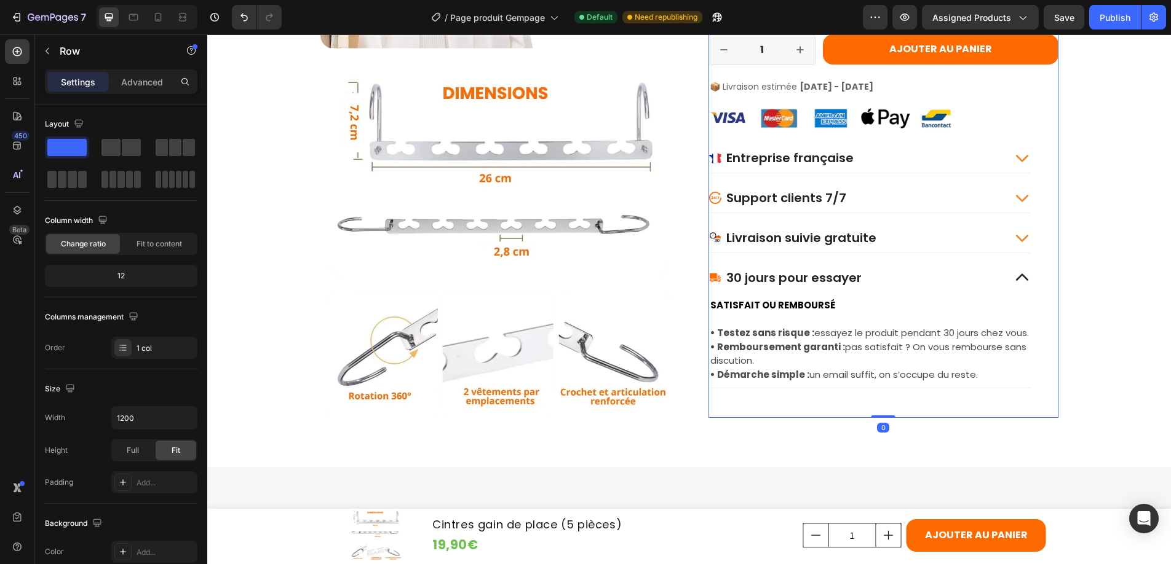
scroll to position [1517, 0]
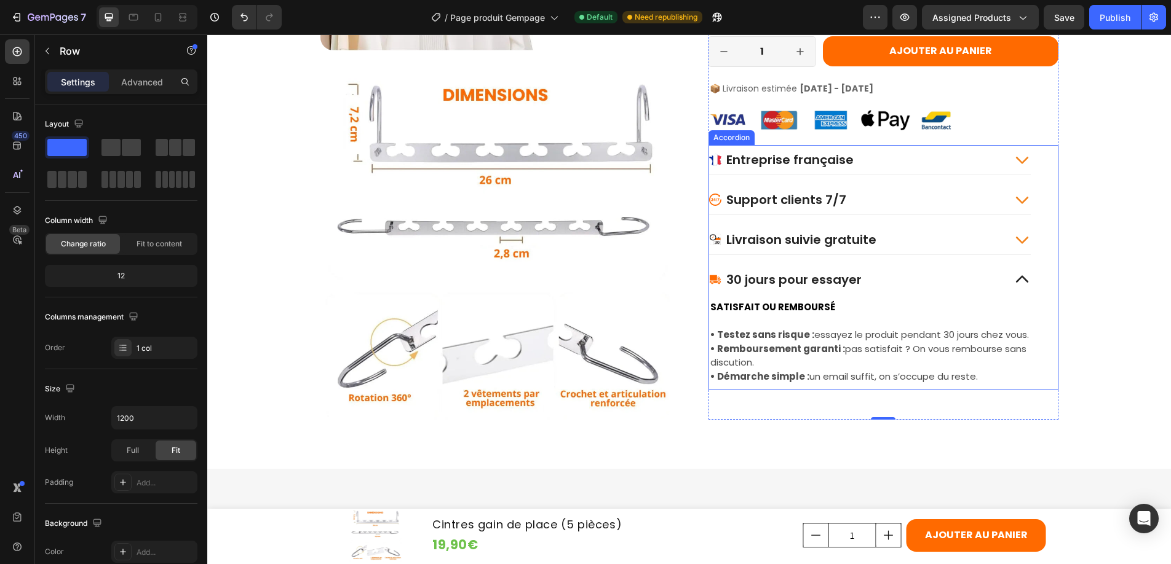
click at [774, 281] on p "30 jours pour essayer" at bounding box center [793, 280] width 135 height 16
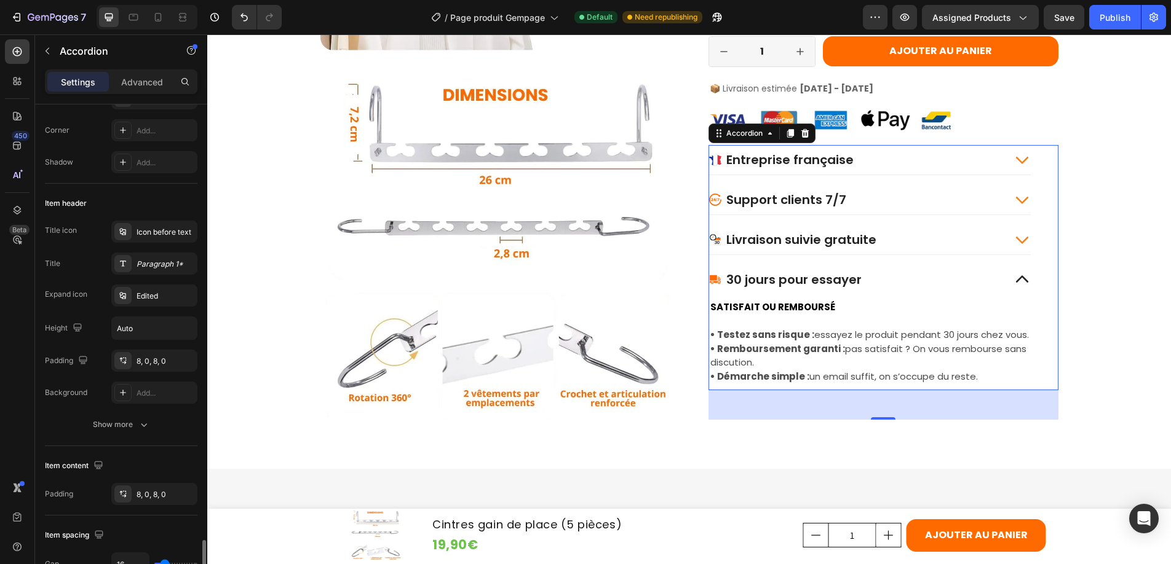
scroll to position [0, 0]
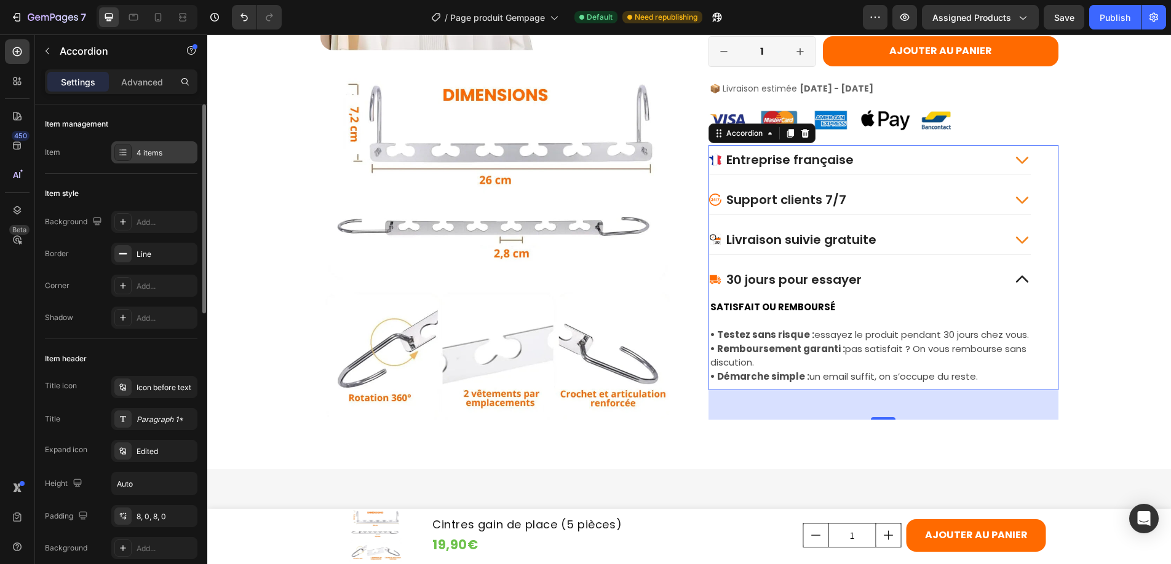
click at [162, 150] on div "4 items" at bounding box center [165, 153] width 58 height 11
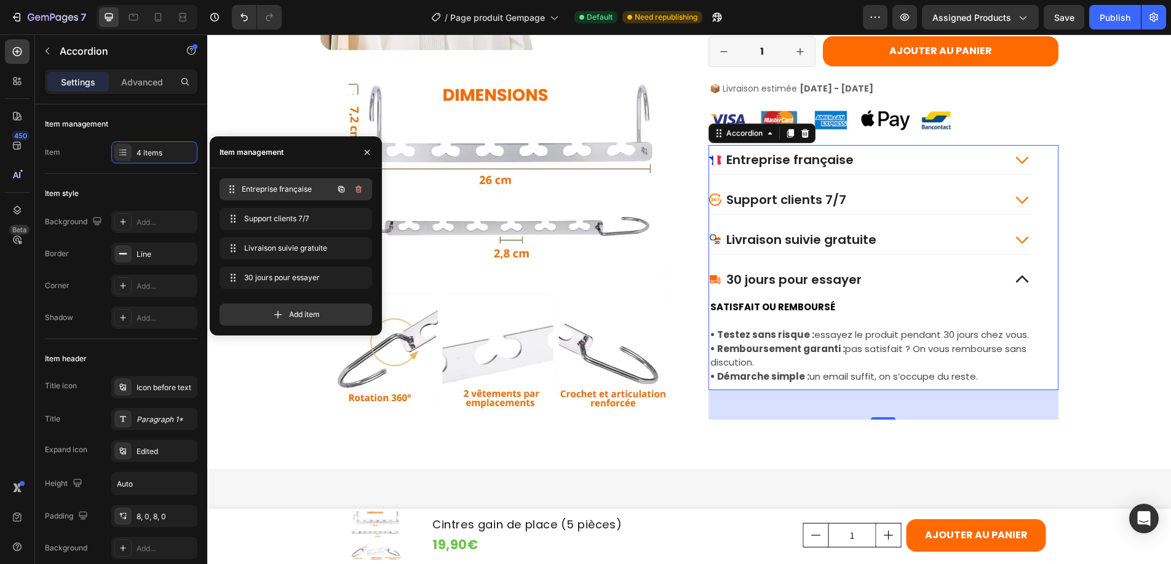
click at [268, 186] on span "Entreprise française" at bounding box center [287, 189] width 91 height 11
click at [758, 158] on p "Entreprise française" at bounding box center [789, 160] width 127 height 16
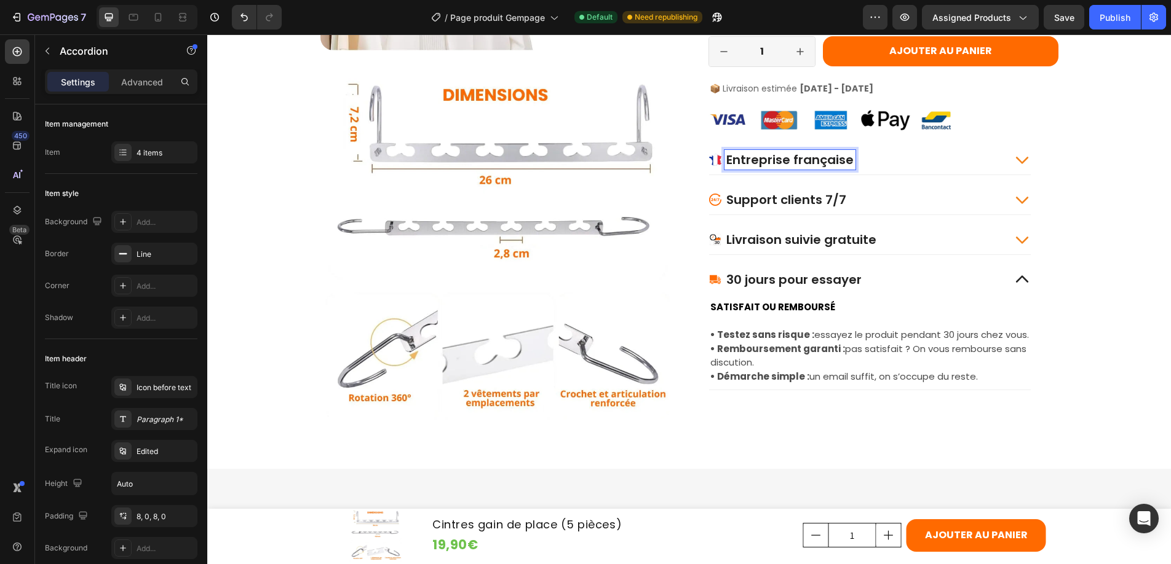
click at [726, 162] on p "Entreprise française" at bounding box center [789, 160] width 127 height 16
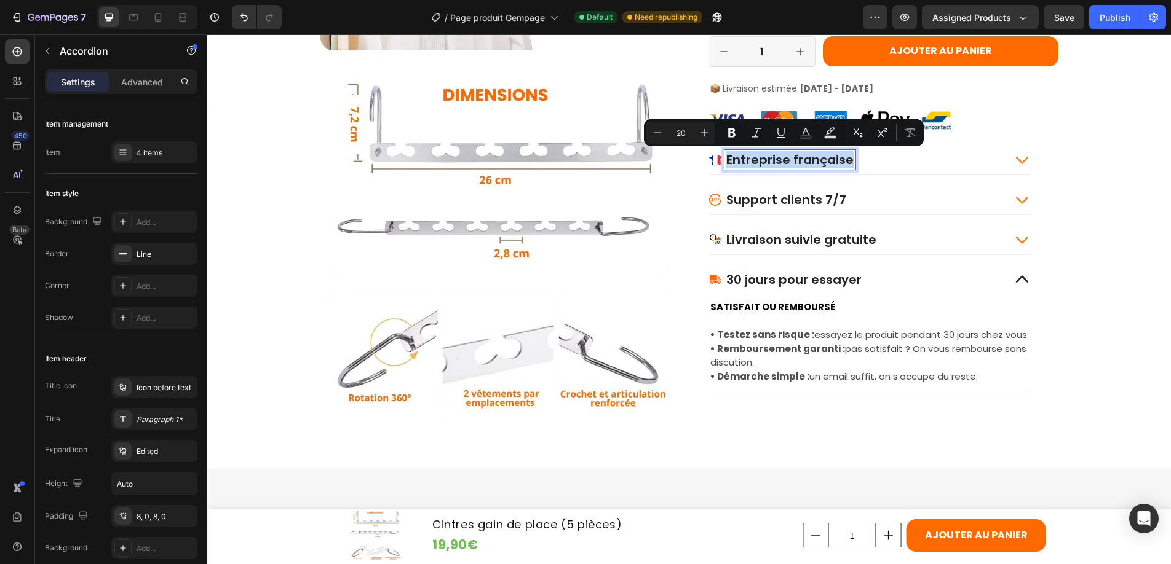
drag, startPoint x: 722, startPoint y: 162, endPoint x: 842, endPoint y: 162, distance: 120.5
click at [842, 162] on body "Header Product Images Cintres gain de place (5 pièces) Product Title 19,90€ Pro…" at bounding box center [688, 38] width 963 height 3040
click at [658, 132] on icon "Editor contextual toolbar" at bounding box center [657, 133] width 12 height 12
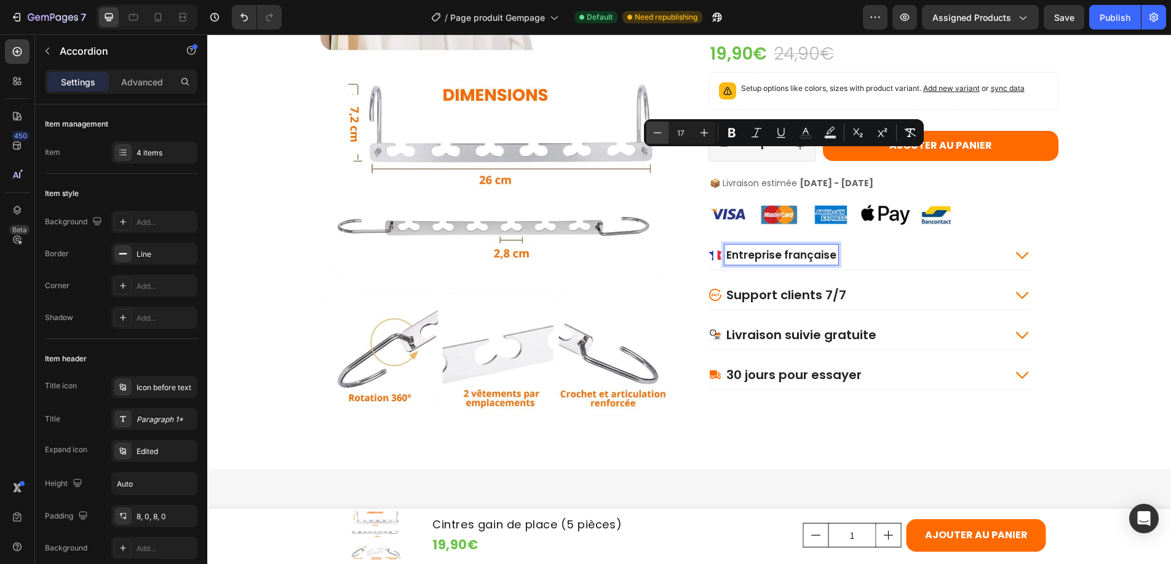
click at [658, 132] on icon "Editor contextual toolbar" at bounding box center [657, 133] width 12 height 12
type input "16"
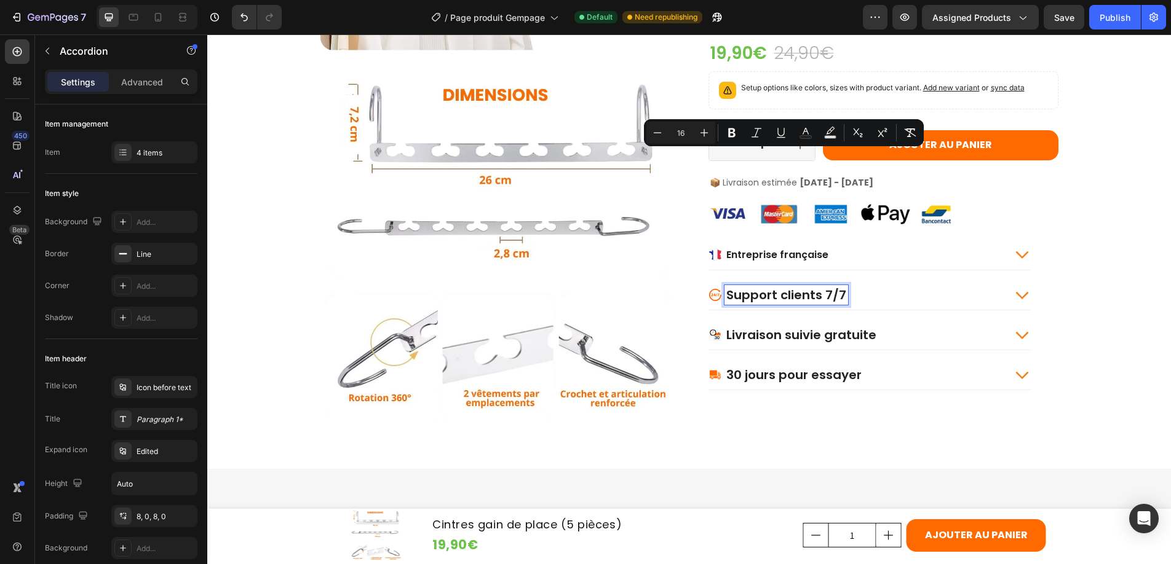
click at [775, 299] on p "Support clients 7/7" at bounding box center [786, 295] width 120 height 16
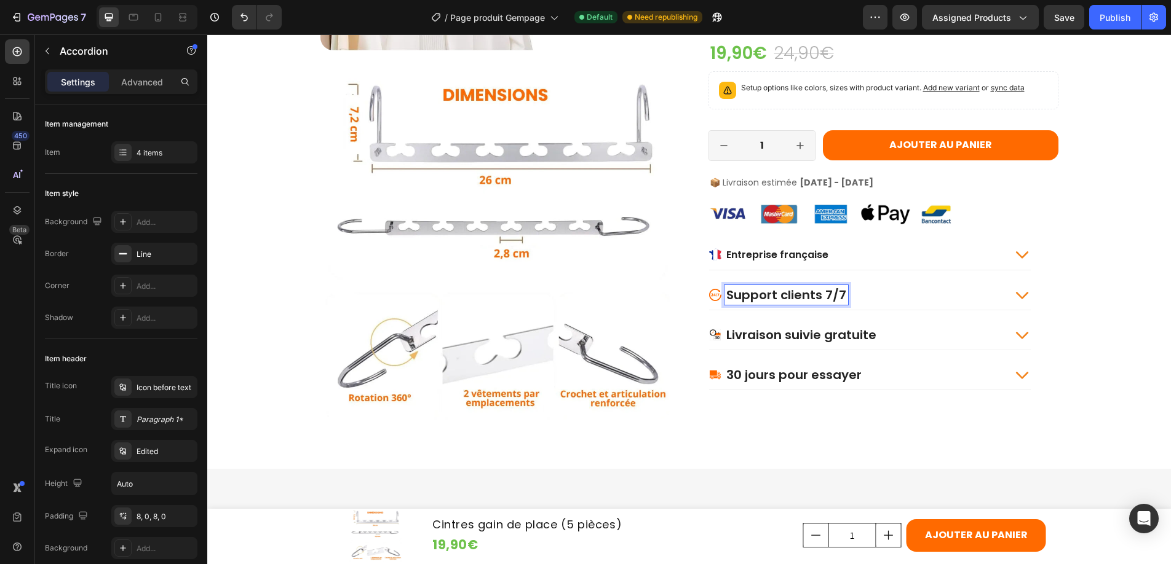
click at [726, 295] on p "Support clients 7/7" at bounding box center [786, 295] width 120 height 16
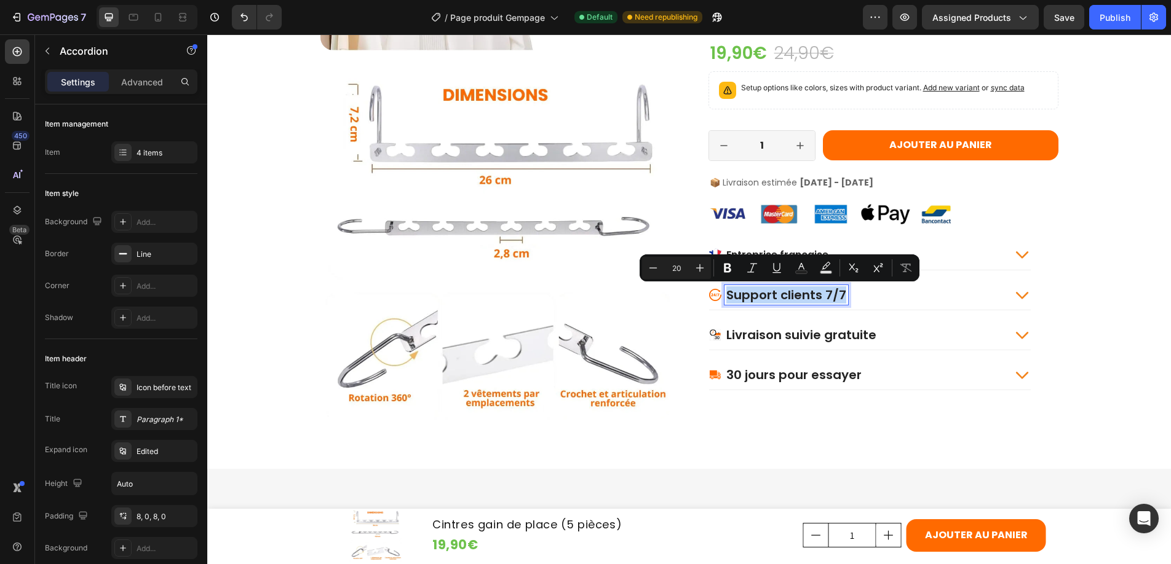
drag, startPoint x: 724, startPoint y: 295, endPoint x: 838, endPoint y: 295, distance: 113.7
click at [838, 295] on div "Support clients 7/7" at bounding box center [786, 295] width 124 height 20
click at [650, 266] on icon "Editor contextual toolbar" at bounding box center [653, 268] width 12 height 12
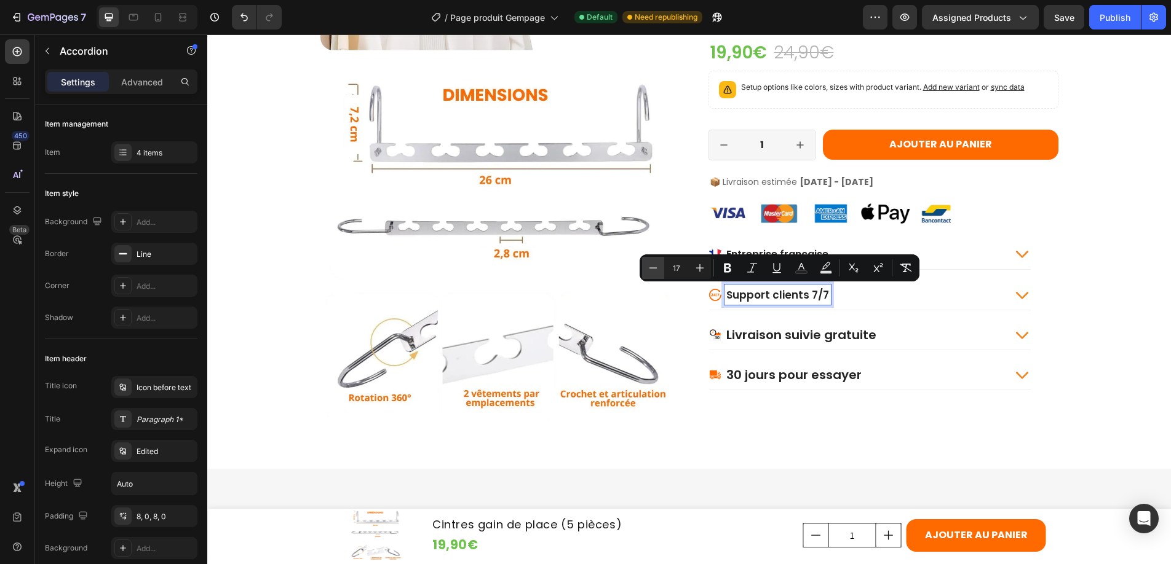
click at [650, 266] on icon "Editor contextual toolbar" at bounding box center [653, 268] width 12 height 12
type input "16"
click at [779, 333] on p "Livraison suivie gratuite" at bounding box center [801, 335] width 150 height 16
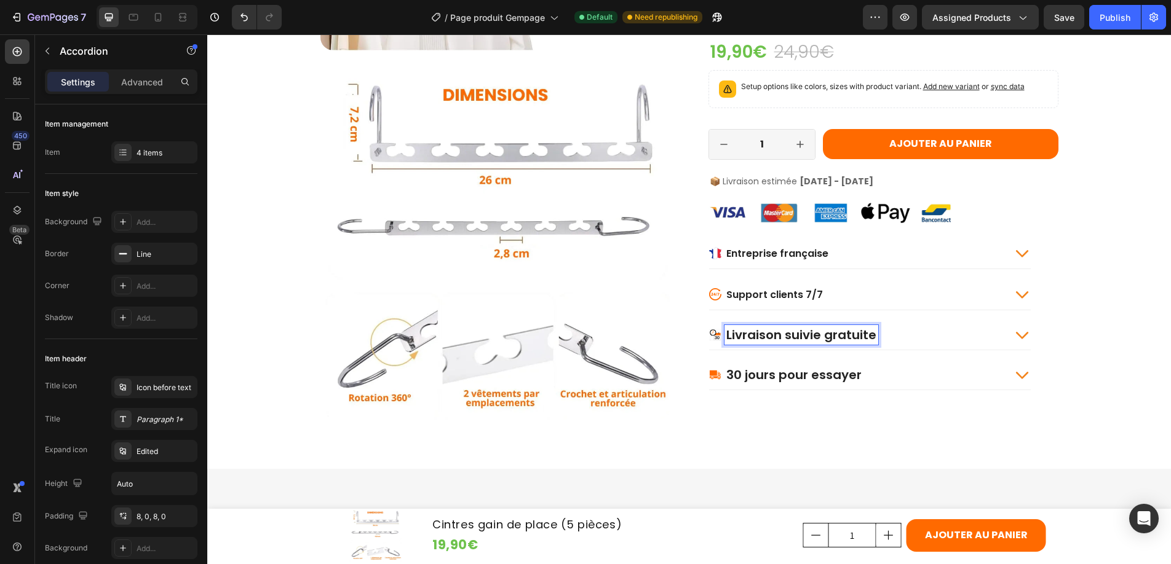
click at [726, 334] on p "Livraison suivie gratuite" at bounding box center [801, 335] width 150 height 16
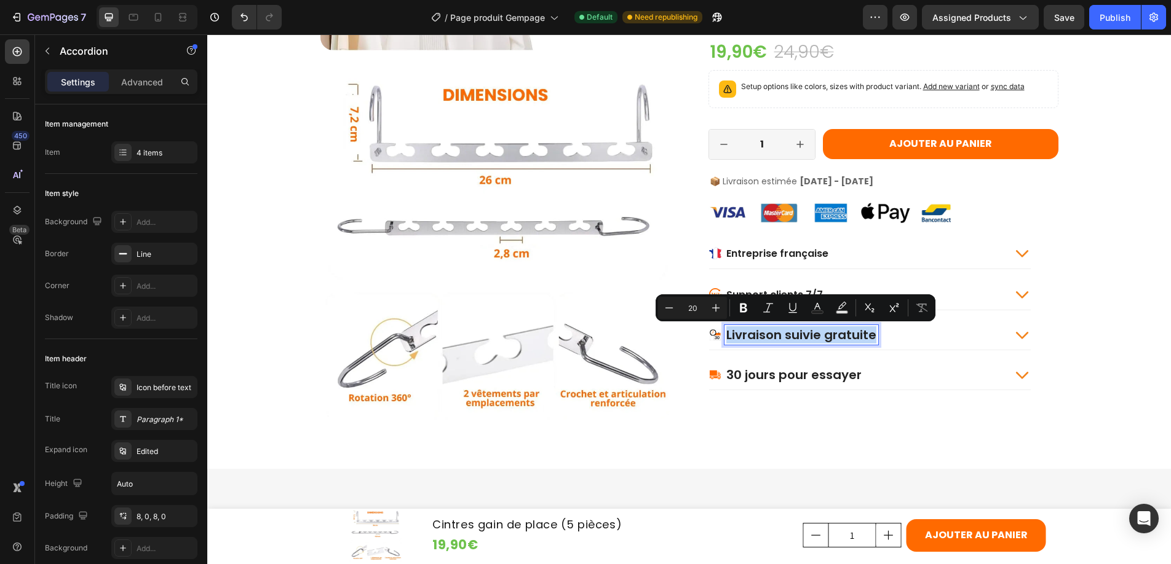
drag, startPoint x: 721, startPoint y: 338, endPoint x: 867, endPoint y: 341, distance: 145.8
click at [867, 341] on p "Livraison suivie gratuite" at bounding box center [801, 335] width 150 height 16
click at [668, 306] on icon "Editor contextual toolbar" at bounding box center [669, 308] width 12 height 12
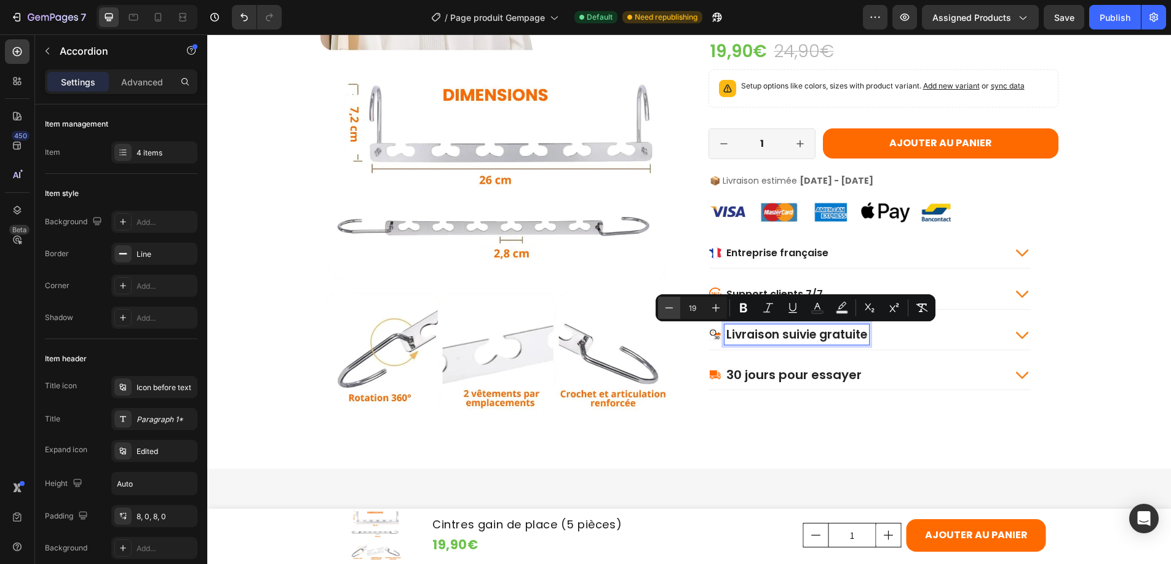
click at [668, 306] on icon "Editor contextual toolbar" at bounding box center [669, 308] width 12 height 12
type input "16"
click at [749, 370] on p "30 jours pour essayer" at bounding box center [793, 375] width 135 height 16
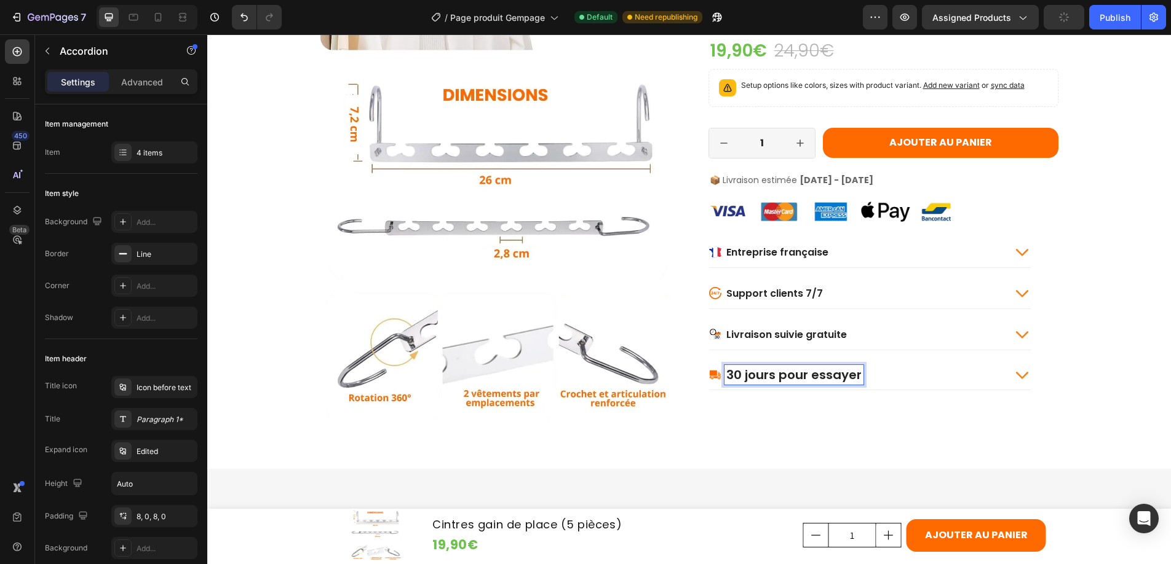
click at [726, 378] on p "30 jours pour essayer" at bounding box center [793, 375] width 135 height 16
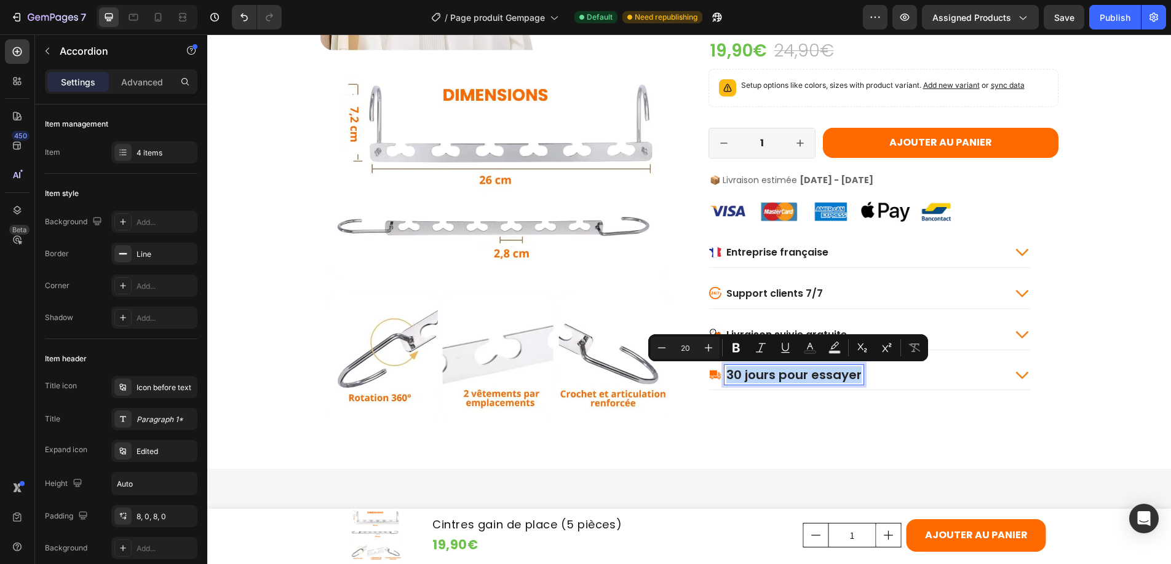
drag, startPoint x: 722, startPoint y: 378, endPoint x: 992, endPoint y: 394, distance: 269.8
click at [858, 376] on div "30 jours pour essayer" at bounding box center [856, 375] width 295 height 20
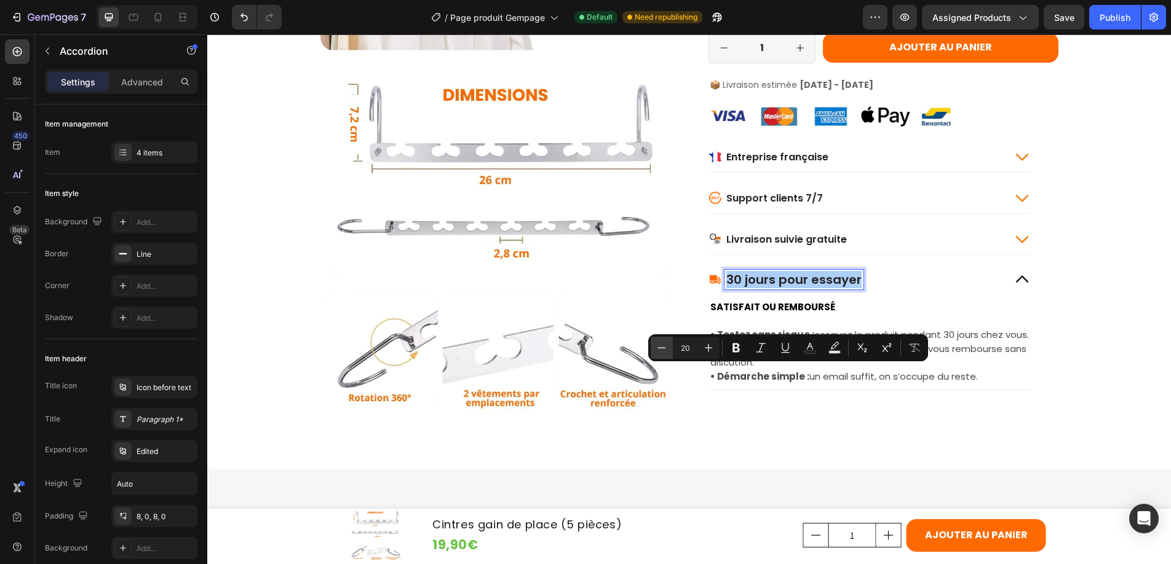
click at [657, 346] on icon "Editor contextual toolbar" at bounding box center [661, 348] width 12 height 12
type input "16"
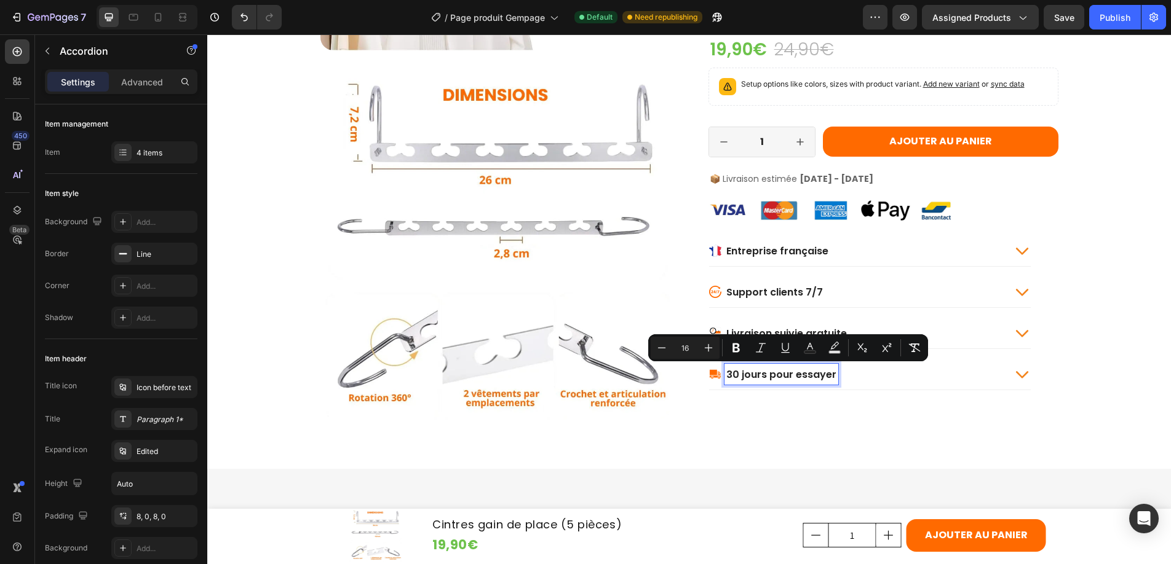
click at [1017, 253] on icon at bounding box center [1021, 251] width 12 height 7
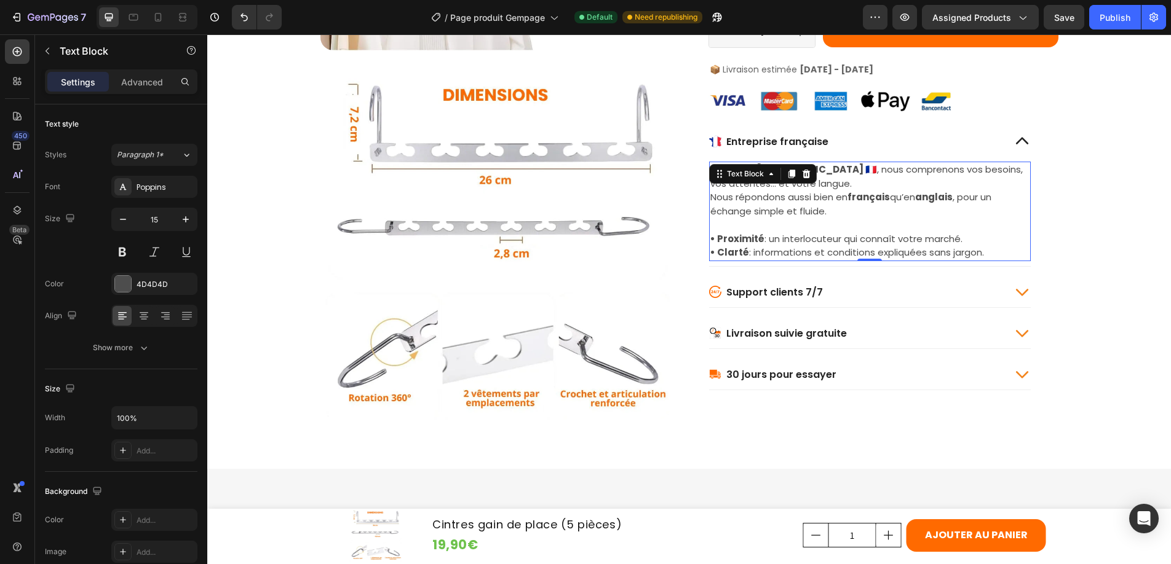
click at [836, 189] on p "Basés en [GEOGRAPHIC_DATA] 🇫🇷 , nous comprenons vos besoins, vos attentes… et v…" at bounding box center [869, 191] width 319 height 55
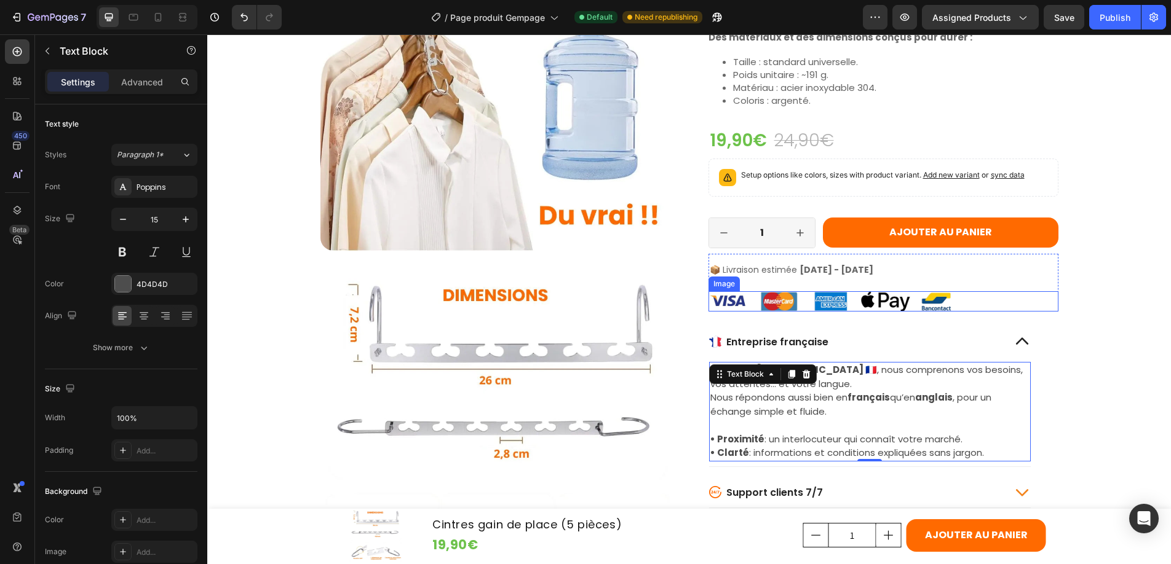
scroll to position [1478, 0]
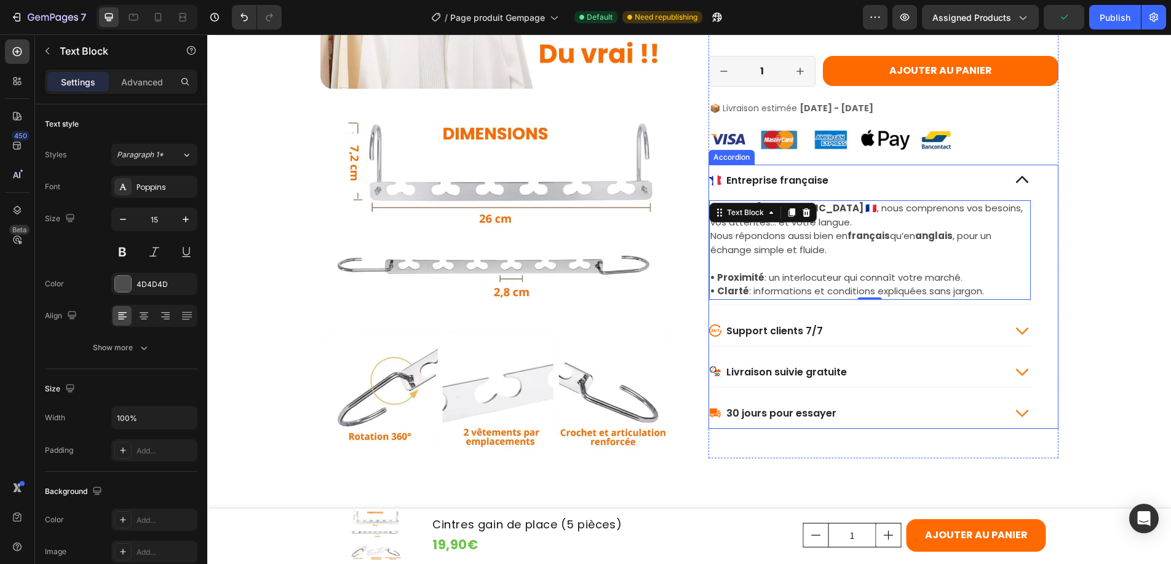
click at [1017, 180] on icon at bounding box center [1021, 180] width 17 height 17
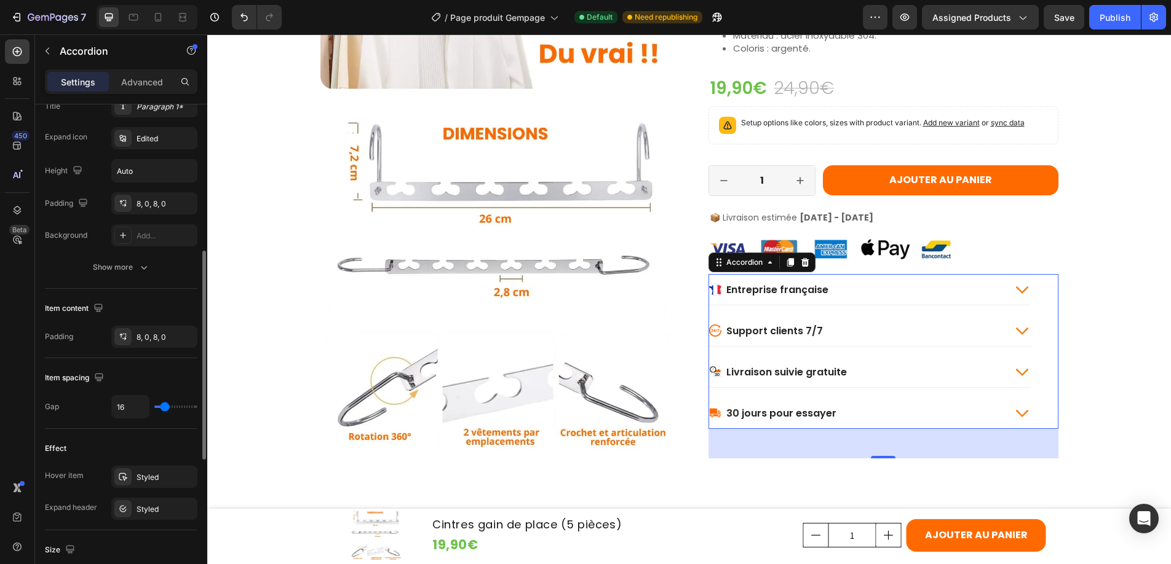
scroll to position [323, 0]
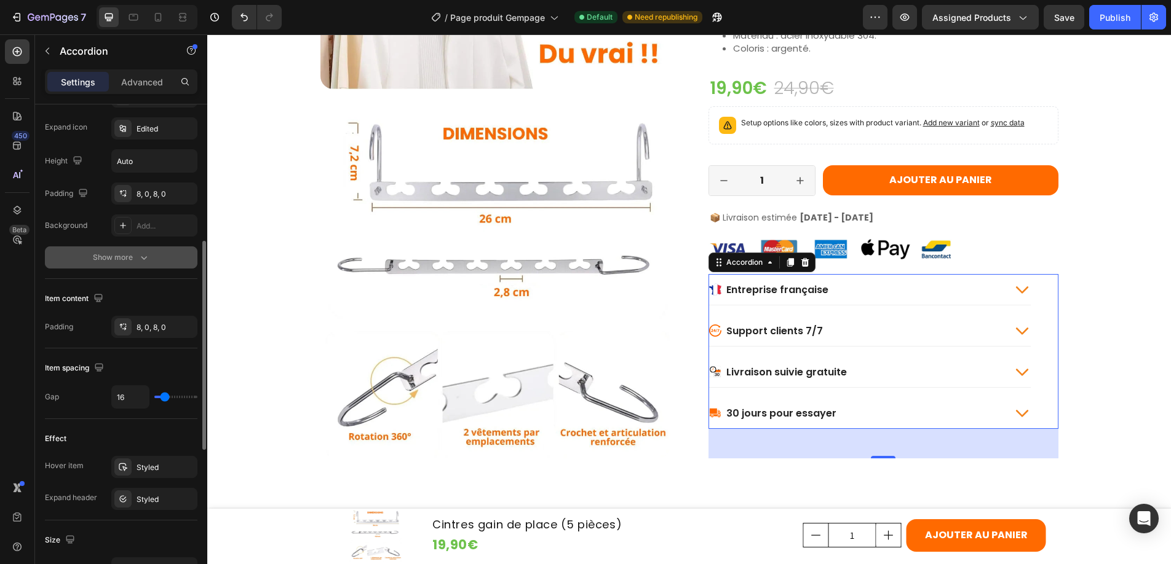
click at [134, 260] on div "Show more" at bounding box center [121, 257] width 57 height 12
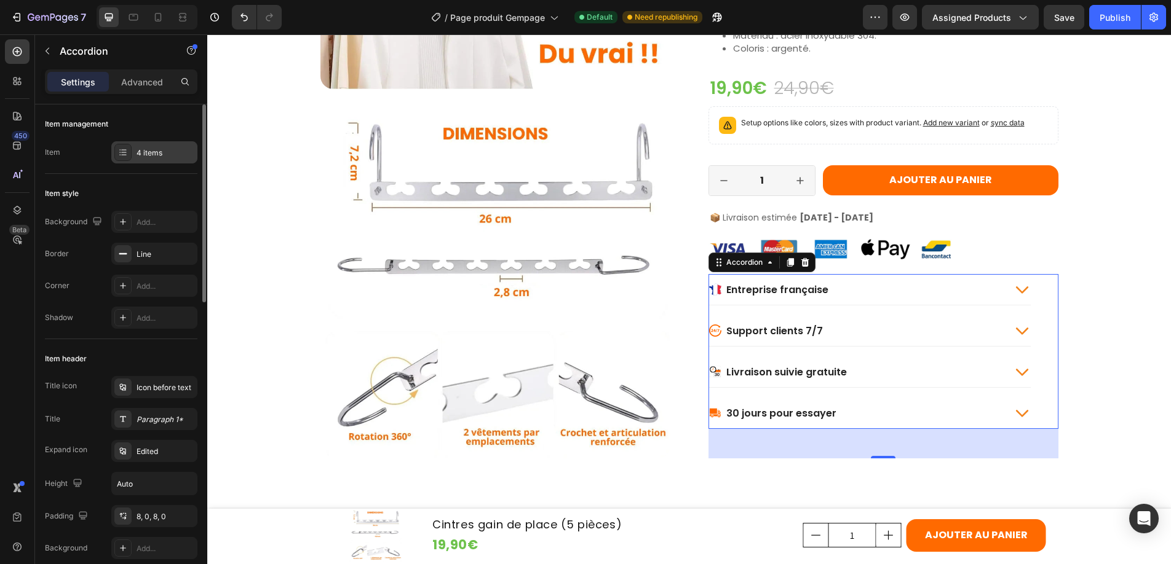
scroll to position [1, 0]
click at [134, 453] on div "Edited" at bounding box center [154, 451] width 86 height 22
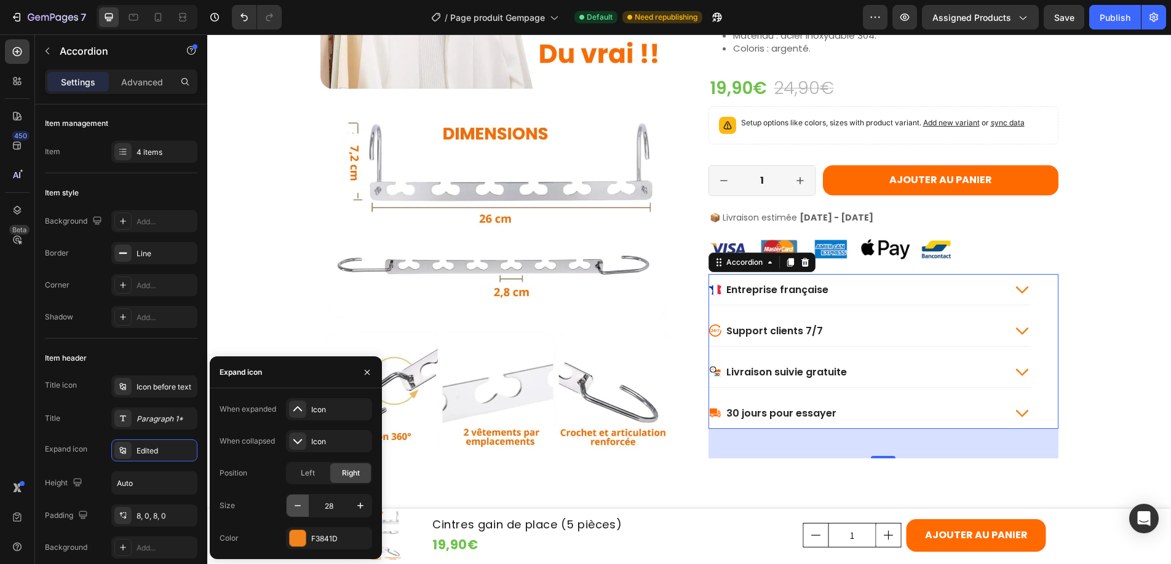
click at [298, 504] on icon "button" at bounding box center [297, 506] width 12 height 12
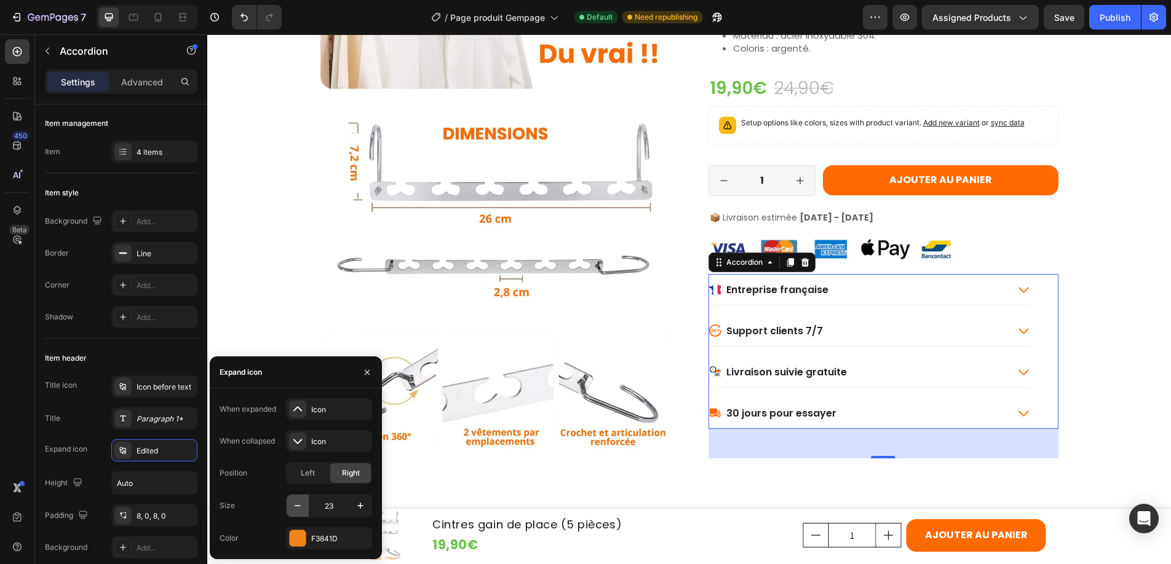
click at [298, 504] on icon "button" at bounding box center [297, 506] width 12 height 12
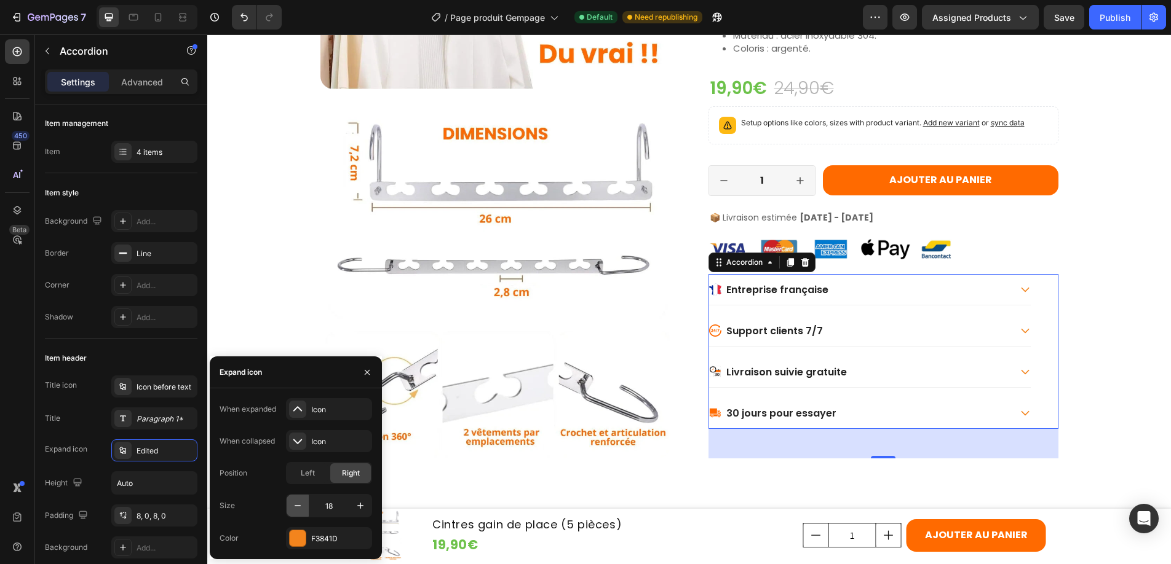
click at [298, 504] on icon "button" at bounding box center [297, 506] width 12 height 12
type input "16"
click at [158, 350] on div "Item header" at bounding box center [121, 359] width 152 height 20
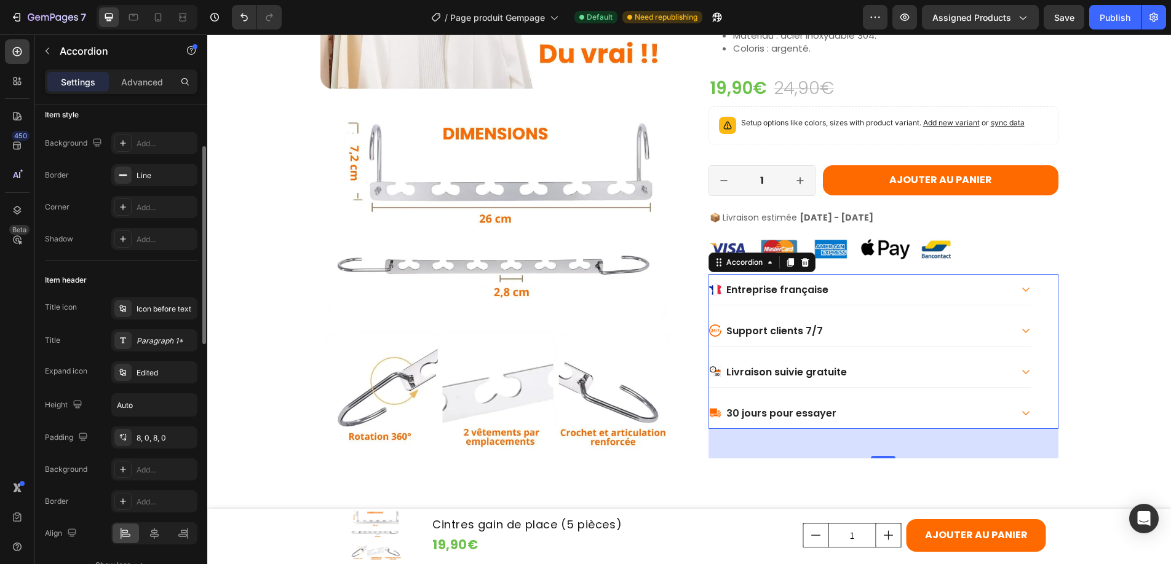
scroll to position [63, 0]
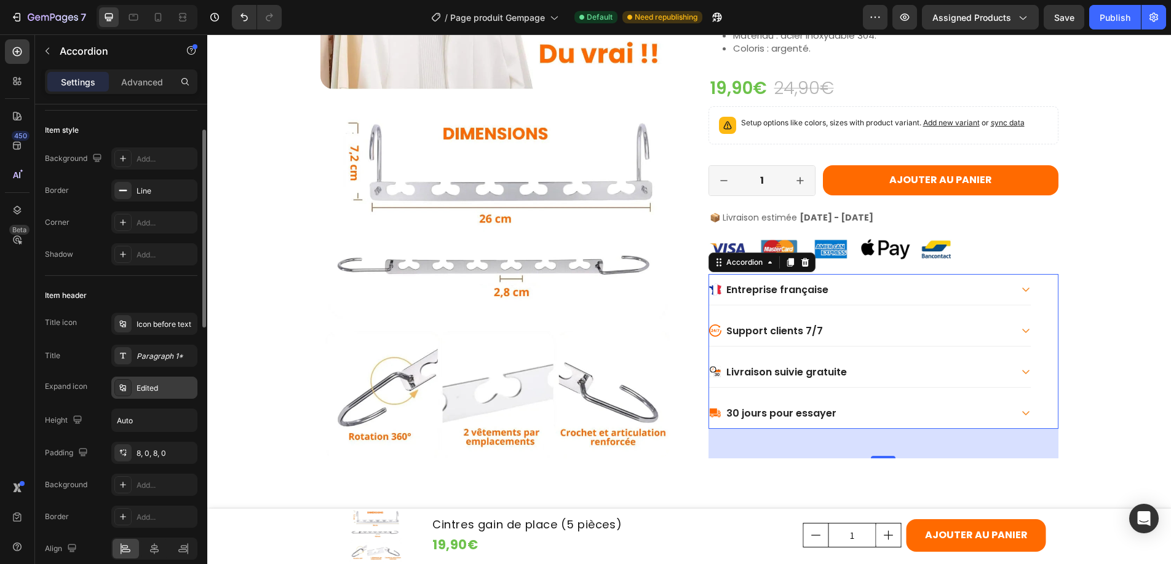
click at [127, 388] on icon at bounding box center [123, 388] width 10 height 10
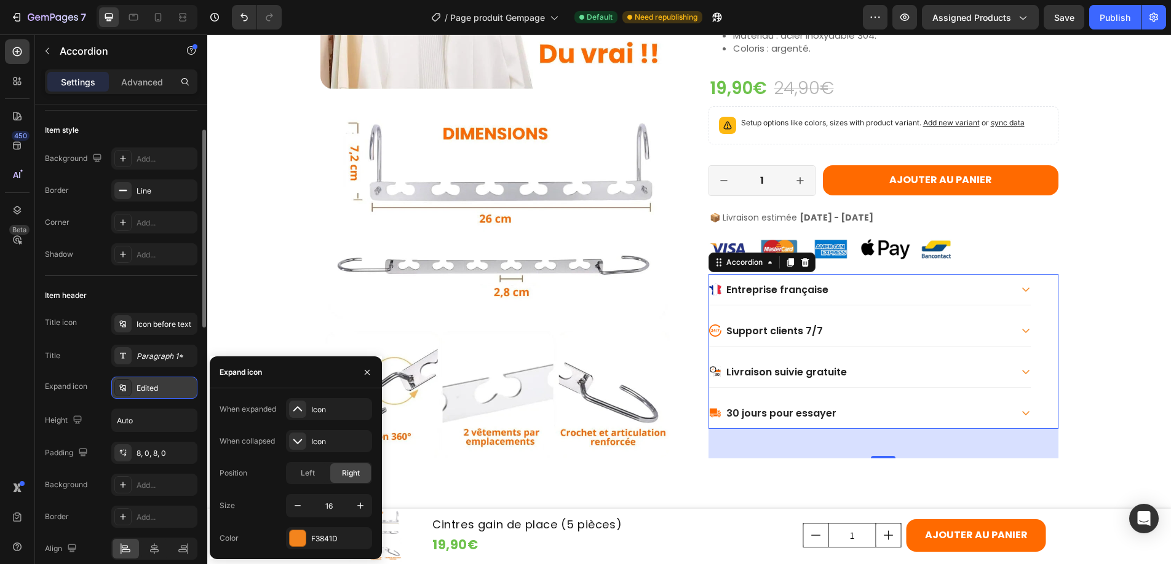
click at [165, 390] on div "Edited" at bounding box center [165, 388] width 58 height 11
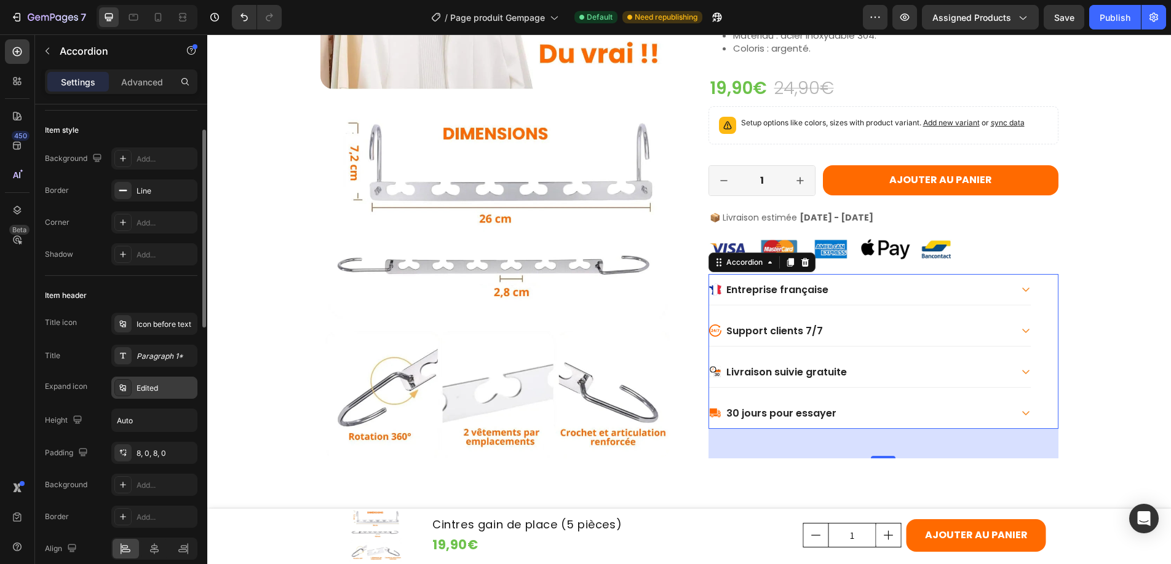
click at [152, 392] on div "Edited" at bounding box center [165, 388] width 58 height 11
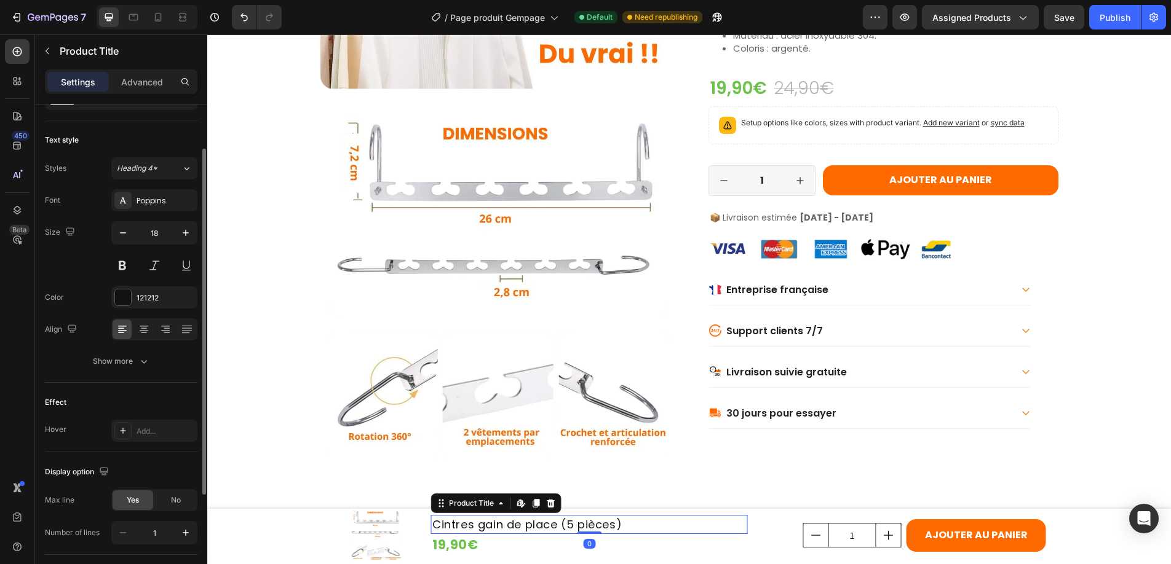
click at [500, 527] on h1 "Cintres gain de place (5 pièces)" at bounding box center [589, 524] width 316 height 19
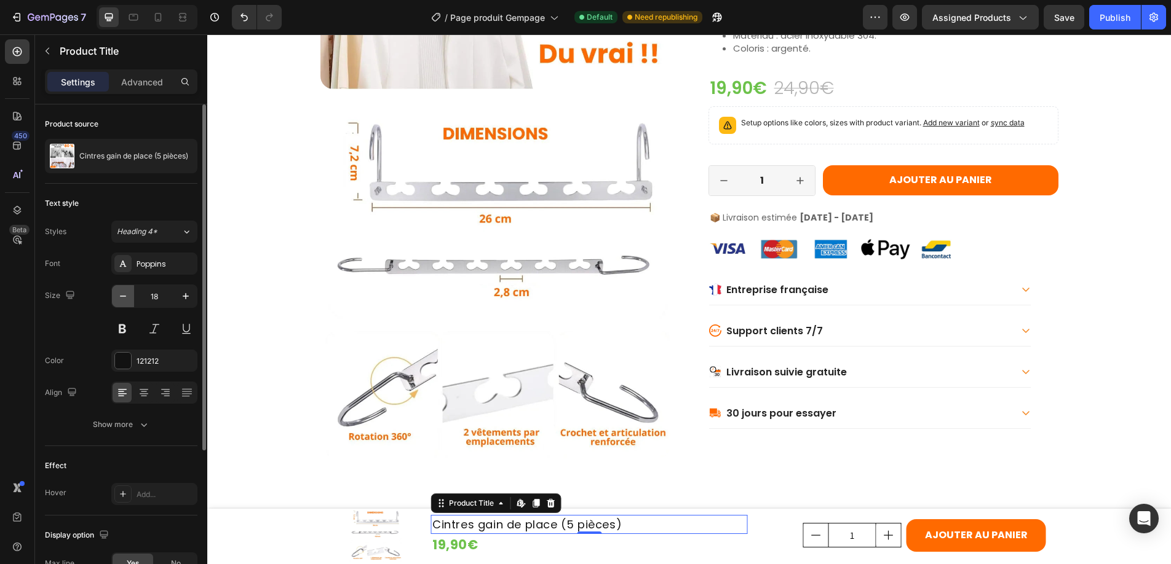
click at [118, 295] on icon "button" at bounding box center [123, 296] width 12 height 12
click at [122, 295] on icon "button" at bounding box center [123, 296] width 12 height 12
type input "16"
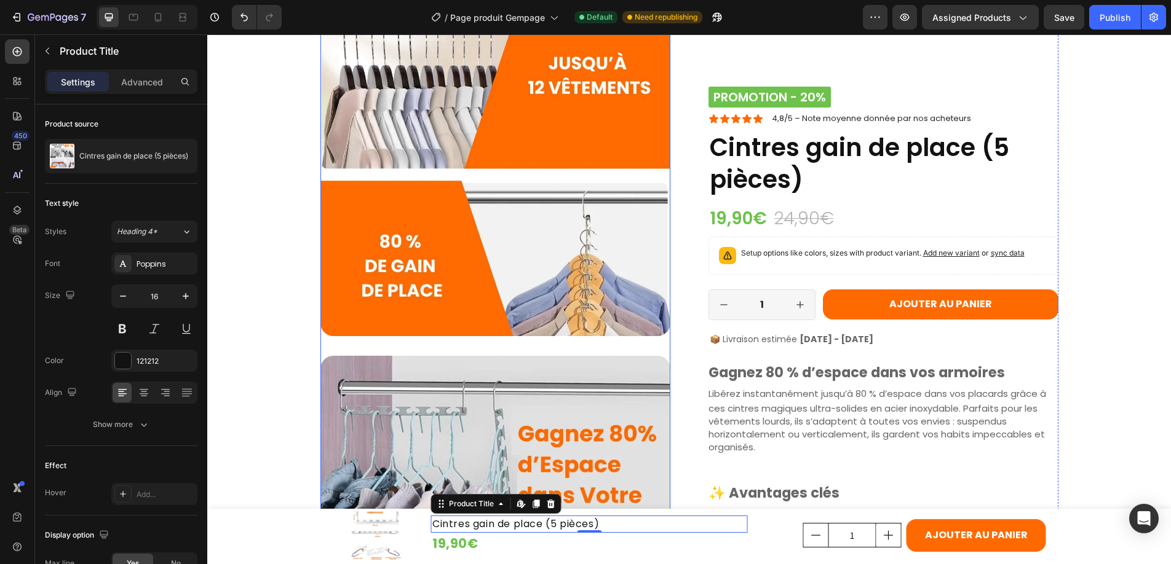
scroll to position [482, 0]
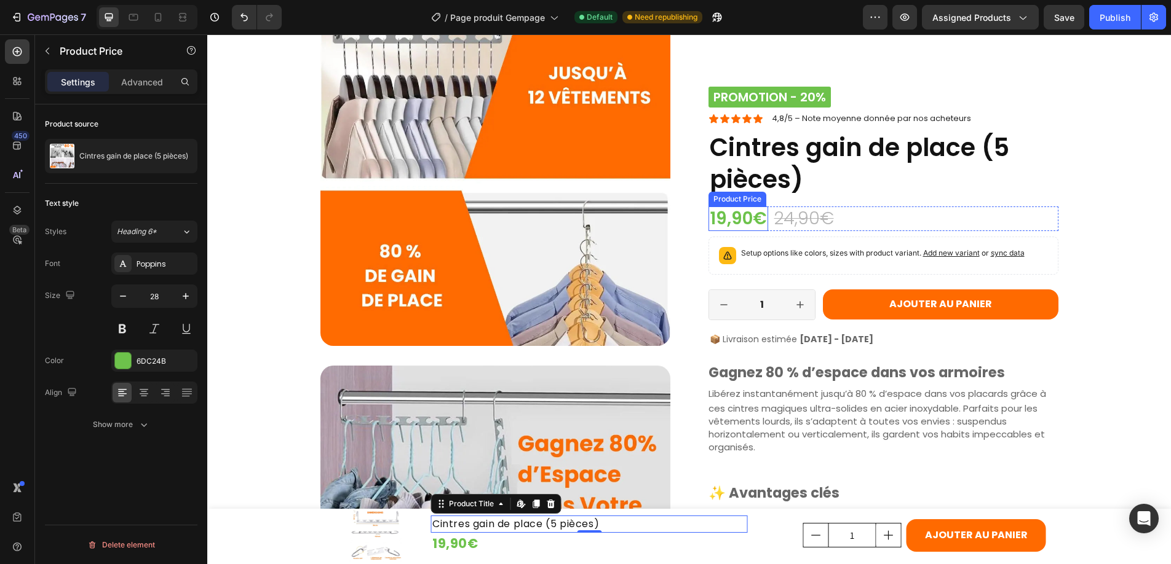
click at [737, 213] on div "19,90€" at bounding box center [738, 219] width 60 height 25
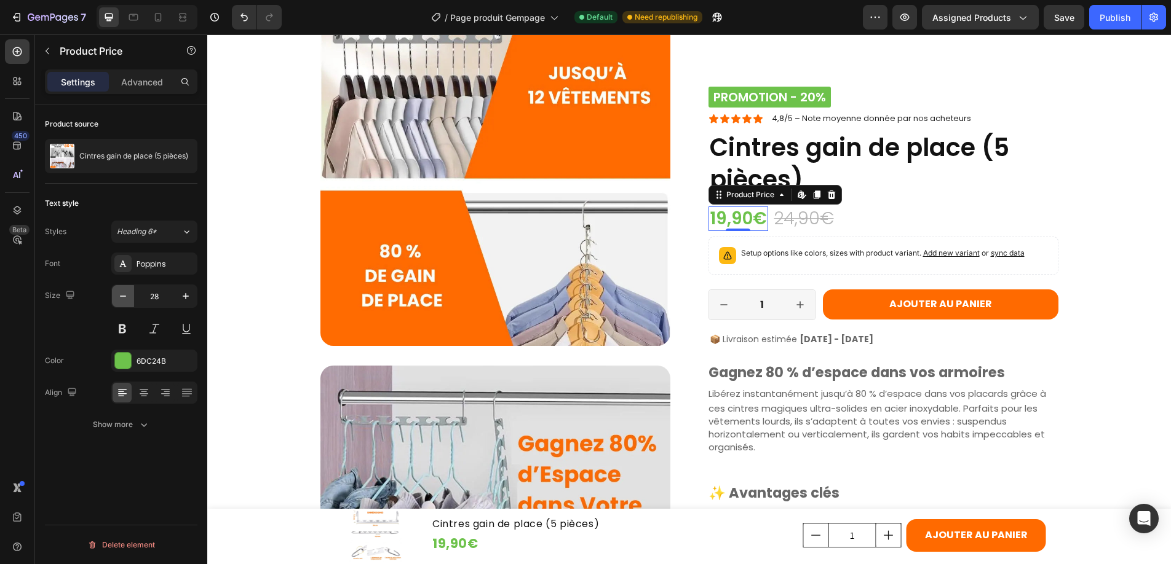
click at [124, 294] on icon "button" at bounding box center [123, 296] width 12 height 12
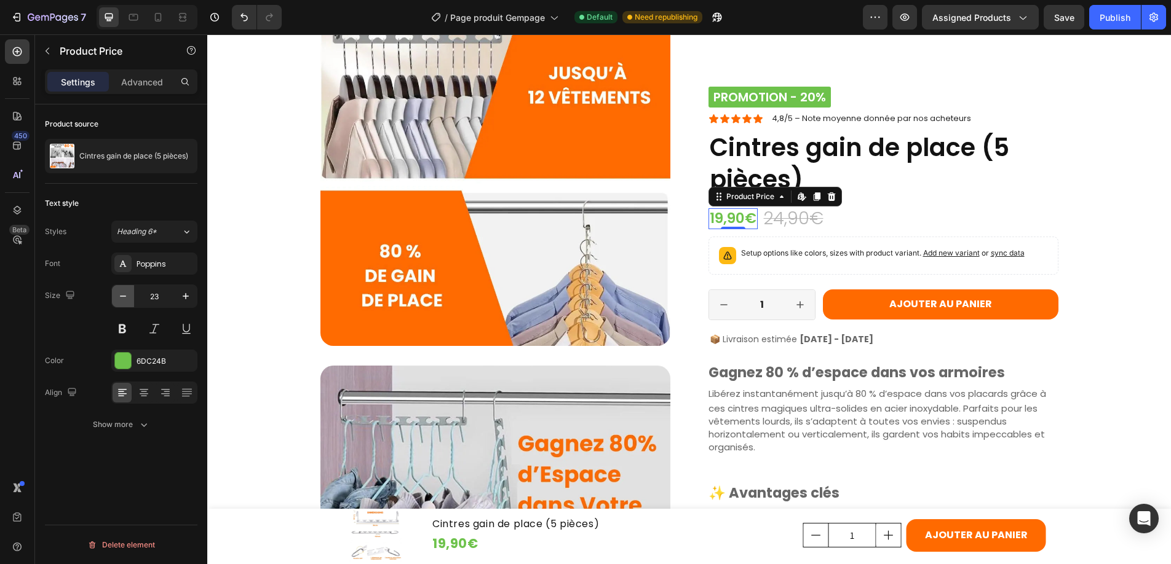
click at [124, 294] on icon "button" at bounding box center [123, 296] width 12 height 12
type input "20"
click at [144, 422] on icon "button" at bounding box center [144, 425] width 12 height 12
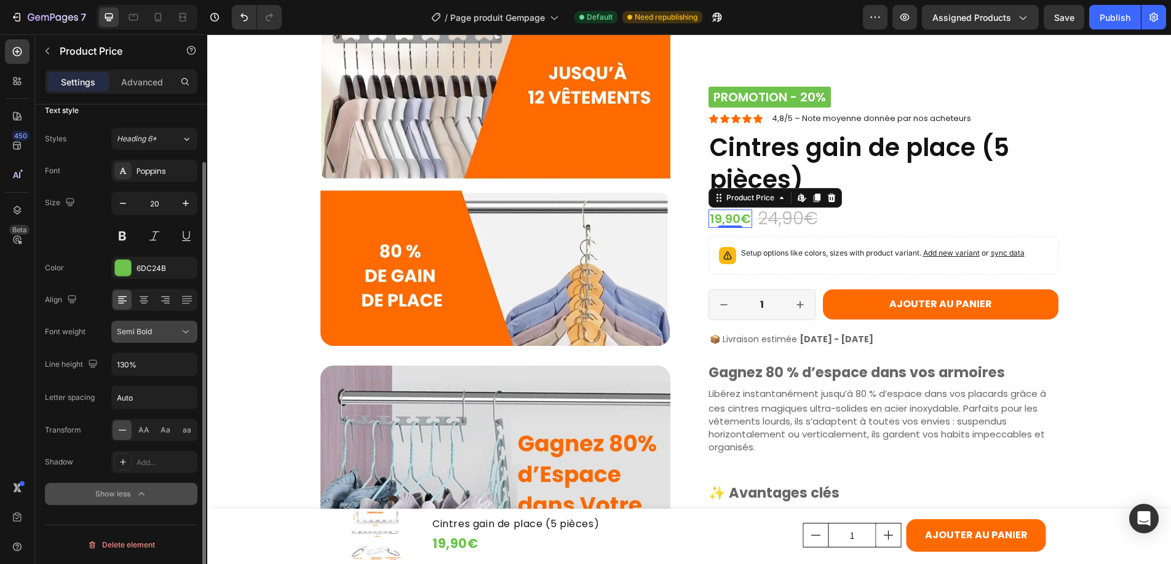
scroll to position [0, 0]
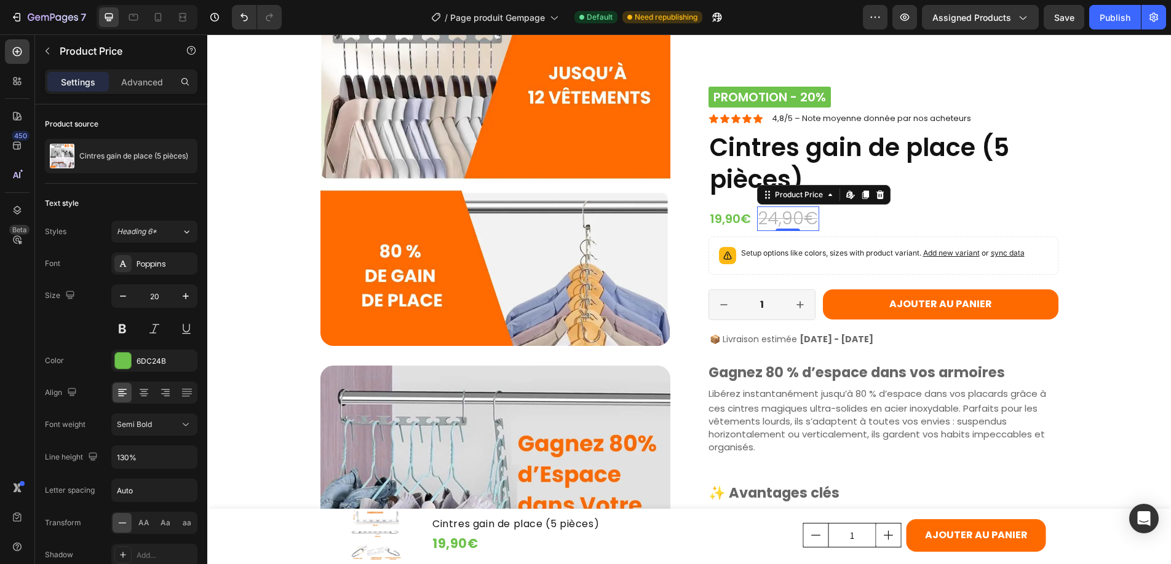
click at [777, 218] on div "24,90€" at bounding box center [788, 219] width 62 height 25
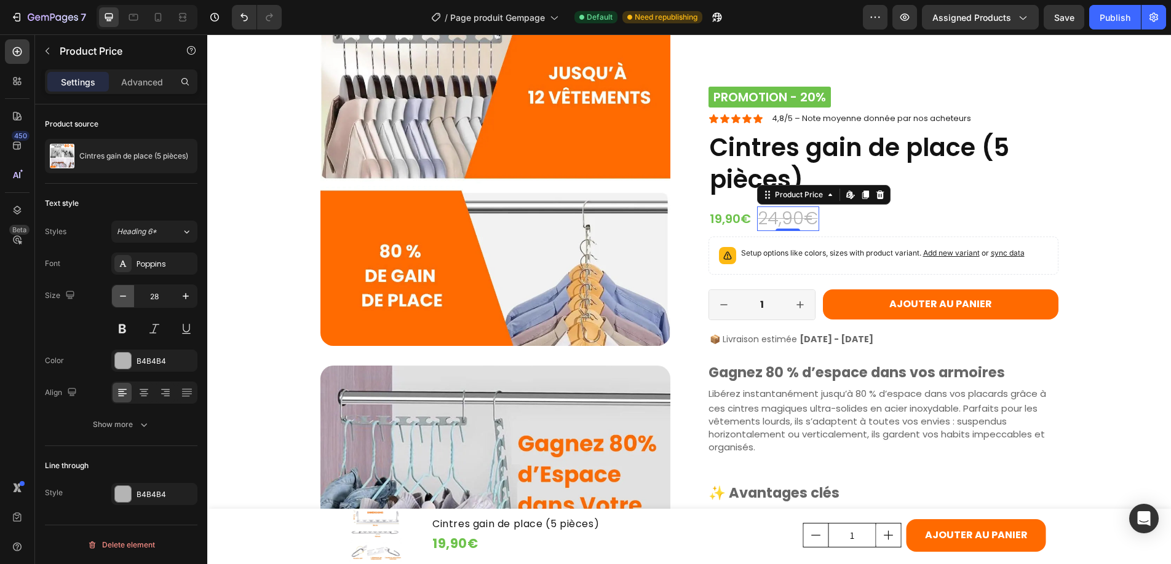
click at [120, 295] on icon "button" at bounding box center [123, 296] width 12 height 12
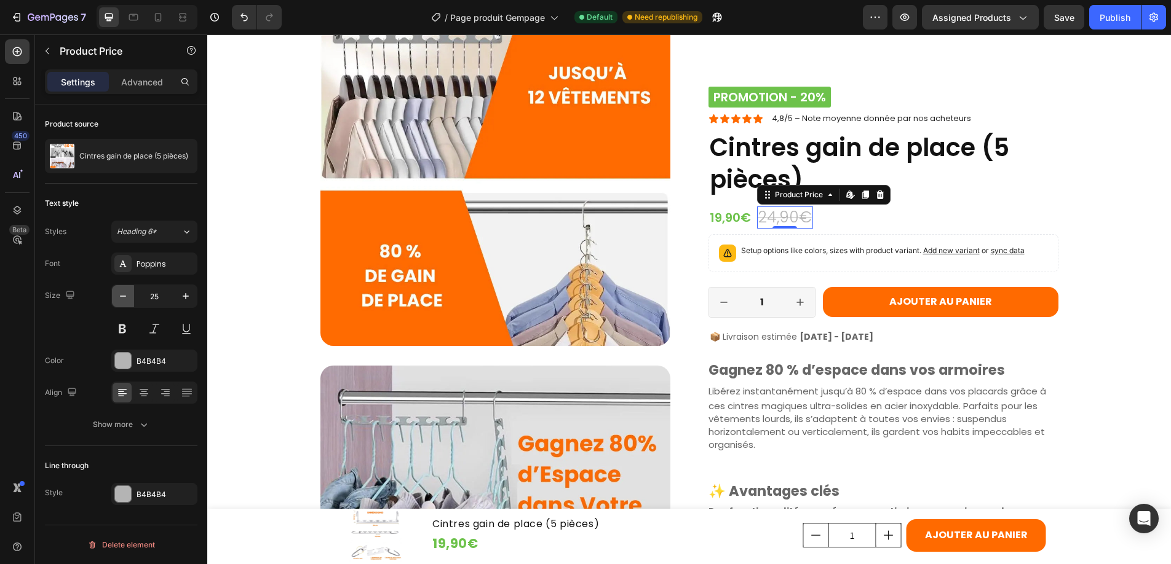
click at [120, 295] on icon "button" at bounding box center [123, 296] width 12 height 12
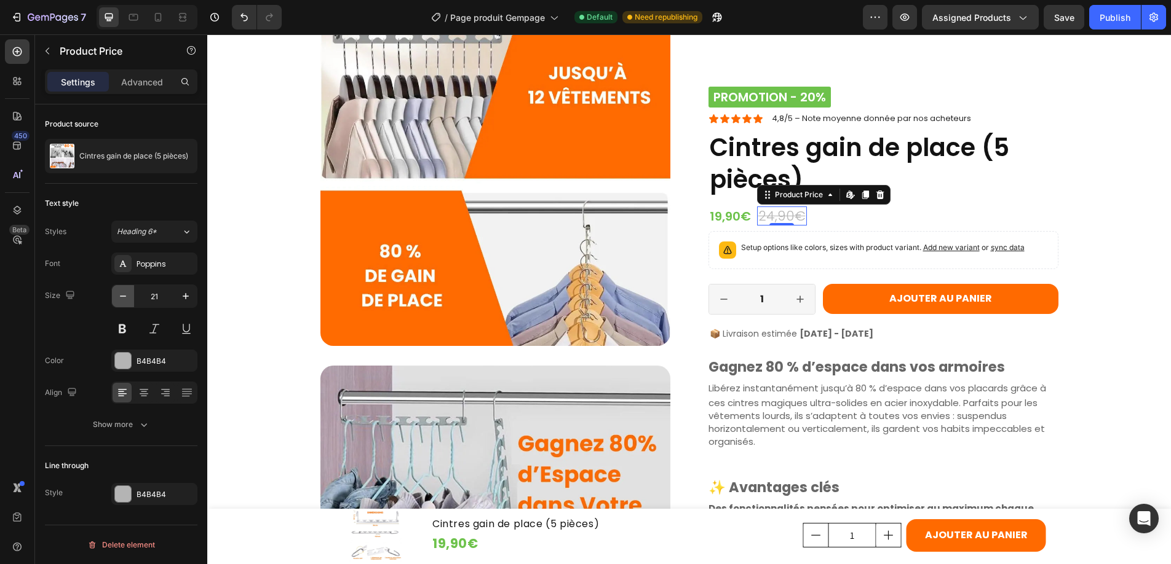
click at [120, 295] on icon "button" at bounding box center [123, 296] width 12 height 12
click at [186, 296] on icon "button" at bounding box center [186, 296] width 6 height 6
type input "20"
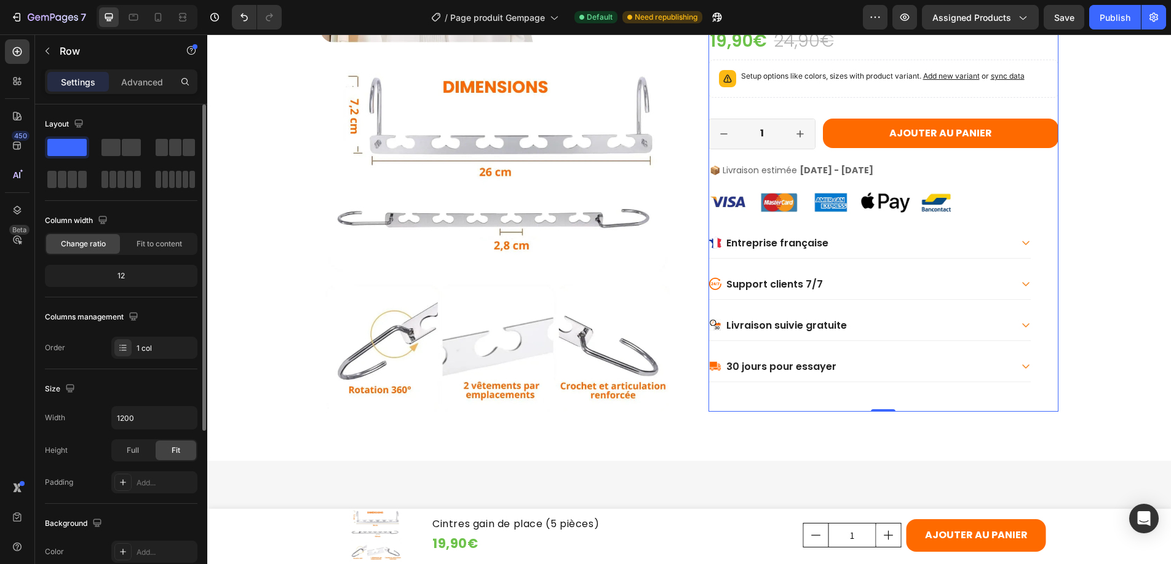
scroll to position [1508, 0]
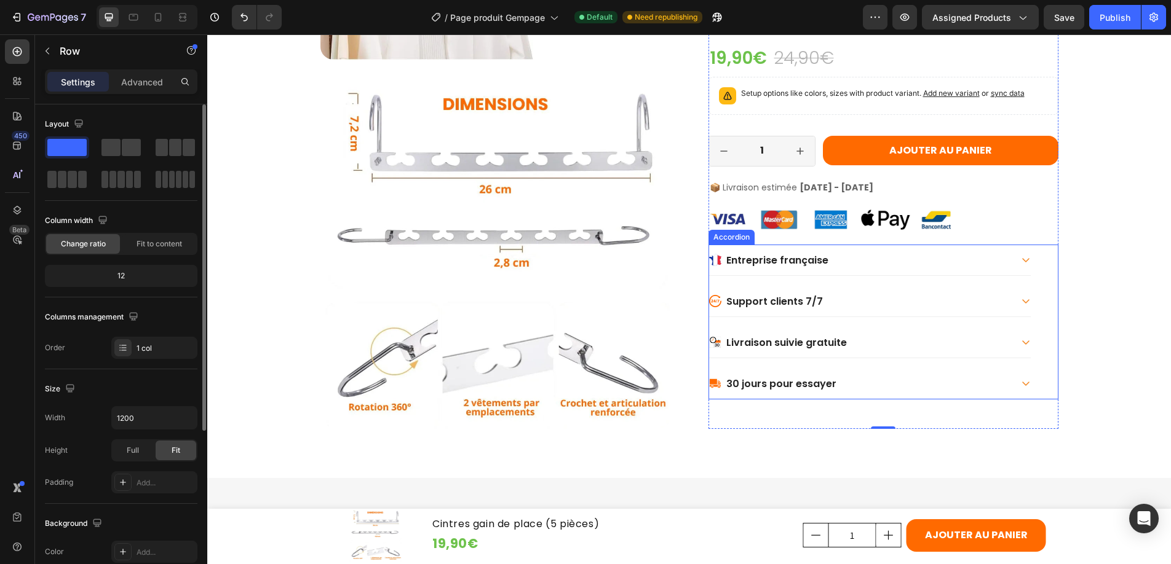
click at [1022, 261] on icon at bounding box center [1026, 260] width 10 height 10
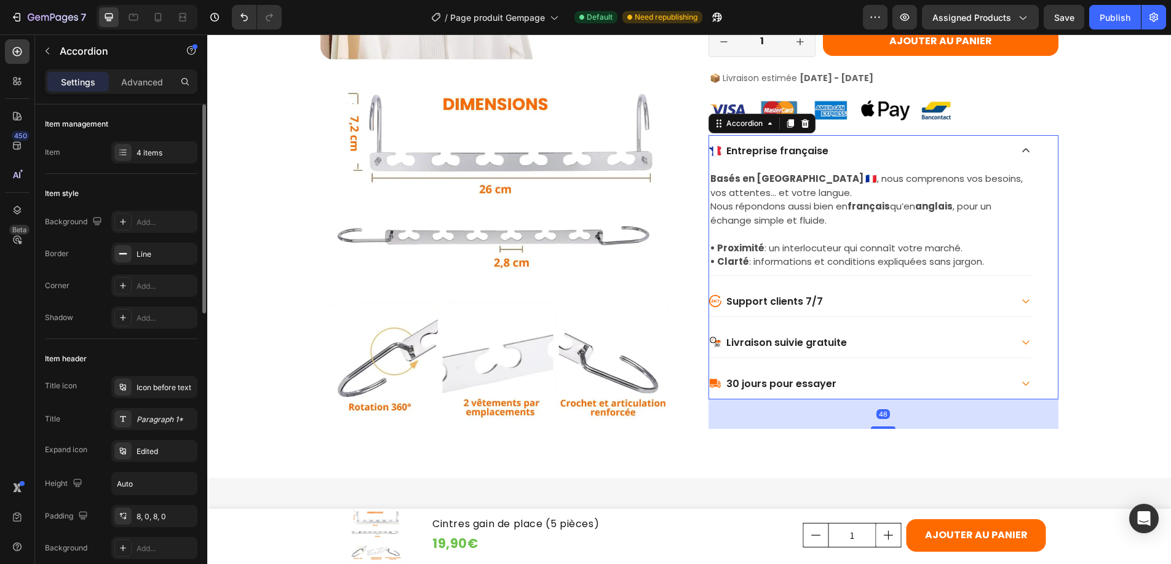
click at [1022, 149] on icon at bounding box center [1025, 151] width 7 height 4
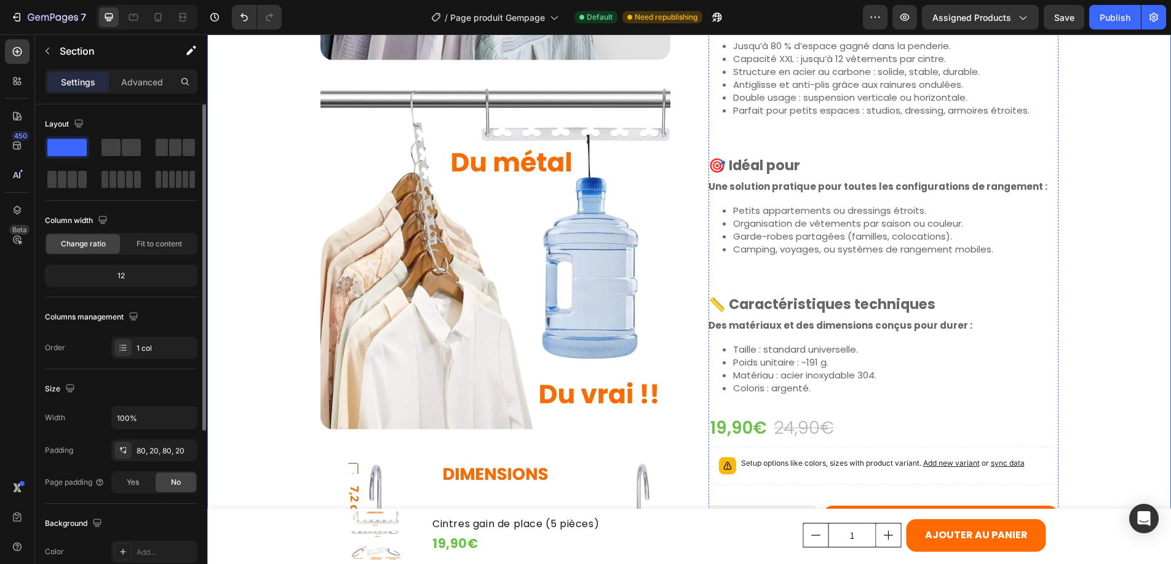
scroll to position [1100, 0]
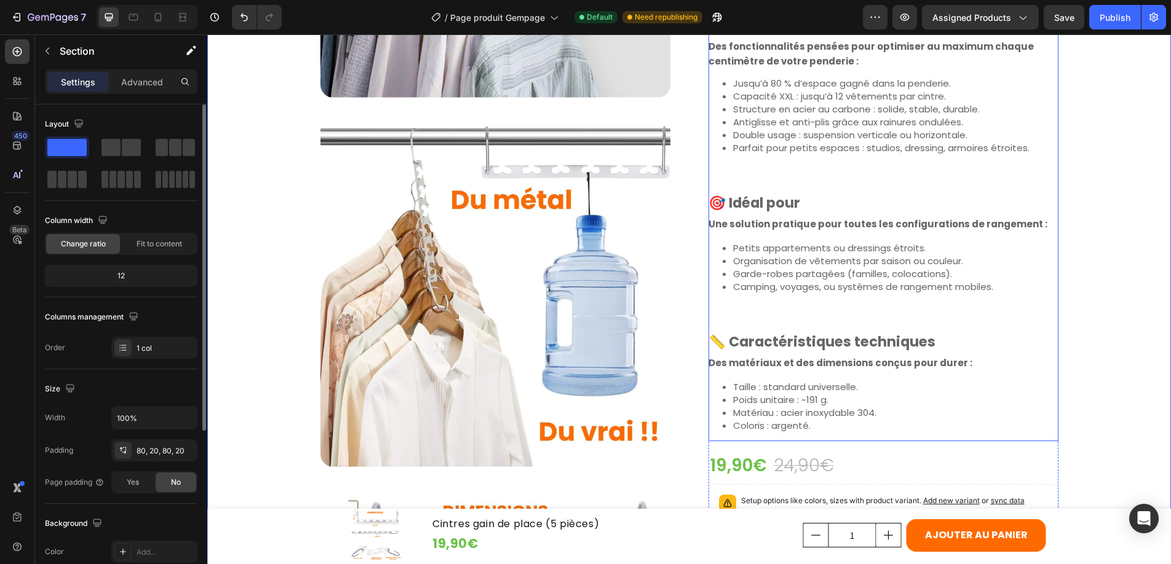
click at [858, 291] on p "Camping, voyages, ou systèmes de rangement mobiles." at bounding box center [895, 286] width 325 height 13
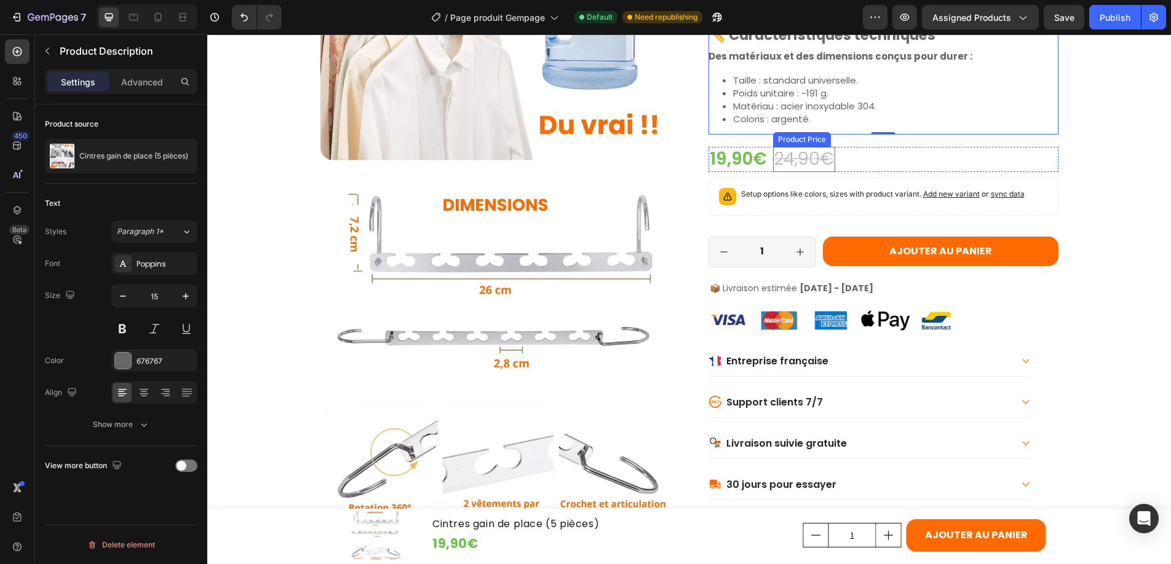
scroll to position [1483, 0]
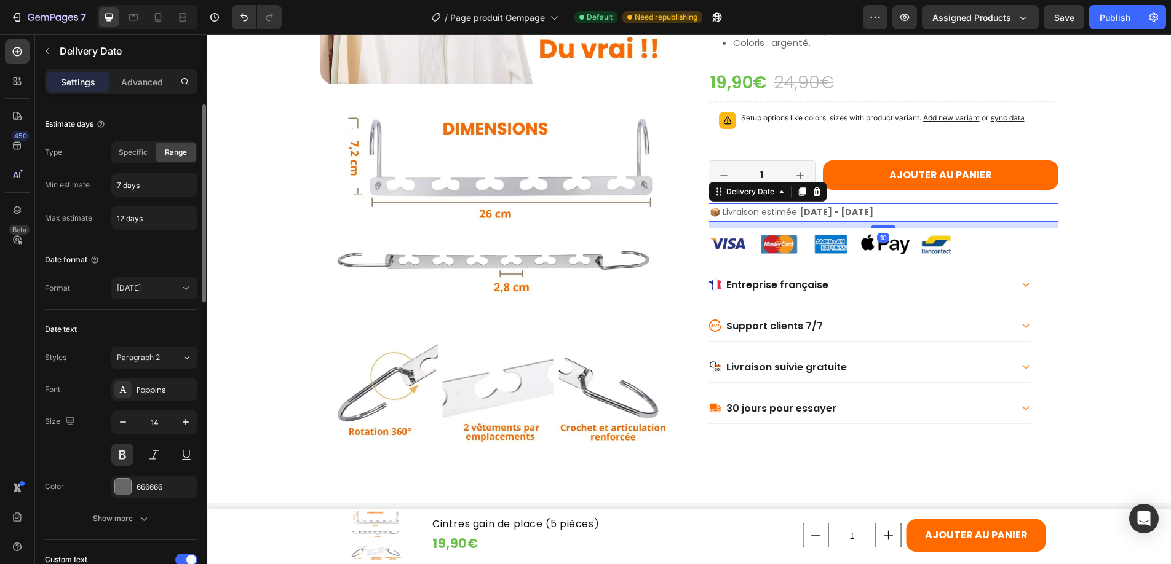
click at [789, 210] on span "📦 Livraison estimée" at bounding box center [753, 212] width 87 height 12
click at [1022, 284] on icon at bounding box center [1026, 285] width 10 height 10
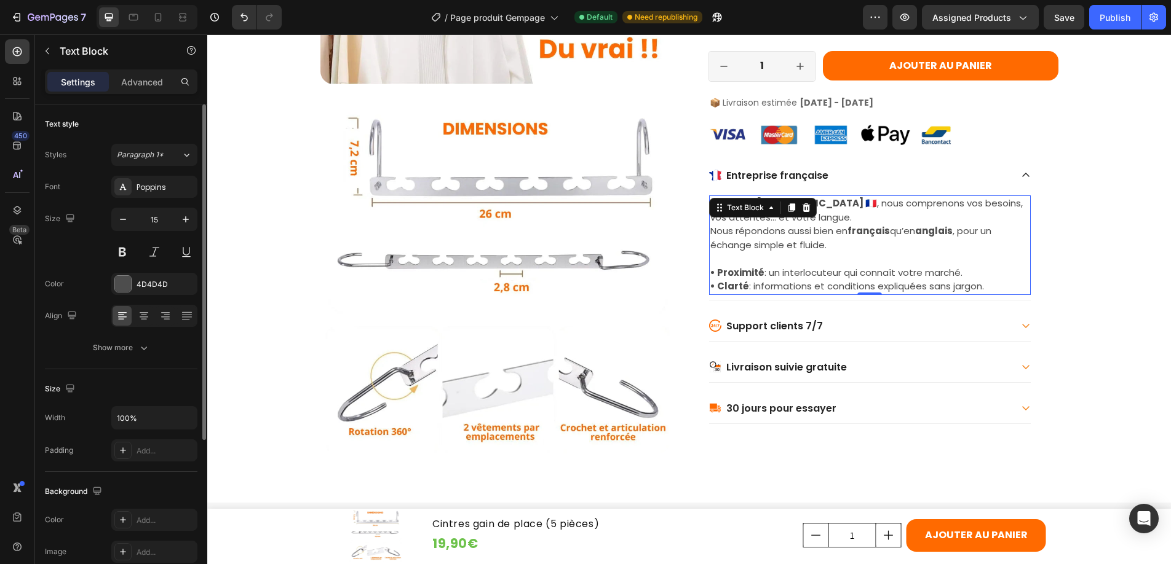
click at [762, 235] on p "Basés en [GEOGRAPHIC_DATA] 🇫🇷 , nous comprenons vos besoins, vos attentes… et v…" at bounding box center [869, 224] width 319 height 55
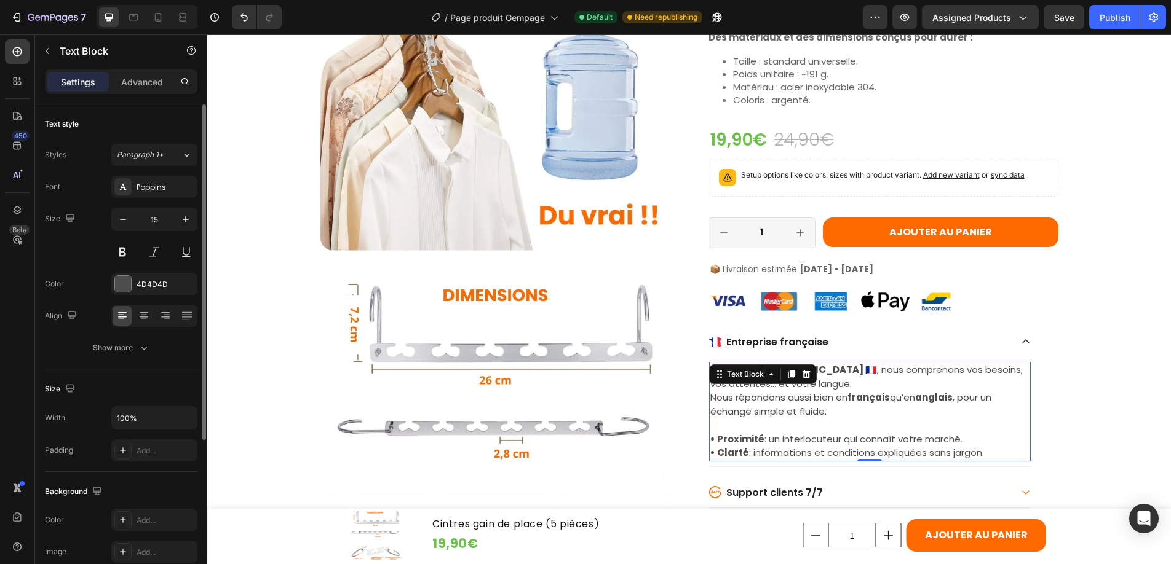
scroll to position [1224, 0]
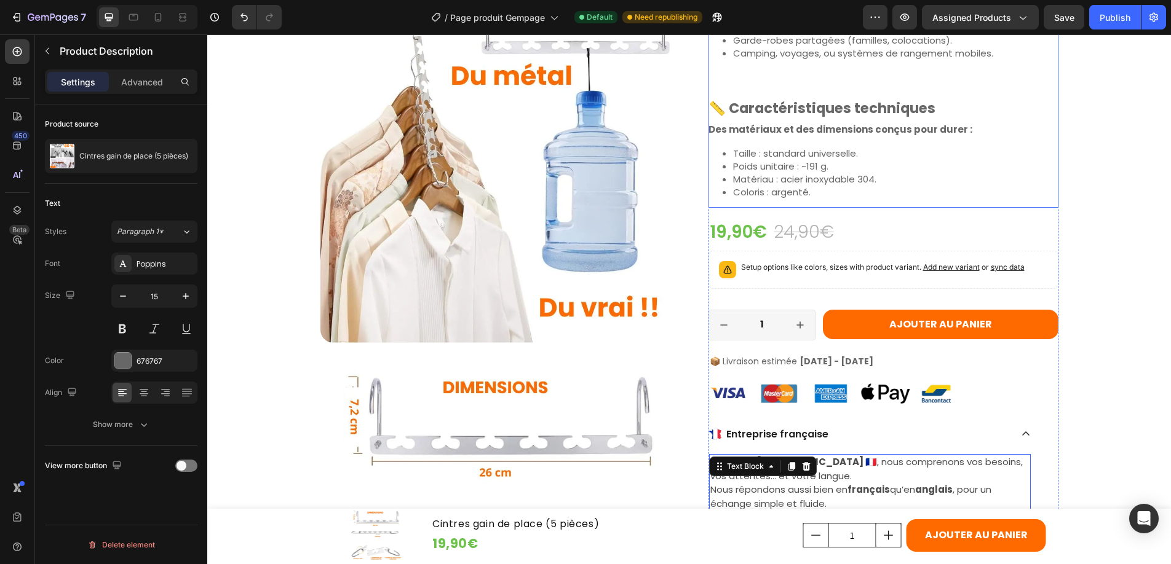
click at [763, 183] on p "Matériau : acier inoxydable 304." at bounding box center [895, 179] width 325 height 13
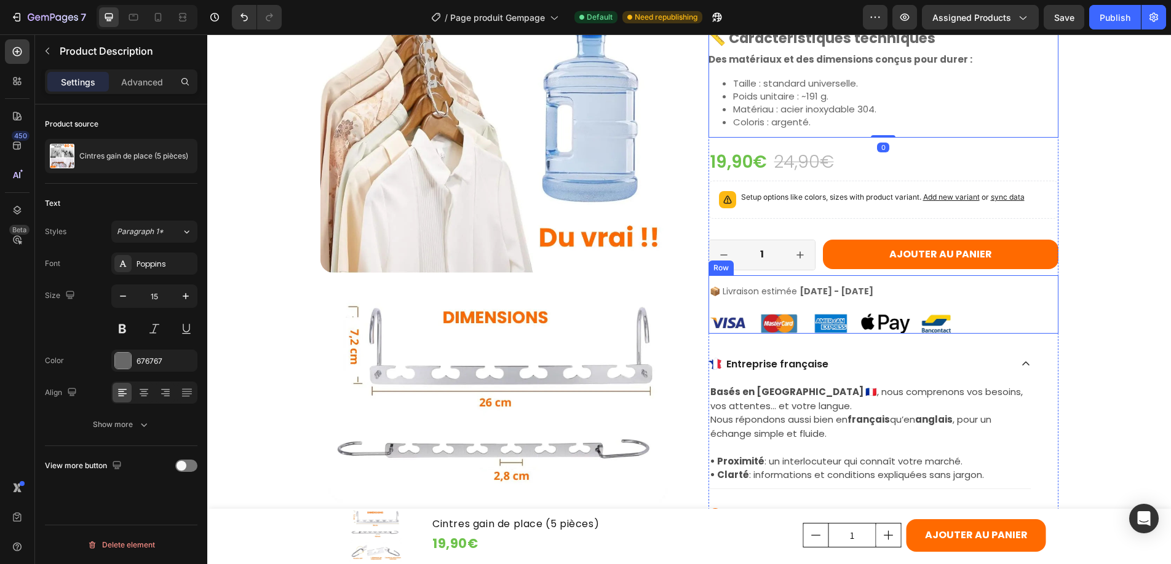
scroll to position [1343, 0]
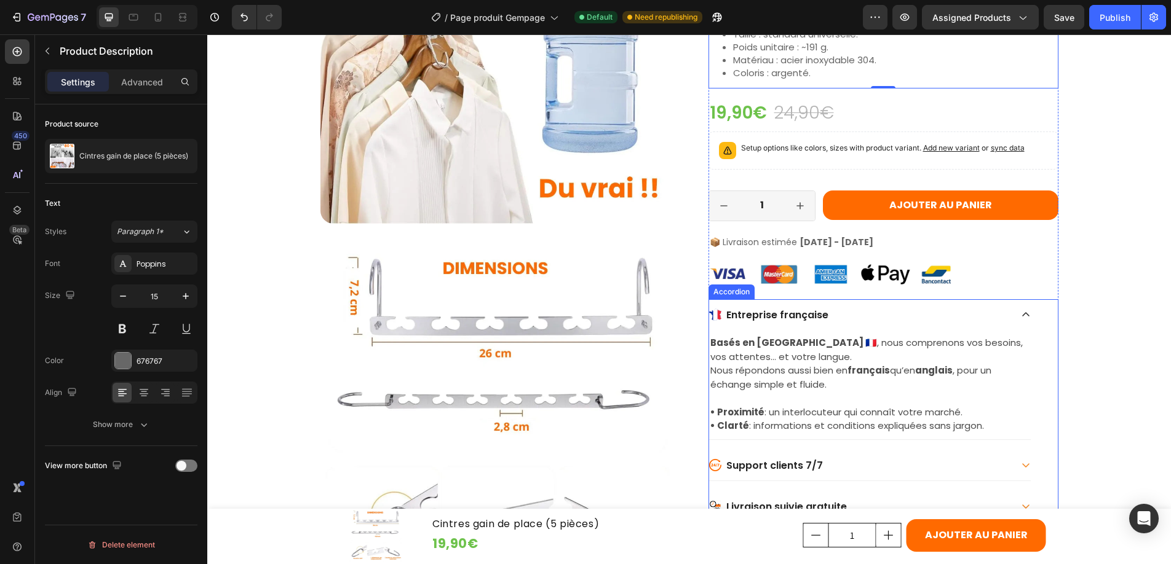
click at [793, 318] on span "Entreprise française" at bounding box center [777, 316] width 102 height 14
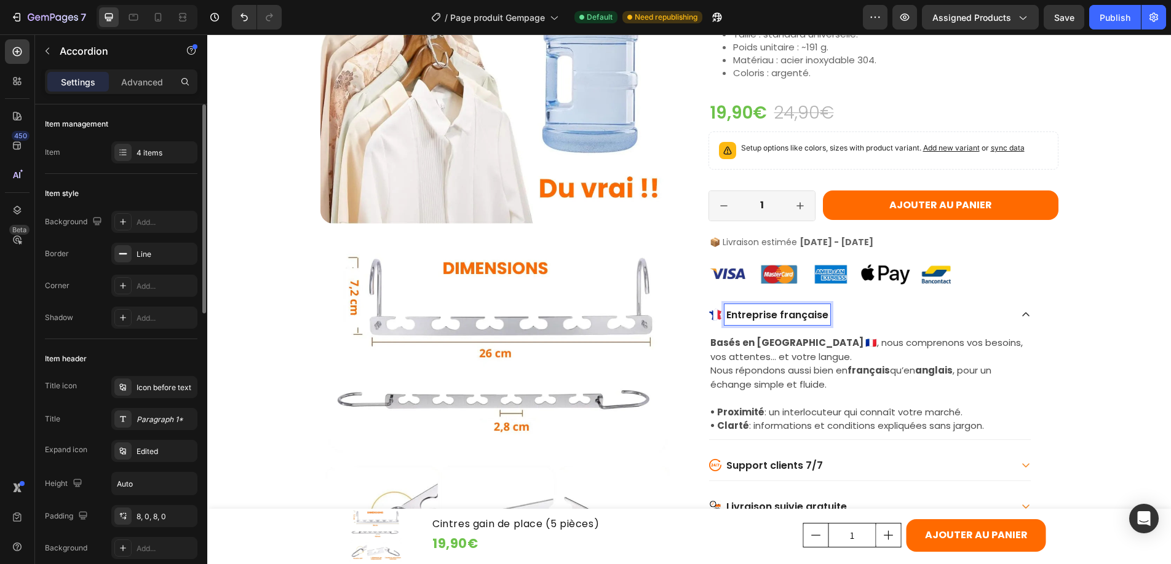
click at [756, 317] on span "Entreprise française" at bounding box center [777, 316] width 102 height 14
drag, startPoint x: 751, startPoint y: 318, endPoint x: 781, endPoint y: 315, distance: 30.2
click at [781, 315] on span "Entreprise française" at bounding box center [777, 316] width 102 height 14
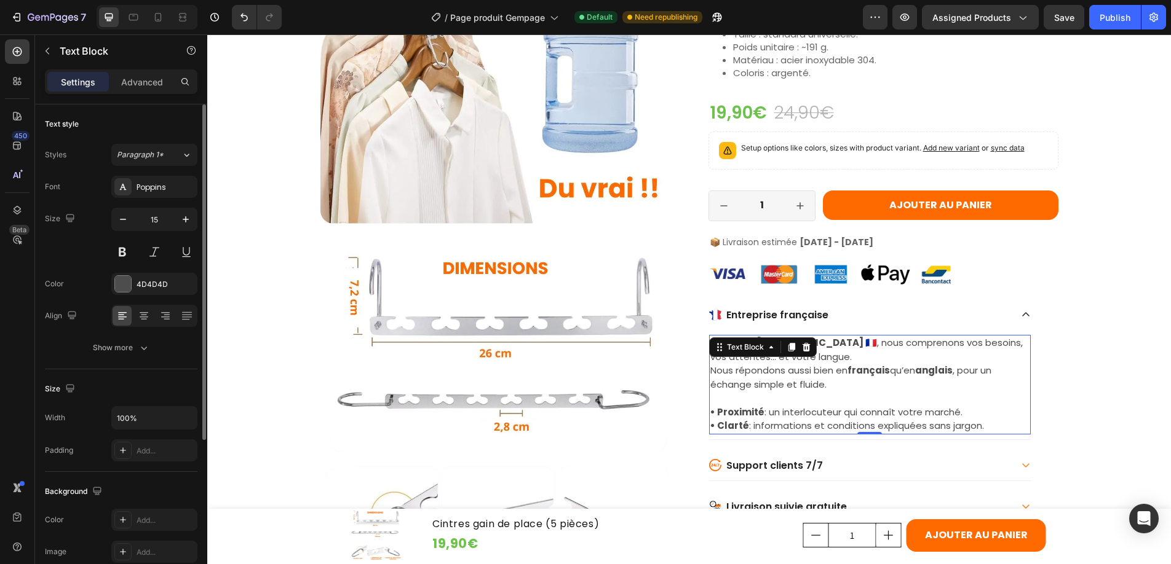
click at [815, 352] on p "Basés en [GEOGRAPHIC_DATA] 🇫🇷 , nous comprenons vos besoins, vos attentes… et v…" at bounding box center [869, 364] width 319 height 55
click at [946, 352] on p "Basés en [GEOGRAPHIC_DATA] 🇫🇷 , nous comprenons vos besoins, vos attentes… et v…" at bounding box center [869, 364] width 319 height 55
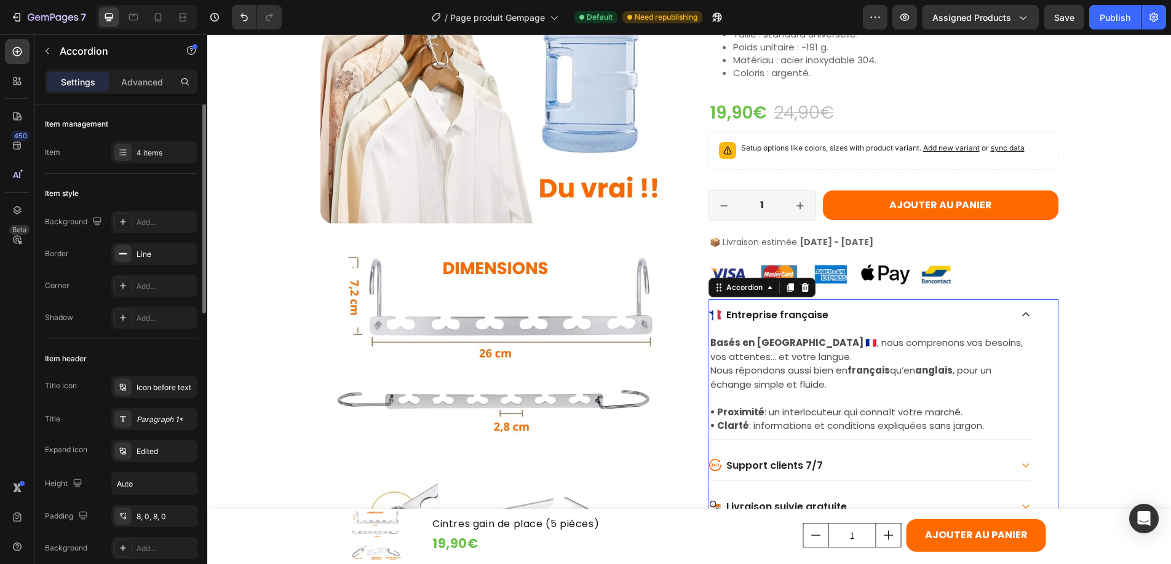
click at [1021, 312] on icon at bounding box center [1026, 315] width 10 height 10
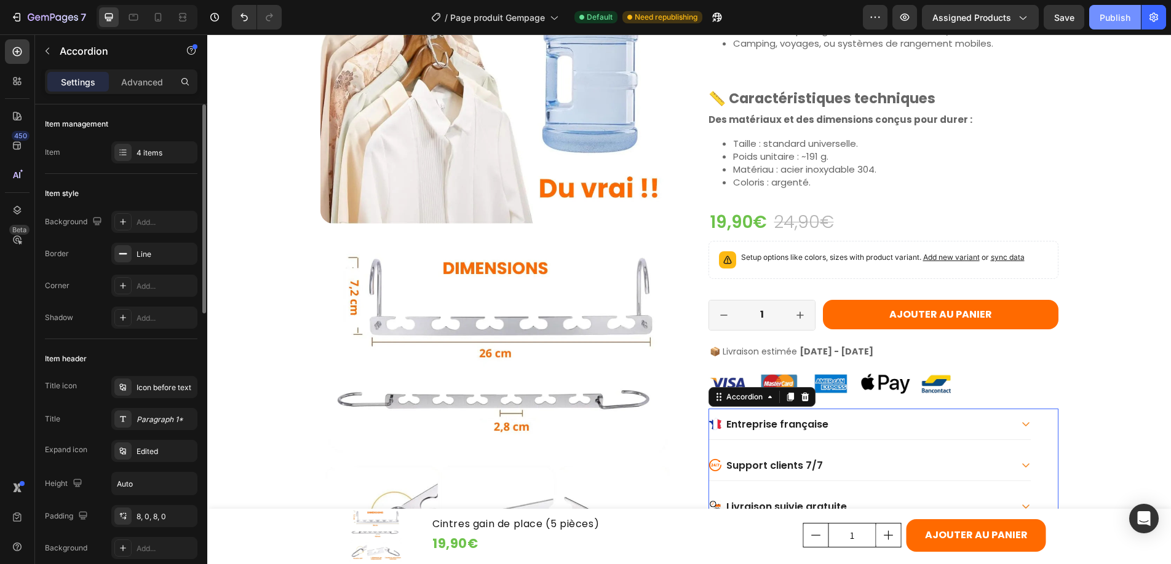
click at [1120, 15] on div "Publish" at bounding box center [1114, 17] width 31 height 13
click at [155, 17] on icon at bounding box center [158, 17] width 12 height 12
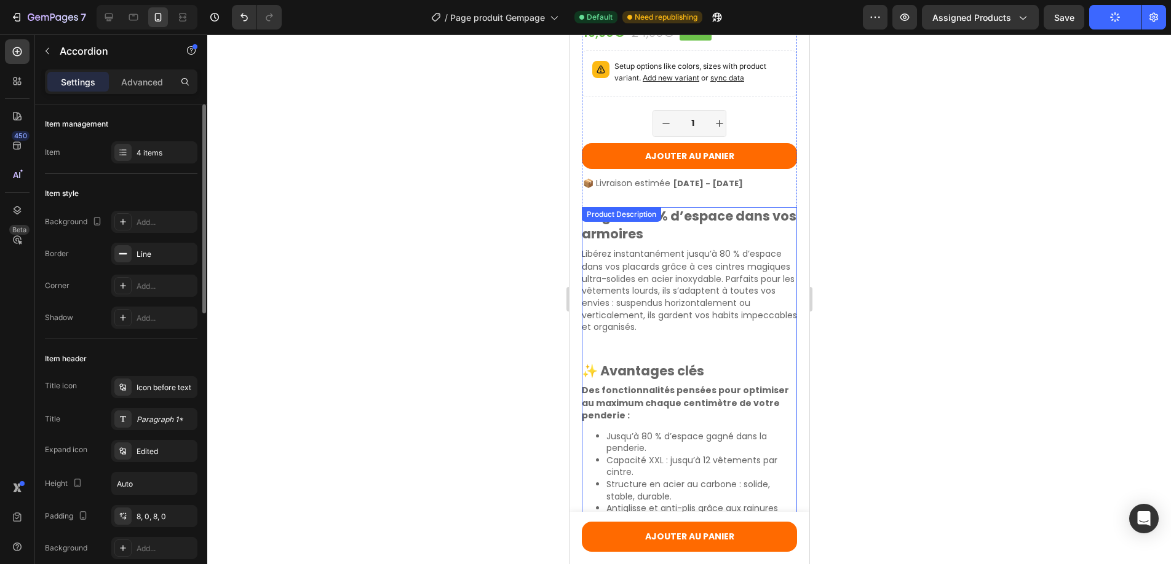
scroll to position [436, 0]
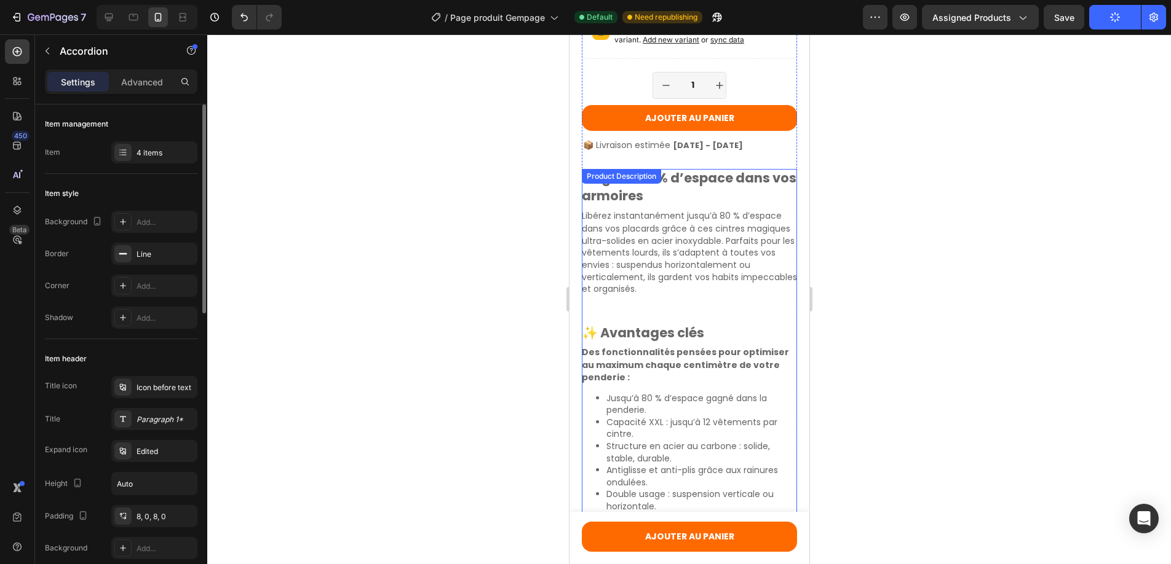
click at [671, 244] on p "Libérez instantanément jusqu’à 80 % d’espace dans vos placards grâce à ces cint…" at bounding box center [688, 252] width 215 height 85
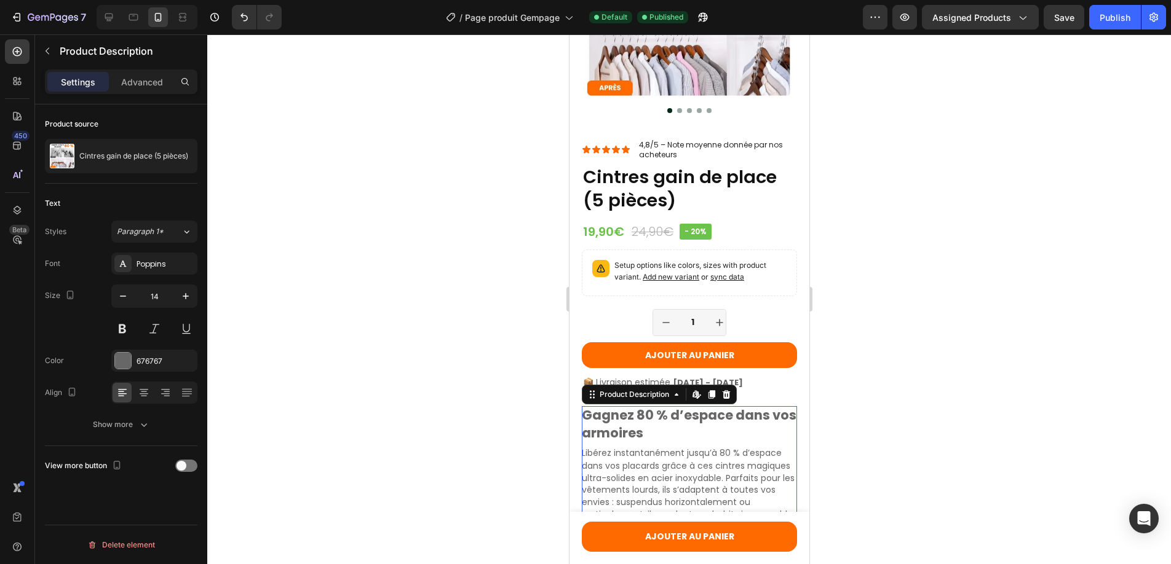
scroll to position [165, 0]
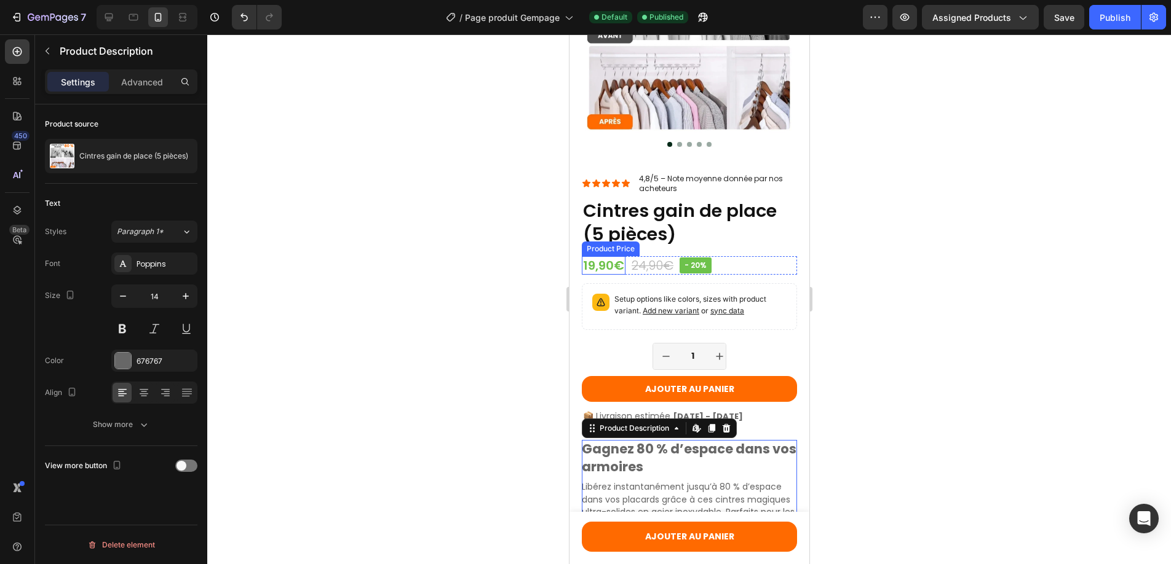
click at [603, 256] on div "19,90€" at bounding box center [603, 265] width 44 height 18
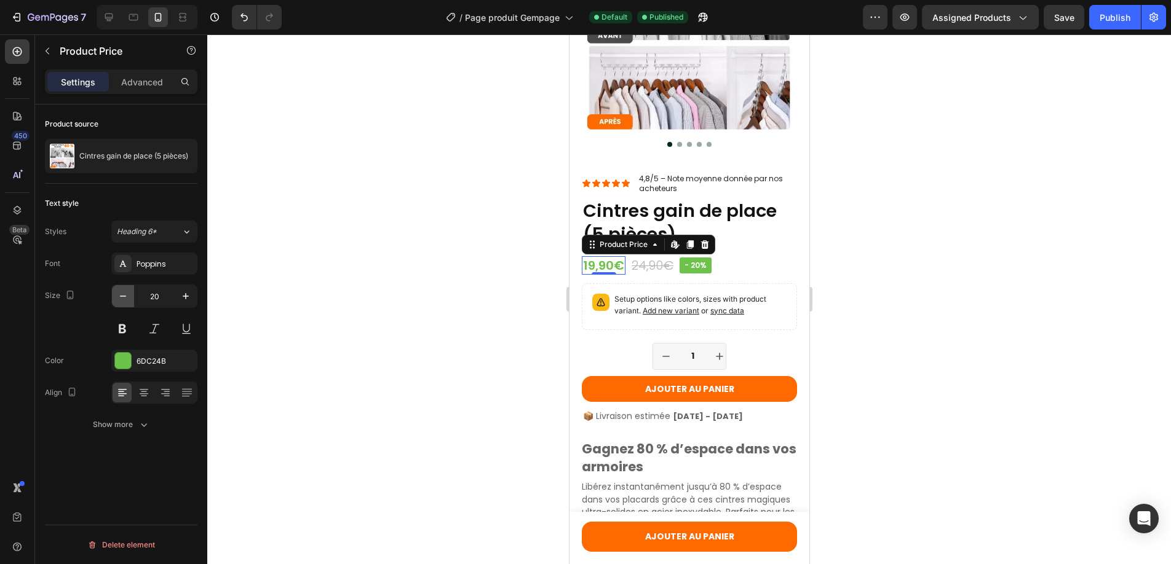
click at [122, 298] on icon "button" at bounding box center [123, 296] width 12 height 12
type input "18"
click at [649, 271] on div "Product Variants & Swatches" at bounding box center [636, 276] width 106 height 11
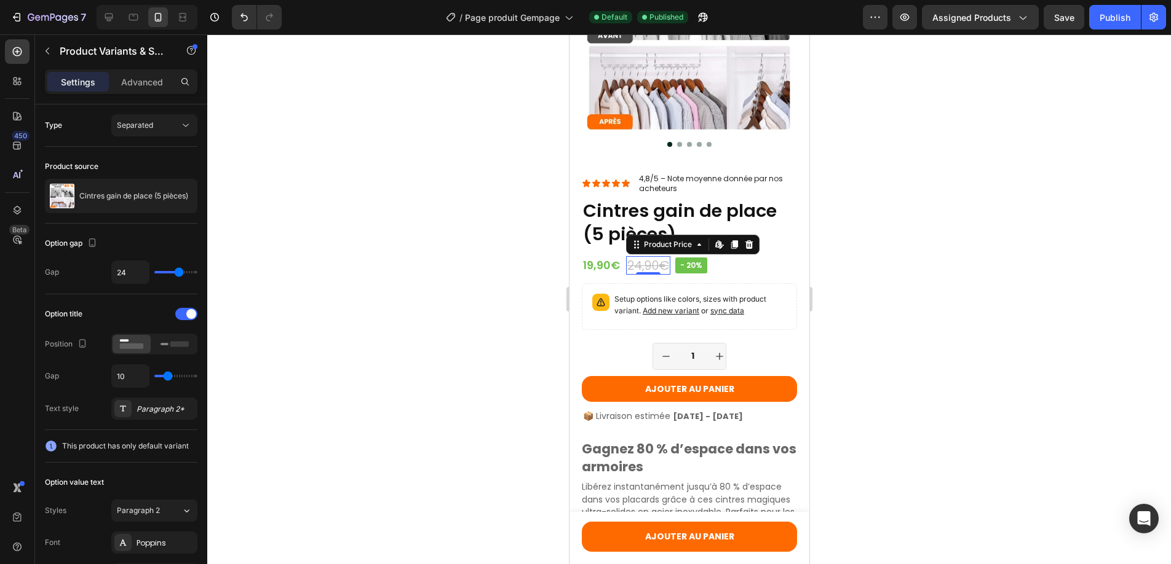
click at [647, 256] on div "24,90€" at bounding box center [647, 265] width 44 height 18
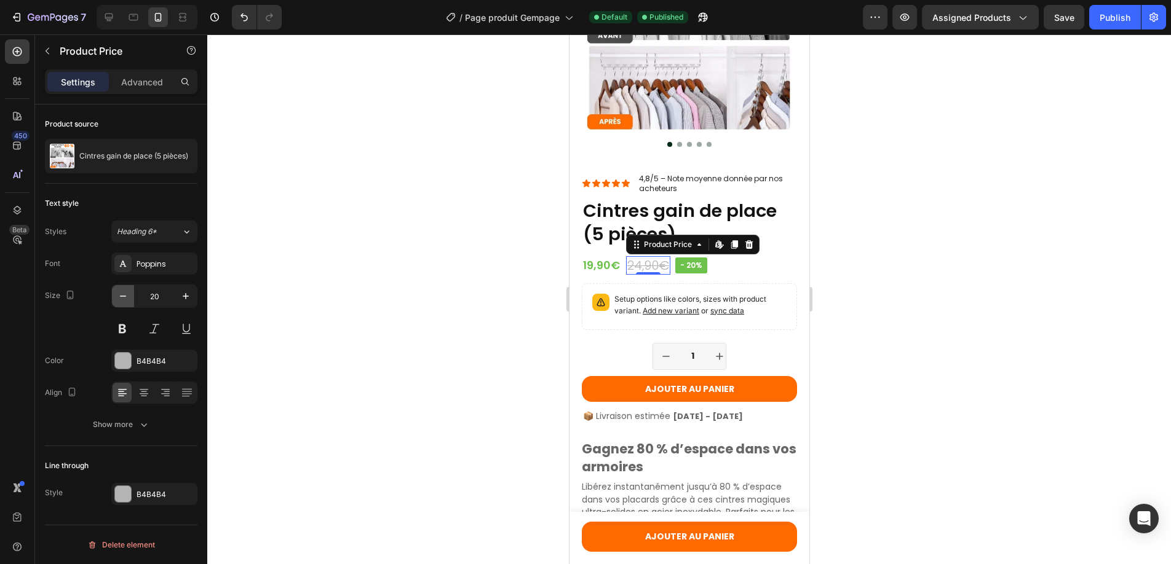
click at [121, 299] on icon "button" at bounding box center [123, 296] width 12 height 12
type input "18"
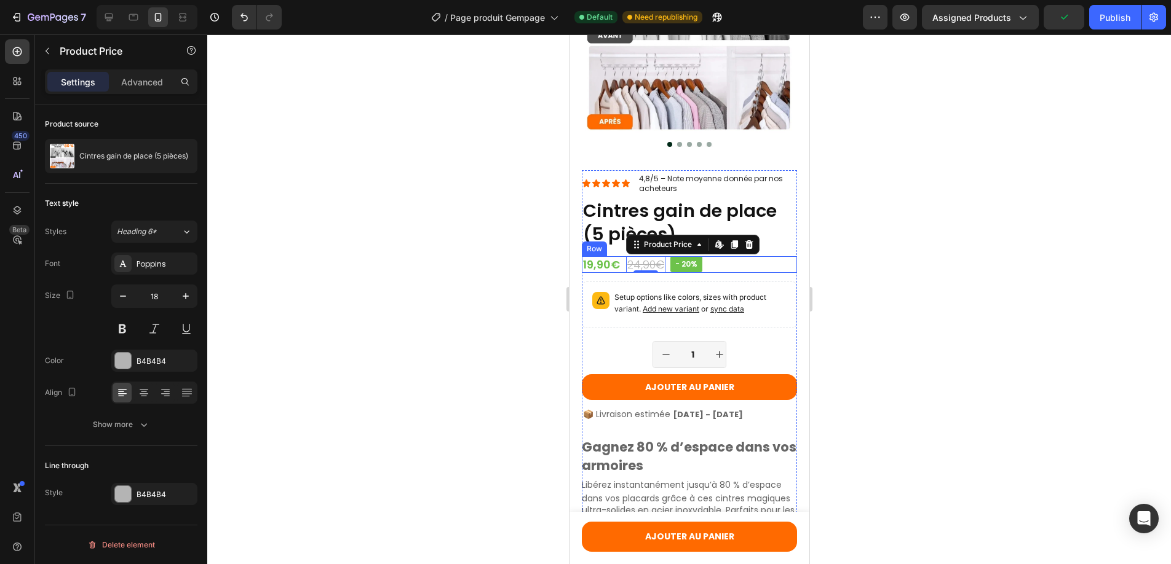
click at [736, 263] on div "19,90€ Product Price Product Price 24,90€ Product Price Edit content in Shopify…" at bounding box center [688, 264] width 215 height 17
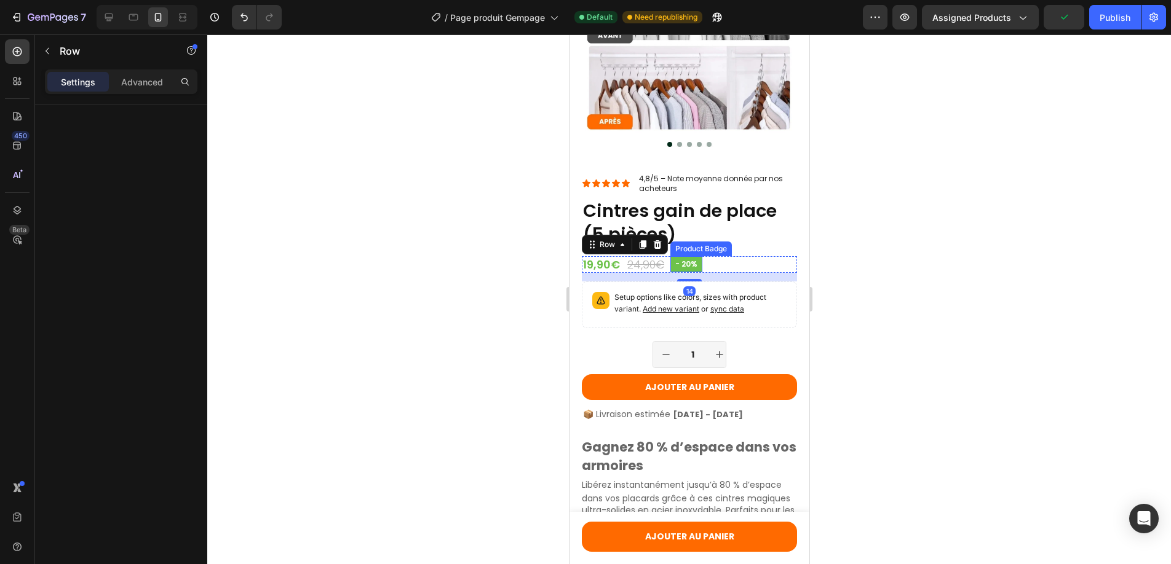
click at [689, 256] on pre "- 20%" at bounding box center [686, 264] width 32 height 16
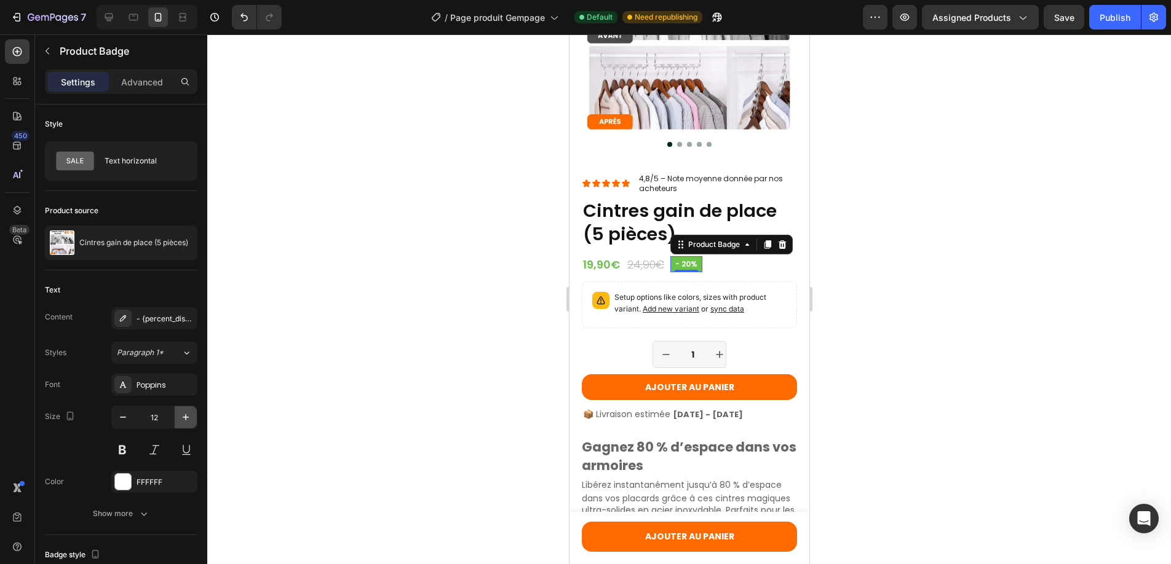
click at [188, 416] on icon "button" at bounding box center [186, 417] width 12 height 12
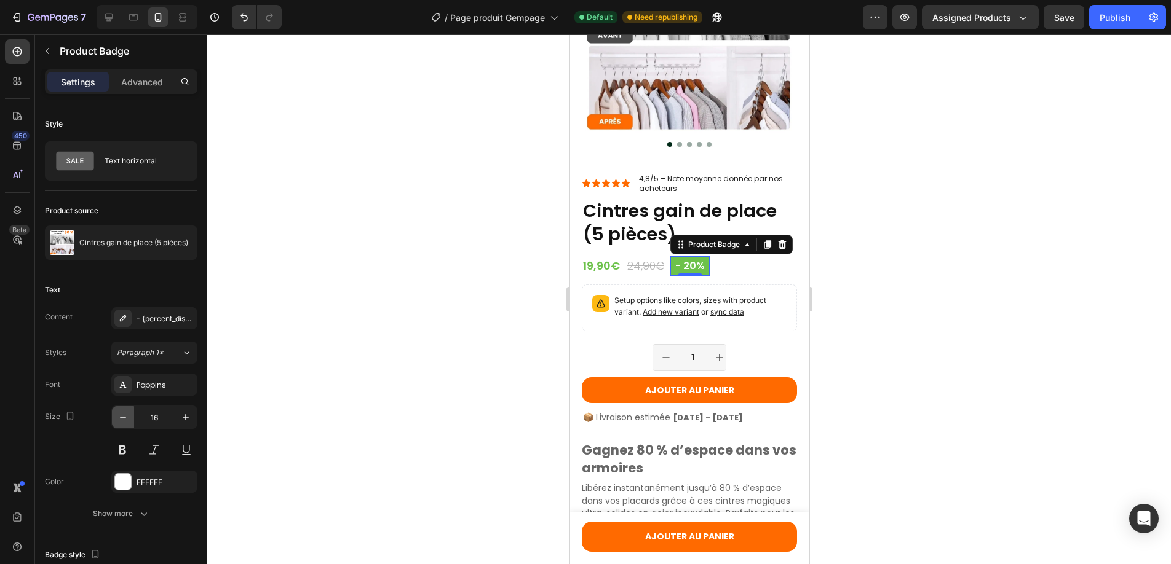
click at [122, 421] on icon "button" at bounding box center [123, 417] width 12 height 12
type input "14"
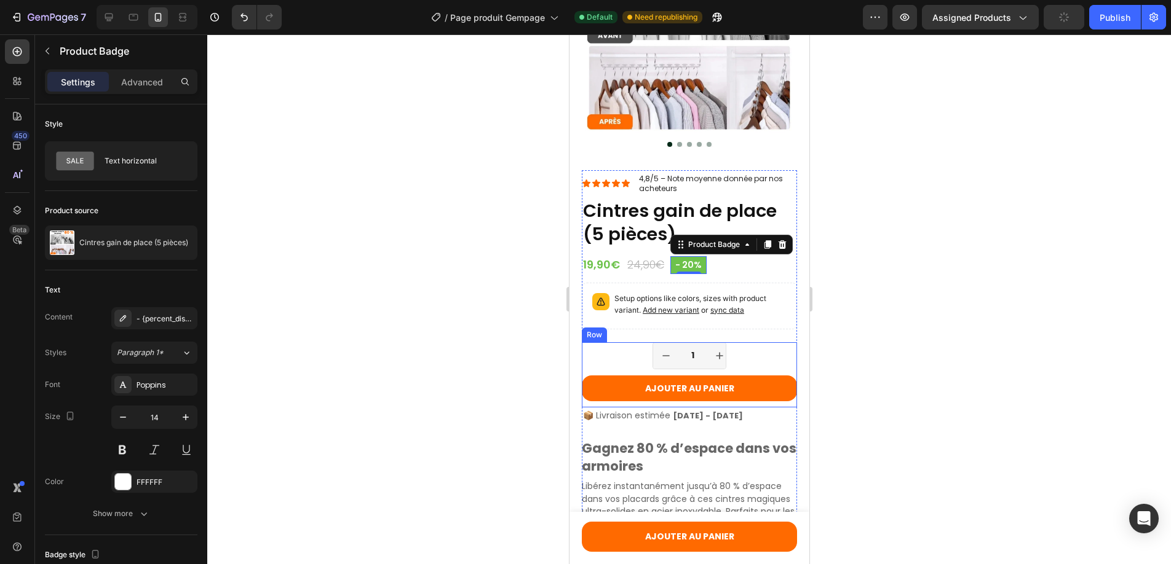
click at [756, 342] on div "1 Product Quantity Row" at bounding box center [688, 355] width 215 height 27
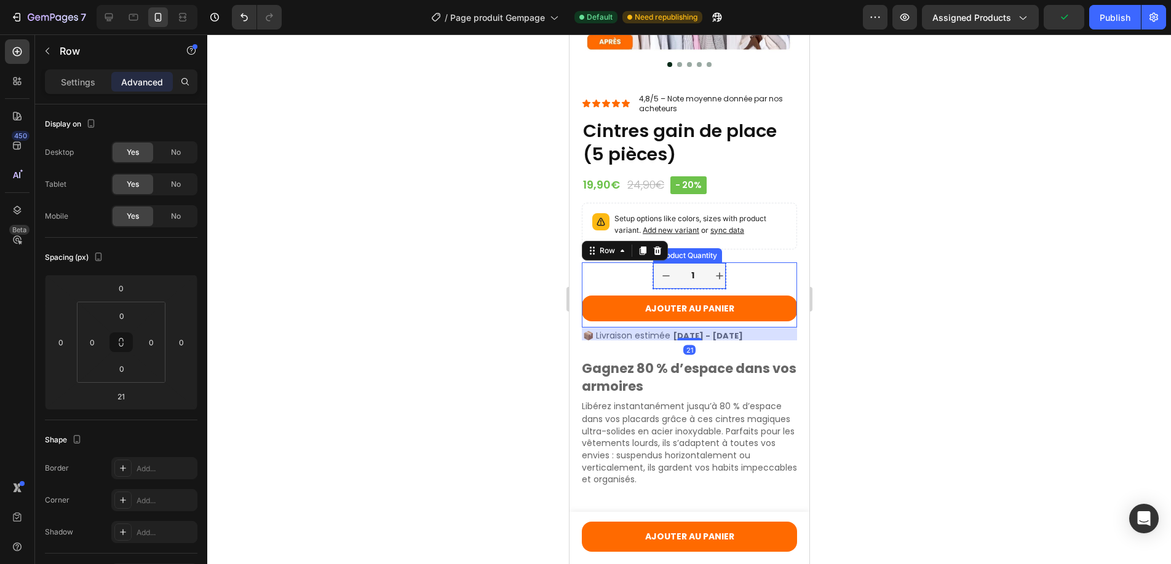
scroll to position [287, 0]
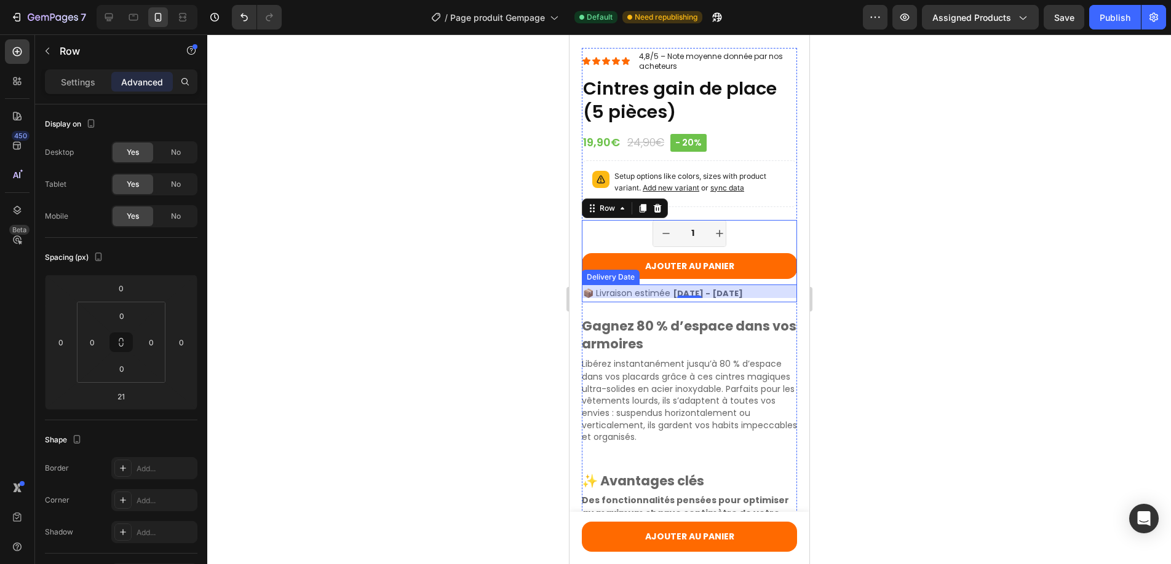
click at [687, 291] on div "📦 Livraison estimée [DATE] - [DATE]" at bounding box center [688, 294] width 215 height 18
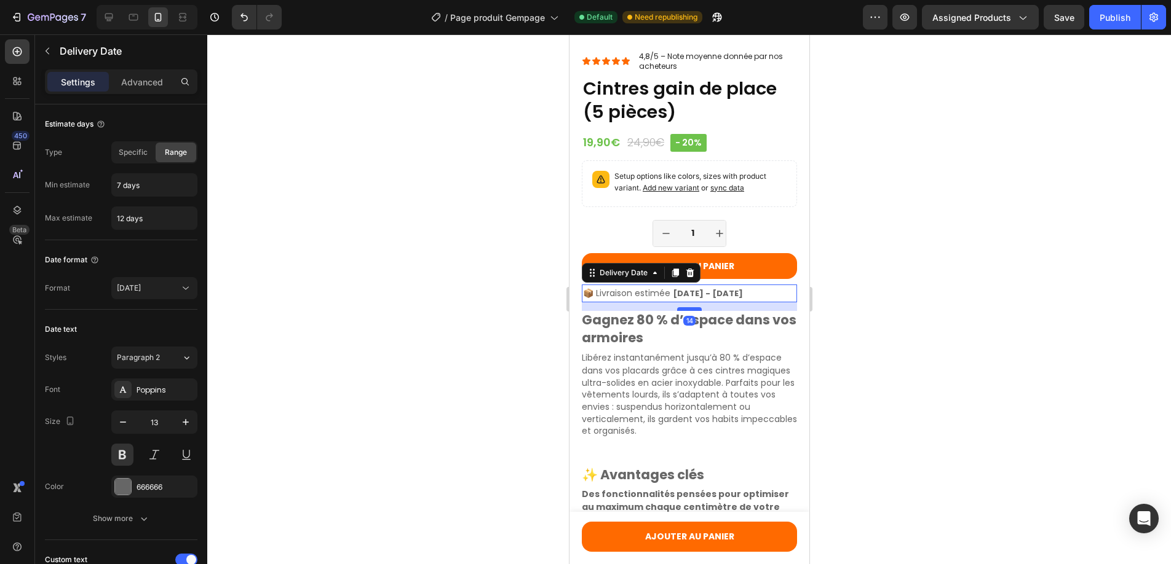
drag, startPoint x: 682, startPoint y: 307, endPoint x: 684, endPoint y: 301, distance: 6.4
click at [684, 307] on div at bounding box center [688, 309] width 25 height 4
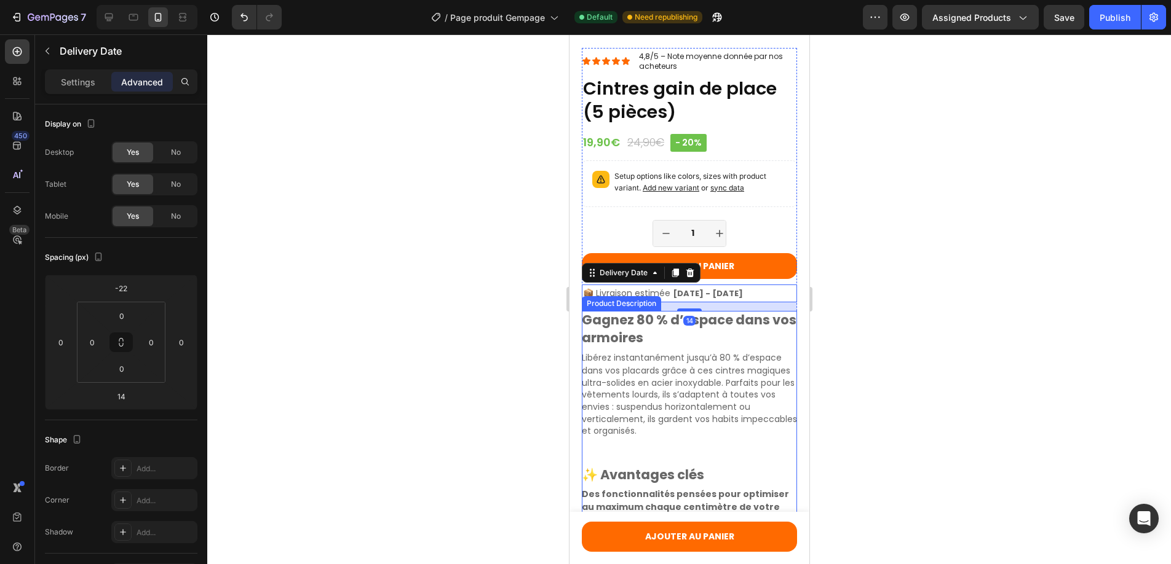
click at [687, 369] on p "Libérez instantanément jusqu’à 80 % d’espace dans vos placards grâce à ces cint…" at bounding box center [688, 394] width 215 height 85
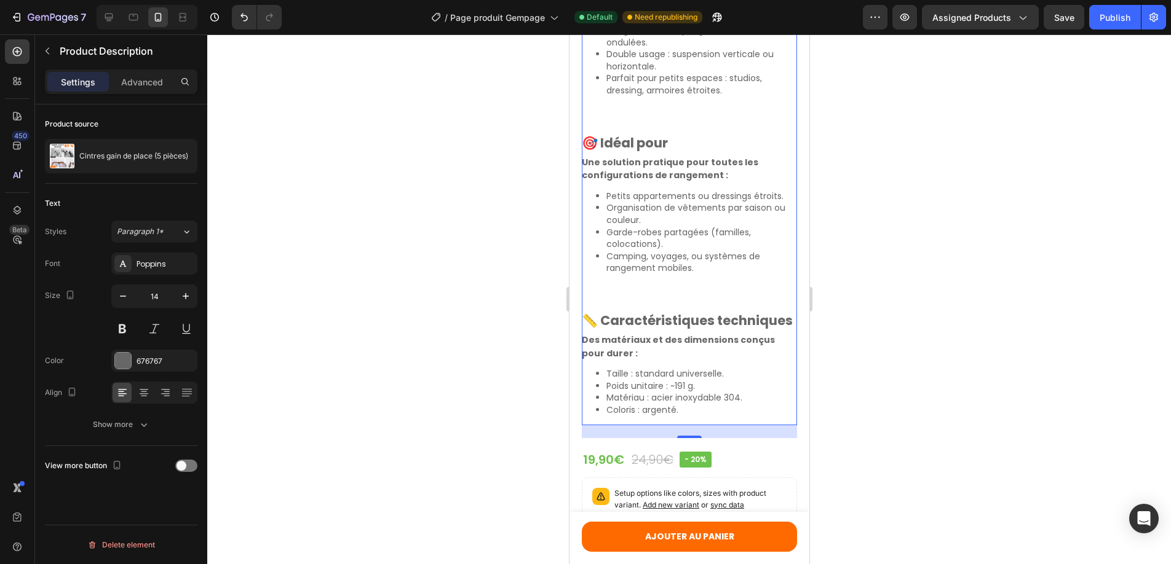
scroll to position [878, 0]
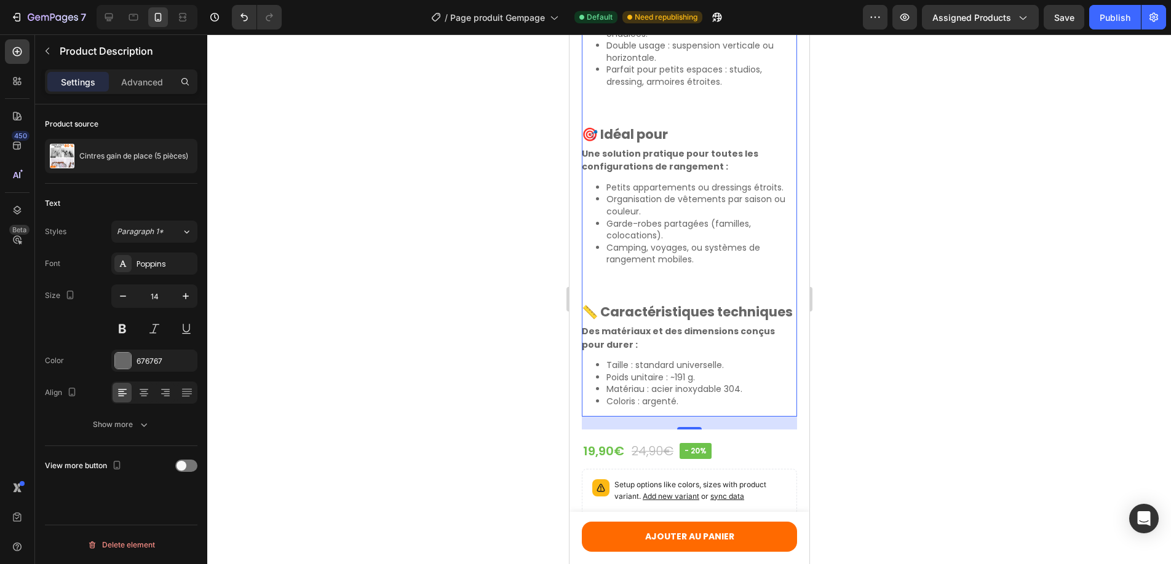
click at [687, 369] on p "Taille : standard universelle." at bounding box center [701, 366] width 191 height 12
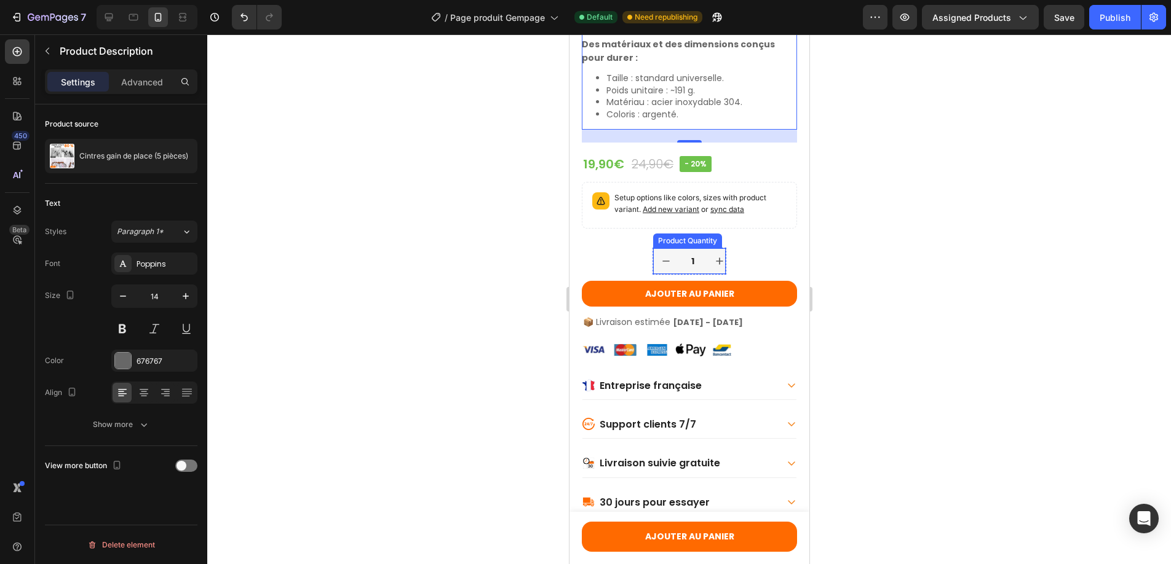
scroll to position [1238, 0]
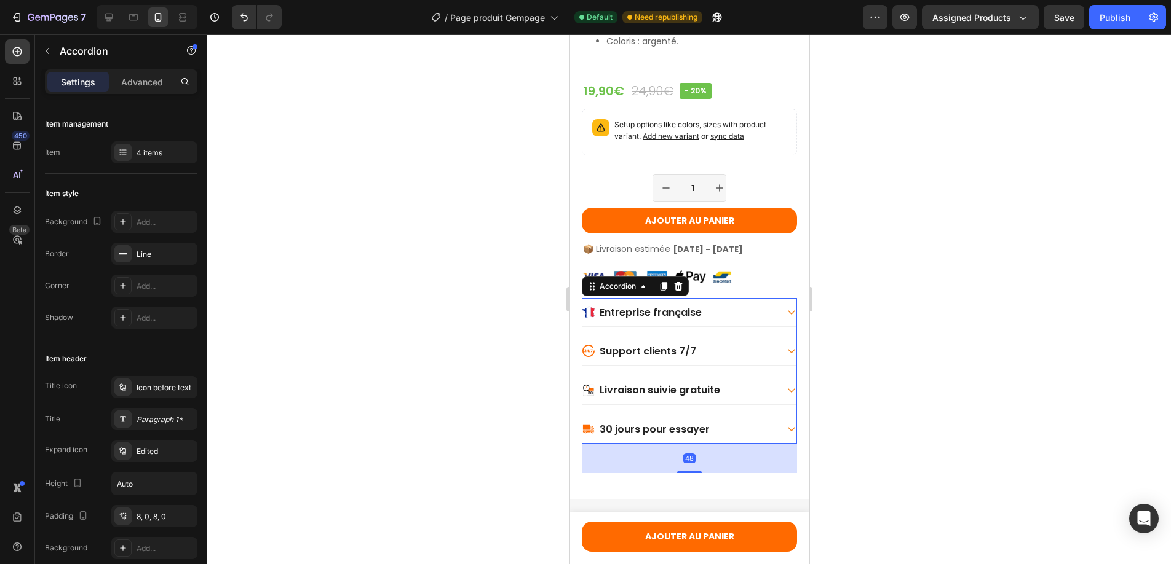
click at [692, 320] on span "Entreprise française" at bounding box center [650, 313] width 102 height 14
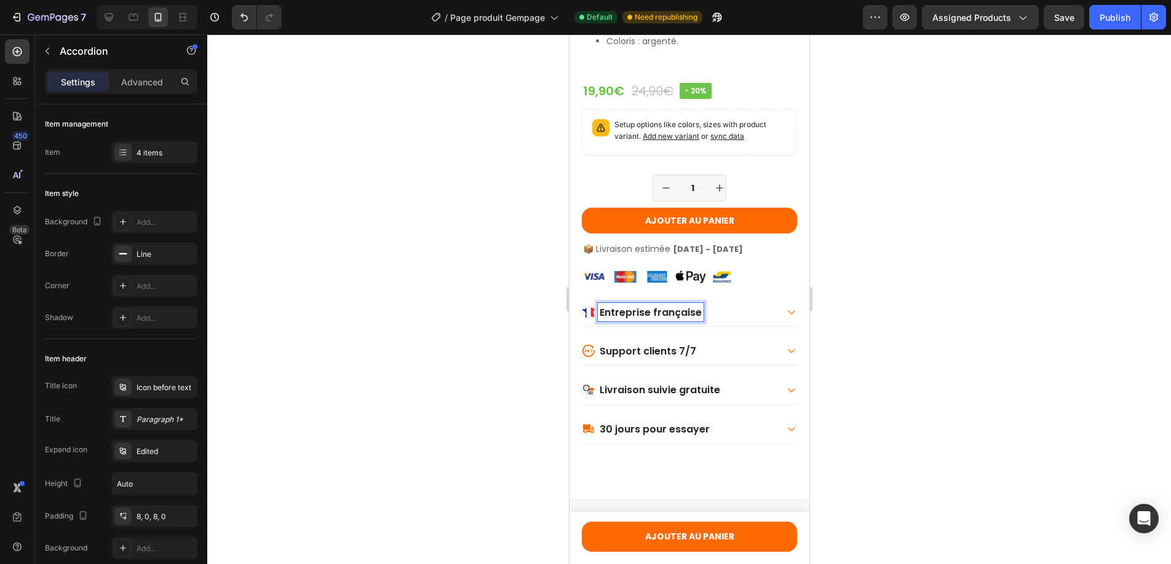
click at [569, 34] on lt-div at bounding box center [569, 34] width 0 height 0
click at [611, 319] on span "Entreprise française" at bounding box center [650, 313] width 102 height 14
drag, startPoint x: 609, startPoint y: 320, endPoint x: 641, endPoint y: 318, distance: 32.6
click at [641, 318] on span "Entreprise française" at bounding box center [650, 313] width 102 height 14
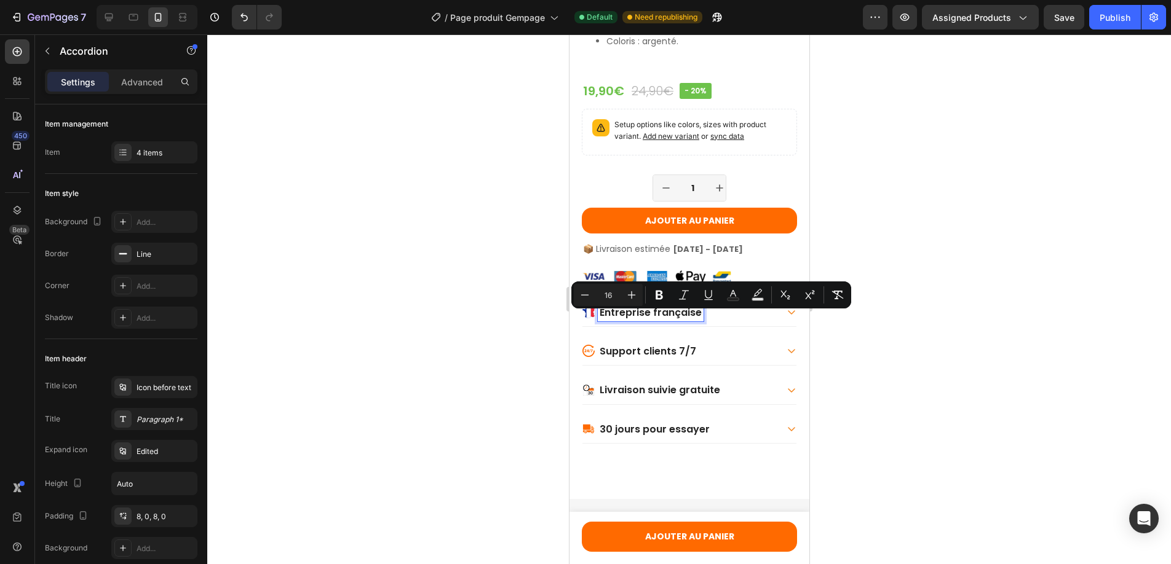
click at [603, 318] on span "Entreprise française" at bounding box center [650, 313] width 102 height 14
drag, startPoint x: 598, startPoint y: 320, endPoint x: 697, endPoint y: 322, distance: 99.0
click at [586, 295] on icon "Editor contextual toolbar" at bounding box center [585, 295] width 8 height 1
type input "14"
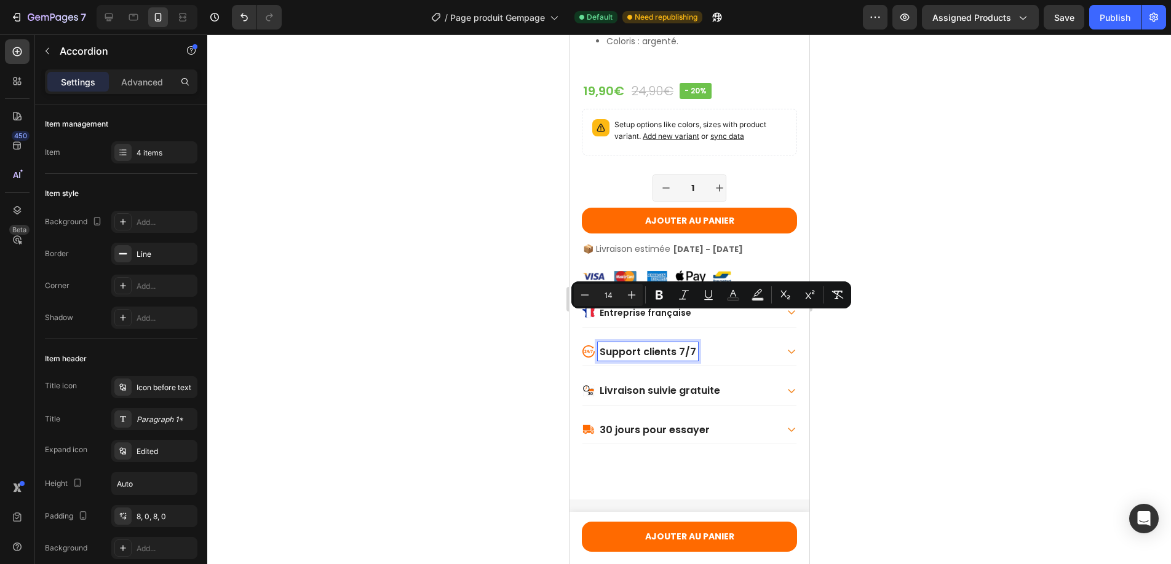
click at [627, 359] on span "Support clients 7/7" at bounding box center [647, 352] width 97 height 14
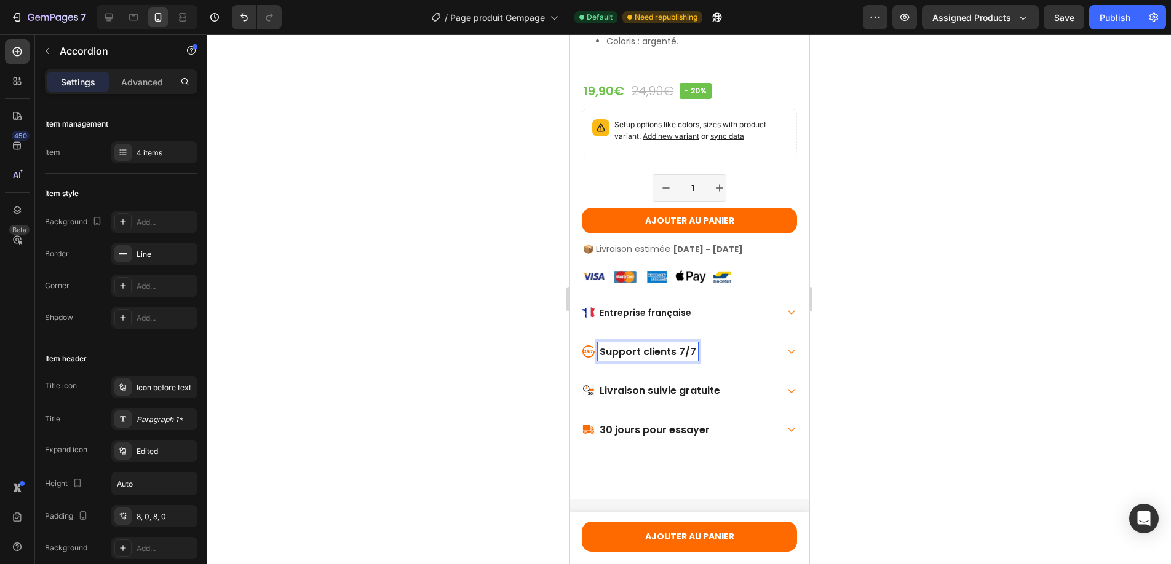
drag, startPoint x: 599, startPoint y: 360, endPoint x: 685, endPoint y: 362, distance: 85.5
click at [691, 359] on span "Support clients 7/7" at bounding box center [647, 352] width 97 height 14
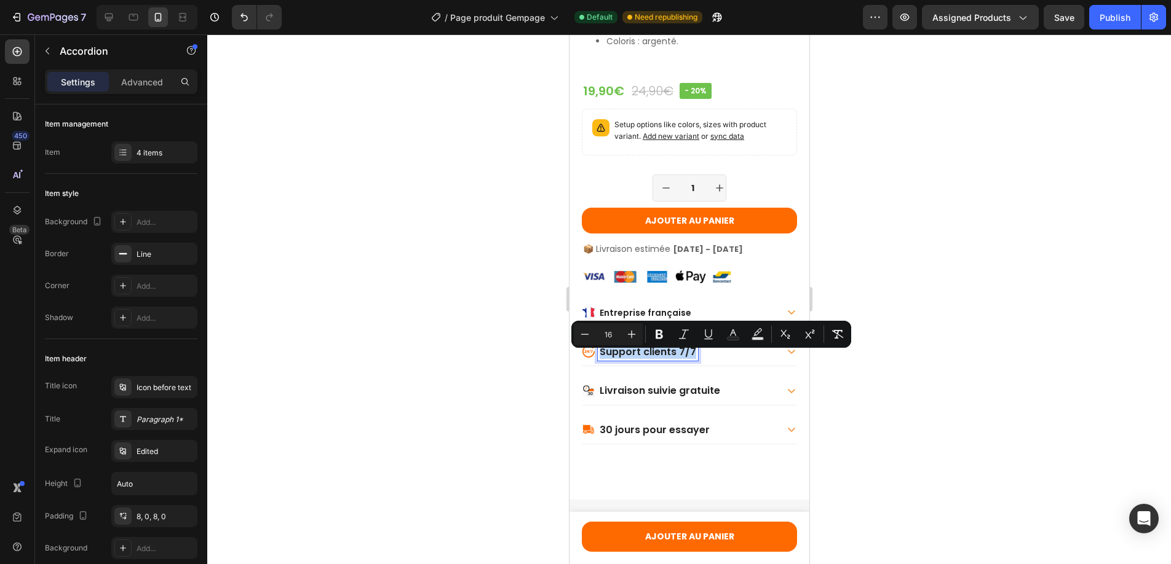
drag, startPoint x: 691, startPoint y: 362, endPoint x: 601, endPoint y: 362, distance: 89.8
click at [601, 359] on span "Support clients 7/7" at bounding box center [647, 352] width 97 height 14
click at [586, 333] on icon "Editor contextual toolbar" at bounding box center [585, 334] width 12 height 12
type input "14"
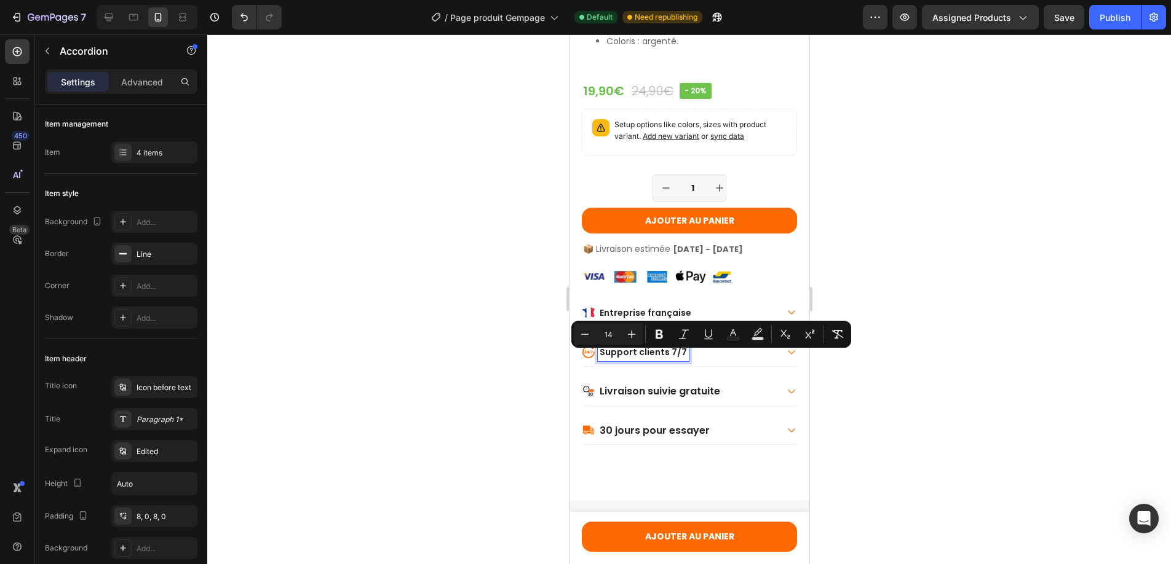
click at [603, 396] on span "Livraison suivie gratuite" at bounding box center [659, 391] width 121 height 14
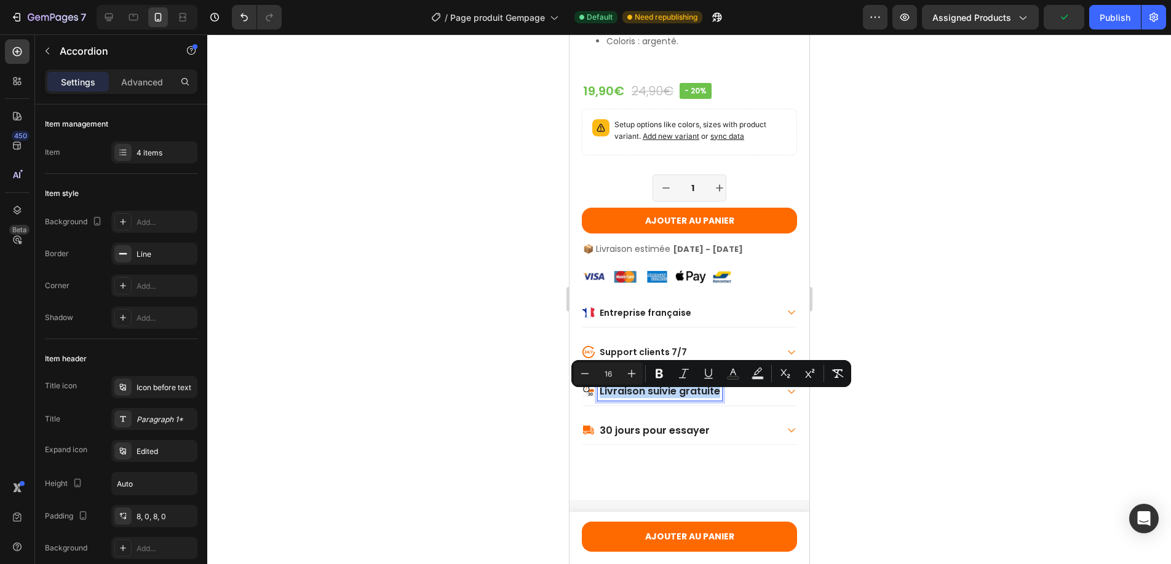
drag, startPoint x: 599, startPoint y: 401, endPoint x: 709, endPoint y: 400, distance: 109.4
click at [588, 374] on icon "Editor contextual toolbar" at bounding box center [585, 374] width 12 height 12
type input "14"
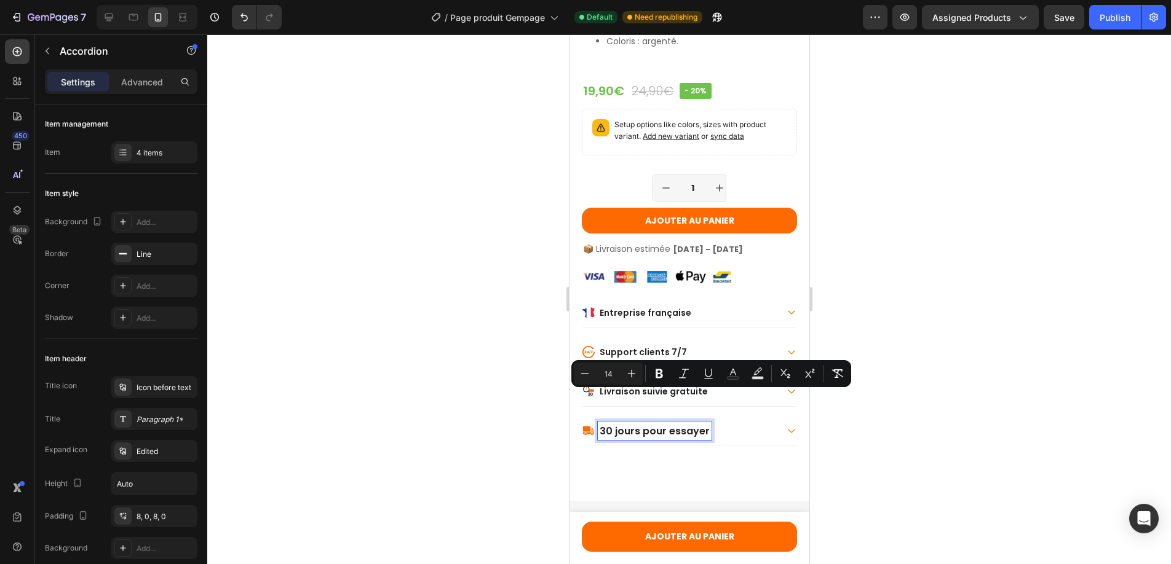
click at [610, 433] on span "30 jours pour essayer" at bounding box center [654, 431] width 110 height 14
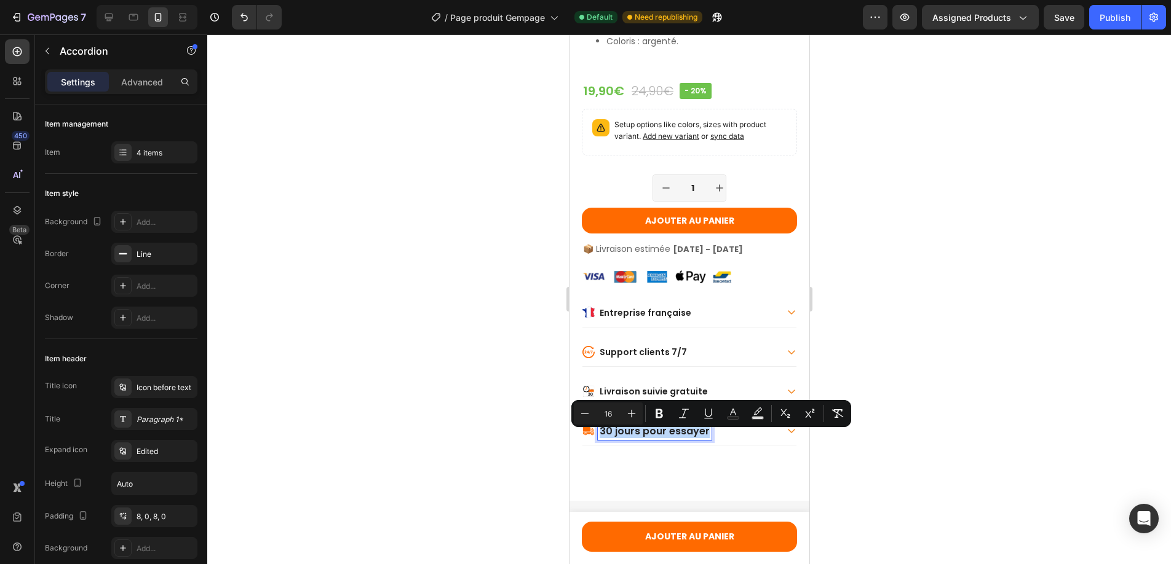
drag, startPoint x: 599, startPoint y: 439, endPoint x: 705, endPoint y: 442, distance: 105.8
click at [585, 411] on icon "Editor contextual toolbar" at bounding box center [585, 414] width 12 height 12
type input "14"
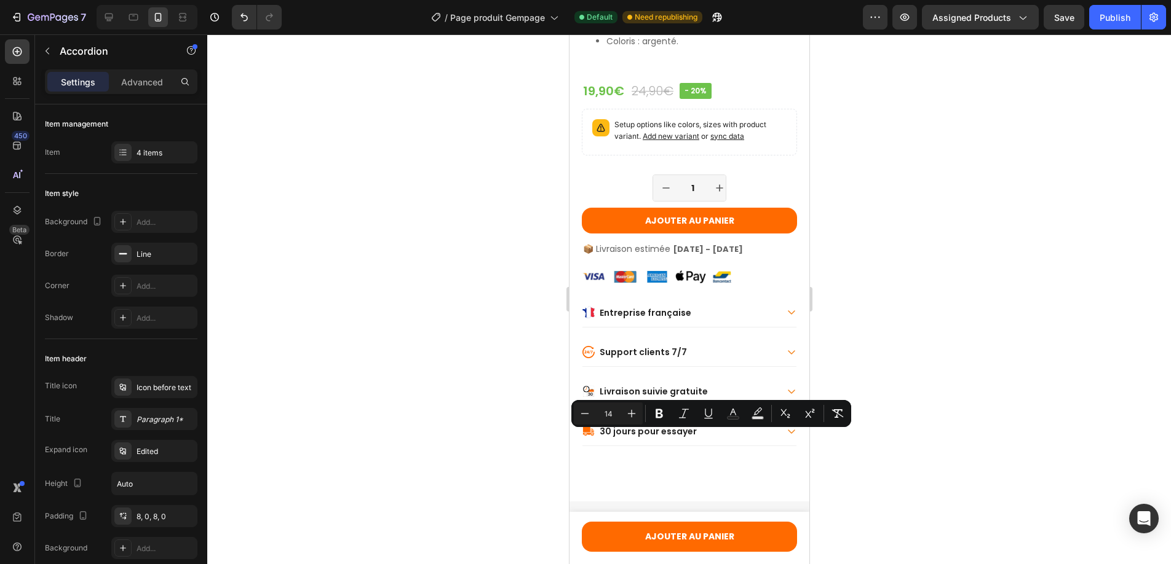
click at [786, 317] on icon at bounding box center [791, 312] width 10 height 10
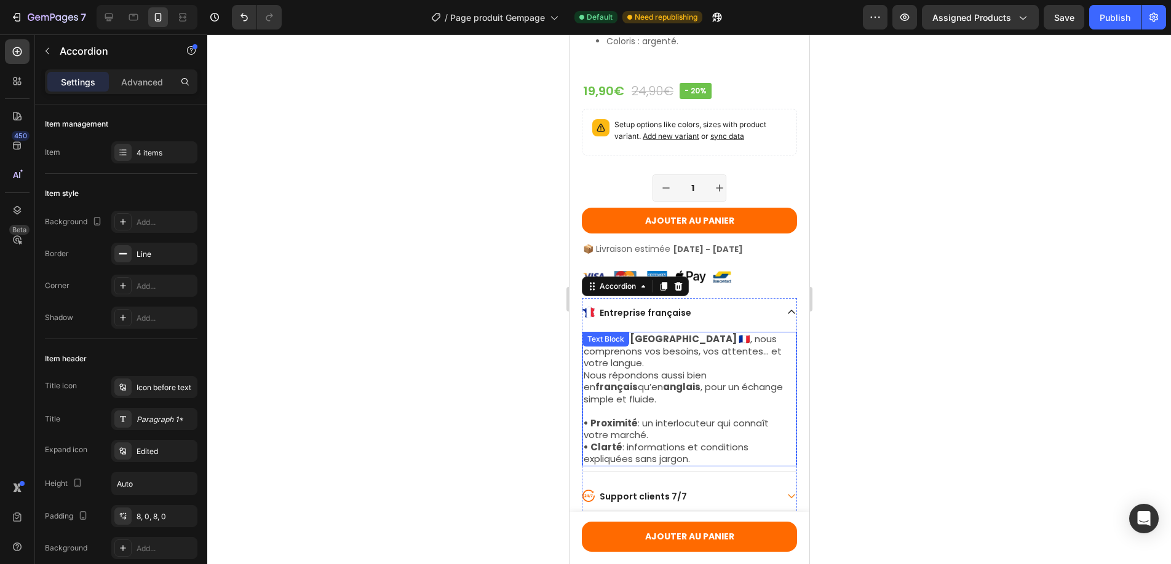
click at [646, 365] on p "Basés en [GEOGRAPHIC_DATA] 🇫🇷 , nous comprenons vos besoins, vos attentes… et v…" at bounding box center [689, 369] width 212 height 72
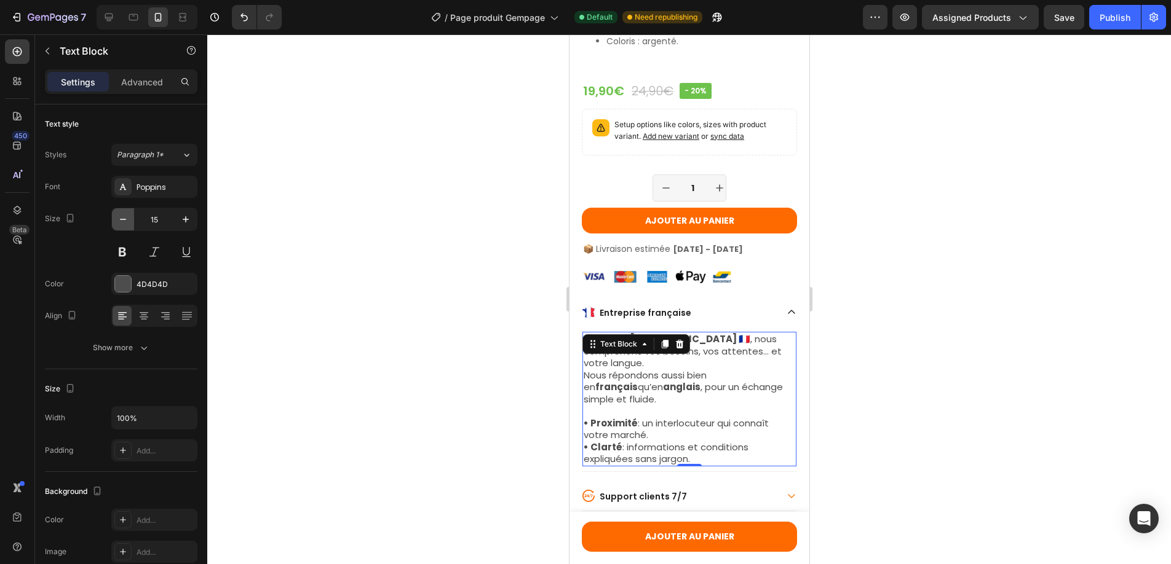
click at [120, 221] on icon "button" at bounding box center [123, 219] width 12 height 12
type input "14"
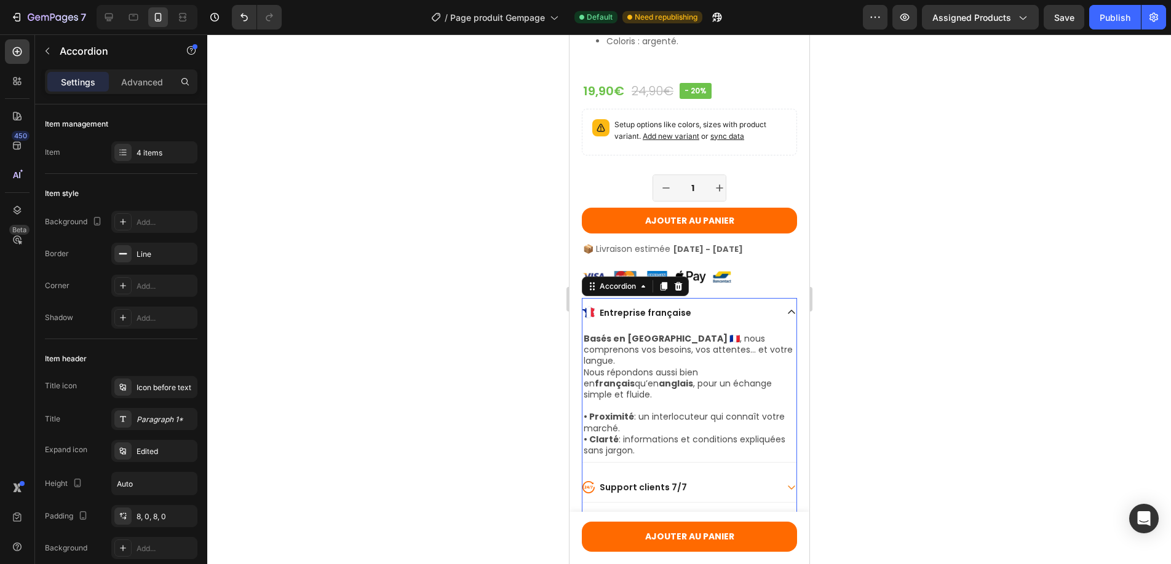
click at [638, 318] on span "Entreprise française" at bounding box center [645, 313] width 92 height 12
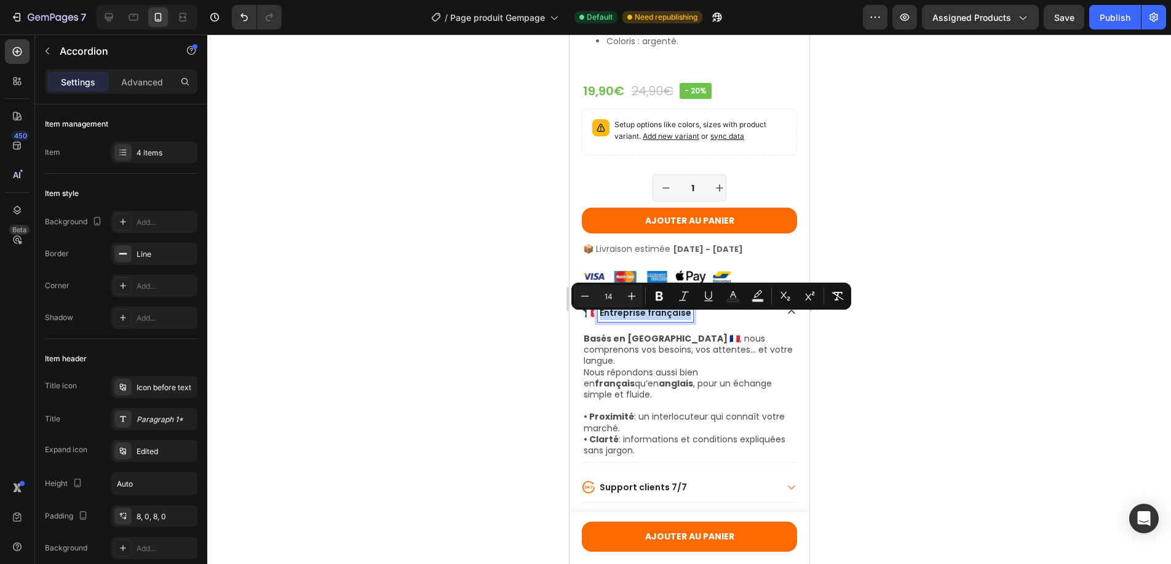
drag, startPoint x: 644, startPoint y: 319, endPoint x: 637, endPoint y: 319, distance: 6.8
click at [637, 319] on span "Entreprise française" at bounding box center [645, 313] width 92 height 12
click at [644, 357] on div "Basés en [GEOGRAPHIC_DATA] 🇫🇷 , nous comprenons vos besoins, vos attentes… et v…" at bounding box center [689, 394] width 214 height 125
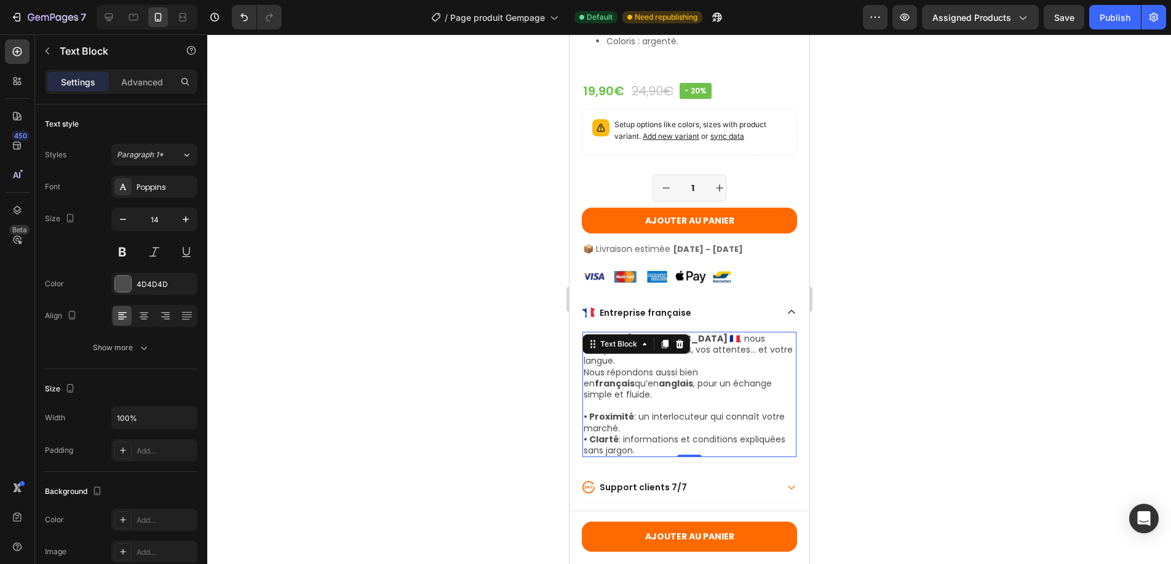
scroll to position [1362, 0]
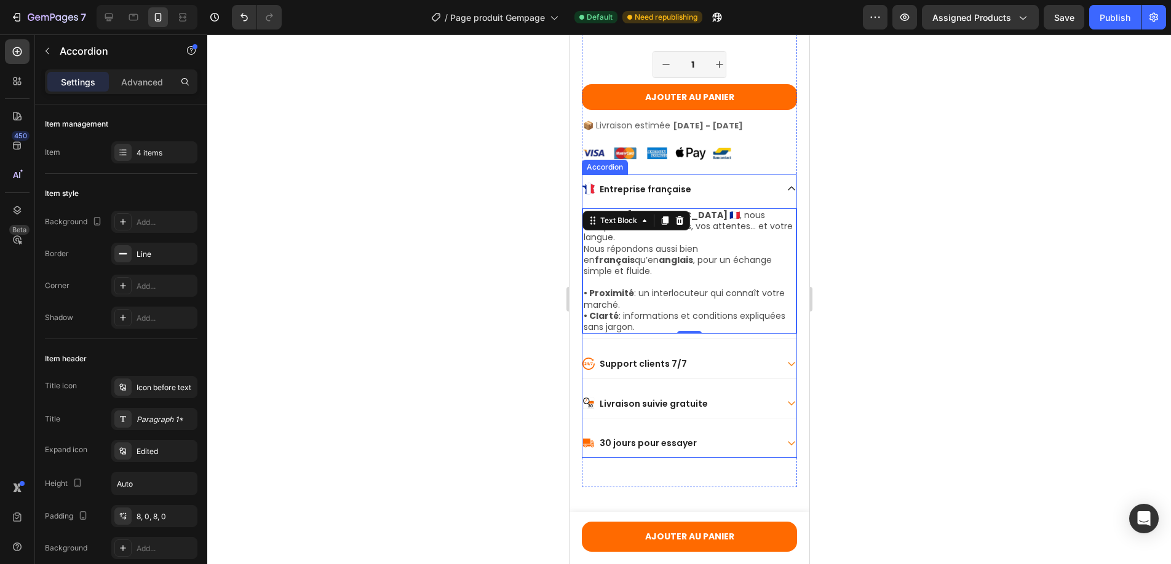
click at [635, 358] on span "Support clients 7/7" at bounding box center [642, 364] width 87 height 12
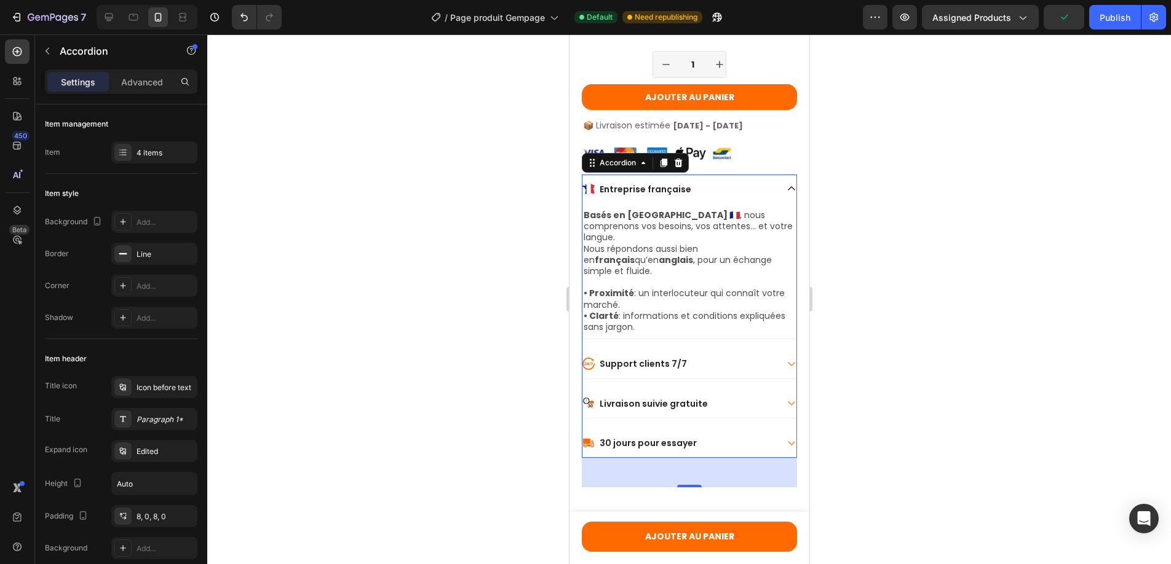
click at [786, 359] on icon at bounding box center [791, 364] width 10 height 10
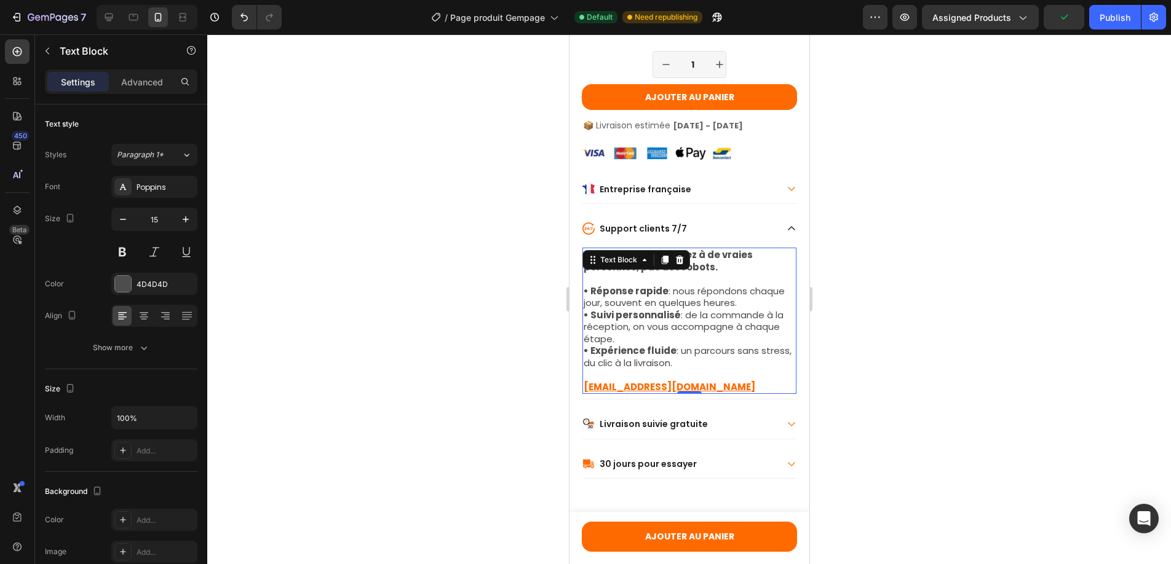
click at [615, 332] on p "• Suivi personnalisé : de la commande à la réception, on vous accompagne à chaq…" at bounding box center [689, 327] width 212 height 36
click at [125, 219] on icon "button" at bounding box center [123, 219] width 6 height 1
type input "14"
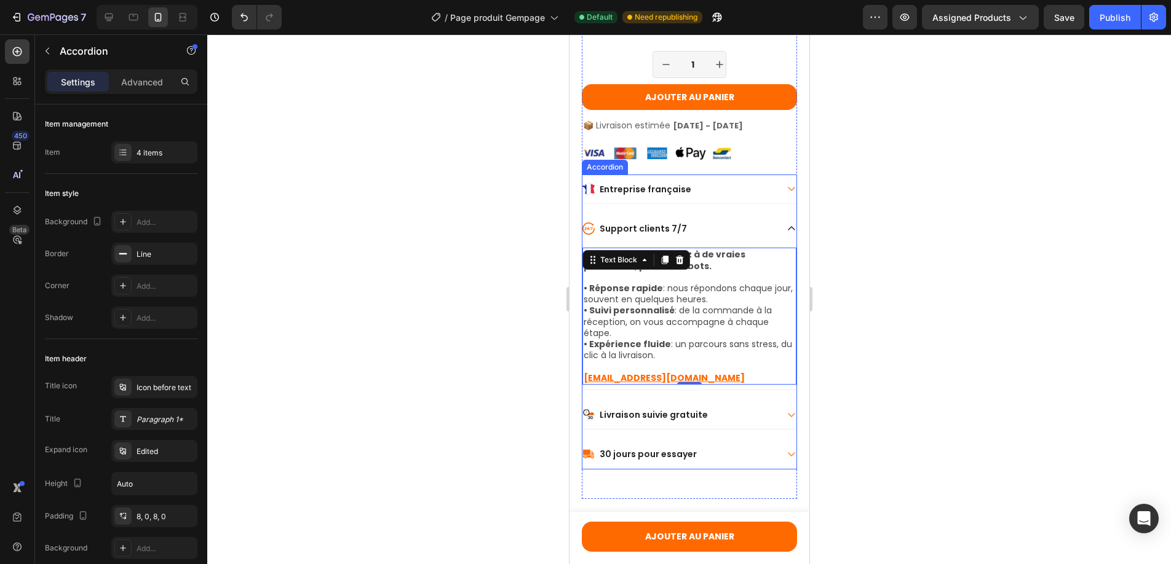
click at [787, 417] on icon at bounding box center [790, 415] width 7 height 4
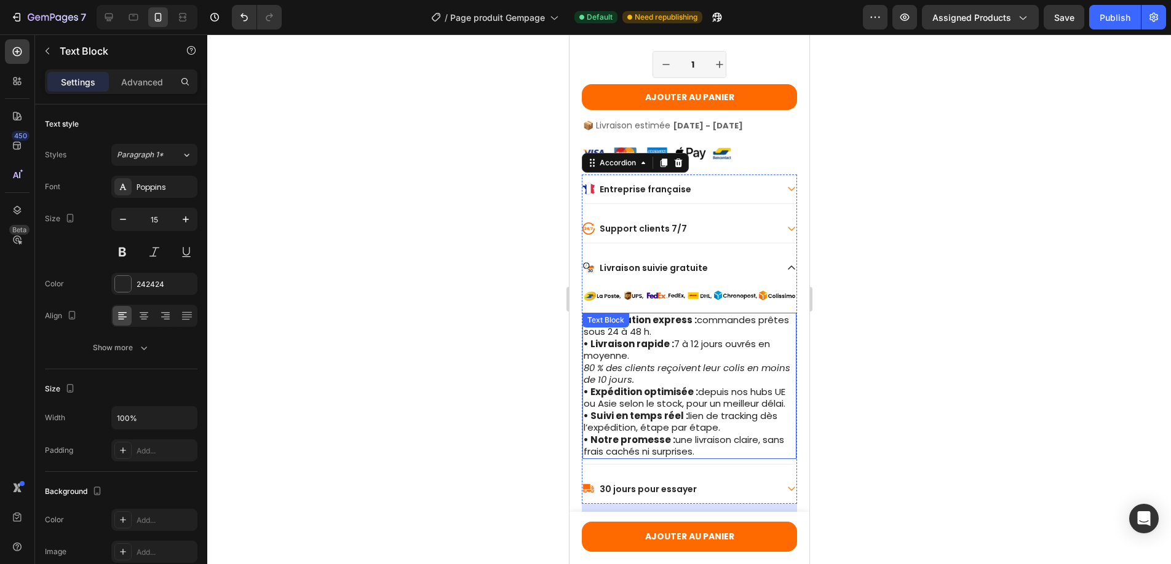
click at [650, 350] on strong "• Livraison rapide :" at bounding box center [628, 344] width 90 height 13
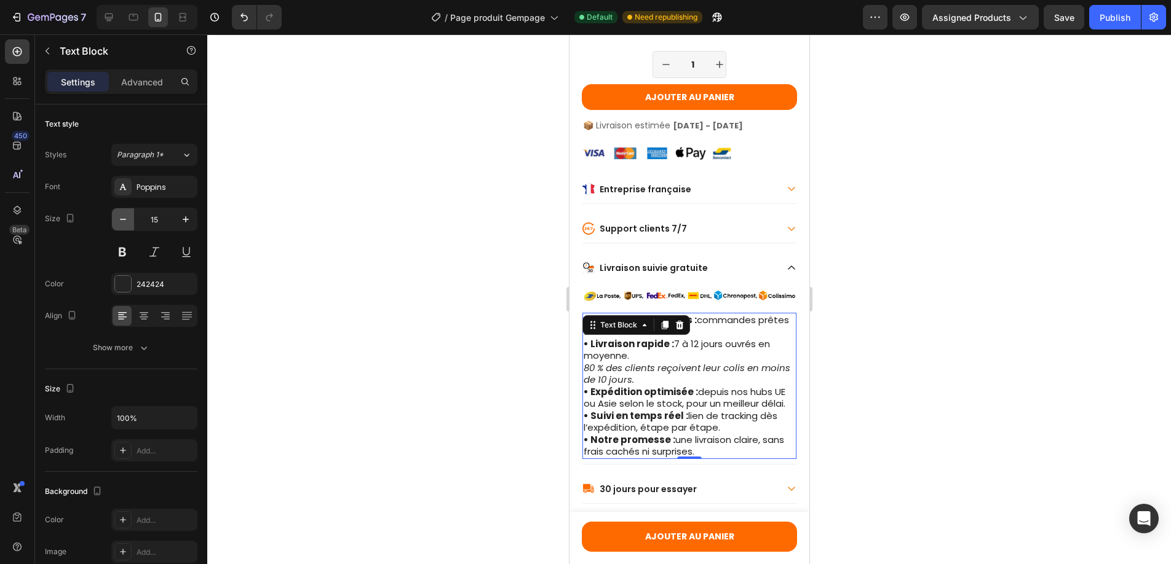
click at [124, 218] on icon "button" at bounding box center [123, 219] width 12 height 12
type input "14"
